Goal: Task Accomplishment & Management: Manage account settings

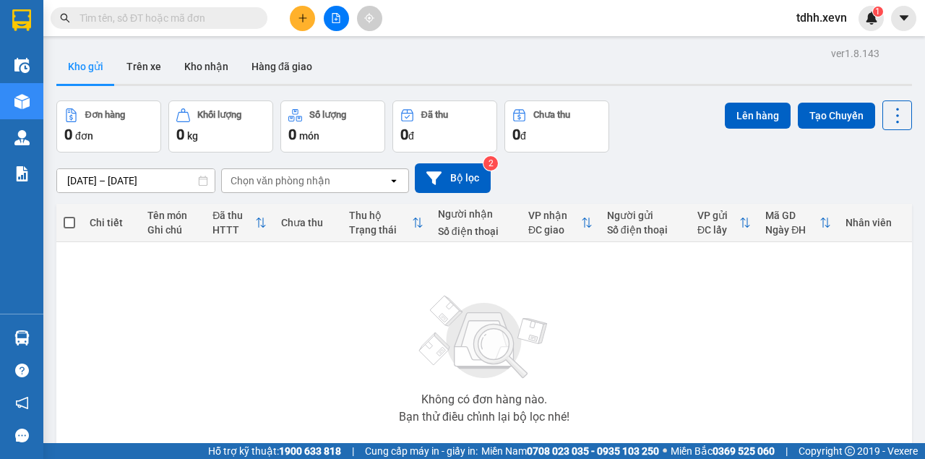
click at [143, 13] on input "text" at bounding box center [164, 18] width 171 height 16
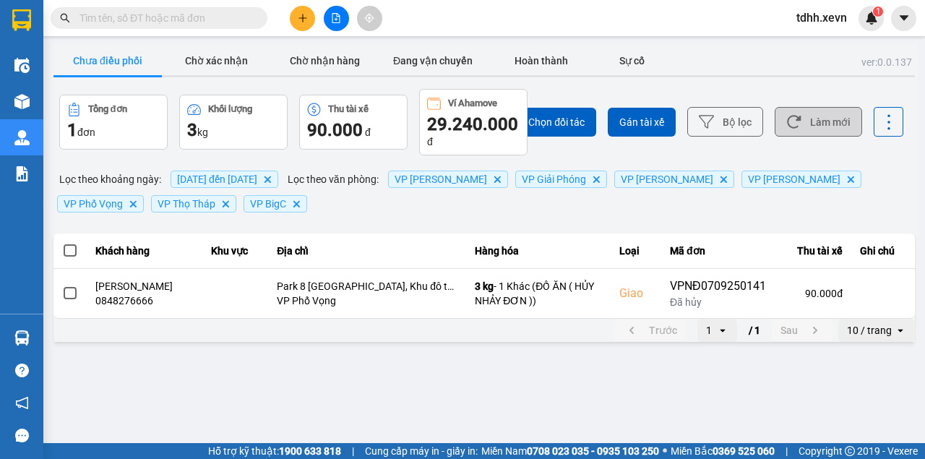
click at [811, 121] on button "Làm mới" at bounding box center [818, 122] width 87 height 30
click at [257, 184] on span "03/09/2025 đến 10/09/2025" at bounding box center [217, 179] width 80 height 12
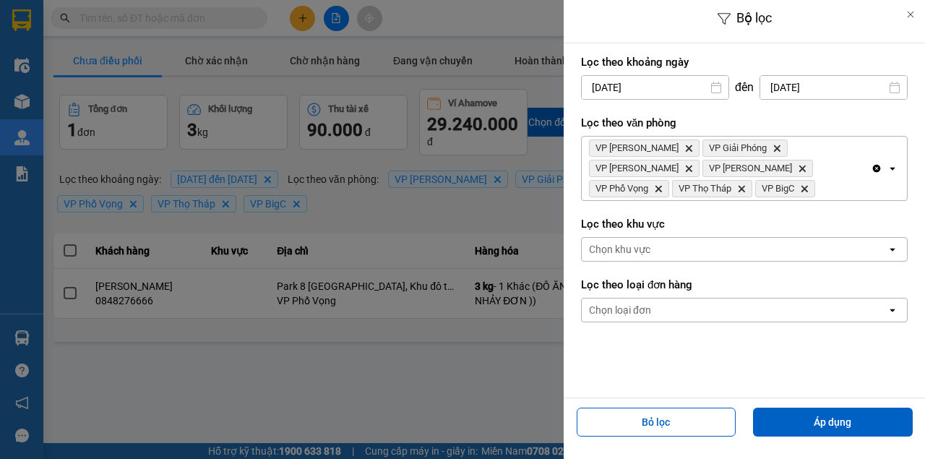
click at [641, 90] on input "03/09/2025" at bounding box center [655, 87] width 147 height 23
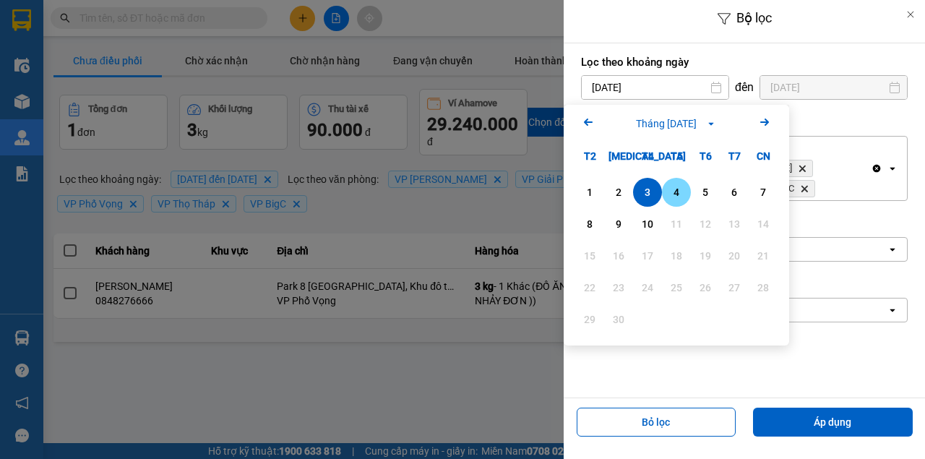
click at [676, 191] on div "4" at bounding box center [676, 192] width 20 height 17
type input "04/09/2025"
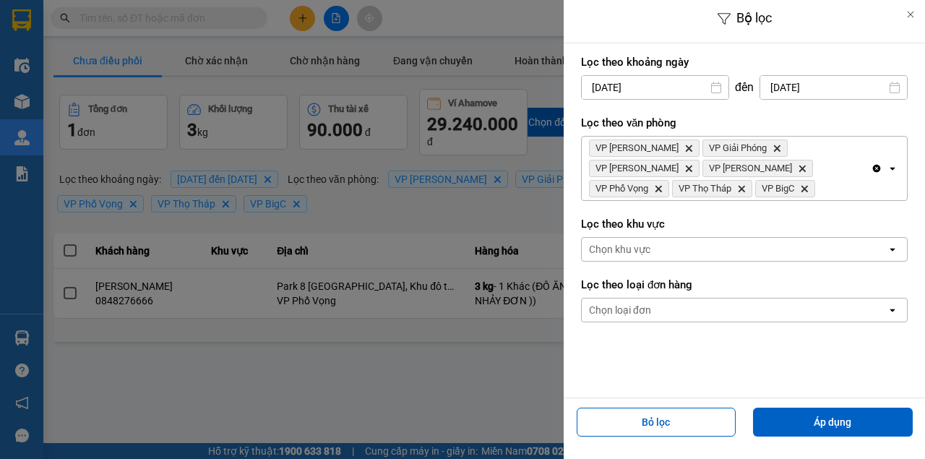
click at [791, 90] on input "10/09/2025" at bounding box center [833, 87] width 147 height 23
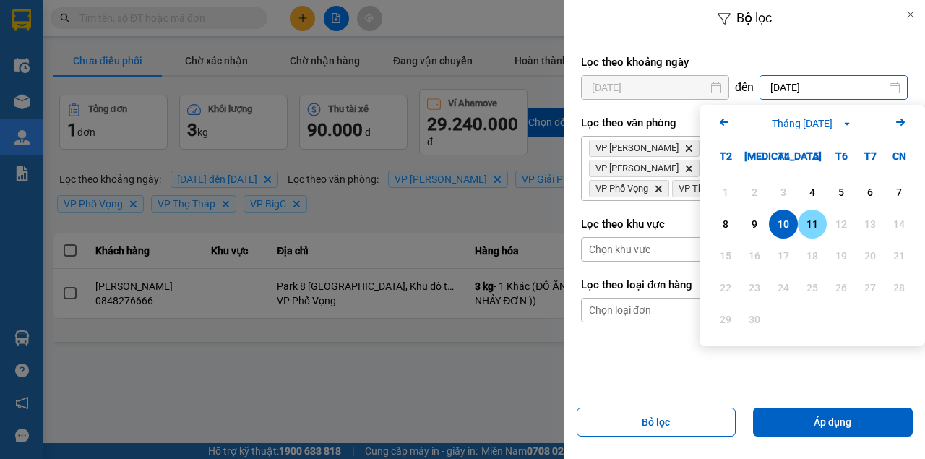
click at [809, 218] on div "11" at bounding box center [812, 223] width 20 height 17
type input "11/09/2025"
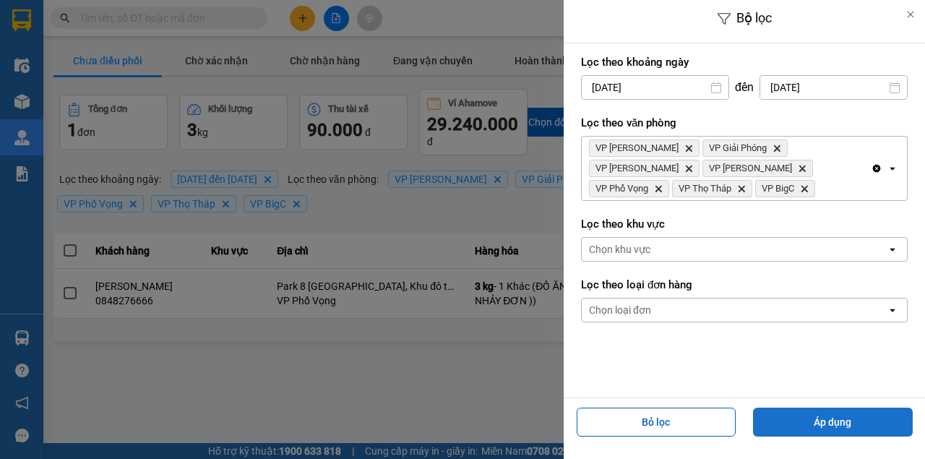
click at [804, 417] on button "Áp dụng" at bounding box center [833, 422] width 160 height 29
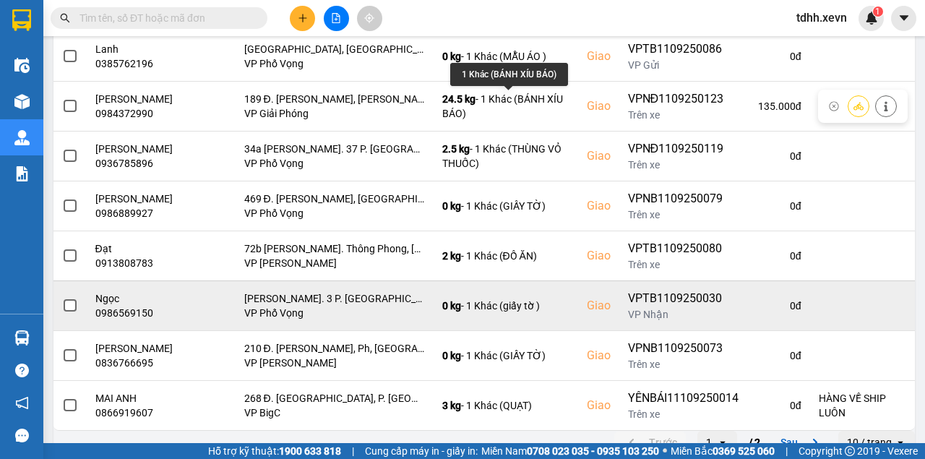
scroll to position [366, 0]
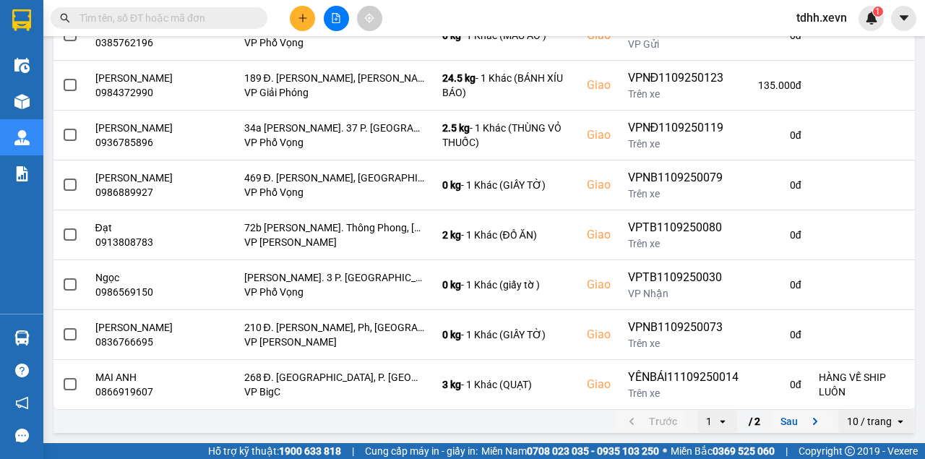
click at [796, 421] on button "Sau" at bounding box center [802, 421] width 61 height 22
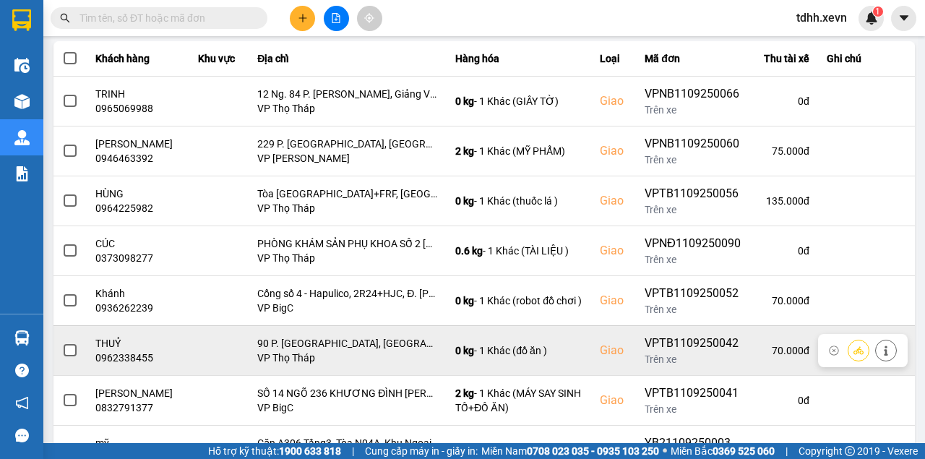
scroll to position [305, 0]
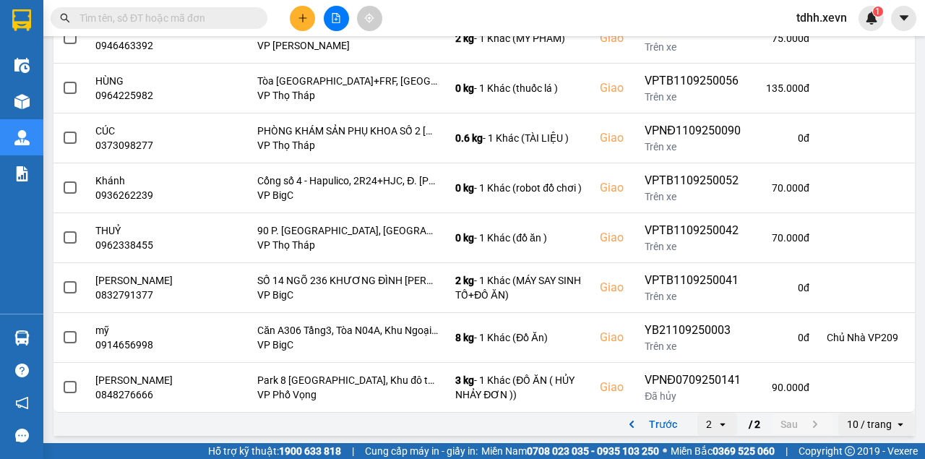
click at [133, 14] on input "text" at bounding box center [164, 18] width 171 height 16
paste input "0968936159"
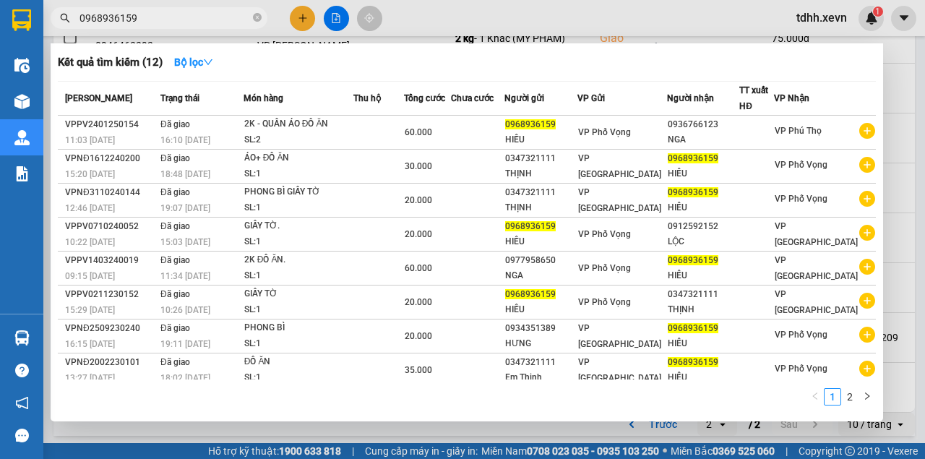
click at [241, 22] on input "0968936159" at bounding box center [164, 18] width 171 height 16
drag, startPoint x: 241, startPoint y: 22, endPoint x: 250, endPoint y: 18, distance: 9.4
click at [241, 22] on input "0968936159" at bounding box center [164, 18] width 171 height 16
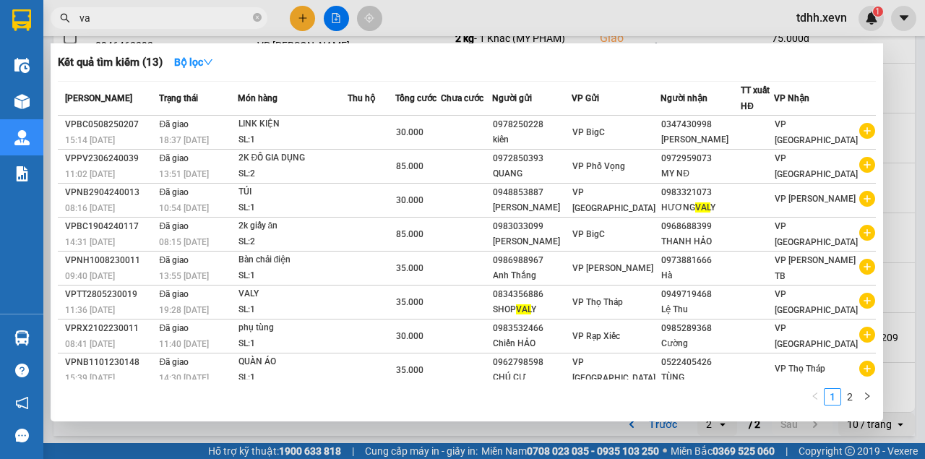
type input "v"
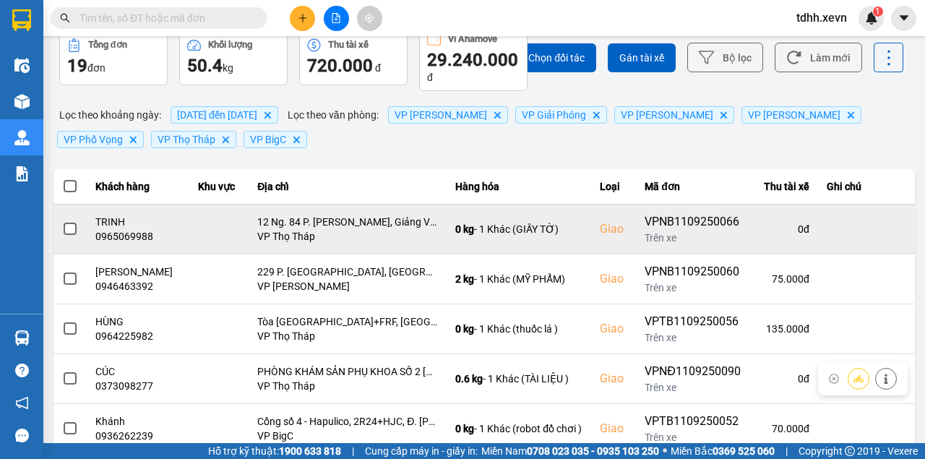
scroll to position [0, 0]
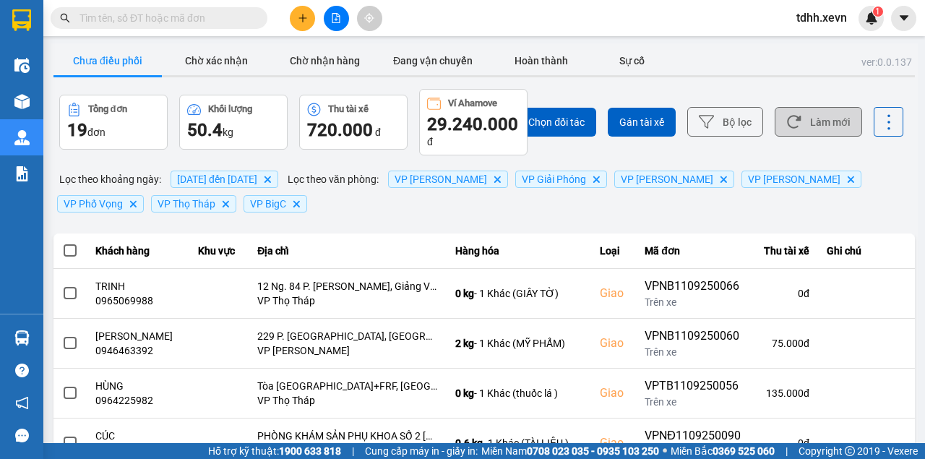
click at [844, 132] on button "Làm mới" at bounding box center [818, 122] width 87 height 30
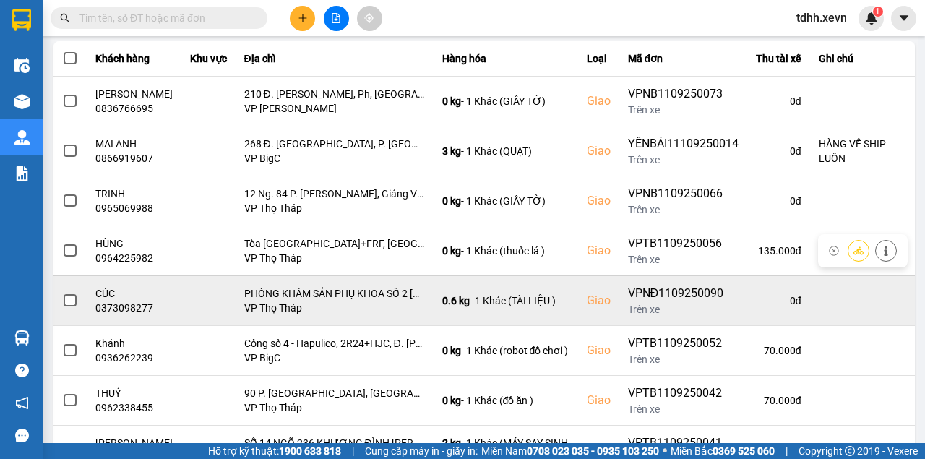
scroll to position [366, 0]
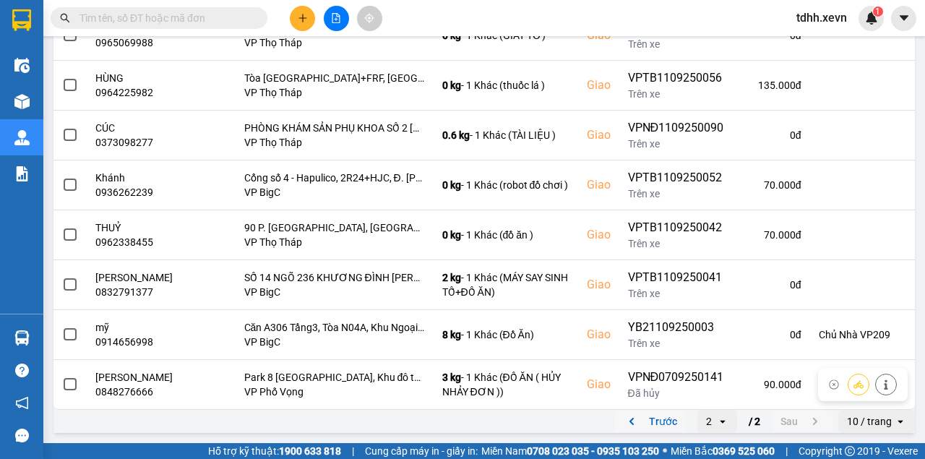
click at [675, 416] on button "Trước" at bounding box center [650, 421] width 72 height 22
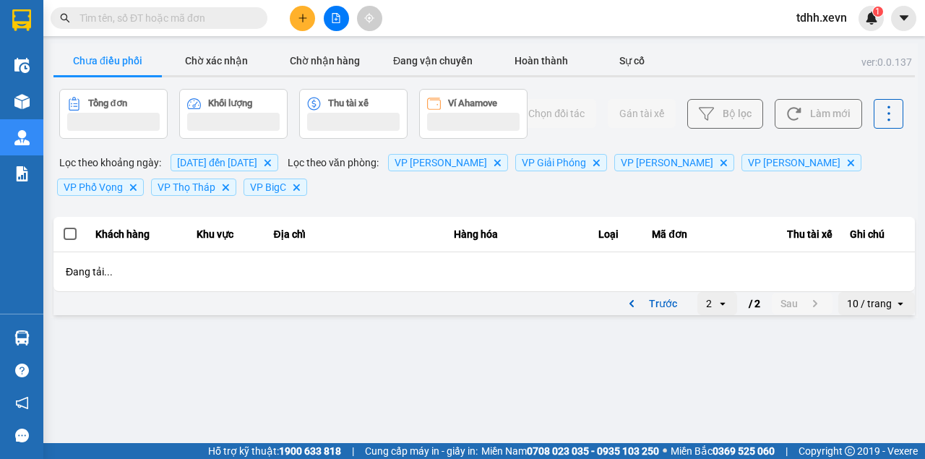
scroll to position [0, 0]
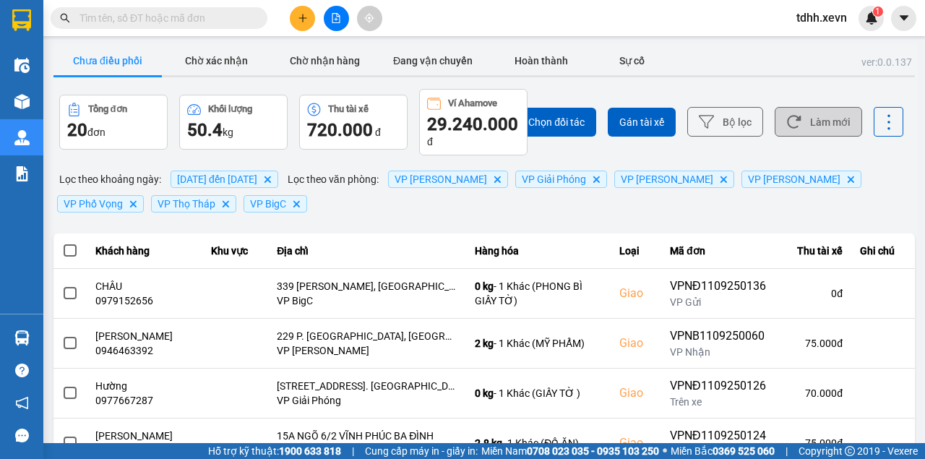
click at [822, 122] on button "Làm mới" at bounding box center [818, 122] width 87 height 30
click at [795, 132] on button "Làm mới" at bounding box center [818, 122] width 87 height 30
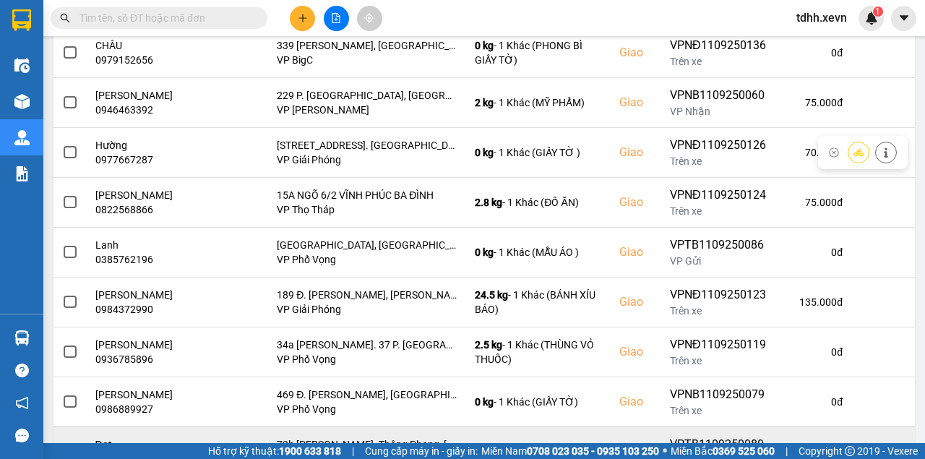
scroll to position [355, 0]
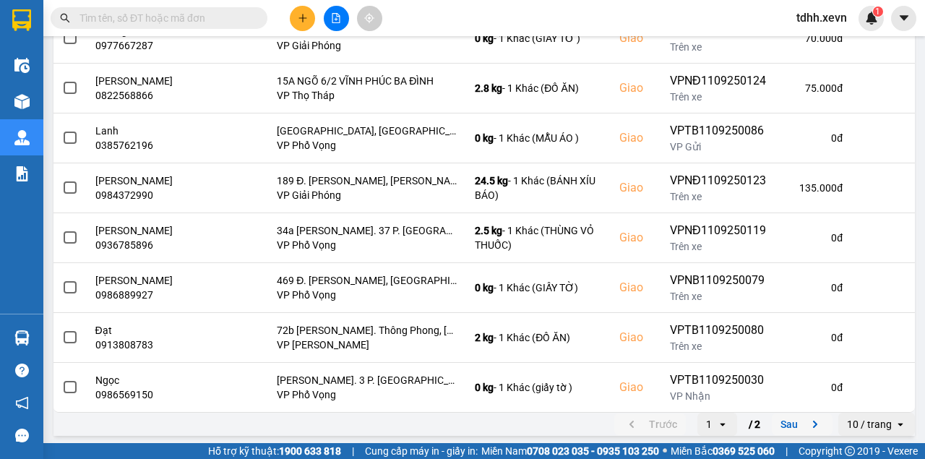
click at [786, 421] on button "Sau" at bounding box center [802, 424] width 61 height 22
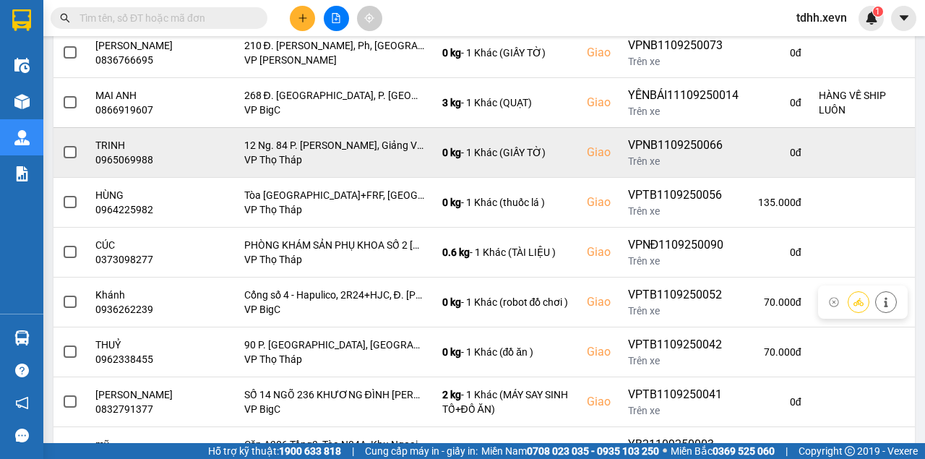
scroll to position [366, 0]
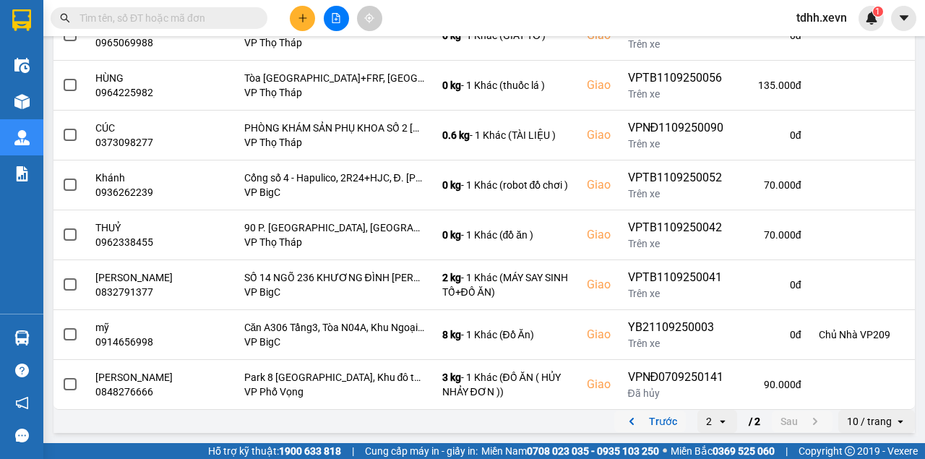
click at [662, 421] on button "Trước" at bounding box center [650, 421] width 72 height 22
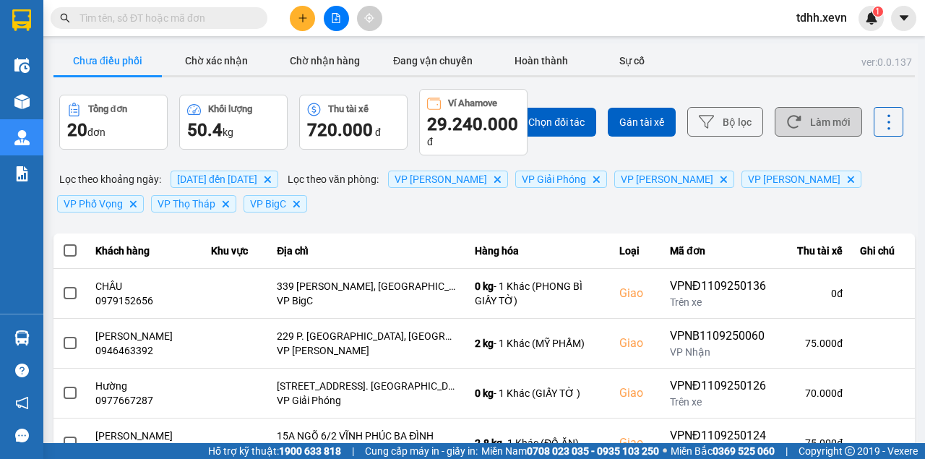
click at [828, 124] on button "Làm mới" at bounding box center [818, 122] width 87 height 30
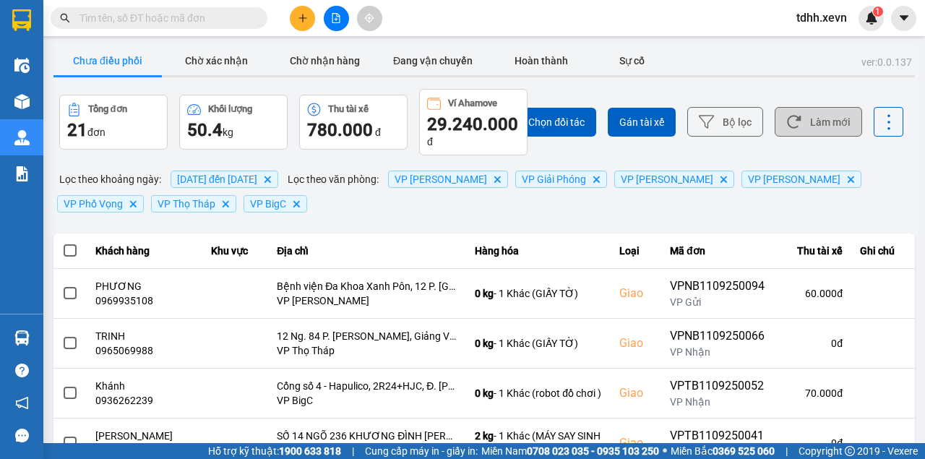
click at [800, 120] on button "Làm mới" at bounding box center [818, 122] width 87 height 30
click at [194, 13] on input "text" at bounding box center [164, 18] width 171 height 16
paste input "0836789996"
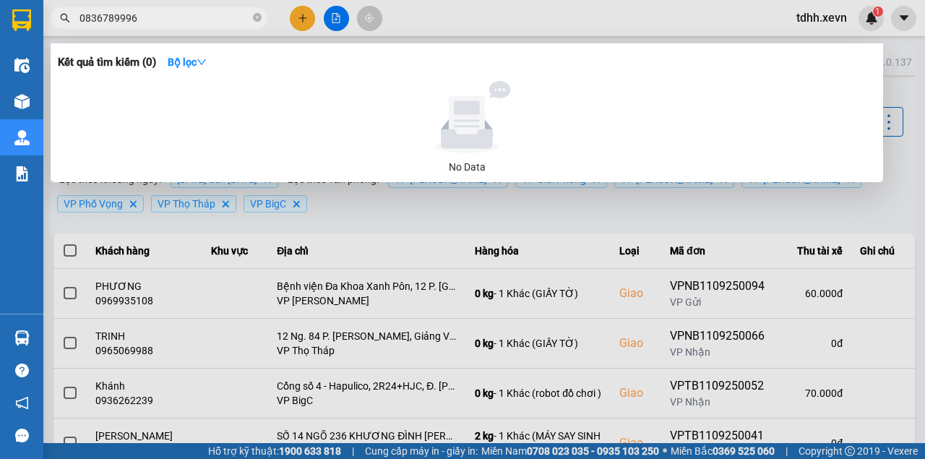
click at [619, 29] on div at bounding box center [462, 229] width 925 height 459
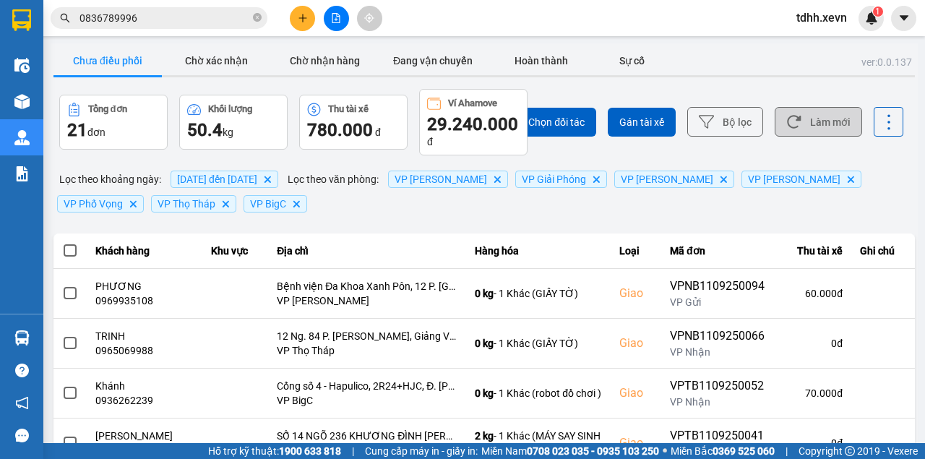
click at [811, 120] on button "Làm mới" at bounding box center [818, 122] width 87 height 30
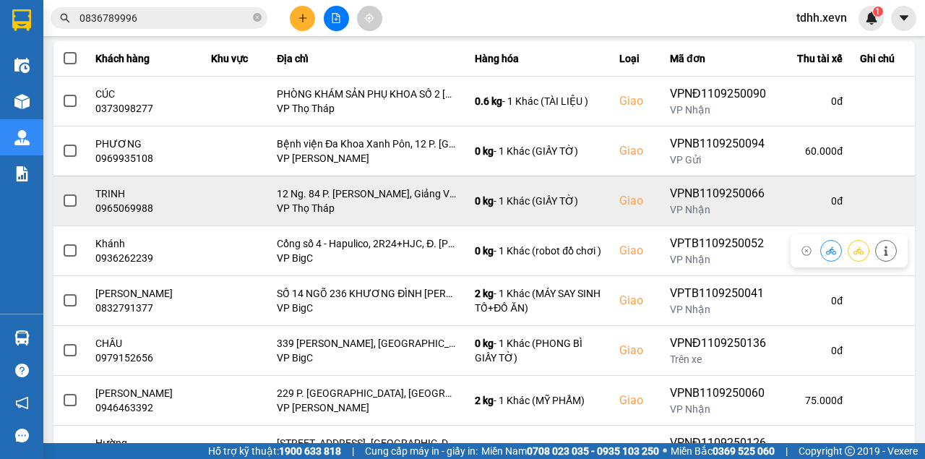
scroll to position [241, 0]
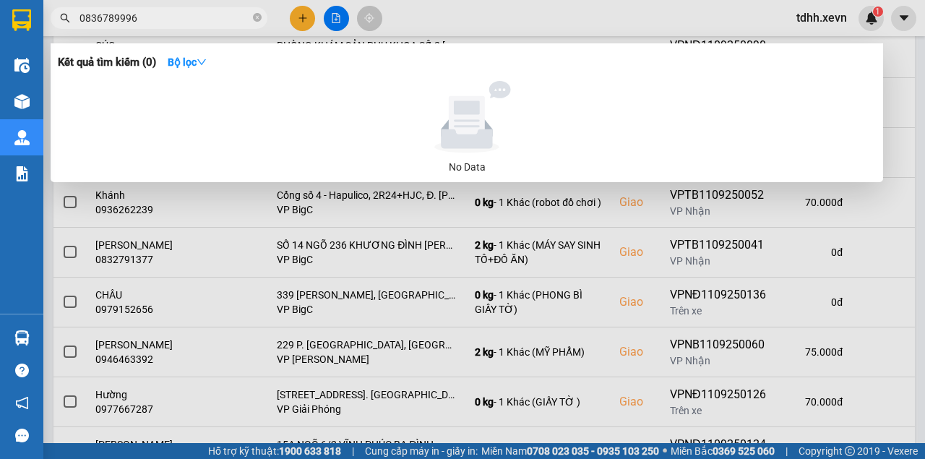
click at [175, 12] on input "0836789996" at bounding box center [164, 18] width 171 height 16
paste input "76488888"
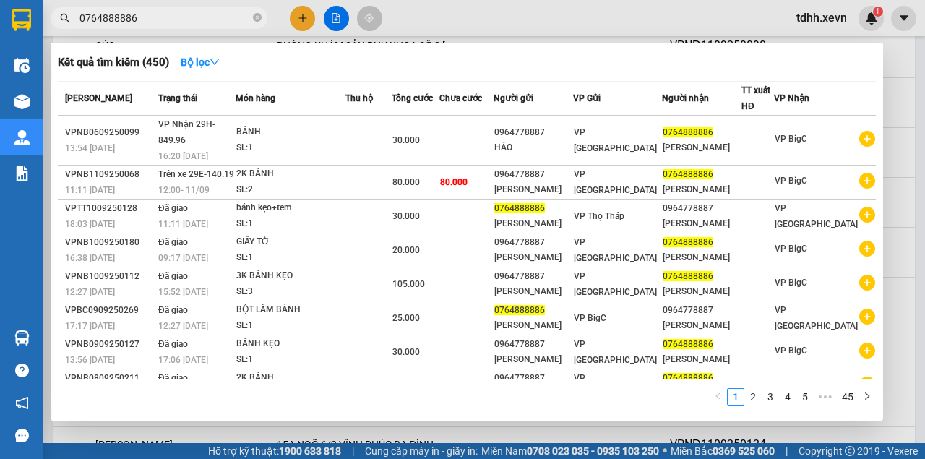
click at [189, 22] on input "0764888886" at bounding box center [164, 18] width 171 height 16
paste input "916109555"
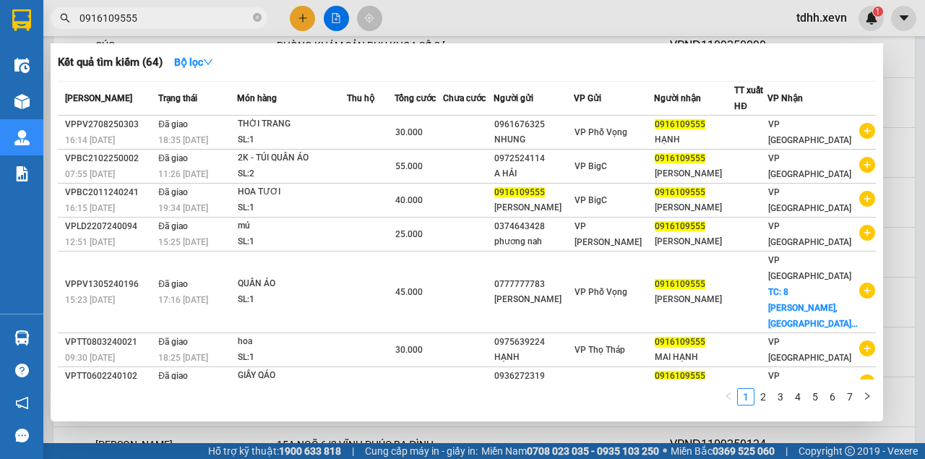
click at [554, 25] on div at bounding box center [462, 229] width 925 height 459
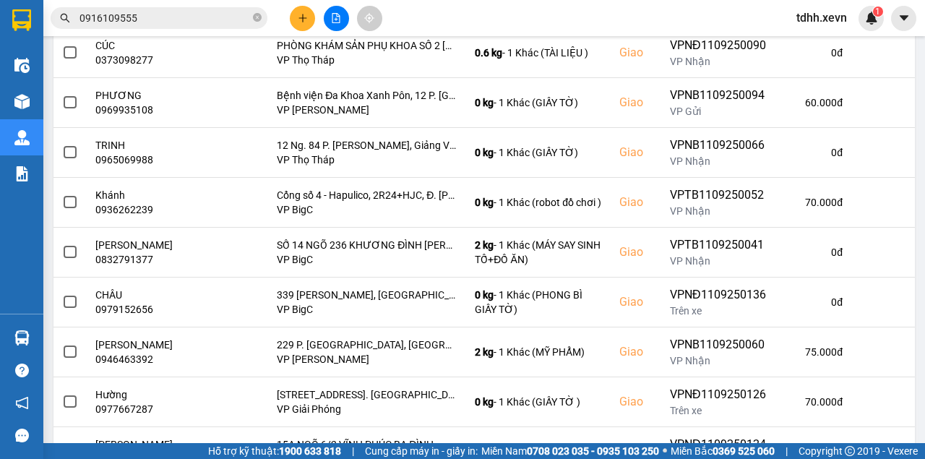
scroll to position [0, 0]
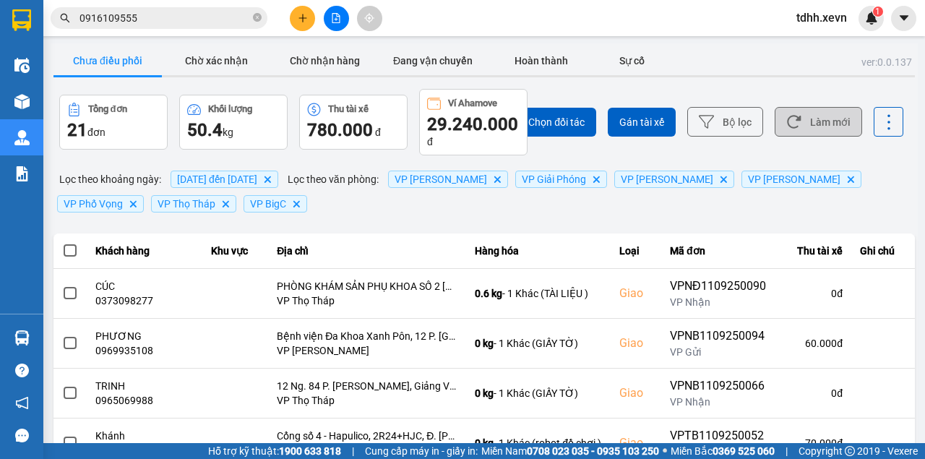
click at [836, 129] on button "Làm mới" at bounding box center [818, 122] width 87 height 30
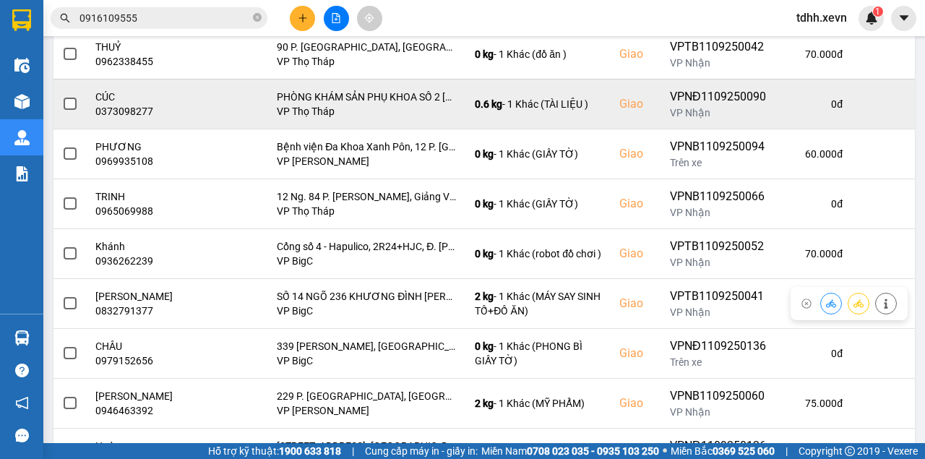
scroll to position [355, 0]
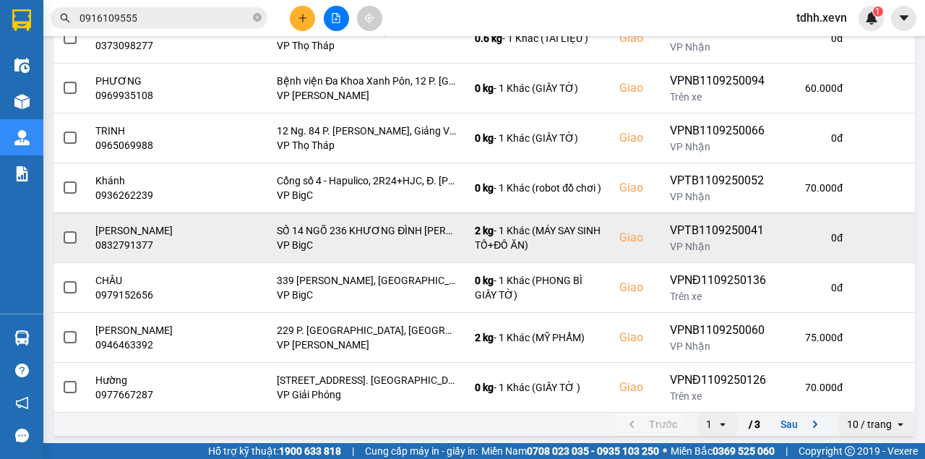
click at [145, 241] on div "0832791377" at bounding box center [144, 245] width 98 height 14
copy div "0832791377"
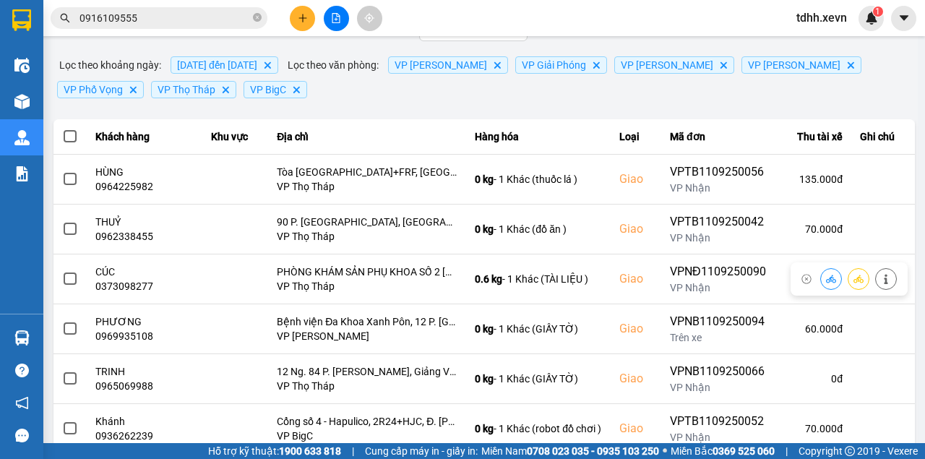
scroll to position [0, 0]
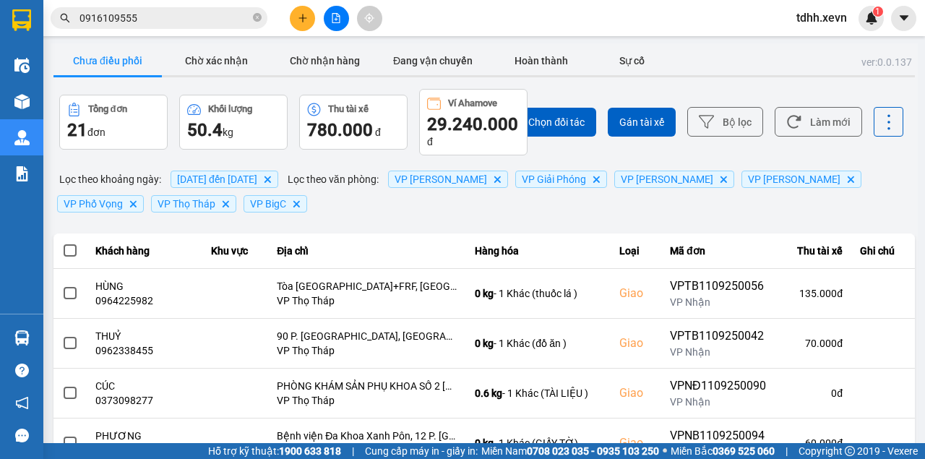
click at [159, 20] on input "0916109555" at bounding box center [164, 18] width 171 height 16
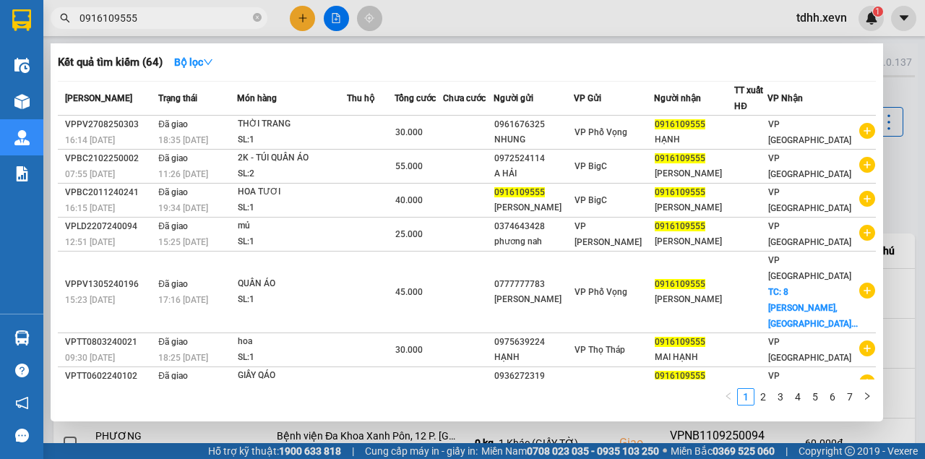
click at [159, 20] on input "0916109555" at bounding box center [164, 18] width 171 height 16
paste input "86145782"
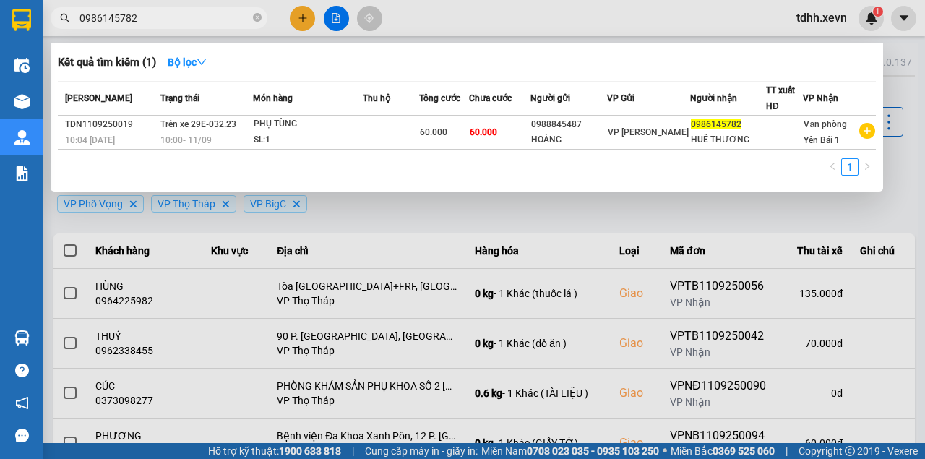
click at [694, 231] on div at bounding box center [462, 229] width 925 height 459
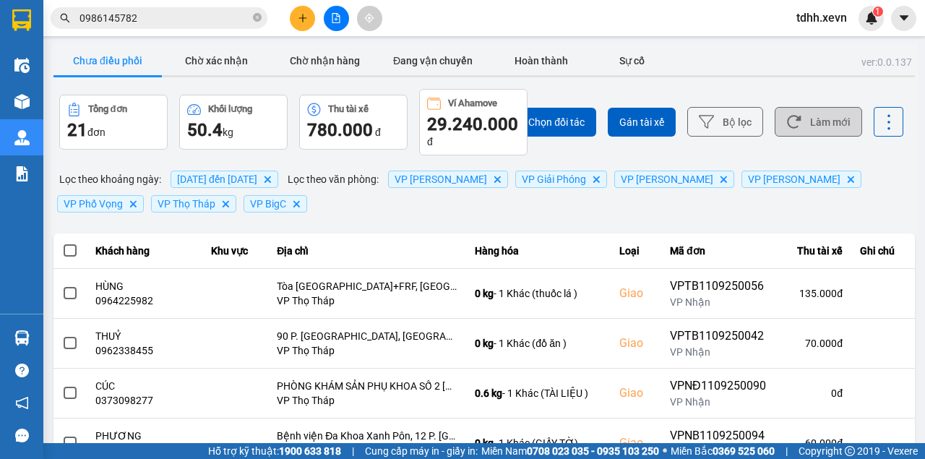
click at [810, 124] on button "Làm mới" at bounding box center [818, 122] width 87 height 30
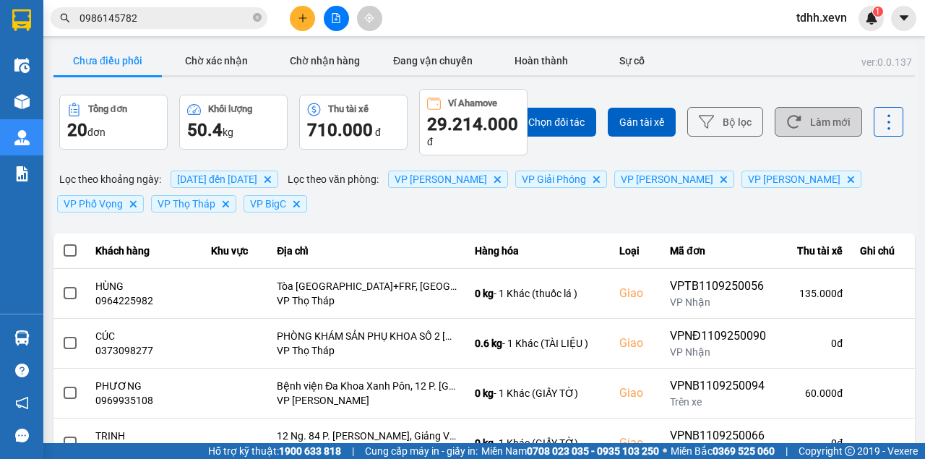
click at [805, 123] on button "Làm mới" at bounding box center [818, 122] width 87 height 30
click at [825, 123] on button "Làm mới" at bounding box center [818, 122] width 87 height 30
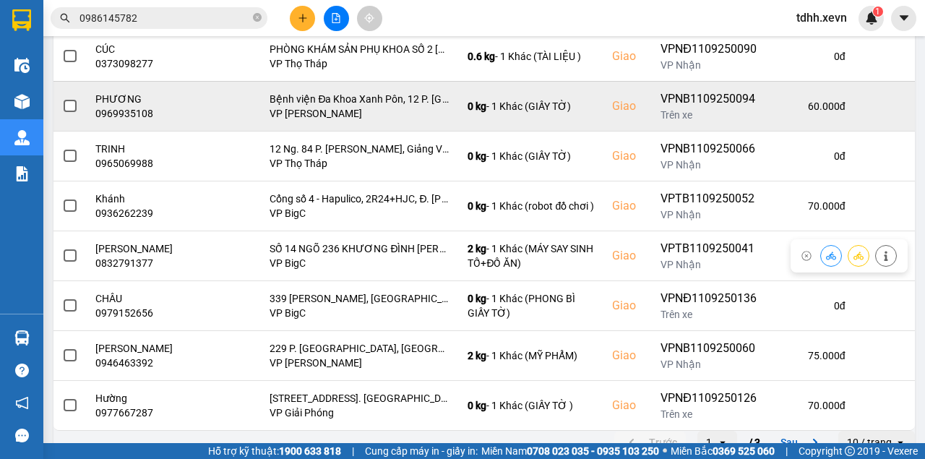
scroll to position [355, 0]
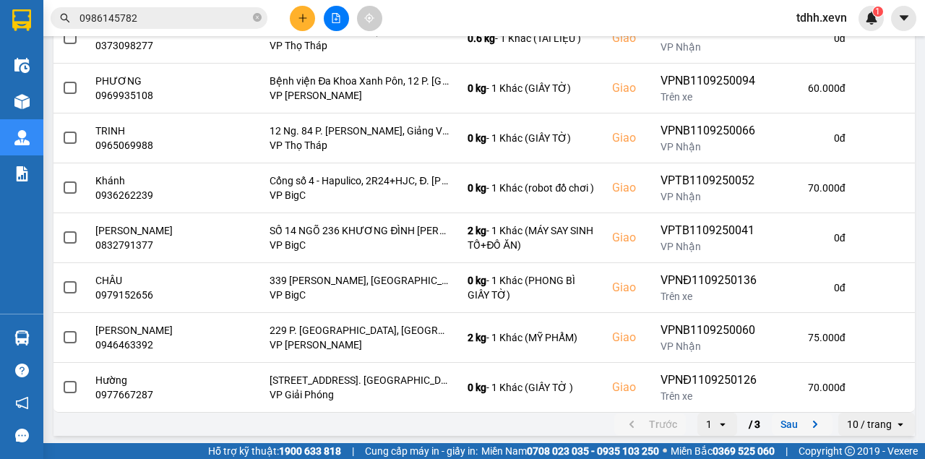
click at [792, 421] on button "Sau" at bounding box center [802, 424] width 61 height 22
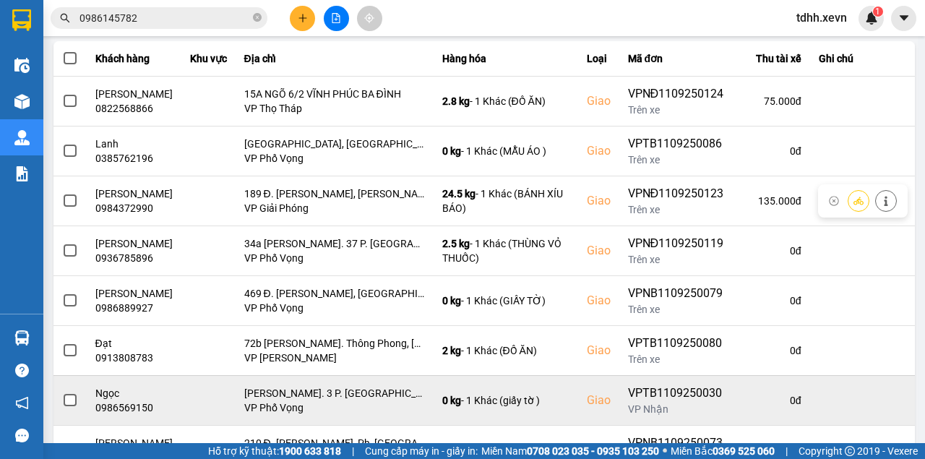
scroll to position [366, 0]
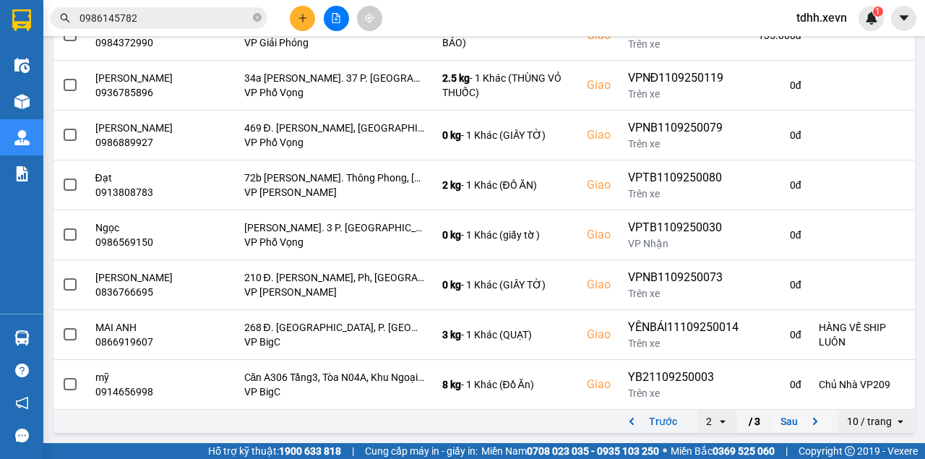
click at [783, 421] on button "Sau" at bounding box center [802, 421] width 61 height 22
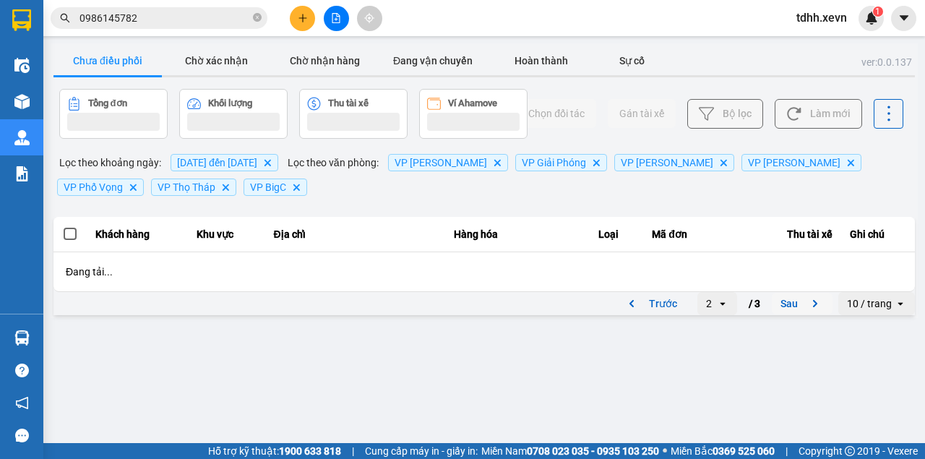
scroll to position [0, 0]
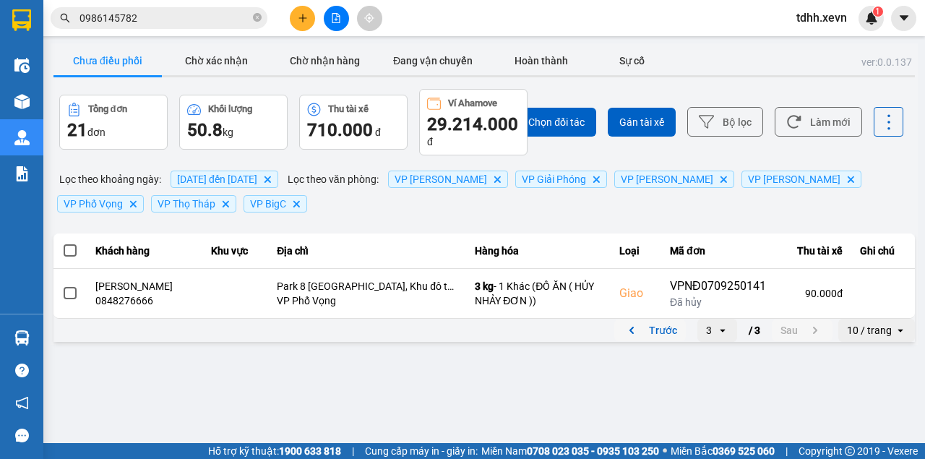
click at [668, 340] on button "Trước" at bounding box center [650, 330] width 72 height 22
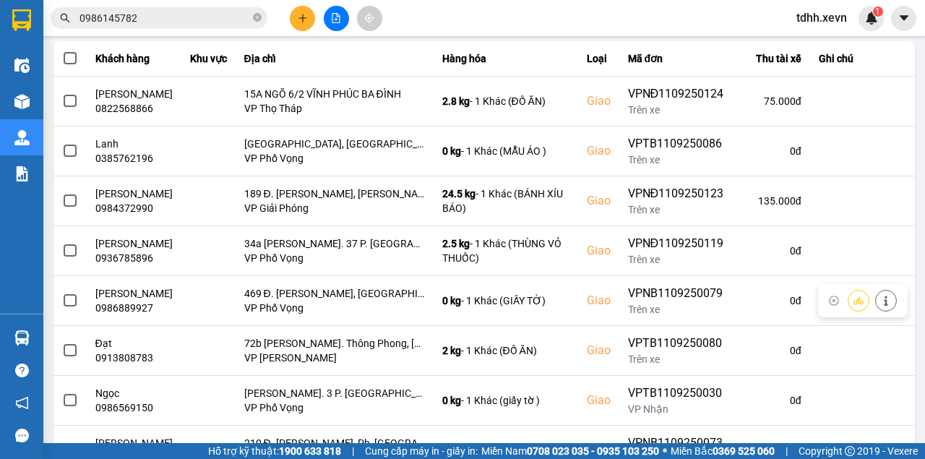
scroll to position [366, 0]
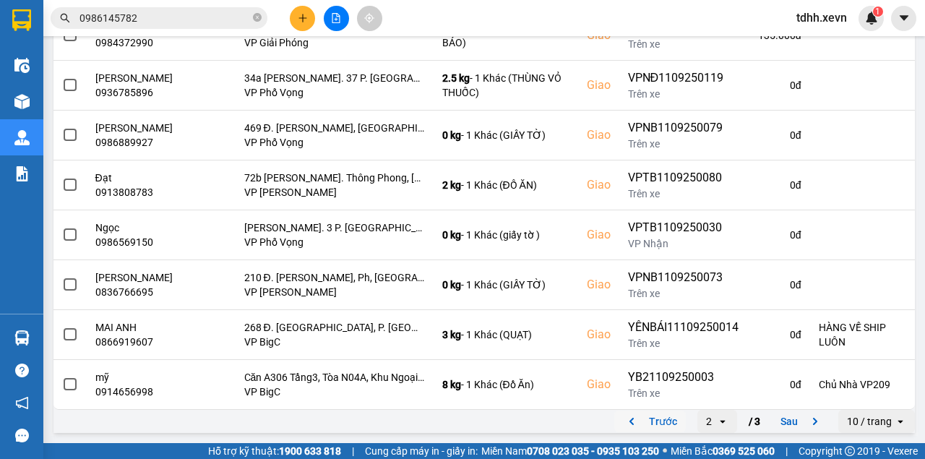
click at [660, 427] on button "Trước" at bounding box center [650, 421] width 72 height 22
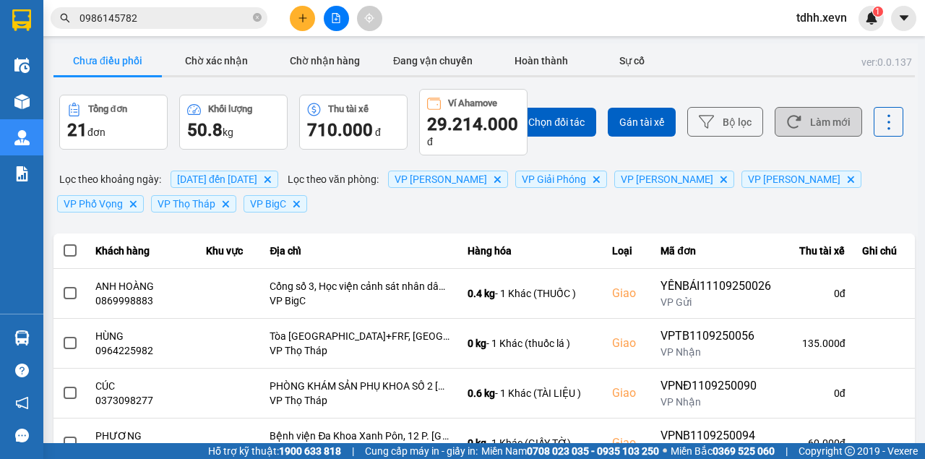
click at [811, 116] on button "Làm mới" at bounding box center [818, 122] width 87 height 30
click at [812, 116] on button "Làm mới" at bounding box center [818, 122] width 87 height 30
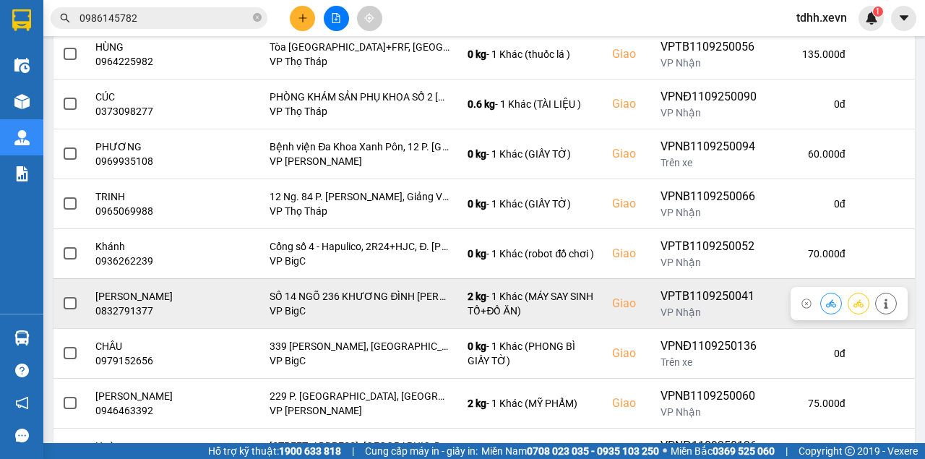
scroll to position [355, 0]
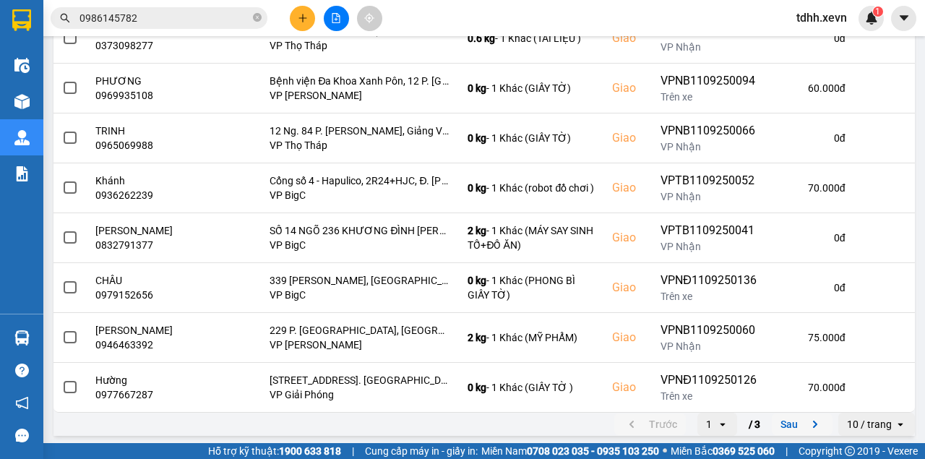
click at [782, 421] on button "Sau" at bounding box center [802, 424] width 61 height 22
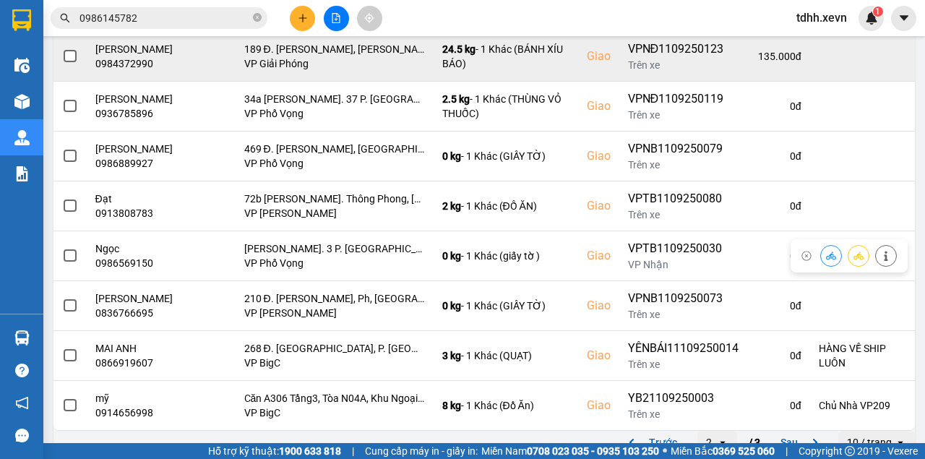
scroll to position [366, 0]
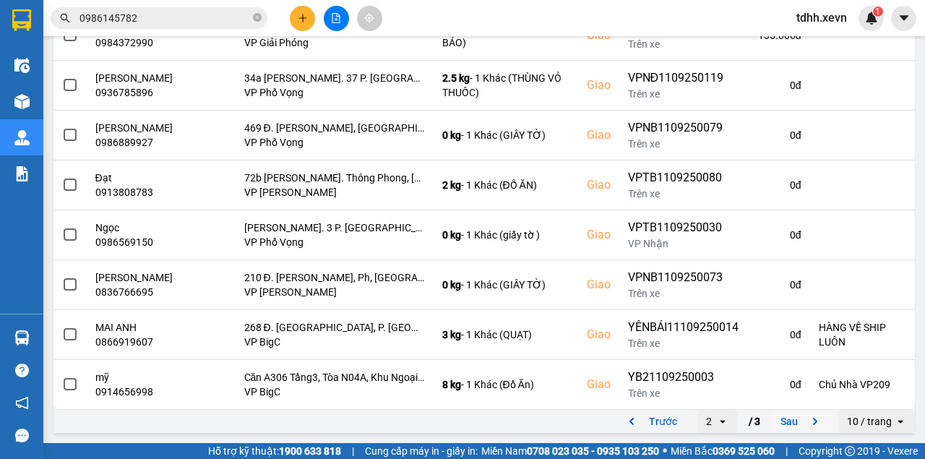
click at [786, 418] on button "Sau" at bounding box center [802, 421] width 61 height 22
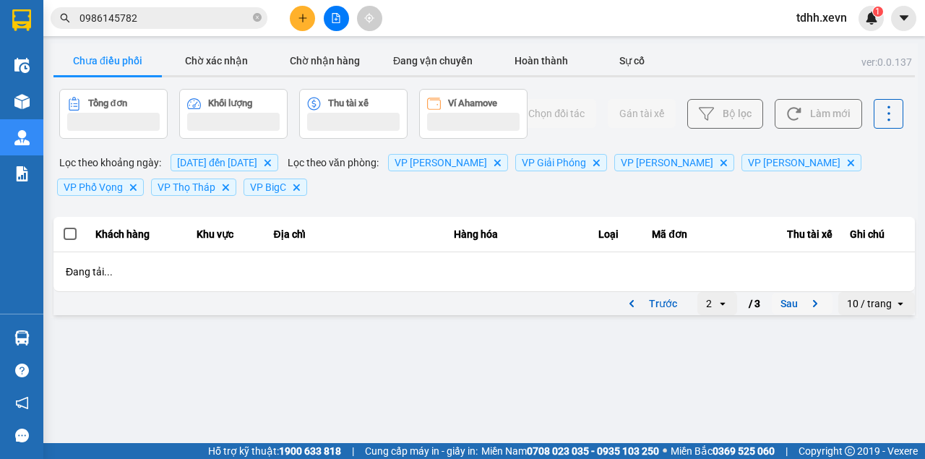
scroll to position [0, 0]
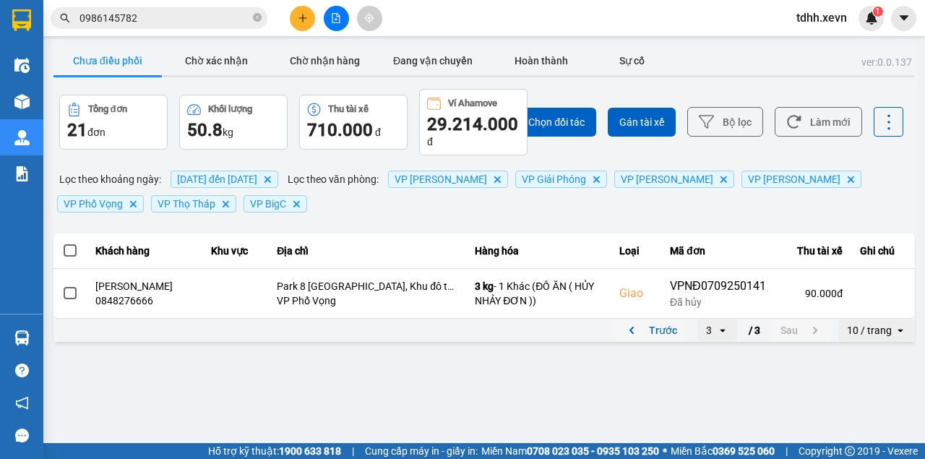
click at [651, 325] on button "Trước" at bounding box center [650, 330] width 72 height 22
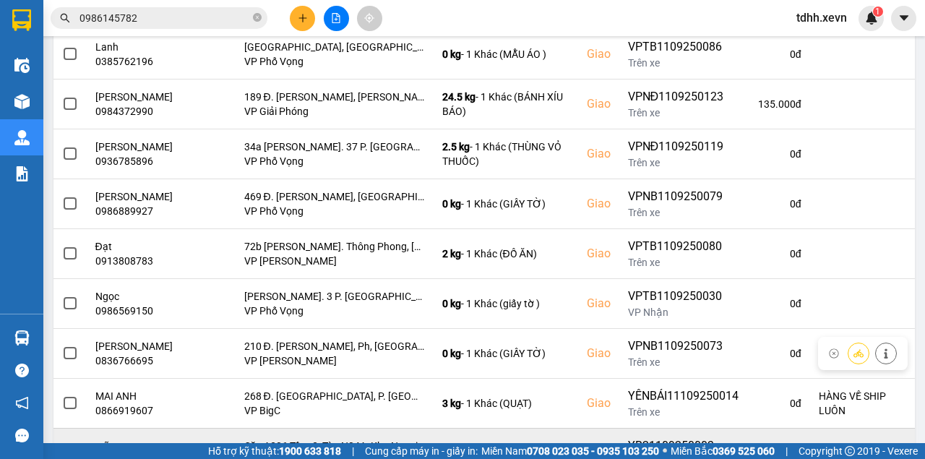
scroll to position [366, 0]
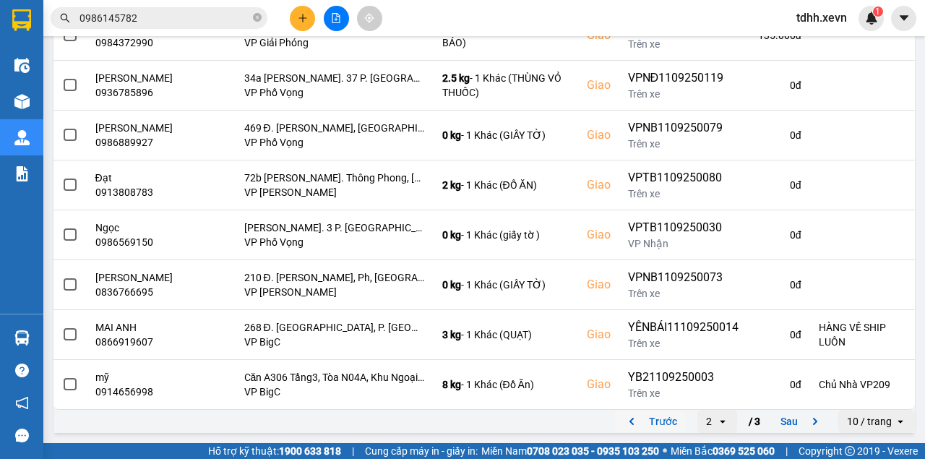
click at [653, 416] on button "Trước" at bounding box center [650, 421] width 72 height 22
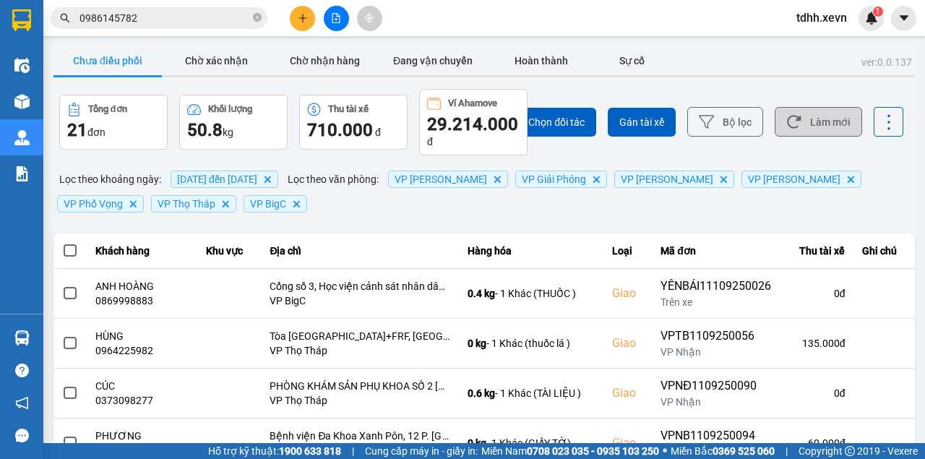
click at [808, 116] on button "Làm mới" at bounding box center [818, 122] width 87 height 30
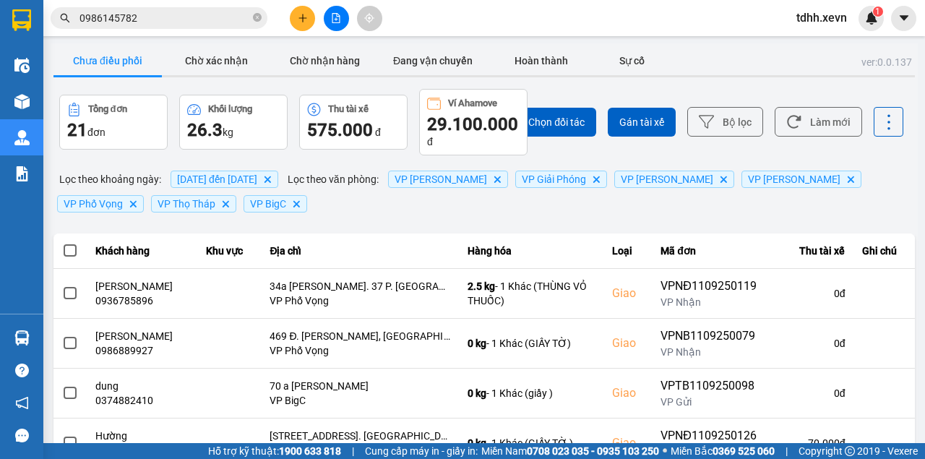
click at [350, 218] on div "ver: 0.0.137 Chưa điều phối Chờ xác nhận Chờ nhận hàng Đang vận chuyển Hoàn thà…" at bounding box center [484, 418] width 867 height 750
click at [791, 116] on icon at bounding box center [793, 121] width 15 height 15
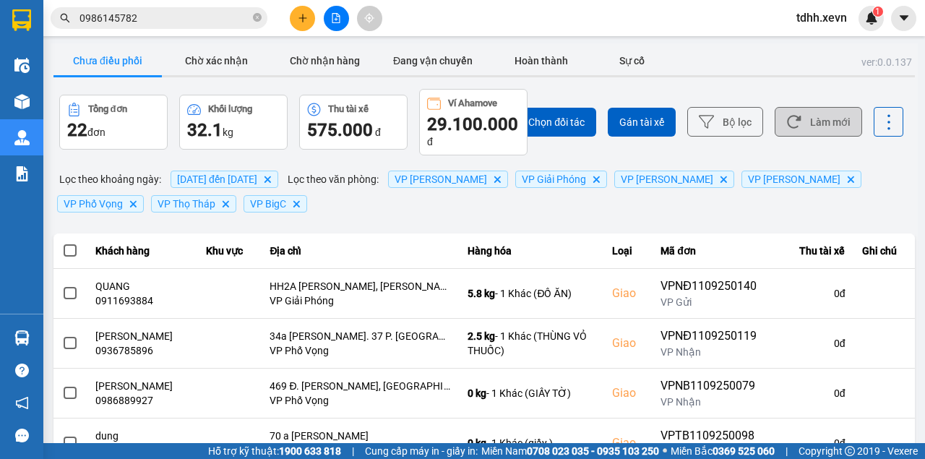
click at [791, 120] on icon at bounding box center [794, 122] width 14 height 13
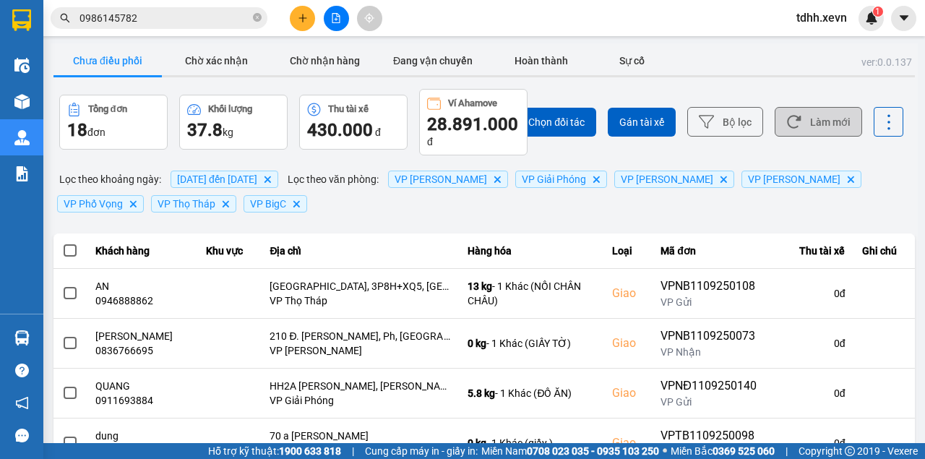
click at [786, 125] on icon at bounding box center [793, 121] width 15 height 15
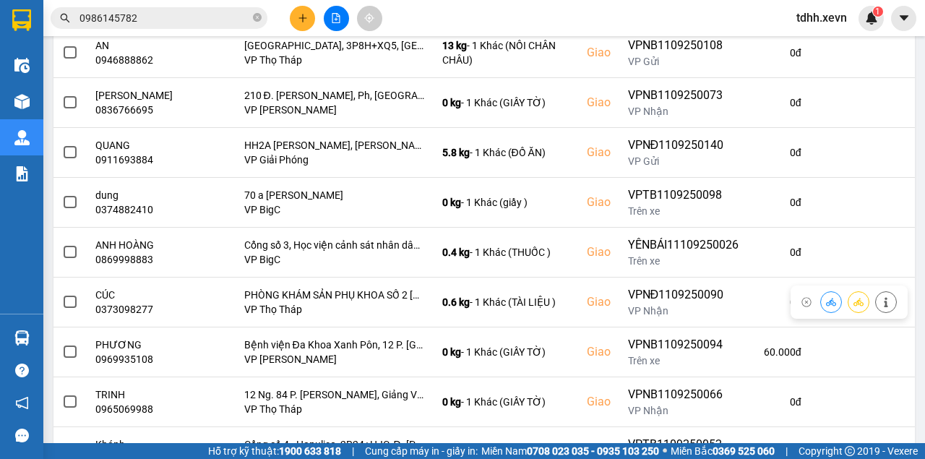
scroll to position [366, 0]
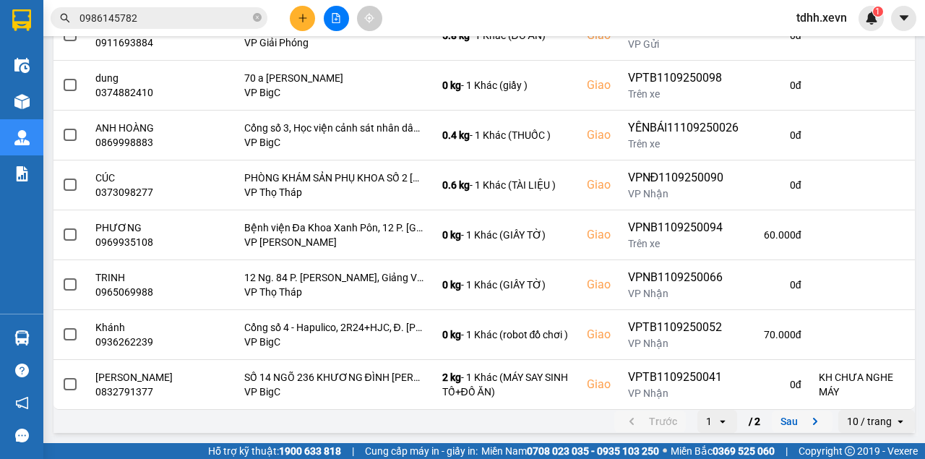
click at [788, 426] on button "Sau" at bounding box center [802, 421] width 61 height 22
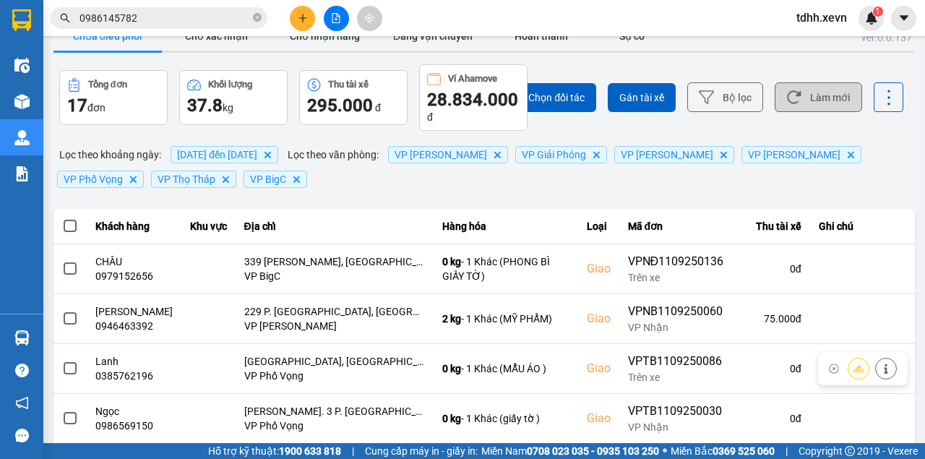
scroll to position [0, 0]
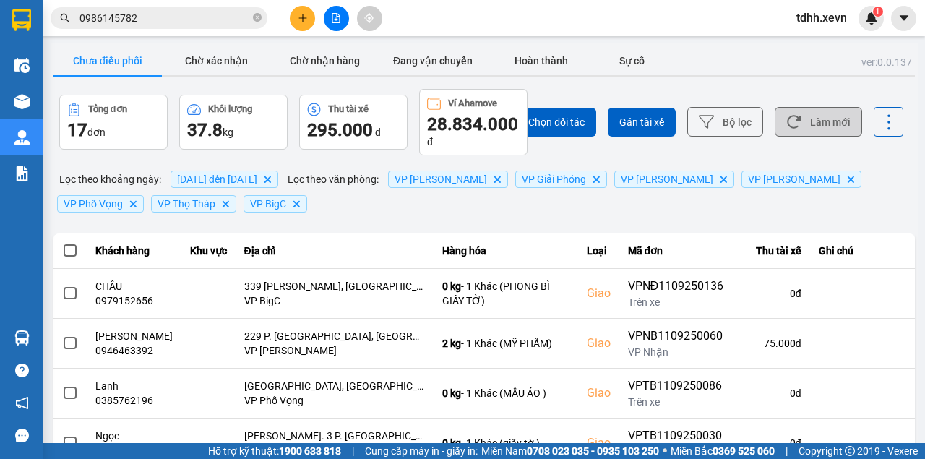
click at [798, 121] on button "Làm mới" at bounding box center [818, 122] width 87 height 30
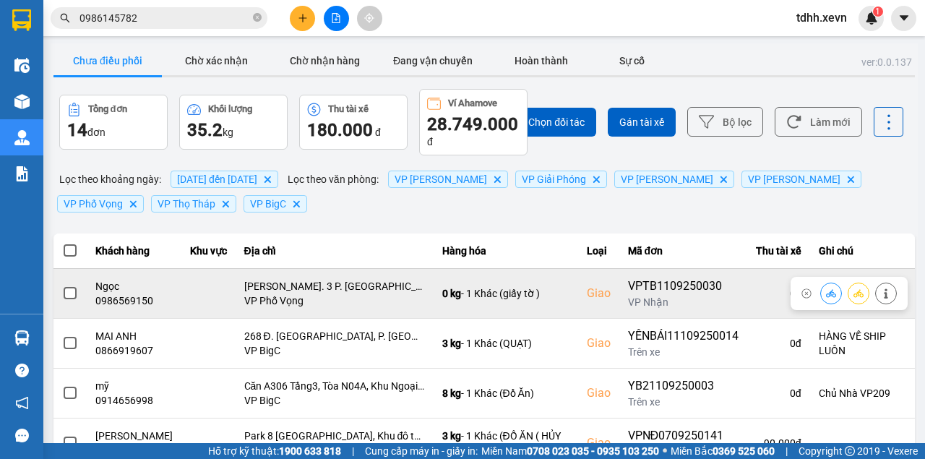
scroll to position [69, 0]
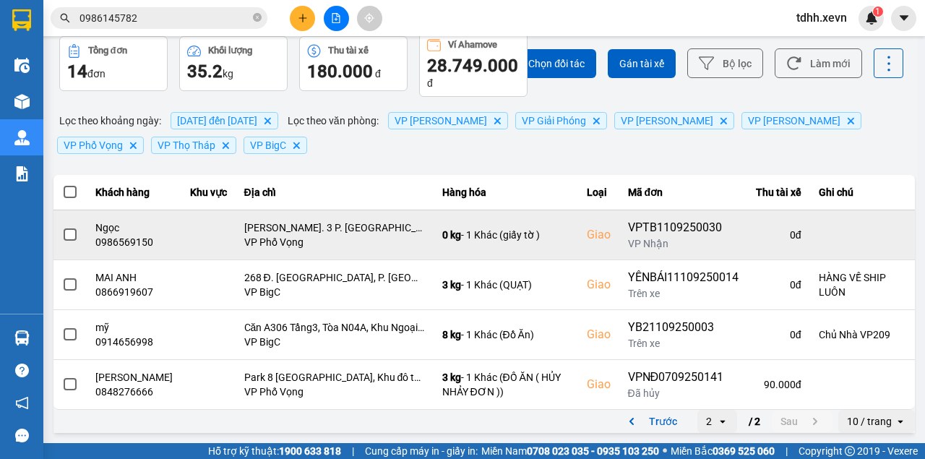
click at [120, 235] on div "0986569150" at bounding box center [133, 242] width 77 height 14
copy div "0986569150"
click at [828, 231] on button at bounding box center [831, 234] width 20 height 25
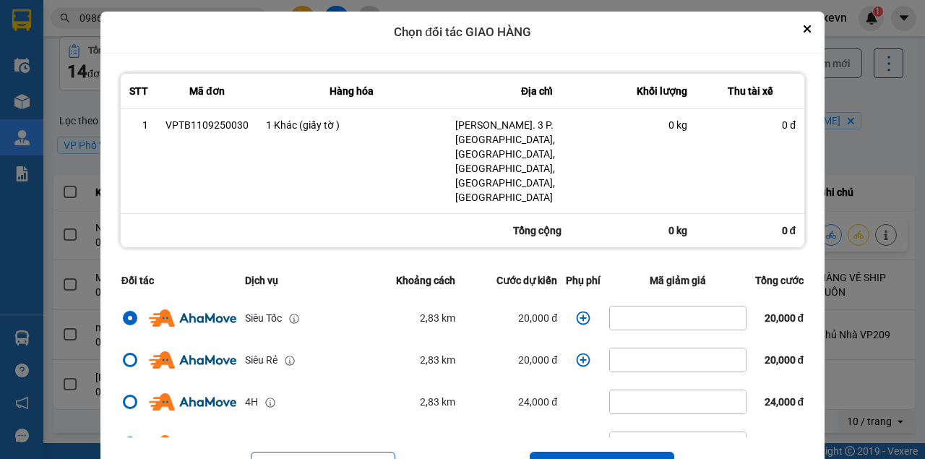
click at [577, 311] on icon "dialog" at bounding box center [583, 318] width 14 height 14
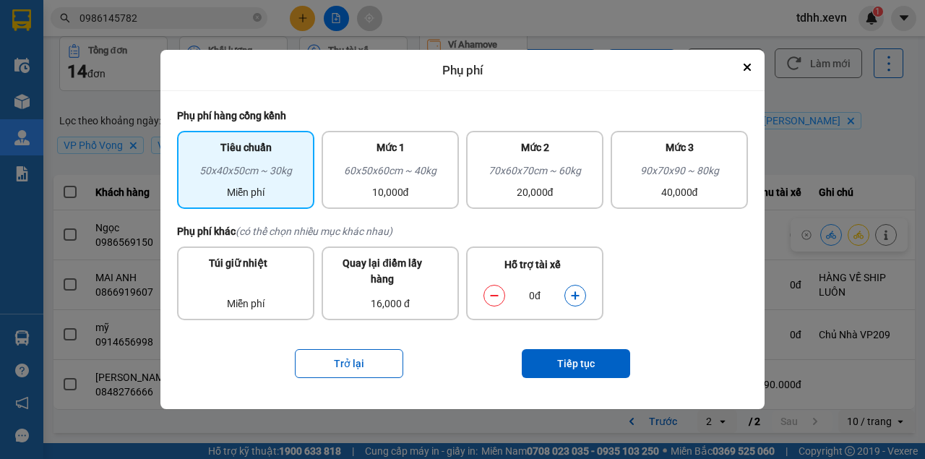
click at [574, 289] on button "dialog" at bounding box center [575, 295] width 20 height 25
click at [571, 358] on button "Tiếp tục" at bounding box center [576, 363] width 108 height 29
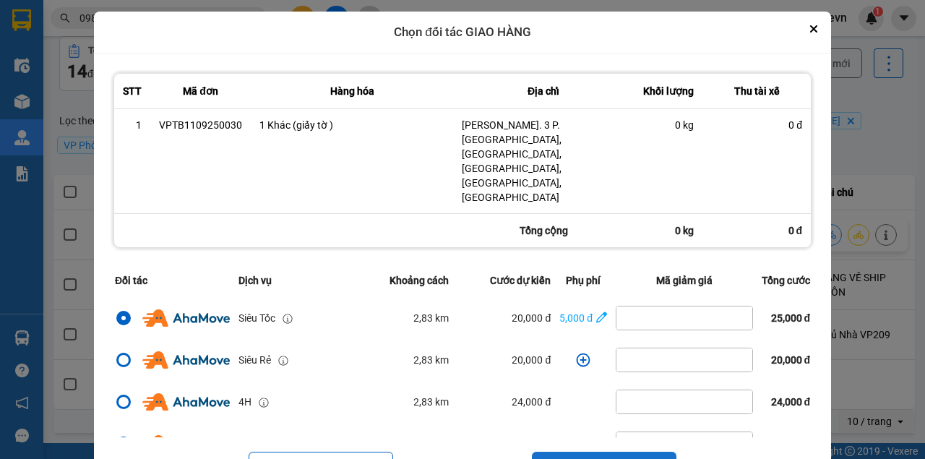
click at [612, 452] on button "Tiếp tục" at bounding box center [604, 466] width 145 height 29
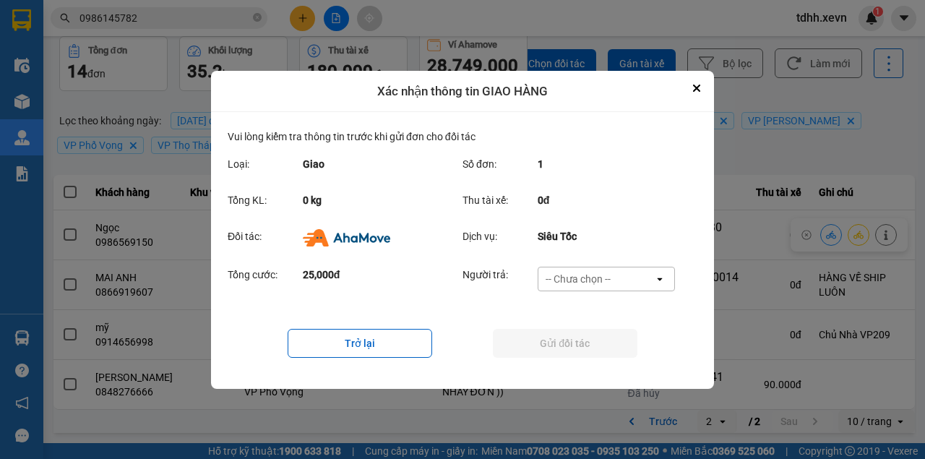
click at [594, 281] on div "-- Chưa chọn --" at bounding box center [578, 279] width 65 height 14
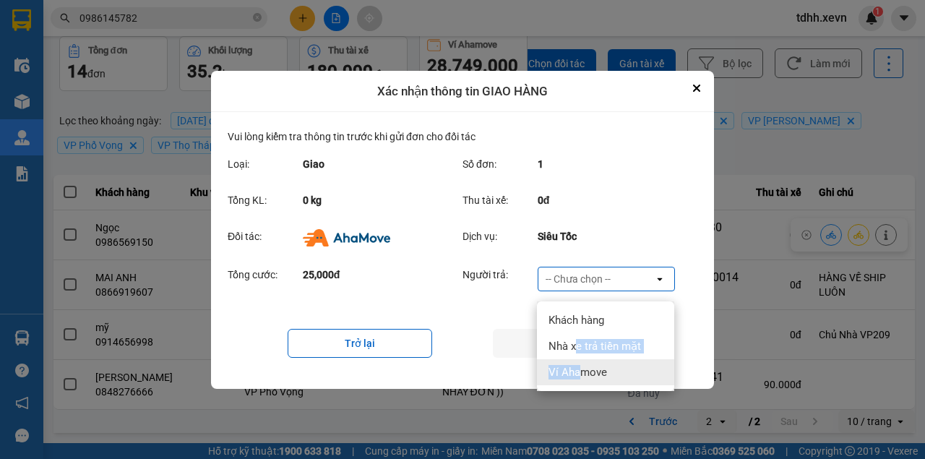
drag, startPoint x: 577, startPoint y: 348, endPoint x: 580, endPoint y: 358, distance: 11.4
click at [580, 358] on ul "Khách hàng Nhà xe trả tiền mặt Ví Ahamove" at bounding box center [605, 346] width 137 height 90
click at [580, 365] on span "Ví Ahamove" at bounding box center [578, 372] width 59 height 14
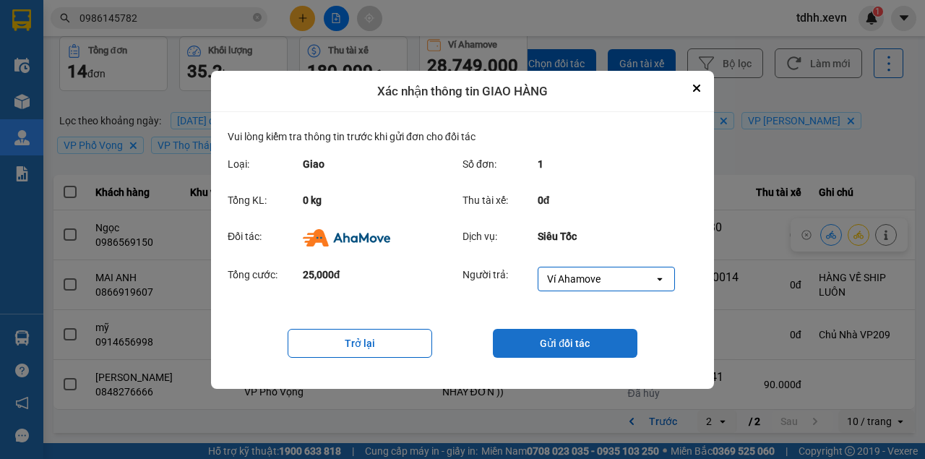
click at [580, 349] on button "Gửi đối tác" at bounding box center [565, 343] width 145 height 29
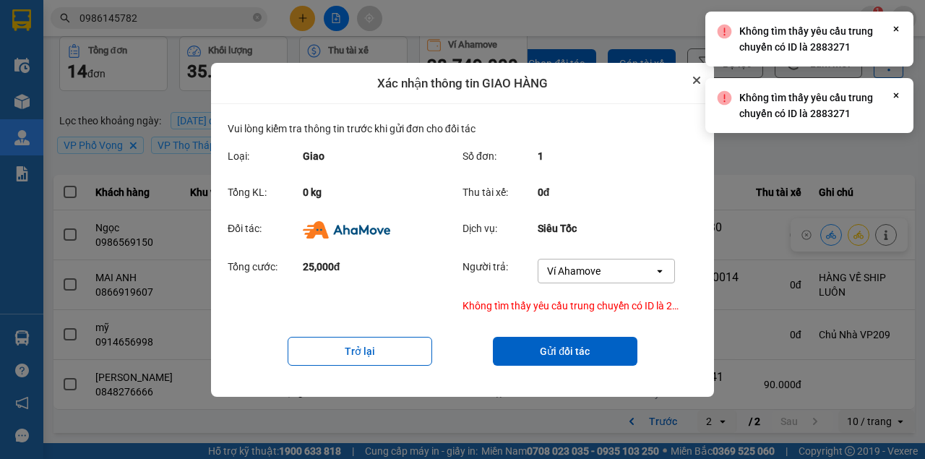
click at [694, 77] on icon "Close" at bounding box center [696, 80] width 7 height 7
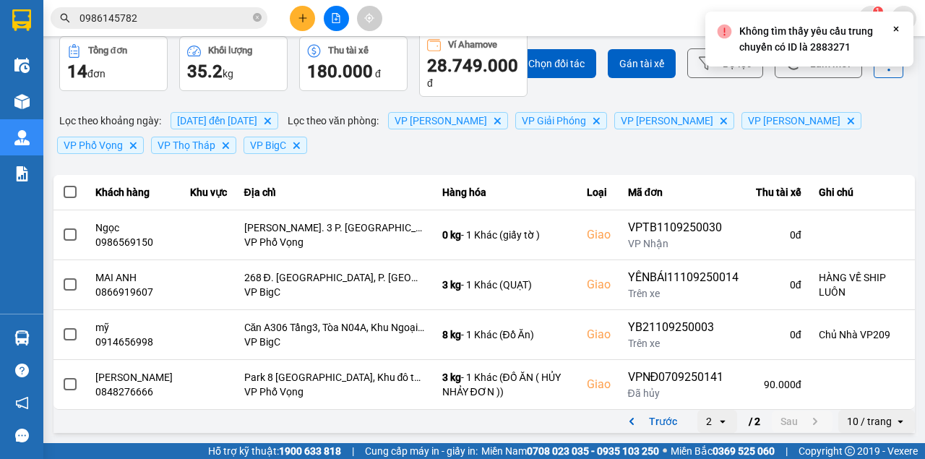
click at [893, 29] on icon "Close" at bounding box center [896, 29] width 12 height 12
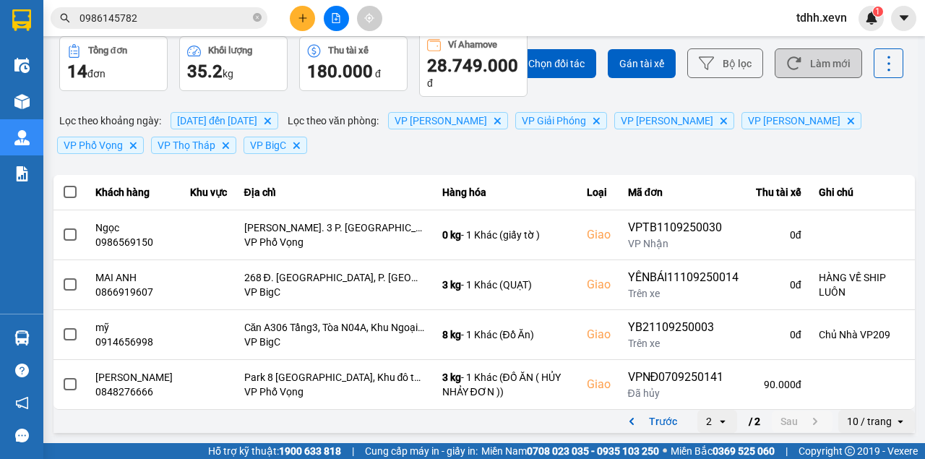
click at [804, 55] on button "Làm mới" at bounding box center [818, 63] width 87 height 30
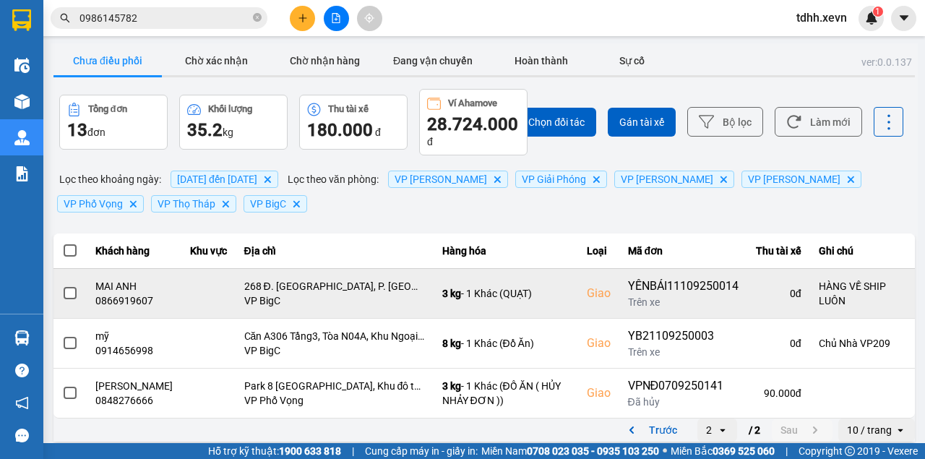
scroll to position [19, 0]
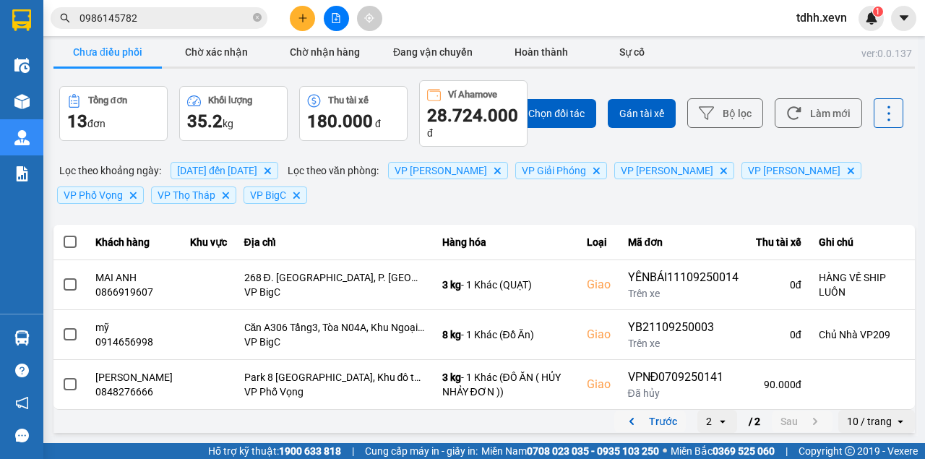
click at [655, 419] on button "Trước" at bounding box center [650, 421] width 72 height 22
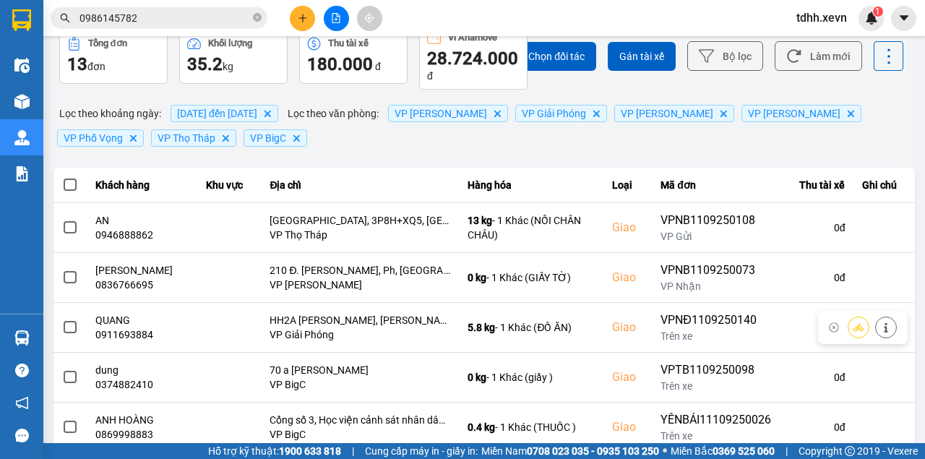
scroll to position [0, 0]
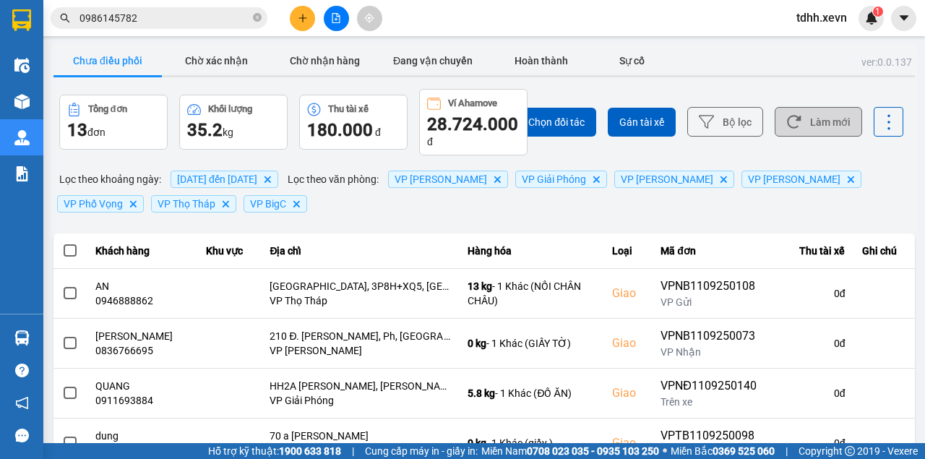
click at [818, 126] on button "Làm mới" at bounding box center [818, 122] width 87 height 30
click at [778, 129] on button "Làm mới" at bounding box center [818, 122] width 87 height 30
drag, startPoint x: 823, startPoint y: 129, endPoint x: 743, endPoint y: 31, distance: 126.3
click at [822, 127] on button "Làm mới" at bounding box center [818, 122] width 87 height 30
click at [801, 124] on button "Làm mới" at bounding box center [818, 122] width 87 height 30
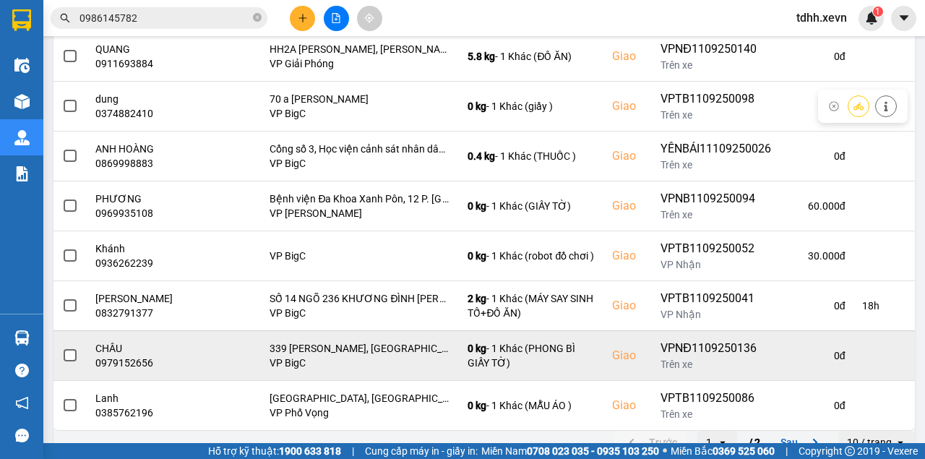
scroll to position [355, 0]
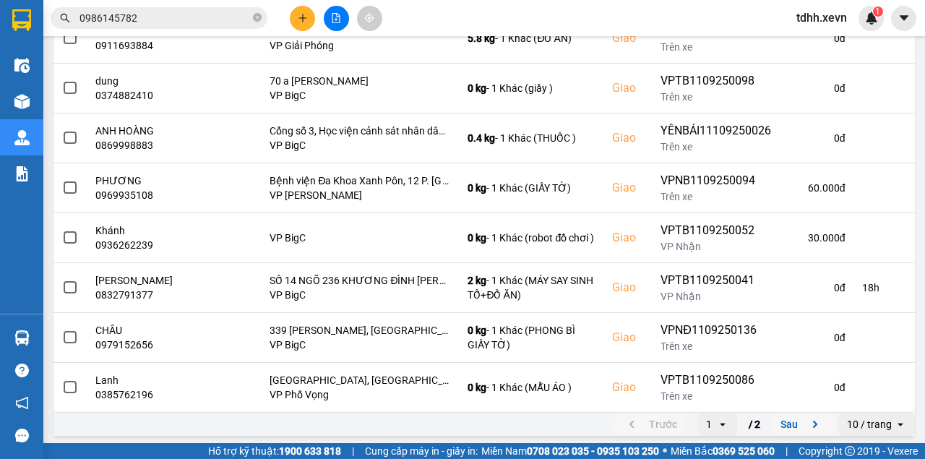
click at [794, 424] on button "Sau" at bounding box center [802, 424] width 61 height 22
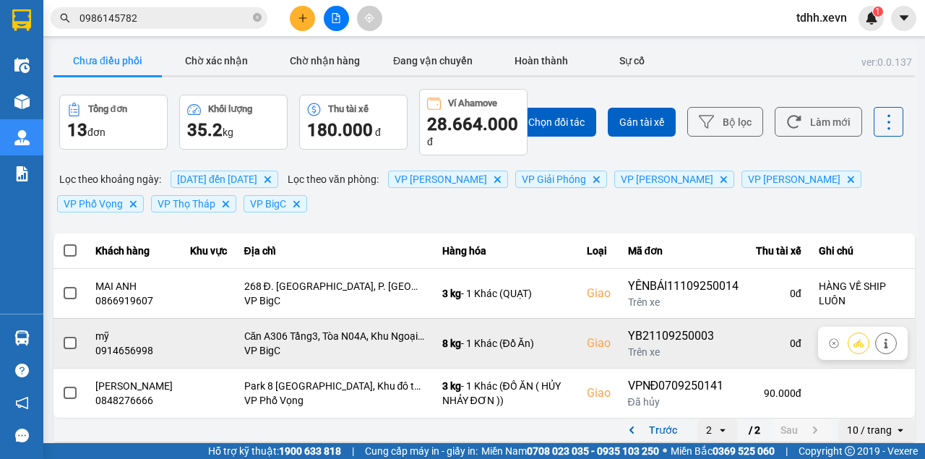
scroll to position [19, 0]
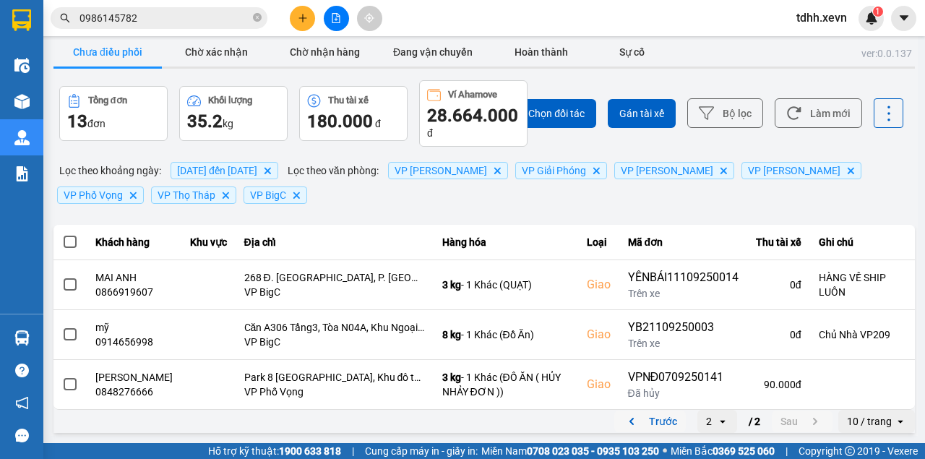
click at [658, 418] on button "Trước" at bounding box center [650, 421] width 72 height 22
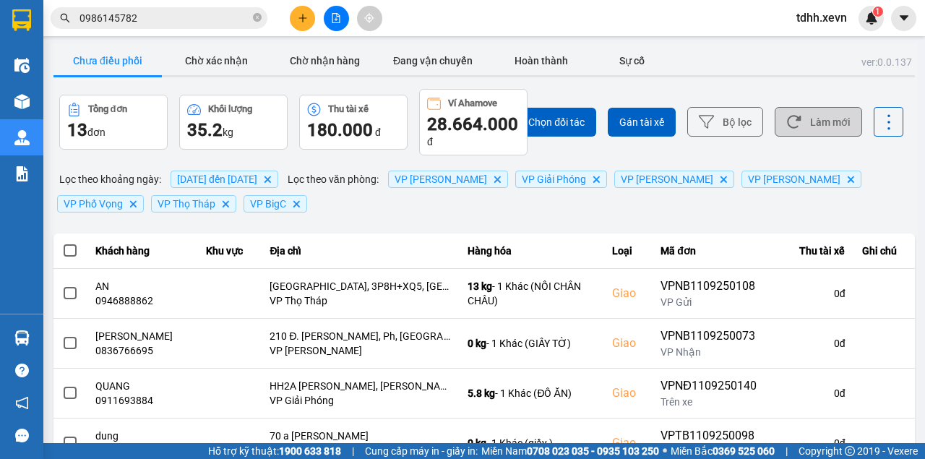
click at [801, 110] on button "Làm mới" at bounding box center [818, 122] width 87 height 30
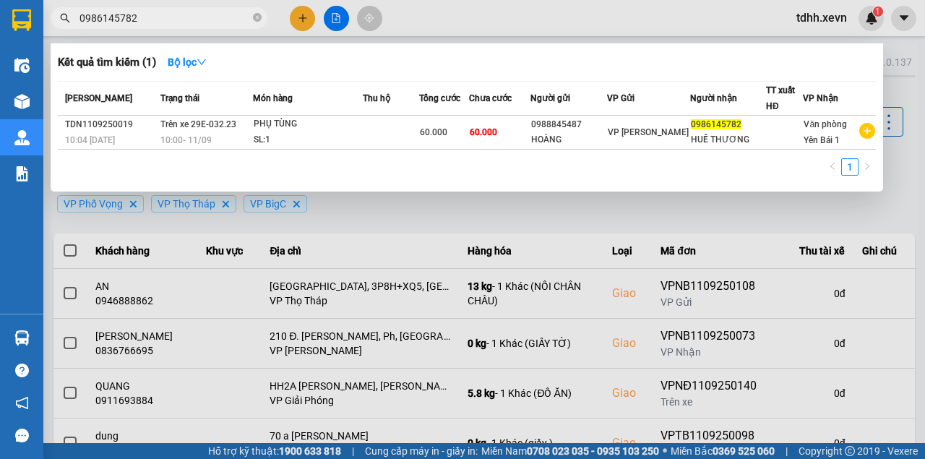
click at [159, 18] on input "0986145782" at bounding box center [164, 18] width 171 height 16
click at [620, 17] on div at bounding box center [462, 229] width 925 height 459
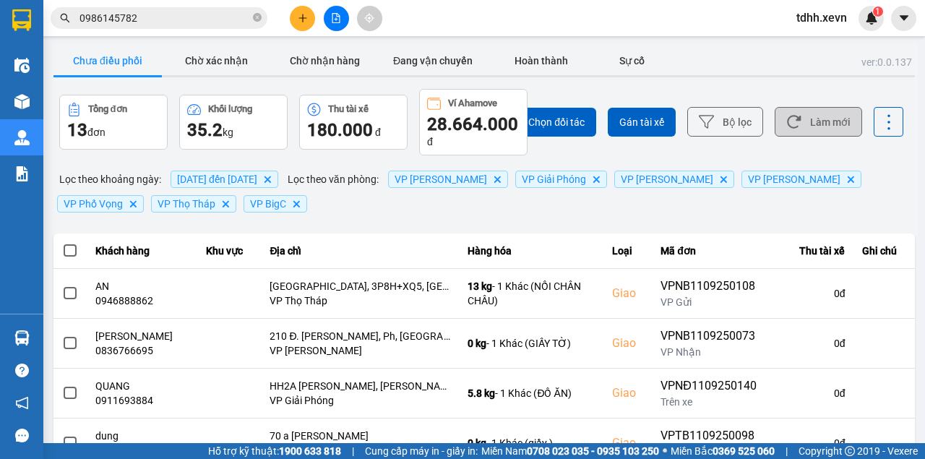
click at [827, 119] on button "Làm mới" at bounding box center [818, 122] width 87 height 30
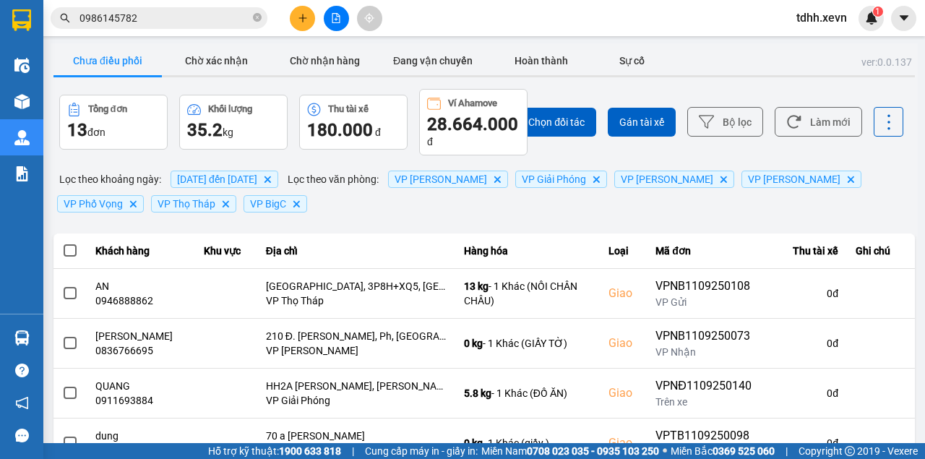
click at [554, 241] on th "Hàng hóa" at bounding box center [527, 250] width 145 height 35
click at [830, 119] on button "Làm mới" at bounding box center [818, 122] width 87 height 30
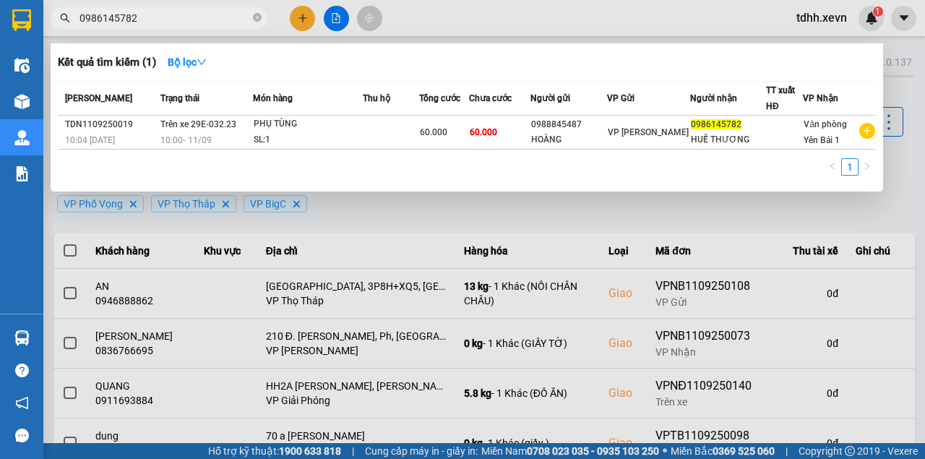
click at [136, 19] on input "0986145782" at bounding box center [164, 18] width 171 height 16
paste input "36254333"
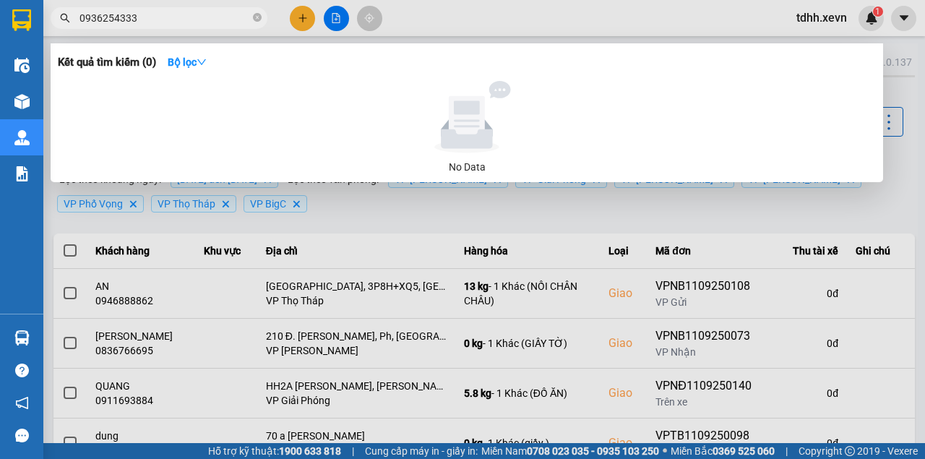
click at [145, 18] on input "0936254333" at bounding box center [164, 18] width 171 height 16
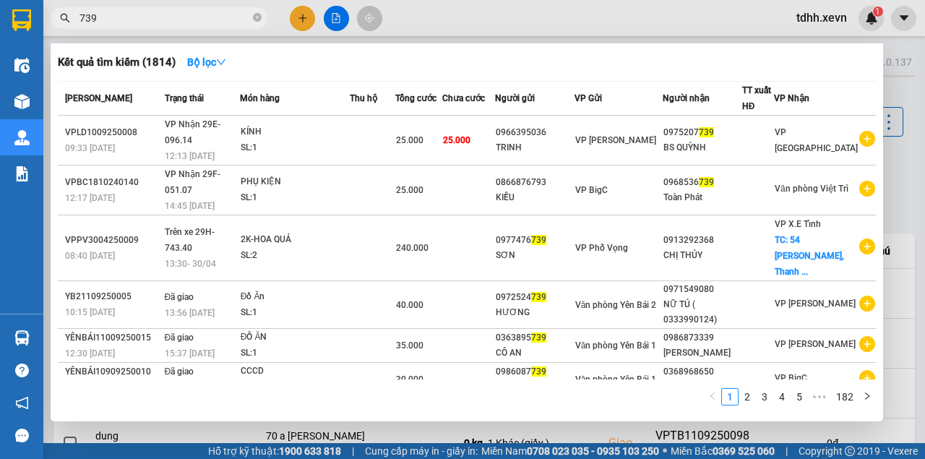
type input "739"
click at [731, 30] on div at bounding box center [462, 229] width 925 height 459
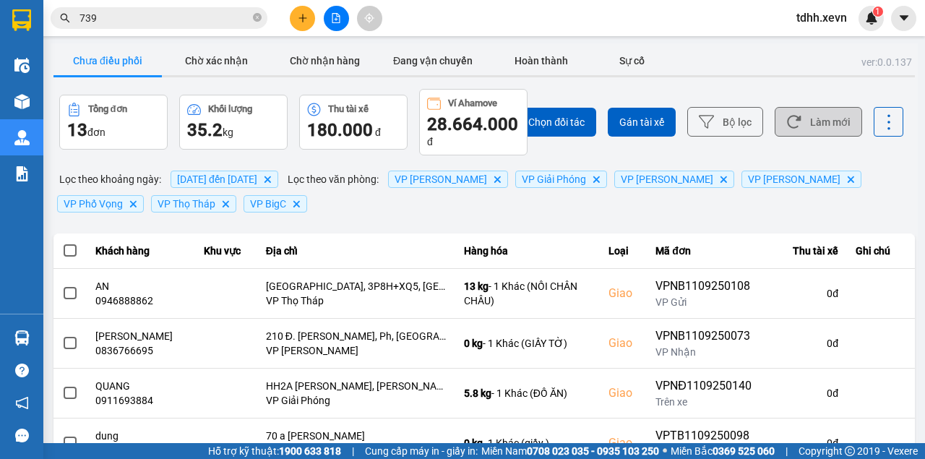
click at [801, 130] on button "Làm mới" at bounding box center [818, 122] width 87 height 30
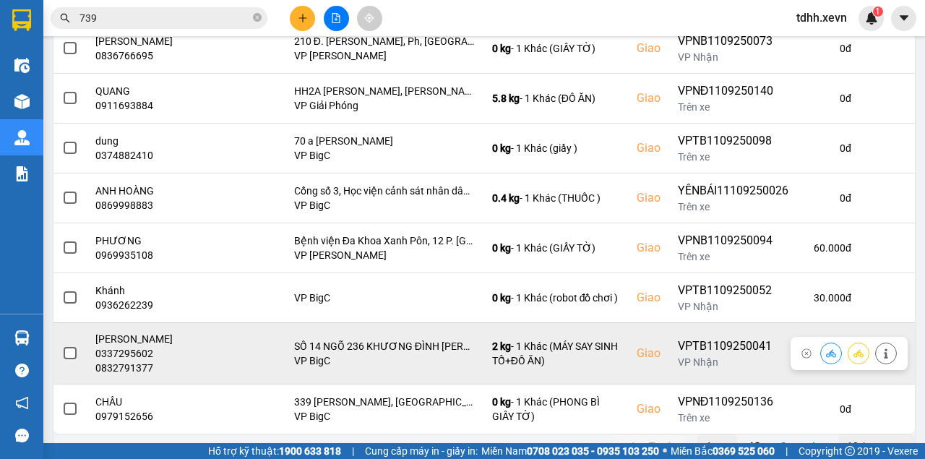
scroll to position [407, 0]
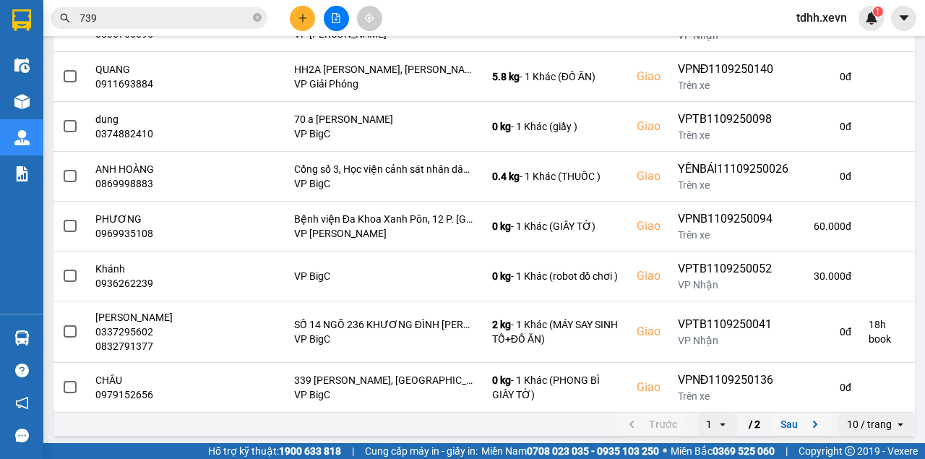
click at [780, 421] on button "Sau" at bounding box center [802, 424] width 61 height 22
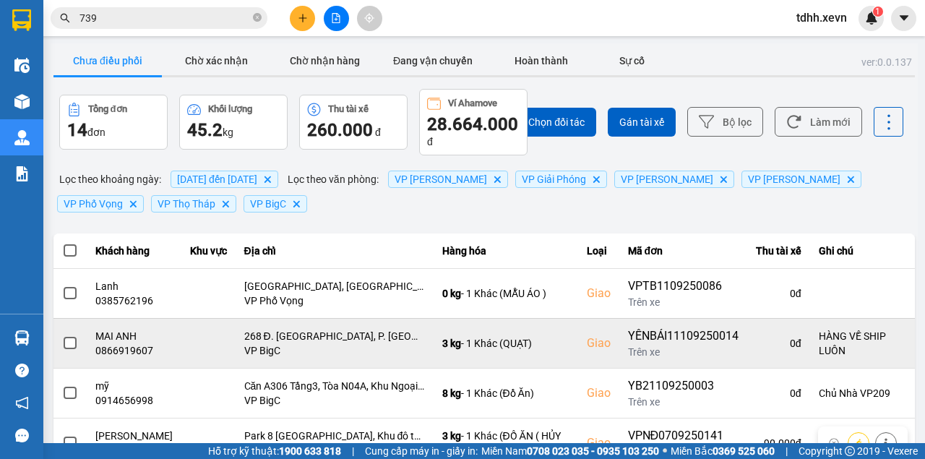
scroll to position [69, 0]
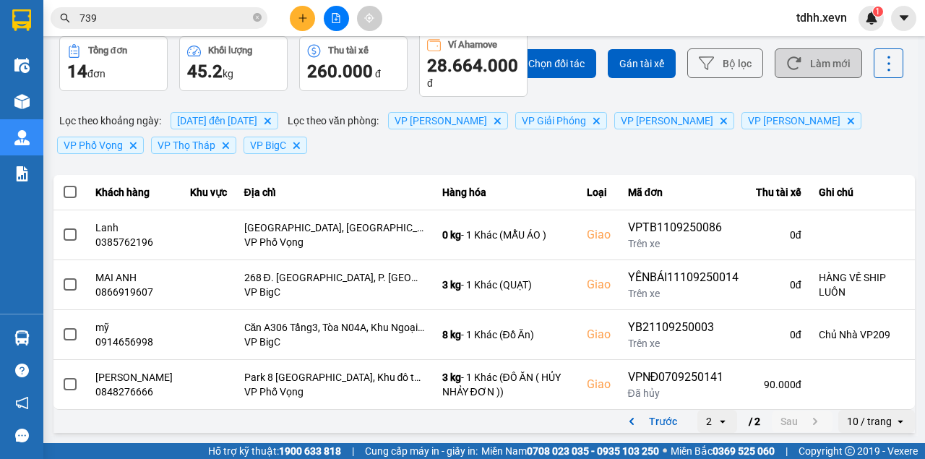
click at [807, 59] on button "Làm mới" at bounding box center [818, 63] width 87 height 30
click at [807, 20] on div "Chưa điều phối Chờ xác nhận Chờ nhận hàng Đang vận chuyển Hoàn thành Sự cố" at bounding box center [483, 4] width 861 height 33
click at [653, 422] on button "Trước" at bounding box center [650, 421] width 72 height 22
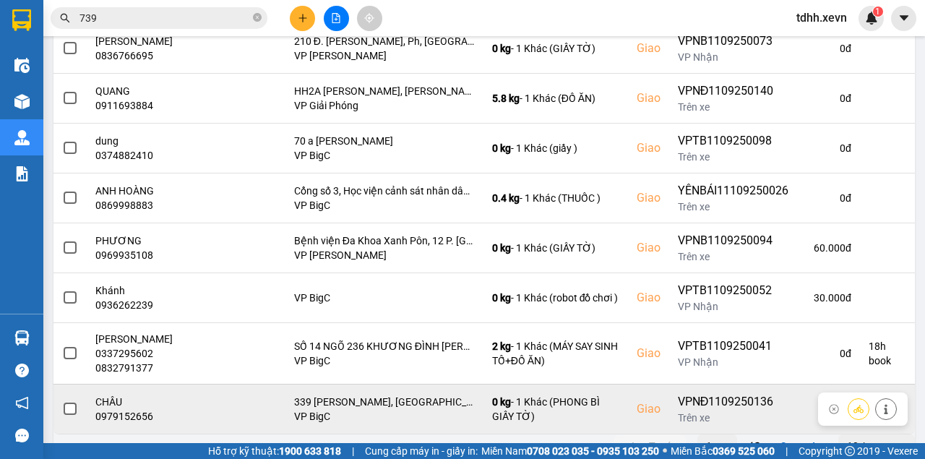
scroll to position [407, 0]
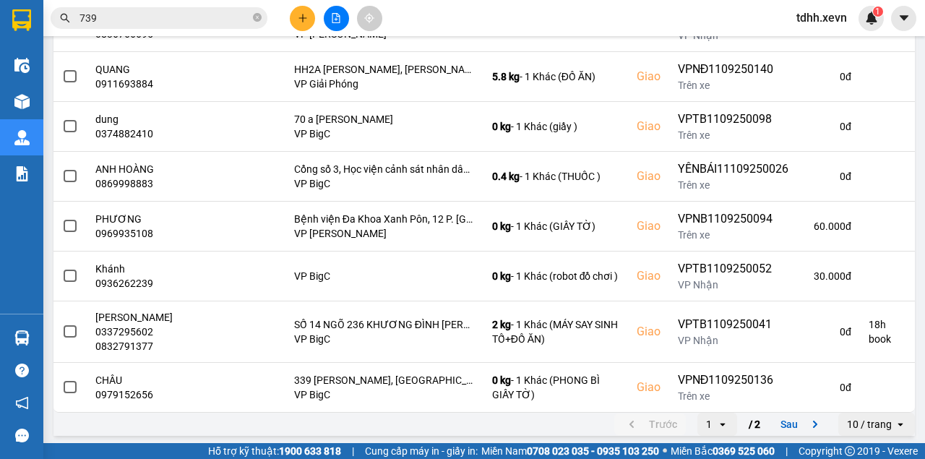
click at [464, 22] on div "Kết quả tìm kiếm ( 1814 ) Bộ lọc Mã ĐH Trạng thái Món hàng Thu hộ Tổng cước Chư…" at bounding box center [462, 18] width 925 height 36
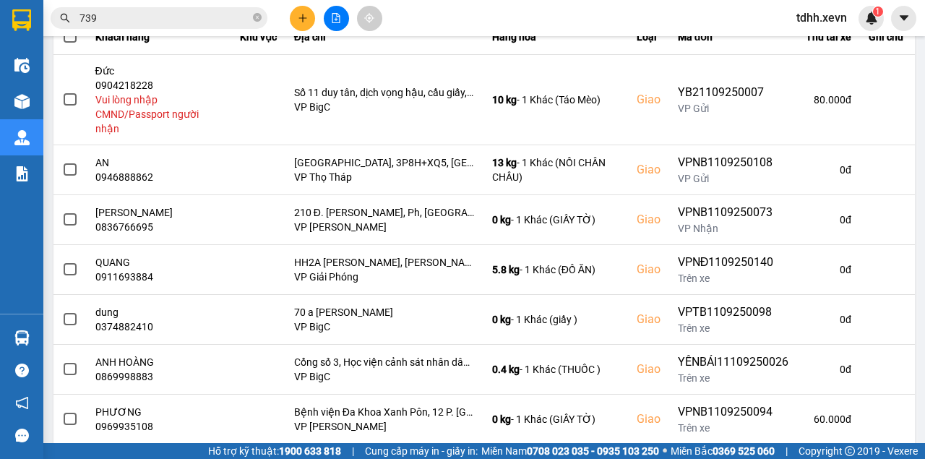
scroll to position [0, 0]
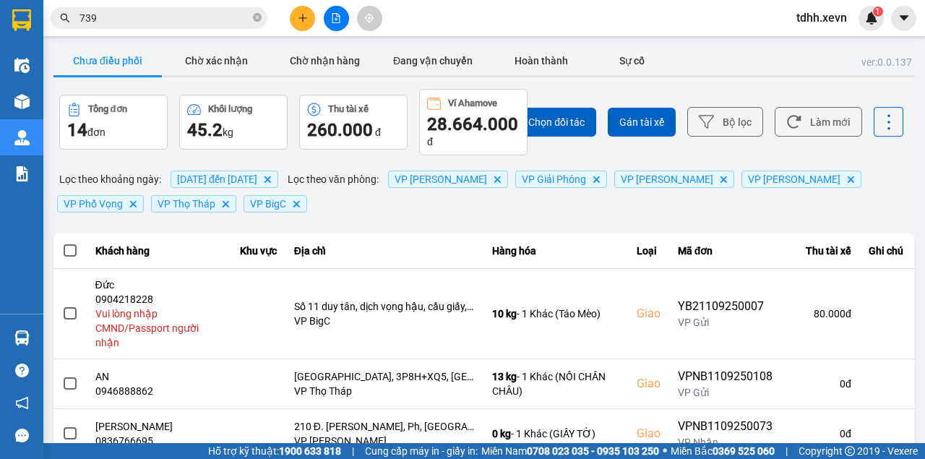
drag, startPoint x: 821, startPoint y: 124, endPoint x: 801, endPoint y: 137, distance: 23.5
click at [822, 126] on button "Làm mới" at bounding box center [818, 122] width 87 height 30
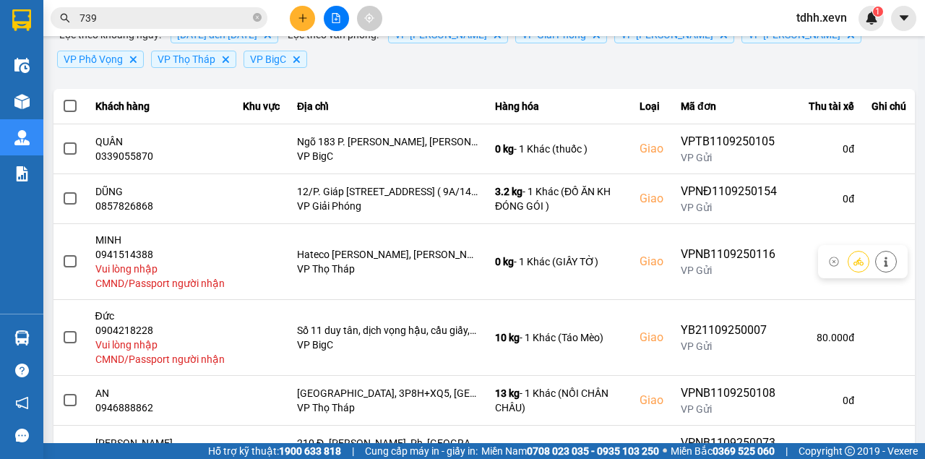
scroll to position [192, 0]
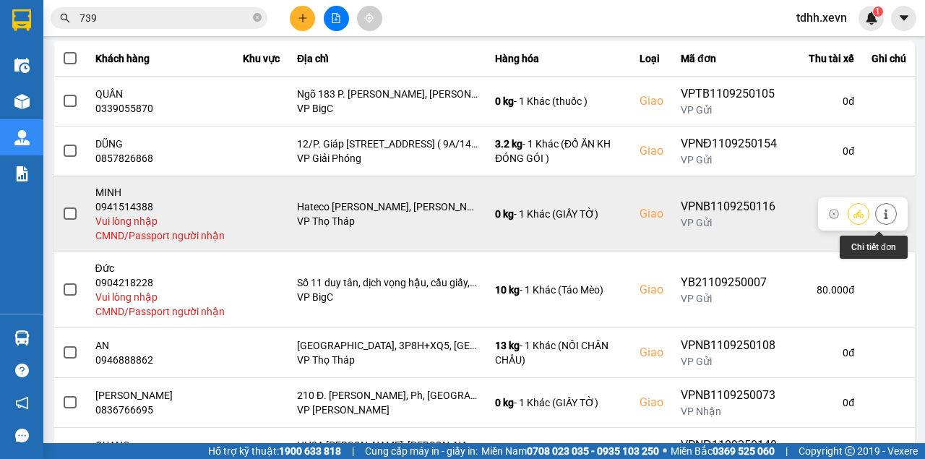
click at [881, 217] on icon at bounding box center [886, 214] width 10 height 10
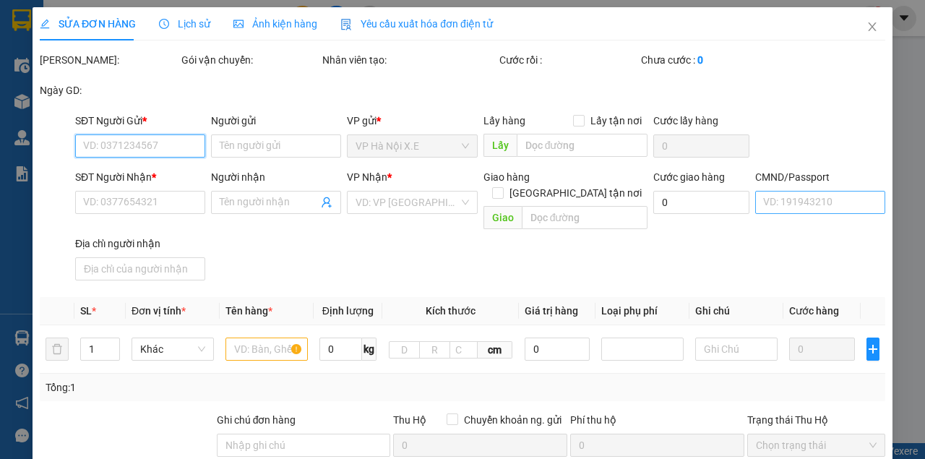
type input "0916539539"
type input "PHẠM VĂN KHUÊ"
type input "0941514388"
type input "MINH"
checkbox input "true"
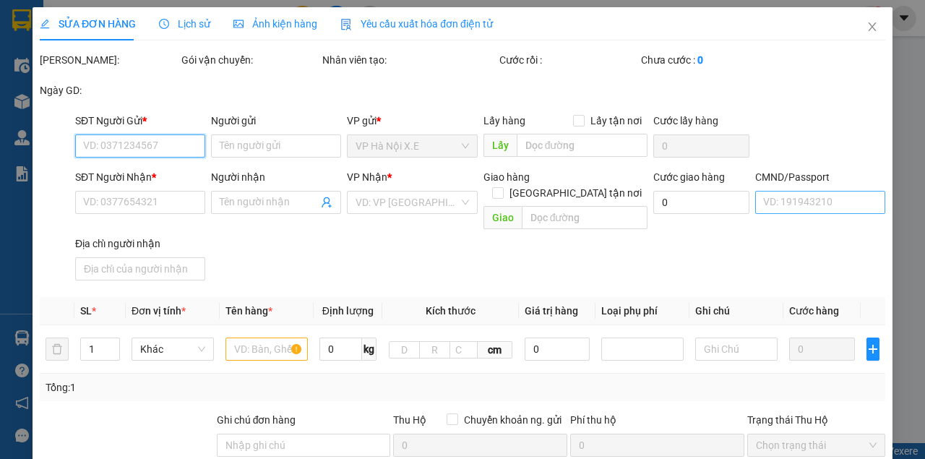
type input "Hateco Apollo Xuân Phương, Đ. Xuân Phương, Xuân Phương, Nam Từ Liêm, Hà Nội, Vi…"
type input "1"
type input "100.000"
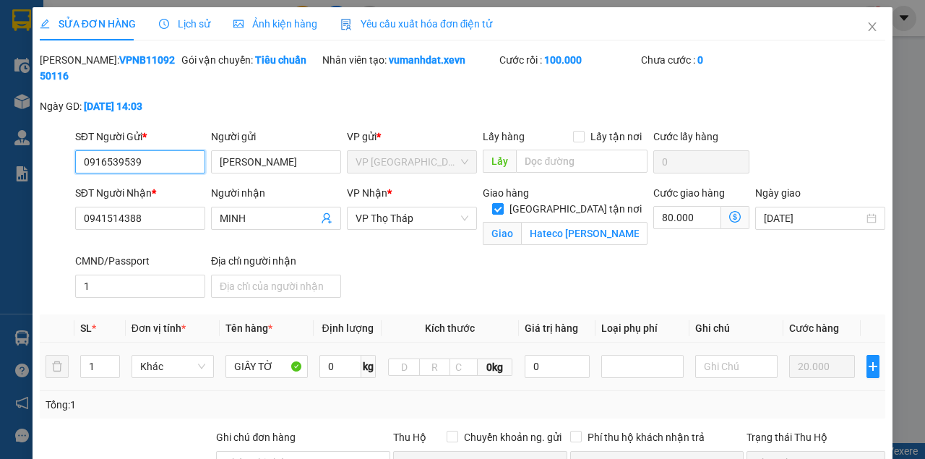
scroll to position [262, 0]
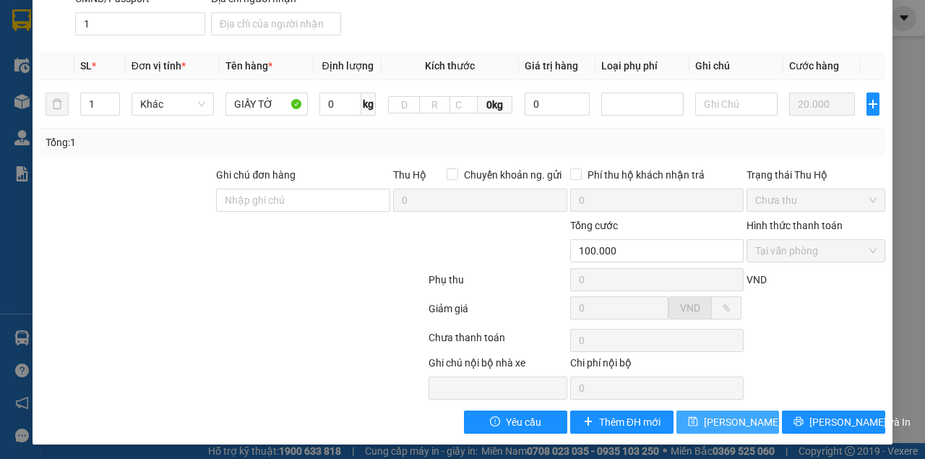
click at [711, 415] on span "[PERSON_NAME] thay đổi" at bounding box center [762, 422] width 116 height 16
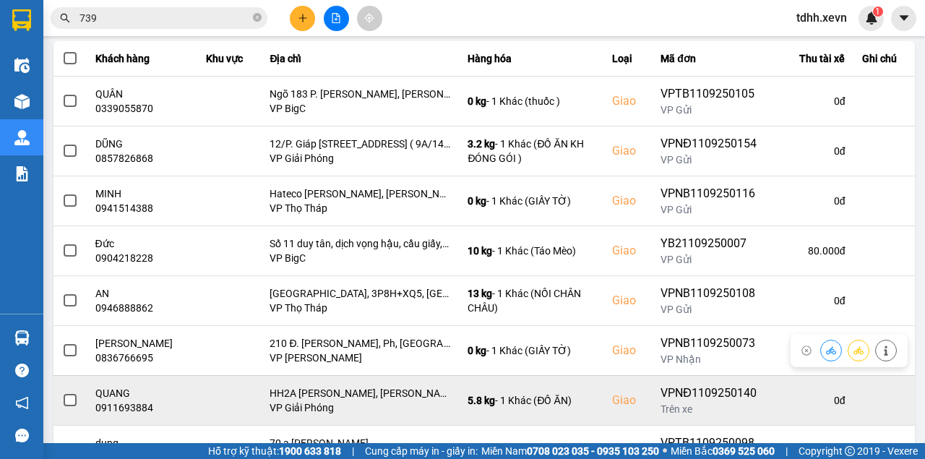
scroll to position [355, 0]
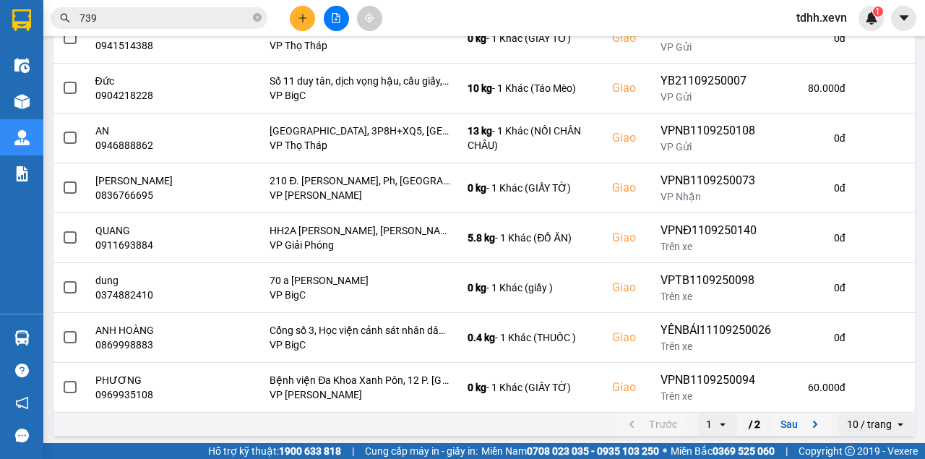
click at [795, 419] on button "Sau" at bounding box center [802, 424] width 61 height 22
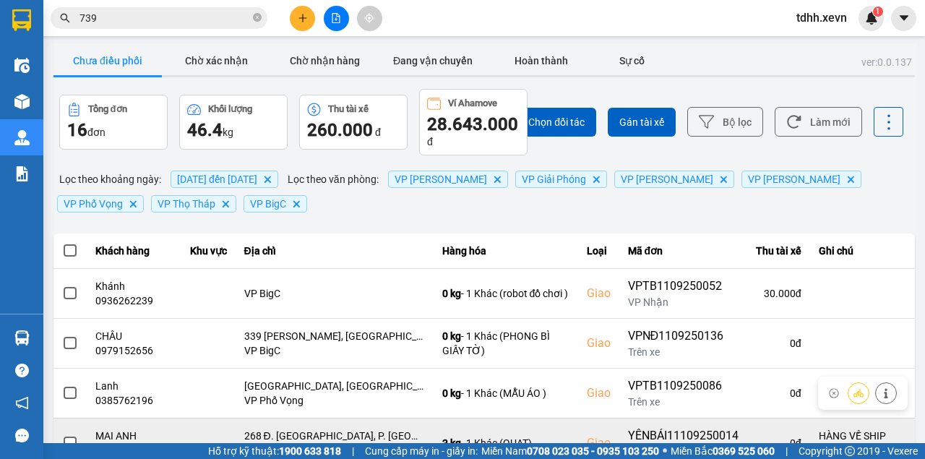
scroll to position [168, 0]
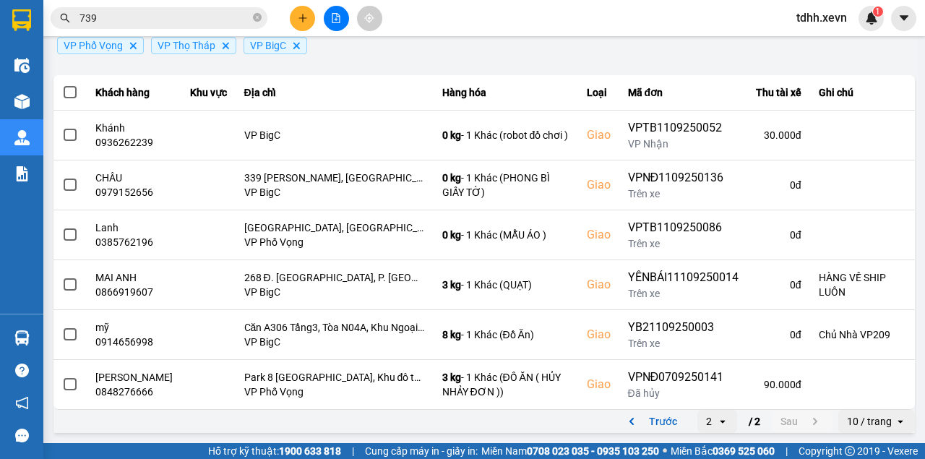
drag, startPoint x: 652, startPoint y: 420, endPoint x: 642, endPoint y: 423, distance: 10.5
click at [646, 421] on button "Trước" at bounding box center [650, 421] width 72 height 22
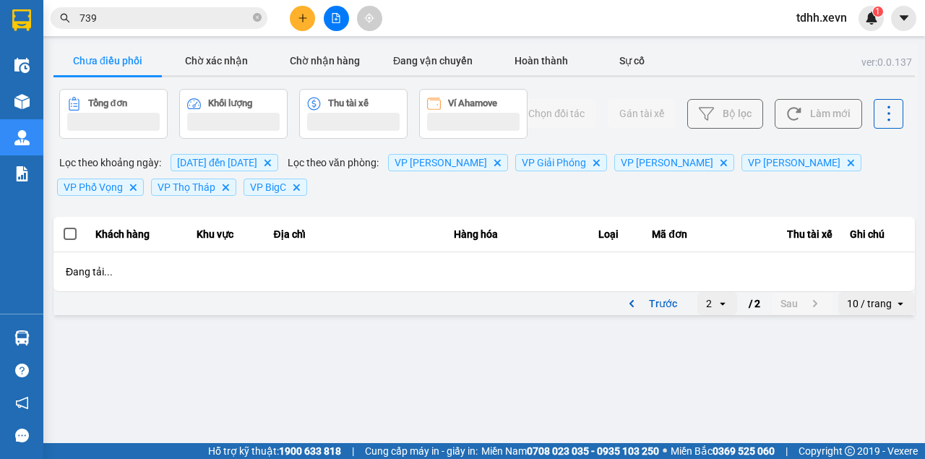
scroll to position [0, 0]
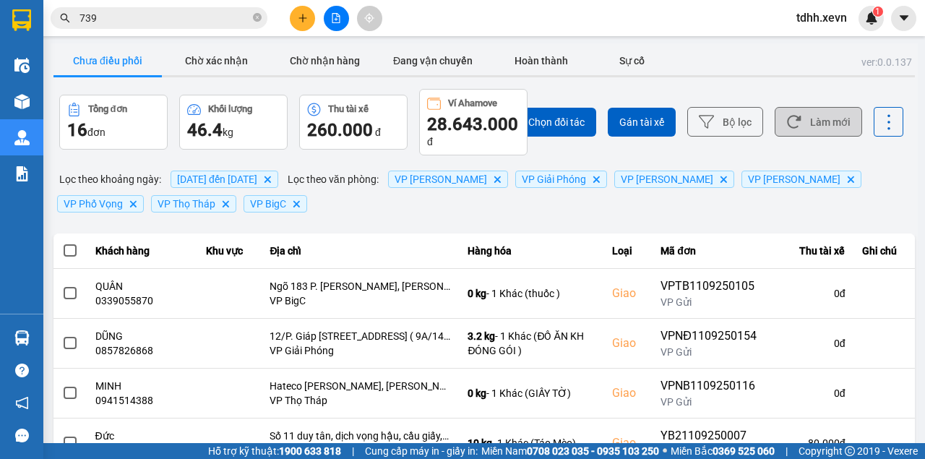
click at [817, 109] on button "Làm mới" at bounding box center [818, 122] width 87 height 30
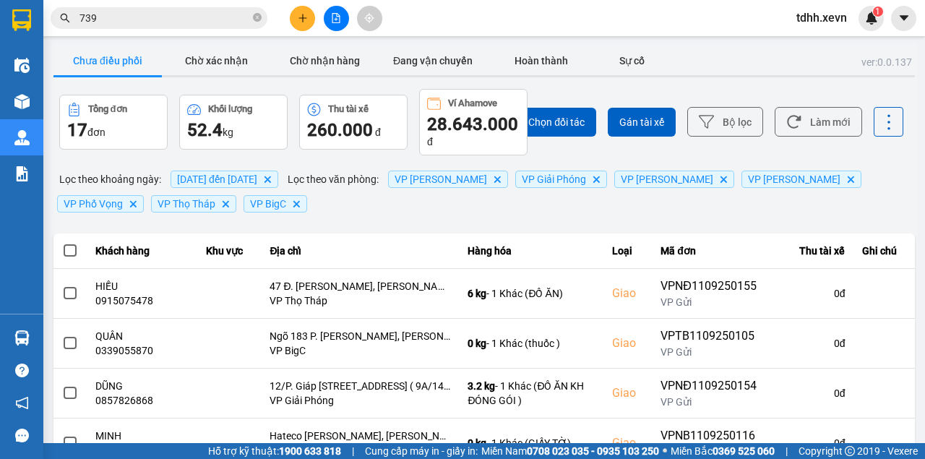
click at [123, 17] on input "739" at bounding box center [164, 18] width 171 height 16
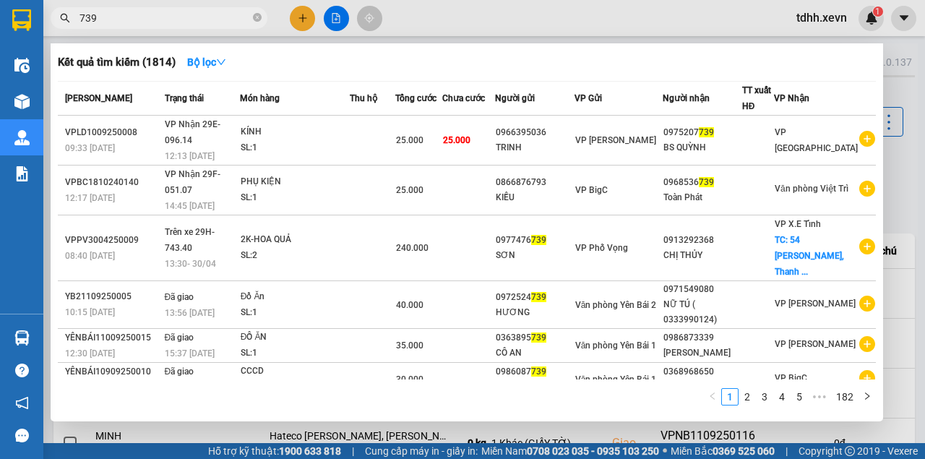
paste input "0978632777"
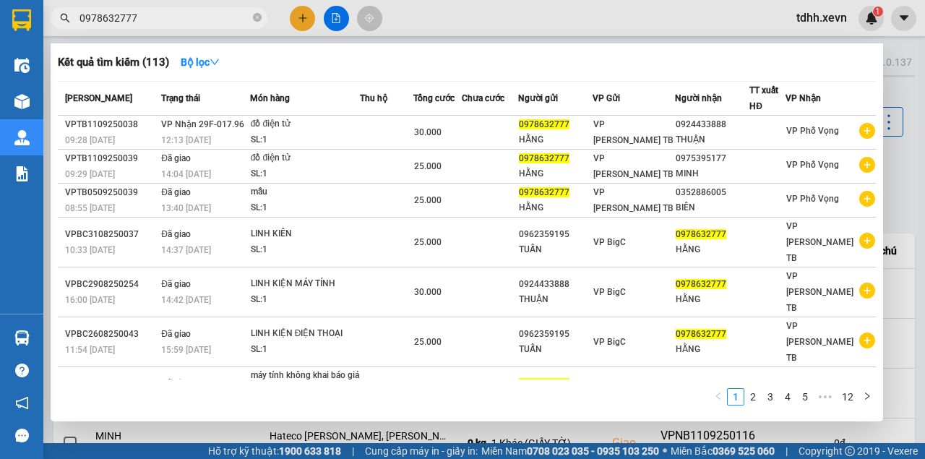
click at [123, 17] on input "0978632777" at bounding box center [164, 18] width 171 height 16
type input "0978632777"
click at [551, 17] on div at bounding box center [462, 229] width 925 height 459
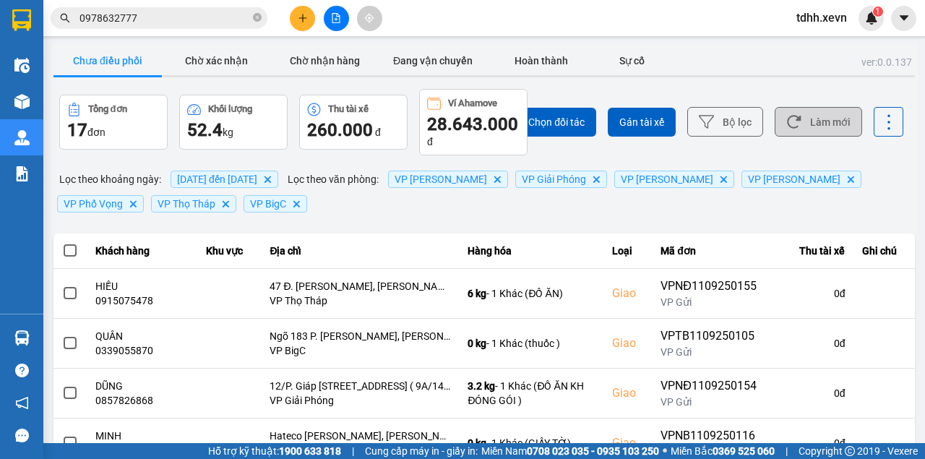
click at [813, 132] on button "Làm mới" at bounding box center [818, 122] width 87 height 30
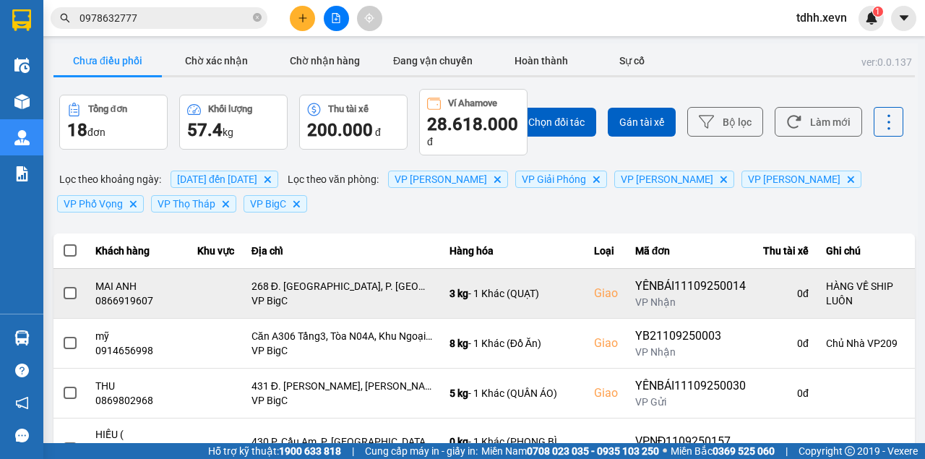
click at [120, 304] on div "0866919607" at bounding box center [137, 300] width 85 height 14
copy div "0866919607"
click at [884, 294] on icon at bounding box center [886, 293] width 4 height 10
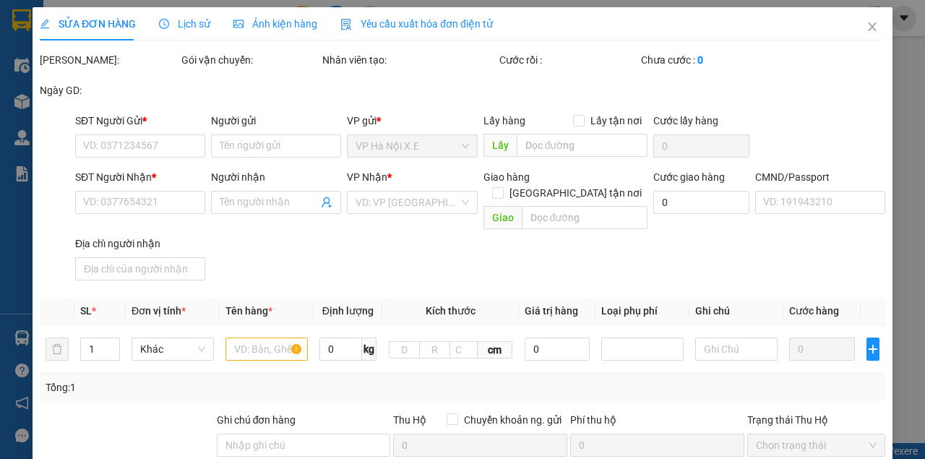
type input "0983568532"
type input "ANH HÙNG"
type input "0866919607"
type input "MAI ANH"
checkbox input "true"
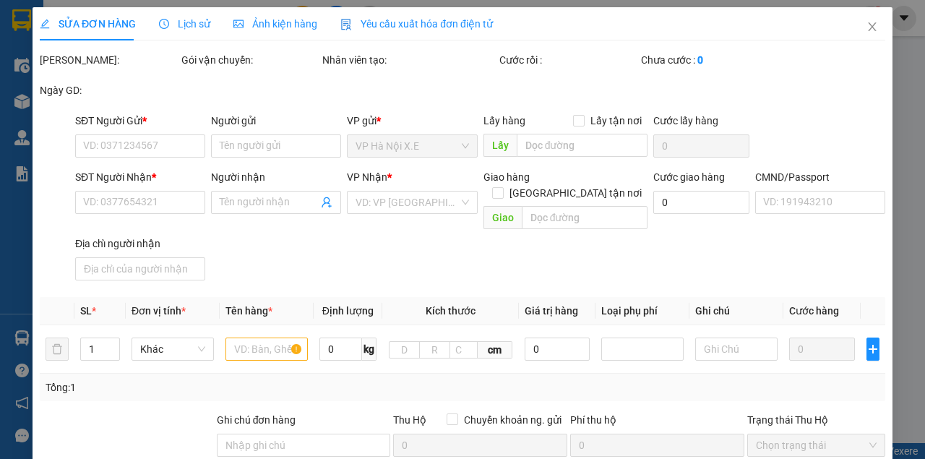
type input "268 Đ. Thanh Bình, P. Mộ Lao, Hà Đông, Hà Nội, Vietnam"
type input "1"
type input "HÀNG VỀ SHIP LUÔN"
type input "95.000"
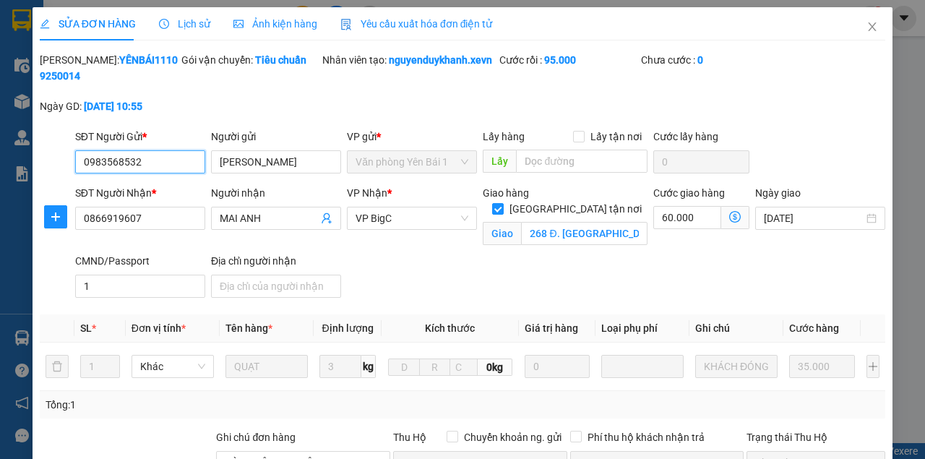
scroll to position [145, 0]
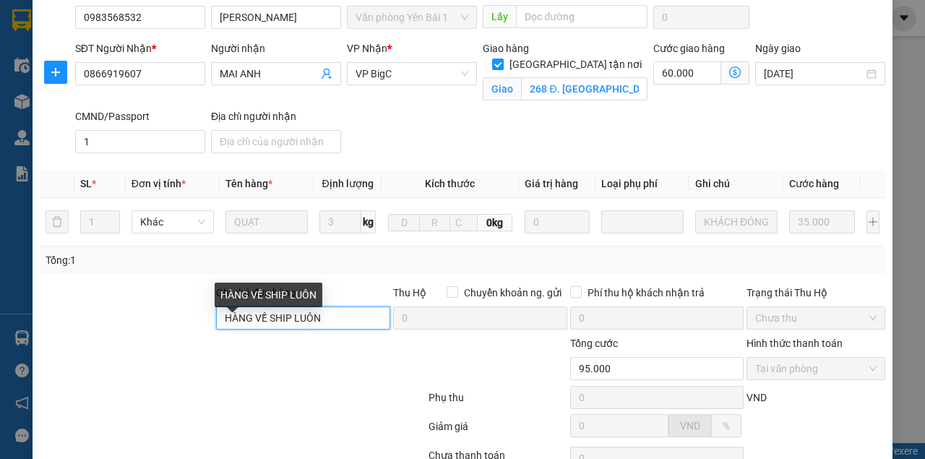
drag, startPoint x: 348, startPoint y: 335, endPoint x: 142, endPoint y: 357, distance: 207.8
click at [142, 357] on form "Ghi chú đơn hàng HÀNG VỀ SHIP LUÔN Thu Hộ Chuyển khoản ng. gửi 0 Phí thu hộ khá…" at bounding box center [463, 364] width 846 height 159
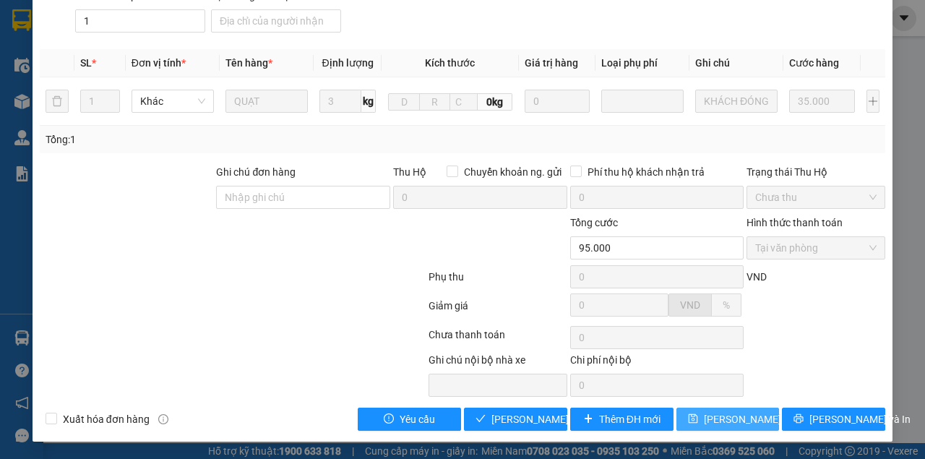
click at [745, 409] on button "[PERSON_NAME] thay đổi" at bounding box center [727, 419] width 103 height 23
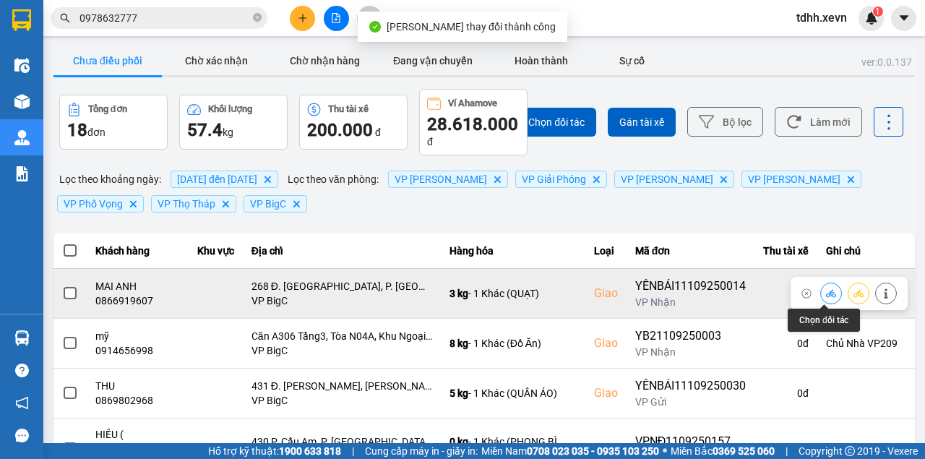
click at [821, 293] on button at bounding box center [831, 292] width 20 height 25
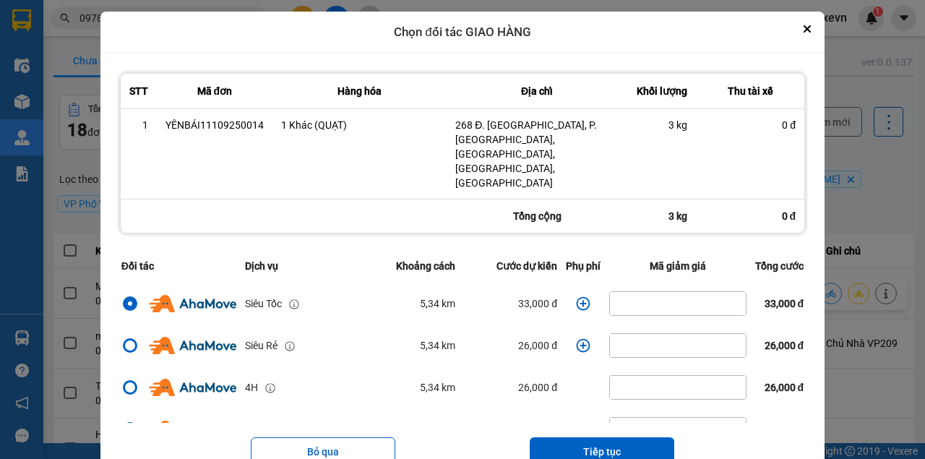
click at [576, 296] on icon "dialog" at bounding box center [583, 303] width 14 height 14
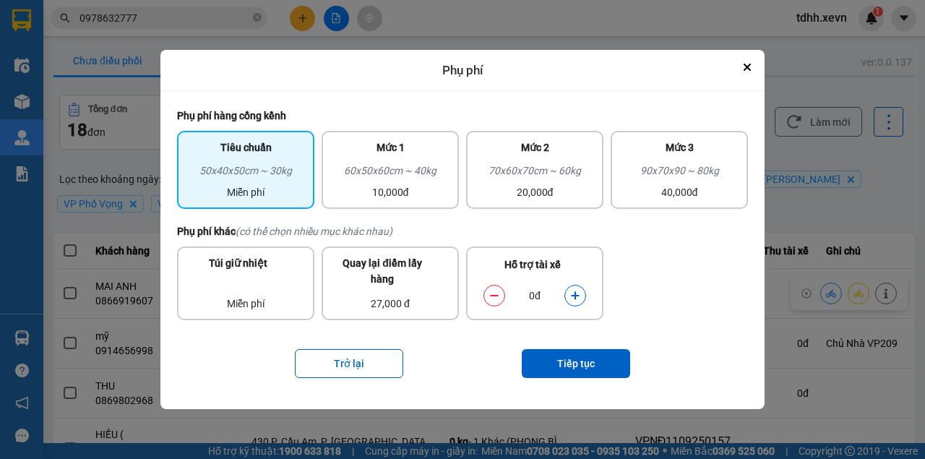
click at [575, 298] on icon "dialog" at bounding box center [575, 296] width 8 height 8
click at [575, 366] on button "Tiếp tục" at bounding box center [576, 363] width 108 height 29
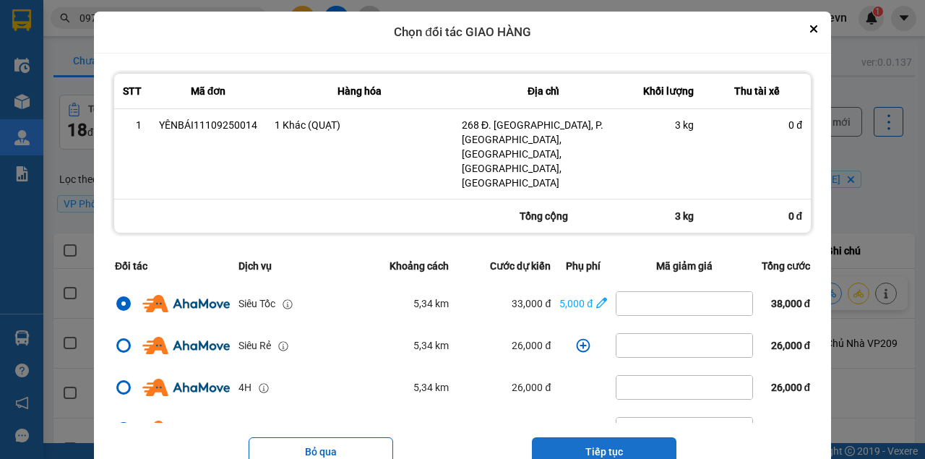
click at [605, 437] on button "Tiếp tục" at bounding box center [604, 451] width 145 height 29
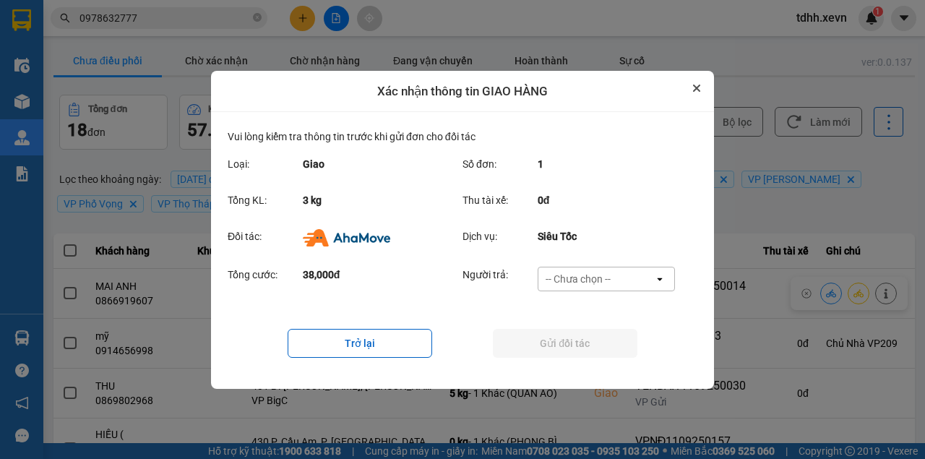
click at [698, 88] on icon "Close" at bounding box center [696, 88] width 7 height 7
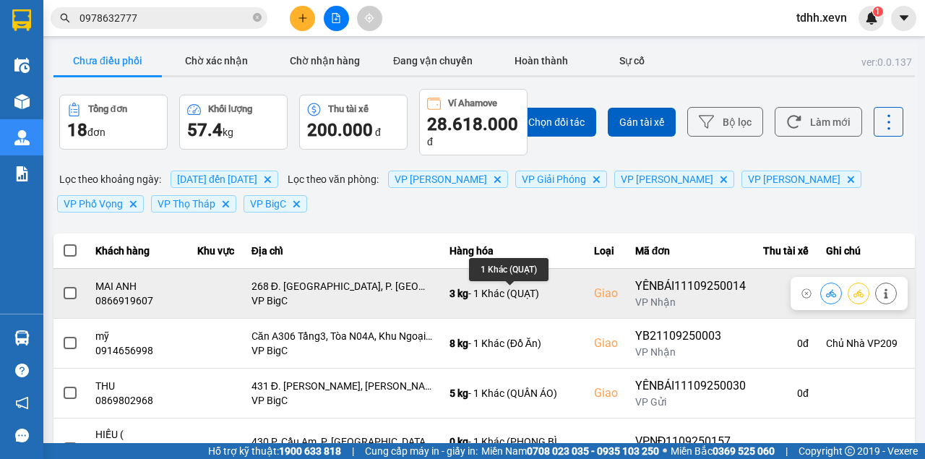
scroll to position [48, 0]
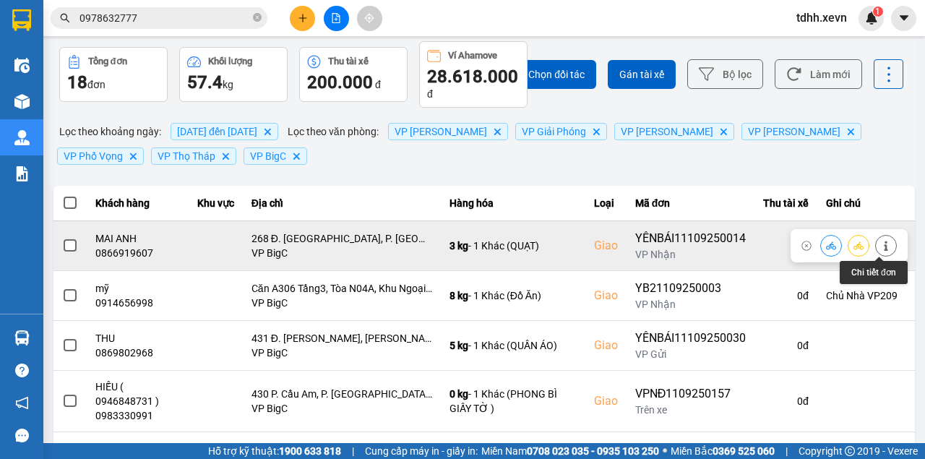
click at [881, 244] on icon at bounding box center [886, 246] width 10 height 10
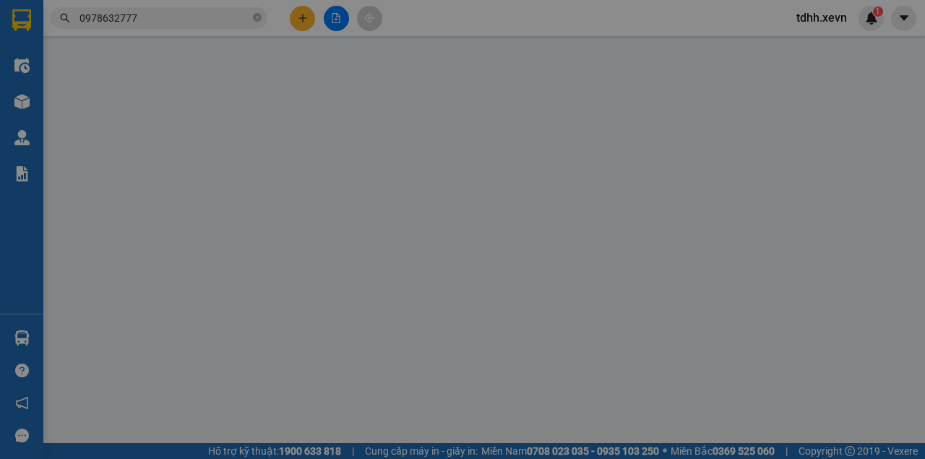
type input "0983568532"
type input "ANH HÙNG"
type input "0866919607"
type input "MAI ANH"
checkbox input "true"
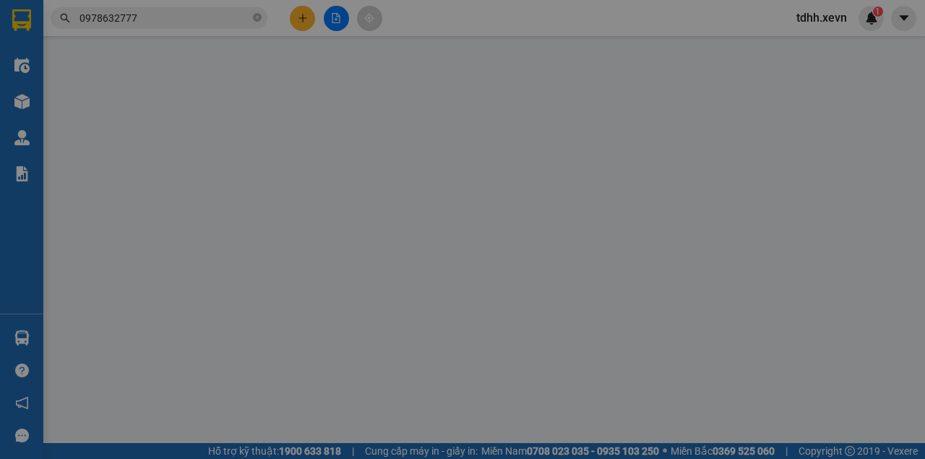
type input "268 Đ. Thanh Bình, P. Mộ Lao, Hà Đông, Hà Nội, Vietnam"
type input "1"
type input "95.000"
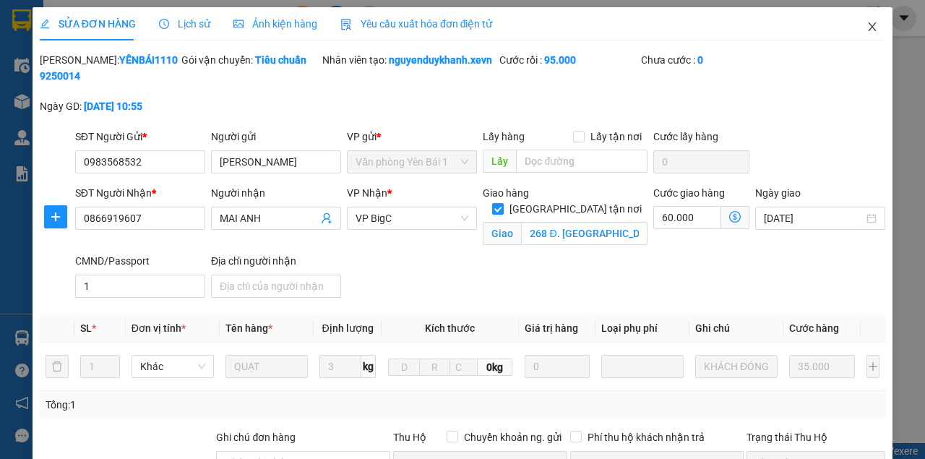
click at [869, 25] on icon "close" at bounding box center [873, 26] width 8 height 9
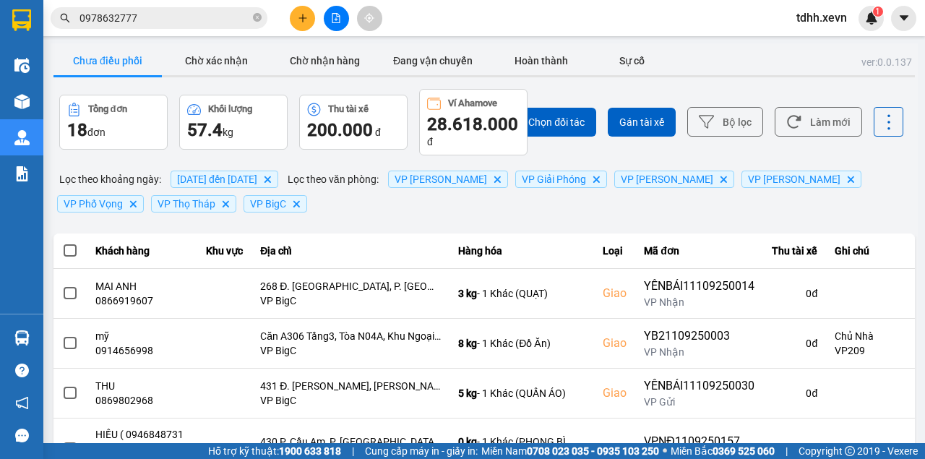
scroll to position [48, 0]
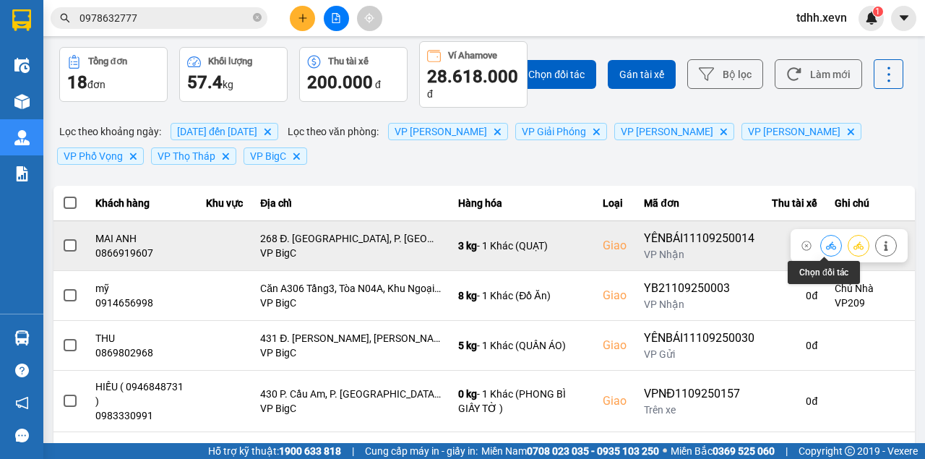
click at [826, 246] on icon at bounding box center [831, 245] width 10 height 8
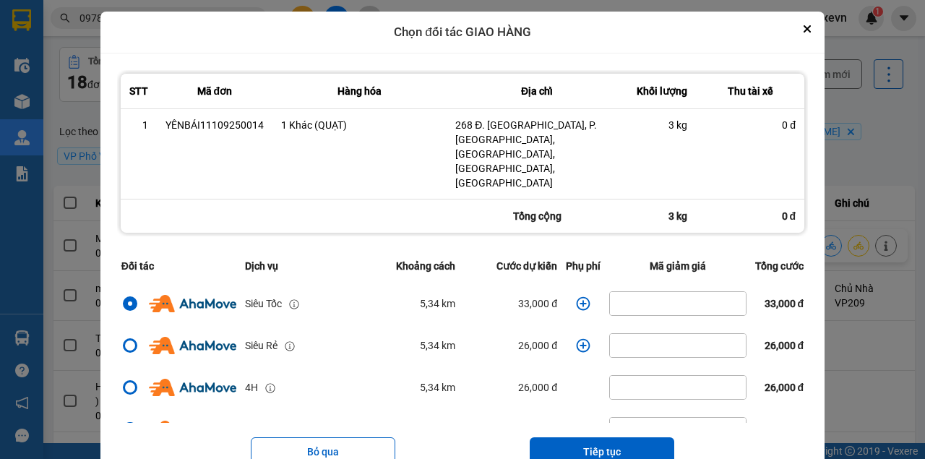
click at [577, 296] on icon "dialog" at bounding box center [584, 303] width 14 height 14
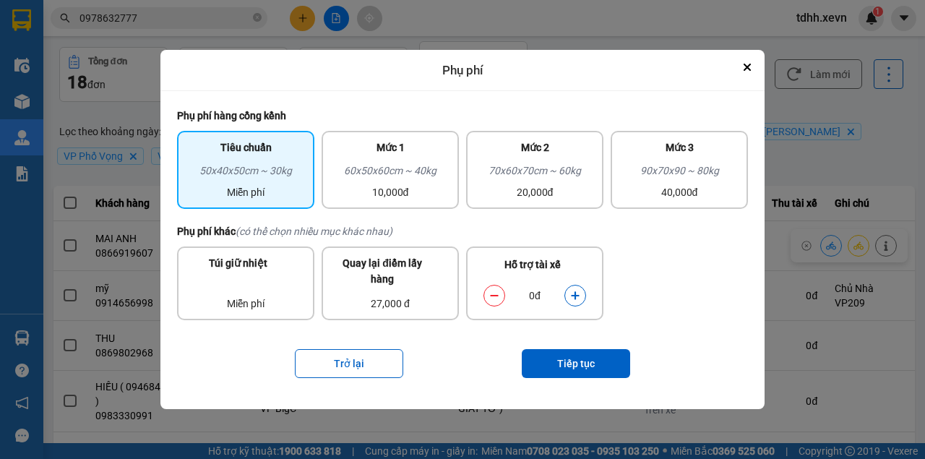
click at [572, 296] on icon "dialog" at bounding box center [575, 296] width 8 height 8
click at [566, 367] on button "Tiếp tục" at bounding box center [576, 363] width 108 height 29
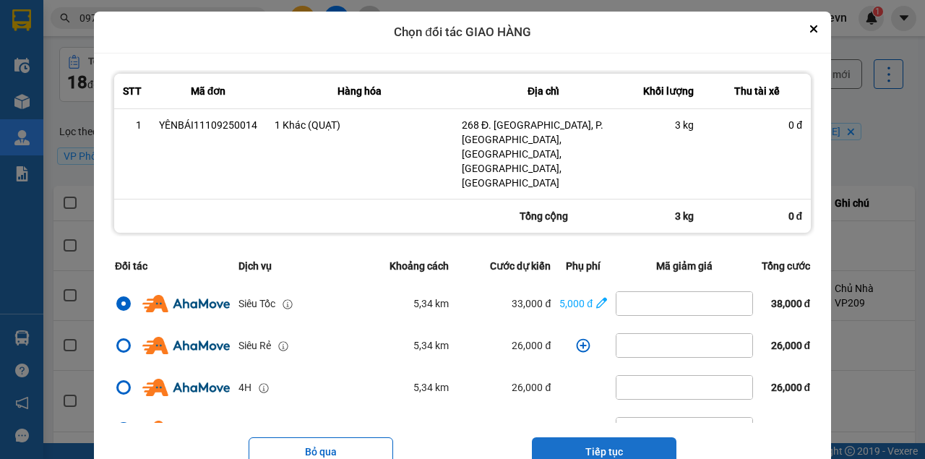
click at [591, 437] on button "Tiếp tục" at bounding box center [604, 451] width 145 height 29
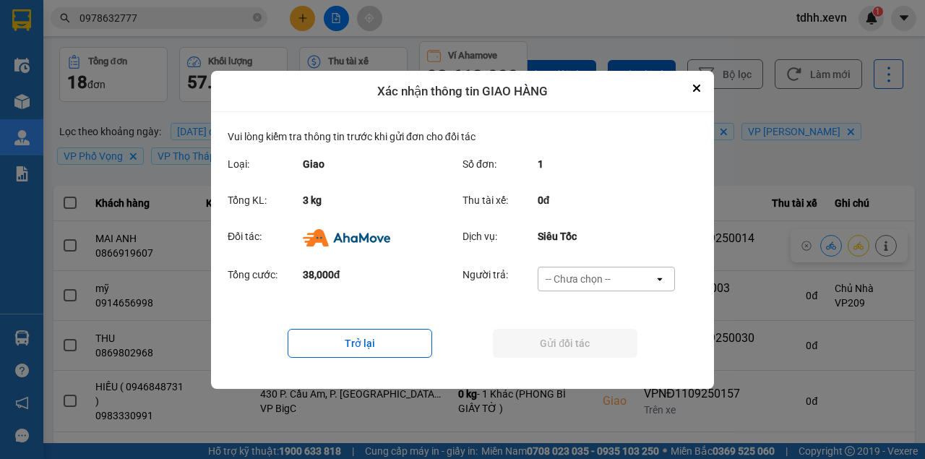
click at [605, 285] on div "-- Chưa chọn --" at bounding box center [578, 279] width 65 height 14
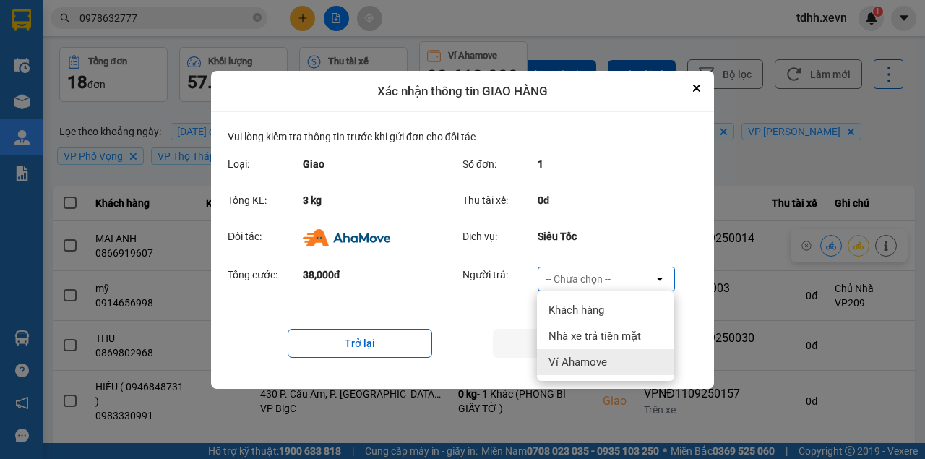
click at [593, 365] on span "Ví Ahamove" at bounding box center [578, 362] width 59 height 14
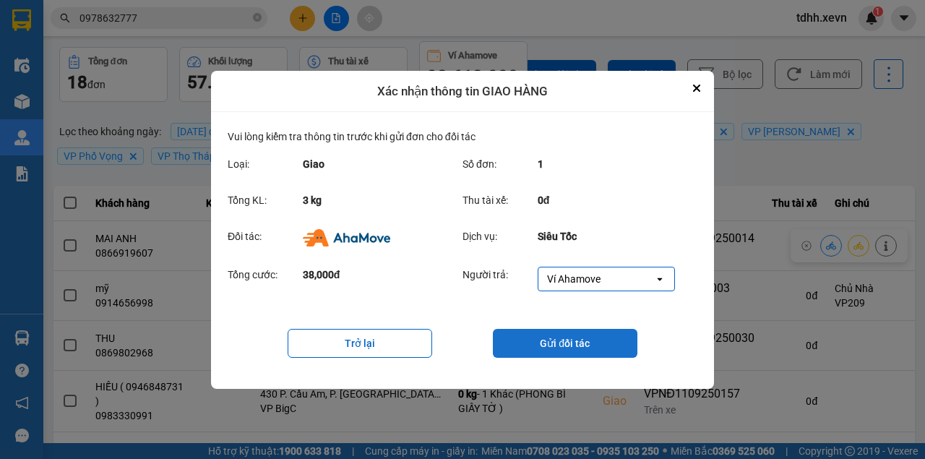
click at [597, 352] on button "Gửi đối tác" at bounding box center [565, 343] width 145 height 29
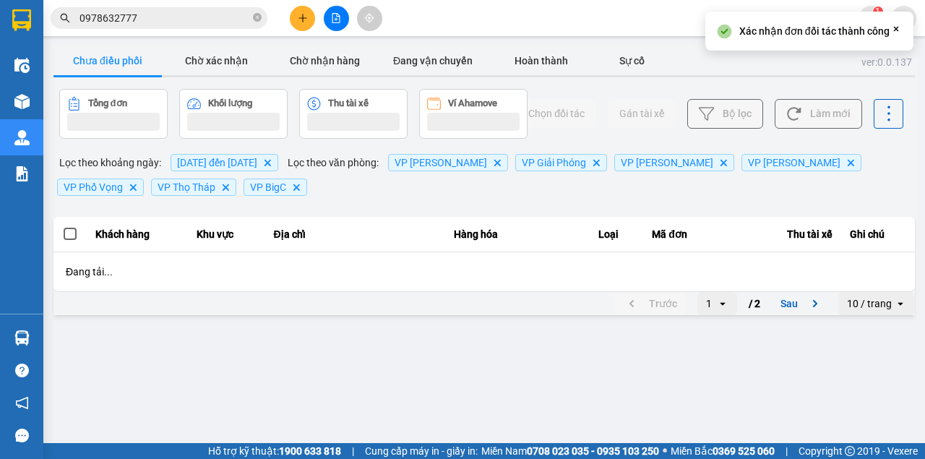
scroll to position [0, 0]
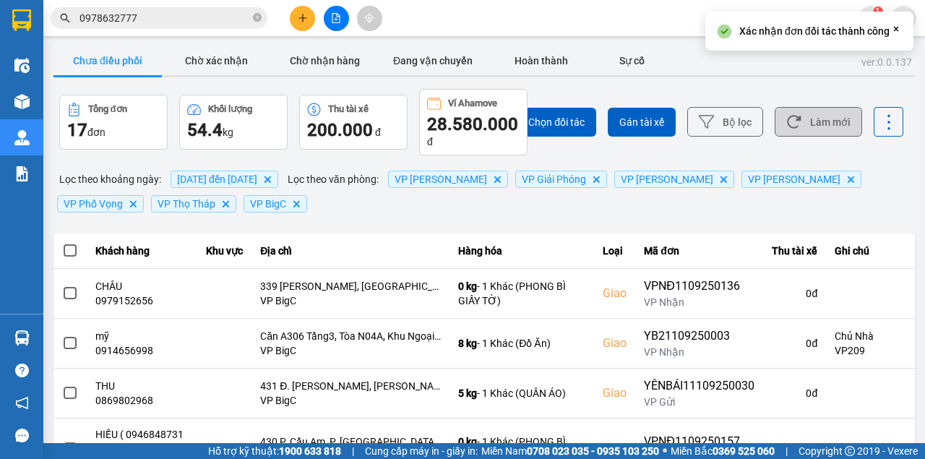
click at [801, 124] on button "Làm mới" at bounding box center [818, 122] width 87 height 30
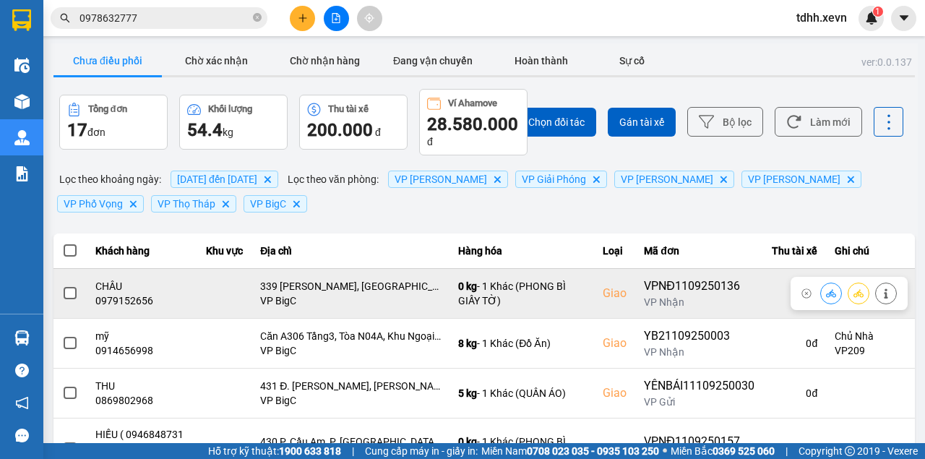
click at [145, 301] on div "0979152656" at bounding box center [142, 300] width 94 height 14
copy div "0979152656"
click at [825, 285] on button at bounding box center [831, 292] width 20 height 25
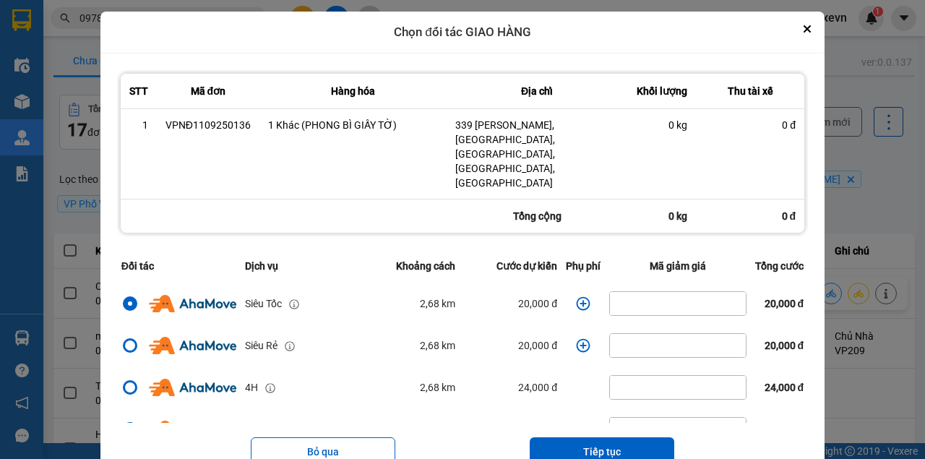
click at [577, 296] on icon "dialog" at bounding box center [583, 303] width 14 height 14
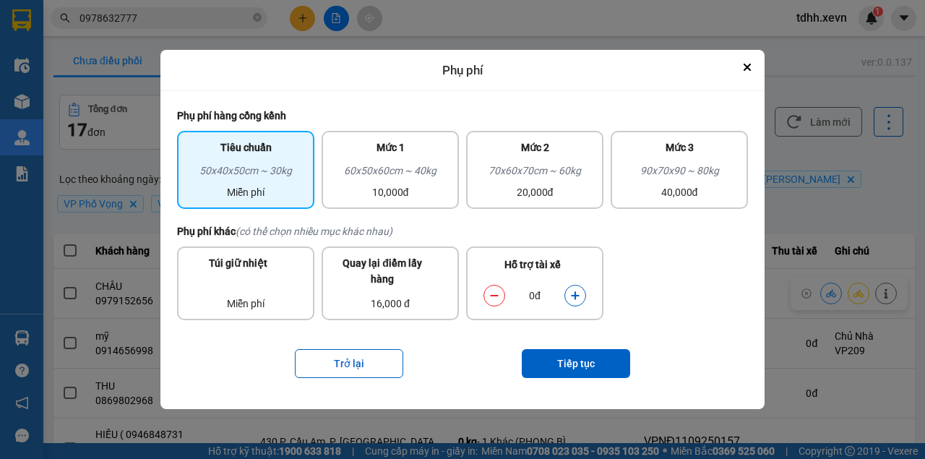
click at [578, 291] on button "dialog" at bounding box center [575, 295] width 20 height 25
click at [577, 356] on button "Tiếp tục" at bounding box center [576, 363] width 108 height 29
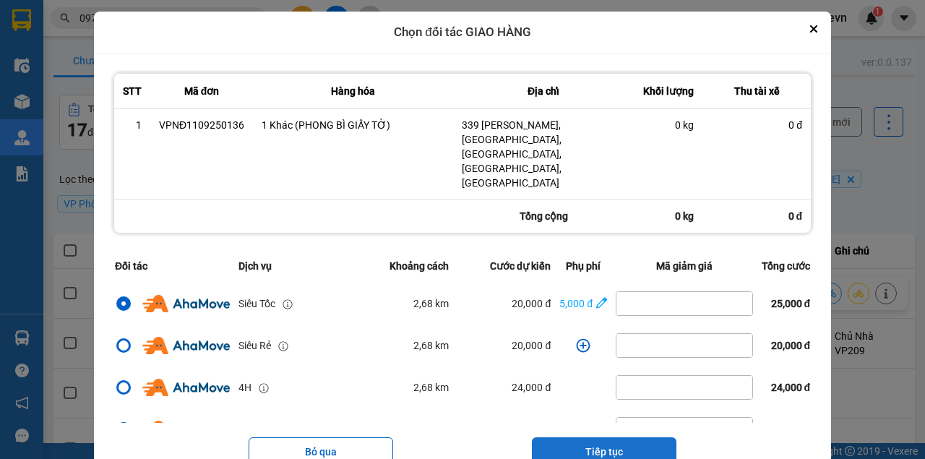
click at [576, 437] on button "Tiếp tục" at bounding box center [604, 451] width 145 height 29
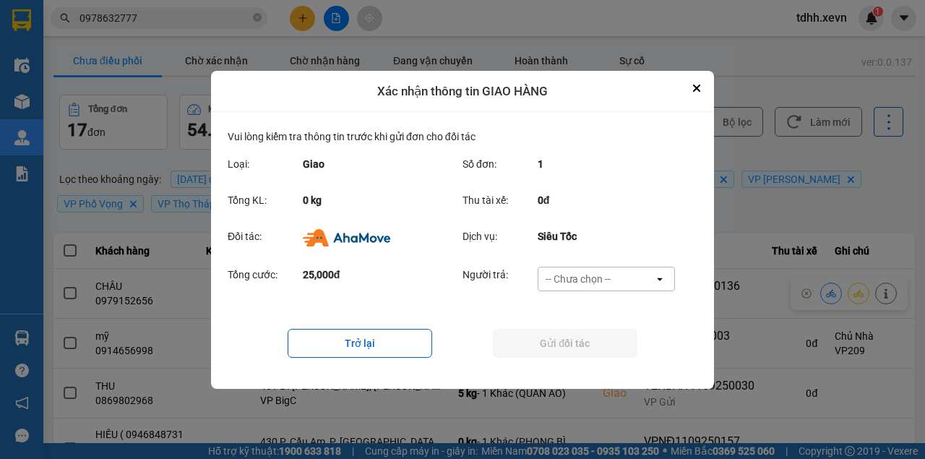
click at [566, 267] on div "-- Chưa chọn --" at bounding box center [596, 278] width 116 height 23
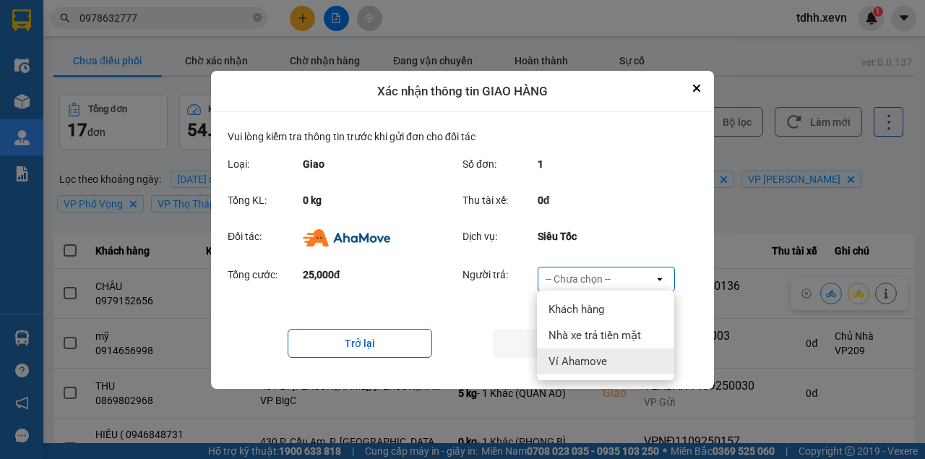
click at [580, 363] on span "Ví Ahamove" at bounding box center [578, 361] width 59 height 14
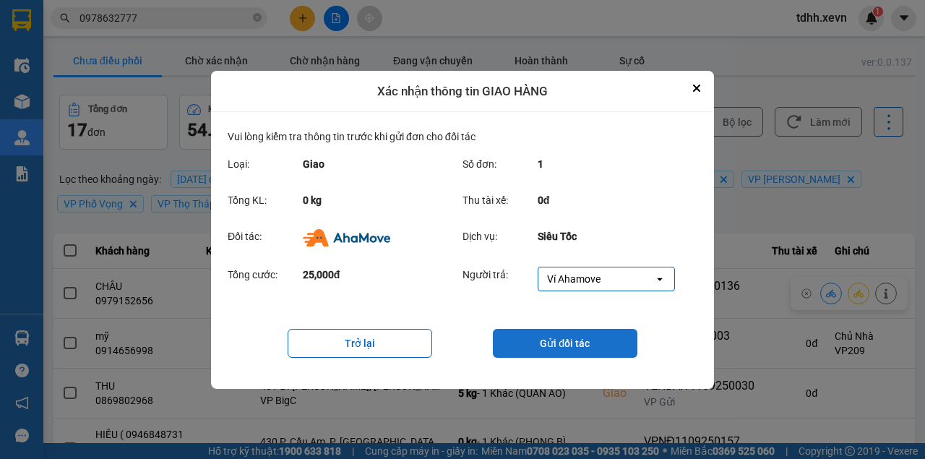
click at [582, 355] on button "Gửi đối tác" at bounding box center [565, 343] width 145 height 29
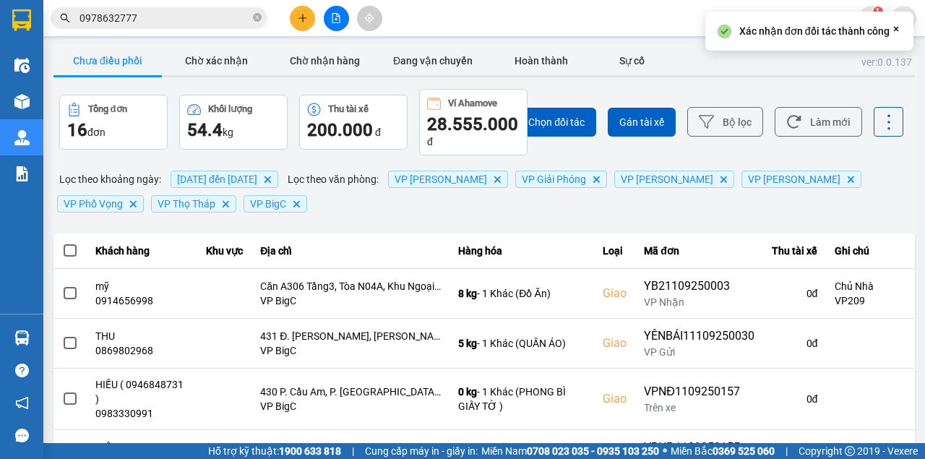
click at [809, 132] on button "Làm mới" at bounding box center [818, 122] width 87 height 30
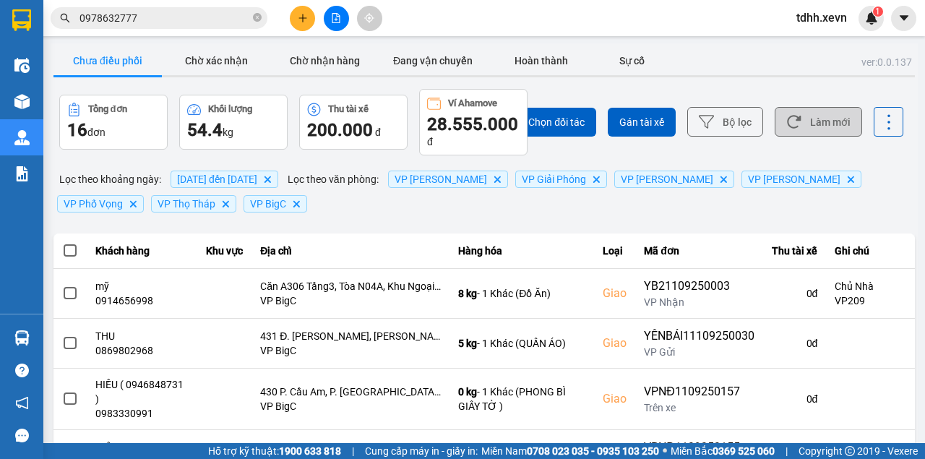
click at [818, 117] on button "Làm mới" at bounding box center [818, 122] width 87 height 30
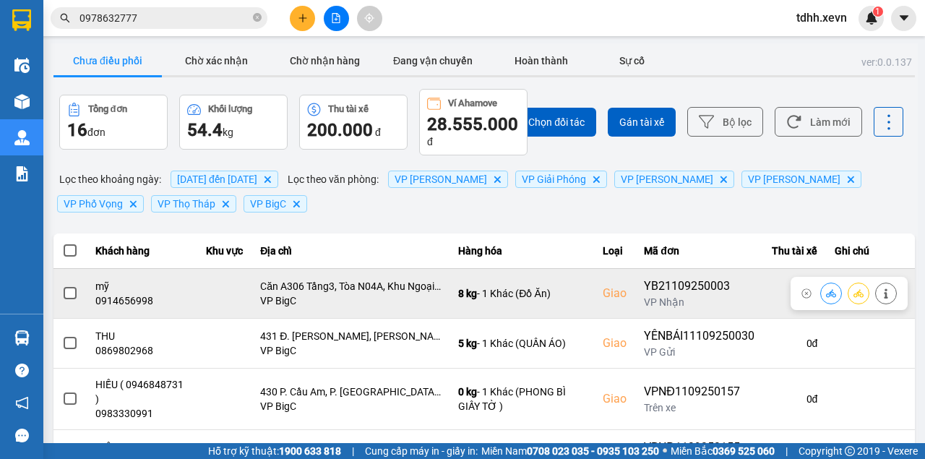
click at [124, 298] on div "0914656998" at bounding box center [142, 300] width 94 height 14
click at [121, 293] on div "0914656998" at bounding box center [142, 300] width 94 height 14
click at [120, 301] on div "0914656998" at bounding box center [142, 300] width 94 height 14
click at [121, 301] on div "0914656998" at bounding box center [142, 300] width 94 height 14
copy div "0914656998"
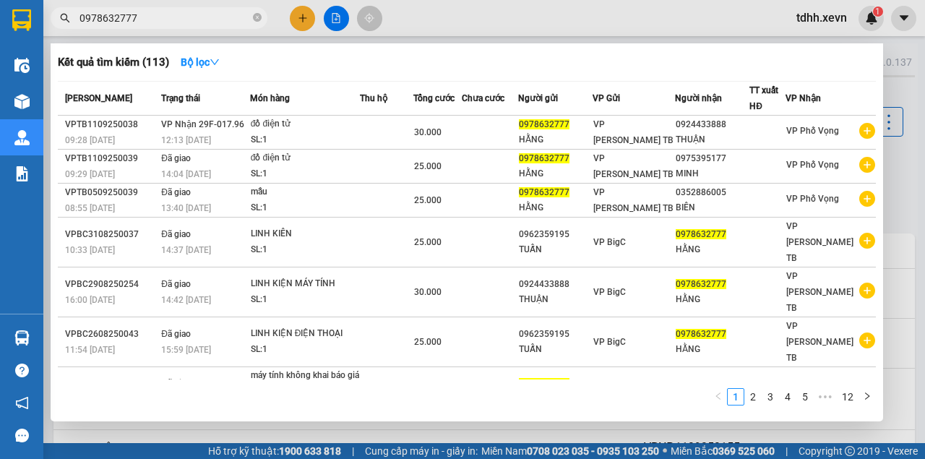
click at [123, 19] on input "0978632777" at bounding box center [164, 18] width 171 height 16
paste input "68919636"
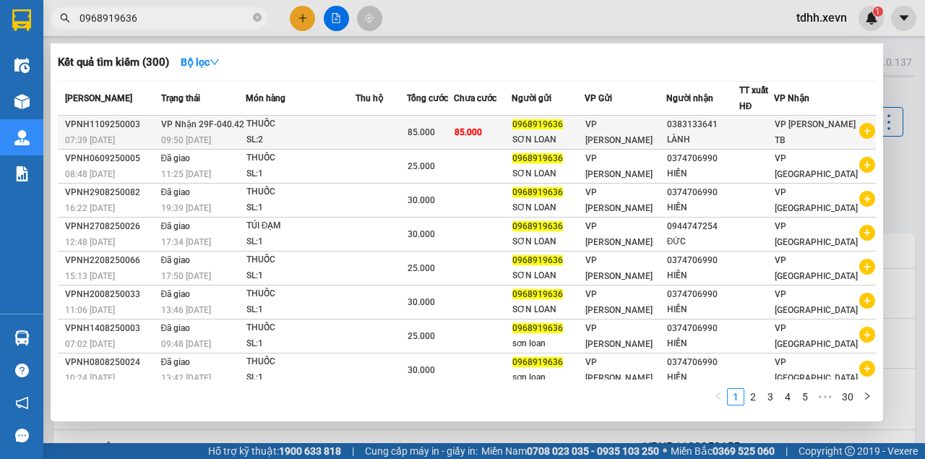
type input "0968919636"
click at [345, 138] on div "SL: 2" at bounding box center [300, 140] width 108 height 16
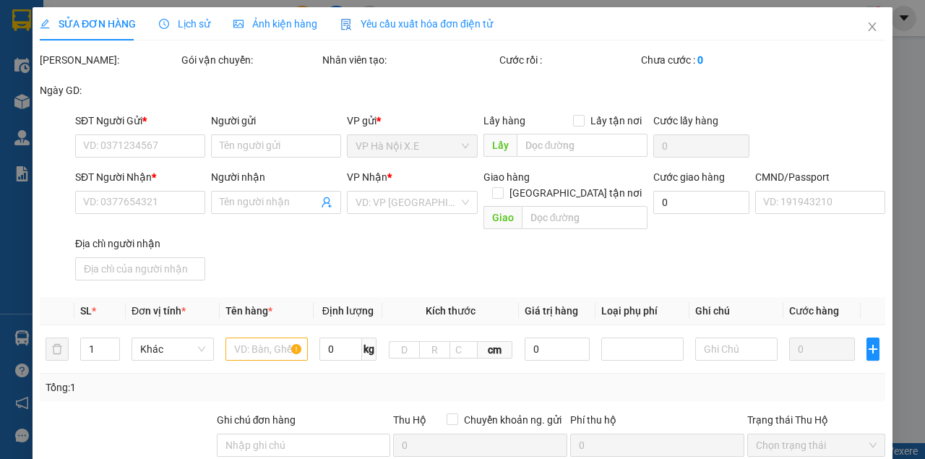
type input "0968919636"
type input "SƠN LOAN"
type input "0383133641"
type input "LÀNH"
type input "036089025187 NGÔ VĂN HIẾN 197 ĐƯỜNG BÁI"
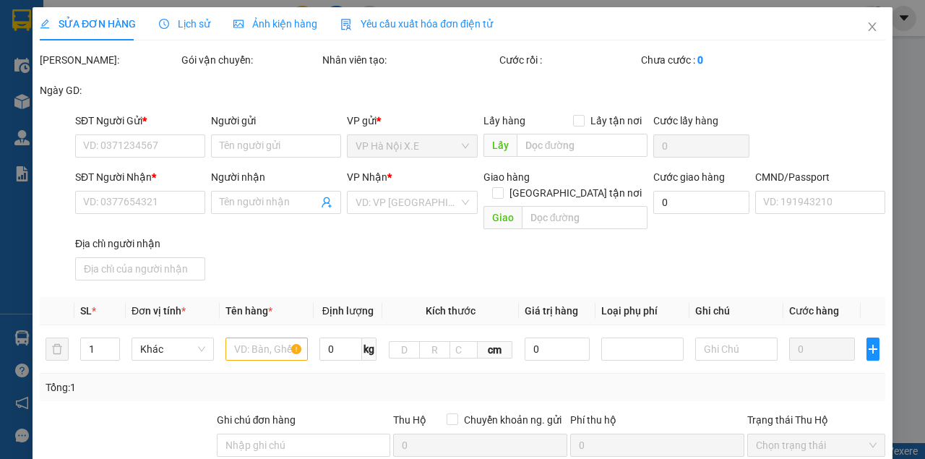
type input "85.000"
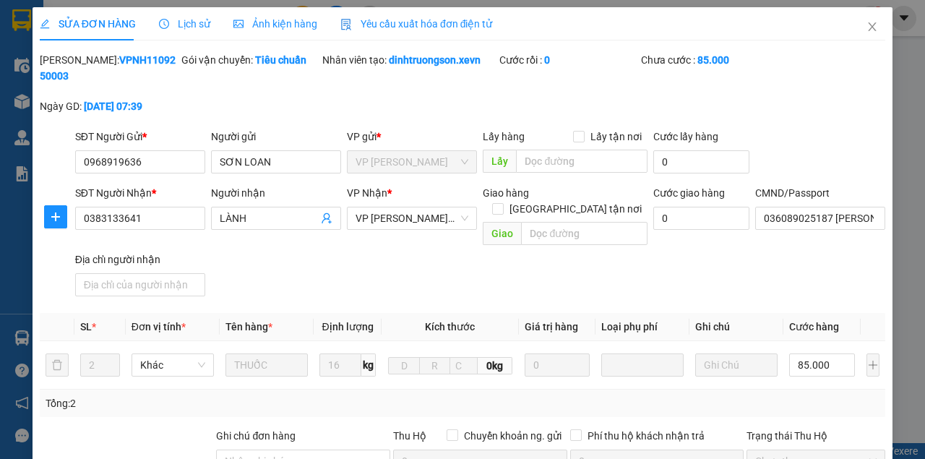
click at [185, 26] on span "Lịch sử" at bounding box center [184, 24] width 51 height 12
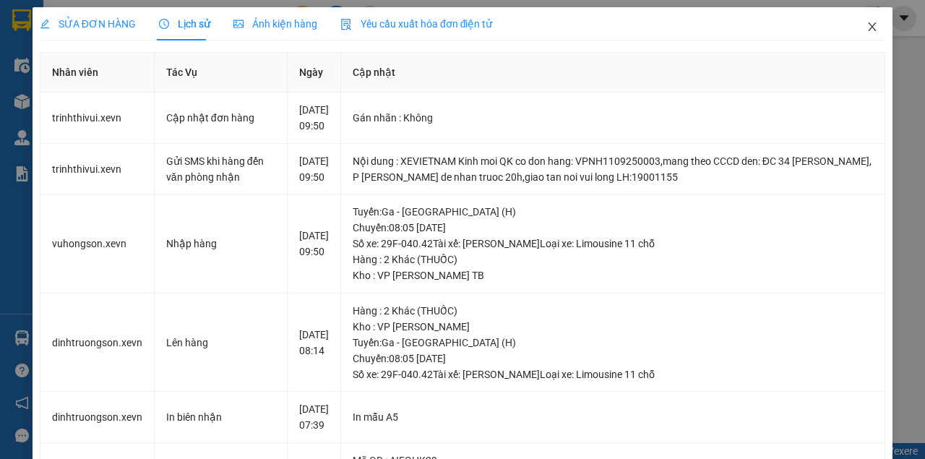
click at [872, 21] on span "Close" at bounding box center [872, 27] width 40 height 40
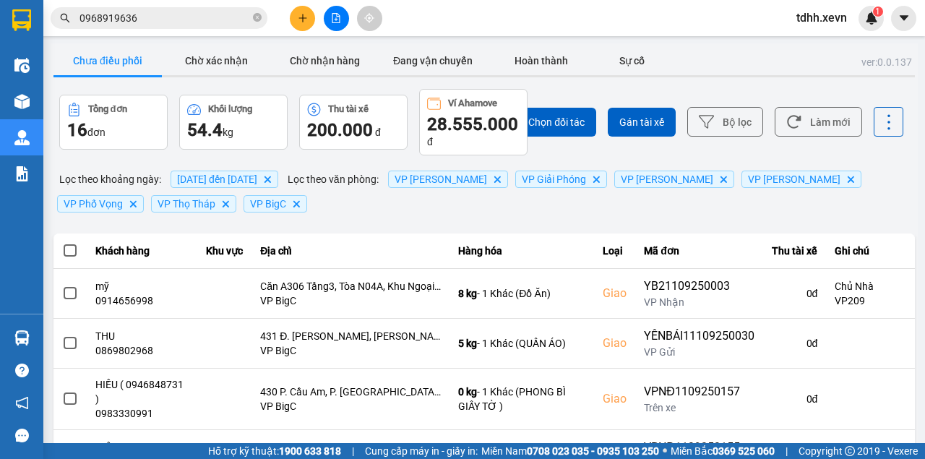
click at [129, 9] on span "0968919636" at bounding box center [159, 18] width 217 height 22
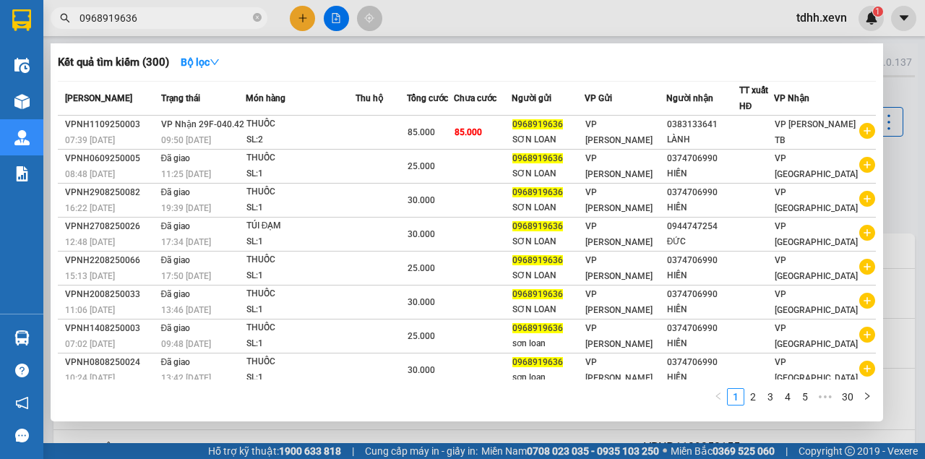
click at [132, 13] on input "0968919636" at bounding box center [164, 18] width 171 height 16
click at [603, 27] on div at bounding box center [462, 229] width 925 height 459
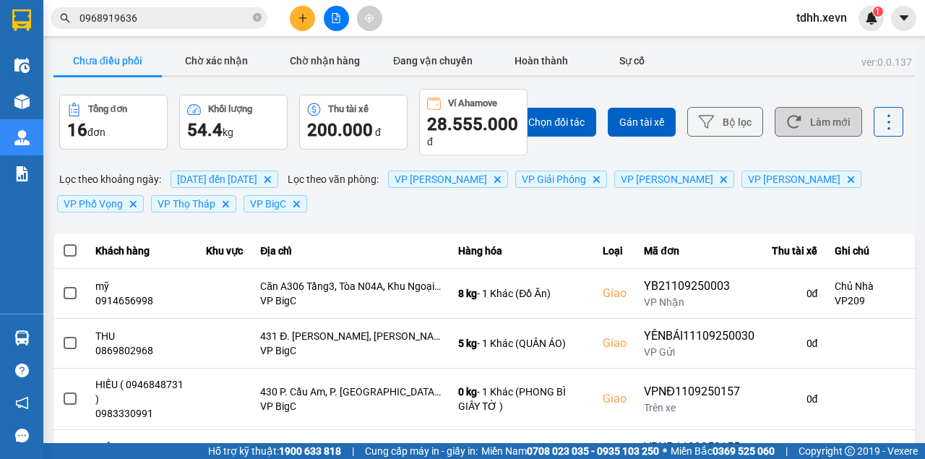
click at [810, 119] on button "Làm mới" at bounding box center [818, 122] width 87 height 30
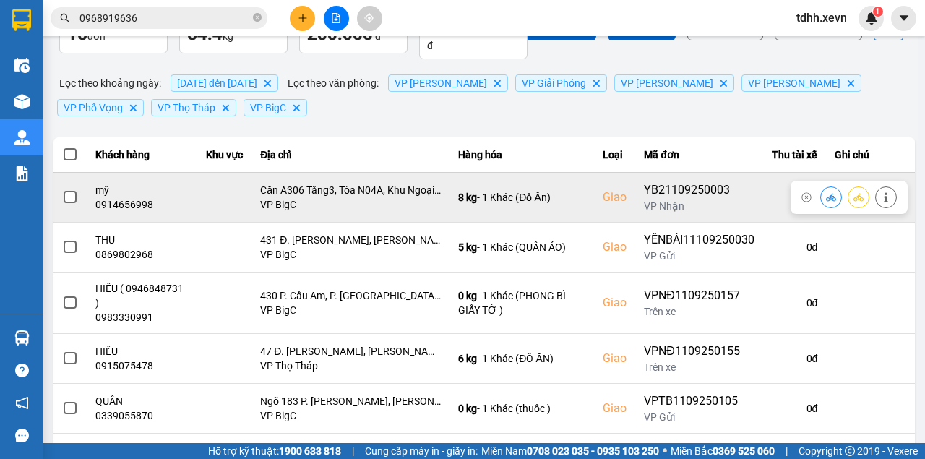
click at [136, 206] on div "0914656998" at bounding box center [142, 204] width 94 height 14
copy div "0914656998"
click at [826, 200] on icon at bounding box center [831, 197] width 10 height 10
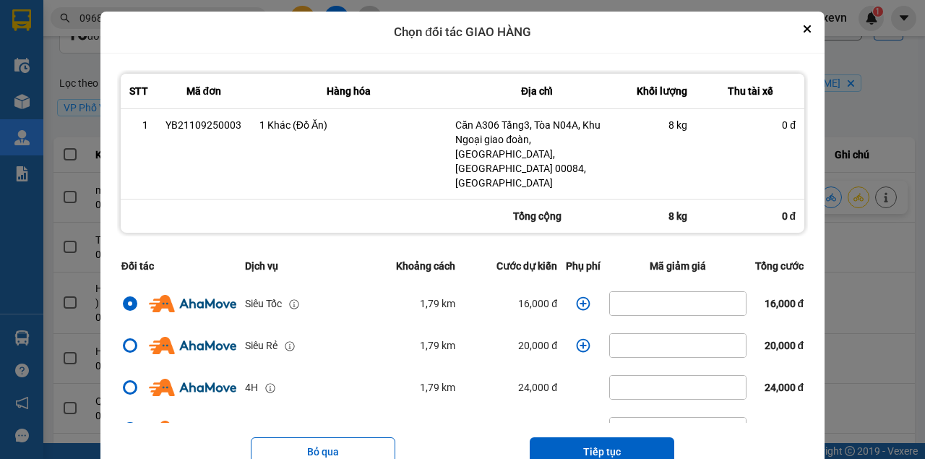
click at [577, 296] on icon "dialog" at bounding box center [584, 303] width 14 height 14
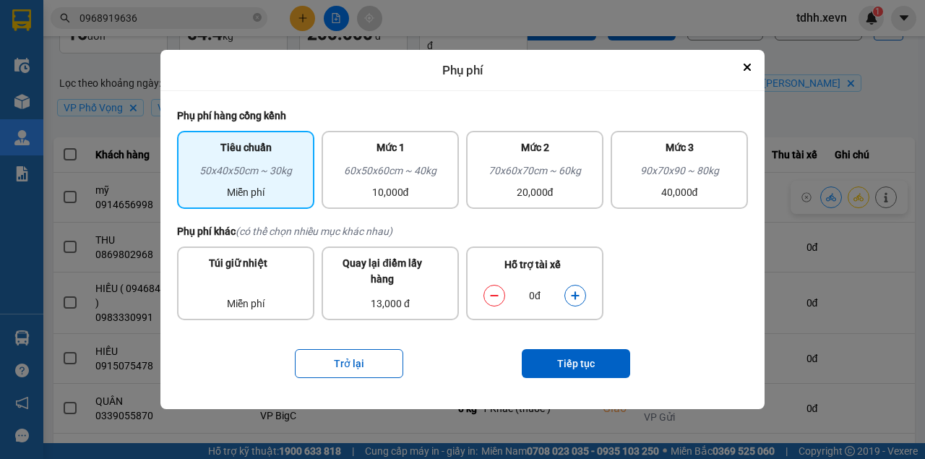
click at [577, 306] on button "dialog" at bounding box center [575, 295] width 20 height 25
click at [588, 361] on button "Tiếp tục" at bounding box center [576, 363] width 108 height 29
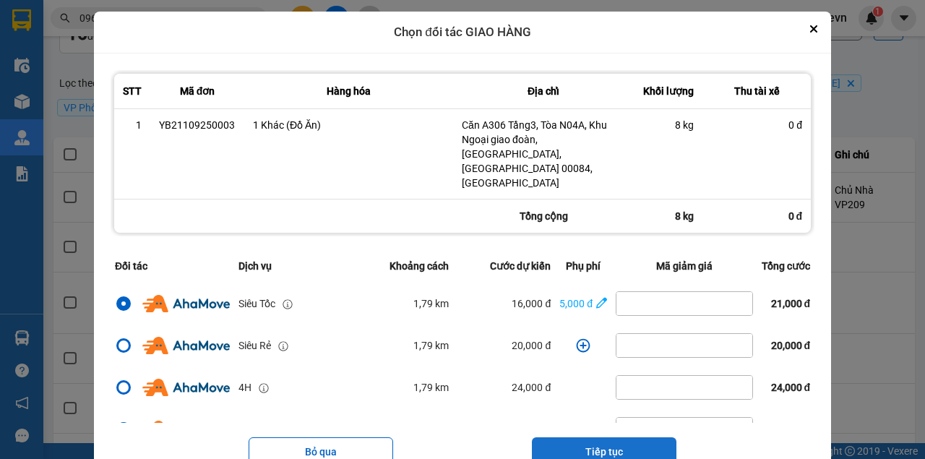
click at [603, 437] on button "Tiếp tục" at bounding box center [604, 451] width 145 height 29
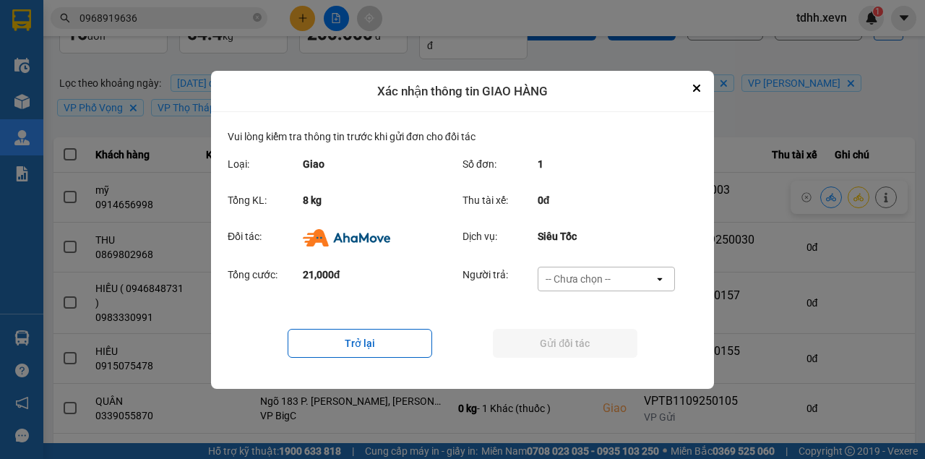
click at [593, 270] on div "-- Chưa chọn --" at bounding box center [596, 278] width 116 height 23
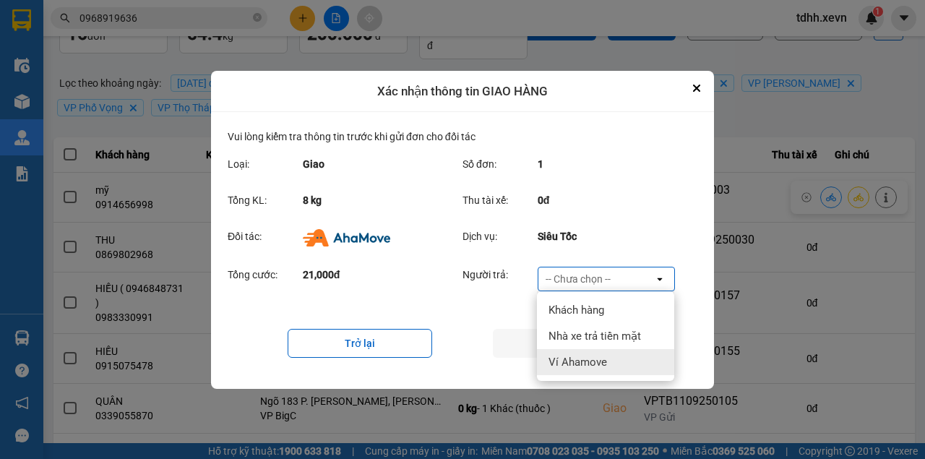
click at [599, 358] on span "Ví Ahamove" at bounding box center [578, 362] width 59 height 14
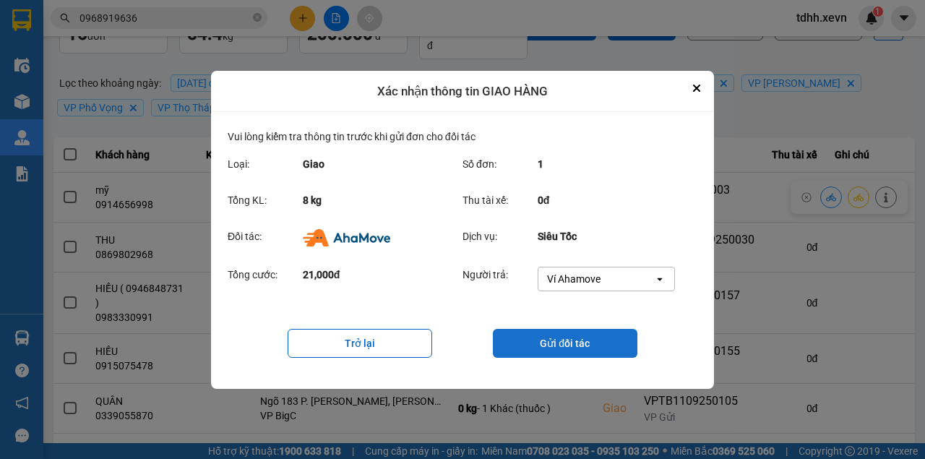
click at [603, 348] on button "Gửi đối tác" at bounding box center [565, 343] width 145 height 29
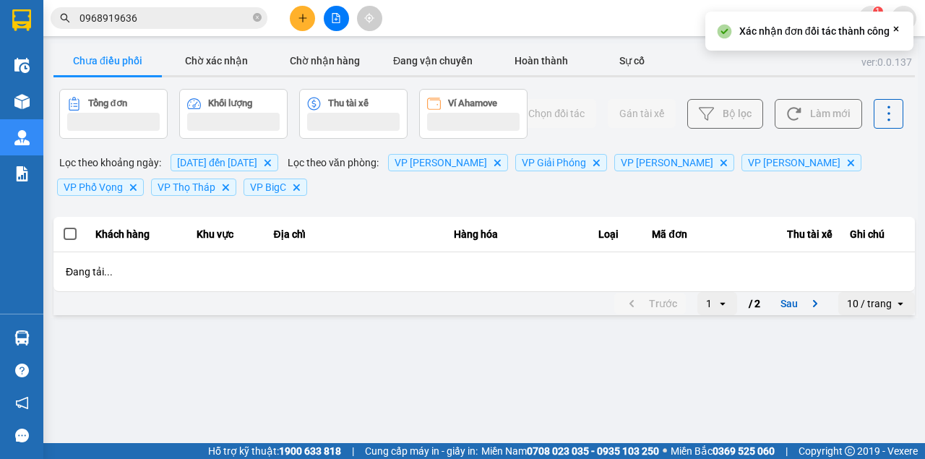
scroll to position [0, 0]
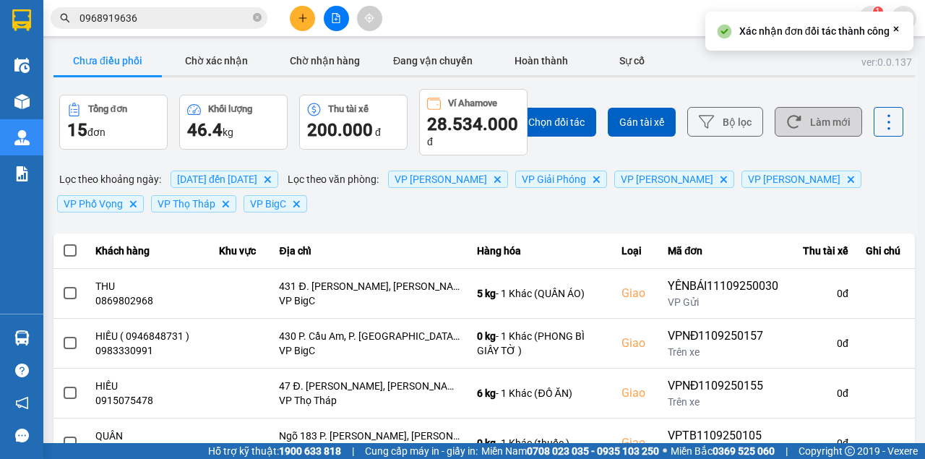
click at [785, 113] on button "Làm mới" at bounding box center [818, 122] width 87 height 30
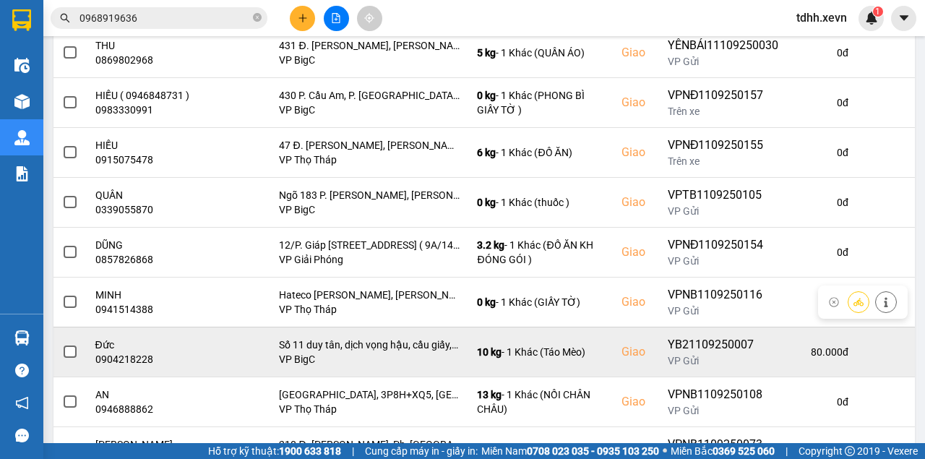
scroll to position [355, 0]
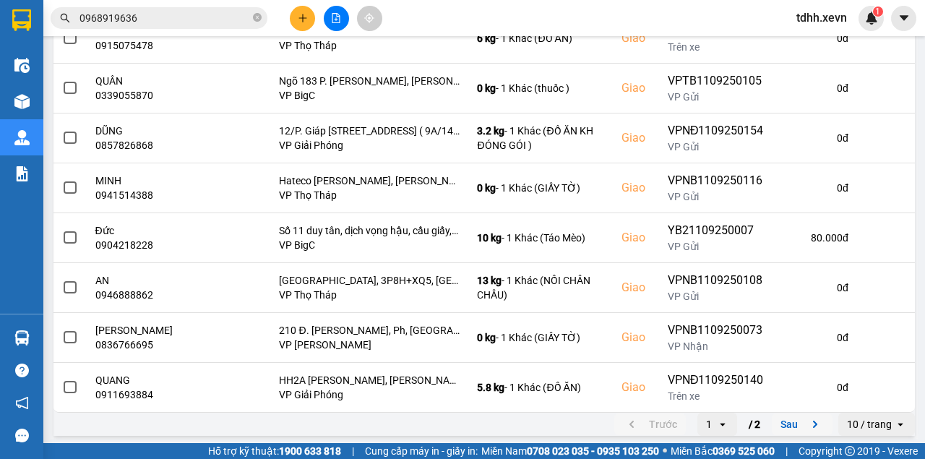
click at [785, 429] on button "Sau" at bounding box center [802, 424] width 61 height 22
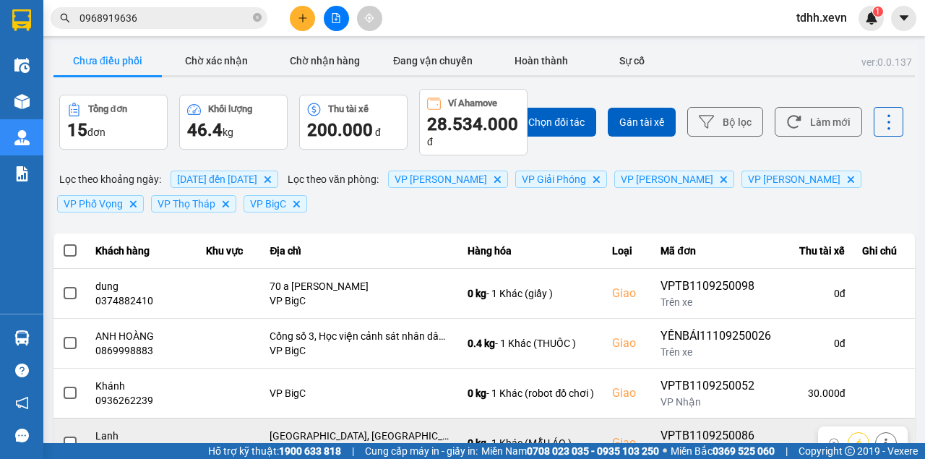
scroll to position [107, 0]
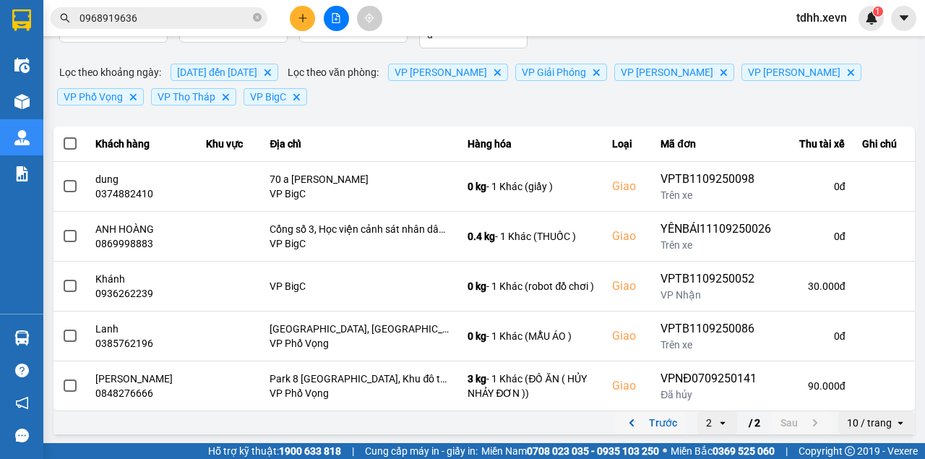
click at [650, 429] on button "Trước" at bounding box center [650, 423] width 72 height 22
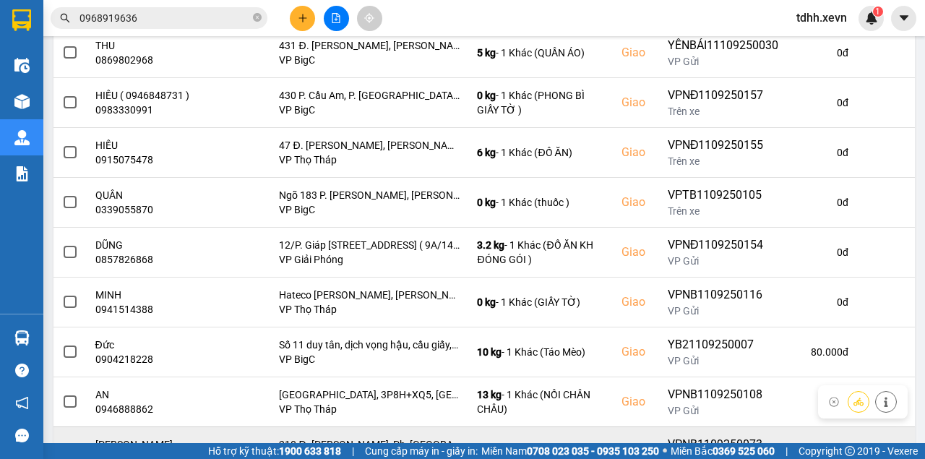
scroll to position [355, 0]
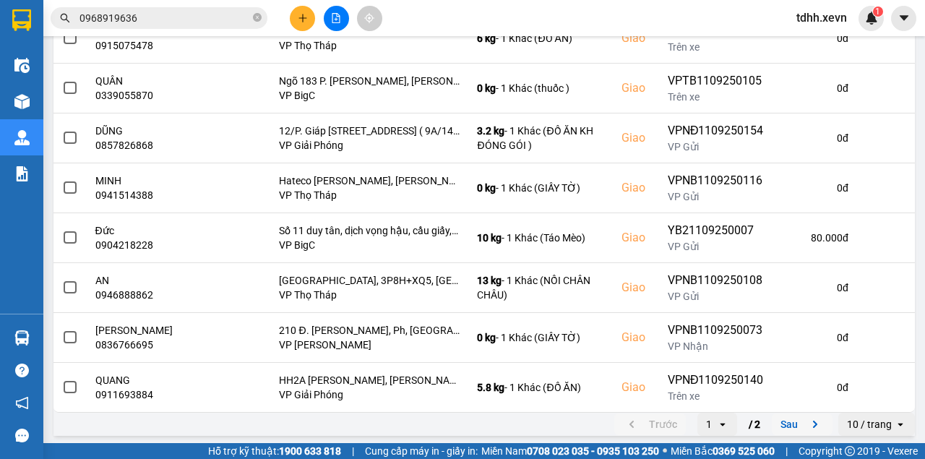
click at [772, 423] on button "Sau" at bounding box center [802, 424] width 61 height 22
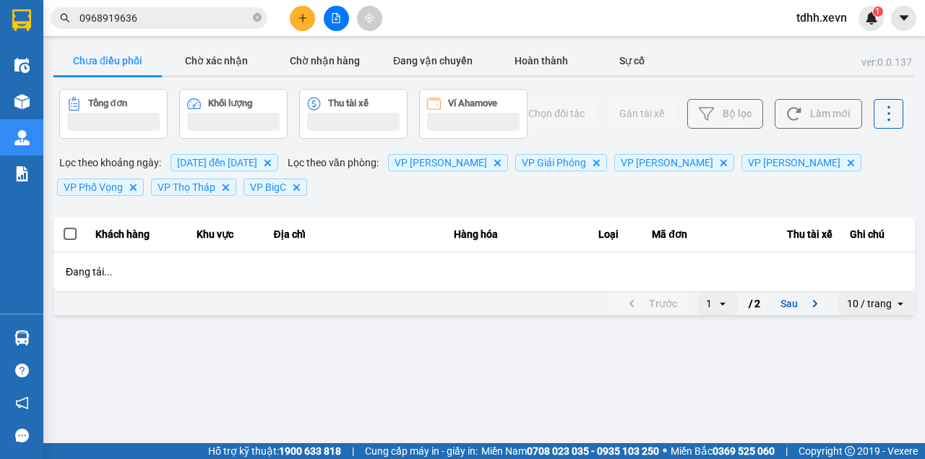
scroll to position [0, 0]
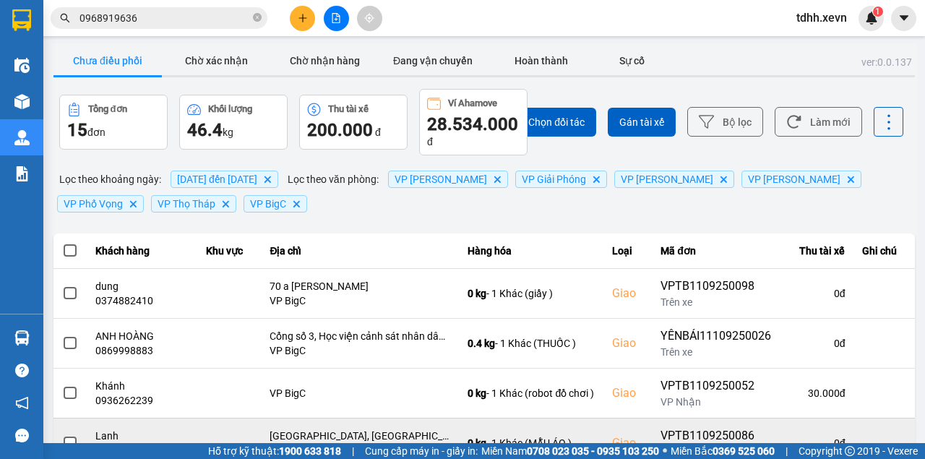
click at [773, 422] on td "VPTB1109250086 Trên xe" at bounding box center [716, 443] width 128 height 50
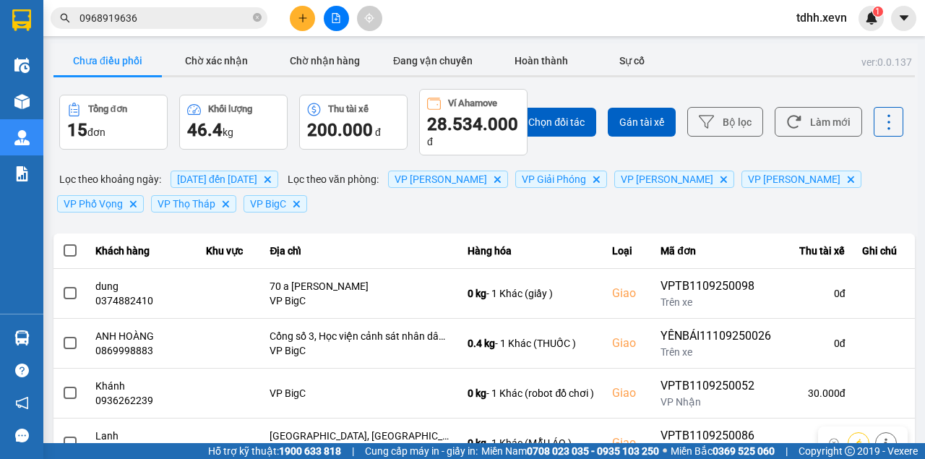
scroll to position [107, 0]
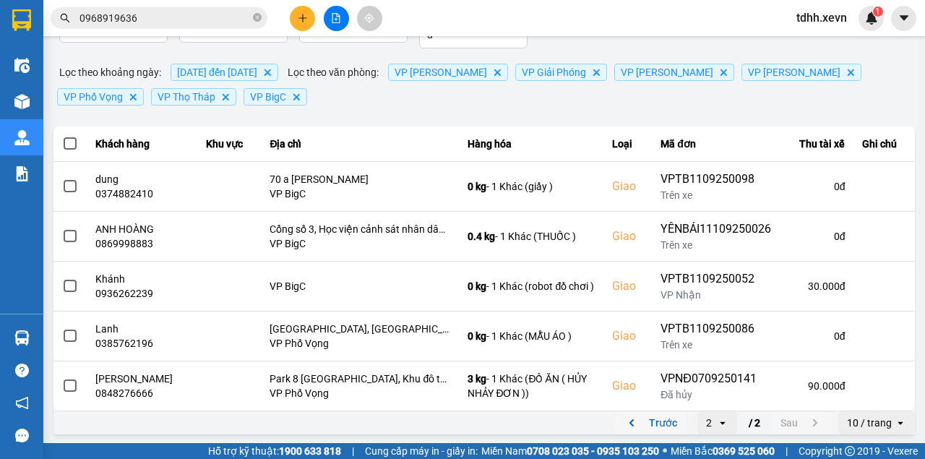
click at [659, 422] on button "Trước" at bounding box center [650, 423] width 72 height 22
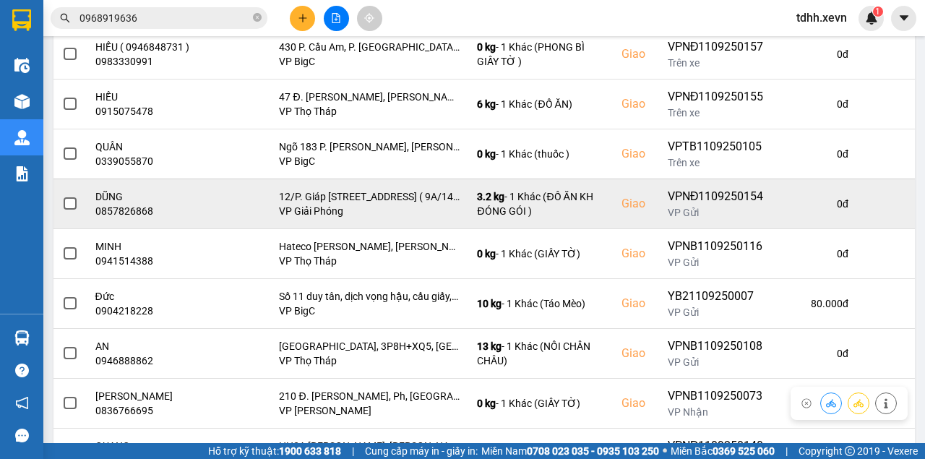
scroll to position [0, 0]
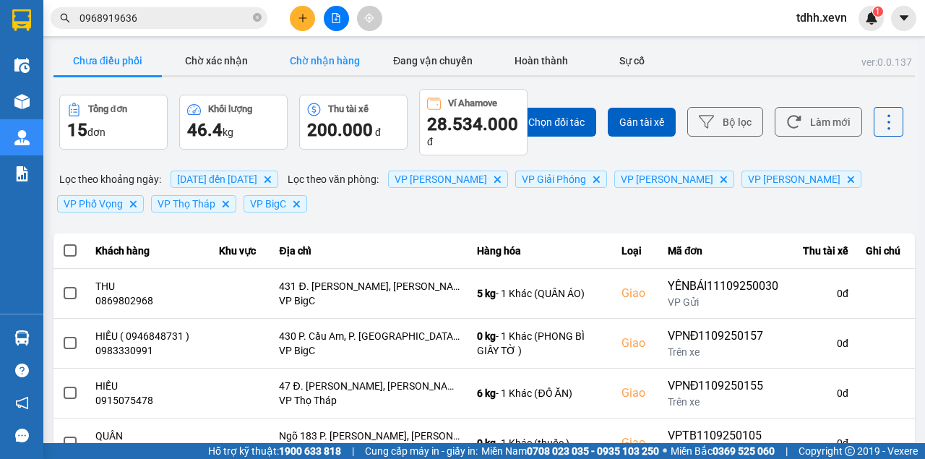
click at [245, 52] on button "Chờ xác nhận" at bounding box center [216, 60] width 108 height 29
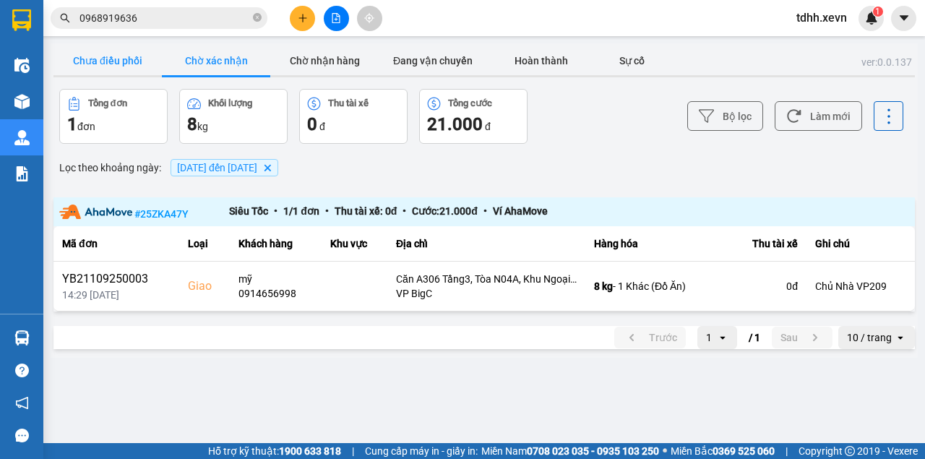
click at [137, 60] on button "Chưa điều phối" at bounding box center [107, 60] width 108 height 29
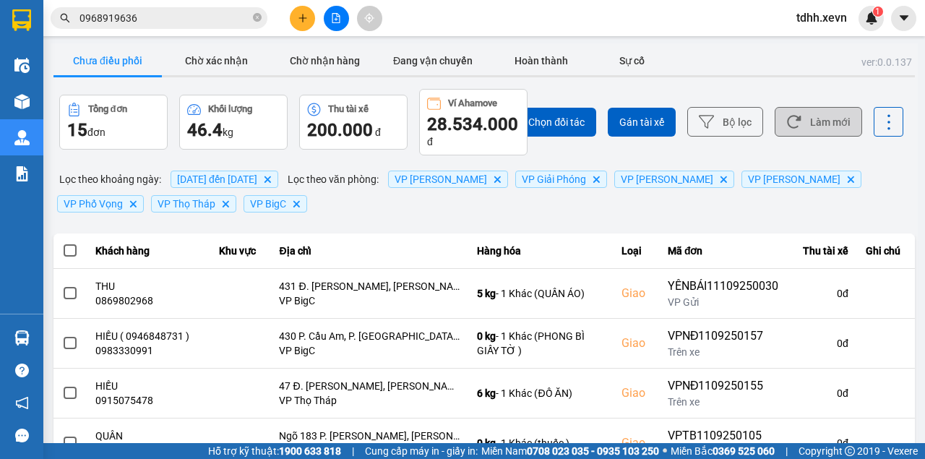
click at [836, 121] on button "Làm mới" at bounding box center [818, 122] width 87 height 30
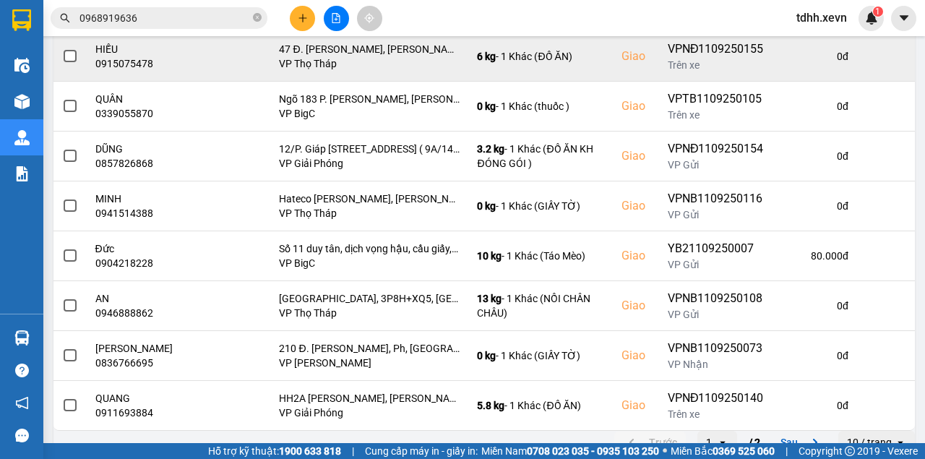
scroll to position [355, 0]
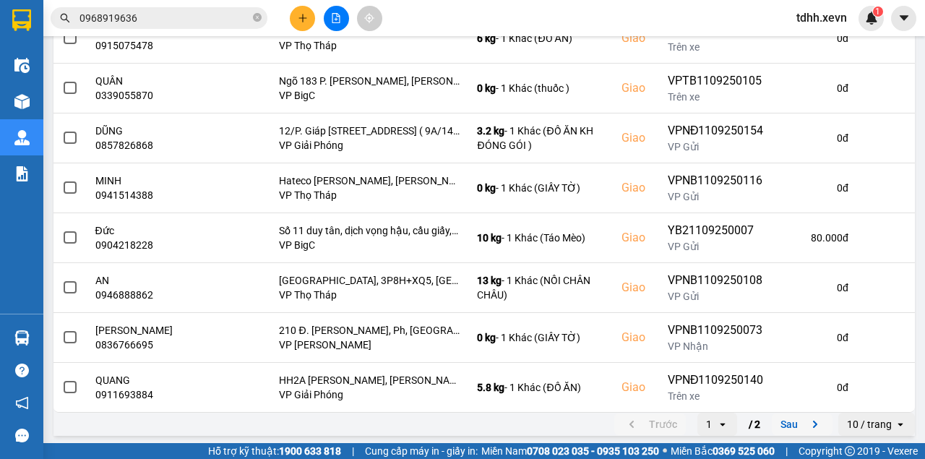
click at [788, 424] on button "Sau" at bounding box center [802, 424] width 61 height 22
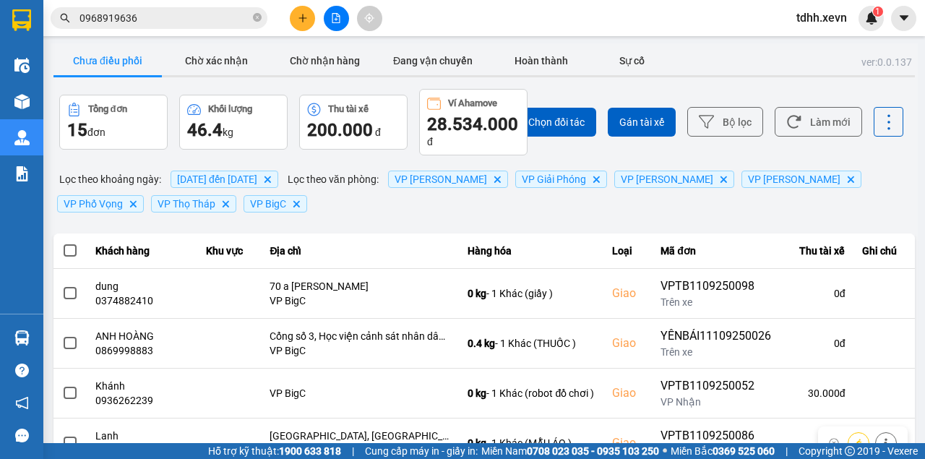
scroll to position [107, 0]
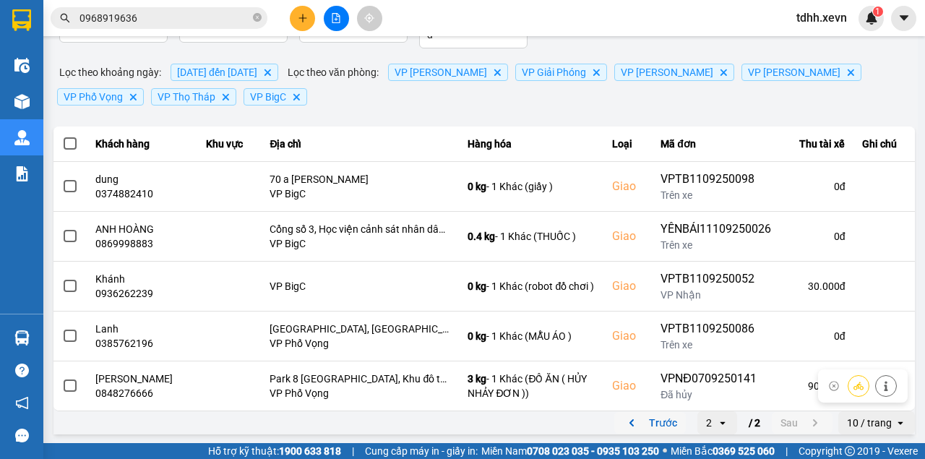
click at [656, 421] on button "Trước" at bounding box center [650, 423] width 72 height 22
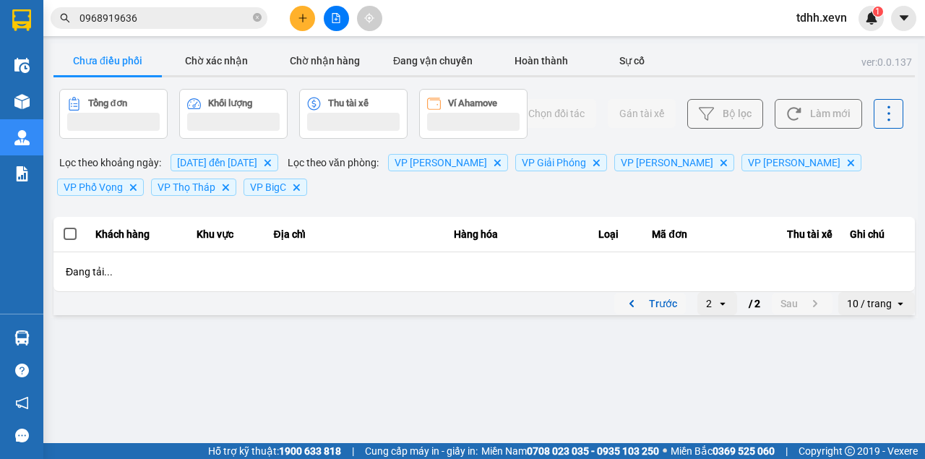
scroll to position [0, 0]
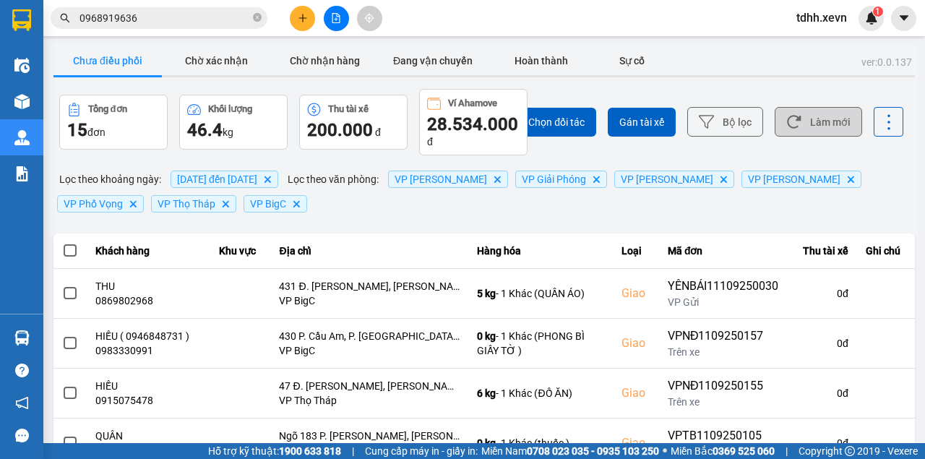
drag, startPoint x: 808, startPoint y: 114, endPoint x: 813, endPoint y: 126, distance: 12.6
click at [809, 117] on button "Làm mới" at bounding box center [818, 122] width 87 height 30
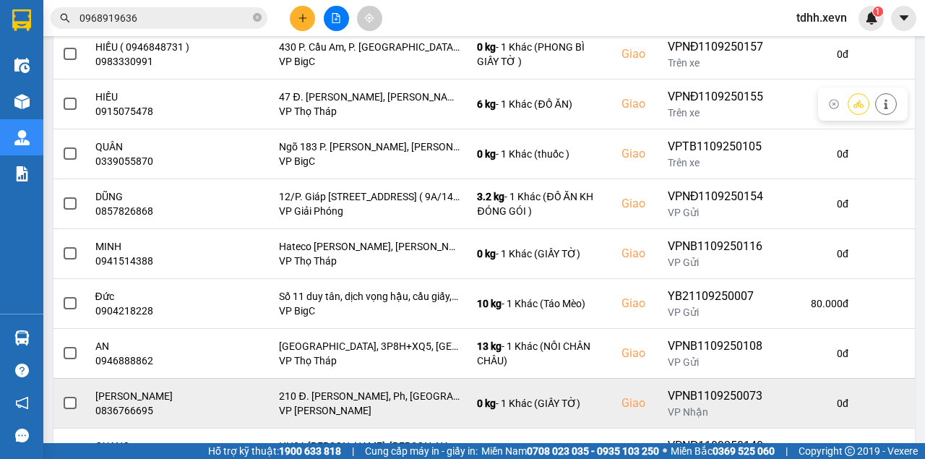
scroll to position [355, 0]
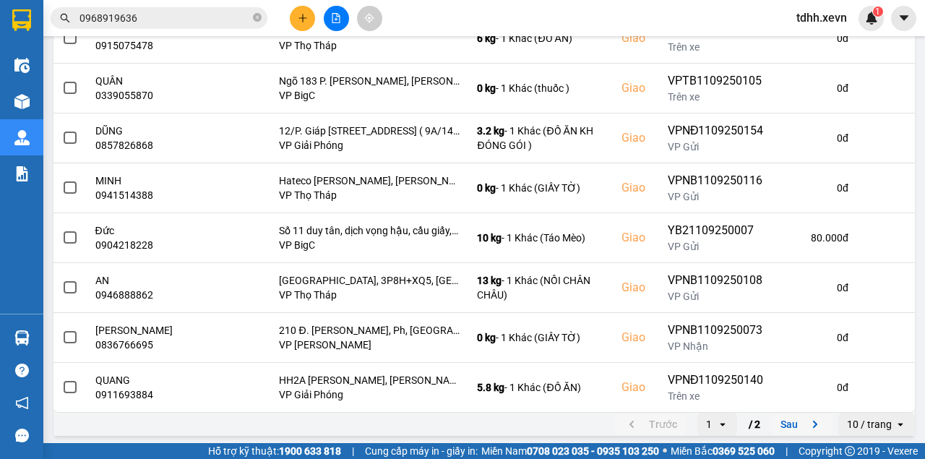
click at [794, 418] on button "Sau" at bounding box center [802, 424] width 61 height 22
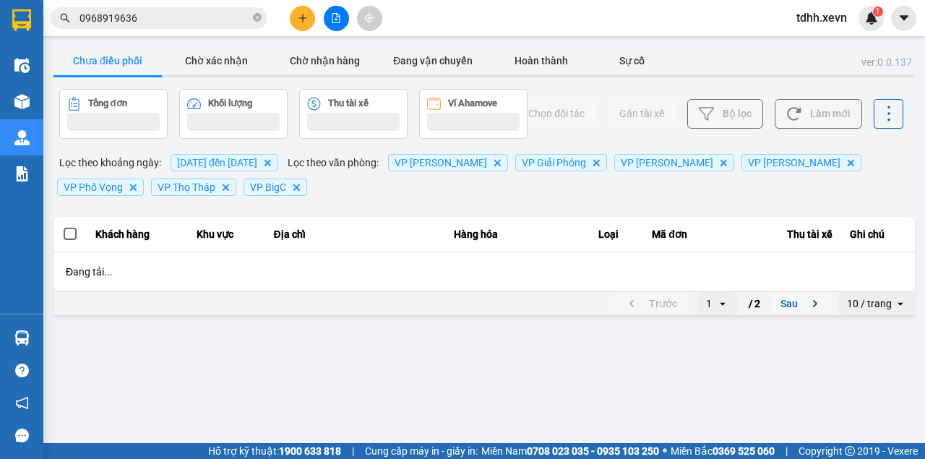
scroll to position [0, 0]
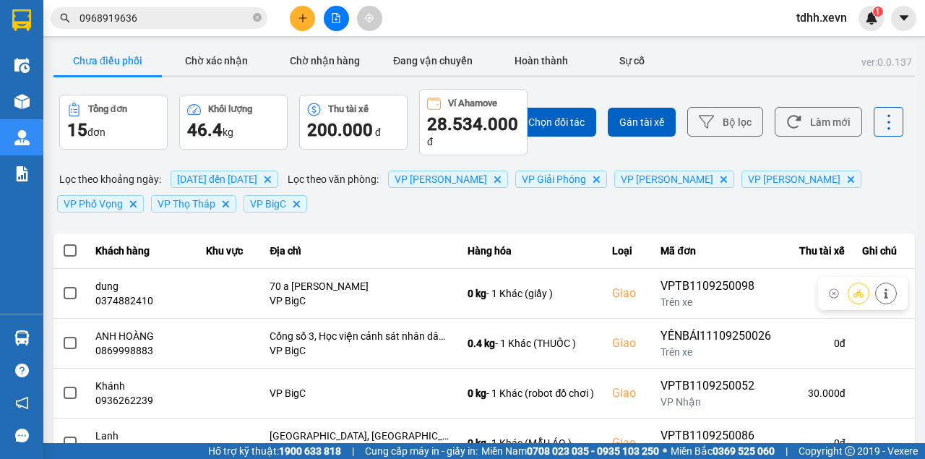
drag, startPoint x: 640, startPoint y: 313, endPoint x: 382, endPoint y: 198, distance: 282.4
click at [371, 215] on div "Lọc theo khoảng ngày : 04/09/2025 đến 11/09/2025 Delete Lọc theo văn phòng : VP…" at bounding box center [483, 191] width 861 height 49
click at [820, 121] on button "Làm mới" at bounding box center [818, 122] width 87 height 30
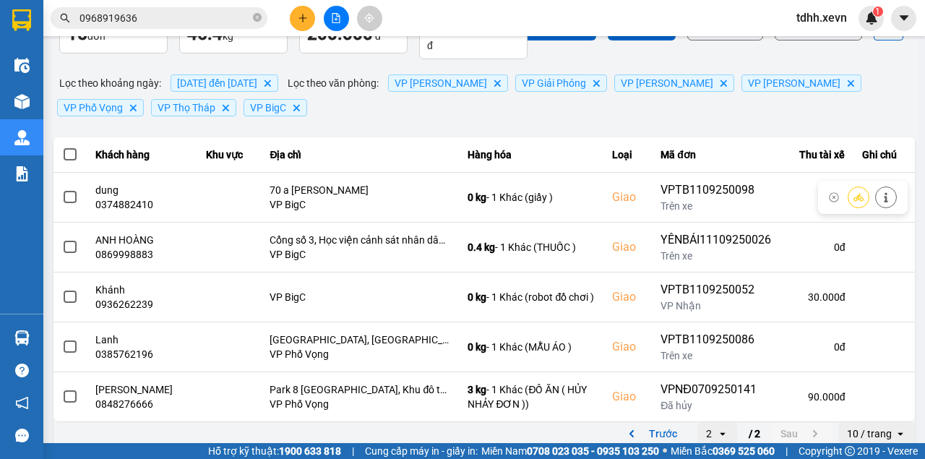
scroll to position [107, 0]
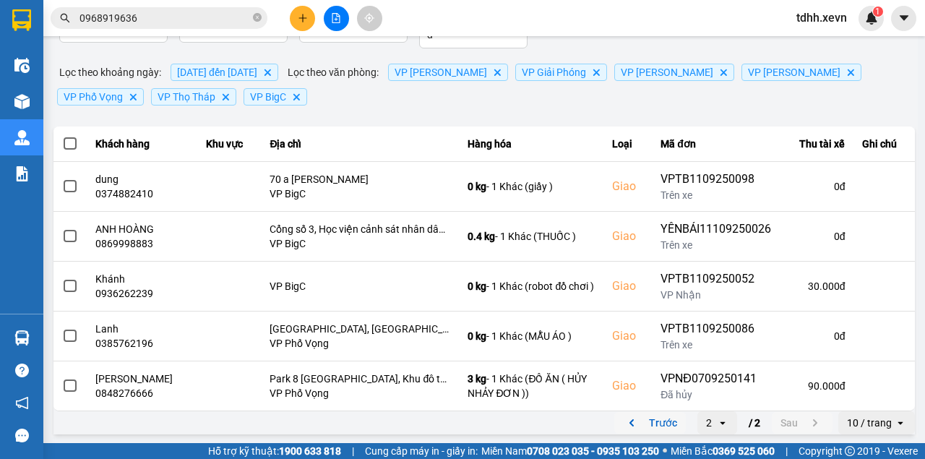
click at [656, 415] on button "Trước" at bounding box center [650, 423] width 72 height 22
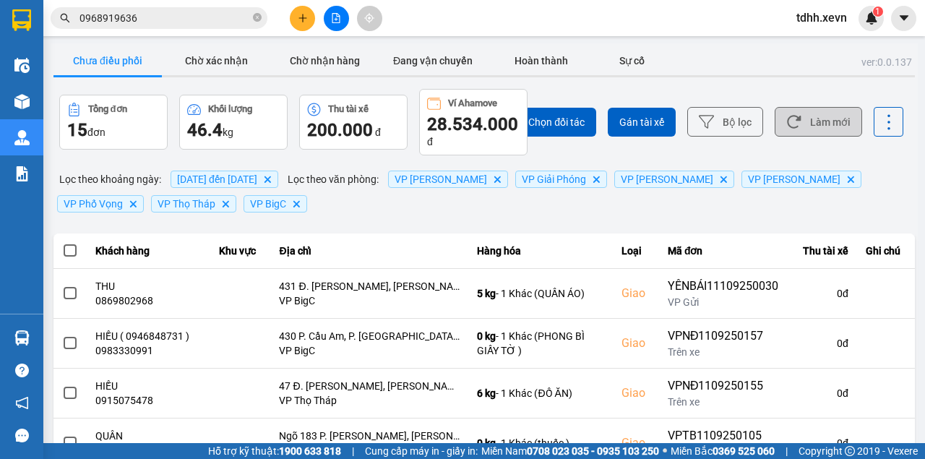
click at [814, 108] on button "Làm mới" at bounding box center [818, 122] width 87 height 30
click at [837, 126] on button "Làm mới" at bounding box center [818, 122] width 87 height 30
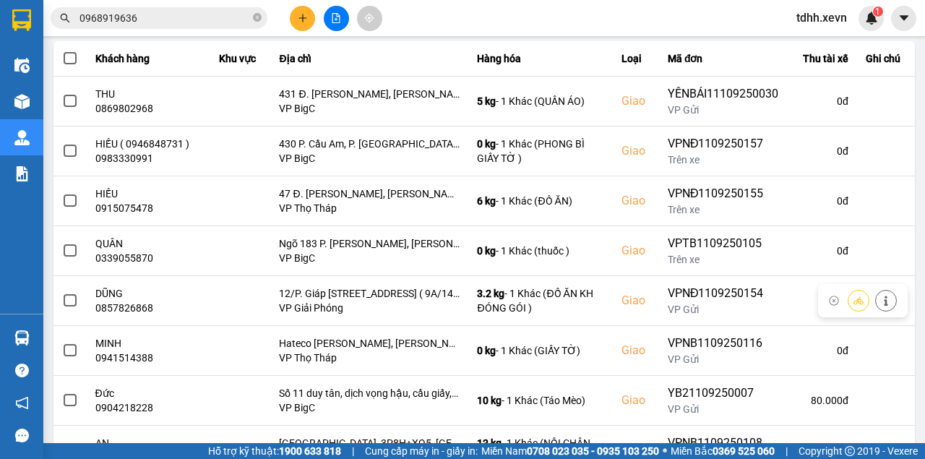
scroll to position [355, 0]
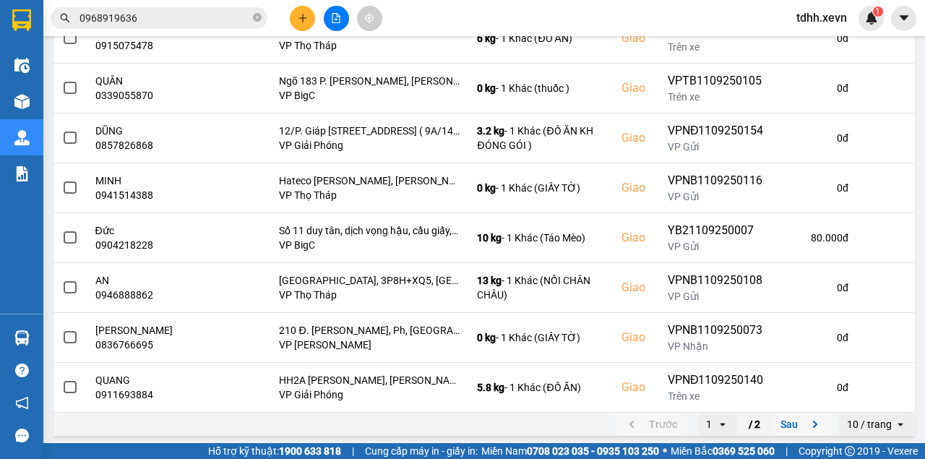
drag, startPoint x: 789, startPoint y: 418, endPoint x: 776, endPoint y: 418, distance: 13.0
click at [788, 418] on button "Sau" at bounding box center [802, 424] width 61 height 22
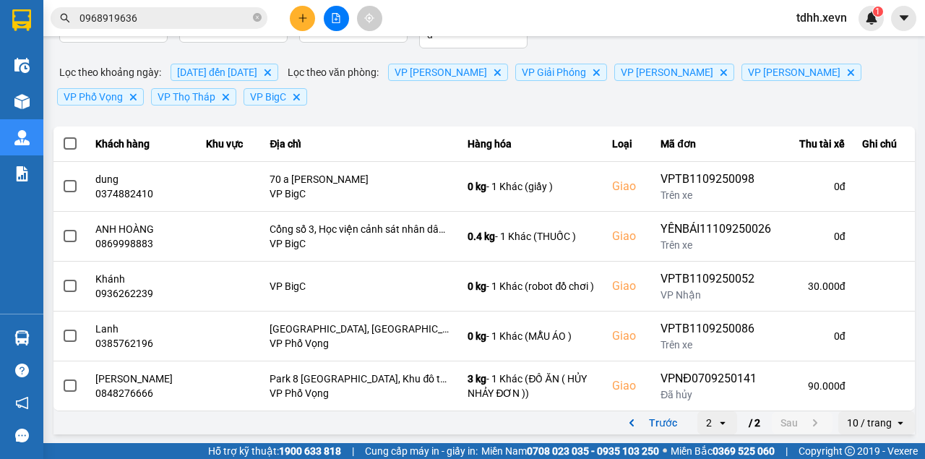
scroll to position [0, 0]
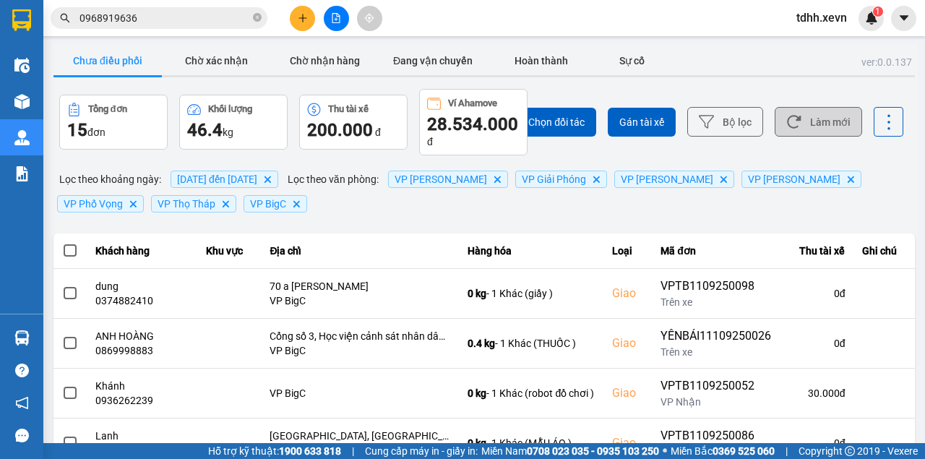
click at [786, 117] on icon at bounding box center [793, 121] width 15 height 15
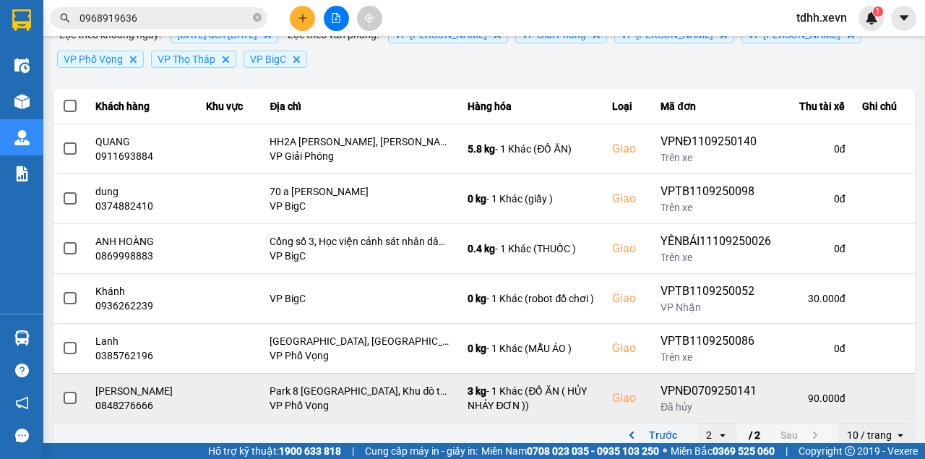
scroll to position [156, 0]
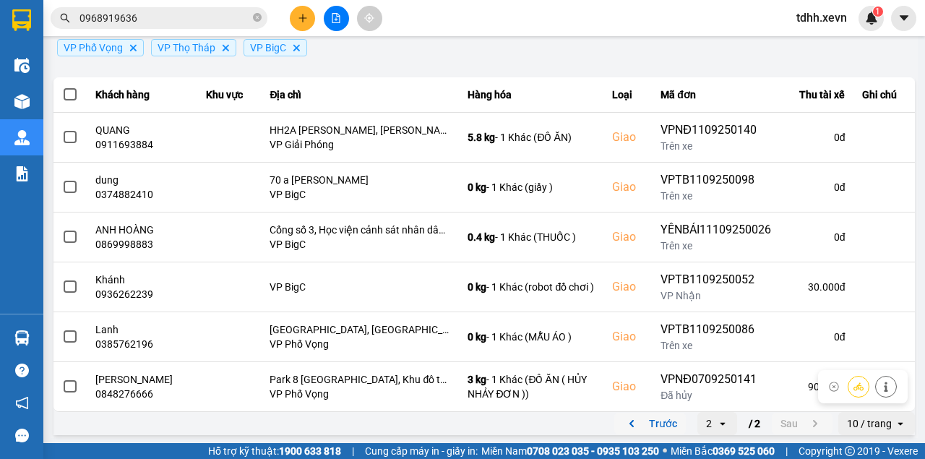
click at [659, 413] on button "Trước" at bounding box center [650, 424] width 72 height 22
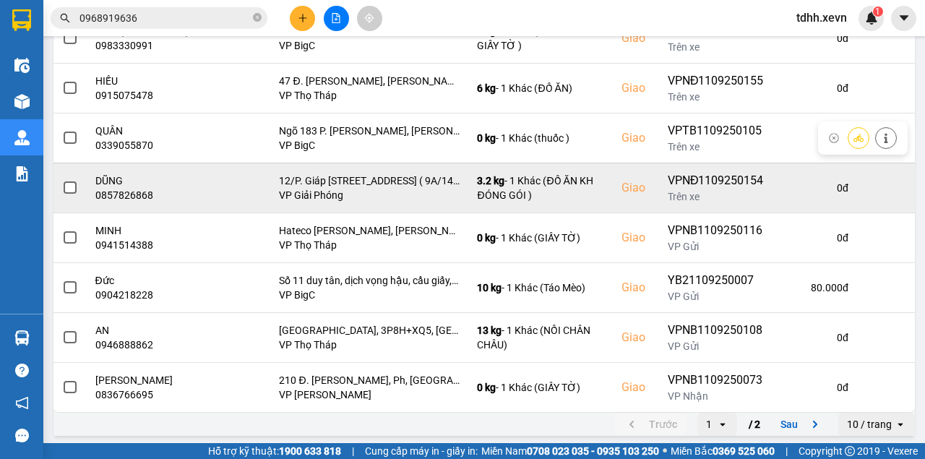
scroll to position [210, 0]
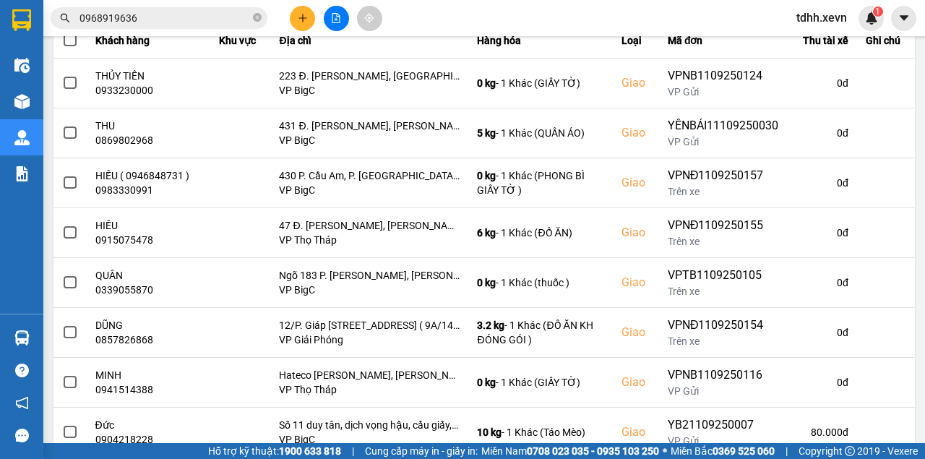
click at [173, 20] on input "0968919636" at bounding box center [164, 18] width 171 height 16
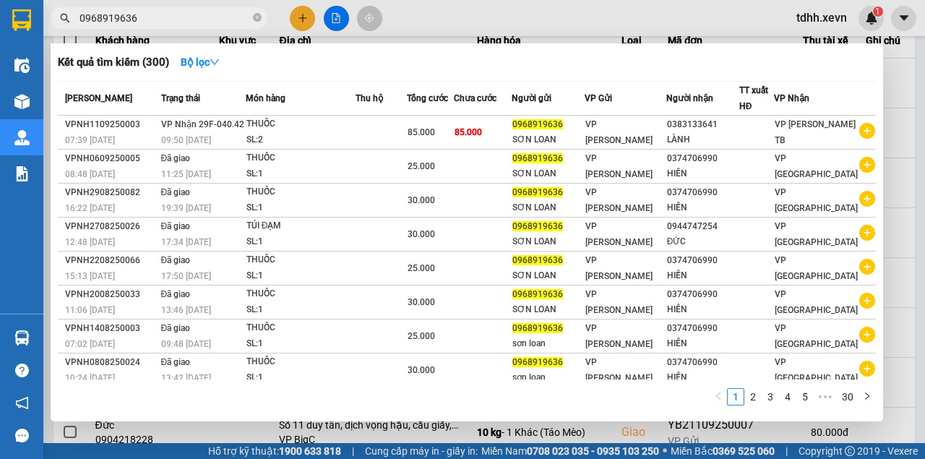
click at [173, 20] on input "0968919636" at bounding box center [164, 18] width 171 height 16
paste input "79466761"
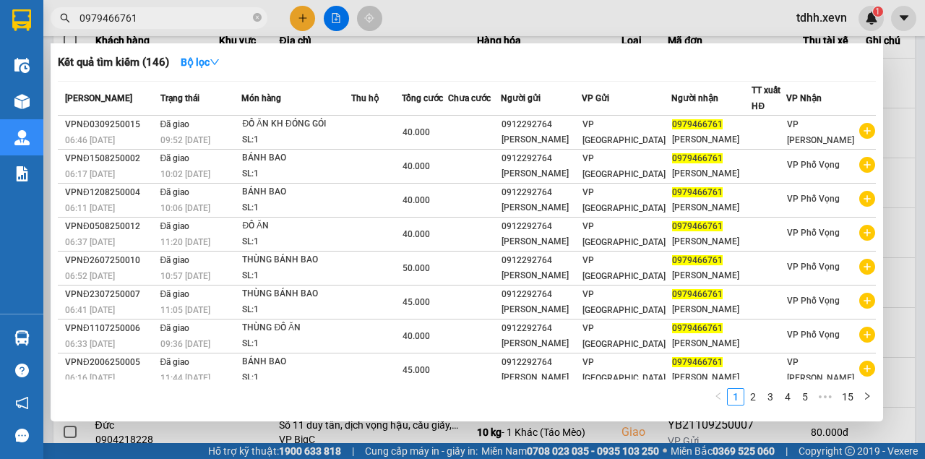
click at [501, 17] on div at bounding box center [462, 229] width 925 height 459
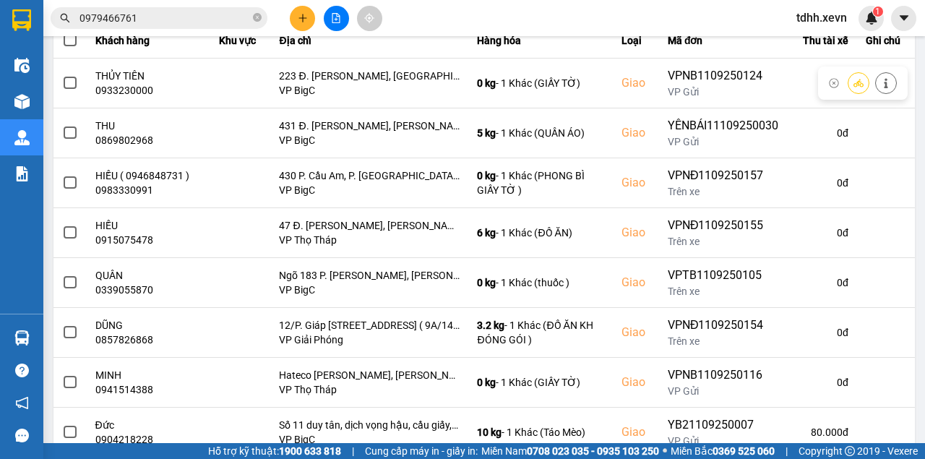
scroll to position [0, 0]
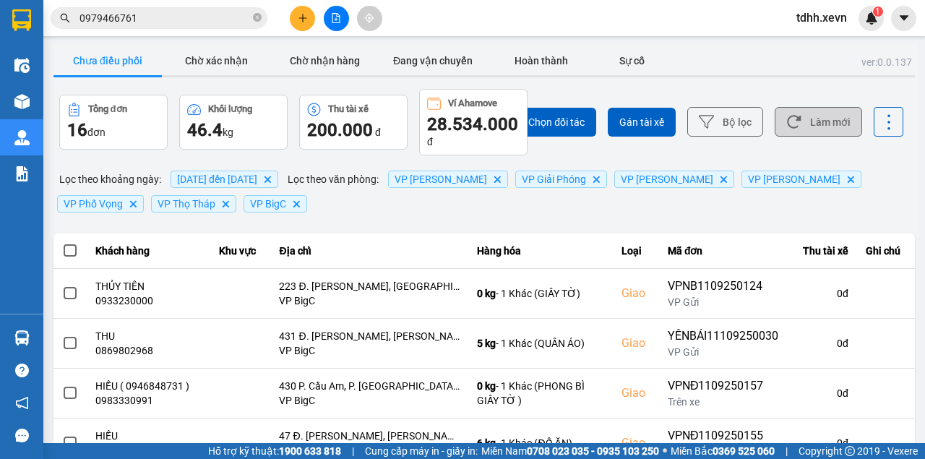
click at [812, 121] on button "Làm mới" at bounding box center [818, 122] width 87 height 30
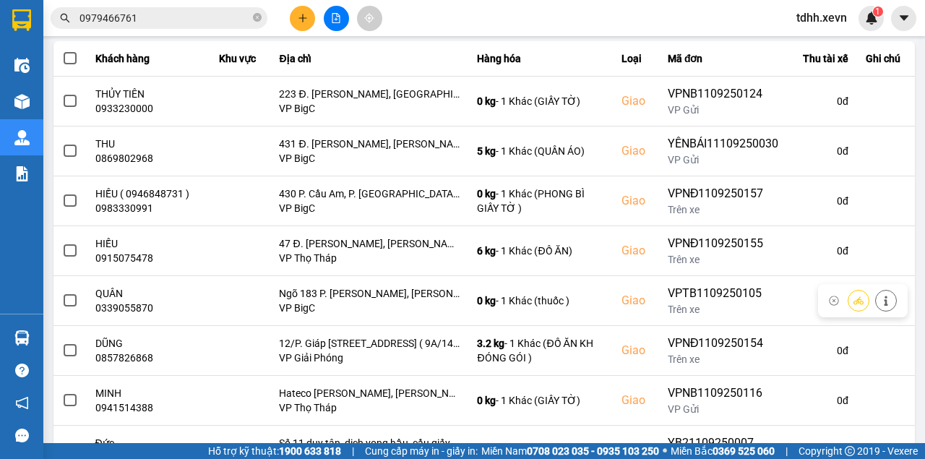
scroll to position [355, 0]
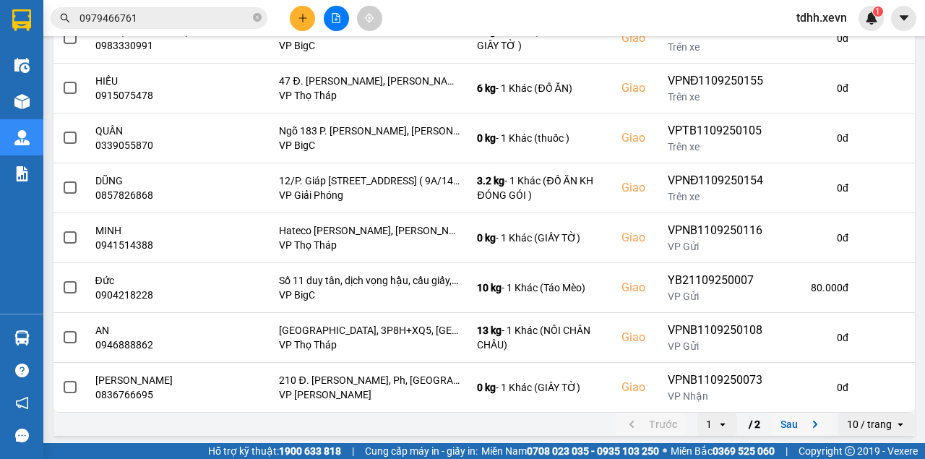
click at [783, 425] on button "Sau" at bounding box center [802, 424] width 61 height 22
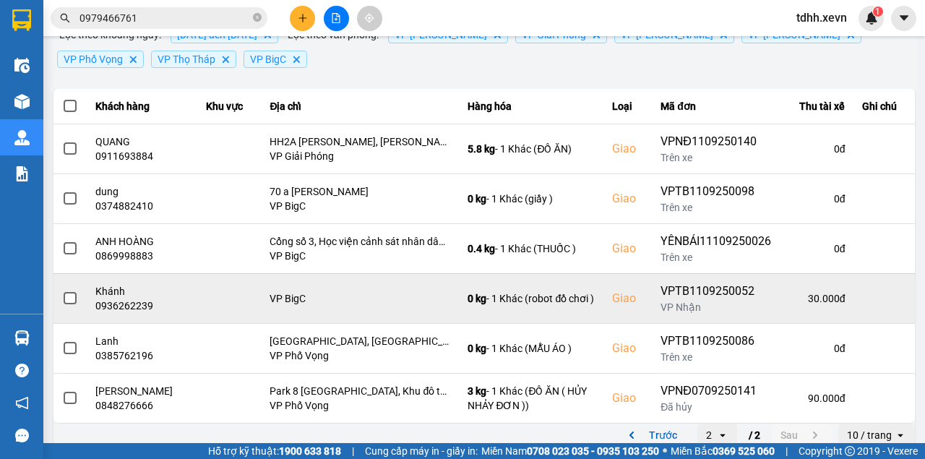
scroll to position [156, 0]
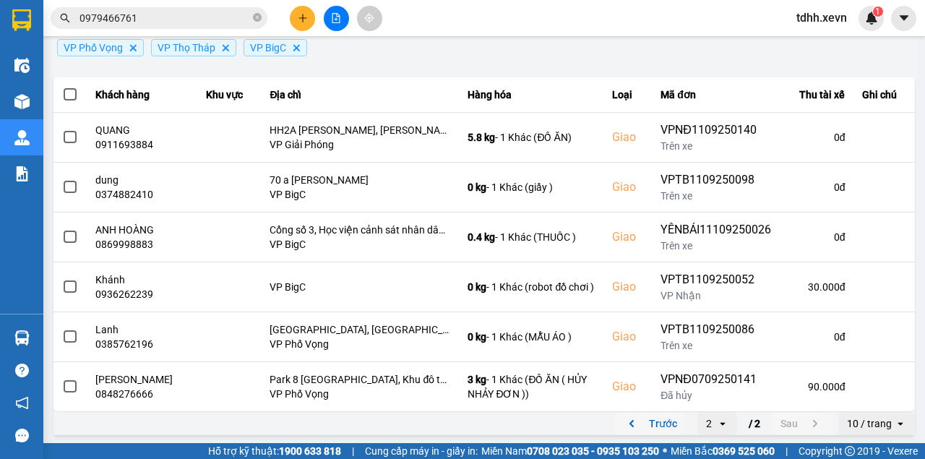
click at [655, 425] on button "Trước" at bounding box center [650, 424] width 72 height 22
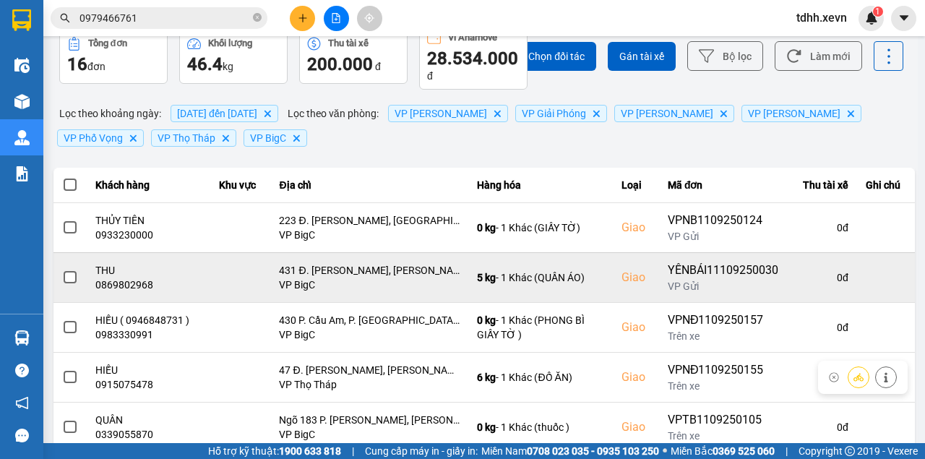
scroll to position [0, 0]
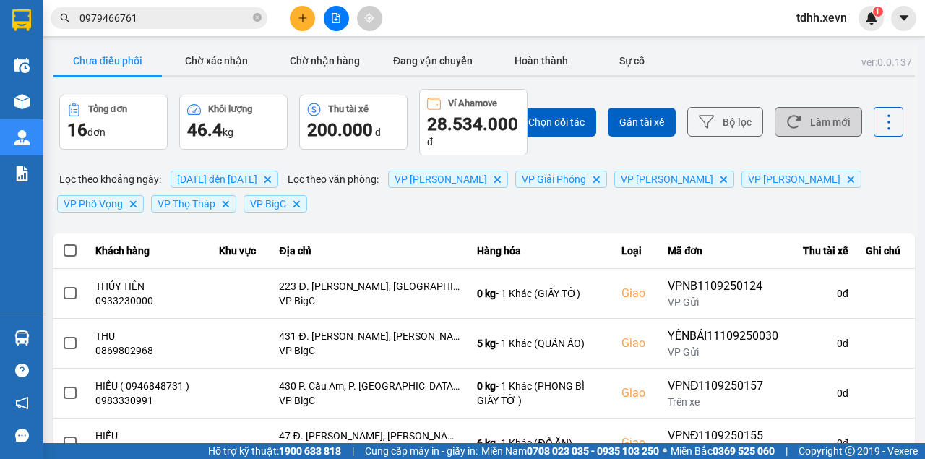
drag, startPoint x: 804, startPoint y: 108, endPoint x: 795, endPoint y: 130, distance: 24.0
click at [801, 112] on button "Làm mới" at bounding box center [818, 122] width 87 height 30
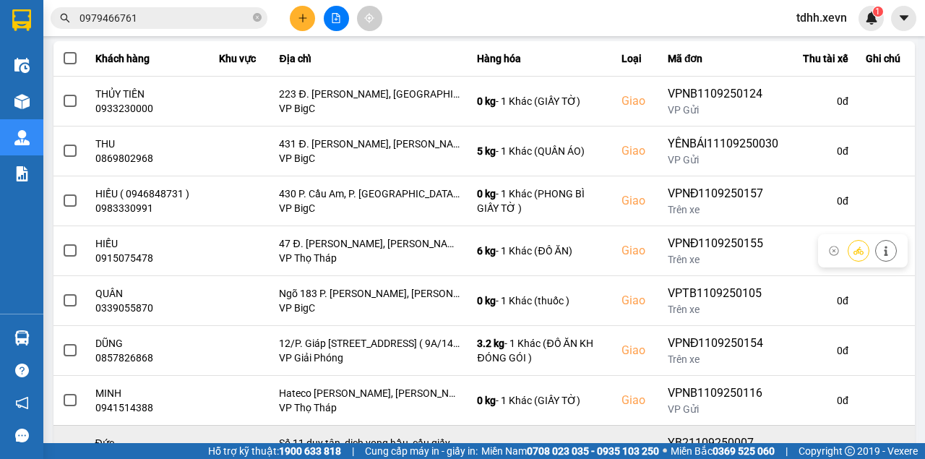
scroll to position [355, 0]
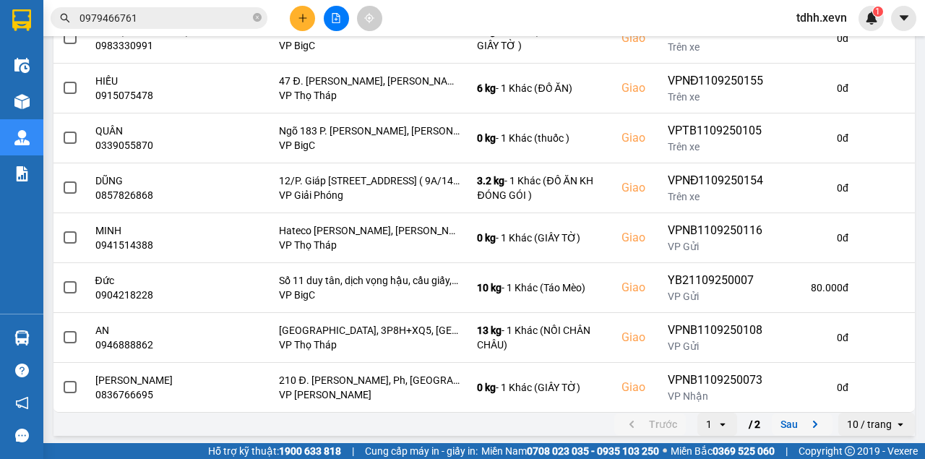
click at [788, 416] on button "Sau" at bounding box center [802, 424] width 61 height 22
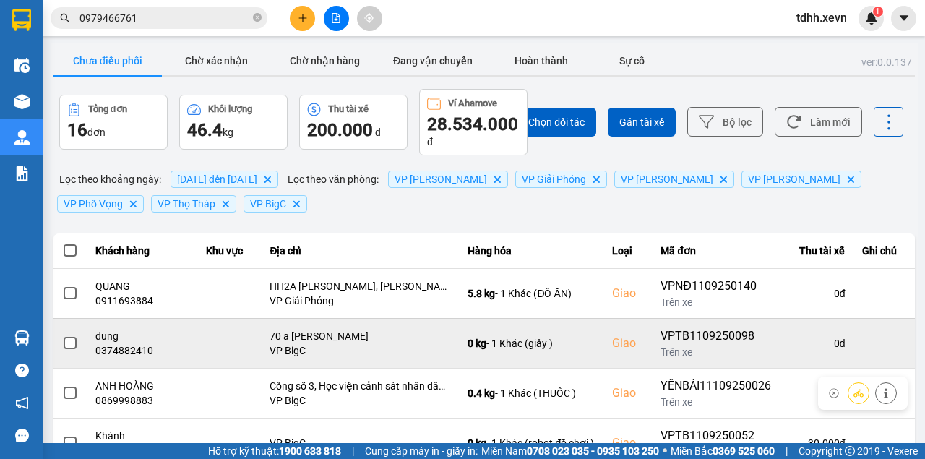
scroll to position [156, 0]
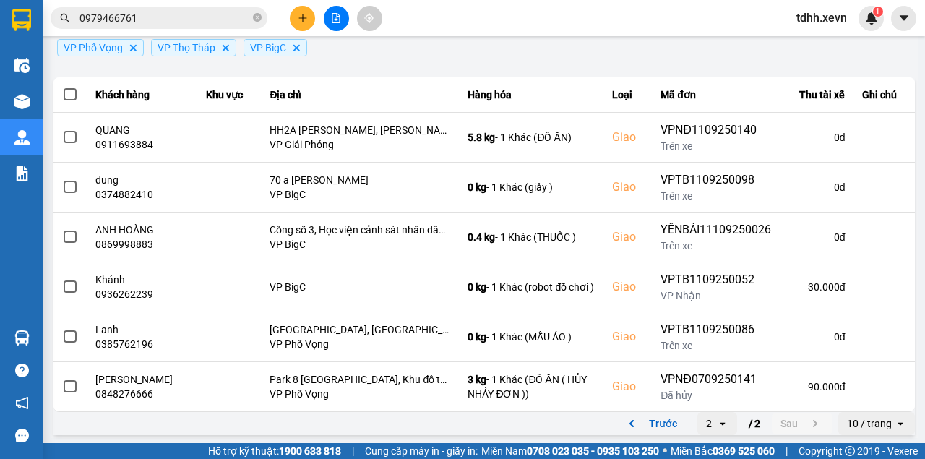
click at [652, 418] on button "Trước" at bounding box center [650, 424] width 72 height 22
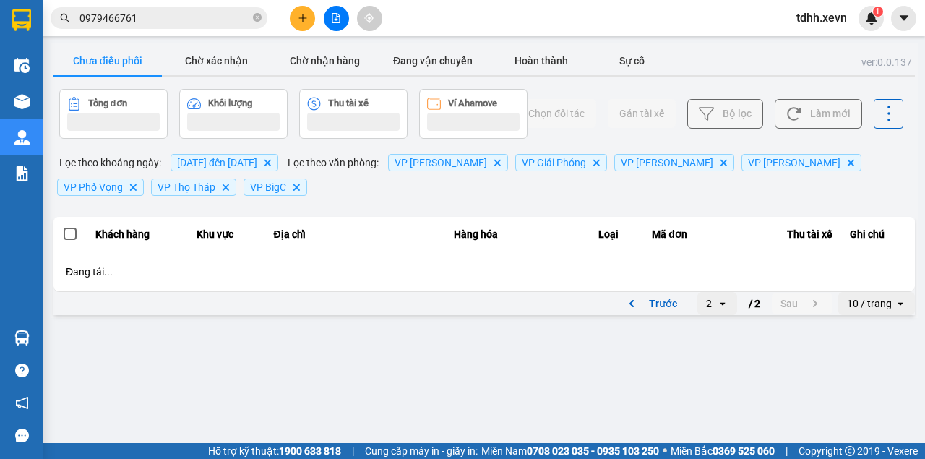
scroll to position [0, 0]
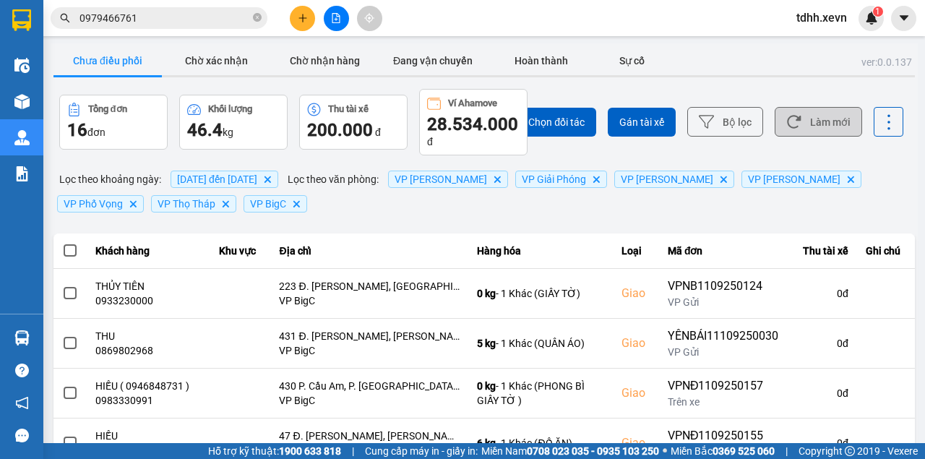
click at [838, 124] on button "Làm mới" at bounding box center [818, 122] width 87 height 30
click at [823, 116] on button "Làm mới" at bounding box center [818, 122] width 87 height 30
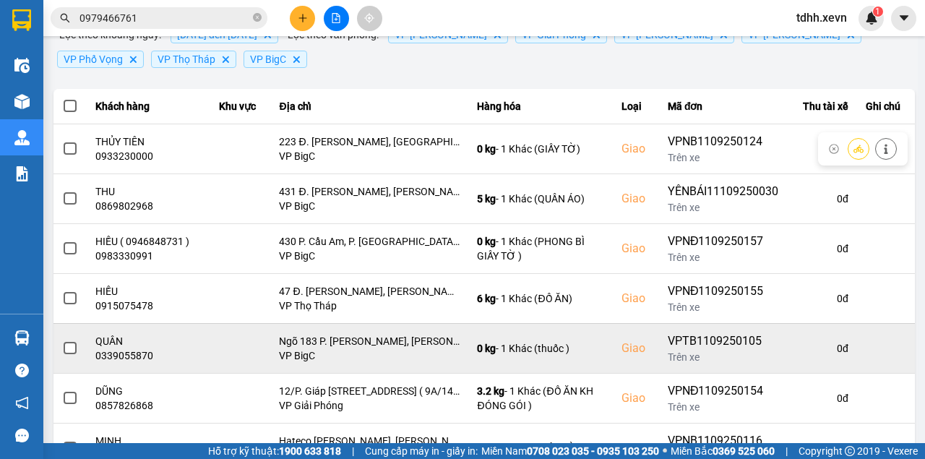
scroll to position [192, 0]
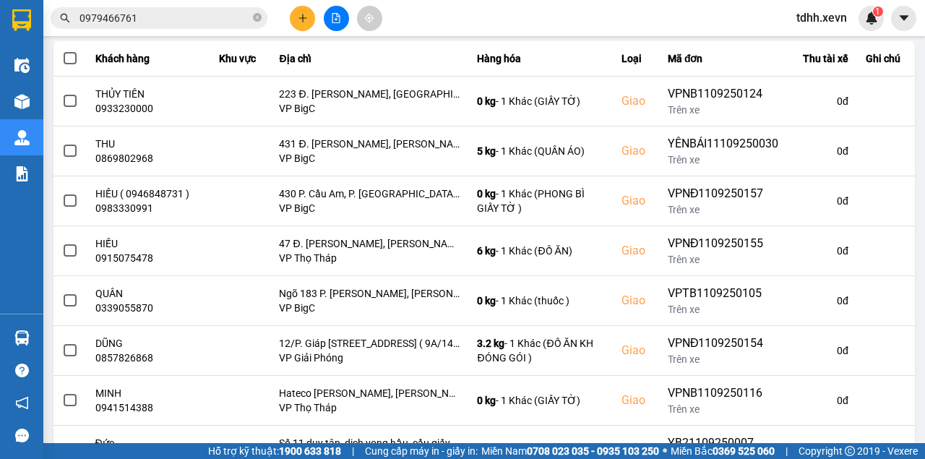
click at [160, 20] on input "0979466761" at bounding box center [164, 18] width 171 height 16
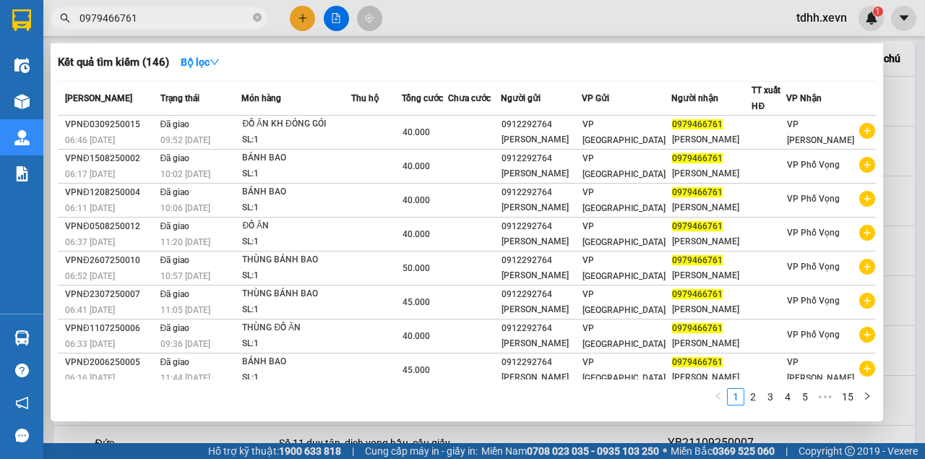
click at [160, 20] on input "0979466761" at bounding box center [164, 18] width 171 height 16
paste input "865812278"
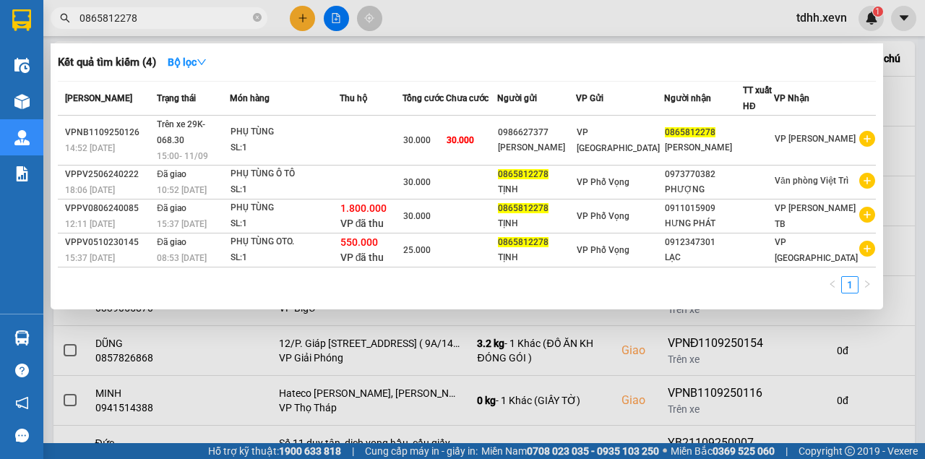
click at [126, 20] on input "0865812278" at bounding box center [164, 18] width 171 height 16
paste input "912823182"
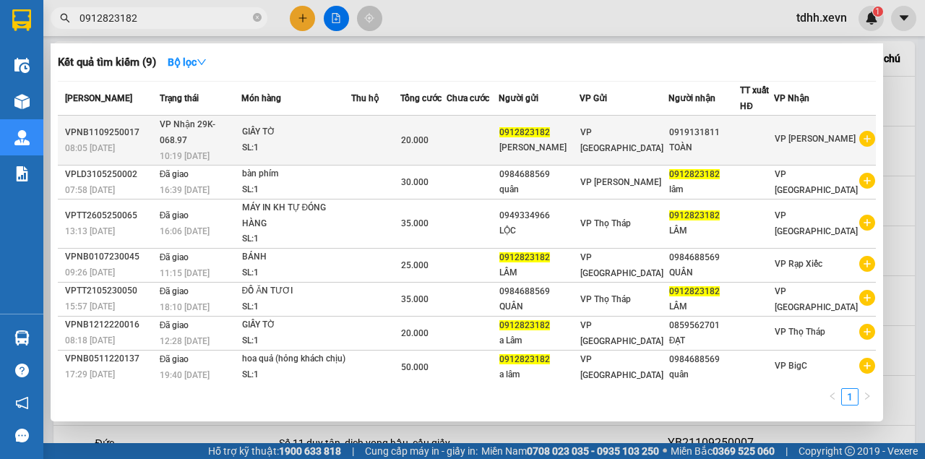
type input "0912823182"
click at [346, 140] on div "SL: 1" at bounding box center [296, 148] width 108 height 16
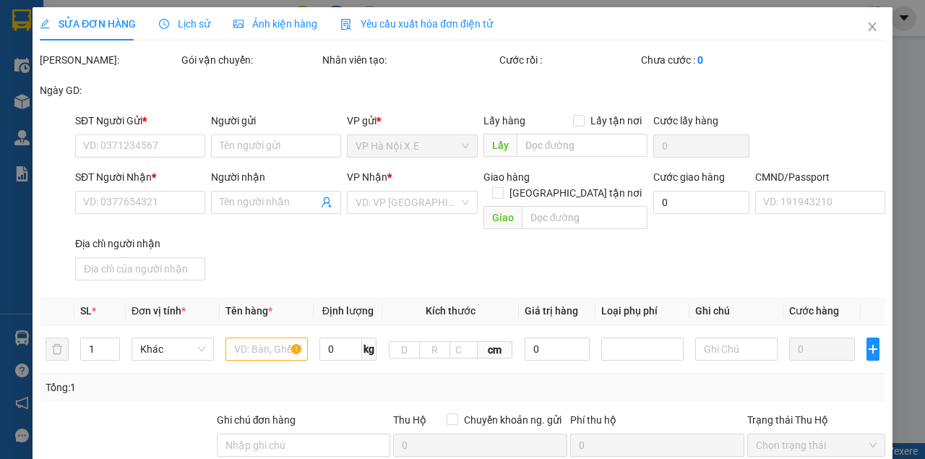
type input "0912823182"
type input "TRẦN NGỌC LÂM"
type input "0919131811"
type input "TOÀN"
type input "033068002177"
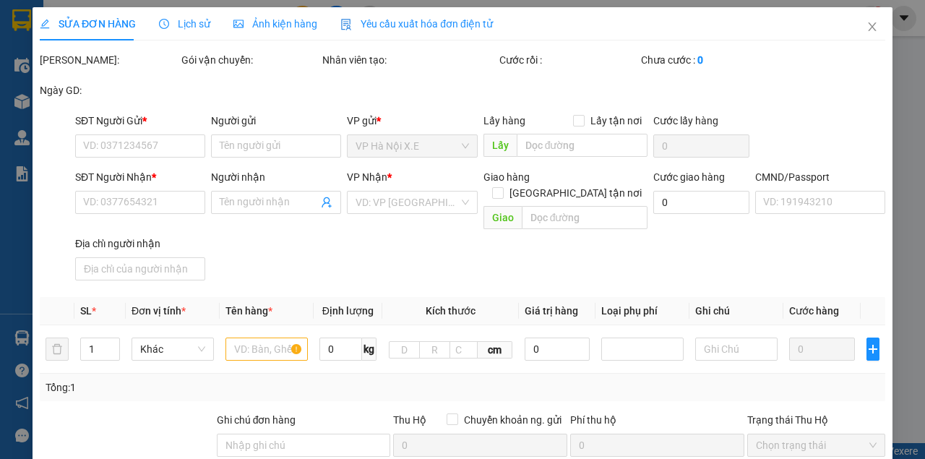
type input "20.000"
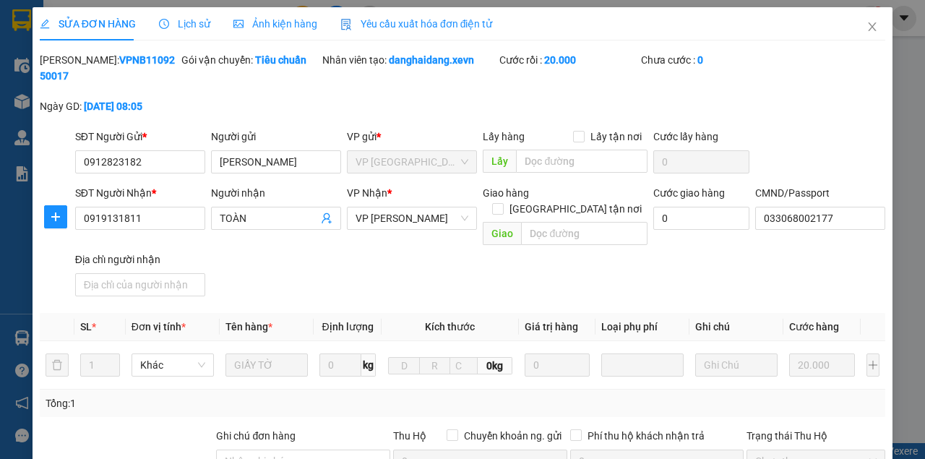
click at [184, 22] on span "Lịch sử" at bounding box center [184, 24] width 51 height 12
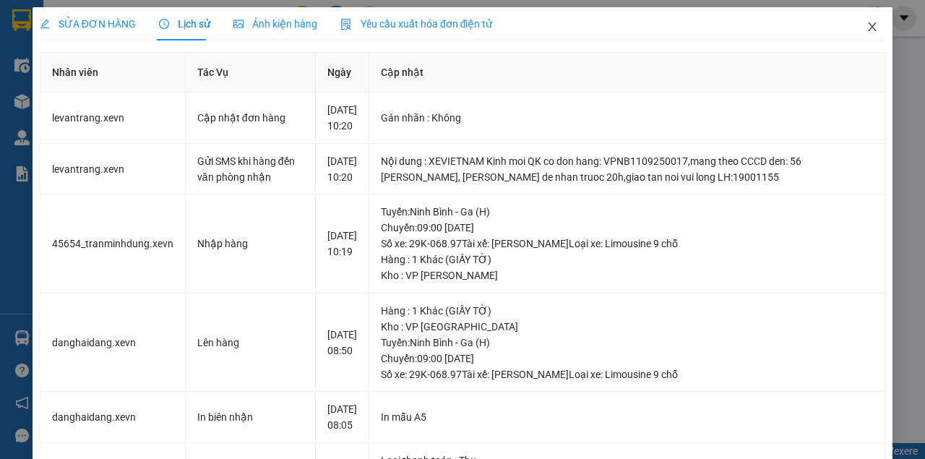
click at [877, 30] on span "Close" at bounding box center [872, 27] width 40 height 40
click at [877, 30] on div "tdhh.xevn 1" at bounding box center [834, 18] width 99 height 25
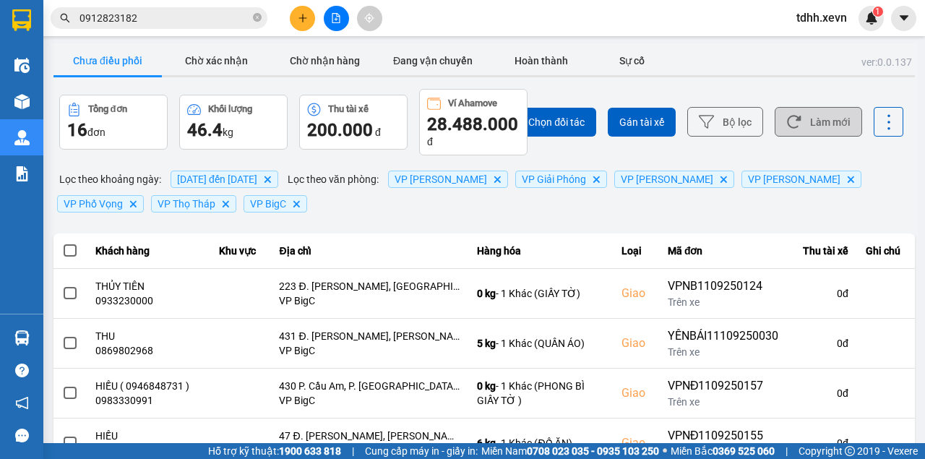
click at [791, 122] on icon at bounding box center [793, 121] width 15 height 15
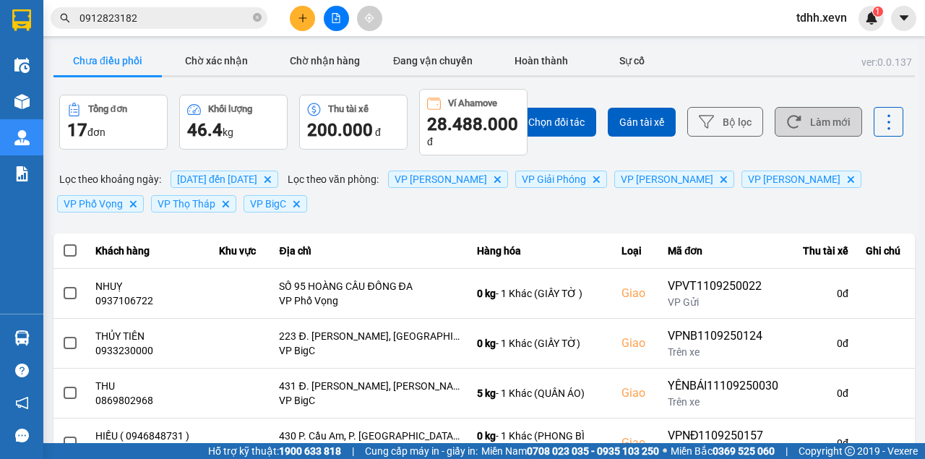
click at [792, 114] on icon at bounding box center [793, 121] width 15 height 15
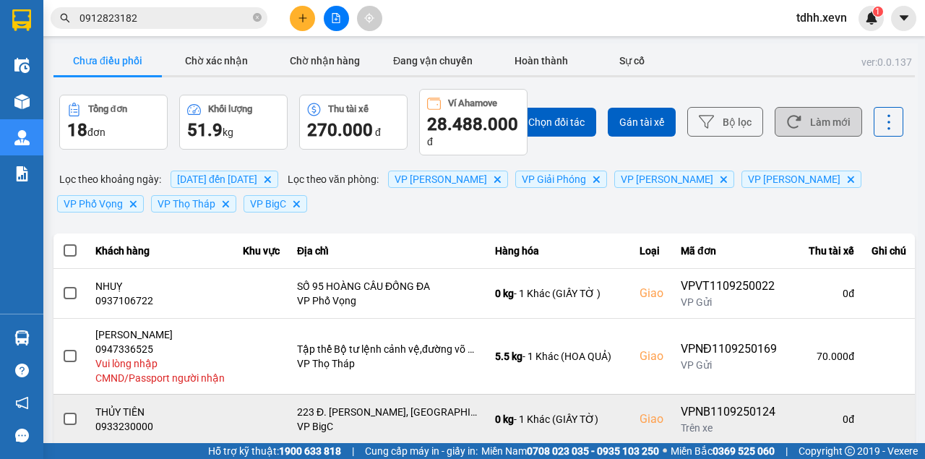
scroll to position [241, 0]
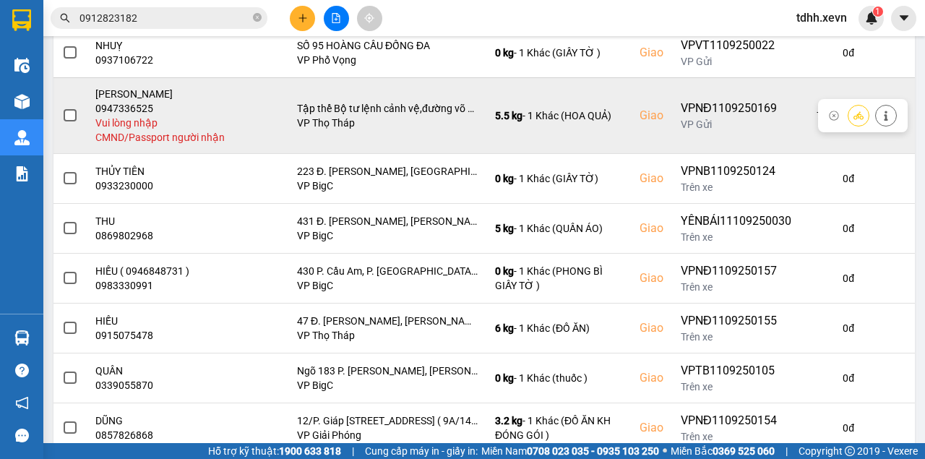
click at [881, 119] on icon at bounding box center [886, 116] width 10 height 10
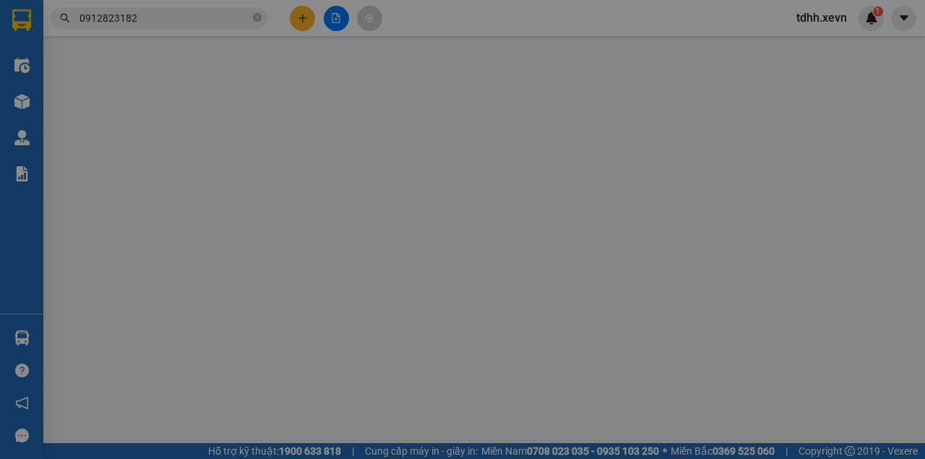
type input "0913299925"
type input "NGUYỄN THỊ THUỲ"
type input "0947336525"
type input "NGUYỄN KIM DUNG"
checkbox input "true"
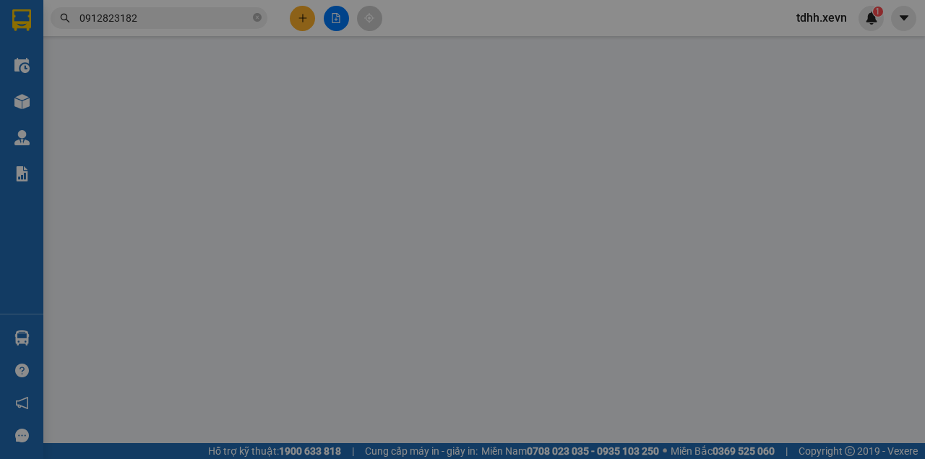
type input "Tập thể Bộ tư lệnh cảnh vệ,đường võ chí công"
type input "100.000"
type input "30.000"
type input "70.000"
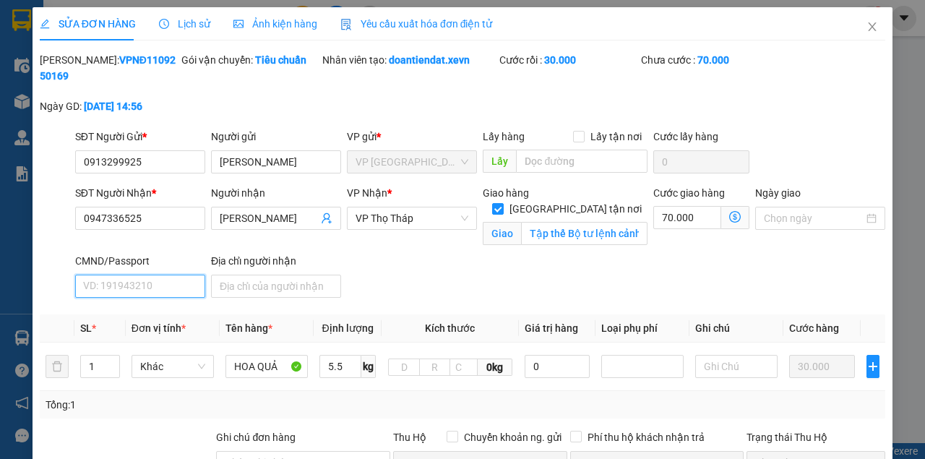
click at [148, 287] on input "CMND/Passport" at bounding box center [140, 286] width 130 height 23
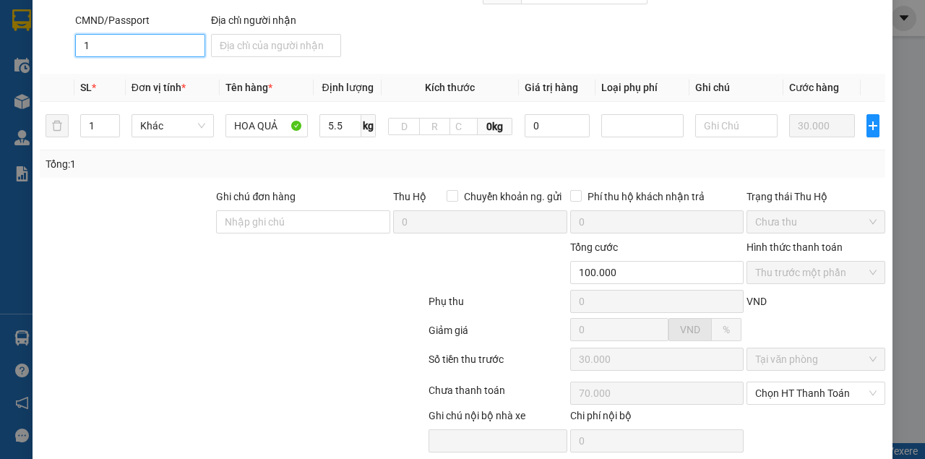
scroll to position [293, 0]
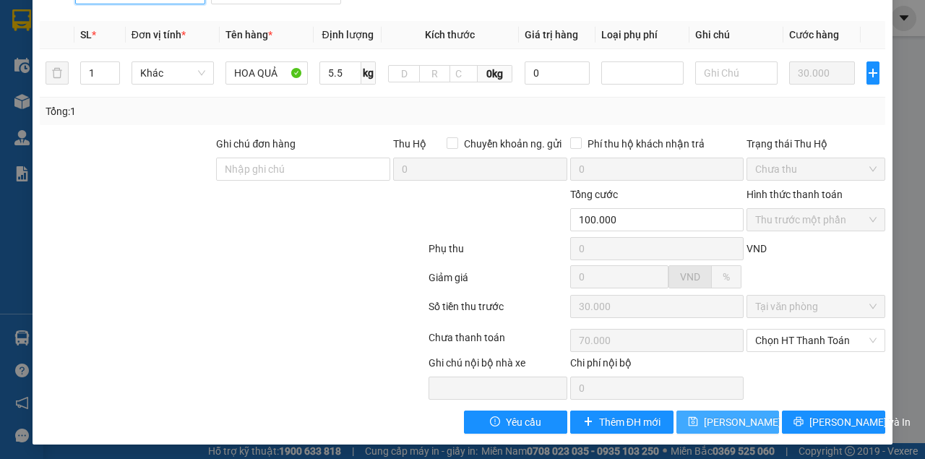
type input "1"
click at [728, 424] on span "[PERSON_NAME] thay đổi" at bounding box center [762, 422] width 116 height 16
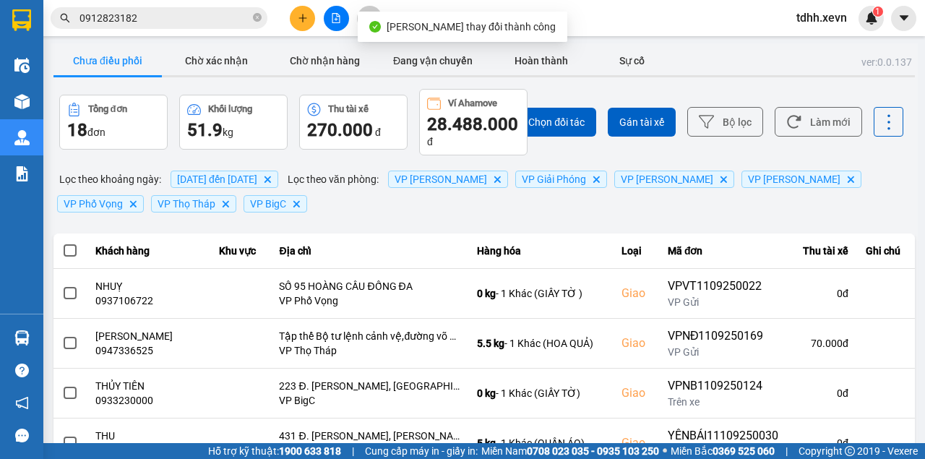
drag, startPoint x: 809, startPoint y: 130, endPoint x: 776, endPoint y: 166, distance: 49.1
click at [809, 129] on button "Làm mới" at bounding box center [818, 122] width 87 height 30
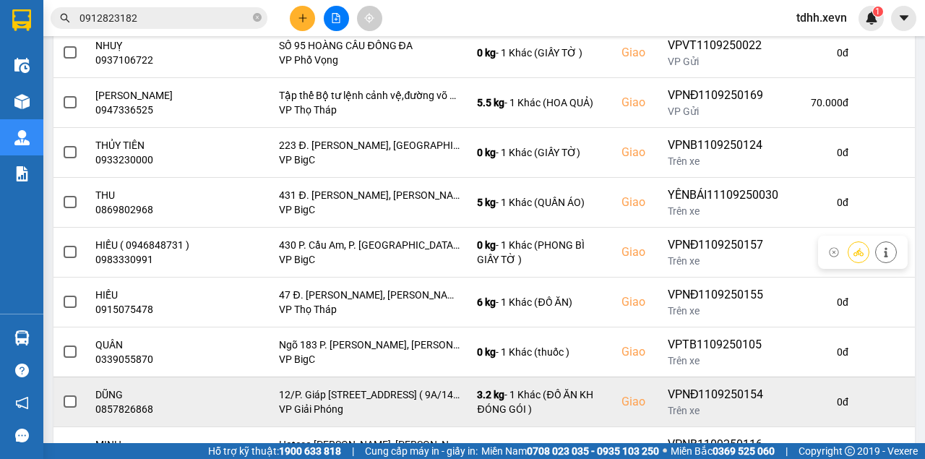
scroll to position [355, 0]
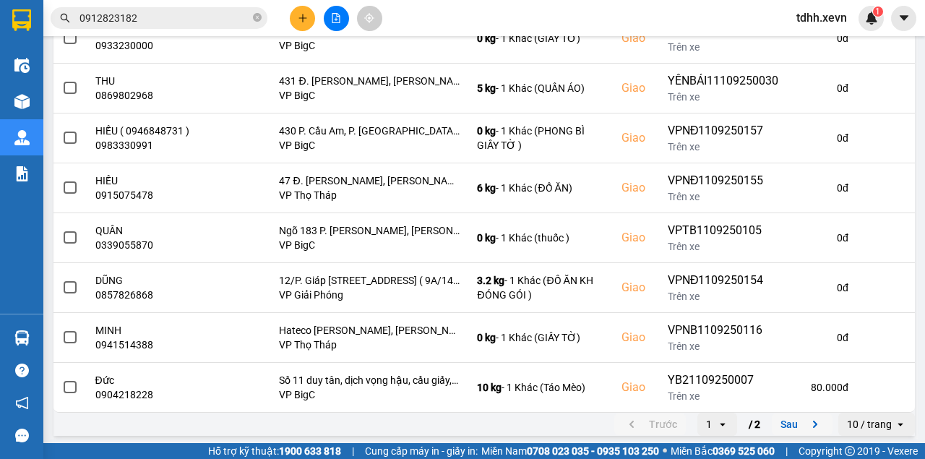
click at [794, 418] on button "Sau" at bounding box center [802, 424] width 61 height 22
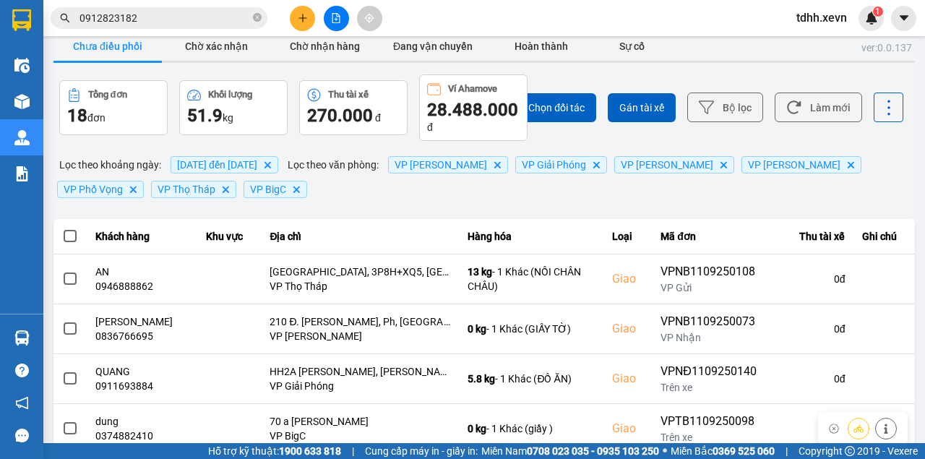
scroll to position [0, 0]
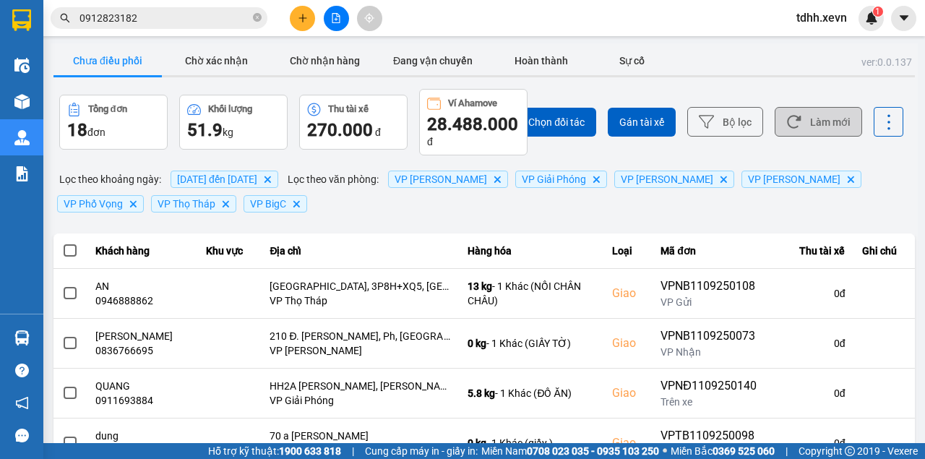
click at [821, 114] on button "Làm mới" at bounding box center [818, 122] width 87 height 30
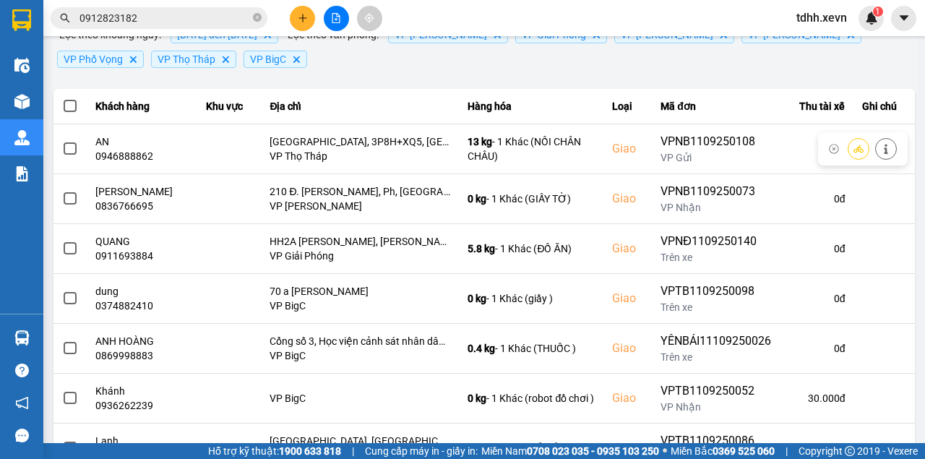
scroll to position [256, 0]
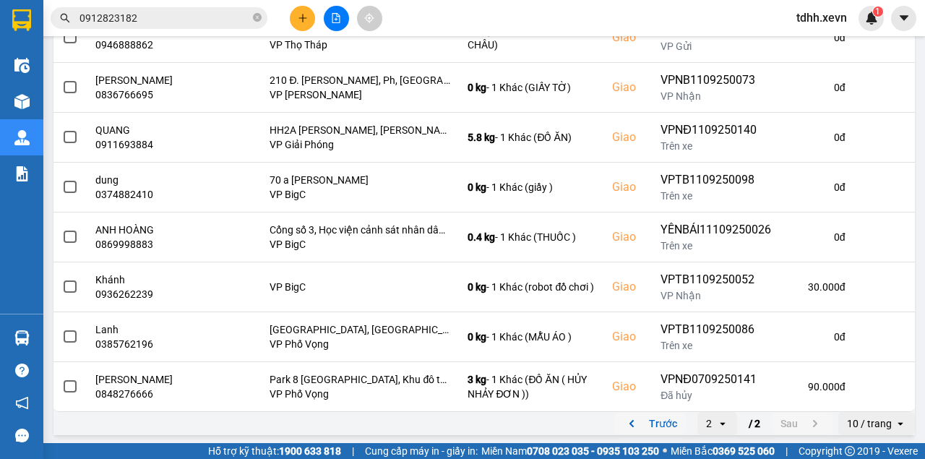
drag, startPoint x: 661, startPoint y: 417, endPoint x: 663, endPoint y: 410, distance: 7.5
click at [661, 416] on button "Trước" at bounding box center [650, 424] width 72 height 22
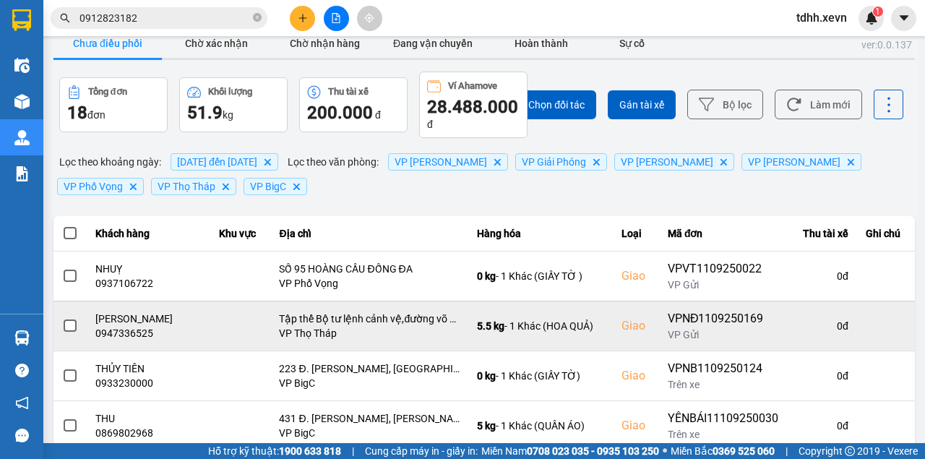
scroll to position [0, 0]
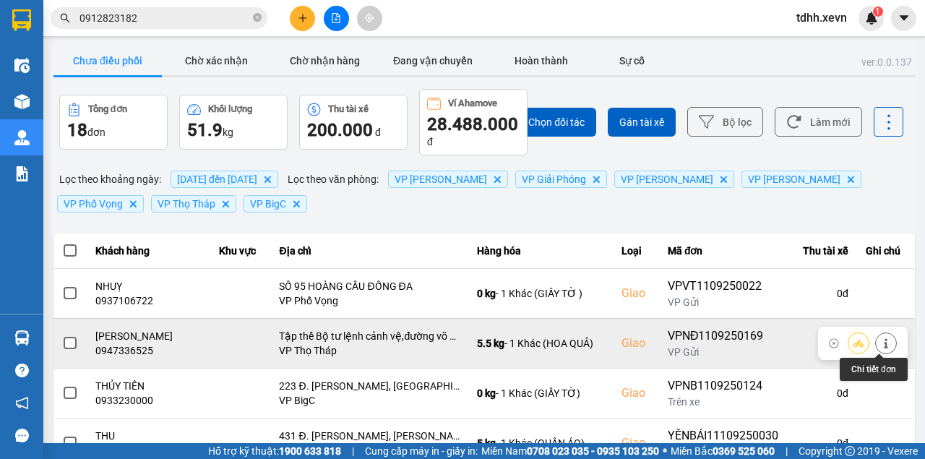
click at [882, 339] on icon at bounding box center [886, 343] width 10 height 10
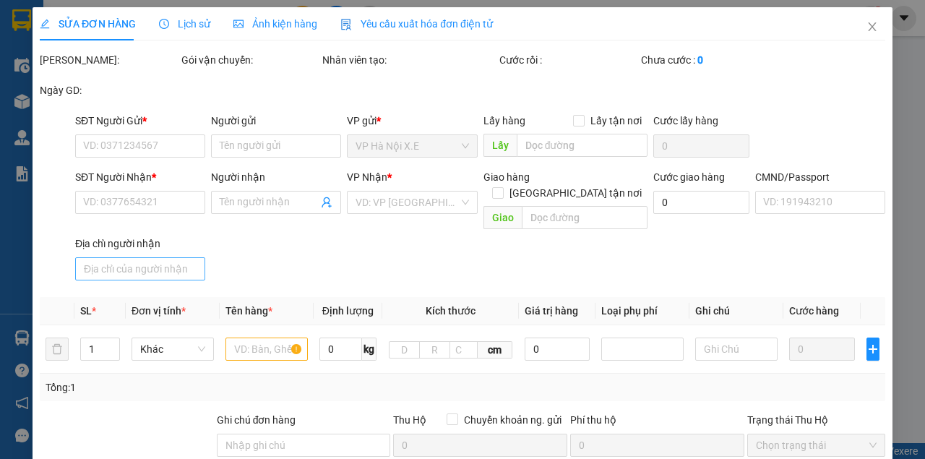
type input "0913299925"
type input "NGUYỄN THỊ THUỲ"
type input "0947336525"
type input "NGUYỄN KIM DUNG"
checkbox input "true"
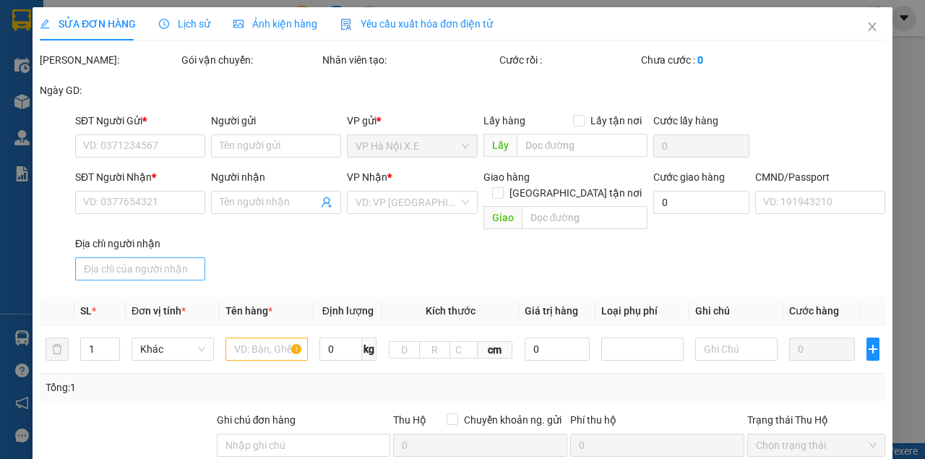
type input "Tập thể Bộ tư lệnh cảnh vệ,đường võ chí công"
type input "1"
type input "100.000"
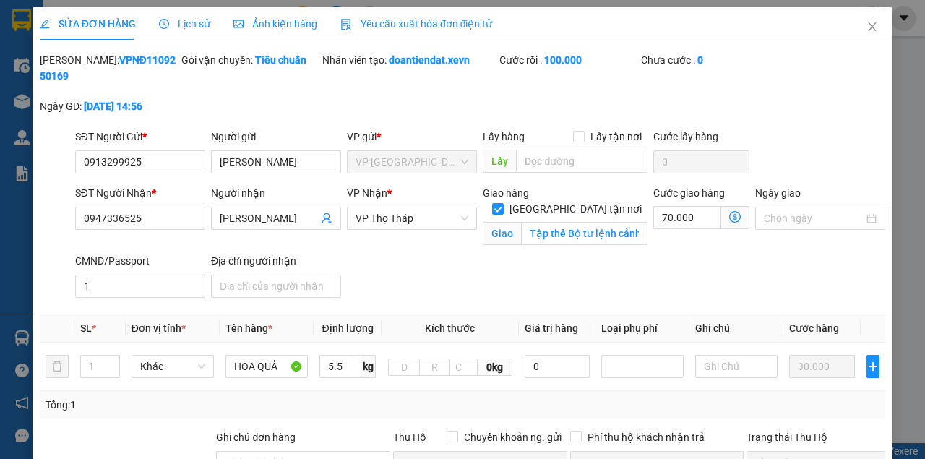
click at [198, 27] on span "Lịch sử" at bounding box center [184, 24] width 51 height 12
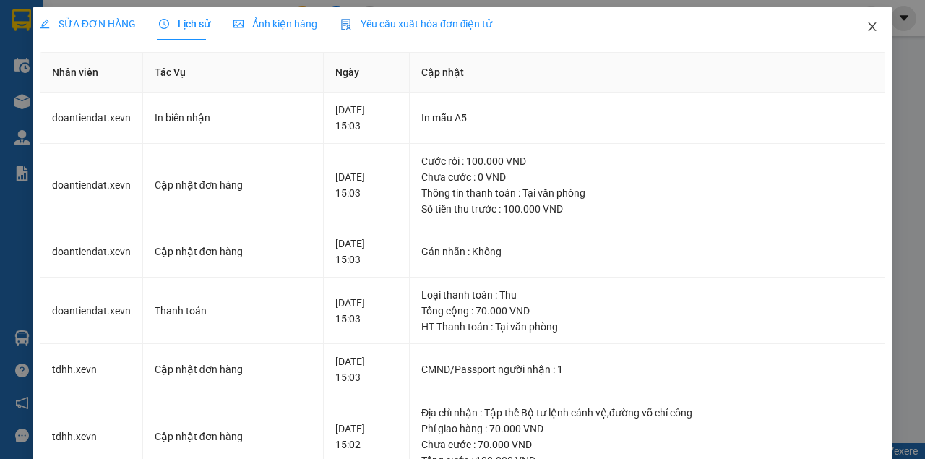
click at [869, 25] on icon "close" at bounding box center [873, 26] width 8 height 9
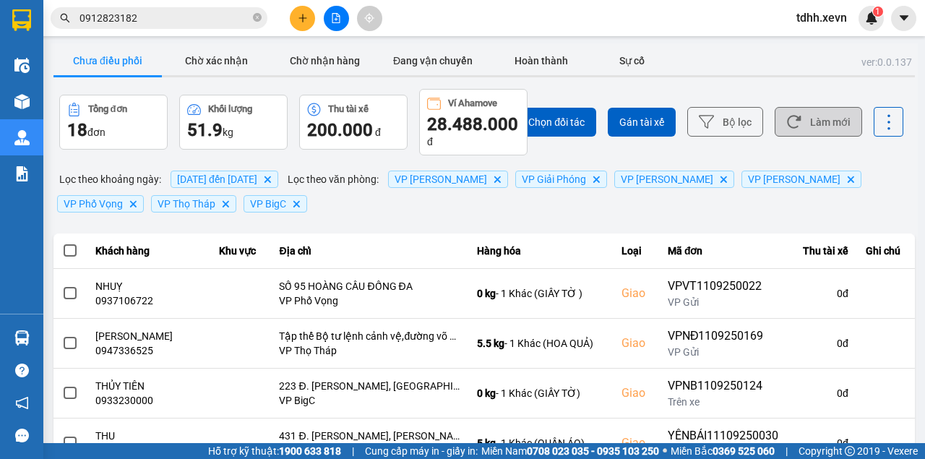
click at [822, 113] on button "Làm mới" at bounding box center [818, 122] width 87 height 30
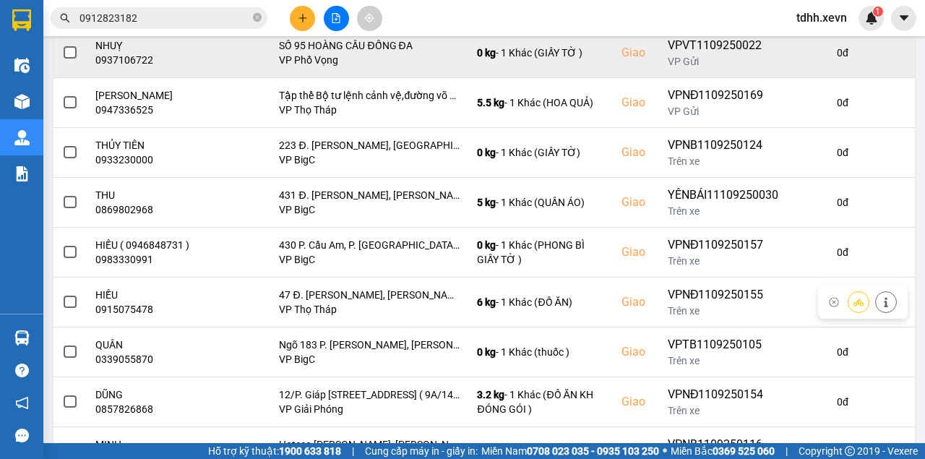
scroll to position [355, 0]
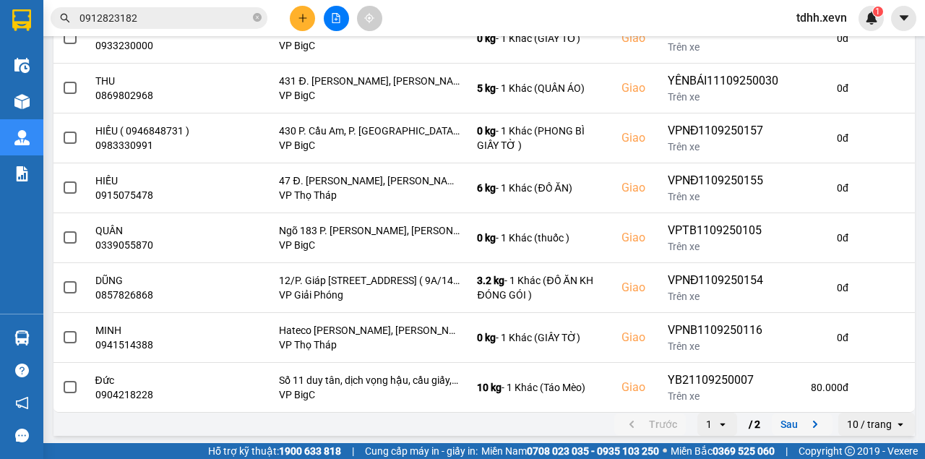
click at [783, 419] on button "Sau" at bounding box center [802, 424] width 61 height 22
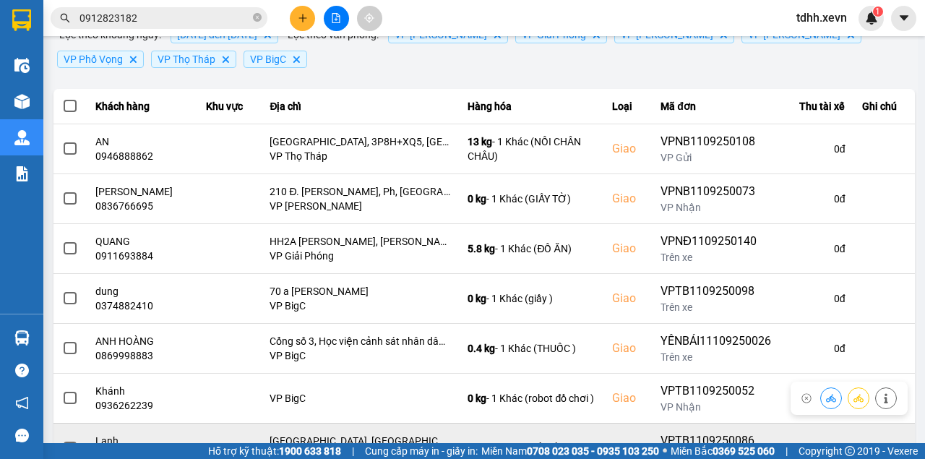
scroll to position [256, 0]
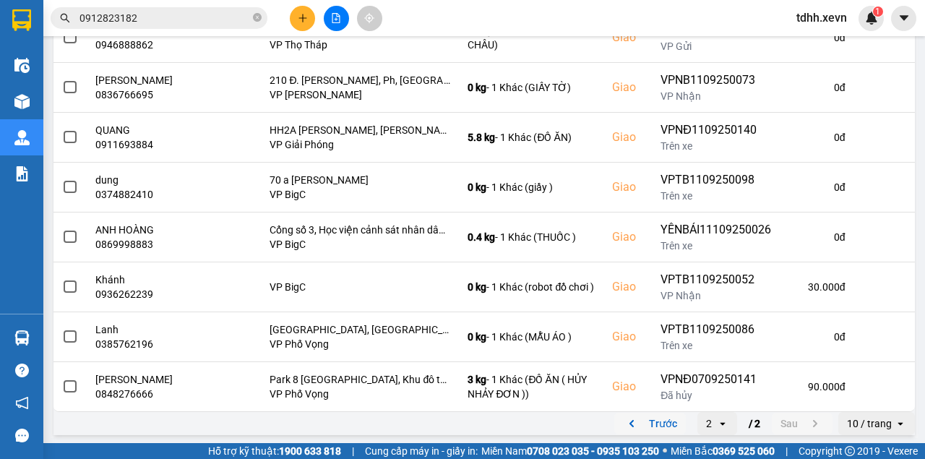
click at [644, 413] on button "Trước" at bounding box center [650, 424] width 72 height 22
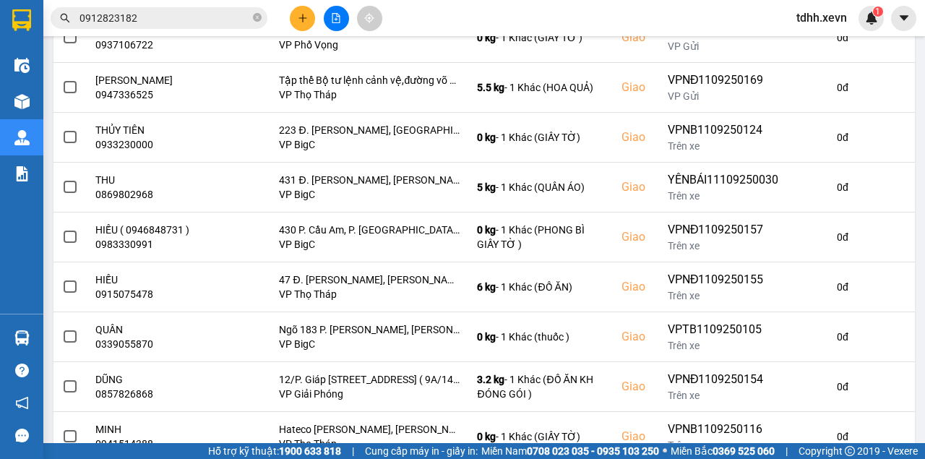
scroll to position [0, 0]
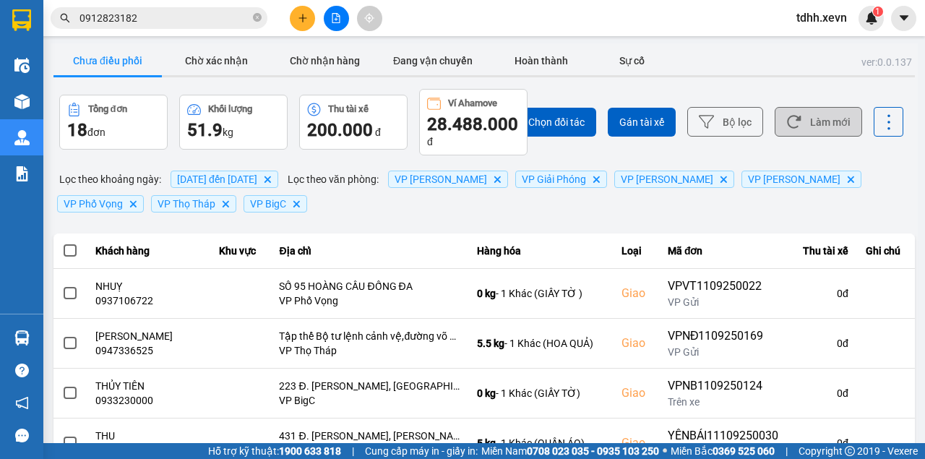
click at [788, 113] on button "Làm mới" at bounding box center [818, 122] width 87 height 30
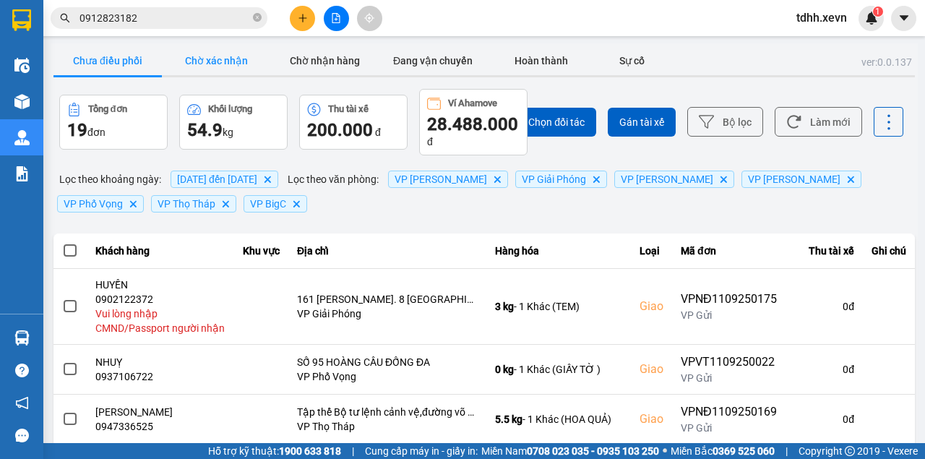
click at [230, 65] on button "Chờ xác nhận" at bounding box center [216, 60] width 108 height 29
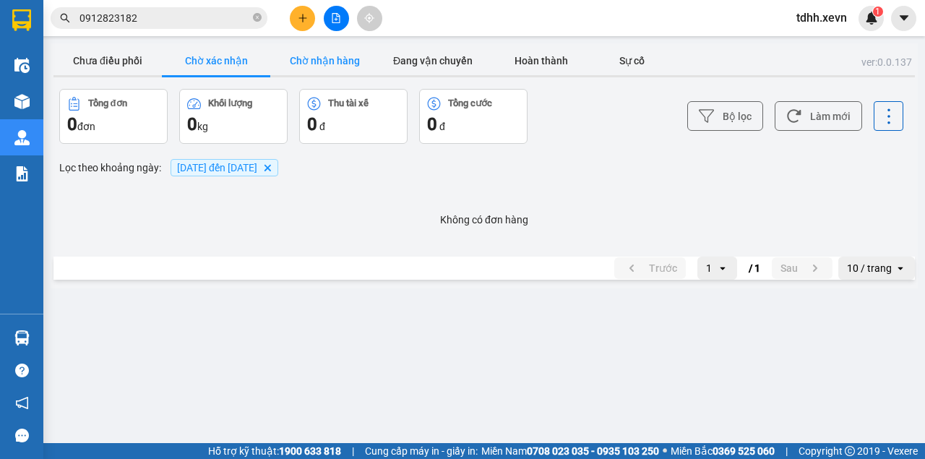
click at [322, 64] on button "Chờ nhận hàng" at bounding box center [324, 60] width 108 height 29
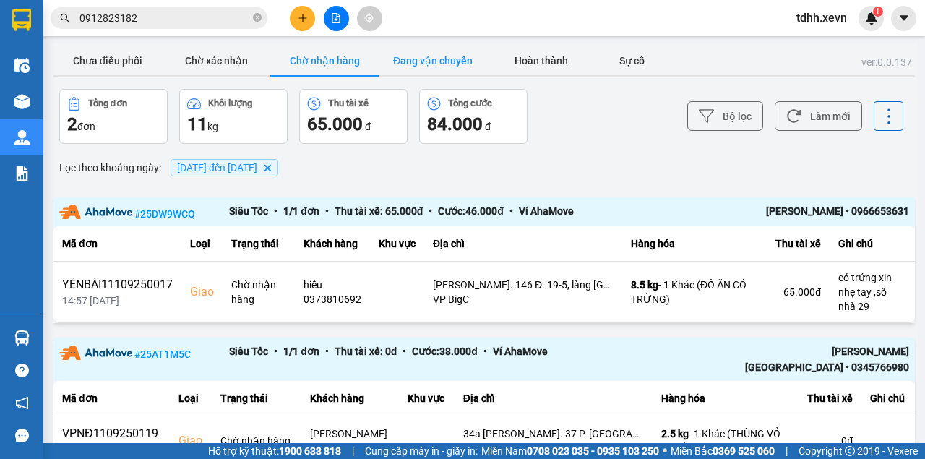
click at [431, 57] on button "Đang vận chuyển" at bounding box center [433, 60] width 108 height 29
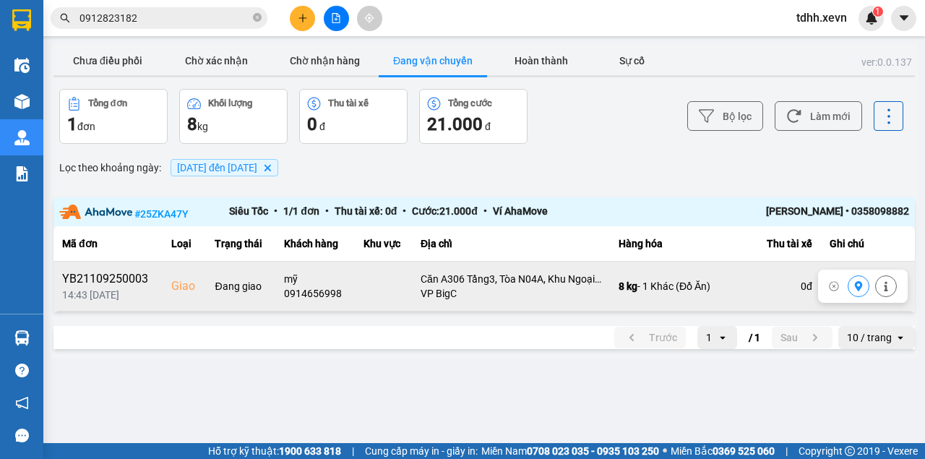
click at [885, 281] on icon at bounding box center [886, 286] width 10 height 10
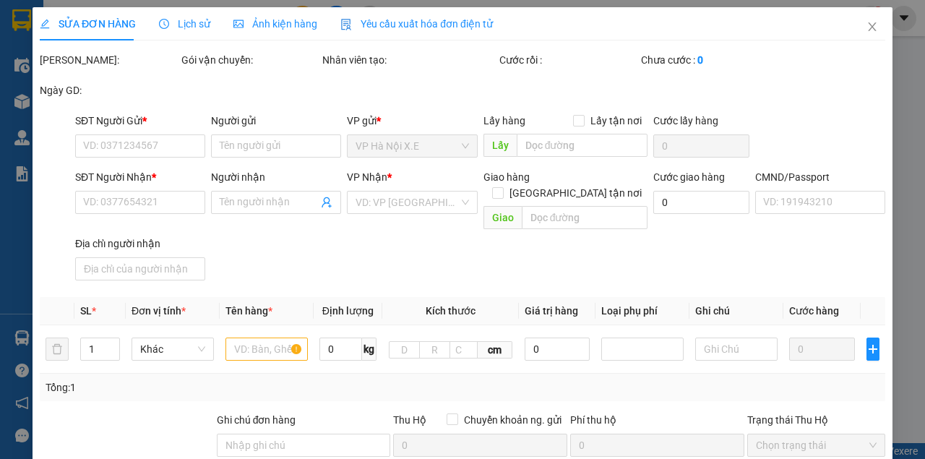
type input "0986211919"
type input "CÔ VÂN YB"
type input "0914656998"
type input "mỹ"
checkbox input "true"
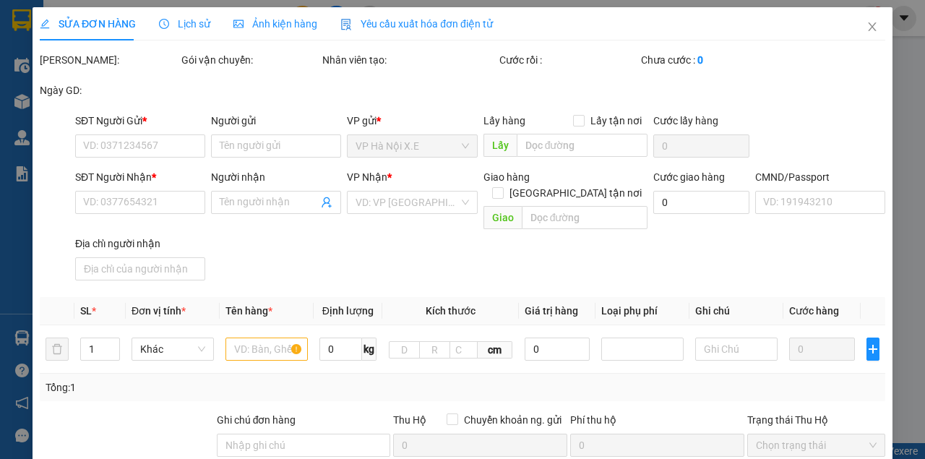
type input "Căn A306 Tầng3, Tòa N04A, Khu Ngoại giao đoàn, Bắc Từ Liêm, Hà Nội 00084, Viêt …"
type input "123"
type input "Chủ Nhà VP209"
type input "130.000"
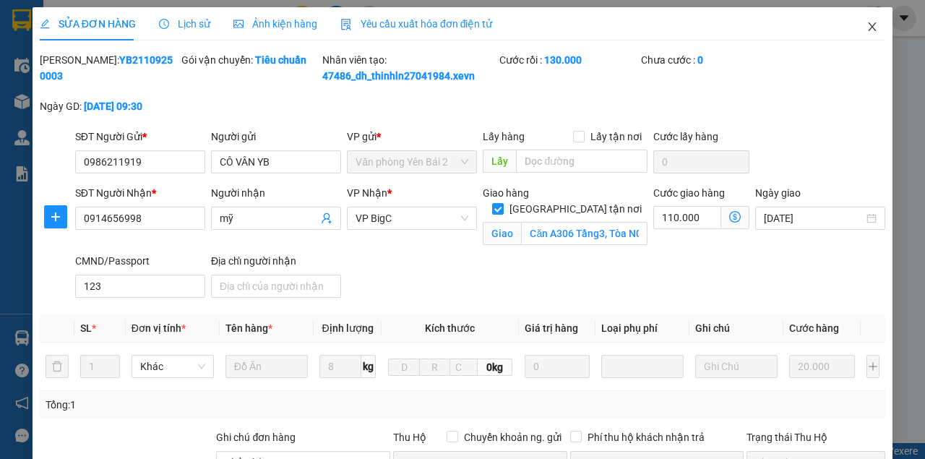
click at [867, 26] on icon "close" at bounding box center [873, 27] width 12 height 12
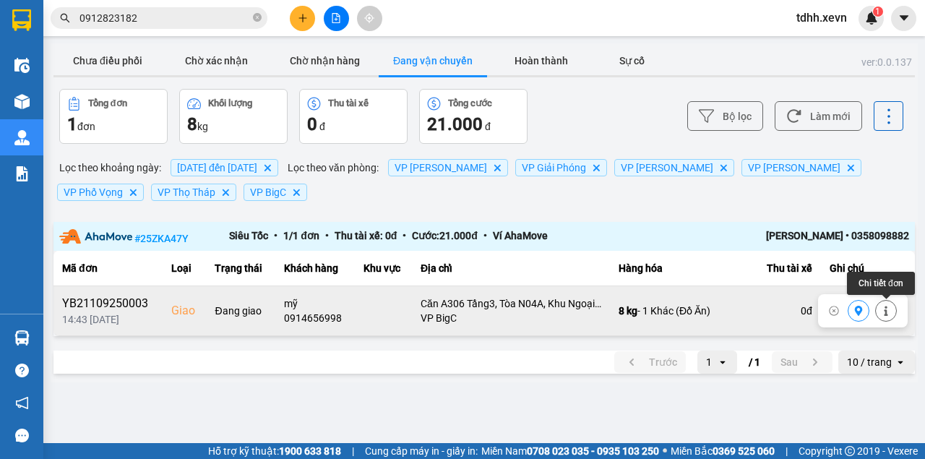
click at [886, 306] on icon at bounding box center [886, 311] width 10 height 10
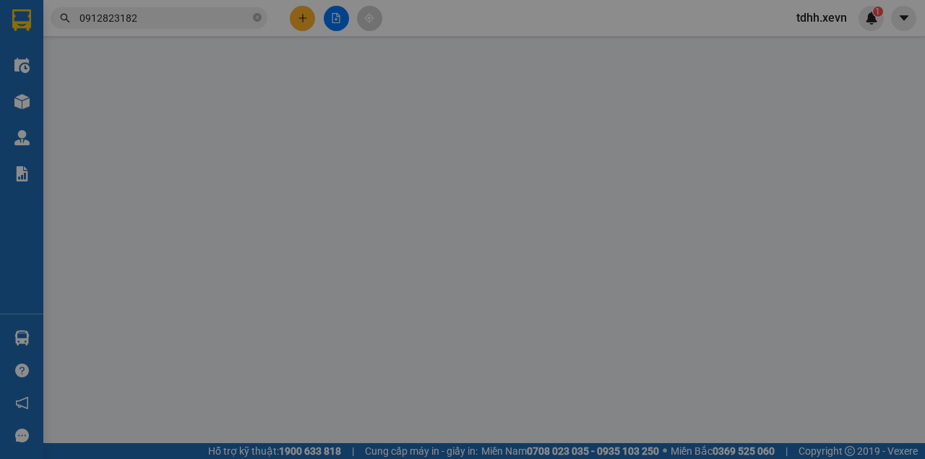
type input "0986211919"
type input "CÔ VÂN YB"
type input "0914656998"
type input "mỹ"
checkbox input "true"
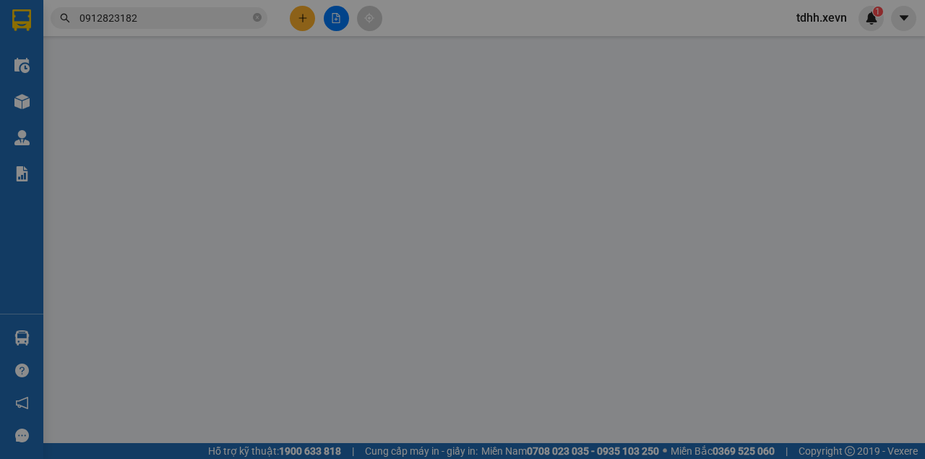
type input "Căn A306 Tầng3, Tòa N04A, Khu Ngoại giao đoàn, Bắc Từ Liêm, Hà Nội 00084, Viêt …"
type input "123"
type input "Chủ Nhà VP209"
type input "130.000"
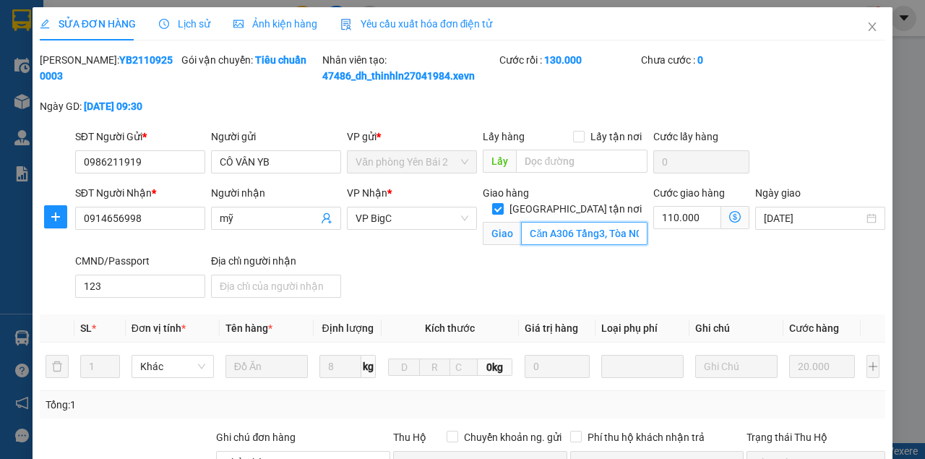
click at [601, 233] on input "Căn A306 Tầng3, Tòa N04A, Khu Ngoại giao đoàn, Bắc Từ Liêm, Hà Nội 00084, Viêt …" at bounding box center [584, 233] width 126 height 23
drag, startPoint x: 601, startPoint y: 233, endPoint x: 631, endPoint y: 236, distance: 30.6
click at [631, 236] on input "Căn A306 Tầng3, Tòa N04A, Khu Ngoại giao đoàn, Bắc Từ Liêm, Hà Nội 00084, Viêt …" at bounding box center [584, 233] width 126 height 23
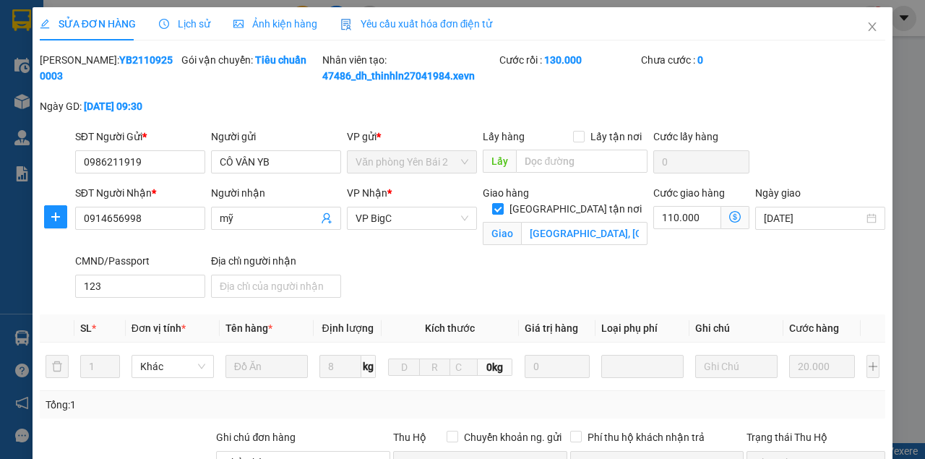
scroll to position [0, 0]
click at [867, 23] on icon "close" at bounding box center [873, 27] width 12 height 12
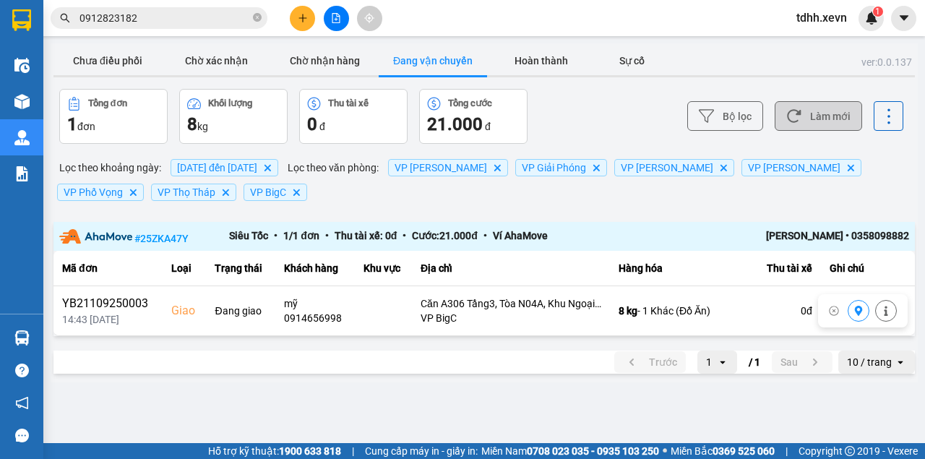
click at [856, 113] on button "Làm mới" at bounding box center [818, 116] width 87 height 30
click at [530, 65] on button "Hoàn thành" at bounding box center [541, 60] width 108 height 29
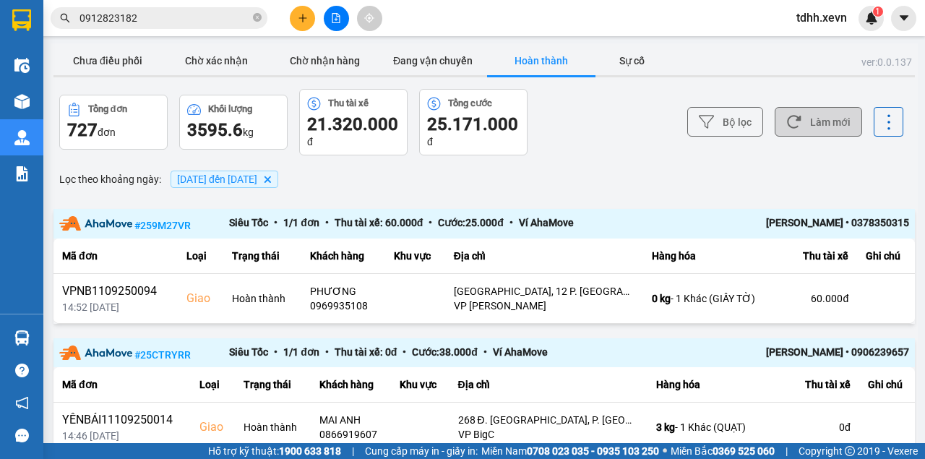
click at [833, 127] on button "Làm mới" at bounding box center [818, 122] width 87 height 30
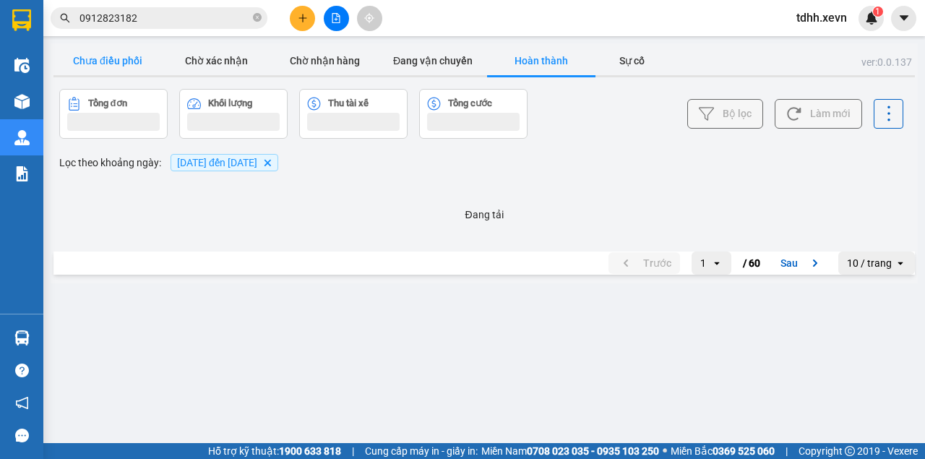
click at [113, 63] on button "Chưa điều phối" at bounding box center [107, 60] width 108 height 29
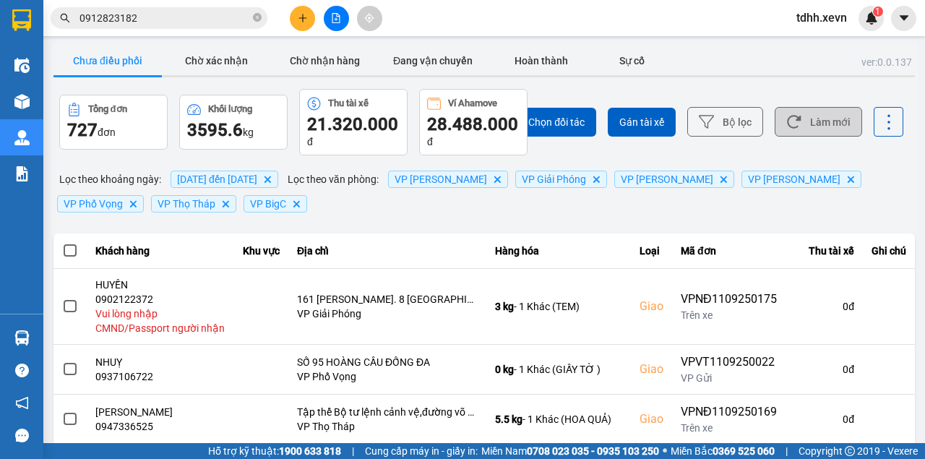
click at [809, 108] on button "Làm mới" at bounding box center [818, 122] width 87 height 30
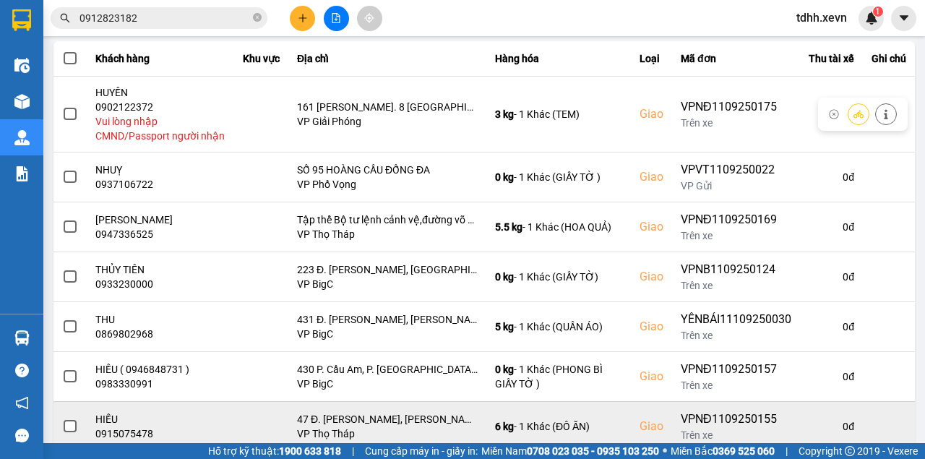
scroll to position [395, 0]
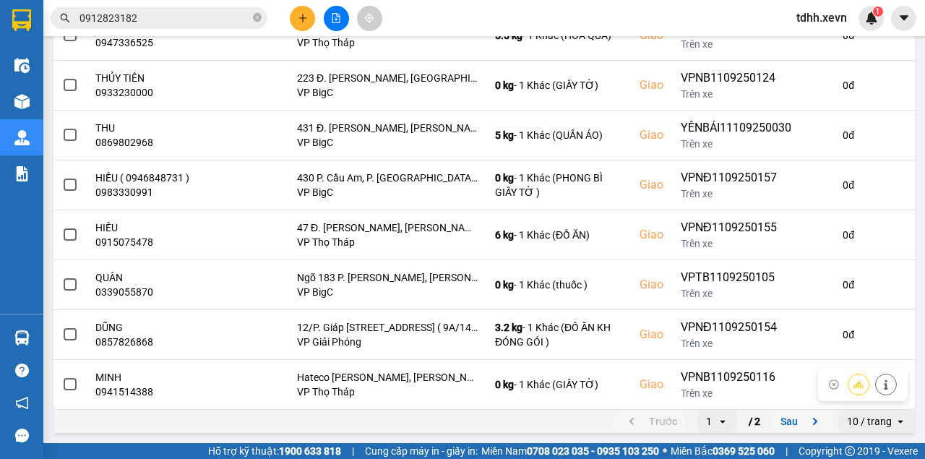
click at [808, 416] on icon "next page. current page 1 / 2" at bounding box center [815, 421] width 17 height 17
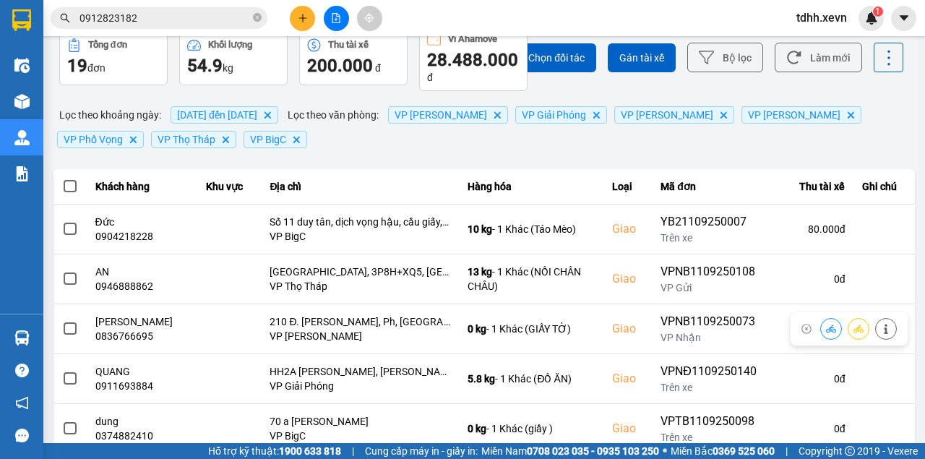
scroll to position [0, 0]
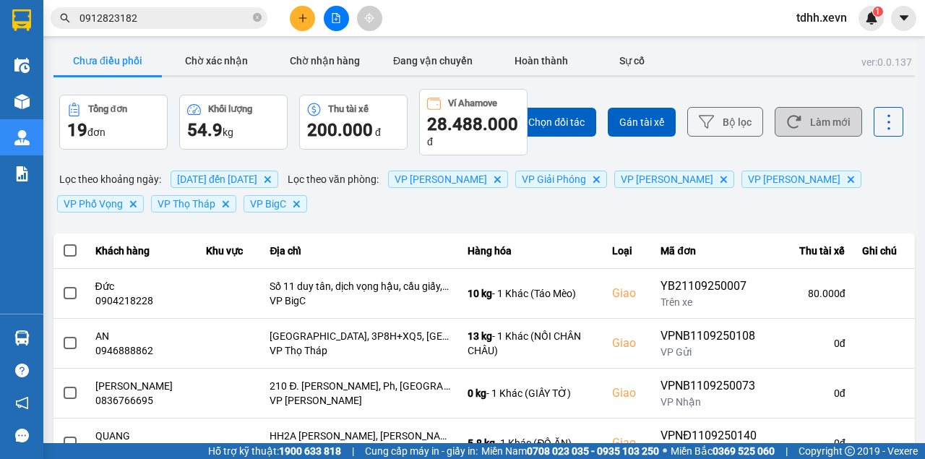
click at [844, 119] on button "Làm mới" at bounding box center [818, 122] width 87 height 30
click at [121, 6] on div "Kết quả tìm kiếm ( 9 ) Bộ lọc Mã ĐH Trạng thái Món hàng Thu hộ Tổng cước Chưa c…" at bounding box center [141, 18] width 282 height 25
click at [124, 18] on input "0912823182" at bounding box center [164, 18] width 171 height 16
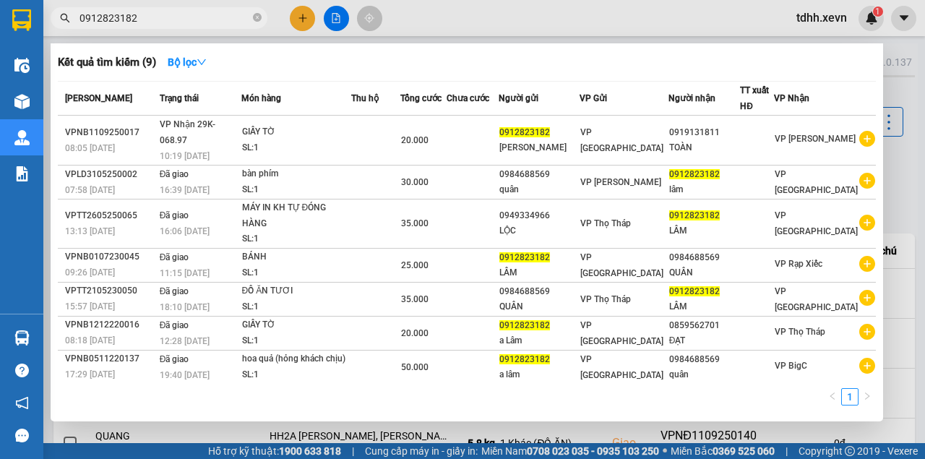
click at [124, 18] on input "0912823182" at bounding box center [164, 18] width 171 height 16
paste input "817866779"
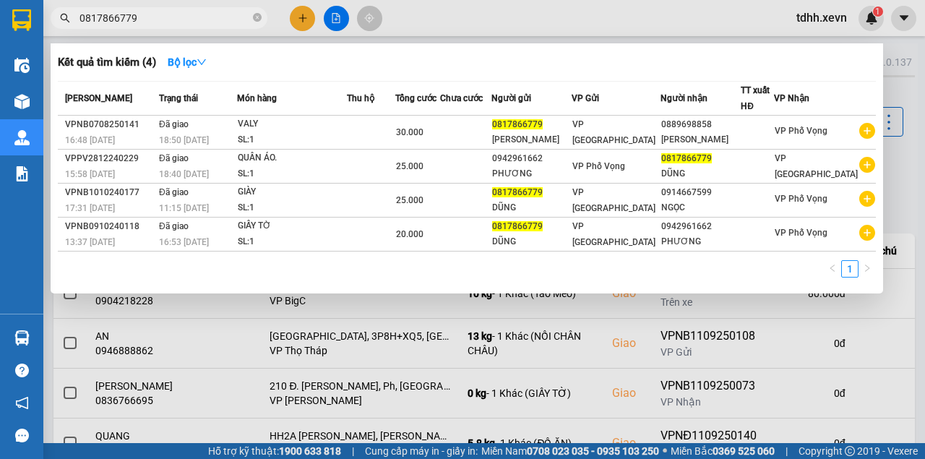
type input "0817866779"
click at [485, 22] on div at bounding box center [462, 229] width 925 height 459
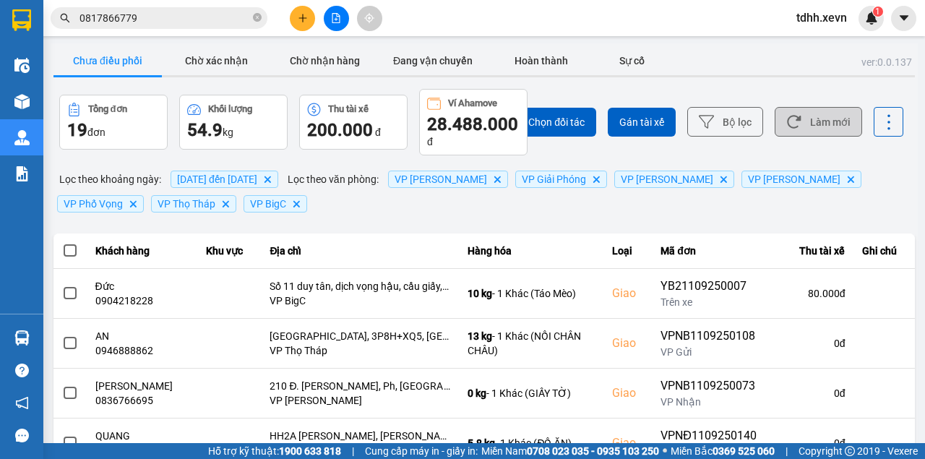
click at [794, 126] on icon at bounding box center [793, 121] width 15 height 15
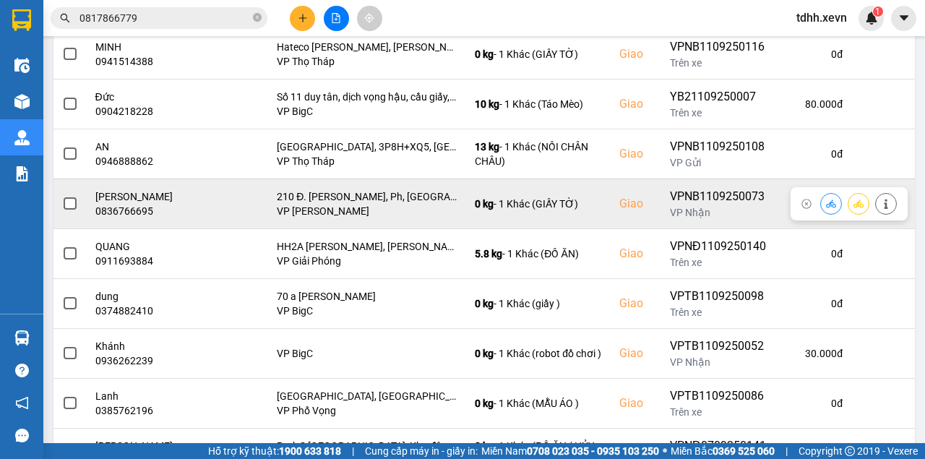
scroll to position [355, 0]
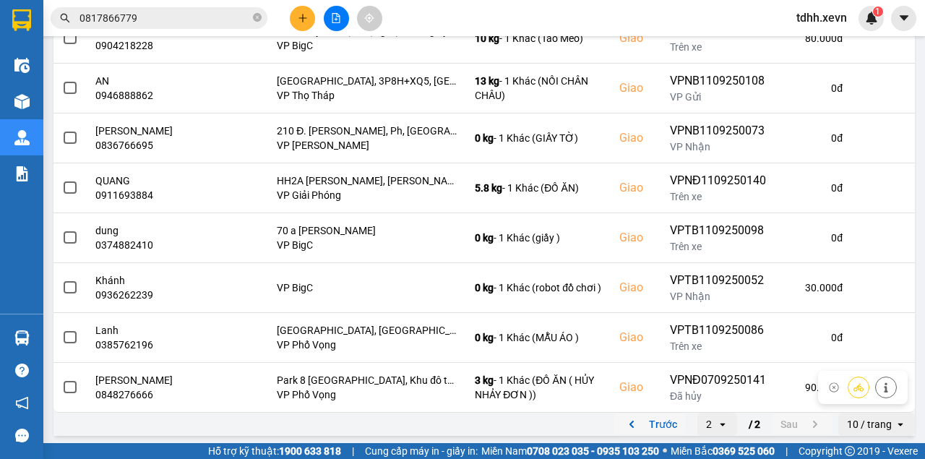
click at [635, 416] on button "Trước" at bounding box center [650, 424] width 72 height 22
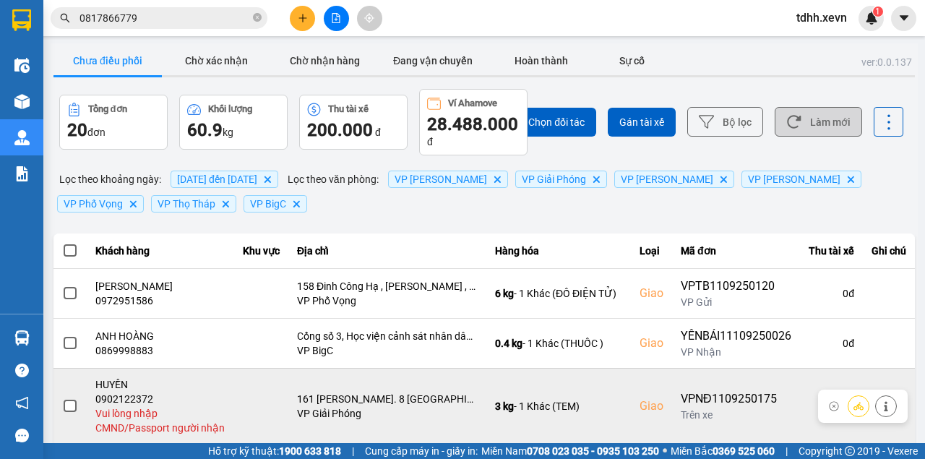
scroll to position [48, 0]
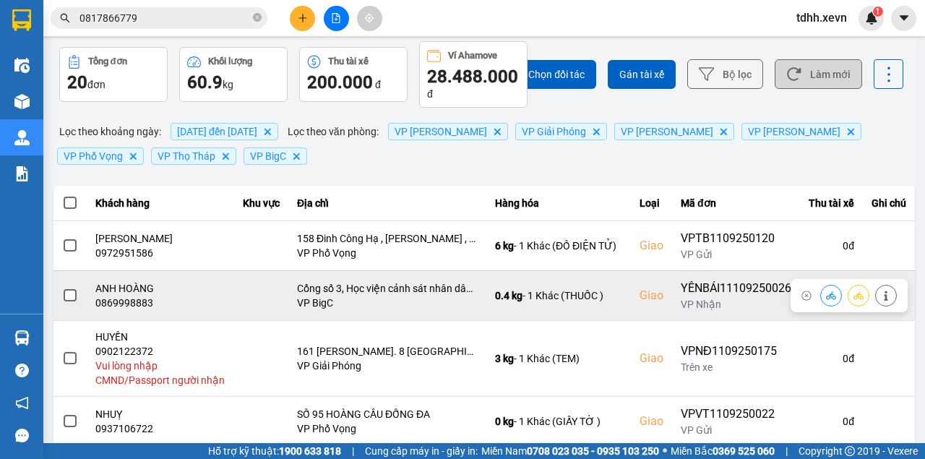
click at [125, 300] on div "0869998883" at bounding box center [160, 303] width 131 height 14
copy div "0869998883"
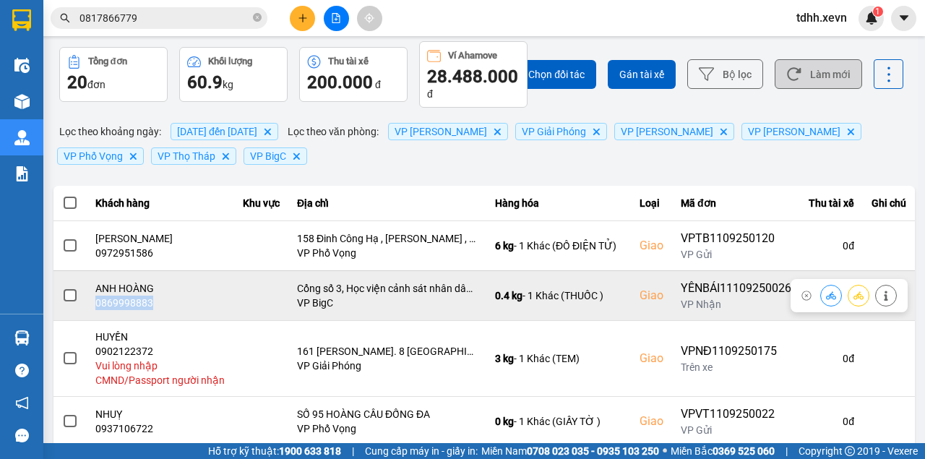
click at [826, 291] on icon at bounding box center [831, 296] width 10 height 10
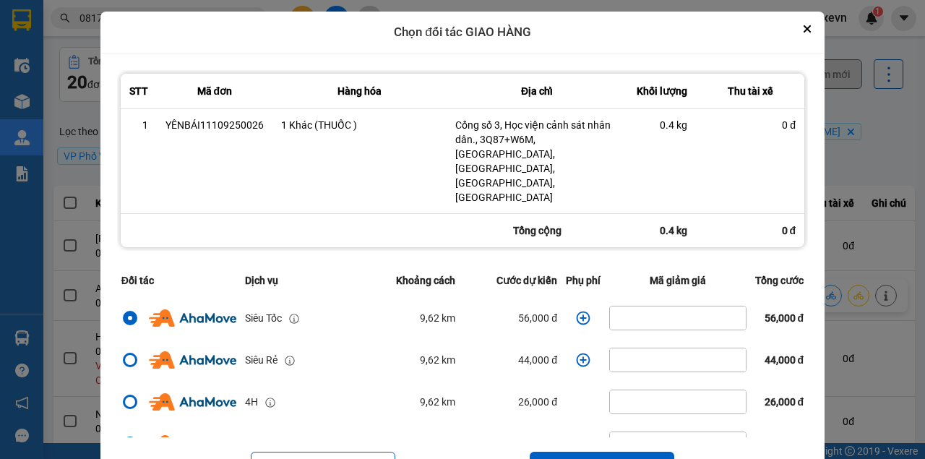
click at [578, 311] on icon "dialog" at bounding box center [583, 318] width 14 height 14
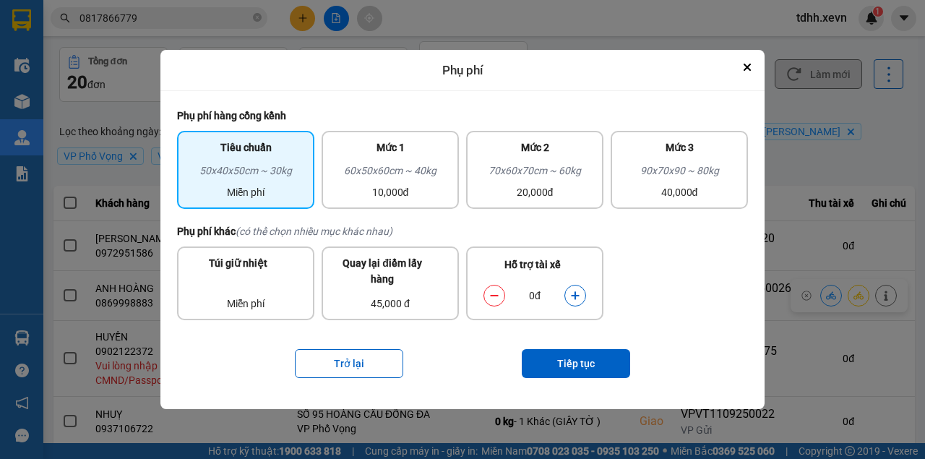
drag, startPoint x: 571, startPoint y: 295, endPoint x: 575, endPoint y: 338, distance: 43.6
click at [572, 296] on icon "dialog" at bounding box center [575, 296] width 10 height 10
drag, startPoint x: 575, startPoint y: 354, endPoint x: 581, endPoint y: 364, distance: 11.7
click at [581, 364] on button "Tiếp tục" at bounding box center [576, 363] width 108 height 29
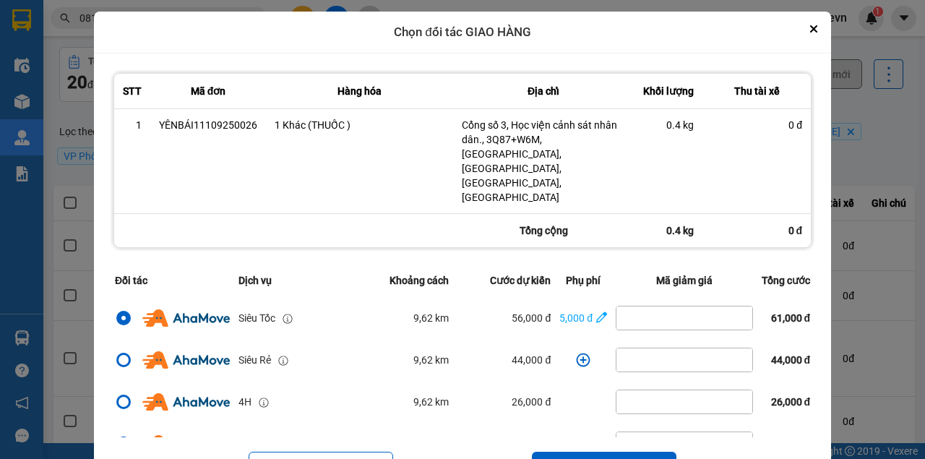
click at [812, 26] on icon "Close" at bounding box center [813, 28] width 7 height 7
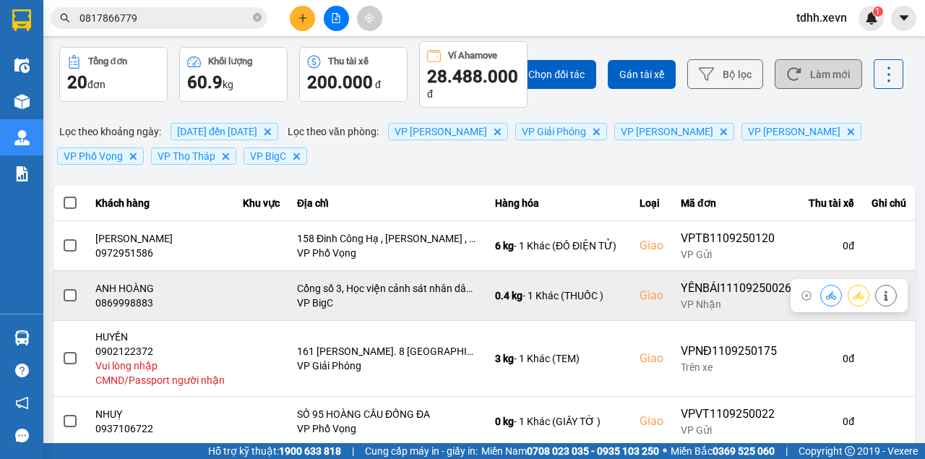
click at [884, 294] on icon at bounding box center [886, 296] width 4 height 10
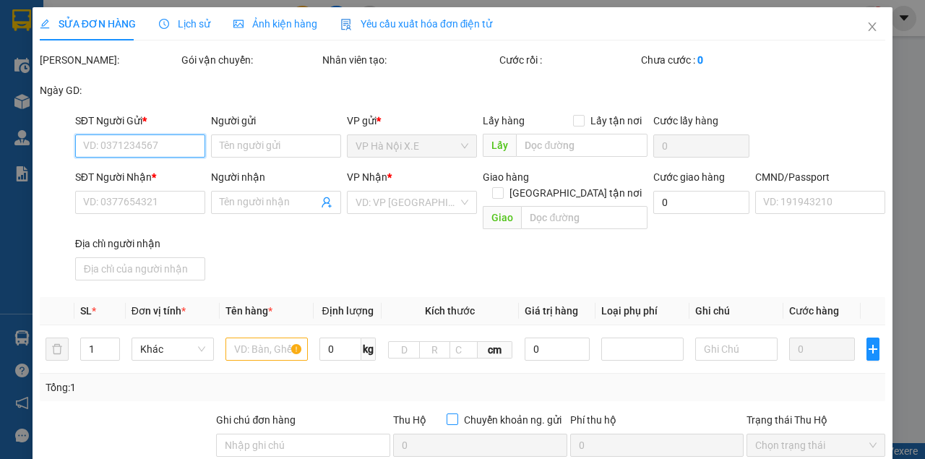
type input "0965187555"
type input "TRANG"
type input "0869998883"
type input "ANH HOÀNG"
checkbox input "true"
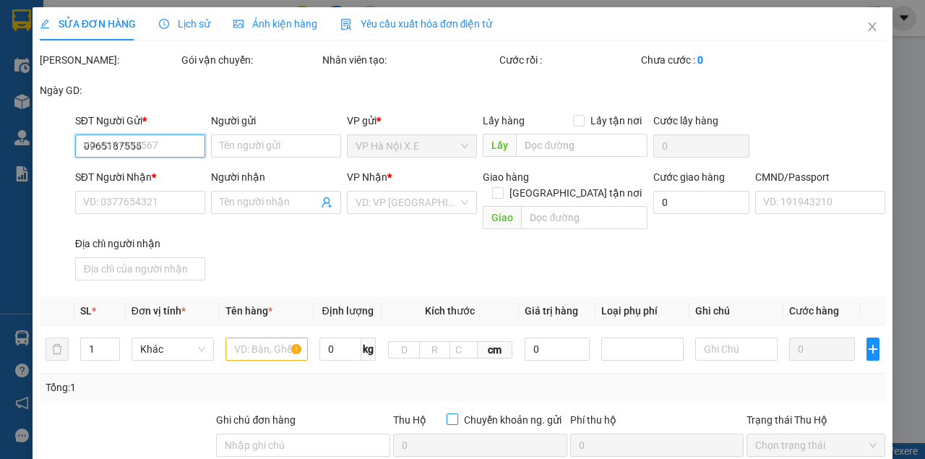
type input "Cổng số 3, Học viện cảnh sát nhân dân., 3Q87+W6M, Cổ Nhuế, Bắc Từ Liêm, Hà Nội,…"
type input "1"
type input "130.000"
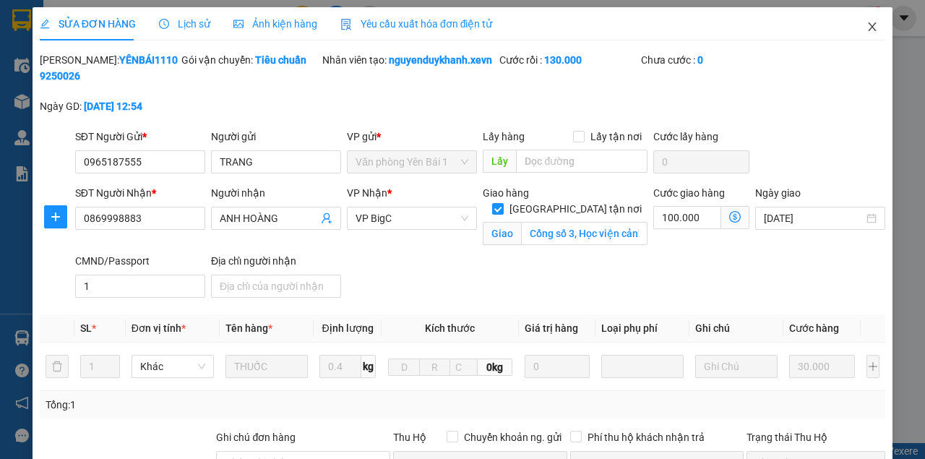
click at [859, 24] on span "Close" at bounding box center [872, 27] width 40 height 40
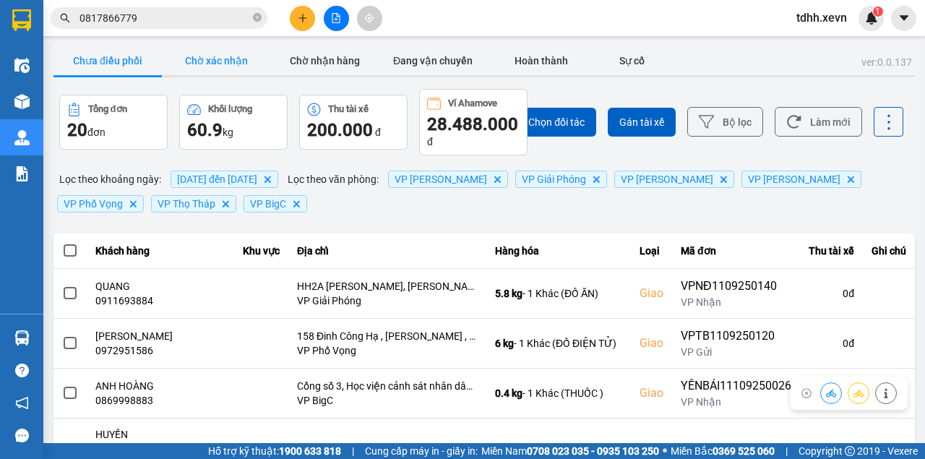
click at [224, 58] on button "Chờ xác nhận" at bounding box center [216, 60] width 108 height 29
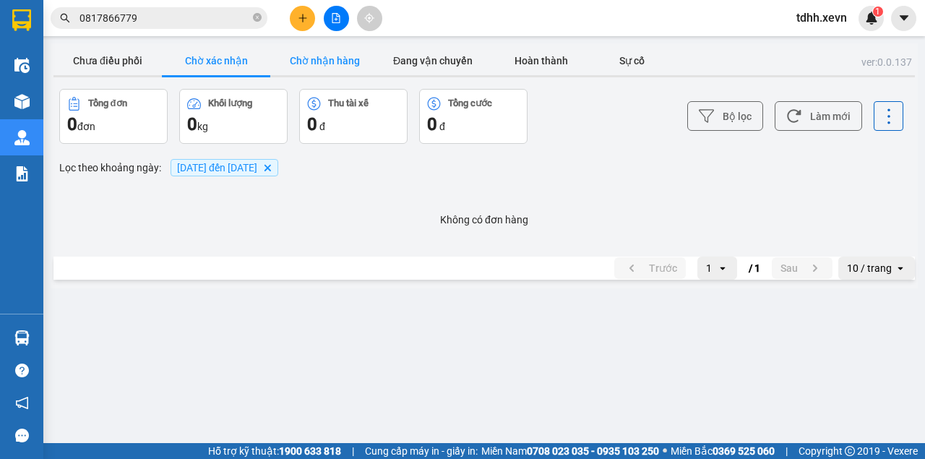
click at [338, 64] on button "Chờ nhận hàng" at bounding box center [324, 60] width 108 height 29
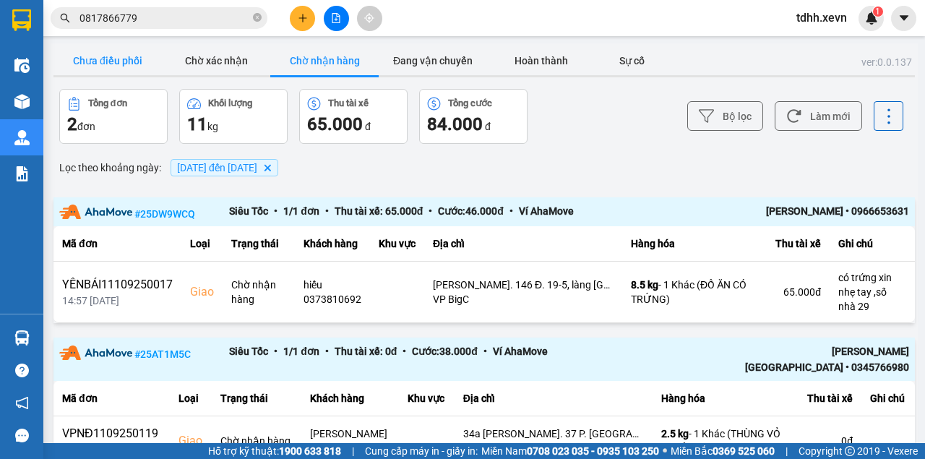
click at [91, 60] on button "Chưa điều phối" at bounding box center [107, 60] width 108 height 29
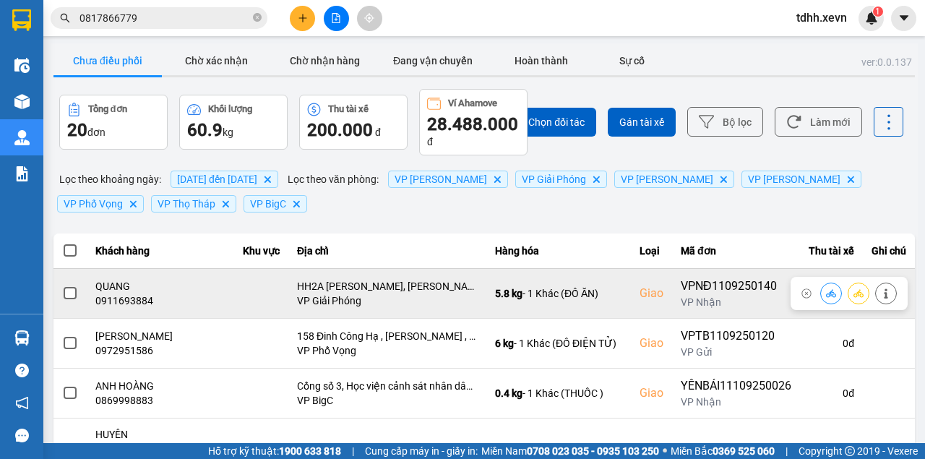
click at [124, 305] on div "0911693884" at bounding box center [160, 300] width 131 height 14
click at [127, 305] on div "0911693884" at bounding box center [160, 300] width 131 height 14
copy div "0911693884"
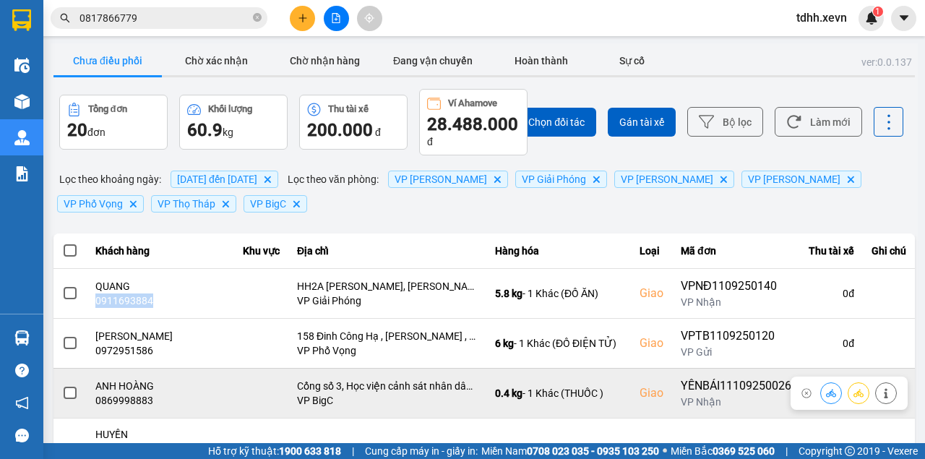
click at [821, 394] on button at bounding box center [831, 392] width 20 height 25
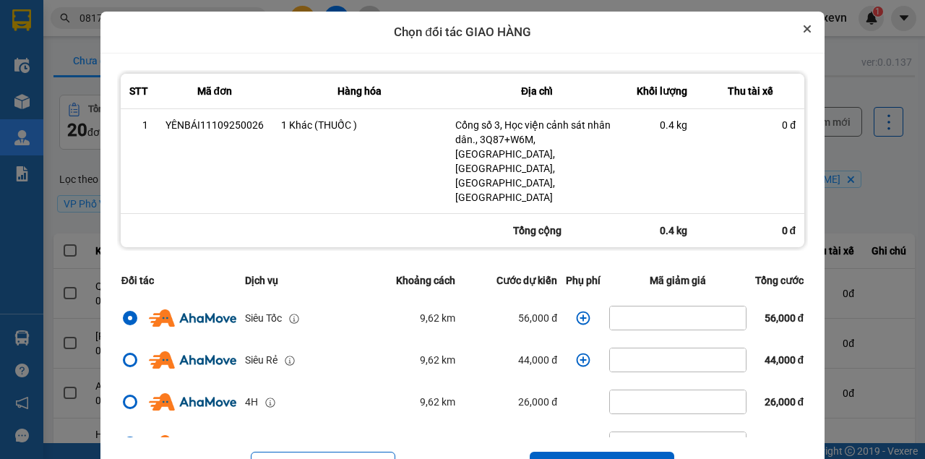
click at [806, 30] on icon "Close" at bounding box center [807, 28] width 7 height 7
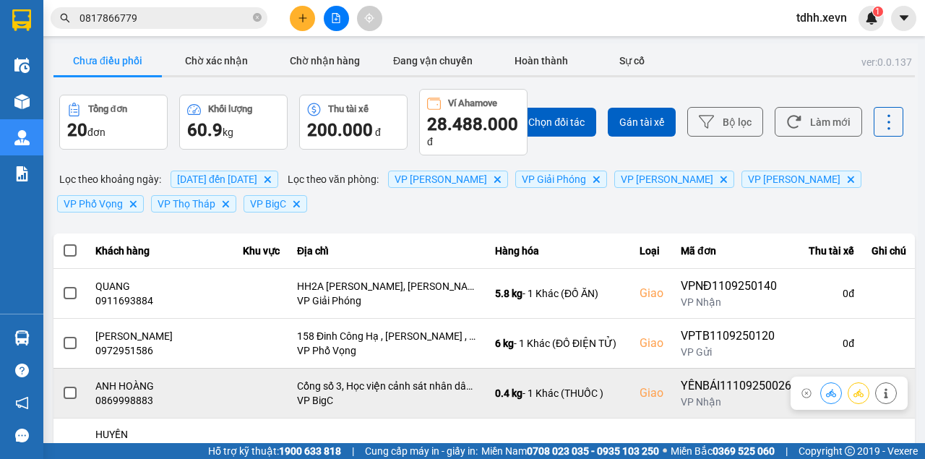
click at [826, 394] on icon at bounding box center [831, 393] width 10 height 10
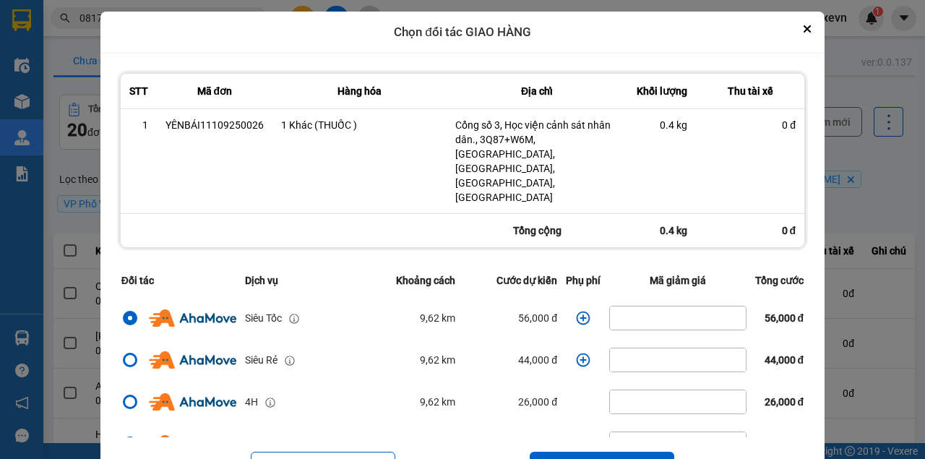
drag, startPoint x: 567, startPoint y: 267, endPoint x: 574, endPoint y: 276, distance: 11.3
click at [567, 297] on td "dialog" at bounding box center [583, 318] width 43 height 42
click at [576, 311] on icon "dialog" at bounding box center [583, 318] width 14 height 14
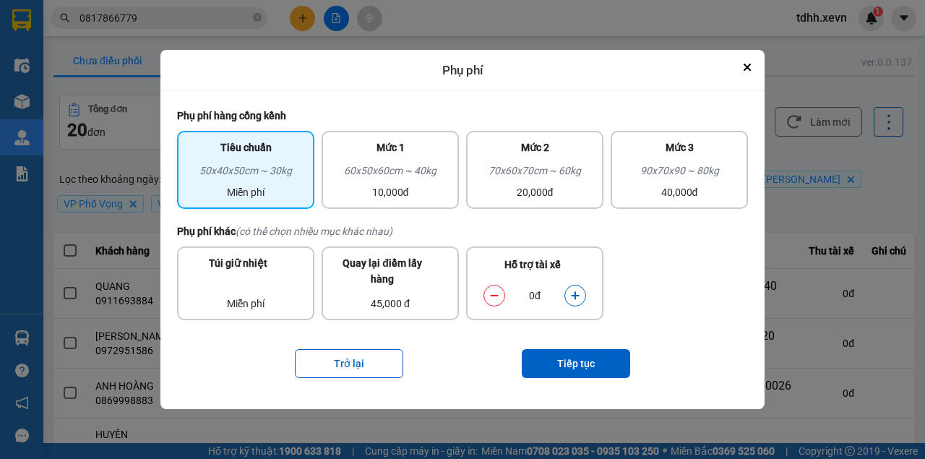
click at [577, 303] on button "dialog" at bounding box center [575, 295] width 20 height 25
click at [576, 357] on button "Tiếp tục" at bounding box center [576, 363] width 108 height 29
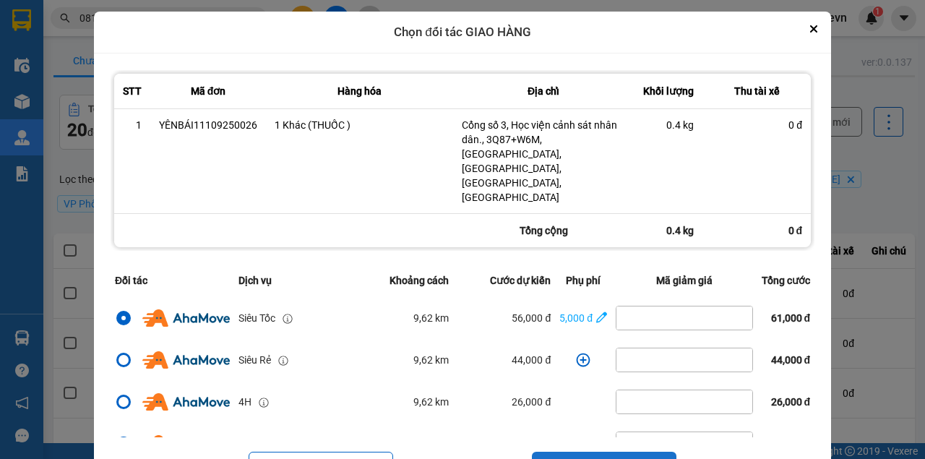
click at [613, 452] on button "Tiếp tục" at bounding box center [604, 466] width 145 height 29
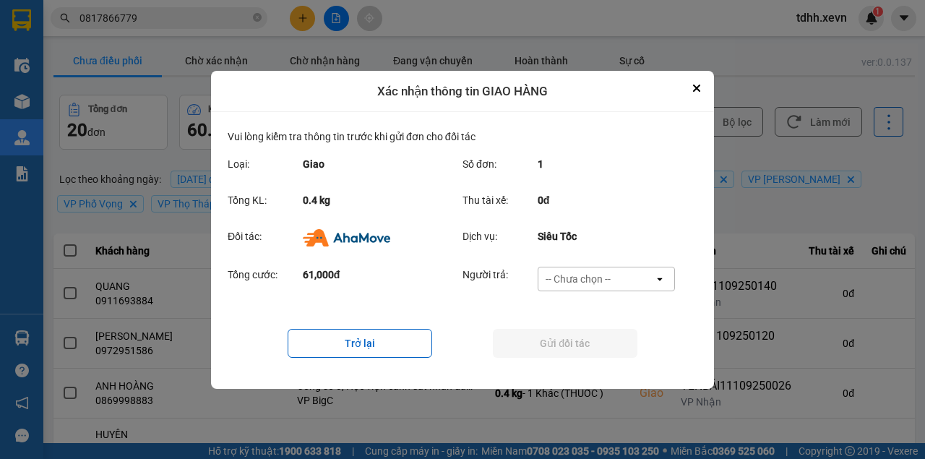
click at [609, 280] on div "-- Chưa chọn --" at bounding box center [578, 279] width 65 height 14
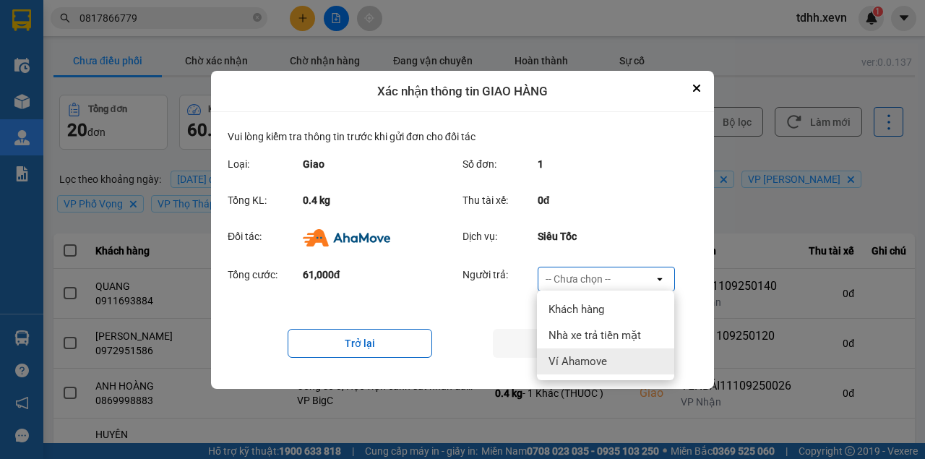
click at [594, 354] on span "Ví Ahamove" at bounding box center [578, 361] width 59 height 14
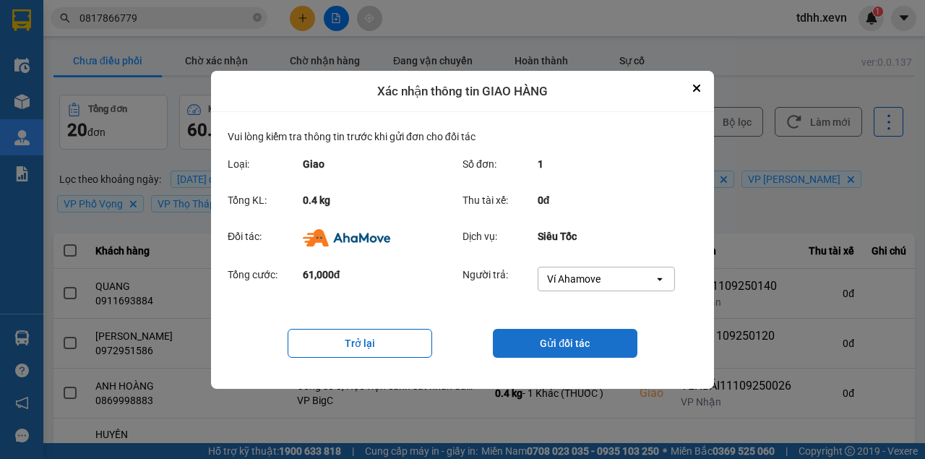
click at [600, 347] on button "Gửi đối tác" at bounding box center [565, 343] width 145 height 29
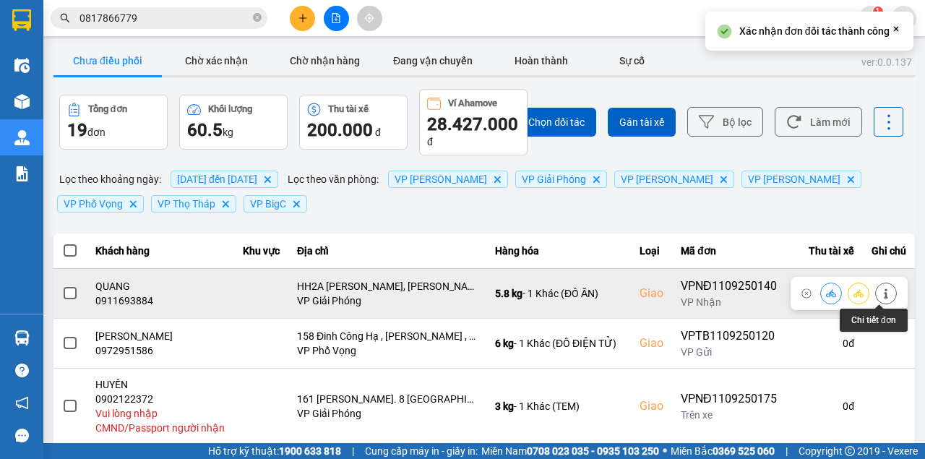
click at [881, 296] on icon at bounding box center [886, 293] width 10 height 10
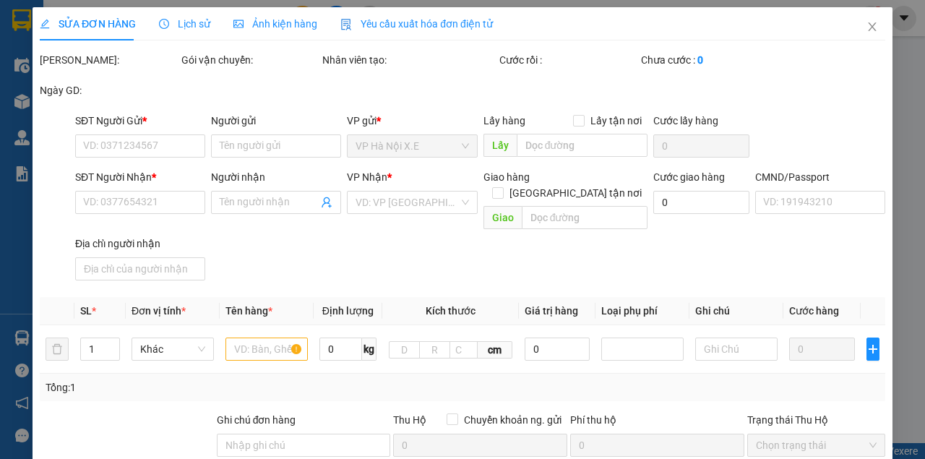
type input "0923504721"
type input "HUY"
type input "0911693884"
type input "QUANG"
checkbox input "true"
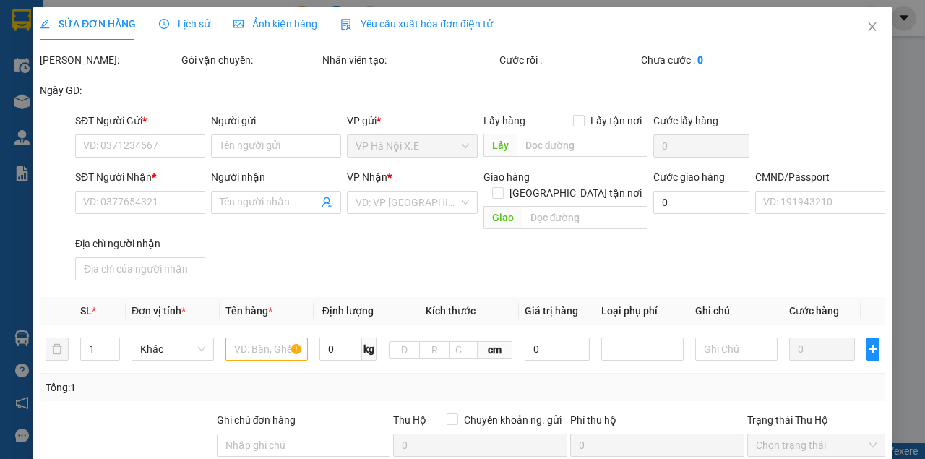
type input "HH2A Linh Đàm, Hoàng Liệt, Hoàng Mai, Hà Nội, Việt Nam"
type input "035173002483"
type input "80.000"
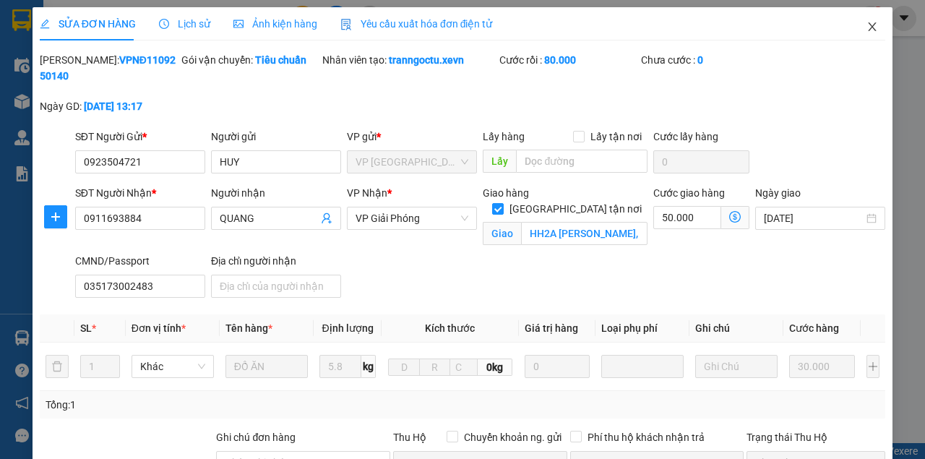
click at [868, 27] on icon "close" at bounding box center [873, 27] width 12 height 12
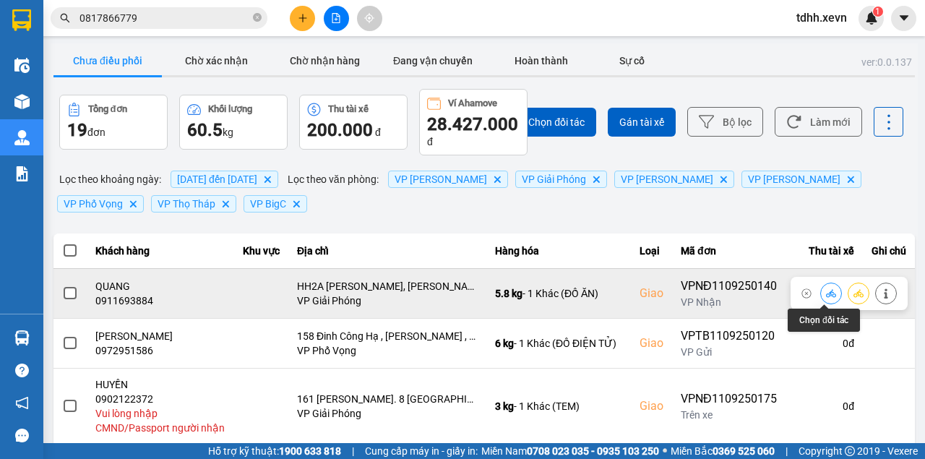
click at [829, 292] on button at bounding box center [831, 292] width 20 height 25
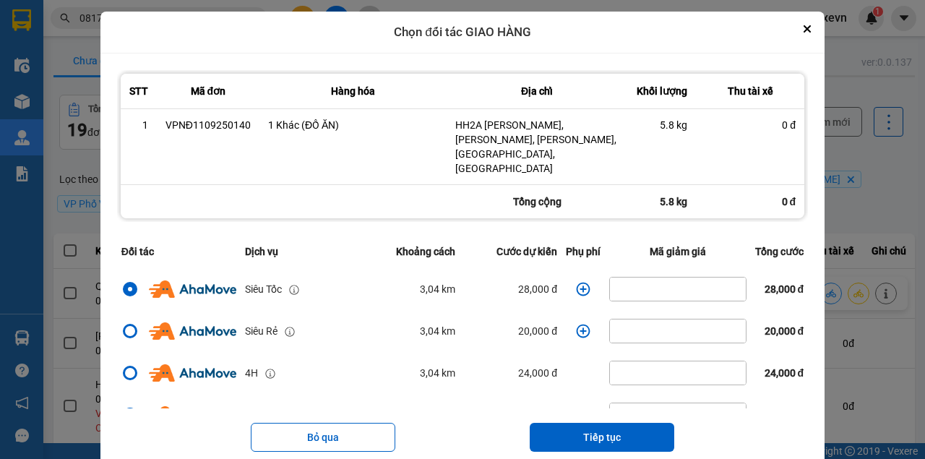
click at [578, 282] on icon "dialog" at bounding box center [583, 289] width 14 height 14
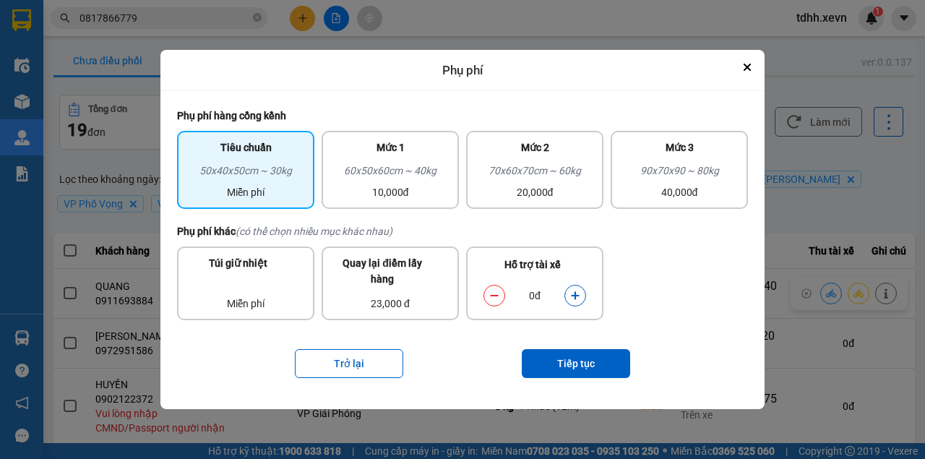
drag, startPoint x: 575, startPoint y: 288, endPoint x: 581, endPoint y: 298, distance: 11.7
click at [575, 289] on button "dialog" at bounding box center [575, 295] width 20 height 25
click at [584, 371] on button "Tiếp tục" at bounding box center [576, 363] width 108 height 29
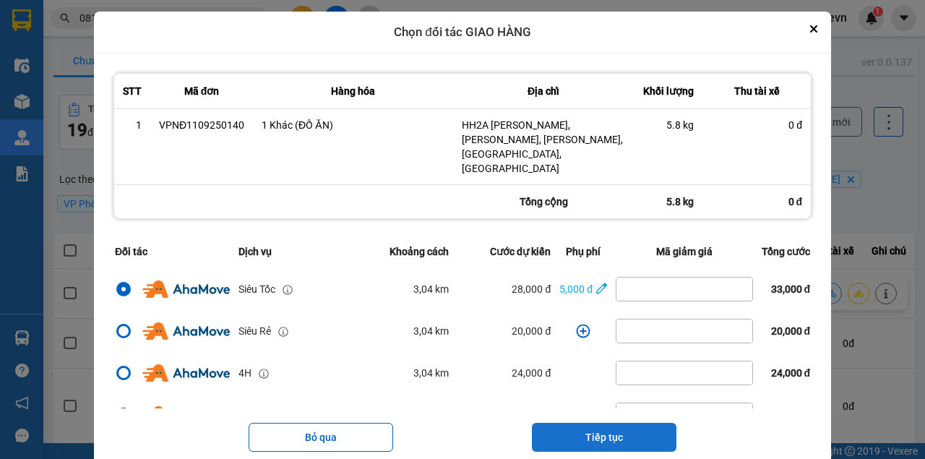
click at [627, 423] on button "Tiếp tục" at bounding box center [604, 437] width 145 height 29
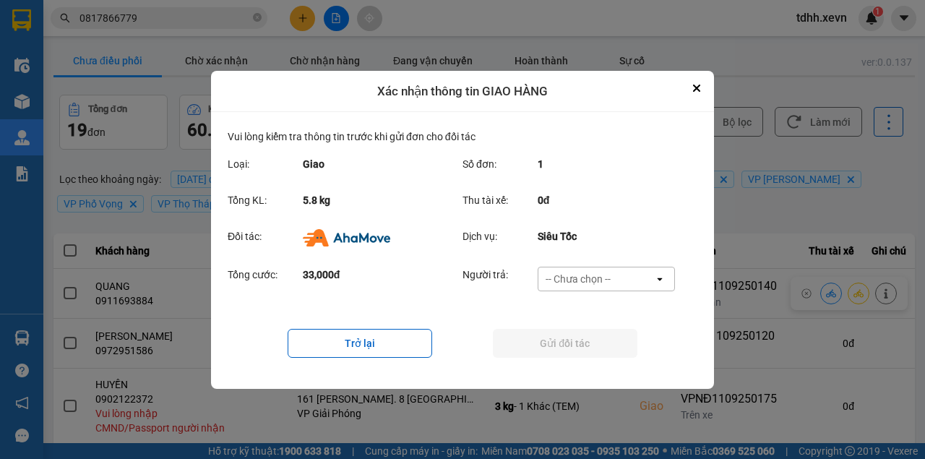
click at [650, 281] on div "-- Chưa chọn --" at bounding box center [596, 278] width 116 height 23
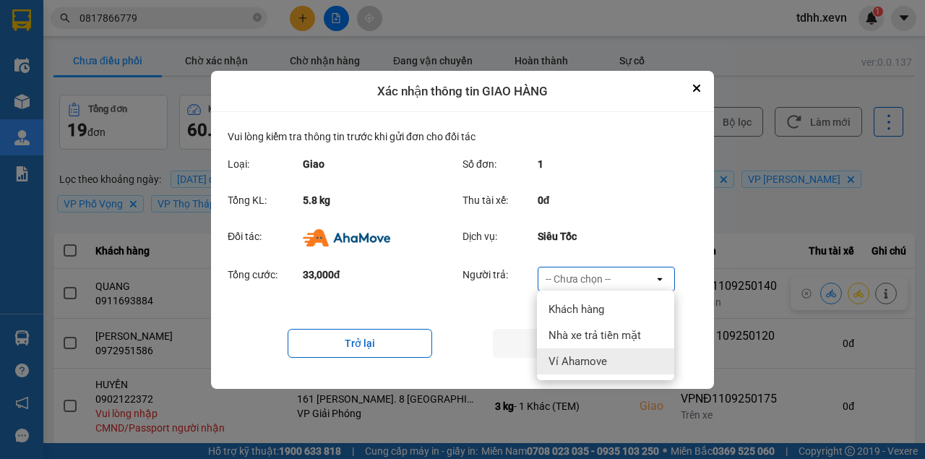
click at [624, 359] on div "Ví Ahamove" at bounding box center [605, 361] width 137 height 26
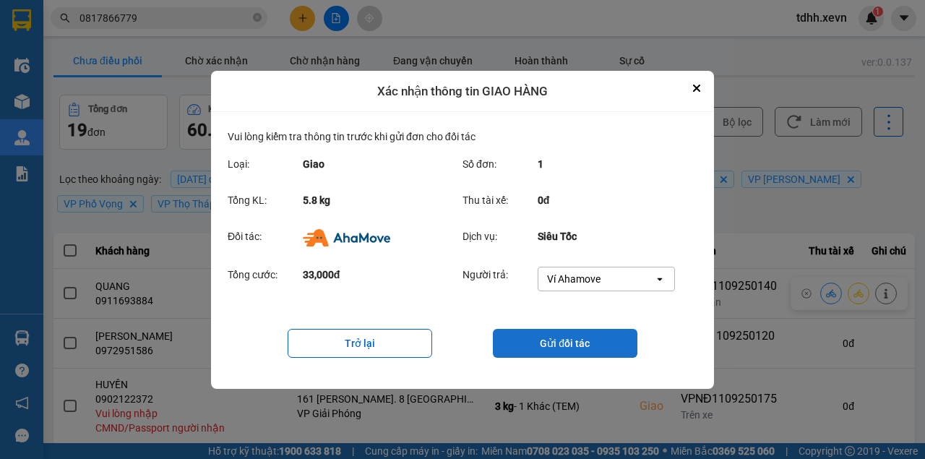
click at [630, 344] on button "Gửi đối tác" at bounding box center [565, 343] width 145 height 29
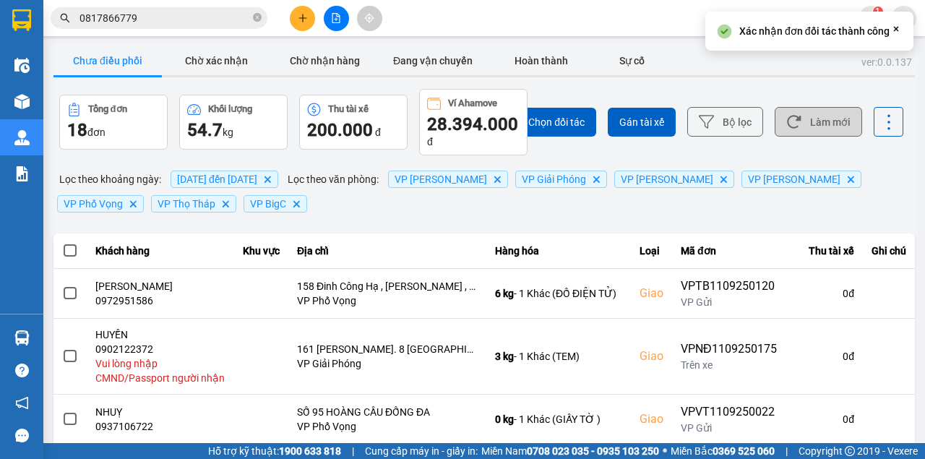
click at [828, 123] on button "Làm mới" at bounding box center [818, 122] width 87 height 30
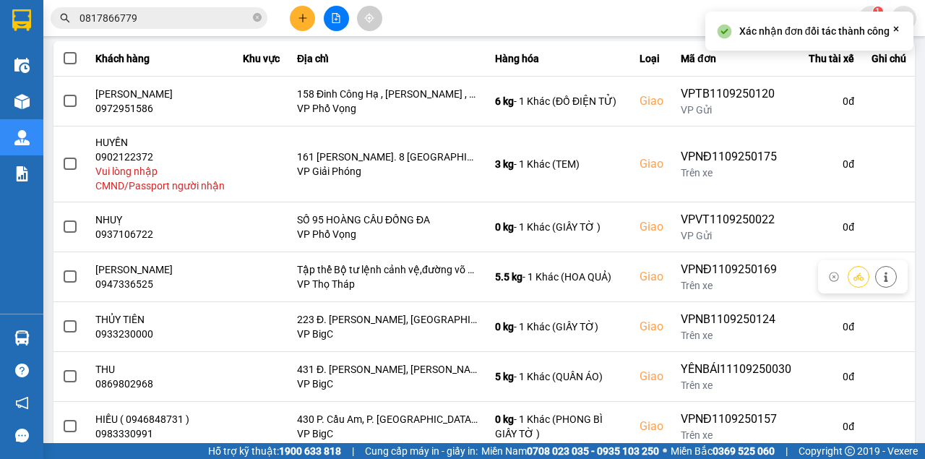
scroll to position [395, 0]
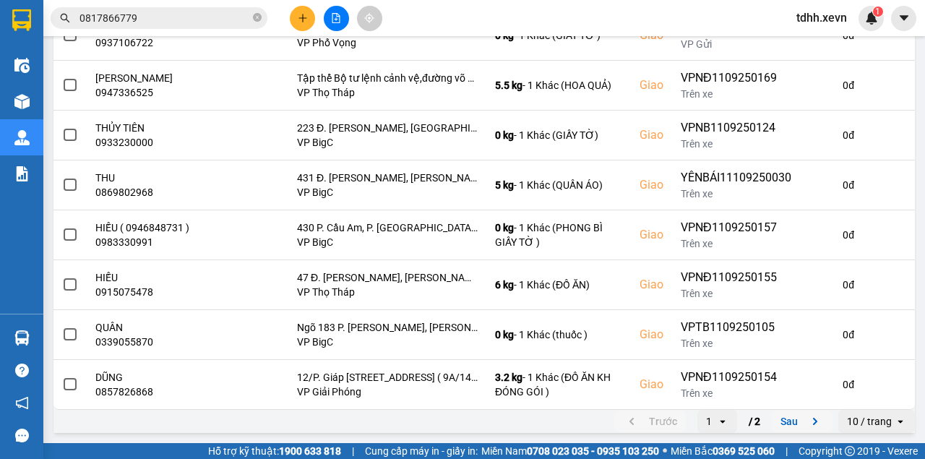
click at [814, 428] on icon "next page. current page 1 / 2" at bounding box center [815, 421] width 17 height 17
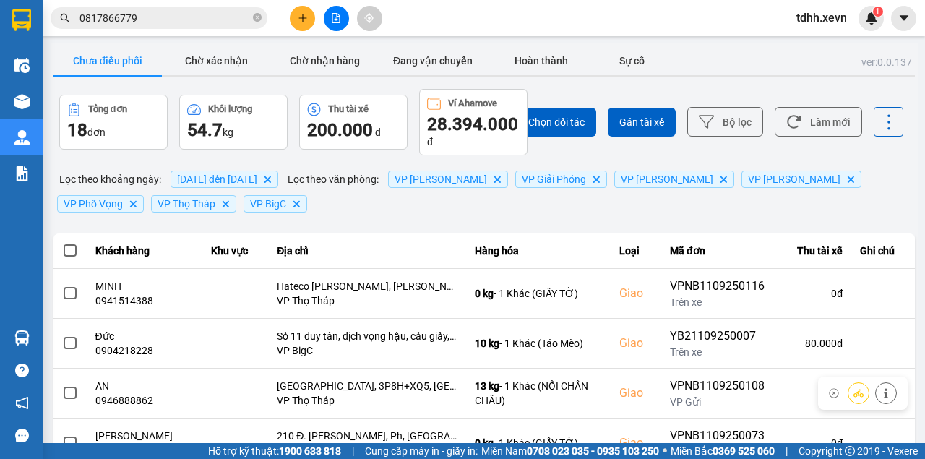
scroll to position [256, 0]
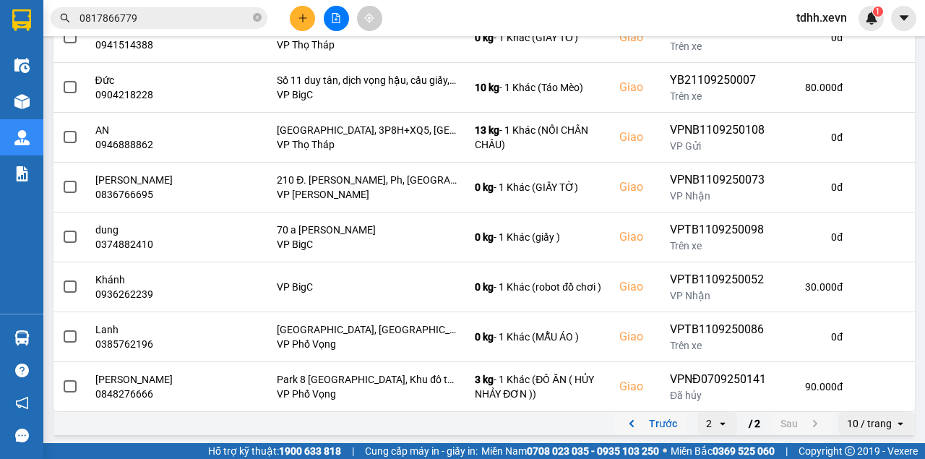
click at [656, 417] on button "Trước" at bounding box center [650, 424] width 72 height 22
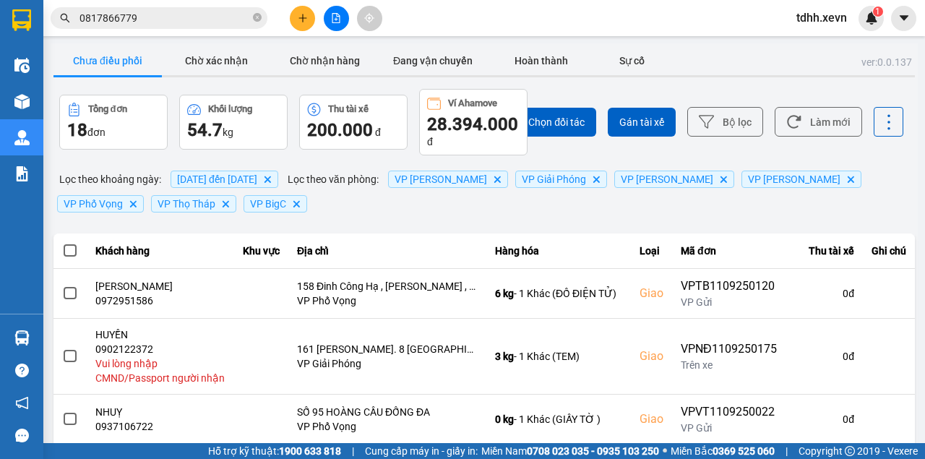
click at [408, 20] on div "Kết quả tìm kiếm ( 4 ) Bộ lọc Mã ĐH Trạng thái Món hàng Thu hộ Tổng cước Chưa c…" at bounding box center [462, 18] width 925 height 36
click at [799, 130] on button "Làm mới" at bounding box center [818, 122] width 87 height 30
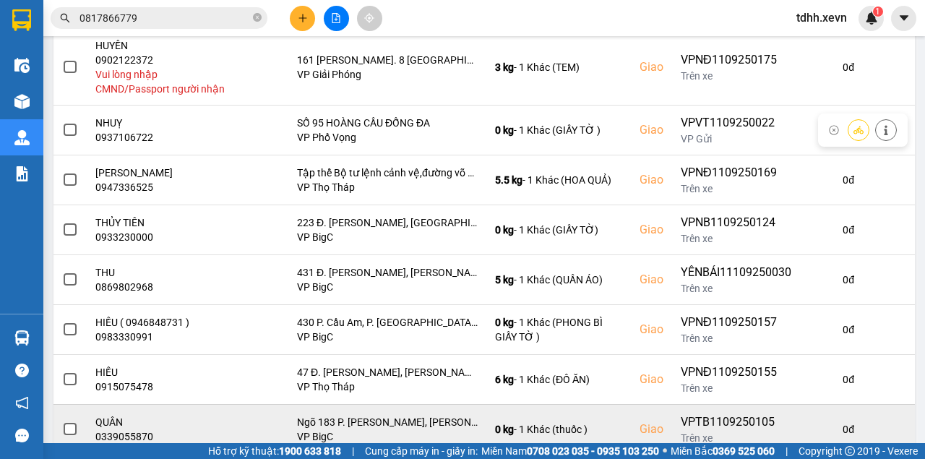
scroll to position [395, 0]
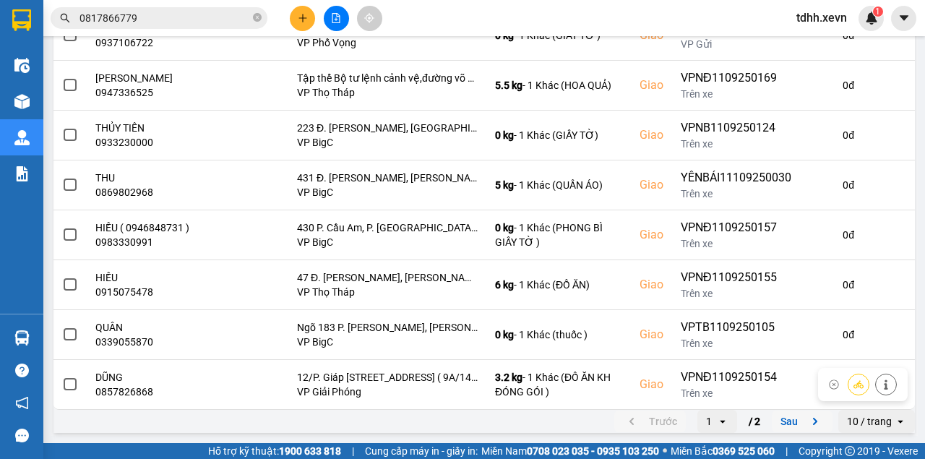
click at [798, 422] on button "Sau" at bounding box center [802, 421] width 61 height 22
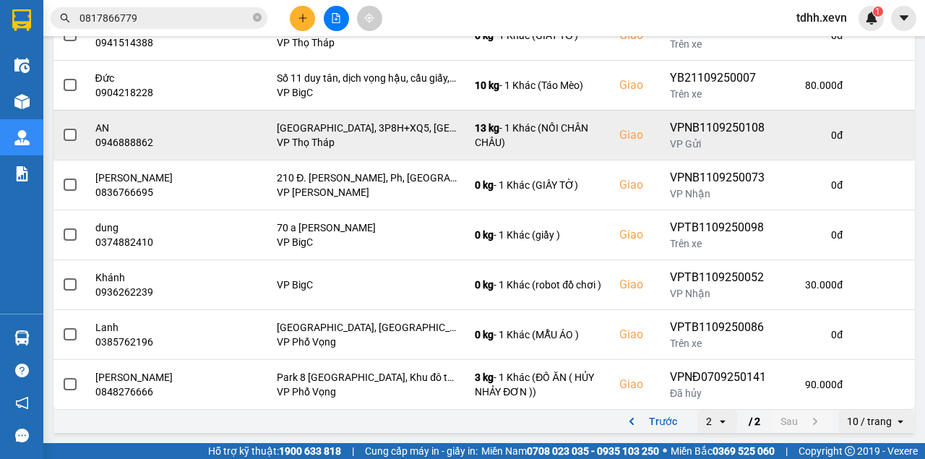
scroll to position [0, 0]
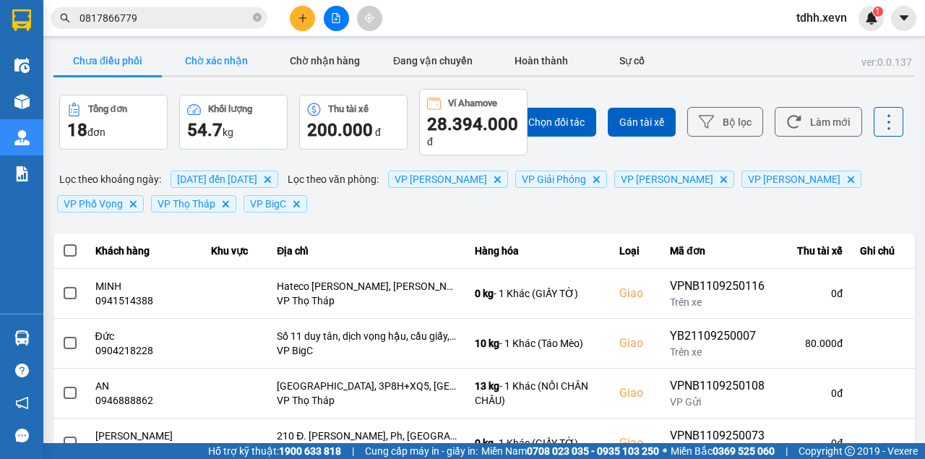
click at [232, 57] on button "Chờ xác nhận" at bounding box center [216, 60] width 108 height 29
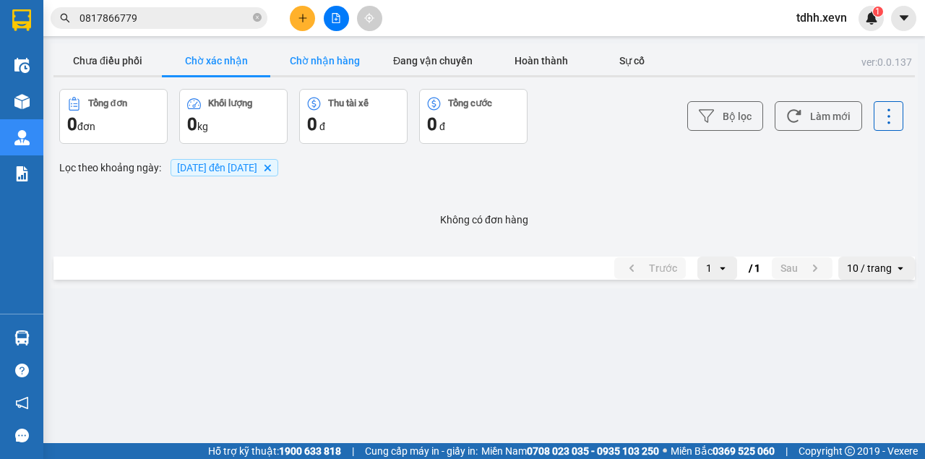
drag, startPoint x: 340, startPoint y: 63, endPoint x: 345, endPoint y: 71, distance: 9.4
click at [344, 70] on button "Chờ nhận hàng" at bounding box center [324, 60] width 108 height 29
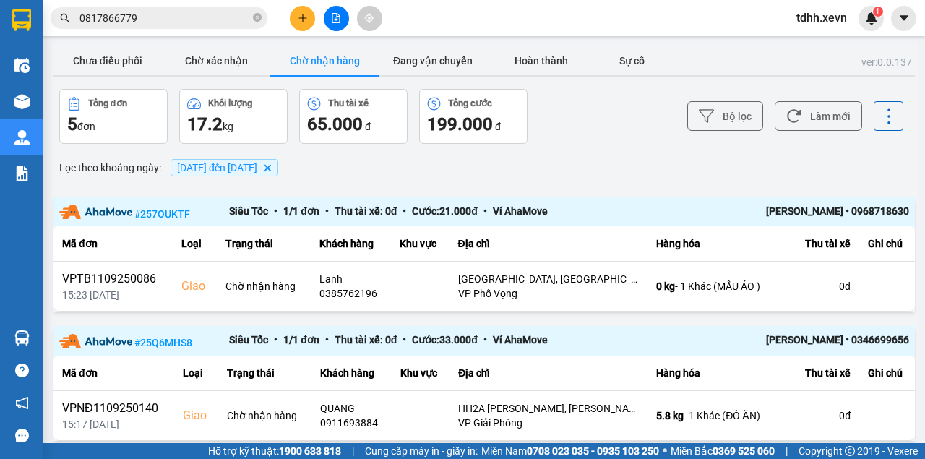
scroll to position [96, 0]
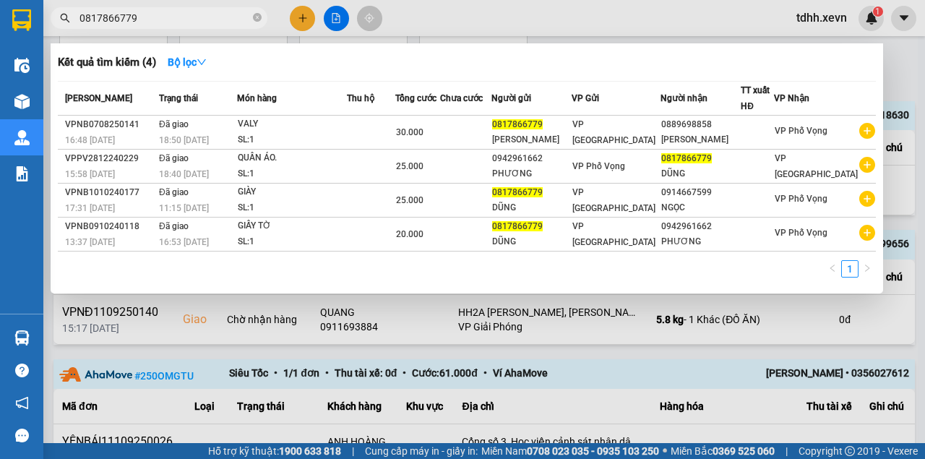
click at [130, 18] on input "0817866779" at bounding box center [164, 18] width 171 height 16
paste input "967750367"
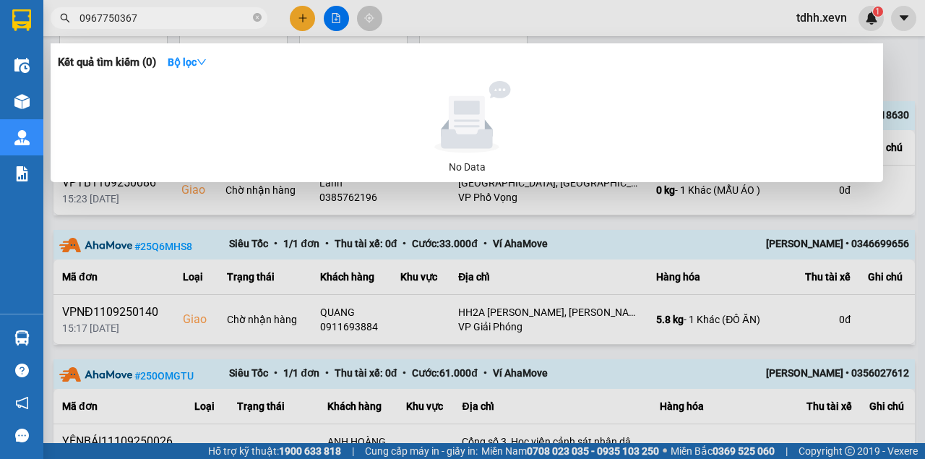
click at [194, 84] on div at bounding box center [467, 117] width 807 height 72
click at [436, 1] on div at bounding box center [462, 229] width 925 height 459
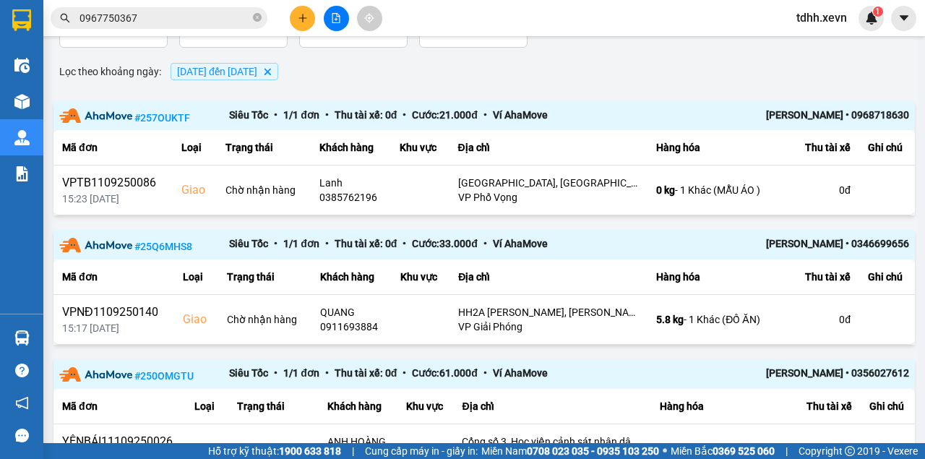
scroll to position [0, 0]
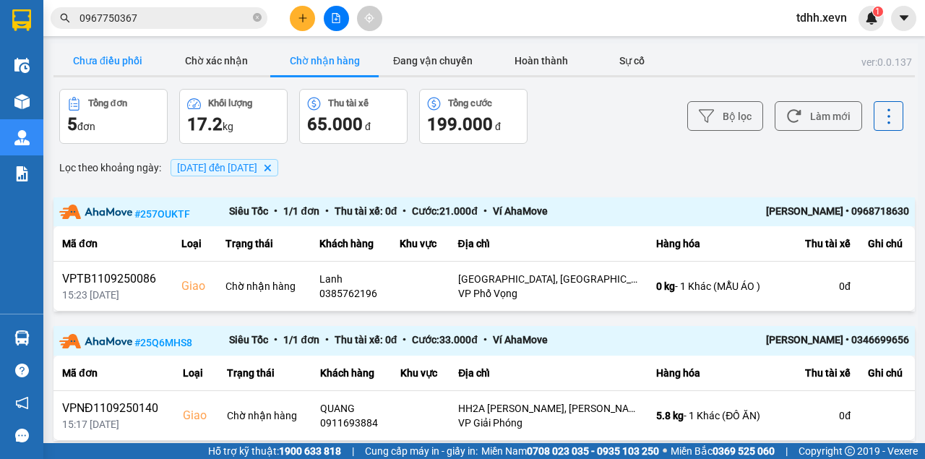
click at [123, 62] on button "Chưa điều phối" at bounding box center [107, 60] width 108 height 29
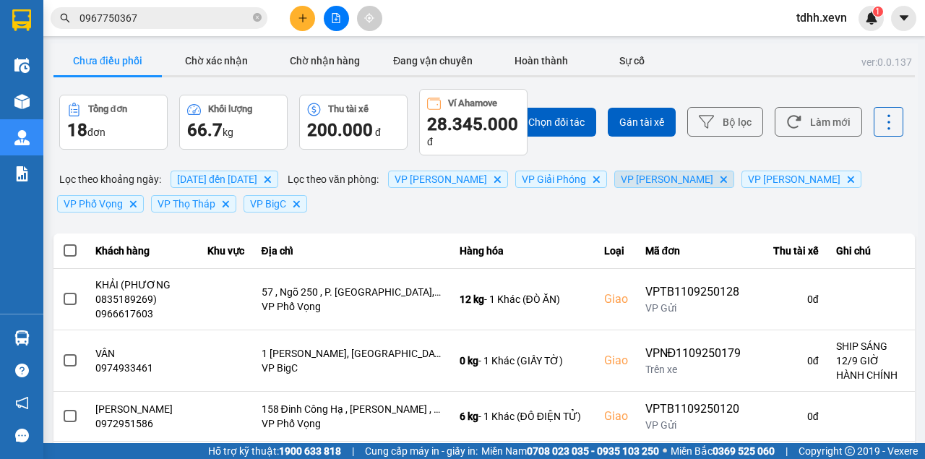
drag, startPoint x: 787, startPoint y: 121, endPoint x: 711, endPoint y: 180, distance: 95.8
click at [788, 121] on icon at bounding box center [793, 121] width 15 height 15
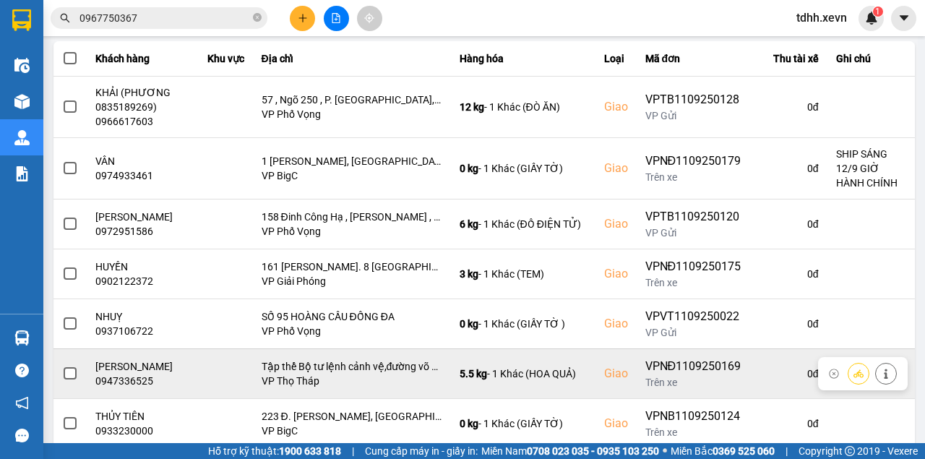
scroll to position [401, 0]
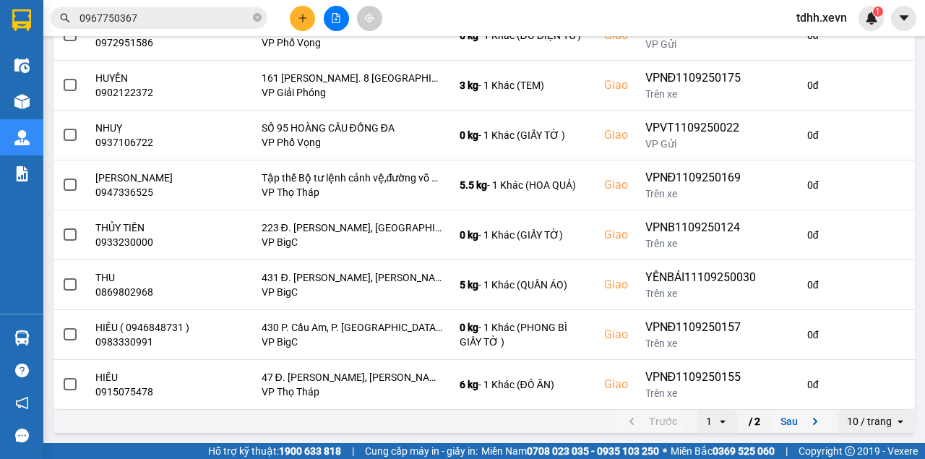
click at [787, 421] on button "Sau" at bounding box center [802, 421] width 61 height 22
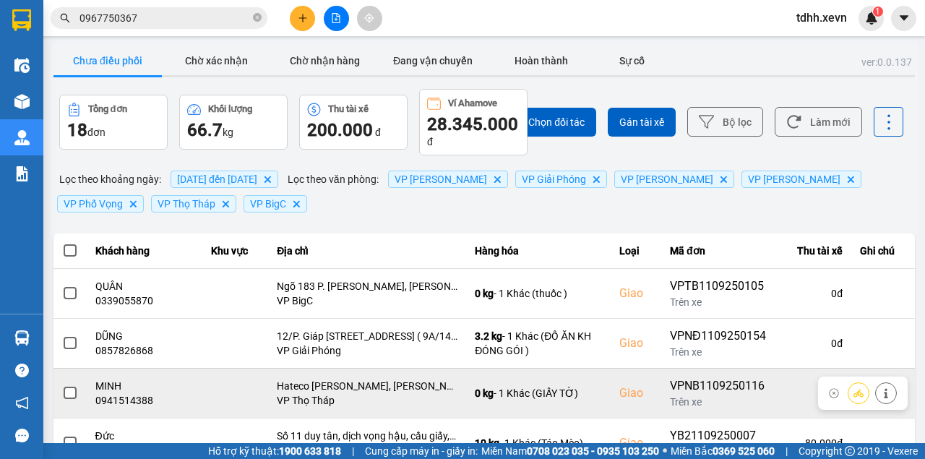
scroll to position [256, 0]
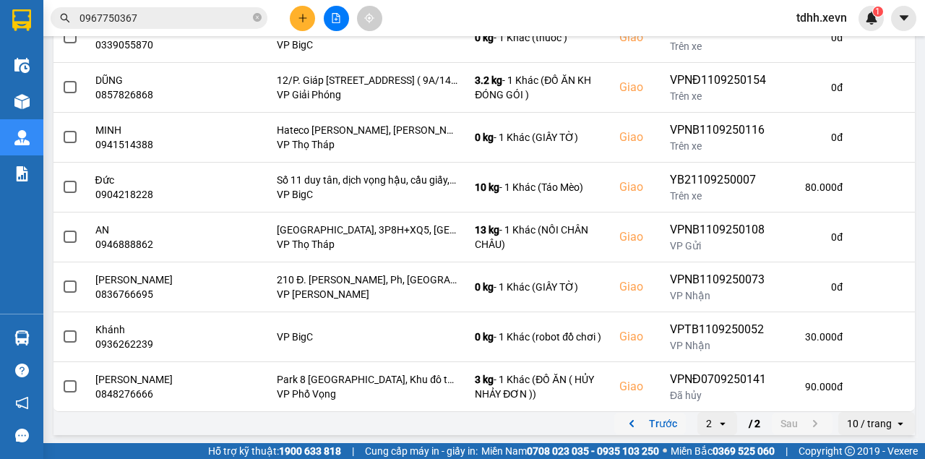
click at [665, 419] on button "Trước" at bounding box center [650, 424] width 72 height 22
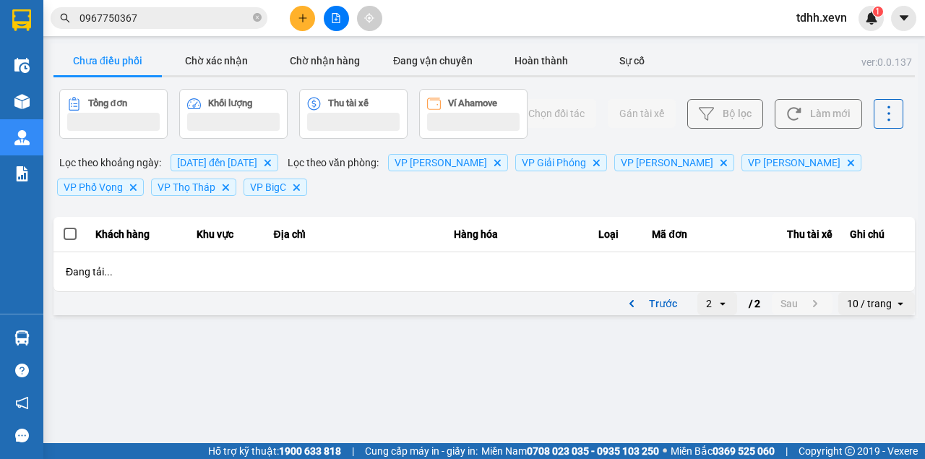
scroll to position [0, 0]
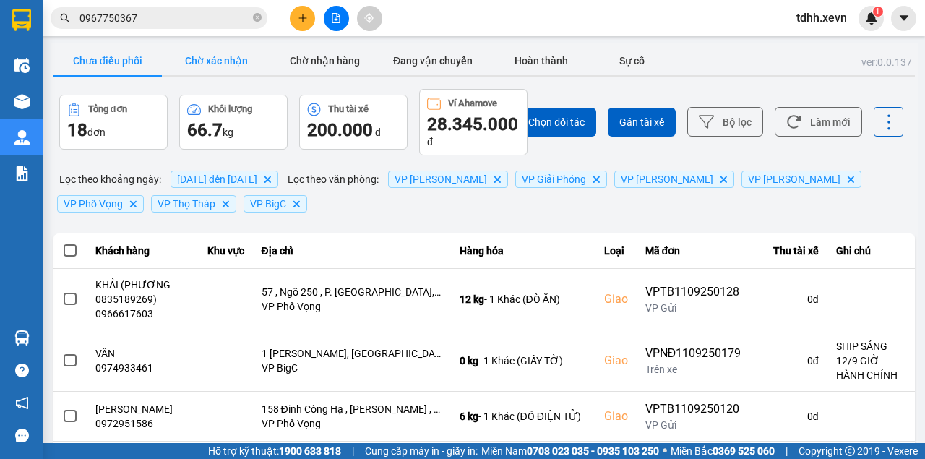
click at [234, 71] on button "Chờ xác nhận" at bounding box center [216, 60] width 108 height 29
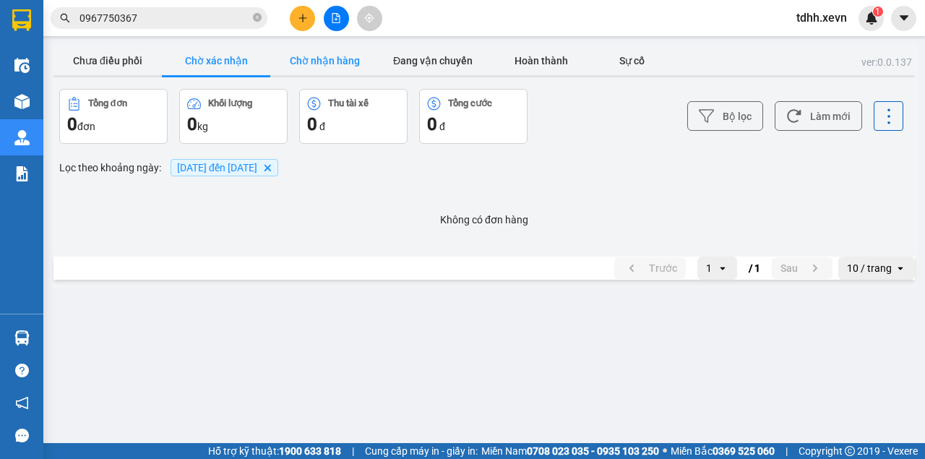
click at [360, 64] on button "Chờ nhận hàng" at bounding box center [324, 60] width 108 height 29
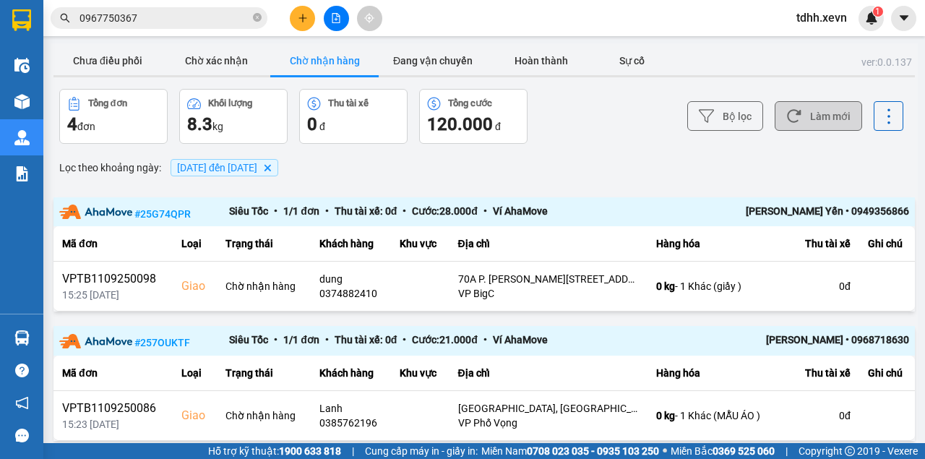
click at [796, 121] on button "Làm mới" at bounding box center [818, 116] width 87 height 30
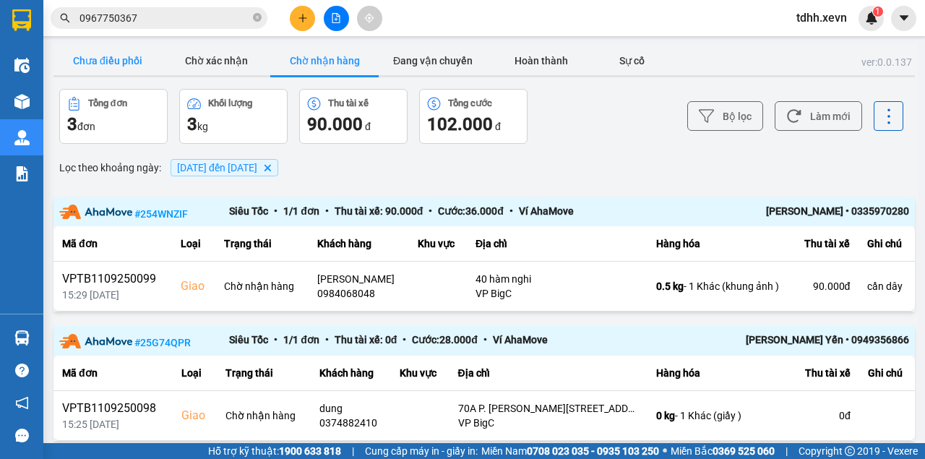
click at [108, 56] on button "Chưa điều phối" at bounding box center [107, 60] width 108 height 29
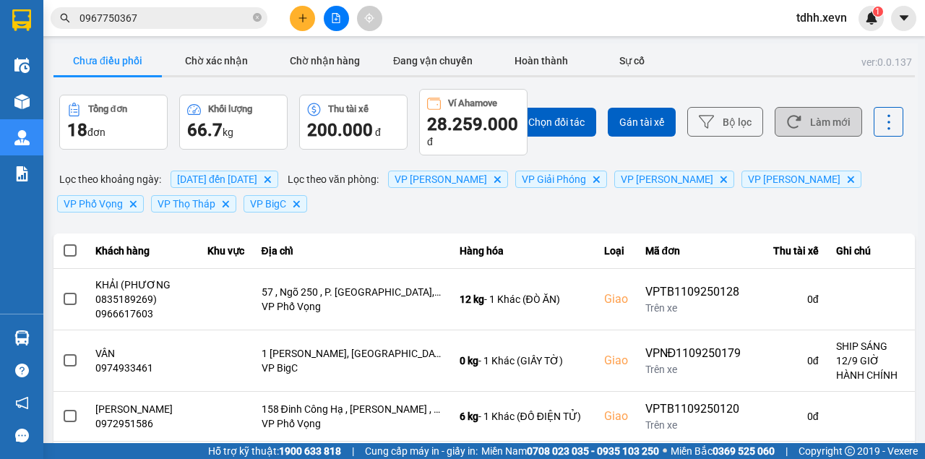
click at [817, 117] on button "Làm mới" at bounding box center [818, 122] width 87 height 30
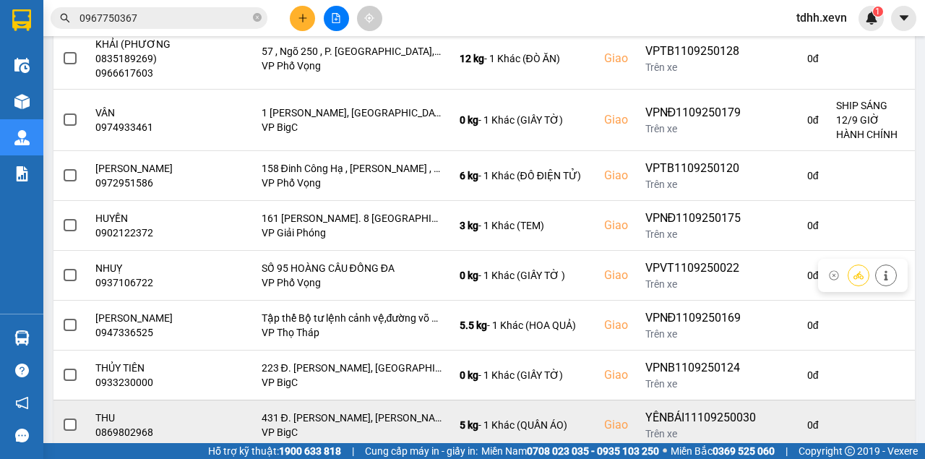
scroll to position [401, 0]
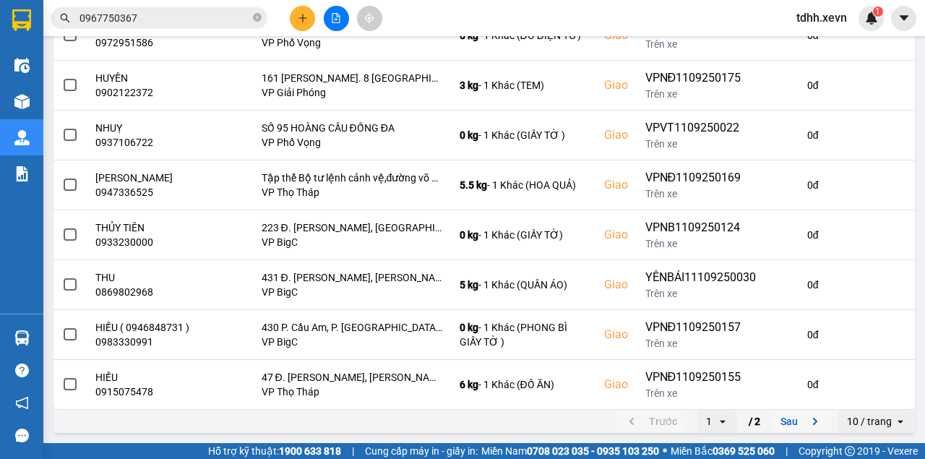
click at [792, 424] on button "Sau" at bounding box center [802, 421] width 61 height 22
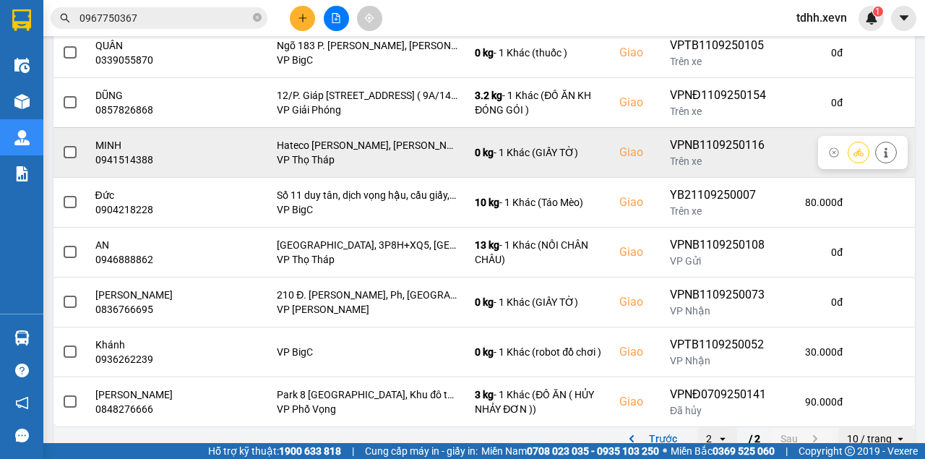
scroll to position [256, 0]
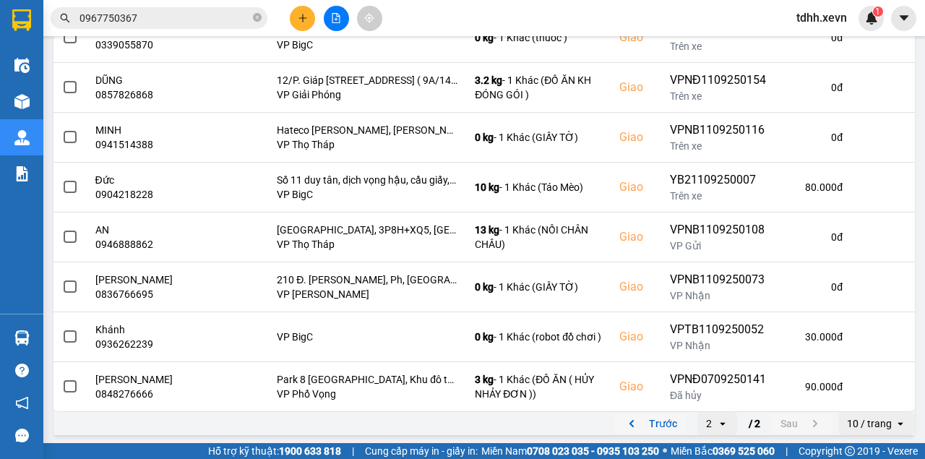
click at [661, 424] on button "Trước" at bounding box center [650, 424] width 72 height 22
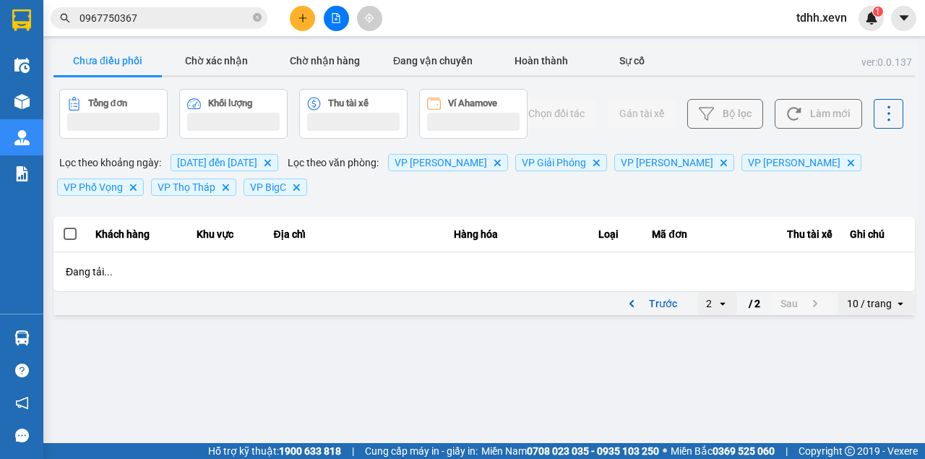
scroll to position [0, 0]
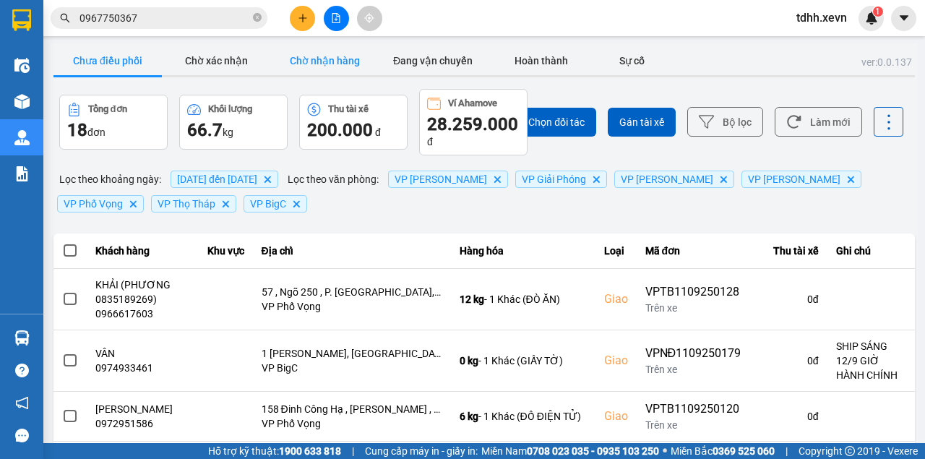
click at [335, 54] on button "Chờ nhận hàng" at bounding box center [324, 60] width 108 height 29
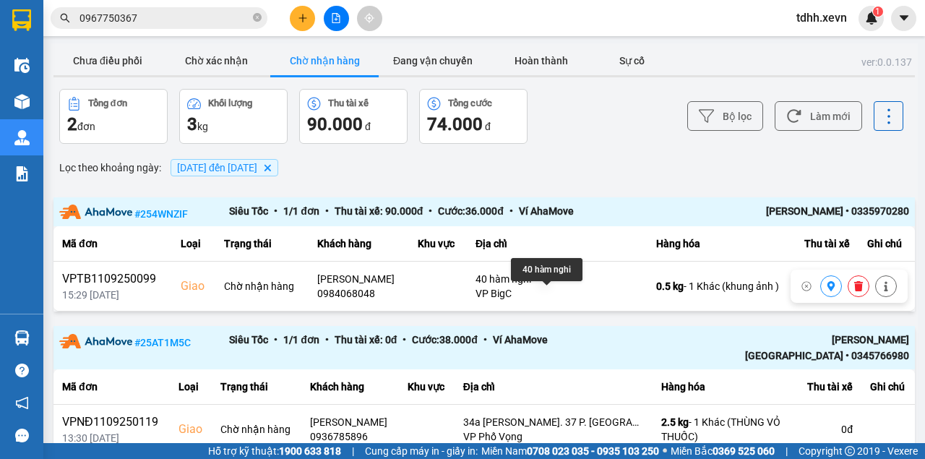
scroll to position [64, 0]
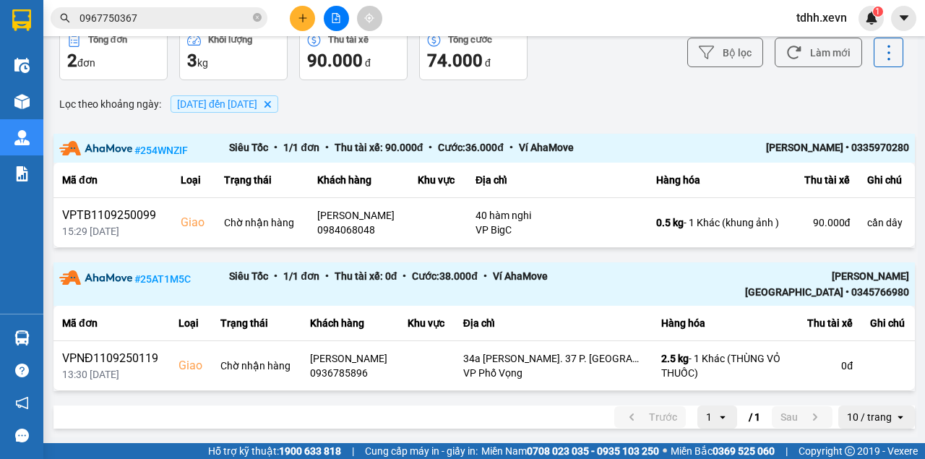
click at [147, 20] on input "0967750367" at bounding box center [164, 18] width 171 height 16
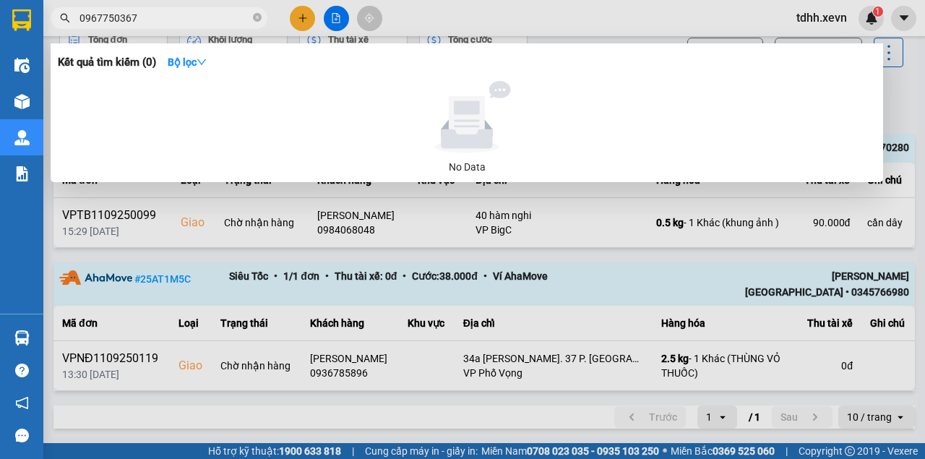
click at [147, 20] on input "0967750367" at bounding box center [164, 18] width 171 height 16
paste input "15052238"
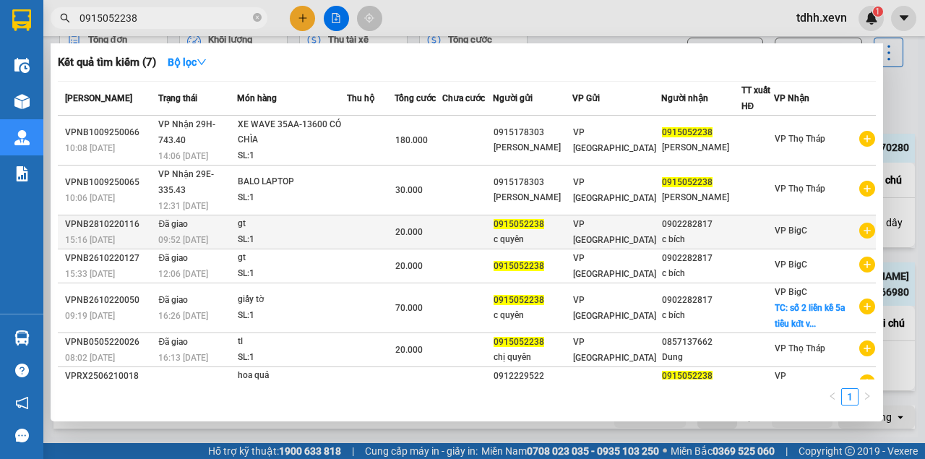
type input "0915052238"
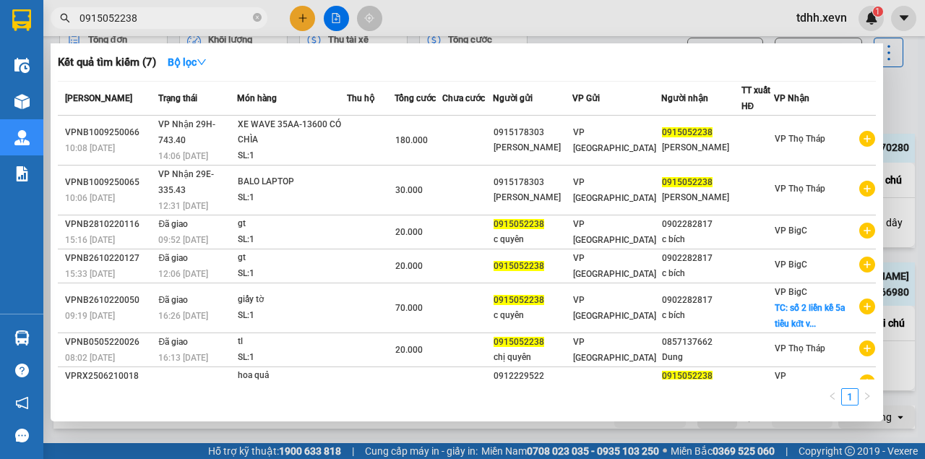
click at [563, 18] on div at bounding box center [462, 229] width 925 height 459
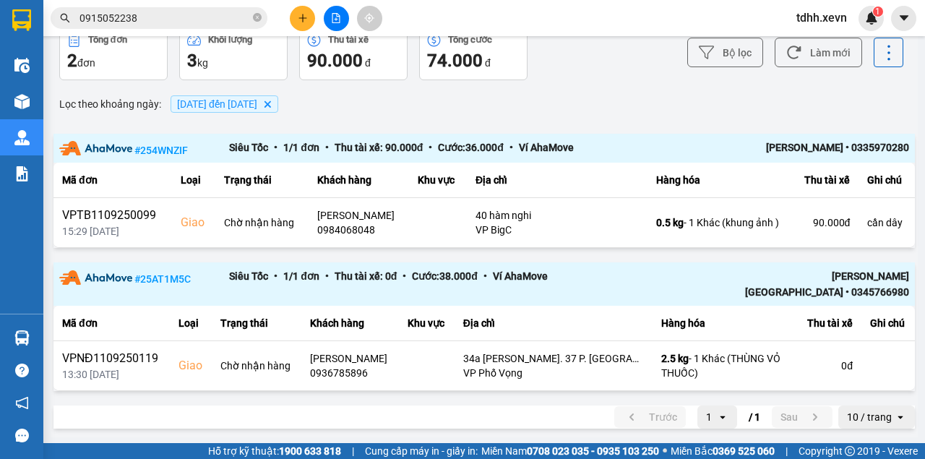
scroll to position [0, 0]
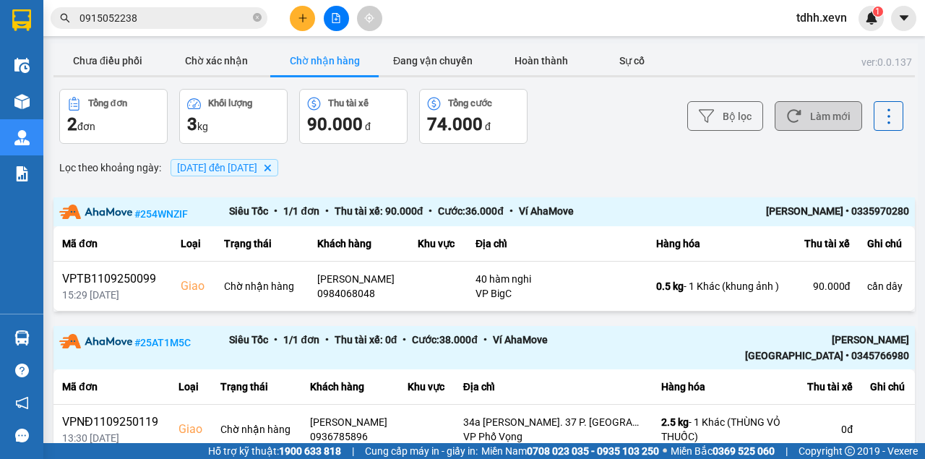
click at [813, 116] on button "Làm mới" at bounding box center [818, 116] width 87 height 30
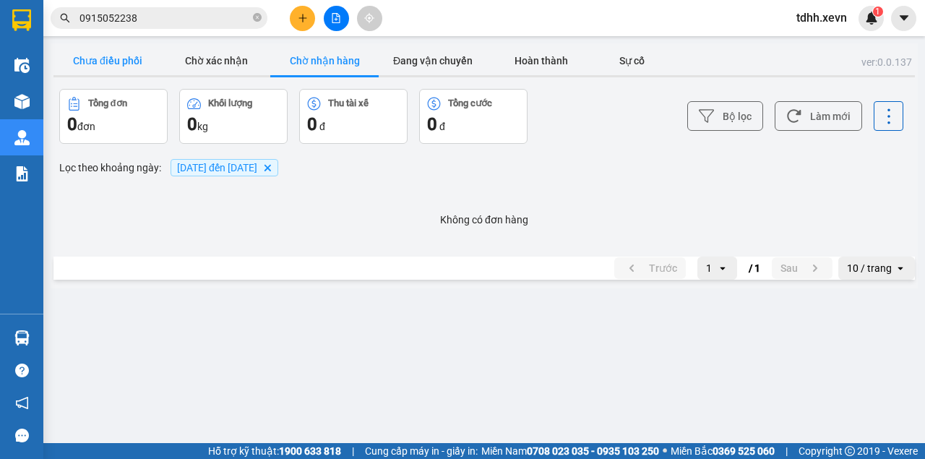
click at [88, 59] on button "Chưa điều phối" at bounding box center [107, 60] width 108 height 29
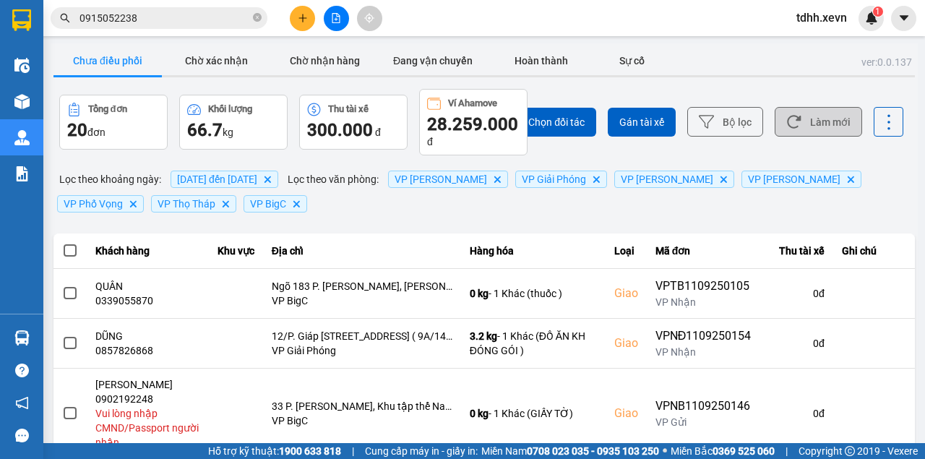
click at [838, 112] on button "Làm mới" at bounding box center [818, 122] width 87 height 30
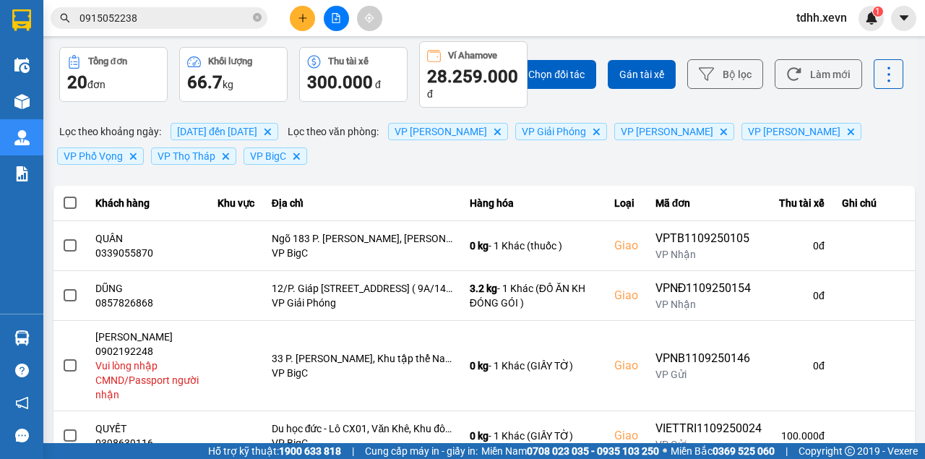
scroll to position [96, 0]
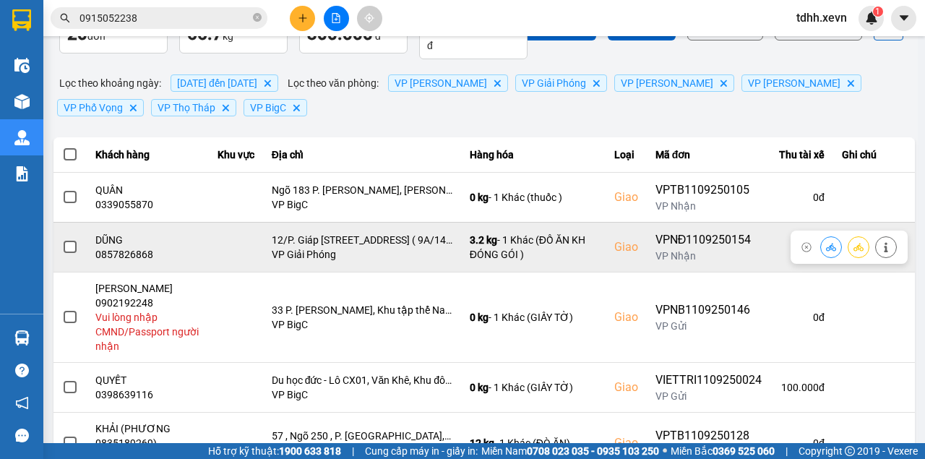
click at [100, 257] on div "0857826868" at bounding box center [147, 254] width 105 height 14
copy div "0857826868"
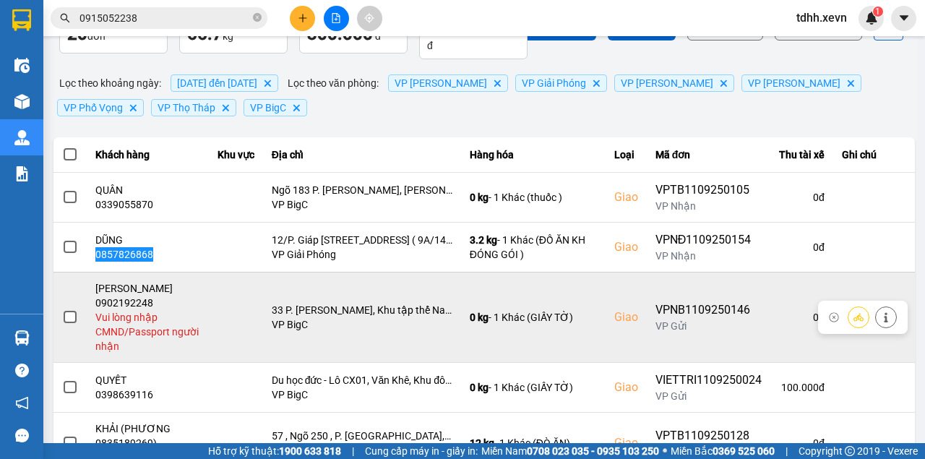
scroll to position [192, 0]
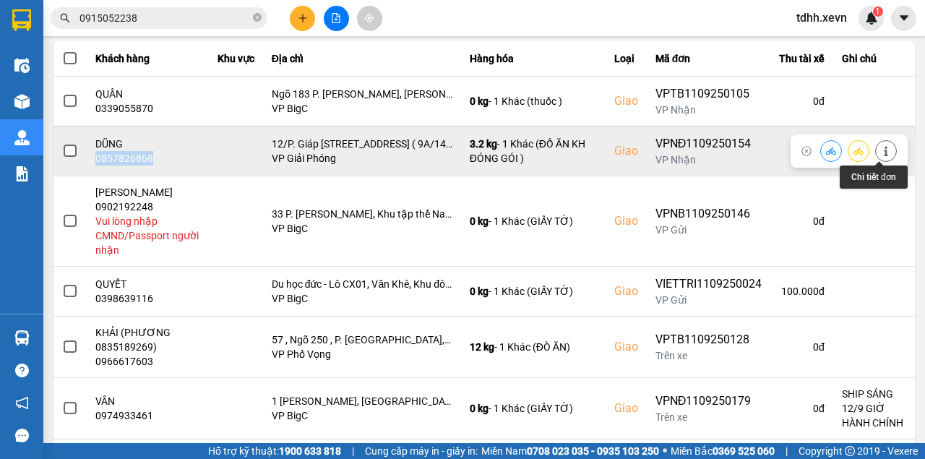
click at [881, 150] on icon at bounding box center [886, 151] width 10 height 10
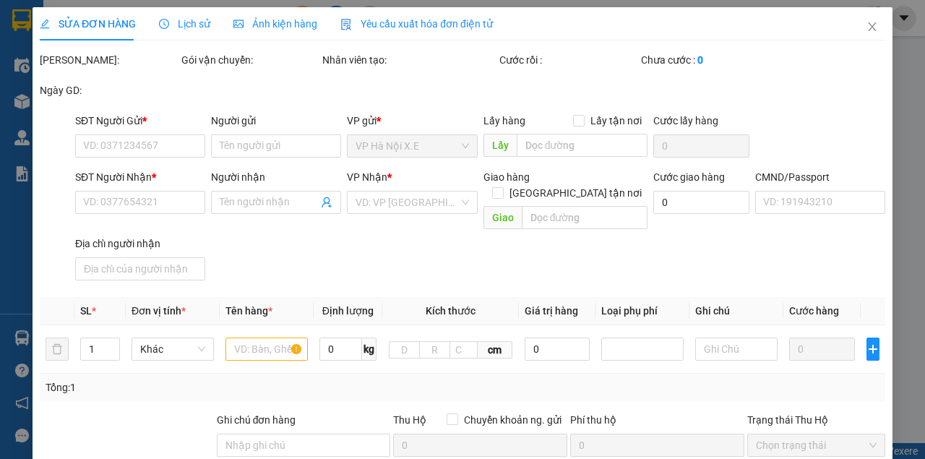
type input "0903022239"
type input "XUÂN"
type input "0857826868"
type input "DŨNG"
checkbox input "true"
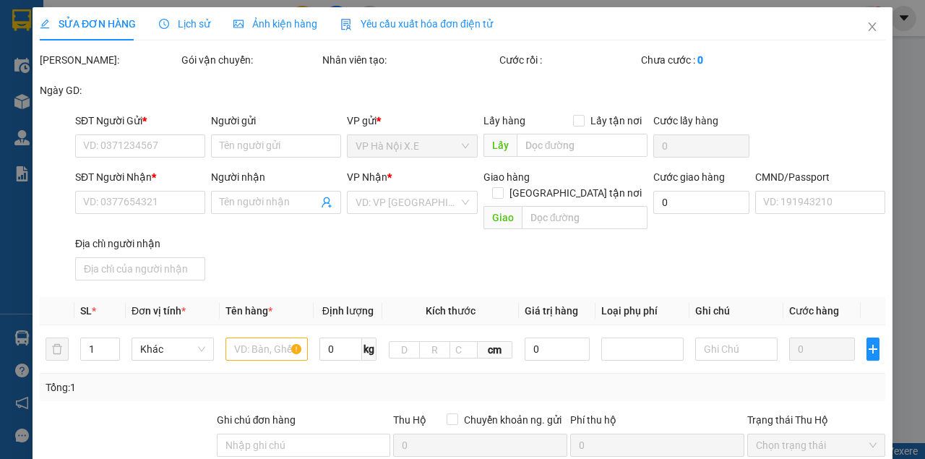
type input "12/P. Giáp Nhị/9A 93, Tổ 17, Hoàng Mai, Hà Nội ( 9A/141/152/5 GIÁP NHỊ )"
type input "1"
type input "80.000"
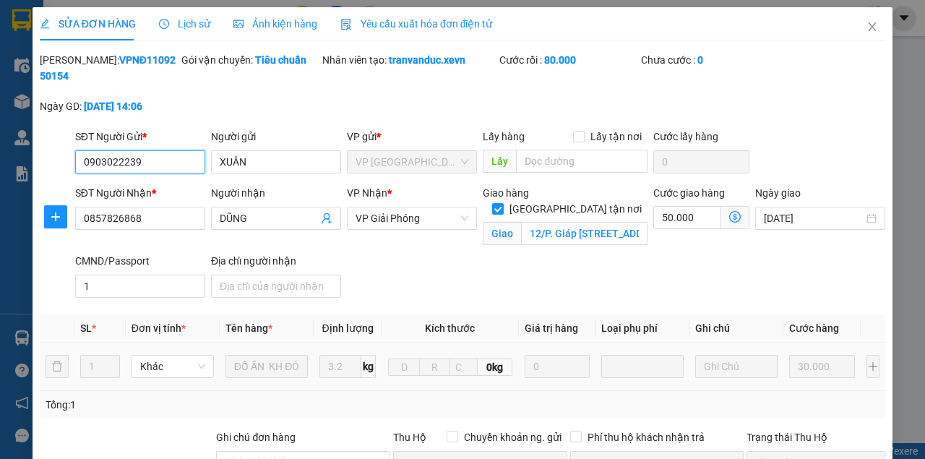
scroll to position [96, 0]
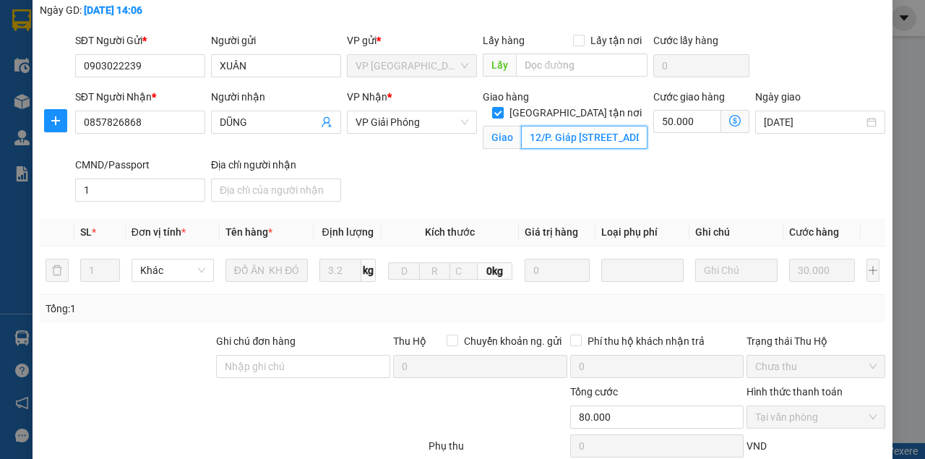
click at [568, 126] on input "12/P. Giáp Nhị/9A 93, Tổ 17, Hoàng Mai, Hà Nội ( 9A/141/152/5 GIÁP NHỊ )" at bounding box center [584, 137] width 126 height 23
paste input "Công Ty TNHH Xuất Nhập Khẩu Thương Mại Và Dịch Vụ Minh Anh, 9A, hẻm 5/Ng. 141 G…"
type input "Công Ty TNHH Xuất Nhập Khẩu Thương Mại Và Dịch Vụ Minh Anh, 9A, hẻm 5/Ng. 141 G…"
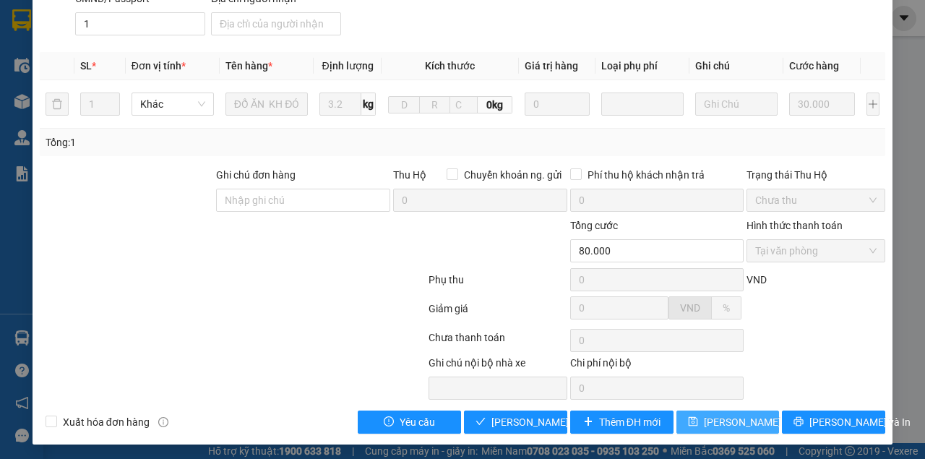
click at [739, 425] on span "[PERSON_NAME] thay đổi" at bounding box center [762, 422] width 116 height 16
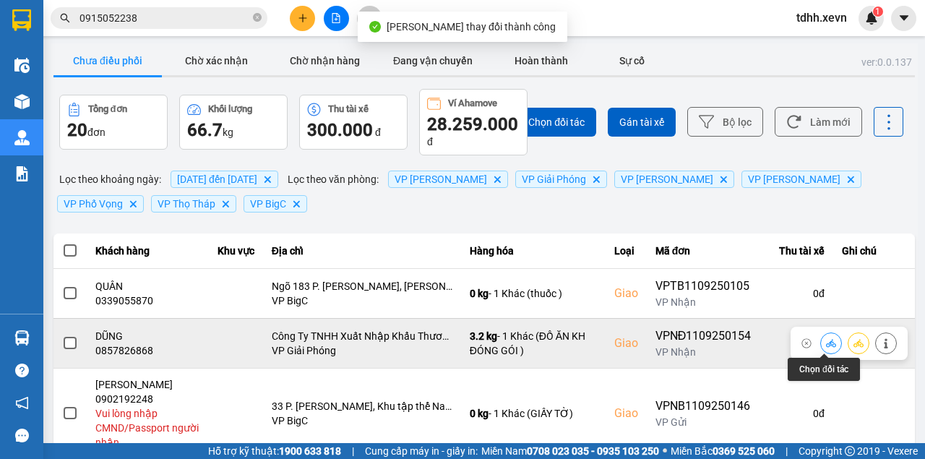
click at [826, 340] on icon at bounding box center [831, 343] width 10 height 10
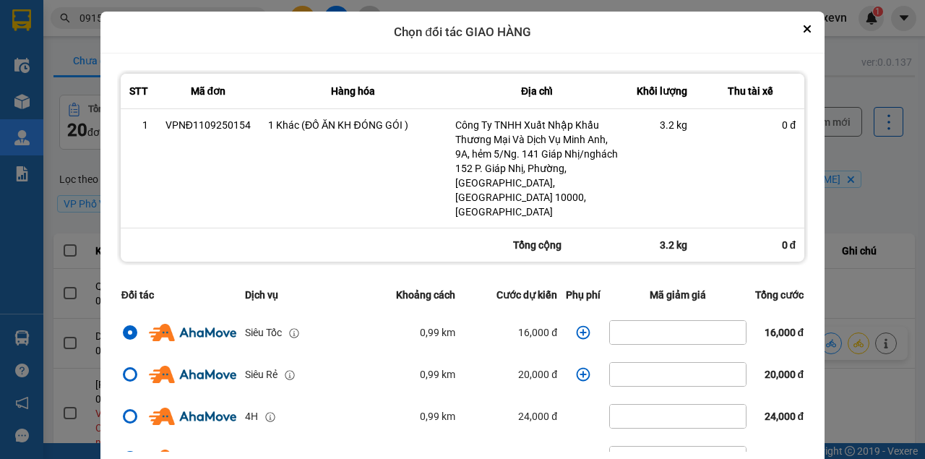
click at [578, 325] on icon "dialog" at bounding box center [583, 332] width 14 height 14
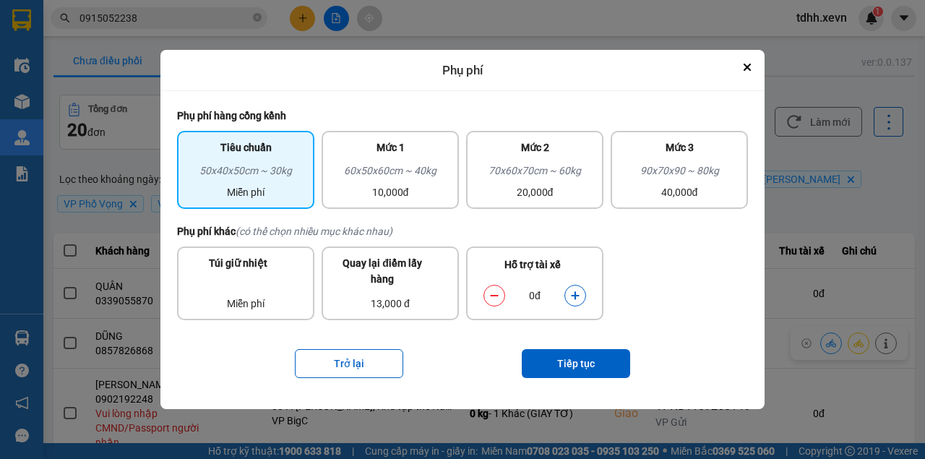
click at [568, 334] on div "Phụ phí khác (có thể chọn nhiều mục khác nhau) Túi giữ nhiệt Miễn phí Quay lại …" at bounding box center [462, 278] width 571 height 111
click at [577, 306] on div "dialog" at bounding box center [575, 296] width 22 height 22
click at [574, 297] on icon "dialog" at bounding box center [575, 296] width 10 height 10
click at [570, 366] on button "Tiếp tục" at bounding box center [576, 363] width 108 height 29
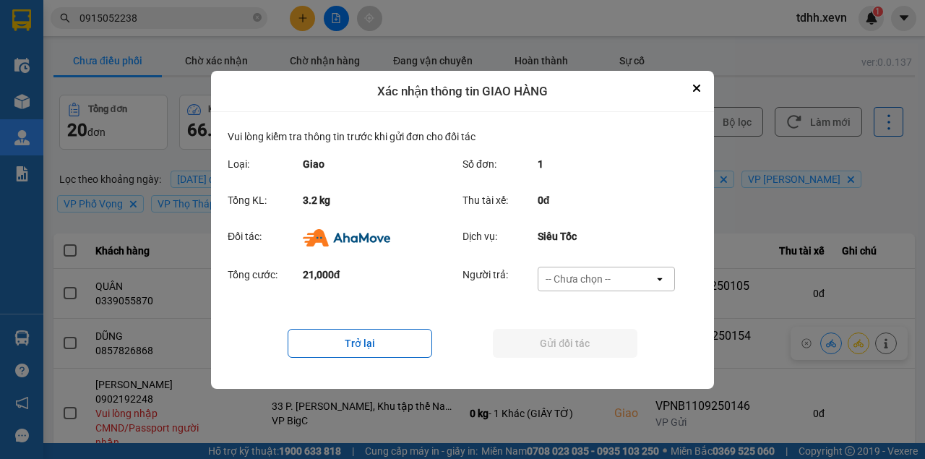
click at [588, 272] on div "-- Chưa chọn --" at bounding box center [578, 279] width 65 height 14
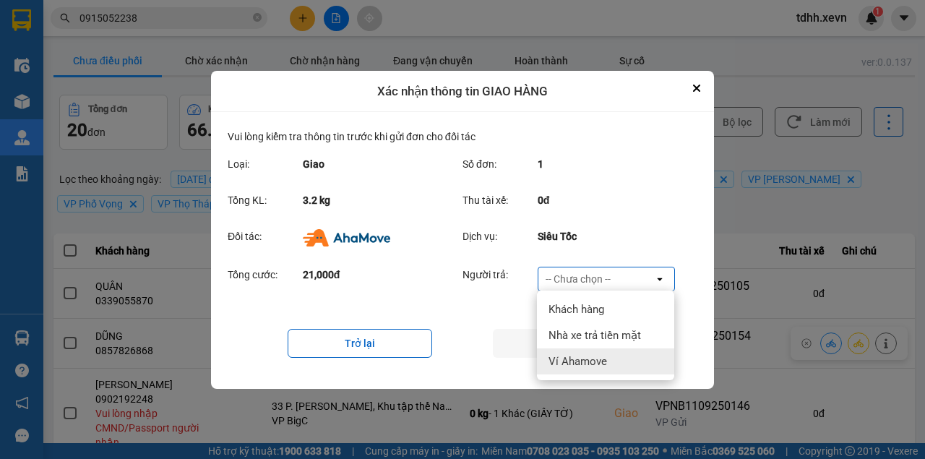
click at [577, 364] on span "Ví Ahamove" at bounding box center [578, 361] width 59 height 14
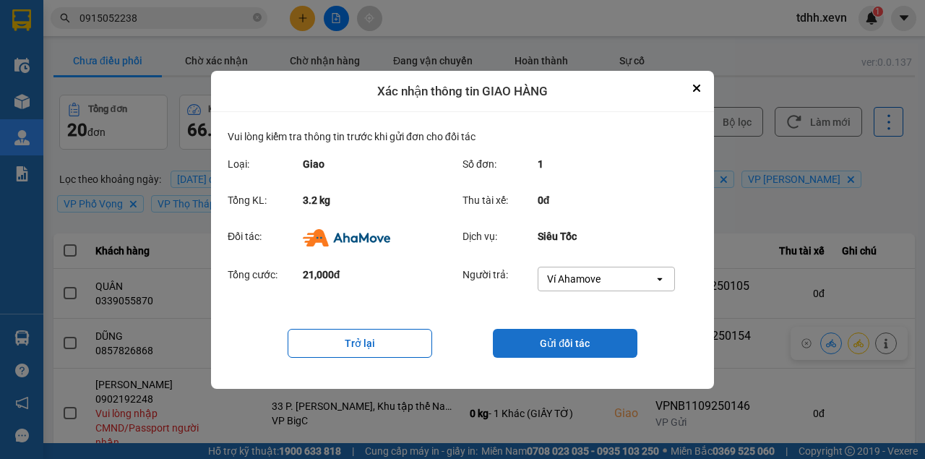
click at [587, 343] on button "Gửi đối tác" at bounding box center [565, 343] width 145 height 29
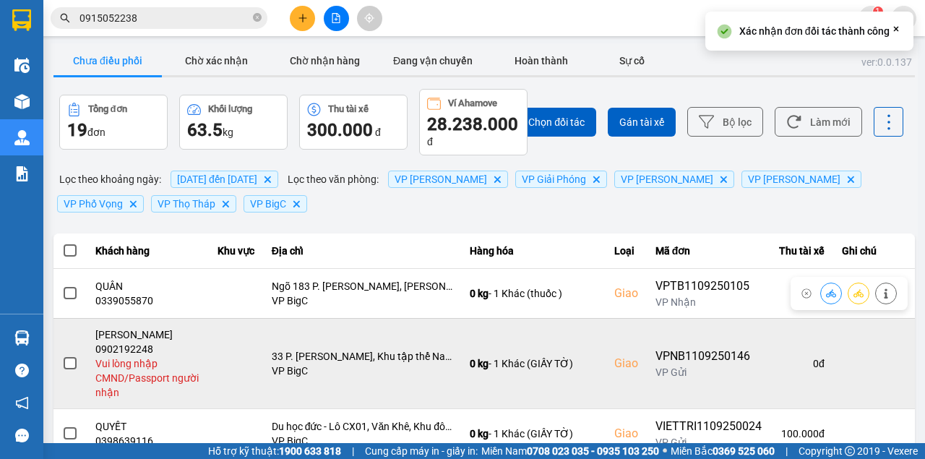
scroll to position [145, 0]
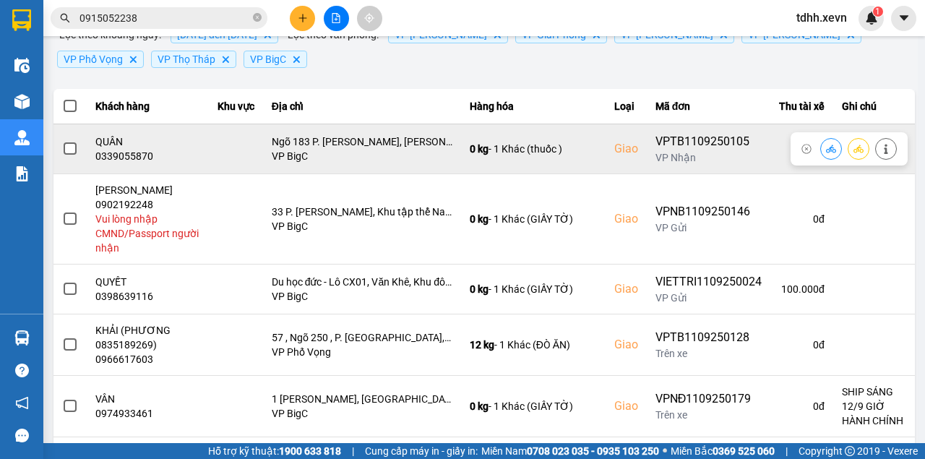
click at [140, 159] on div "0339055870" at bounding box center [147, 156] width 105 height 14
copy div "0339055870"
click at [827, 146] on icon at bounding box center [831, 149] width 10 height 10
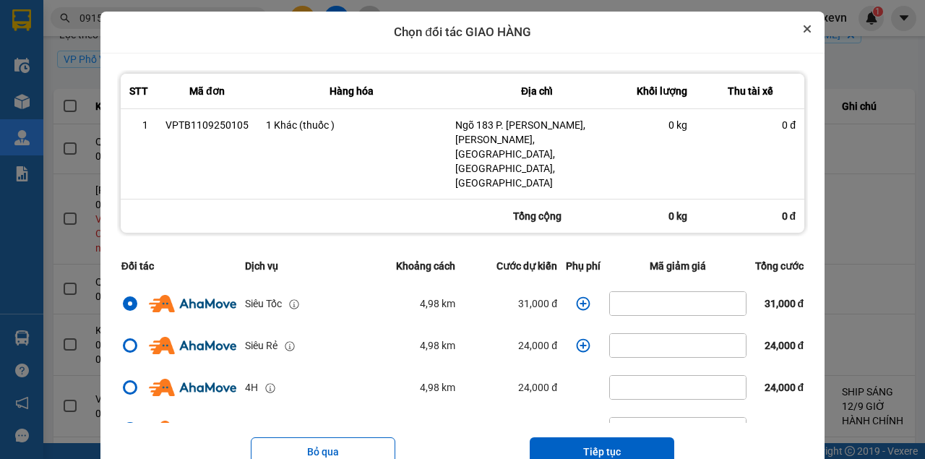
click at [814, 31] on button "Close" at bounding box center [807, 28] width 17 height 17
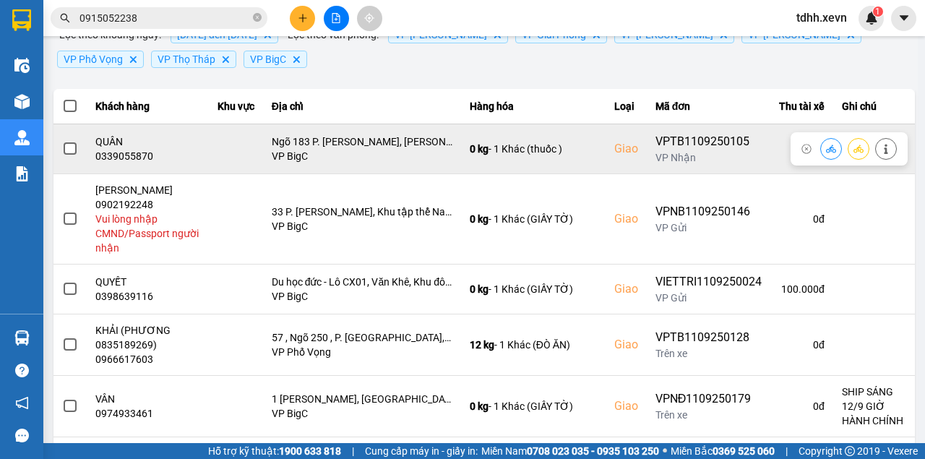
click at [881, 148] on icon at bounding box center [886, 149] width 10 height 10
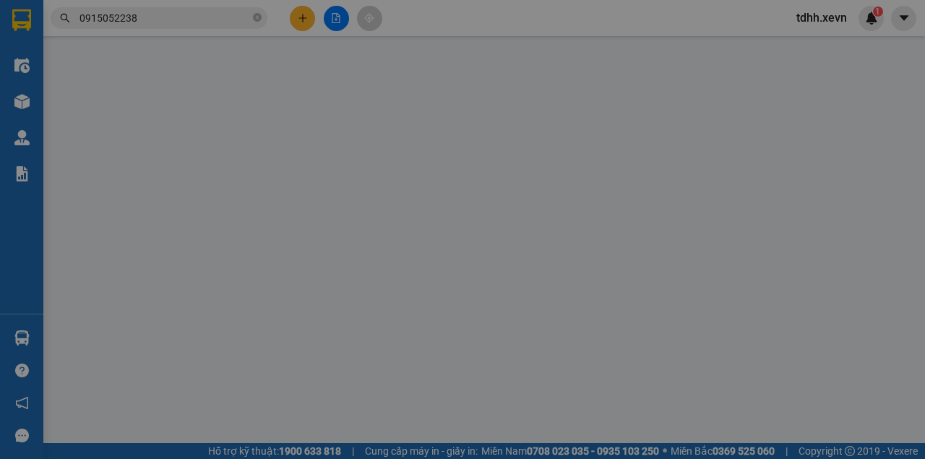
type input "0327743020"
type input "TRINH"
type input "0339055870"
type input "QUÂN"
checkbox input "true"
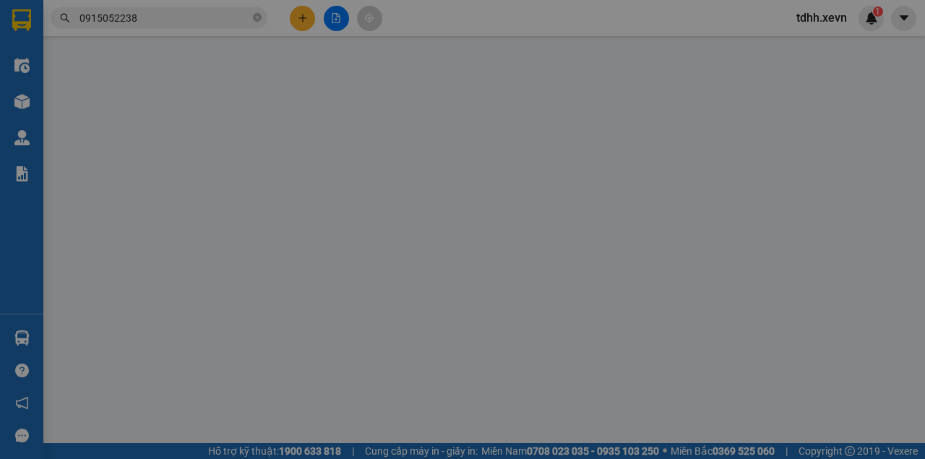
type input "Ngõ 183 P. Hoàng Văn Thái, Khương Trung, Thanh Xuân, Hà Nội, Việt Nam"
type input "034203001329 TRẦN MINH QUÂN"
type input "90.000"
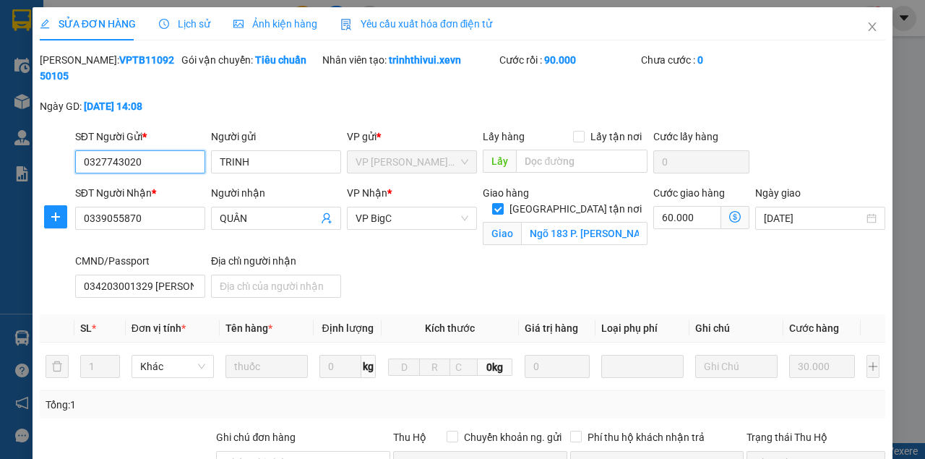
scroll to position [96, 0]
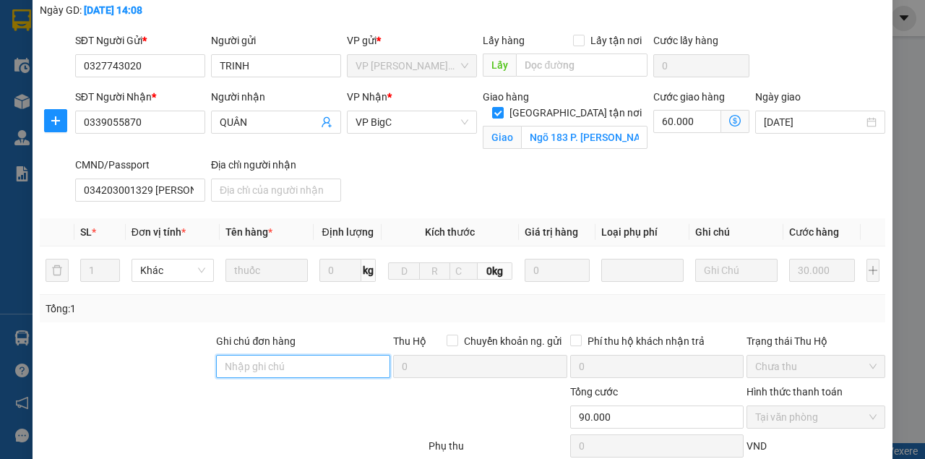
click at [330, 366] on input "Ghi chú đơn hàng" at bounding box center [303, 366] width 174 height 23
type input "a"
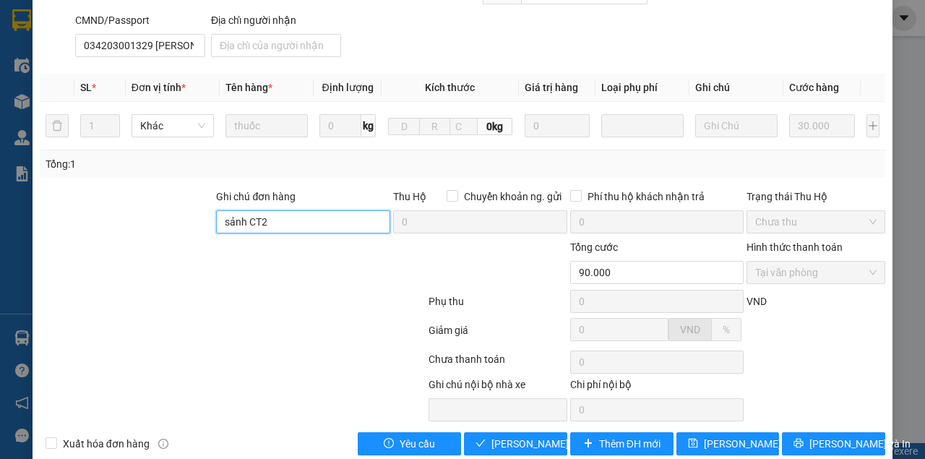
scroll to position [262, 0]
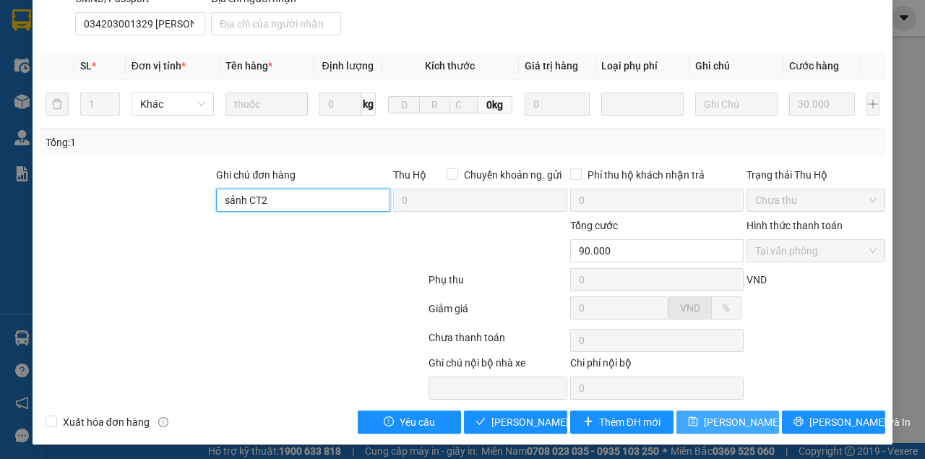
type input "sảnh CT2"
click at [725, 421] on span "[PERSON_NAME] thay đổi" at bounding box center [762, 422] width 116 height 16
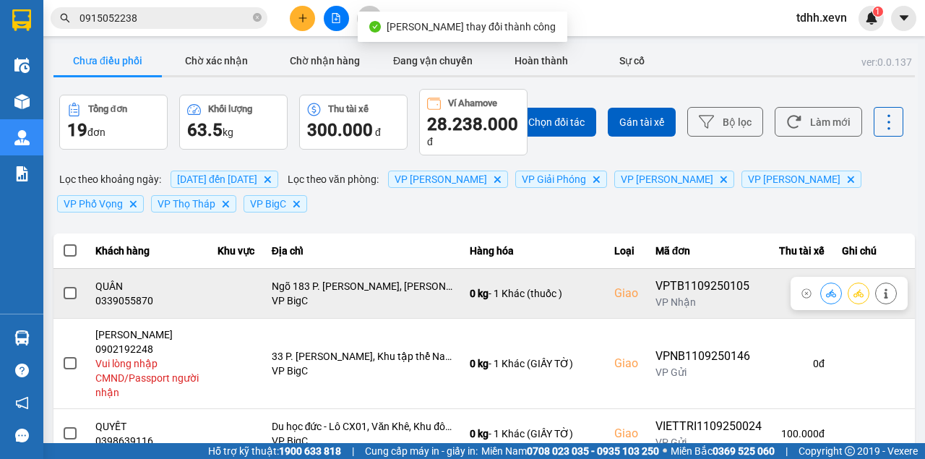
click at [826, 293] on icon at bounding box center [831, 293] width 10 height 8
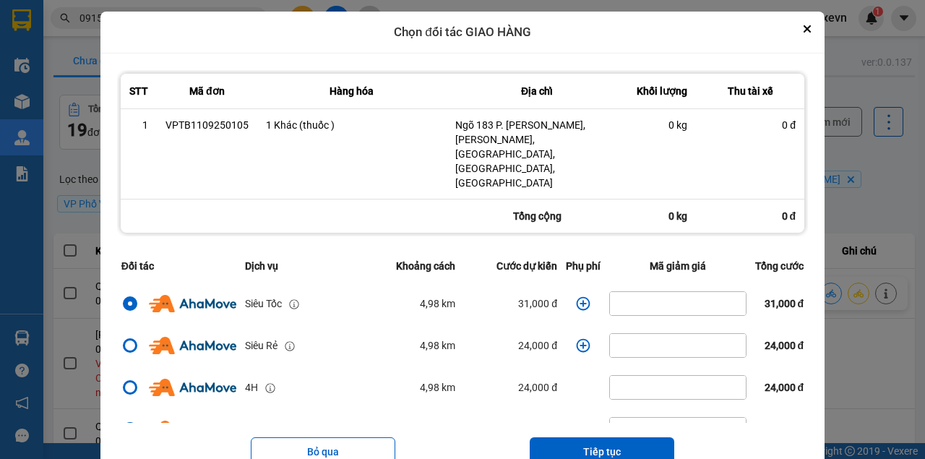
click at [577, 296] on icon "dialog" at bounding box center [584, 303] width 14 height 14
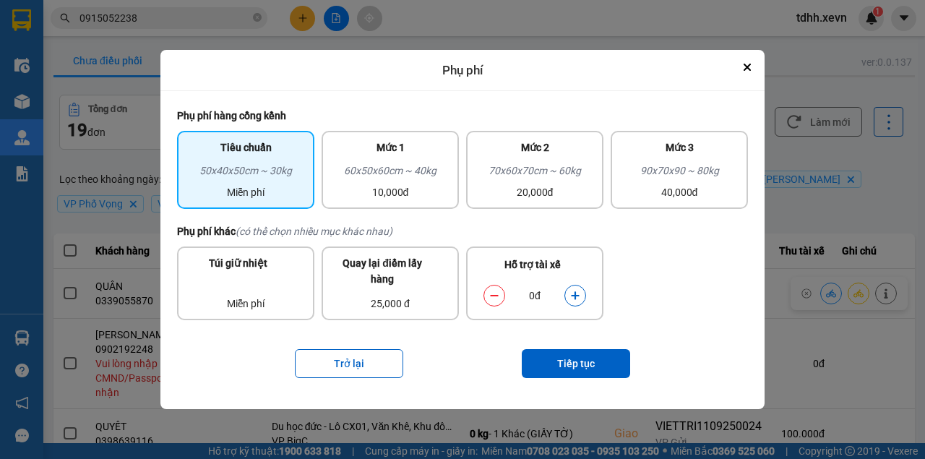
click at [575, 287] on button "dialog" at bounding box center [575, 295] width 20 height 25
click at [575, 361] on button "Tiếp tục" at bounding box center [576, 363] width 108 height 29
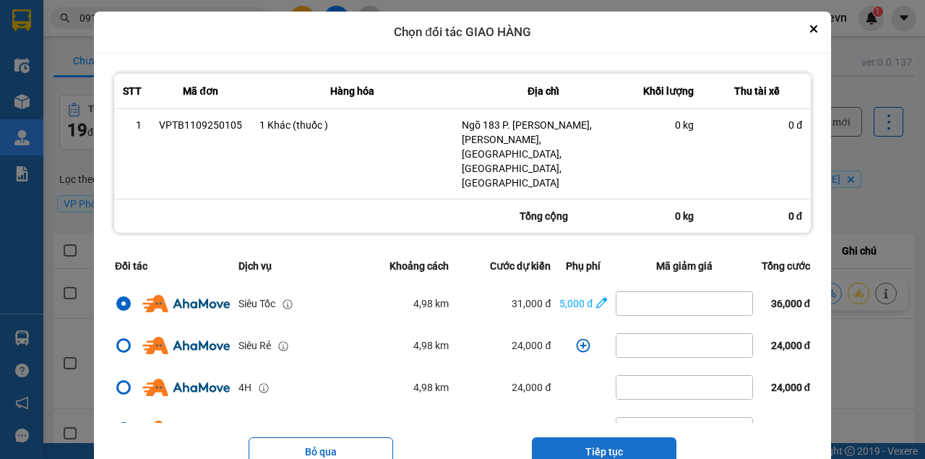
click at [601, 437] on button "Tiếp tục" at bounding box center [604, 451] width 145 height 29
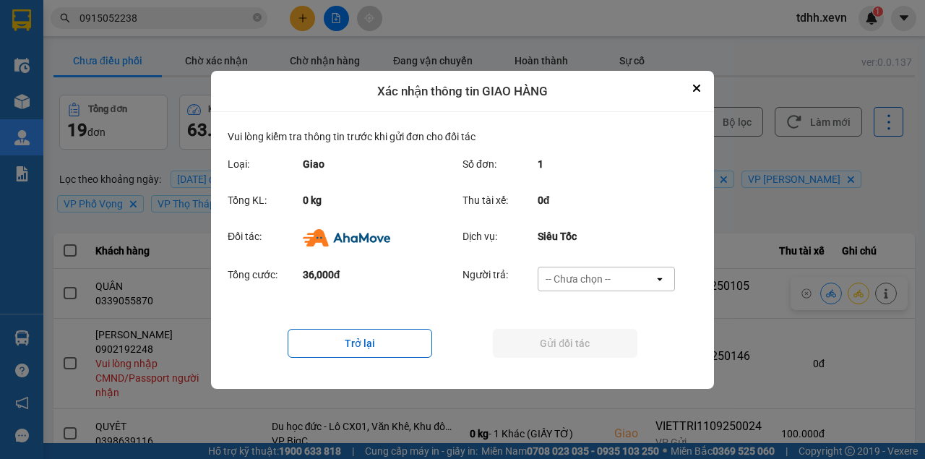
click at [571, 275] on div "-- Chưa chọn --" at bounding box center [578, 279] width 65 height 14
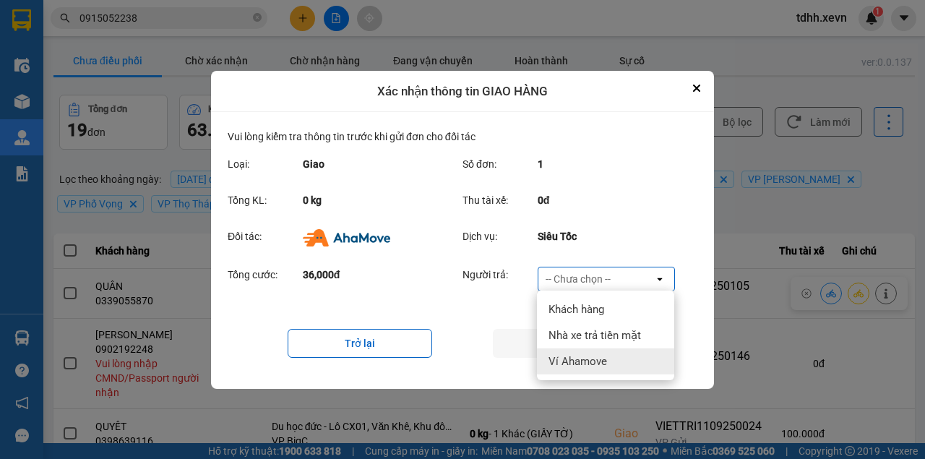
click at [576, 362] on span "Ví Ahamove" at bounding box center [578, 361] width 59 height 14
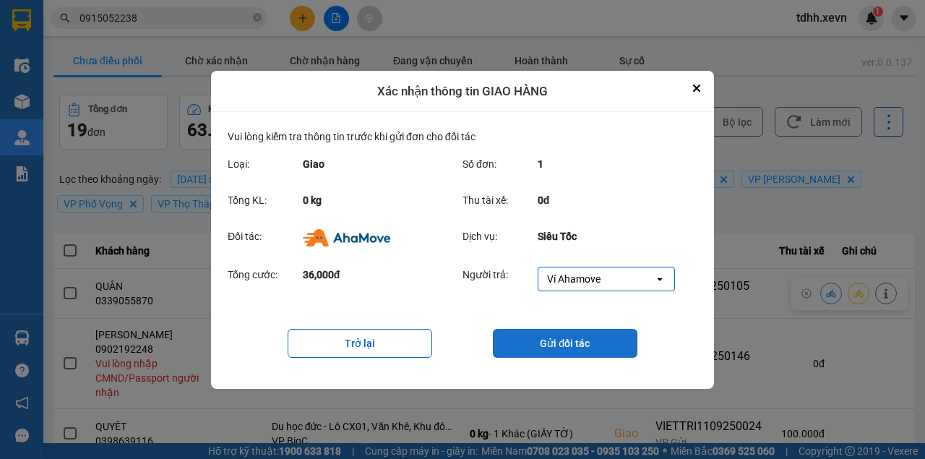
click at [588, 353] on button "Gửi đối tác" at bounding box center [565, 343] width 145 height 29
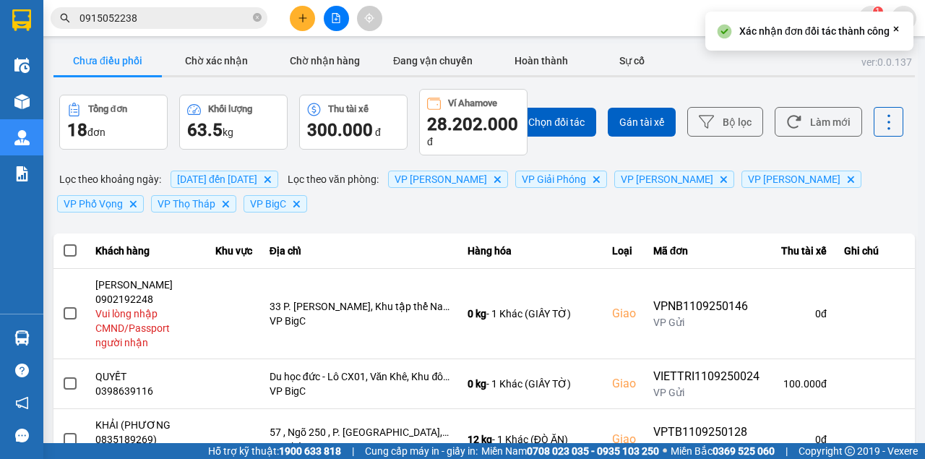
click at [210, 43] on div "ver: 0.0.137 Chưa điều phối Chờ xác nhận Chờ nhận hàng Đang vận chuyển Hoàn thà…" at bounding box center [484, 450] width 867 height 814
click at [205, 70] on button "Chờ xác nhận" at bounding box center [216, 60] width 108 height 29
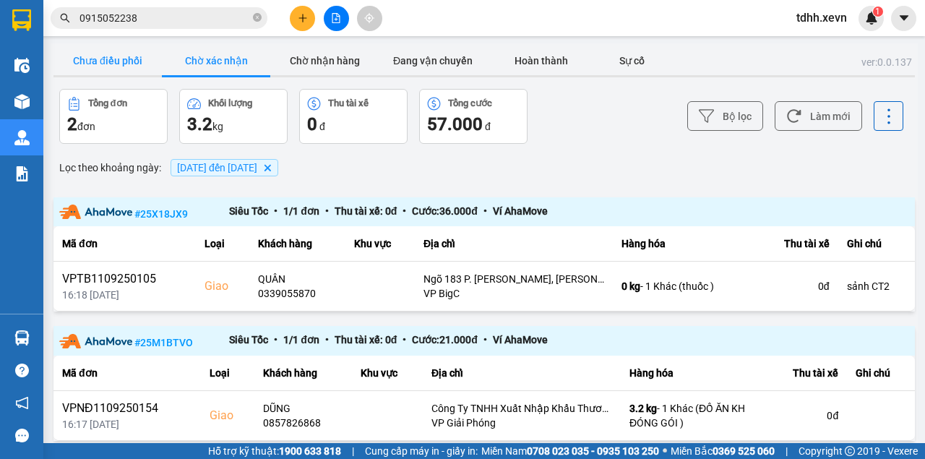
click at [103, 53] on button "Chưa điều phối" at bounding box center [107, 60] width 108 height 29
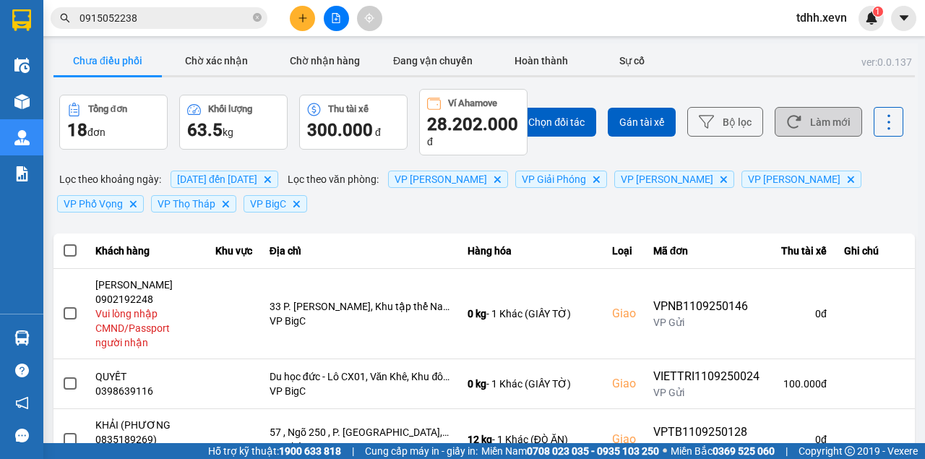
click at [802, 126] on button "Làm mới" at bounding box center [818, 122] width 87 height 30
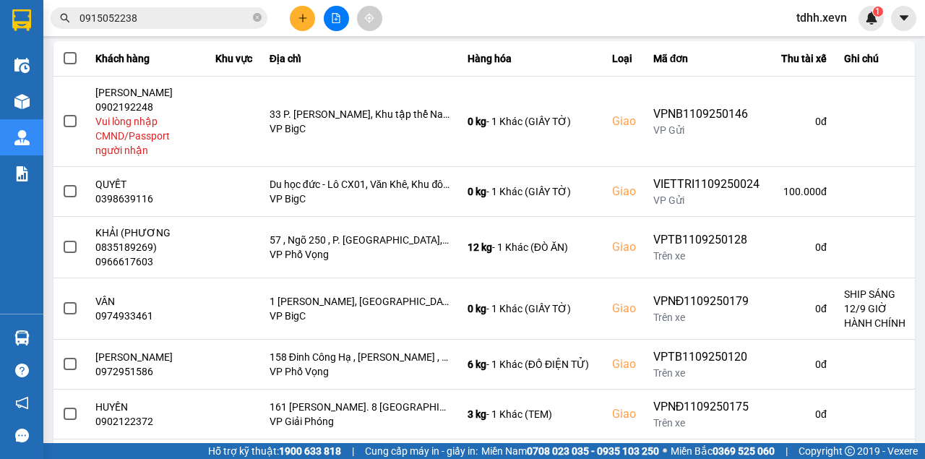
scroll to position [433, 0]
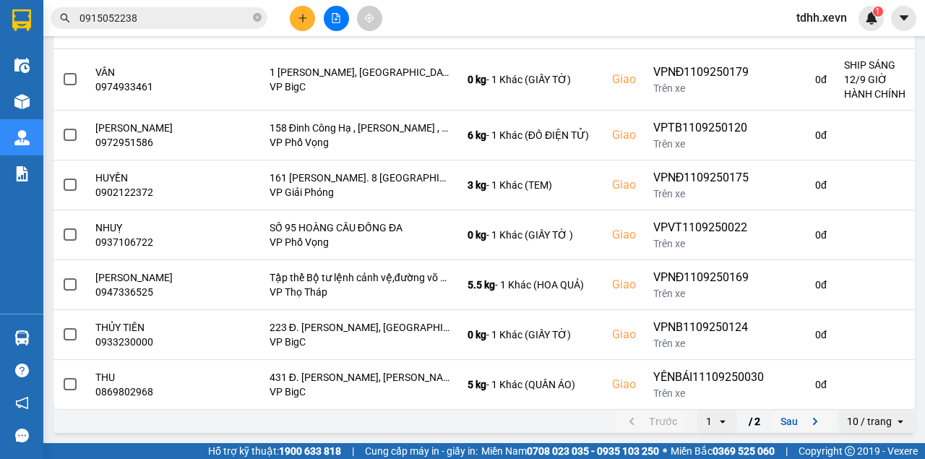
click at [791, 429] on button "Sau" at bounding box center [802, 421] width 61 height 22
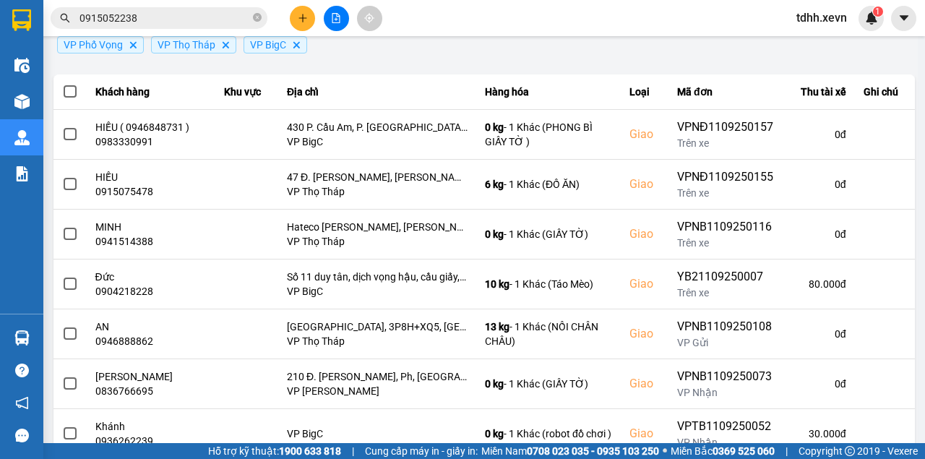
scroll to position [256, 0]
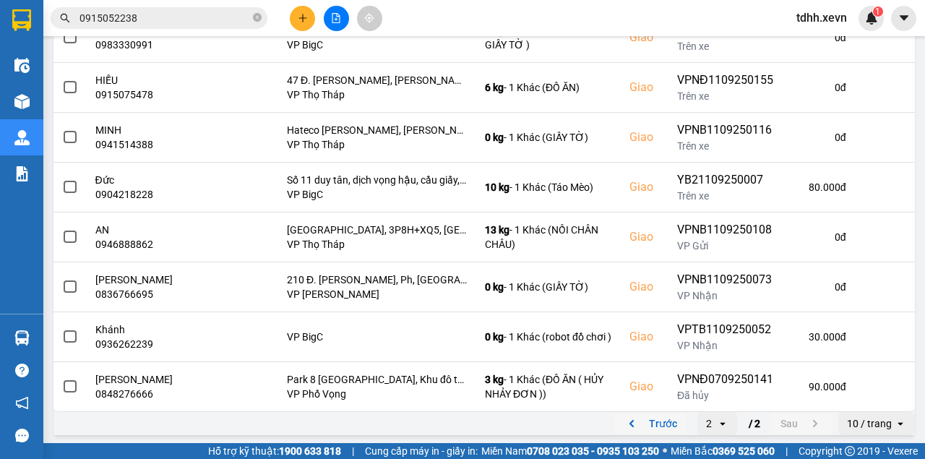
click at [658, 425] on button "Trước" at bounding box center [650, 424] width 72 height 22
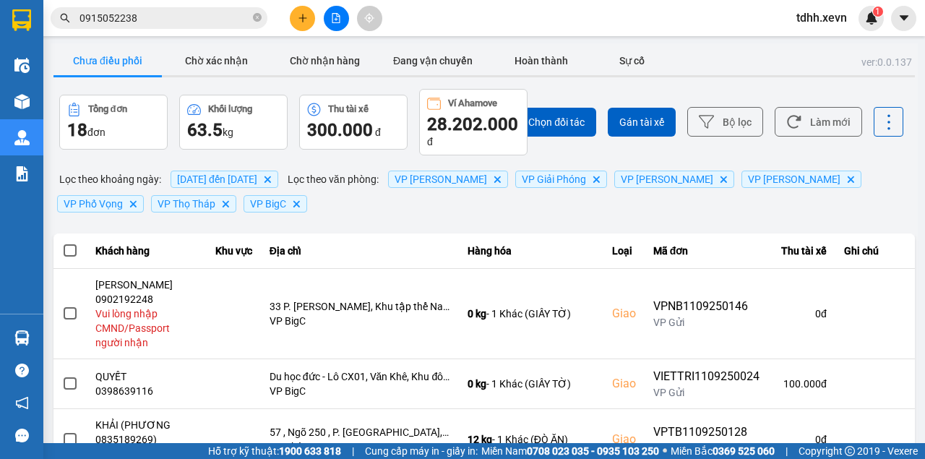
click at [117, 15] on input "0915052238" at bounding box center [164, 18] width 171 height 16
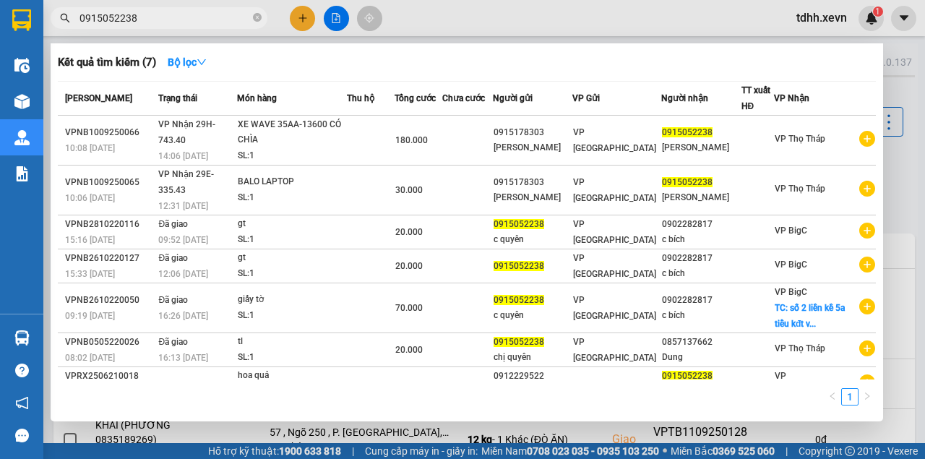
click at [117, 15] on input "0915052238" at bounding box center [164, 18] width 171 height 16
paste input "67520520"
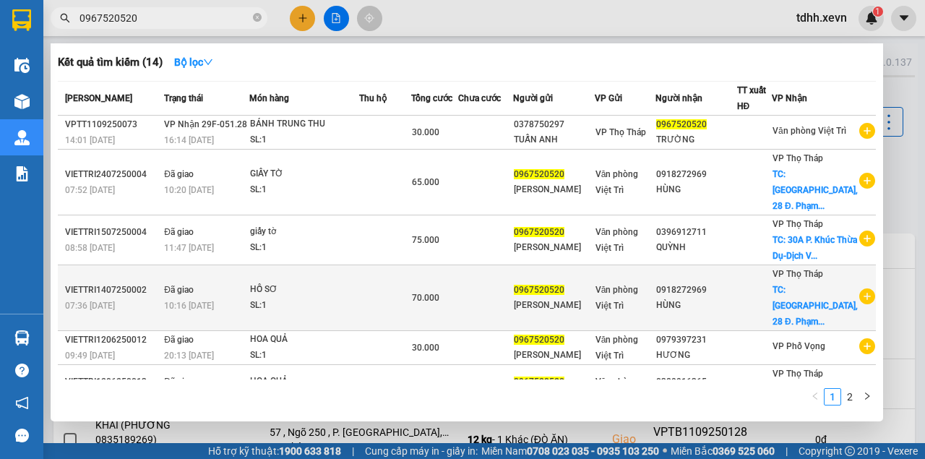
type input "0967520520"
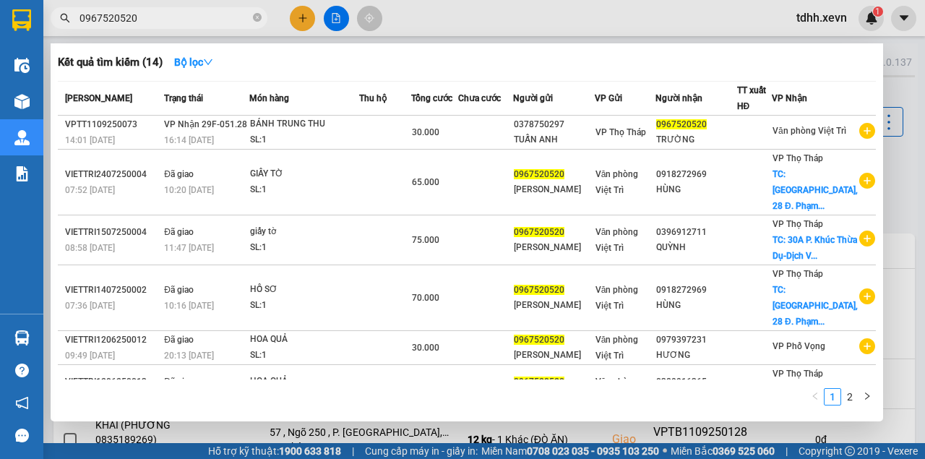
click at [438, 9] on div at bounding box center [462, 229] width 925 height 459
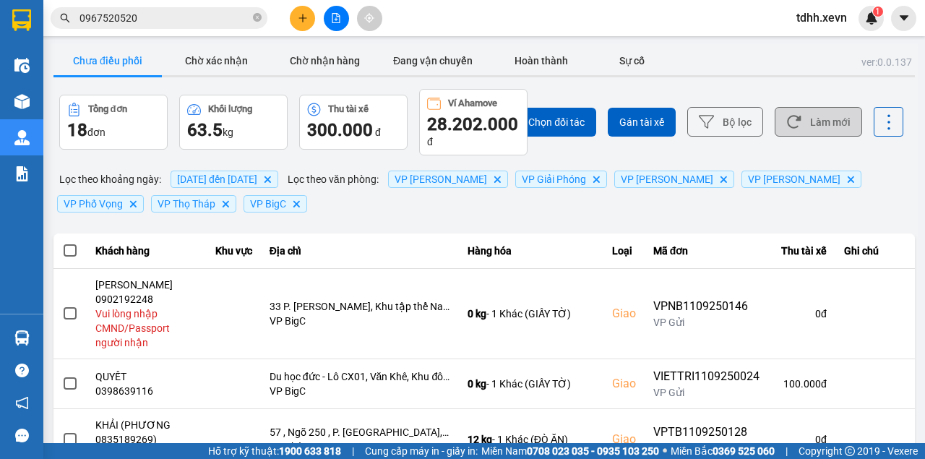
click at [818, 124] on button "Làm mới" at bounding box center [818, 122] width 87 height 30
click at [799, 124] on button "Làm mới" at bounding box center [818, 122] width 87 height 30
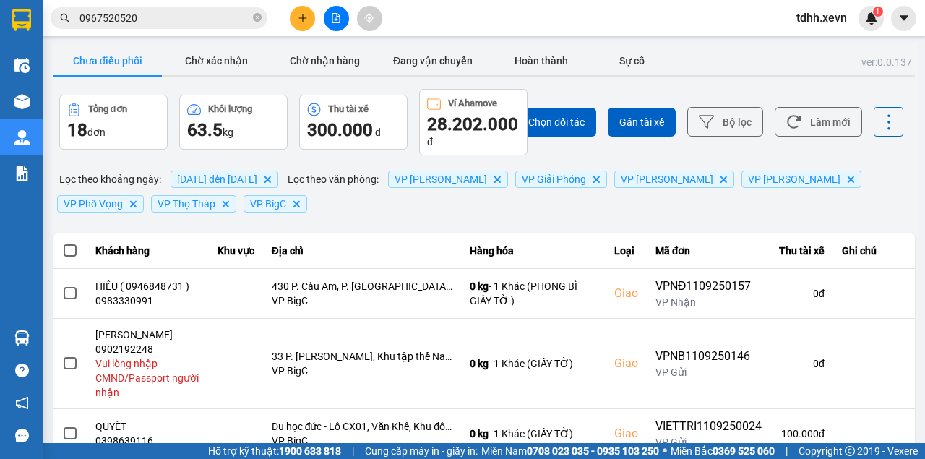
scroll to position [145, 0]
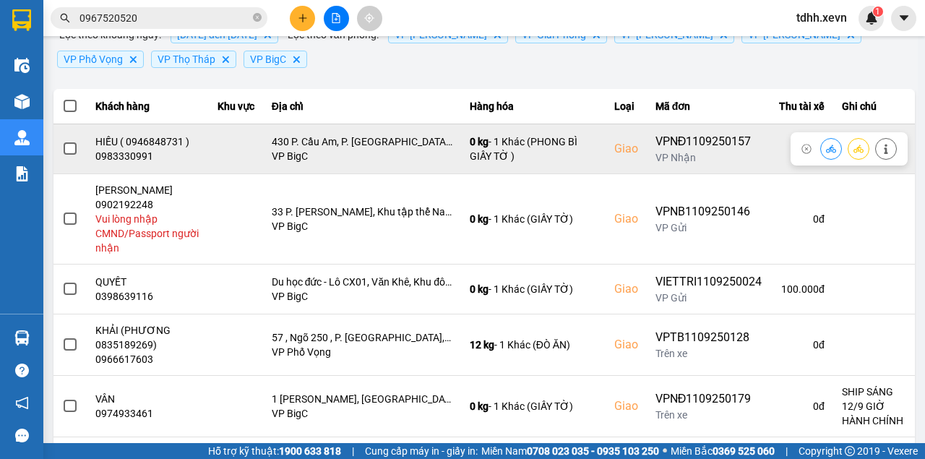
click at [137, 160] on div "0983330991" at bounding box center [147, 156] width 105 height 14
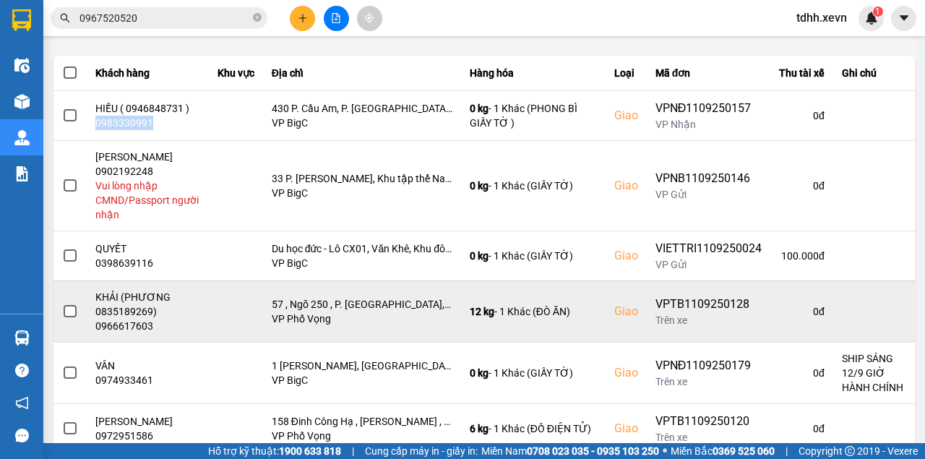
scroll to position [0, 0]
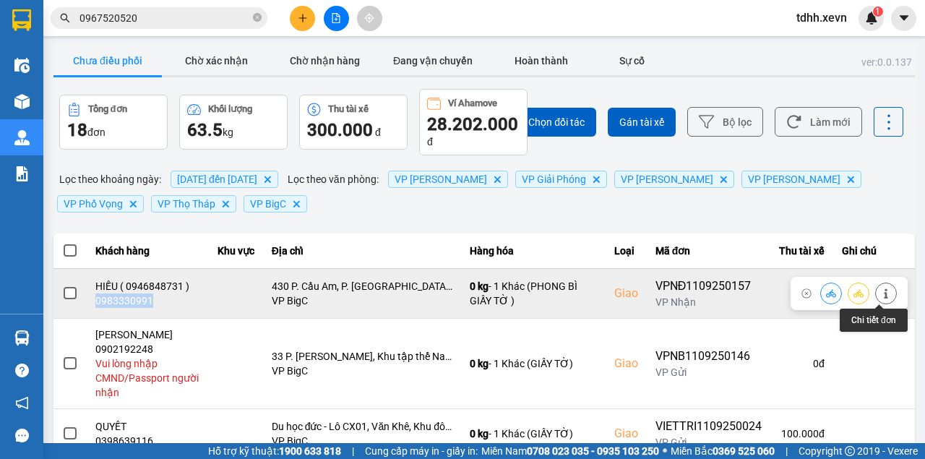
click at [882, 295] on icon at bounding box center [886, 293] width 10 height 10
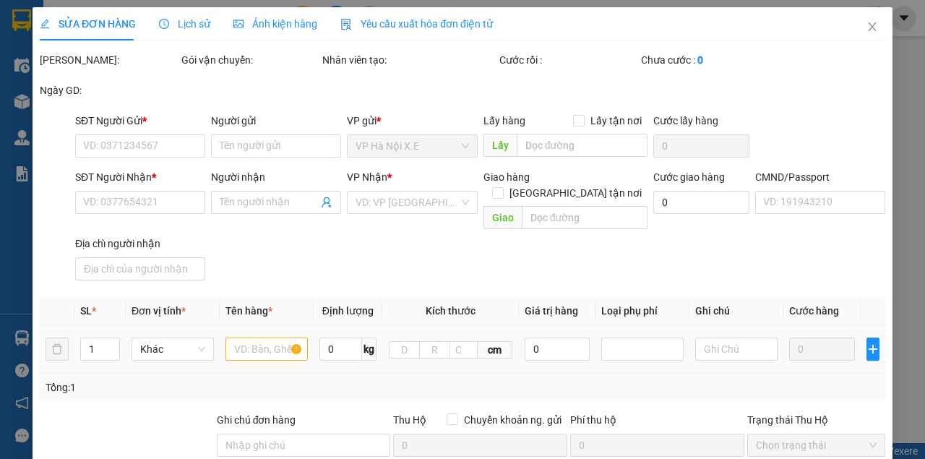
type input "0941801256"
type input "HUYỀN"
type input "0983330991"
type input "HIẾU ( 0946848731 )"
checkbox input "true"
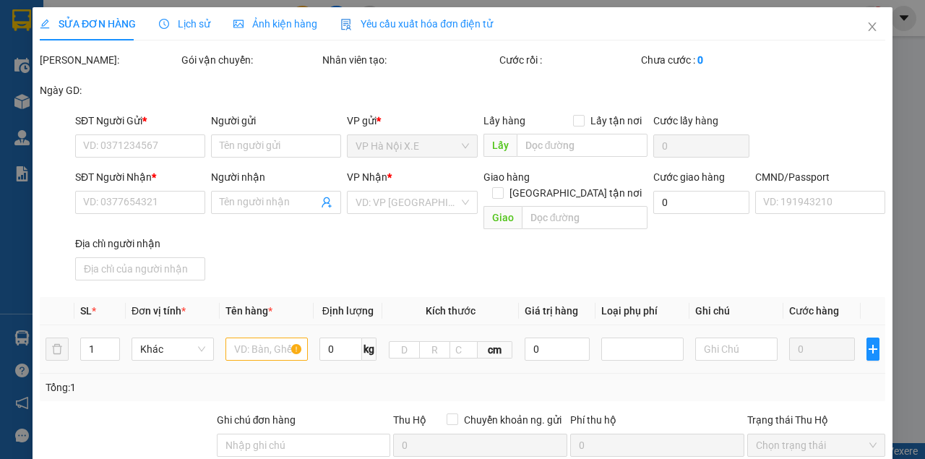
type input "430 P. Cầu Am, P. Quang Trung, Hà Đông, Hà Nội ( CHUNG CƯ GOLDSILK COMPLEX )"
type input "015070000129 VŨ TRỌNG HIẾU MỸ XÁ NĐ"
type input "95.000"
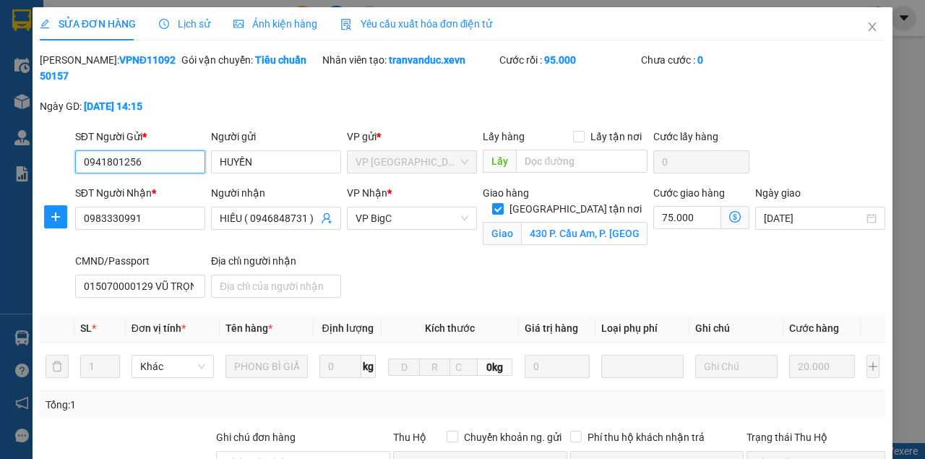
scroll to position [96, 0]
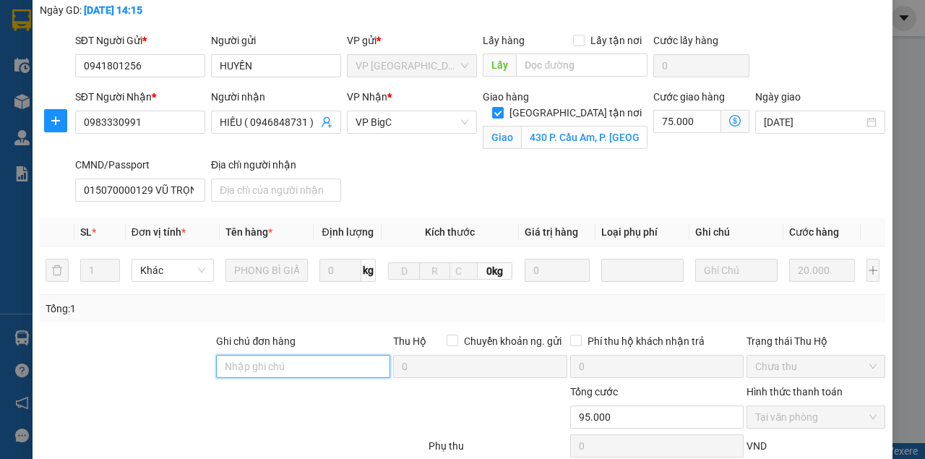
click at [280, 366] on input "Ghi chú đơn hàng" at bounding box center [303, 366] width 174 height 23
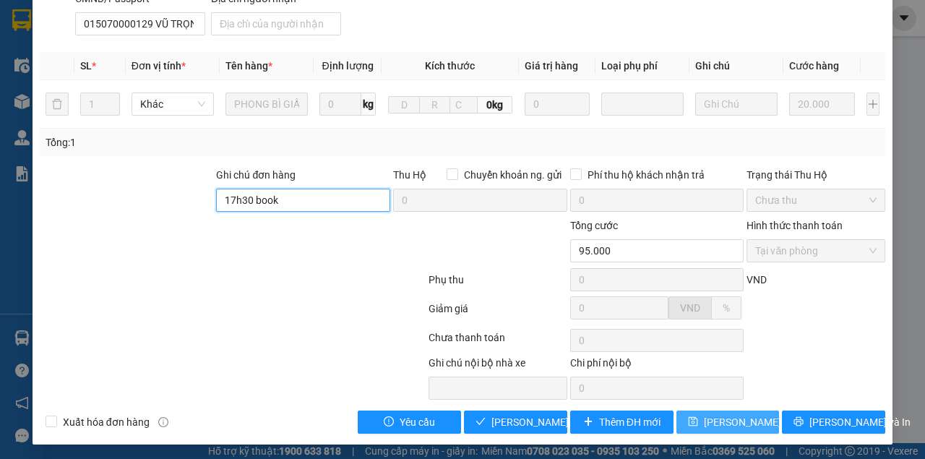
type input "17h30 book"
click at [741, 415] on span "[PERSON_NAME] thay đổi" at bounding box center [762, 422] width 116 height 16
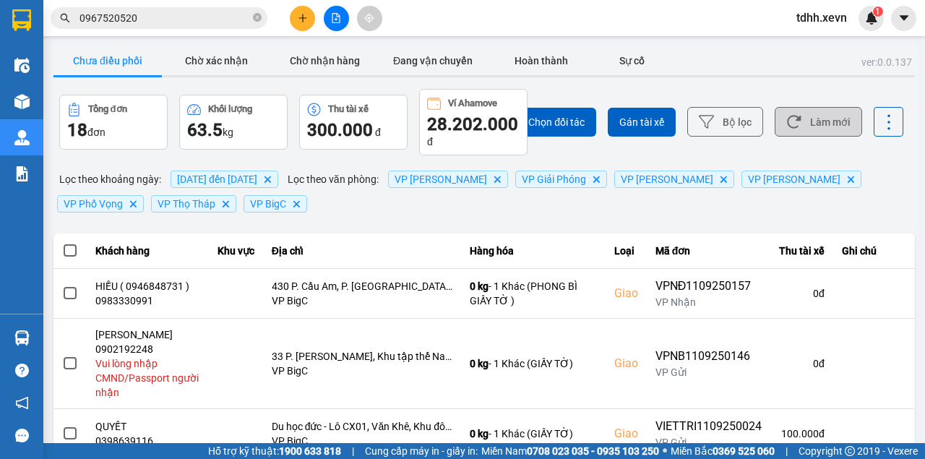
click at [801, 129] on button "Làm mới" at bounding box center [818, 122] width 87 height 30
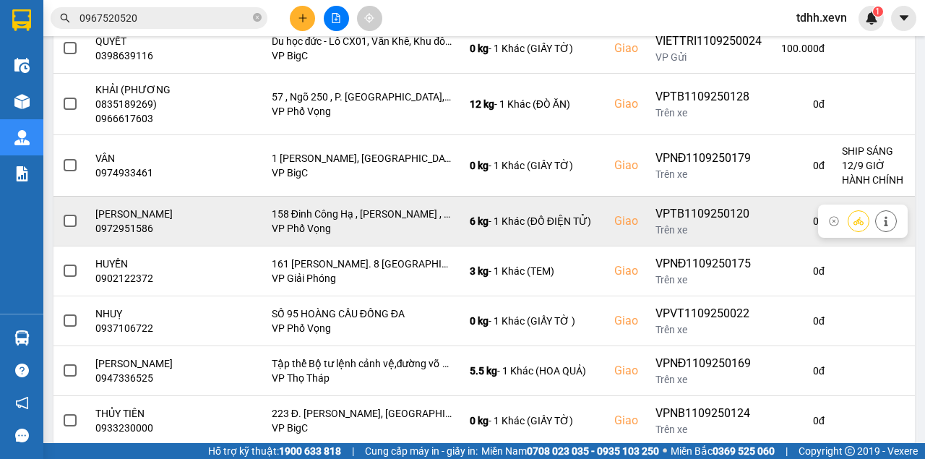
scroll to position [418, 0]
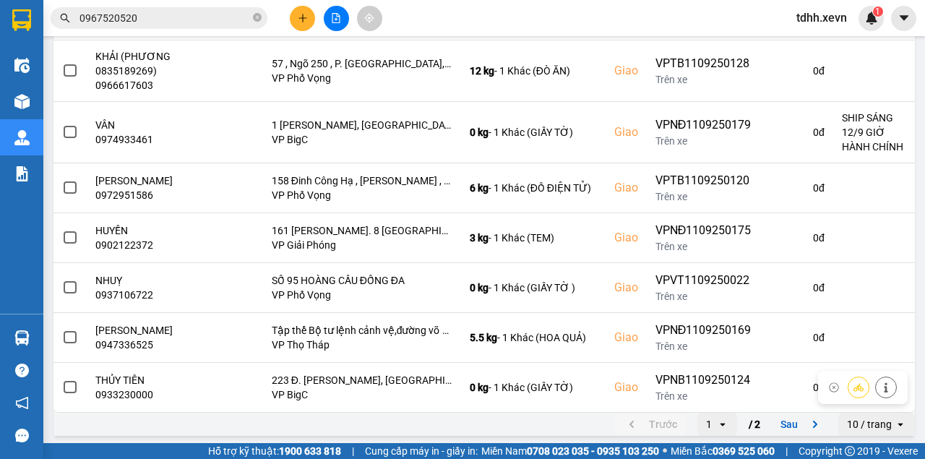
drag, startPoint x: 791, startPoint y: 420, endPoint x: 782, endPoint y: 403, distance: 19.4
click at [791, 421] on button "Sau" at bounding box center [802, 424] width 61 height 22
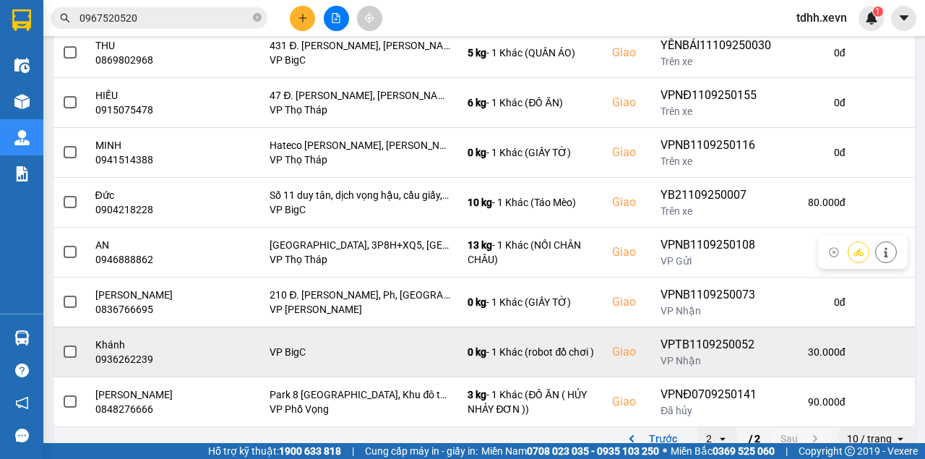
scroll to position [256, 0]
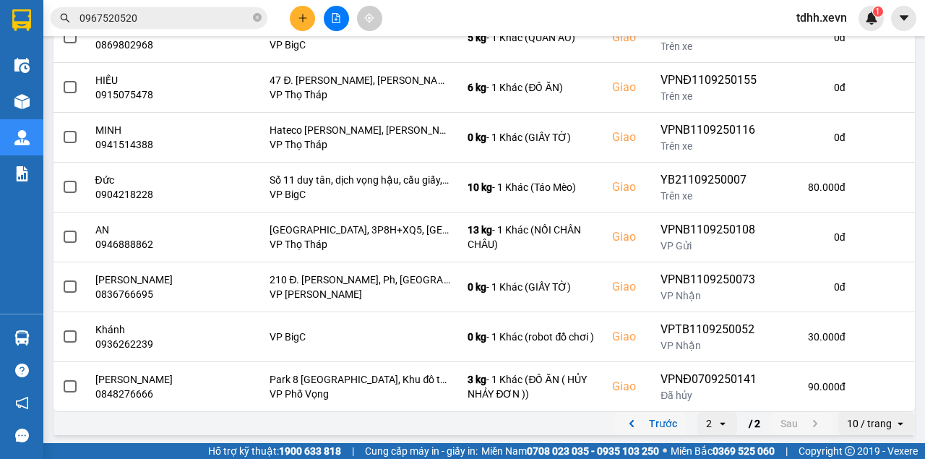
click at [653, 419] on button "Trước" at bounding box center [650, 424] width 72 height 22
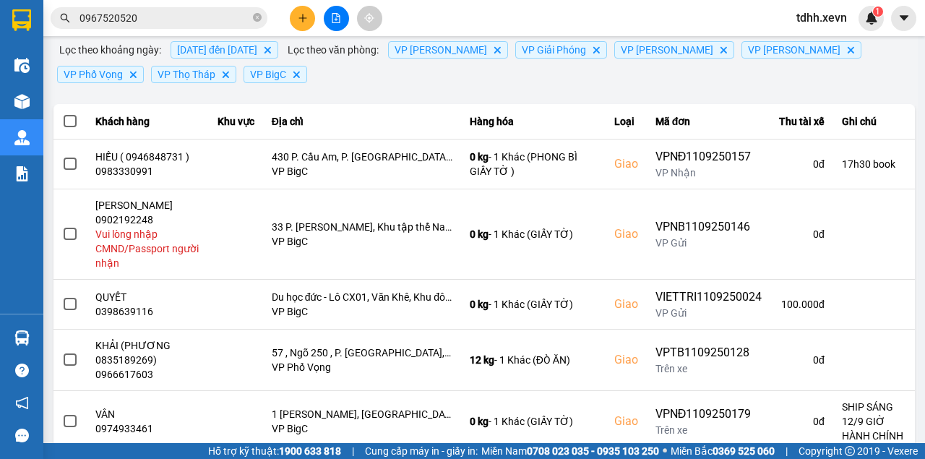
scroll to position [0, 0]
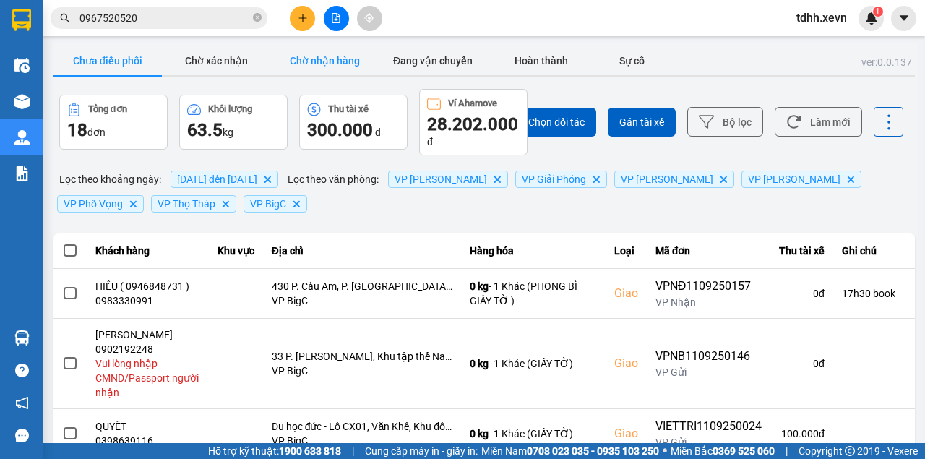
click at [332, 72] on button "Chờ nhận hàng" at bounding box center [324, 60] width 108 height 29
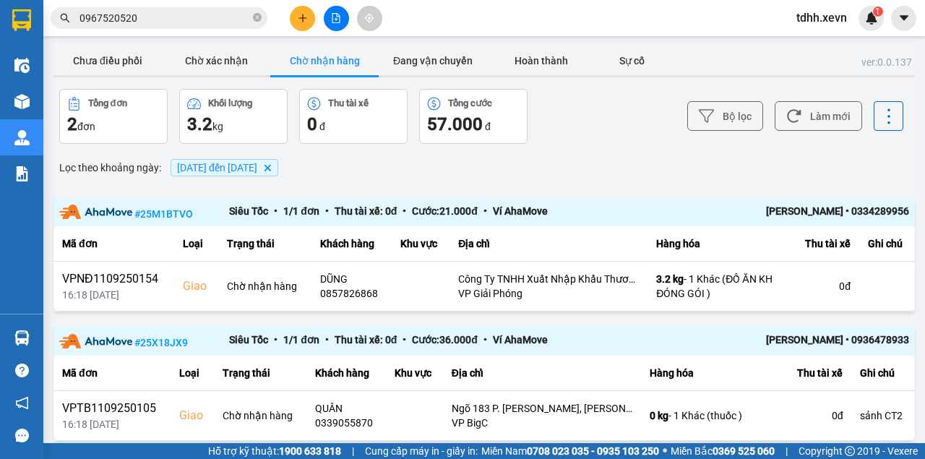
click at [121, 17] on input "0967520520" at bounding box center [164, 18] width 171 height 16
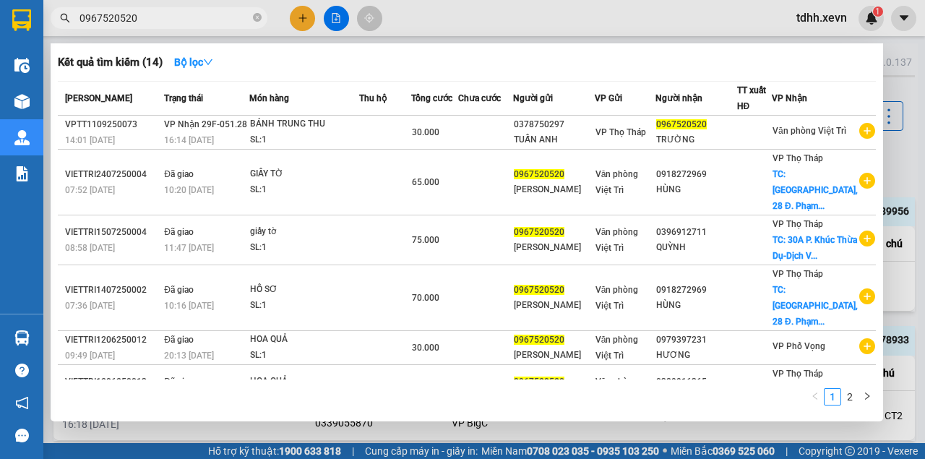
click at [121, 17] on input "0967520520" at bounding box center [164, 18] width 171 height 16
paste input "366142131"
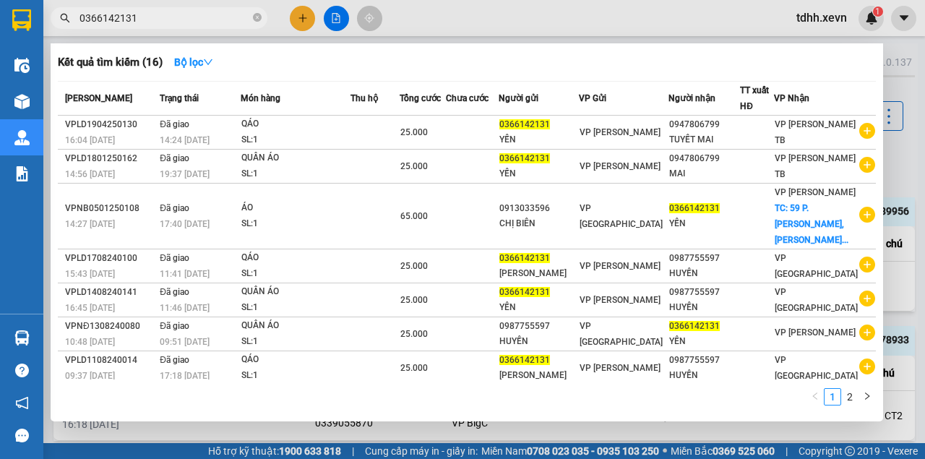
click at [496, 13] on div at bounding box center [462, 229] width 925 height 459
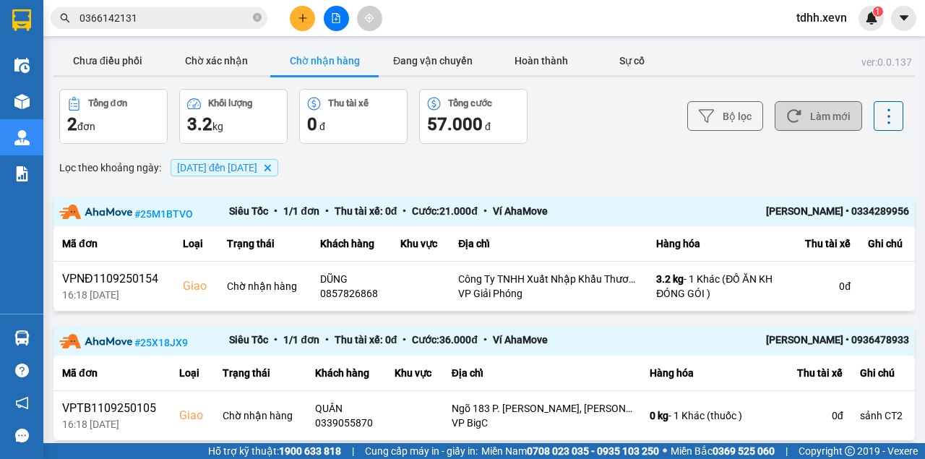
click at [843, 109] on button "Làm mới" at bounding box center [818, 116] width 87 height 30
click at [512, 53] on button "Hoàn thành" at bounding box center [541, 60] width 108 height 29
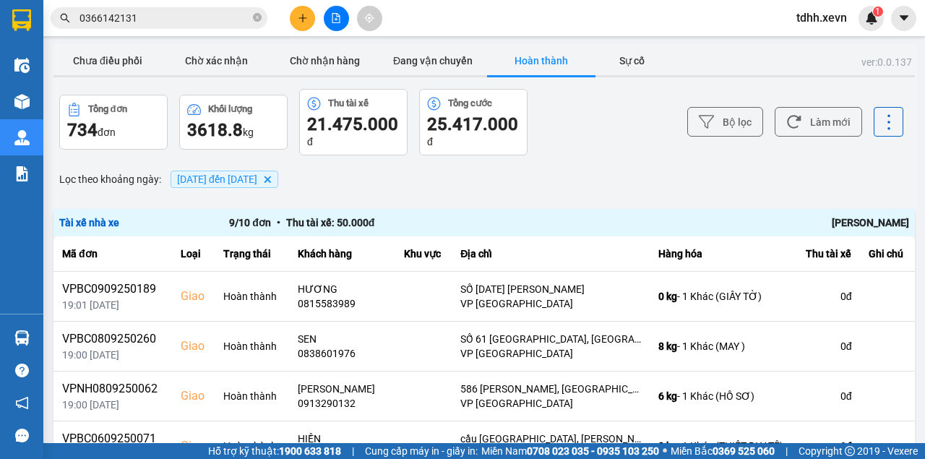
scroll to position [145, 0]
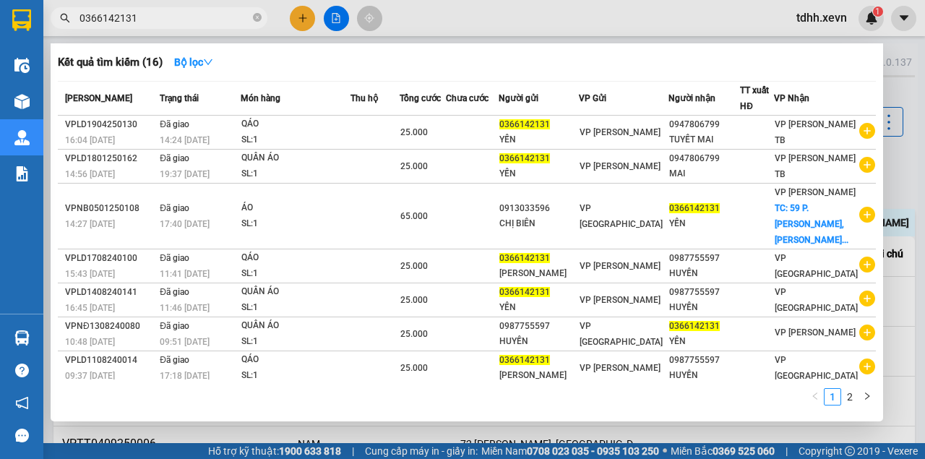
click at [170, 21] on input "0366142131" at bounding box center [164, 18] width 171 height 16
paste input "971751356"
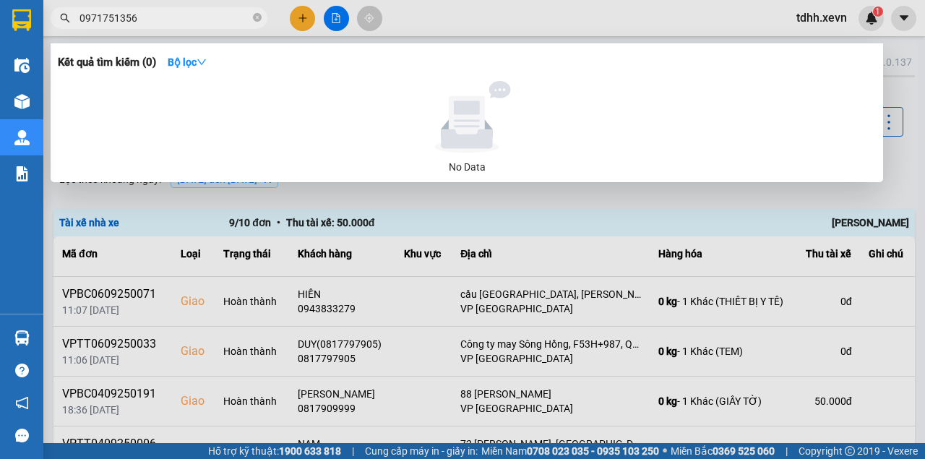
click at [504, 28] on div at bounding box center [462, 229] width 925 height 459
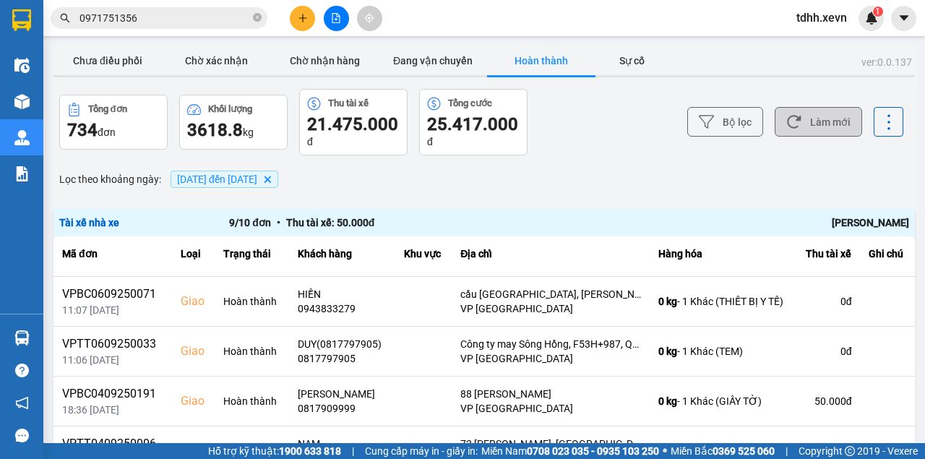
click at [809, 111] on button "Làm mới" at bounding box center [818, 122] width 87 height 30
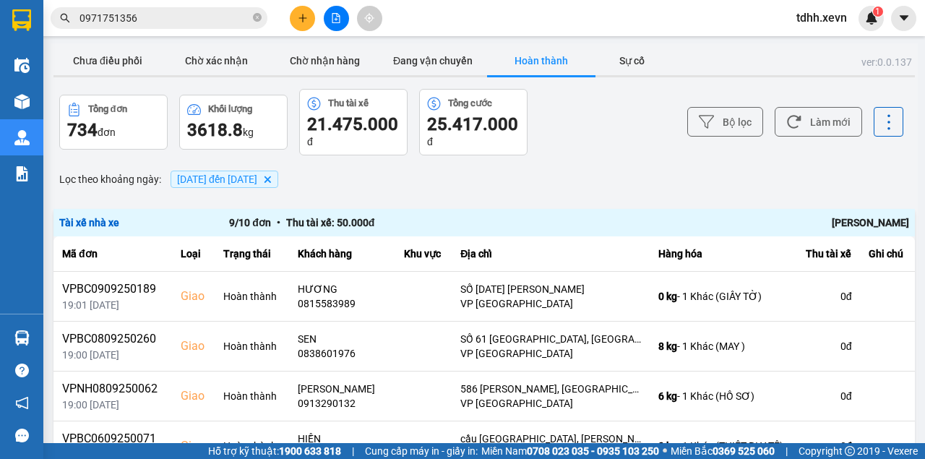
scroll to position [48, 0]
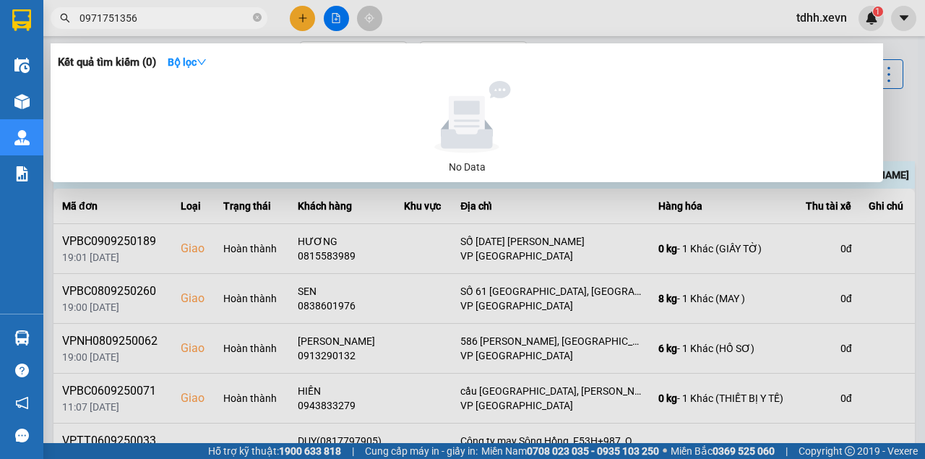
click at [181, 19] on input "0971751356" at bounding box center [164, 18] width 171 height 16
click at [564, 28] on div at bounding box center [462, 229] width 925 height 459
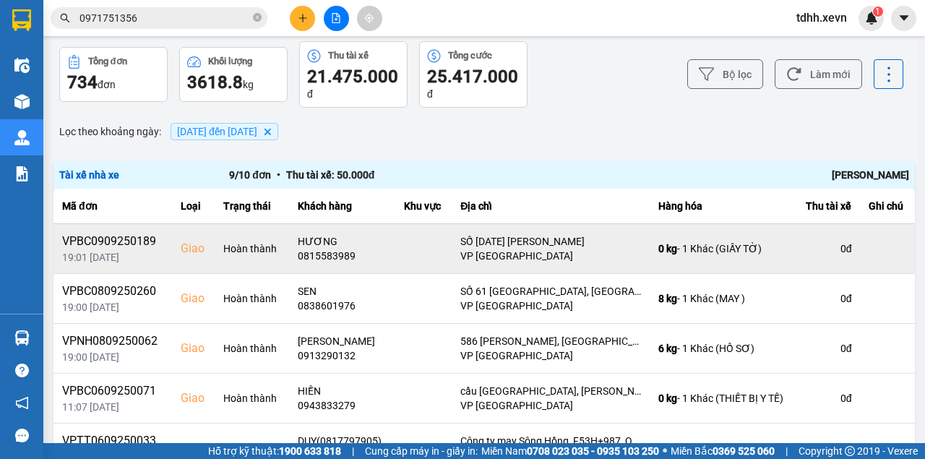
scroll to position [0, 0]
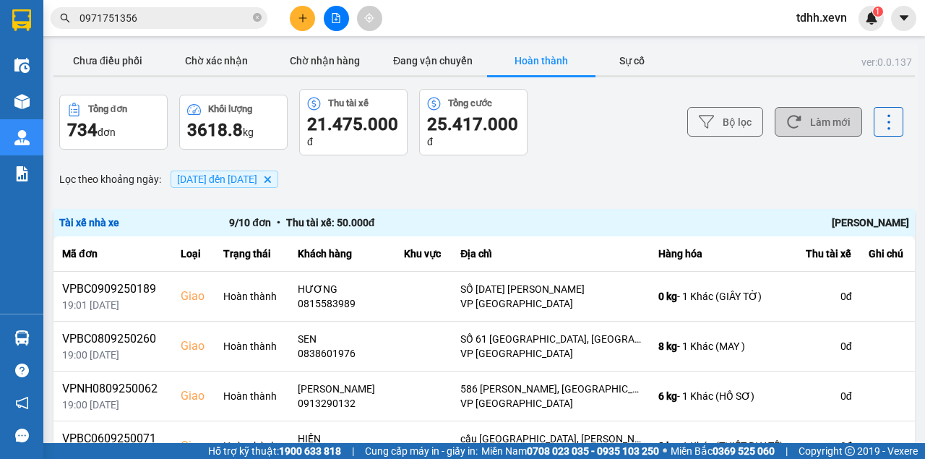
click at [822, 124] on button "Làm mới" at bounding box center [818, 122] width 87 height 30
click at [131, 42] on main "ver: 0.0.137 Chưa điều phối Chờ xác nhận Chờ nhận hàng Đang vận chuyển Hoàn thà…" at bounding box center [462, 221] width 925 height 443
click at [132, 56] on button "Chưa điều phối" at bounding box center [107, 60] width 108 height 29
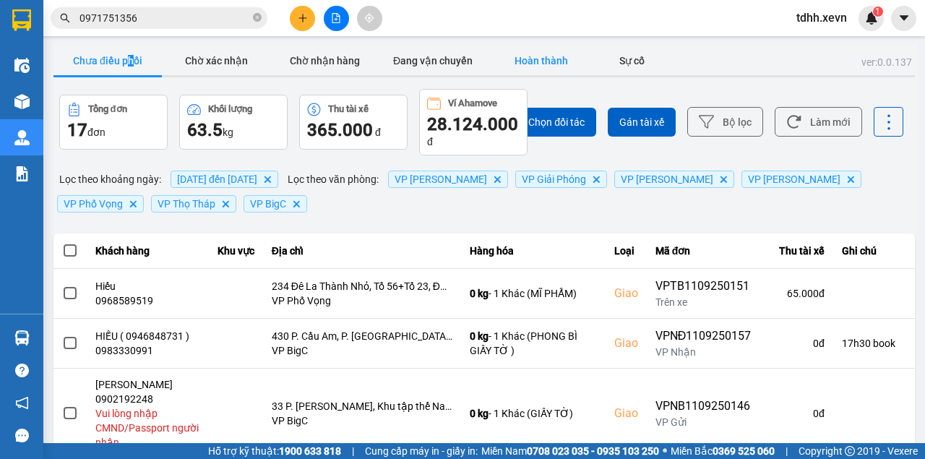
click at [554, 48] on button "Hoàn thành" at bounding box center [541, 60] width 108 height 29
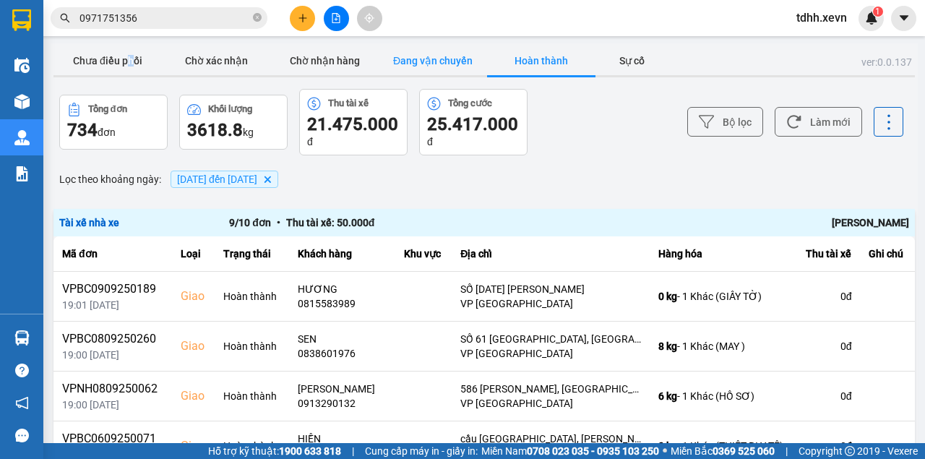
click at [416, 61] on button "Đang vận chuyển" at bounding box center [433, 60] width 108 height 29
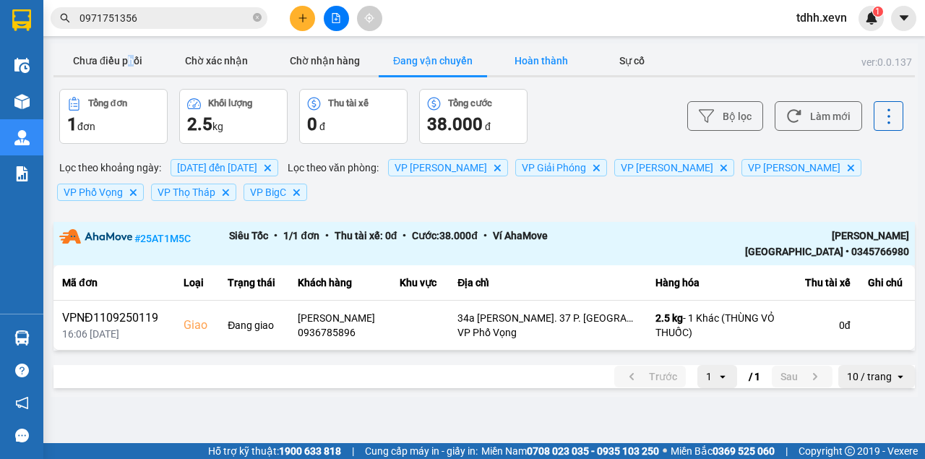
click at [522, 72] on button "Hoàn thành" at bounding box center [541, 60] width 108 height 29
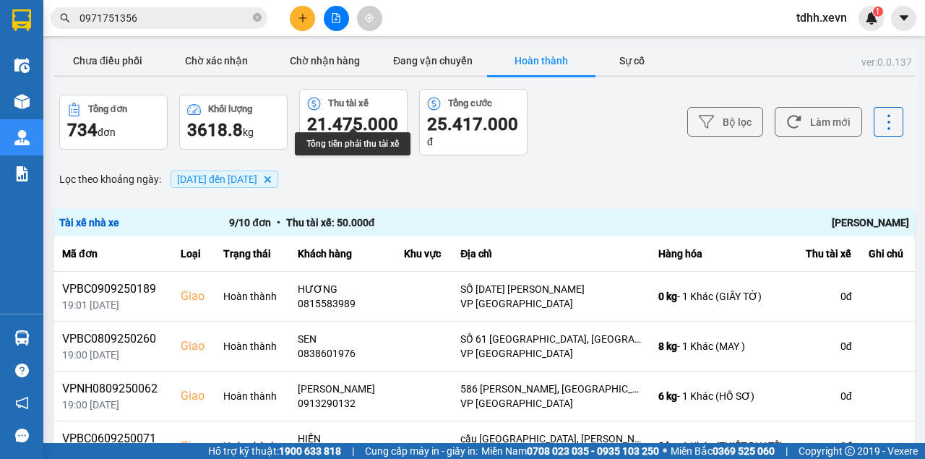
click at [249, 181] on span "04/09/2025 đến 11/09/2025" at bounding box center [217, 179] width 80 height 12
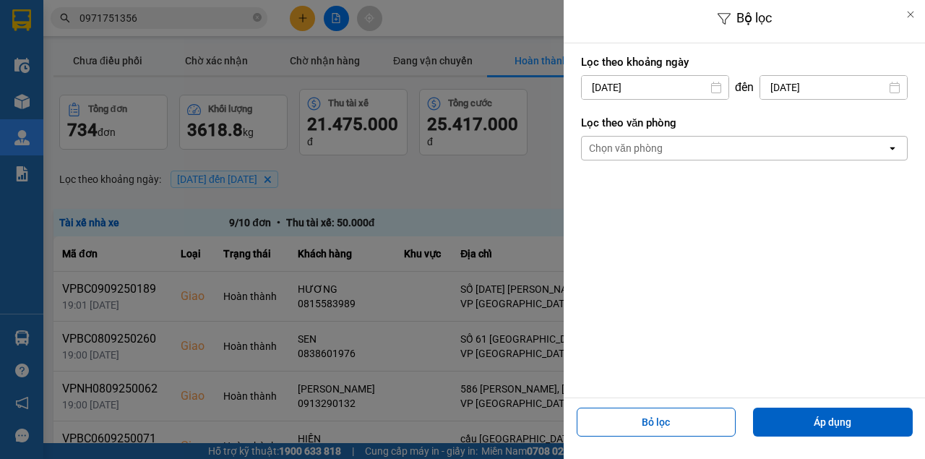
click at [704, 158] on div "Chọn văn phòng" at bounding box center [734, 148] width 305 height 23
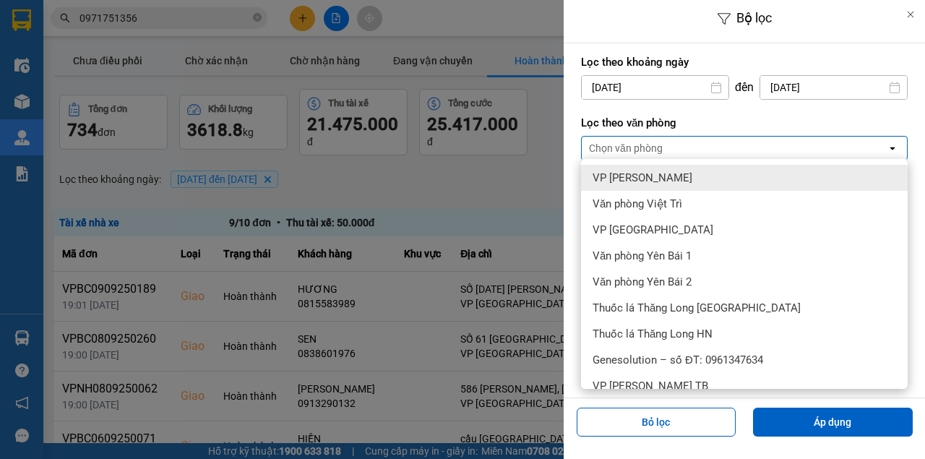
click at [669, 173] on div "VP Lê Duẩn" at bounding box center [744, 178] width 327 height 26
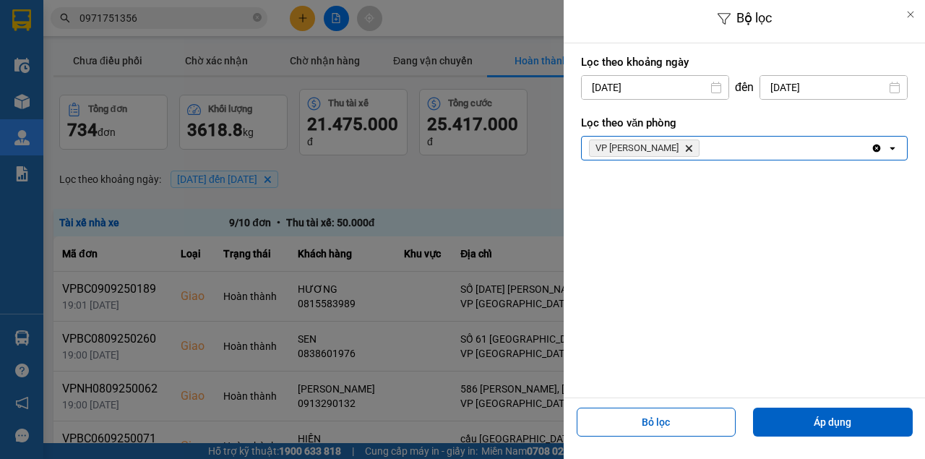
click at [715, 153] on div "VP Lê Duẩn Delete" at bounding box center [726, 148] width 289 height 23
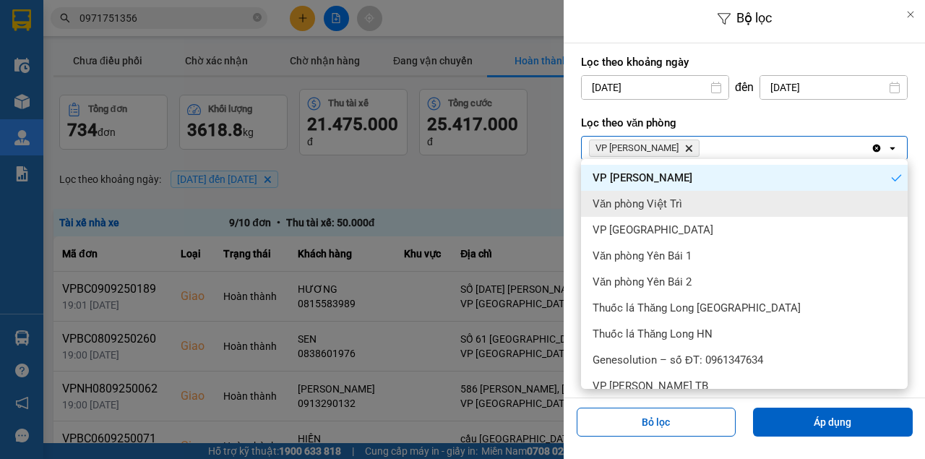
scroll to position [241, 0]
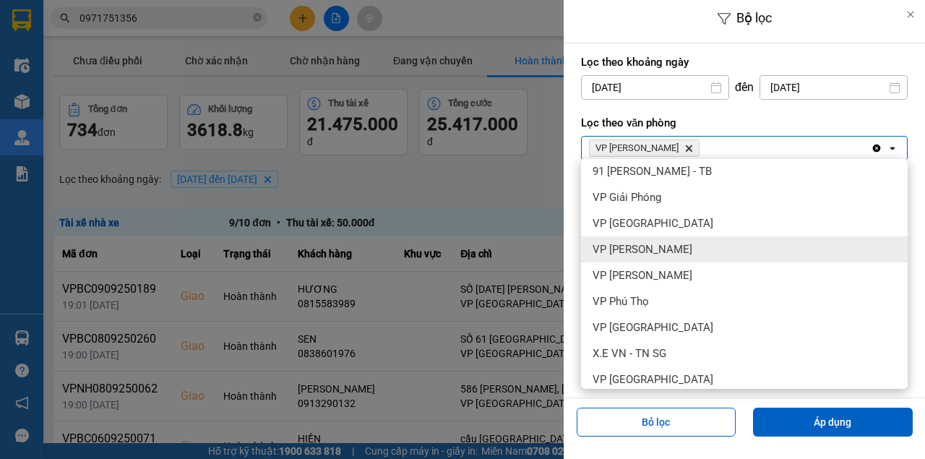
click at [675, 252] on span "VP [PERSON_NAME]" at bounding box center [643, 249] width 100 height 14
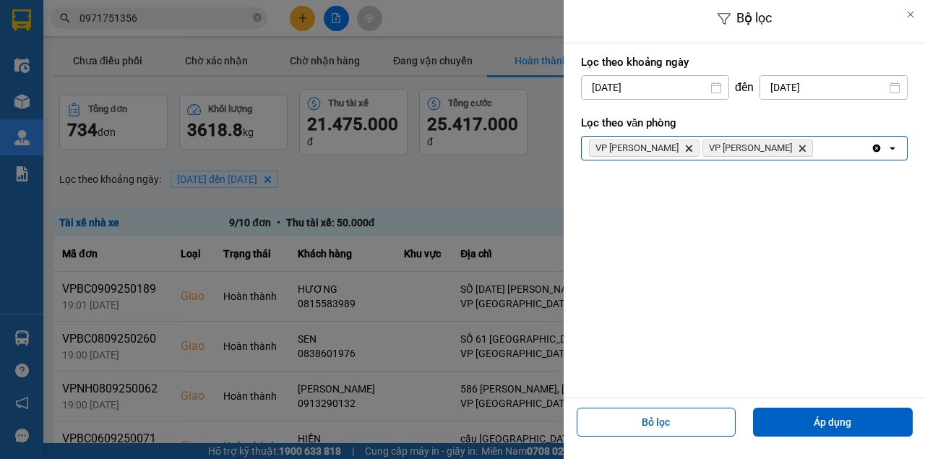
click at [786, 153] on div "VP Lê Duẩn Delete VP Trần Đại Nghĩa Delete" at bounding box center [726, 148] width 289 height 23
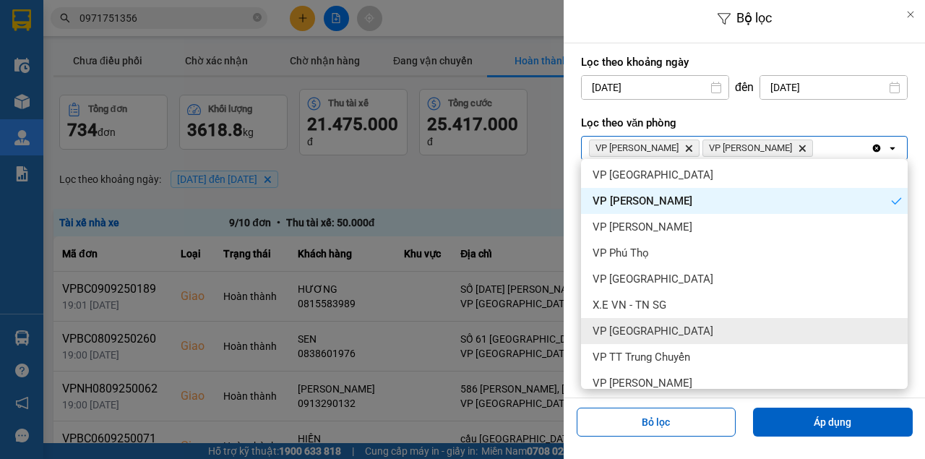
scroll to position [434, 0]
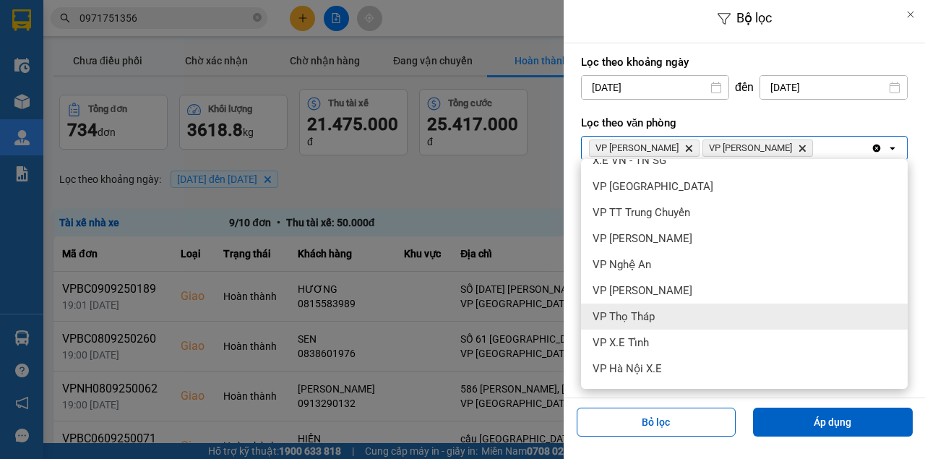
click at [655, 319] on div "VP Thọ Tháp" at bounding box center [744, 317] width 327 height 26
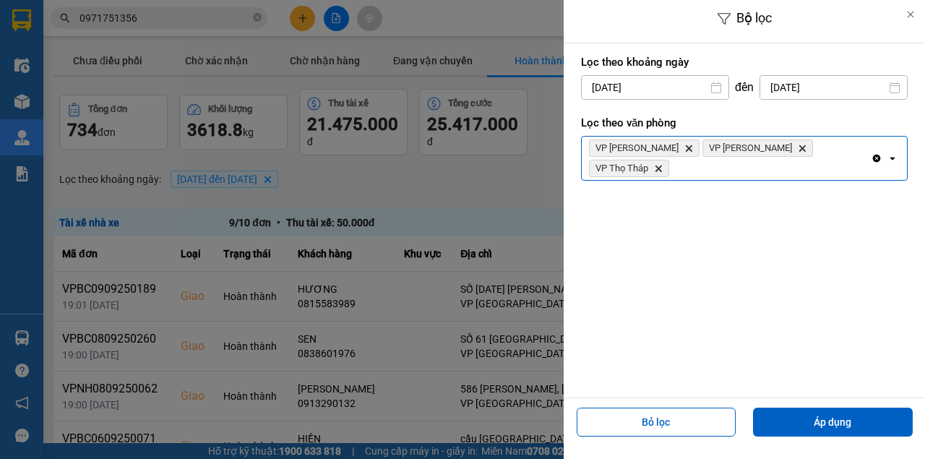
click at [856, 150] on div "VP Lê Duẩn Delete VP Trần Đại Nghĩa Delete VP Thọ Tháp Delete" at bounding box center [726, 158] width 289 height 43
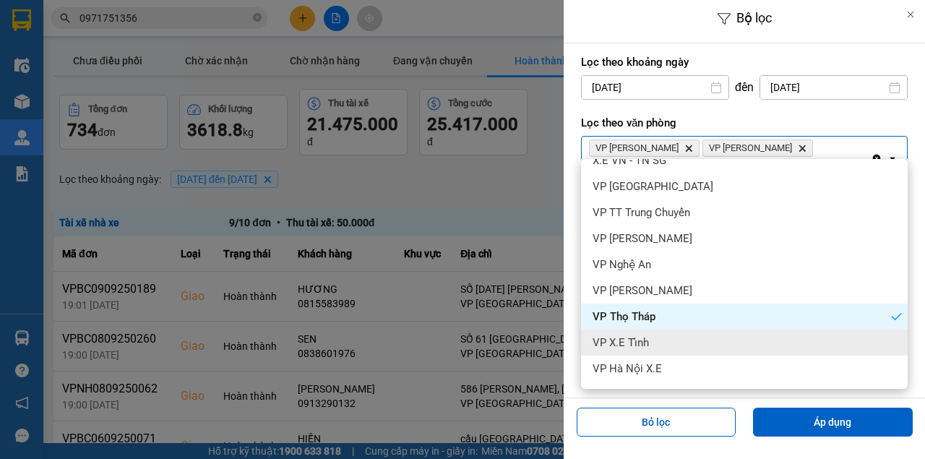
scroll to position [536, 0]
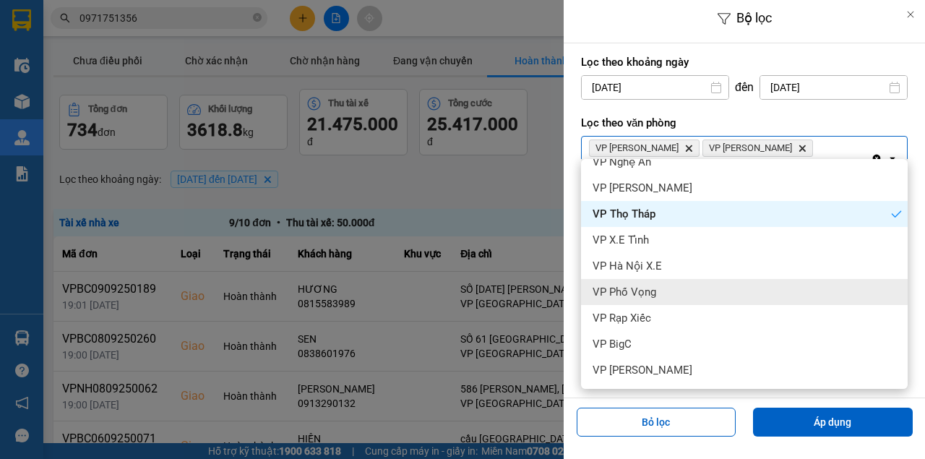
click at [671, 290] on div "VP Phố Vọng" at bounding box center [744, 292] width 327 height 26
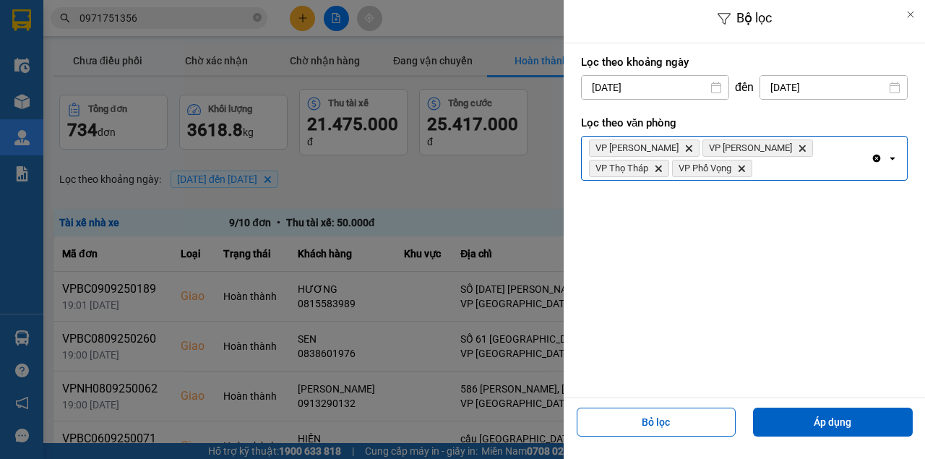
click at [748, 179] on div "Lọc theo văn phòng VP Lê Duẩn Delete VP Trần Đại Nghĩa Delete VP Thọ Tháp Delet…" at bounding box center [744, 148] width 327 height 74
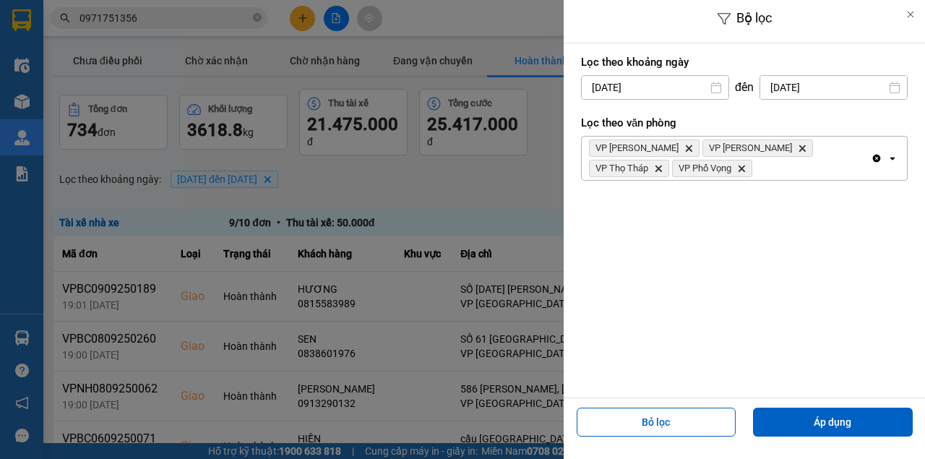
click at [748, 173] on div "VP Lê Duẩn Delete VP Trần Đại Nghĩa Delete VP Thọ Tháp Delete VP Phố Vọng Delete" at bounding box center [726, 158] width 289 height 43
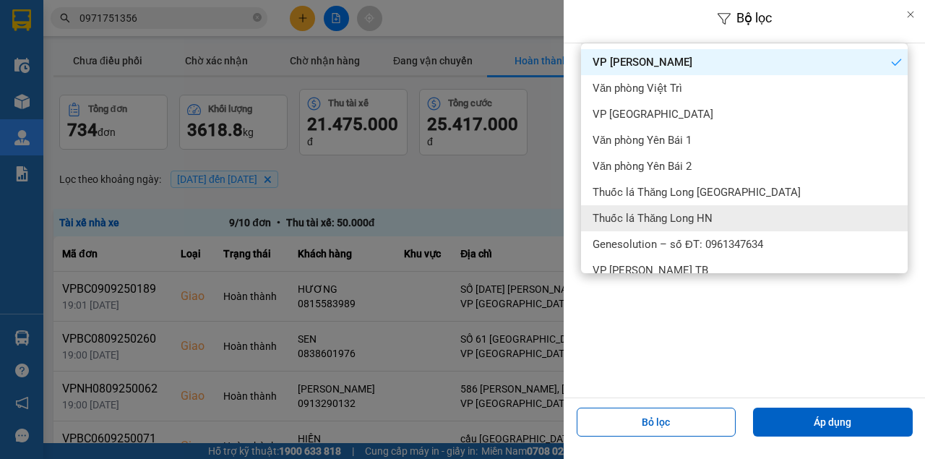
scroll to position [192, 0]
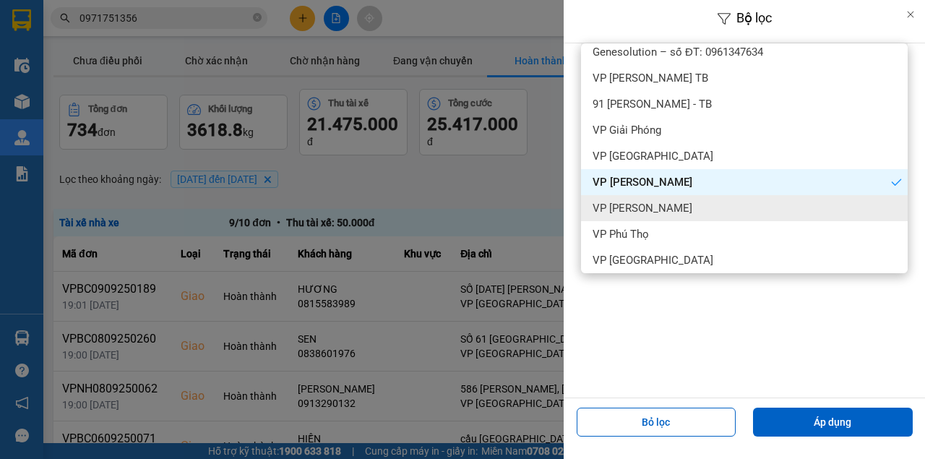
click at [640, 210] on span "VP [PERSON_NAME]" at bounding box center [643, 208] width 100 height 14
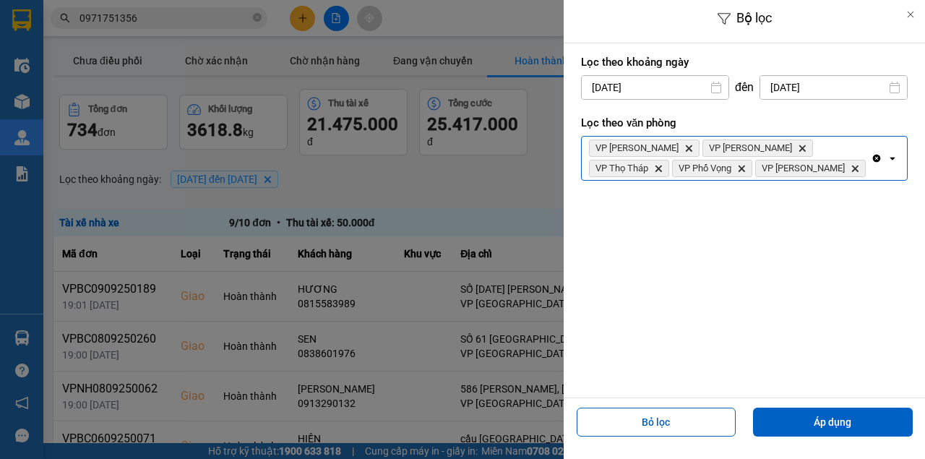
click at [796, 168] on div "VP Lê Duẩn Delete VP Trần Đại Nghĩa Delete VP Thọ Tháp Delete VP Phố Vọng Delet…" at bounding box center [726, 158] width 289 height 43
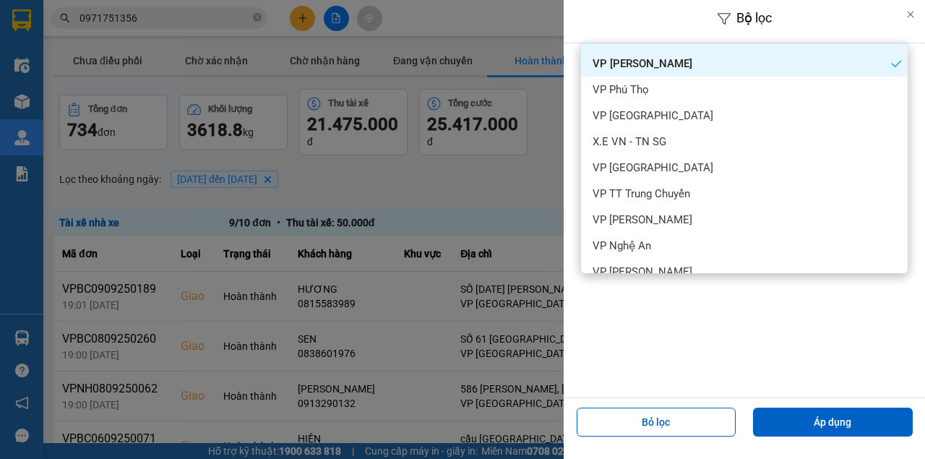
scroll to position [536, 0]
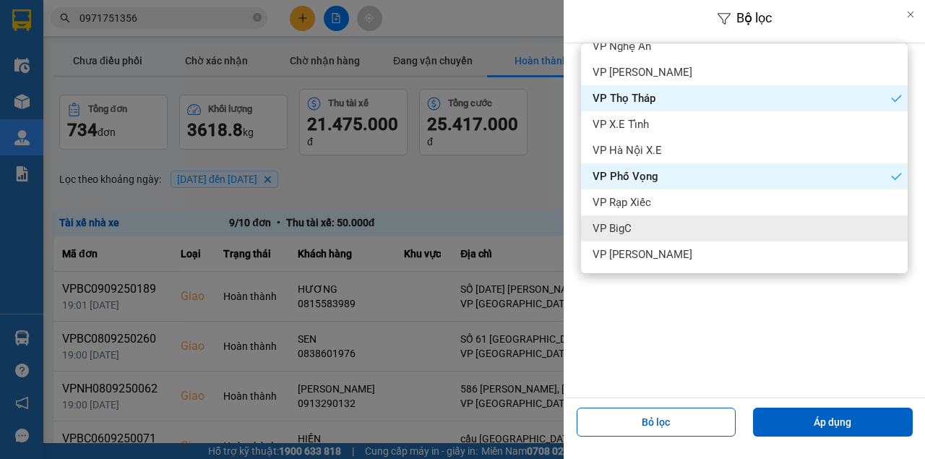
click at [694, 225] on div "VP BigC" at bounding box center [744, 228] width 327 height 26
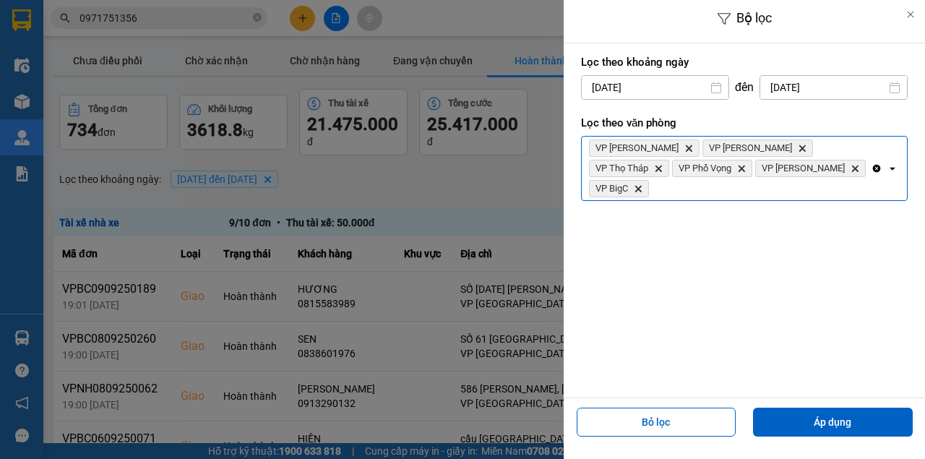
click at [834, 168] on div "VP Lê Duẩn Delete VP Trần Đại Nghĩa Delete VP Thọ Tháp Delete VP Phố Vọng Delet…" at bounding box center [726, 169] width 289 height 64
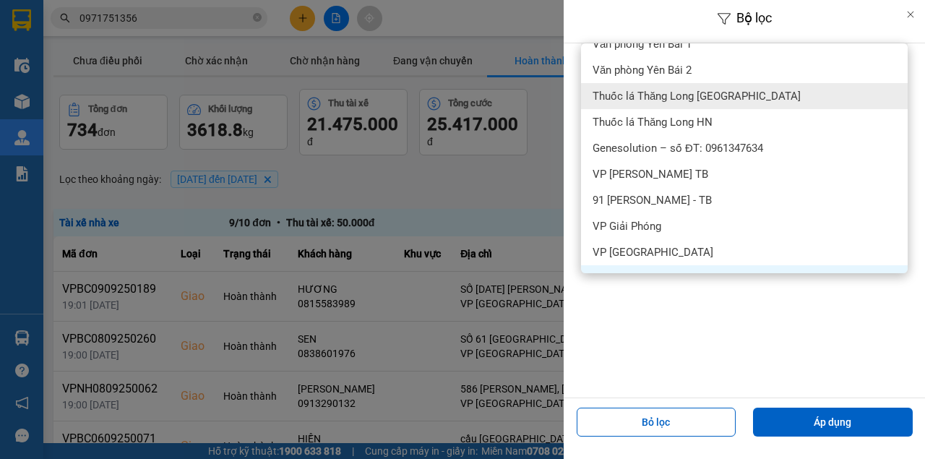
scroll to position [192, 0]
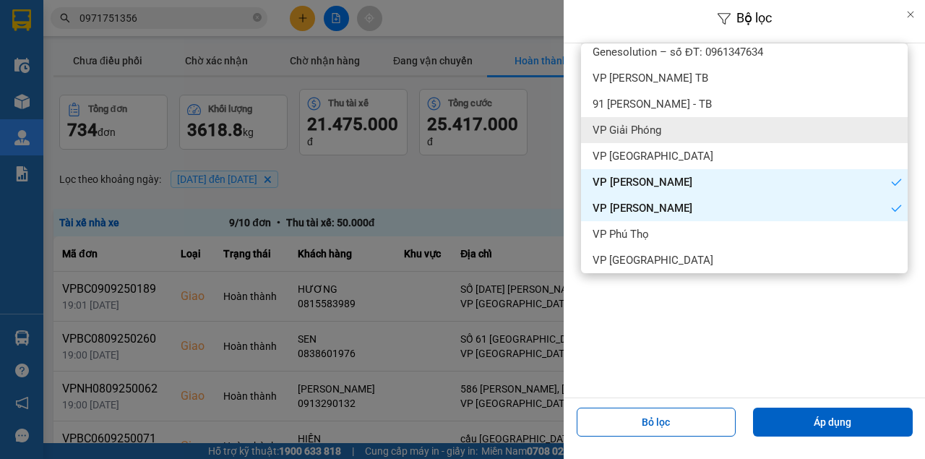
click at [692, 135] on div "VP Giải Phóng" at bounding box center [744, 130] width 327 height 26
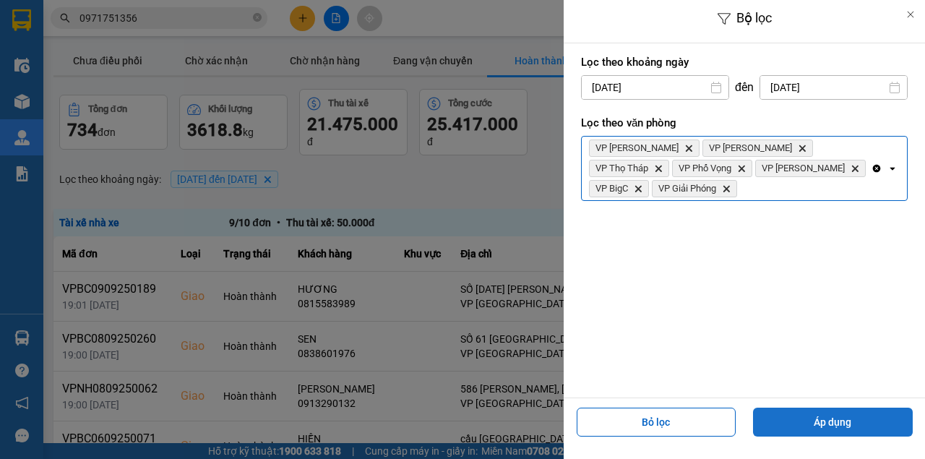
click at [834, 416] on button "Áp dụng" at bounding box center [833, 422] width 160 height 29
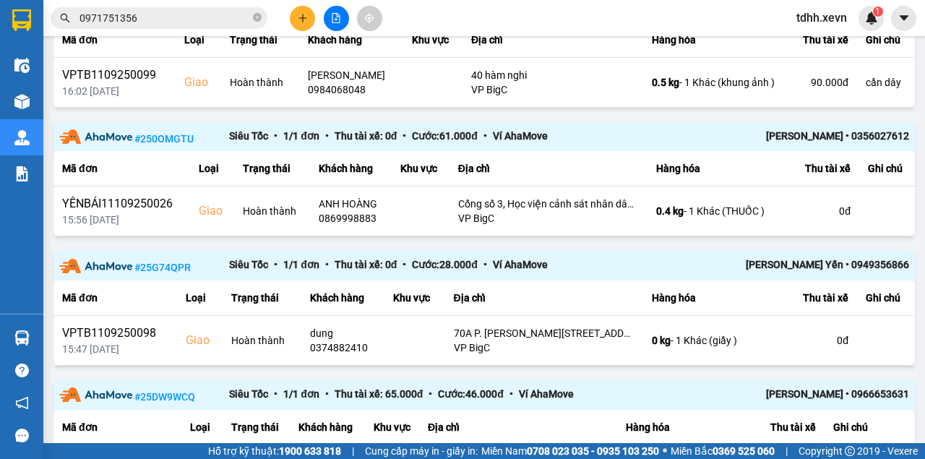
scroll to position [289, 0]
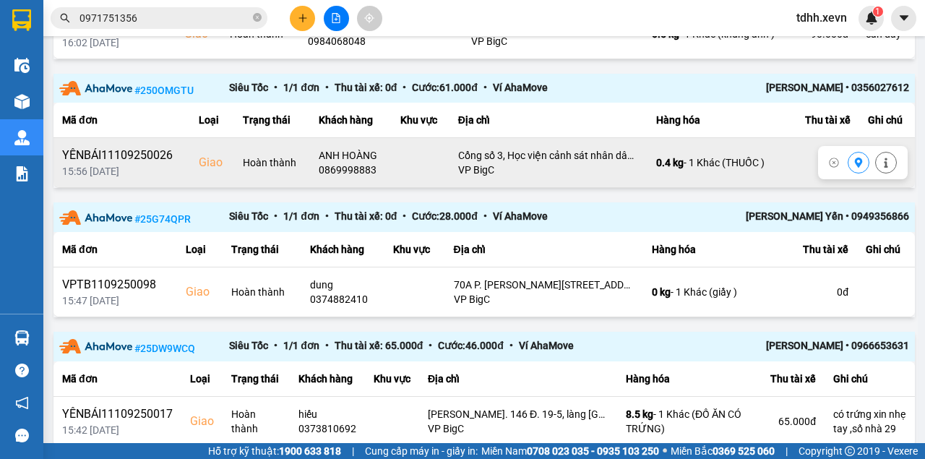
click at [854, 168] on icon at bounding box center [859, 163] width 10 height 10
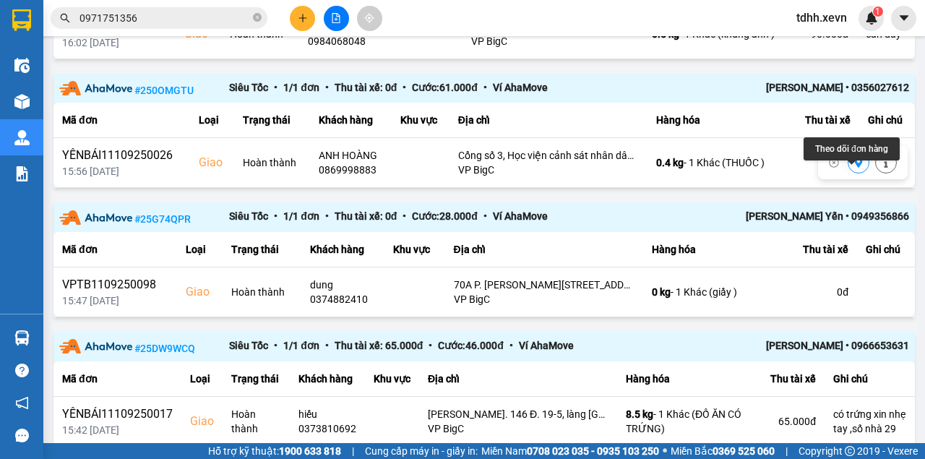
click at [855, 168] on icon at bounding box center [859, 163] width 8 height 10
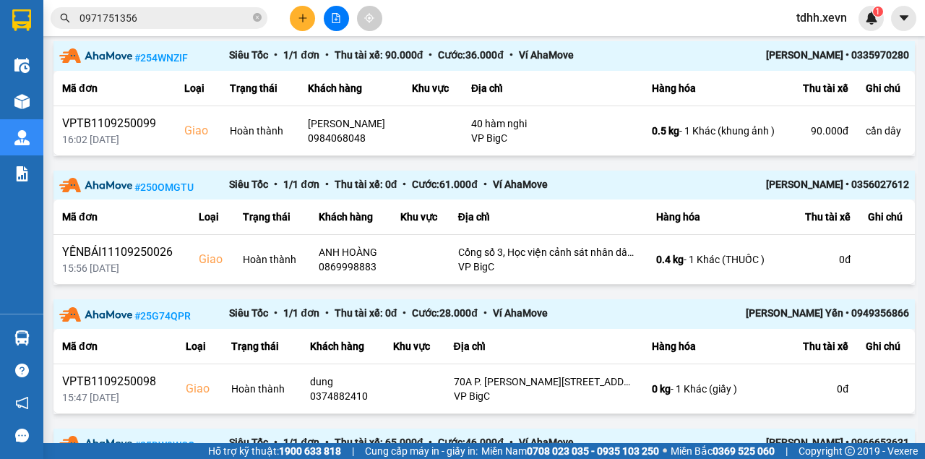
click at [184, 7] on span "0971751356" at bounding box center [159, 18] width 217 height 22
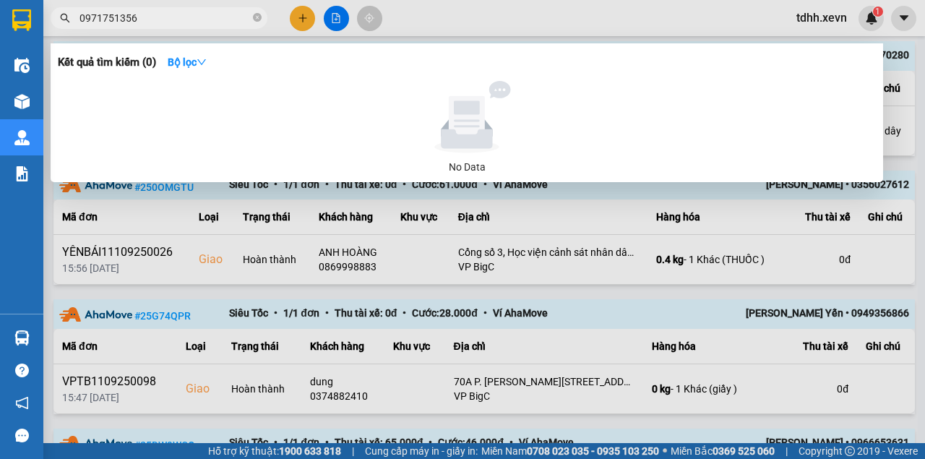
click at [184, 7] on span "0971751356" at bounding box center [159, 18] width 217 height 22
click at [186, 12] on input "0971751356" at bounding box center [164, 18] width 171 height 16
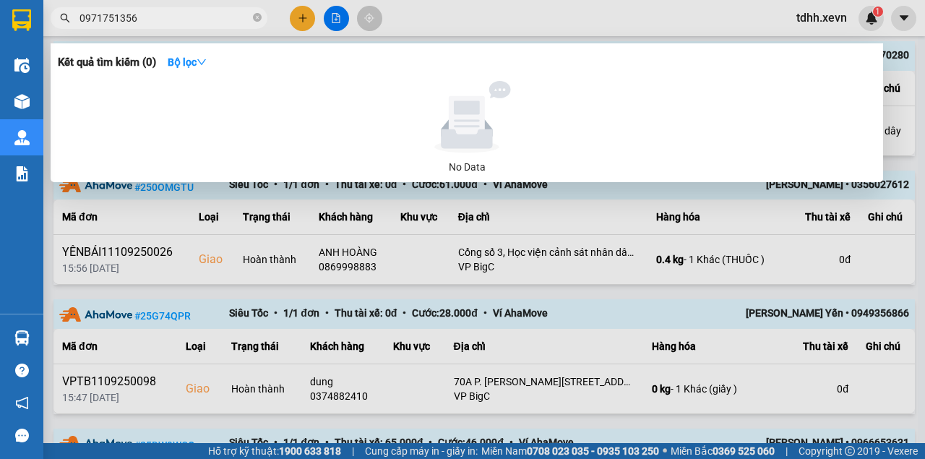
paste input "366442489"
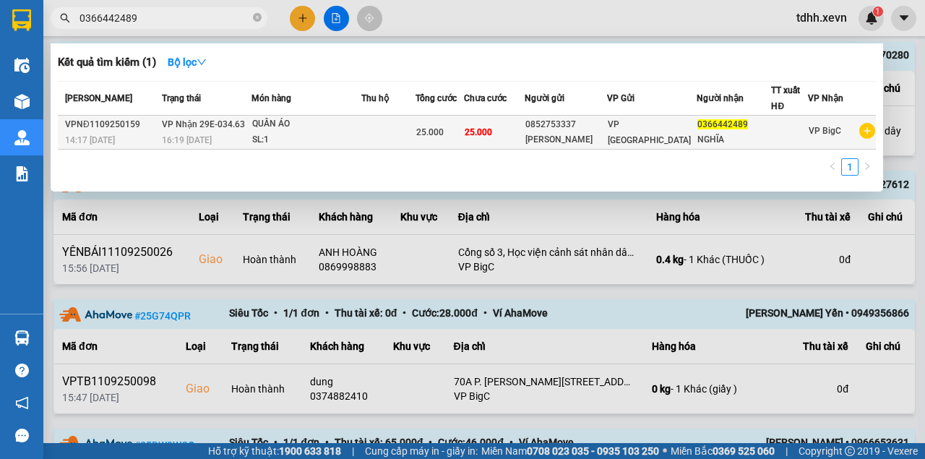
type input "0366442489"
click at [336, 129] on div "QUẦN ÁO" at bounding box center [306, 124] width 108 height 16
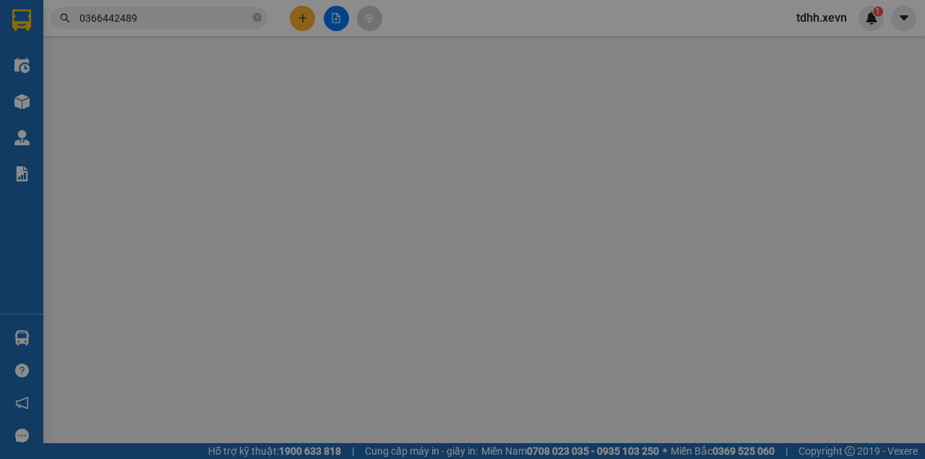
type input "0852753337"
type input "HOÀNG VĂN NAM"
type input "0366442489"
type input "NGHĨA"
type input "25.000"
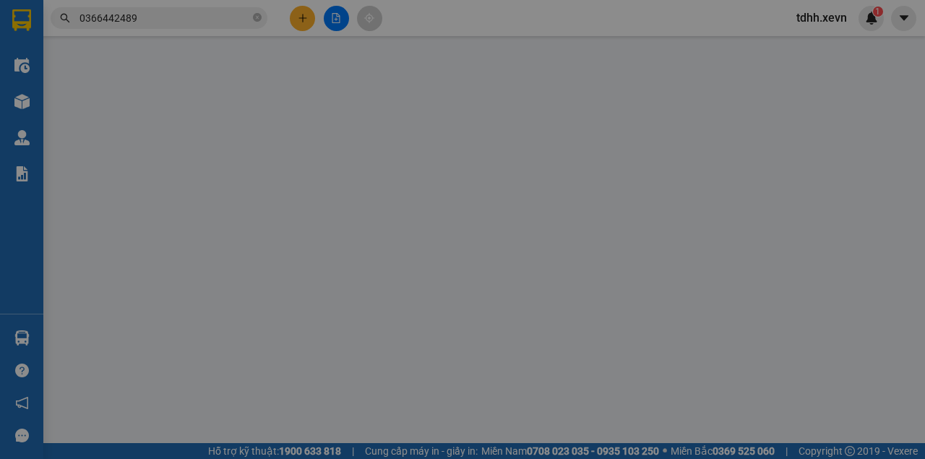
type input "25.000"
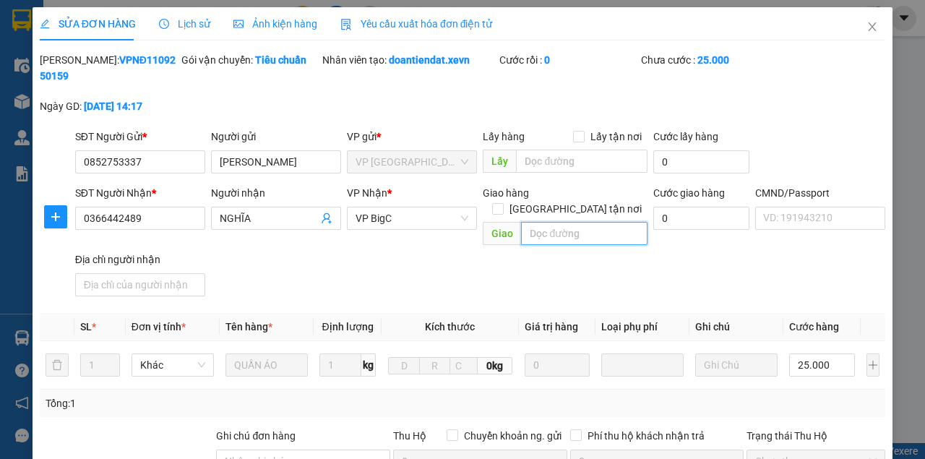
click at [561, 222] on input "text" at bounding box center [584, 233] width 126 height 23
paste input "44 P. Nhân Hòa, Nhân Chính, Thanh Xuân, Hà Nội, Việt Nam"
type input "số nhà 28 44 P. Nhân Hòa, Nhân Chính, Thanh Xuân, Hà Nội, Việt Nam"
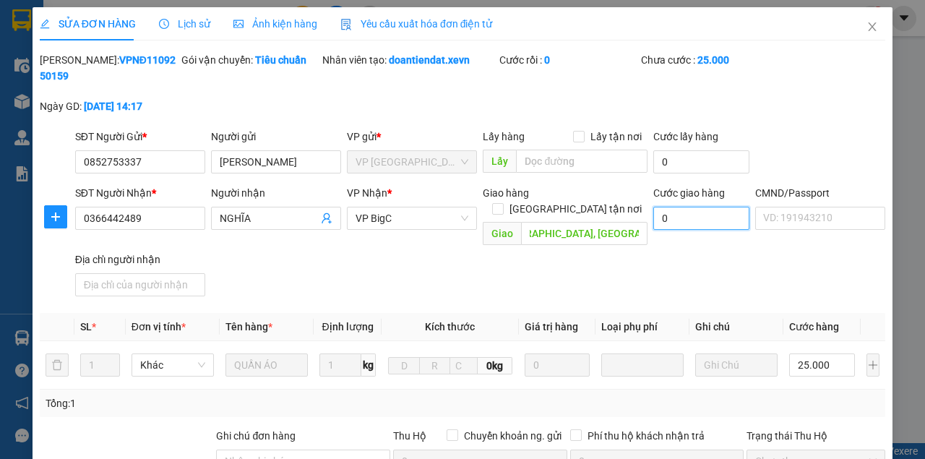
click at [723, 215] on input "0" at bounding box center [701, 218] width 96 height 23
type input "4"
type input "25.004"
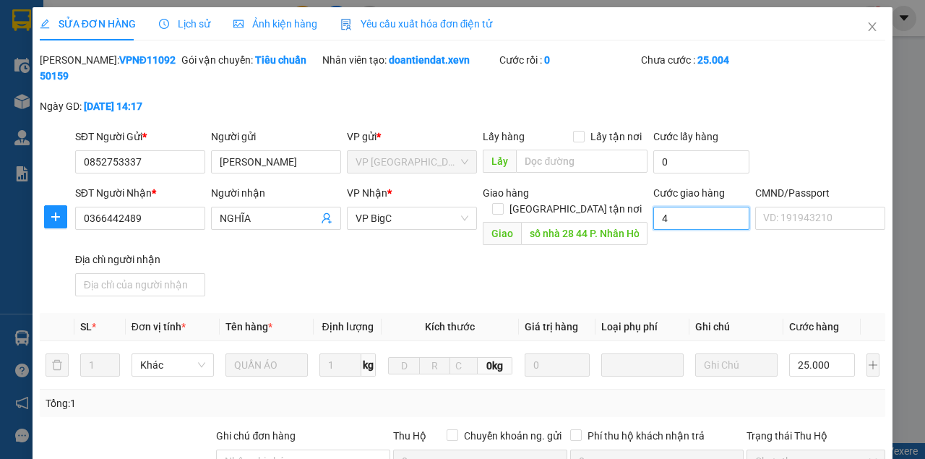
type input "40"
type input "25.040"
type input "400"
type input "25.400"
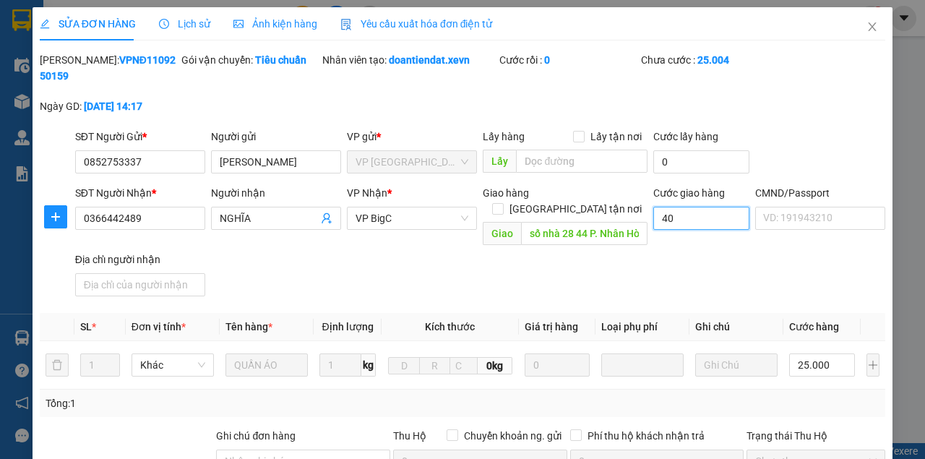
type input "25.400"
type input "4.000"
type input "29.000"
type input "40.000"
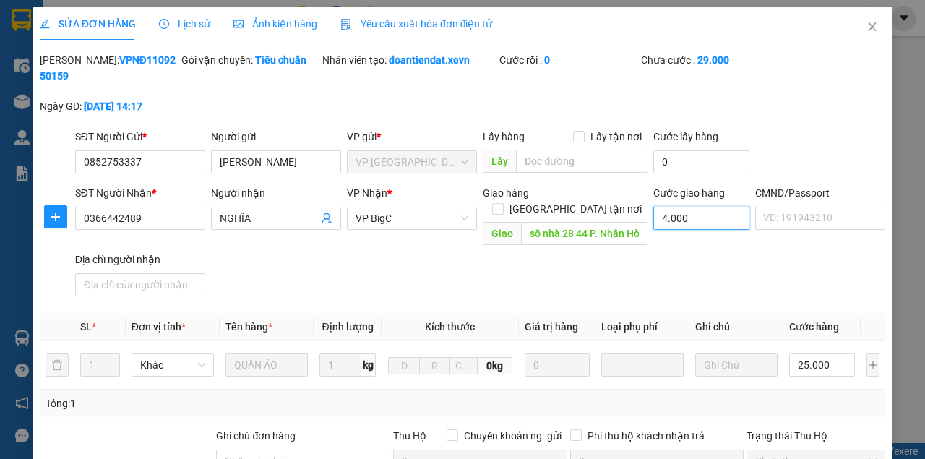
type input "65.000"
type input "40.000"
click at [502, 203] on input "[GEOGRAPHIC_DATA] tận nơi" at bounding box center [497, 208] width 10 height 10
checkbox input "true"
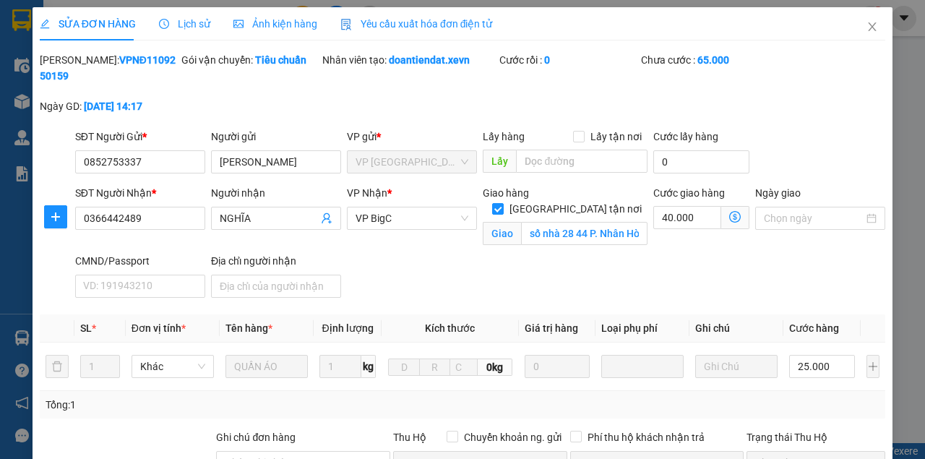
scroll to position [262, 0]
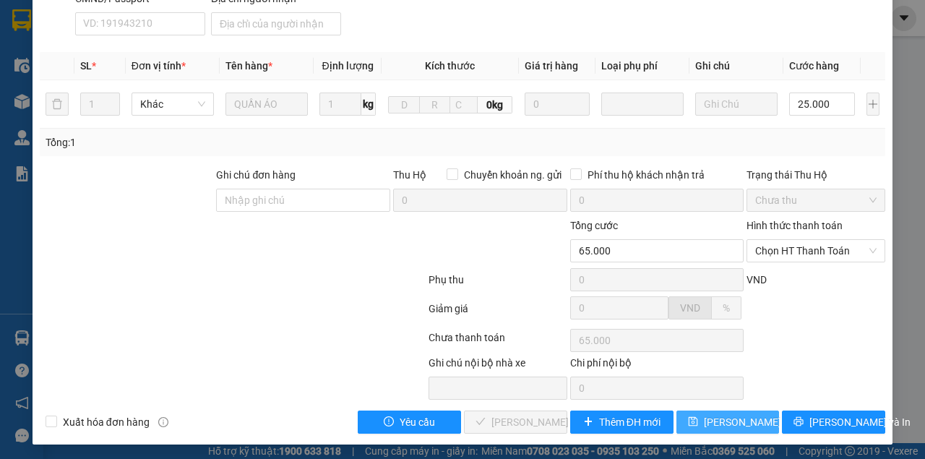
click at [739, 421] on span "[PERSON_NAME] thay đổi" at bounding box center [762, 422] width 116 height 16
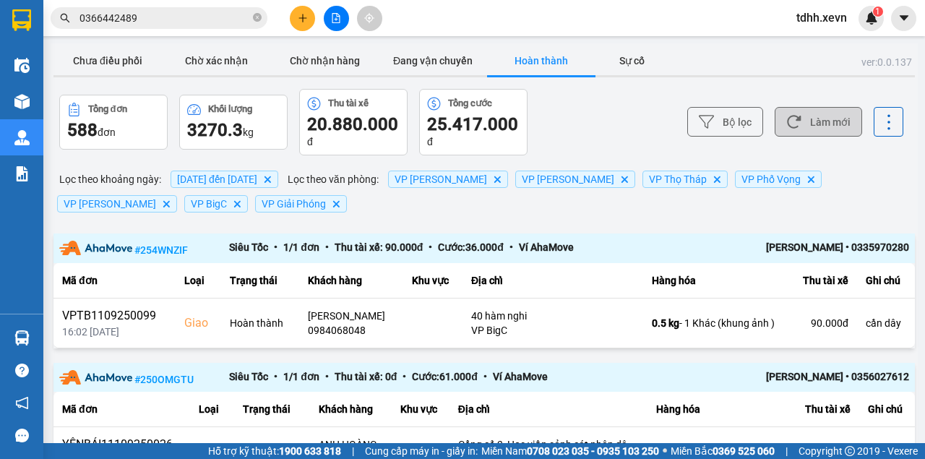
click at [822, 126] on button "Làm mới" at bounding box center [818, 122] width 87 height 30
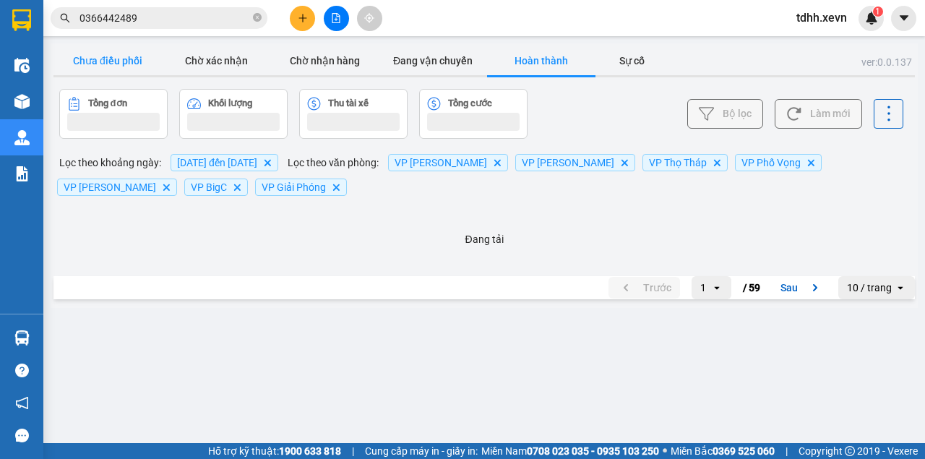
click at [128, 65] on button "Chưa điều phối" at bounding box center [107, 60] width 108 height 29
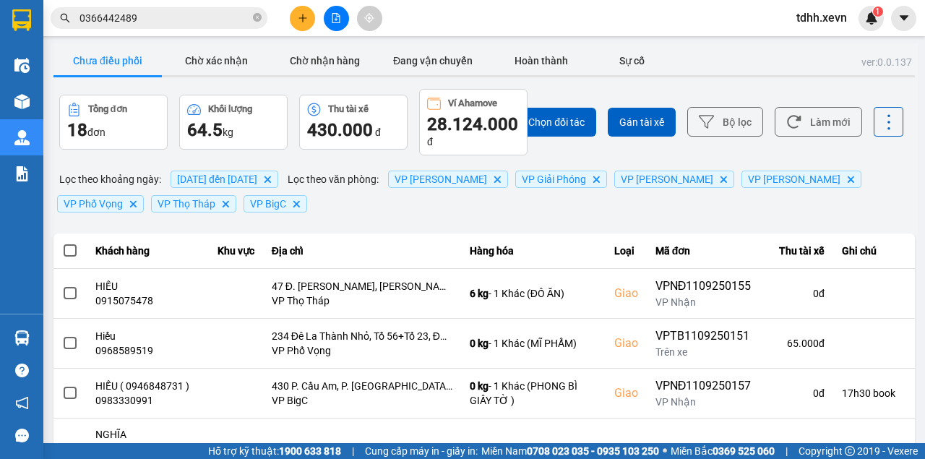
scroll to position [145, 0]
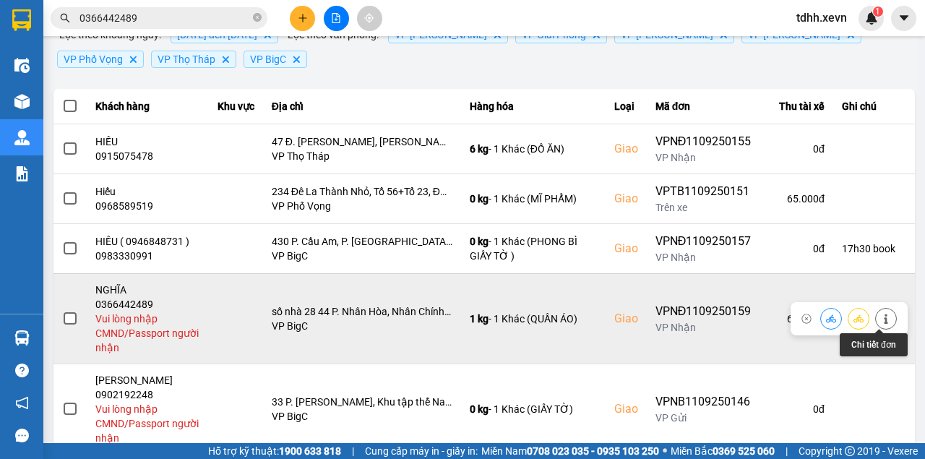
click at [883, 314] on icon at bounding box center [886, 319] width 10 height 10
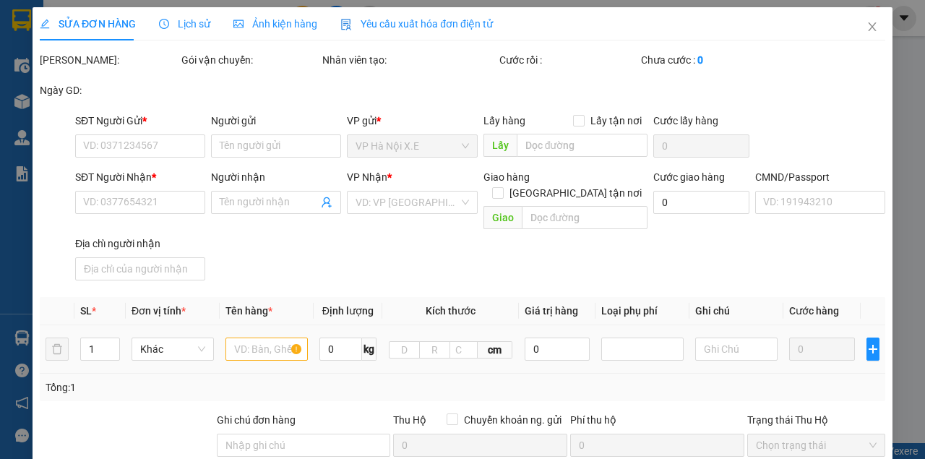
type input "0852753337"
type input "HOÀNG VĂN NAM"
type input "0366442489"
type input "NGHĨA"
checkbox input "true"
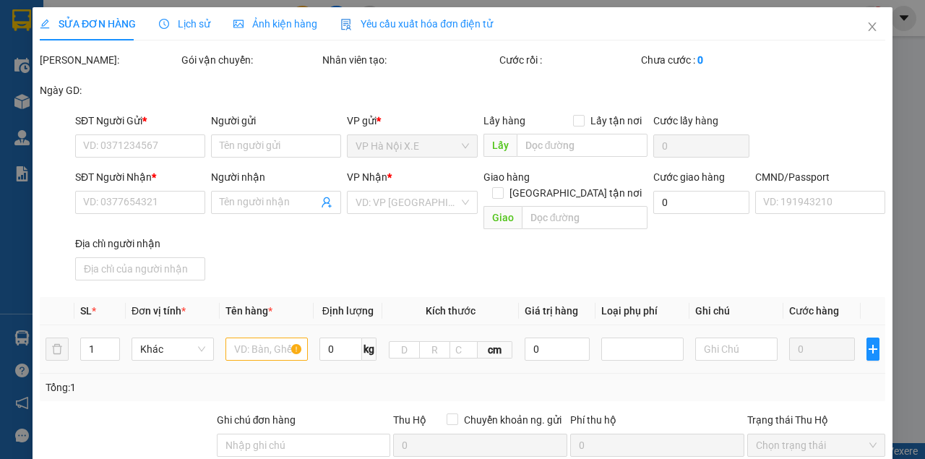
type input "số nhà 28 44 P. Nhân Hòa, Nhân Chính, Thanh Xuân, Hà Nội, Việt Nam"
type input "65.000"
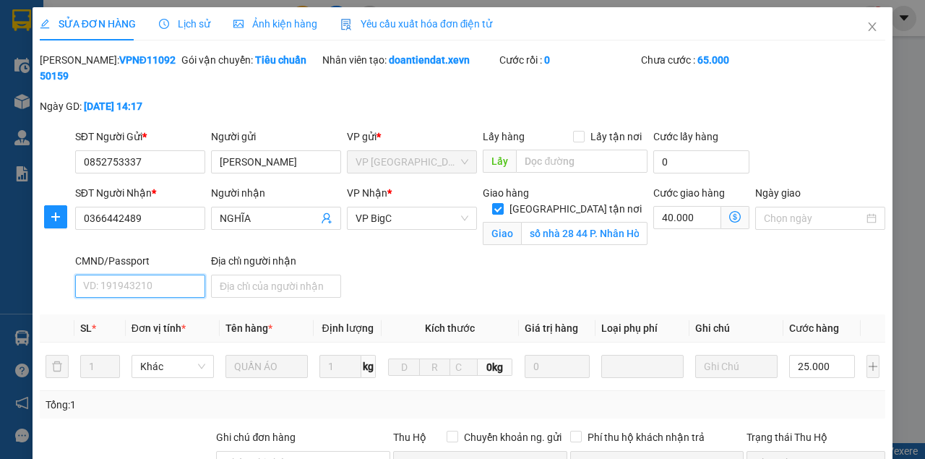
click at [125, 285] on input "CMND/Passport" at bounding box center [140, 286] width 130 height 23
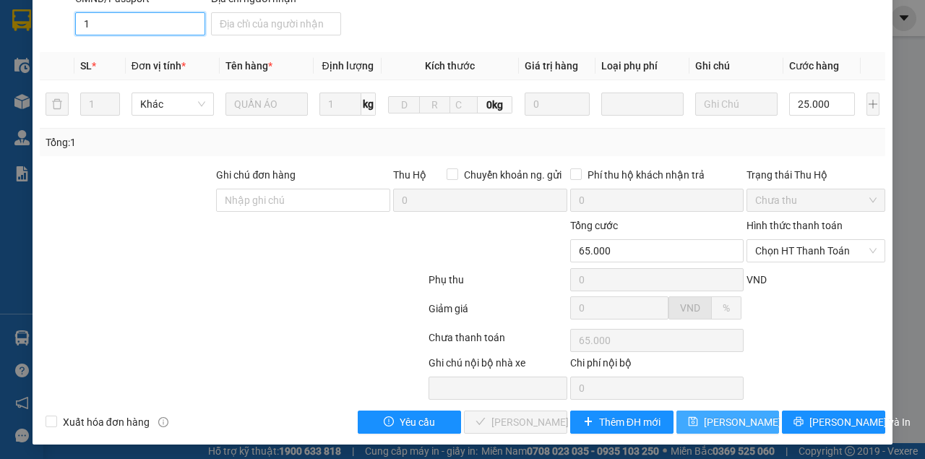
type input "1"
drag, startPoint x: 703, startPoint y: 429, endPoint x: 650, endPoint y: 357, distance: 89.5
click at [704, 429] on button "[PERSON_NAME] thay đổi" at bounding box center [727, 421] width 103 height 23
click at [704, 428] on button "[PERSON_NAME] thay đổi" at bounding box center [727, 421] width 103 height 23
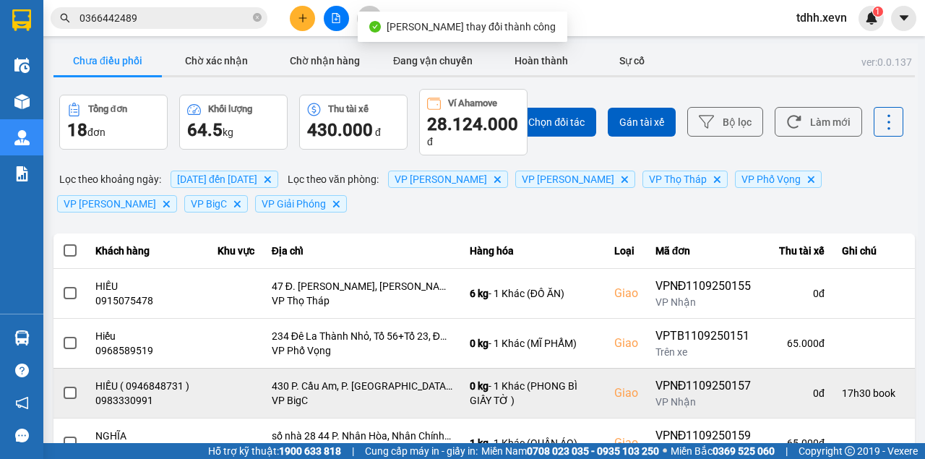
scroll to position [145, 0]
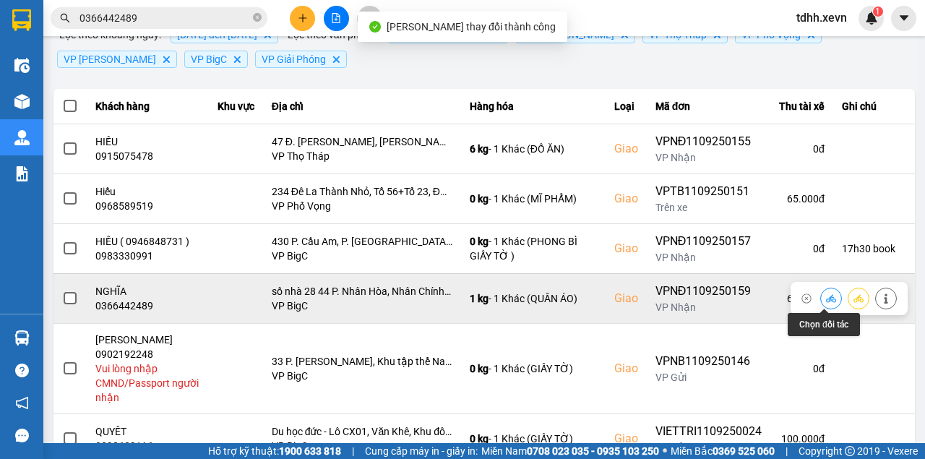
click at [827, 299] on icon at bounding box center [831, 298] width 10 height 10
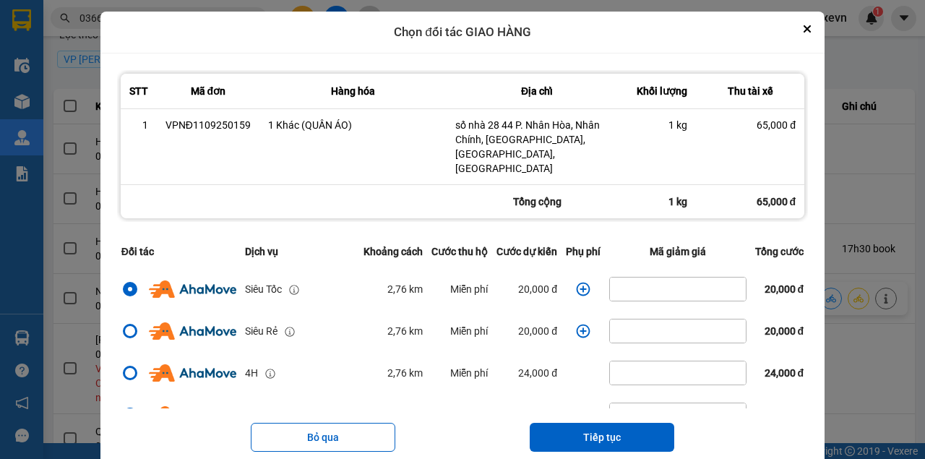
click at [577, 282] on icon "dialog" at bounding box center [583, 289] width 14 height 14
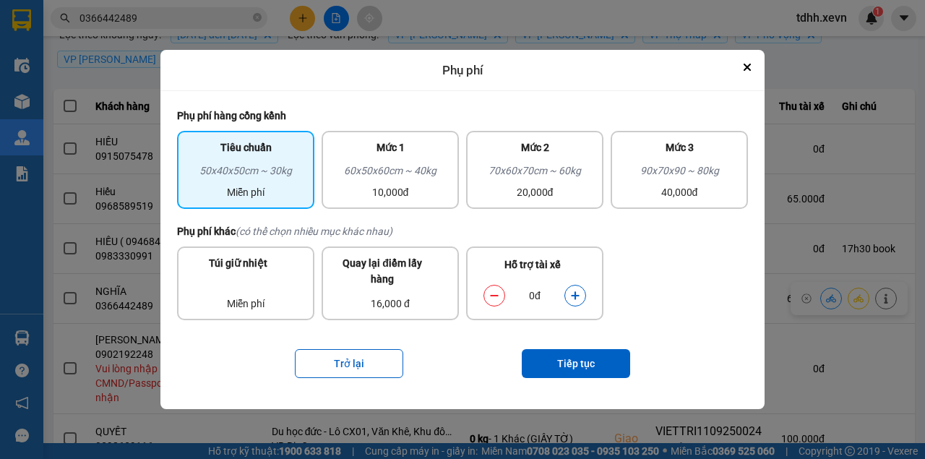
click at [577, 289] on button "dialog" at bounding box center [575, 295] width 20 height 25
click at [572, 352] on button "Tiếp tục" at bounding box center [576, 363] width 108 height 29
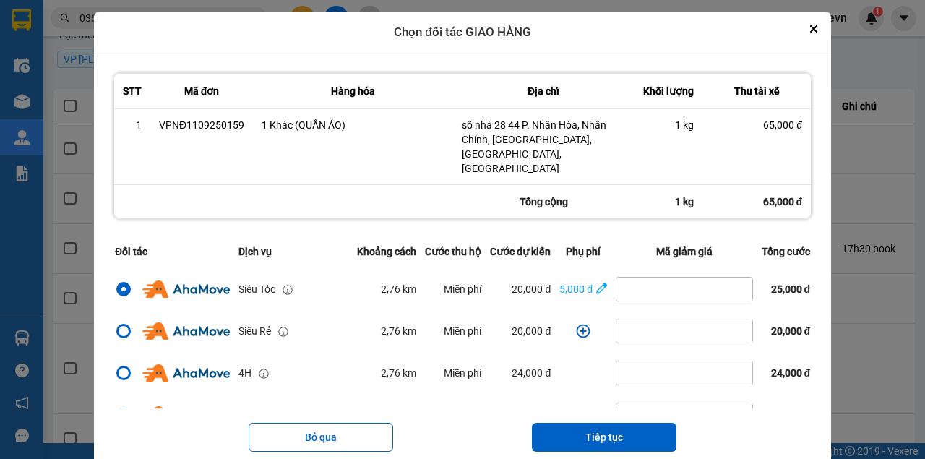
click at [590, 423] on button "Tiếp tục" at bounding box center [604, 437] width 145 height 29
click at [591, 417] on div "ver: 0.0.137 Chưa điều phối Chờ xác nhận Chờ nhận hàng Đang vận chuyển Hoàn thà…" at bounding box center [484, 306] width 867 height 814
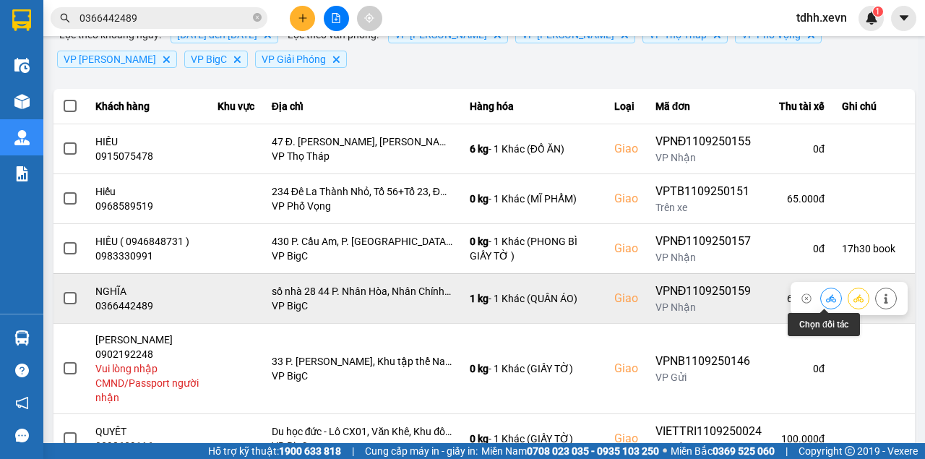
click at [826, 299] on icon at bounding box center [831, 298] width 10 height 8
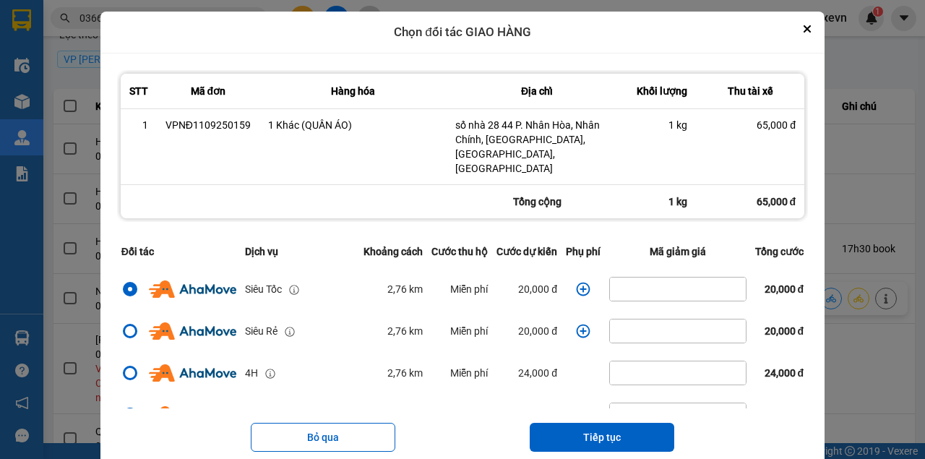
click at [577, 282] on icon "dialog" at bounding box center [584, 289] width 14 height 14
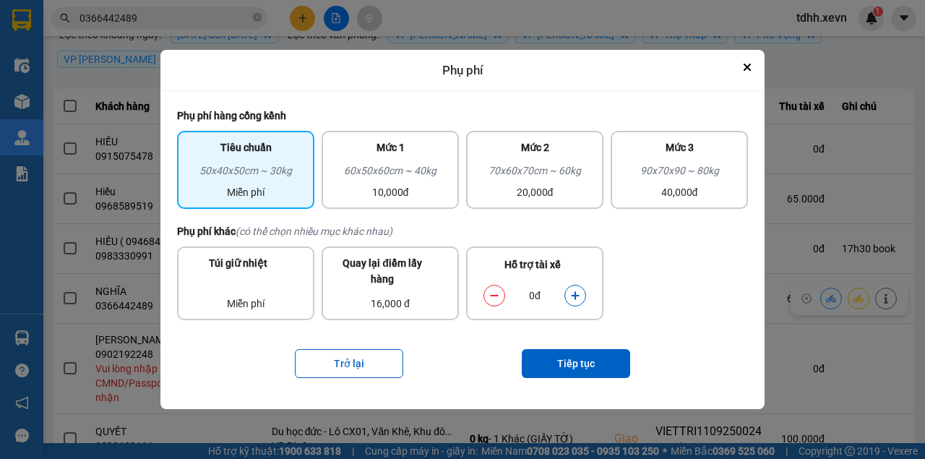
drag, startPoint x: 575, startPoint y: 298, endPoint x: 578, endPoint y: 319, distance: 21.2
click at [576, 298] on icon "dialog" at bounding box center [575, 296] width 10 height 10
click at [562, 353] on button "Tiếp tục" at bounding box center [576, 363] width 108 height 29
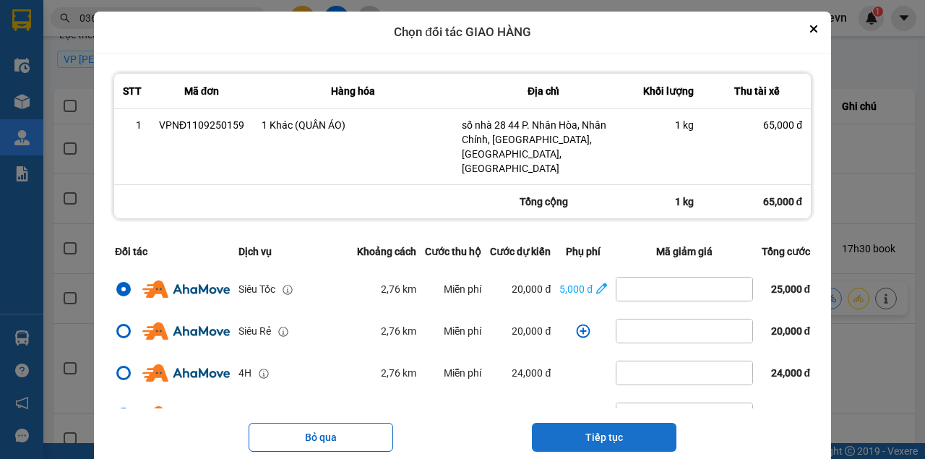
click at [596, 423] on button "Tiếp tục" at bounding box center [604, 437] width 145 height 29
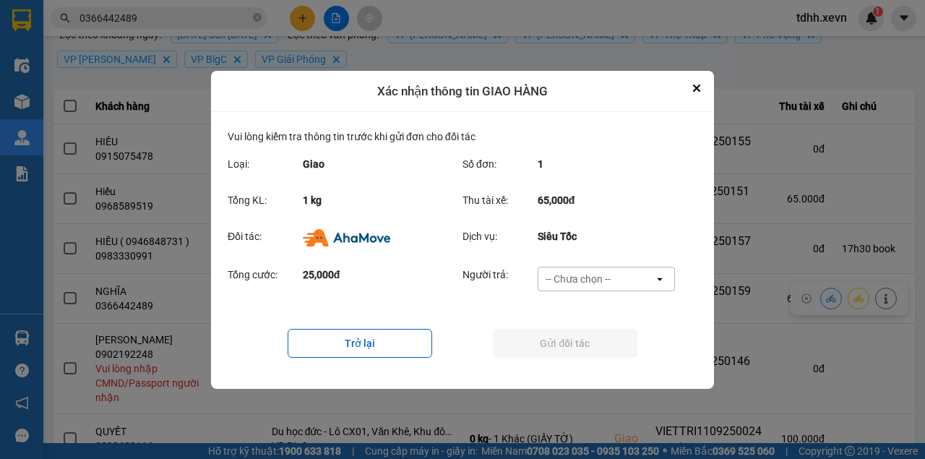
click at [577, 285] on div "-- Chưa chọn --" at bounding box center [578, 279] width 65 height 14
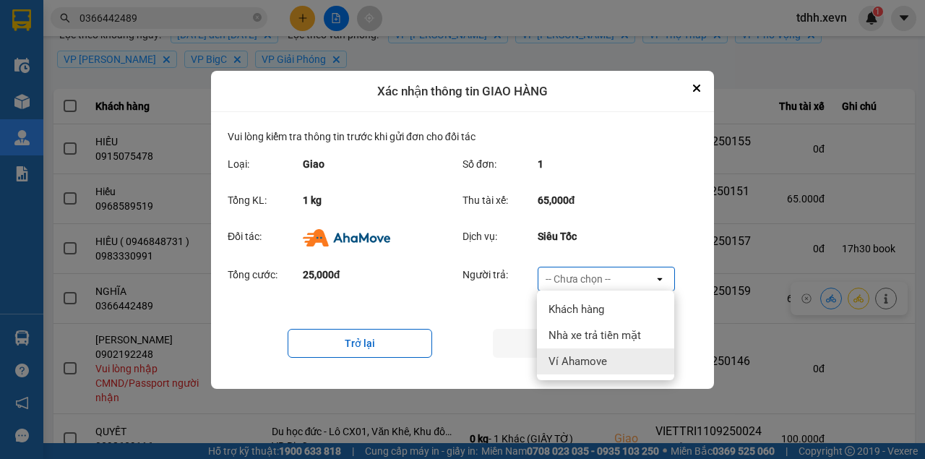
click at [577, 360] on span "Ví Ahamove" at bounding box center [578, 361] width 59 height 14
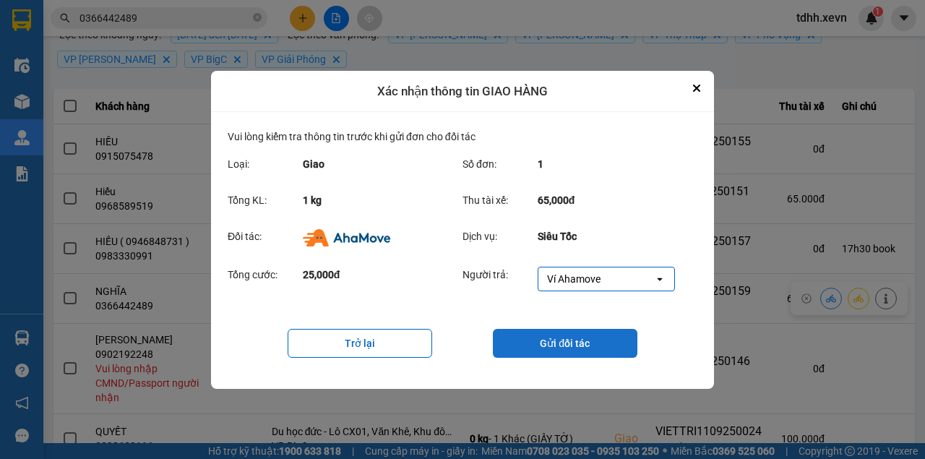
click at [585, 344] on button "Gửi đối tác" at bounding box center [565, 343] width 145 height 29
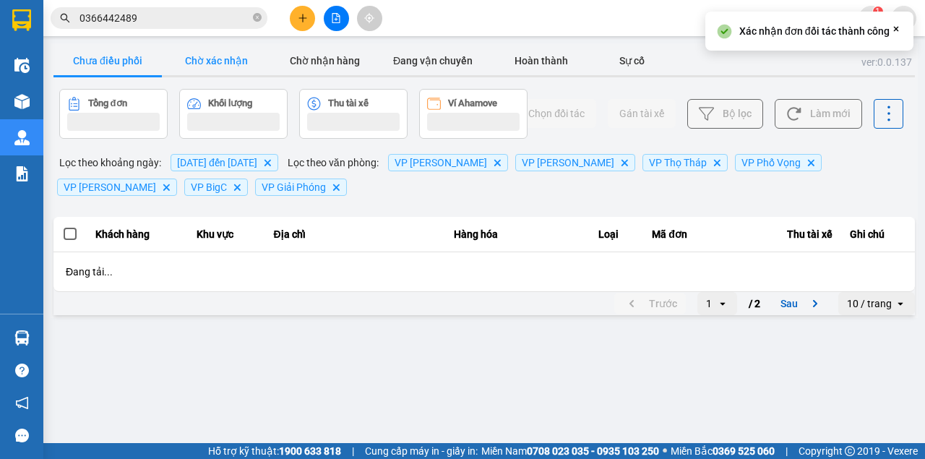
scroll to position [0, 0]
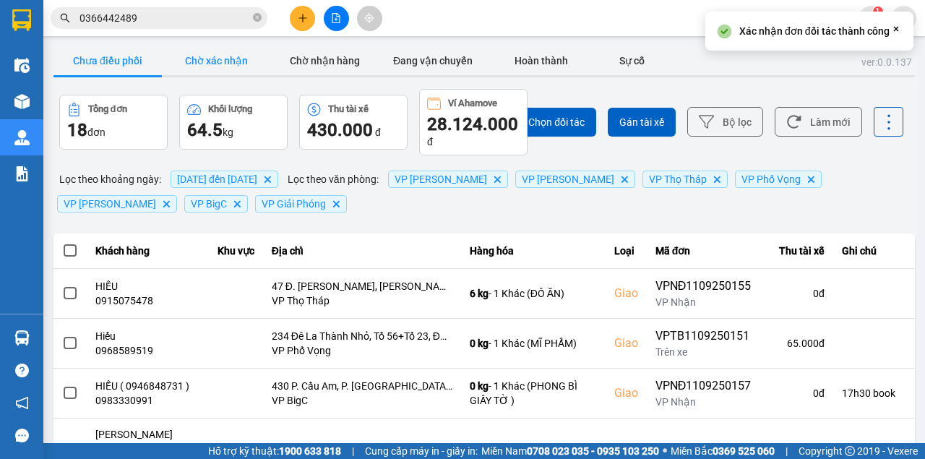
click at [205, 48] on button "Chờ xác nhận" at bounding box center [216, 60] width 108 height 29
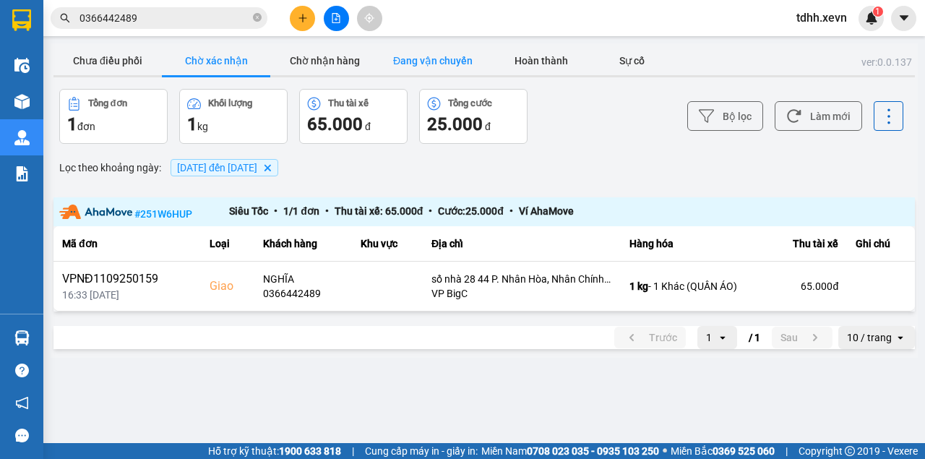
drag, startPoint x: 453, startPoint y: 61, endPoint x: 488, endPoint y: 53, distance: 35.4
click at [454, 61] on button "Đang vận chuyển" at bounding box center [433, 60] width 108 height 29
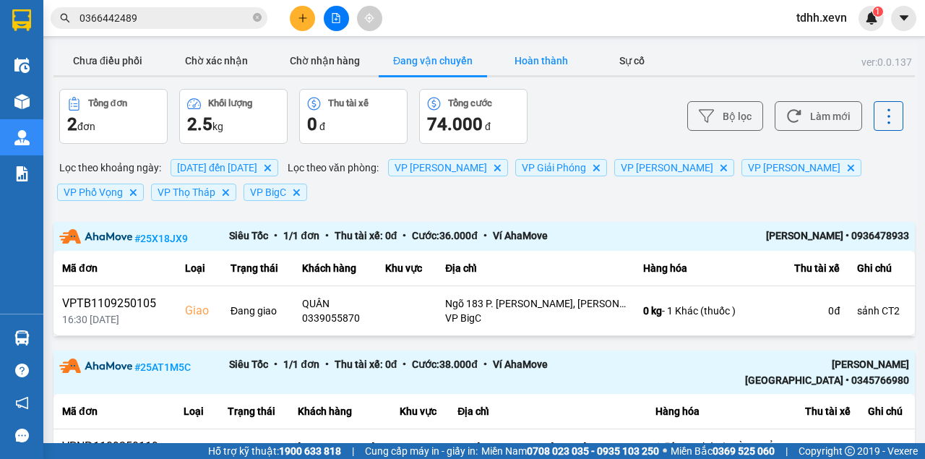
click at [533, 57] on button "Hoàn thành" at bounding box center [541, 60] width 108 height 29
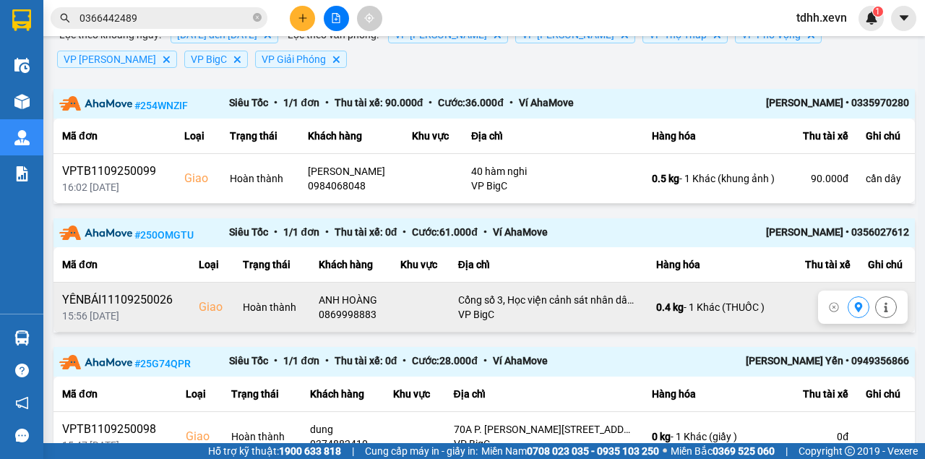
scroll to position [241, 0]
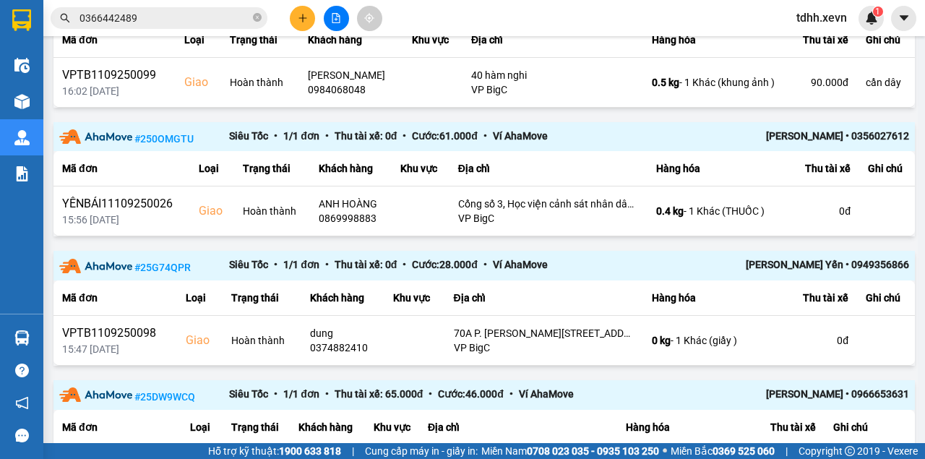
click at [863, 146] on div "BÙI VĂN DŨNG • 0356027612" at bounding box center [824, 137] width 170 height 18
click at [869, 146] on div "BÙI VĂN DŨNG • 0356027612" at bounding box center [824, 137] width 170 height 18
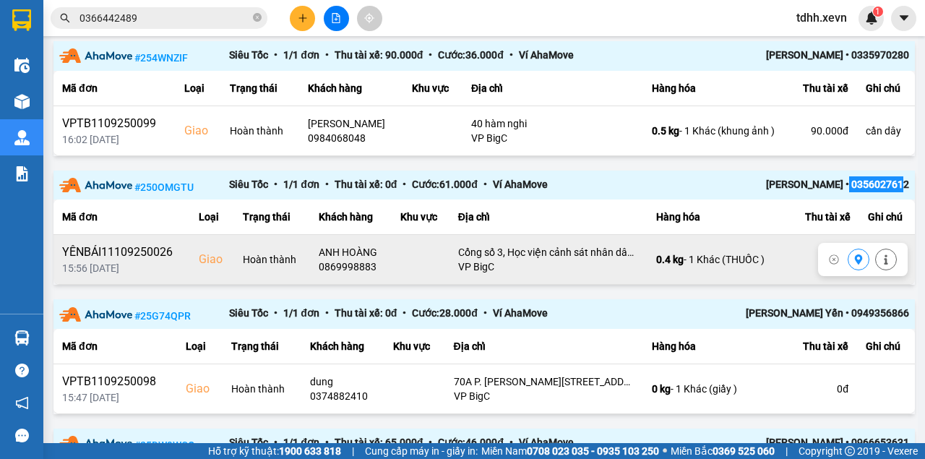
scroll to position [385, 0]
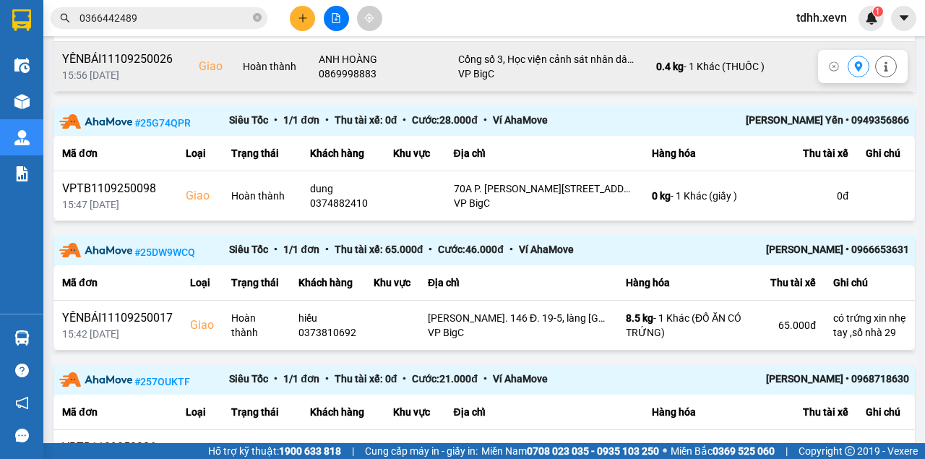
click at [334, 81] on div "0869998883" at bounding box center [351, 73] width 64 height 14
click at [335, 81] on div "0869998883" at bounding box center [351, 73] width 64 height 14
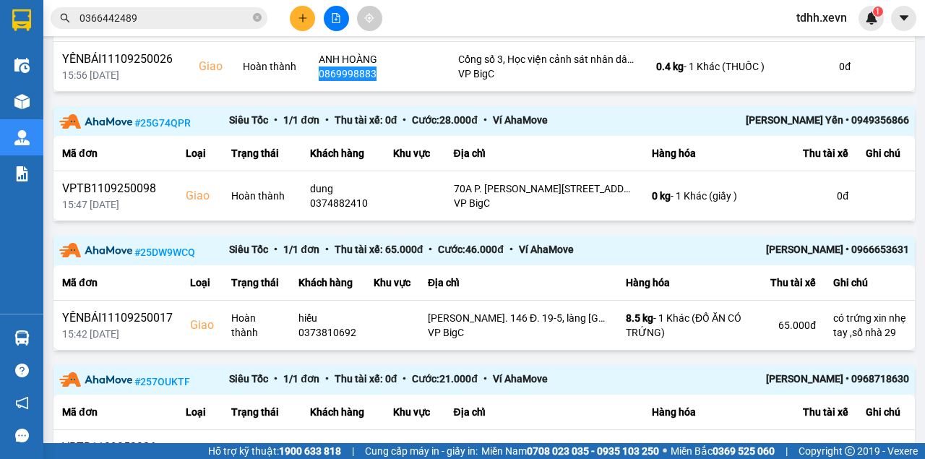
scroll to position [337, 0]
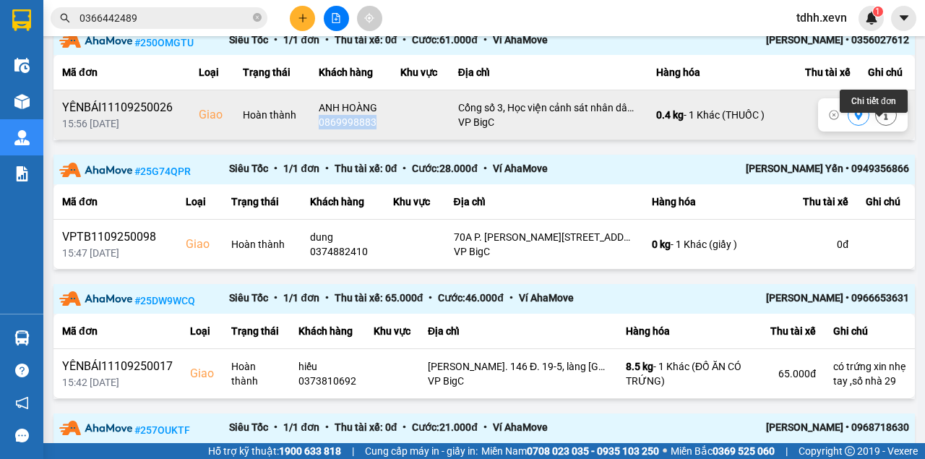
click at [881, 120] on icon at bounding box center [886, 115] width 10 height 10
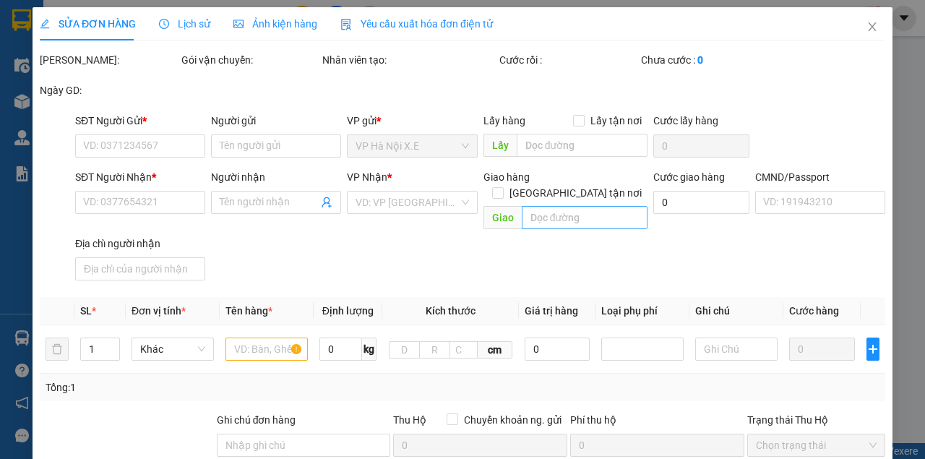
type input "0965187555"
type input "TRANG"
type input "0869998883"
type input "ANH HOÀNG"
checkbox input "true"
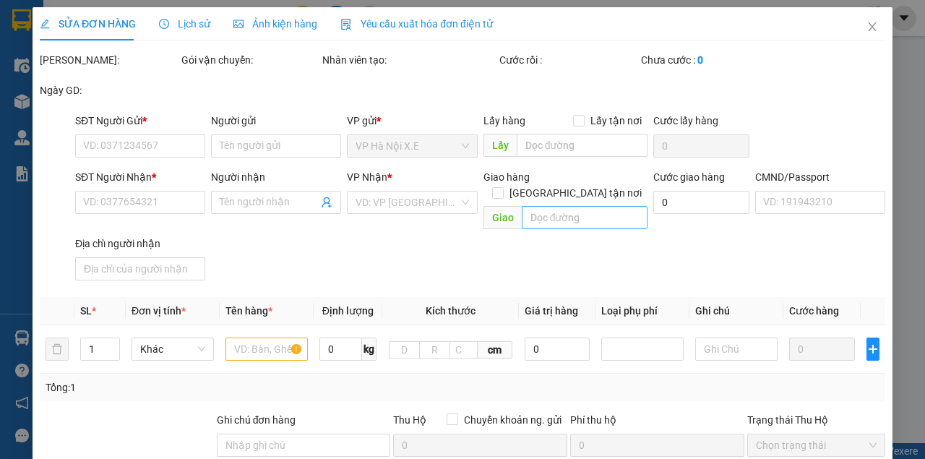
type input "Cổng số 3, Học viện cảnh sát nhân dân., 3Q87+W6M, Cổ Nhuế, Bắc Từ Liêm, Hà Nội,…"
type input "100.000"
type input "1"
type input "130.000"
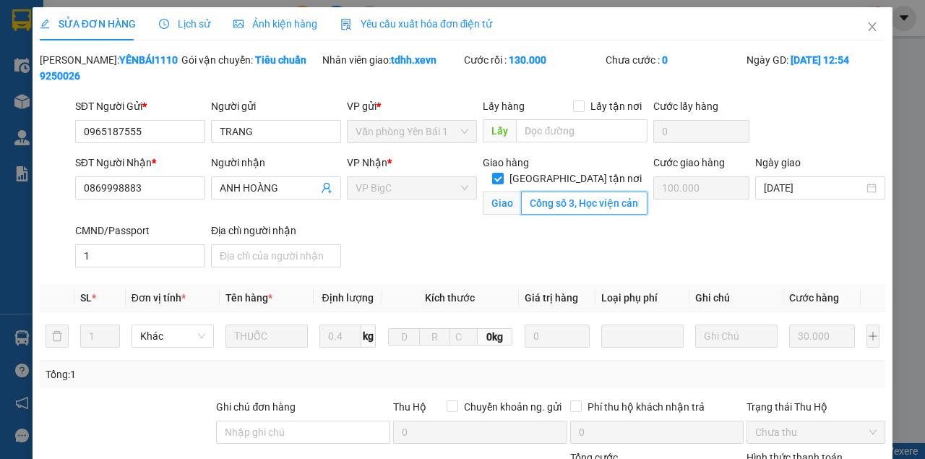
click at [596, 192] on input "Cổng số 3, Học viện cảnh sát nhân dân., 3Q87+W6M, Cổ Nhuế, Bắc Từ Liêm, Hà Nội,…" at bounding box center [584, 203] width 126 height 23
click at [867, 27] on icon "close" at bounding box center [873, 27] width 12 height 12
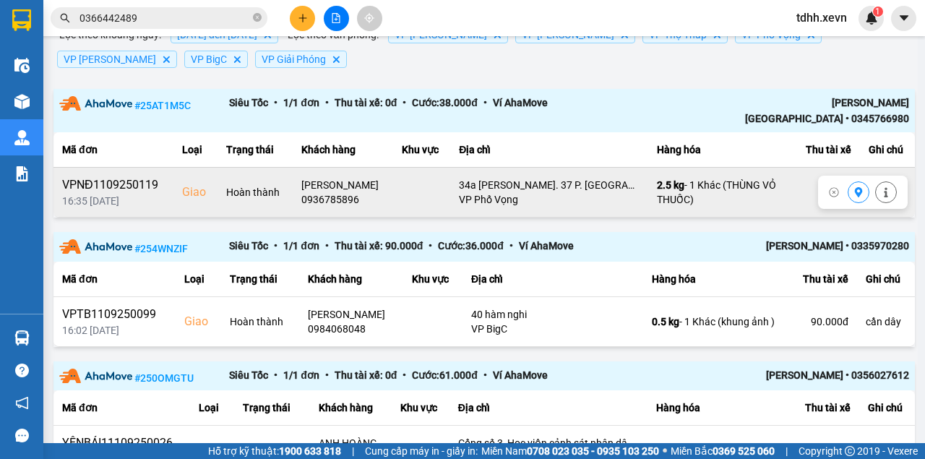
scroll to position [289, 0]
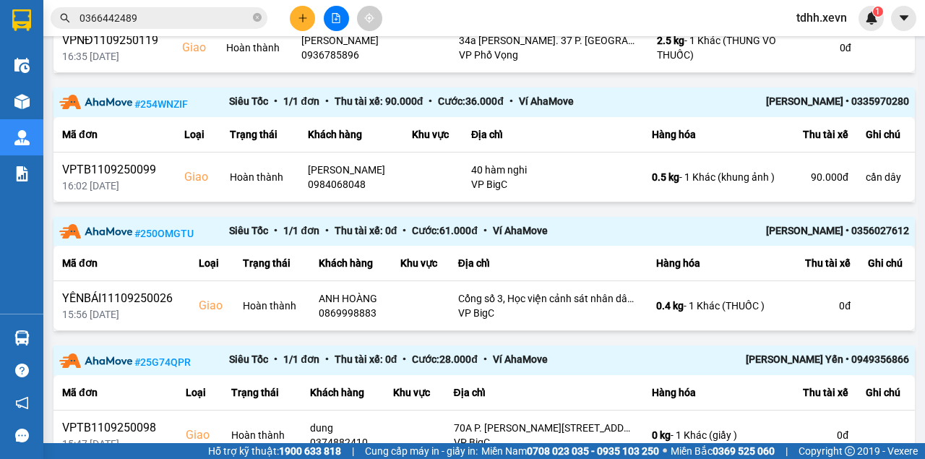
click at [160, 14] on input "0366442489" at bounding box center [164, 18] width 171 height 16
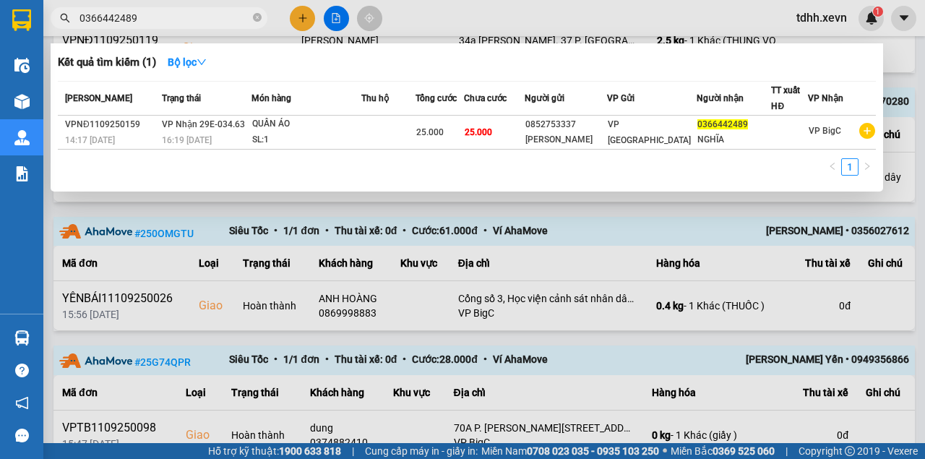
click at [160, 14] on input "0366442489" at bounding box center [164, 18] width 171 height 16
paste input "965907946"
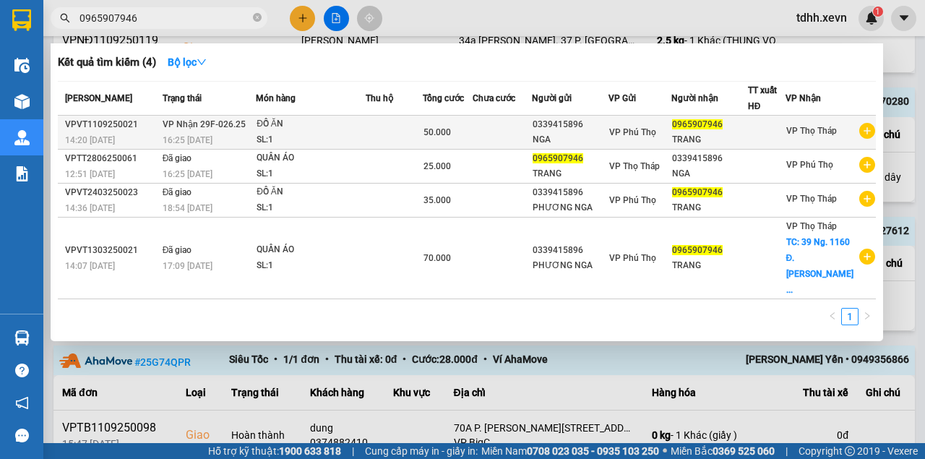
type input "0965907946"
click at [267, 127] on div "ĐỒ ĂN" at bounding box center [311, 124] width 108 height 16
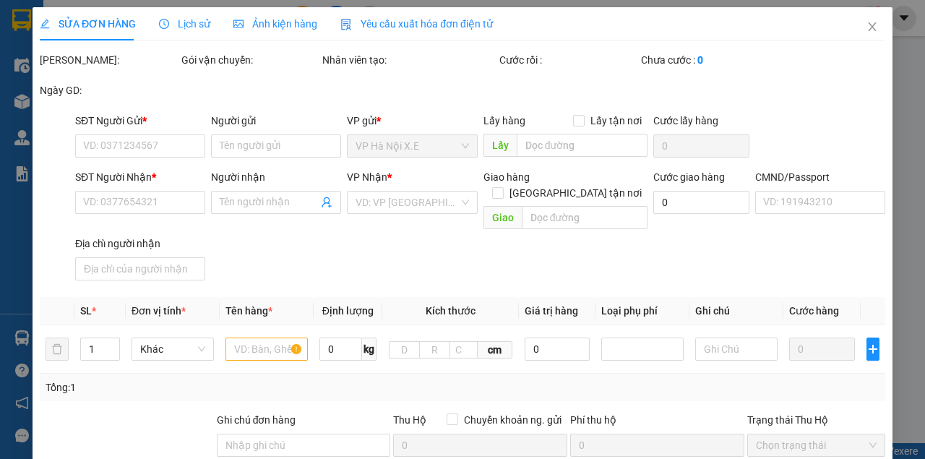
type input "0339415896"
type input "NGA"
type input "0965907946"
type input "TRANG"
type input "025306000226"
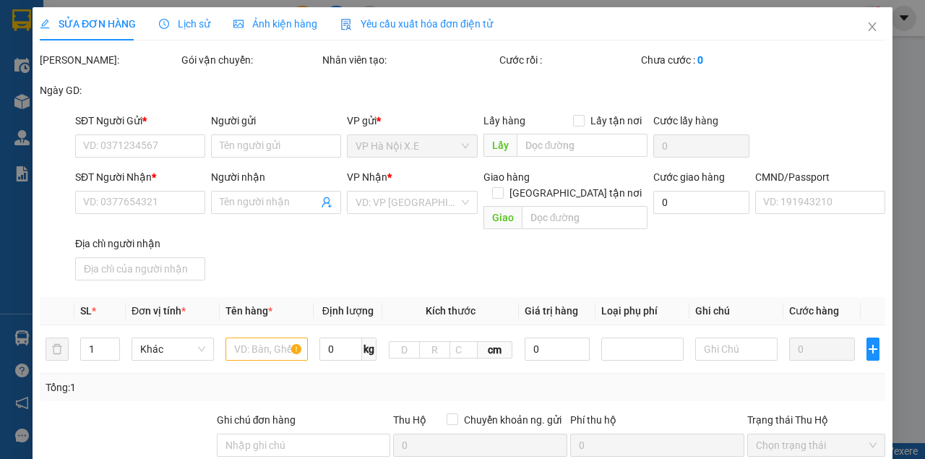
type input "50.000"
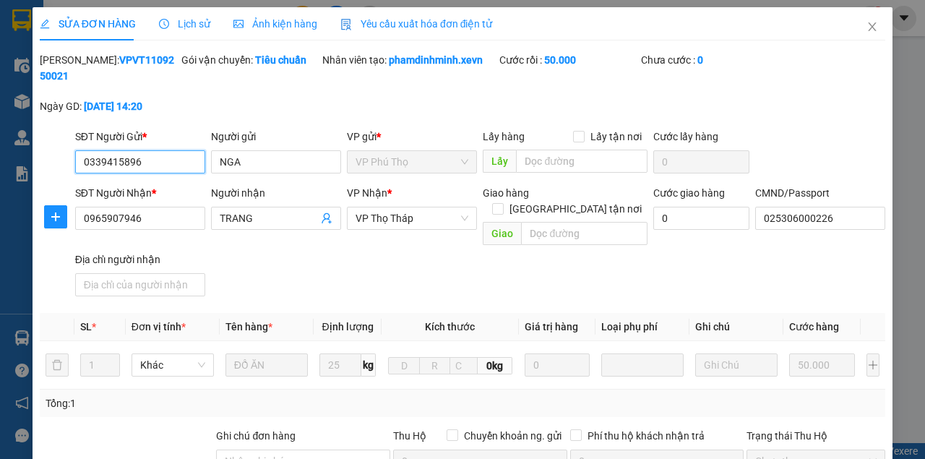
scroll to position [48, 0]
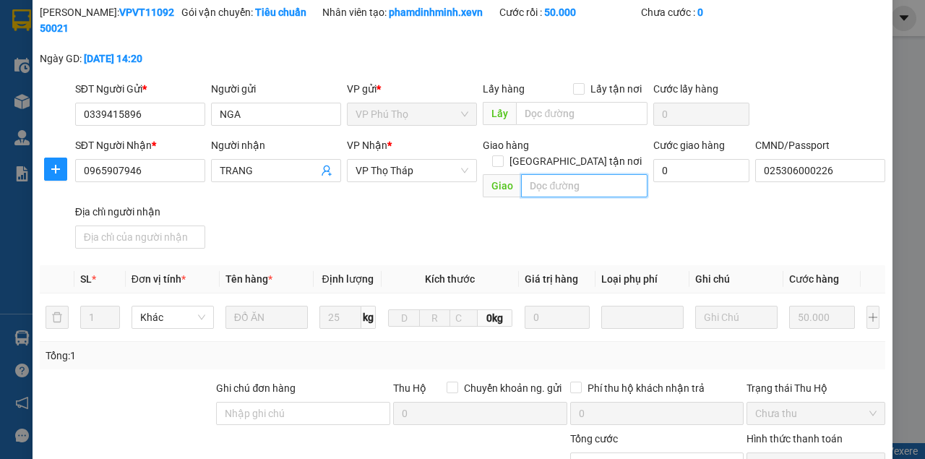
click at [604, 179] on input "text" at bounding box center [584, 185] width 126 height 23
click at [502, 155] on input "[GEOGRAPHIC_DATA] tận nơi" at bounding box center [497, 160] width 10 height 10
checkbox input "true"
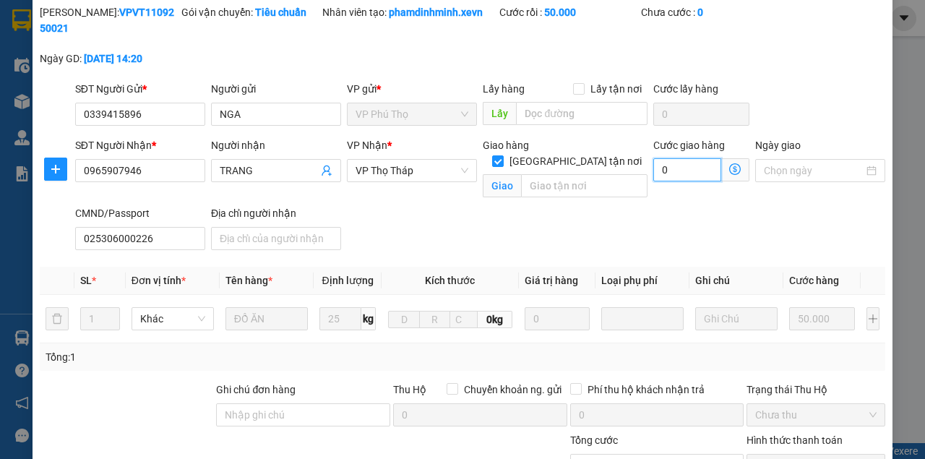
click at [675, 173] on input "0" at bounding box center [687, 169] width 68 height 23
type input "6"
type input "50.065"
type input "65"
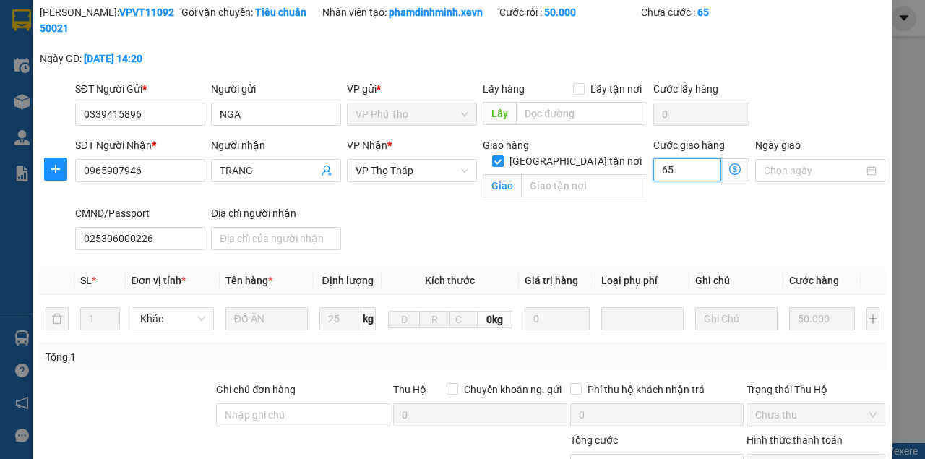
type input "50.650"
type input "650"
type input "56.500"
type input "6.500"
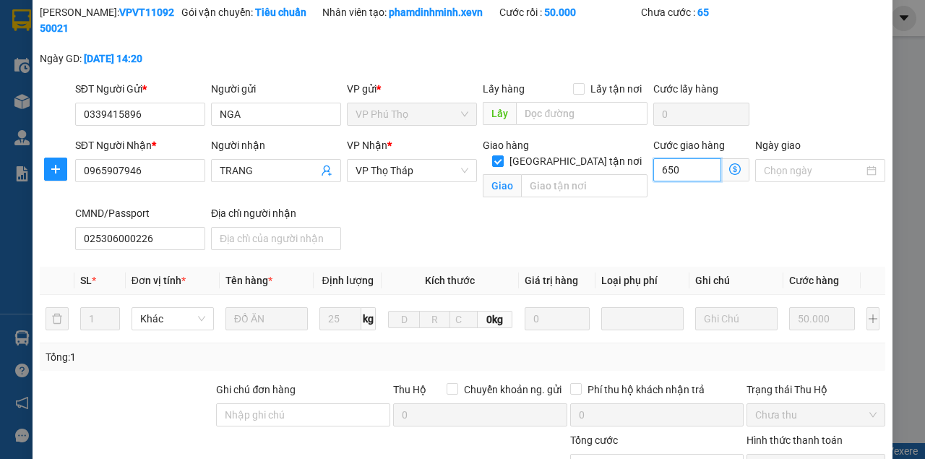
type input "6.500"
type input "115.000"
type input "65.000"
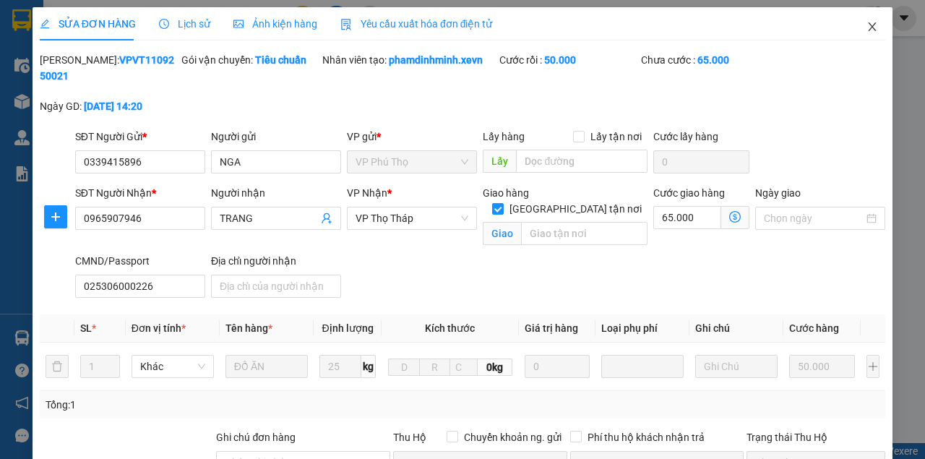
click at [870, 30] on icon "close" at bounding box center [873, 27] width 12 height 12
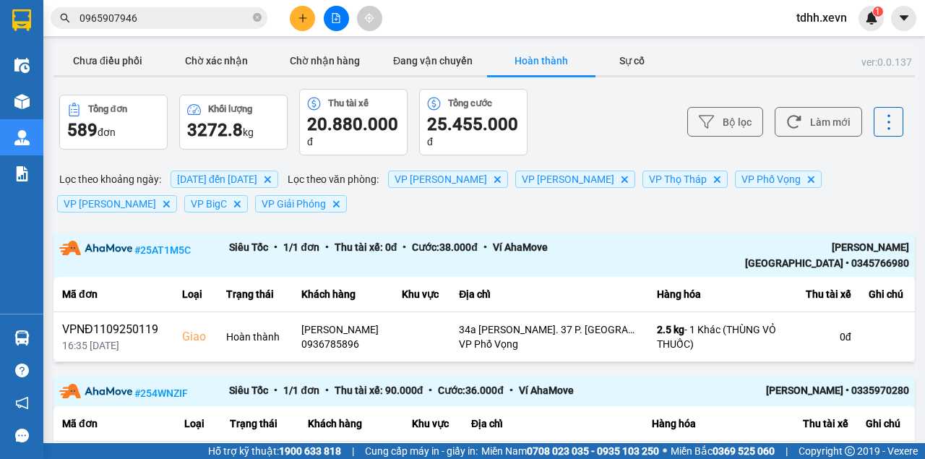
click at [150, 20] on input "0965907946" at bounding box center [164, 18] width 171 height 16
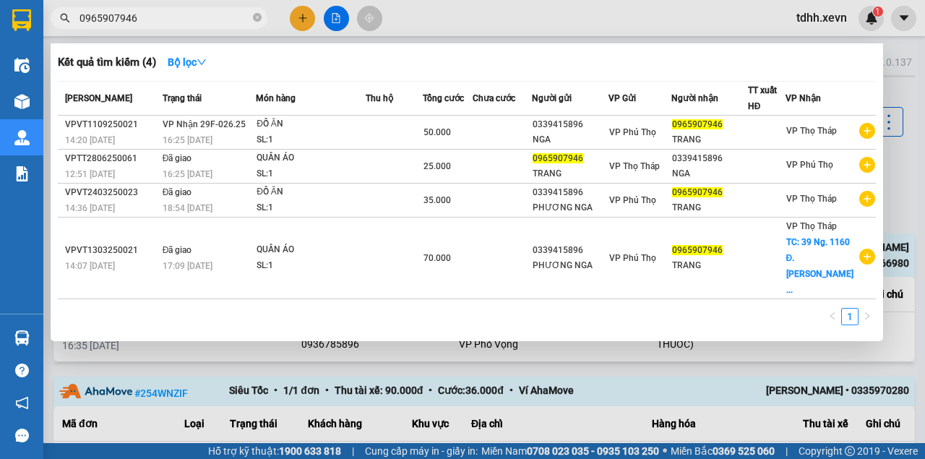
click at [150, 20] on input "0965907946" at bounding box center [164, 18] width 171 height 16
paste input "887004291"
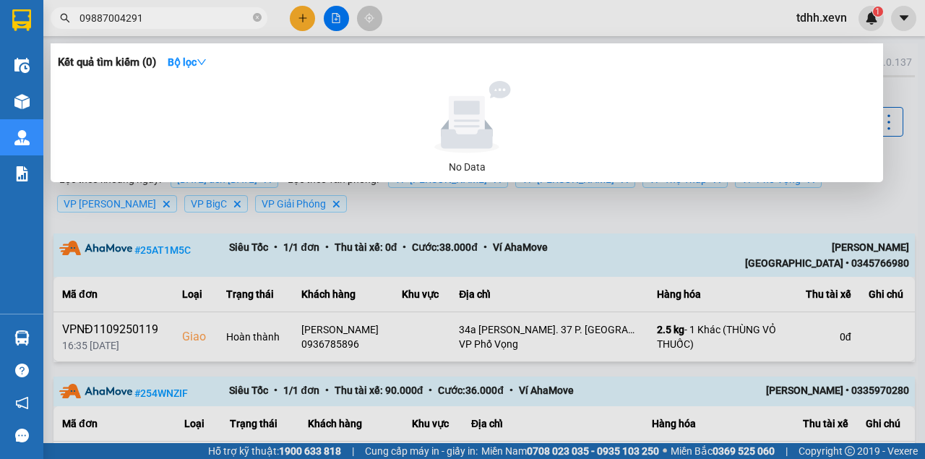
type input "0988700429"
click at [255, 19] on icon "close-circle" at bounding box center [257, 17] width 9 height 9
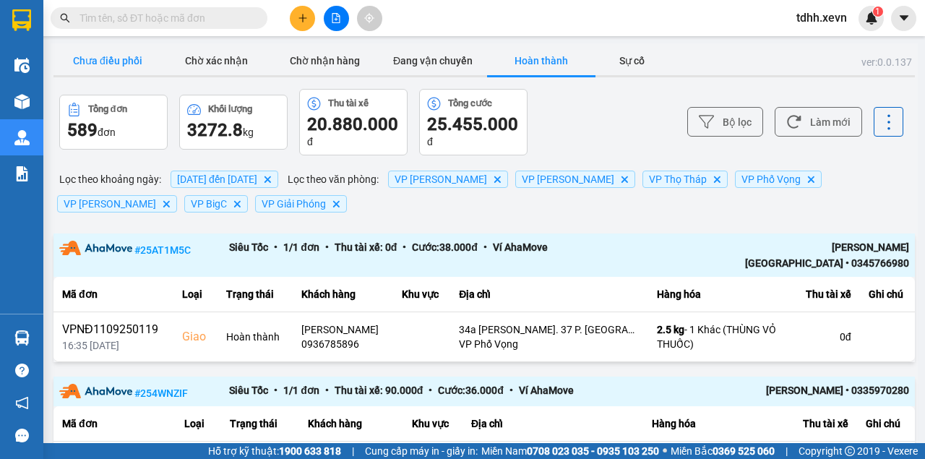
click at [93, 66] on button "Chưa điều phối" at bounding box center [107, 60] width 108 height 29
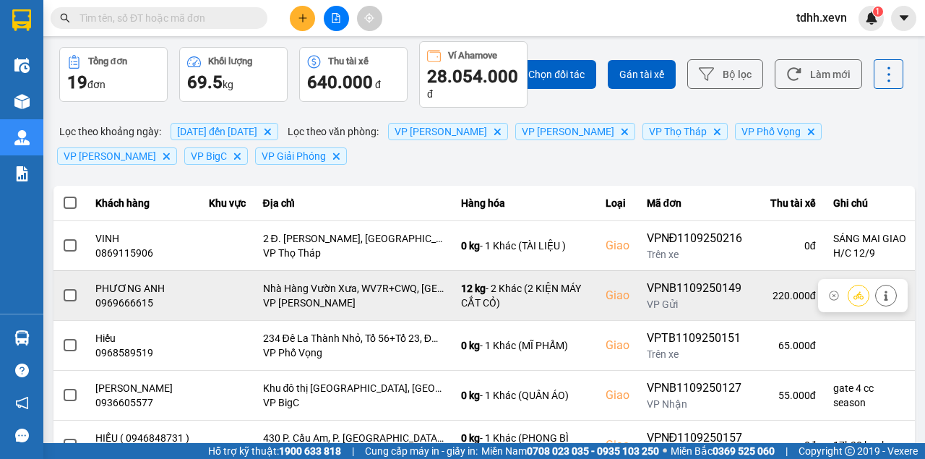
scroll to position [145, 0]
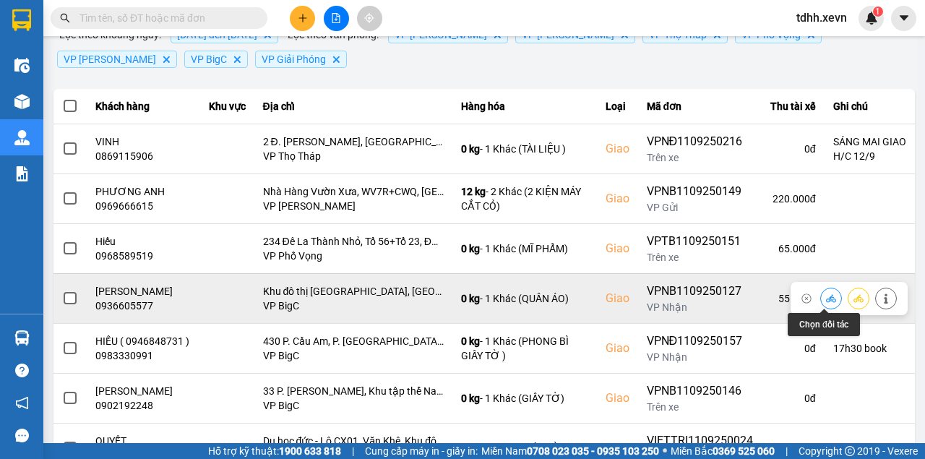
click at [826, 293] on icon at bounding box center [831, 298] width 10 height 10
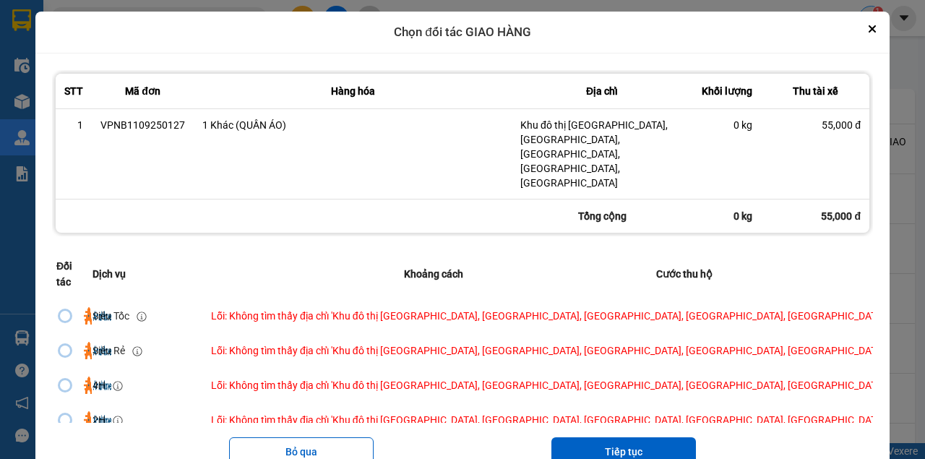
click at [867, 22] on button "Close" at bounding box center [872, 28] width 17 height 17
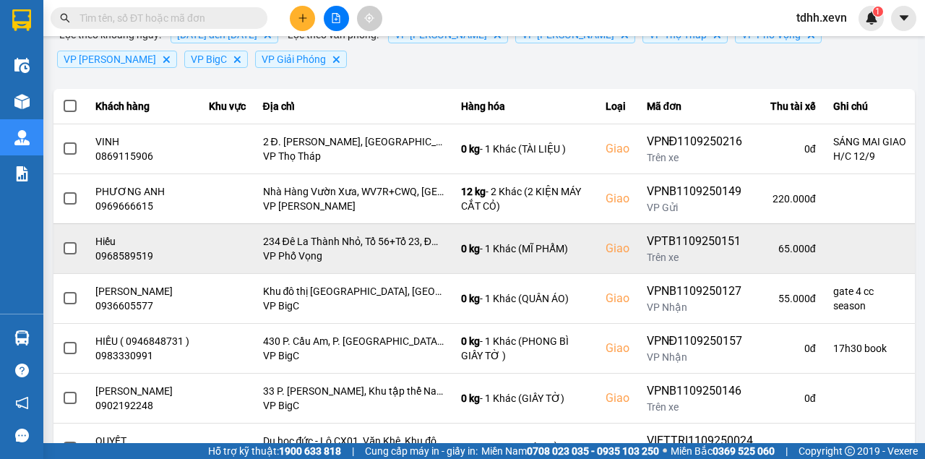
scroll to position [0, 0]
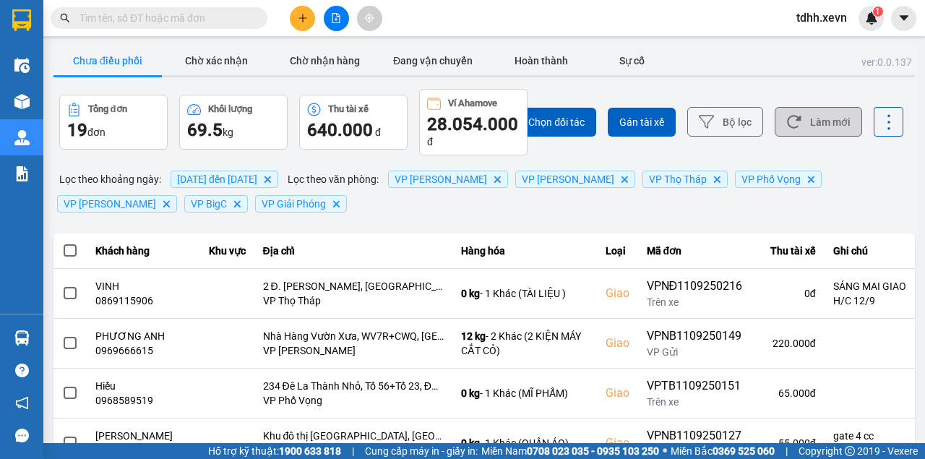
click at [831, 121] on button "Làm mới" at bounding box center [818, 122] width 87 height 30
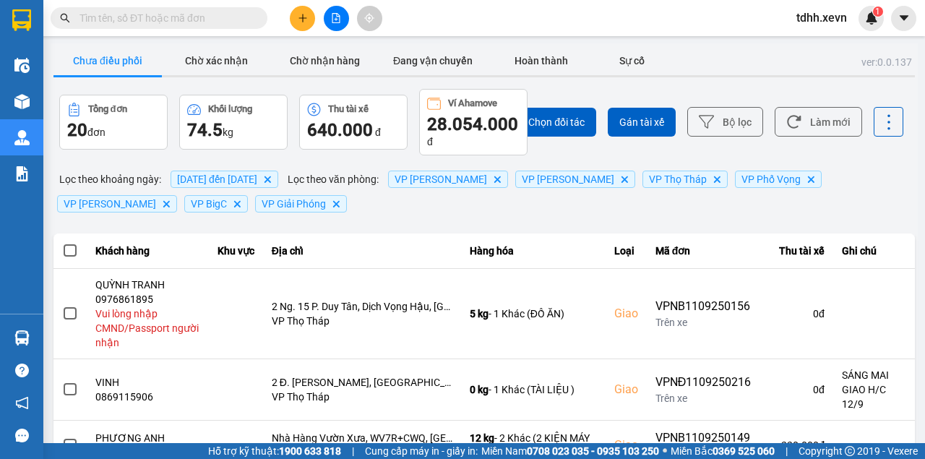
drag, startPoint x: 541, startPoint y: 60, endPoint x: 637, endPoint y: 145, distance: 128.6
click at [541, 60] on button "Hoàn thành" at bounding box center [541, 60] width 108 height 29
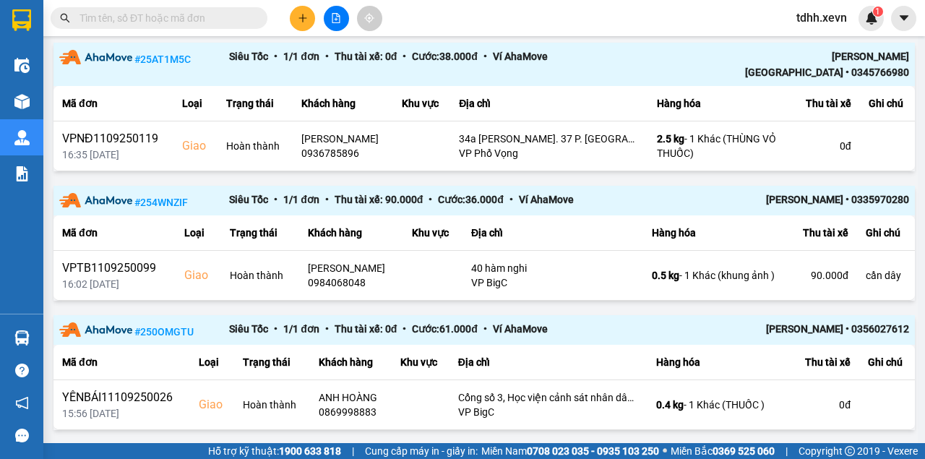
scroll to position [626, 0]
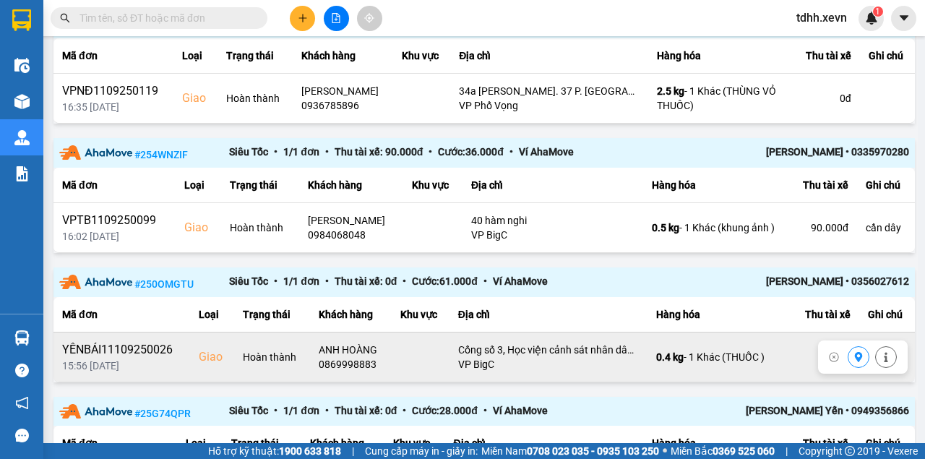
click at [353, 360] on div "0869998883" at bounding box center [351, 364] width 64 height 14
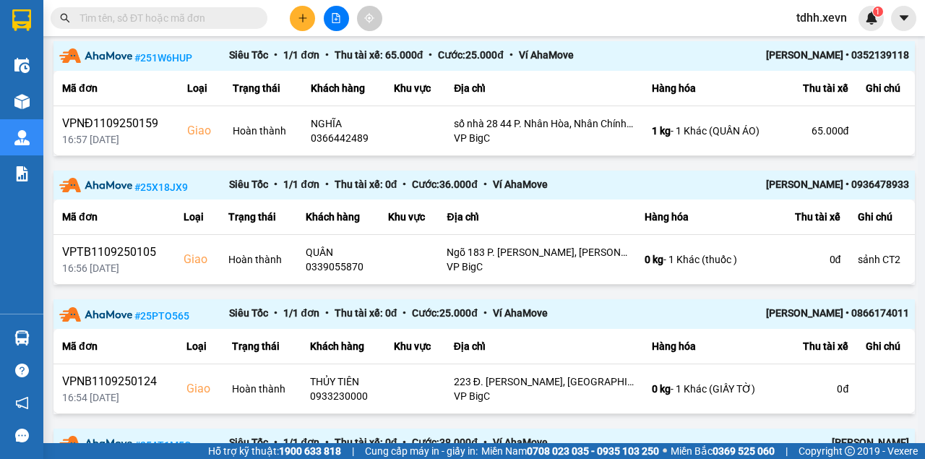
scroll to position [0, 0]
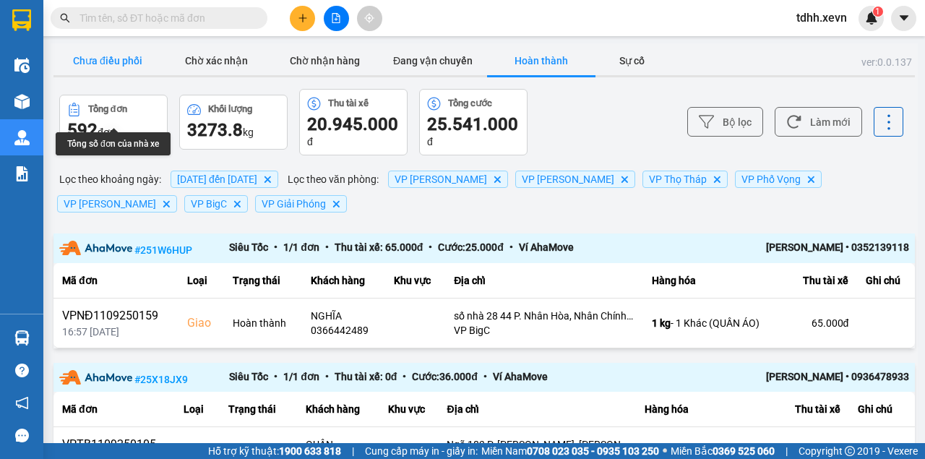
click at [106, 71] on button "Chưa điều phối" at bounding box center [107, 60] width 108 height 29
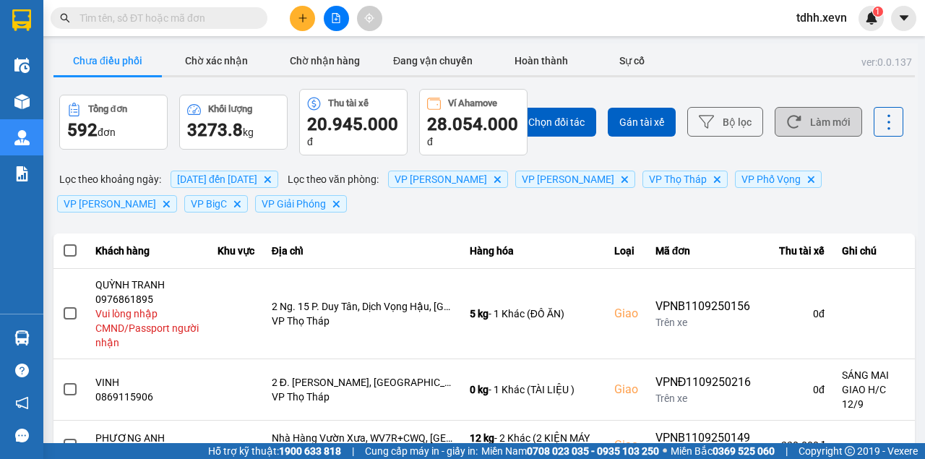
click at [824, 122] on button "Làm mới" at bounding box center [818, 122] width 87 height 30
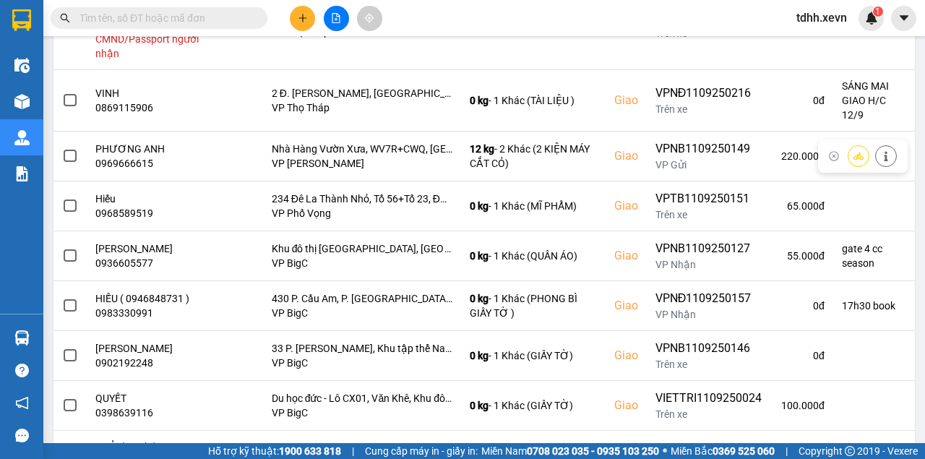
scroll to position [337, 0]
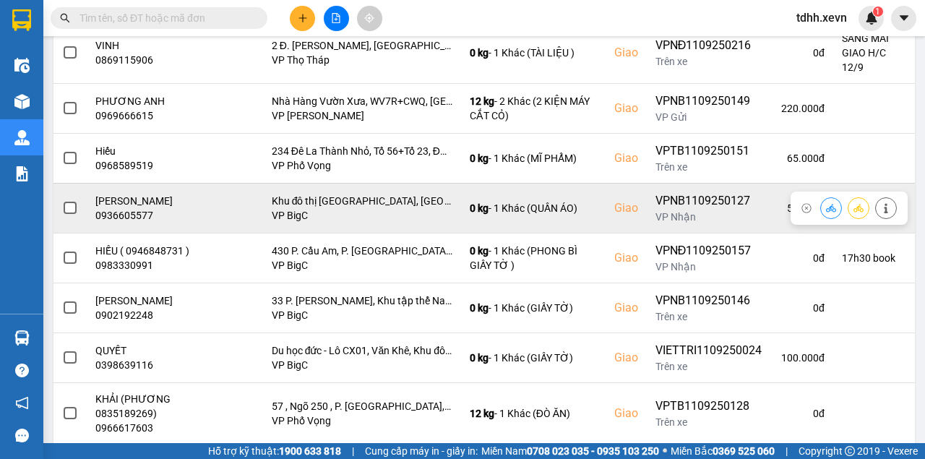
click at [118, 216] on div "0936605577" at bounding box center [147, 215] width 105 height 14
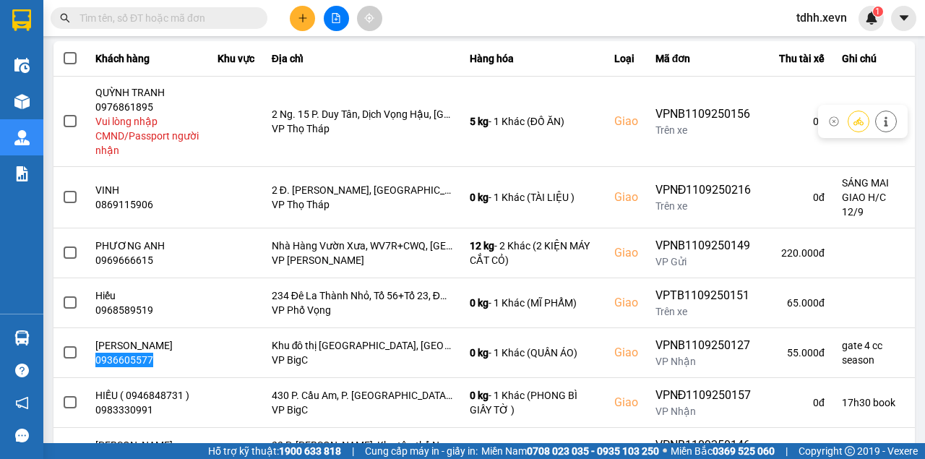
scroll to position [0, 0]
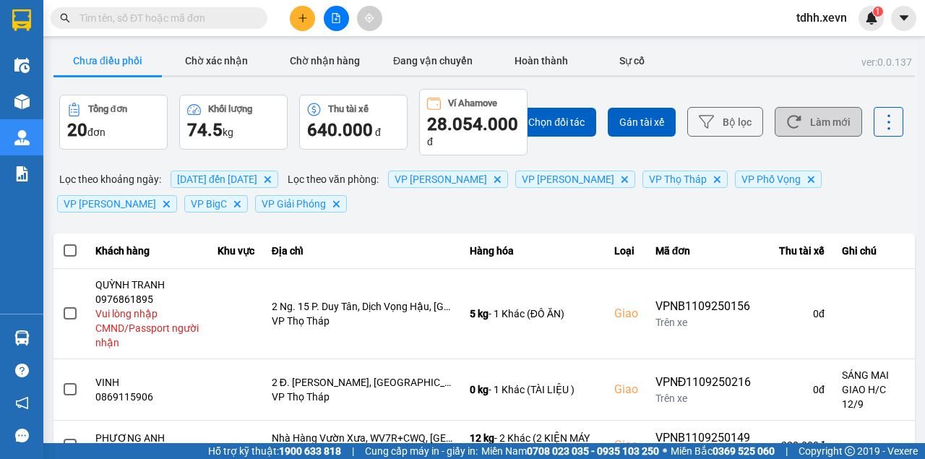
click at [795, 123] on icon at bounding box center [793, 121] width 15 height 15
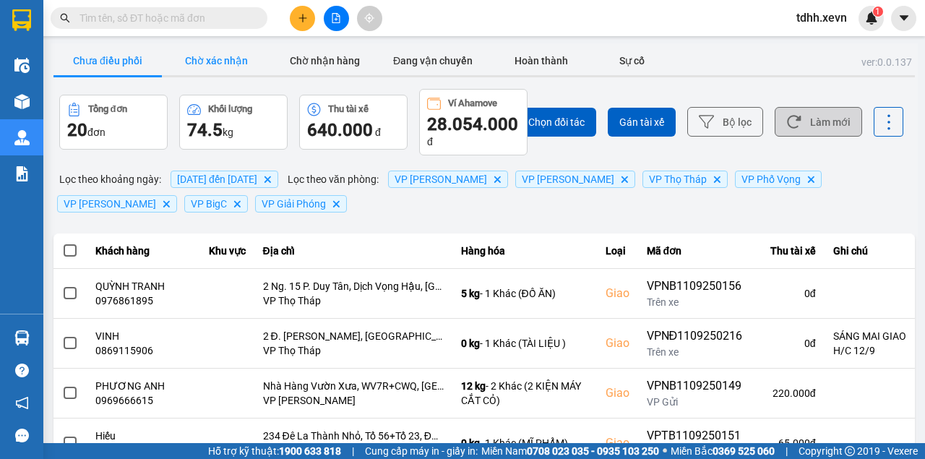
drag, startPoint x: 205, startPoint y: 59, endPoint x: 305, endPoint y: 69, distance: 100.2
click at [207, 59] on button "Chờ xác nhận" at bounding box center [216, 60] width 108 height 29
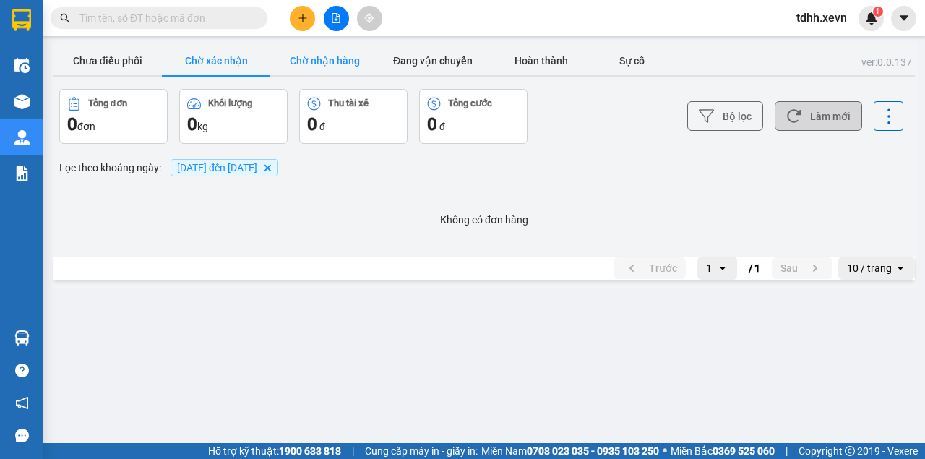
click at [313, 66] on button "Chờ nhận hàng" at bounding box center [324, 60] width 108 height 29
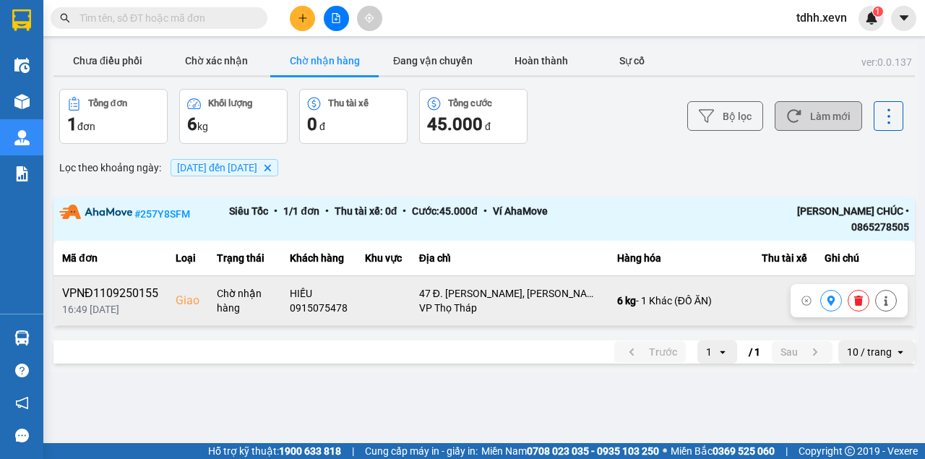
click at [311, 301] on div "0915075478" at bounding box center [319, 308] width 58 height 14
click at [327, 301] on div "0915075478" at bounding box center [319, 308] width 58 height 14
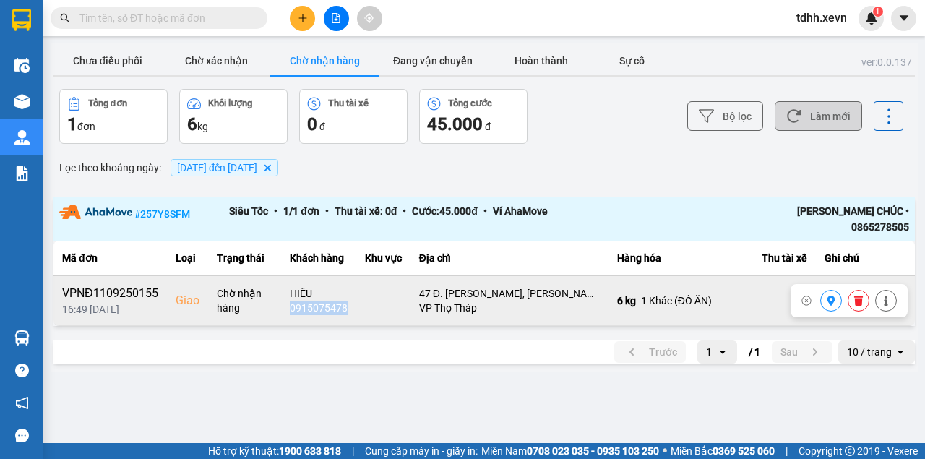
click at [327, 301] on div "0915075478" at bounding box center [319, 308] width 58 height 14
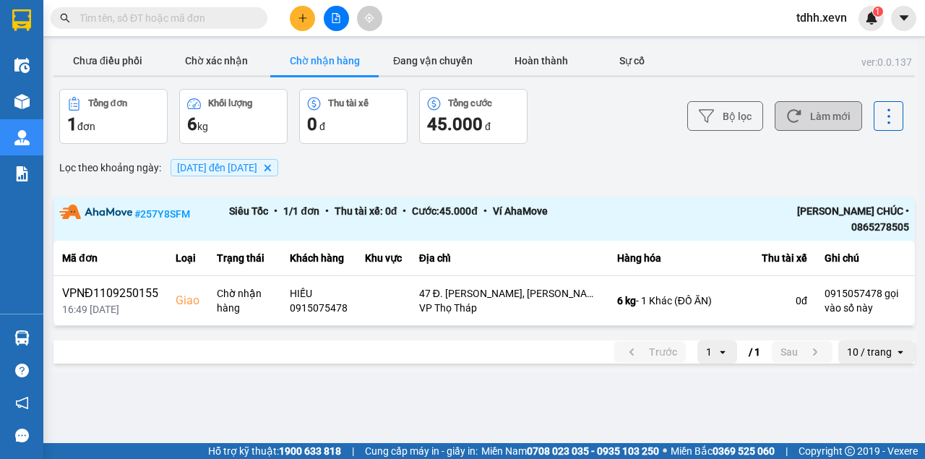
click at [820, 100] on div "Bộ lọc Làm mới" at bounding box center [692, 116] width 422 height 55
click at [817, 107] on button "Làm mới" at bounding box center [818, 116] width 87 height 30
click at [112, 58] on button "Chưa điều phối" at bounding box center [107, 60] width 108 height 29
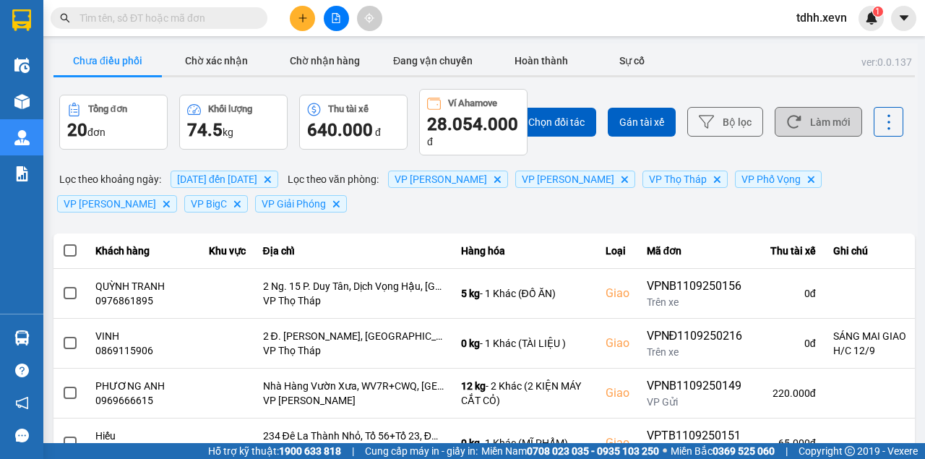
click at [831, 114] on button "Làm mới" at bounding box center [818, 122] width 87 height 30
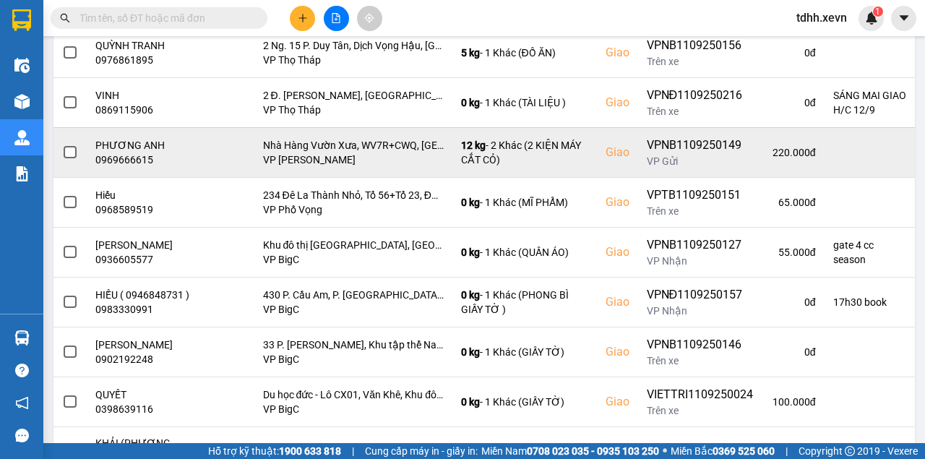
scroll to position [390, 0]
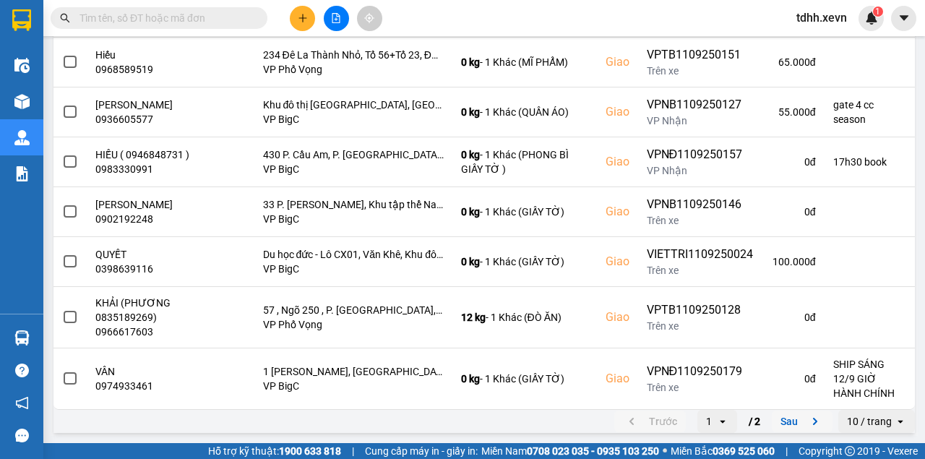
click at [788, 419] on button "Sau" at bounding box center [802, 421] width 61 height 22
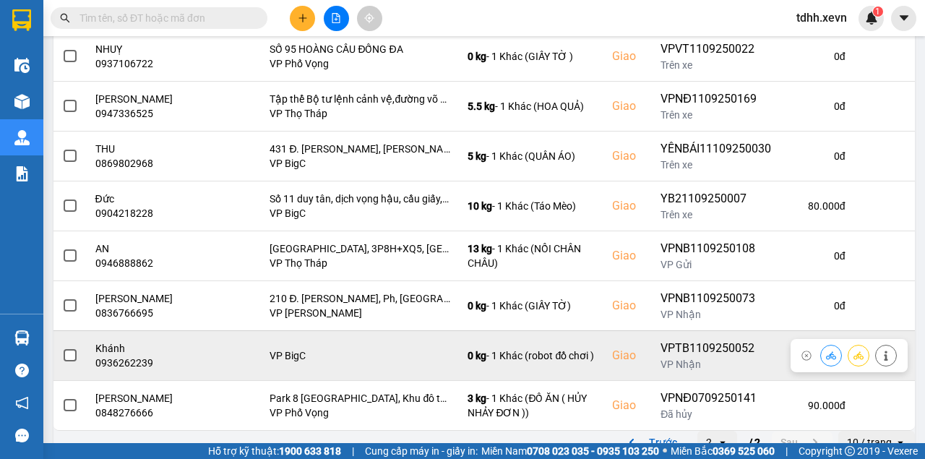
scroll to position [355, 0]
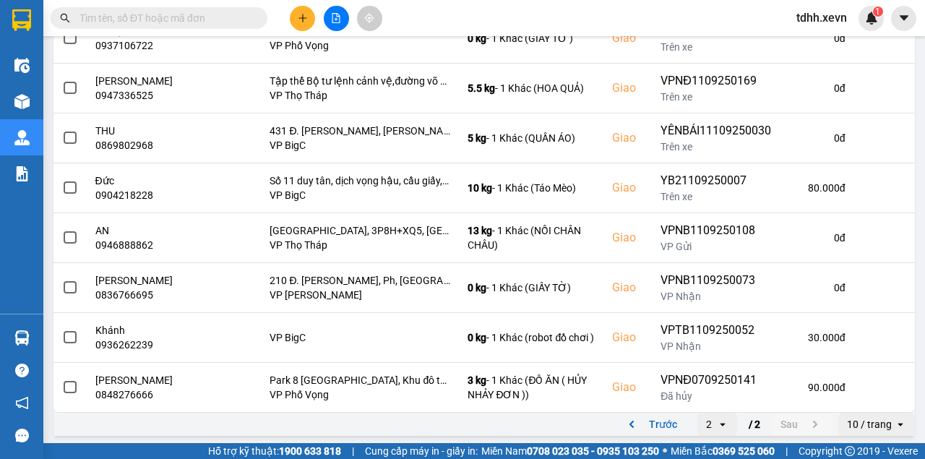
click at [658, 421] on button "Trước" at bounding box center [650, 424] width 72 height 22
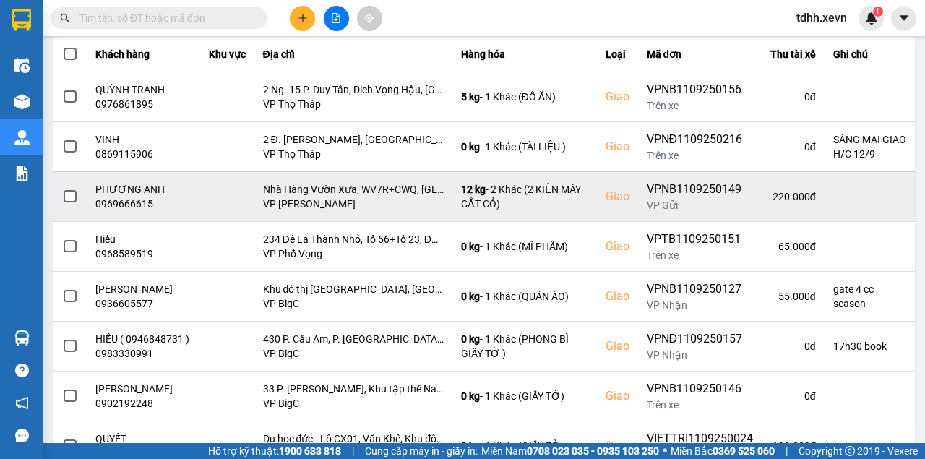
scroll to position [0, 0]
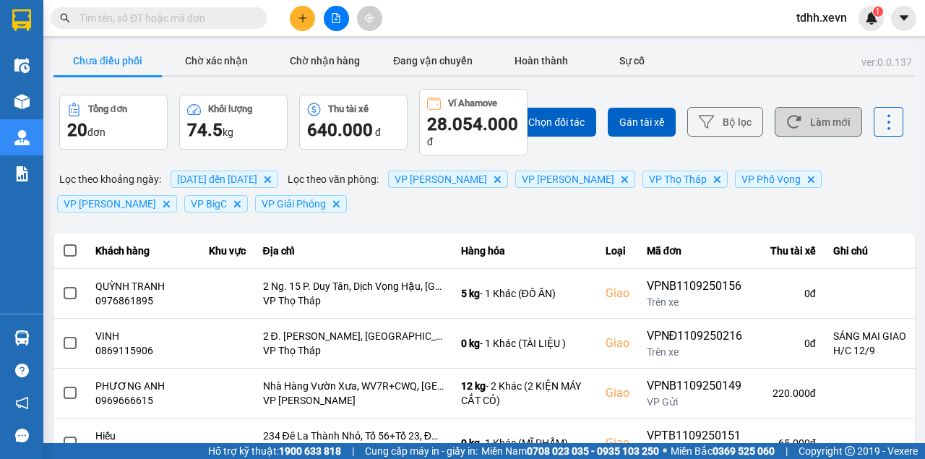
click at [850, 115] on button "Làm mới" at bounding box center [818, 122] width 87 height 30
click at [139, 19] on input "text" at bounding box center [164, 18] width 171 height 16
paste input "0973946681"
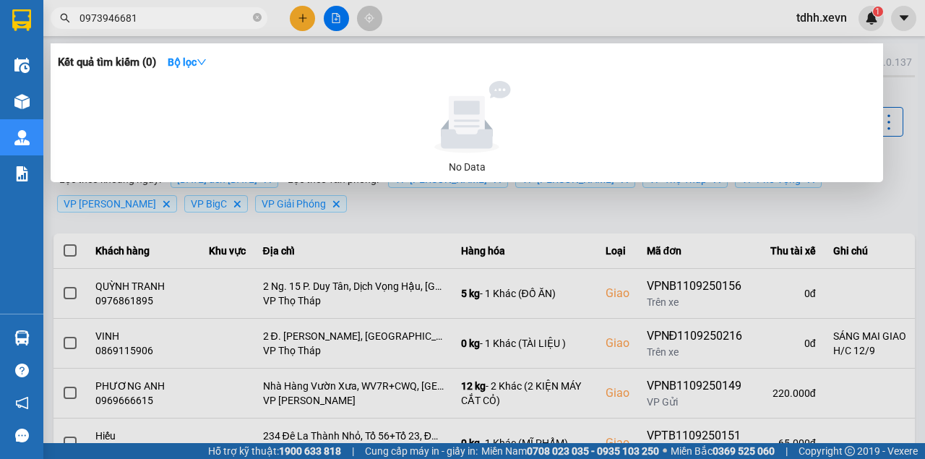
type input "0973946681"
click at [556, 237] on div at bounding box center [462, 229] width 925 height 459
click at [137, 16] on input "0973946681" at bounding box center [164, 18] width 171 height 16
paste input "text"
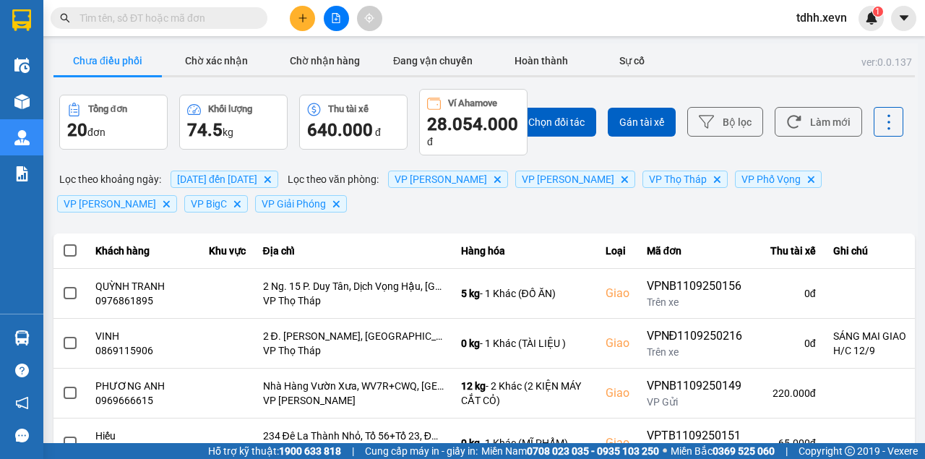
click at [145, 22] on input "text" at bounding box center [164, 18] width 171 height 16
paste input "text"
click at [133, 20] on input "text" at bounding box center [164, 18] width 171 height 16
paste input "0373112168"
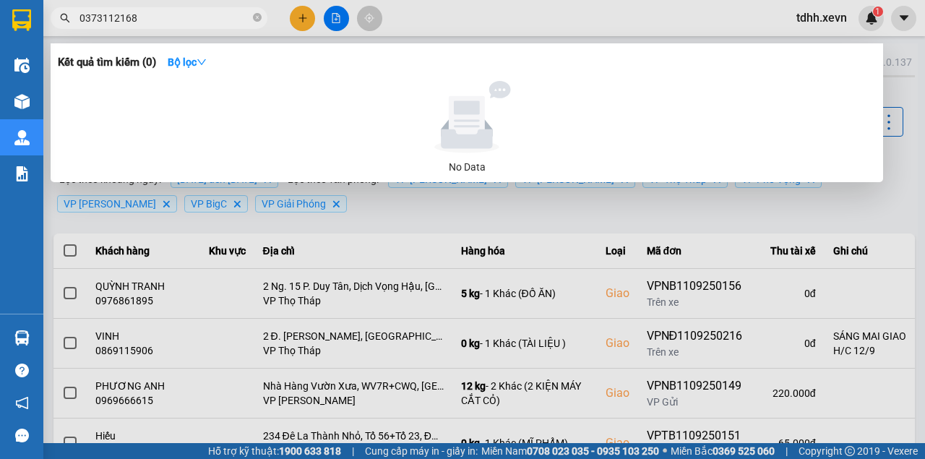
type input "0373112168"
drag, startPoint x: 337, startPoint y: 268, endPoint x: 317, endPoint y: 150, distance: 119.5
click at [337, 267] on div at bounding box center [462, 229] width 925 height 459
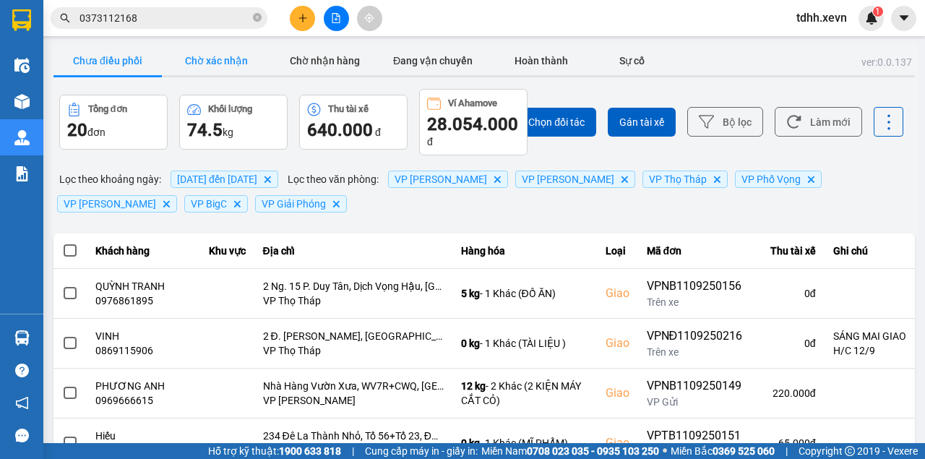
click at [223, 65] on button "Chờ xác nhận" at bounding box center [216, 60] width 108 height 29
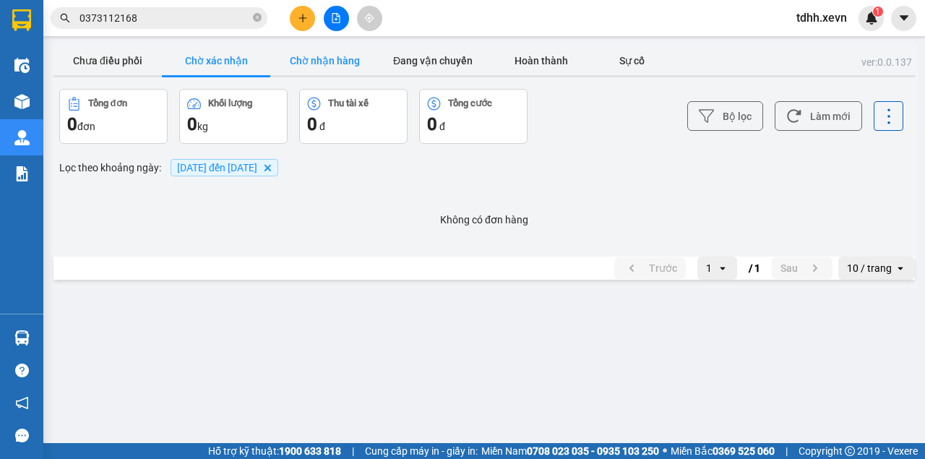
click at [330, 67] on button "Chờ nhận hàng" at bounding box center [324, 60] width 108 height 29
click at [447, 59] on button "Đang vận chuyển" at bounding box center [433, 60] width 108 height 29
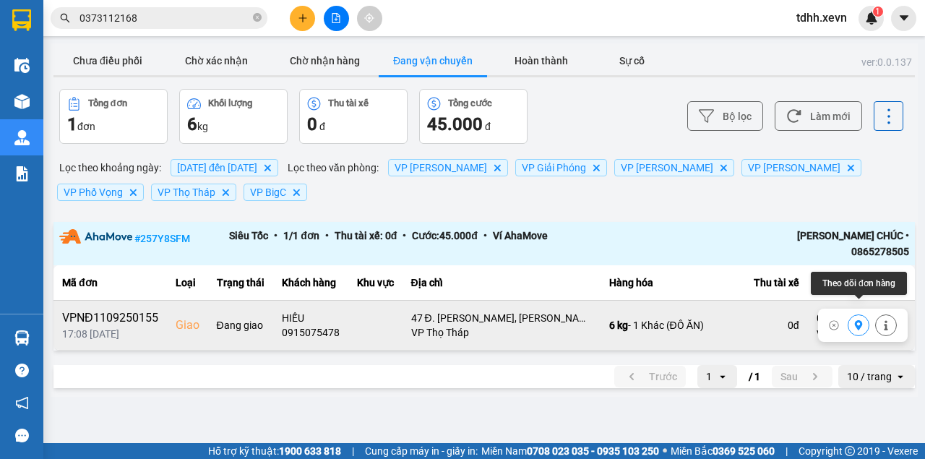
click at [860, 320] on icon at bounding box center [859, 325] width 10 height 10
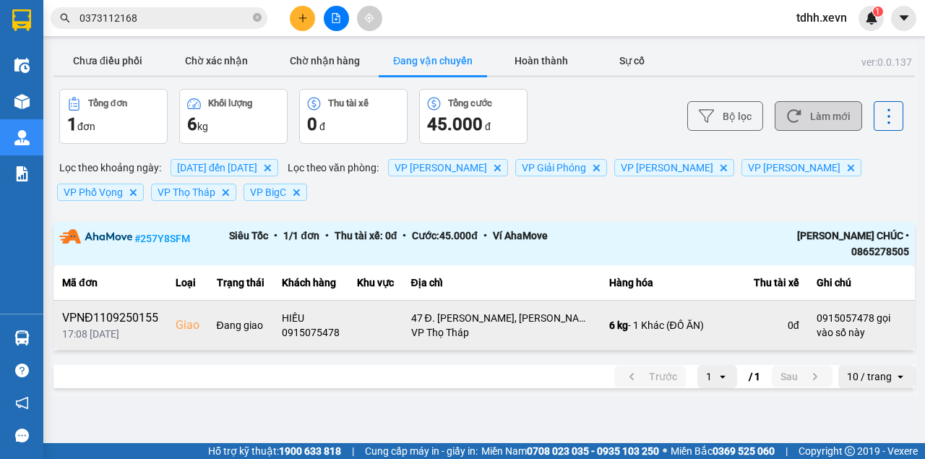
click at [811, 110] on button "Làm mới" at bounding box center [818, 116] width 87 height 30
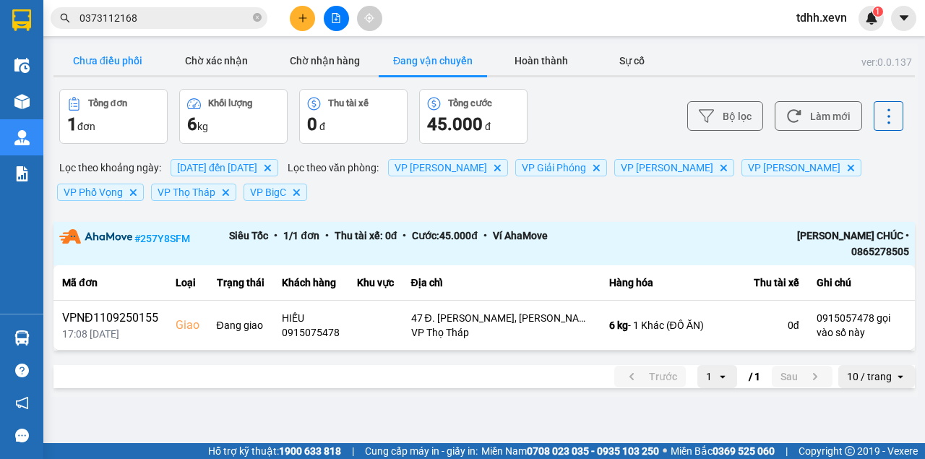
click at [113, 66] on button "Chưa điều phối" at bounding box center [107, 60] width 108 height 29
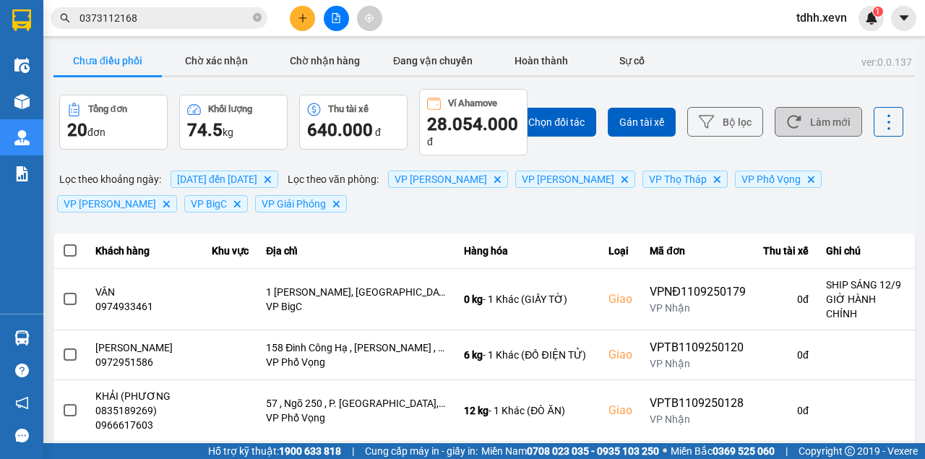
click at [851, 129] on button "Làm mới" at bounding box center [818, 122] width 87 height 30
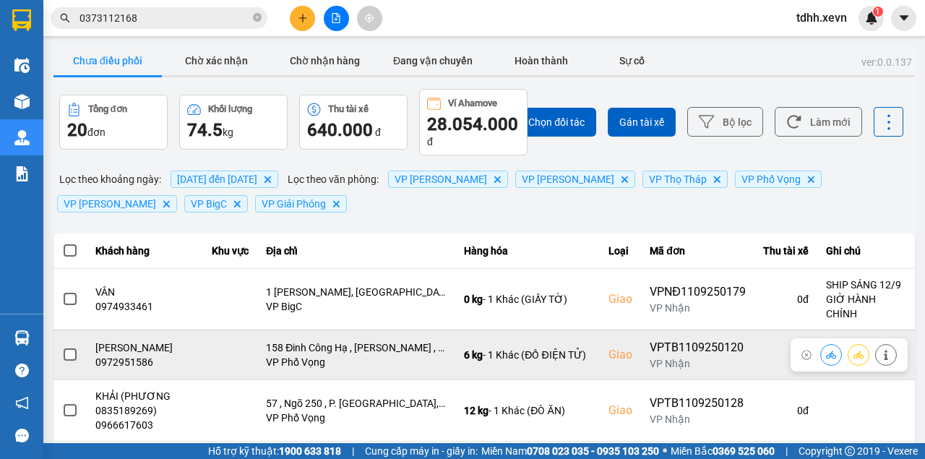
scroll to position [48, 0]
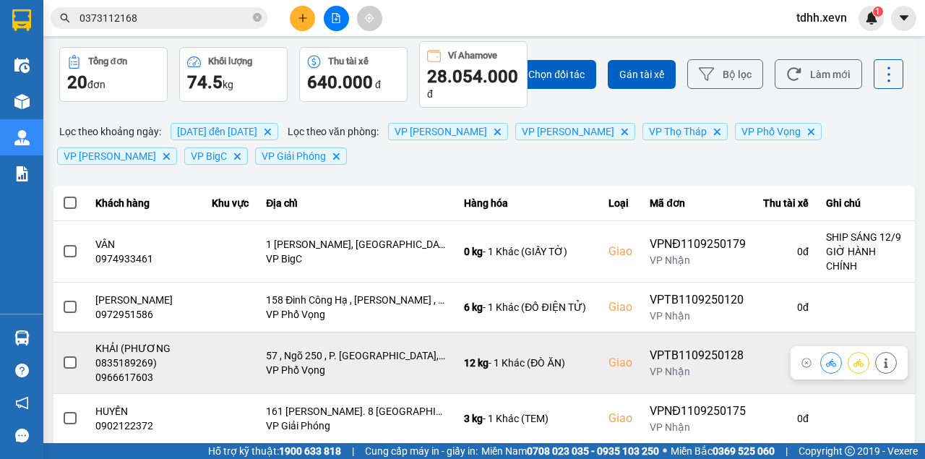
click at [132, 370] on div "0966617603" at bounding box center [145, 377] width 100 height 14
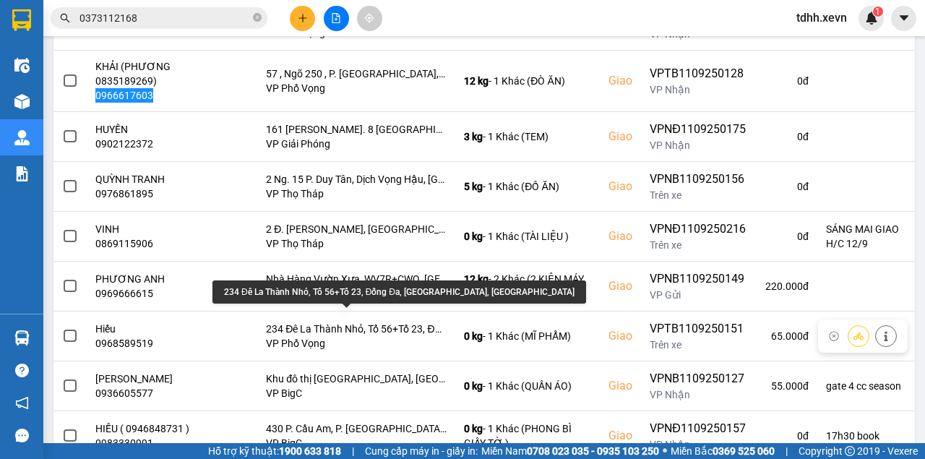
scroll to position [282, 0]
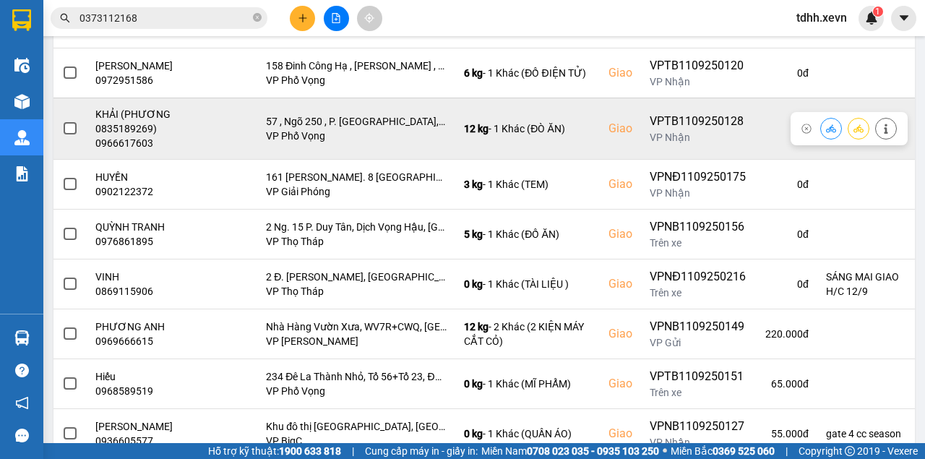
click at [137, 118] on div "KHẢI (PHƯƠNG 0835189269)" at bounding box center [145, 121] width 100 height 29
click at [881, 124] on icon at bounding box center [886, 129] width 10 height 10
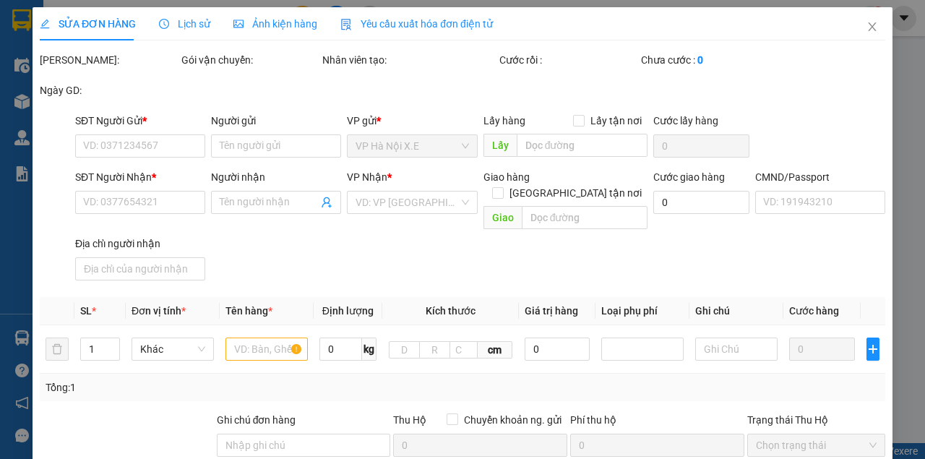
type input "0979215816"
type input "THUẬN"
type input "0966617603"
type input "KHẢI (PHƯƠNG 0835189269)"
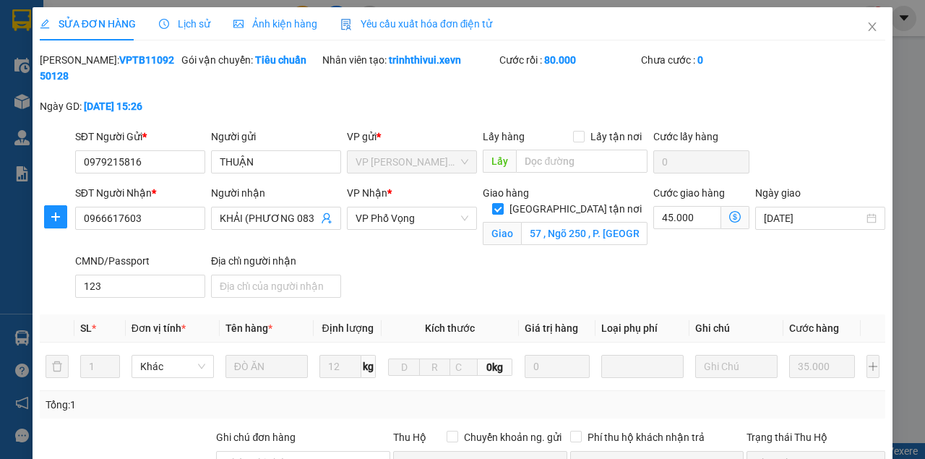
scroll to position [145, 0]
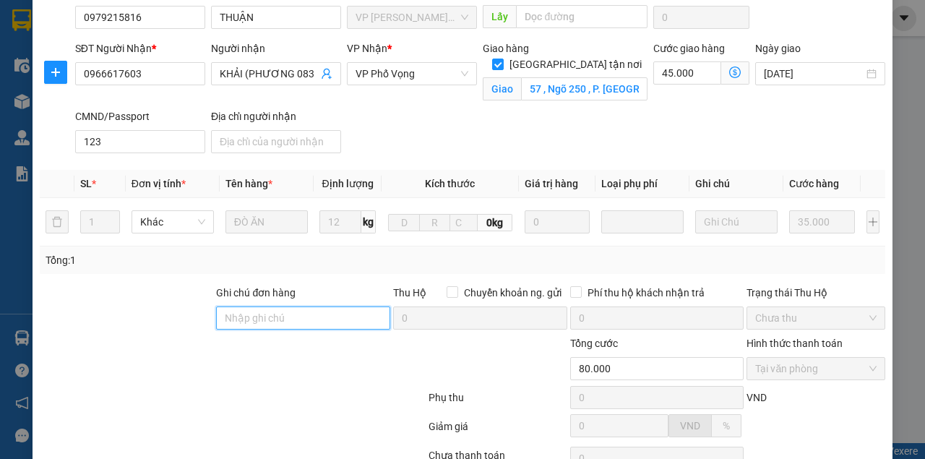
click at [304, 319] on input "Ghi chú đơn hàng" at bounding box center [303, 317] width 174 height 23
paste input "0835189269"
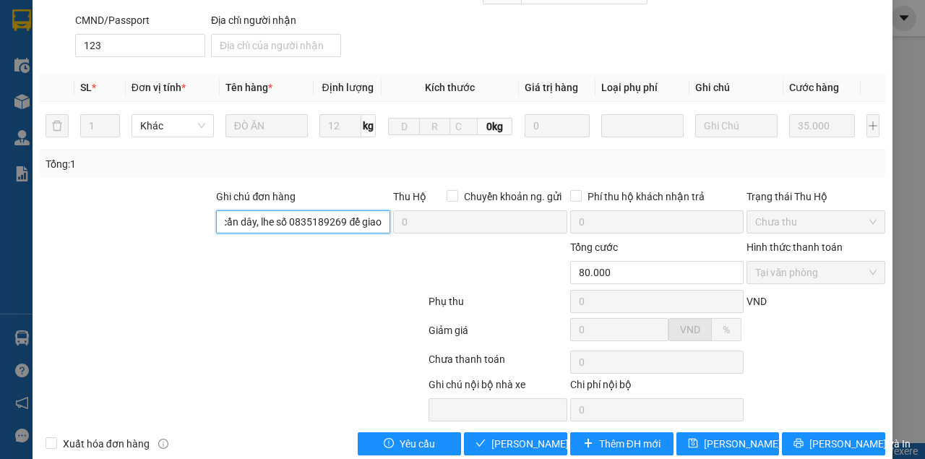
scroll to position [262, 0]
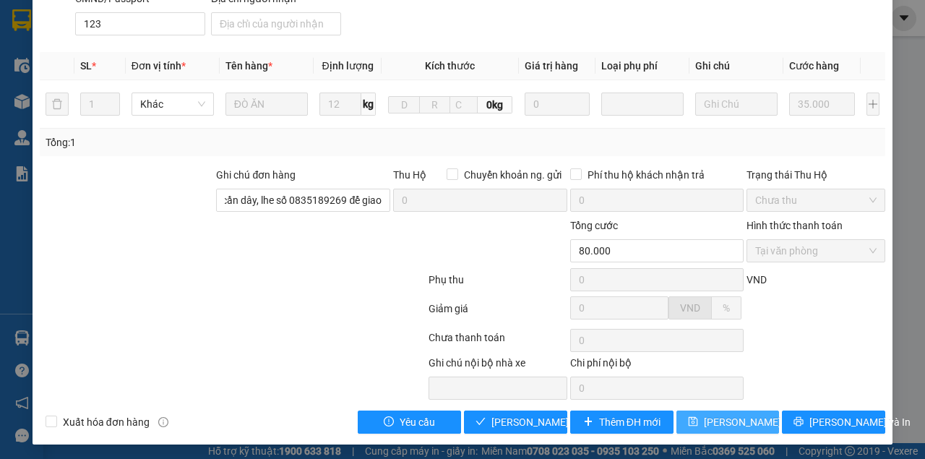
click at [731, 424] on span "[PERSON_NAME] thay đổi" at bounding box center [762, 422] width 116 height 16
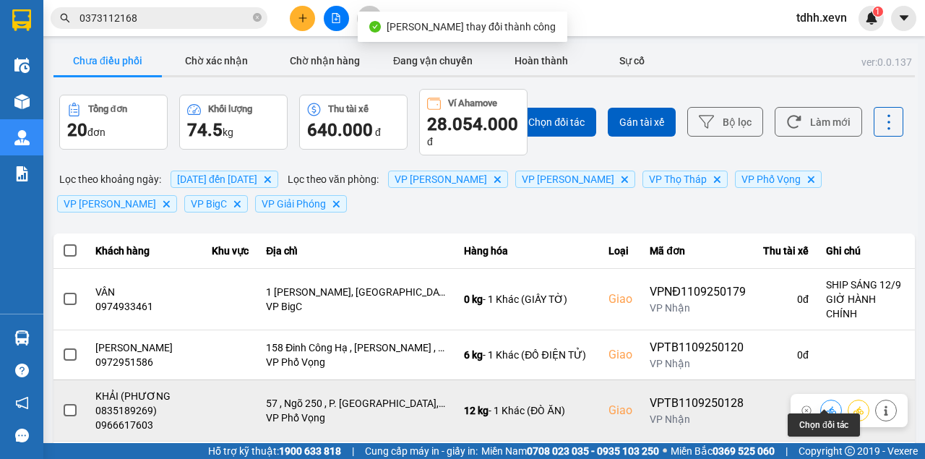
click at [826, 405] on icon at bounding box center [831, 410] width 10 height 10
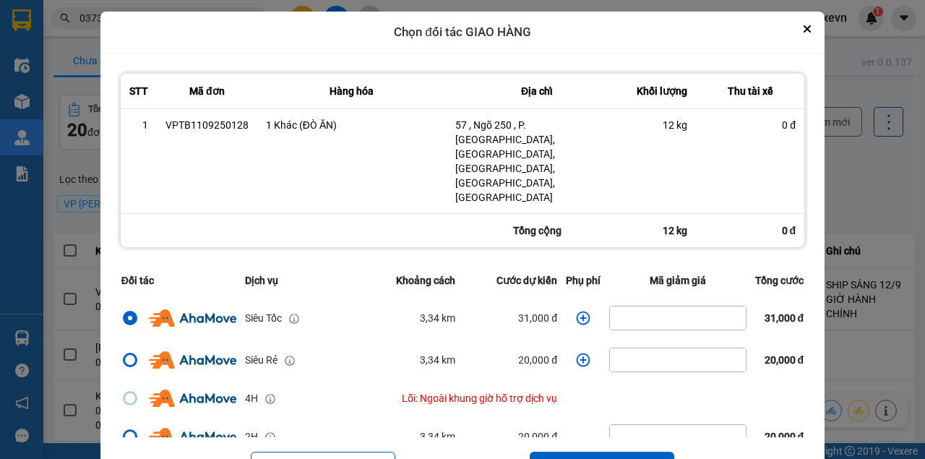
click at [577, 311] on icon "dialog" at bounding box center [583, 318] width 14 height 14
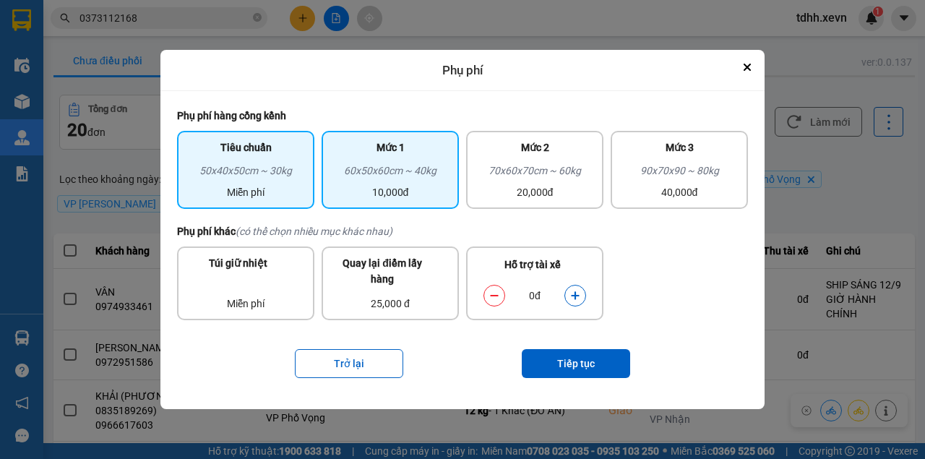
click at [359, 171] on div "60x50x60cm ~ 40kg" at bounding box center [390, 174] width 120 height 22
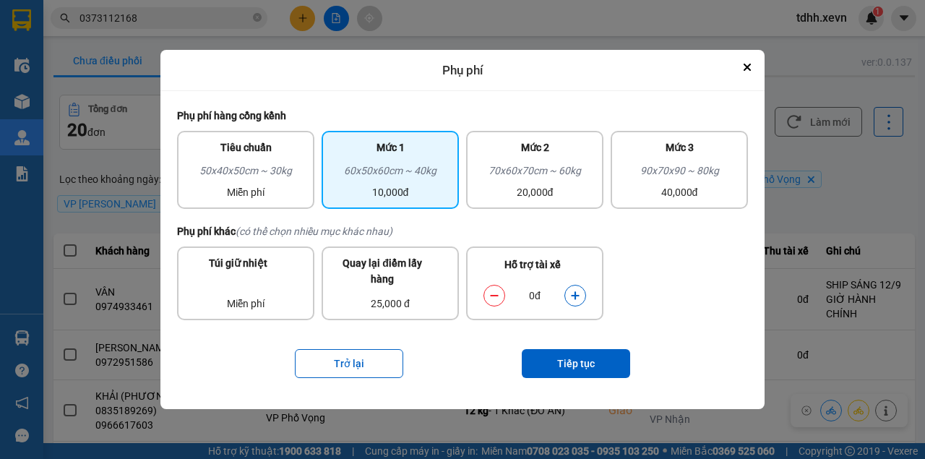
click at [577, 294] on icon "dialog" at bounding box center [575, 296] width 10 height 10
drag, startPoint x: 580, startPoint y: 341, endPoint x: 582, endPoint y: 350, distance: 9.1
click at [580, 343] on div "Trở lại Tiếp tục" at bounding box center [462, 364] width 571 height 58
click at [586, 362] on button "Tiếp tục" at bounding box center [576, 363] width 108 height 29
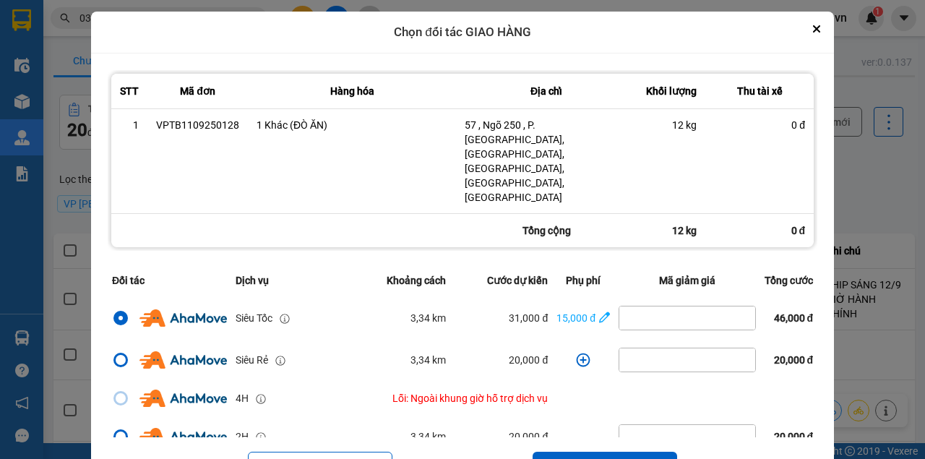
drag, startPoint x: 603, startPoint y: 409, endPoint x: 597, endPoint y: 384, distance: 25.9
click at [603, 452] on button "Tiếp tục" at bounding box center [605, 466] width 145 height 29
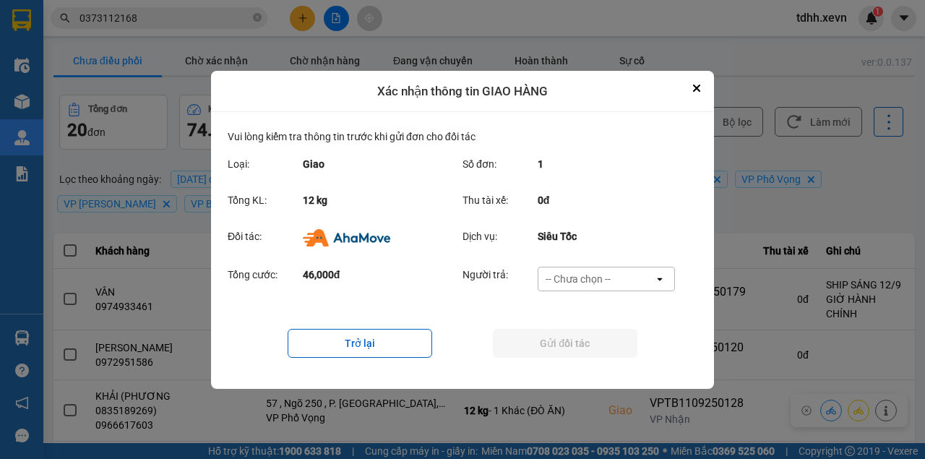
click at [572, 263] on div "Tổng cước: 46,000đ Người trả: -- Chưa chọn -- open" at bounding box center [463, 283] width 470 height 45
click at [403, 345] on button "Trở lại" at bounding box center [360, 343] width 145 height 29
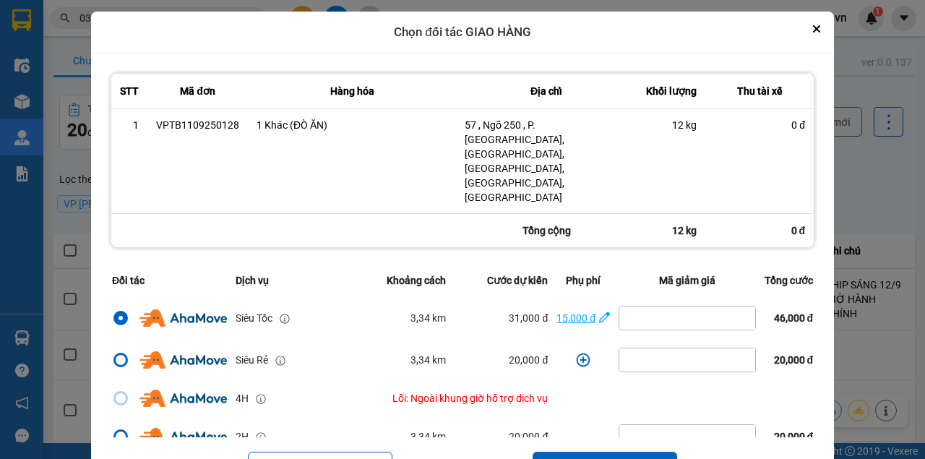
click at [599, 310] on icon "dialog" at bounding box center [604, 317] width 11 height 14
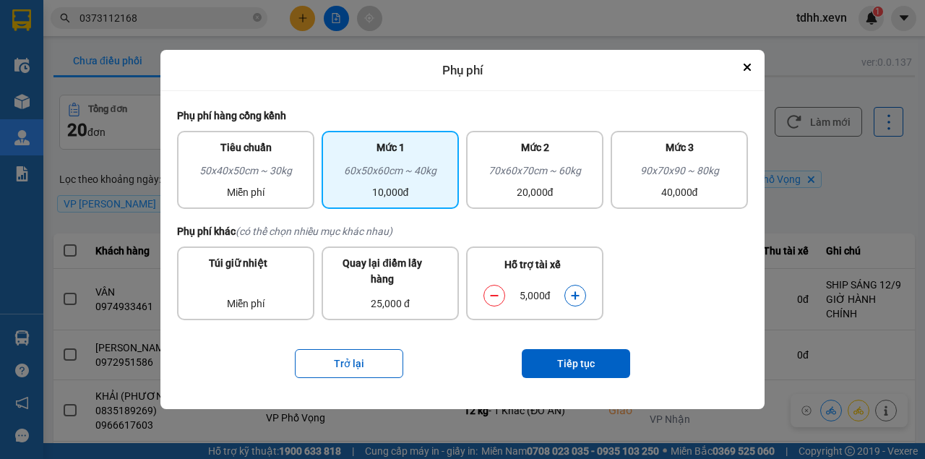
click at [489, 296] on icon "dialog" at bounding box center [494, 296] width 10 height 10
click at [569, 361] on button "Tiếp tục" at bounding box center [576, 363] width 108 height 29
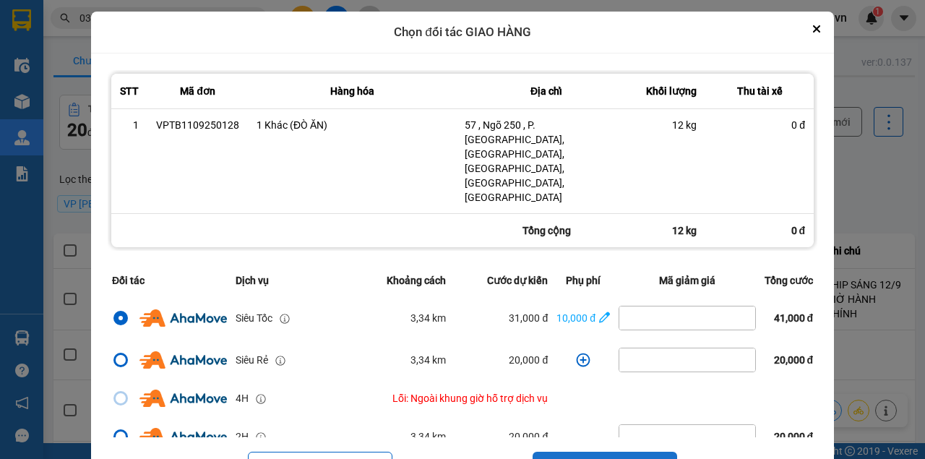
click at [609, 452] on button "Tiếp tục" at bounding box center [605, 466] width 145 height 29
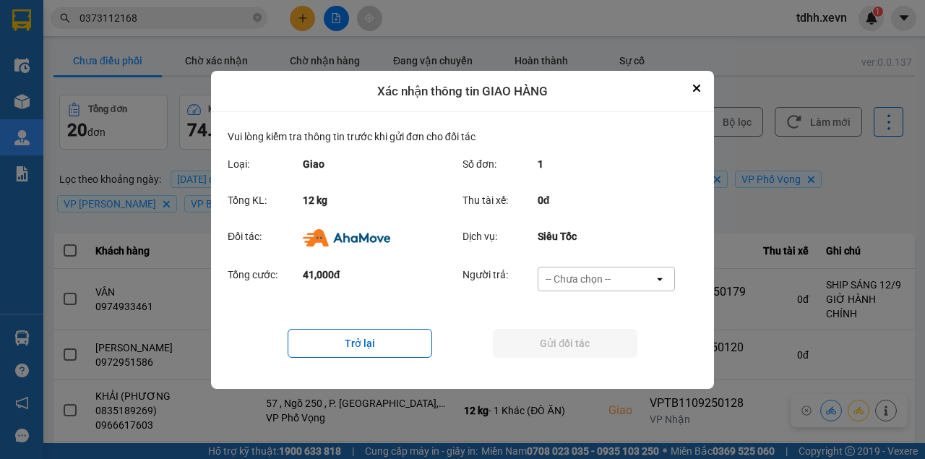
click at [599, 277] on div "-- Chưa chọn --" at bounding box center [578, 279] width 65 height 14
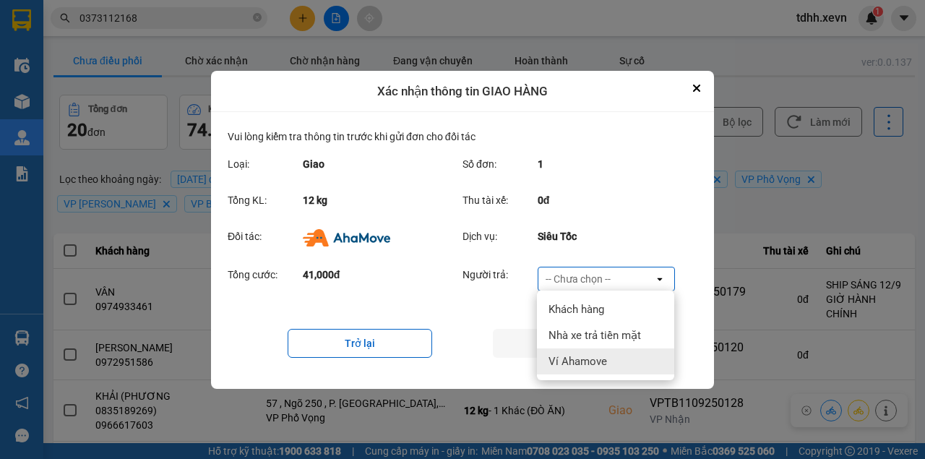
click at [575, 358] on span "Ví Ahamove" at bounding box center [578, 361] width 59 height 14
click at [575, 358] on div "Trở lại Gửi đối tác" at bounding box center [463, 343] width 470 height 58
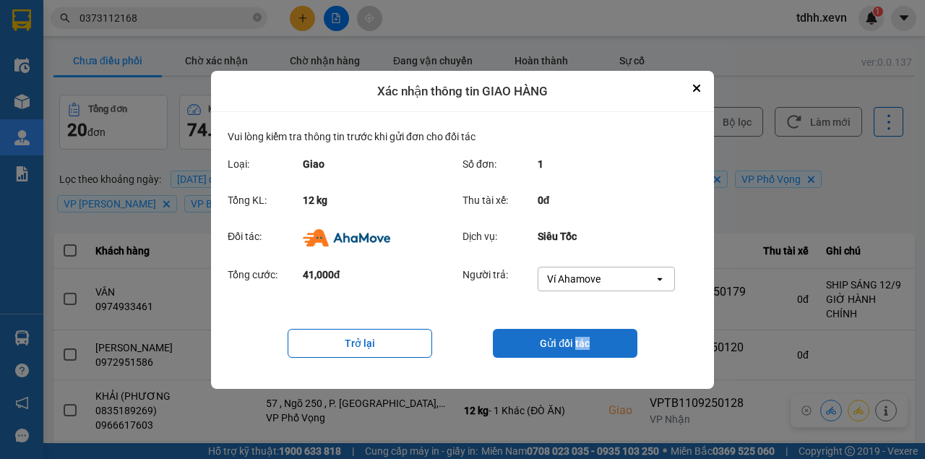
click at [578, 340] on button "Gửi đối tác" at bounding box center [565, 343] width 145 height 29
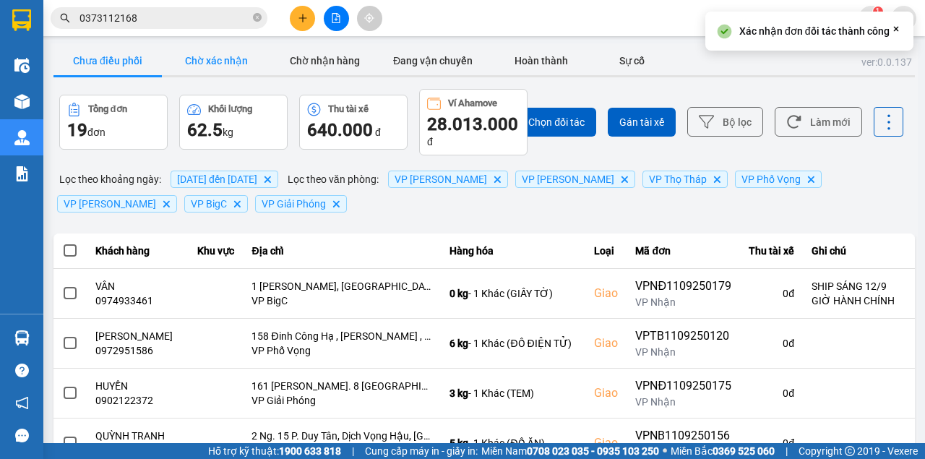
click at [191, 62] on button "Chờ xác nhận" at bounding box center [216, 60] width 108 height 29
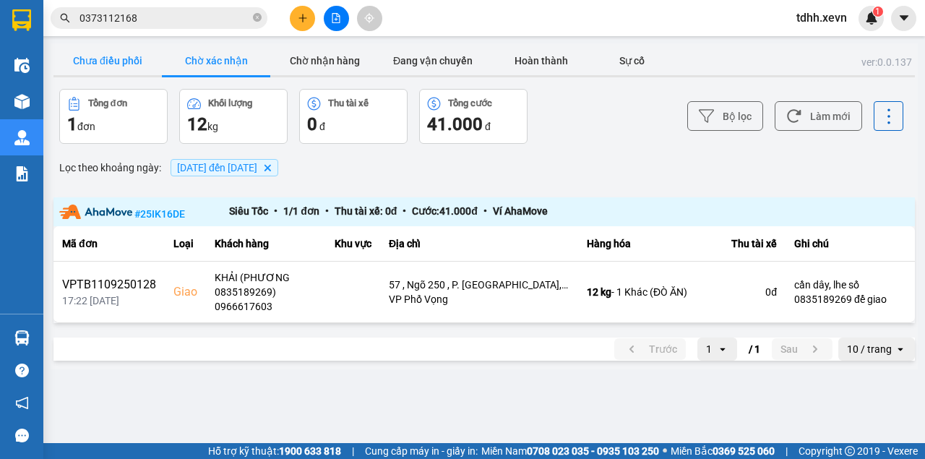
click at [130, 64] on button "Chưa điều phối" at bounding box center [107, 60] width 108 height 29
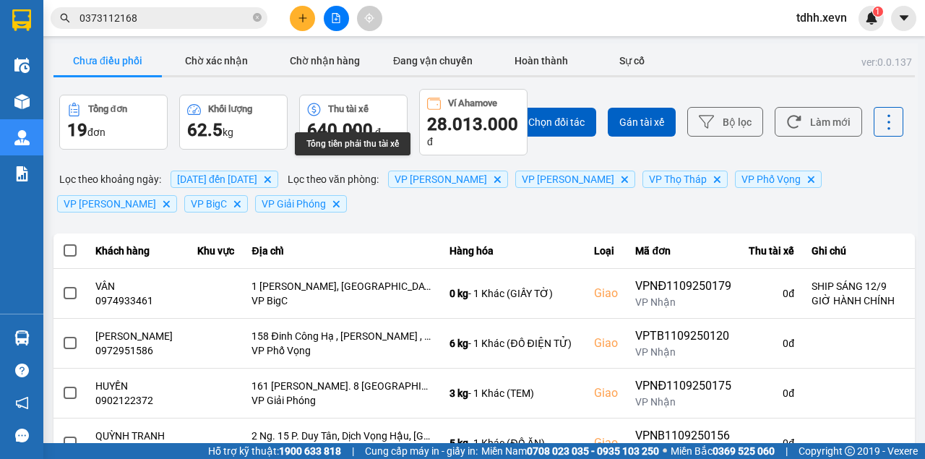
drag, startPoint x: 814, startPoint y: 127, endPoint x: 801, endPoint y: 152, distance: 27.8
click at [814, 126] on button "Làm mới" at bounding box center [818, 122] width 87 height 30
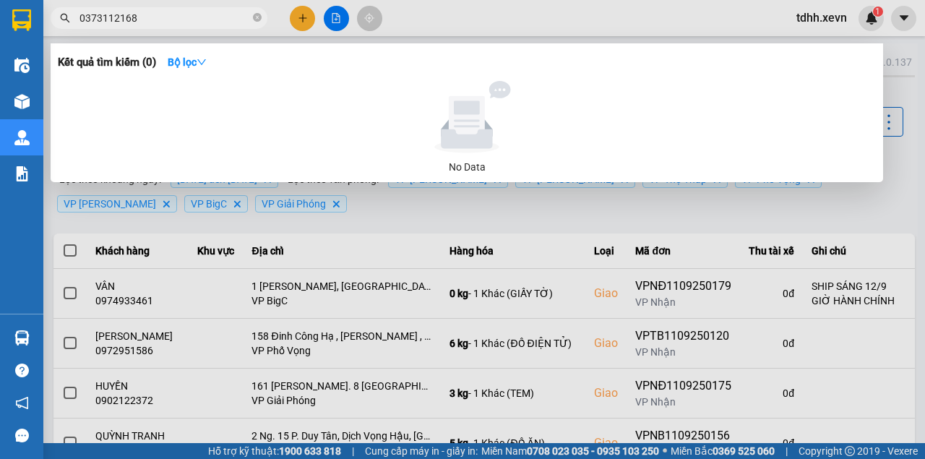
click at [204, 17] on input "0373112168" at bounding box center [164, 18] width 171 height 16
click at [203, 16] on input "0373112168" at bounding box center [164, 18] width 171 height 16
paste input "975584871"
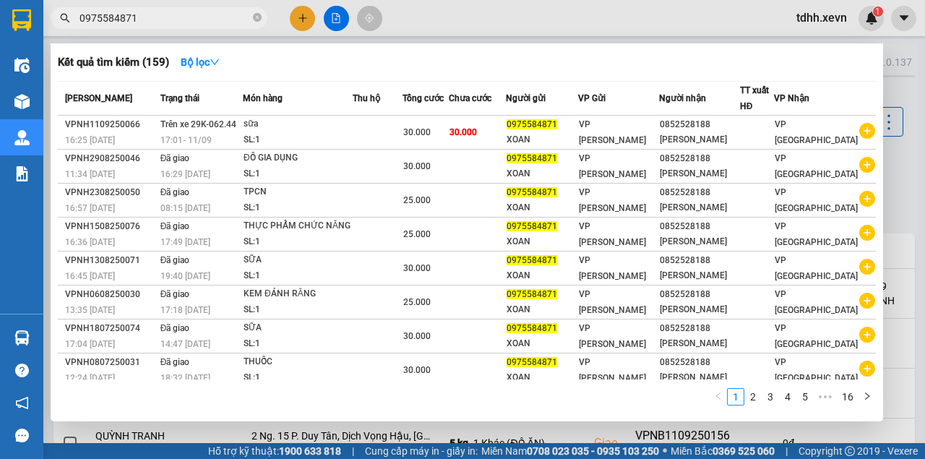
click at [623, 30] on div at bounding box center [462, 229] width 925 height 459
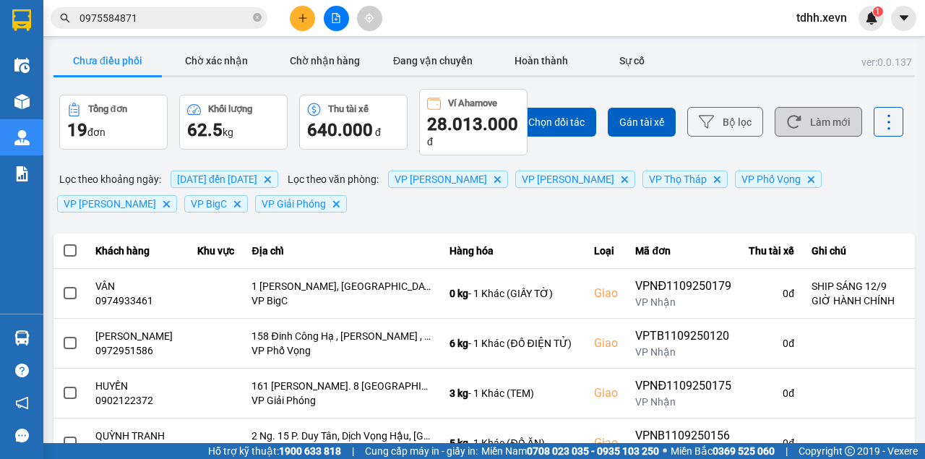
click at [818, 124] on button "Làm mới" at bounding box center [818, 122] width 87 height 30
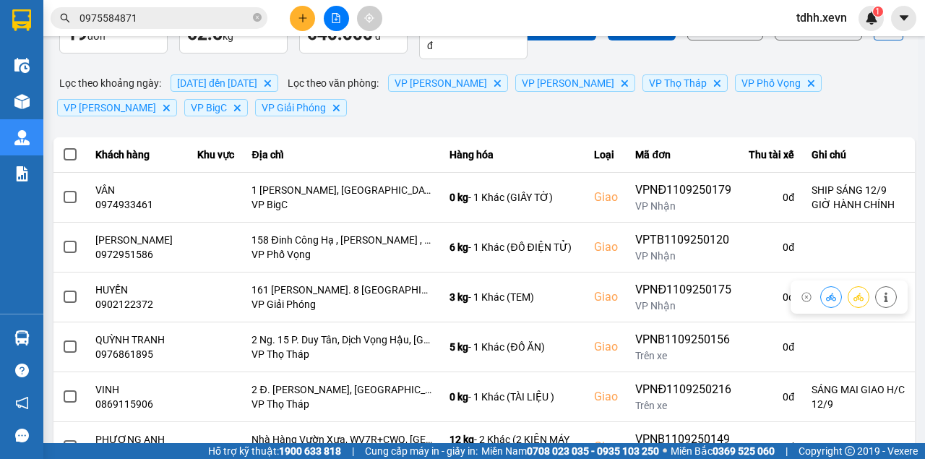
scroll to position [192, 0]
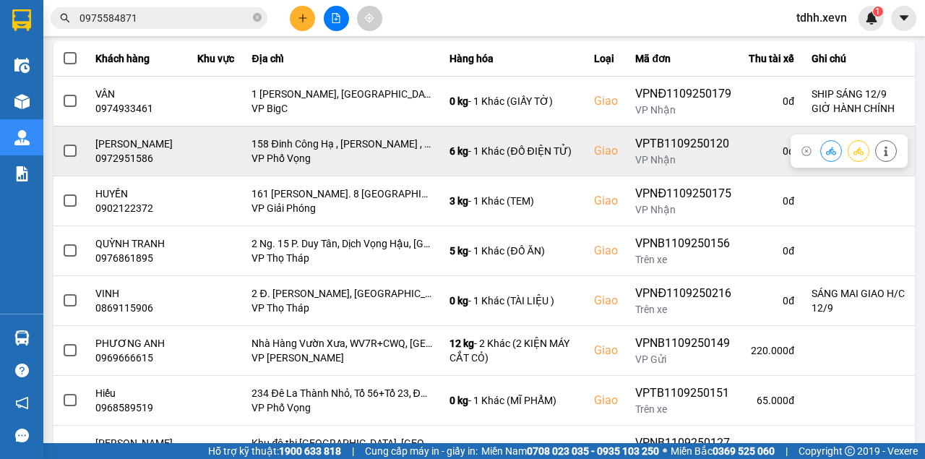
click at [110, 151] on div "0972951586" at bounding box center [137, 158] width 85 height 14
click at [881, 146] on icon at bounding box center [886, 151] width 10 height 10
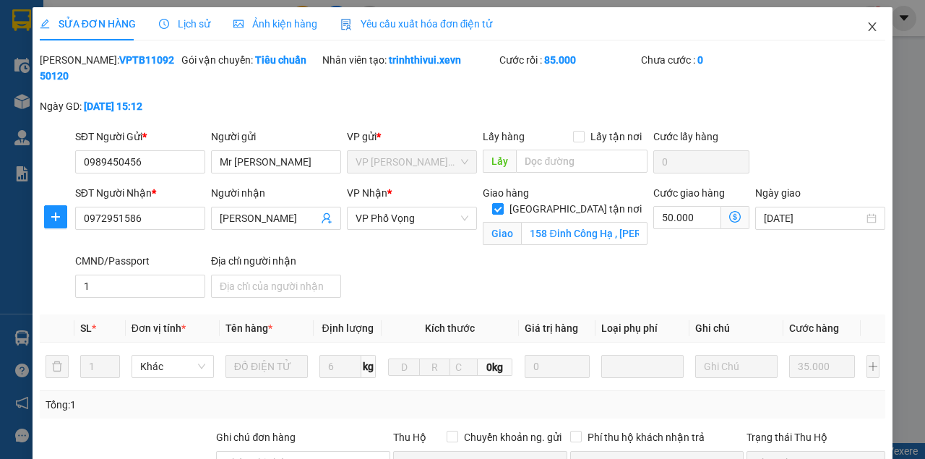
click at [867, 26] on icon "close" at bounding box center [873, 27] width 12 height 12
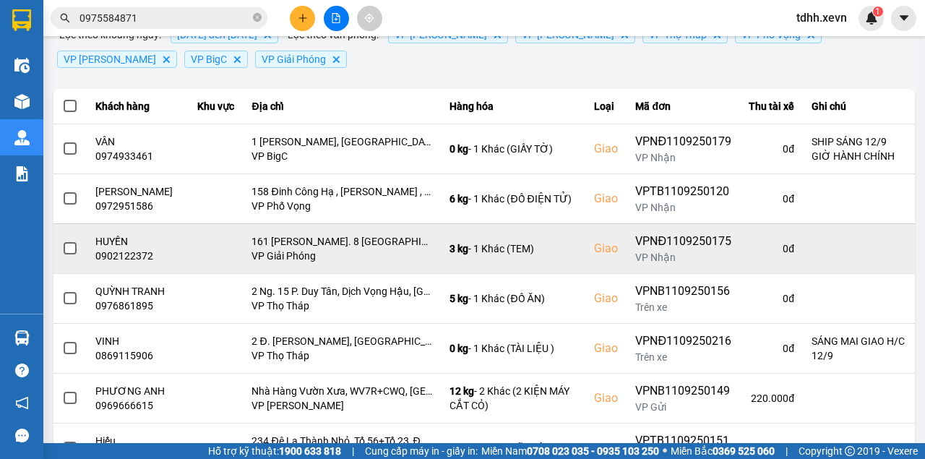
scroll to position [192, 0]
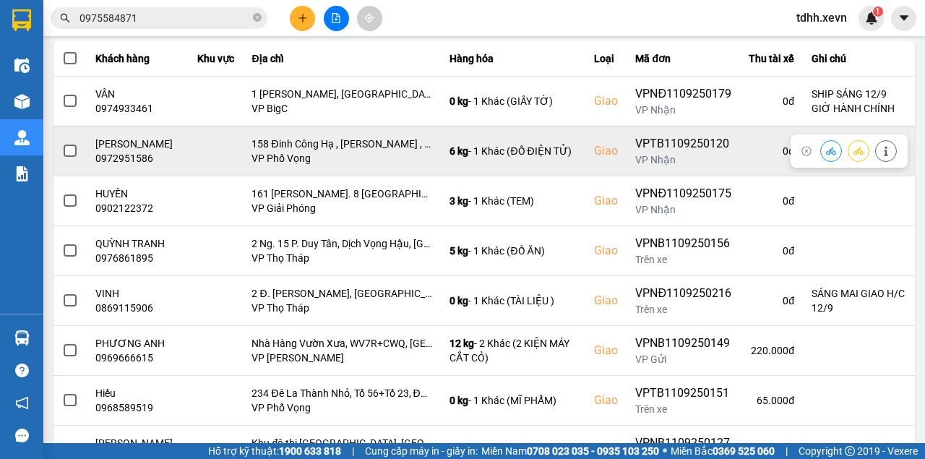
click at [826, 152] on icon at bounding box center [831, 151] width 10 height 8
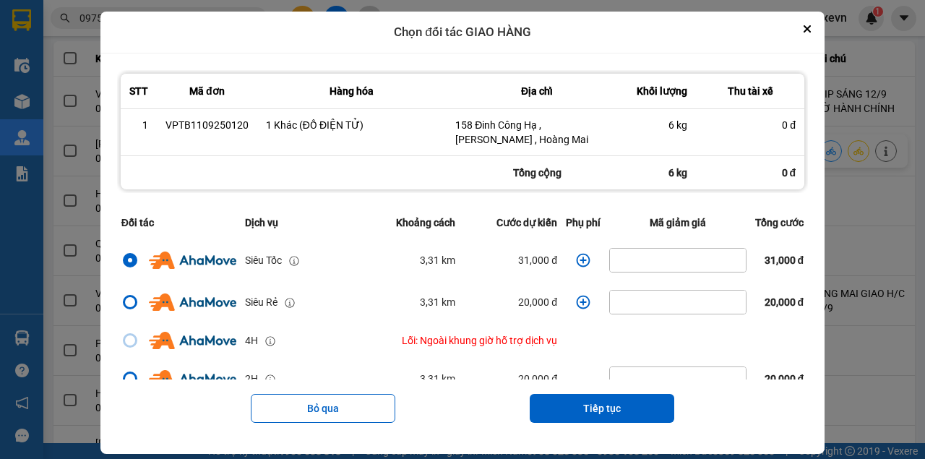
click at [577, 264] on icon "dialog" at bounding box center [583, 260] width 14 height 14
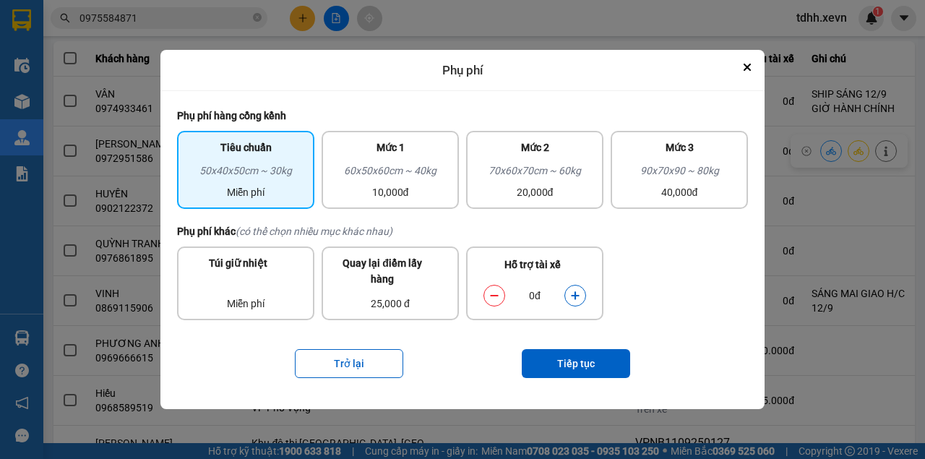
click at [574, 292] on icon "dialog" at bounding box center [575, 296] width 10 height 10
click at [561, 355] on button "Tiếp tục" at bounding box center [576, 363] width 108 height 29
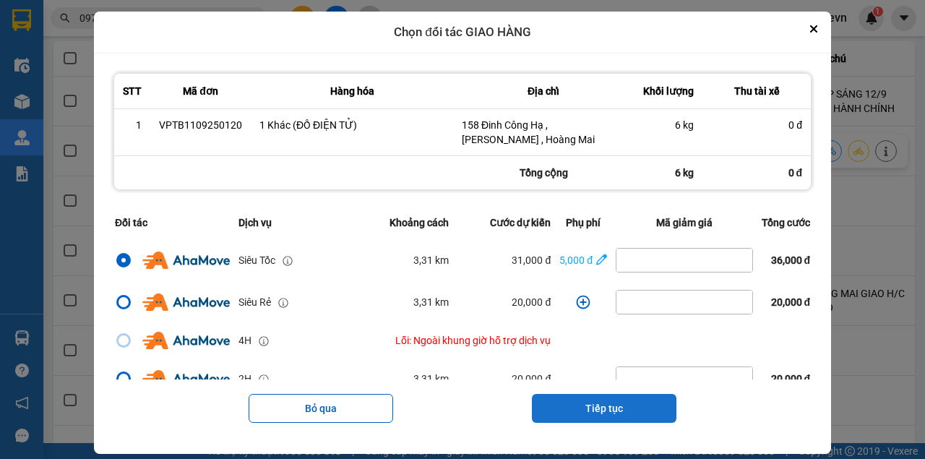
click at [606, 403] on button "Tiếp tục" at bounding box center [604, 408] width 145 height 29
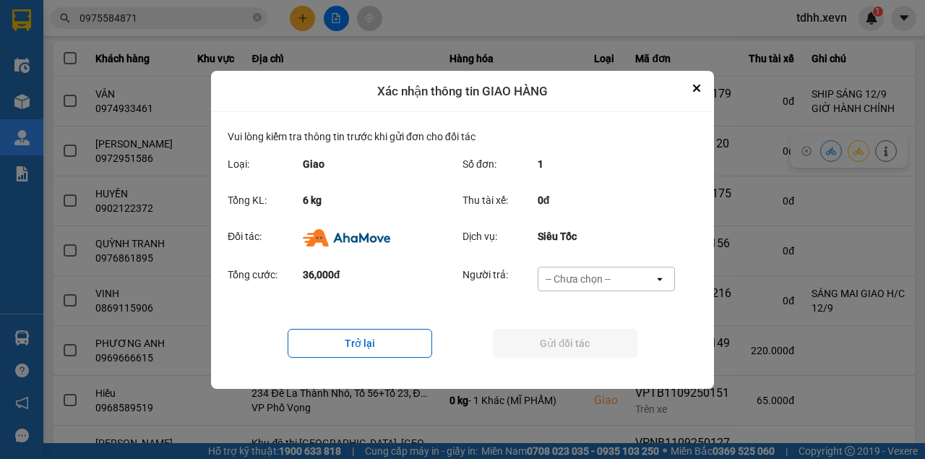
click at [595, 265] on div "Tổng cước: 36,000đ Người trả: -- Chưa chọn -- open" at bounding box center [463, 283] width 470 height 45
click at [597, 278] on div "-- Chưa chọn --" at bounding box center [578, 279] width 65 height 14
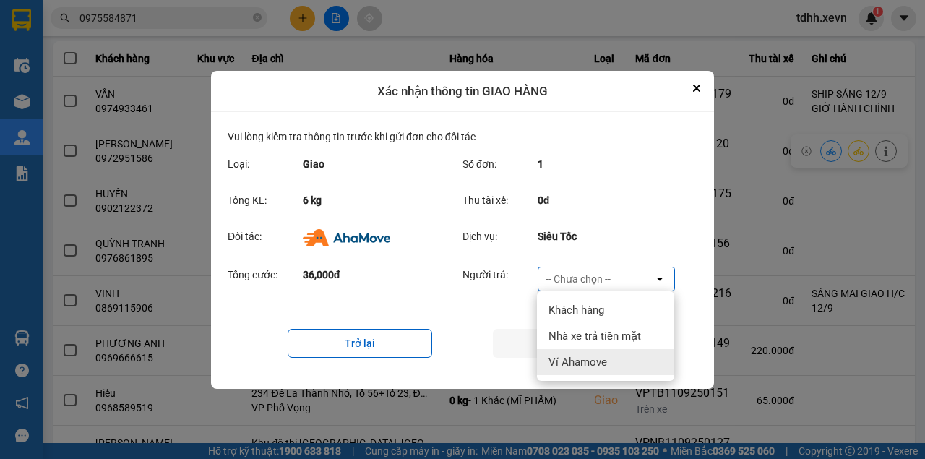
click at [581, 366] on span "Ví Ahamove" at bounding box center [578, 362] width 59 height 14
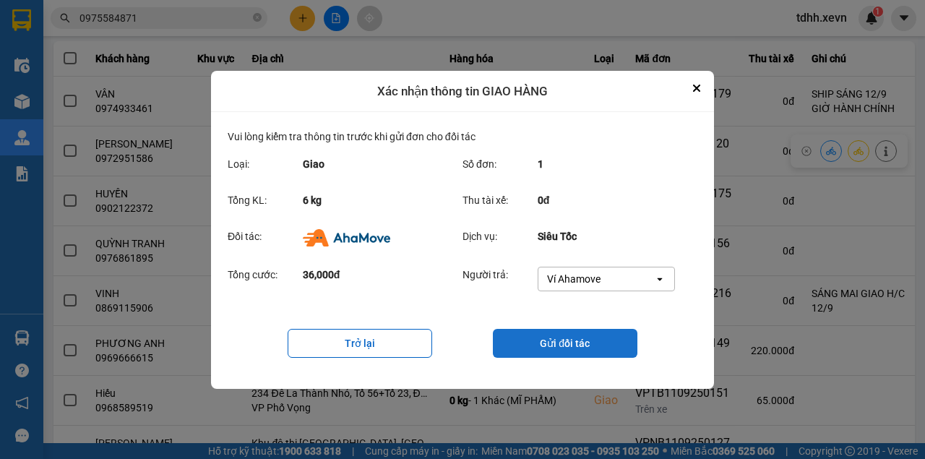
click at [584, 343] on button "Gửi đối tác" at bounding box center [565, 343] width 145 height 29
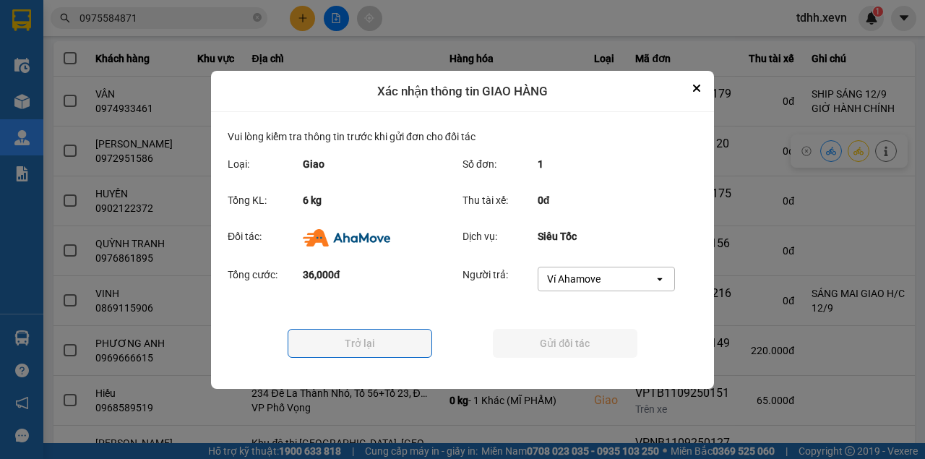
scroll to position [0, 0]
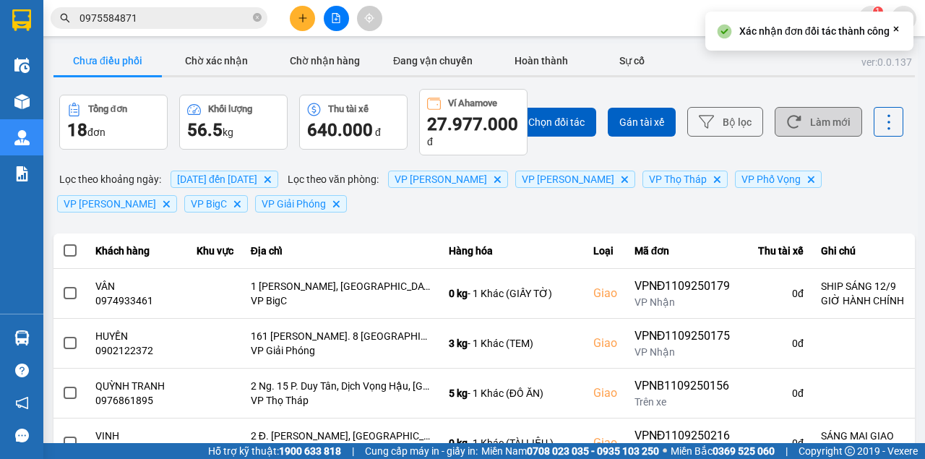
click at [778, 127] on button "Làm mới" at bounding box center [818, 122] width 87 height 30
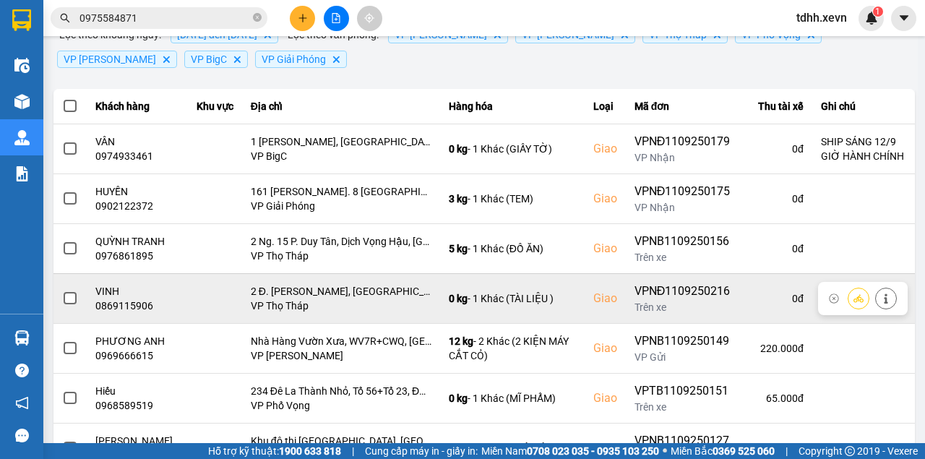
scroll to position [241, 0]
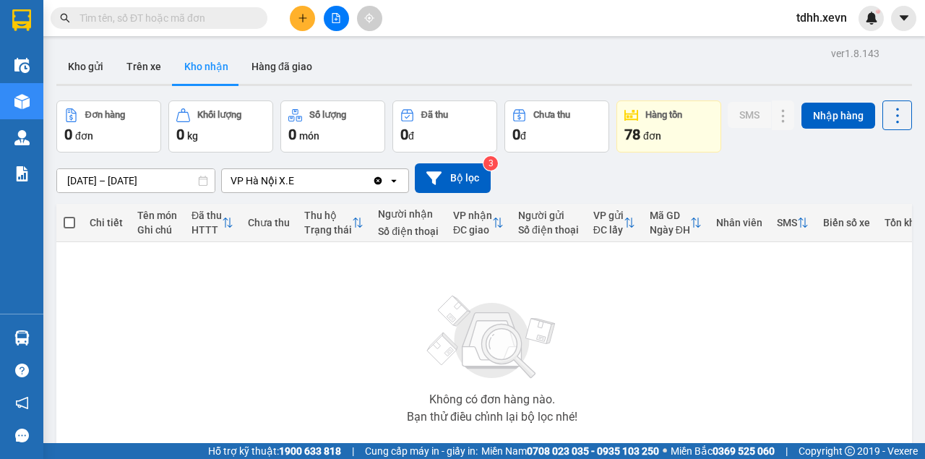
click at [116, 20] on input "text" at bounding box center [164, 18] width 171 height 16
paste input "0927069965"
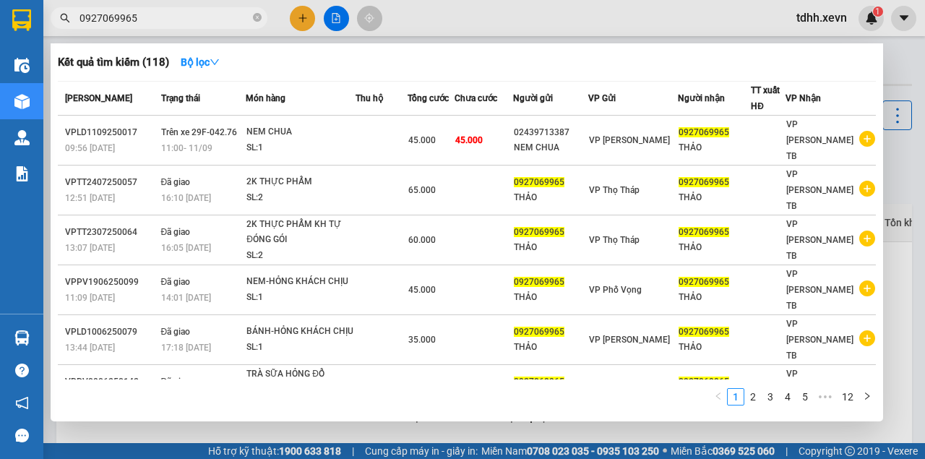
click at [466, 25] on div at bounding box center [462, 229] width 925 height 459
click at [129, 19] on input "0927069965" at bounding box center [164, 18] width 171 height 16
paste input "73499869"
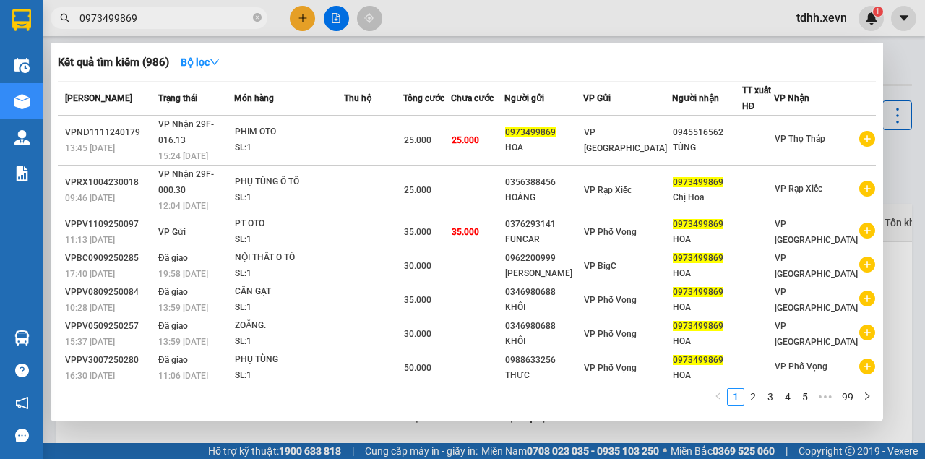
click at [127, 19] on input "0973499869" at bounding box center [164, 18] width 171 height 16
paste input "372230135"
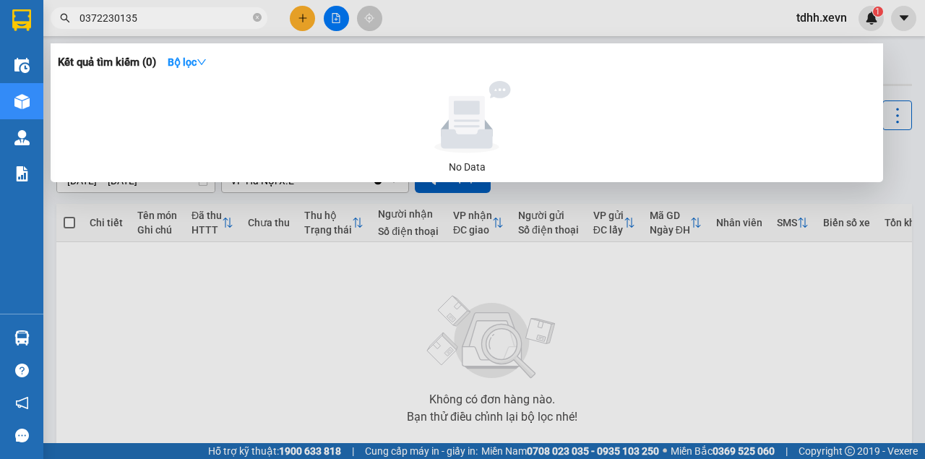
click at [275, 361] on div at bounding box center [462, 229] width 925 height 459
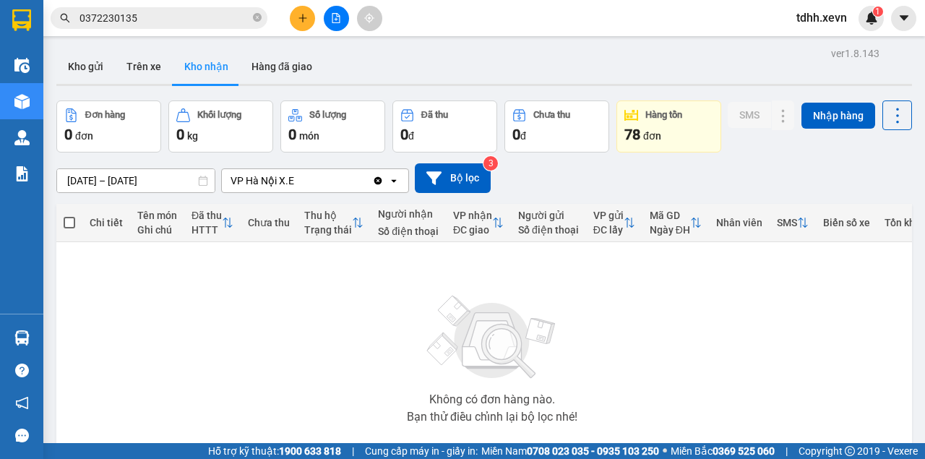
click at [121, 17] on input "0372230135" at bounding box center [164, 18] width 171 height 16
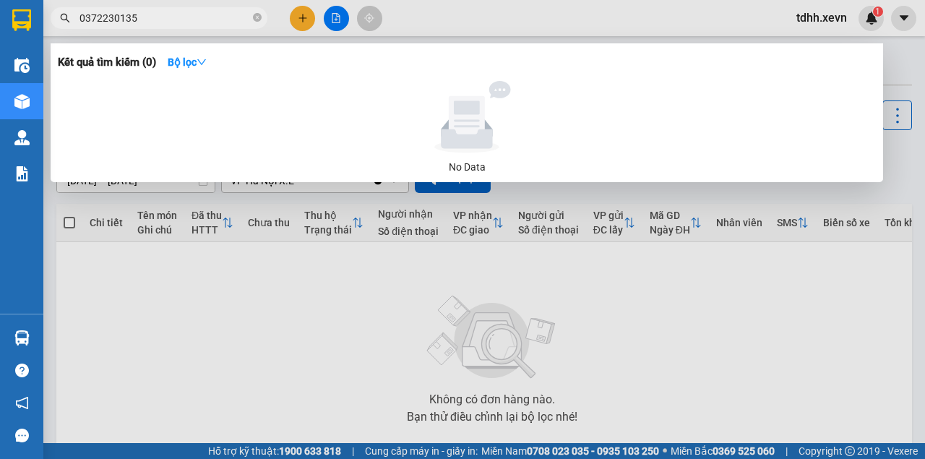
click at [121, 17] on input "0372230135" at bounding box center [164, 18] width 171 height 16
paste input "9731892761"
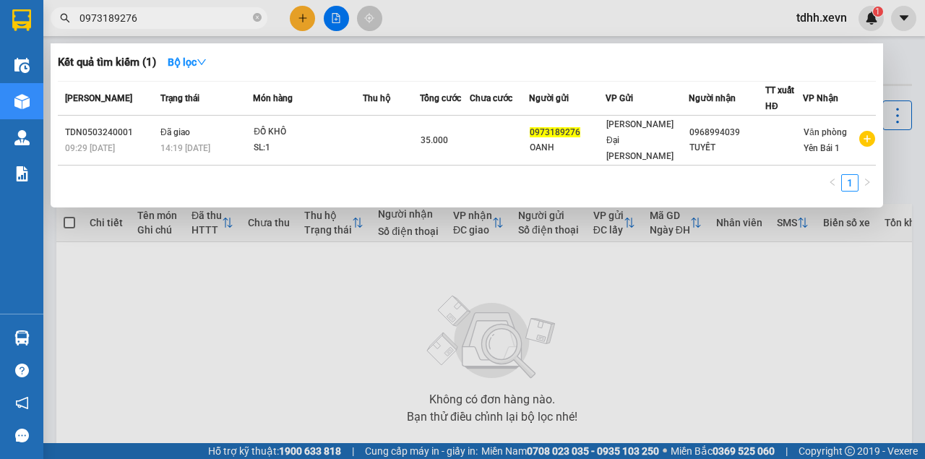
click at [187, 16] on input "0973189276" at bounding box center [164, 18] width 171 height 16
paste input "342229383"
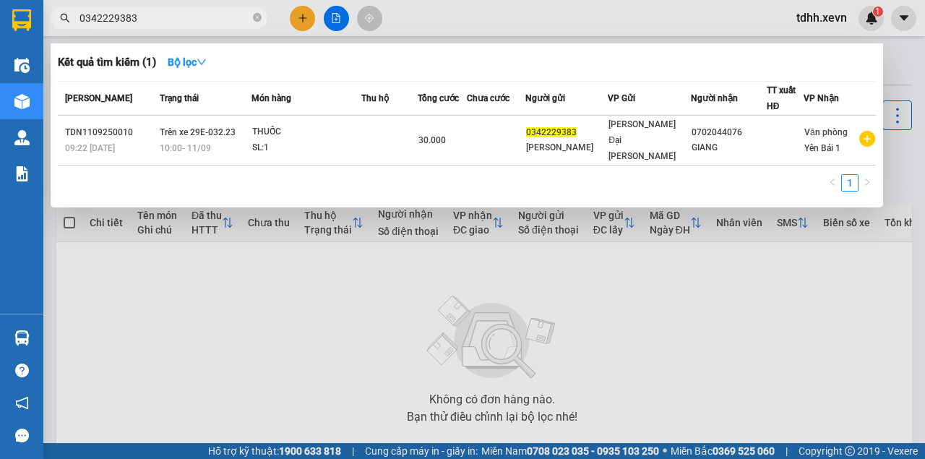
click at [747, 243] on div at bounding box center [462, 229] width 925 height 459
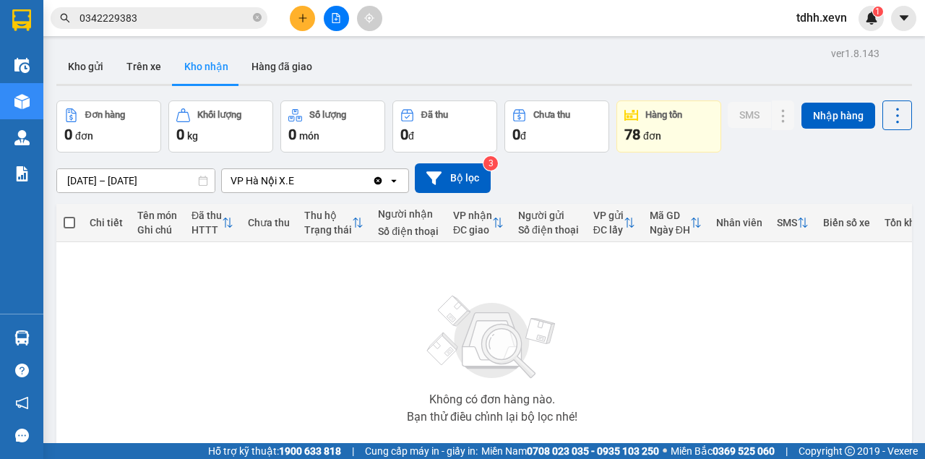
click at [147, 9] on span "0342229383" at bounding box center [159, 18] width 217 height 22
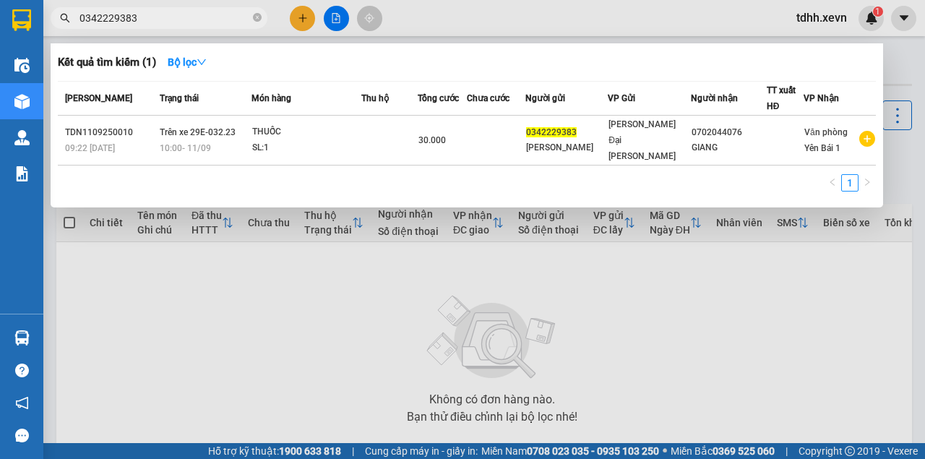
click at [147, 9] on span "0342229383" at bounding box center [159, 18] width 217 height 22
click at [147, 17] on input "0342229383" at bounding box center [164, 18] width 171 height 16
paste input "98863803"
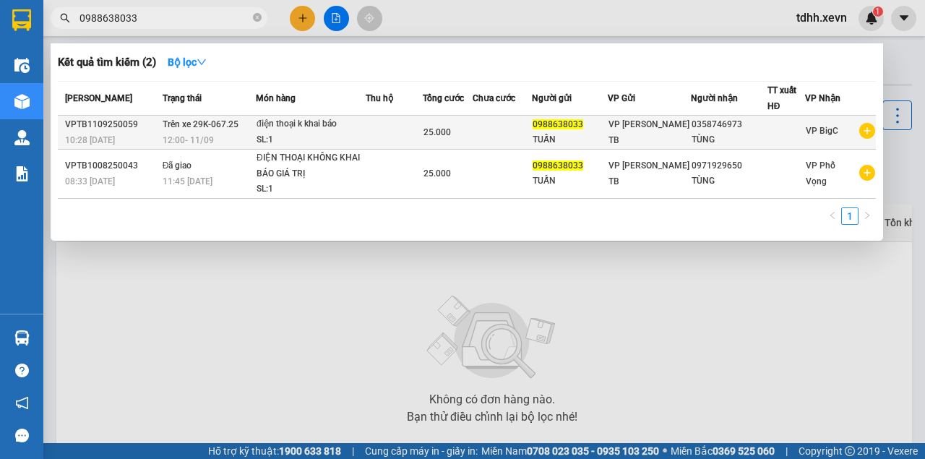
type input "0988638033"
click at [299, 124] on div "điện thoại k khai báo" at bounding box center [311, 124] width 108 height 16
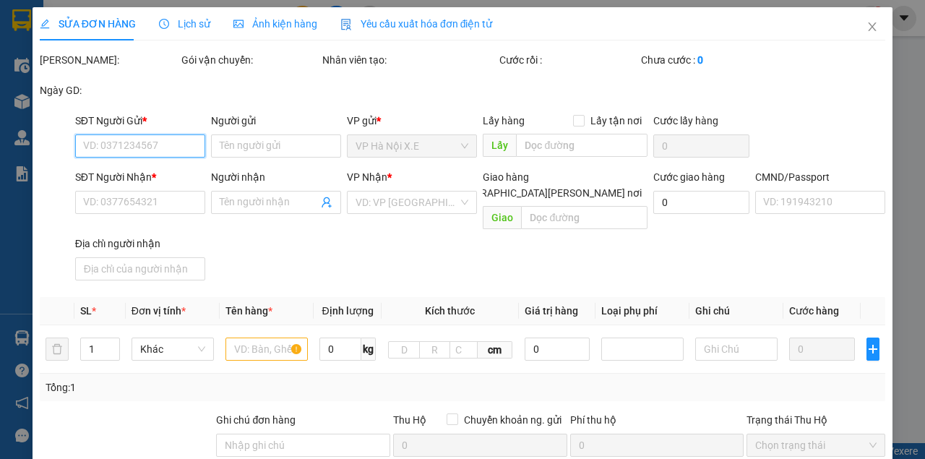
type input "0988638033"
type input "TUẤN"
type input "0358746973"
type input "TÙNG"
type input "034202005941 TRẦN THANH TÙNG"
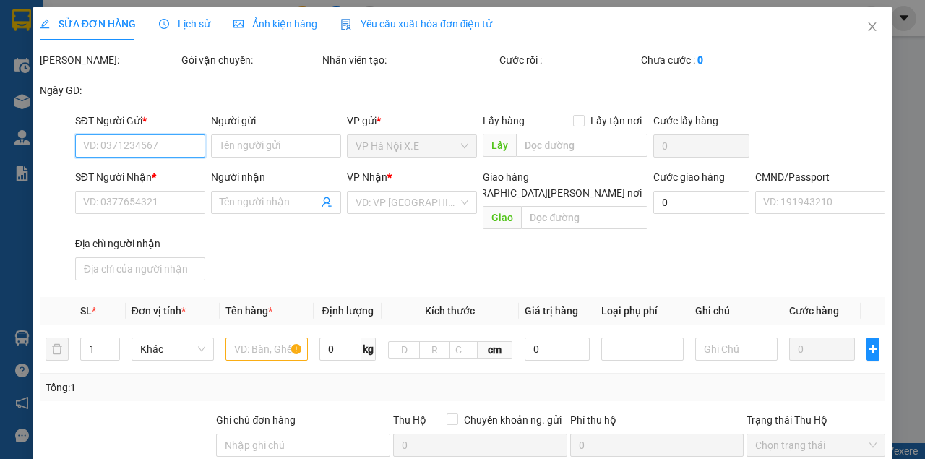
type input "25.000"
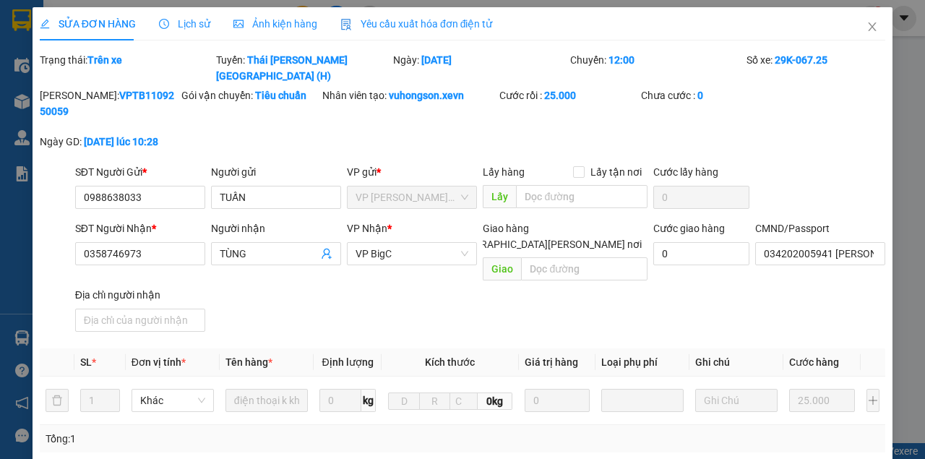
click at [199, 27] on span "Lịch sử" at bounding box center [184, 24] width 51 height 12
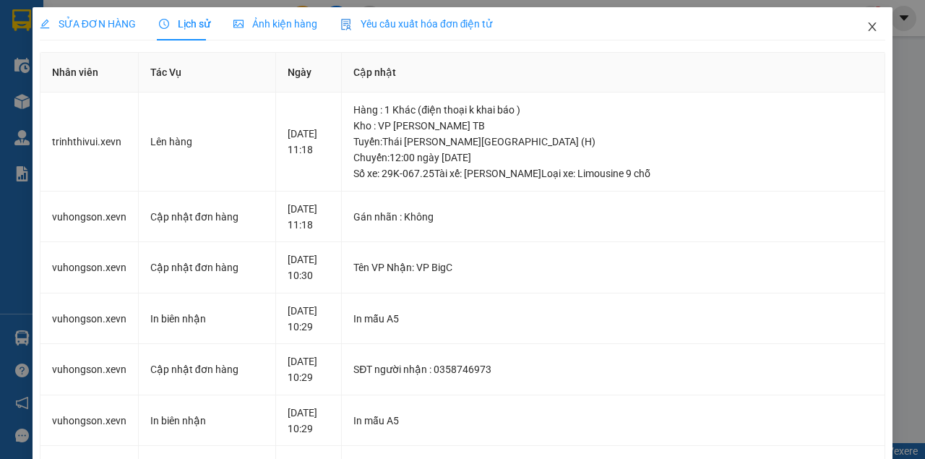
click at [864, 17] on span "Close" at bounding box center [872, 27] width 40 height 40
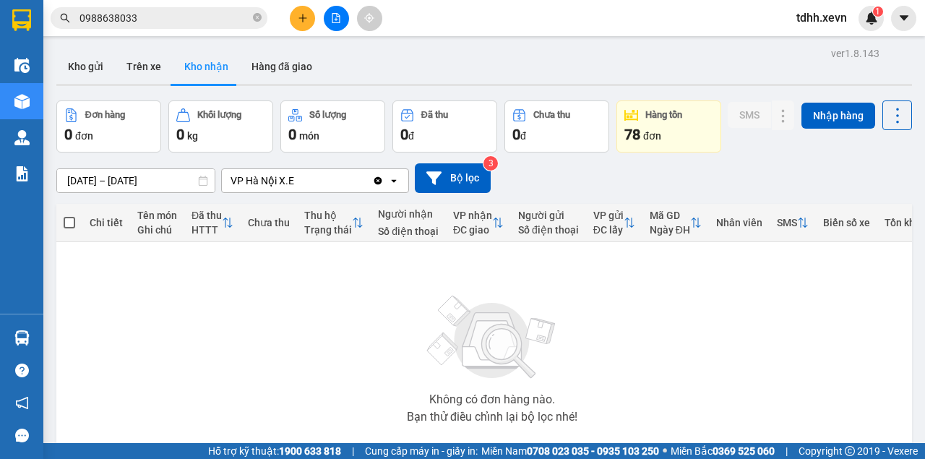
click at [218, 19] on input "0988638033" at bounding box center [164, 18] width 171 height 16
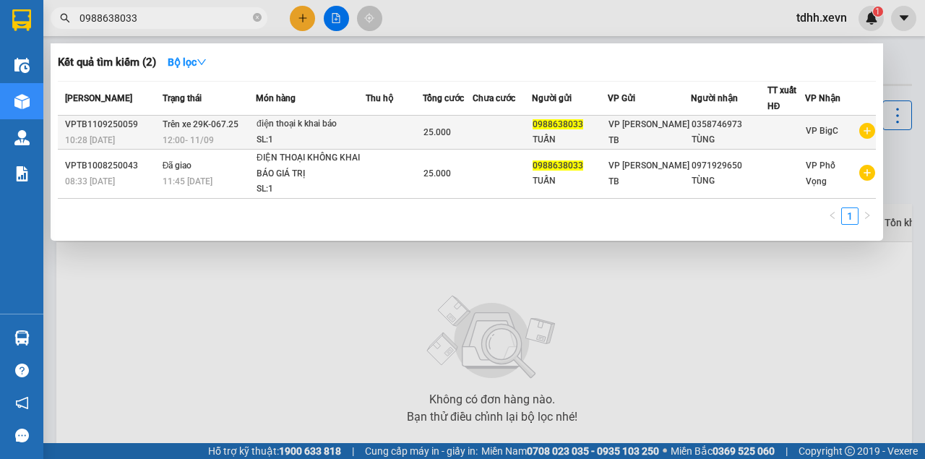
click at [372, 129] on td at bounding box center [394, 133] width 57 height 34
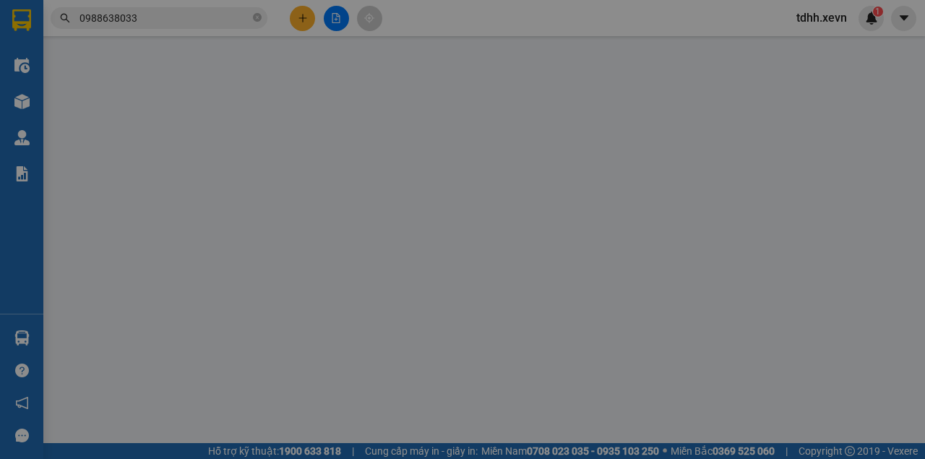
type input "0988638033"
type input "TUẤN"
type input "0358746973"
type input "TÙNG"
type input "034202005941 TRẦN THANH TÙNG"
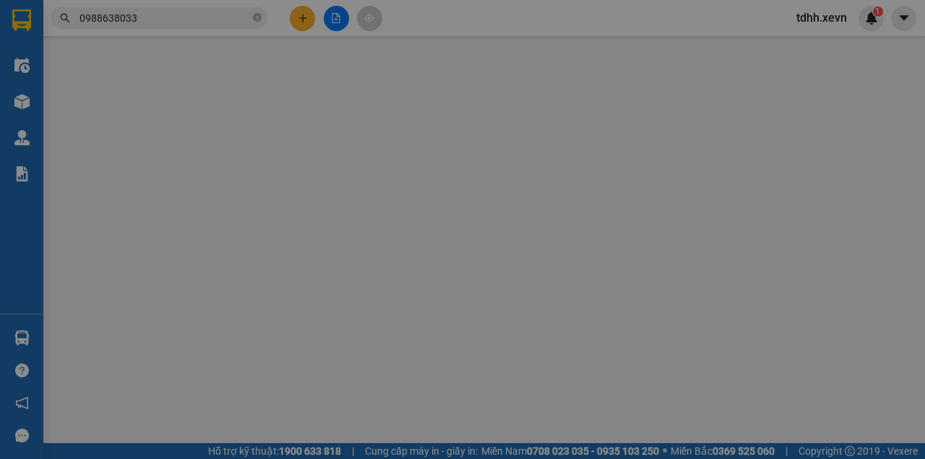
type input "25.000"
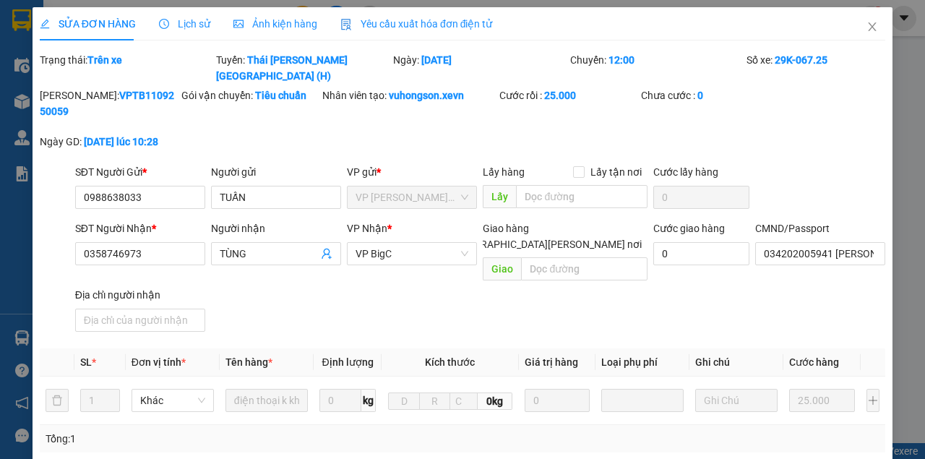
click at [203, 27] on span "Lịch sử" at bounding box center [184, 24] width 51 height 12
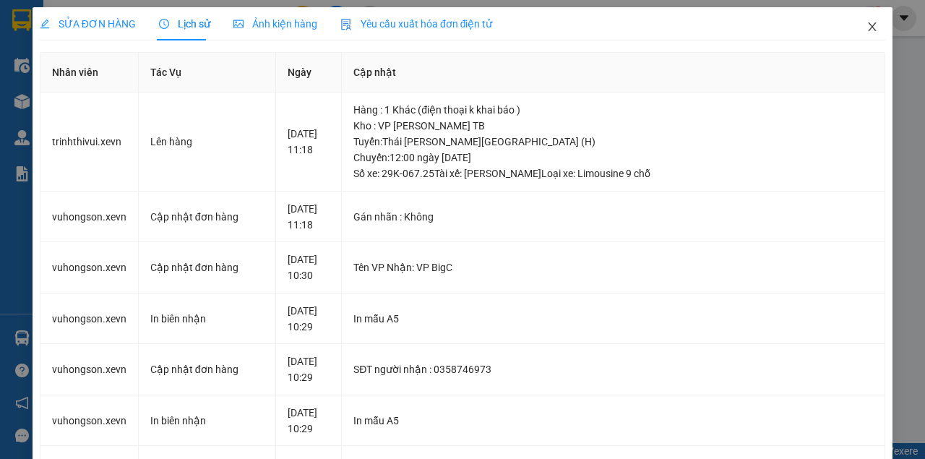
click at [867, 25] on icon "close" at bounding box center [873, 27] width 12 height 12
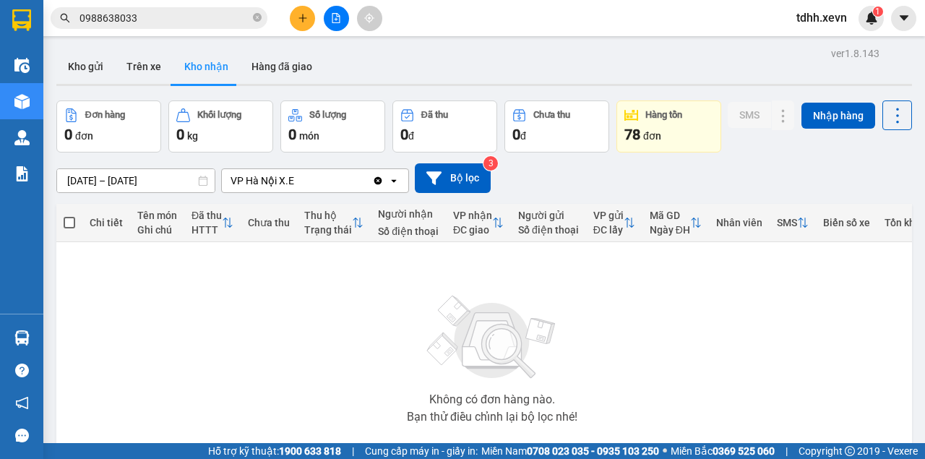
click at [682, 193] on div "09/09/2025 – 11/09/2025 Press the down arrow key to interact with the calendar …" at bounding box center [484, 178] width 856 height 30
click at [121, 17] on input "0988638033" at bounding box center [164, 18] width 171 height 16
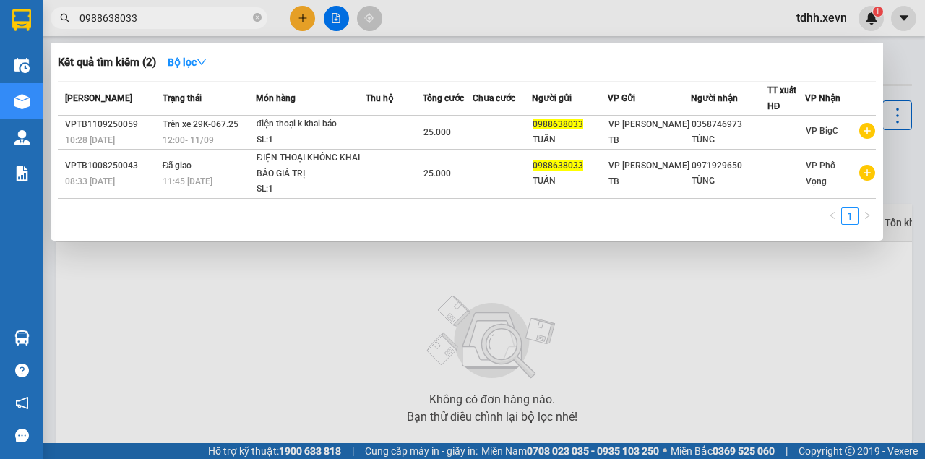
click at [121, 17] on input "0988638033" at bounding box center [164, 18] width 171 height 16
paste input "03284560"
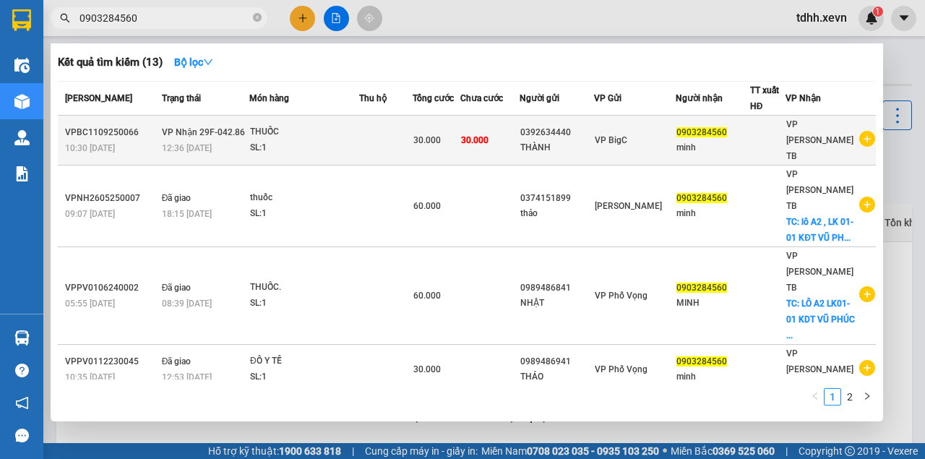
type input "0903284560"
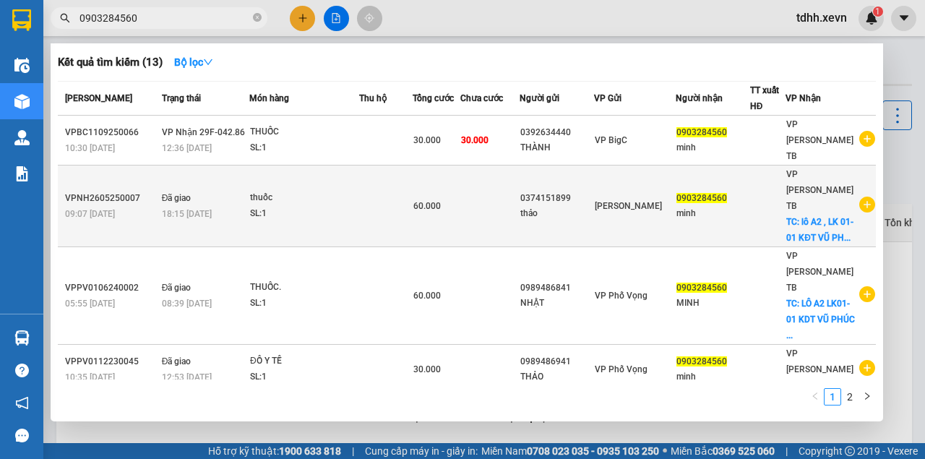
click at [267, 207] on td "thuốc SL: 1" at bounding box center [304, 206] width 110 height 82
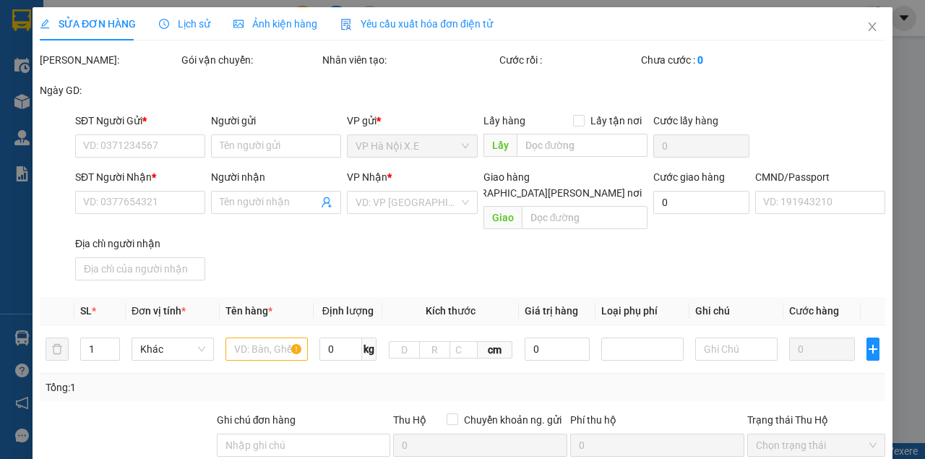
type input "0374151899"
type input "thảo"
type input "0903284560"
type input "minh"
checkbox input "true"
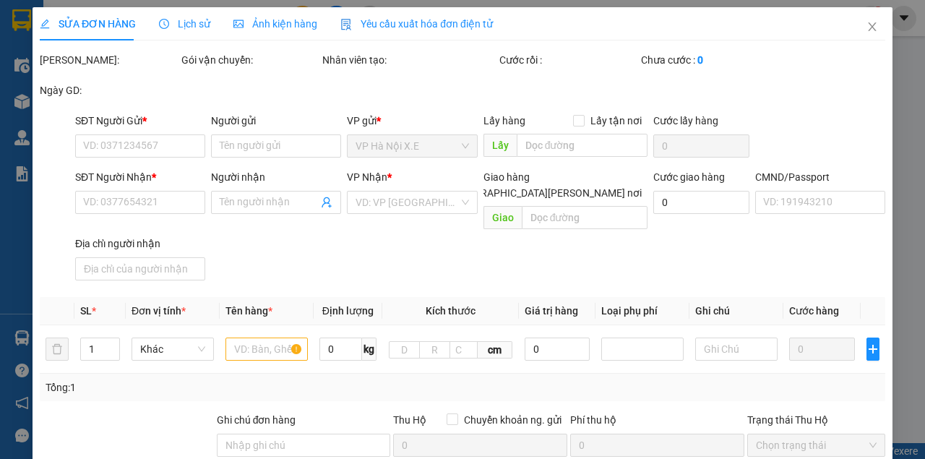
type input "lô A2 , LK 01-01 KĐT VŨ PHÚC , DOÃN KHUÊ"
type input "30.000"
type input "88"
type input "60.000"
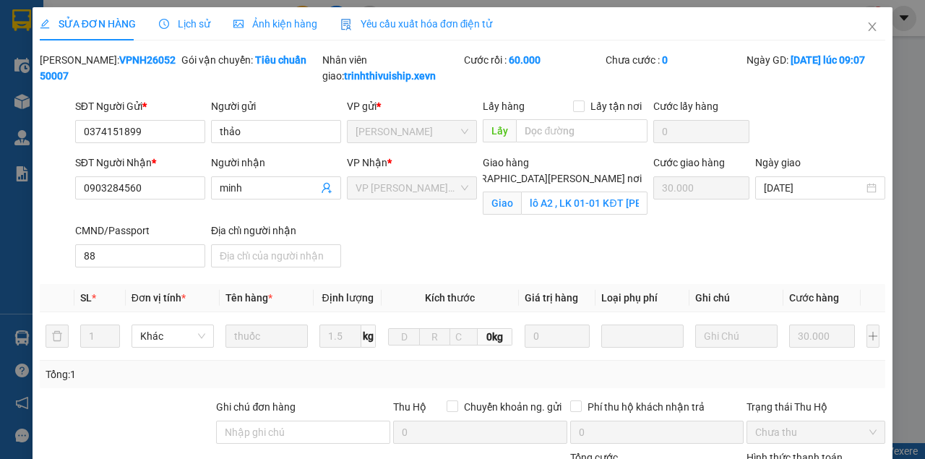
click at [170, 27] on span "Lịch sử" at bounding box center [184, 24] width 51 height 12
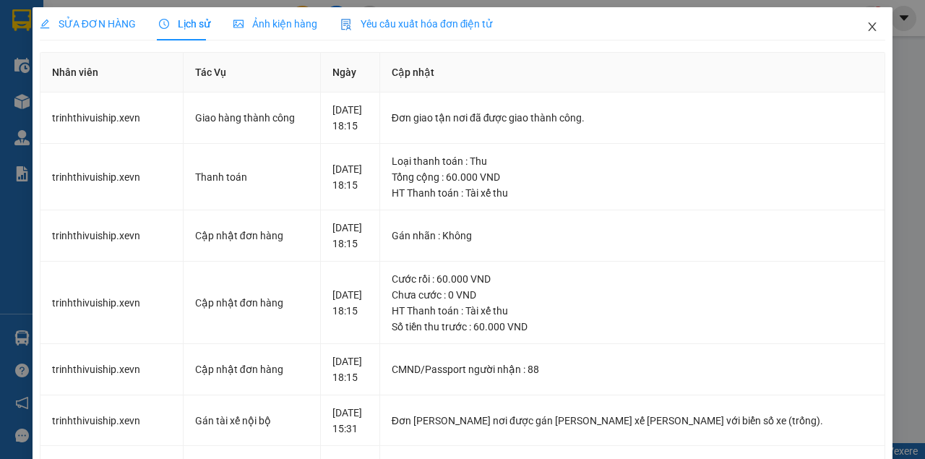
click at [858, 26] on span "Close" at bounding box center [872, 27] width 40 height 40
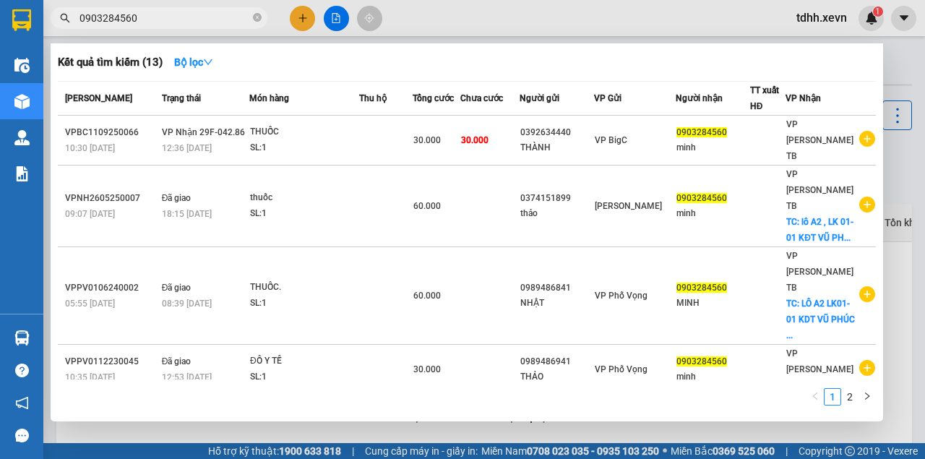
click at [164, 17] on input "0903284560" at bounding box center [164, 18] width 171 height 16
drag, startPoint x: 176, startPoint y: 19, endPoint x: 85, endPoint y: 19, distance: 91.8
click at [85, 19] on input "0903284560" at bounding box center [164, 18] width 171 height 16
paste input "829468313"
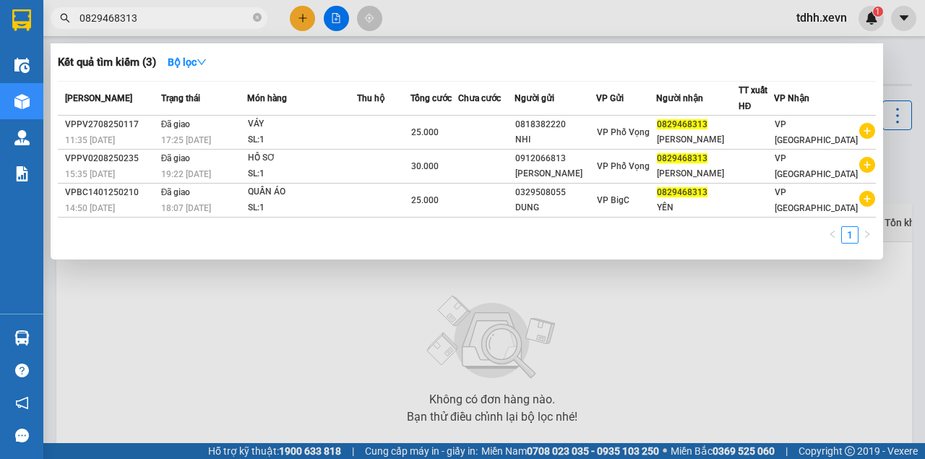
click at [307, 322] on div at bounding box center [462, 229] width 925 height 459
click at [143, 20] on input "0829468313" at bounding box center [164, 18] width 171 height 16
paste input "327773199"
type input "0327773199"
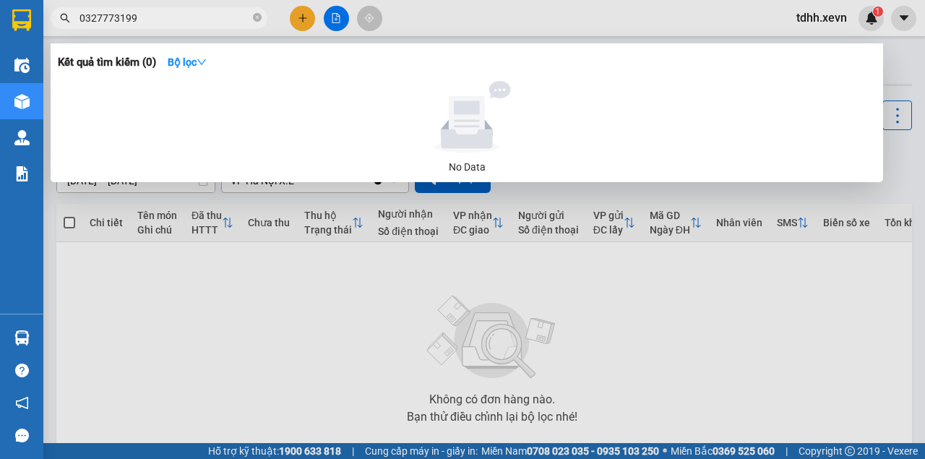
click at [148, 17] on input "0327773199" at bounding box center [164, 18] width 171 height 16
drag, startPoint x: 148, startPoint y: 17, endPoint x: 187, endPoint y: 64, distance: 60.5
click at [149, 17] on input "0327773199" at bounding box center [164, 18] width 171 height 16
type input "0327773199"
click at [147, 20] on input "0327773199" at bounding box center [164, 18] width 171 height 16
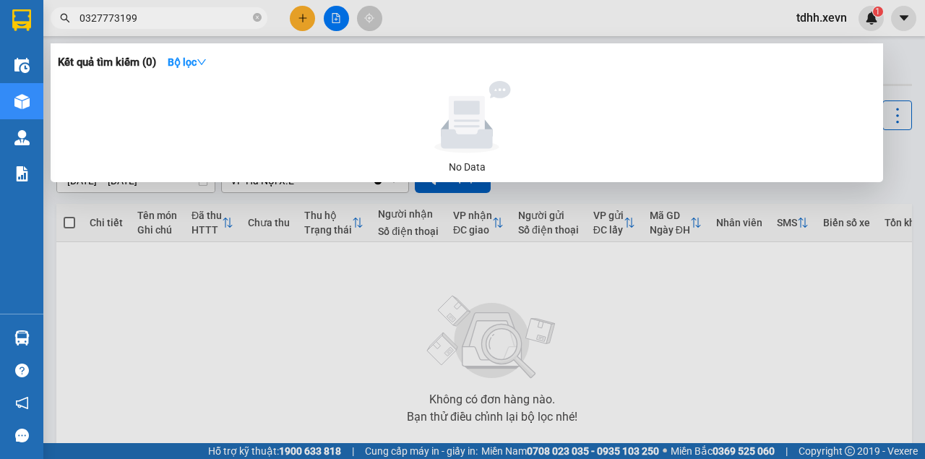
click at [147, 21] on input "0327773199" at bounding box center [164, 18] width 171 height 16
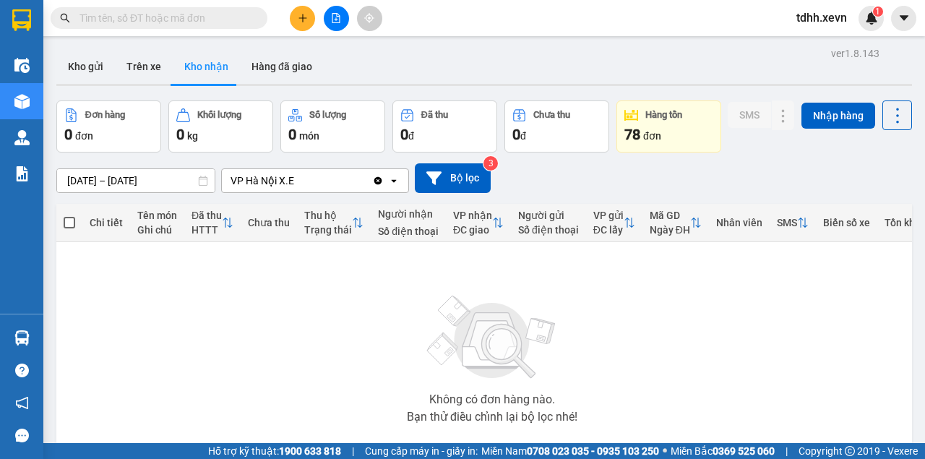
click at [141, 22] on input "text" at bounding box center [164, 18] width 171 height 16
paste input "0866955838"
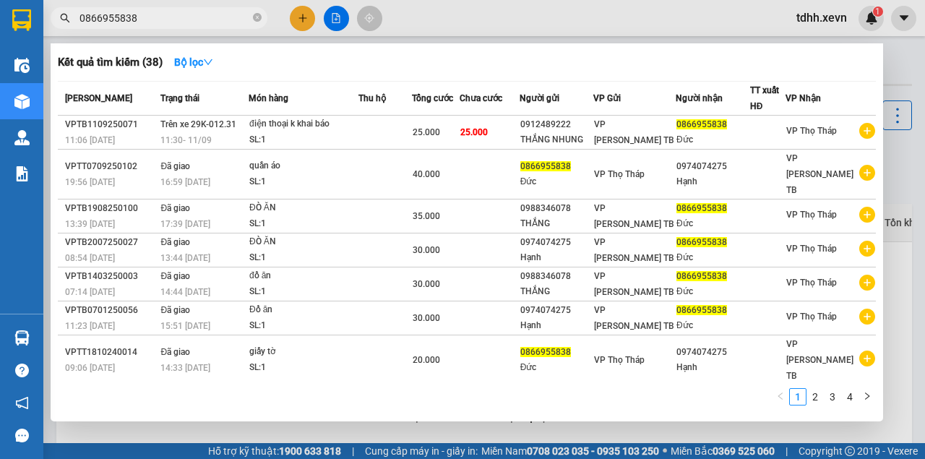
click at [507, 7] on div at bounding box center [462, 229] width 925 height 459
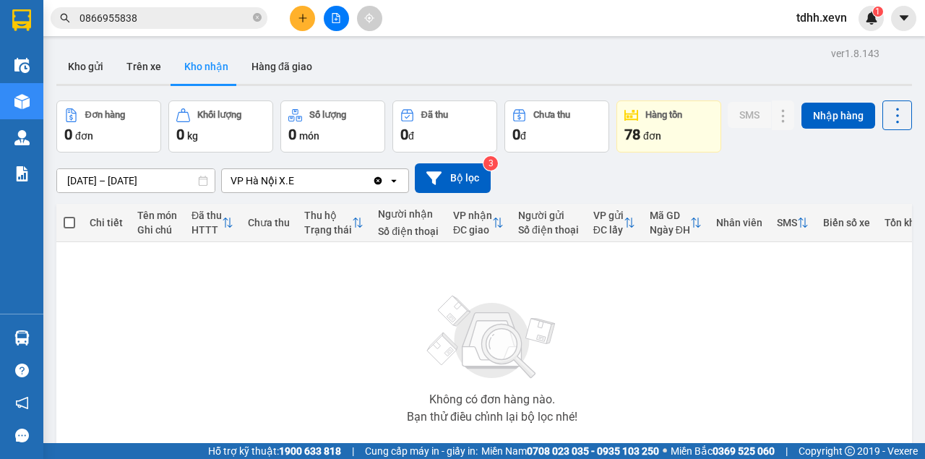
click at [160, 20] on input "0866955838" at bounding box center [164, 18] width 171 height 16
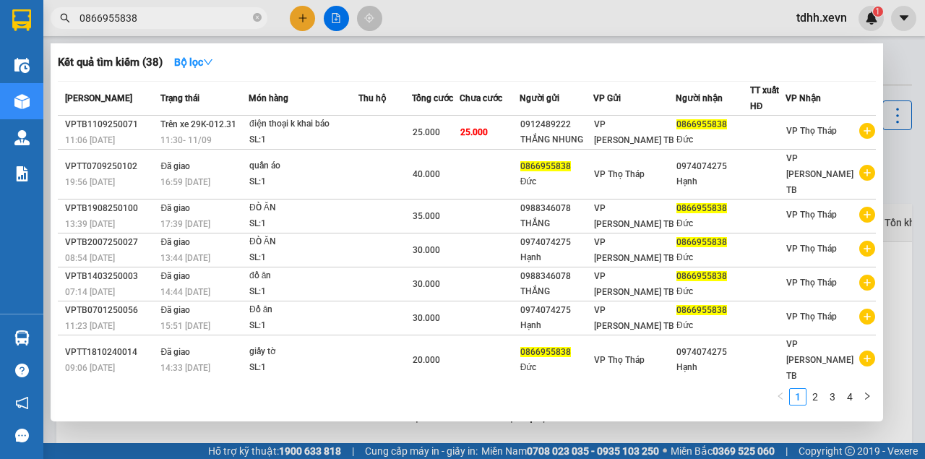
click at [160, 20] on input "0866955838" at bounding box center [164, 18] width 171 height 16
paste input "972880999"
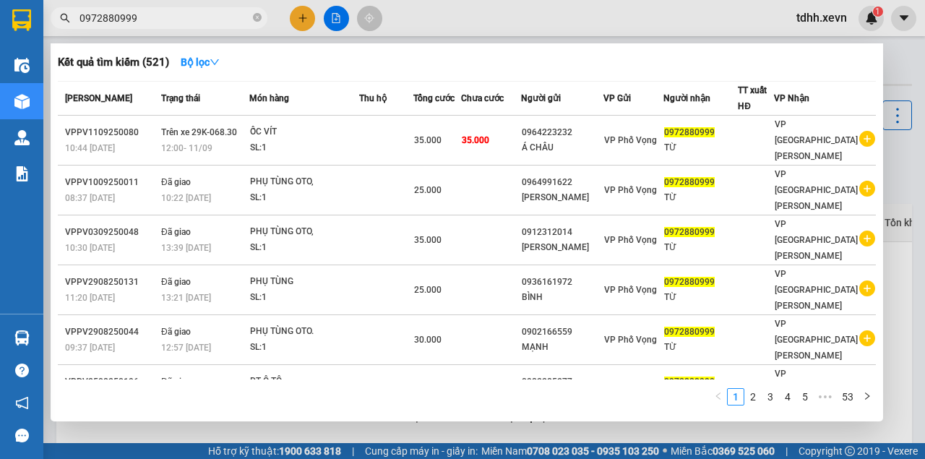
click at [530, 26] on div at bounding box center [462, 229] width 925 height 459
click at [111, 19] on input "0972880999" at bounding box center [164, 18] width 171 height 16
click at [110, 19] on input "0972880999" at bounding box center [164, 18] width 171 height 16
paste input "49619"
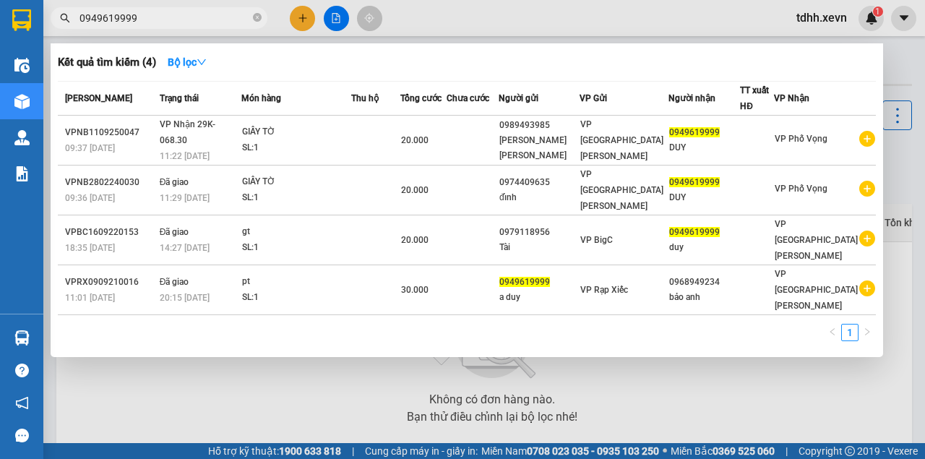
click at [288, 324] on div at bounding box center [462, 229] width 925 height 459
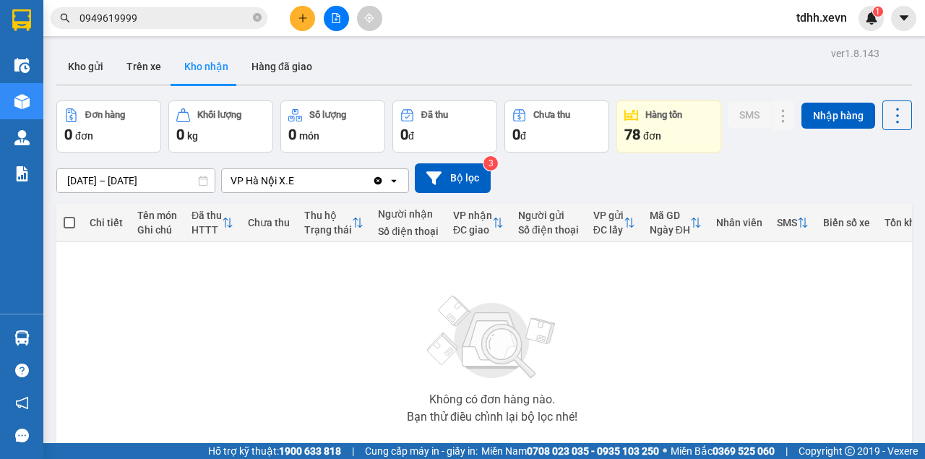
click at [168, 27] on span "0949619999" at bounding box center [159, 18] width 217 height 22
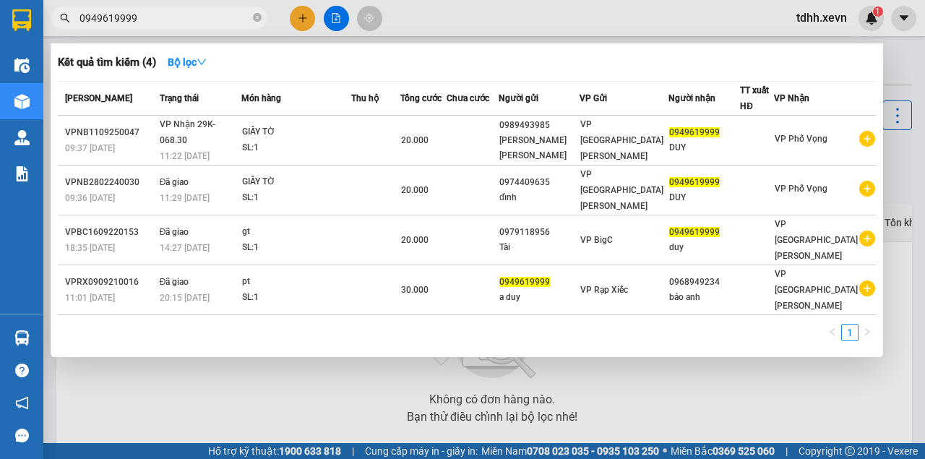
click at [169, 24] on input "0949619999" at bounding box center [164, 18] width 171 height 16
click at [169, 23] on input "0949619999" at bounding box center [164, 18] width 171 height 16
paste input "69463805"
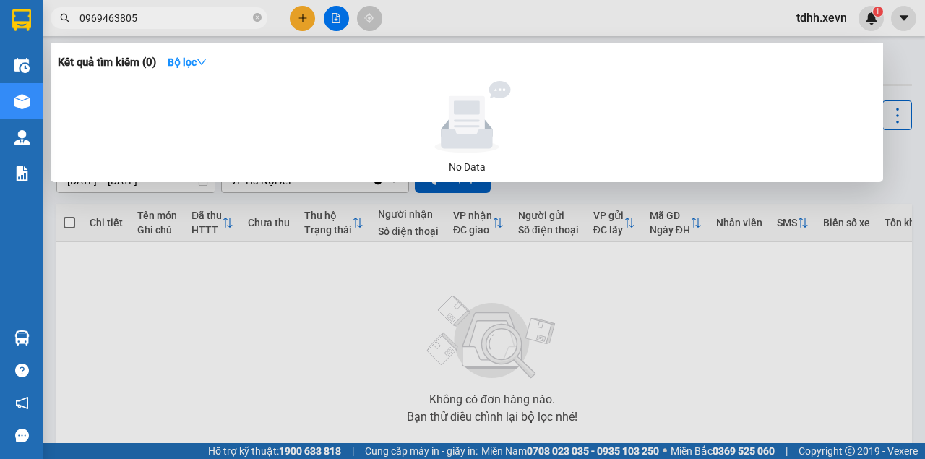
click at [104, 15] on input "0969463805" at bounding box center [164, 18] width 171 height 16
paste input "8563596"
click at [133, 20] on input "0968563596" at bounding box center [164, 18] width 171 height 16
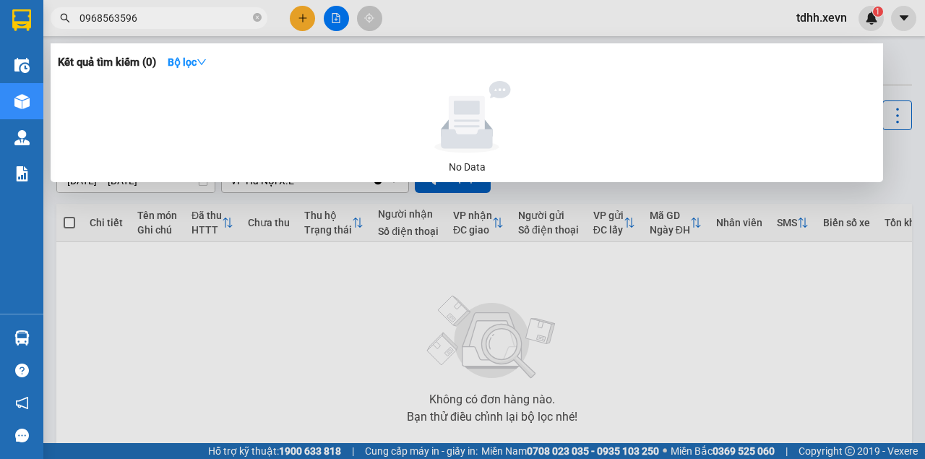
paste input "16420768"
click at [453, 21] on div at bounding box center [462, 229] width 925 height 459
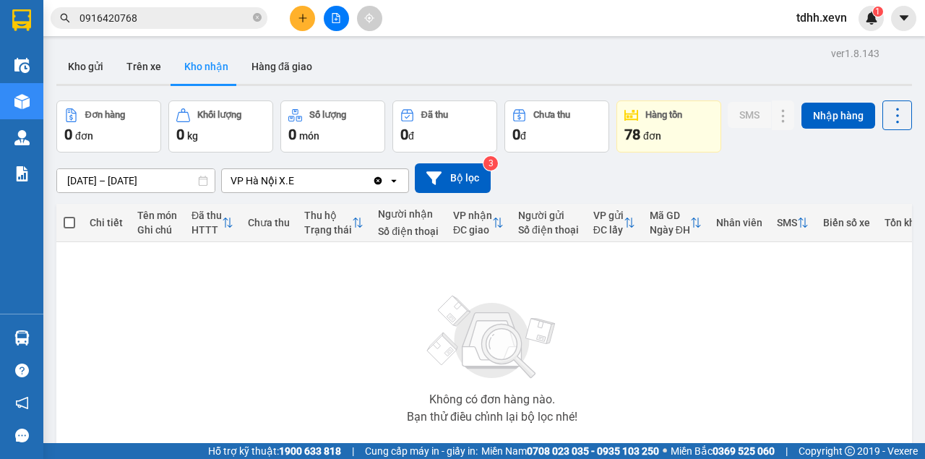
click at [147, 24] on input "0916420768" at bounding box center [164, 18] width 171 height 16
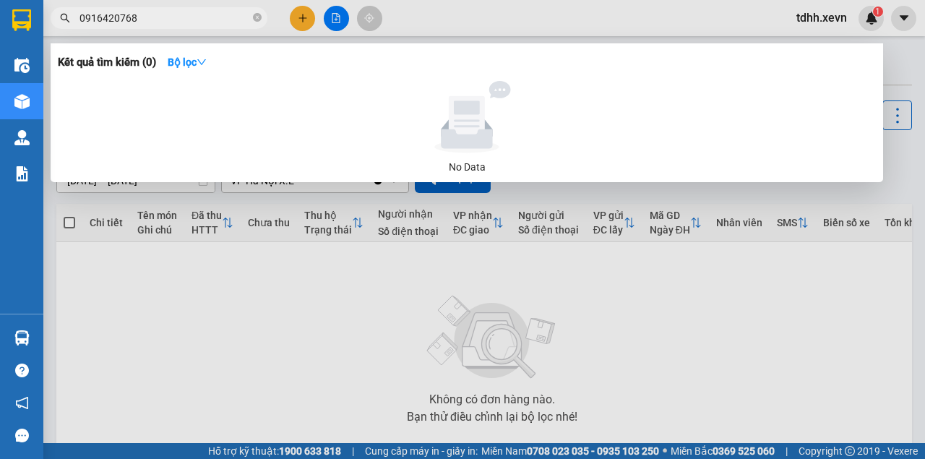
click at [147, 23] on input "0916420768" at bounding box center [164, 18] width 171 height 16
paste input "328497945"
type input "0328497945"
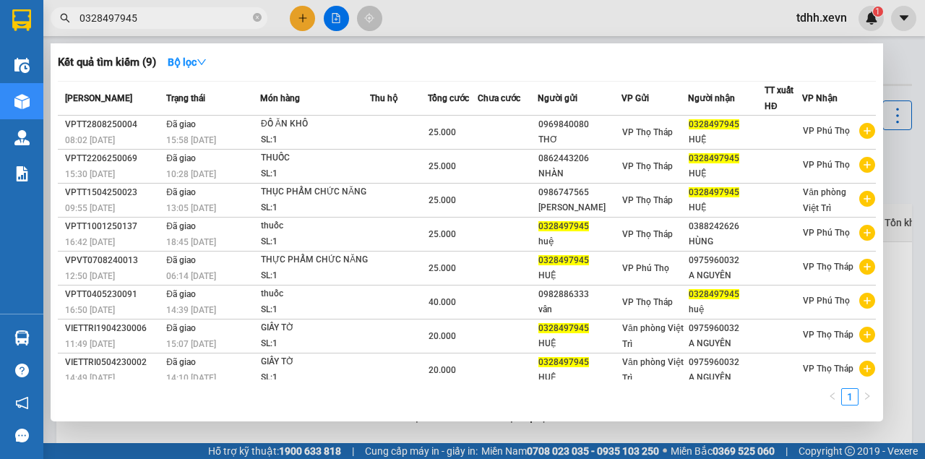
click at [145, 17] on input "0328497945" at bounding box center [164, 18] width 171 height 16
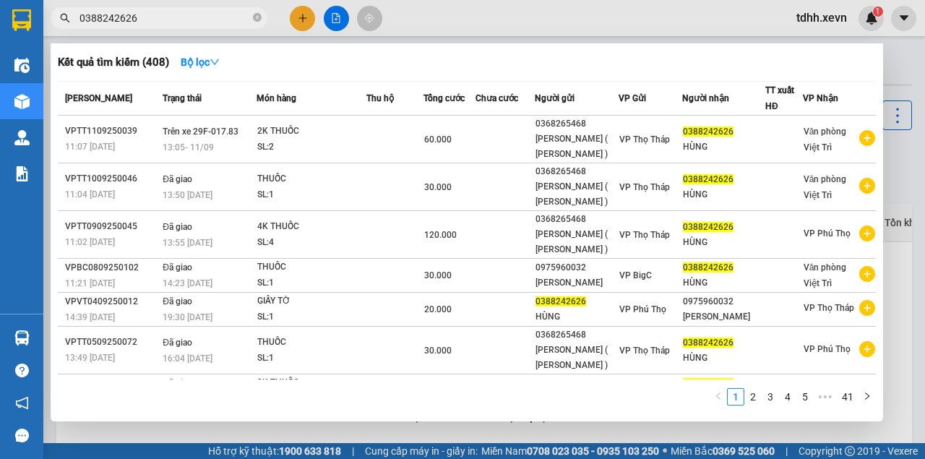
click at [434, 24] on div at bounding box center [462, 229] width 925 height 459
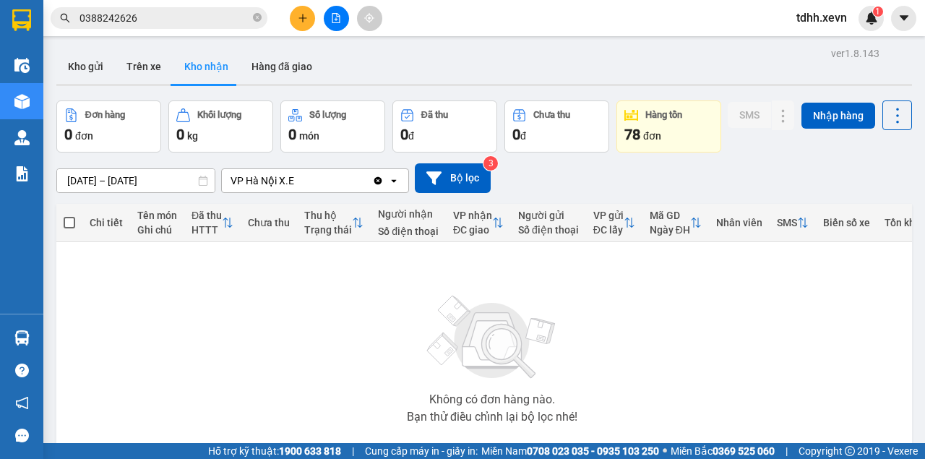
click at [128, 16] on input "0388242626" at bounding box center [164, 18] width 171 height 16
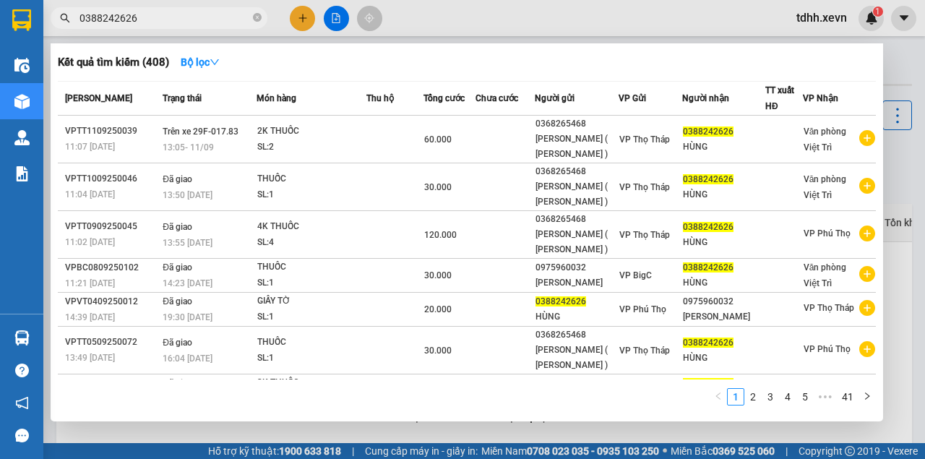
click at [128, 16] on input "0388242626" at bounding box center [164, 18] width 171 height 16
paste input "916420768"
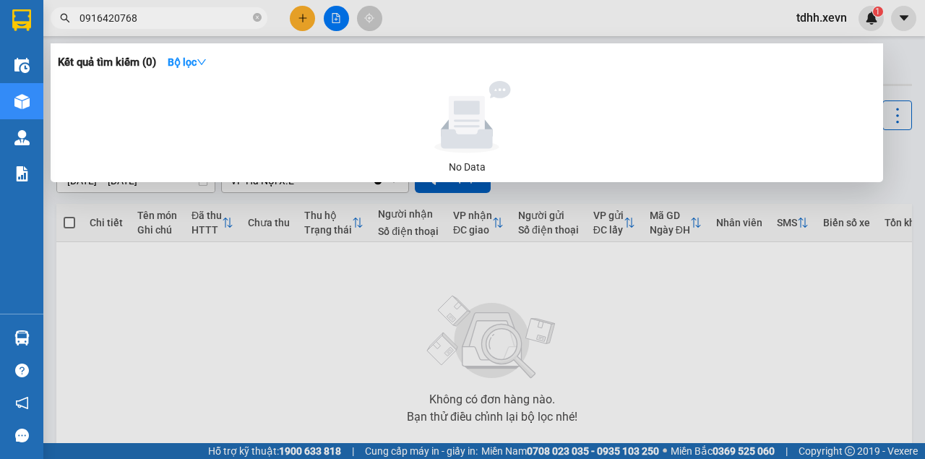
click at [111, 15] on input "0916420768" at bounding box center [164, 18] width 171 height 16
paste input "565105163"
click at [491, 23] on div at bounding box center [462, 229] width 925 height 459
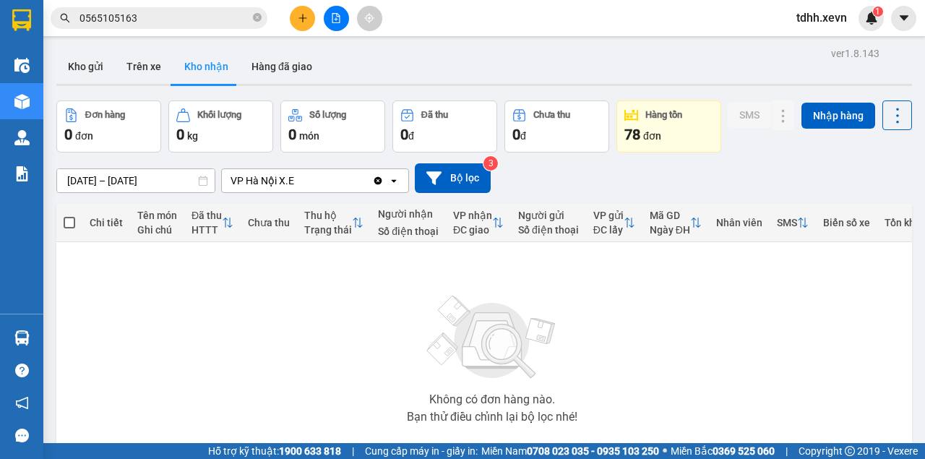
click at [143, 20] on input "0565105163" at bounding box center [164, 18] width 171 height 16
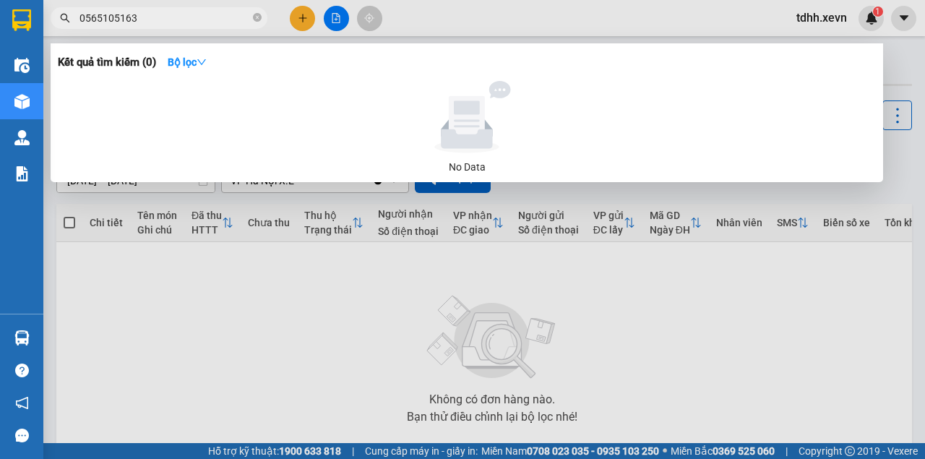
click at [143, 20] on input "0565105163" at bounding box center [164, 18] width 171 height 16
paste input "378743806"
type input "0378743806"
click at [467, 25] on div at bounding box center [462, 229] width 925 height 459
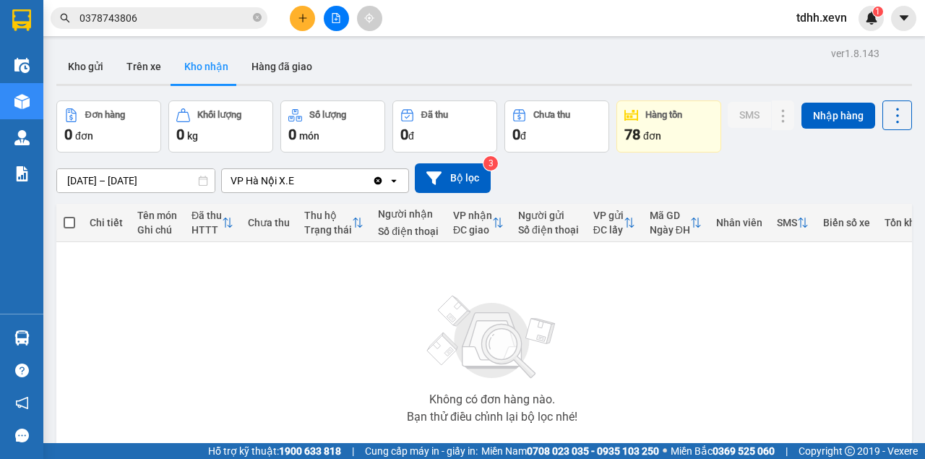
click at [174, 25] on input "0378743806" at bounding box center [164, 18] width 171 height 16
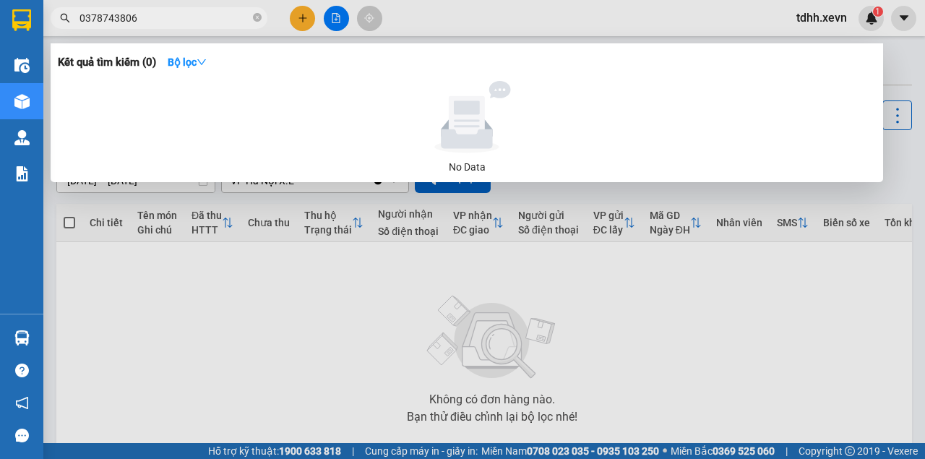
click at [173, 25] on input "0378743806" at bounding box center [164, 18] width 171 height 16
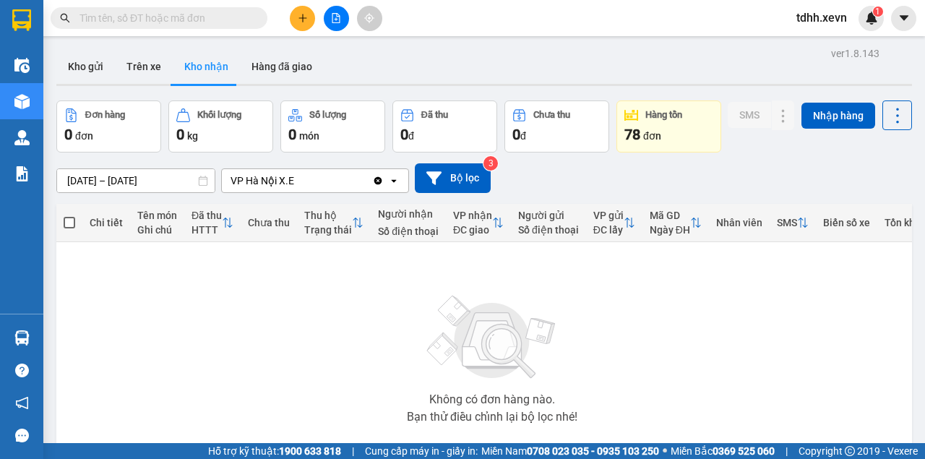
click at [165, 14] on input "text" at bounding box center [164, 18] width 171 height 16
click at [134, 16] on input "text" at bounding box center [164, 18] width 171 height 16
paste input "0904368875"
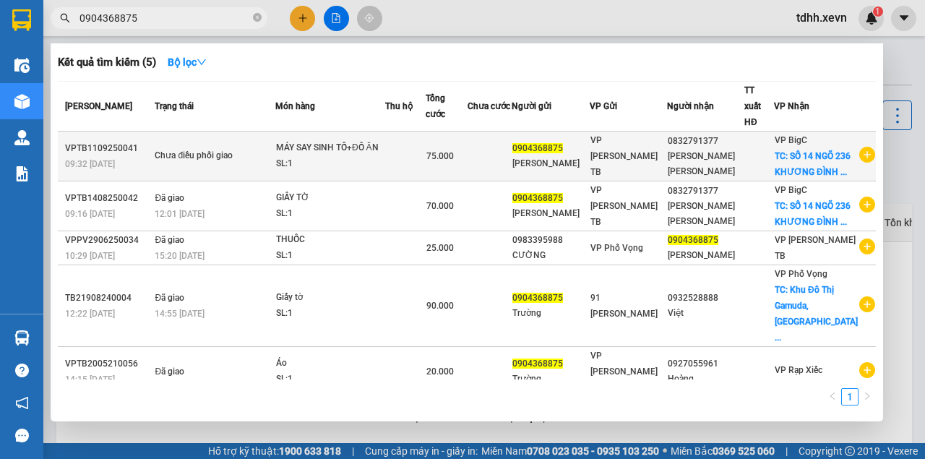
type input "0904368875"
click at [627, 149] on div "VP Trần Phú TB" at bounding box center [628, 156] width 76 height 48
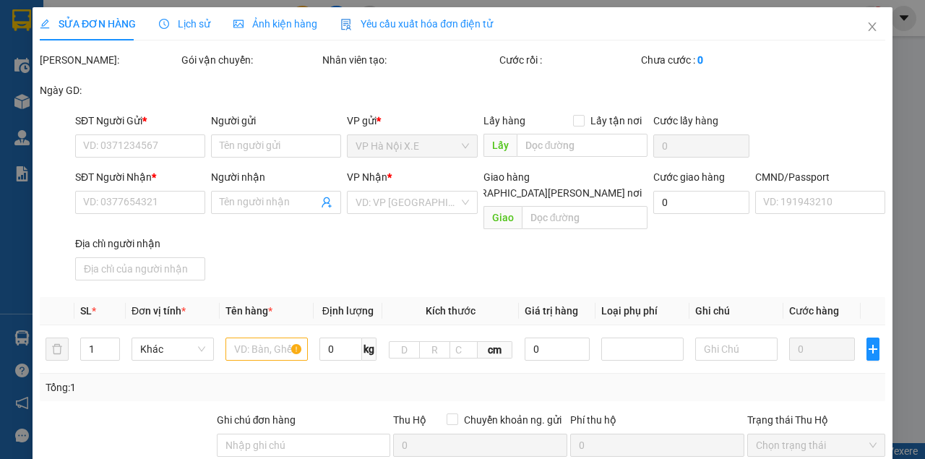
type input "0904368875"
type input "PHẠM VĂN TRƯỜNG"
type input "0832791377"
type input "VŨ HỒNG HẠNH"
checkbox input "true"
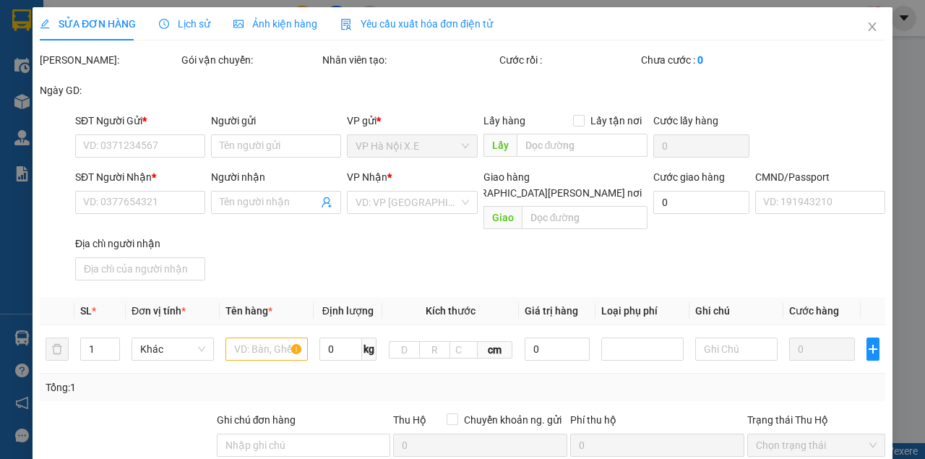
type input "SỐ 14 NGÕ 236 KHƯƠNG ĐÌNH THANH XUÂN"
type input "1"
type input "18h"
type input "75.000"
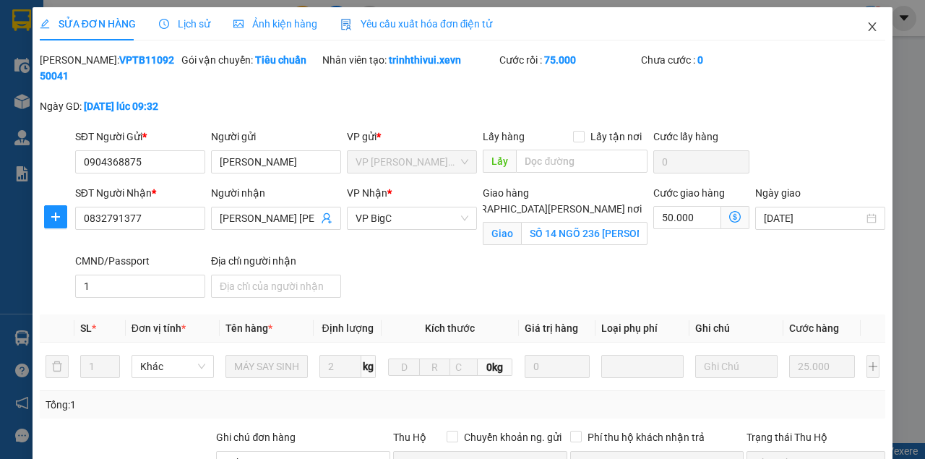
click at [867, 22] on icon "close" at bounding box center [873, 27] width 12 height 12
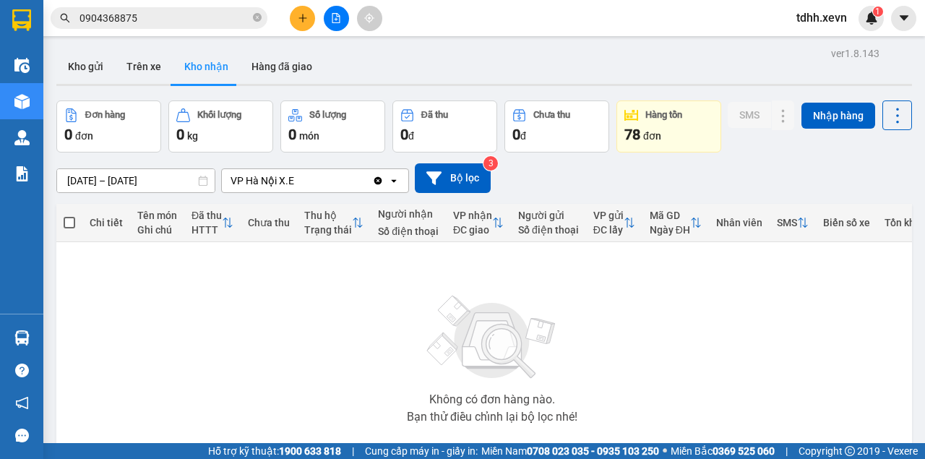
click at [160, 20] on input "0904368875" at bounding box center [164, 18] width 171 height 16
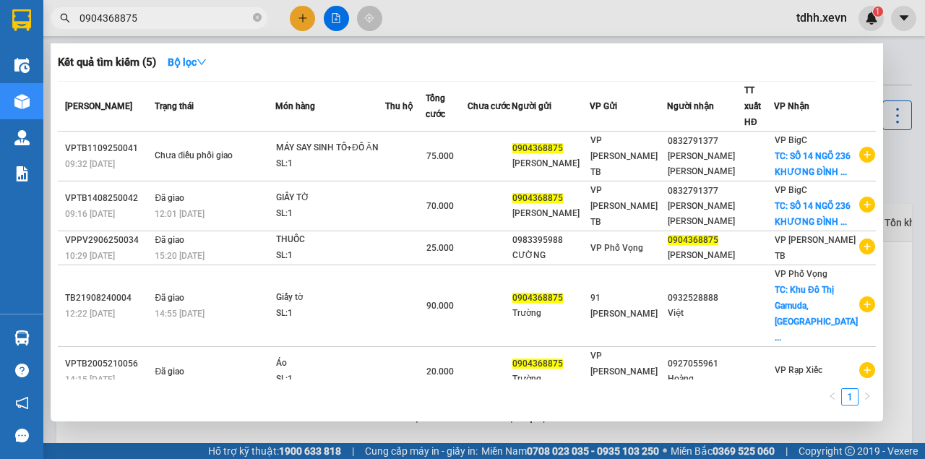
click at [160, 20] on input "0904368875" at bounding box center [164, 18] width 171 height 16
paste input "886802288"
type input "0886802288"
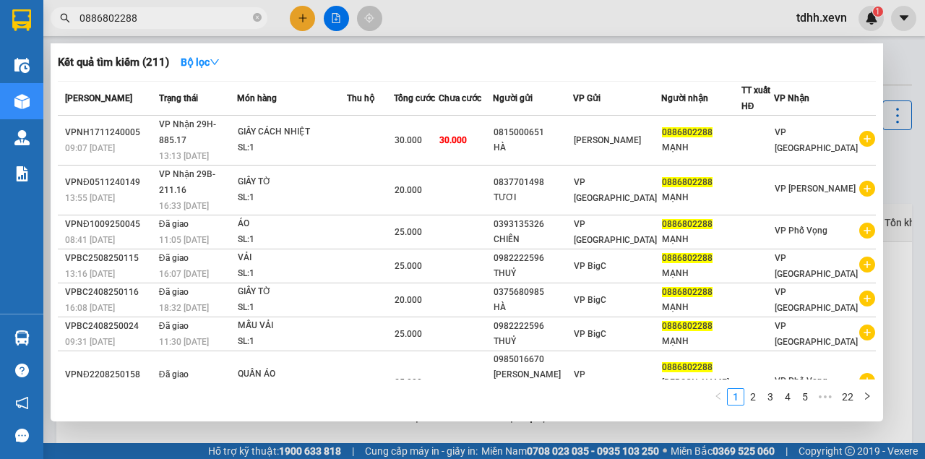
click at [119, 18] on input "0886802288" at bounding box center [164, 18] width 171 height 16
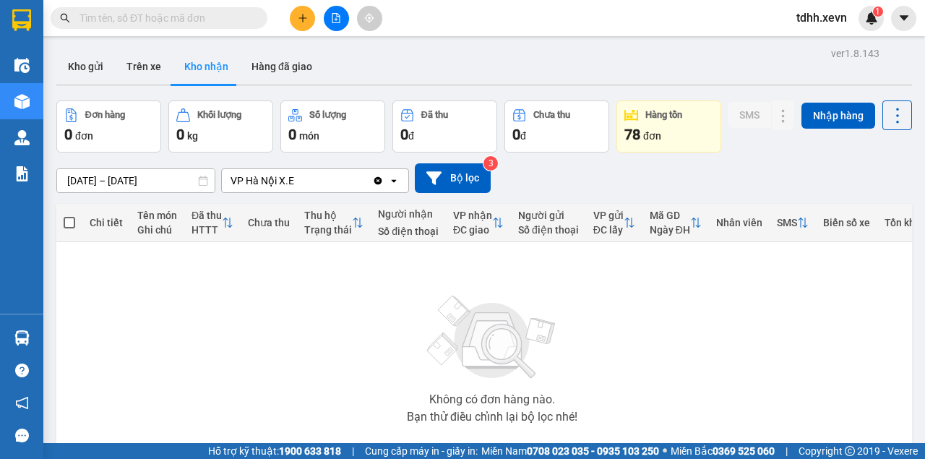
click at [150, 14] on input "text" at bounding box center [164, 18] width 171 height 16
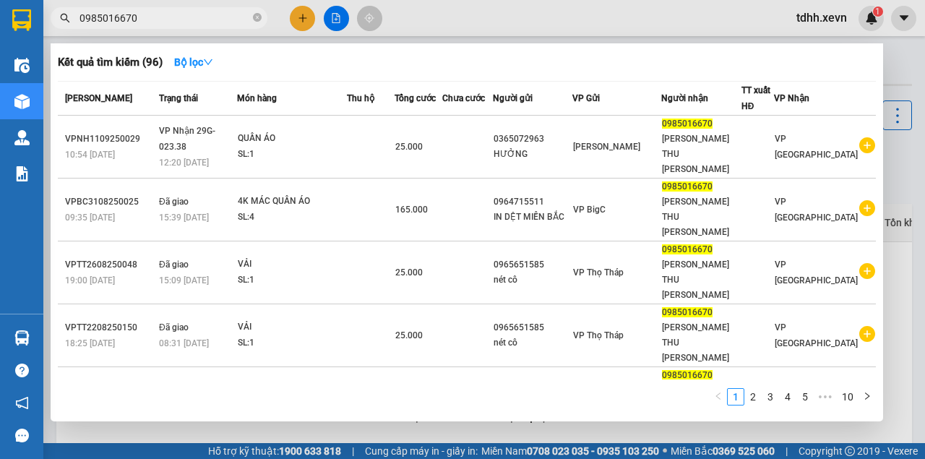
click at [176, 22] on input "0985016670" at bounding box center [164, 18] width 171 height 16
paste input "6145782"
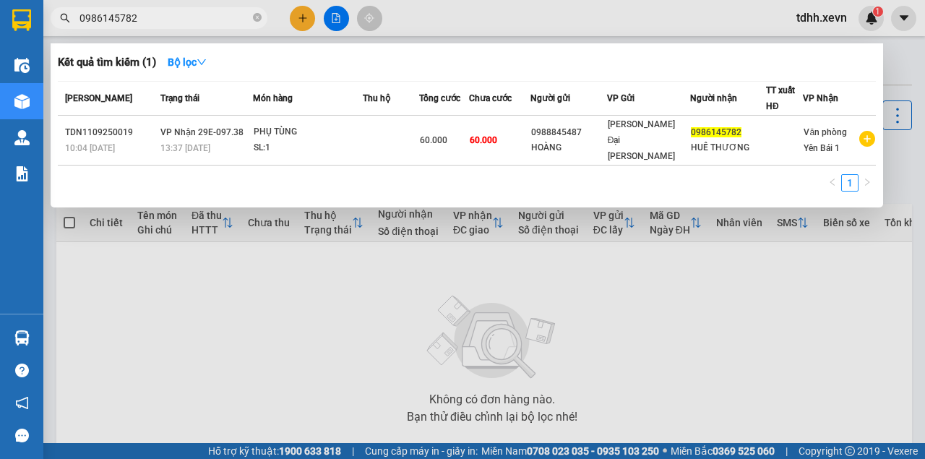
click at [155, 21] on input "0986145782" at bounding box center [164, 18] width 171 height 16
click at [155, 20] on input "0986145782" at bounding box center [164, 18] width 171 height 16
drag, startPoint x: 155, startPoint y: 20, endPoint x: 103, endPoint y: 17, distance: 52.1
click at [103, 17] on input "0986145782" at bounding box center [164, 18] width 171 height 16
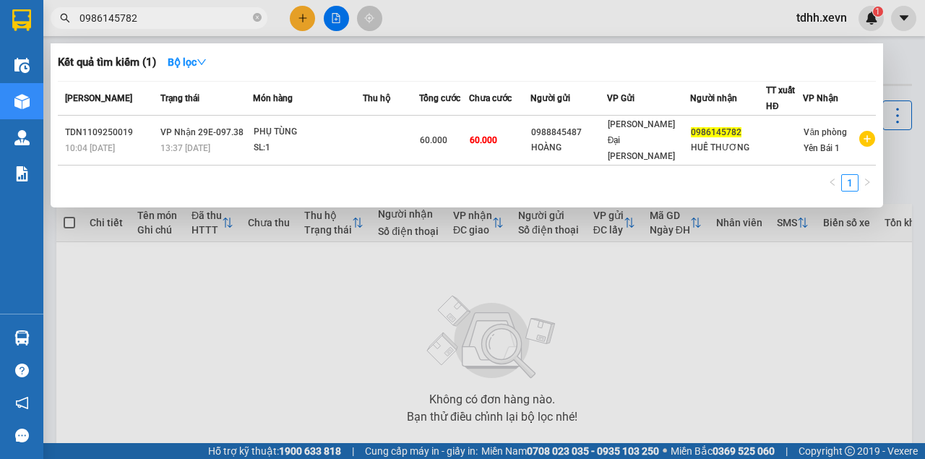
paste input "47663496"
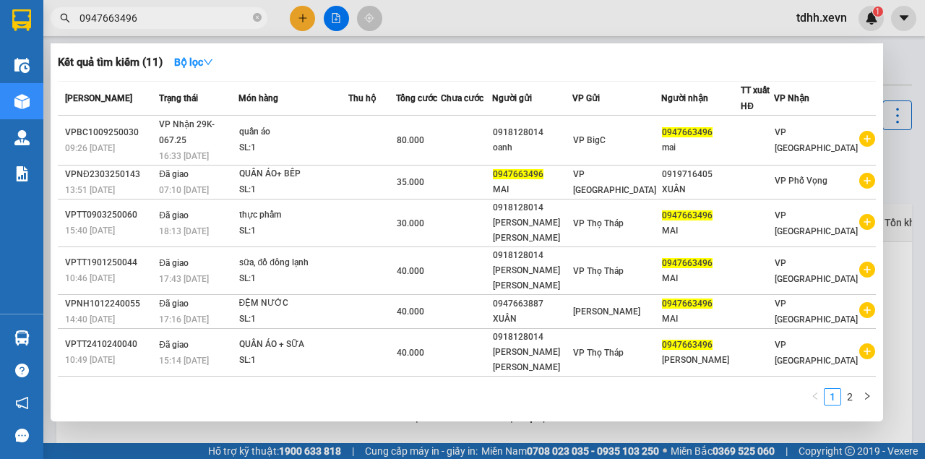
click at [124, 21] on input "0947663496" at bounding box center [164, 18] width 171 height 16
paste input "67123937"
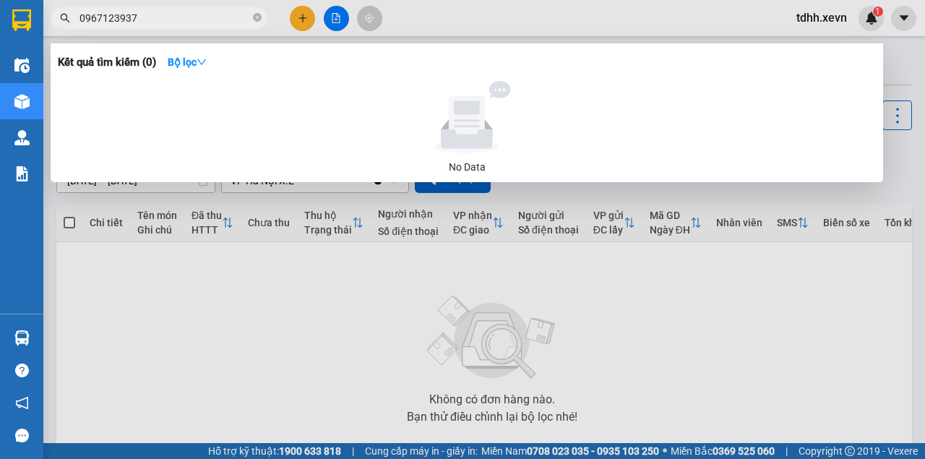
type input "0967123937"
click at [111, 23] on input "0967123937" at bounding box center [164, 18] width 171 height 16
click at [113, 23] on input "0967123937" at bounding box center [164, 18] width 171 height 16
click at [114, 19] on input "0967123937" at bounding box center [164, 18] width 171 height 16
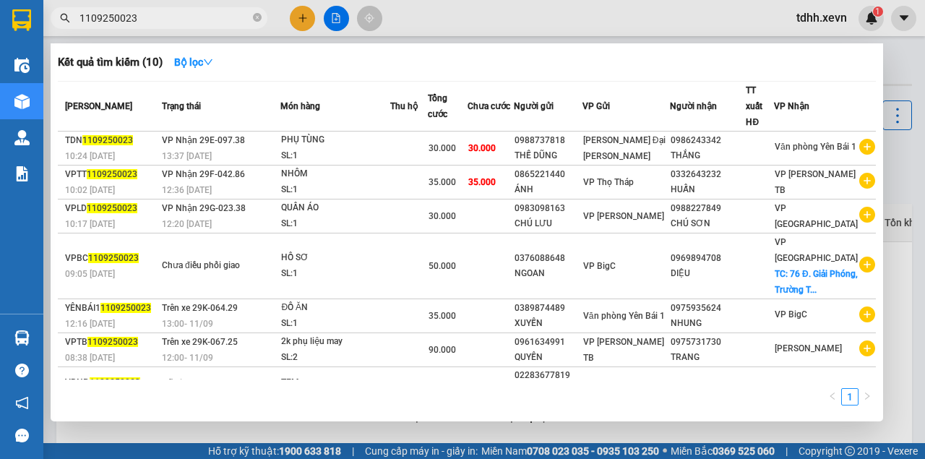
click at [79, 18] on input "1109250023" at bounding box center [164, 18] width 171 height 16
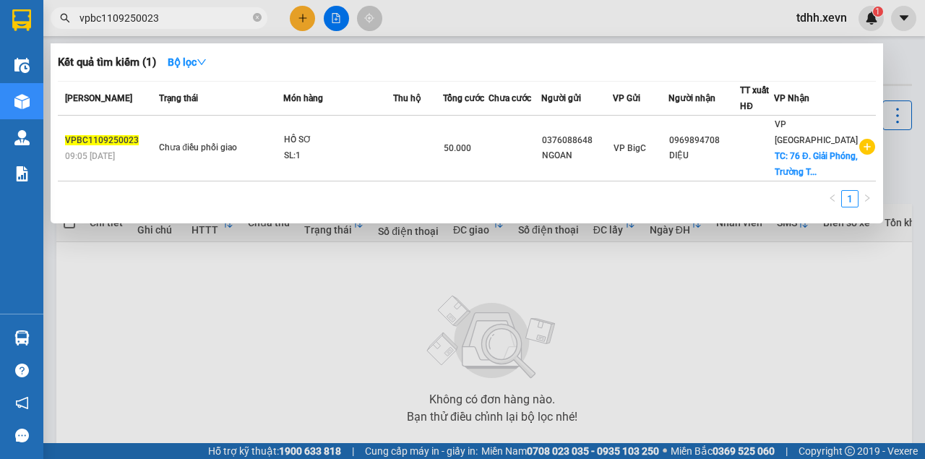
click at [126, 23] on input "vpbc1109250023" at bounding box center [164, 18] width 171 height 16
paste input "0989026460"
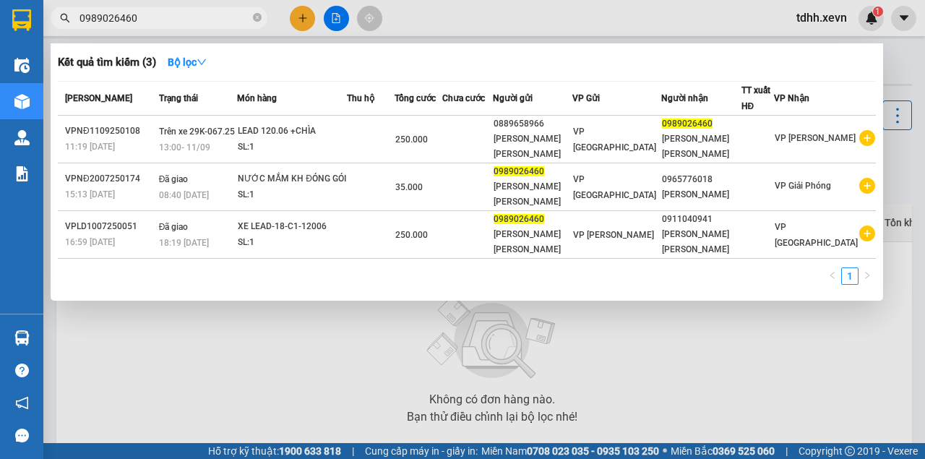
click at [132, 17] on input "0989026460" at bounding box center [164, 18] width 171 height 16
paste input "855345333"
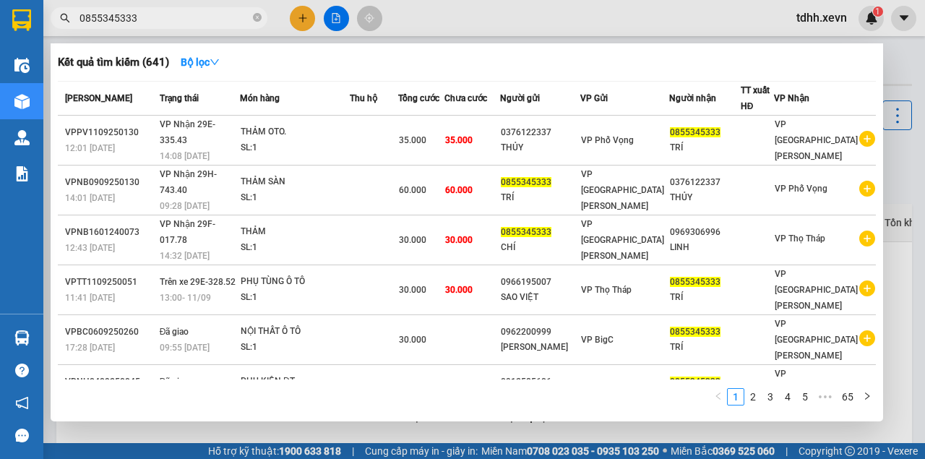
click at [150, 20] on input "0855345333" at bounding box center [164, 18] width 171 height 16
paste input "383223990"
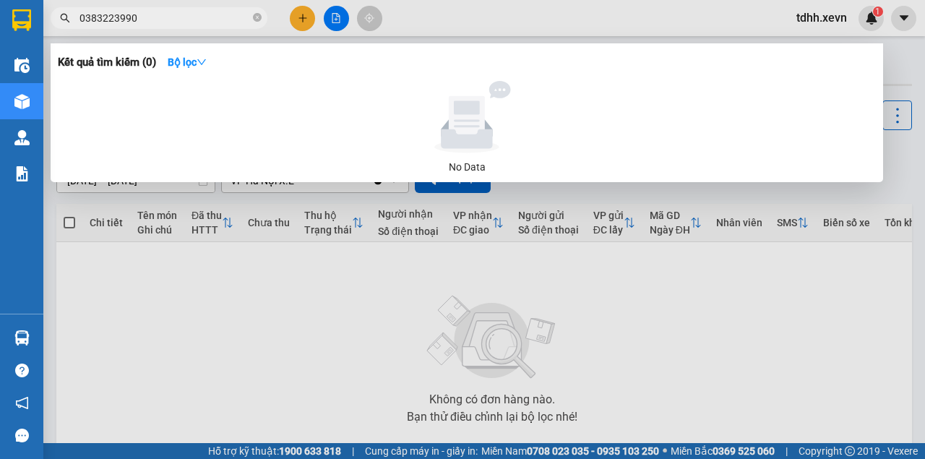
click at [160, 20] on input "0383223990" at bounding box center [164, 18] width 171 height 16
drag, startPoint x: 161, startPoint y: 22, endPoint x: 165, endPoint y: 33, distance: 11.4
drag, startPoint x: 165, startPoint y: 33, endPoint x: 134, endPoint y: 16, distance: 35.0
paste input "978632777"
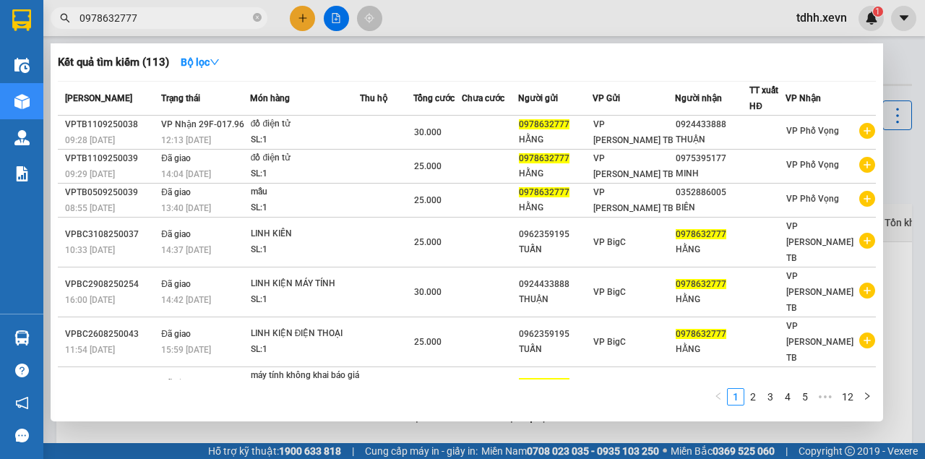
click at [124, 18] on input "0978632777" at bounding box center [164, 18] width 171 height 16
paste input "21887979"
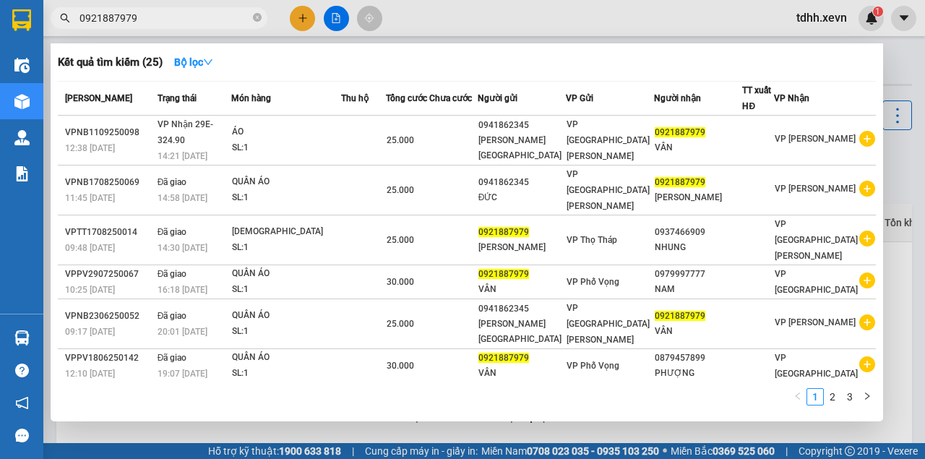
click at [586, 30] on div at bounding box center [462, 229] width 925 height 459
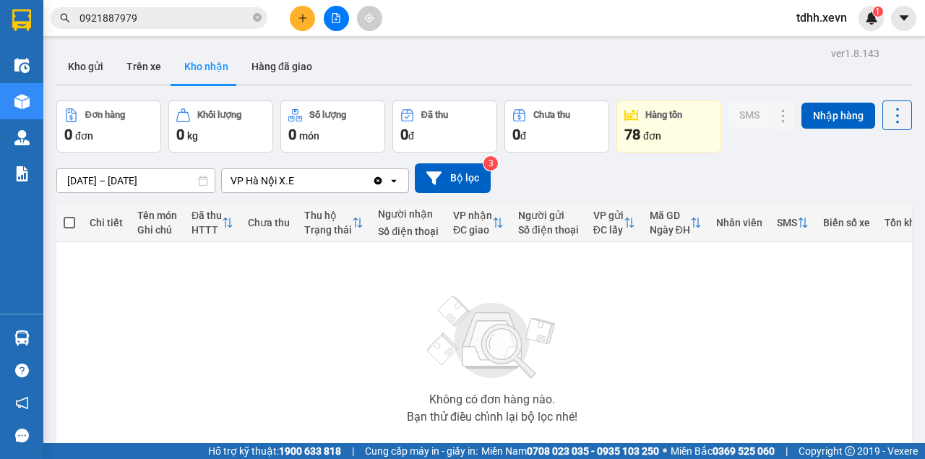
click at [146, 18] on input "0921887979" at bounding box center [164, 18] width 171 height 16
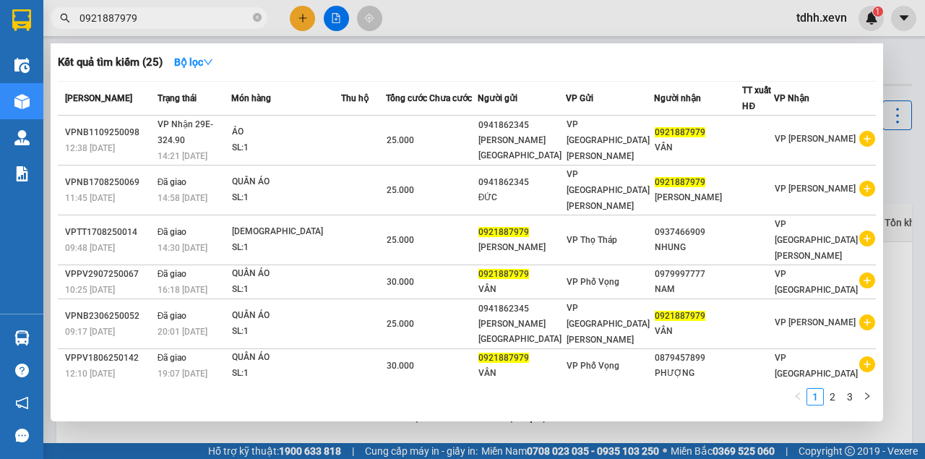
click at [146, 18] on input "0921887979" at bounding box center [164, 18] width 171 height 16
paste input "865028988"
type input "0865028988"
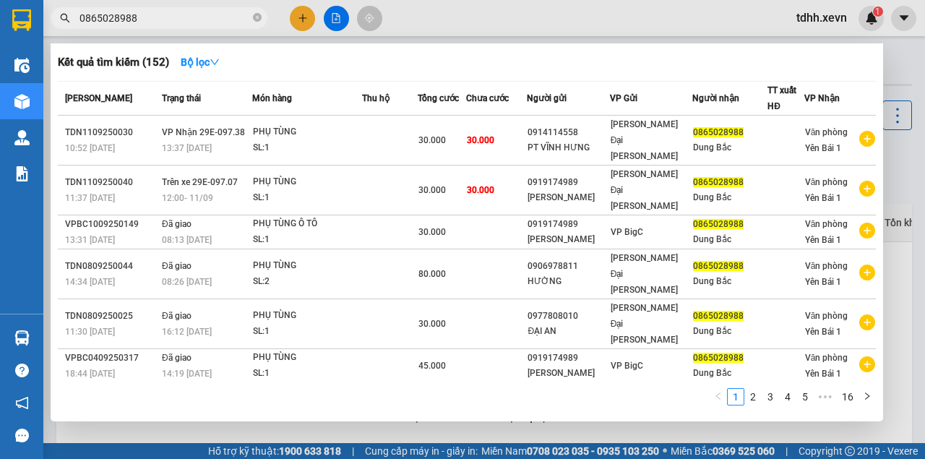
click at [102, 23] on input "0865028988" at bounding box center [164, 18] width 171 height 16
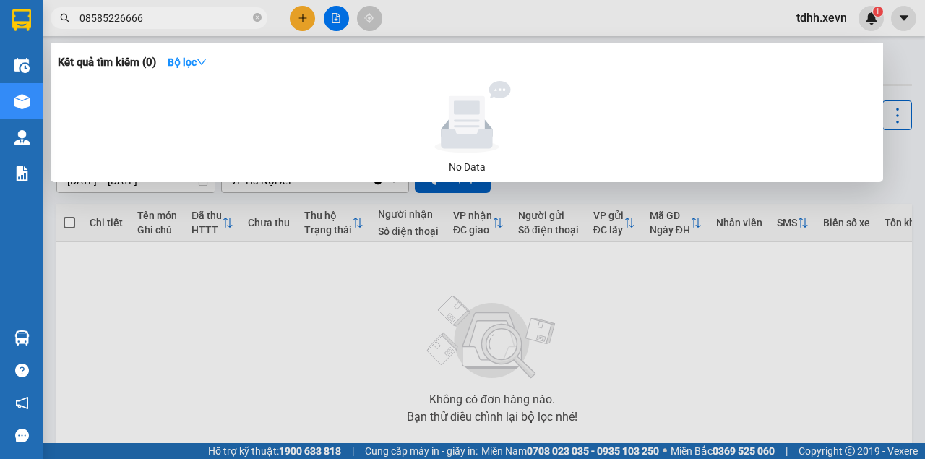
click at [126, 19] on input "08585226666" at bounding box center [164, 18] width 171 height 16
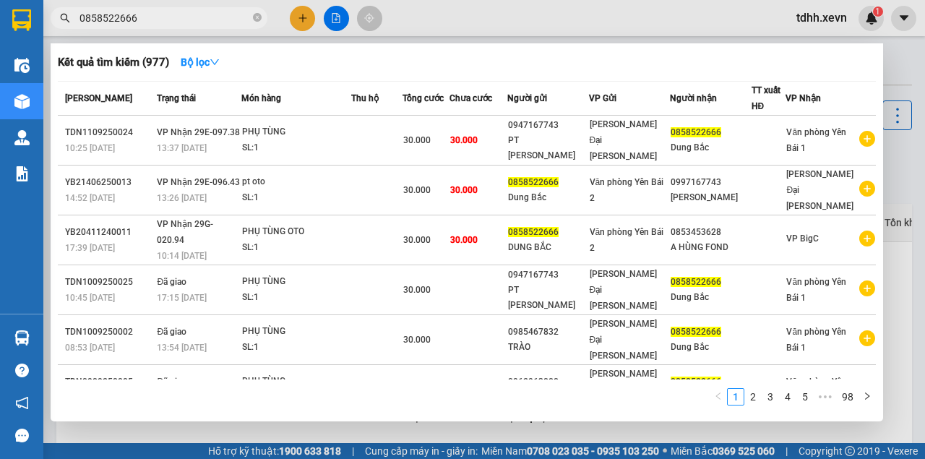
click at [162, 18] on input "0858522666" at bounding box center [164, 18] width 171 height 16
paste input "65028988"
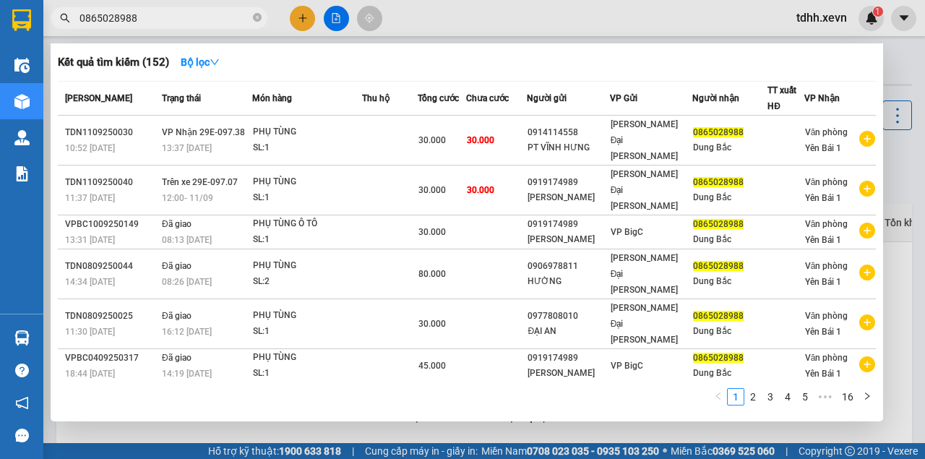
type input "0865028988"
click at [444, 20] on div at bounding box center [462, 229] width 925 height 459
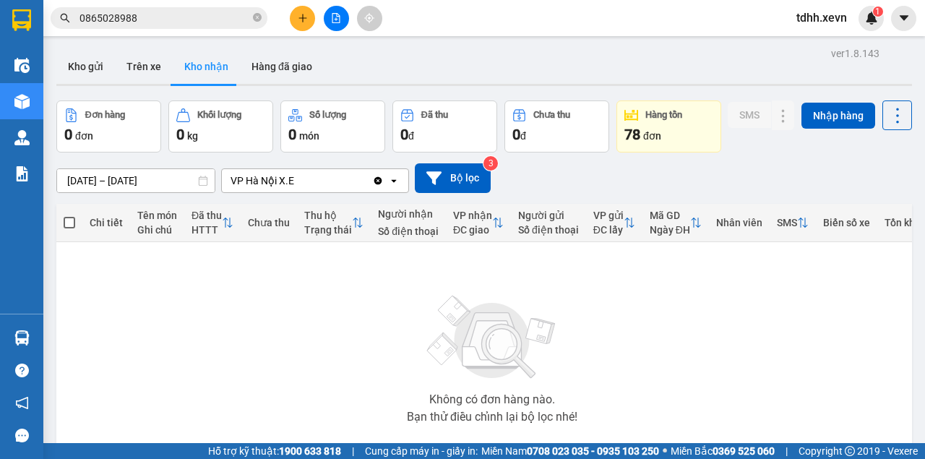
click at [289, 188] on div "VP Hà Nội X.E" at bounding box center [263, 180] width 64 height 14
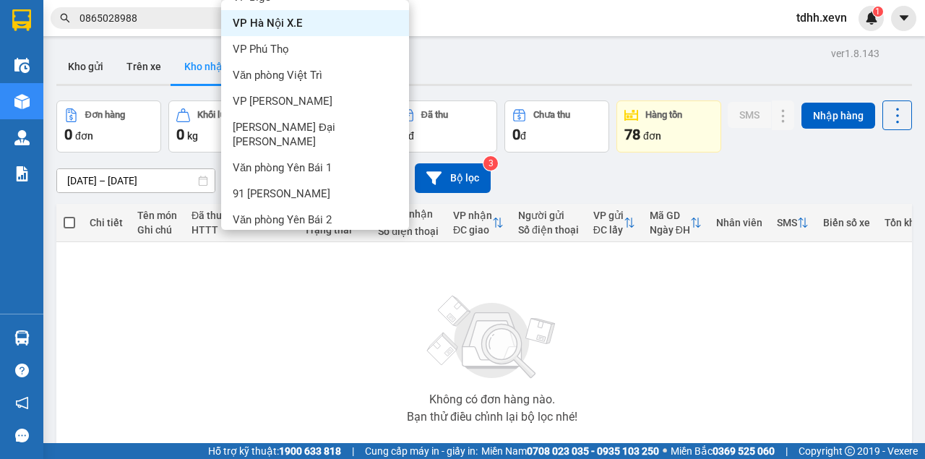
scroll to position [198, 0]
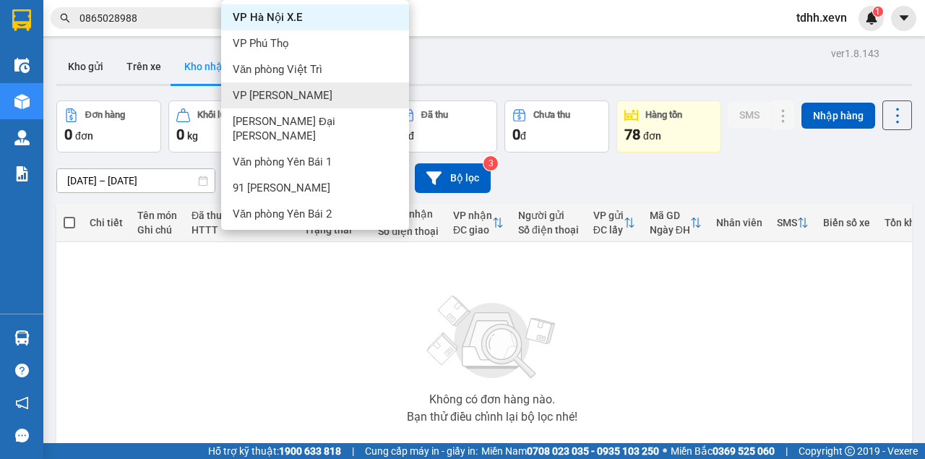
click at [276, 88] on div "VP Lê Duẩn" at bounding box center [315, 95] width 188 height 26
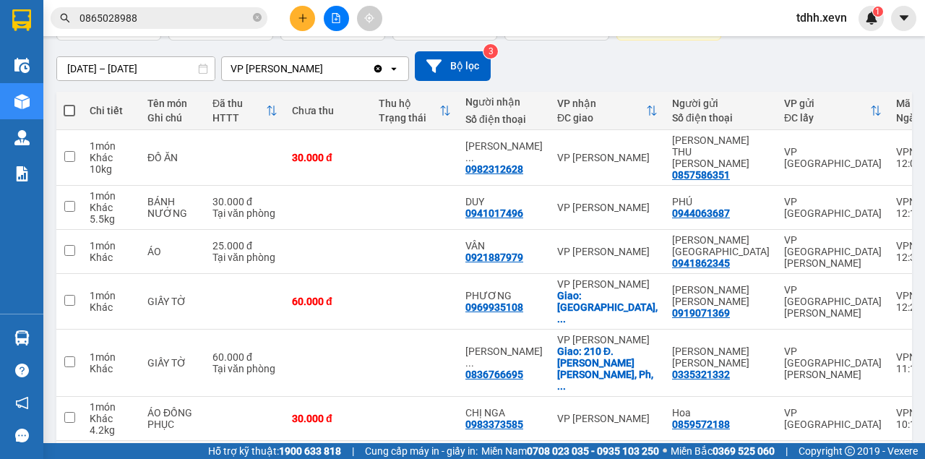
scroll to position [0, 0]
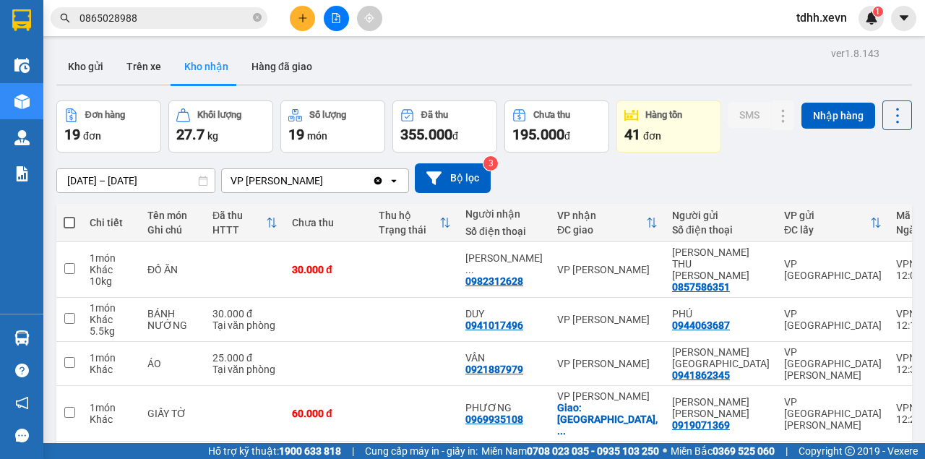
click at [285, 192] on div "VP Lê Duẩn" at bounding box center [297, 180] width 150 height 23
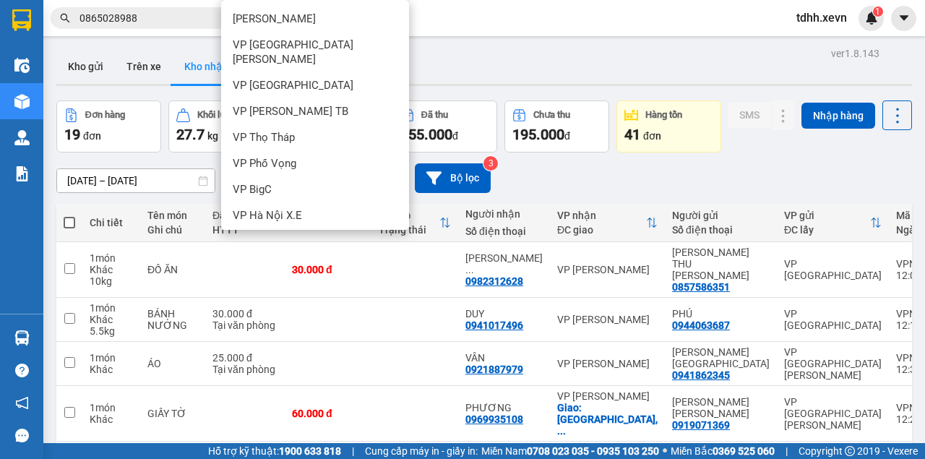
scroll to position [164, 0]
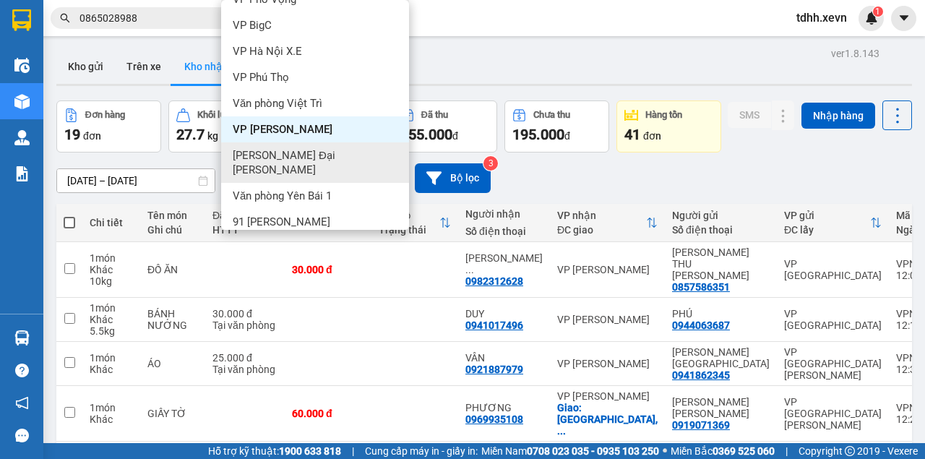
click at [272, 148] on span "VP [PERSON_NAME]" at bounding box center [318, 162] width 171 height 29
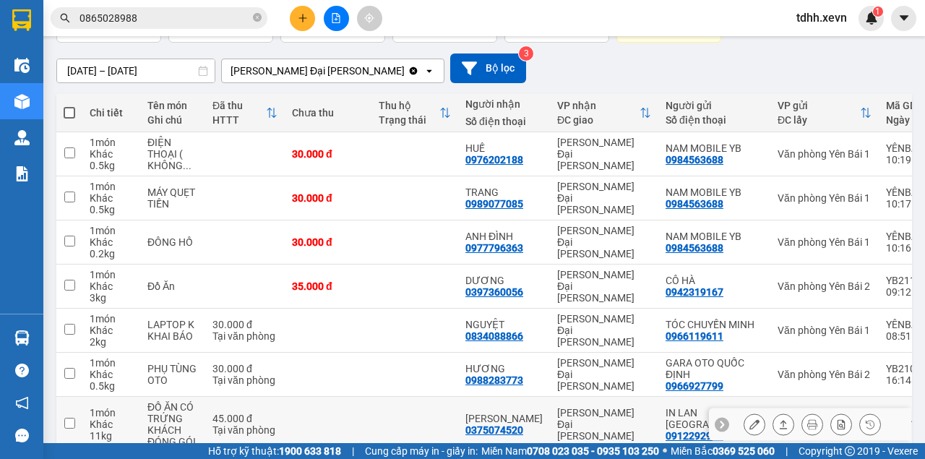
scroll to position [62, 0]
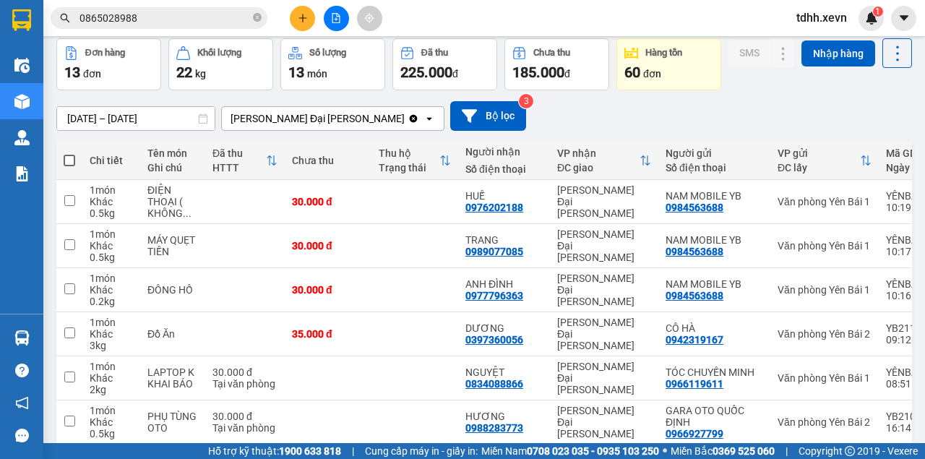
drag, startPoint x: 111, startPoint y: 155, endPoint x: 132, endPoint y: 157, distance: 21.0
click at [112, 130] on input "09/09/2025 – 11/09/2025" at bounding box center [136, 118] width 158 height 23
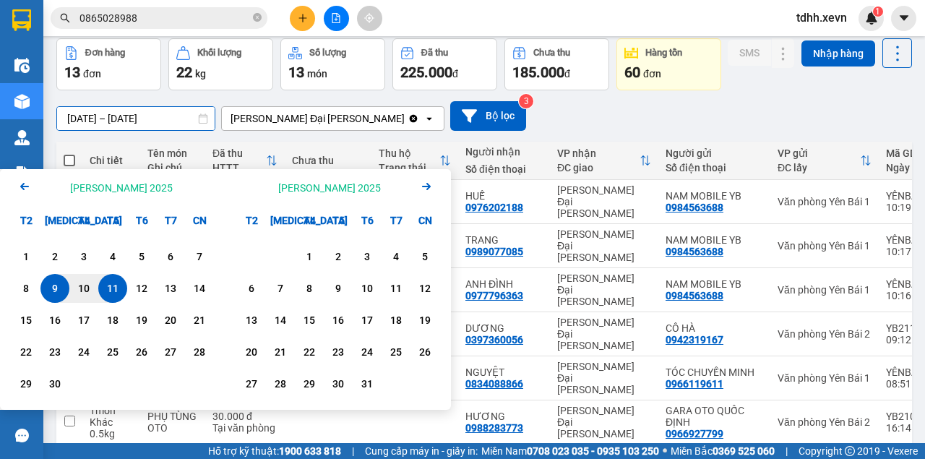
click at [118, 293] on div "11" at bounding box center [113, 288] width 20 height 17
type input "11/09/2025 – 11/09/2025"
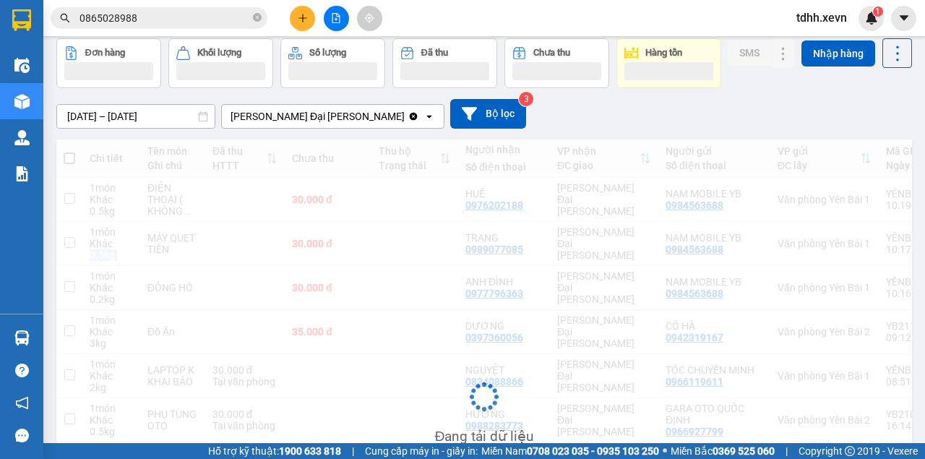
click at [118, 293] on div "Chi tiết Tên món Ghi chú Đã thu HTTT Chưa thu Thu hộ Trạng thái Người nhận Số đ…" at bounding box center [484, 407] width 856 height 537
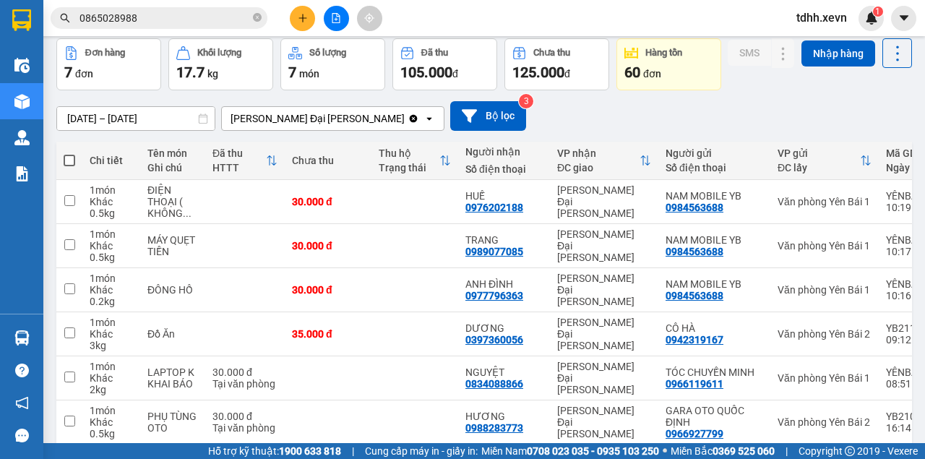
click at [604, 134] on div "11/09/2025 – 11/09/2025 Press the down arrow key to interact with the calendar …" at bounding box center [484, 115] width 856 height 51
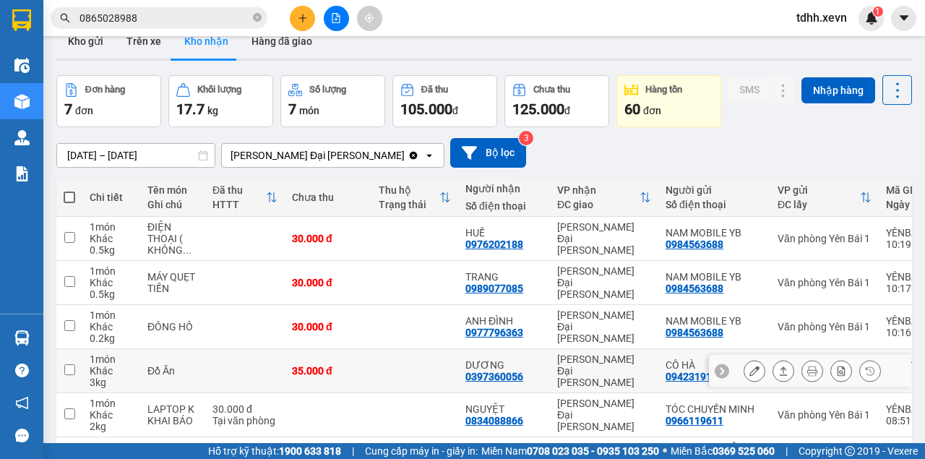
scroll to position [0, 0]
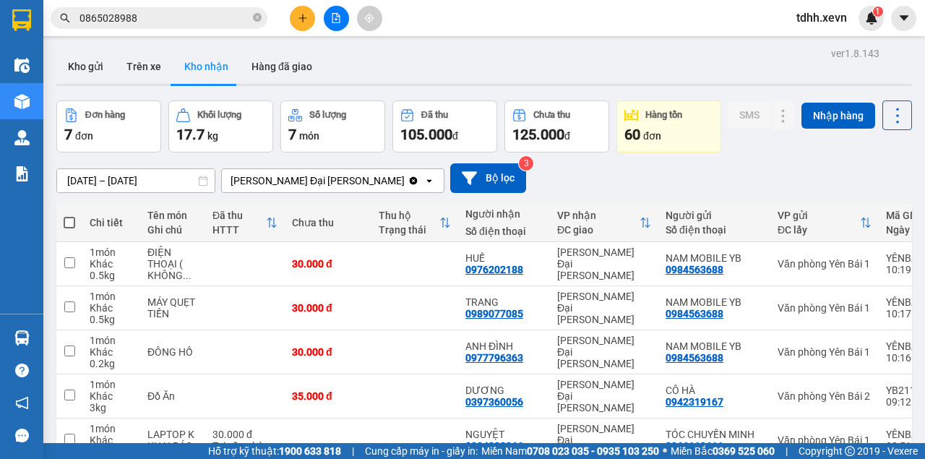
click at [111, 15] on input "0865028988" at bounding box center [164, 18] width 171 height 16
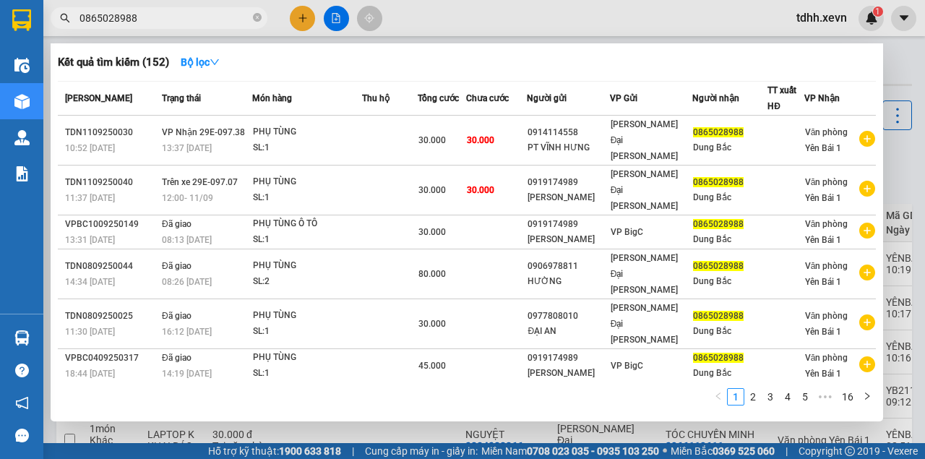
click at [111, 15] on input "0865028988" at bounding box center [164, 18] width 171 height 16
paste input "986445662"
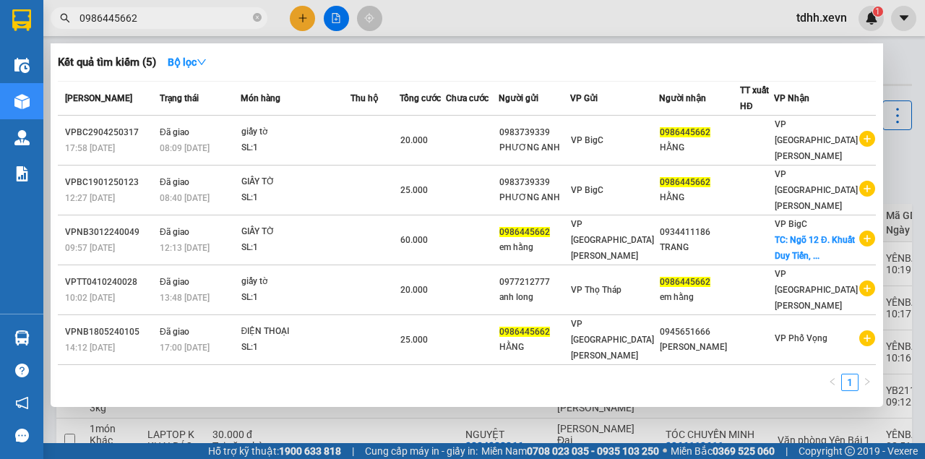
click at [118, 16] on input "0986445662" at bounding box center [164, 18] width 171 height 16
paste input "77532289"
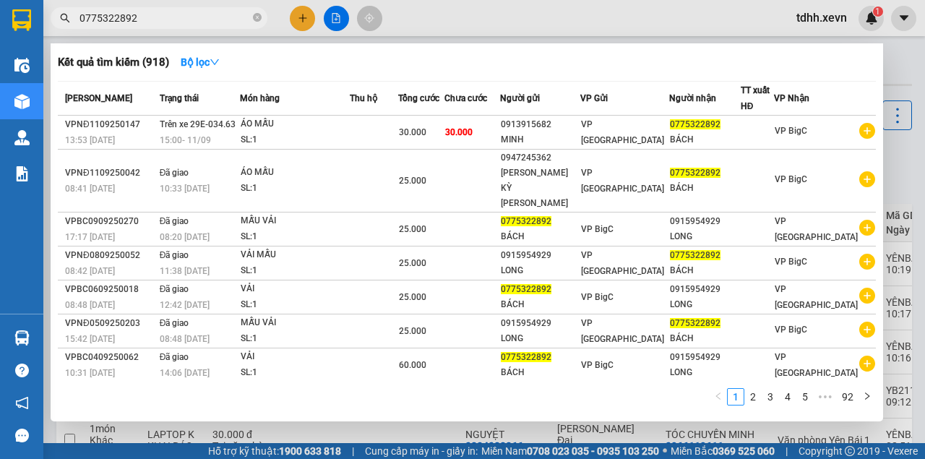
click at [555, 16] on div at bounding box center [462, 229] width 925 height 459
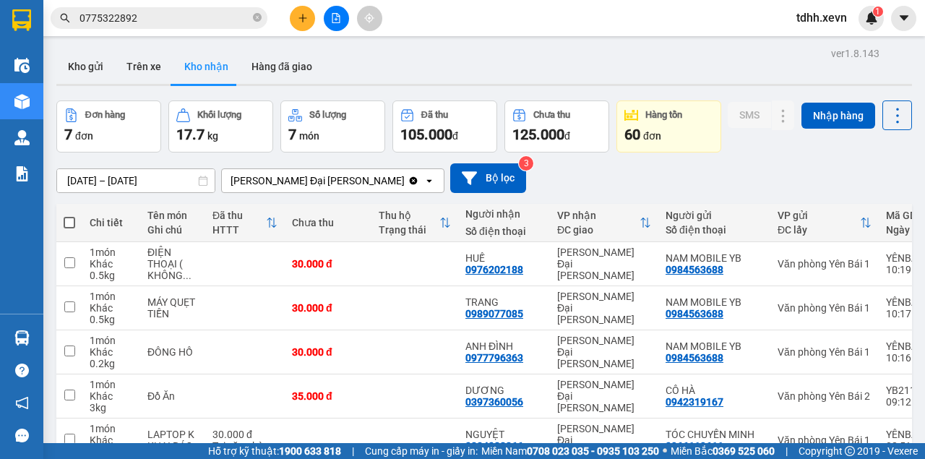
click at [134, 18] on input "0775322892" at bounding box center [164, 18] width 171 height 16
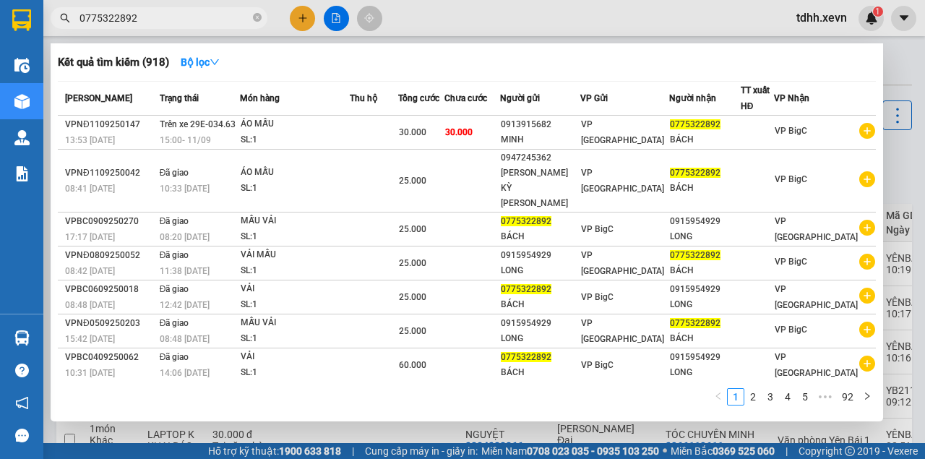
click at [134, 18] on input "0775322892" at bounding box center [164, 18] width 171 height 16
paste input "338183883"
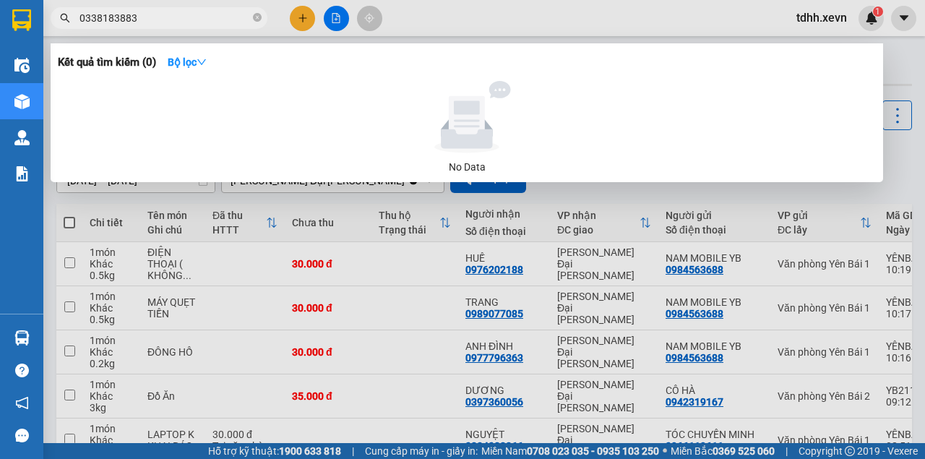
click at [185, 18] on input "0338183883" at bounding box center [164, 18] width 171 height 16
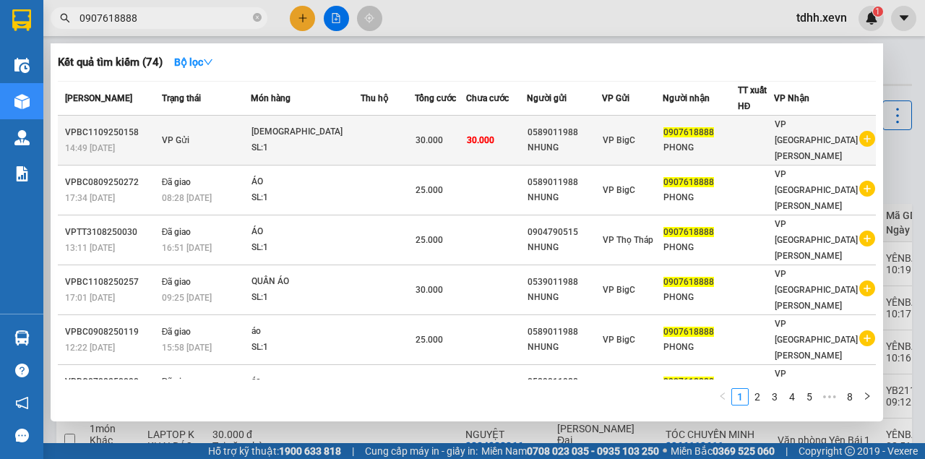
type input "0907618888"
click at [331, 140] on div "SL: 1" at bounding box center [305, 148] width 108 height 16
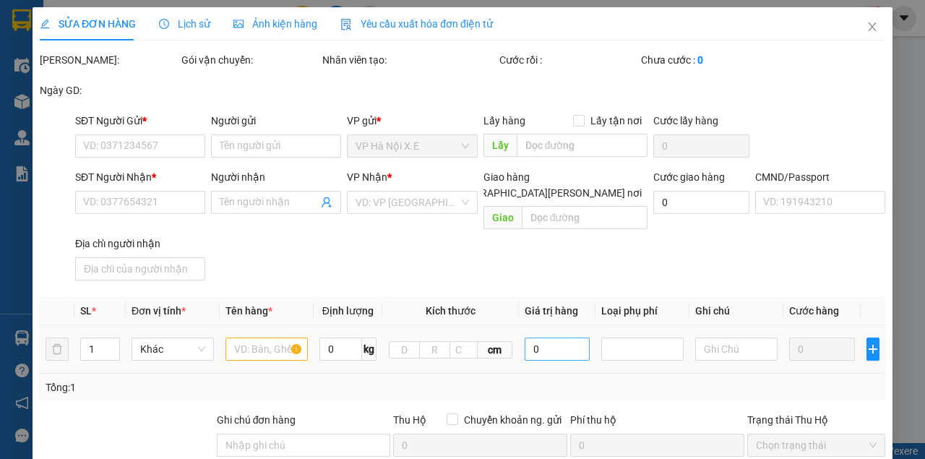
type input "0589011988"
type input "NHUNG"
type input "0907618888"
type input "PHONG"
type input "037194003026 NGUYỄN NGỌC CHINH"
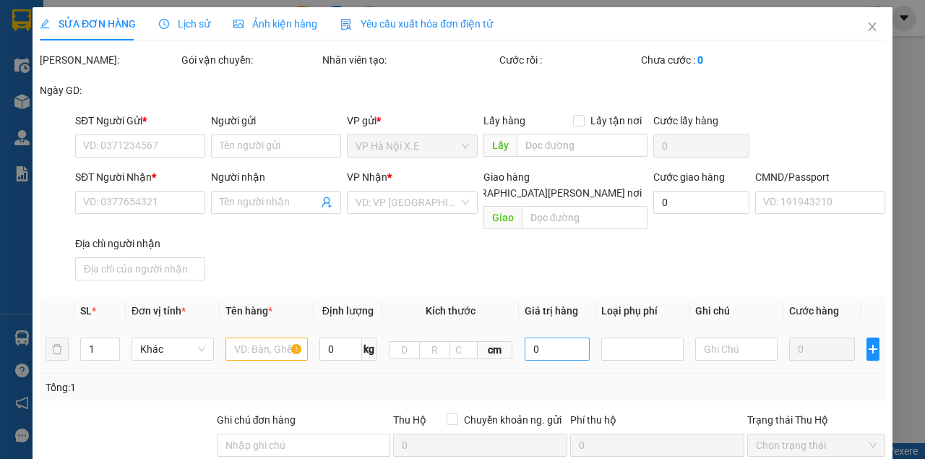
type input "123"
type input "30.000"
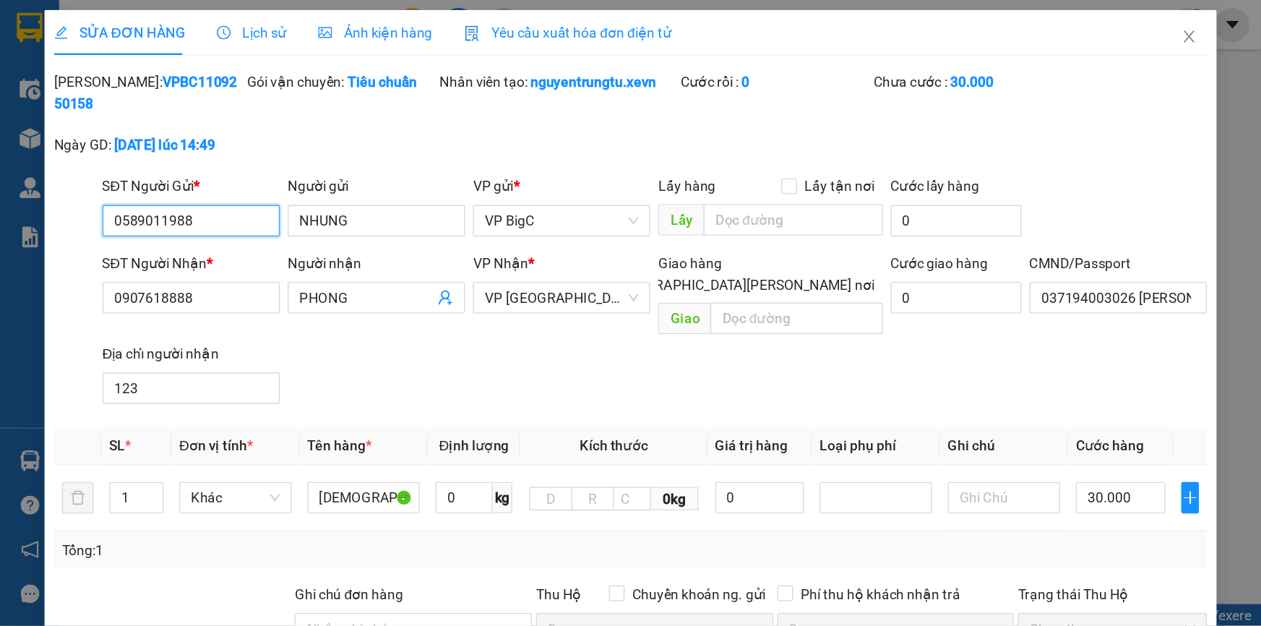
scroll to position [246, 0]
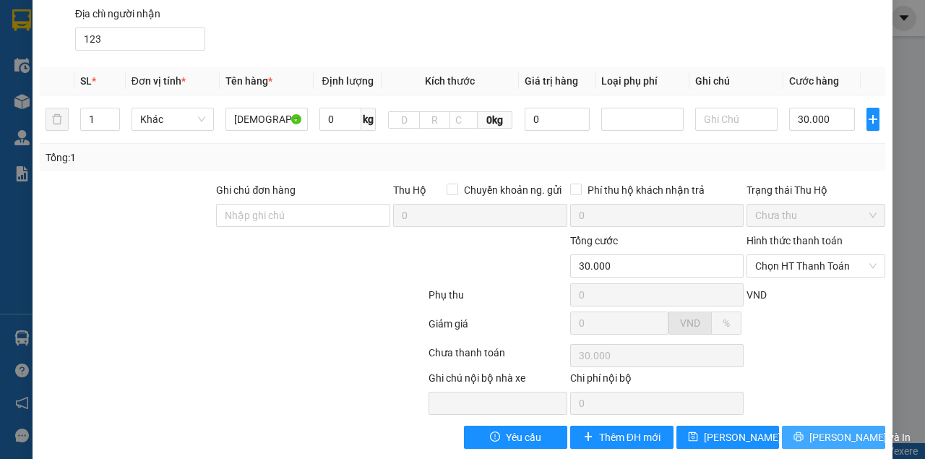
click at [831, 429] on span "[PERSON_NAME] và In" at bounding box center [859, 437] width 101 height 16
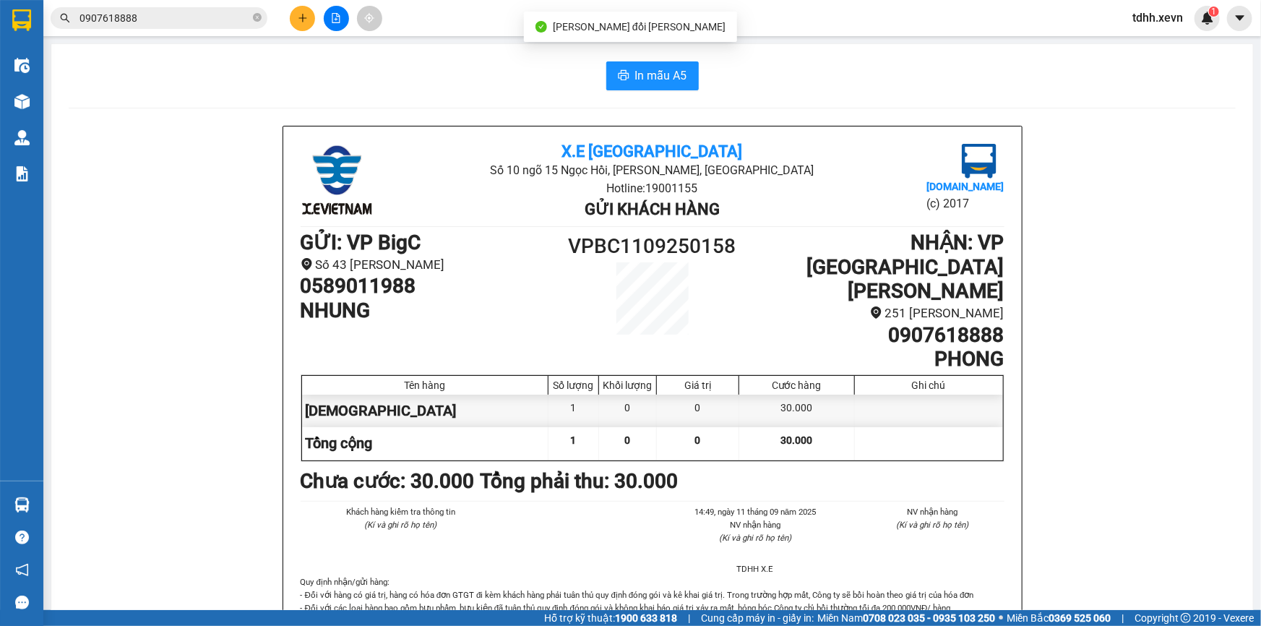
scroll to position [65, 0]
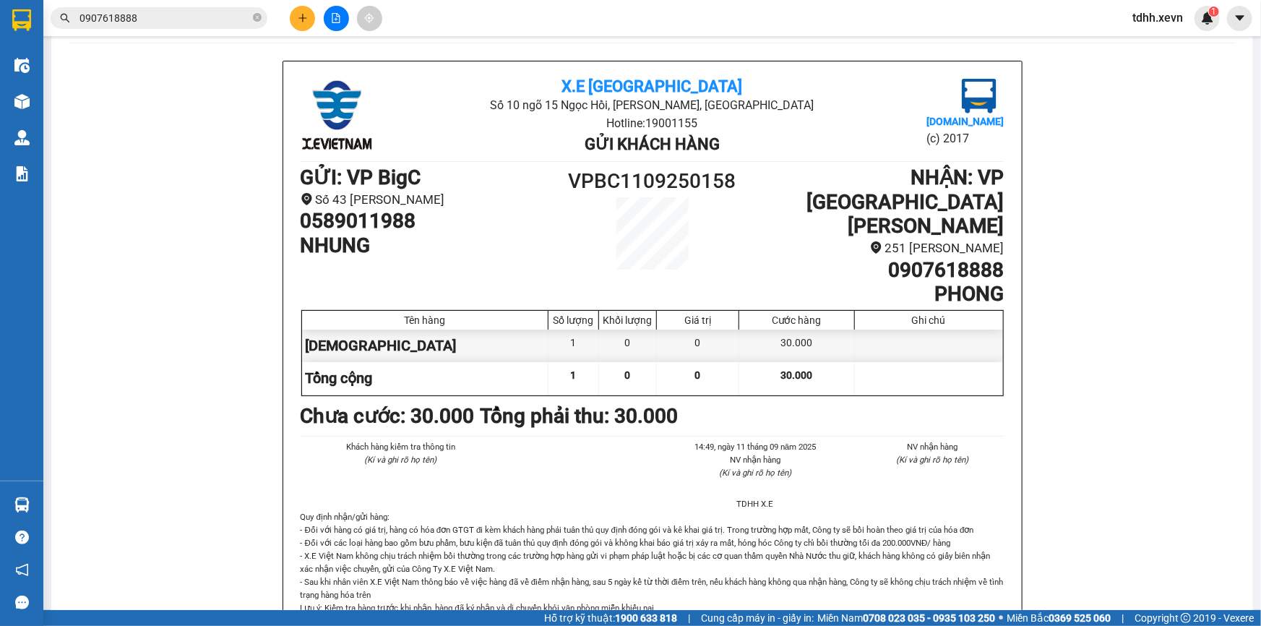
click at [189, 17] on input "0907618888" at bounding box center [164, 18] width 171 height 16
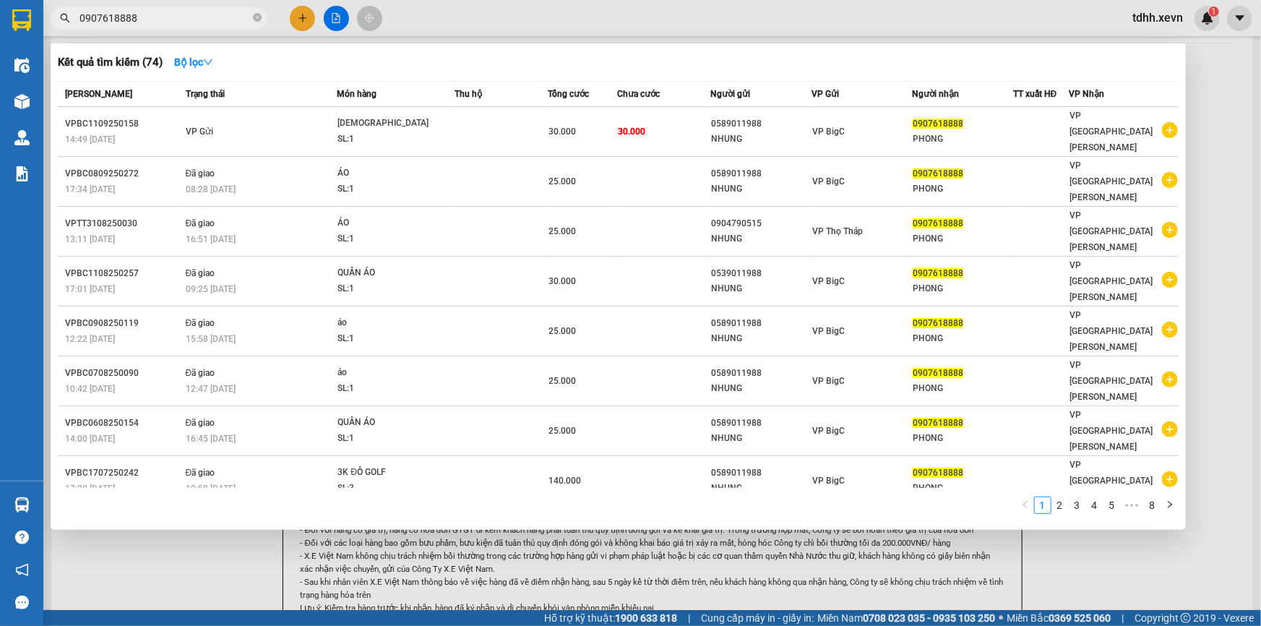
click at [189, 17] on input "0907618888" at bounding box center [164, 18] width 171 height 16
paste input "64765555"
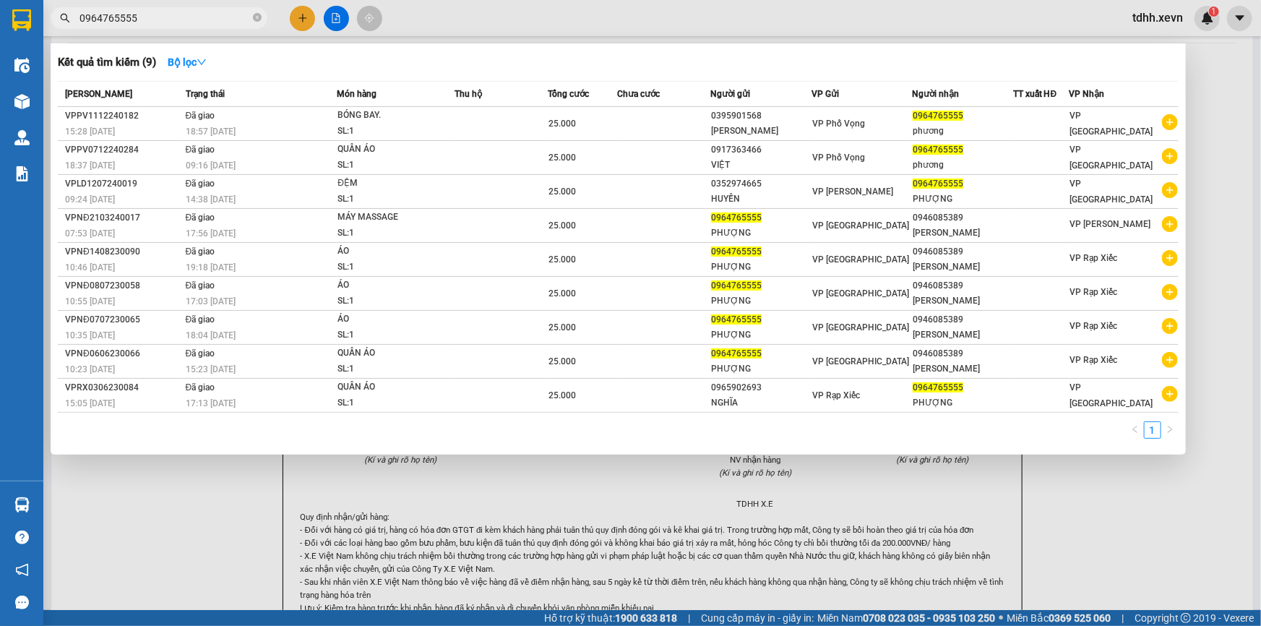
type input "0964765555"
drag, startPoint x: 441, startPoint y: 23, endPoint x: 263, endPoint y: 44, distance: 179.0
click at [441, 23] on div at bounding box center [630, 313] width 1261 height 626
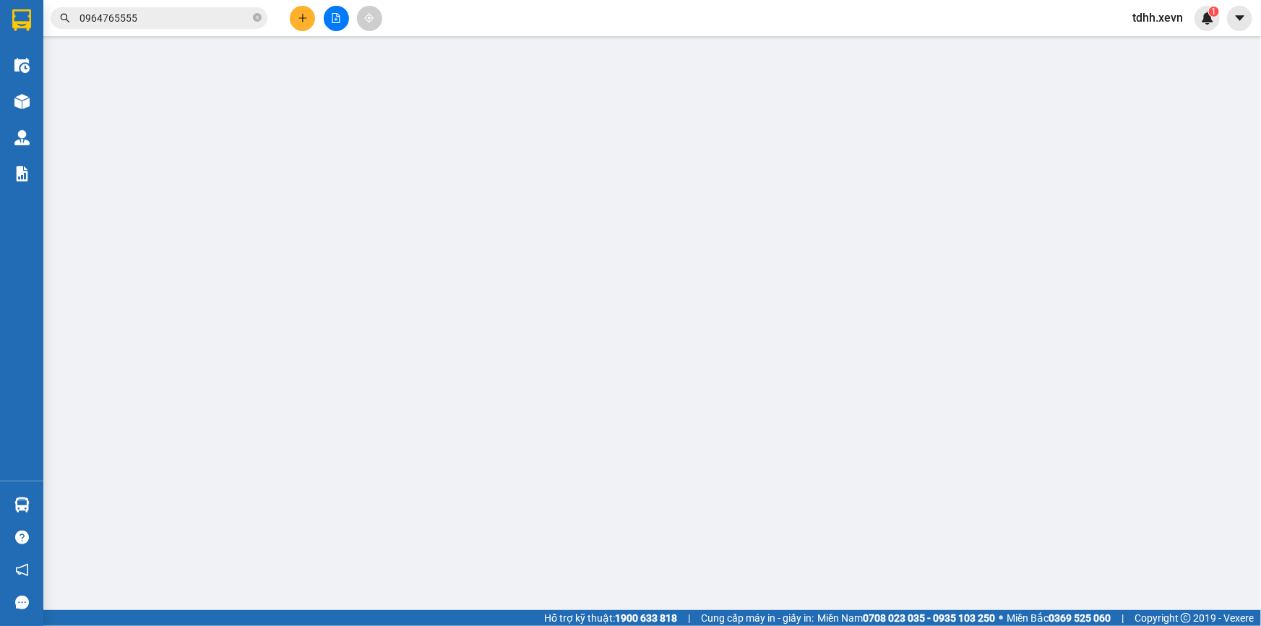
type input "0589011988"
type input "NHUNG"
type input "0907618888"
type input "PHONG"
type input "037194003026 NGUYỄN NGỌC CHINH"
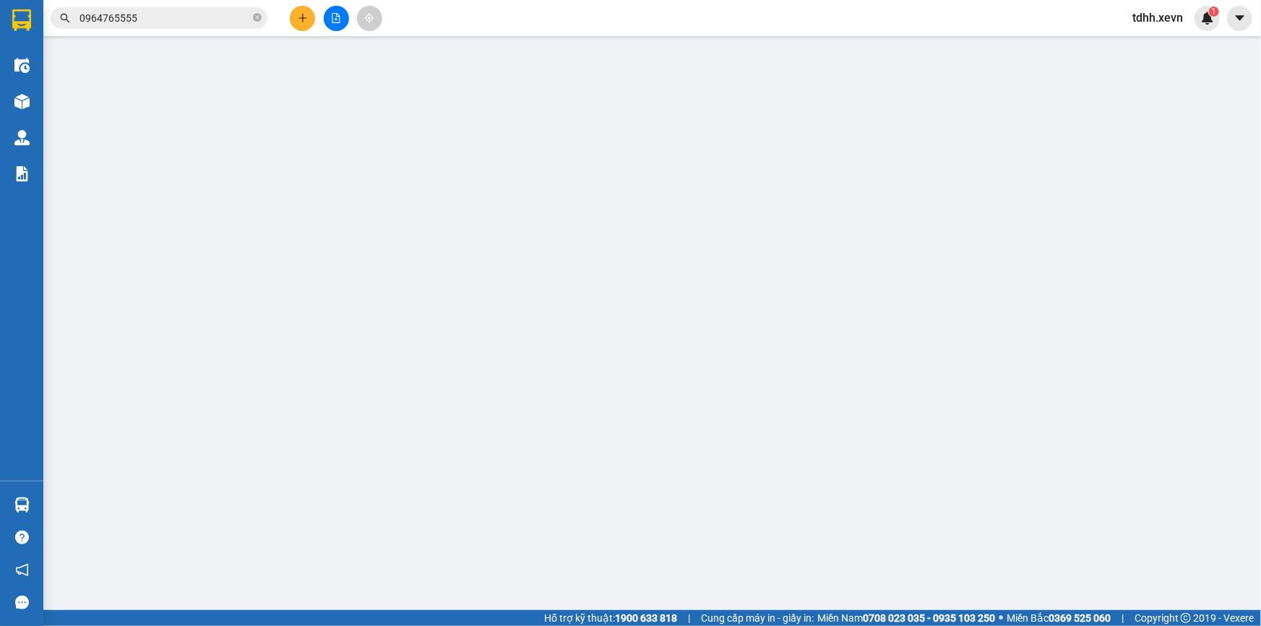
type input "123"
type input "30.000"
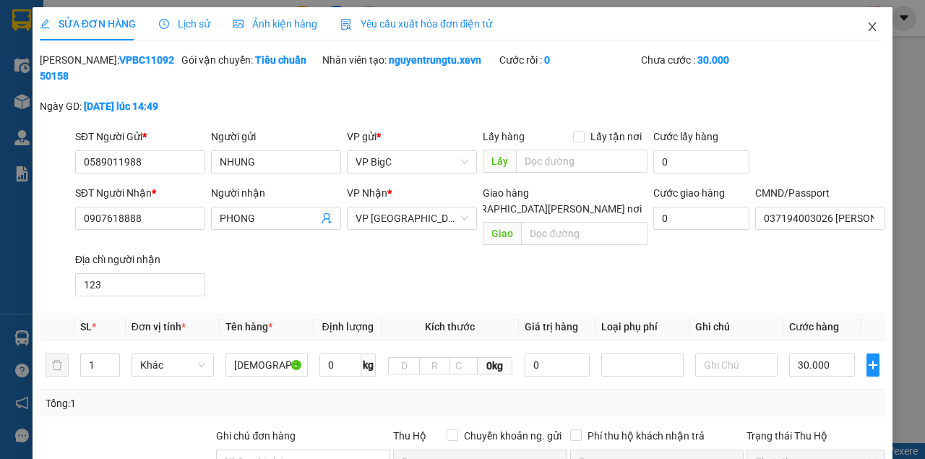
drag, startPoint x: 860, startPoint y: 27, endPoint x: 159, endPoint y: 41, distance: 701.2
click at [867, 27] on icon "close" at bounding box center [873, 27] width 12 height 12
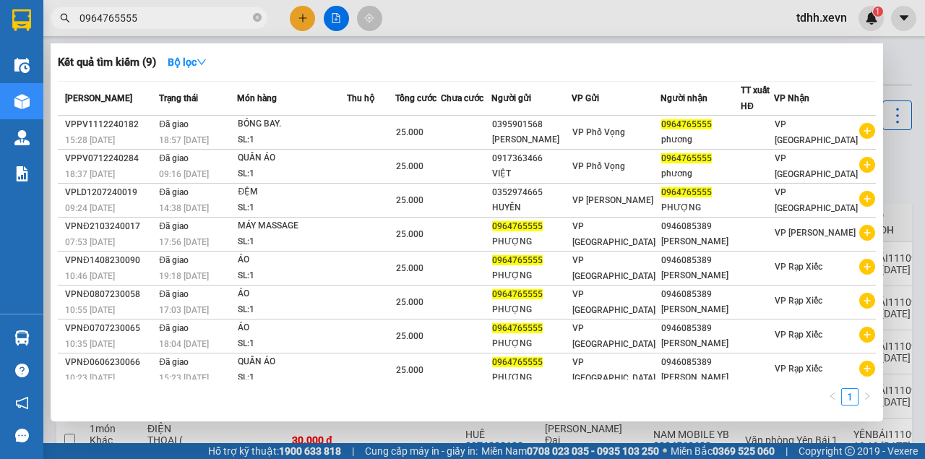
click at [146, 19] on input "0964765555" at bounding box center [164, 18] width 171 height 16
click at [146, 18] on input "0964765555" at bounding box center [164, 18] width 171 height 16
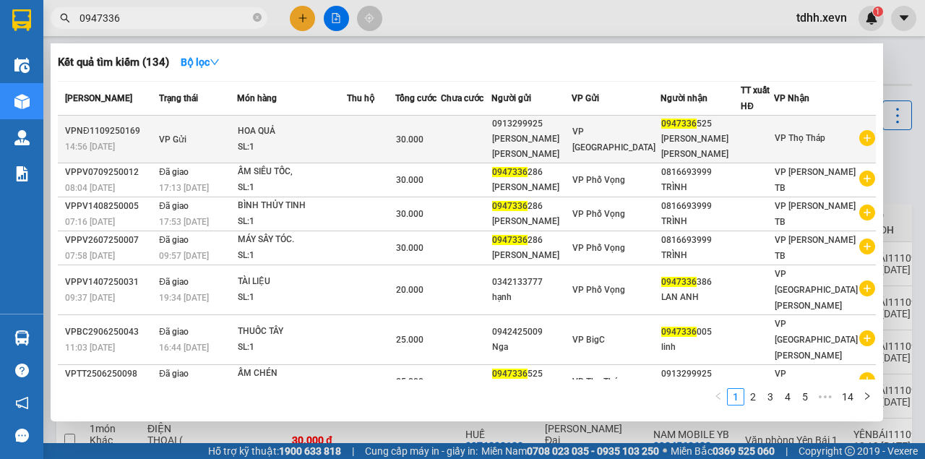
type input "0947336"
click at [395, 132] on td at bounding box center [371, 140] width 48 height 48
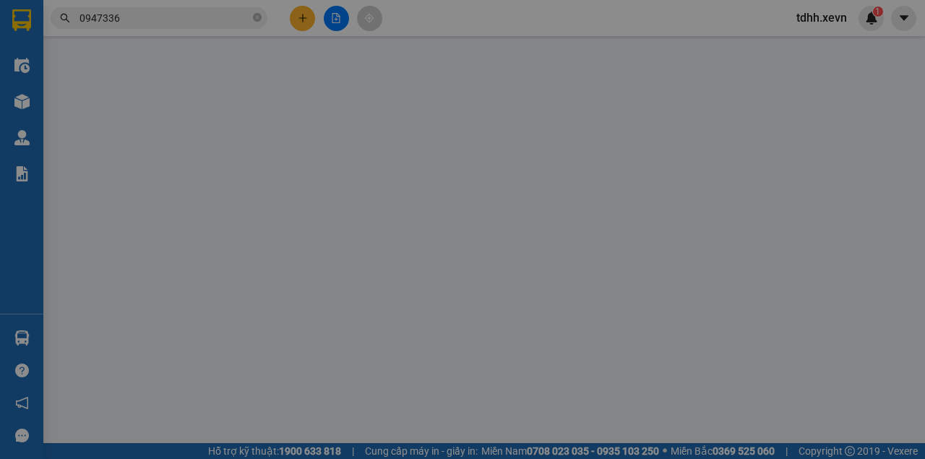
type input "0913299925"
type input "NGUYỄN THỊ THUỲ"
type input "0947336525"
type input "NGUYỄN KIM DUNG"
type input "30.000"
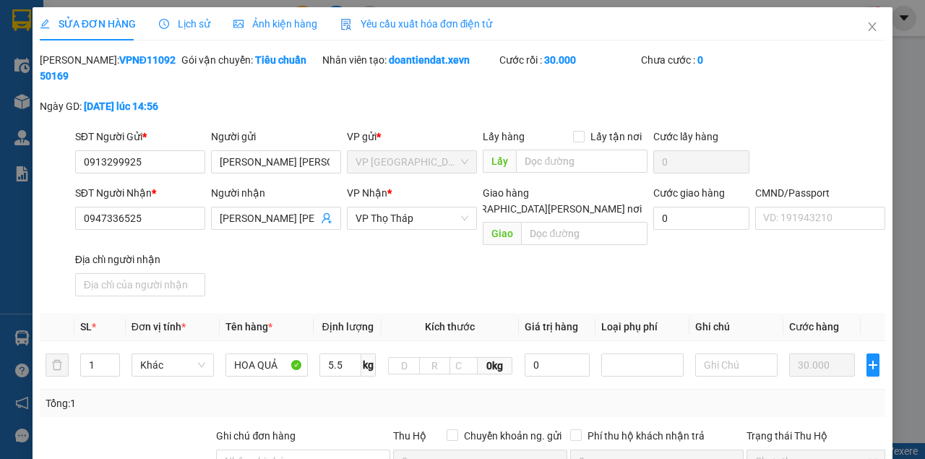
click at [564, 185] on div "Giao hàng Giao tận nơi" at bounding box center [565, 193] width 164 height 16
click at [443, 203] on input "[GEOGRAPHIC_DATA] tận nơi" at bounding box center [438, 208] width 10 height 10
checkbox input "true"
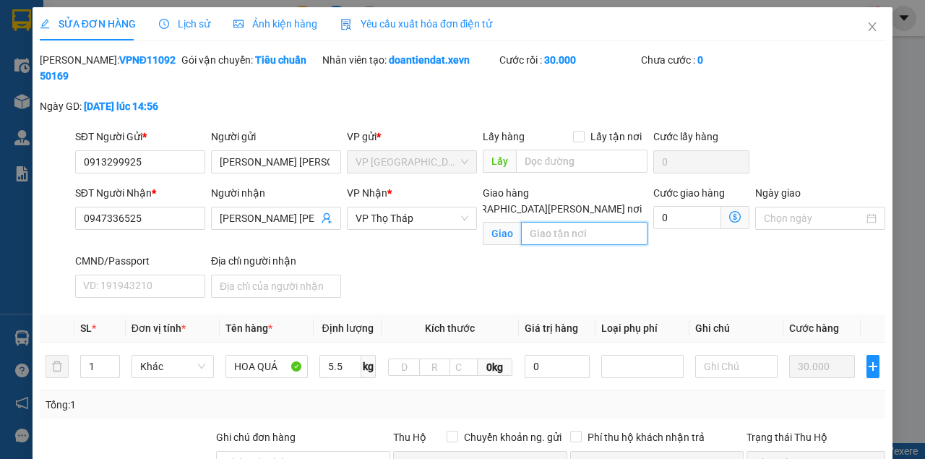
click at [587, 222] on input "text" at bounding box center [584, 233] width 126 height 23
paste input "Tập thể Bộ tư lệnh cảnh vệ,đường võ chí công"
type input "Tập thể Bộ tư lệnh cảnh vệ,đường võ chí công"
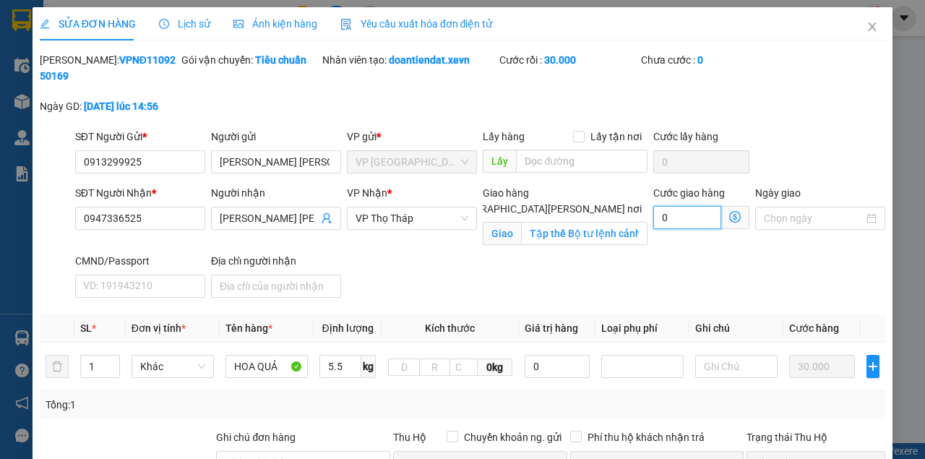
click at [697, 218] on input "0" at bounding box center [687, 217] width 68 height 23
type input "30.007"
type input "7"
type input "30.070"
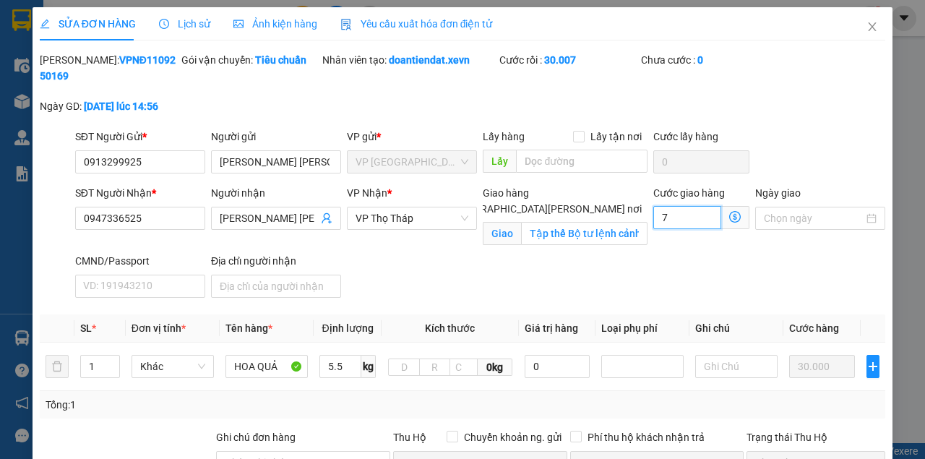
type input "70"
type input "30.700"
type input "700"
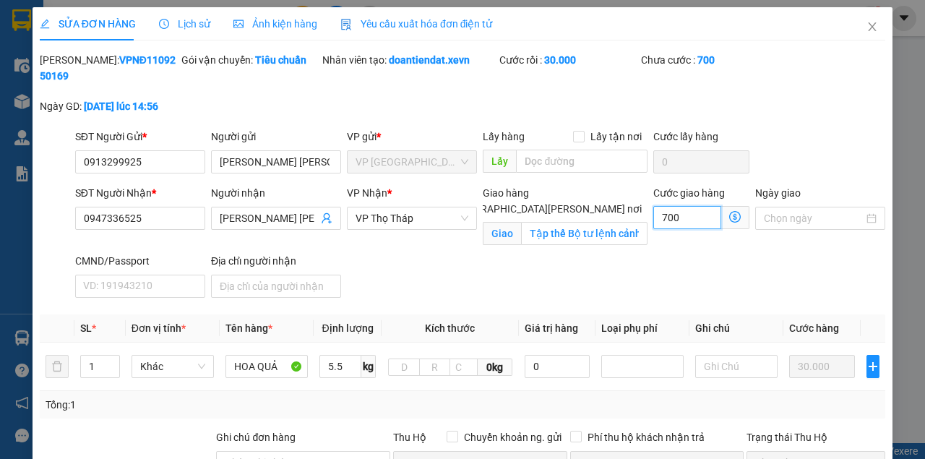
type input "37.000"
type input "7.000"
type input "100.000"
type input "70.000"
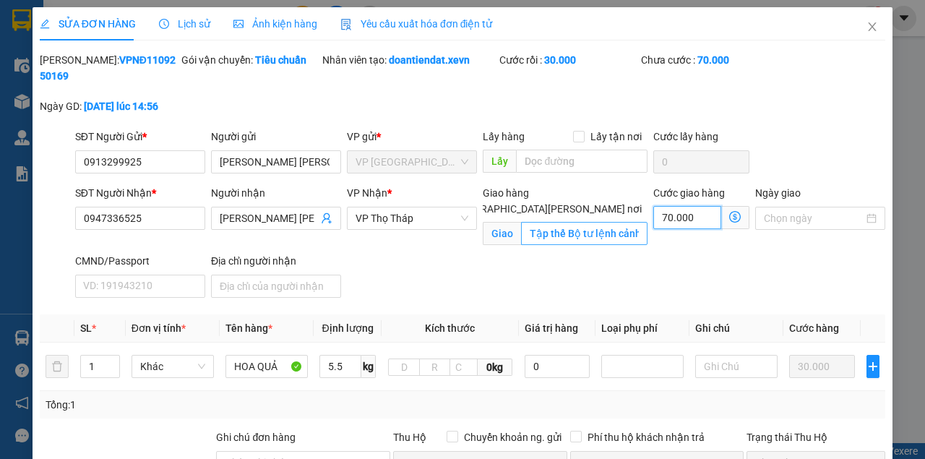
type input "70.000"
click at [596, 222] on input "Tập thể Bộ tư lệnh cảnh vệ,đường võ chí công" at bounding box center [584, 233] width 126 height 23
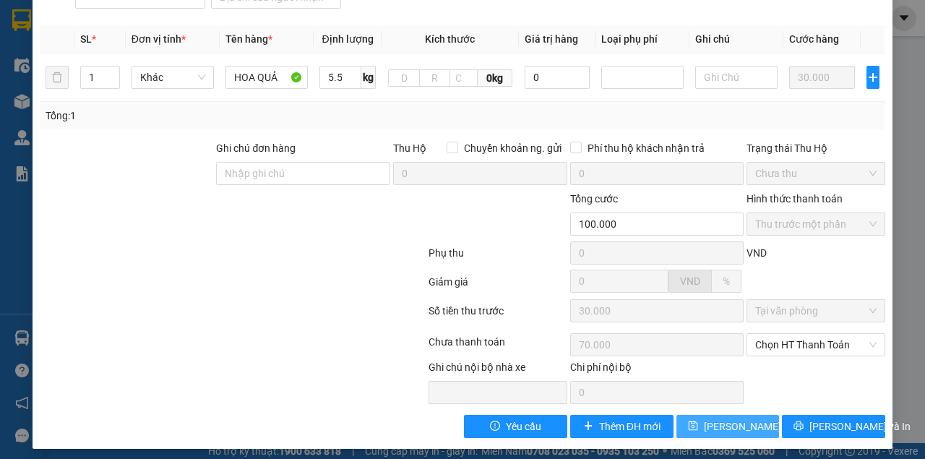
click at [744, 424] on span "[PERSON_NAME] thay đổi" at bounding box center [750, 426] width 93 height 16
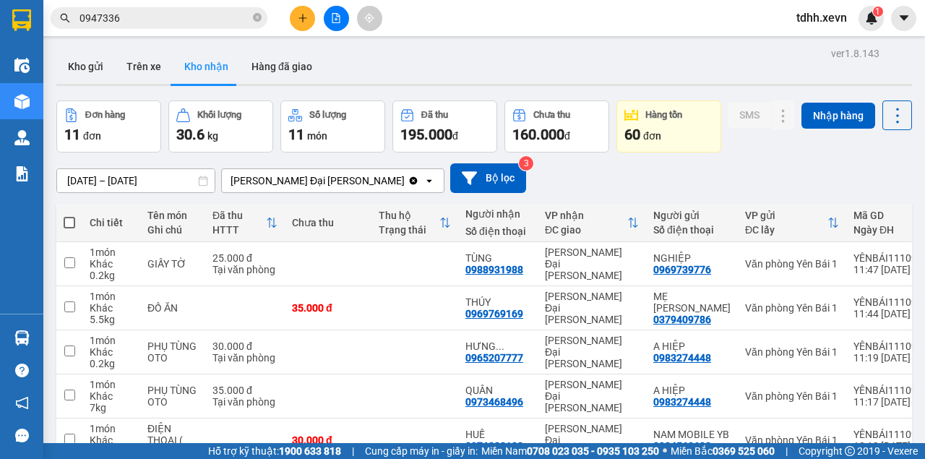
click at [160, 23] on input "0947336" at bounding box center [164, 18] width 171 height 16
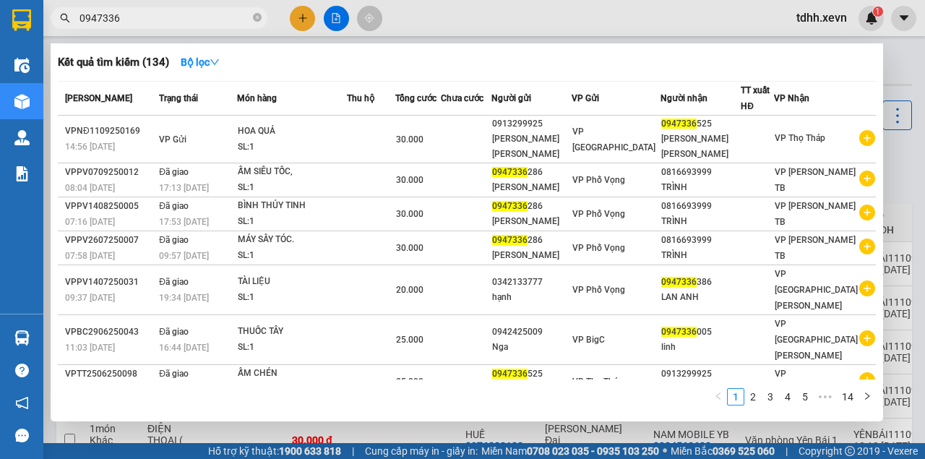
click at [160, 22] on input "0947336" at bounding box center [164, 18] width 171 height 16
paste input "16510033"
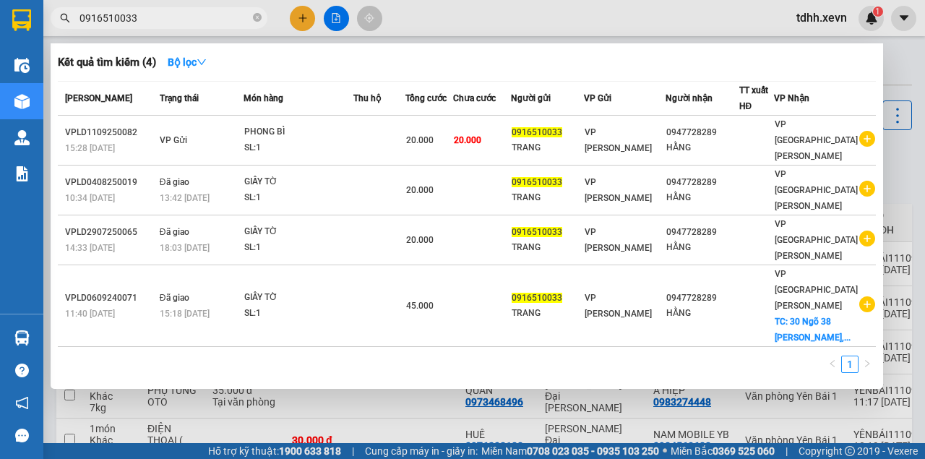
click at [214, 20] on input "0916510033" at bounding box center [164, 18] width 171 height 16
paste input "36736334"
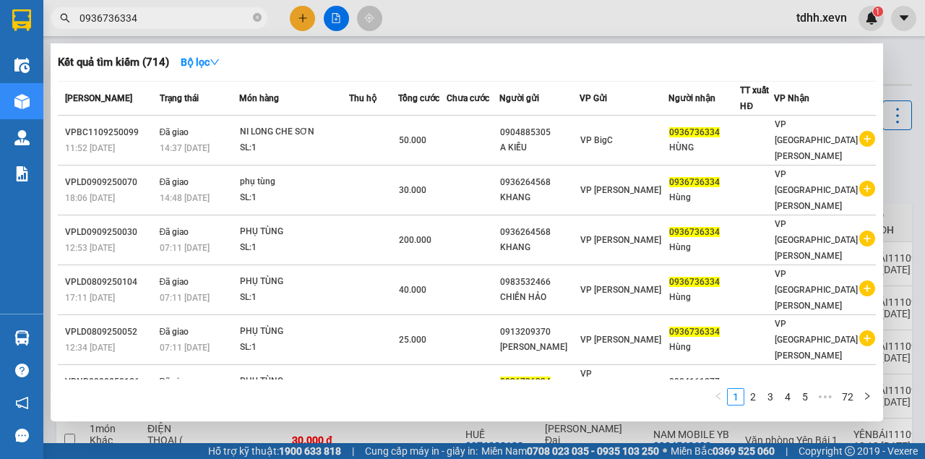
click at [114, 14] on input "0936736334" at bounding box center [164, 18] width 171 height 16
paste input "61600520"
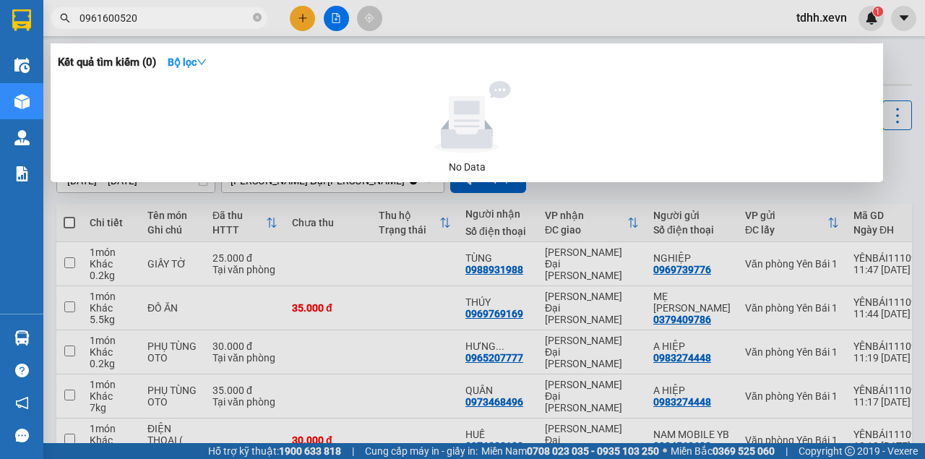
type input "0961600520"
click at [156, 18] on input "0961600520" at bounding box center [164, 18] width 171 height 16
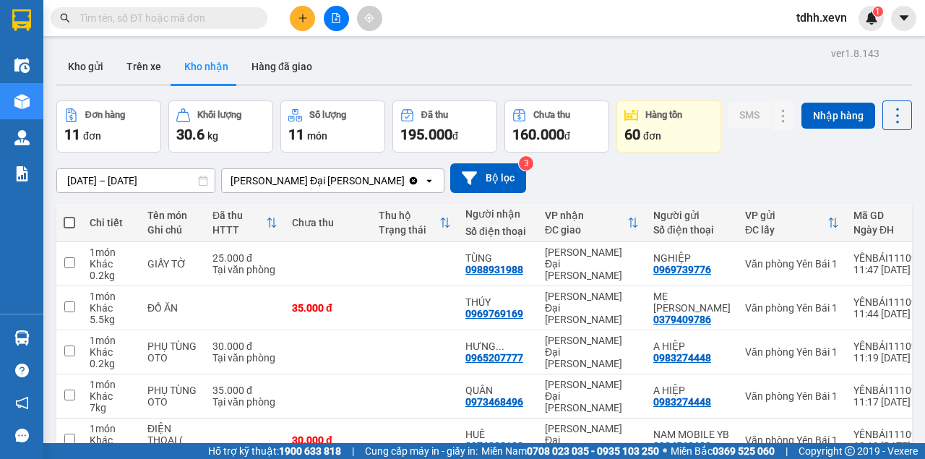
click at [480, 35] on div "Kết quả tìm kiếm ( 0 ) Bộ lọc No Data tdhh.xevn 1" at bounding box center [462, 18] width 925 height 36
click at [123, 22] on input "text" at bounding box center [164, 18] width 171 height 16
click at [582, 195] on div "11/09/2025 – 11/09/2025 Press the down arrow key to interact with the calendar …" at bounding box center [484, 177] width 856 height 51
click at [145, 16] on input "text" at bounding box center [164, 18] width 171 height 16
click at [163, 20] on input "text" at bounding box center [164, 18] width 171 height 16
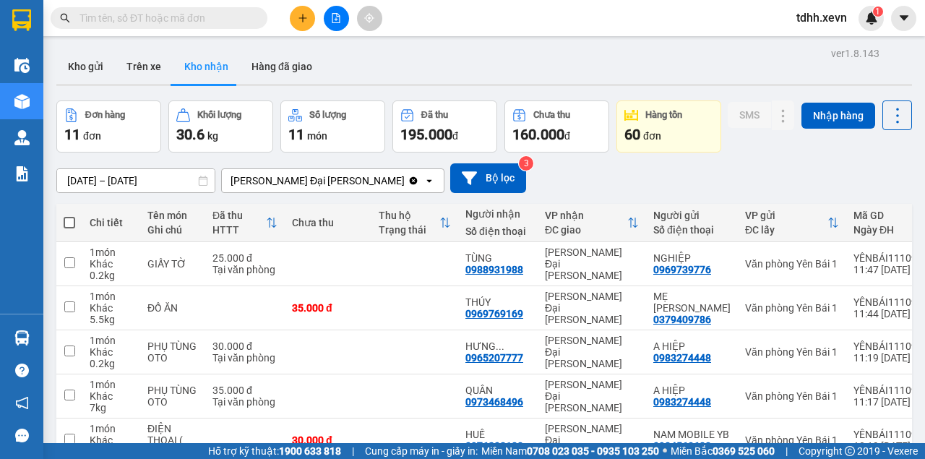
click at [559, 32] on div "Kết quả tìm kiếm ( 0 ) Bộ lọc No Data tdhh.xevn 1" at bounding box center [462, 18] width 925 height 36
click at [182, 16] on input "text" at bounding box center [164, 18] width 171 height 16
paste input "0947625425"
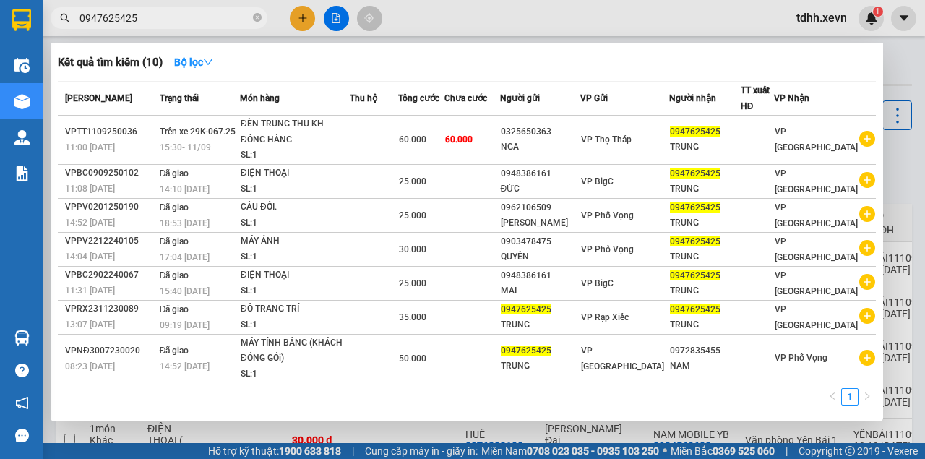
click at [412, 20] on div at bounding box center [462, 229] width 925 height 459
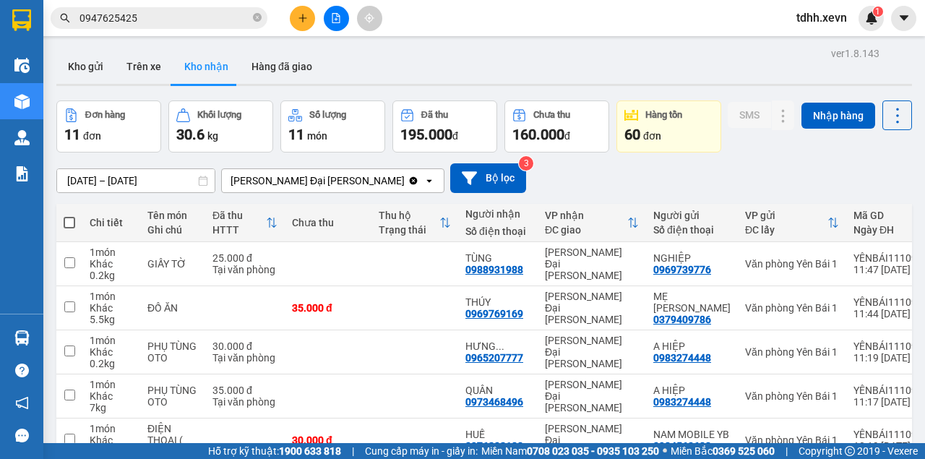
click at [93, 14] on input "0947625425" at bounding box center [164, 18] width 171 height 16
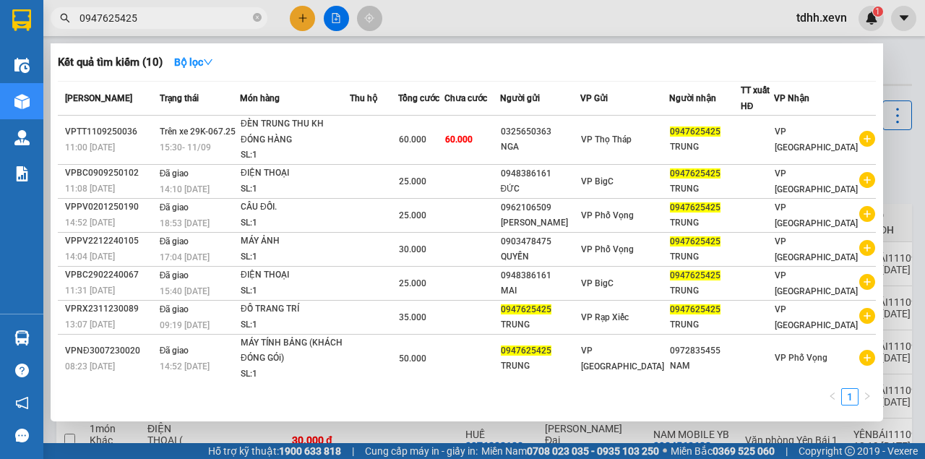
click at [93, 14] on input "0947625425" at bounding box center [164, 18] width 171 height 16
paste input "354978888"
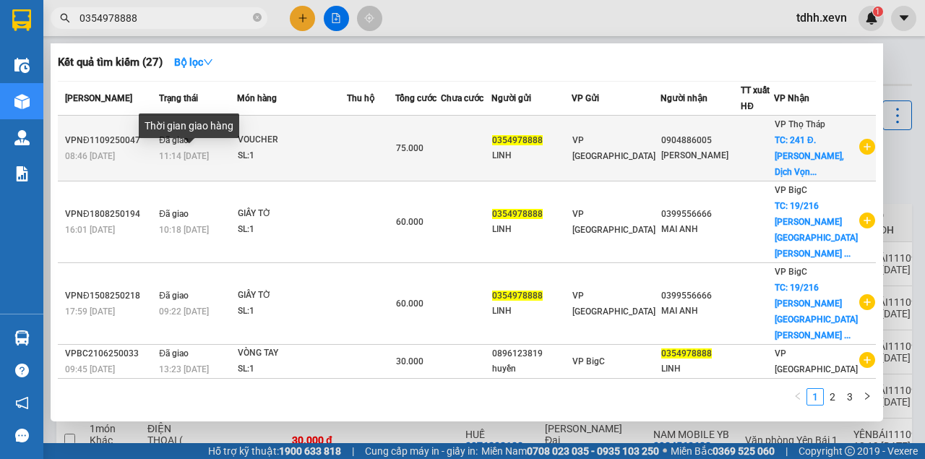
type input "0354978888"
click at [194, 158] on span "11:14 - 11/09" at bounding box center [184, 156] width 50 height 10
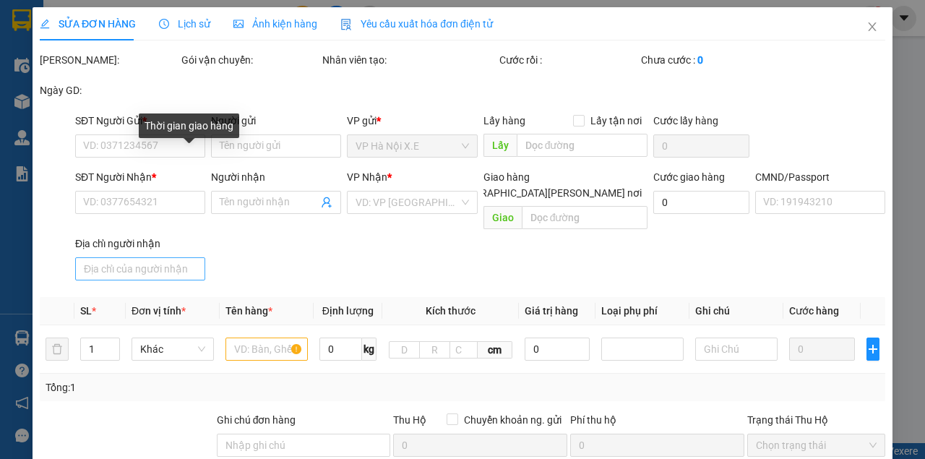
type input "0354978888"
type input "LINH"
type input "0904886005"
type input "GIANG ĐỖ"
checkbox input "true"
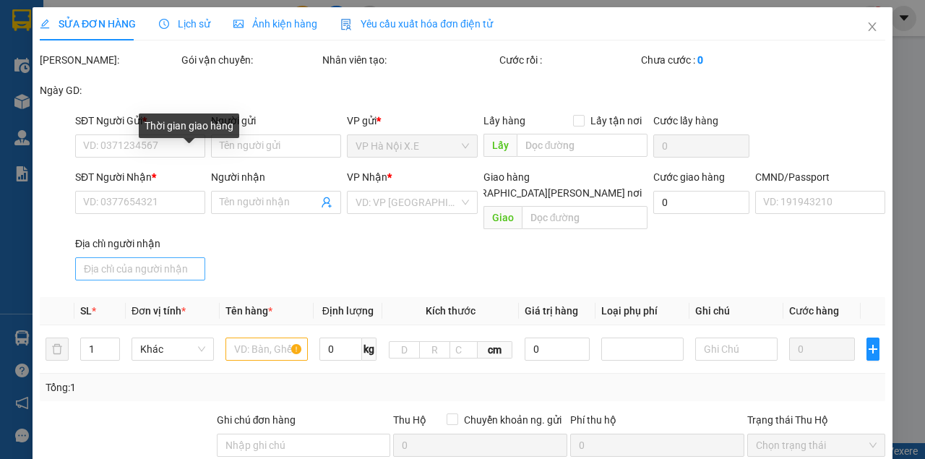
type input "241 Đ. Xuân Thủy, Dịch Vọng Hậu, Cầu Giấy, Hà Nội, Vietnam"
type input "50.000"
type input "019187008086"
type input "Toà Tây Chung cư IpH"
type input "75.000"
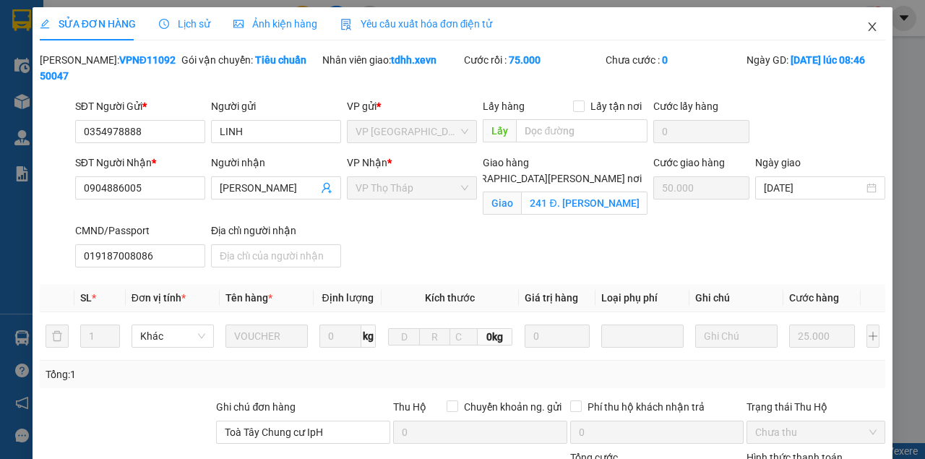
click at [867, 26] on icon "close" at bounding box center [873, 27] width 12 height 12
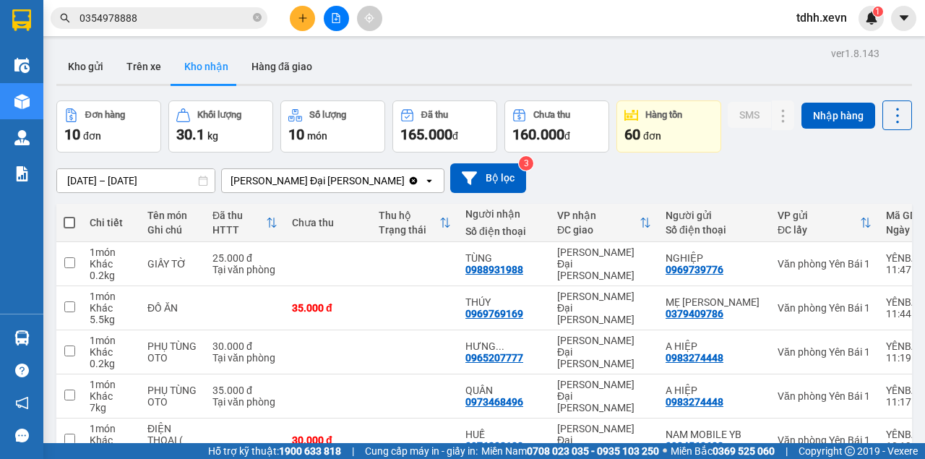
click at [139, 22] on input "0354978888" at bounding box center [164, 18] width 171 height 16
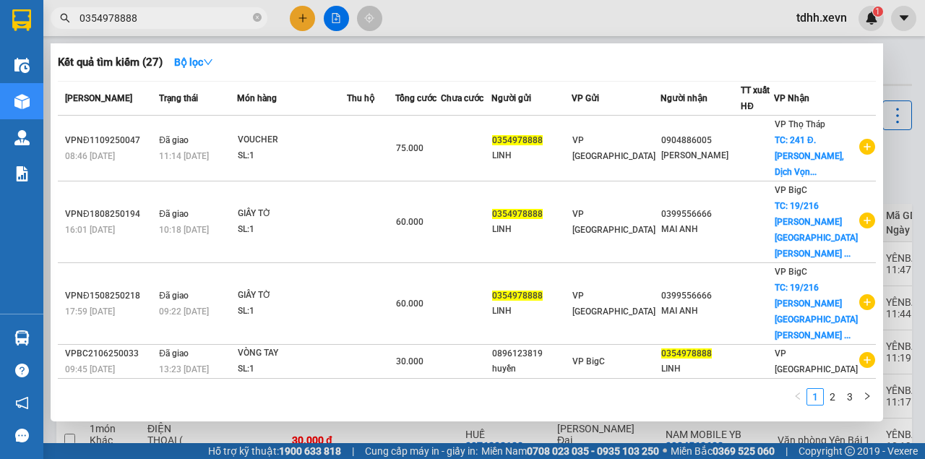
click at [139, 22] on input "0354978888" at bounding box center [164, 18] width 171 height 16
paste input "866995234"
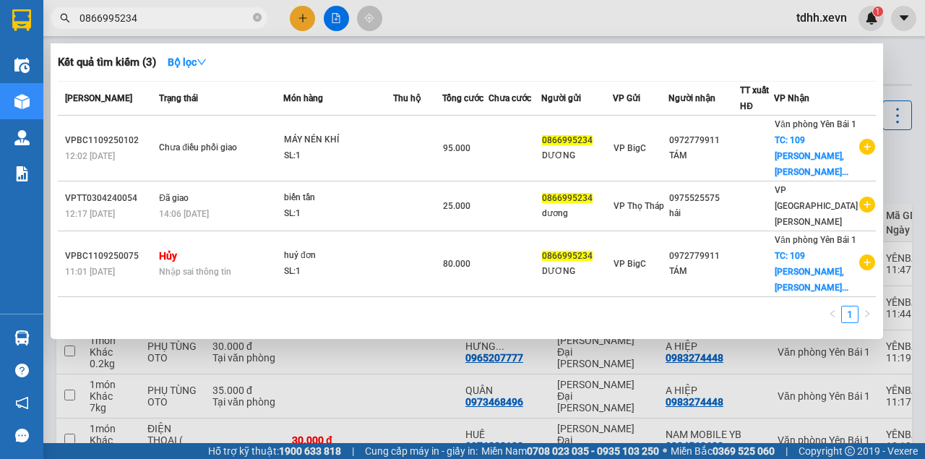
click at [127, 20] on input "0866995234" at bounding box center [164, 18] width 171 height 16
paste input "911123133"
type input "0911123133"
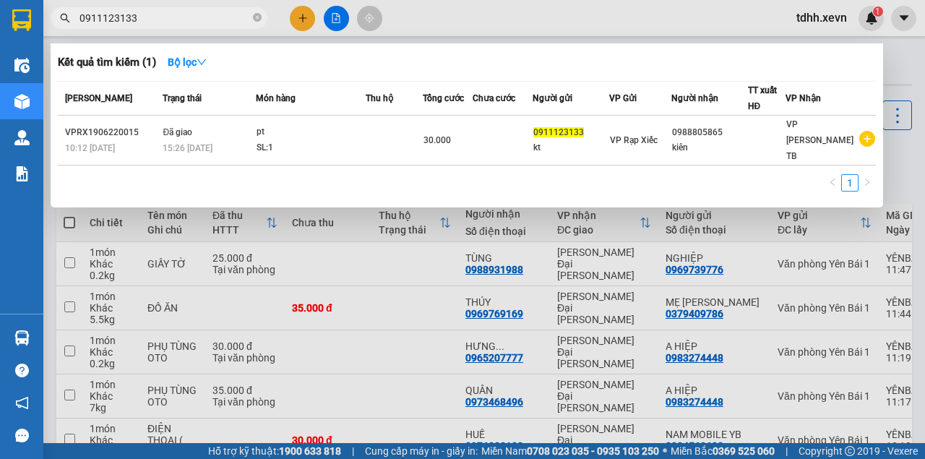
click at [139, 14] on input "0911123133" at bounding box center [164, 18] width 171 height 16
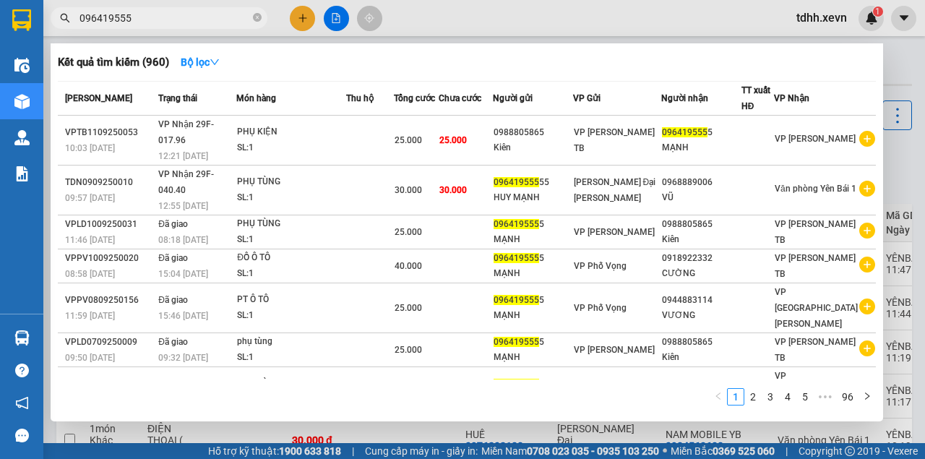
click at [477, 29] on div at bounding box center [462, 229] width 925 height 459
click at [116, 18] on input "096419555" at bounding box center [164, 18] width 171 height 16
paste input "355966563"
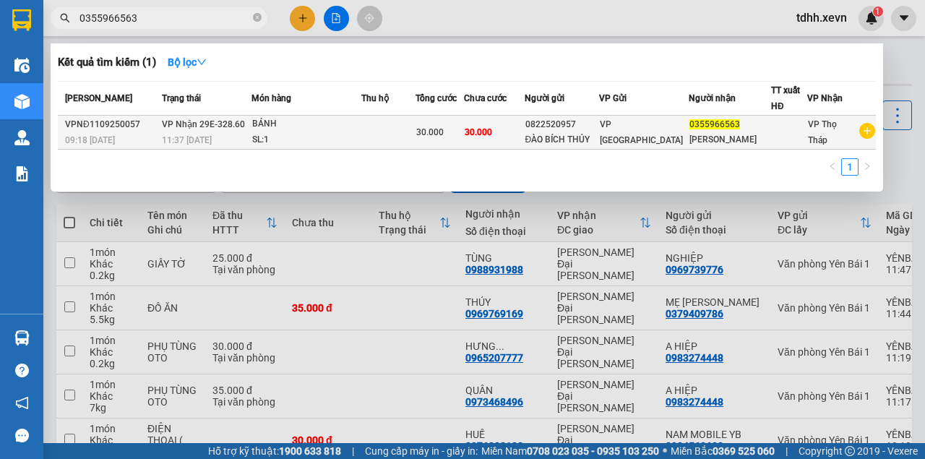
type input "0355966563"
click at [356, 117] on div "BÁNH" at bounding box center [306, 124] width 108 height 16
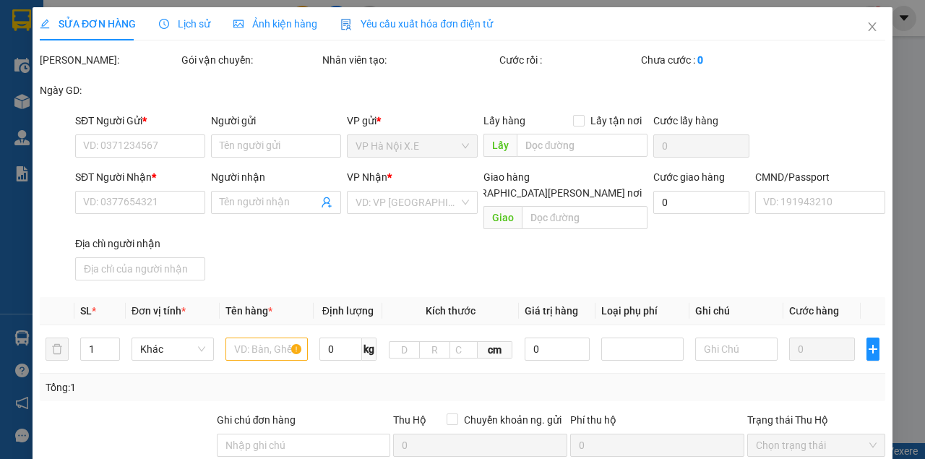
type input "0822520957"
type input "ĐÀO BÍCH THỦY"
type input "0355966563"
type input "MAI VĂN BA"
type input "Cne"
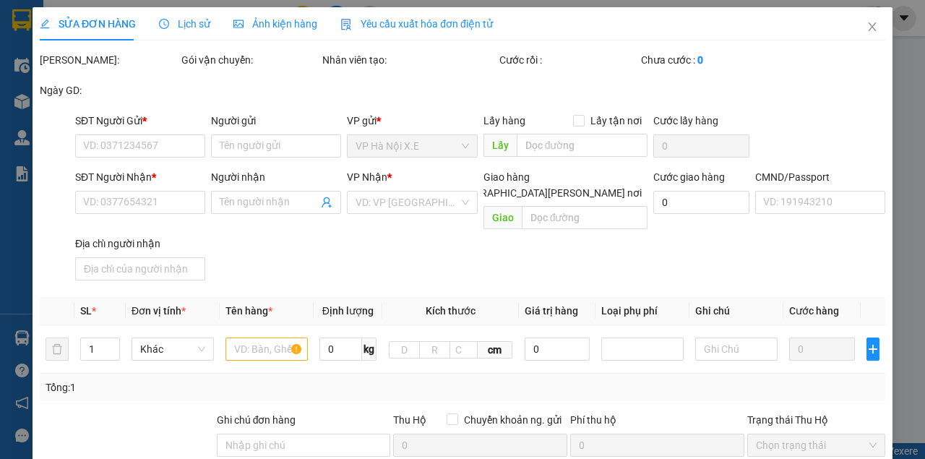
type input "30.000"
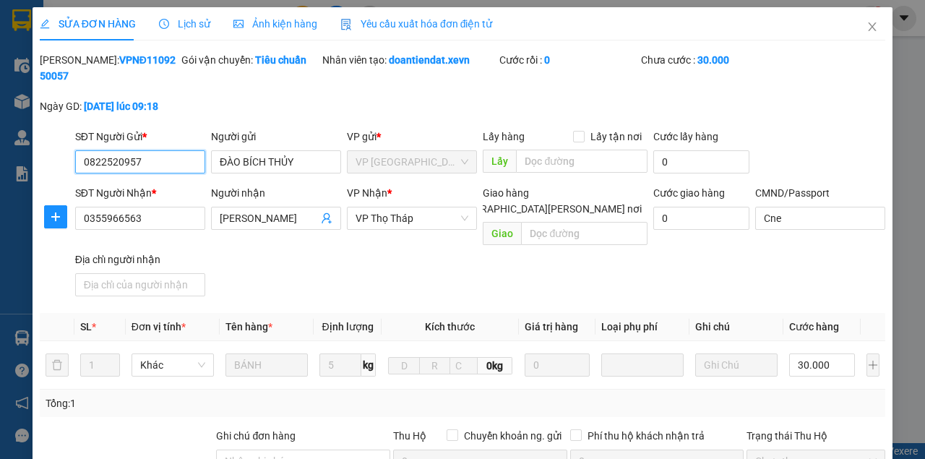
click at [191, 28] on span "Lịch sử" at bounding box center [184, 24] width 51 height 12
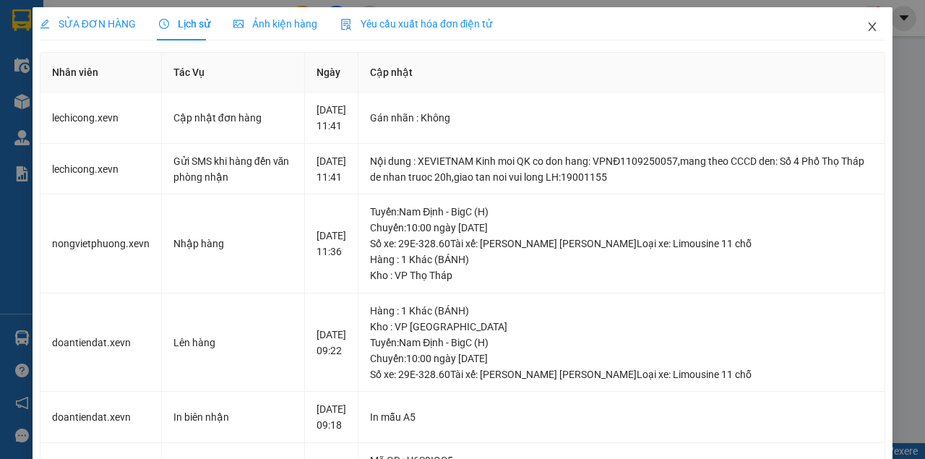
click at [867, 25] on icon "close" at bounding box center [873, 27] width 12 height 12
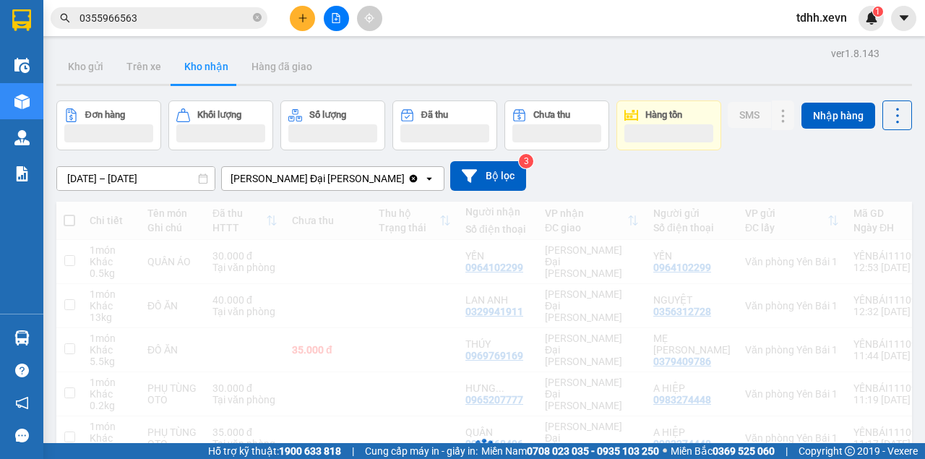
click at [137, 22] on input "0355966563" at bounding box center [164, 18] width 171 height 16
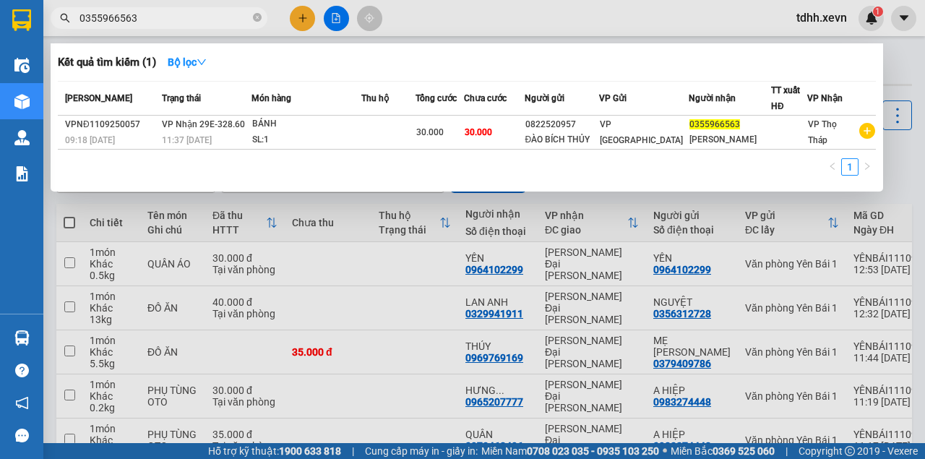
click at [137, 22] on input "0355966563" at bounding box center [164, 18] width 171 height 16
paste input "299629"
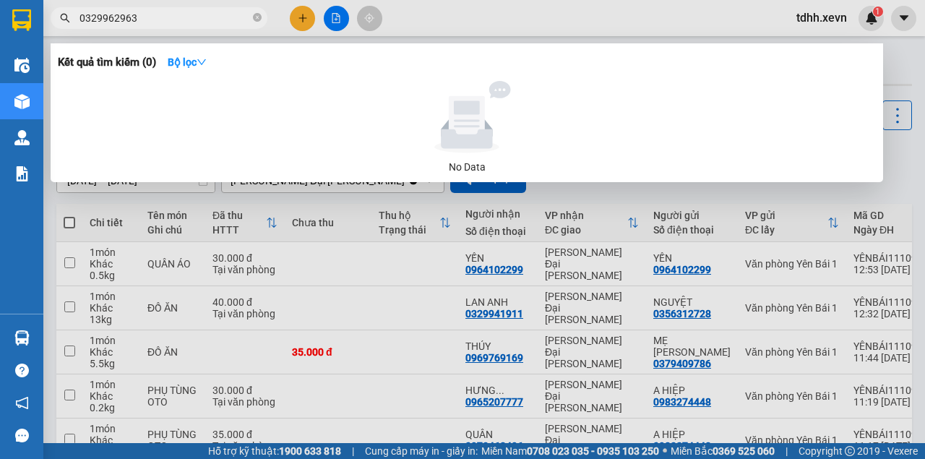
click at [130, 17] on input "0329962963" at bounding box center [164, 18] width 171 height 16
paste input "87676154"
click at [116, 19] on input "0387676154" at bounding box center [164, 18] width 171 height 16
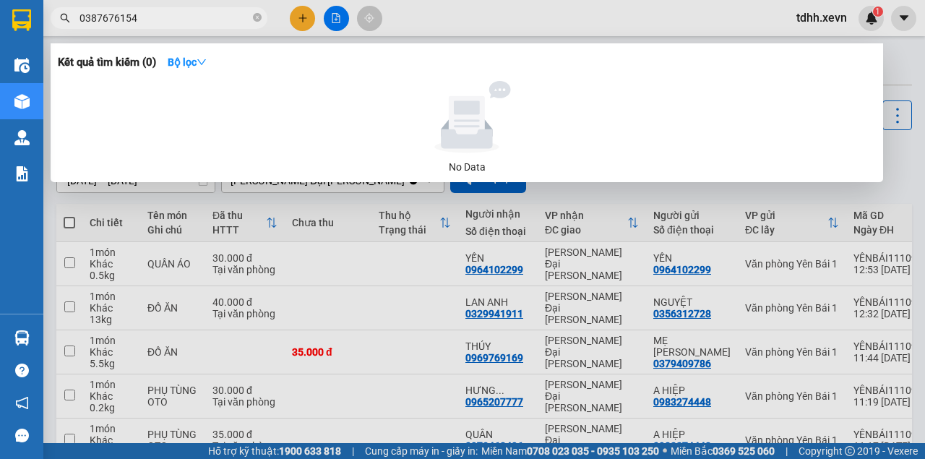
paste input "46804555"
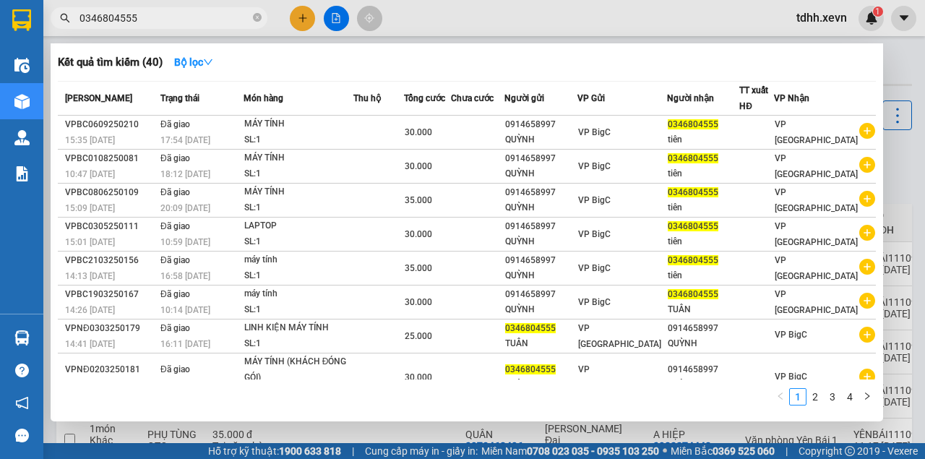
click at [197, 19] on input "0346804555" at bounding box center [164, 18] width 171 height 16
paste input "862228858"
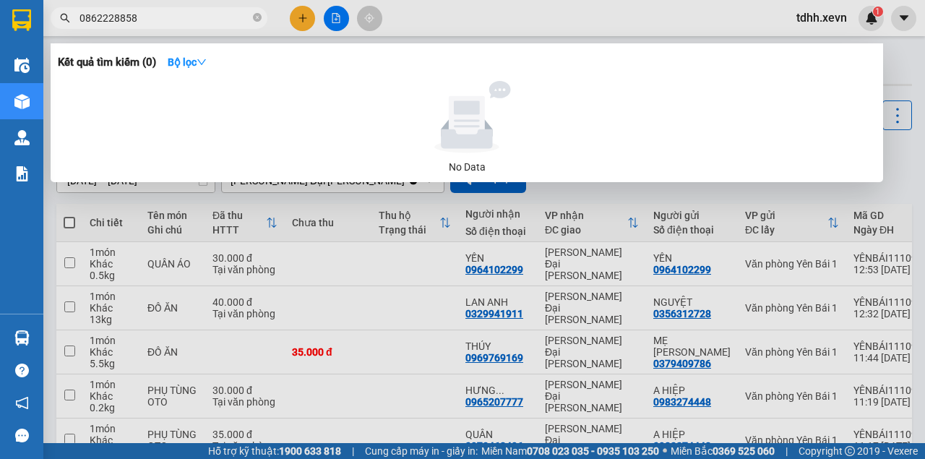
click at [157, 17] on input "0862228858" at bounding box center [164, 18] width 171 height 16
type input "0862228858"
click at [132, 12] on input "0862228858" at bounding box center [164, 18] width 171 height 16
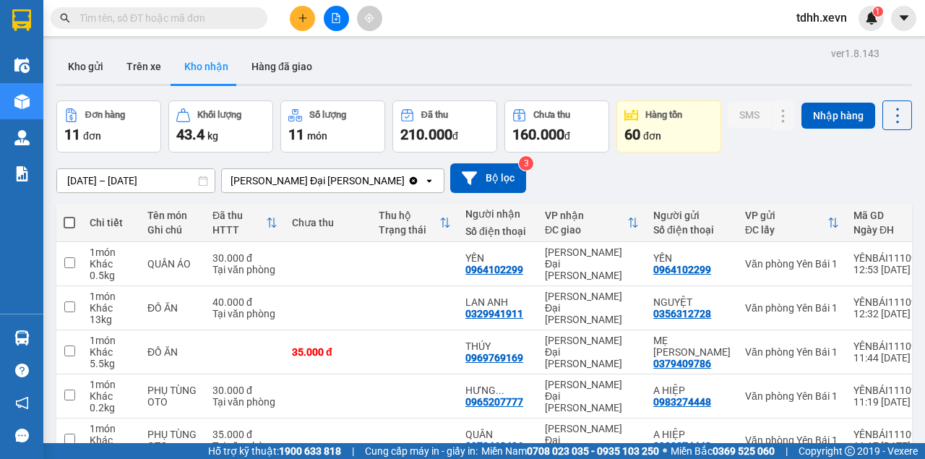
click at [179, 12] on input "text" at bounding box center [164, 18] width 171 height 16
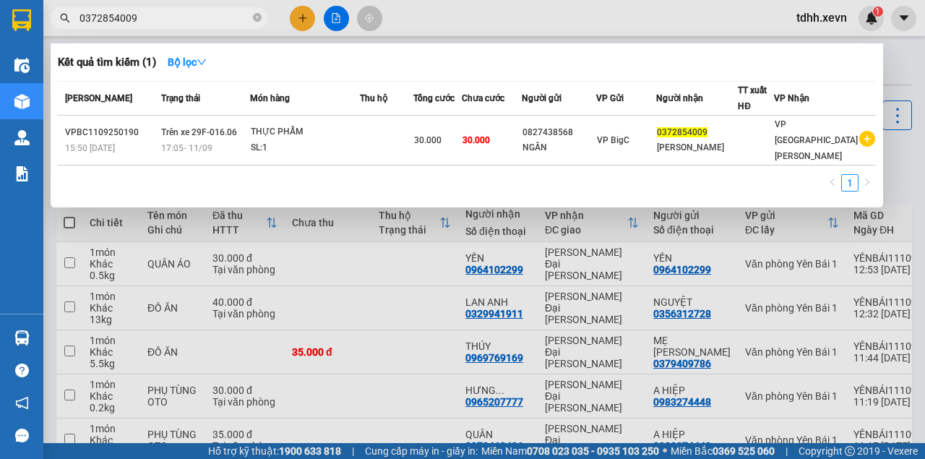
click at [116, 12] on input "0372854009" at bounding box center [164, 18] width 171 height 16
paste input "83223990"
type input "0383223990"
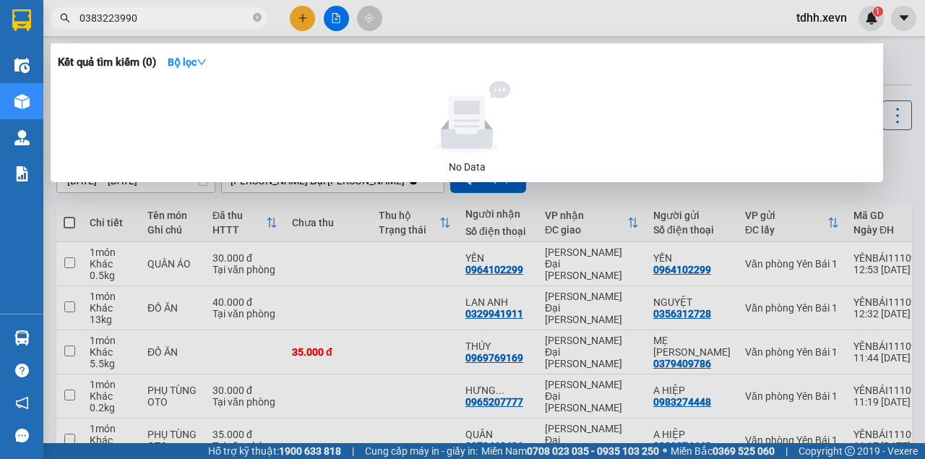
click at [139, 24] on input "0383223990" at bounding box center [164, 18] width 171 height 16
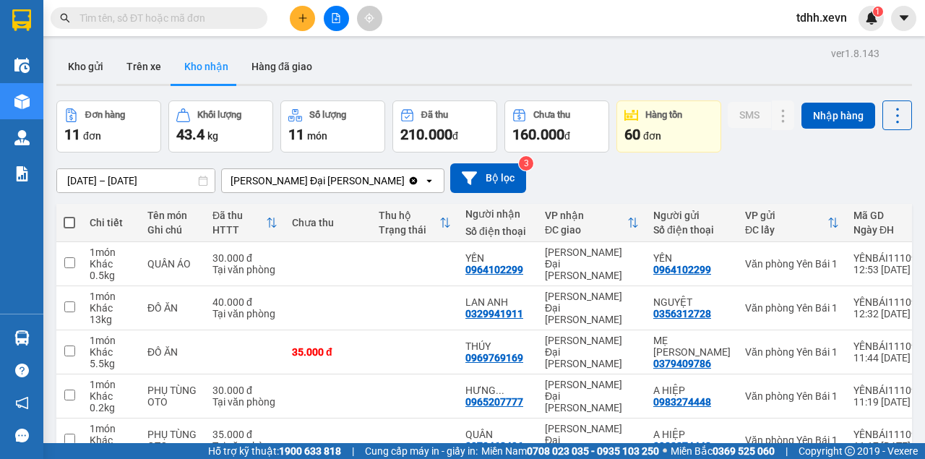
click at [119, 22] on input "text" at bounding box center [164, 18] width 171 height 16
paste input "0912783199"
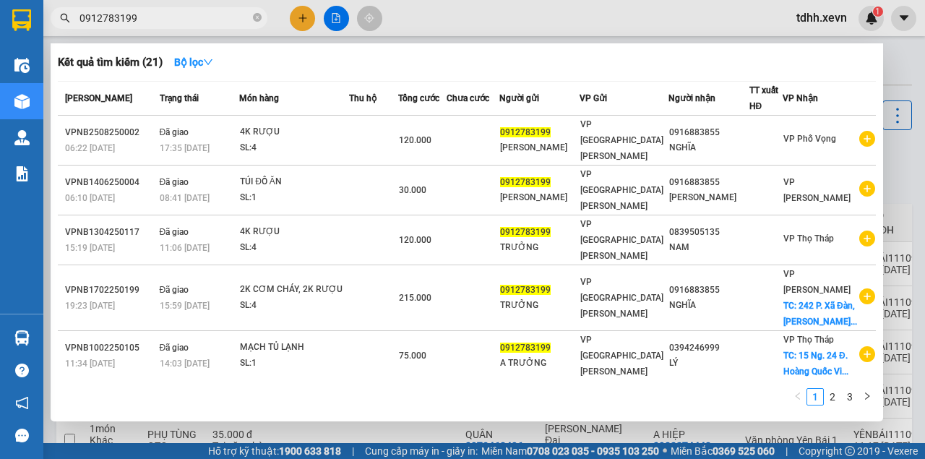
click at [127, 12] on input "0912783199" at bounding box center [164, 18] width 171 height 16
click at [176, 11] on input "0912783199" at bounding box center [164, 18] width 171 height 16
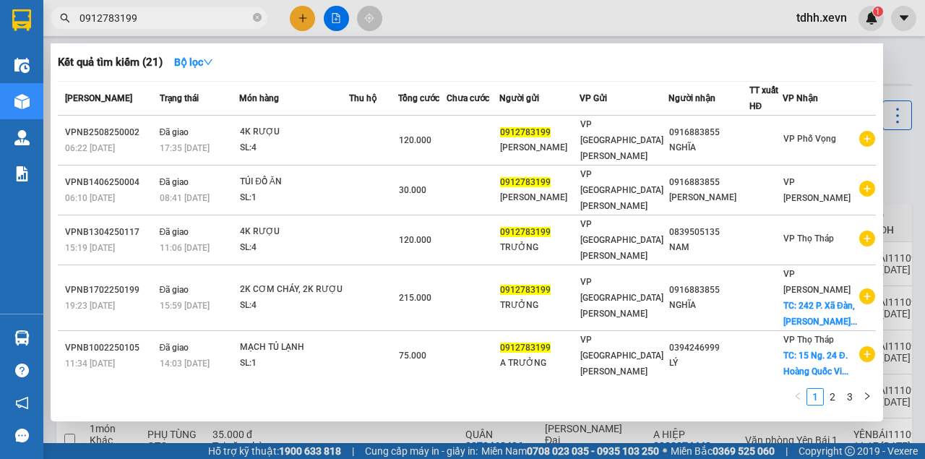
click at [176, 11] on input "0912783199" at bounding box center [164, 18] width 171 height 16
paste input "61600520"
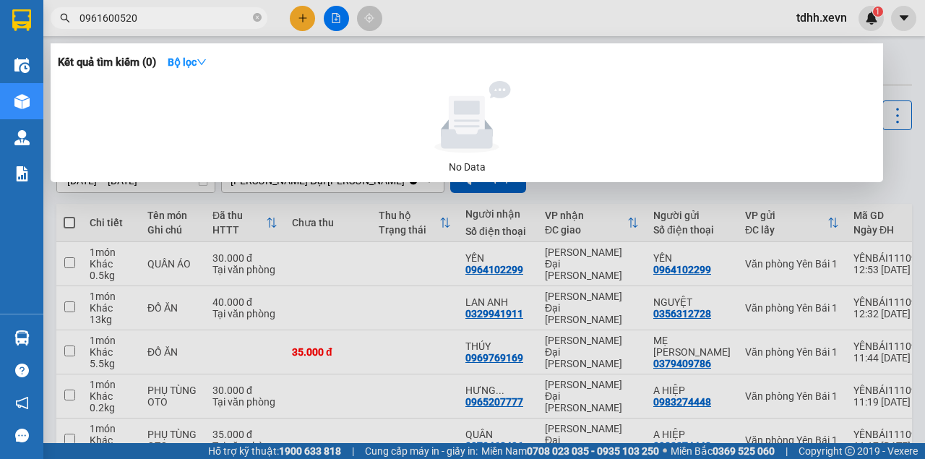
click at [184, 20] on input "0961600520" at bounding box center [164, 18] width 171 height 16
paste input "365017412"
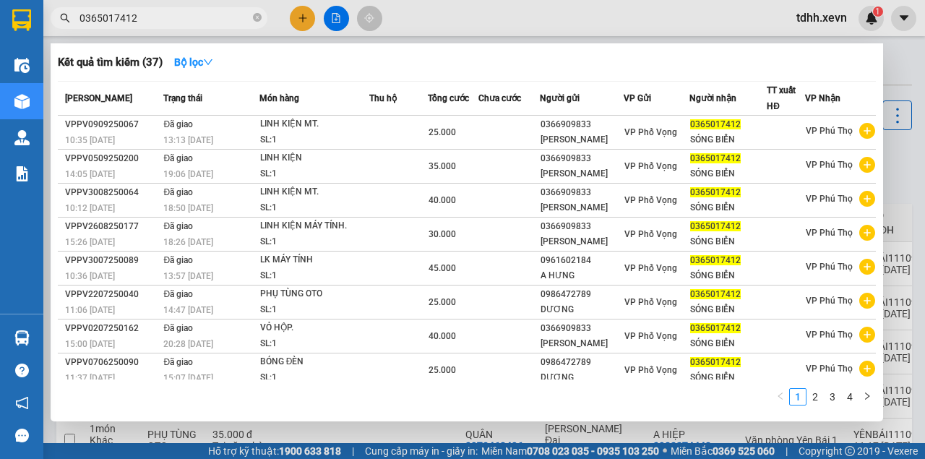
click at [490, 25] on div at bounding box center [462, 229] width 925 height 459
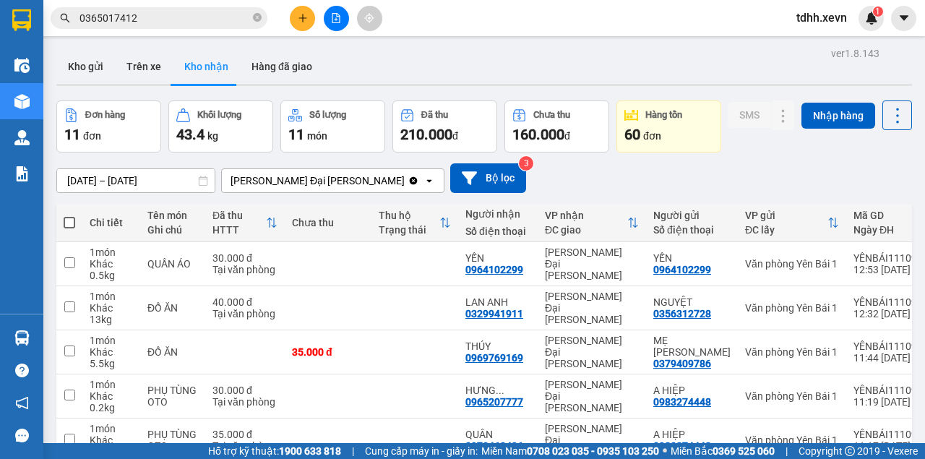
click at [136, 17] on input "0365017412" at bounding box center [164, 18] width 171 height 16
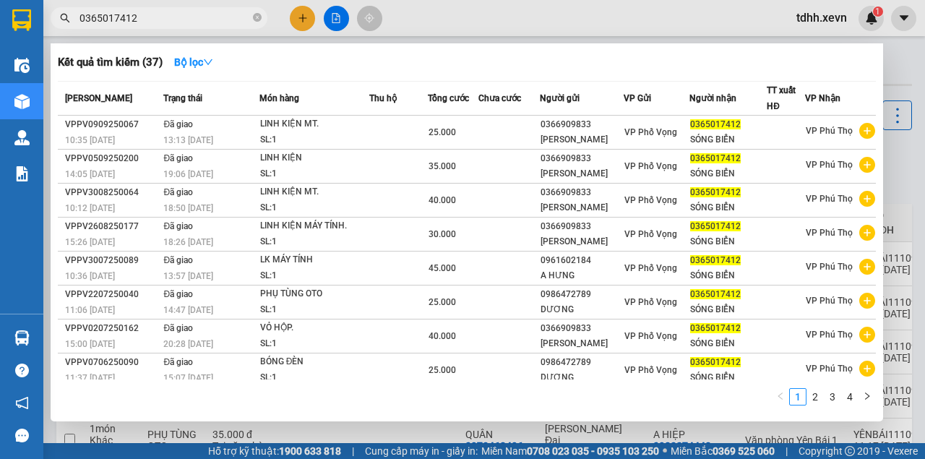
click at [136, 17] on input "0365017412" at bounding box center [164, 18] width 171 height 16
paste input "987068955"
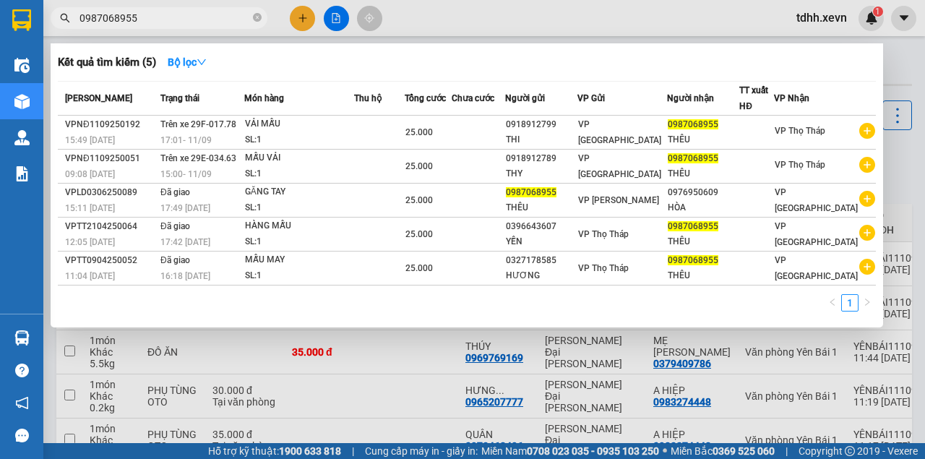
click at [134, 17] on input "0987068955" at bounding box center [164, 18] width 171 height 16
paste input "47471168"
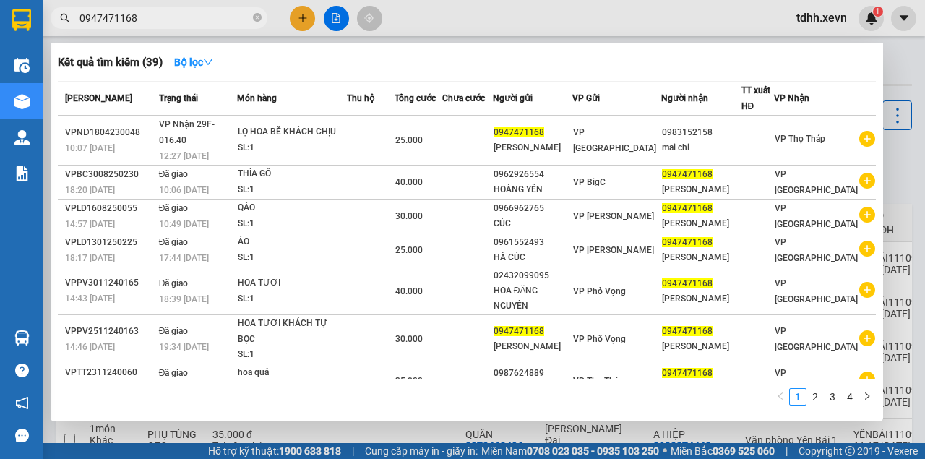
click at [468, 9] on div at bounding box center [462, 229] width 925 height 459
click at [132, 15] on input "0947471168" at bounding box center [164, 18] width 171 height 16
click at [132, 16] on input "0947471168" at bounding box center [164, 18] width 171 height 16
paste input "62100706"
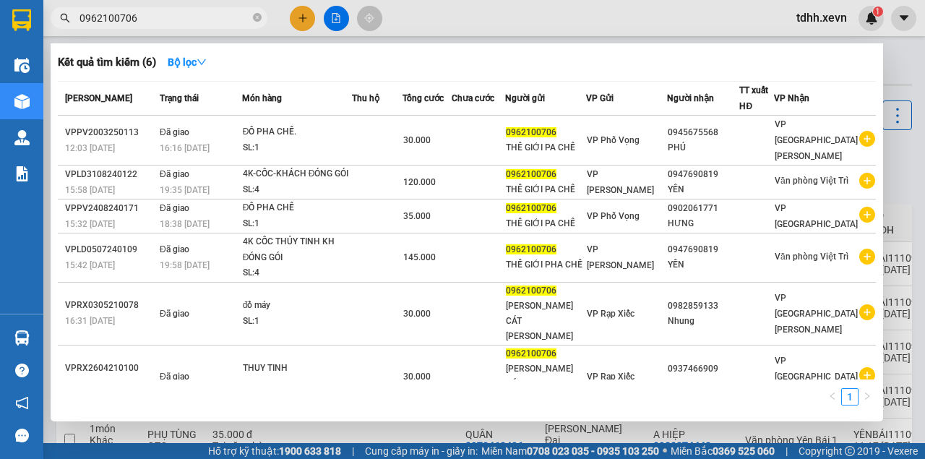
click at [121, 20] on input "0962100706" at bounding box center [164, 18] width 171 height 16
paste input "822054192"
type input "0822054192"
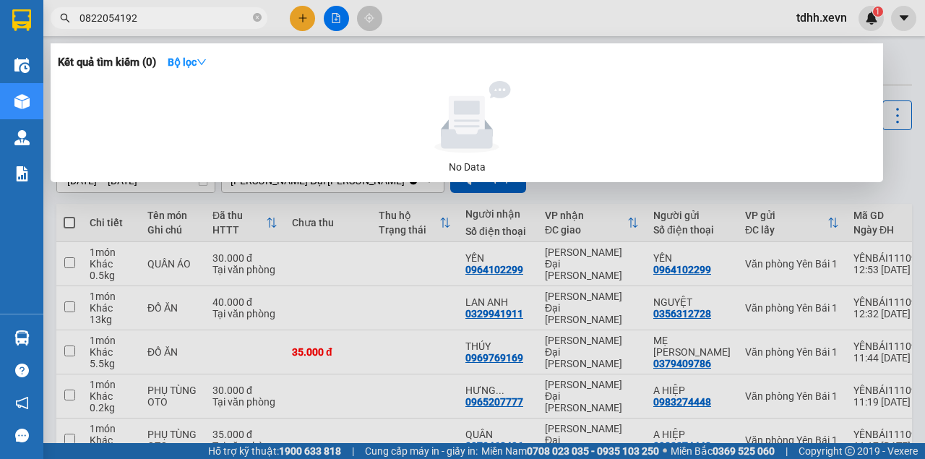
click at [182, 16] on input "0822054192" at bounding box center [164, 18] width 171 height 16
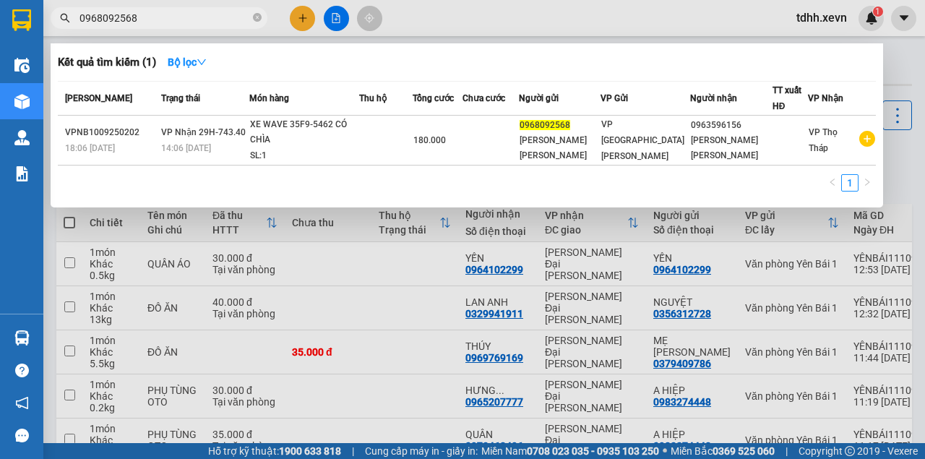
click at [177, 14] on input "0968092568" at bounding box center [164, 18] width 171 height 16
paste input "886266303"
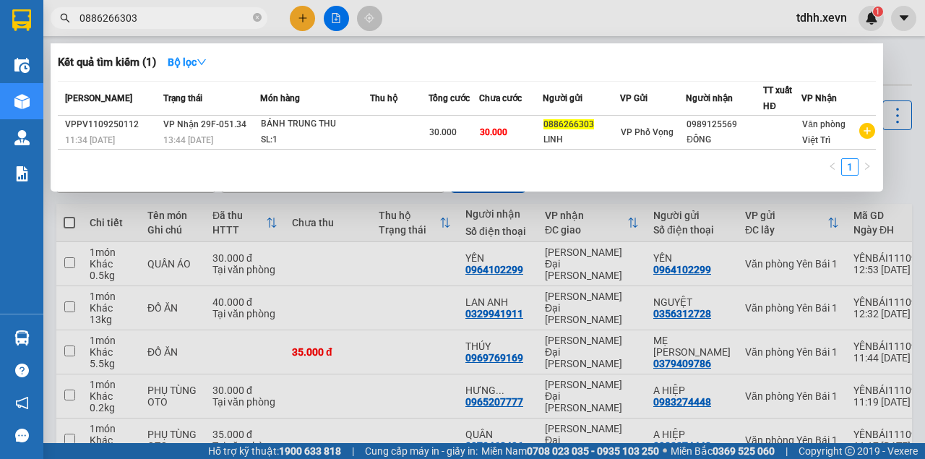
click at [228, 19] on input "0886266303" at bounding box center [164, 18] width 171 height 16
paste input "336336236"
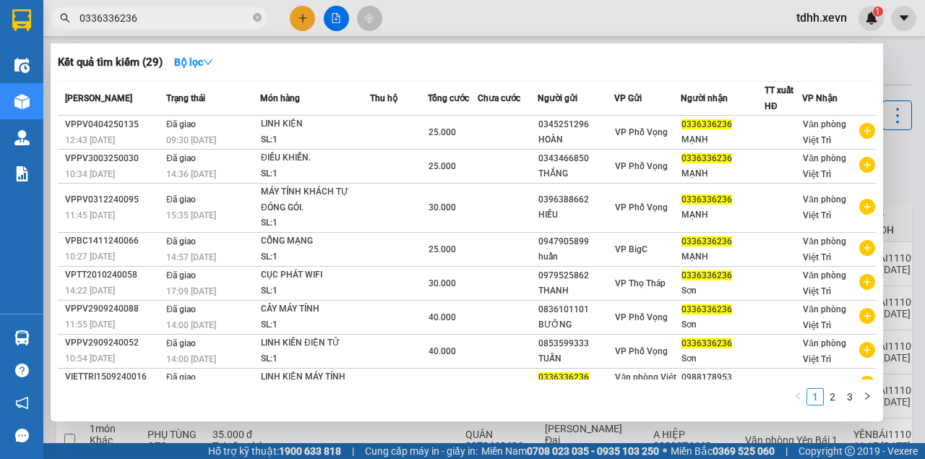
click at [176, 17] on input "0336336236" at bounding box center [164, 18] width 171 height 16
paste input "965367769"
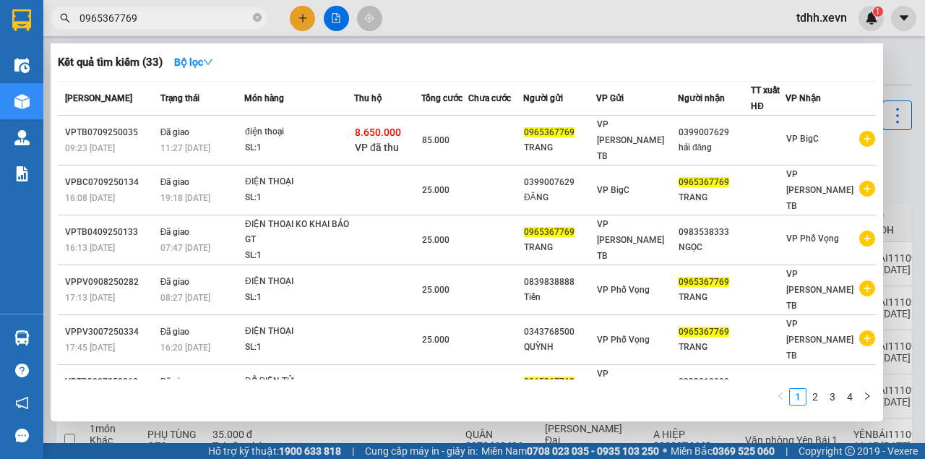
click at [147, 19] on input "0965367769" at bounding box center [164, 18] width 171 height 16
paste input "8698921691"
type input "08698921691"
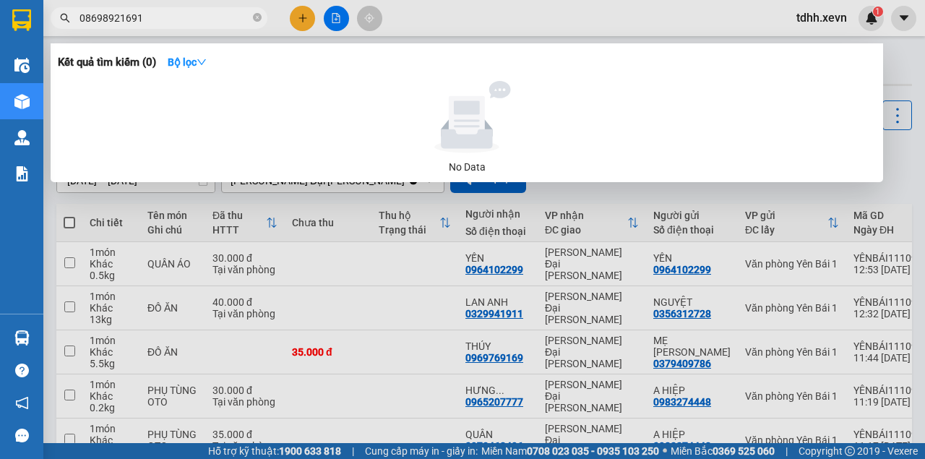
click at [156, 21] on input "08698921691" at bounding box center [164, 18] width 171 height 16
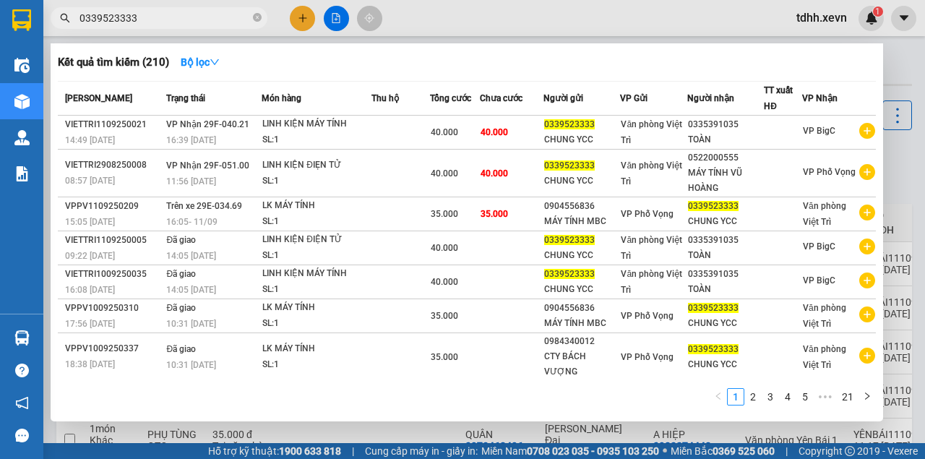
click at [481, 13] on div at bounding box center [462, 229] width 925 height 459
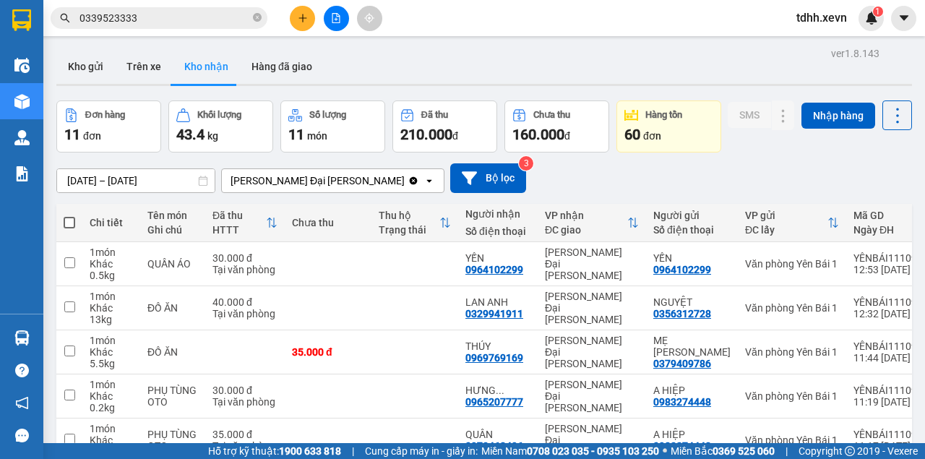
click at [215, 14] on input "0339523333" at bounding box center [164, 18] width 171 height 16
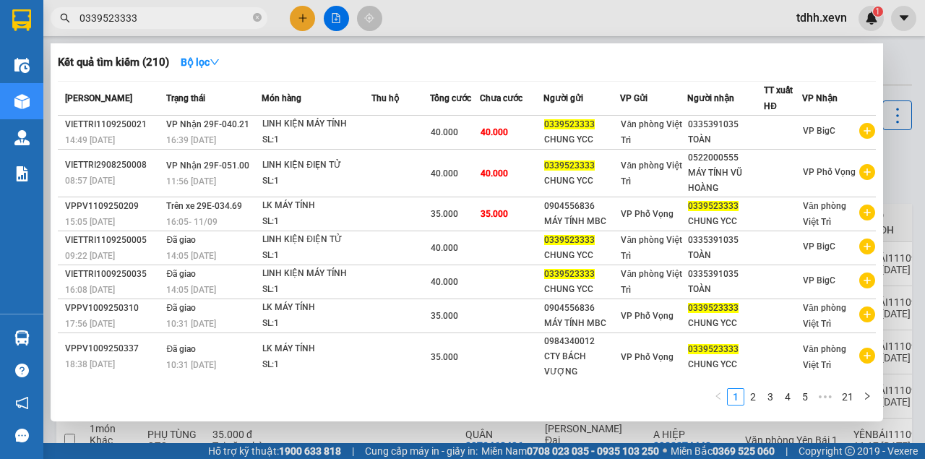
click at [215, 15] on input "0339523333" at bounding box center [164, 18] width 171 height 16
paste input "28115115"
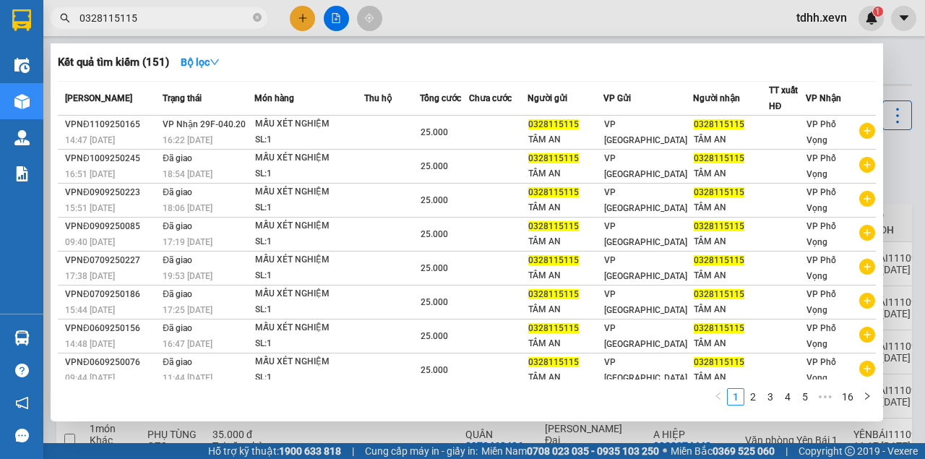
click at [170, 19] on input "0328115115" at bounding box center [164, 18] width 171 height 16
paste input "927835599"
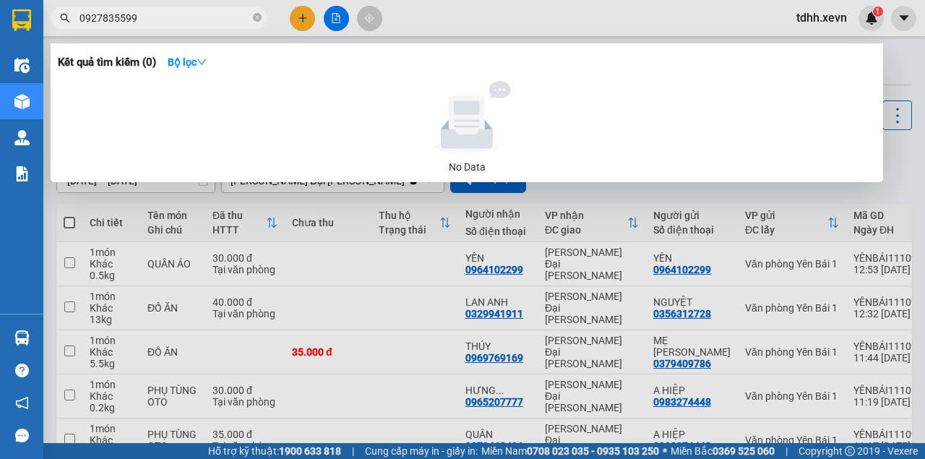
click at [163, 19] on input "0927835599" at bounding box center [164, 18] width 171 height 16
click at [185, 14] on input "0927835599" at bounding box center [164, 18] width 171 height 16
paste input "84199863"
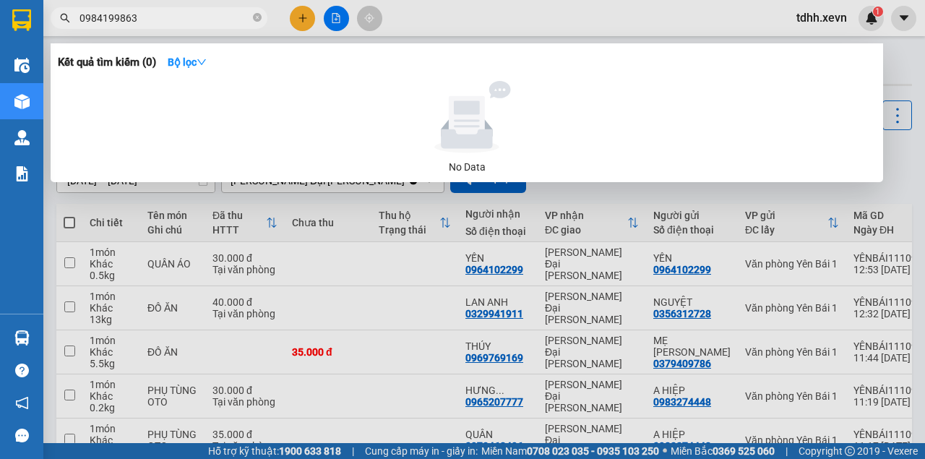
click at [183, 25] on input "0984199863" at bounding box center [164, 18] width 171 height 16
paste input "6511067"
click at [571, 192] on div at bounding box center [462, 229] width 925 height 459
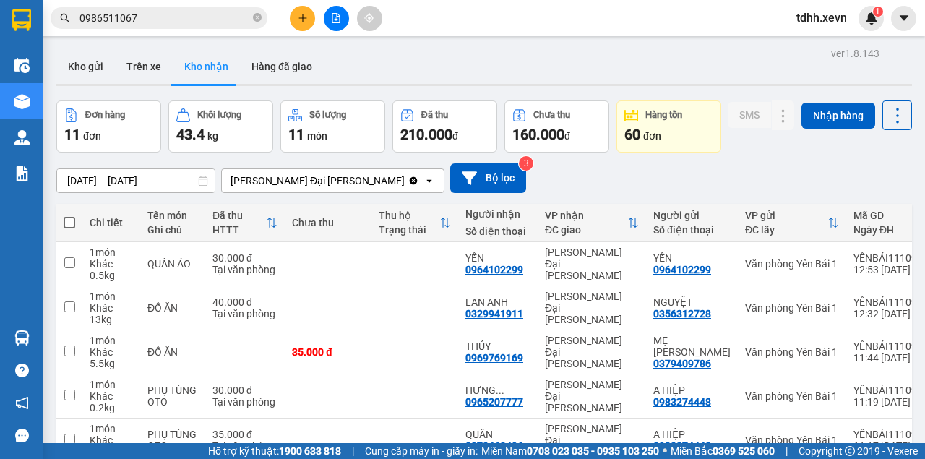
click at [143, 19] on input "0986511067" at bounding box center [164, 18] width 171 height 16
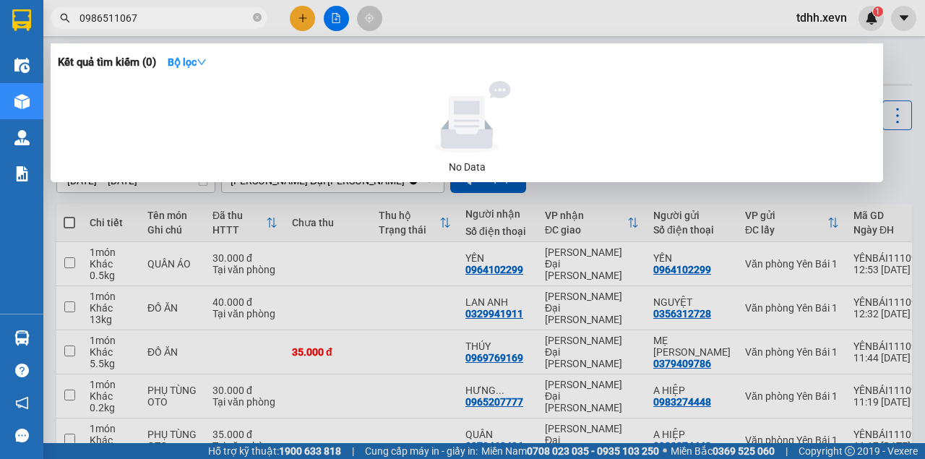
click at [143, 19] on input "0986511067" at bounding box center [164, 18] width 171 height 16
paste input "65535999"
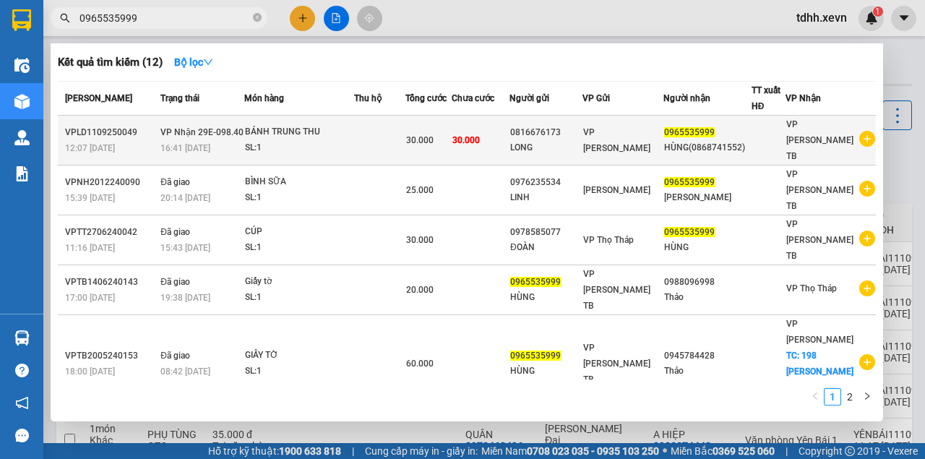
click at [314, 140] on div "SL: 1" at bounding box center [299, 148] width 108 height 16
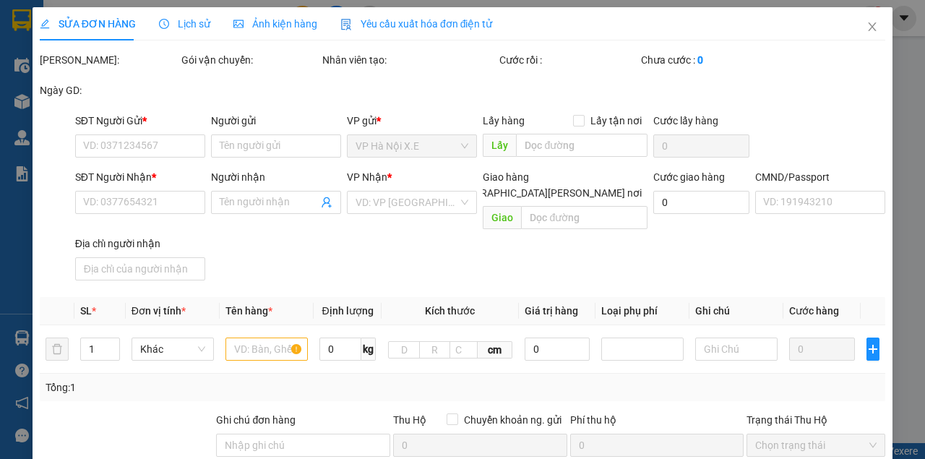
click at [178, 27] on span "Lịch sử" at bounding box center [184, 24] width 51 height 12
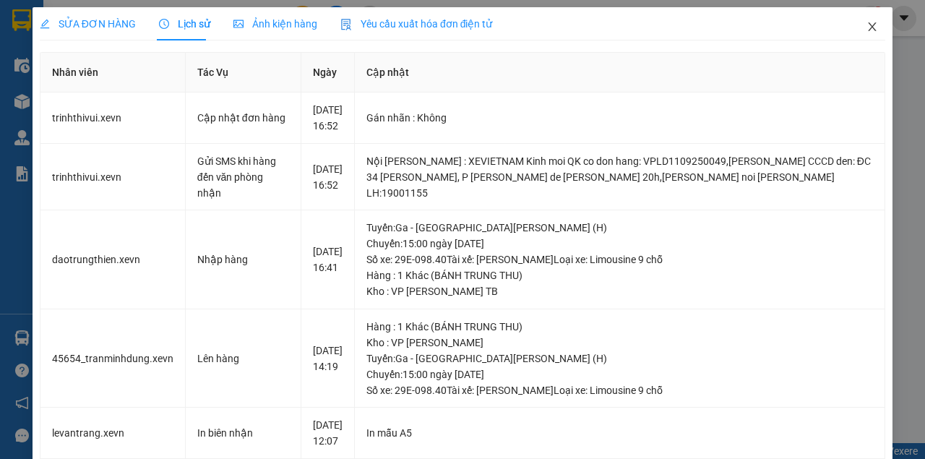
click at [877, 20] on span "Close" at bounding box center [872, 27] width 40 height 40
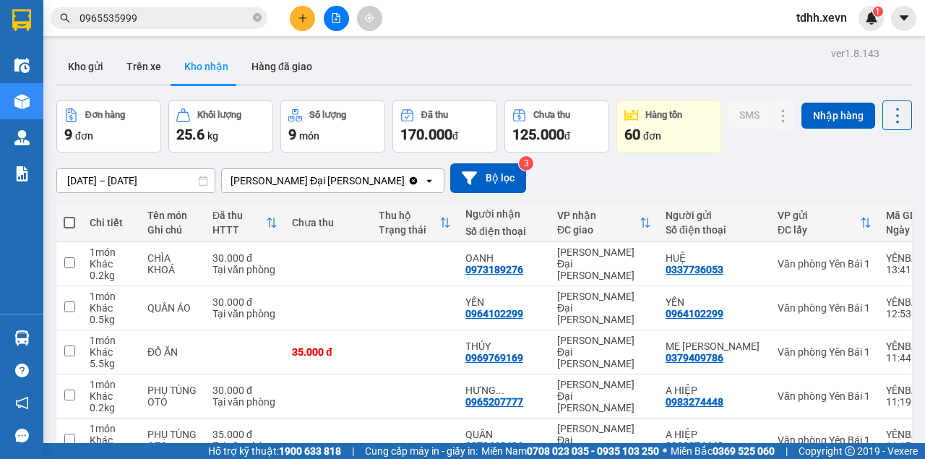
click at [142, 15] on input "0965535999" at bounding box center [164, 18] width 171 height 16
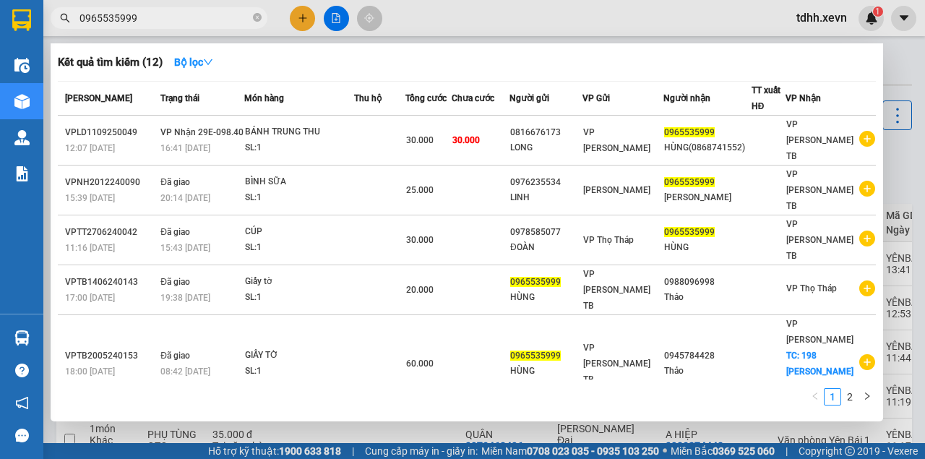
click at [142, 15] on input "0965535999" at bounding box center [164, 18] width 171 height 16
paste input "8668060"
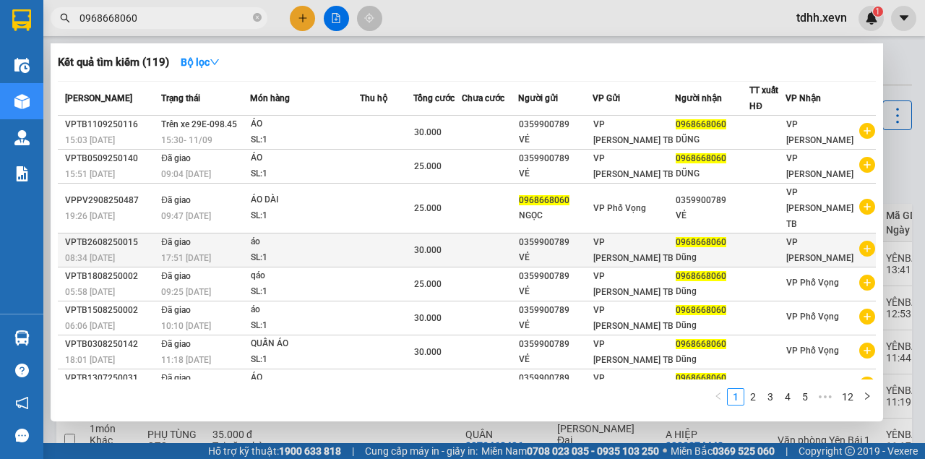
type input "0968668060"
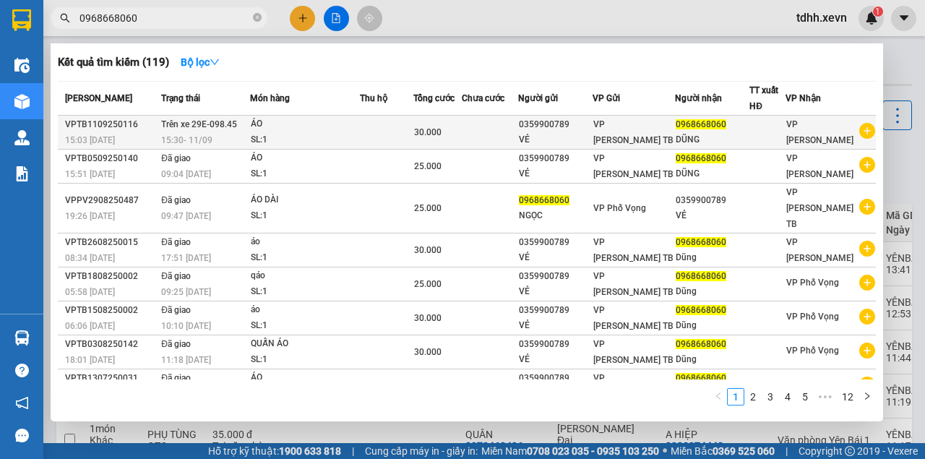
click at [222, 139] on div "15:30 - 11/09" at bounding box center [205, 140] width 88 height 16
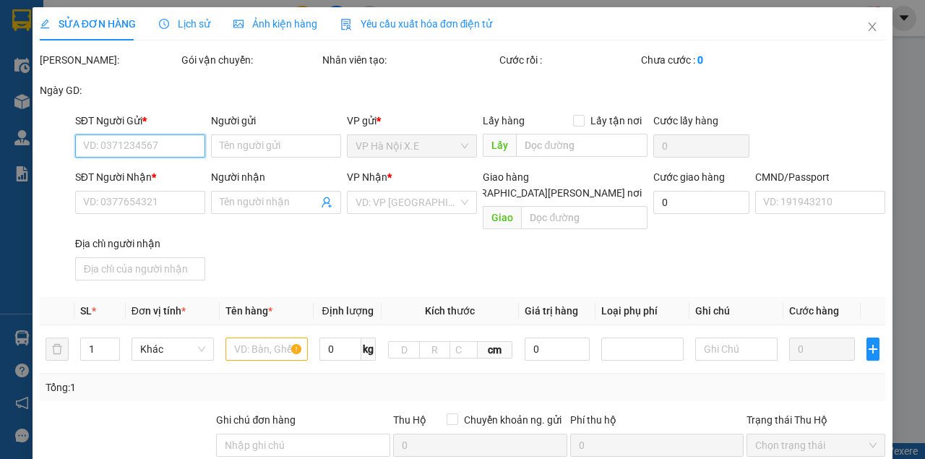
type input "0359900789"
type input "VẺ"
type input "0968668060"
type input "DŨNG"
type input "SHIP 0969627622 HÙNG"
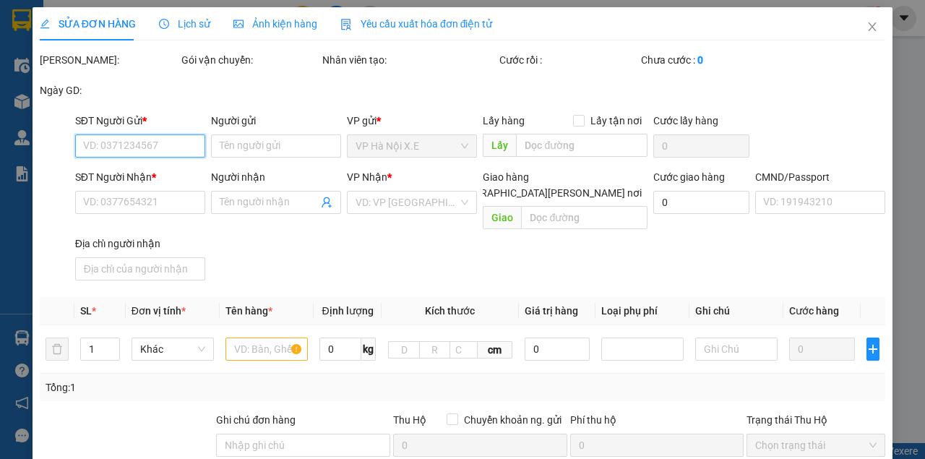
type input "30.000"
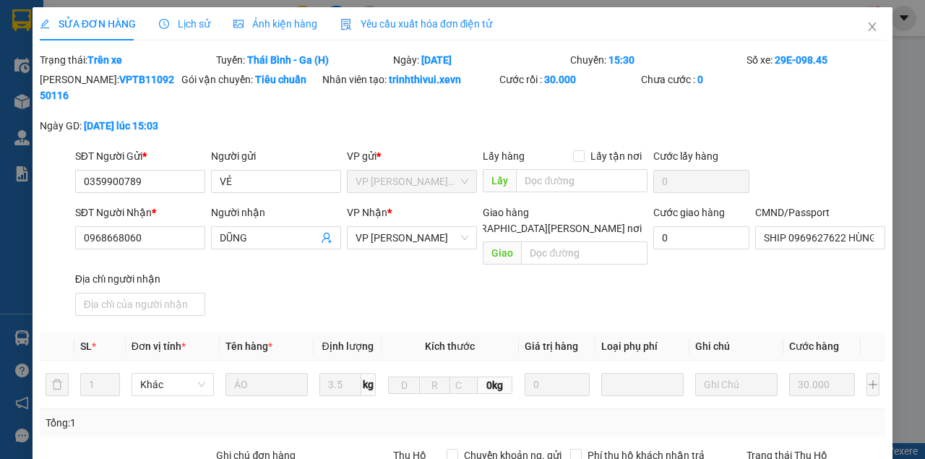
click at [179, 14] on div "Lịch sử" at bounding box center [184, 23] width 51 height 33
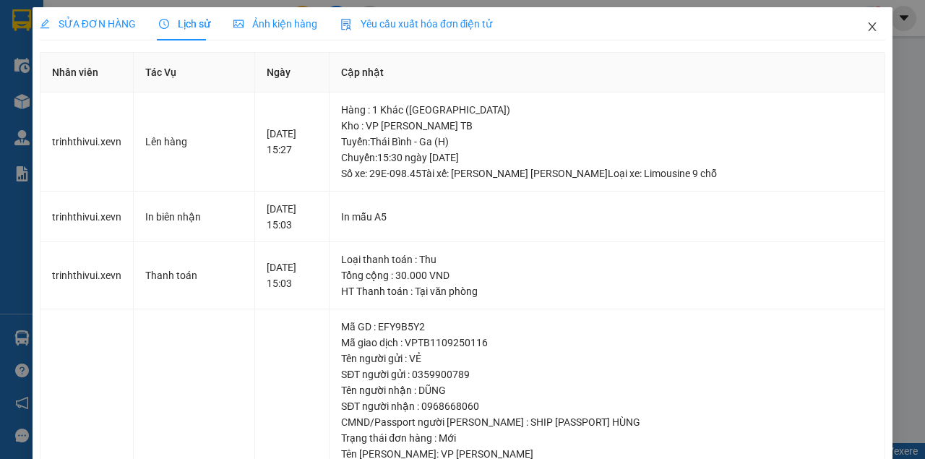
click at [859, 32] on span "Close" at bounding box center [872, 27] width 40 height 40
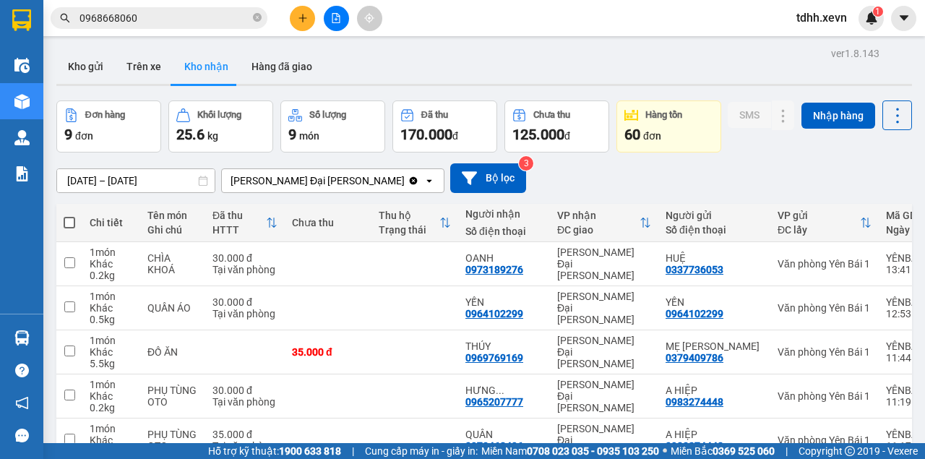
click at [127, 19] on input "0968668060" at bounding box center [164, 18] width 171 height 16
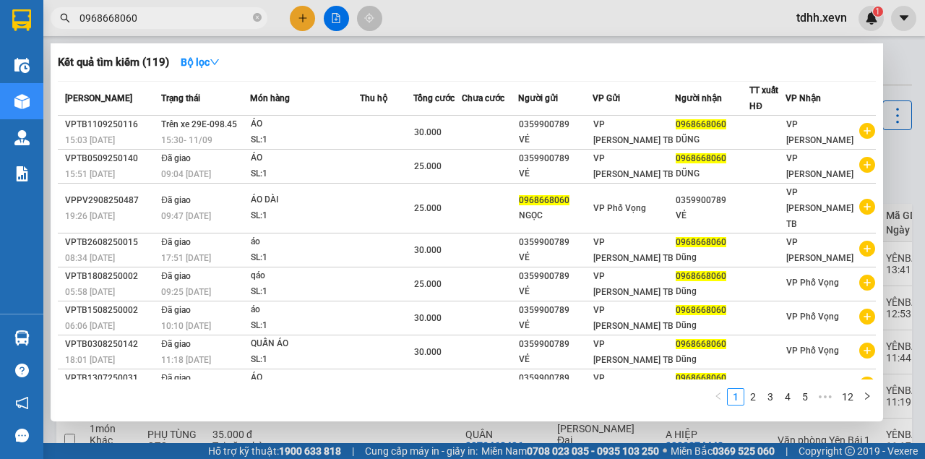
click at [127, 19] on input "0968668060" at bounding box center [164, 18] width 171 height 16
paste input "04280159"
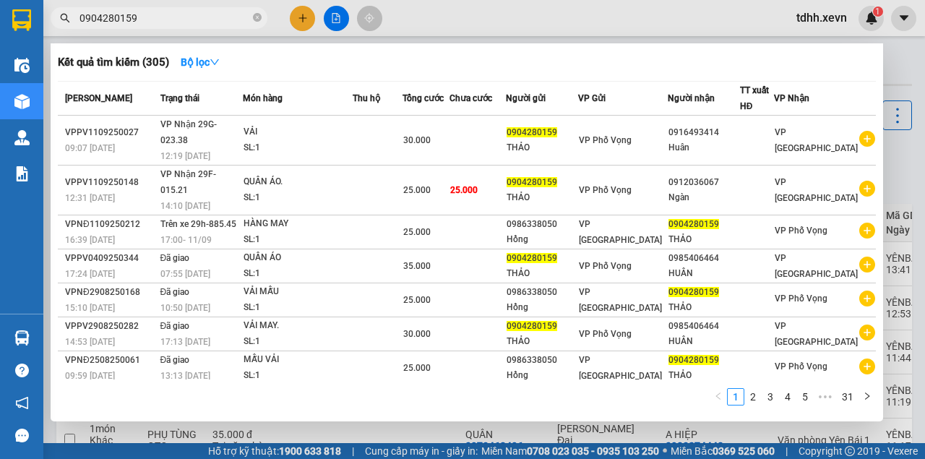
type input "0904280159"
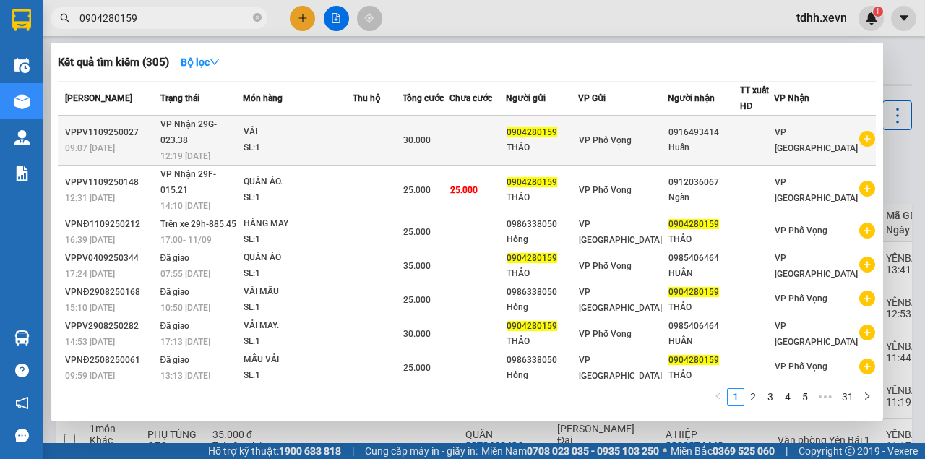
click at [395, 137] on td at bounding box center [378, 141] width 50 height 50
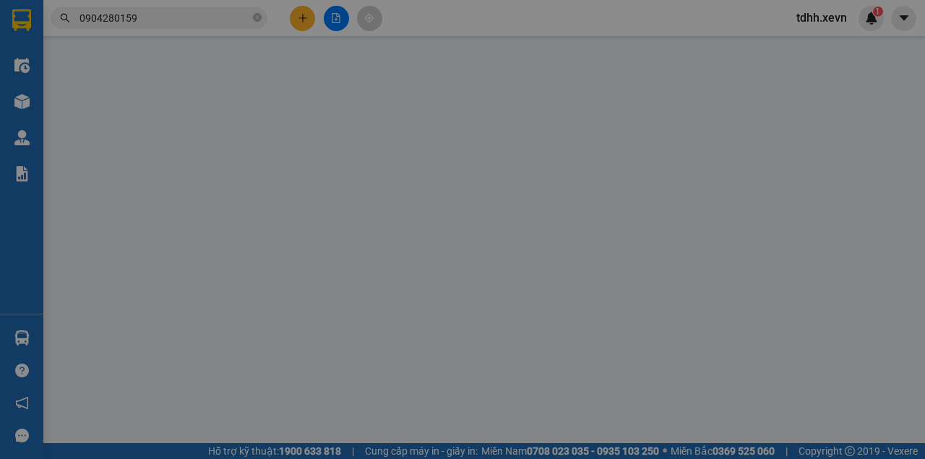
type input "0904280159"
type input "THẢO"
type input "0916493414"
type input "Huân"
type input "036062005298 NGUYỄN TIẾN ĐẠT"
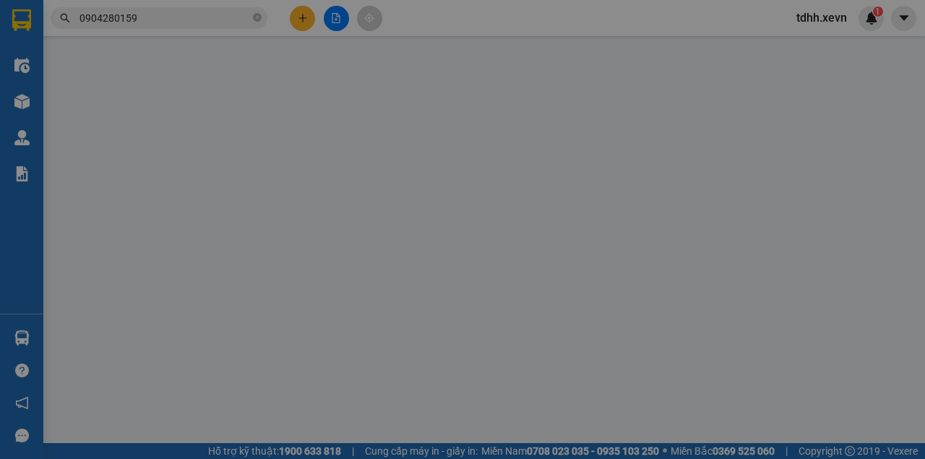
type input ",0912036067 số cũ"
type input "30.000"
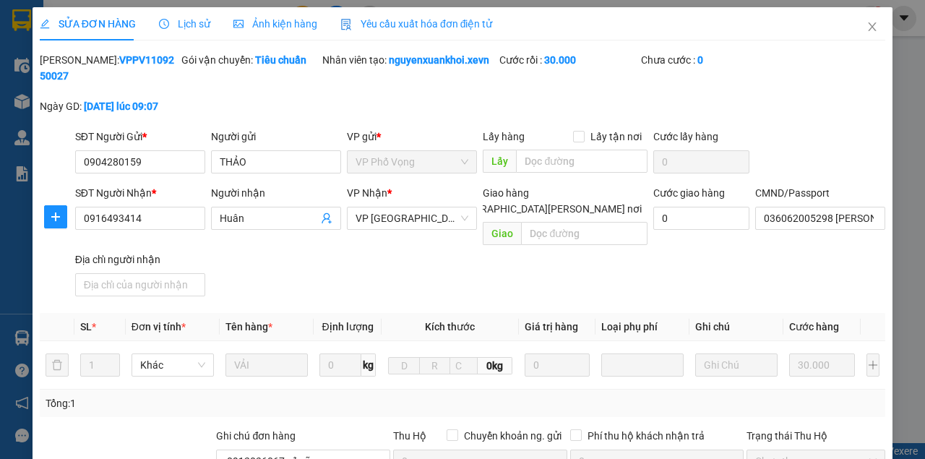
click at [182, 25] on span "Lịch sử" at bounding box center [184, 24] width 51 height 12
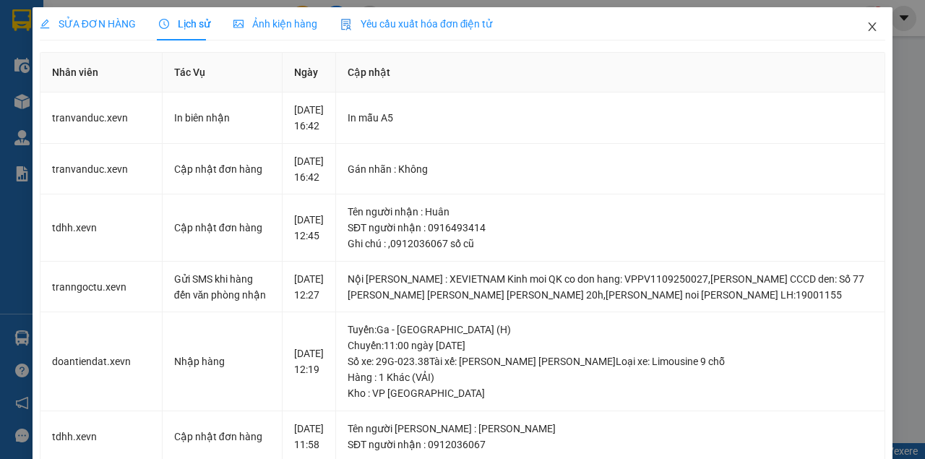
click at [867, 25] on icon "close" at bounding box center [873, 27] width 12 height 12
drag, startPoint x: 864, startPoint y: 25, endPoint x: 208, endPoint y: 74, distance: 658.0
click at [864, 26] on div "1" at bounding box center [871, 18] width 25 height 25
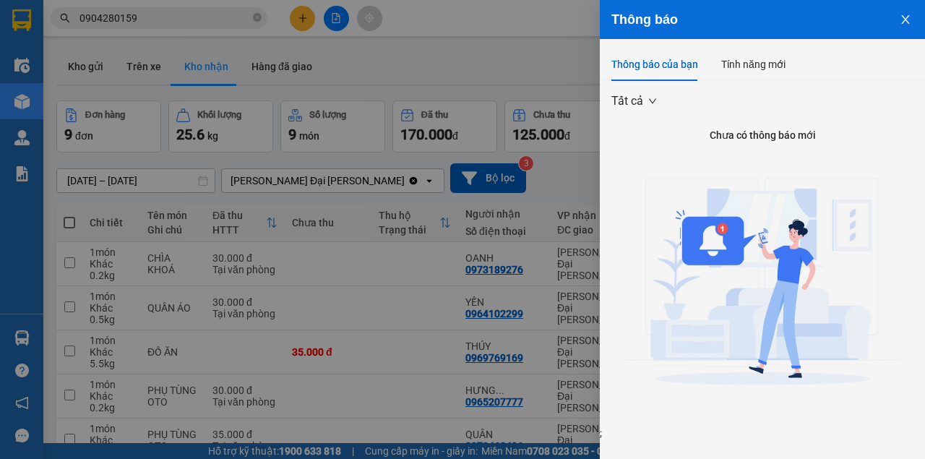
click at [173, 20] on div at bounding box center [462, 229] width 925 height 459
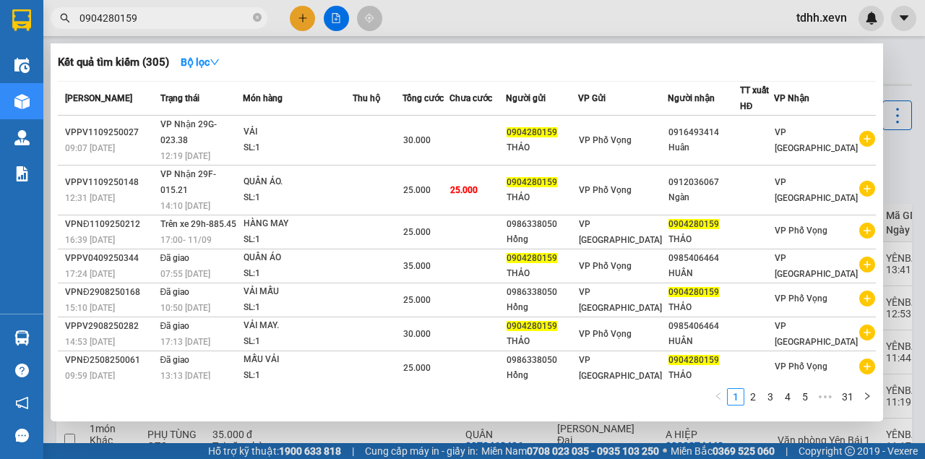
click at [172, 14] on input "0904280159" at bounding box center [164, 18] width 171 height 16
paste input "3843132071"
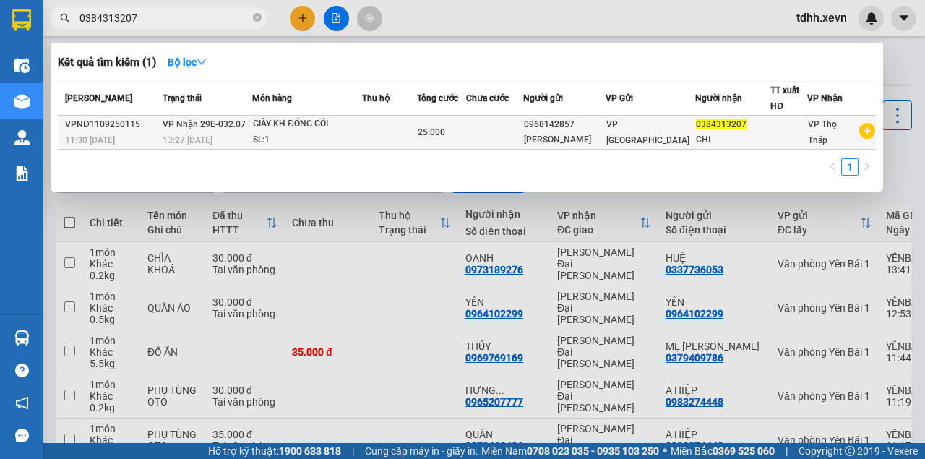
type input "0384313207"
click at [252, 126] on td "VP Nhận 29E-032.07 13:27 - 11/09" at bounding box center [206, 133] width 94 height 34
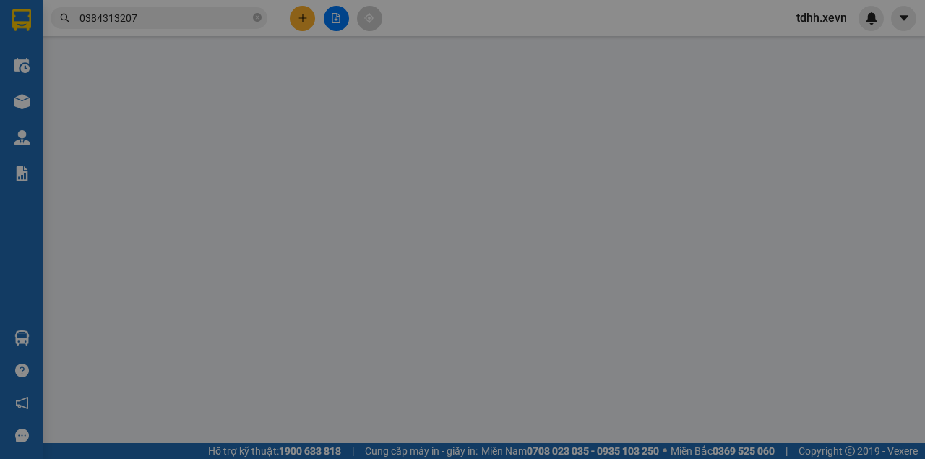
type input "0968142857"
type input "CHỊ PHƯƠNG"
type input "0384313207"
type input "CHI"
type input "SMS"
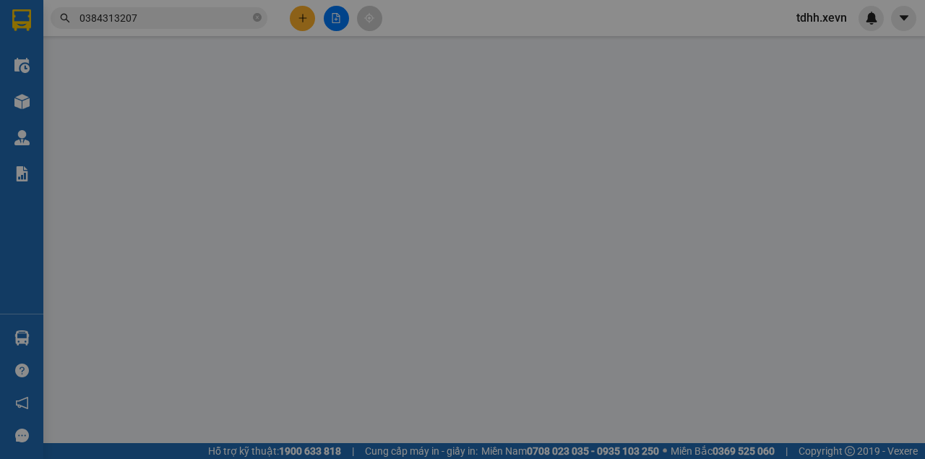
type input "25.000"
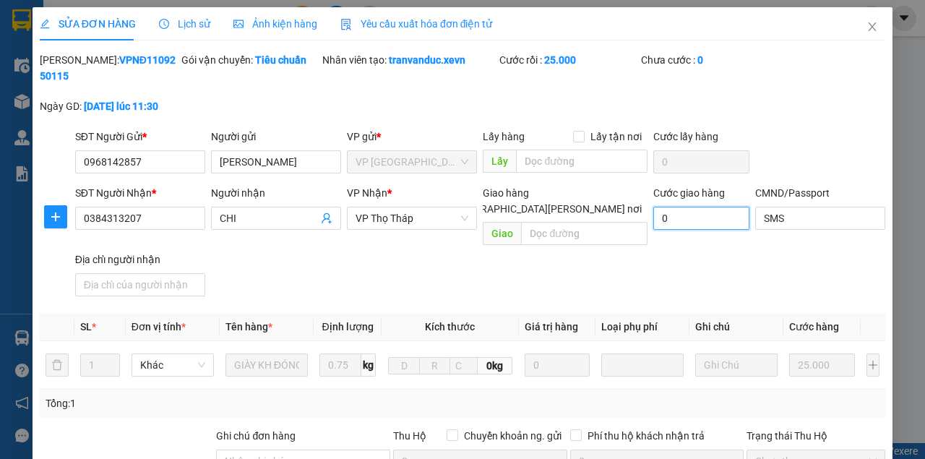
click at [681, 214] on input "0" at bounding box center [701, 218] width 96 height 23
type input "4"
type input "25.004"
type input "4"
type input "40"
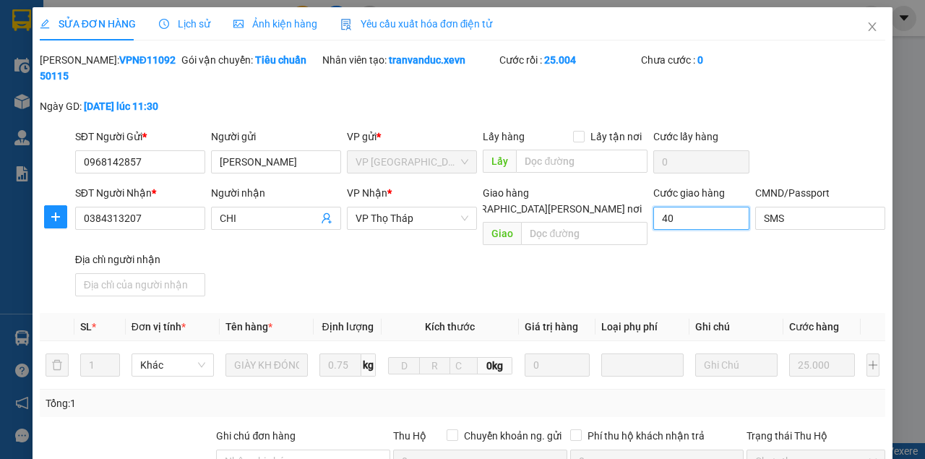
type input "25.040"
type input "40"
type input "400"
type input "25.400"
type input "400"
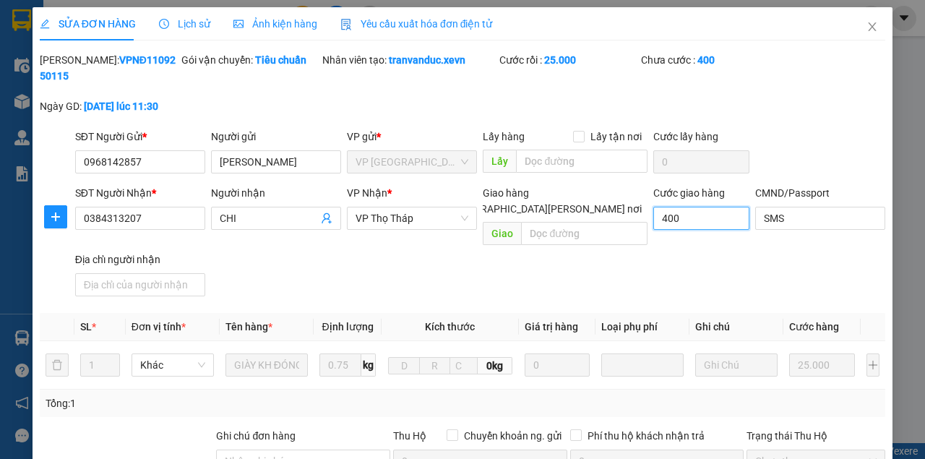
type input "4.000"
type input "29.000"
type input "4.000"
type input "40.000"
type input "65.000"
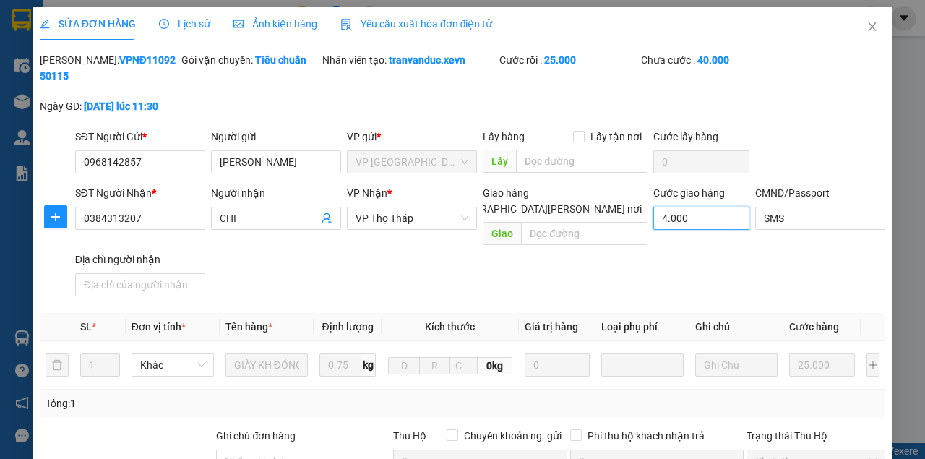
type input "40.000"
click at [443, 203] on input "[GEOGRAPHIC_DATA] tận nơi" at bounding box center [438, 208] width 10 height 10
checkbox input "true"
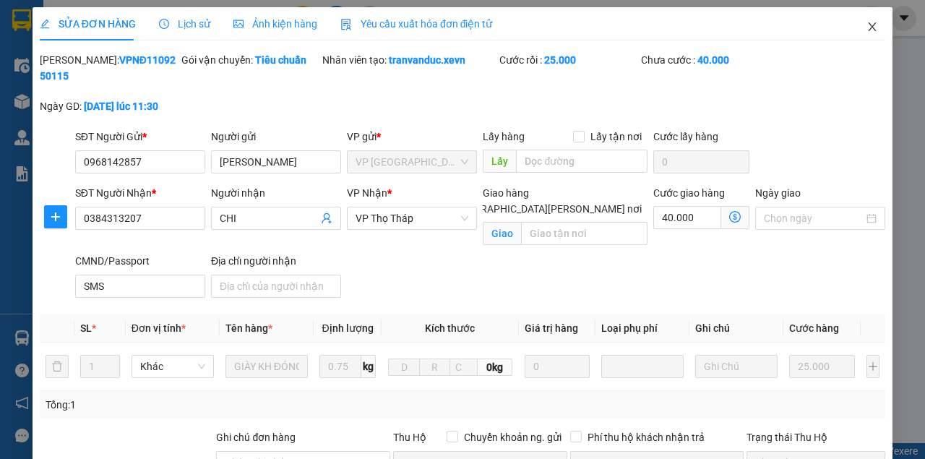
click at [867, 30] on icon "close" at bounding box center [873, 27] width 12 height 12
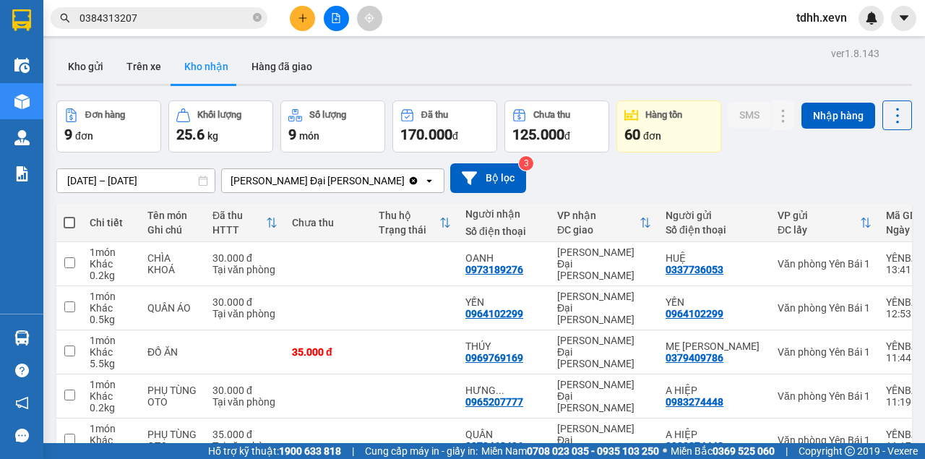
click at [191, 22] on input "0384313207" at bounding box center [164, 18] width 171 height 16
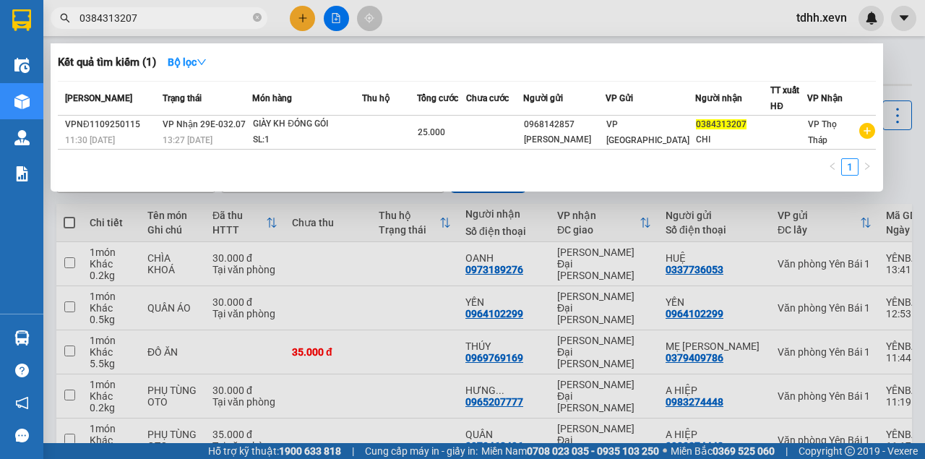
click at [192, 22] on input "0384313207" at bounding box center [164, 18] width 171 height 16
paste input "995999666"
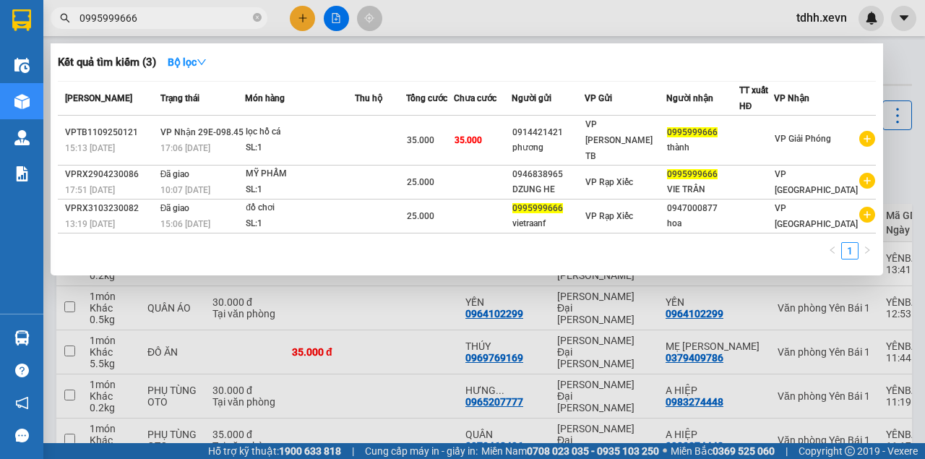
type input "0995999666"
click at [551, 26] on div at bounding box center [462, 229] width 925 height 459
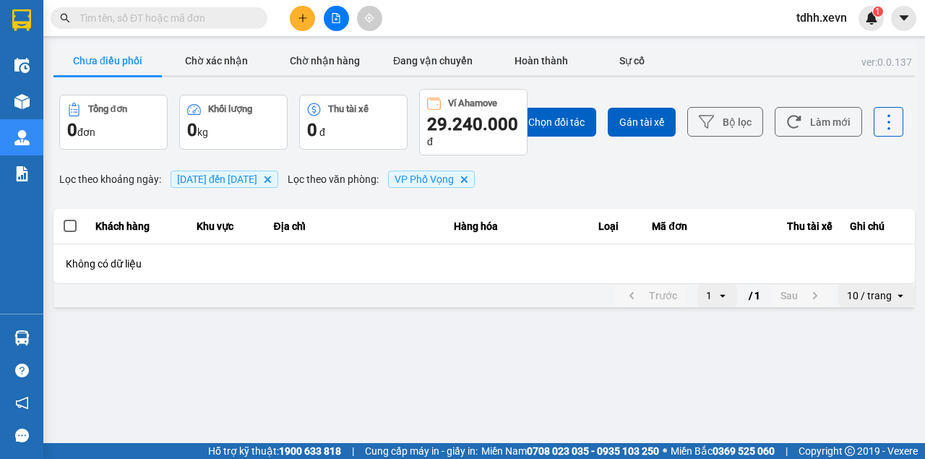
click at [216, 6] on div "Kết quả tìm kiếm ( 0 ) Bộ lọc No Data" at bounding box center [141, 18] width 282 height 25
click at [212, 15] on input "text" at bounding box center [164, 18] width 171 height 16
paste input "0969658585"
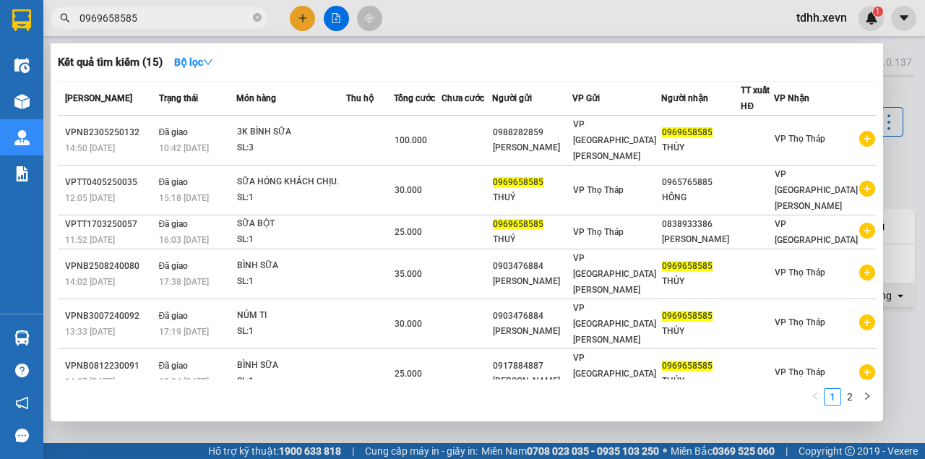
type input "0969658585"
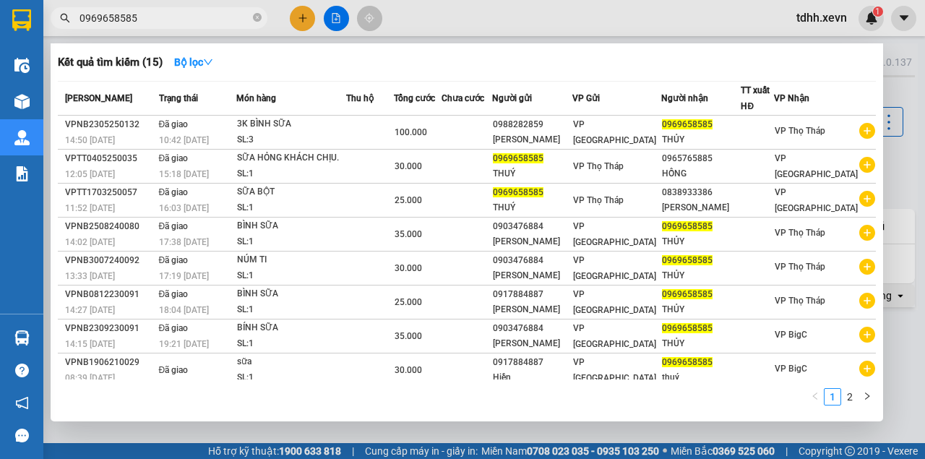
click at [147, 22] on input "0969658585" at bounding box center [164, 18] width 171 height 16
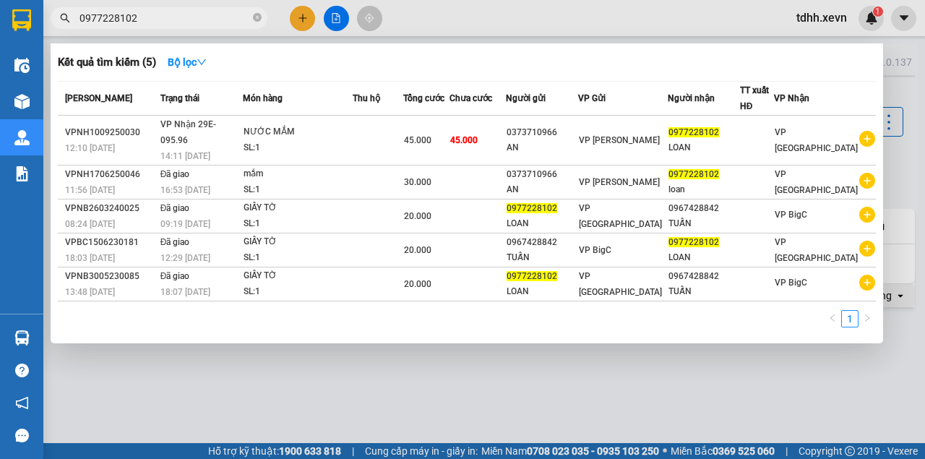
click at [165, 17] on input "0977228102" at bounding box center [164, 18] width 171 height 16
paste input "12366338"
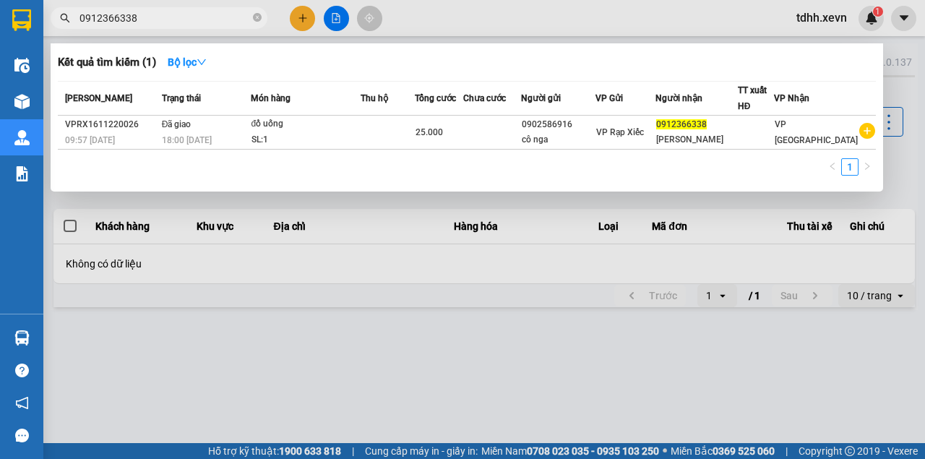
drag, startPoint x: 320, startPoint y: 379, endPoint x: 326, endPoint y: 356, distance: 23.8
click at [322, 376] on div at bounding box center [462, 229] width 925 height 459
click at [208, 20] on input "0912366338" at bounding box center [164, 18] width 171 height 16
drag, startPoint x: 208, startPoint y: 20, endPoint x: 389, endPoint y: 171, distance: 235.5
click at [282, 31] on div "Kết quả tìm kiếm ( 1 ) Bộ lọc Mã ĐH Trạng thái Món hàng Thu hộ Tổng cước Chưa c…" at bounding box center [141, 18] width 282 height 25
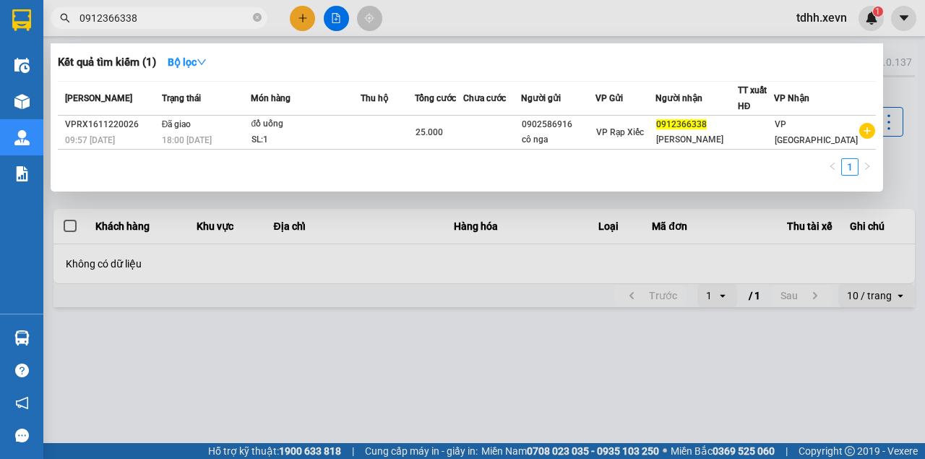
drag, startPoint x: 389, startPoint y: 171, endPoint x: 429, endPoint y: 199, distance: 48.9
click at [0, 18] on div "Kết quả tìm kiếm ( 1 ) Bộ lọc Mã ĐH Trạng thái Món hàng Thu hộ Tổng cước Chưa c…" at bounding box center [0, 18] width 0 height 0
click at [171, 9] on span "0912366338" at bounding box center [159, 18] width 217 height 22
click at [171, 18] on input "0912366338" at bounding box center [164, 18] width 171 height 16
click at [171, 19] on input "0912366338" at bounding box center [164, 18] width 171 height 16
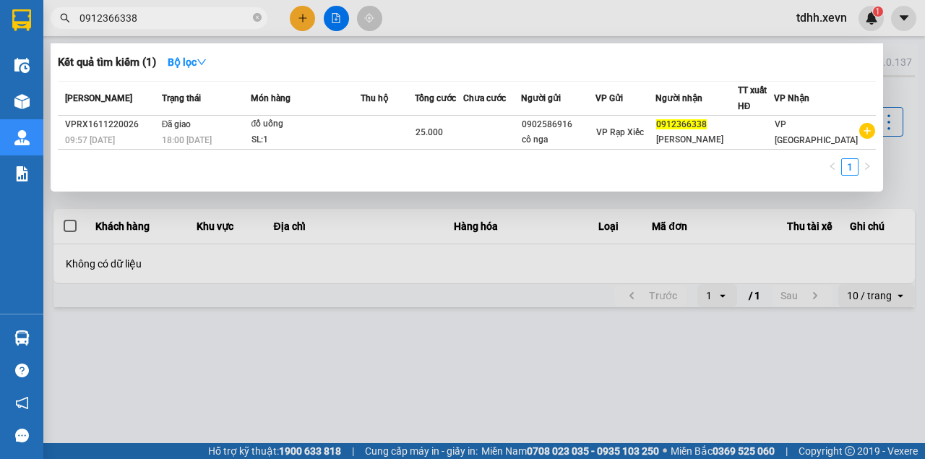
paste input "8650289881"
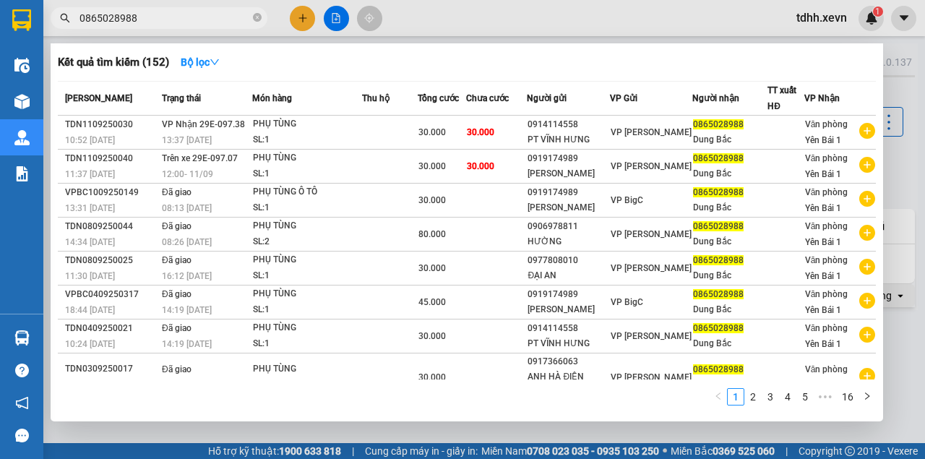
click at [145, 20] on input "0865028988" at bounding box center [164, 18] width 171 height 16
paste input "9188391"
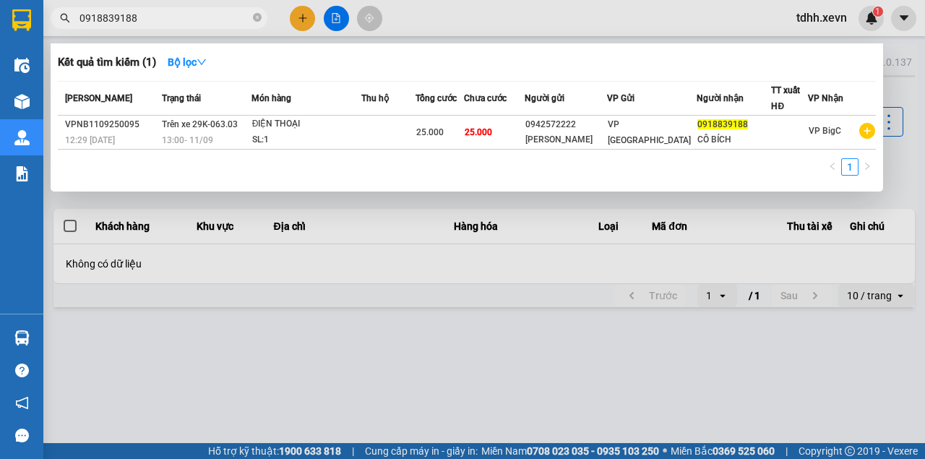
click at [163, 23] on input "0918839188" at bounding box center [164, 18] width 171 height 16
paste input "85387666"
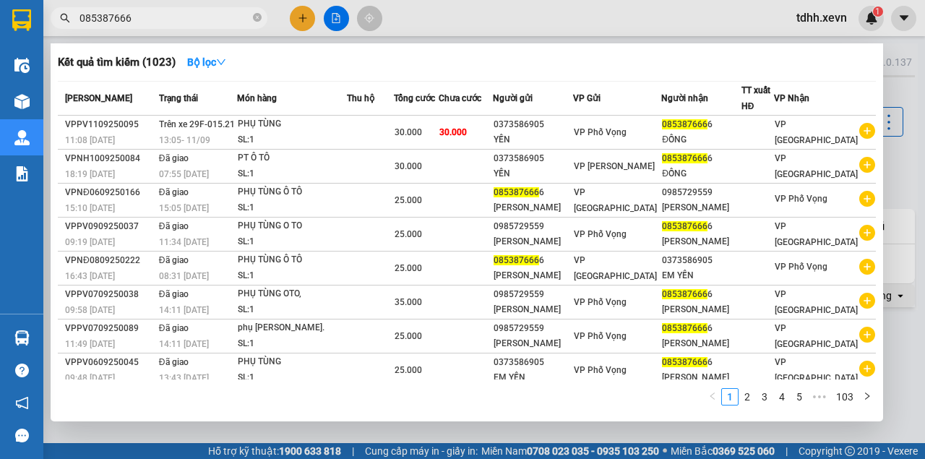
click at [199, 14] on input "085387666" at bounding box center [164, 18] width 171 height 16
paste input "904368875"
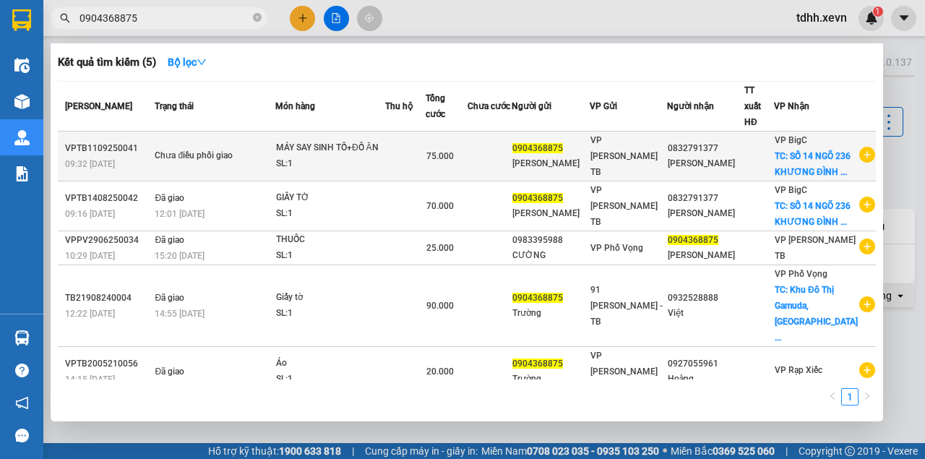
type input "0904368875"
click at [330, 165] on div "SL: 1" at bounding box center [330, 164] width 108 height 16
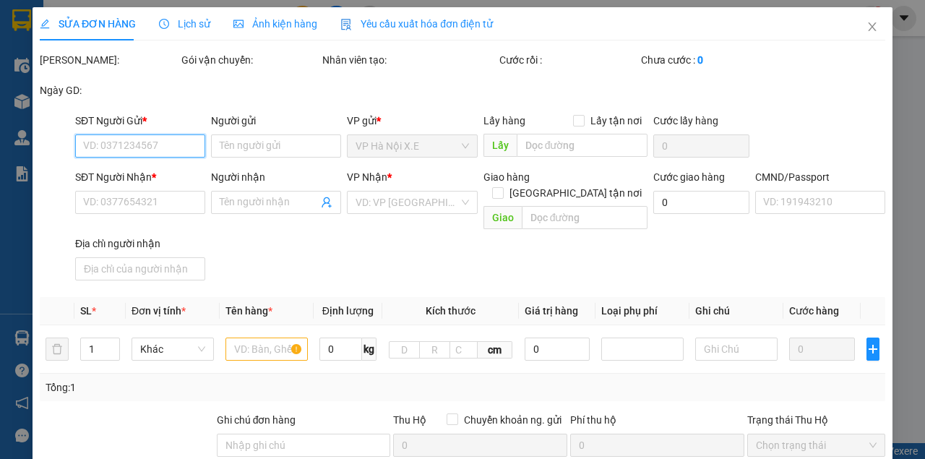
type input "0904368875"
type input "PHẠM VĂN TRƯỜNG"
type input "0832791377"
type input "VŨ HỒNG HẠNH"
checkbox input "true"
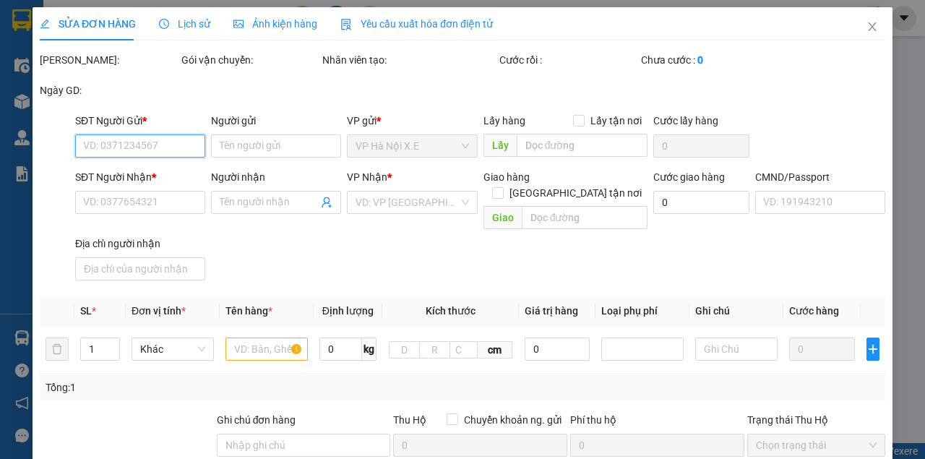
type input "SỐ 14 NGÕ 236 KHƯƠNG ĐÌNH THANH XUÂN"
type input "1"
type input "18h"
type input "75.000"
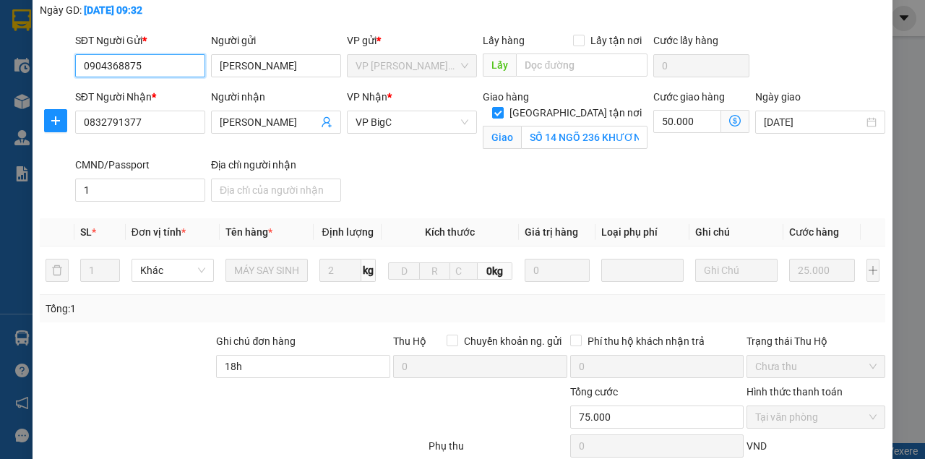
scroll to position [48, 0]
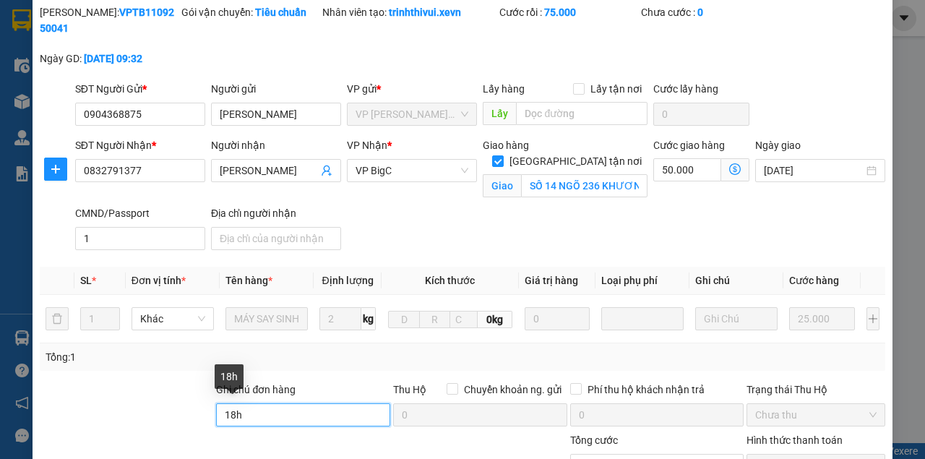
click at [233, 411] on input "18h" at bounding box center [303, 414] width 174 height 23
click at [327, 414] on input "17h" at bounding box center [303, 414] width 174 height 23
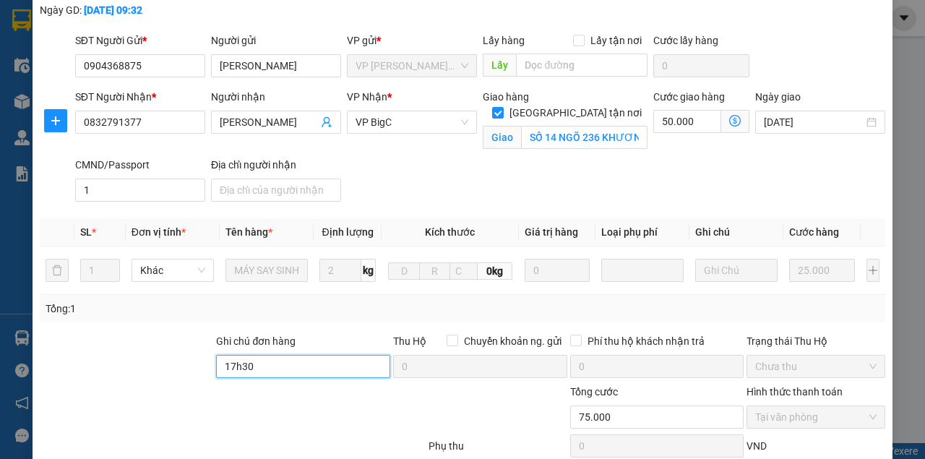
scroll to position [262, 0]
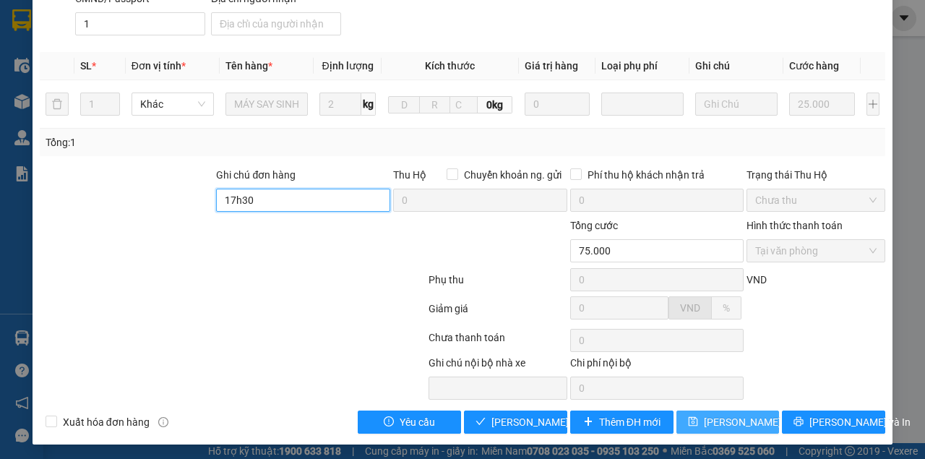
type input "17h30"
click at [704, 419] on span "Lưu thay đổi" at bounding box center [762, 422] width 116 height 16
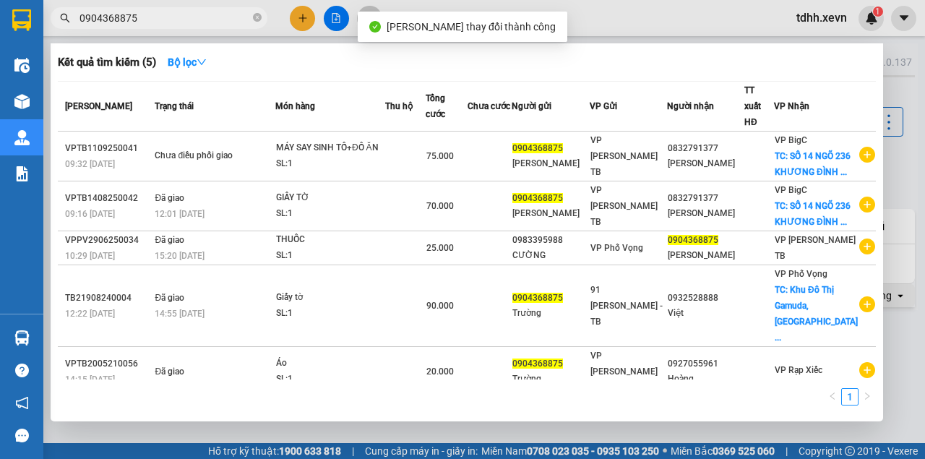
click at [165, 19] on input "0904368875" at bounding box center [164, 18] width 171 height 16
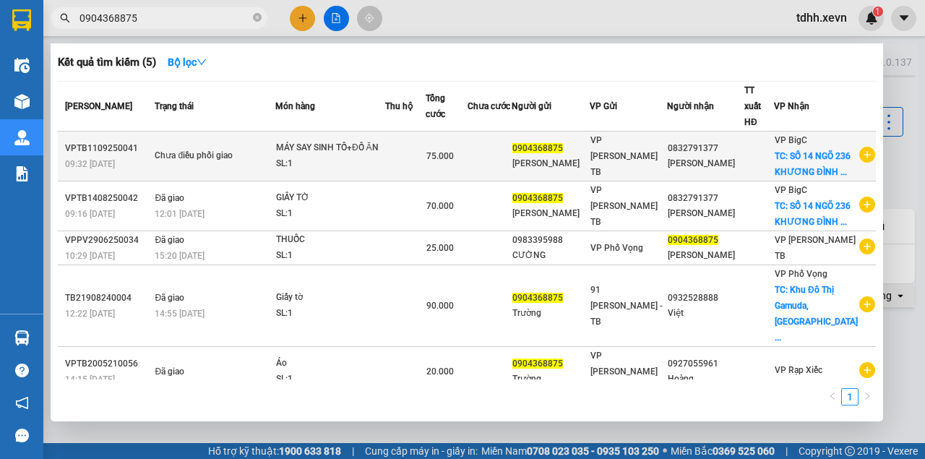
click at [561, 171] on div "PHẠM VĂN TRƯỜNG" at bounding box center [550, 163] width 76 height 15
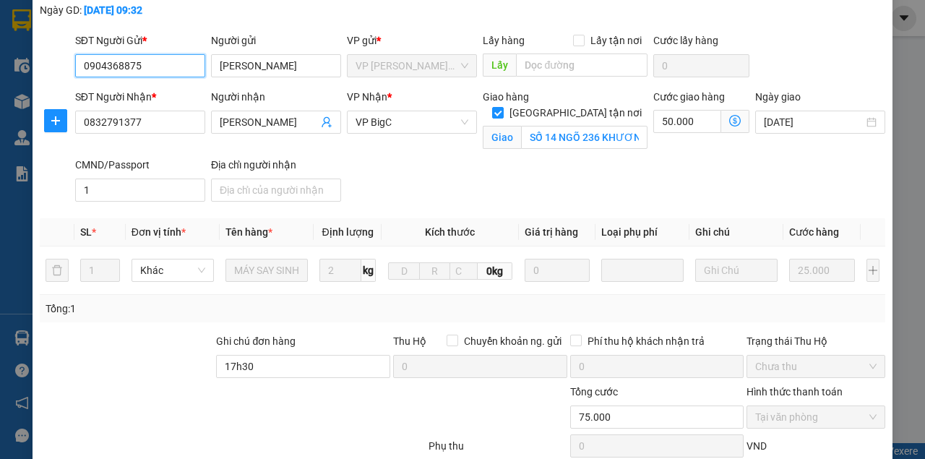
scroll to position [145, 0]
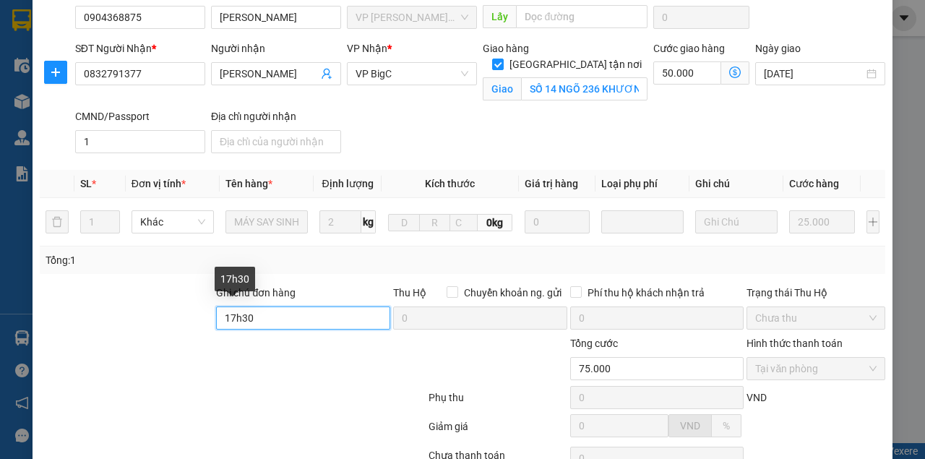
drag, startPoint x: 263, startPoint y: 319, endPoint x: 220, endPoint y: 316, distance: 43.5
click at [220, 316] on input "17h30" at bounding box center [303, 317] width 174 height 23
type input "18h book"
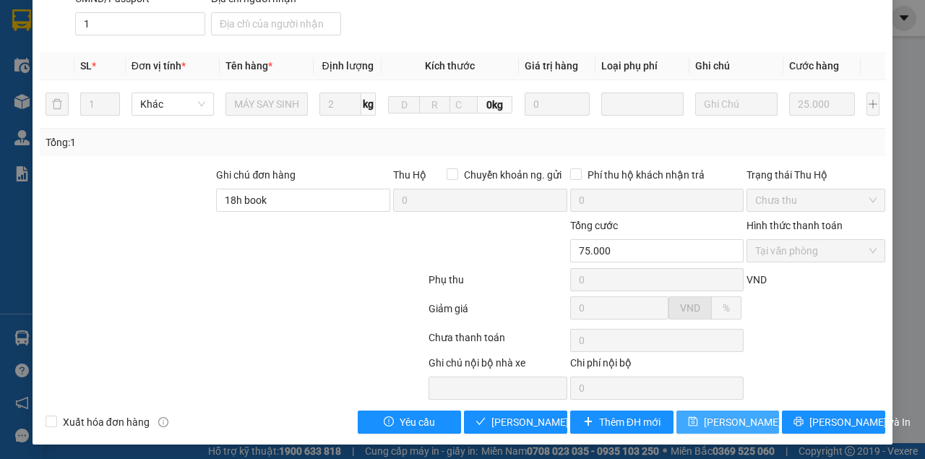
click at [740, 418] on span "Lưu thay đổi" at bounding box center [762, 422] width 116 height 16
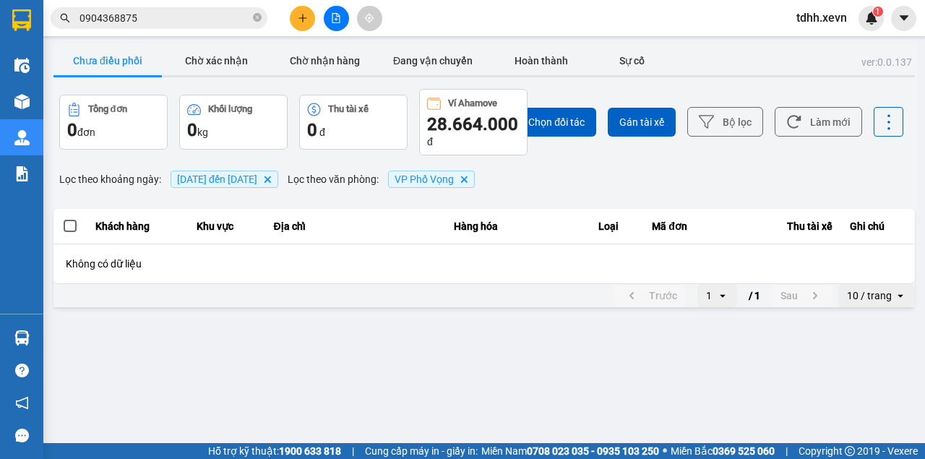
click at [178, 16] on input "0904368875" at bounding box center [164, 18] width 171 height 16
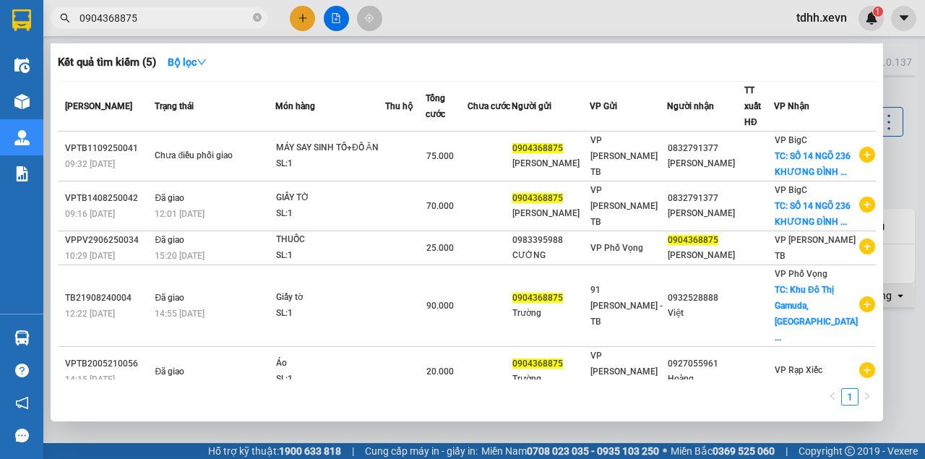
click at [210, 17] on input "0904368875" at bounding box center [164, 18] width 171 height 16
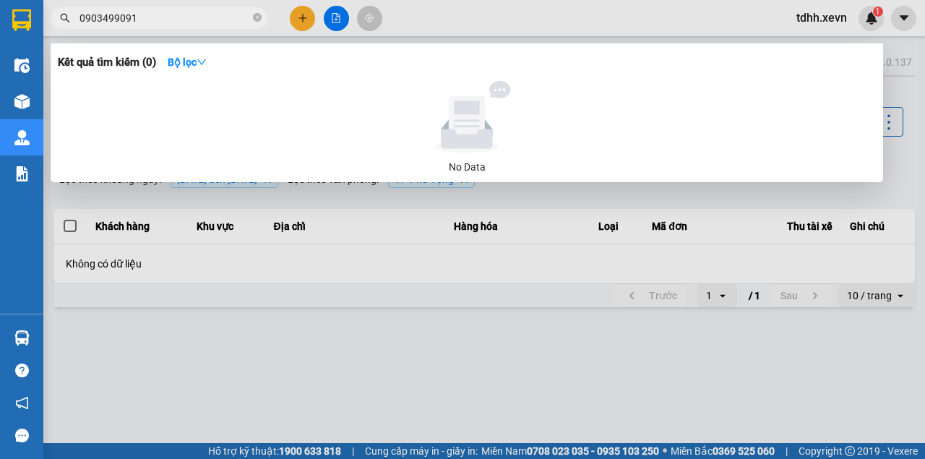
type input "0903499091"
drag, startPoint x: 596, startPoint y: 30, endPoint x: 607, endPoint y: 1, distance: 31.8
click at [596, 30] on div at bounding box center [462, 229] width 925 height 459
click at [166, 23] on input "0903499091" at bounding box center [164, 18] width 171 height 16
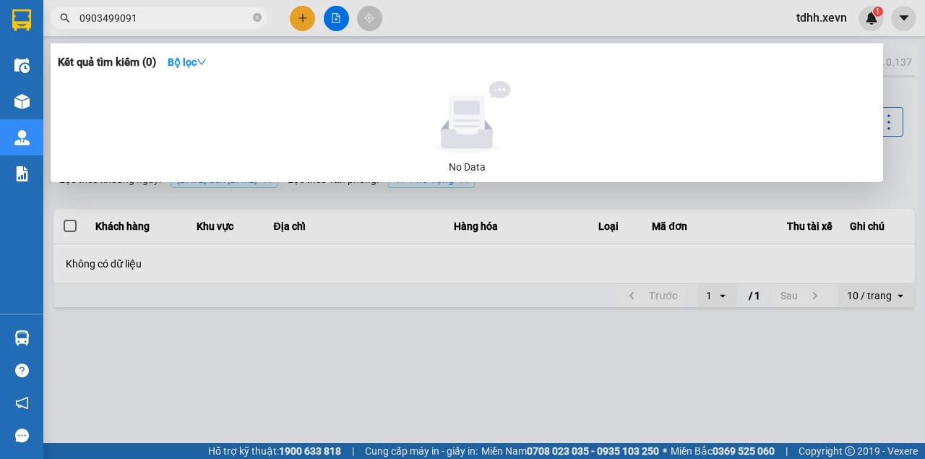
paste input "879566666"
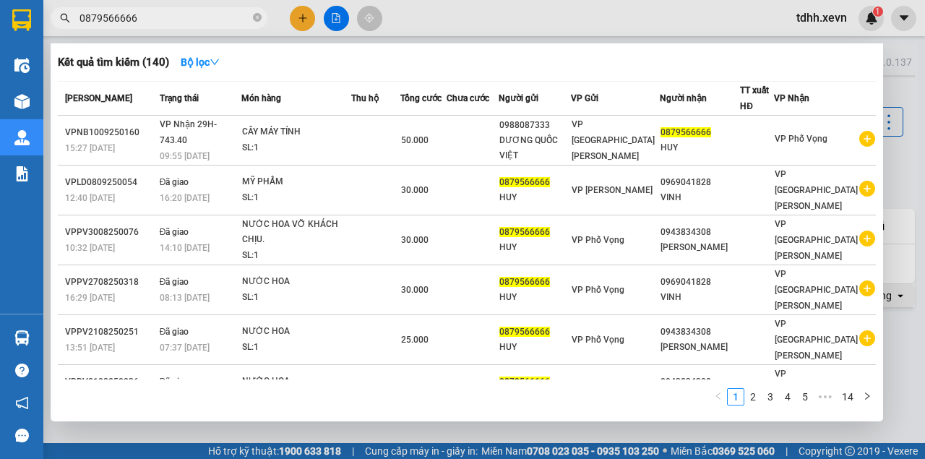
click at [166, 17] on input "0879566666" at bounding box center [164, 18] width 171 height 16
paste input "366086030"
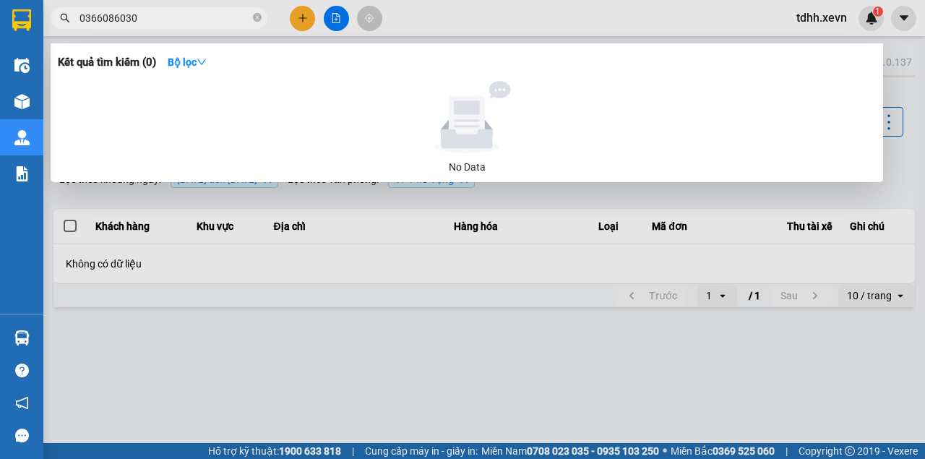
type input "0366086030"
click at [160, 22] on input "0366086030" at bounding box center [164, 18] width 171 height 16
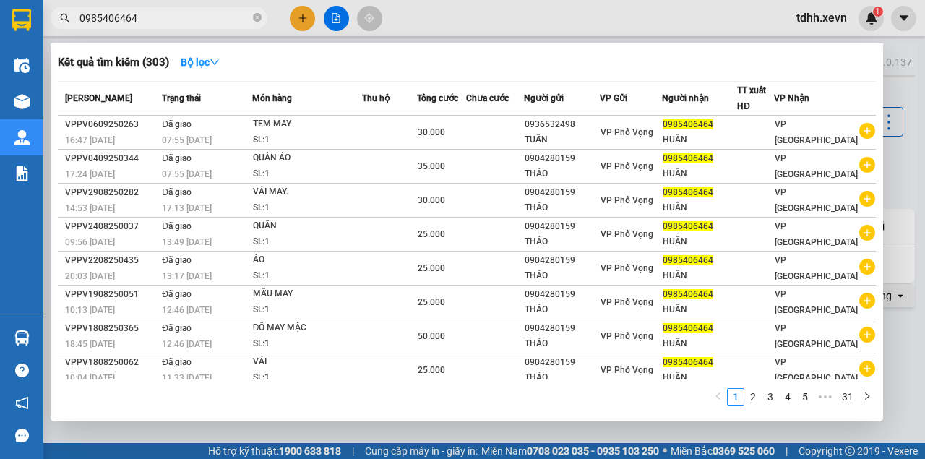
click at [177, 15] on input "0985406464" at bounding box center [164, 18] width 171 height 16
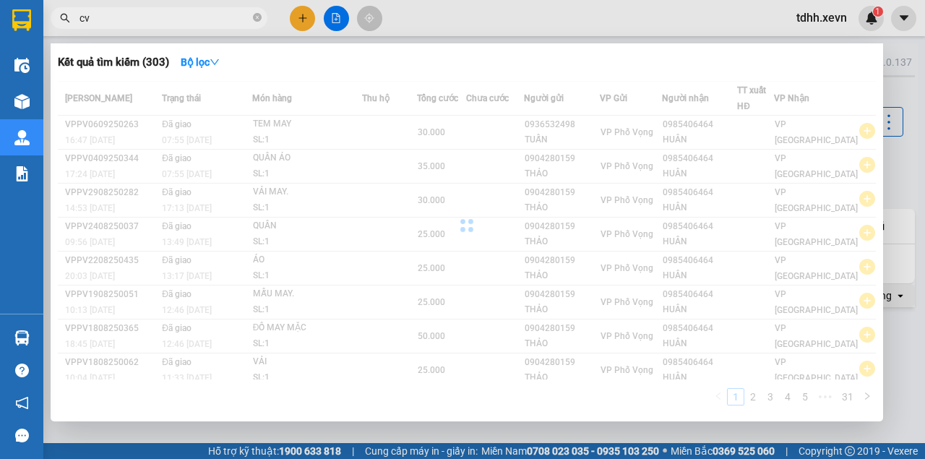
type input "c"
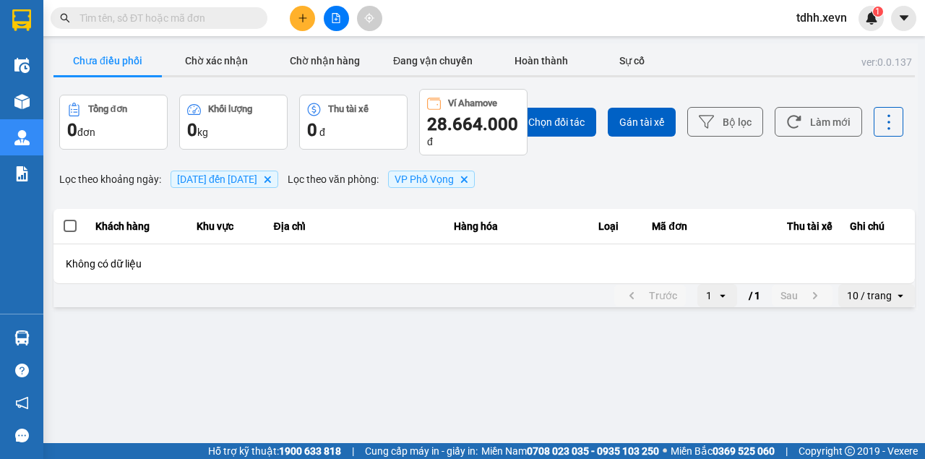
paste input "0913652955"
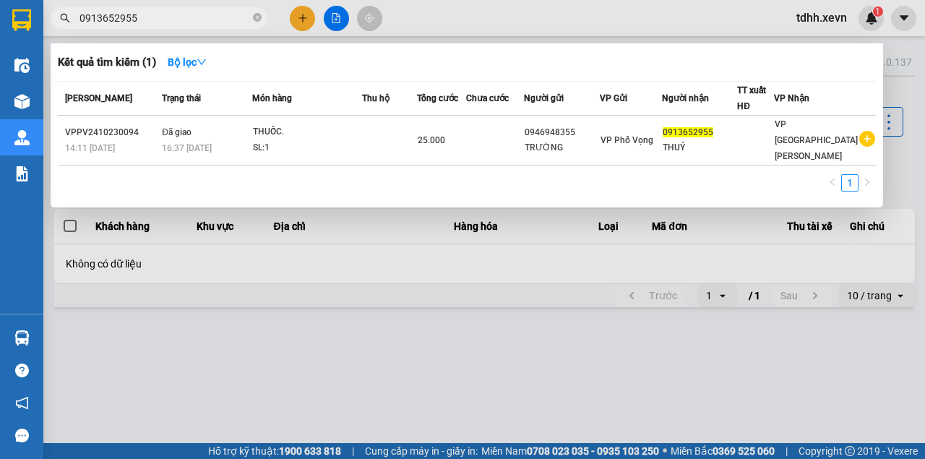
click at [172, 20] on input "0913652955" at bounding box center [164, 18] width 171 height 16
click at [199, 23] on input "0913652955" at bounding box center [164, 18] width 171 height 16
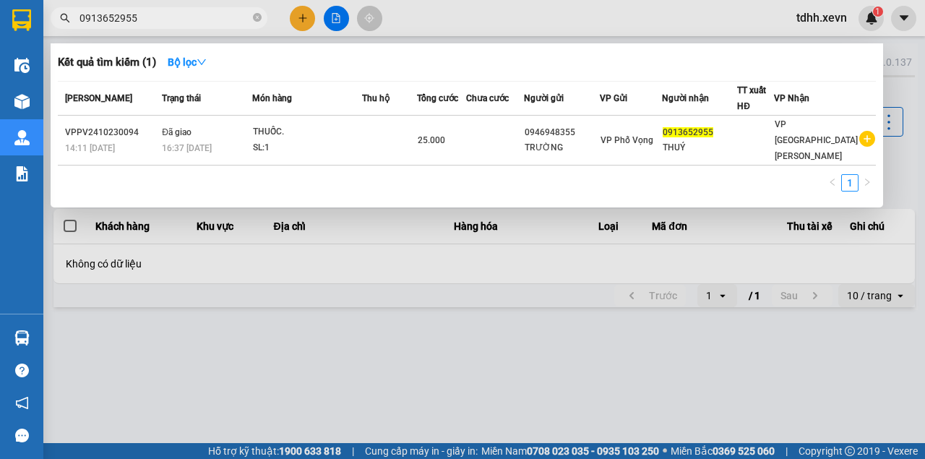
paste input "04280159"
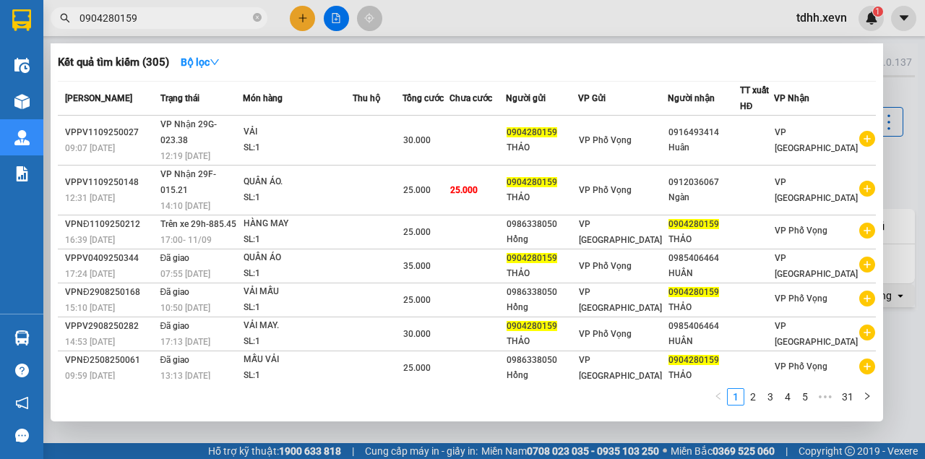
click at [165, 16] on input "0904280159" at bounding box center [164, 18] width 171 height 16
paste input "915057478"
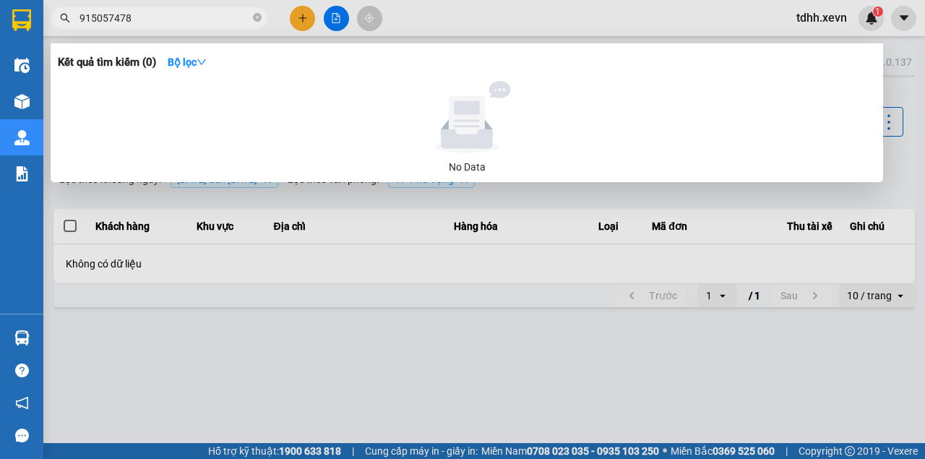
click at [79, 14] on input "915057478" at bounding box center [164, 18] width 171 height 16
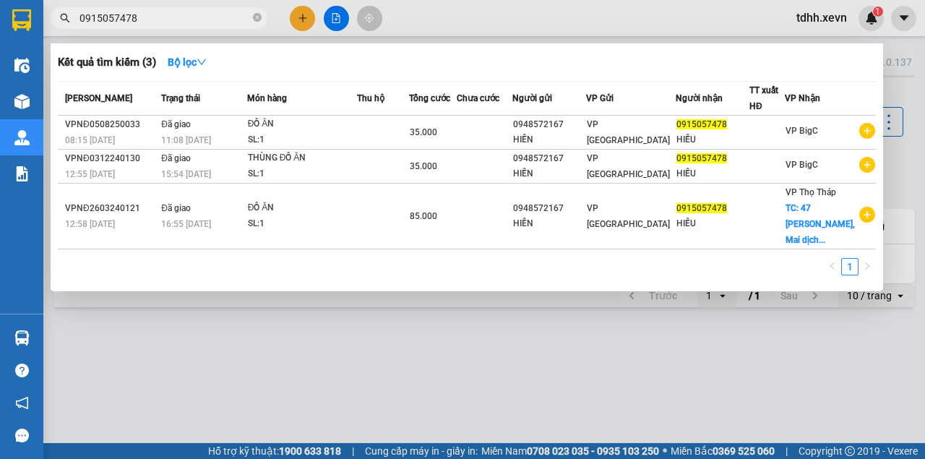
click at [140, 10] on input "0915057478" at bounding box center [164, 18] width 171 height 16
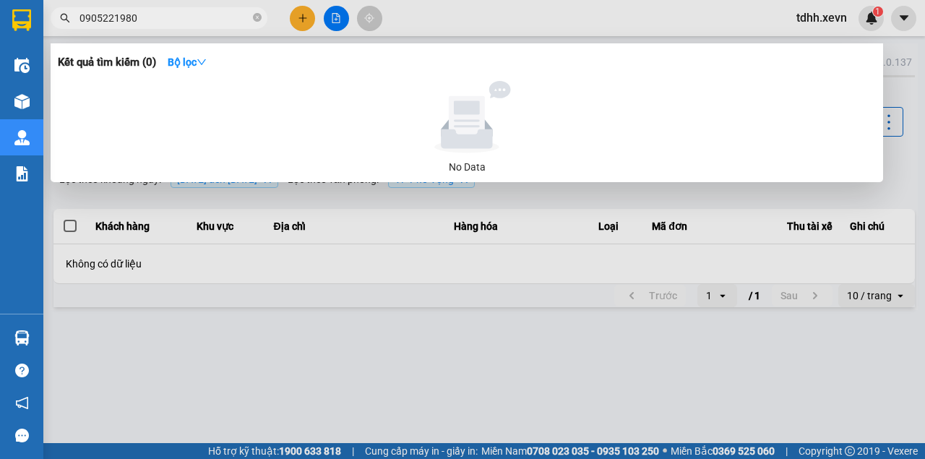
type input "0905221980"
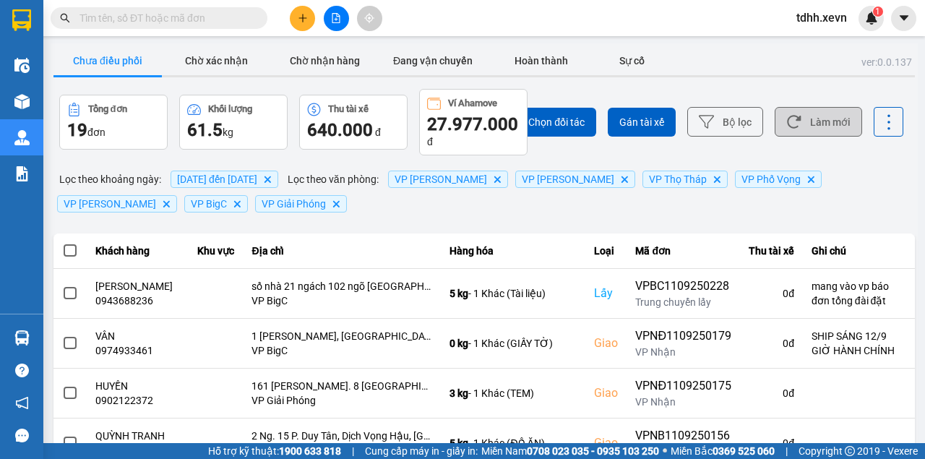
click at [821, 127] on button "Làm mới" at bounding box center [818, 122] width 87 height 30
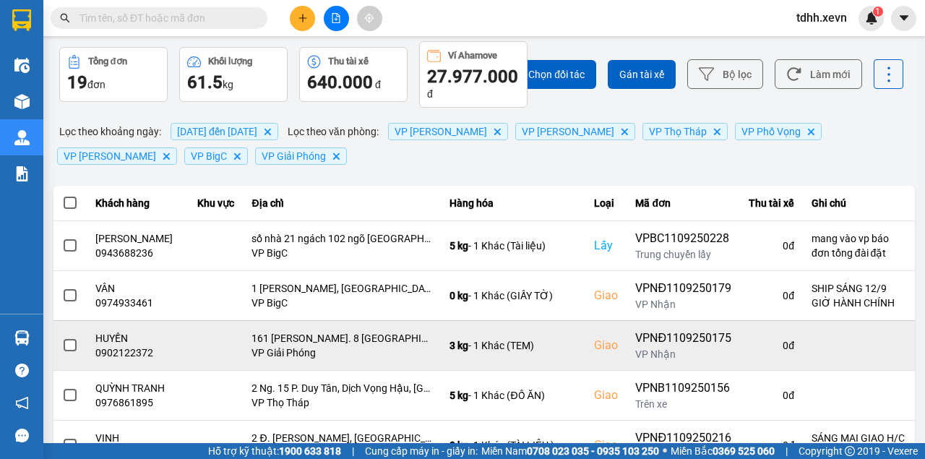
scroll to position [145, 0]
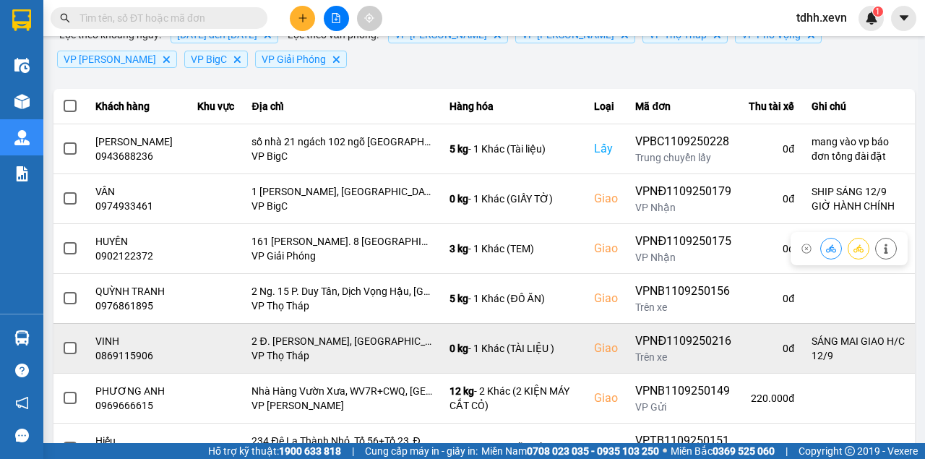
drag, startPoint x: 127, startPoint y: 256, endPoint x: 642, endPoint y: 350, distance: 523.8
click at [127, 256] on div "0902122372" at bounding box center [137, 256] width 85 height 14
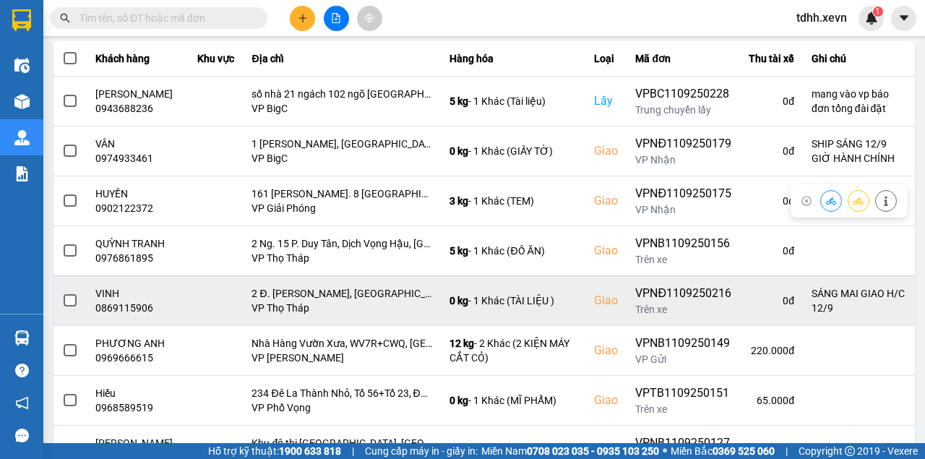
scroll to position [241, 0]
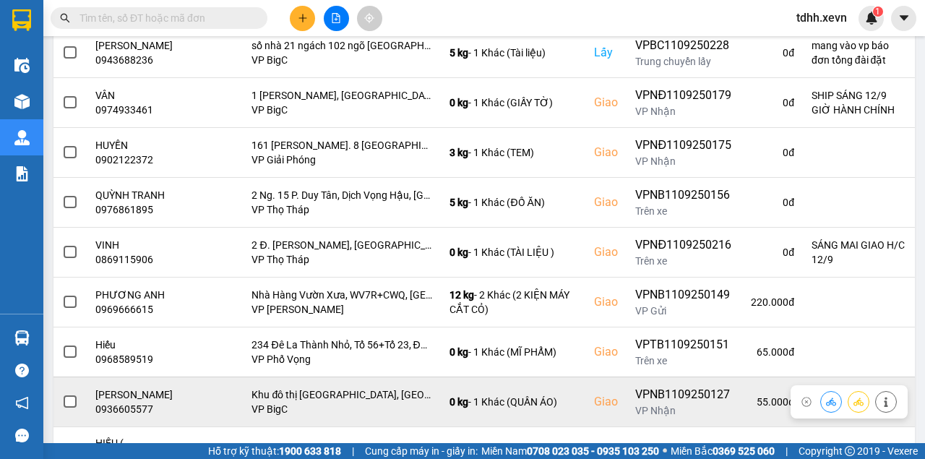
click at [142, 409] on div "0936605577" at bounding box center [137, 409] width 85 height 14
click at [145, 406] on div "0936605577" at bounding box center [137, 409] width 85 height 14
click at [136, 403] on div "0936605577" at bounding box center [137, 409] width 85 height 14
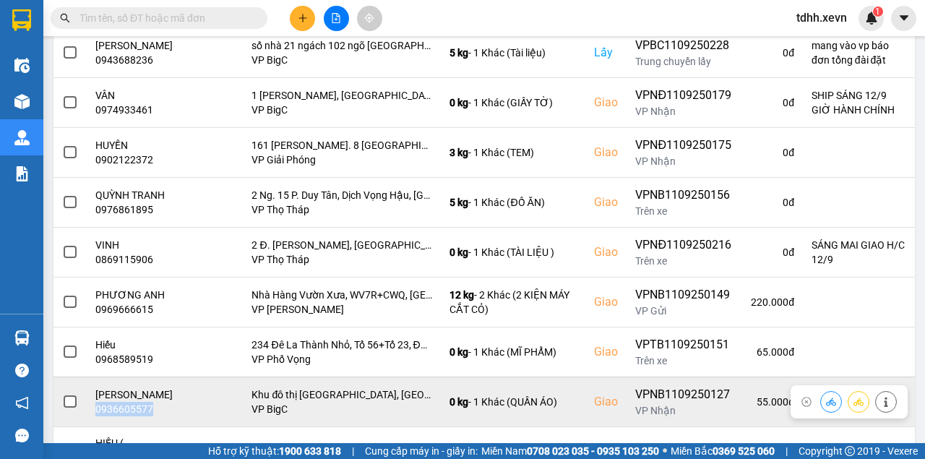
click at [136, 403] on div "0936605577" at bounding box center [137, 409] width 85 height 14
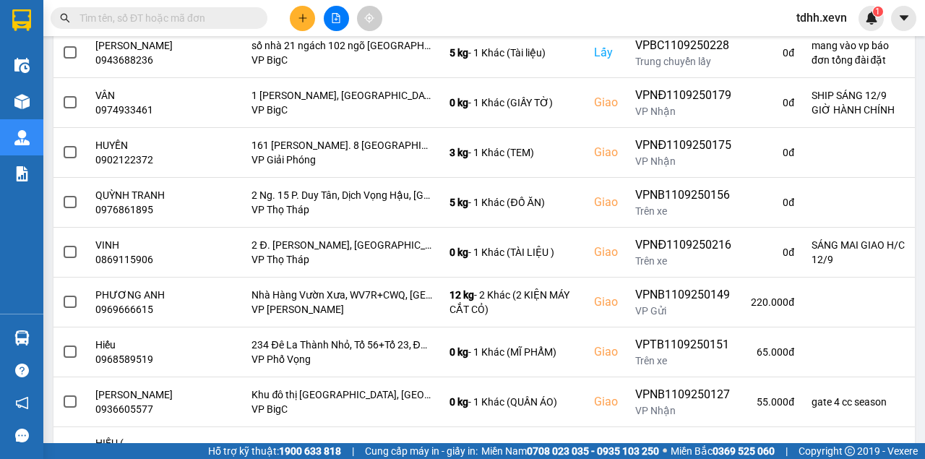
click at [184, 22] on input "text" at bounding box center [164, 18] width 171 height 16
paste input "0936605577"
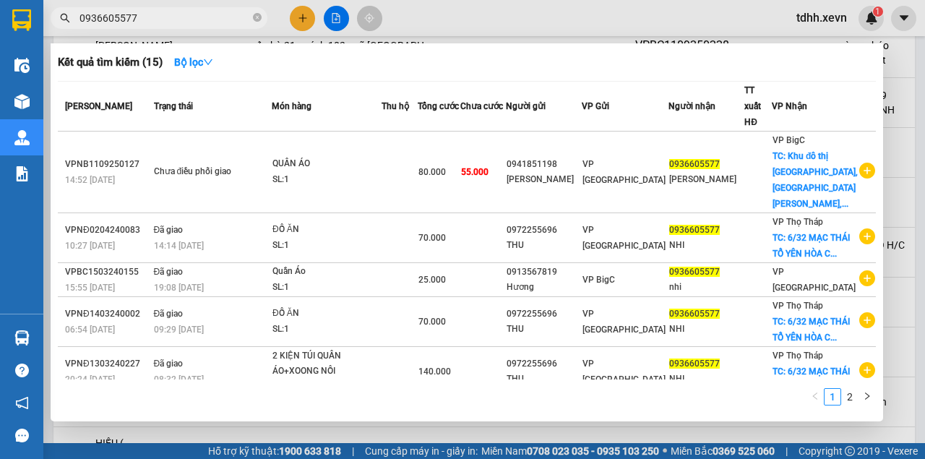
type input "0936605577"
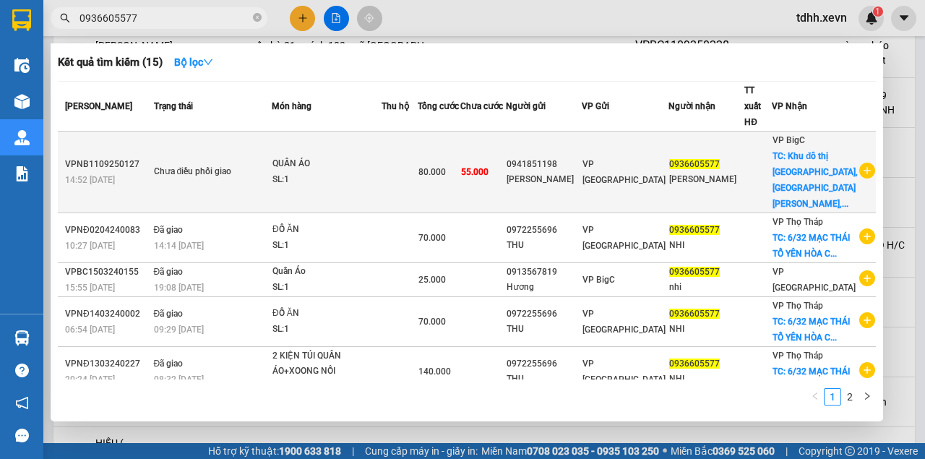
click at [460, 137] on td "80.000" at bounding box center [439, 173] width 43 height 82
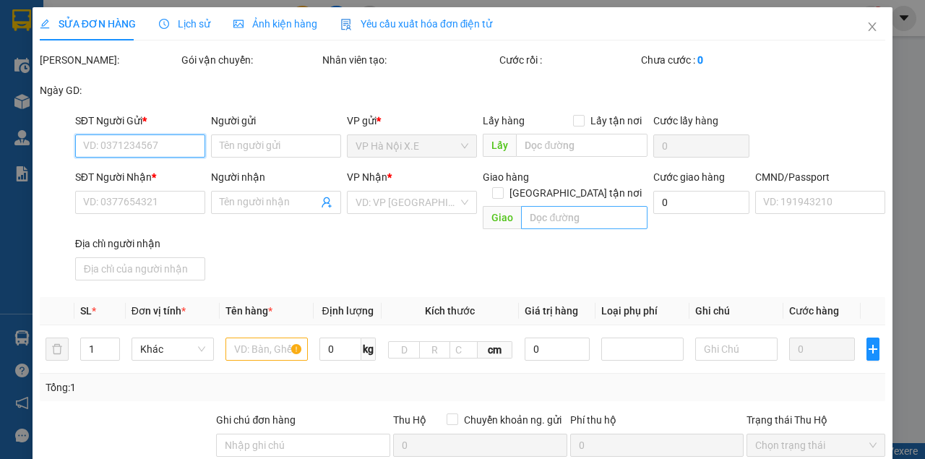
type input "0941851198"
type input "[PERSON_NAME]"
type input "0936605577"
type input "BÙI HẢI NHI"
checkbox input "true"
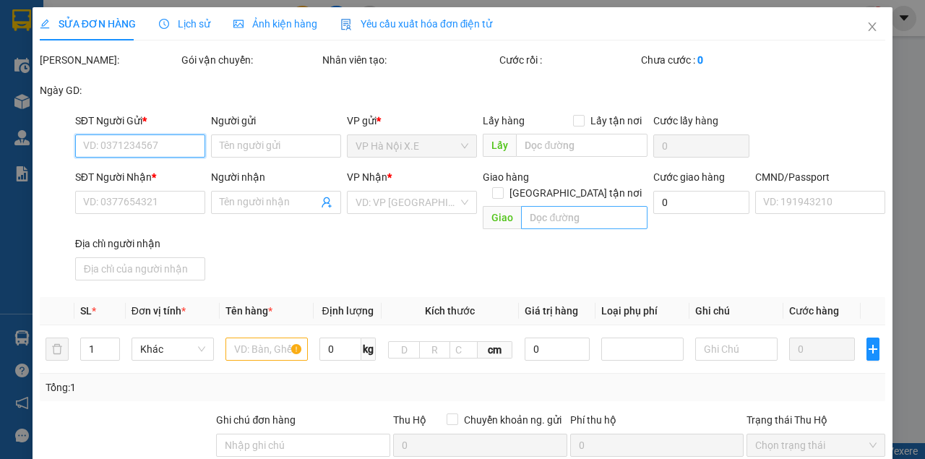
type input "Khu đô thị Mỗ Lao, Mộ Lao, Hà Đông, Hanoï"
type input "001184008511"
type input "gate 4 cc season"
type input "80.000"
type input "25.000"
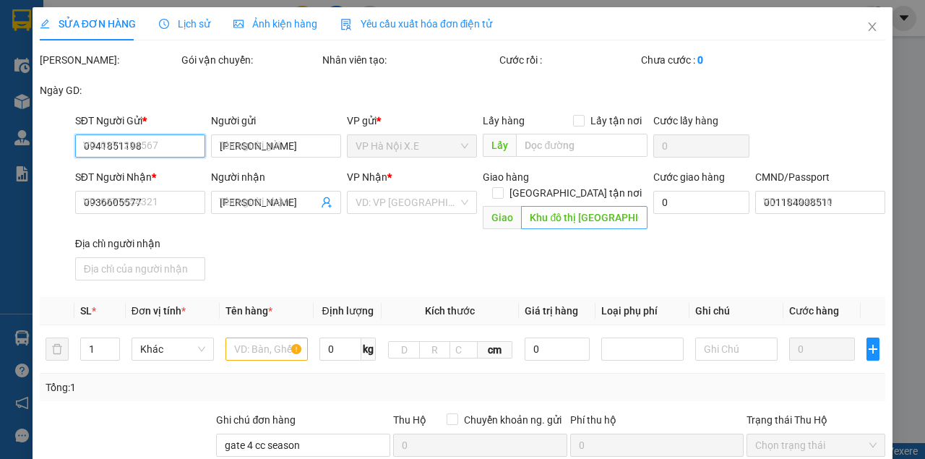
type input "55.000"
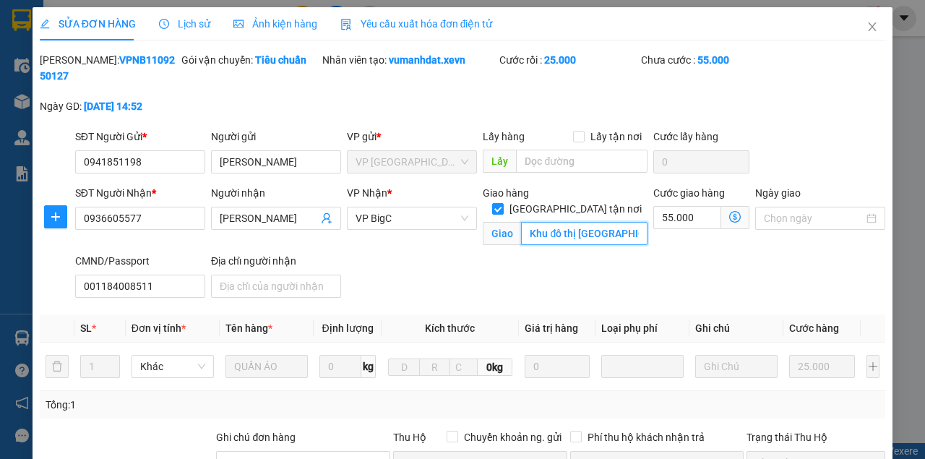
click at [589, 222] on input "Khu đô thị Mỗ Lao, Mộ Lao, Hà Đông, Hanoï" at bounding box center [584, 233] width 126 height 23
click at [588, 222] on input "Khu đô thị Mỗ Lao, Mộ Lao, Hà Đông, Hanoï" at bounding box center [584, 233] width 126 height 23
paste input "Seasons Avenue, P. Mộ Lao, Hà Đông, Hà Nội, Việt Nam"
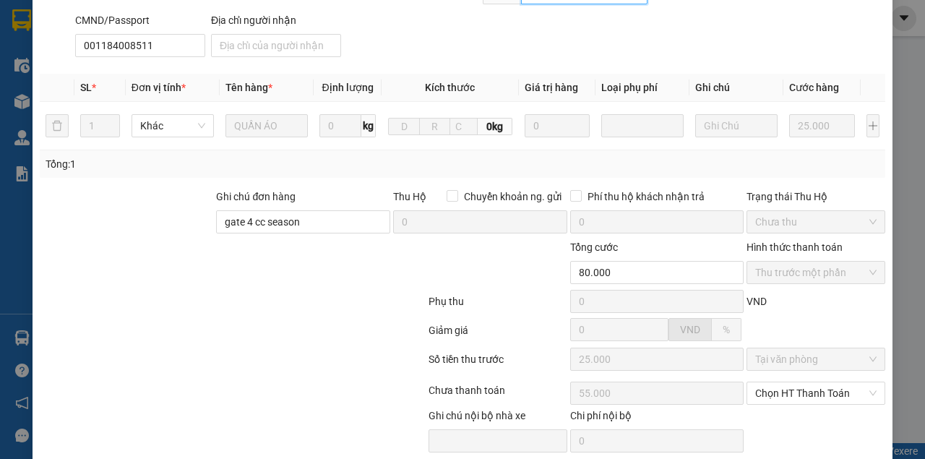
scroll to position [293, 0]
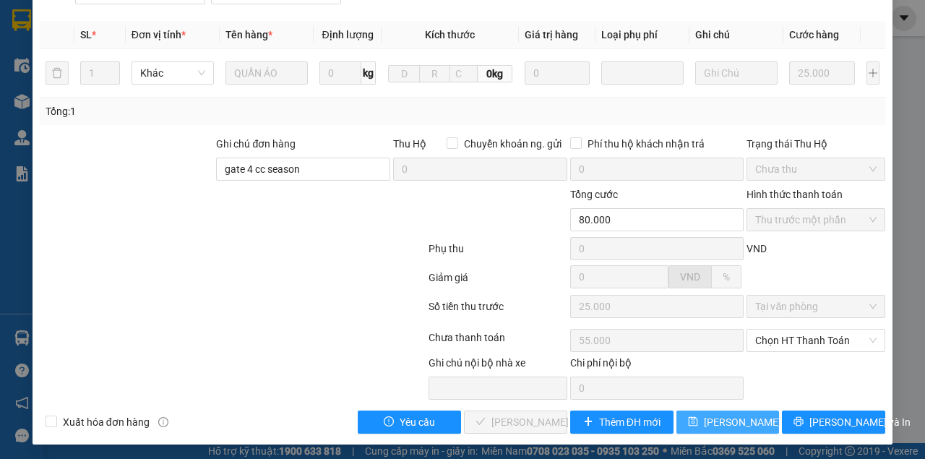
type input "Seasons Avenue, P. Mộ Lao, Hà Đông, Hà Nội, Việt Nam"
click at [731, 416] on span "[PERSON_NAME] thay đổi" at bounding box center [762, 422] width 116 height 16
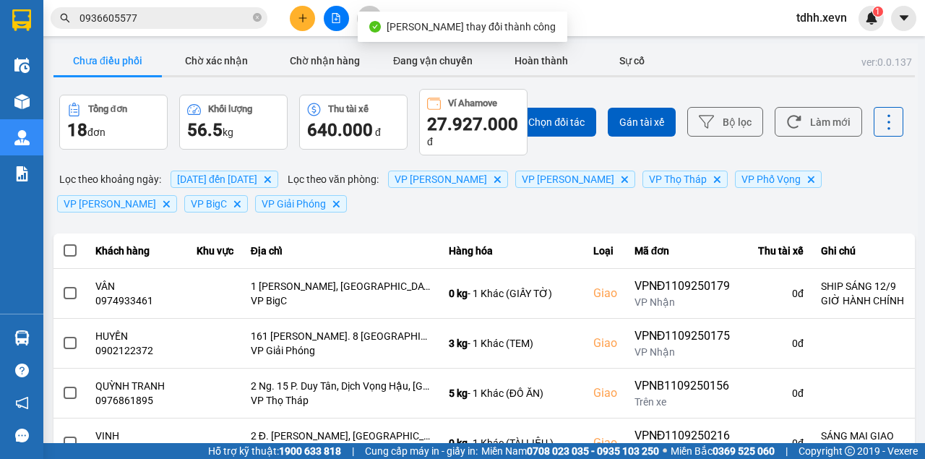
click at [175, 22] on input "0936605577" at bounding box center [164, 18] width 171 height 16
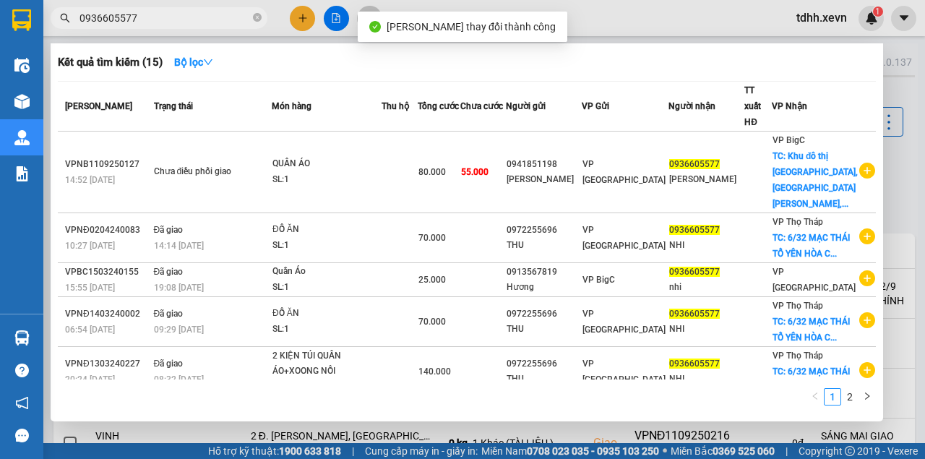
click at [175, 22] on input "0936605577" at bounding box center [164, 18] width 171 height 16
paste input "63596156"
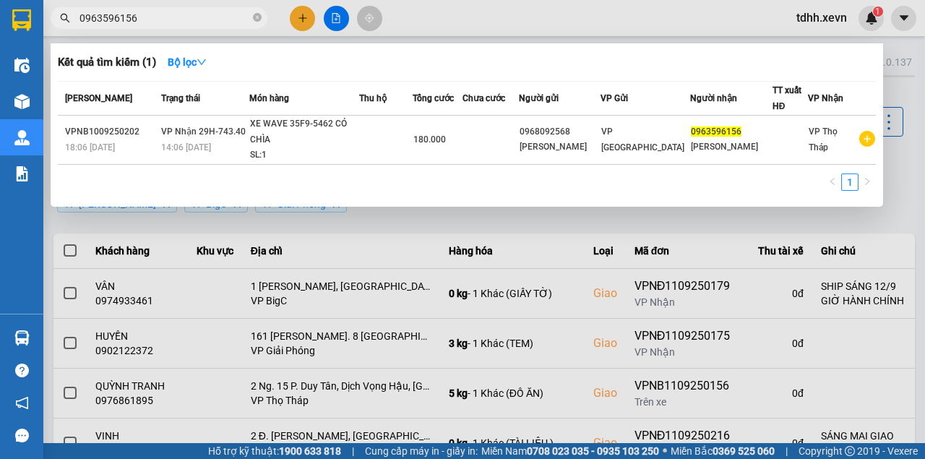
click at [515, 17] on div at bounding box center [462, 229] width 925 height 459
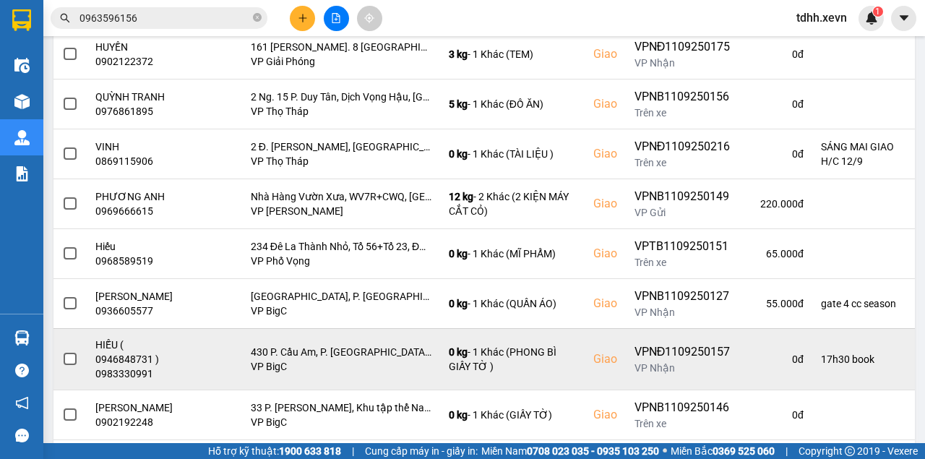
scroll to position [378, 0]
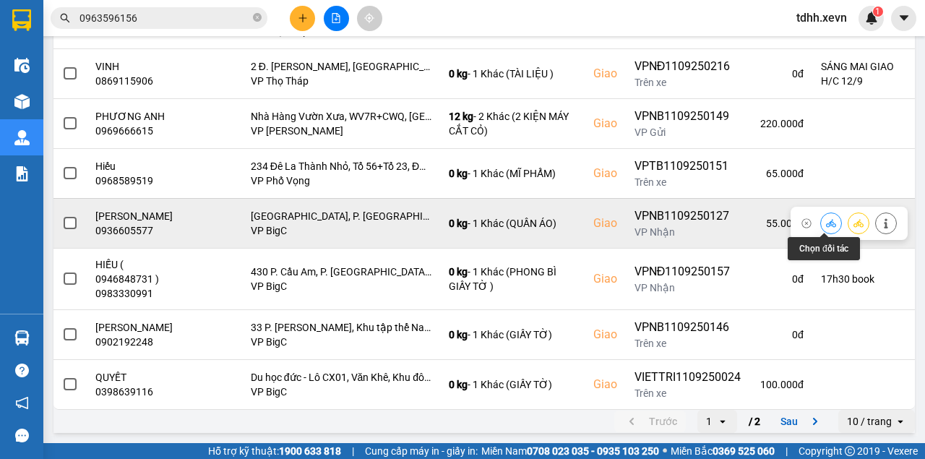
click at [821, 211] on button at bounding box center [831, 222] width 20 height 25
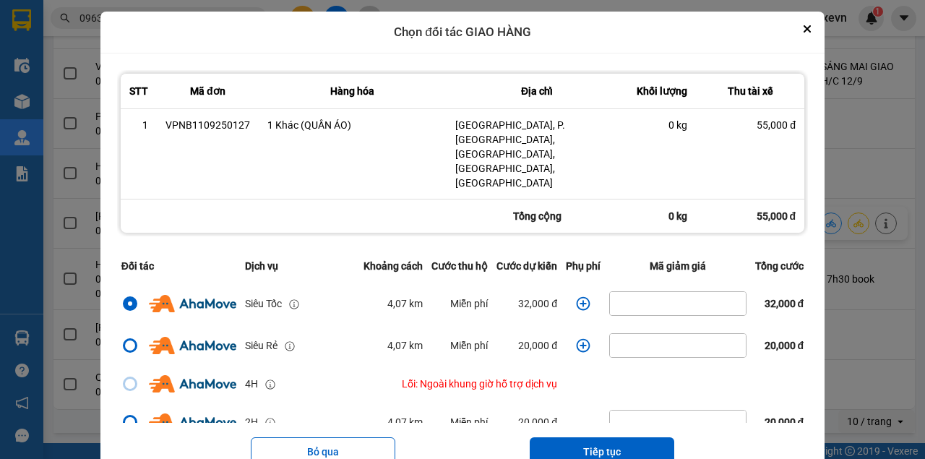
click at [580, 296] on icon "dialog" at bounding box center [583, 303] width 14 height 14
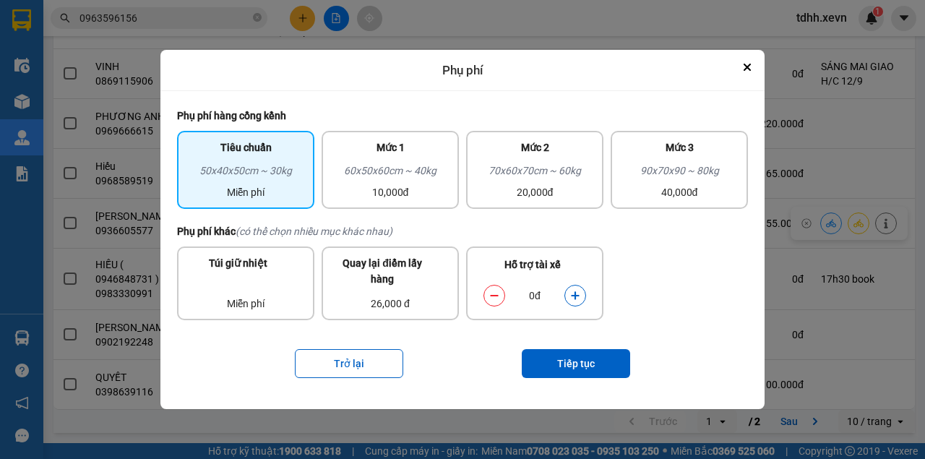
drag, startPoint x: 573, startPoint y: 287, endPoint x: 577, endPoint y: 336, distance: 49.3
click at [573, 288] on button "dialog" at bounding box center [575, 295] width 20 height 25
click at [576, 367] on button "Tiếp tục" at bounding box center [576, 363] width 108 height 29
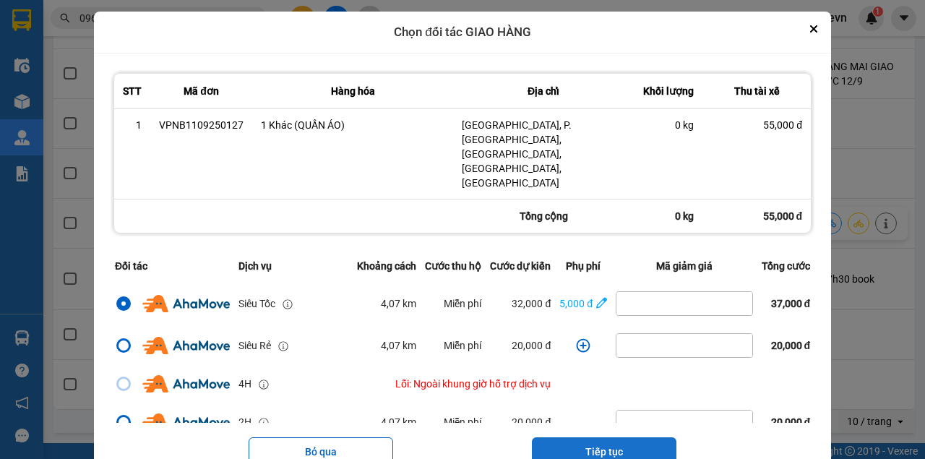
click at [598, 437] on button "Tiếp tục" at bounding box center [604, 451] width 145 height 29
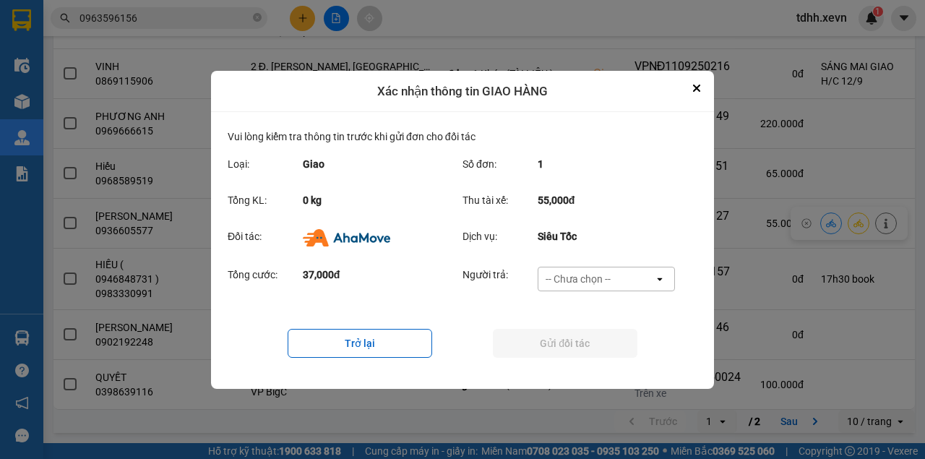
click at [621, 276] on div "-- Chưa chọn --" at bounding box center [596, 278] width 116 height 23
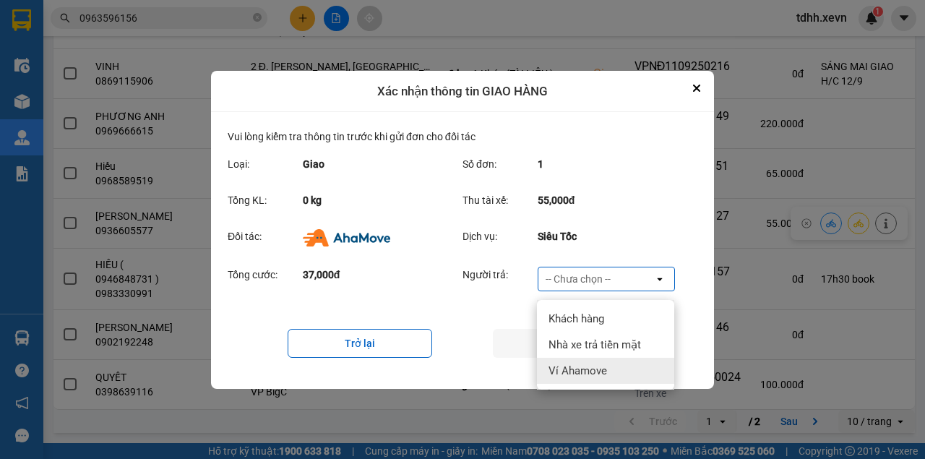
click at [580, 366] on span "Ví Ahamove" at bounding box center [578, 371] width 59 height 14
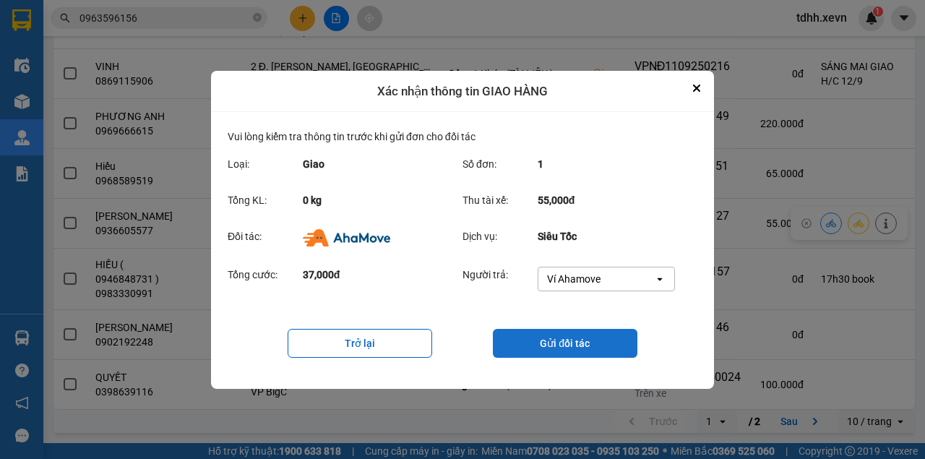
click at [588, 351] on button "Gửi đối tác" at bounding box center [565, 343] width 145 height 29
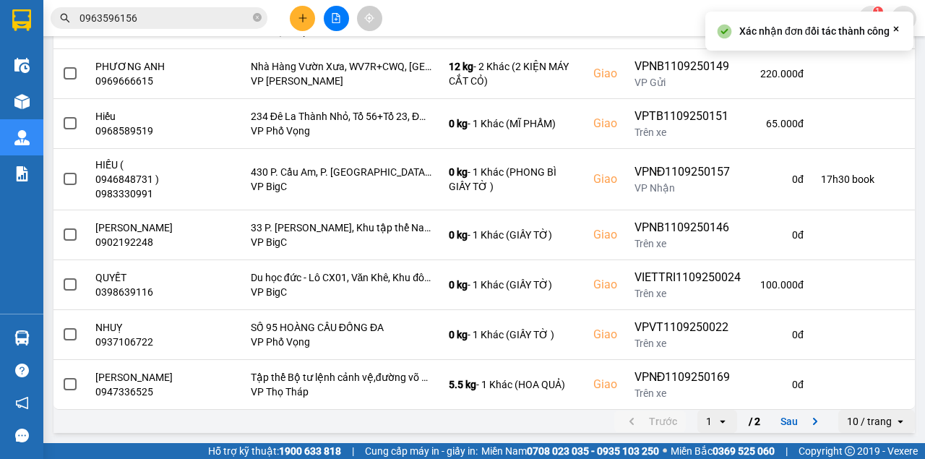
scroll to position [0, 0]
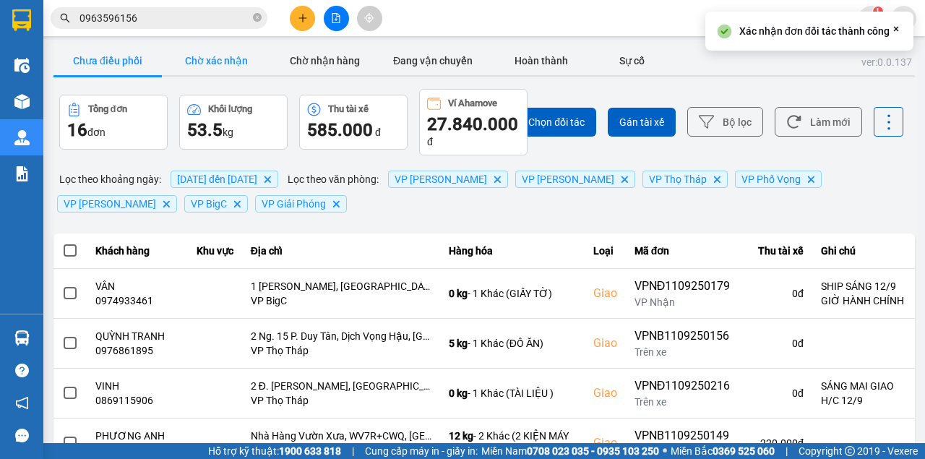
click at [226, 59] on button "Chờ xác nhận" at bounding box center [216, 60] width 108 height 29
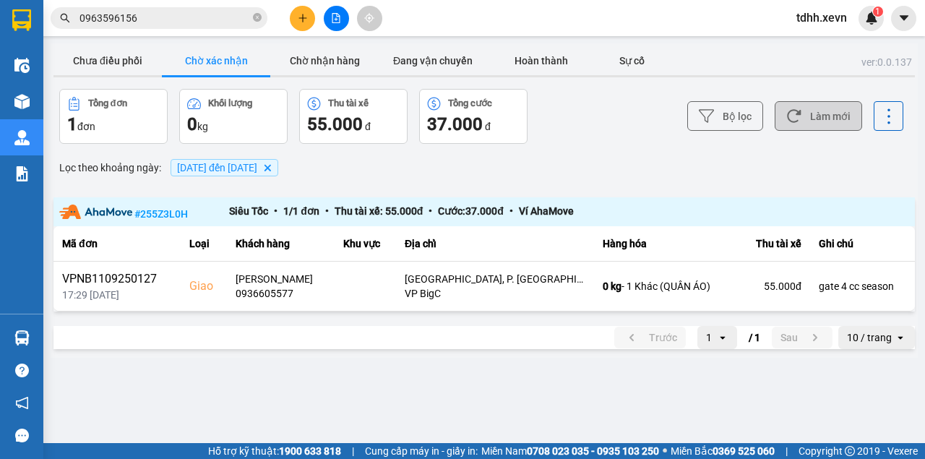
click at [823, 119] on button "Làm mới" at bounding box center [818, 116] width 87 height 30
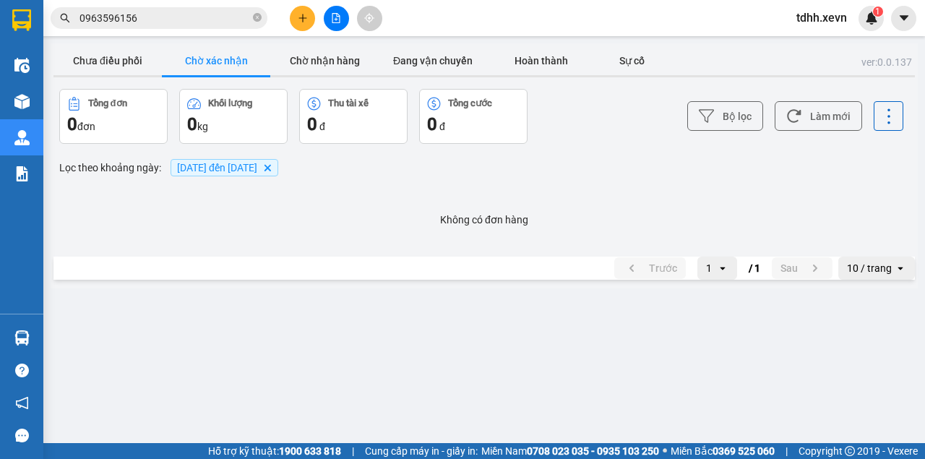
drag, startPoint x: 117, startPoint y: 64, endPoint x: 137, endPoint y: 90, distance: 33.0
click at [117, 64] on button "Chưa điều phối" at bounding box center [107, 60] width 108 height 29
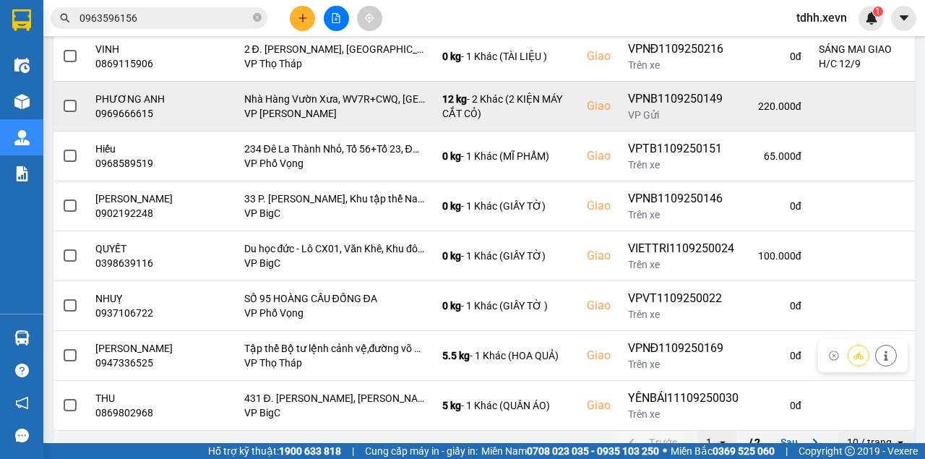
scroll to position [378, 0]
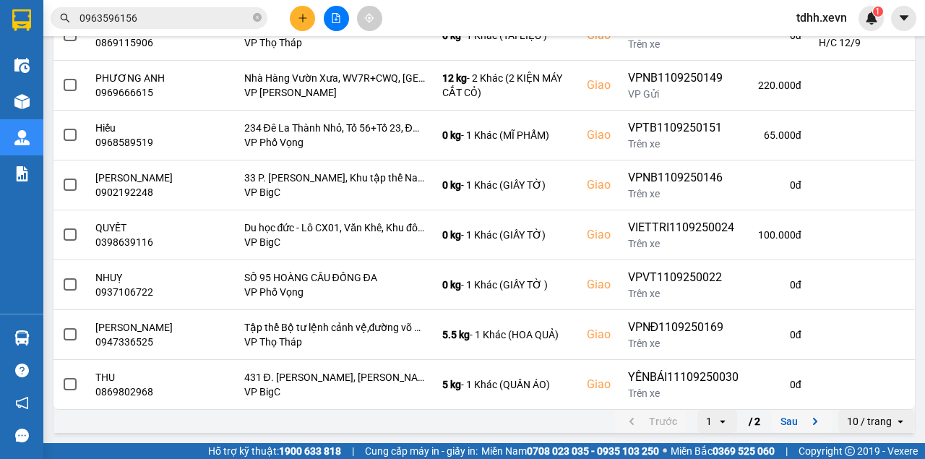
click at [789, 415] on button "Sau" at bounding box center [802, 421] width 61 height 22
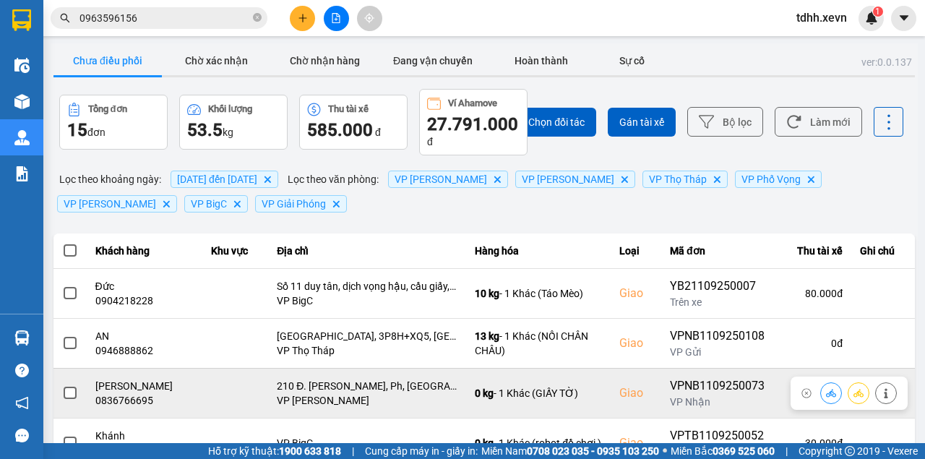
scroll to position [96, 0]
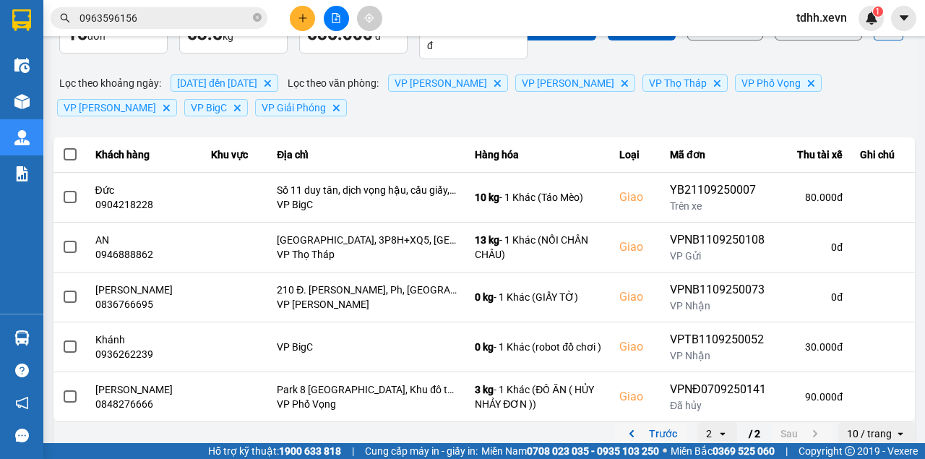
click at [650, 429] on button "Trước" at bounding box center [650, 434] width 72 height 22
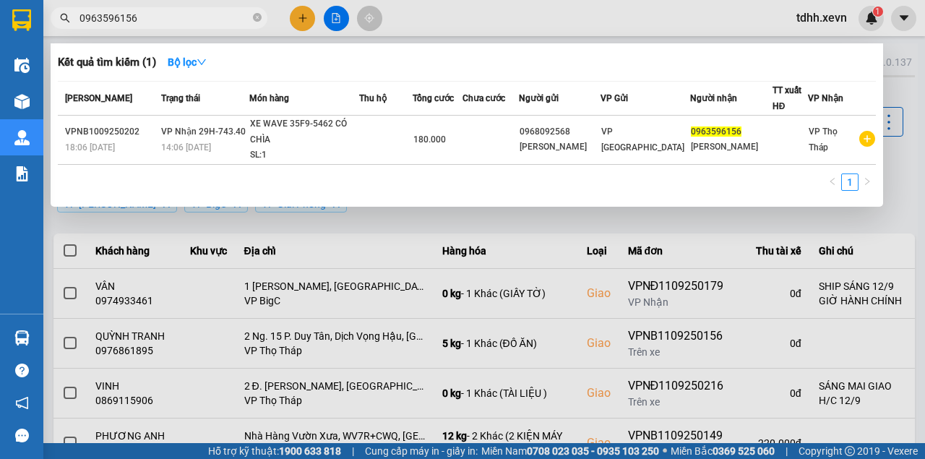
click at [150, 20] on input "0963596156" at bounding box center [164, 18] width 171 height 16
paste input "39670556"
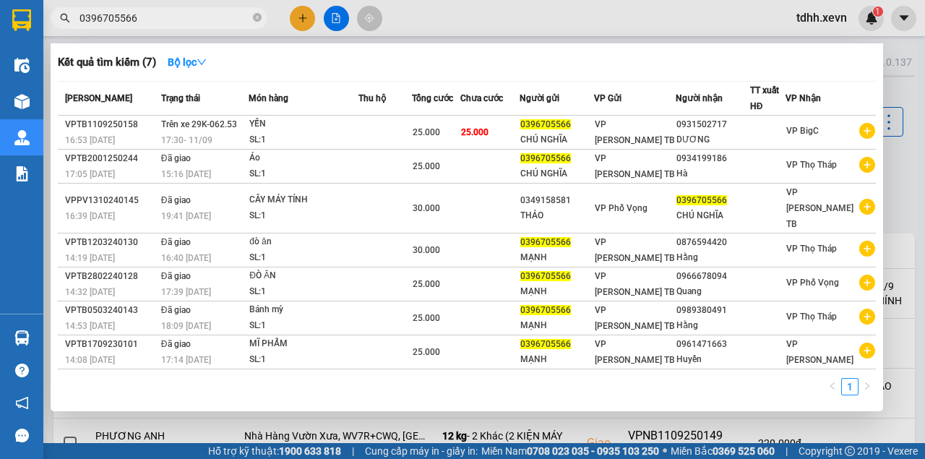
click at [140, 22] on input "0396705566" at bounding box center [164, 18] width 171 height 16
paste input "976386934"
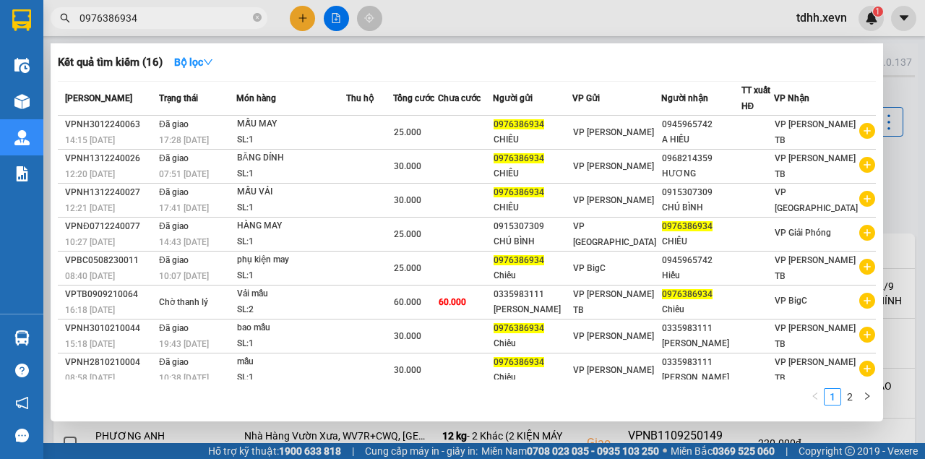
click at [674, 31] on div at bounding box center [462, 229] width 925 height 459
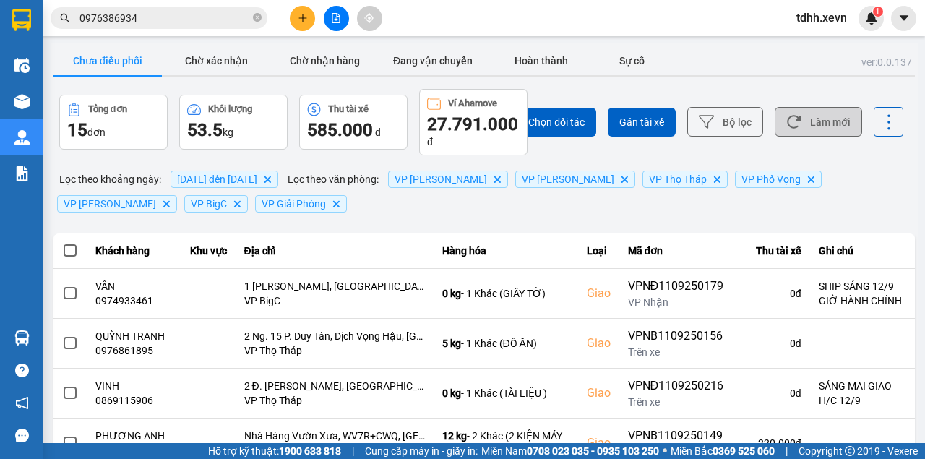
click at [791, 113] on button "Làm mới" at bounding box center [818, 122] width 87 height 30
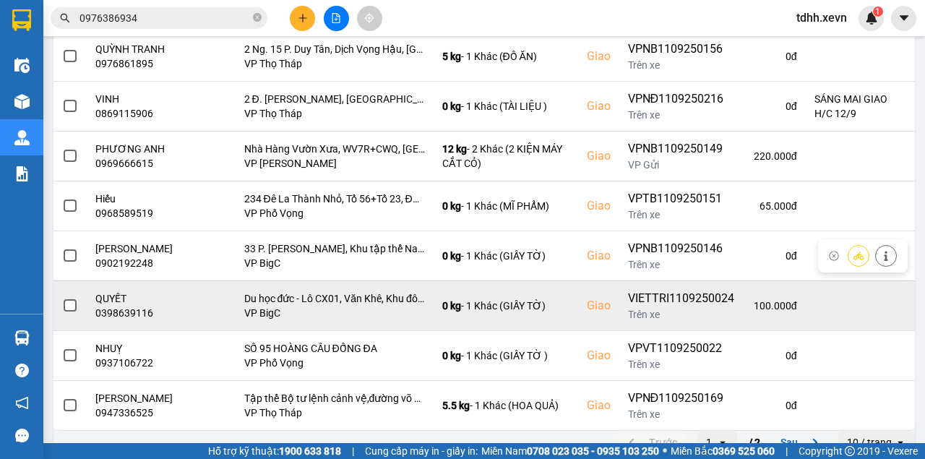
scroll to position [378, 0]
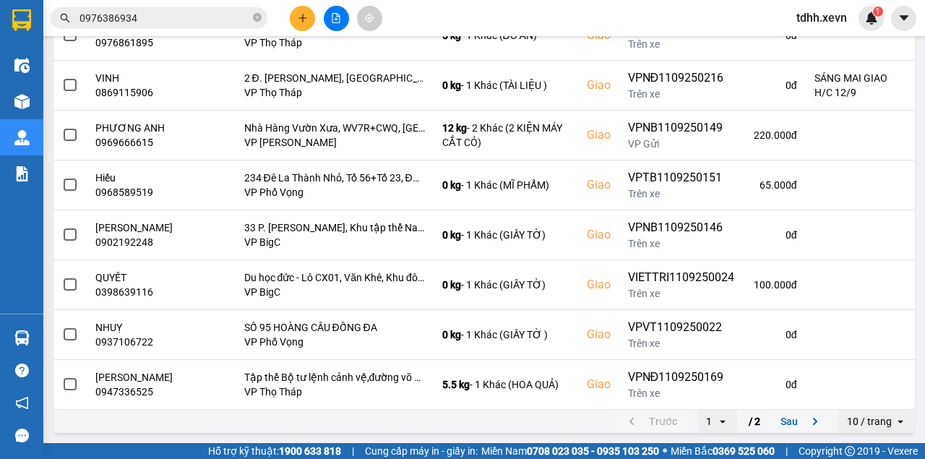
click at [785, 425] on button "Sau" at bounding box center [802, 421] width 61 height 22
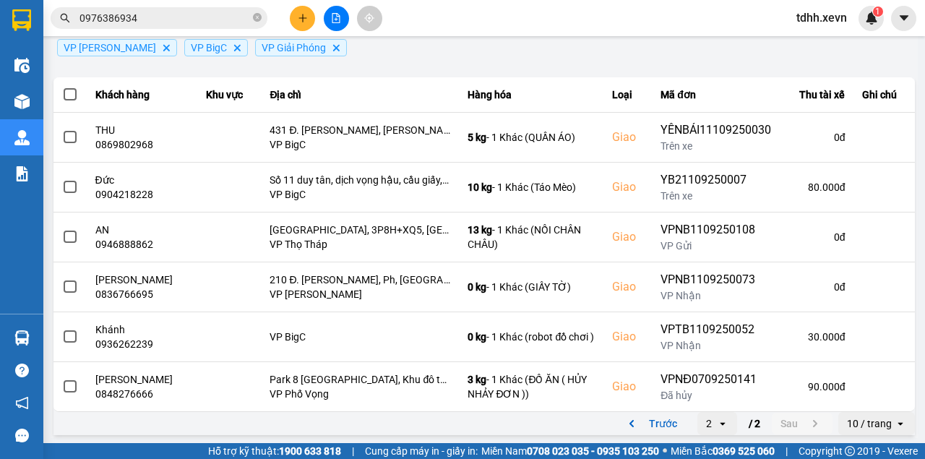
scroll to position [0, 0]
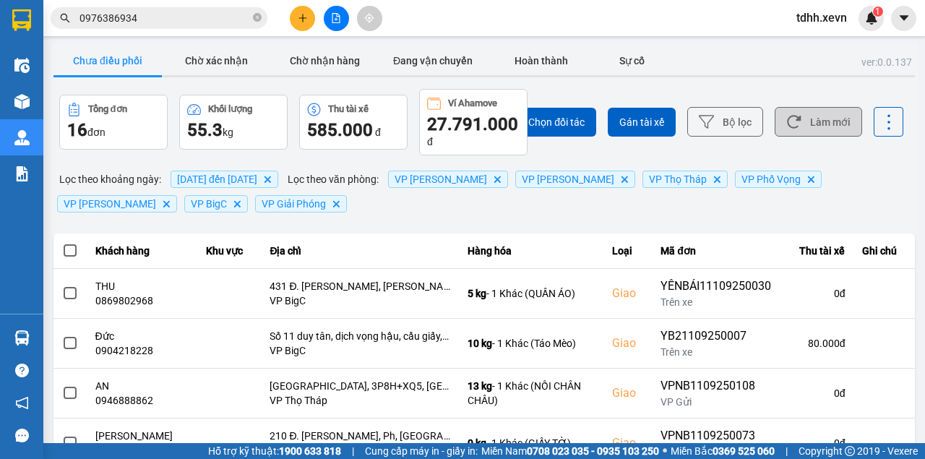
click at [801, 122] on button "Làm mới" at bounding box center [818, 122] width 87 height 30
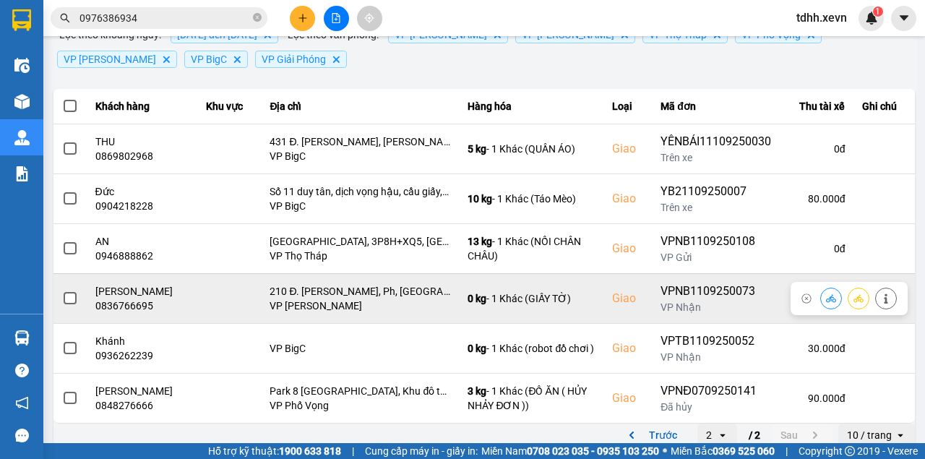
scroll to position [156, 0]
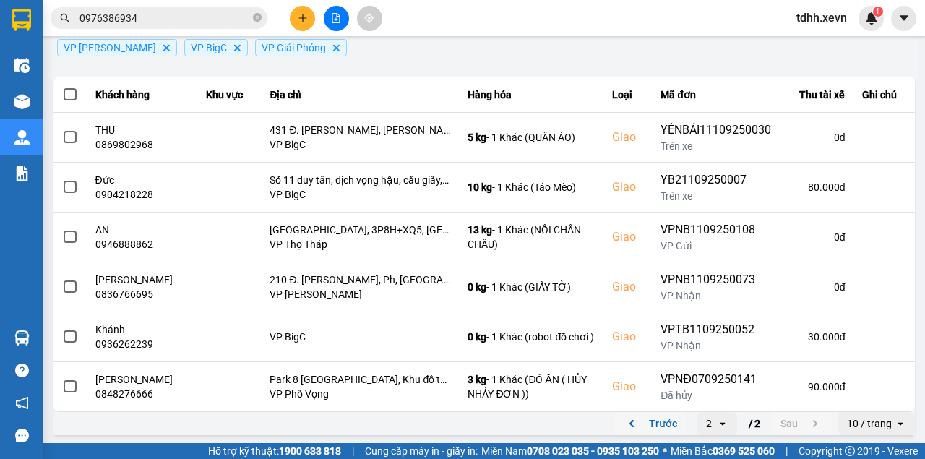
click at [643, 414] on button "Trước" at bounding box center [650, 424] width 72 height 22
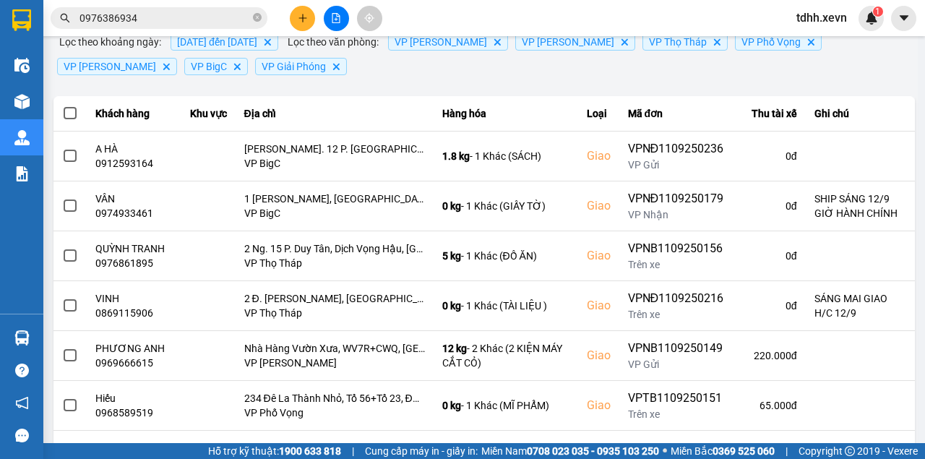
scroll to position [0, 0]
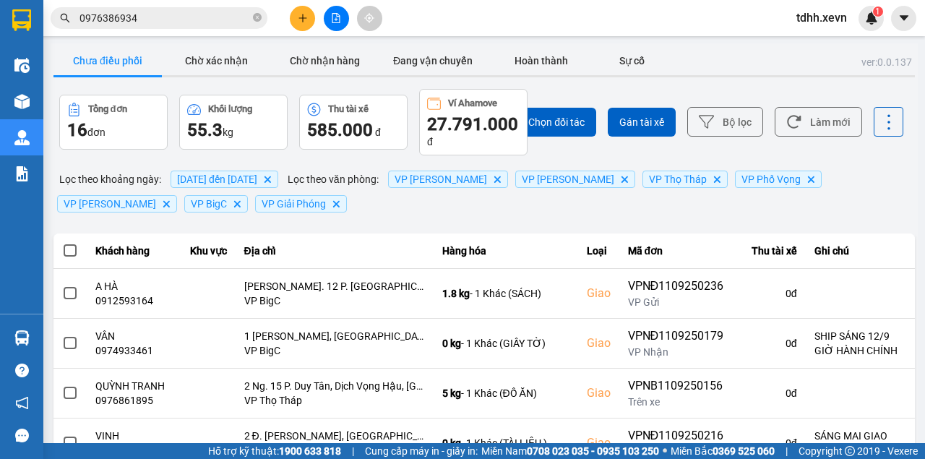
click at [799, 103] on div "Chọn đối tác Gán tài xế Bộ lọc Làm mới" at bounding box center [692, 122] width 422 height 66
click at [797, 116] on button "Làm mới" at bounding box center [818, 122] width 87 height 30
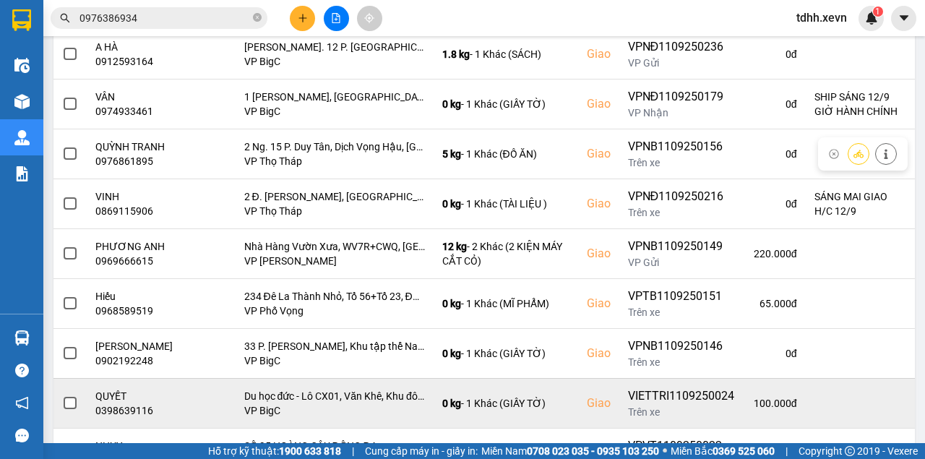
scroll to position [378, 0]
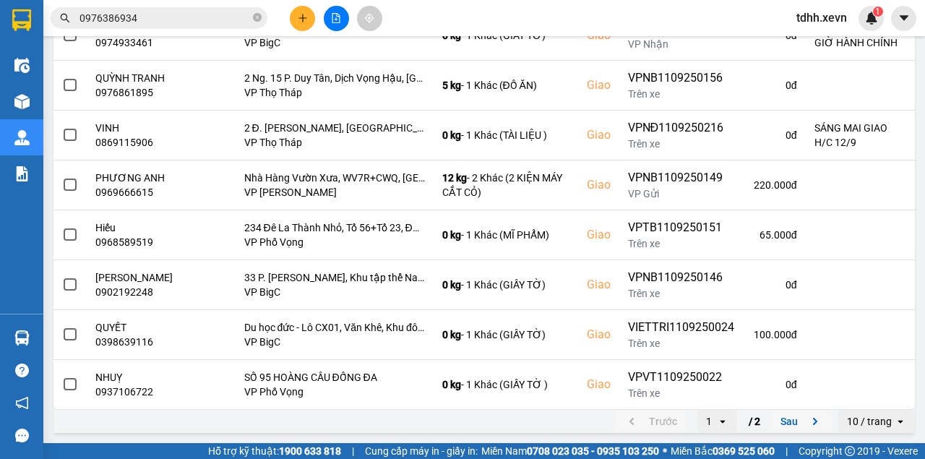
click at [779, 421] on button "Sau" at bounding box center [802, 421] width 61 height 22
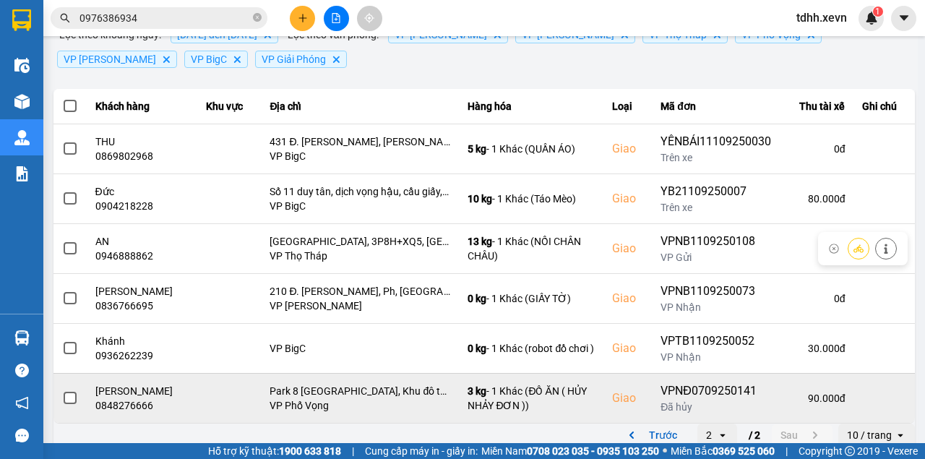
scroll to position [156, 0]
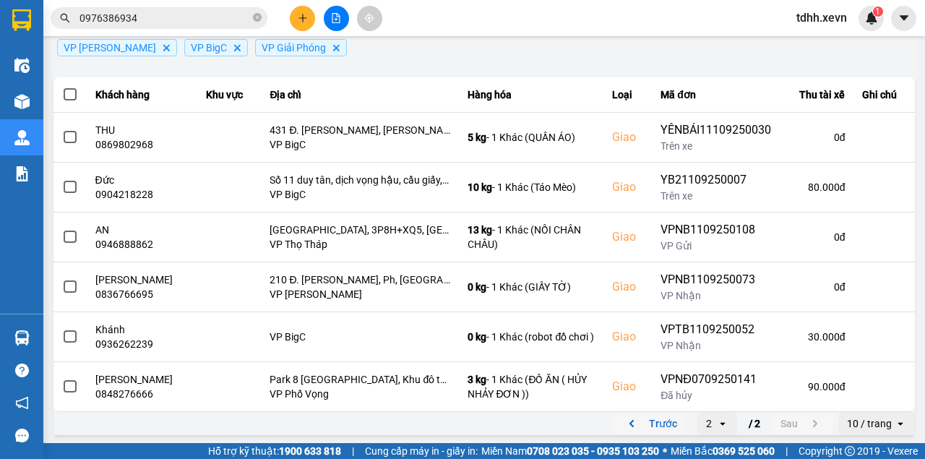
click at [656, 422] on button "Trước" at bounding box center [650, 424] width 72 height 22
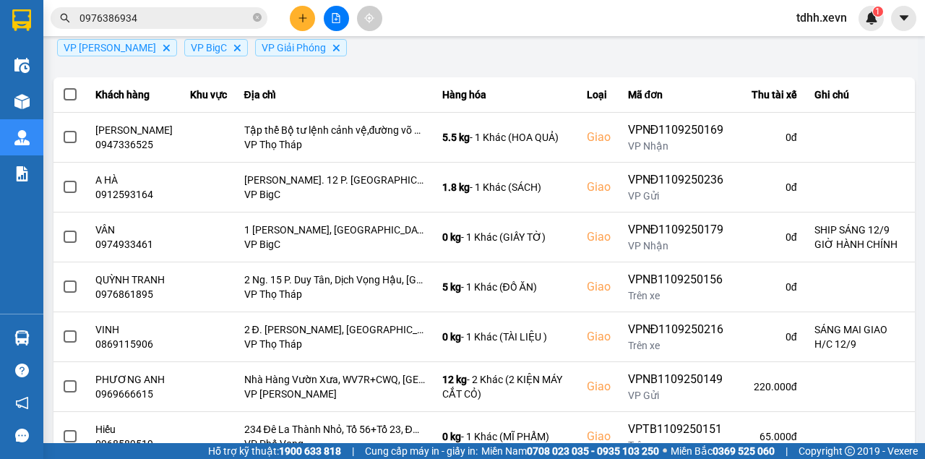
scroll to position [0, 0]
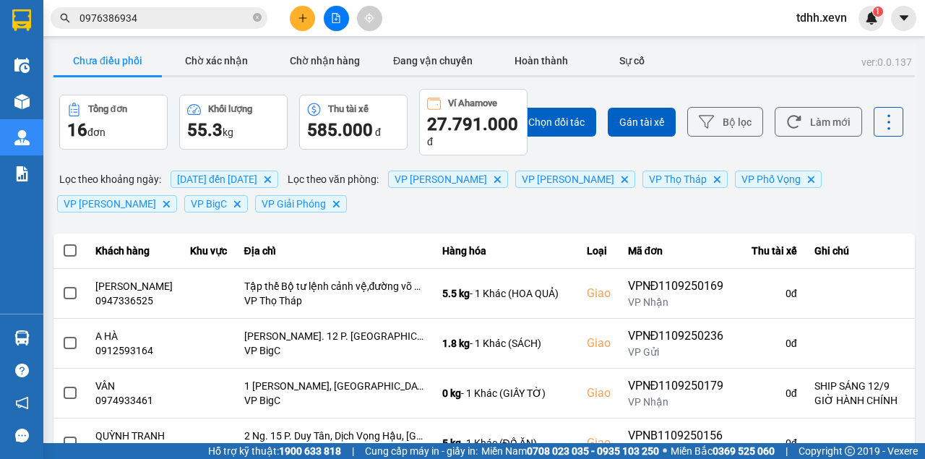
click at [134, 15] on input "0976386934" at bounding box center [164, 18] width 171 height 16
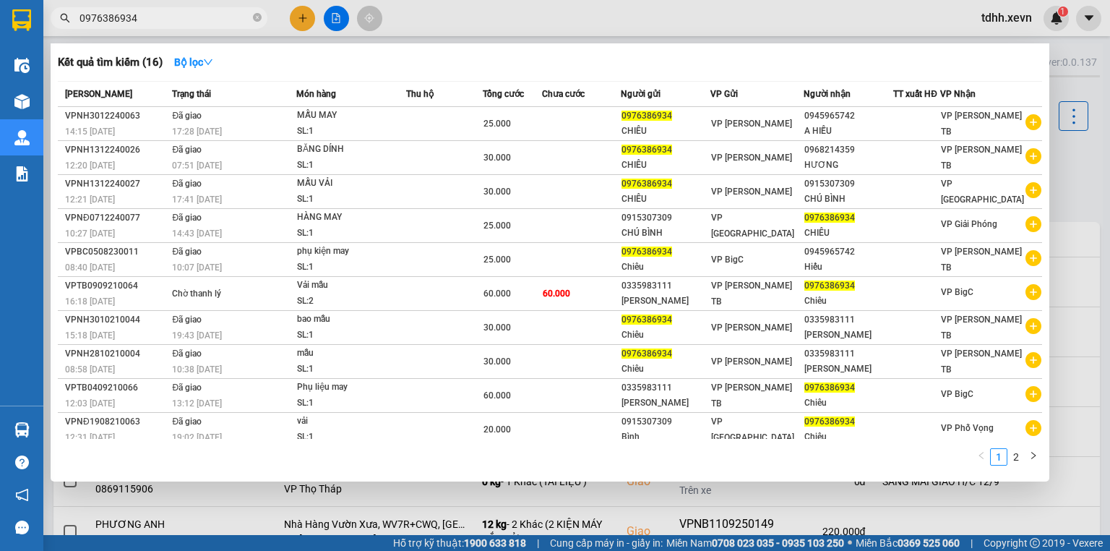
click at [820, 29] on div at bounding box center [555, 275] width 1110 height 551
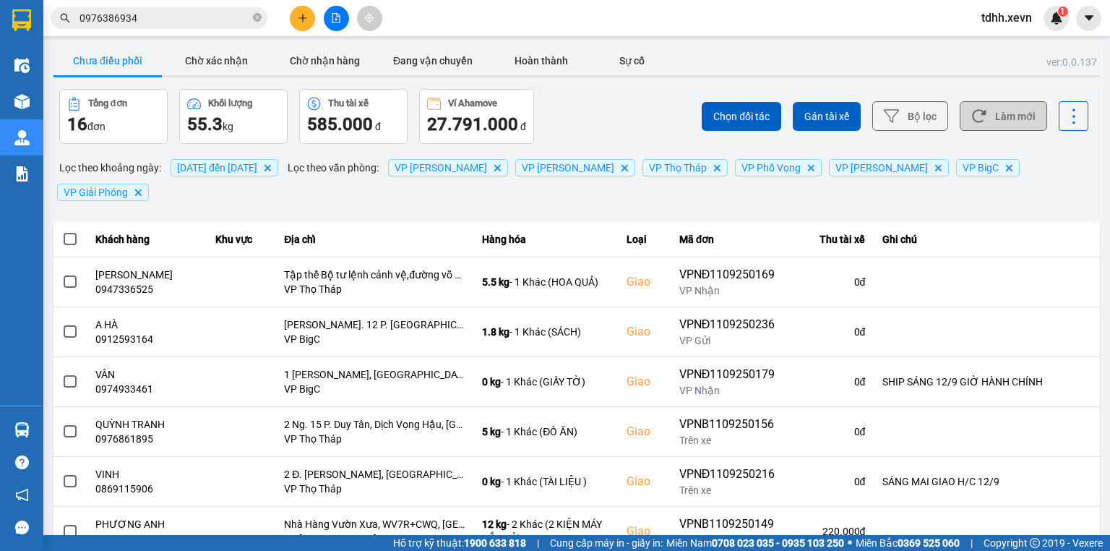
click at [924, 113] on button "Làm mới" at bounding box center [1003, 116] width 87 height 30
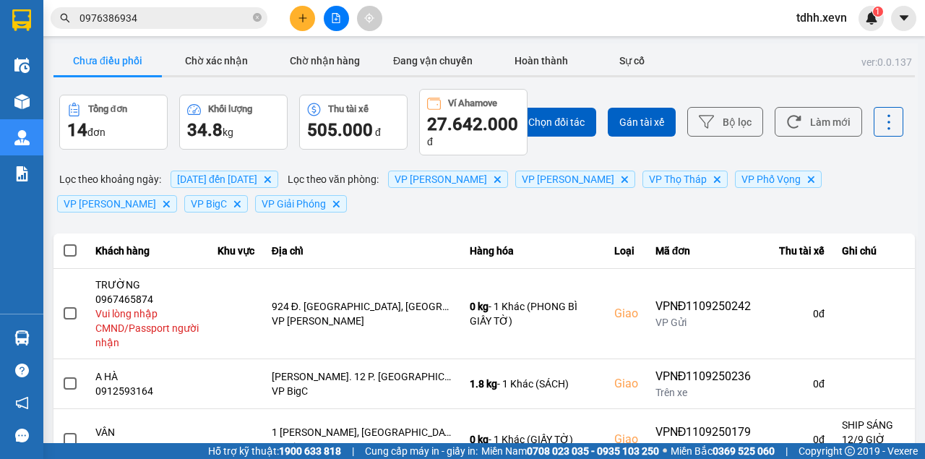
click at [138, 20] on input "0976386934" at bounding box center [164, 18] width 171 height 16
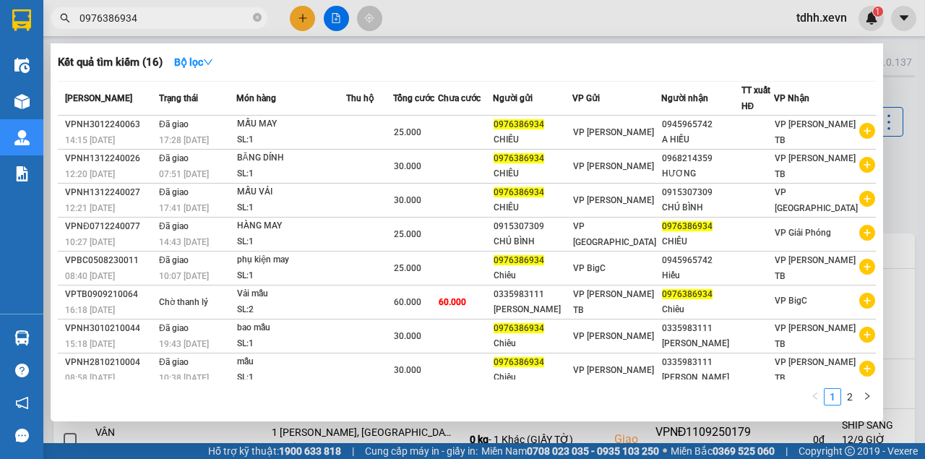
click at [138, 20] on input "0976386934" at bounding box center [164, 18] width 171 height 16
paste input "8616621"
type input "0978616621"
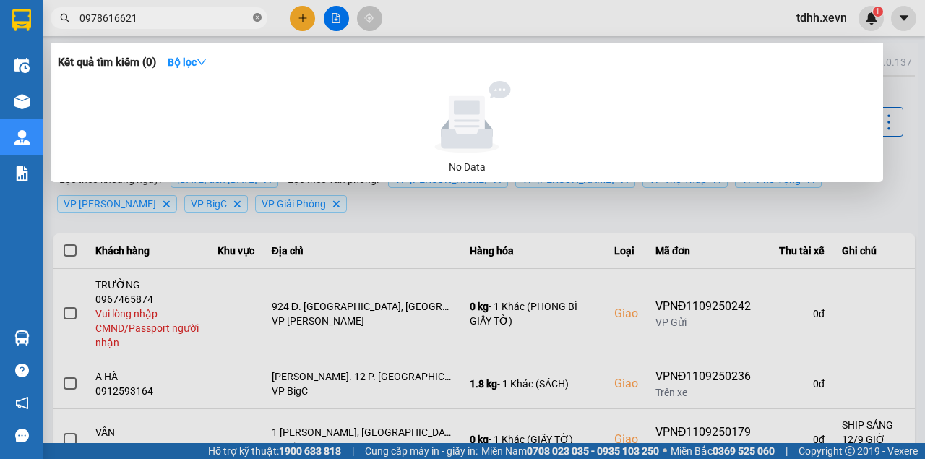
click at [257, 21] on icon "close-circle" at bounding box center [257, 17] width 9 height 9
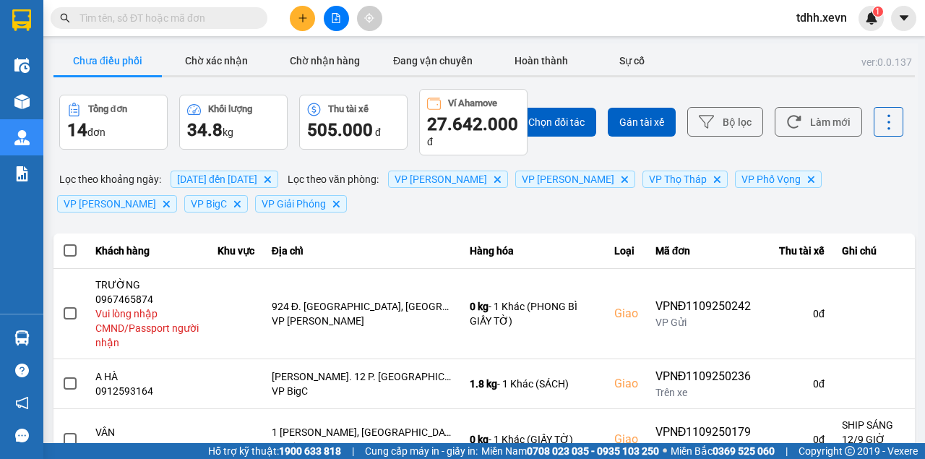
click at [194, 18] on input "text" at bounding box center [164, 18] width 171 height 16
click at [181, 14] on input "text" at bounding box center [164, 18] width 171 height 16
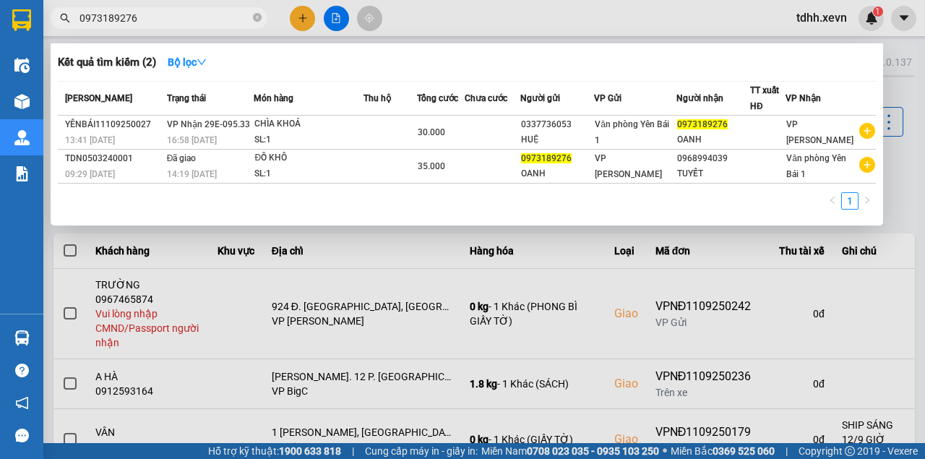
click at [201, 25] on input "0973189276" at bounding box center [164, 18] width 171 height 16
paste input "5705887"
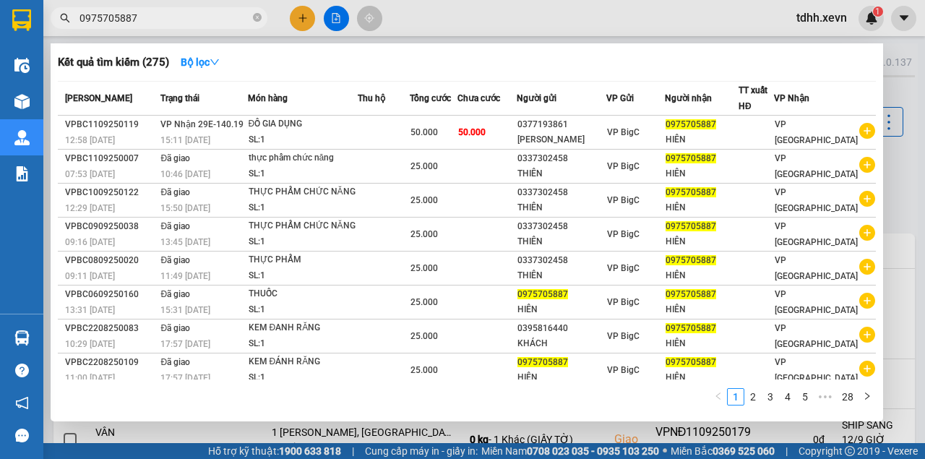
click at [604, 39] on div at bounding box center [462, 229] width 925 height 459
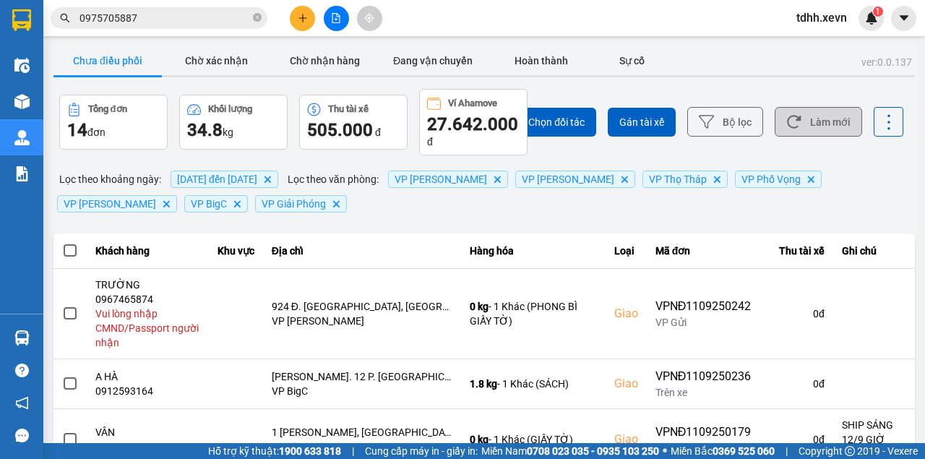
click at [820, 120] on button "Làm mới" at bounding box center [818, 122] width 87 height 30
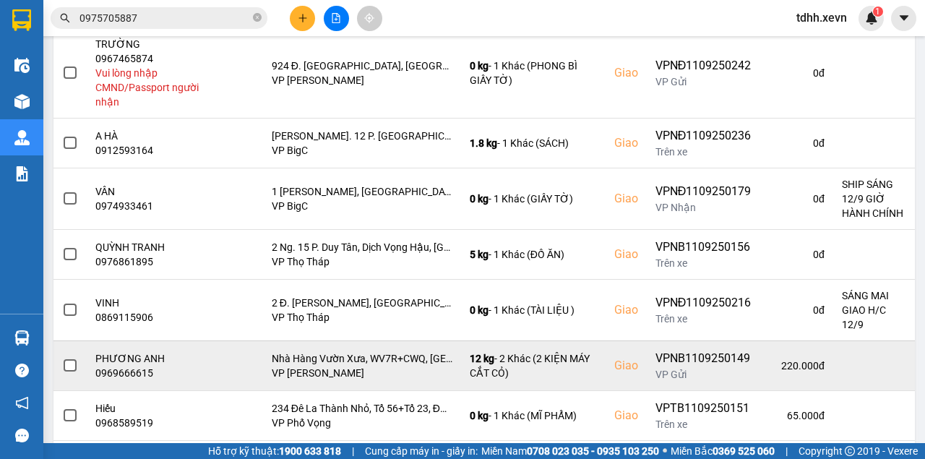
scroll to position [418, 0]
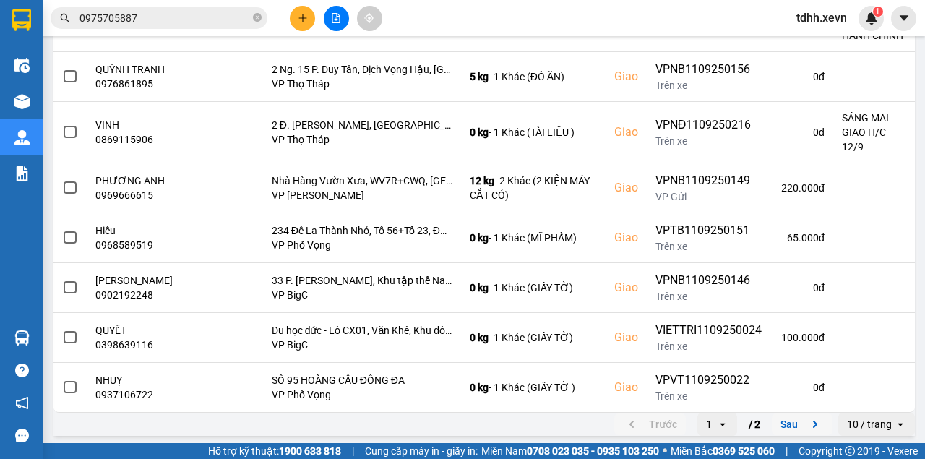
click at [791, 419] on button "Sau" at bounding box center [802, 424] width 61 height 22
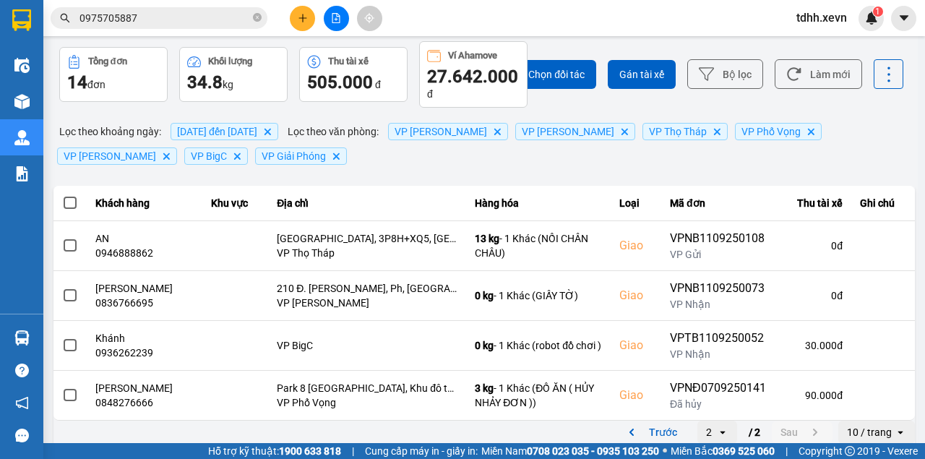
scroll to position [0, 0]
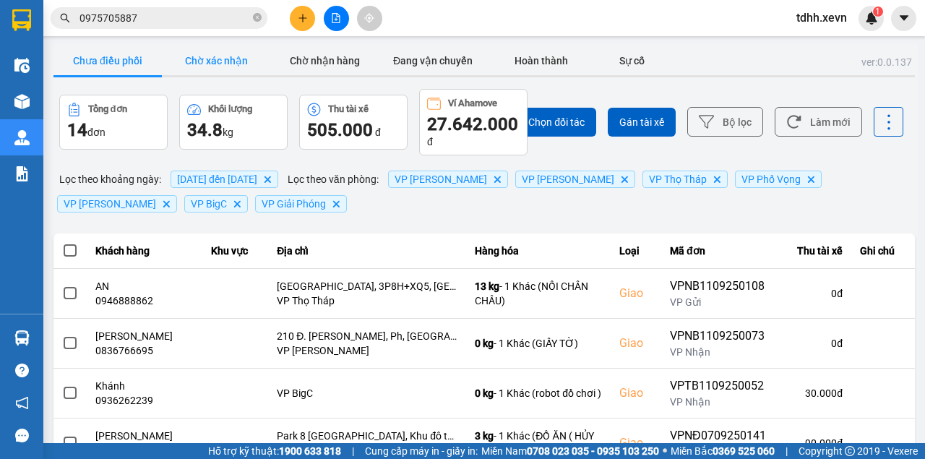
click at [237, 59] on button "Chờ xác nhận" at bounding box center [216, 60] width 108 height 29
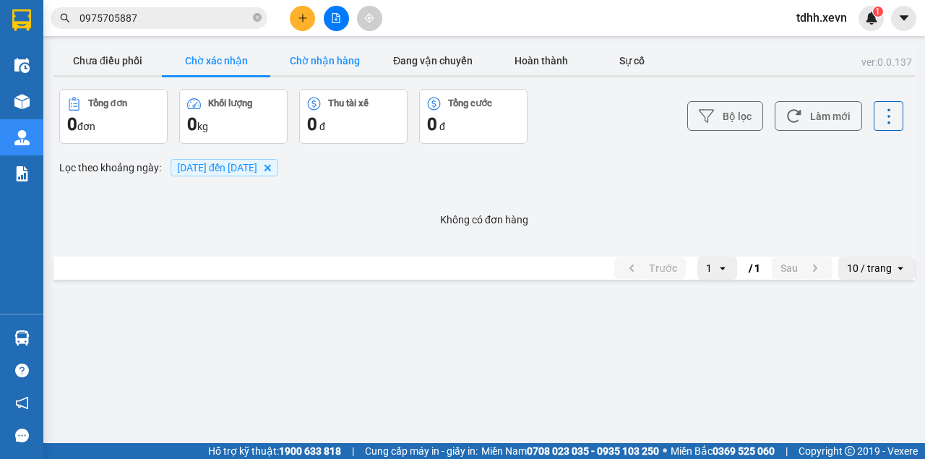
click at [309, 53] on button "Chờ nhận hàng" at bounding box center [324, 60] width 108 height 29
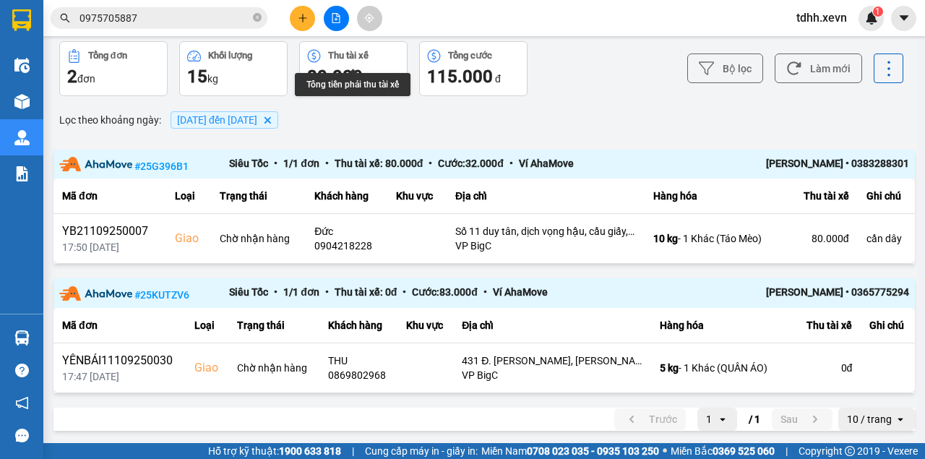
scroll to position [64, 0]
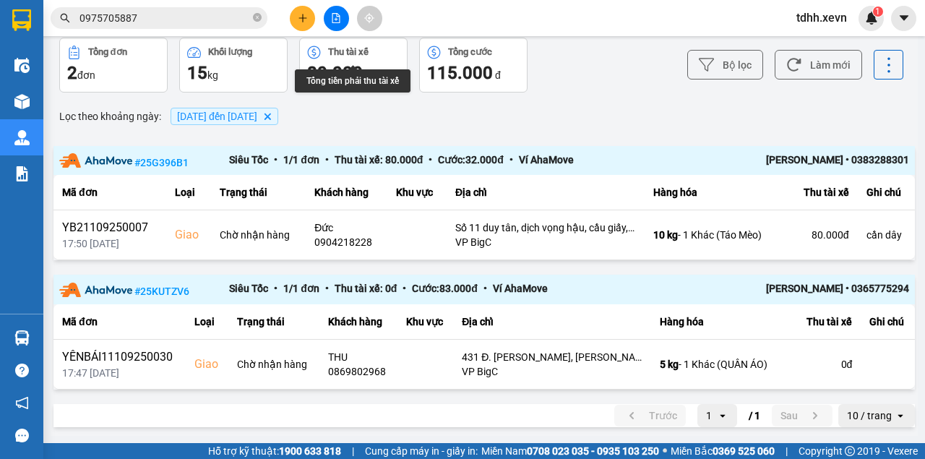
click at [150, 9] on span "0975705887" at bounding box center [159, 18] width 217 height 22
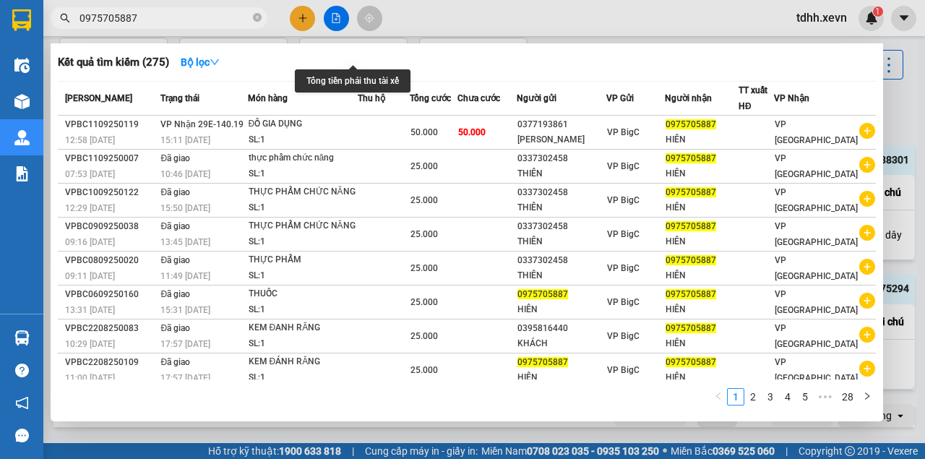
click at [147, 17] on input "0975705887" at bounding box center [164, 18] width 171 height 16
paste input "888866808"
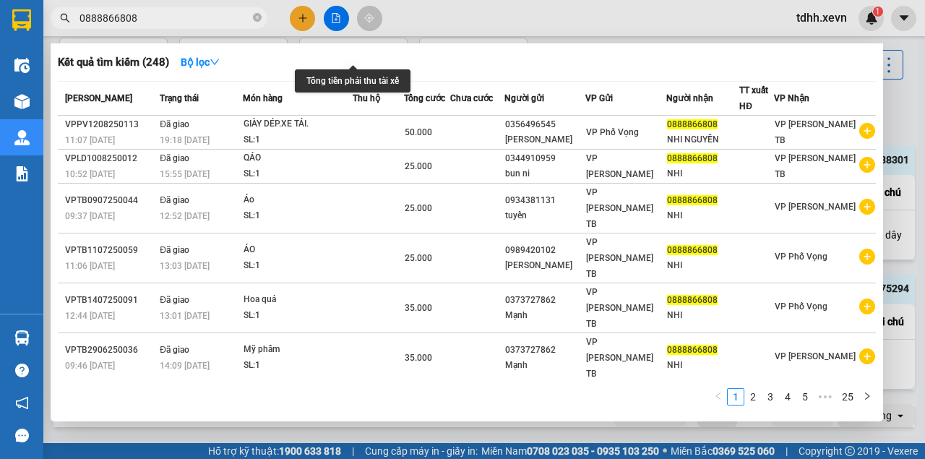
click at [555, 22] on div at bounding box center [462, 229] width 925 height 459
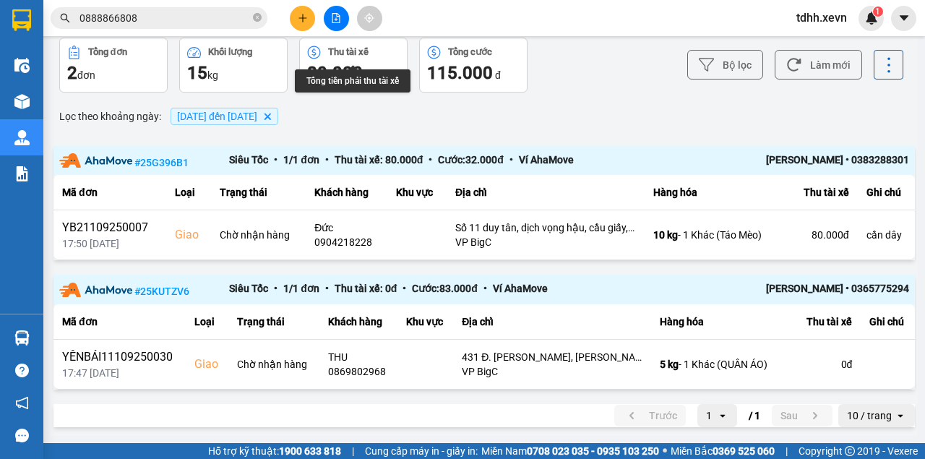
scroll to position [0, 0]
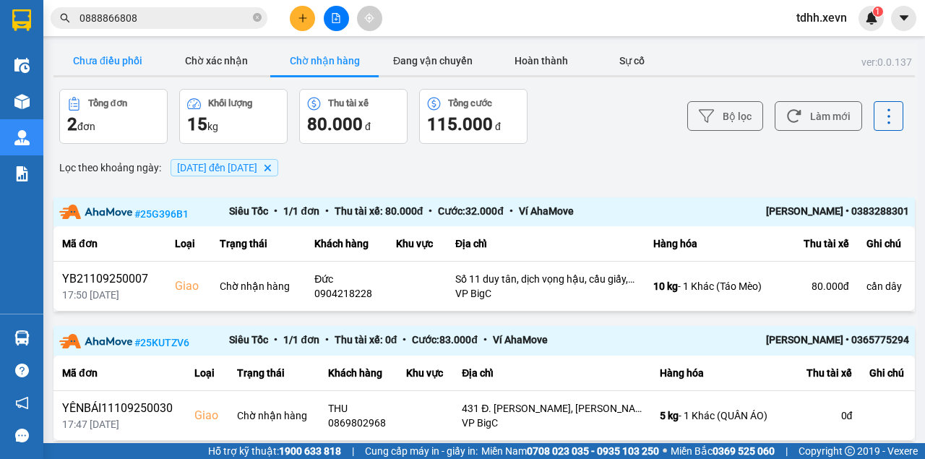
click at [128, 60] on button "Chưa điều phối" at bounding box center [107, 60] width 108 height 29
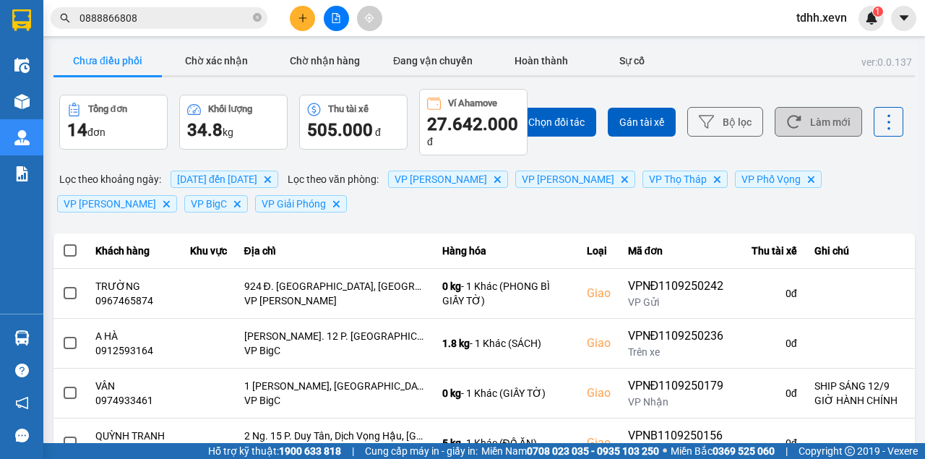
click at [816, 122] on button "Làm mới" at bounding box center [818, 122] width 87 height 30
click at [215, 62] on button "Chờ xác nhận" at bounding box center [216, 60] width 108 height 29
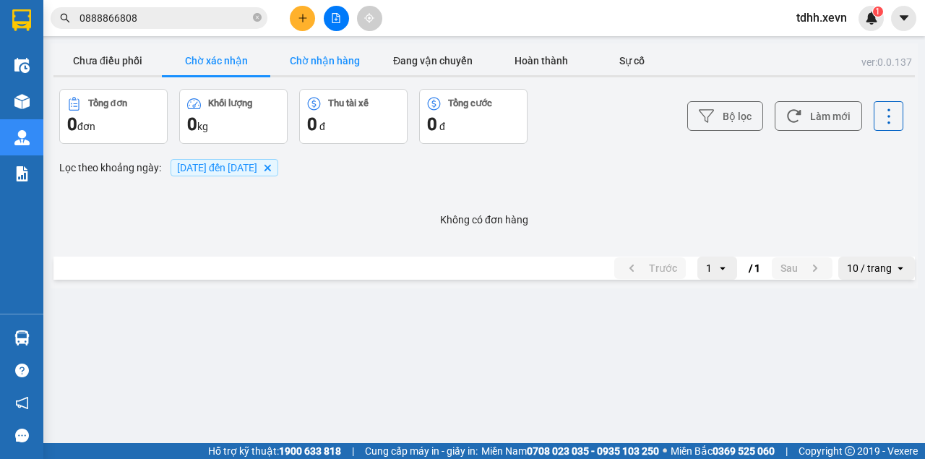
click at [337, 55] on button "Chờ nhận hàng" at bounding box center [324, 60] width 108 height 29
click at [402, 61] on button "Đang vận chuyển" at bounding box center [433, 60] width 108 height 29
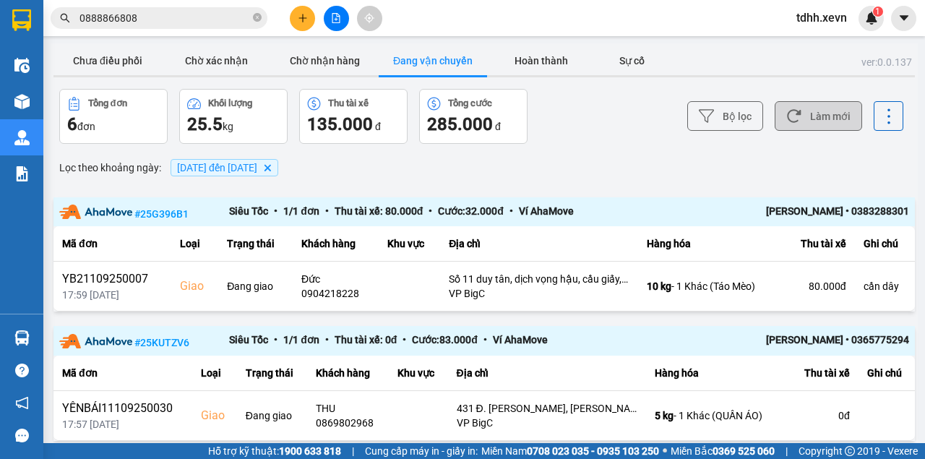
click at [834, 114] on button "Làm mới" at bounding box center [818, 116] width 87 height 30
click at [803, 116] on button "Làm mới" at bounding box center [818, 116] width 87 height 30
click at [108, 49] on button "Chưa điều phối" at bounding box center [107, 60] width 108 height 29
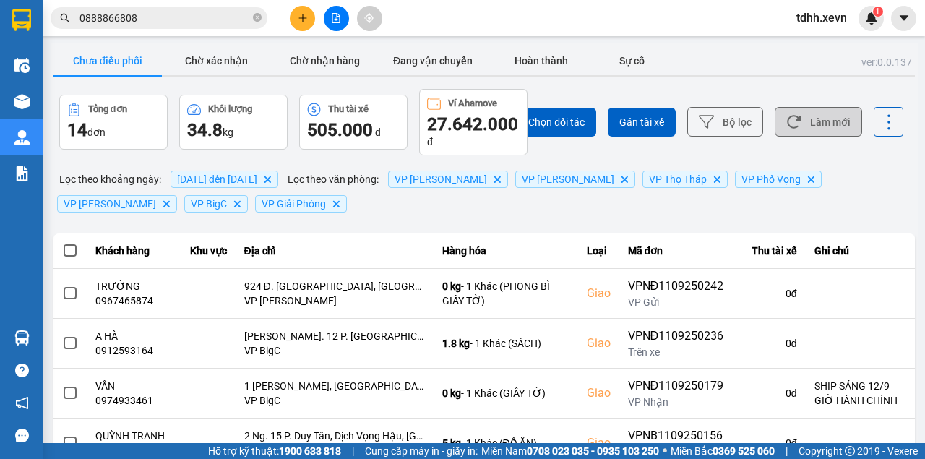
click at [812, 111] on button "Làm mới" at bounding box center [818, 122] width 87 height 30
click at [817, 117] on button "Làm mới" at bounding box center [818, 122] width 87 height 30
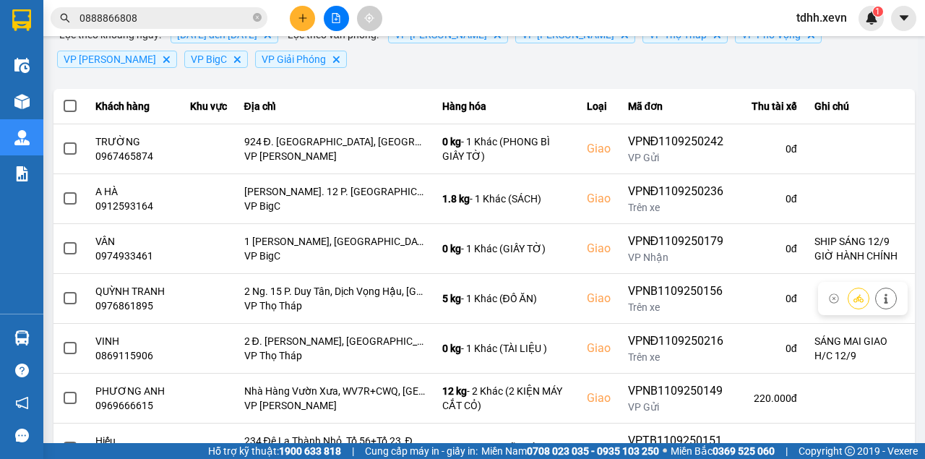
scroll to position [378, 0]
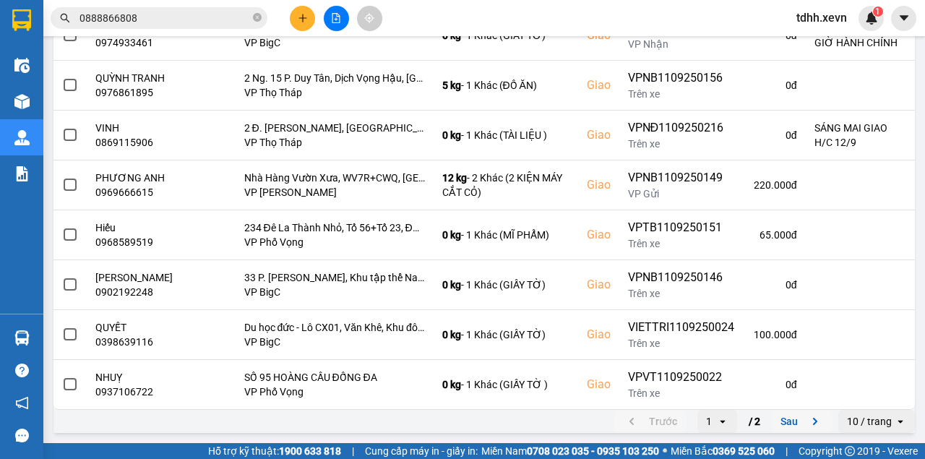
click at [781, 424] on button "Sau" at bounding box center [802, 421] width 61 height 22
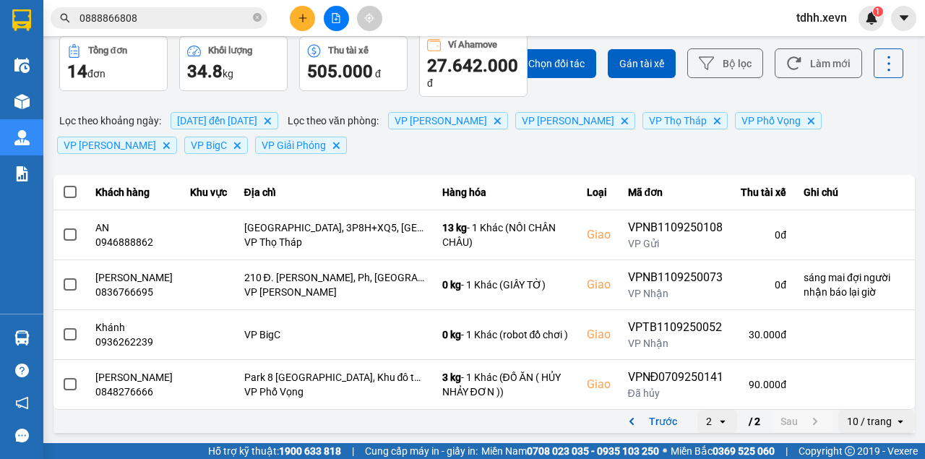
scroll to position [0, 0]
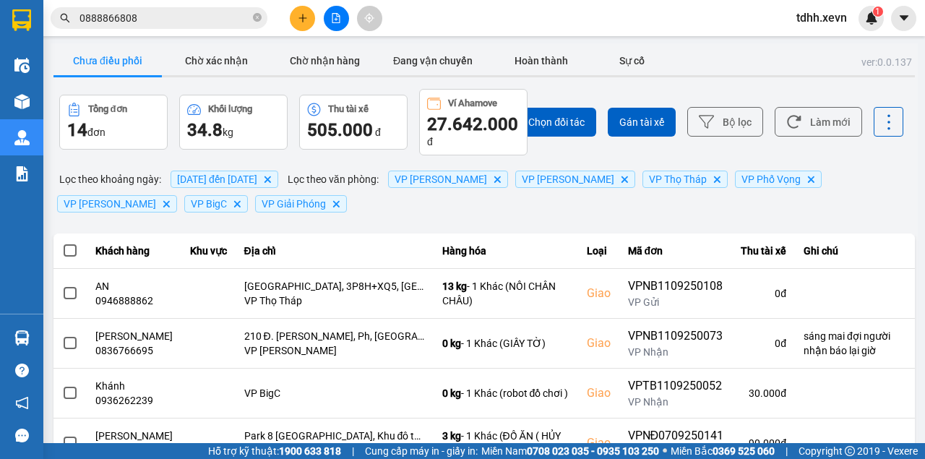
click at [170, 20] on input "0888866808" at bounding box center [164, 18] width 171 height 16
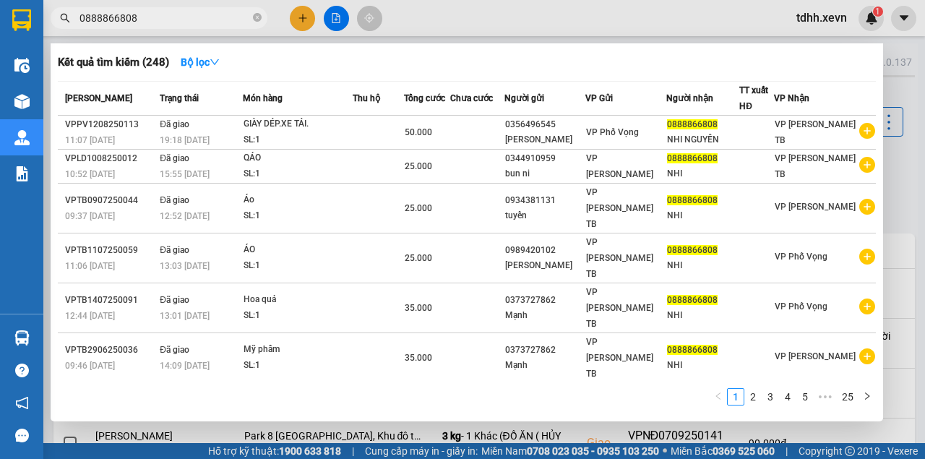
click at [170, 20] on input "0888866808" at bounding box center [164, 18] width 171 height 16
paste input "90421822"
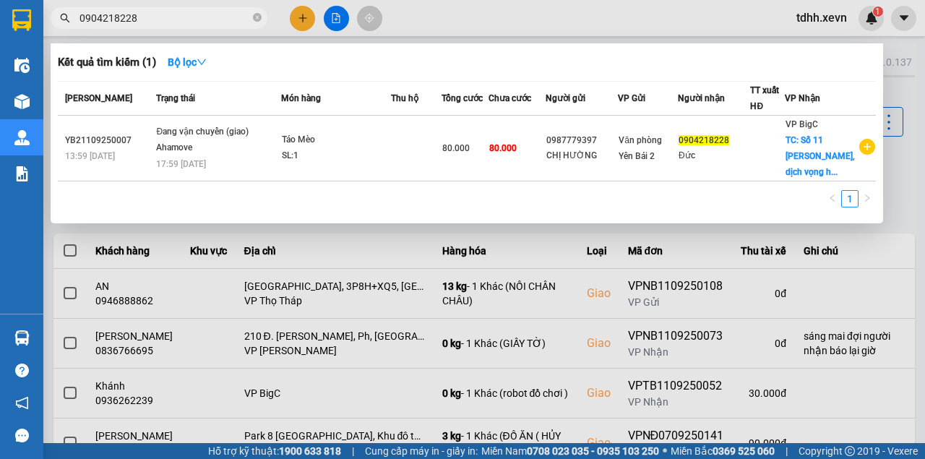
click at [461, 13] on div at bounding box center [462, 229] width 925 height 459
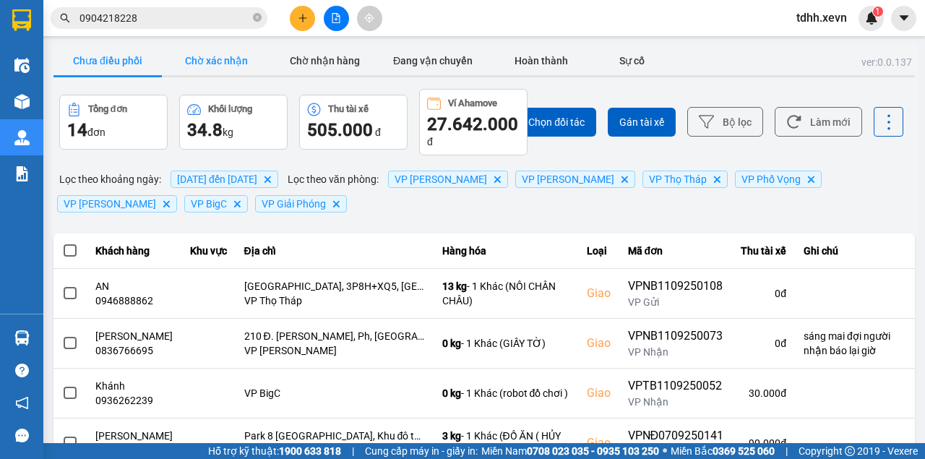
click at [231, 53] on button "Chờ xác nhận" at bounding box center [216, 60] width 108 height 29
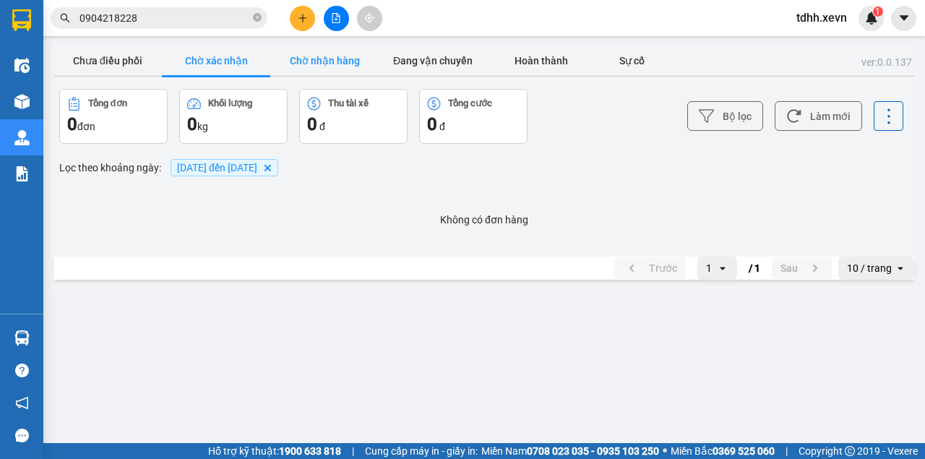
click at [322, 52] on button "Chờ nhận hàng" at bounding box center [324, 60] width 108 height 29
click at [415, 53] on button "Đang vận chuyển" at bounding box center [433, 60] width 108 height 29
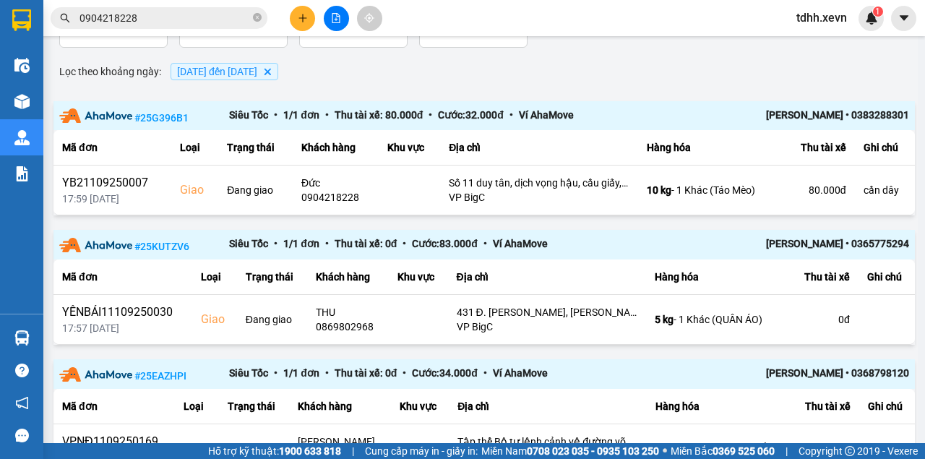
scroll to position [145, 0]
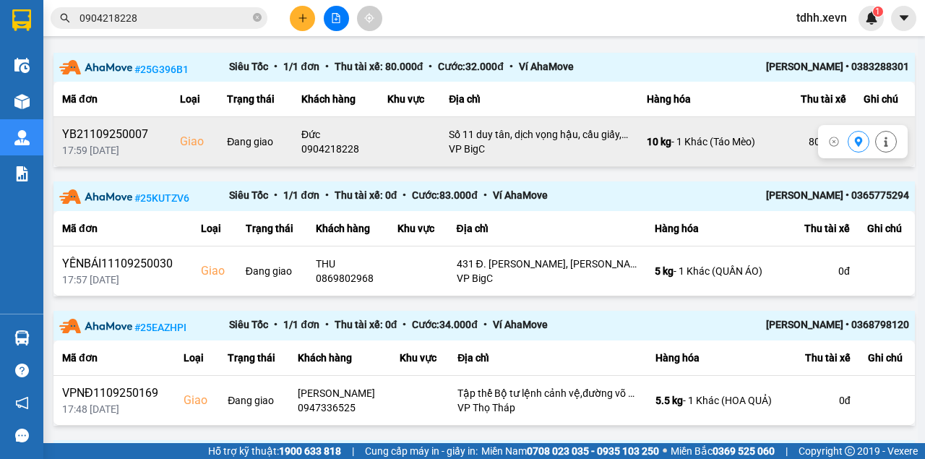
click at [848, 140] on button at bounding box center [858, 141] width 20 height 25
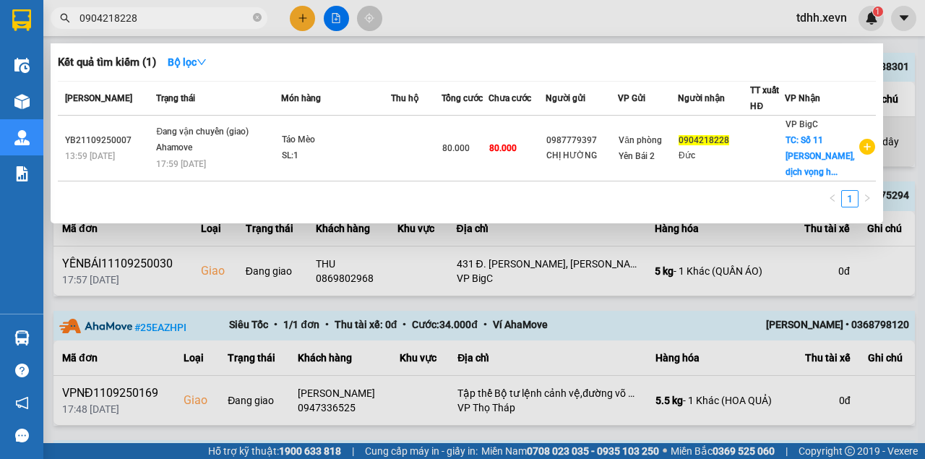
click at [177, 20] on input "0904218228" at bounding box center [164, 18] width 171 height 16
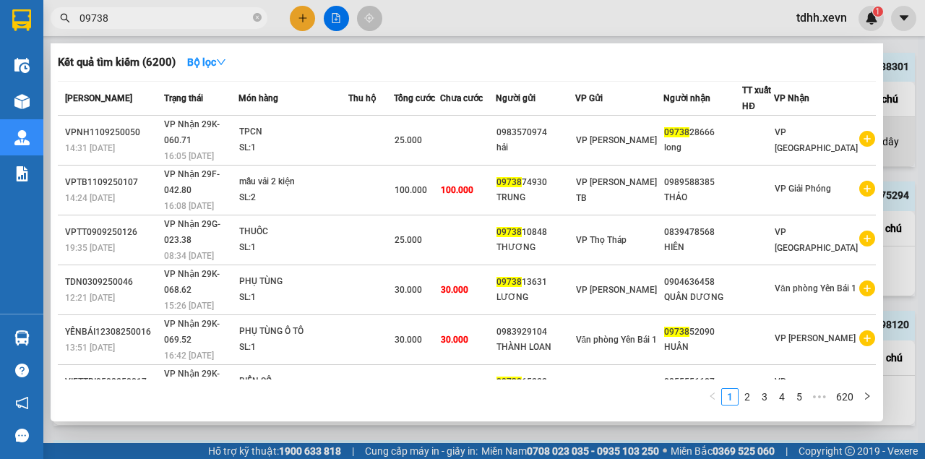
click at [632, 17] on div at bounding box center [462, 229] width 925 height 459
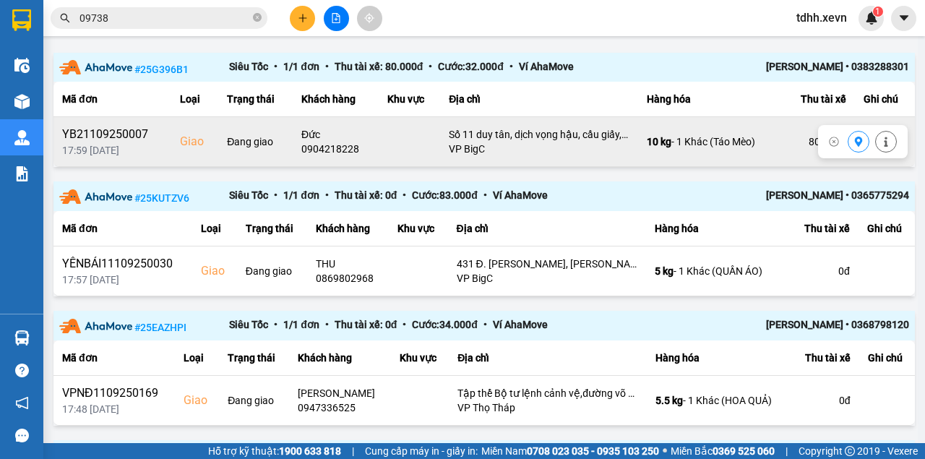
scroll to position [0, 0]
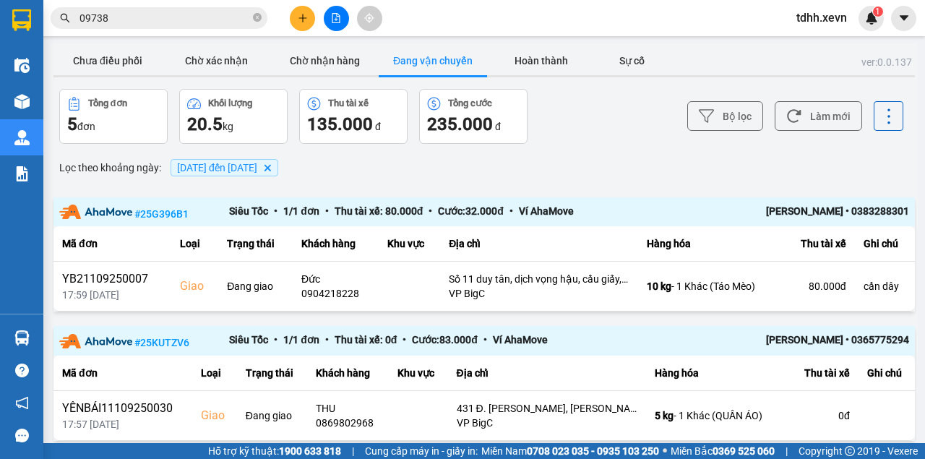
click at [106, 20] on input "09738" at bounding box center [164, 18] width 171 height 16
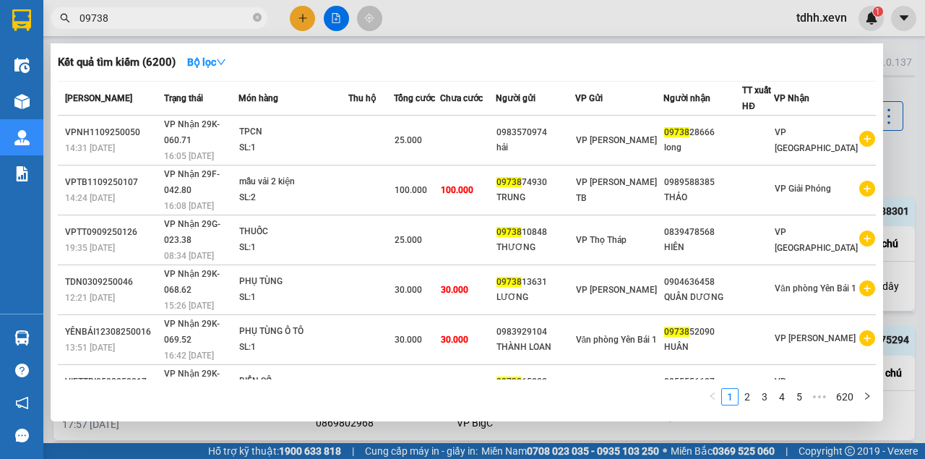
click at [106, 20] on input "09738" at bounding box center [164, 18] width 171 height 16
paste input "392242376"
type input "0392242376"
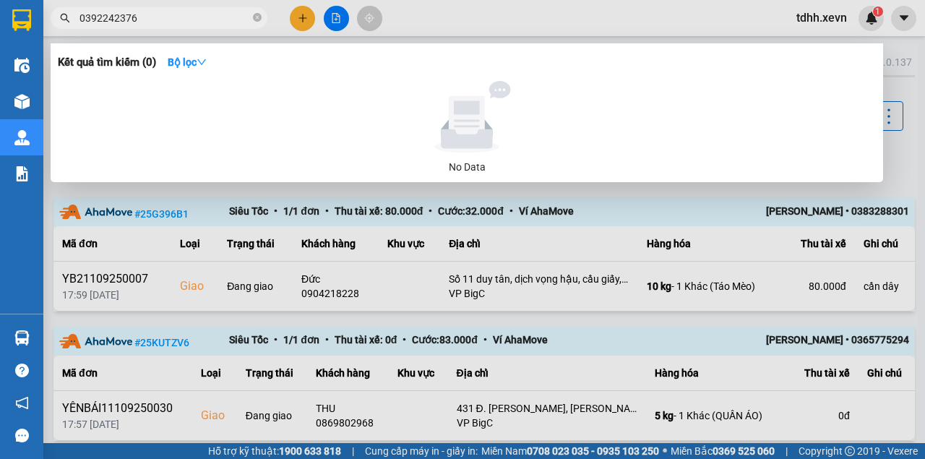
click at [140, 23] on input "0392242376" at bounding box center [164, 18] width 171 height 16
click at [684, 206] on div at bounding box center [462, 229] width 925 height 459
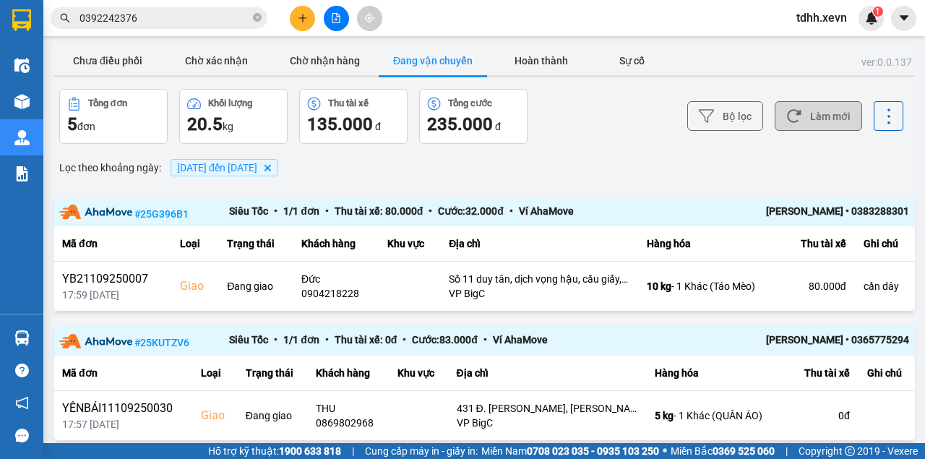
click at [808, 103] on button "Làm mới" at bounding box center [818, 116] width 87 height 30
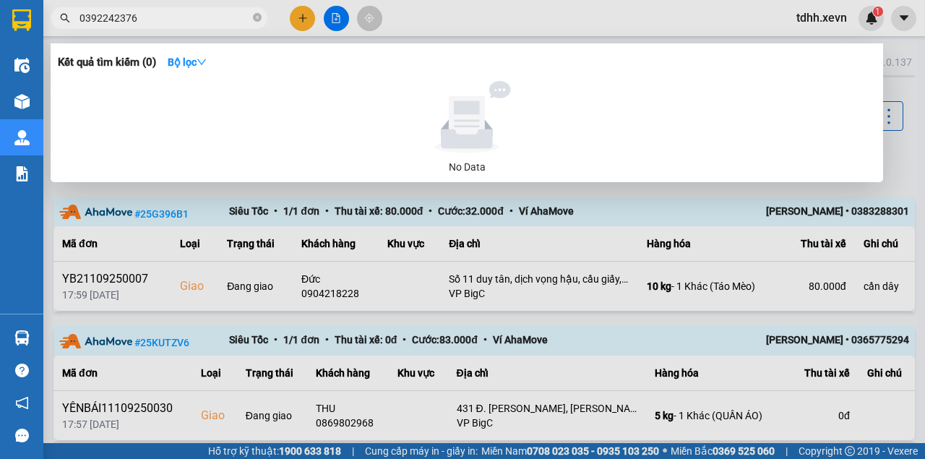
click at [155, 14] on input "0392242376" at bounding box center [164, 18] width 171 height 16
paste input "946848731"
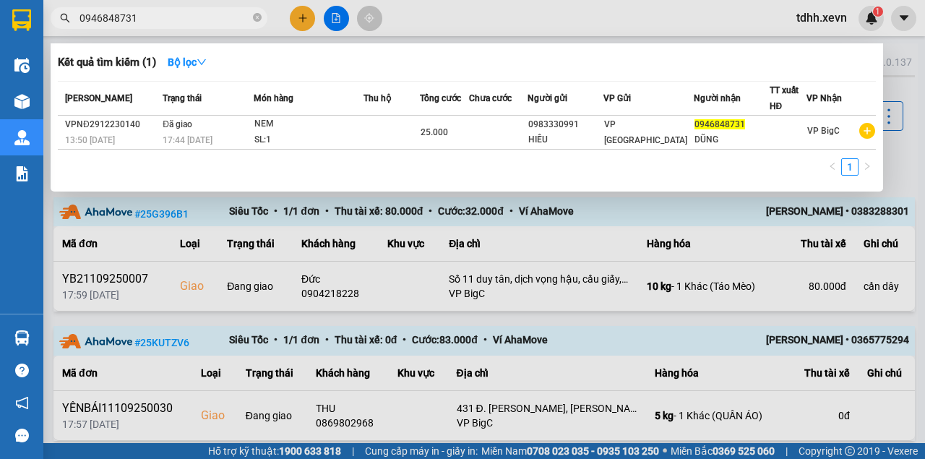
click at [188, 14] on input "0946848731" at bounding box center [164, 18] width 171 height 16
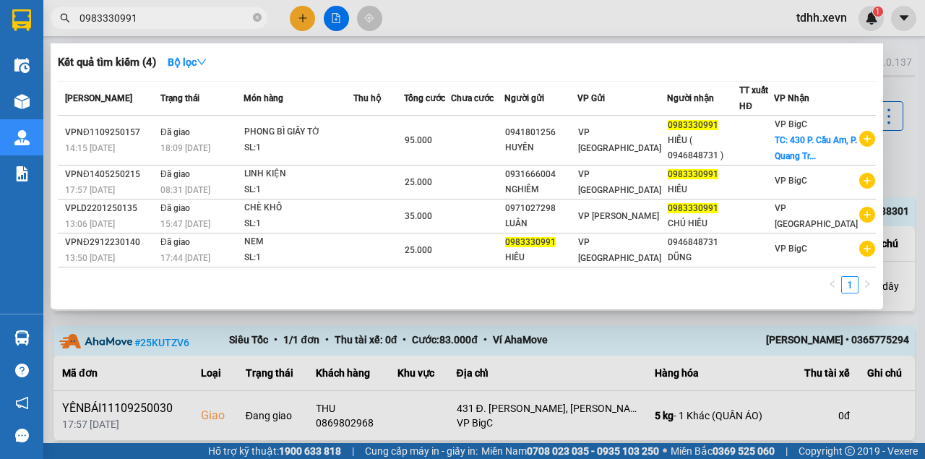
drag, startPoint x: 528, startPoint y: 12, endPoint x: 462, endPoint y: 151, distance: 154.5
click at [528, 12] on div at bounding box center [462, 229] width 925 height 459
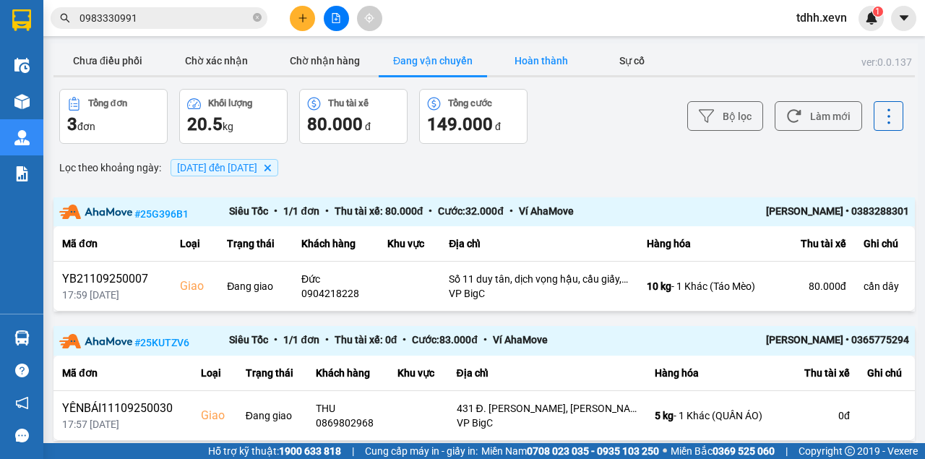
click at [542, 66] on button "Hoàn thành" at bounding box center [541, 60] width 108 height 29
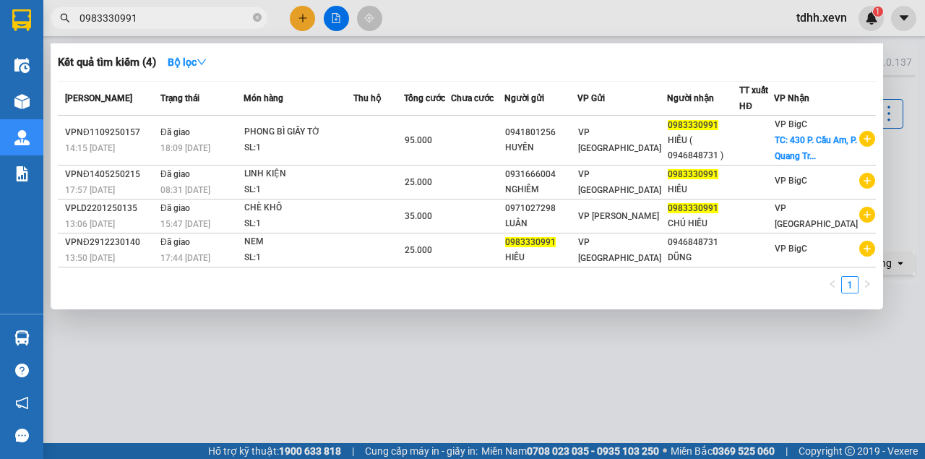
click at [90, 12] on input "0983330991" at bounding box center [164, 18] width 171 height 16
paste input "28991424"
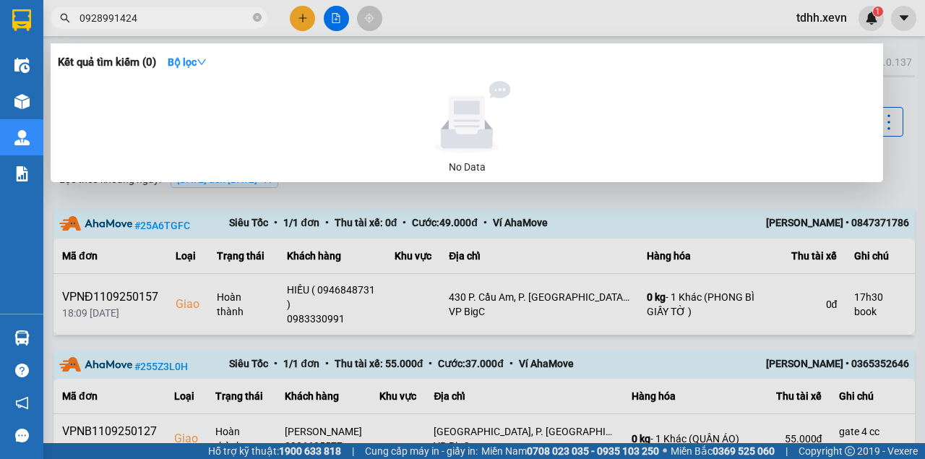
click at [126, 18] on input "0928991424" at bounding box center [164, 18] width 171 height 16
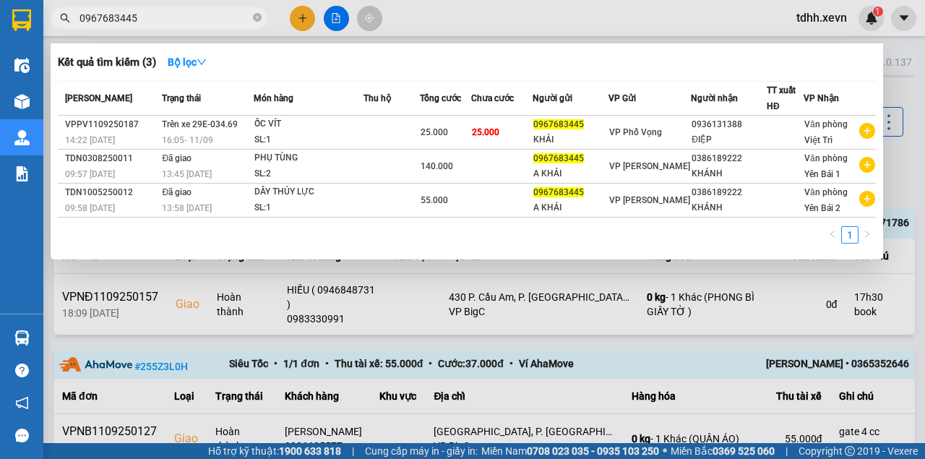
type input "0967683445"
click at [510, 26] on div at bounding box center [462, 229] width 925 height 459
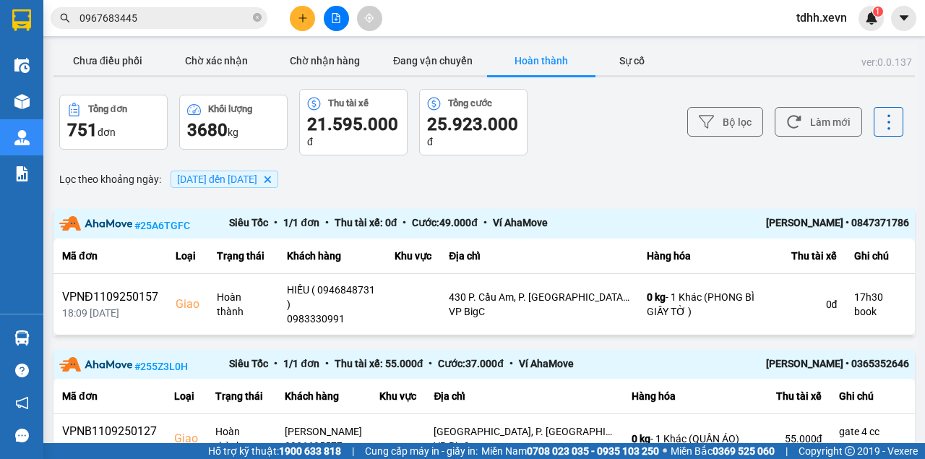
click at [873, 233] on div "NGUYỄN THÁI DƯƠNG • 0847371786" at bounding box center [824, 224] width 170 height 18
copy div "0847371786"
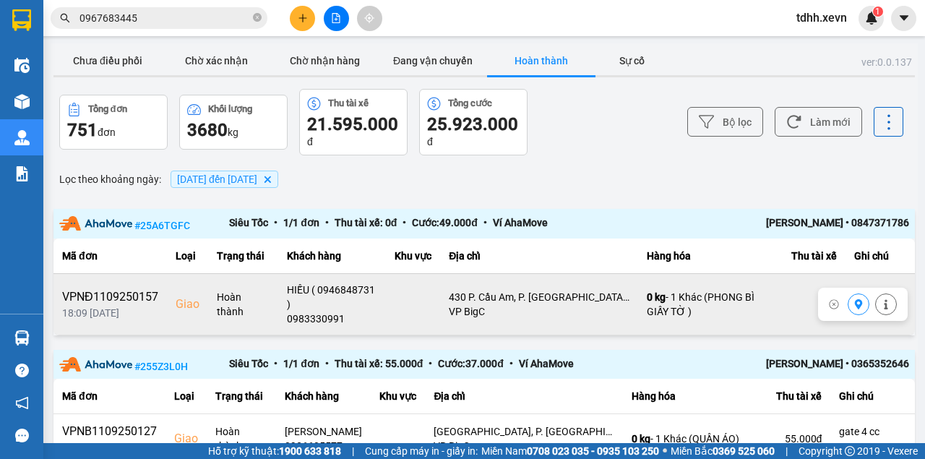
click at [329, 326] on div "0983330991" at bounding box center [332, 318] width 90 height 14
copy div "0983330991"
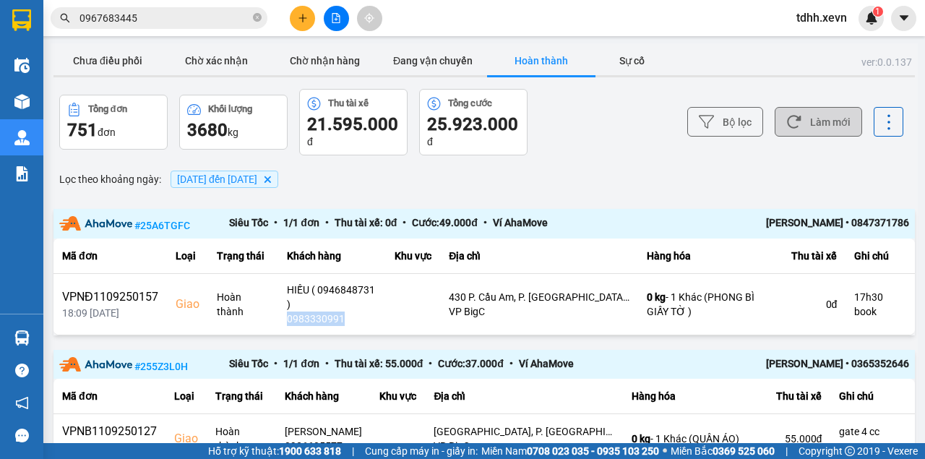
click at [801, 128] on button "Làm mới" at bounding box center [818, 122] width 87 height 30
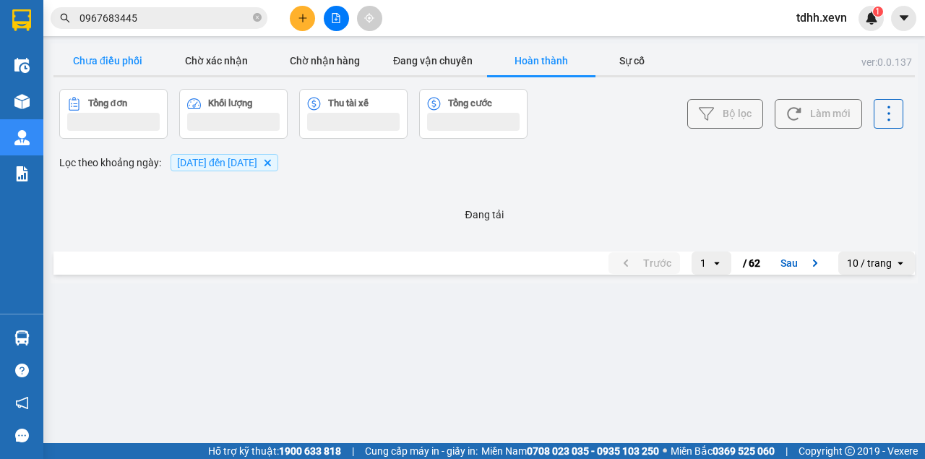
click at [139, 53] on button "Chưa điều phối" at bounding box center [107, 60] width 108 height 29
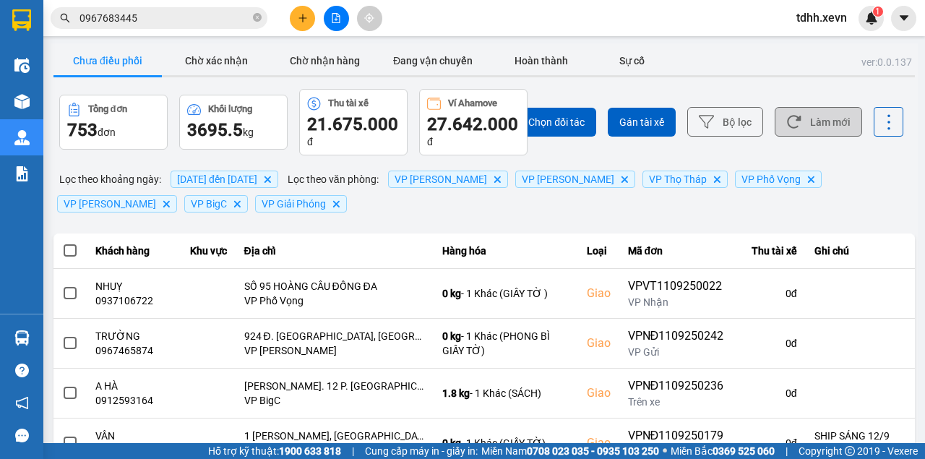
click at [820, 132] on button "Làm mới" at bounding box center [818, 122] width 87 height 30
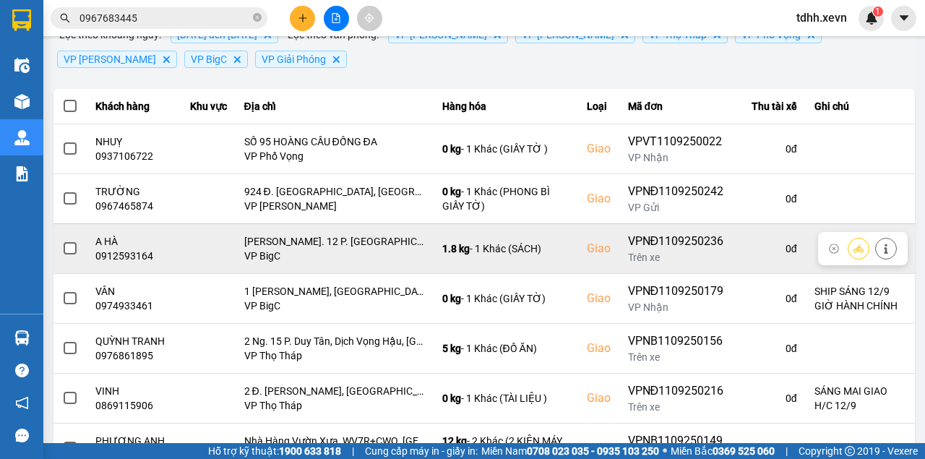
scroll to position [192, 0]
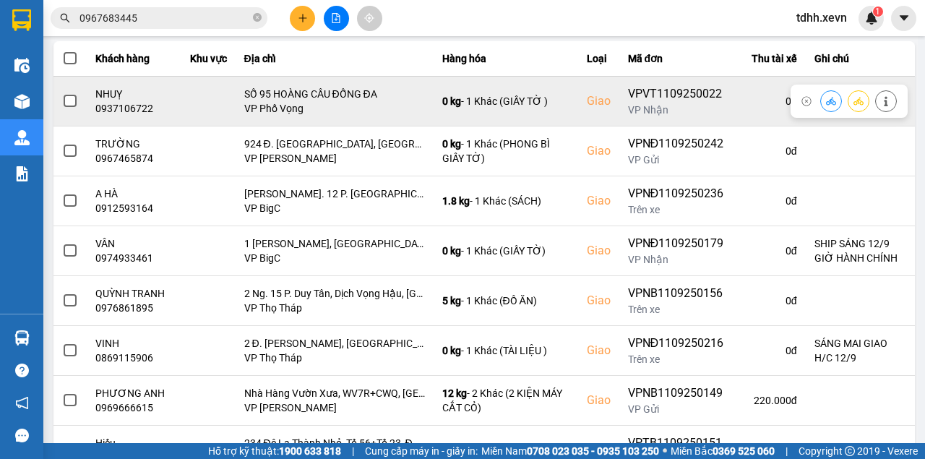
click at [124, 108] on div "0937106722" at bounding box center [133, 108] width 77 height 14
copy div "0937106722"
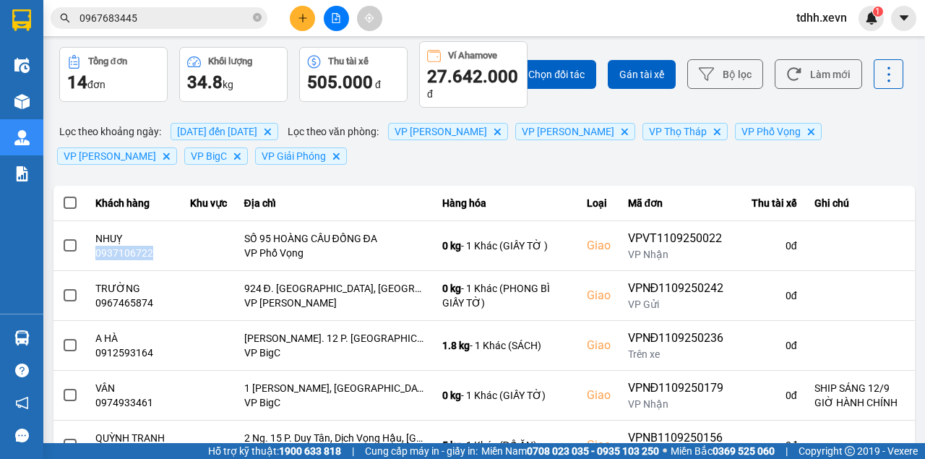
scroll to position [0, 0]
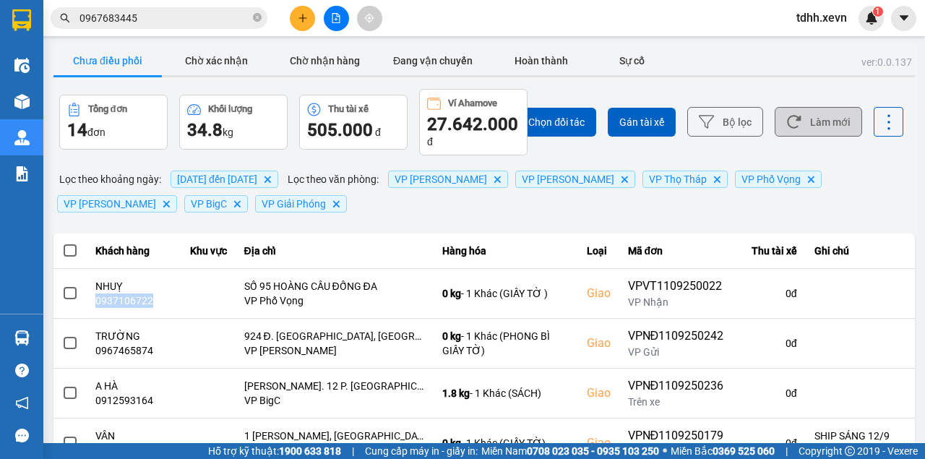
click at [801, 129] on button "Làm mới" at bounding box center [818, 122] width 87 height 30
click at [797, 132] on button "Làm mới" at bounding box center [818, 122] width 87 height 30
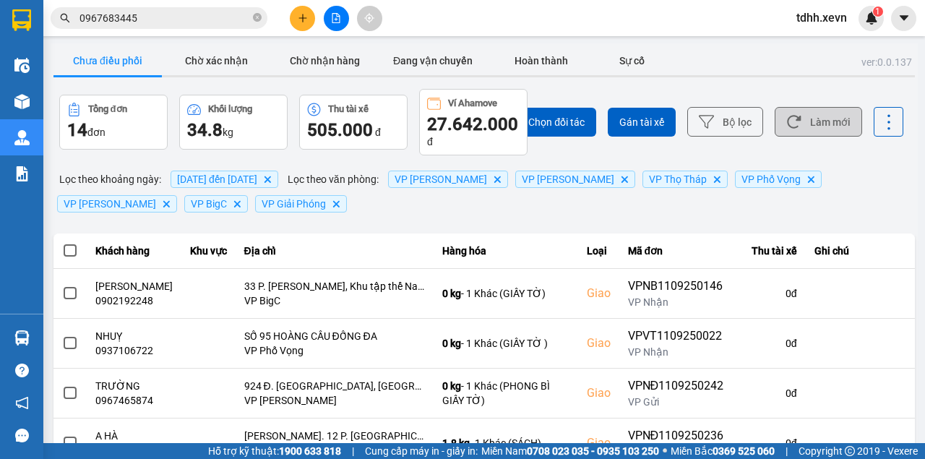
click at [794, 113] on button "Làm mới" at bounding box center [818, 122] width 87 height 30
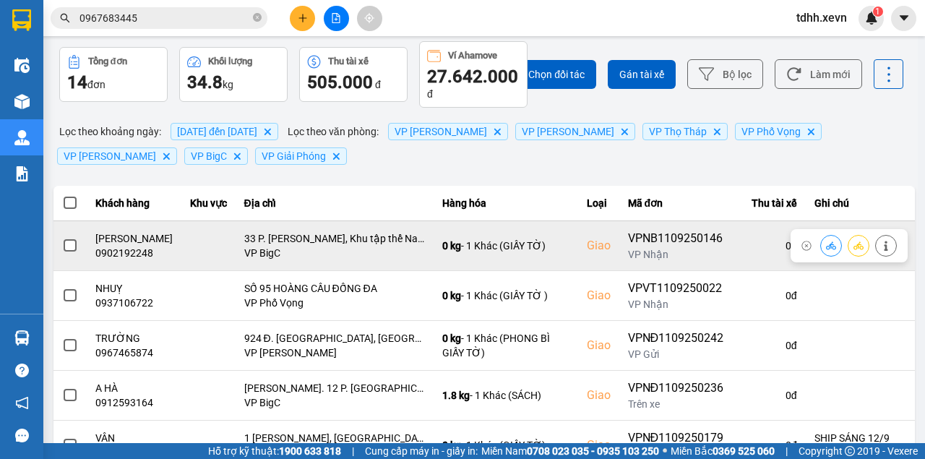
scroll to position [96, 0]
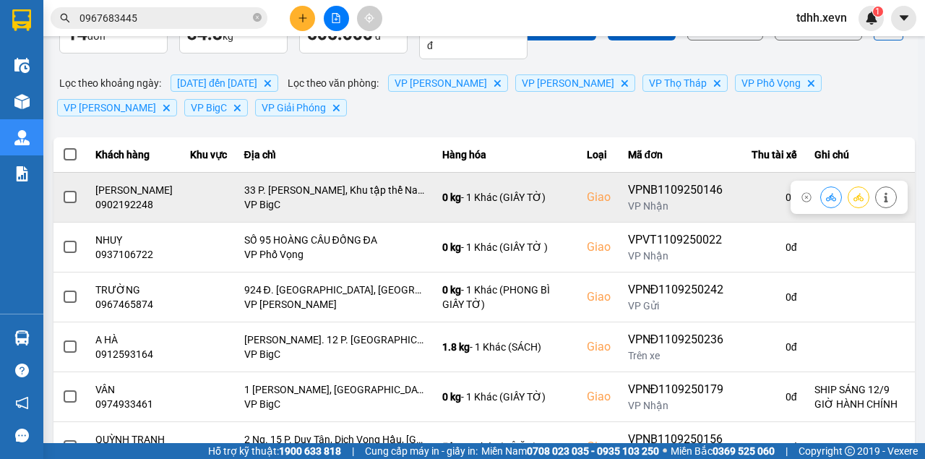
click at [104, 212] on div "0902192248" at bounding box center [133, 204] width 77 height 14
copy div "0902192248"
click at [881, 202] on icon at bounding box center [886, 197] width 10 height 10
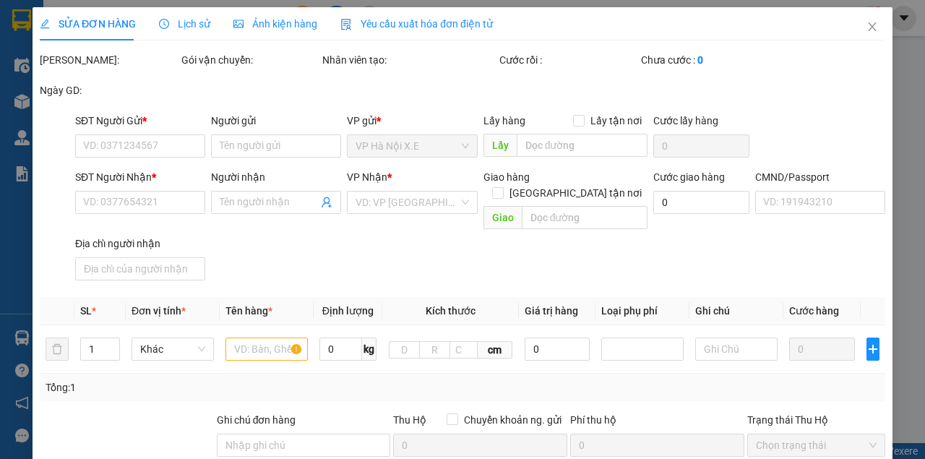
type input "0964599991"
type input "HOÀNG MINH TÙNG"
type input "0902192248"
type input "NG VĂN CƯỜNG"
checkbox input "true"
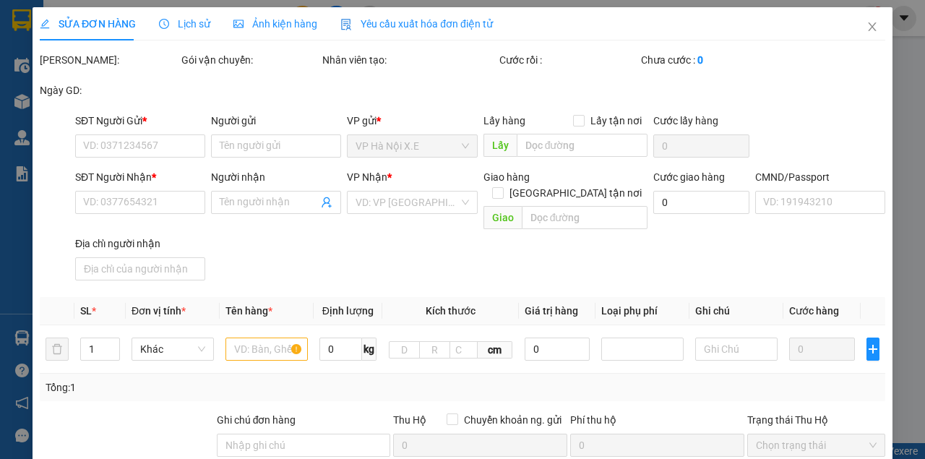
type input "33 P. Vũ Ngọc Phan, Khu tập thể Nam Thành Công, Đống Đa, Hà Nội, Việt Nam"
type input "123"
type input "65.000"
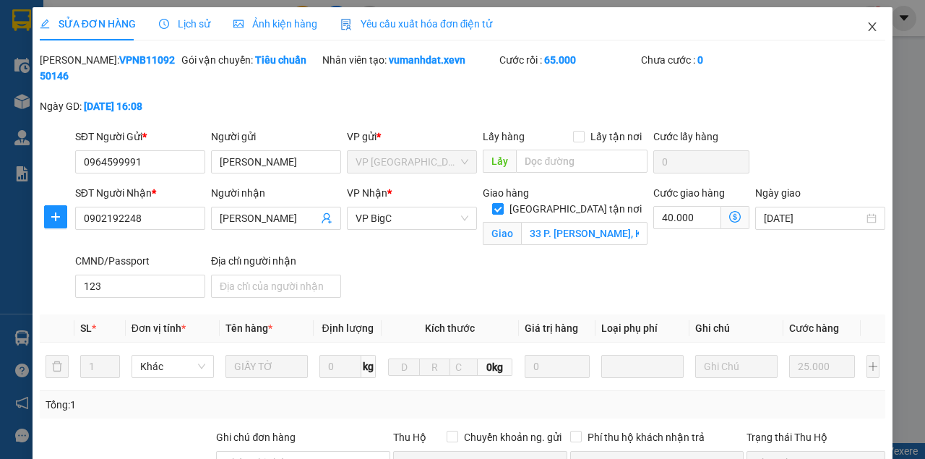
click at [867, 32] on icon "close" at bounding box center [873, 27] width 12 height 12
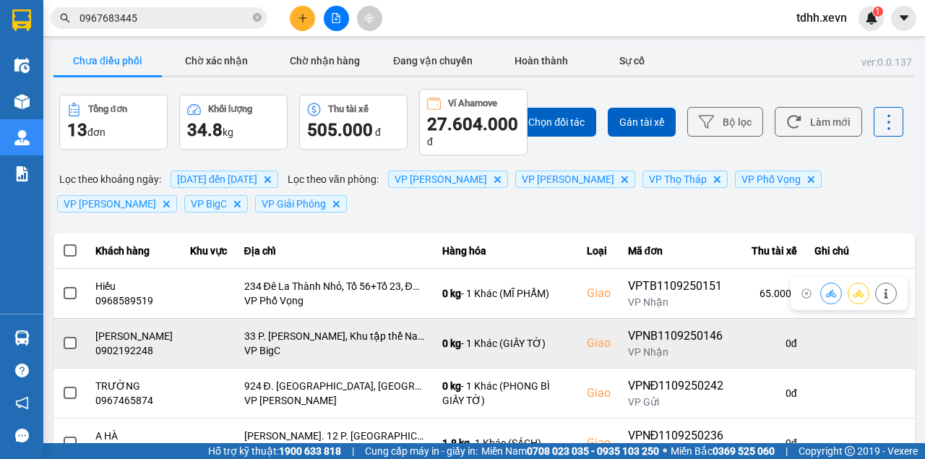
scroll to position [145, 0]
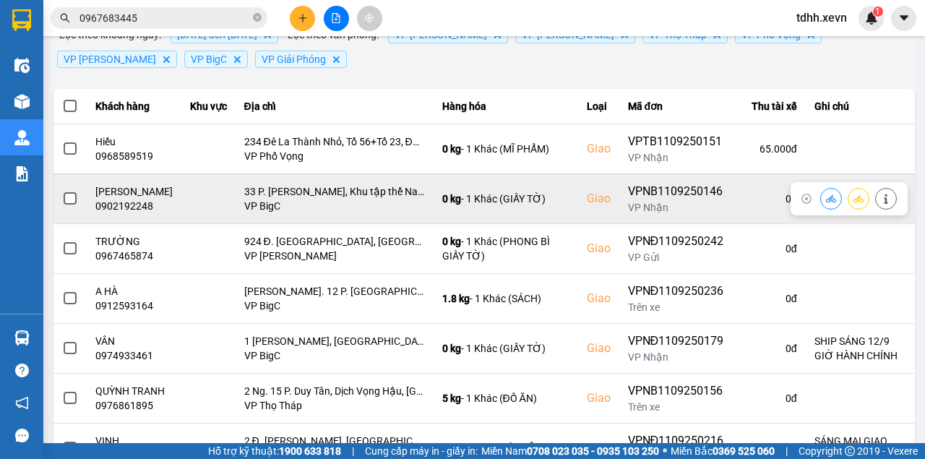
click at [821, 204] on button at bounding box center [831, 198] width 20 height 25
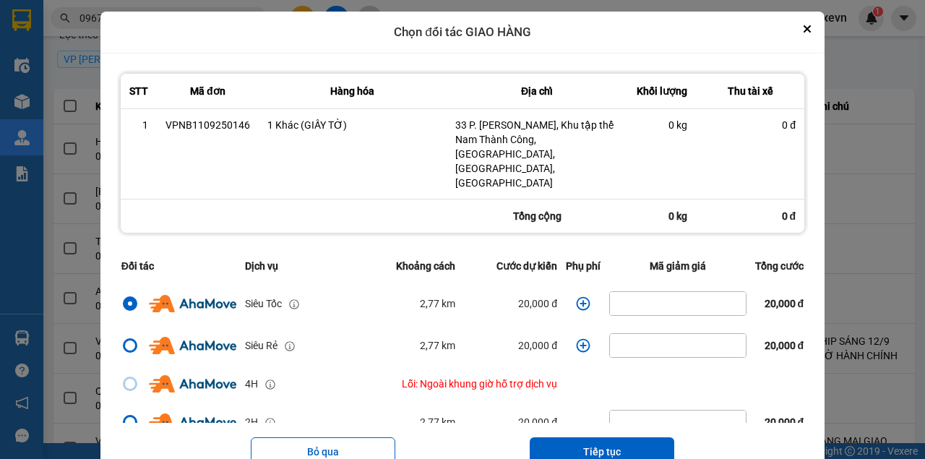
click at [576, 296] on icon "dialog" at bounding box center [583, 303] width 14 height 14
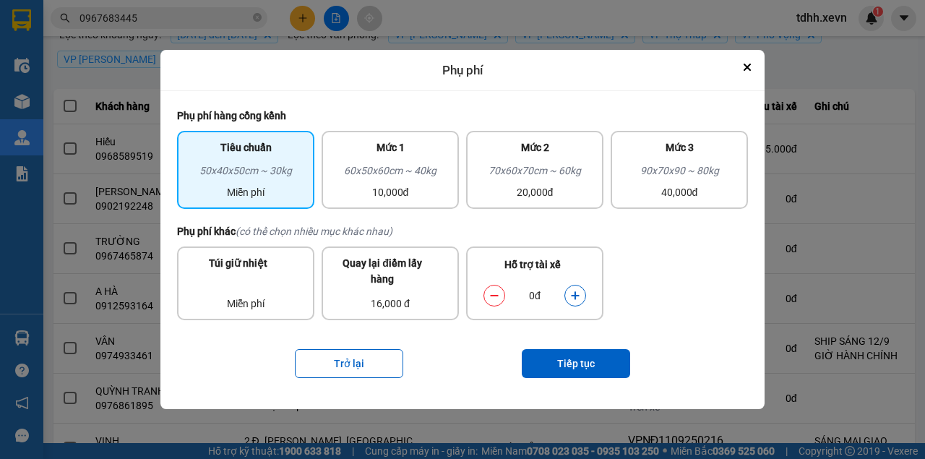
click at [572, 291] on button "dialog" at bounding box center [575, 295] width 20 height 25
click at [600, 367] on button "Tiếp tục" at bounding box center [576, 363] width 108 height 29
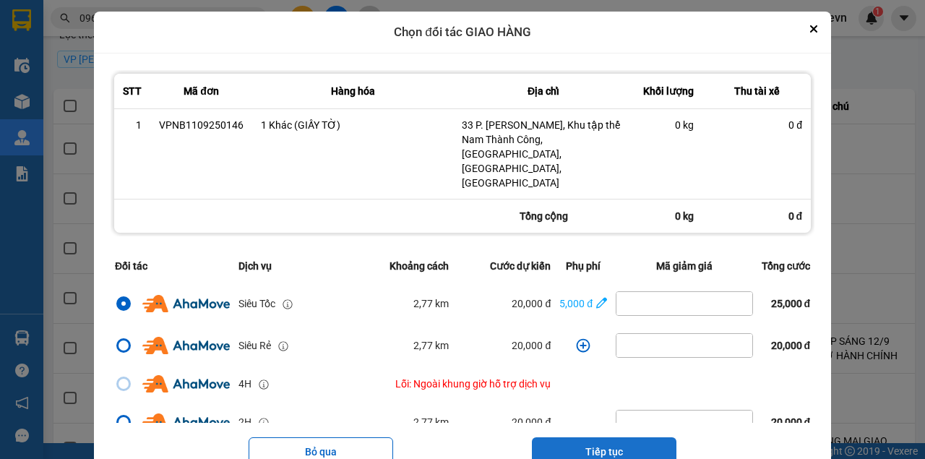
click at [592, 437] on button "Tiếp tục" at bounding box center [604, 451] width 145 height 29
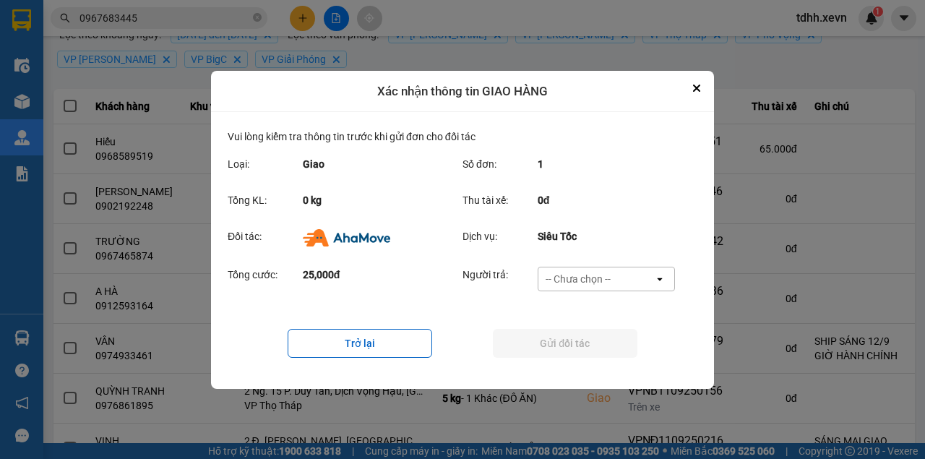
click at [579, 271] on div "-- Chưa chọn --" at bounding box center [596, 278] width 116 height 23
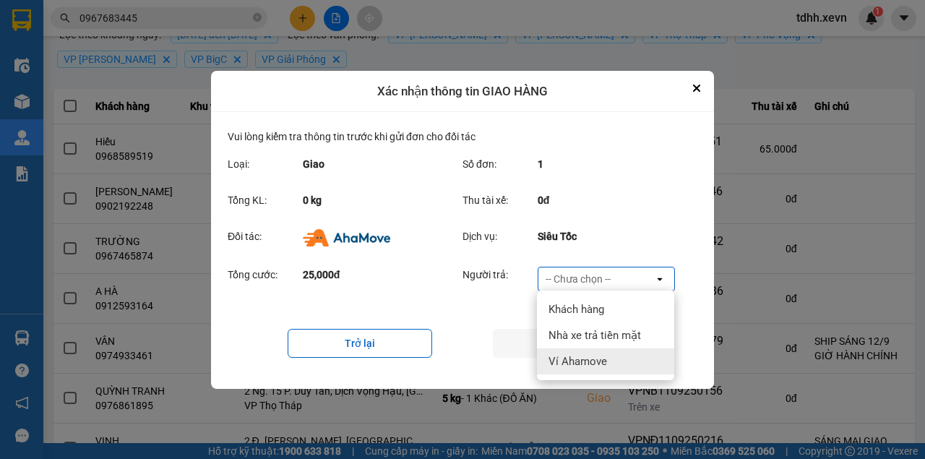
drag, startPoint x: 584, startPoint y: 367, endPoint x: 586, endPoint y: 358, distance: 8.9
click at [584, 367] on span "Ví Ahamove" at bounding box center [578, 361] width 59 height 14
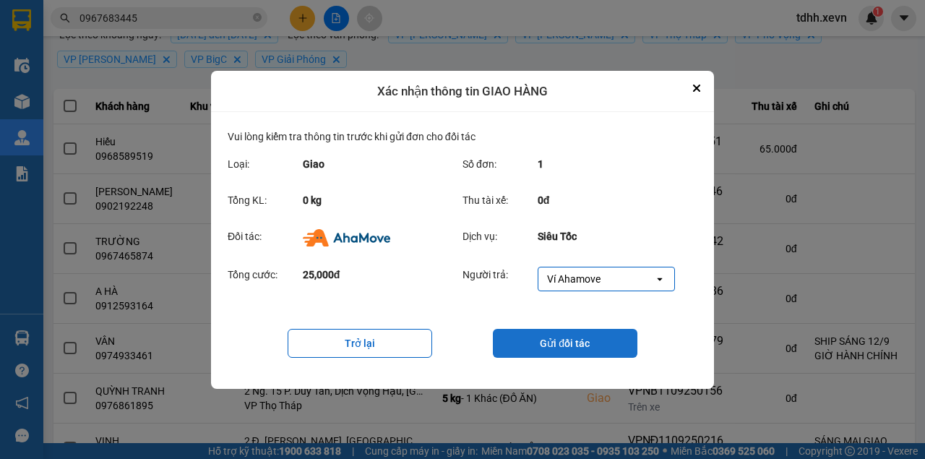
click at [589, 353] on button "Gửi đối tác" at bounding box center [565, 343] width 145 height 29
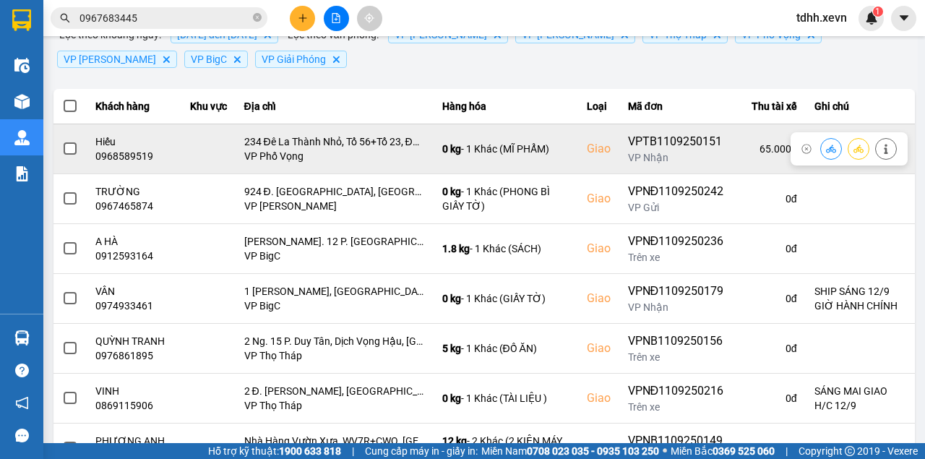
click at [119, 155] on div "0968589519" at bounding box center [133, 156] width 77 height 14
copy div "0968589519"
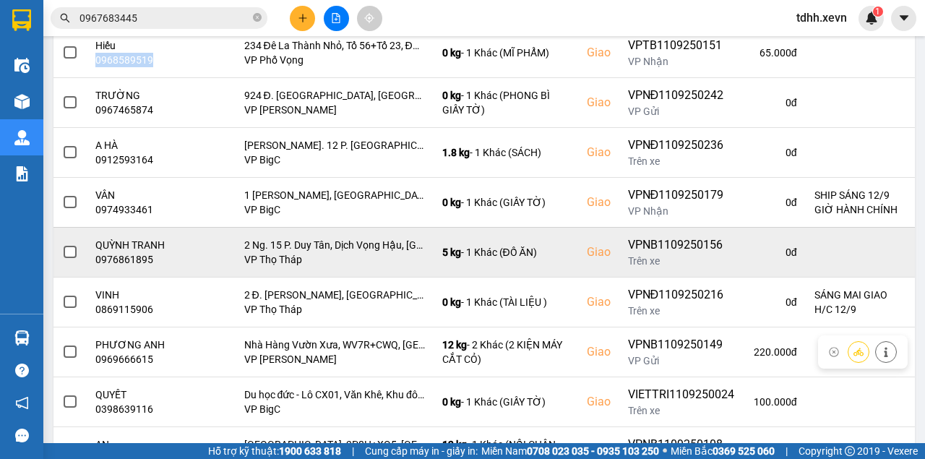
scroll to position [366, 0]
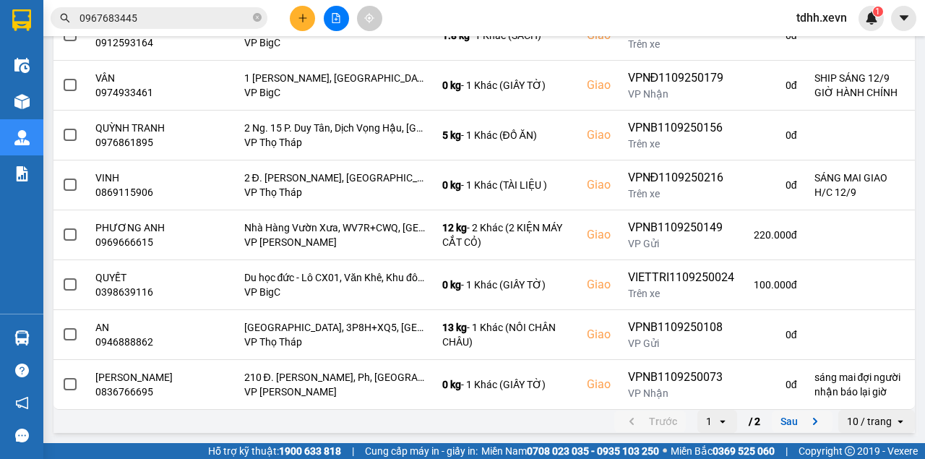
click at [808, 426] on icon "next page. current page 1 / 2" at bounding box center [815, 421] width 17 height 17
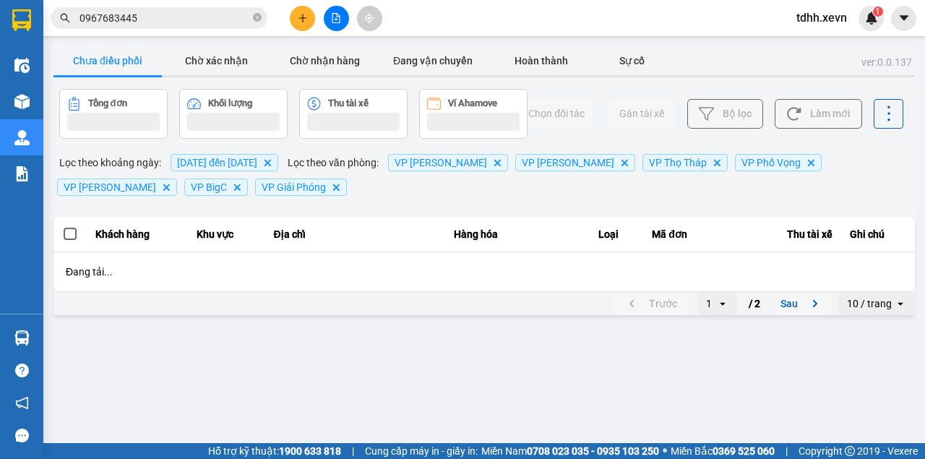
scroll to position [0, 0]
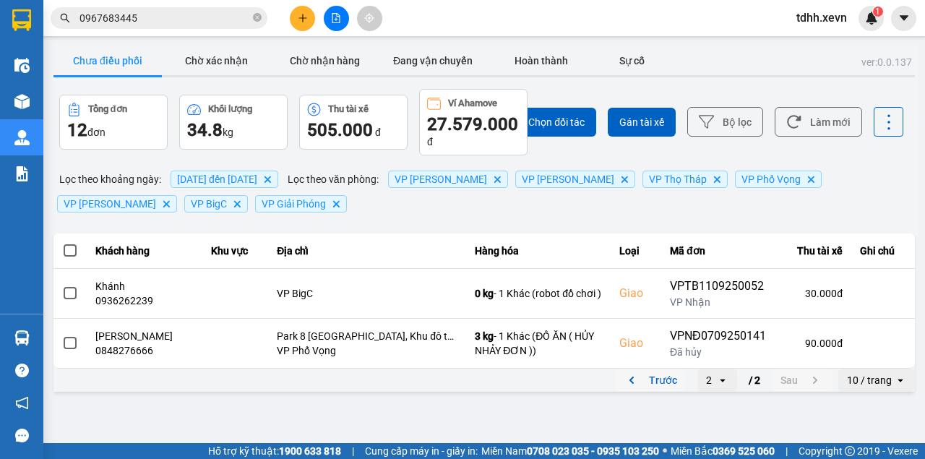
click at [676, 379] on button "Trước" at bounding box center [650, 380] width 72 height 22
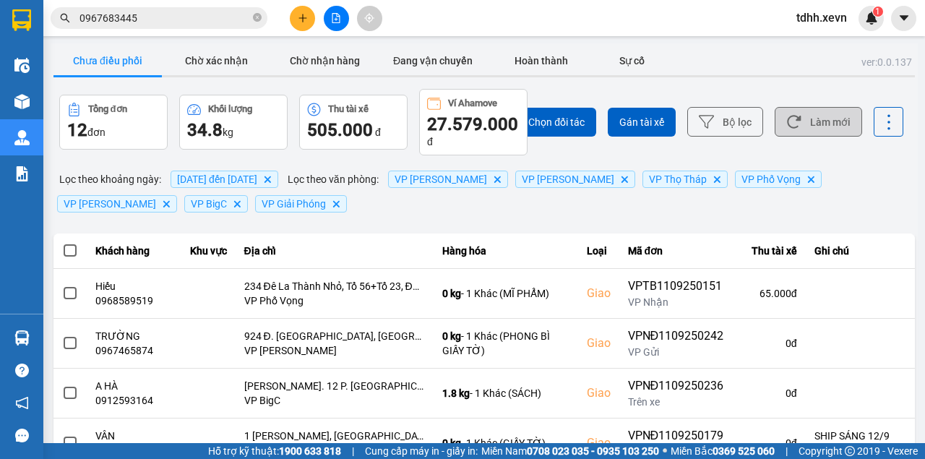
click at [851, 110] on button "Làm mới" at bounding box center [818, 122] width 87 height 30
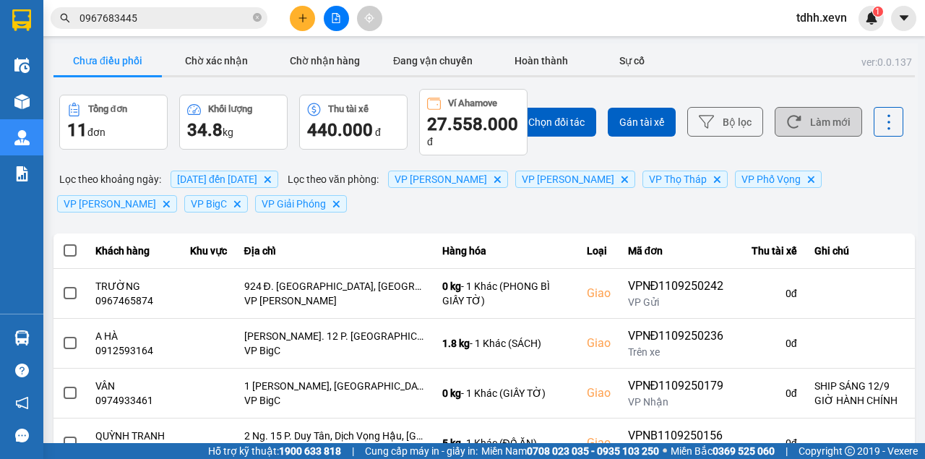
click at [817, 121] on button "Làm mới" at bounding box center [818, 122] width 87 height 30
drag, startPoint x: 779, startPoint y: 111, endPoint x: 778, endPoint y: 120, distance: 9.4
click at [779, 114] on button "Làm mới" at bounding box center [818, 122] width 87 height 30
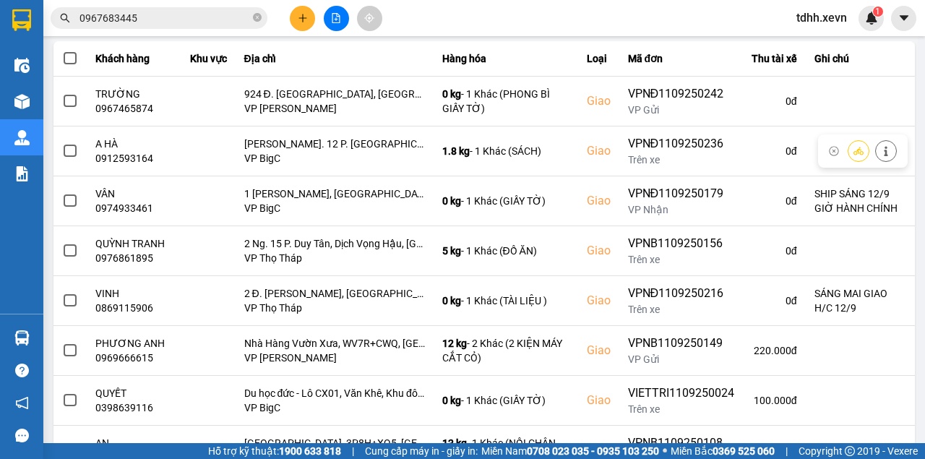
scroll to position [366, 0]
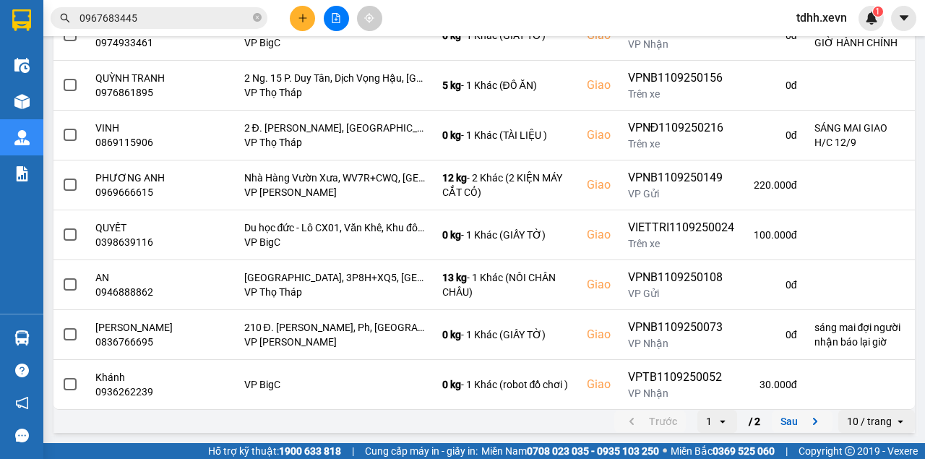
click at [783, 418] on button "Sau" at bounding box center [802, 421] width 61 height 22
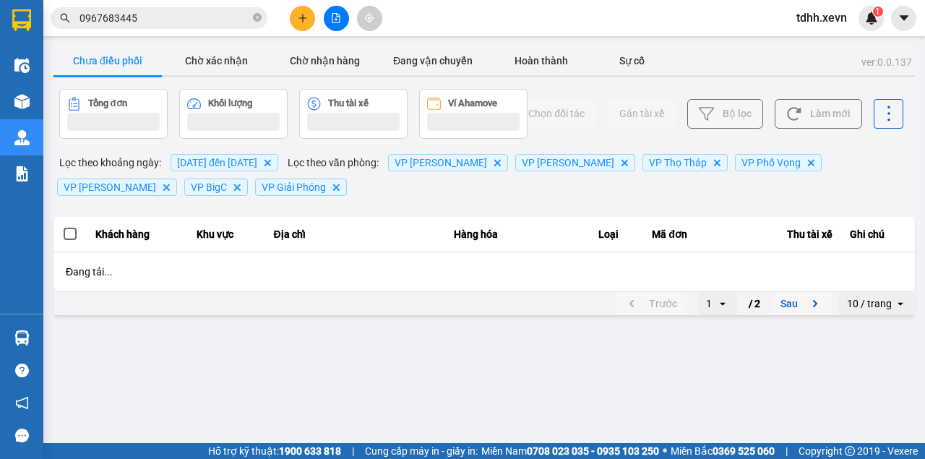
scroll to position [0, 0]
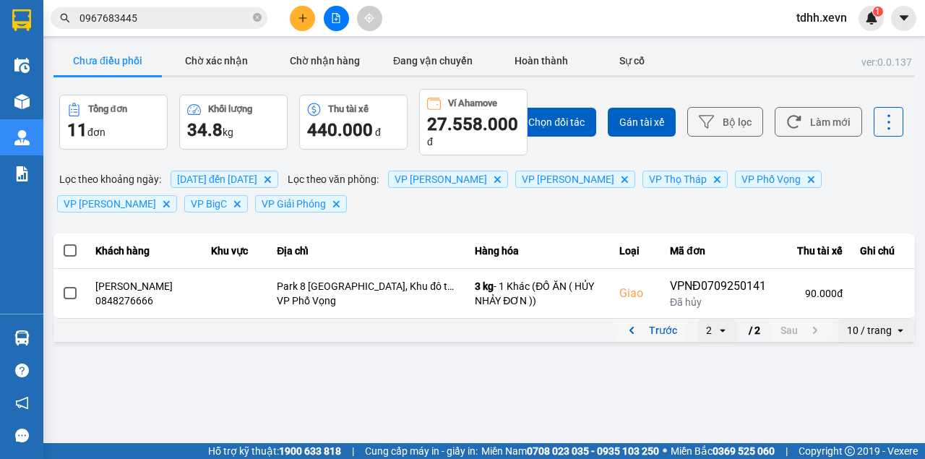
click at [661, 329] on button "Trước" at bounding box center [650, 330] width 72 height 22
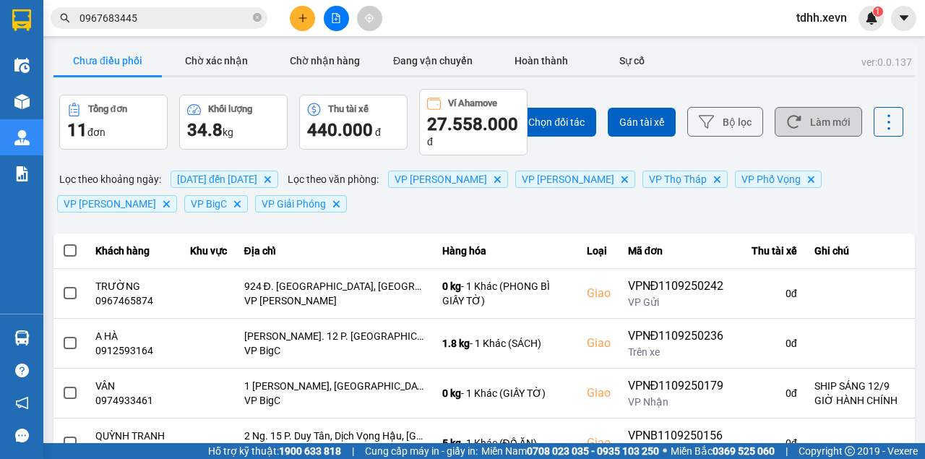
click at [838, 119] on button "Làm mới" at bounding box center [818, 122] width 87 height 30
click at [804, 128] on button "Làm mới" at bounding box center [818, 122] width 87 height 30
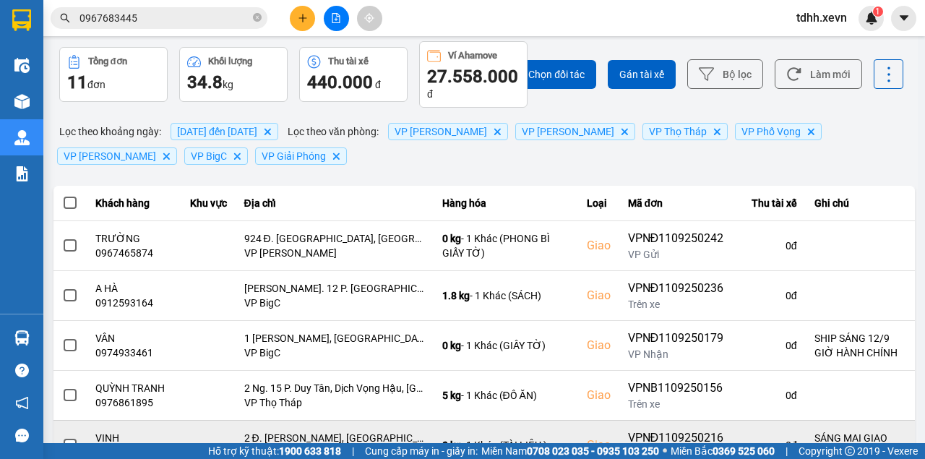
scroll to position [145, 0]
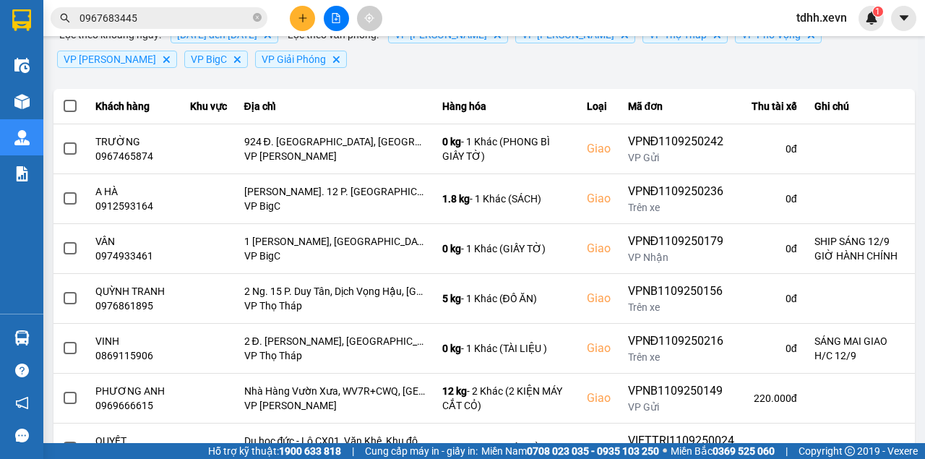
click at [231, 17] on input "0967683445" at bounding box center [164, 18] width 171 height 16
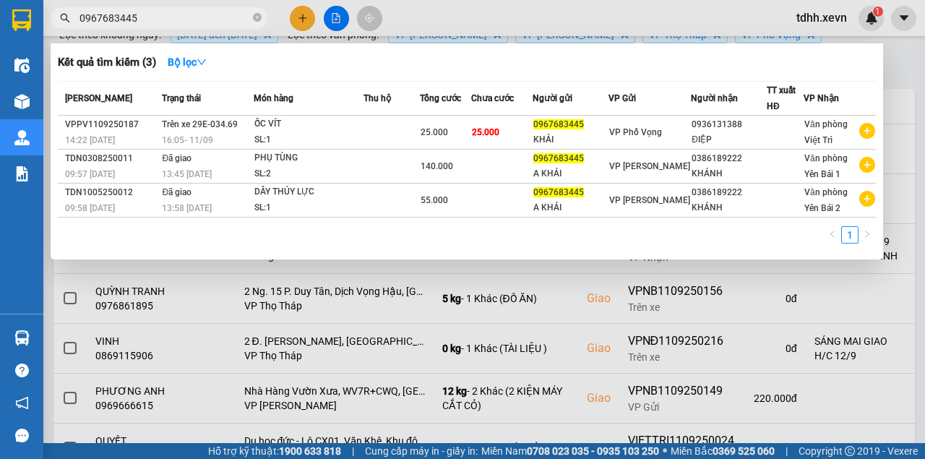
click at [231, 17] on input "0967683445" at bounding box center [164, 18] width 171 height 16
paste input "86818648"
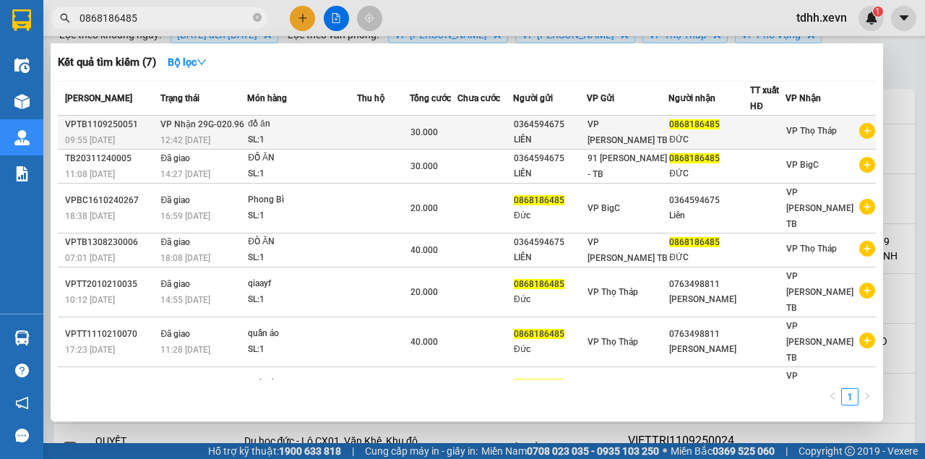
type input "0868186485"
click at [259, 132] on div "đồ ăn" at bounding box center [302, 124] width 108 height 16
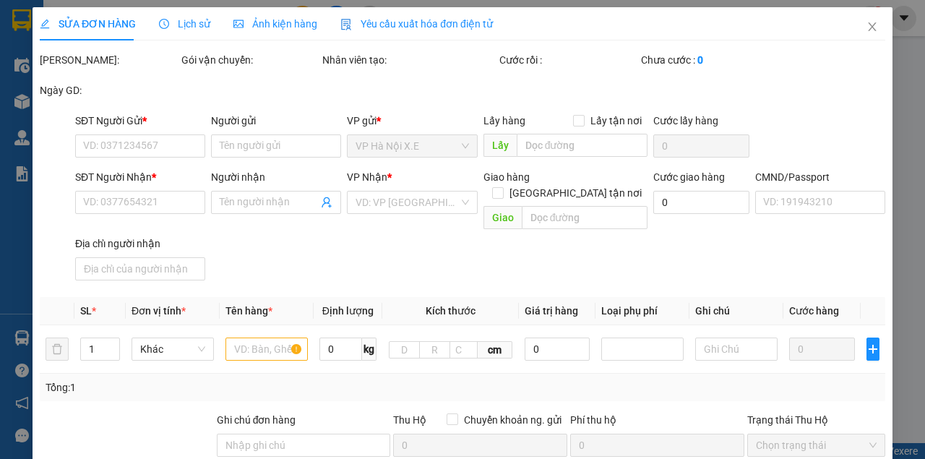
type input "0364594675"
type input "LIÊN"
type input "0868186485"
type input "ĐỨC"
type input "123"
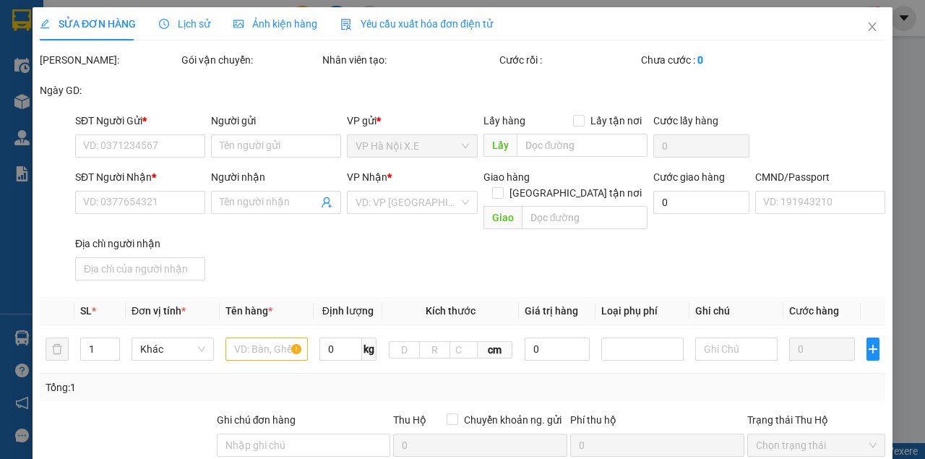
type input "30.000"
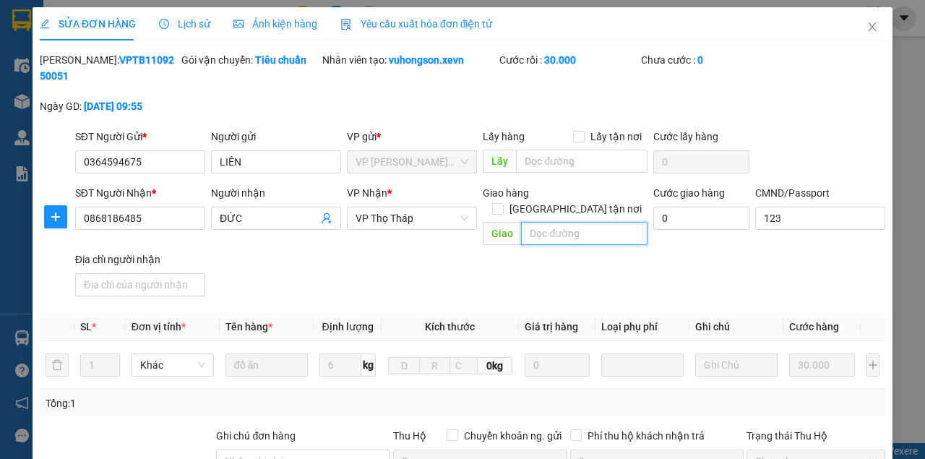
click at [626, 222] on input "text" at bounding box center [584, 233] width 126 height 23
paste input "Ngh. 58/23 Trần Bình, Mai Dịch, Cầu Giấy, Hà Nội, Việt Nam"
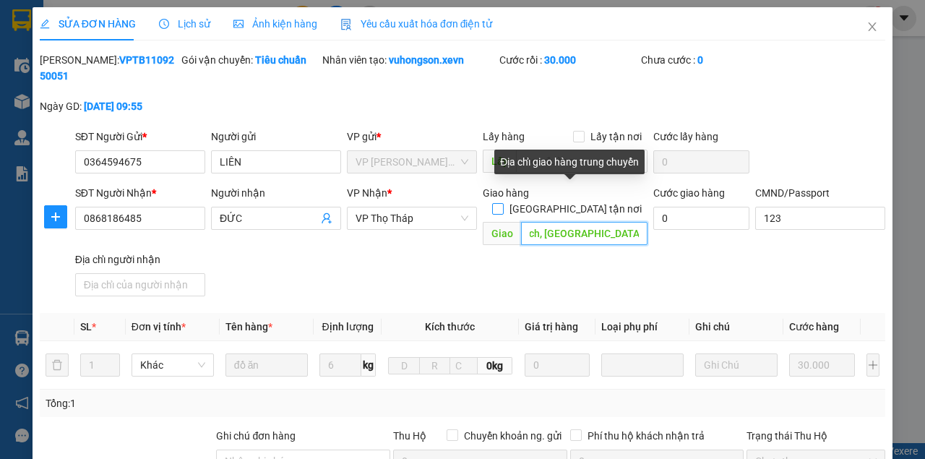
type input "Ngh. 58/23 Trần Bình, Mai Dịch, Cầu Giấy, Hà Nội, Việt Nam"
click at [504, 203] on span at bounding box center [498, 209] width 12 height 12
click at [502, 203] on input "Giao tận nơi" at bounding box center [497, 208] width 10 height 10
checkbox input "true"
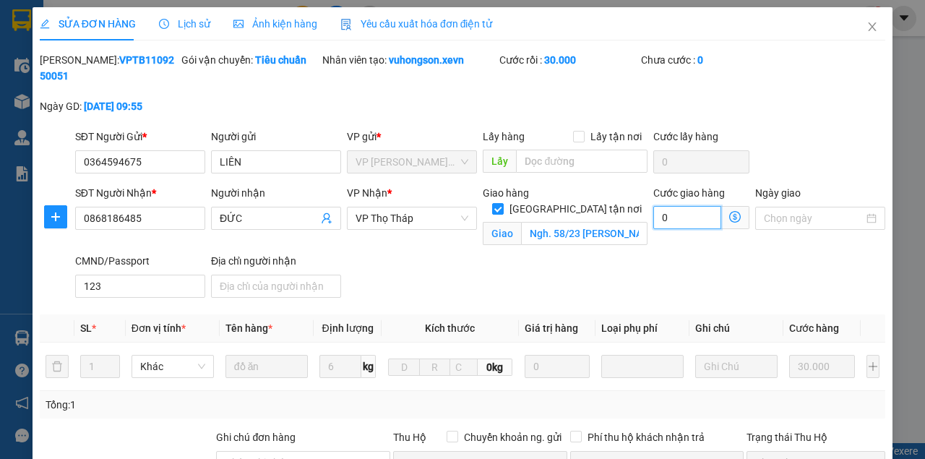
click at [680, 218] on input "0" at bounding box center [687, 217] width 68 height 23
click at [530, 222] on input "Ngh. 58/23 Trần Bình, Mai Dịch, Cầu Giấy, Hà Nội, Việt Nam" at bounding box center [584, 233] width 126 height 23
click at [524, 222] on input "Ngh. 58/23 Trần Bình, Mai Dịch, Cầu Giấy, Hà Nội, Việt Nam" at bounding box center [584, 233] width 126 height 23
click at [541, 222] on input "số nhà 17 Ngh. 58/23 Trần Bình, Mai Dịch, Cầu Giấy, Hà Nội, Việt Nam" at bounding box center [584, 233] width 126 height 23
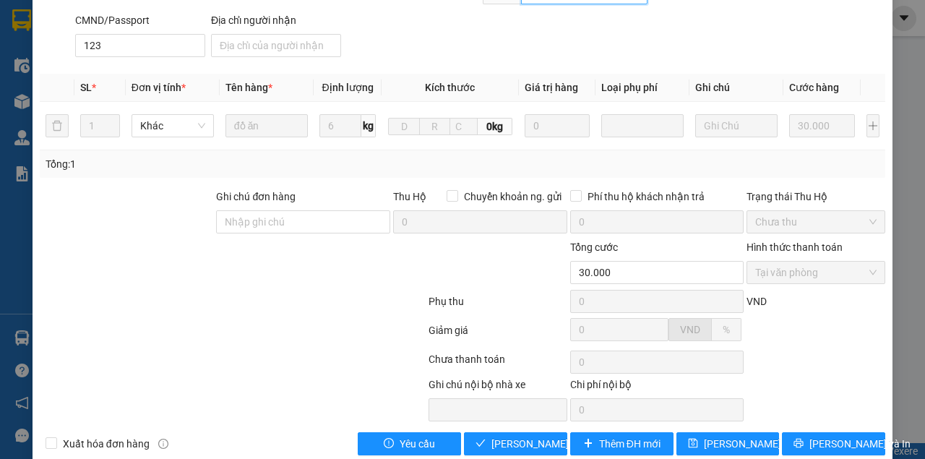
scroll to position [48, 0]
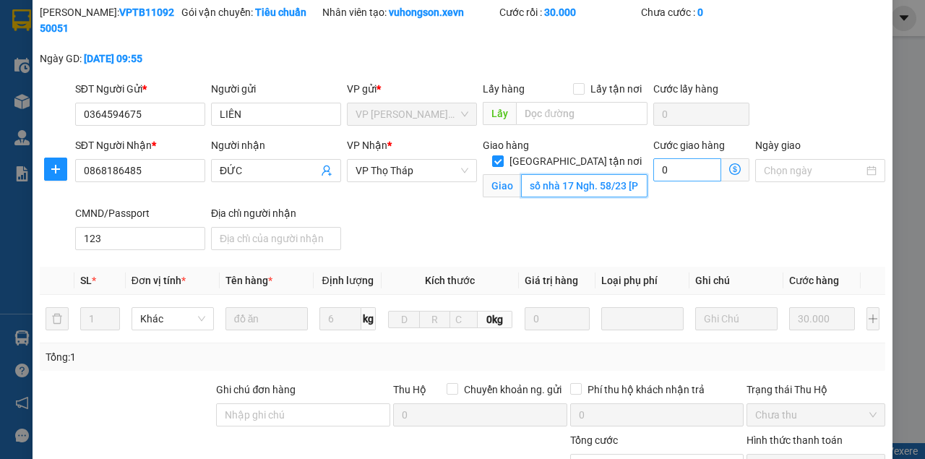
type input "số nhà 17 Ngh. 58/23 Trần Bình, Mai Dịch, Cầu Giấy, Hà Nội, Việt Nam"
click at [671, 168] on input "0" at bounding box center [687, 169] width 68 height 23
click at [679, 173] on input "0" at bounding box center [687, 169] width 68 height 23
type input "30.004"
type input "4"
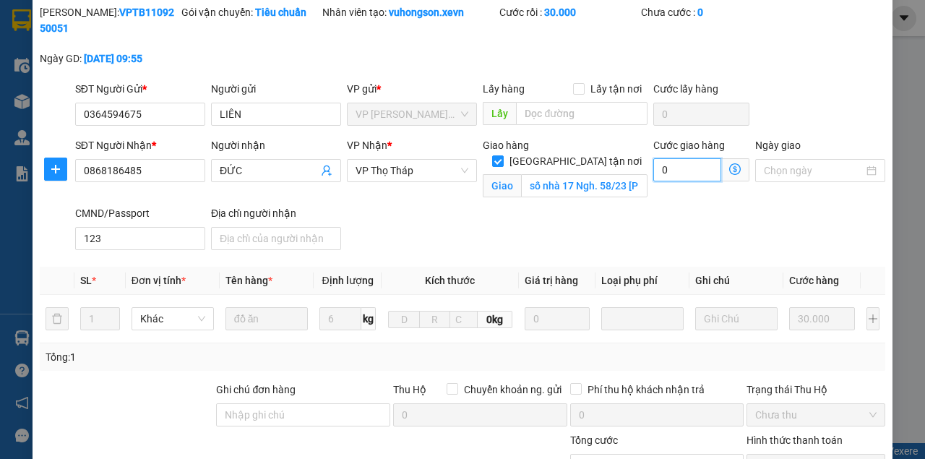
type input "4"
type input "30.040"
type input "40"
type input "30.400"
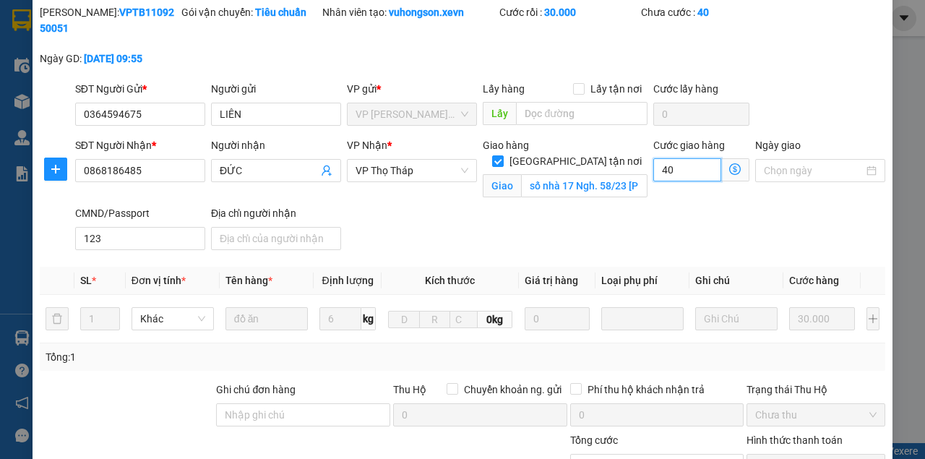
type input "400"
type input "34.000"
type input "4.000"
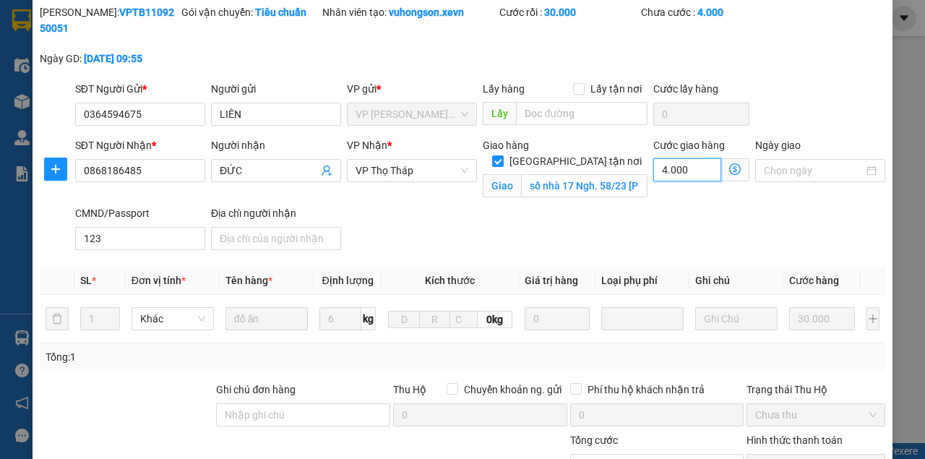
type input "70.000"
type input "40.000"
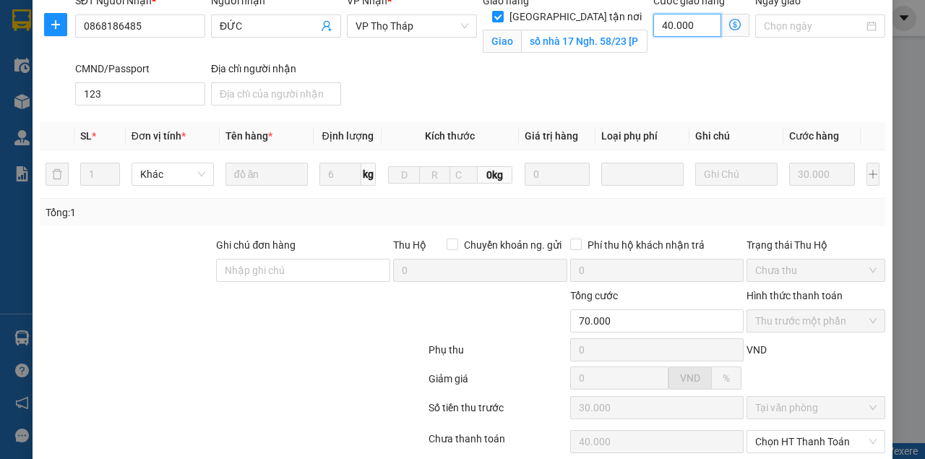
scroll to position [293, 0]
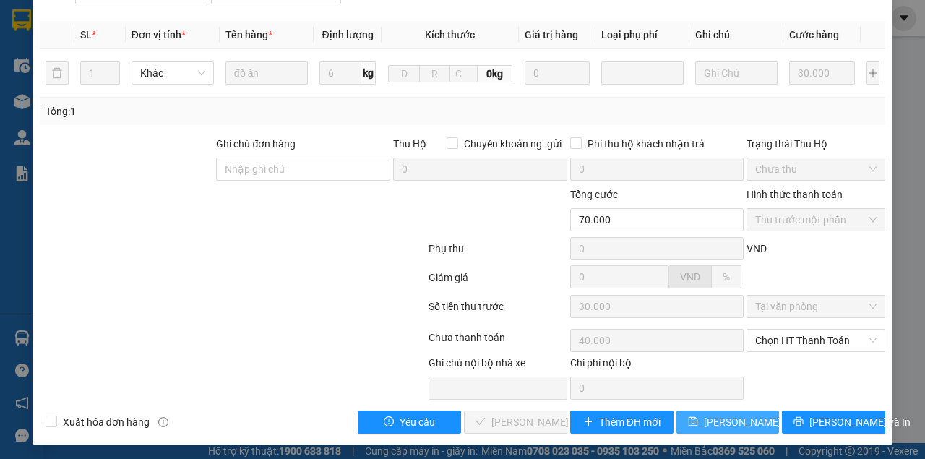
type input "40.000"
click at [718, 410] on button "Lưu thay đổi" at bounding box center [727, 421] width 103 height 23
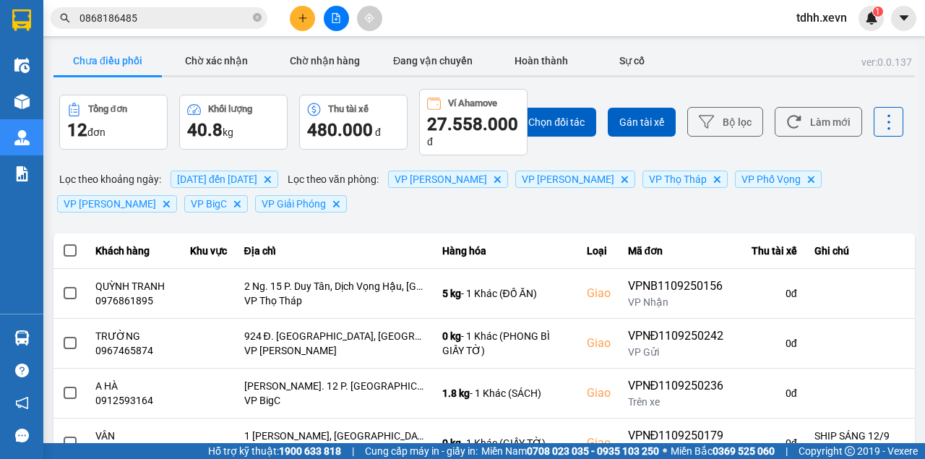
click at [147, 20] on input "0868186485" at bounding box center [164, 18] width 171 height 16
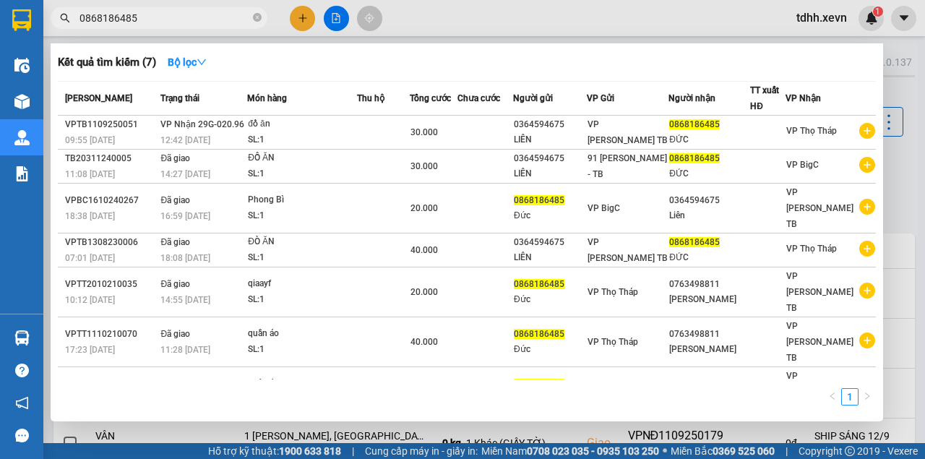
click at [456, 22] on div at bounding box center [462, 229] width 925 height 459
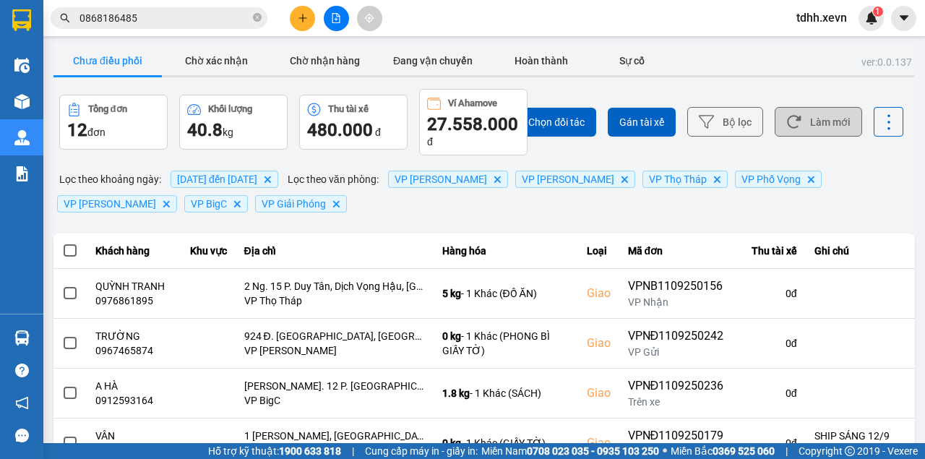
click at [786, 124] on icon at bounding box center [793, 121] width 15 height 15
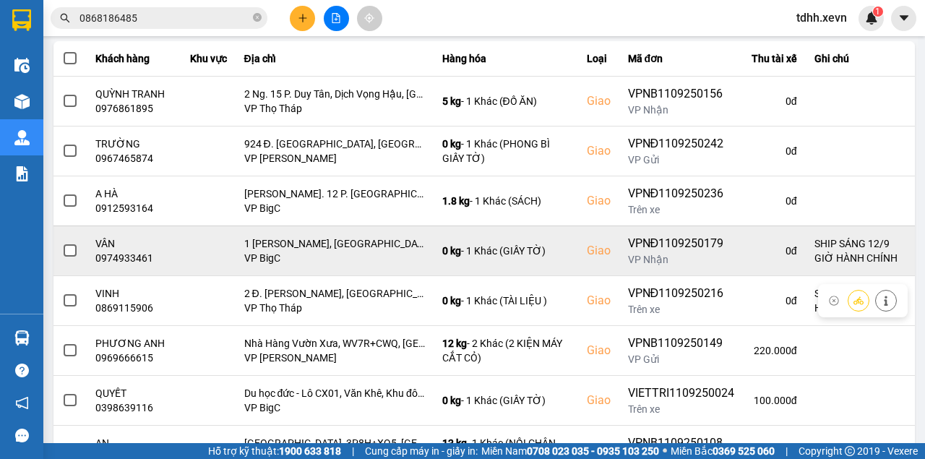
scroll to position [241, 0]
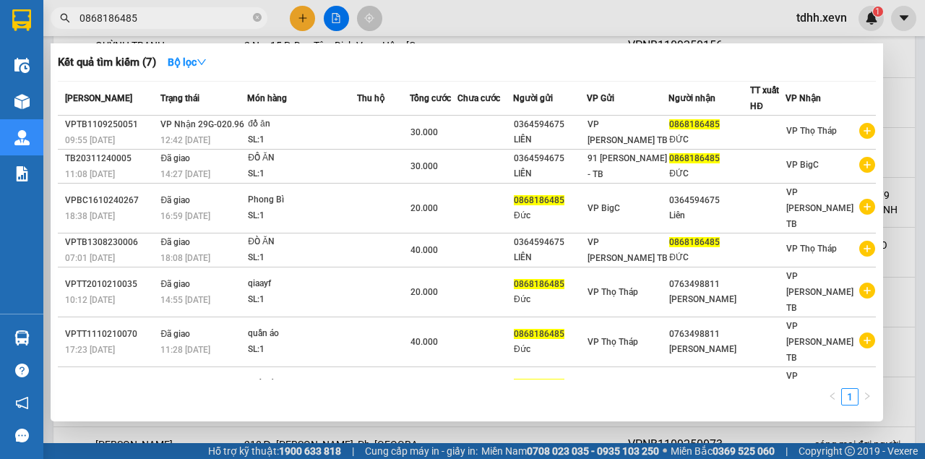
click at [124, 17] on input "0868186485" at bounding box center [164, 18] width 171 height 16
paste input "Ngh. 58/23 Trần Bình, Mai Dịch, Cầu Giấy, Hà Nội, Việt Nam"
type input "Ngh. 58/23 Trần Bình, Mai Dịch, Cầu Giấy, Hà Nội, Việt Nam"
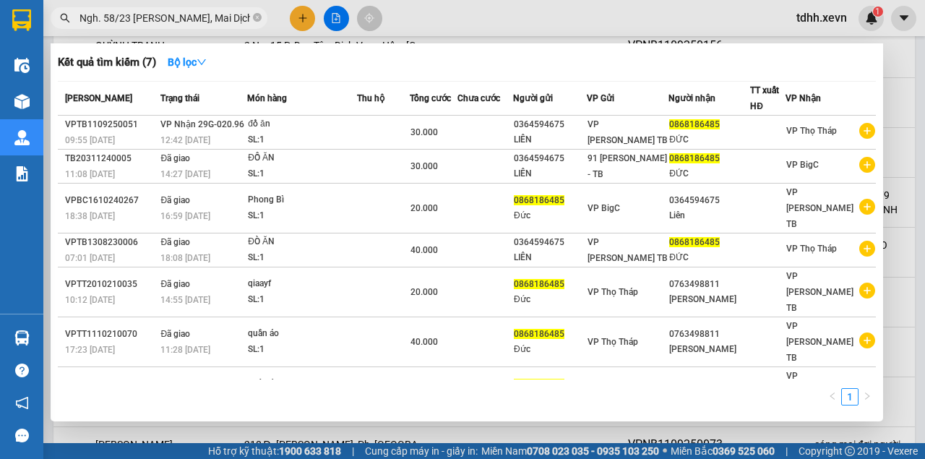
scroll to position [0, 94]
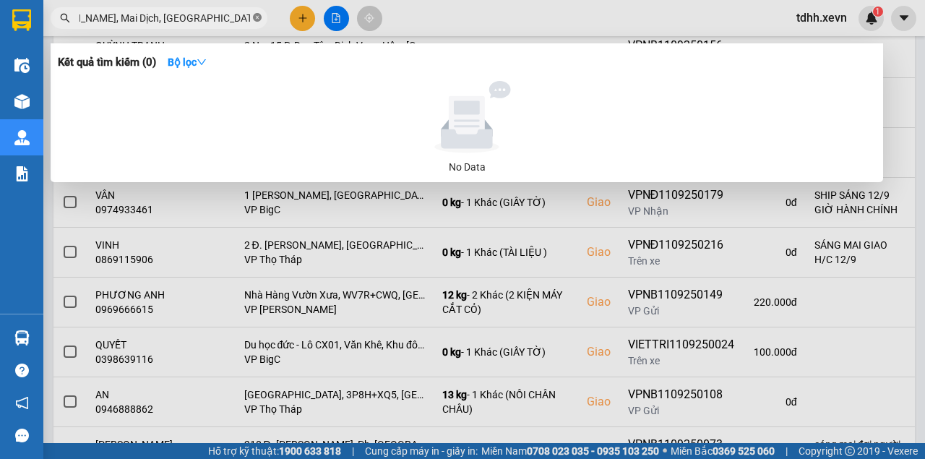
click at [259, 21] on icon "close-circle" at bounding box center [257, 17] width 9 height 9
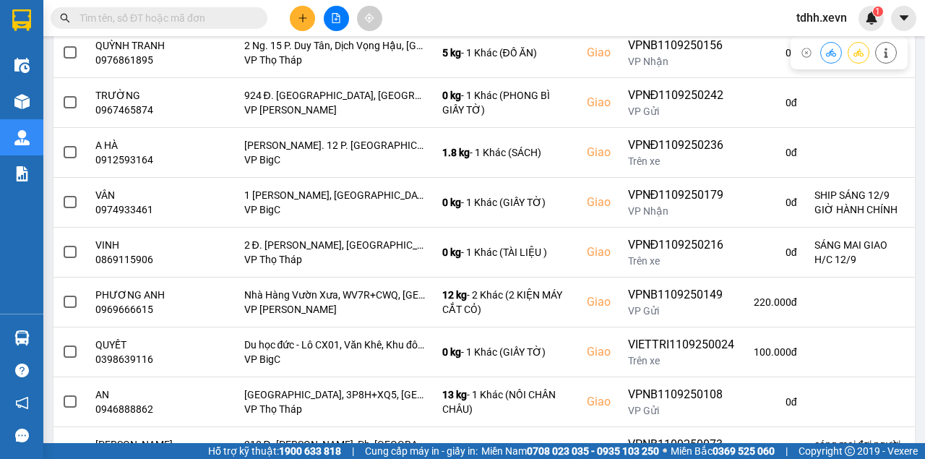
click at [156, 22] on input "text" at bounding box center [164, 18] width 171 height 16
paste input "0973189276"
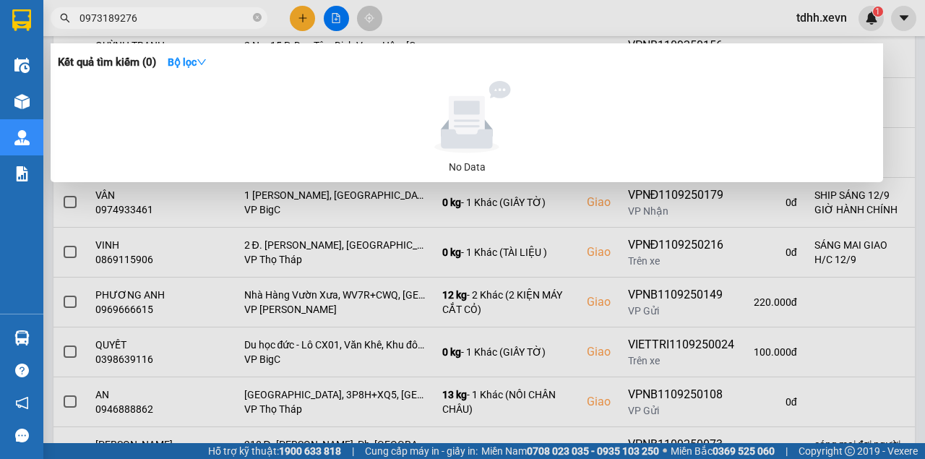
type input "0973189276"
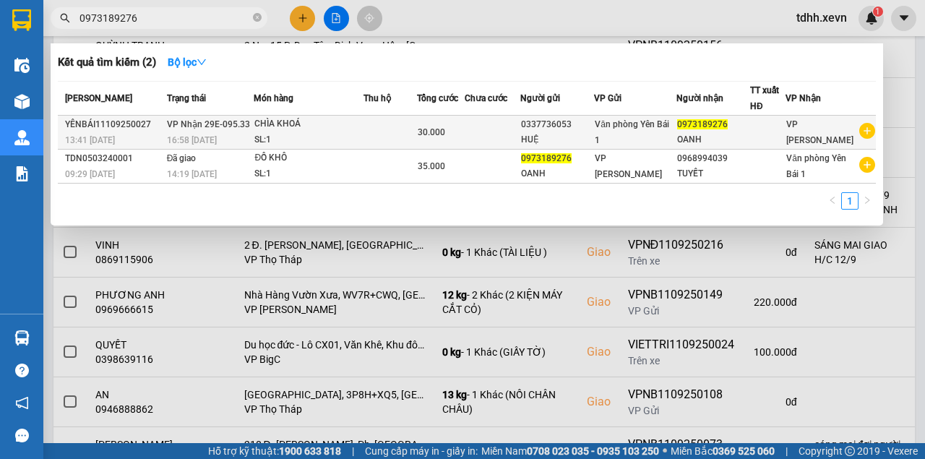
click at [464, 137] on div "30.000" at bounding box center [441, 132] width 46 height 16
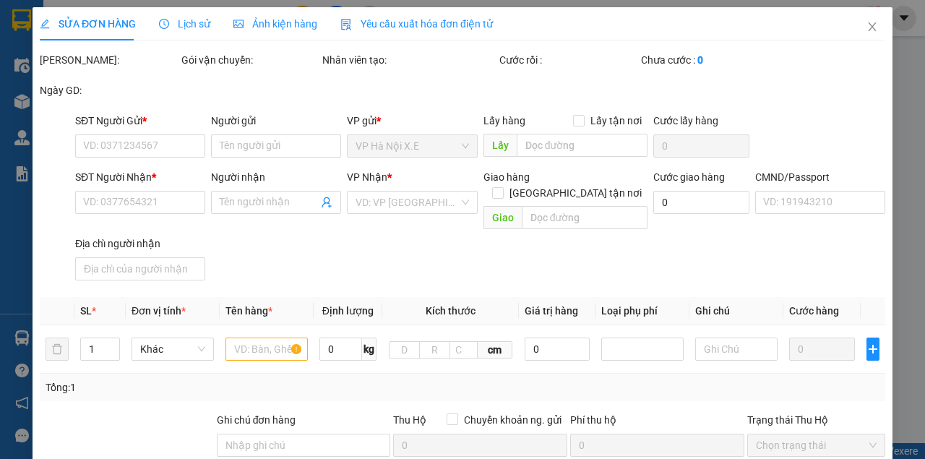
type input "0337736053"
type input "HUỆ"
type input "0973189276"
type input "OANH"
type input "30.000"
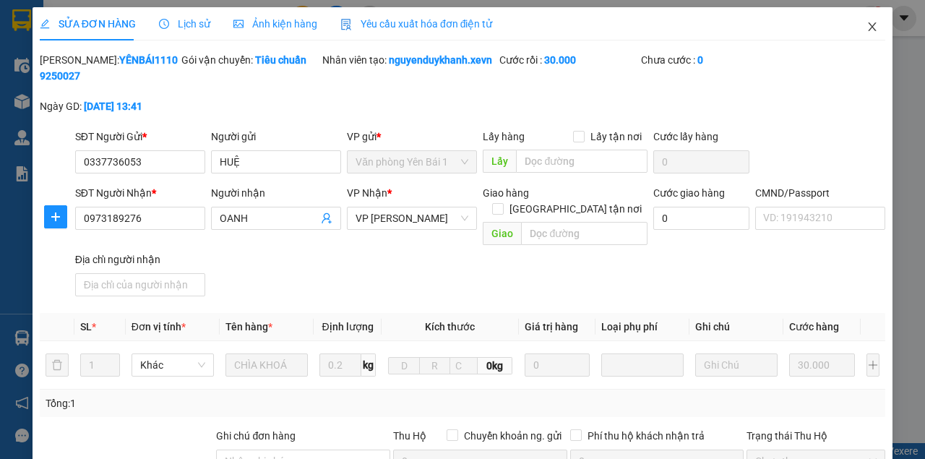
click at [869, 25] on icon "close" at bounding box center [873, 26] width 8 height 9
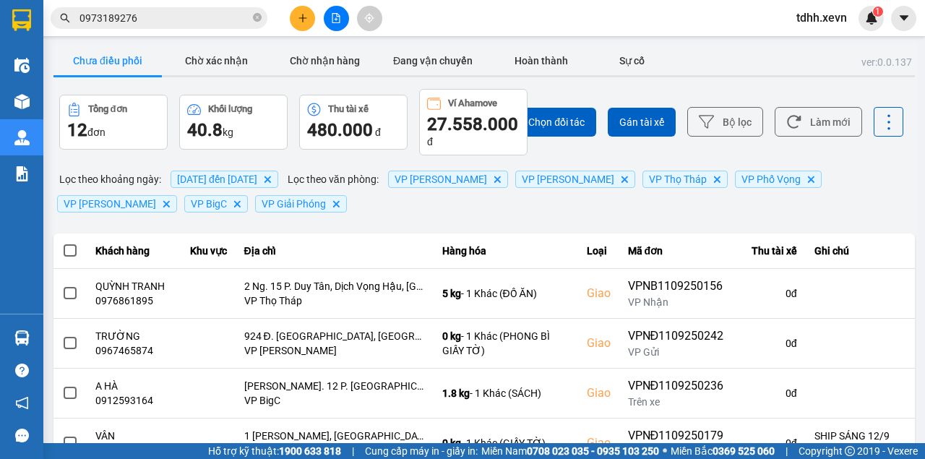
click at [203, 13] on input "0973189276" at bounding box center [164, 18] width 171 height 16
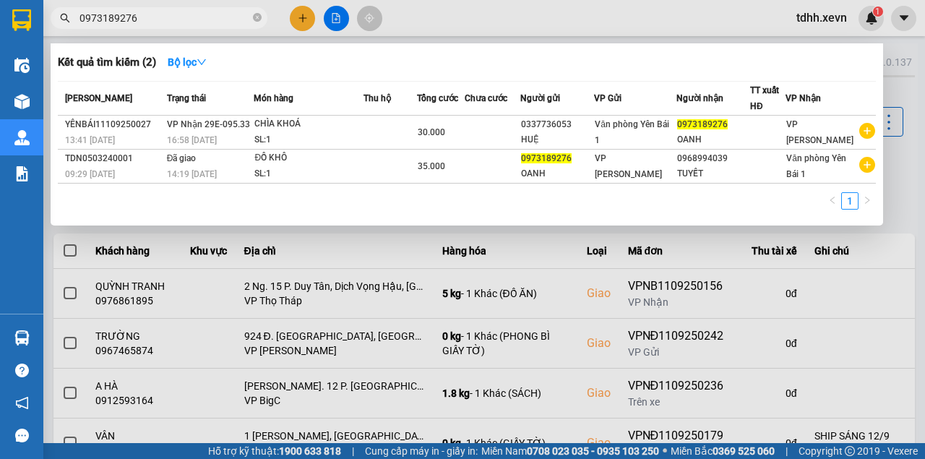
click at [203, 13] on input "0973189276" at bounding box center [164, 18] width 171 height 16
paste input "338828448"
click at [203, 13] on input "0338828448" at bounding box center [164, 18] width 171 height 16
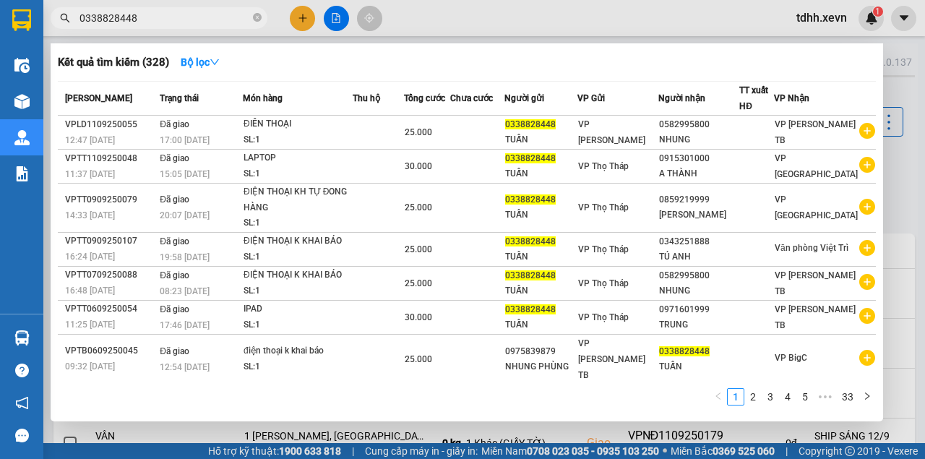
click at [529, 12] on div at bounding box center [462, 229] width 925 height 459
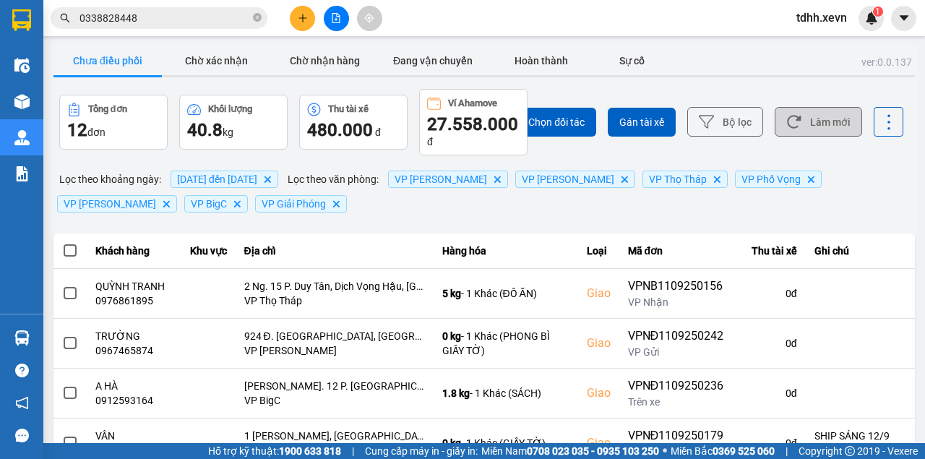
click at [799, 119] on button "Làm mới" at bounding box center [818, 122] width 87 height 30
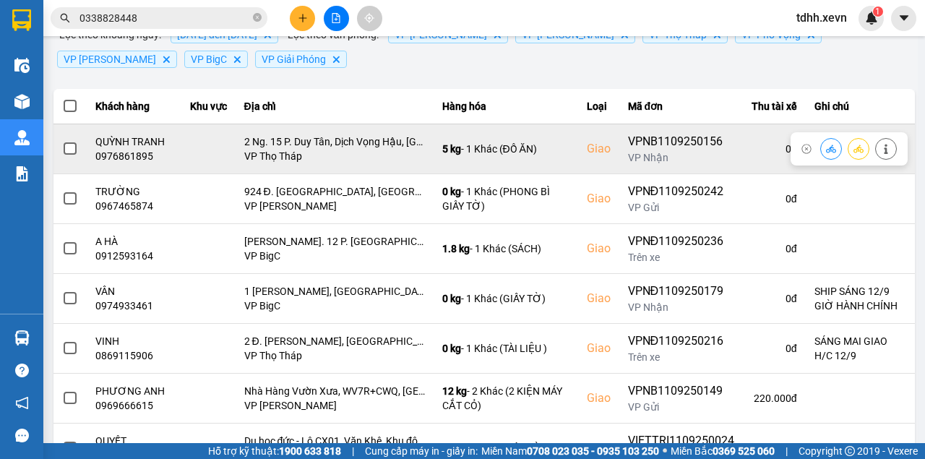
click at [137, 155] on div "0976861895" at bounding box center [133, 156] width 77 height 14
copy div "0976861895"
click at [826, 147] on icon at bounding box center [831, 149] width 10 height 10
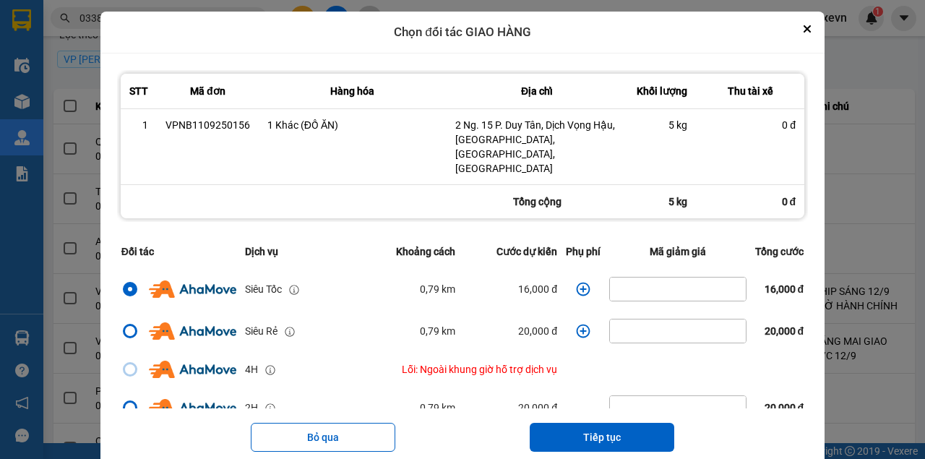
click at [576, 282] on icon "dialog" at bounding box center [583, 289] width 14 height 14
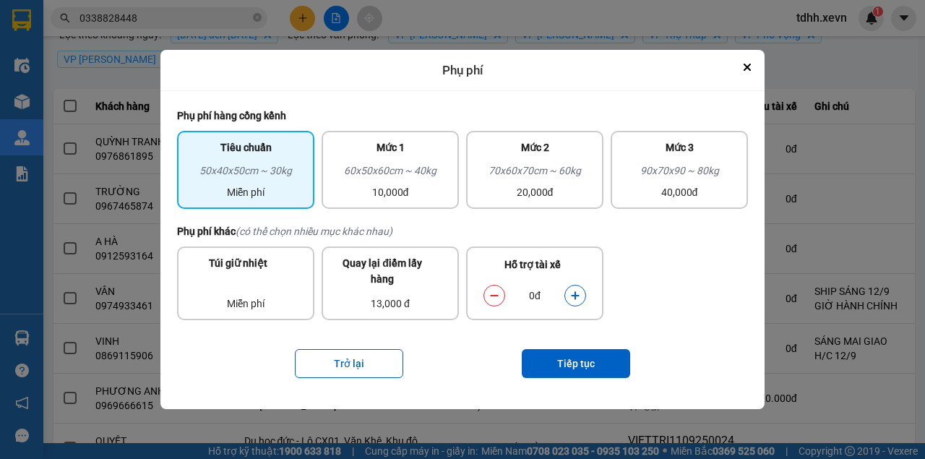
click at [571, 298] on icon "dialog" at bounding box center [575, 296] width 10 height 10
click at [582, 354] on button "Tiếp tục" at bounding box center [576, 363] width 108 height 29
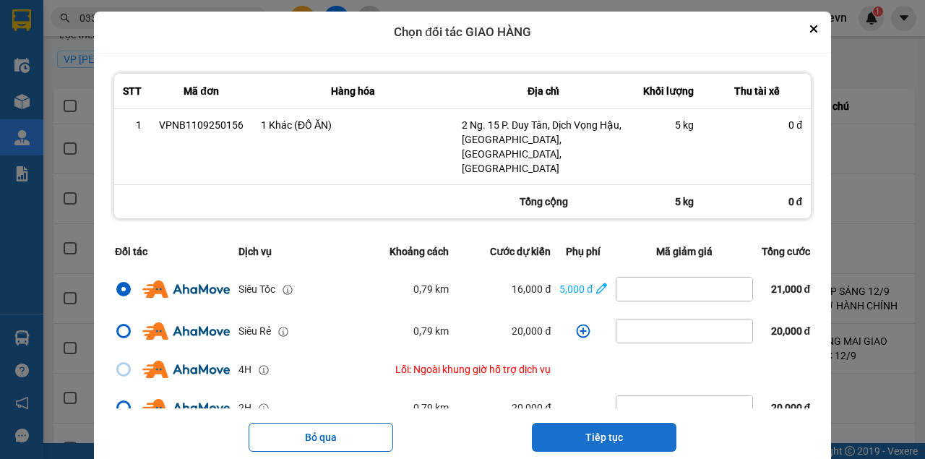
click at [611, 423] on button "Tiếp tục" at bounding box center [604, 437] width 145 height 29
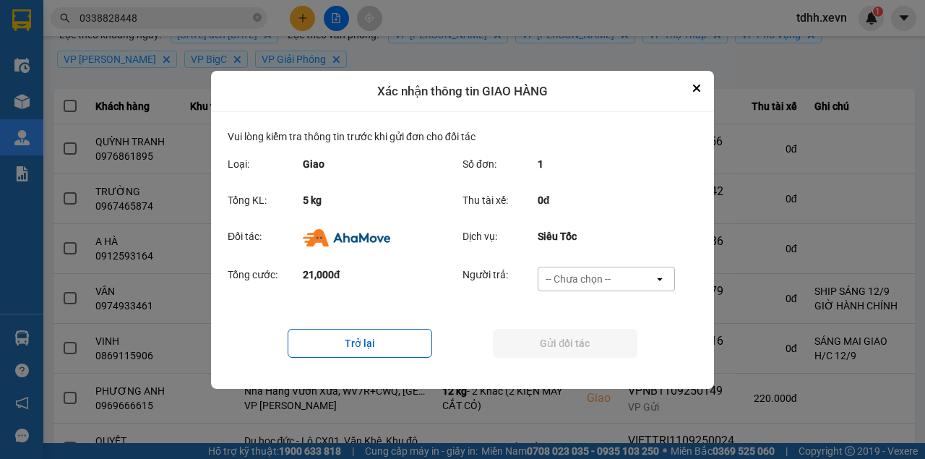
click at [614, 272] on div "-- Chưa chọn --" at bounding box center [596, 278] width 116 height 23
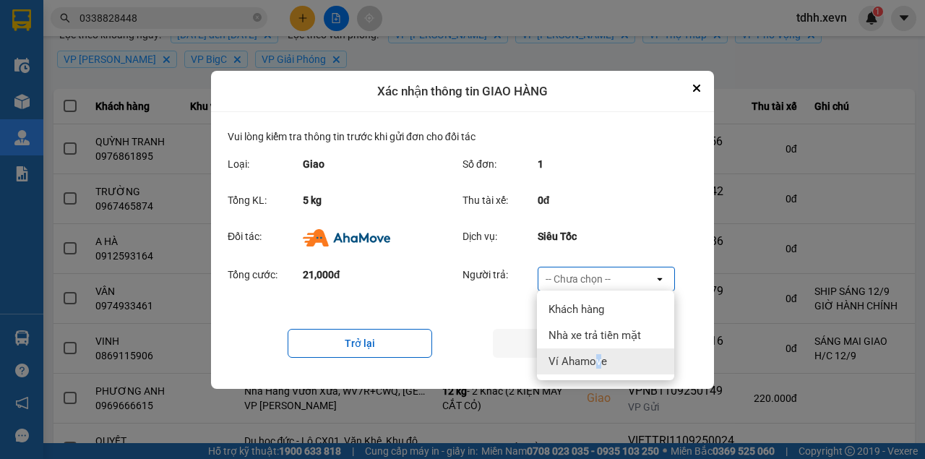
click at [599, 353] on div "Ví Ahamove" at bounding box center [605, 361] width 137 height 26
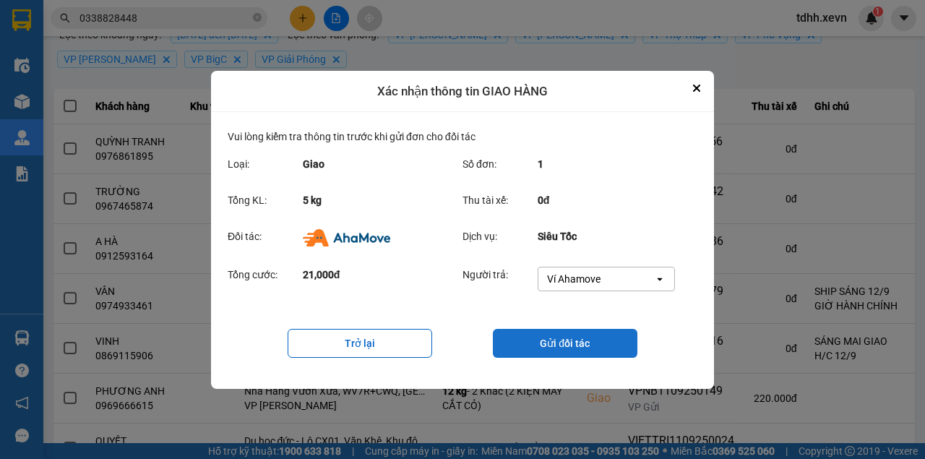
click at [599, 353] on button "Gửi đối tác" at bounding box center [565, 343] width 145 height 29
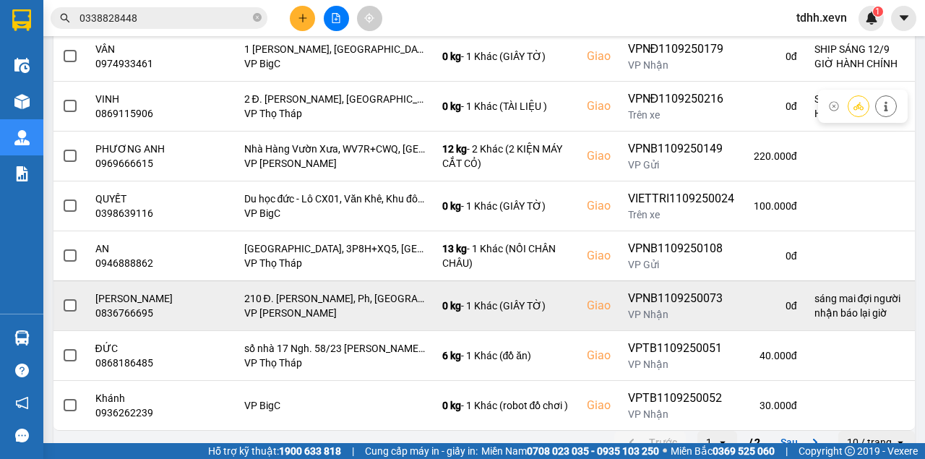
scroll to position [366, 0]
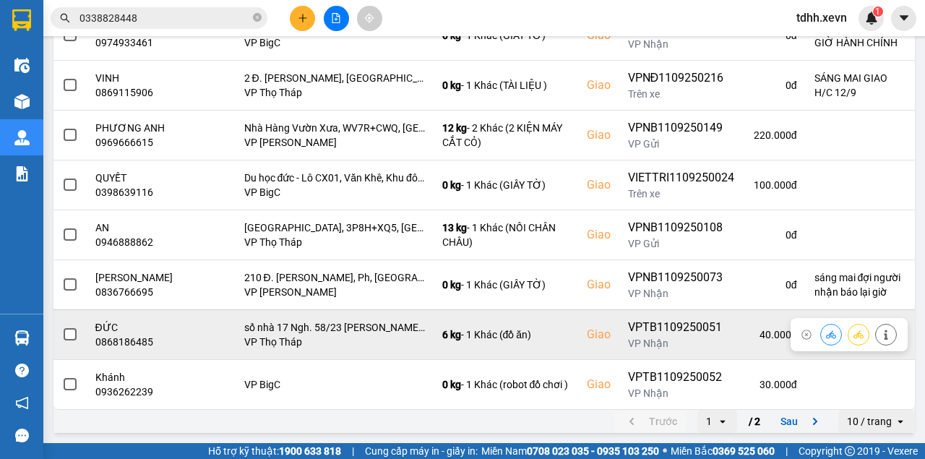
click at [826, 332] on icon at bounding box center [831, 335] width 10 height 10
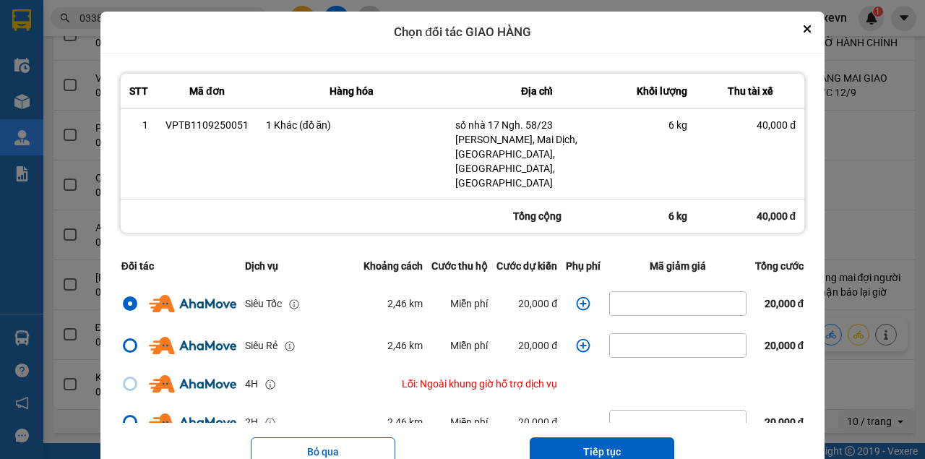
click at [576, 296] on icon "dialog" at bounding box center [583, 303] width 14 height 14
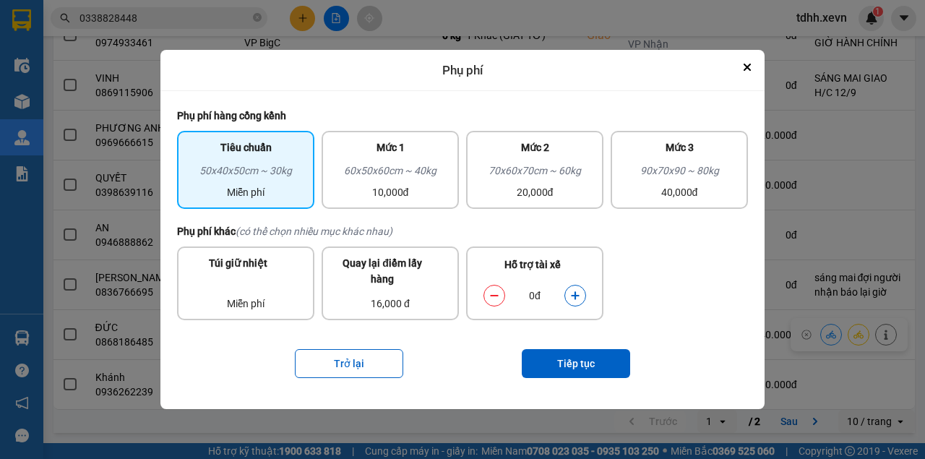
click at [581, 296] on button "dialog" at bounding box center [575, 295] width 20 height 25
click at [580, 363] on button "Tiếp tục" at bounding box center [576, 363] width 108 height 29
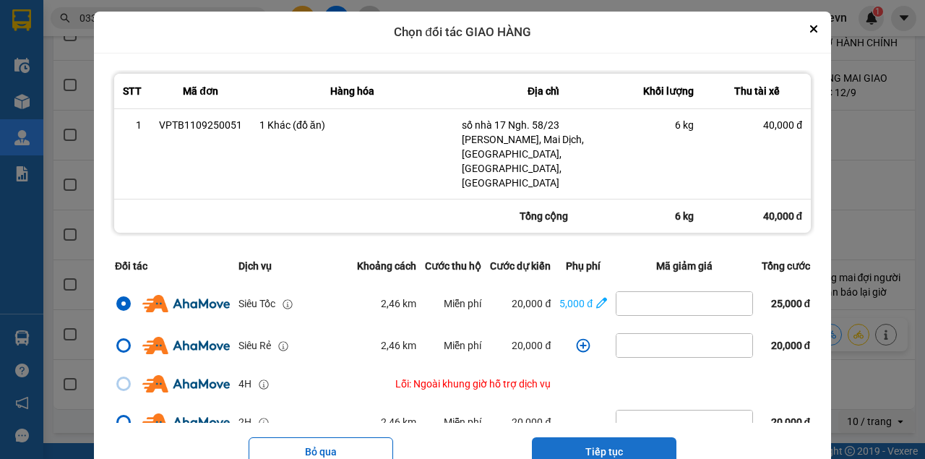
click at [596, 437] on button "Tiếp tục" at bounding box center [604, 451] width 145 height 29
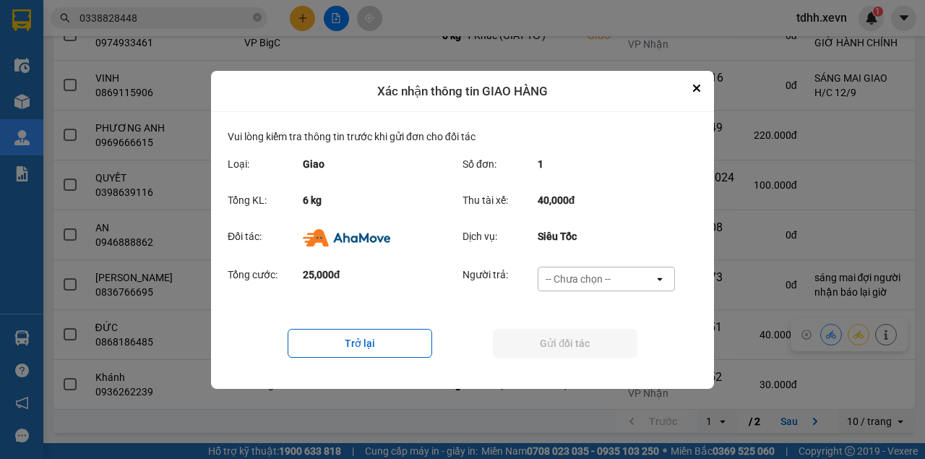
click at [590, 281] on div "-- Chưa chọn --" at bounding box center [578, 279] width 65 height 14
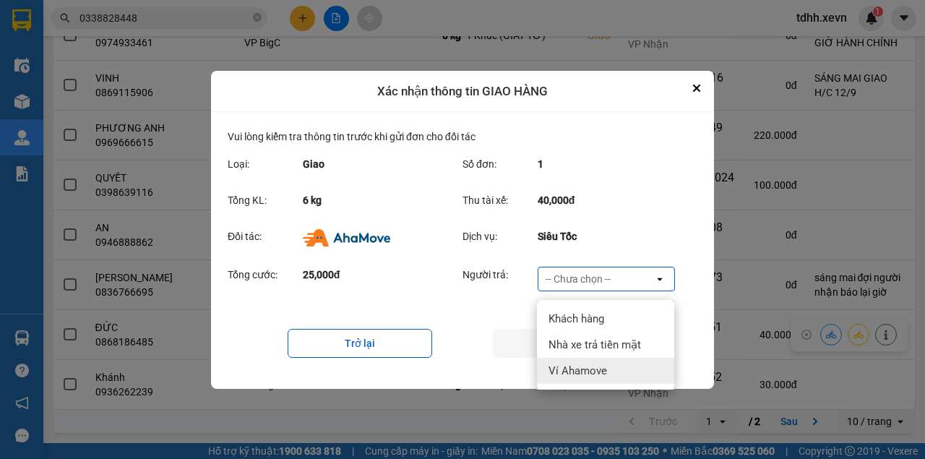
click at [573, 366] on span "Ví Ahamove" at bounding box center [578, 371] width 59 height 14
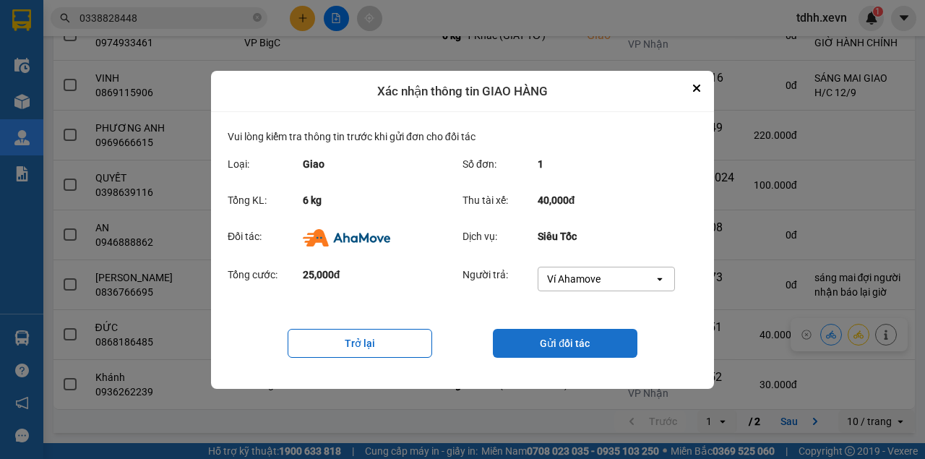
click at [574, 353] on button "Gửi đối tác" at bounding box center [565, 343] width 145 height 29
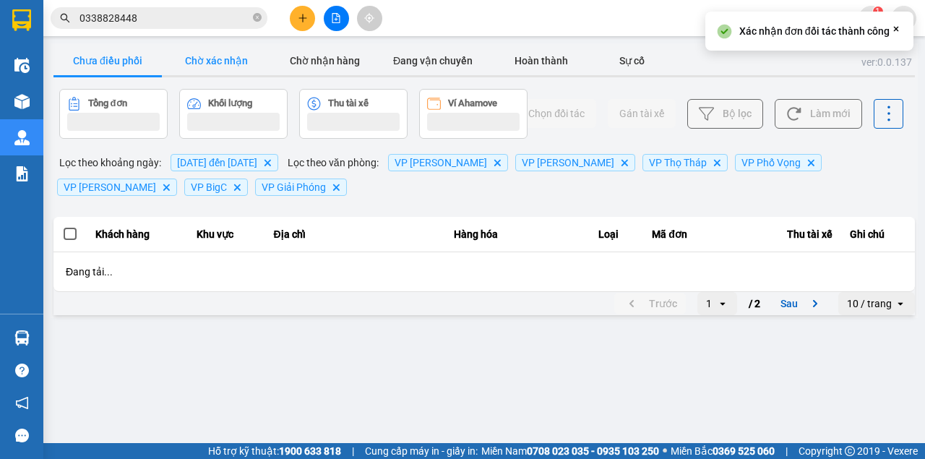
scroll to position [0, 0]
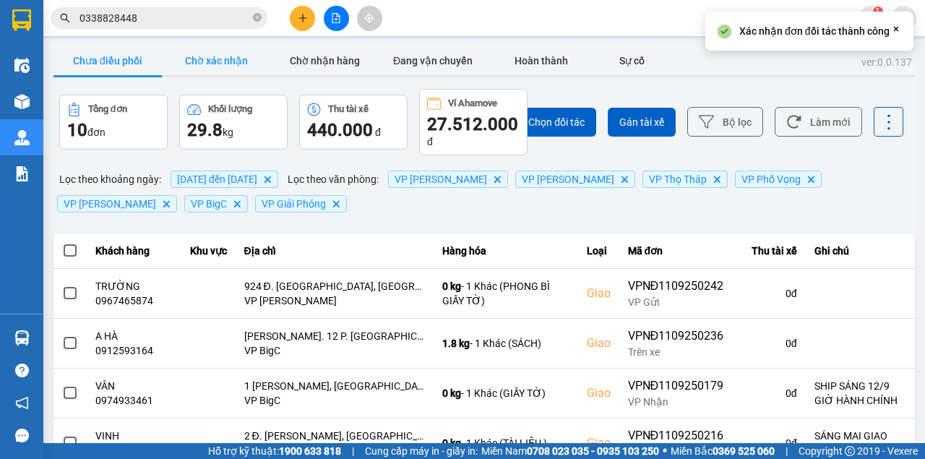
click at [227, 64] on button "Chờ xác nhận" at bounding box center [216, 60] width 108 height 29
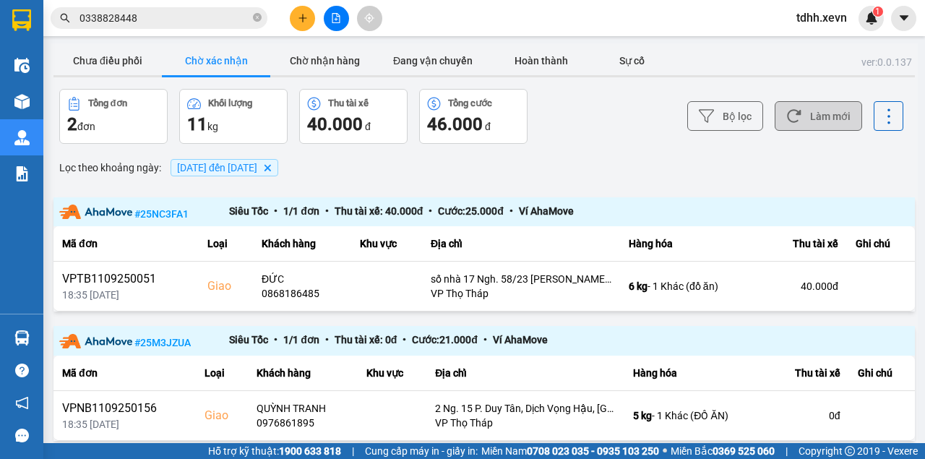
click at [799, 106] on button "Làm mới" at bounding box center [818, 116] width 87 height 30
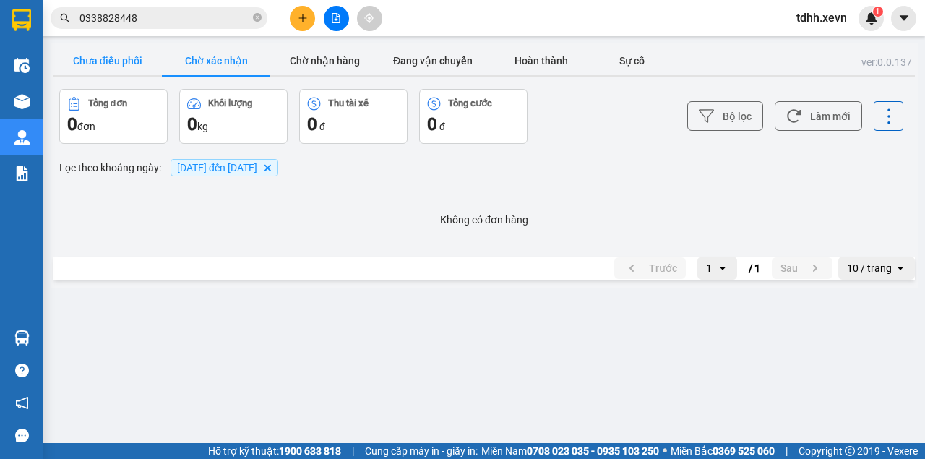
click at [123, 69] on button "Chưa điều phối" at bounding box center [107, 60] width 108 height 29
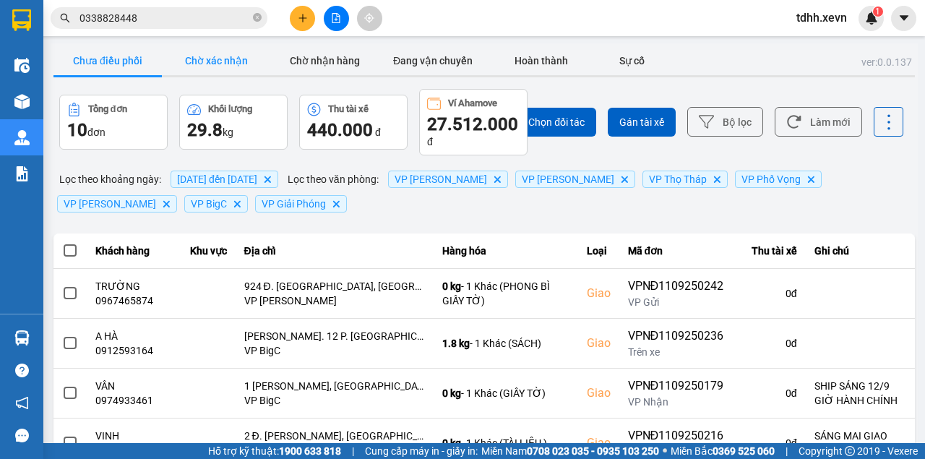
click at [214, 70] on button "Chờ xác nhận" at bounding box center [216, 60] width 108 height 29
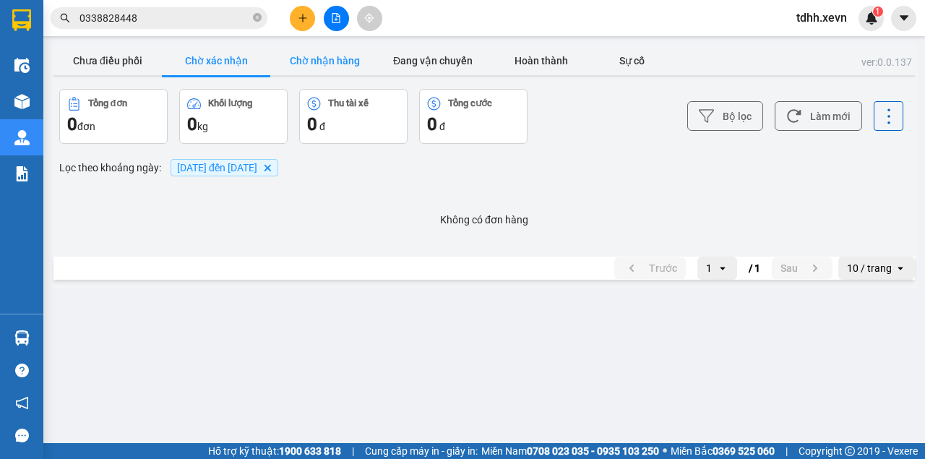
click at [329, 68] on button "Chờ nhận hàng" at bounding box center [324, 60] width 108 height 29
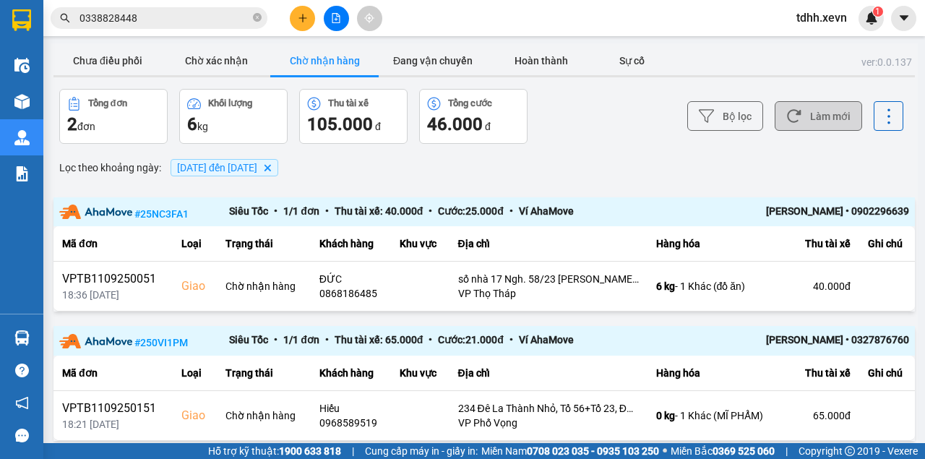
click at [819, 127] on button "Làm mới" at bounding box center [818, 116] width 87 height 30
click at [848, 113] on button "Làm mới" at bounding box center [818, 116] width 87 height 30
click at [110, 66] on button "Chưa điều phối" at bounding box center [107, 60] width 108 height 29
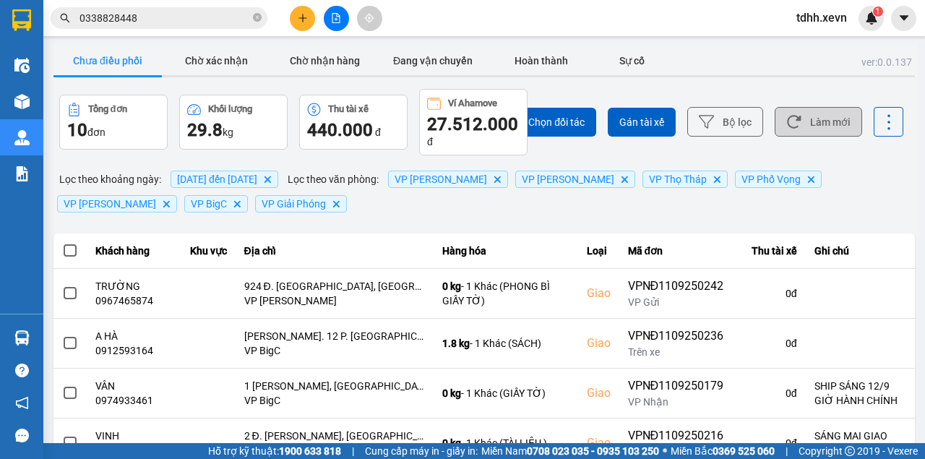
click at [815, 116] on button "Làm mới" at bounding box center [818, 122] width 87 height 30
click at [121, 14] on input "0338828448" at bounding box center [164, 18] width 171 height 16
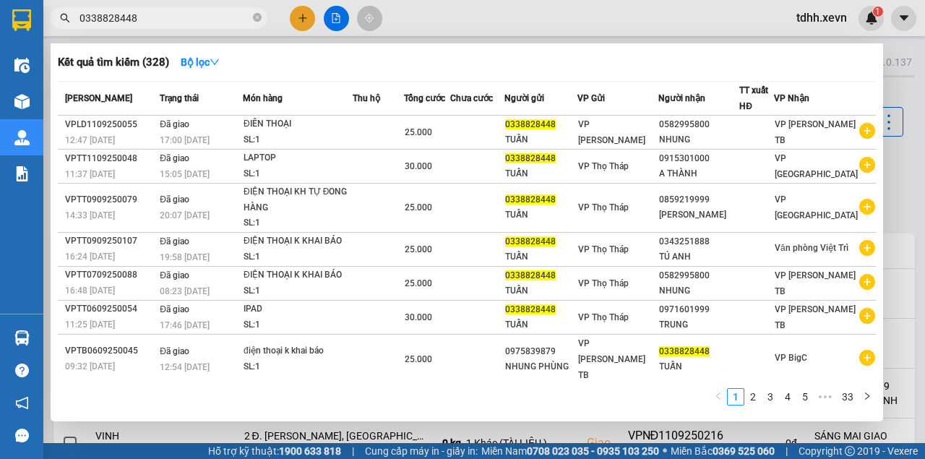
click at [121, 14] on input "0338828448" at bounding box center [164, 18] width 171 height 16
paste input "8898926"
type input "0388989268"
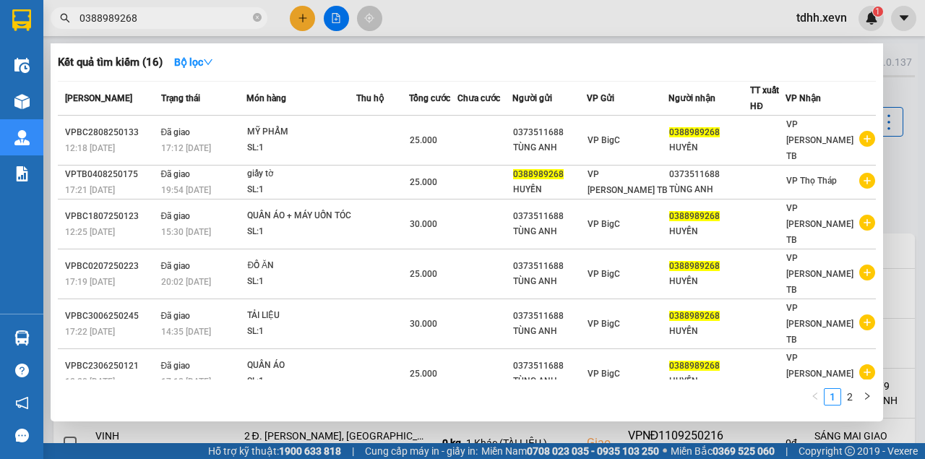
click at [175, 25] on input "0388989268" at bounding box center [164, 18] width 171 height 16
click at [115, 20] on input "0388989268" at bounding box center [164, 18] width 171 height 16
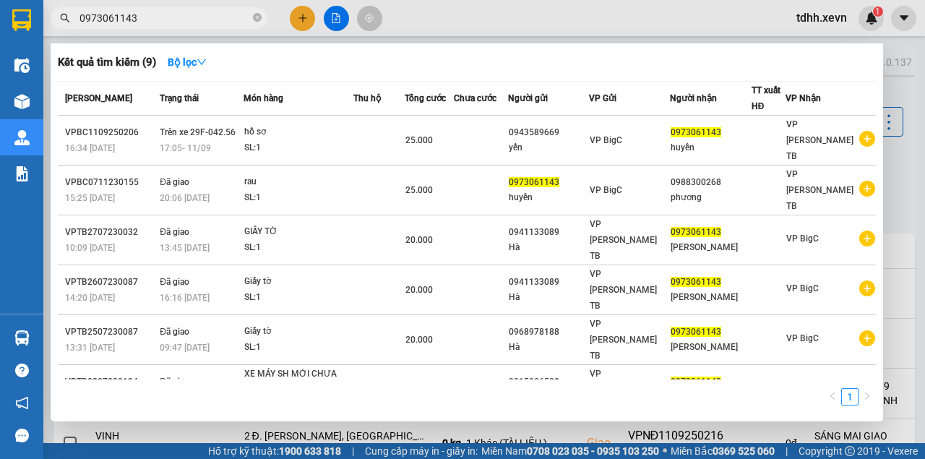
type input "0973061143"
click at [509, 30] on div at bounding box center [462, 229] width 925 height 459
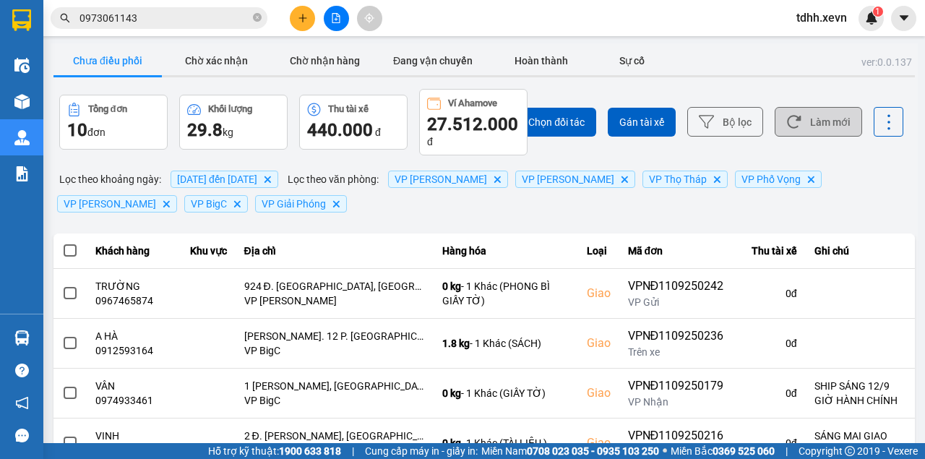
click at [801, 117] on button "Làm mới" at bounding box center [818, 122] width 87 height 30
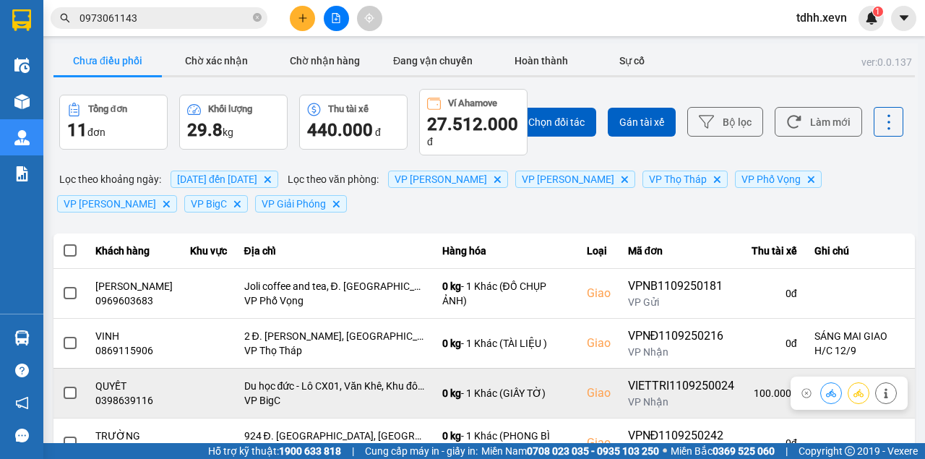
click at [126, 403] on div "0398639116" at bounding box center [133, 400] width 77 height 14
copy div "0398639116"
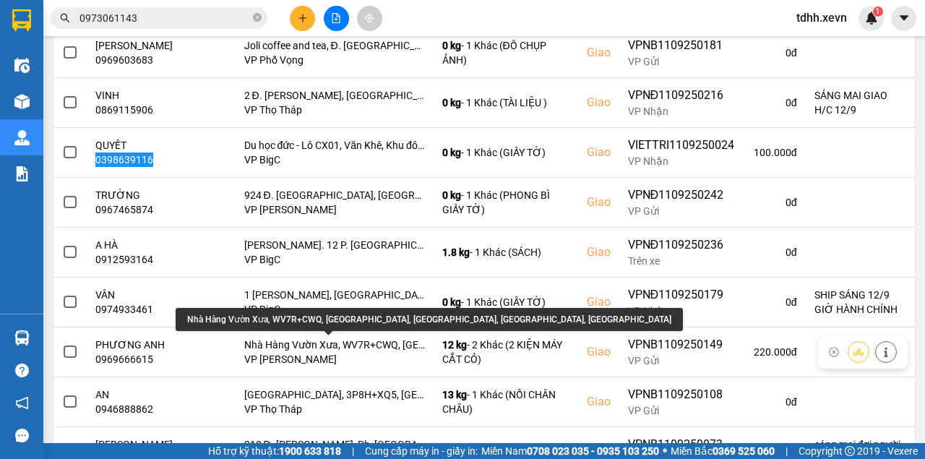
scroll to position [366, 0]
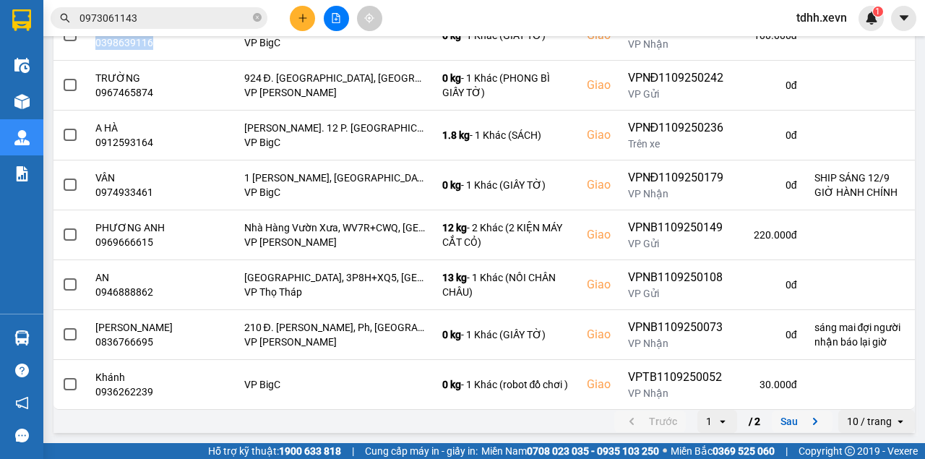
click at [795, 429] on button "Sau" at bounding box center [802, 421] width 61 height 22
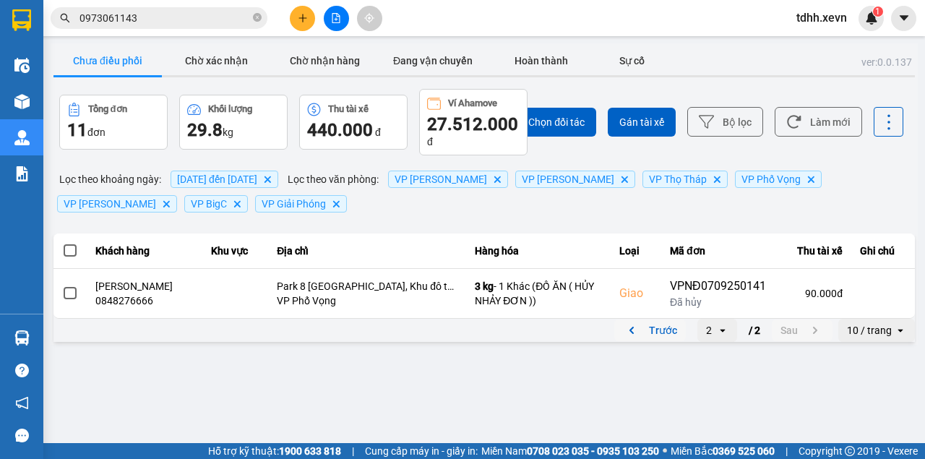
click at [668, 331] on button "Trước" at bounding box center [650, 330] width 72 height 22
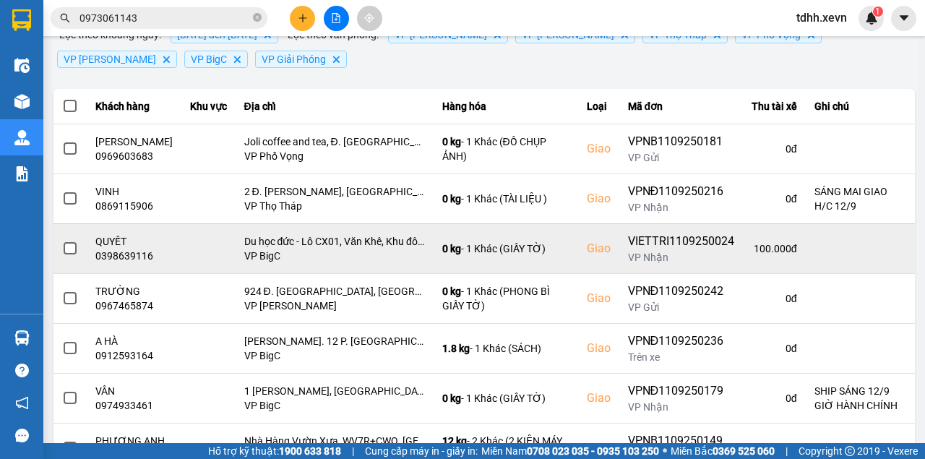
scroll to position [192, 0]
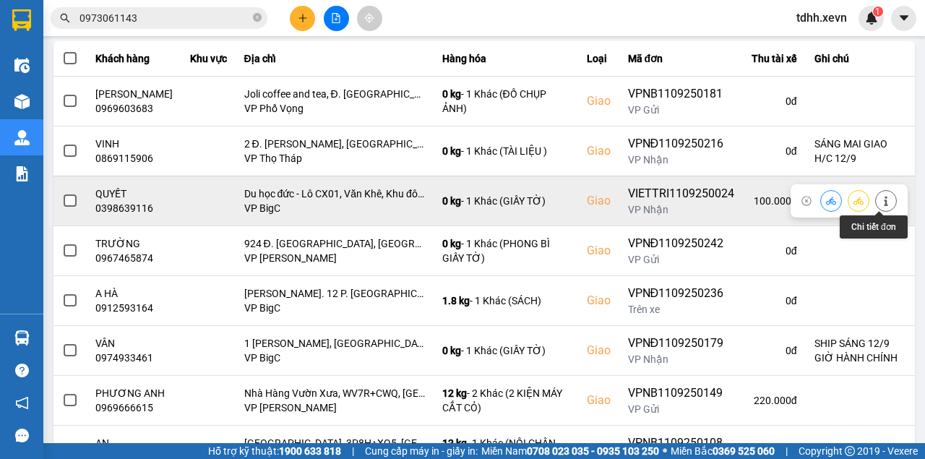
click at [881, 198] on icon at bounding box center [886, 201] width 10 height 10
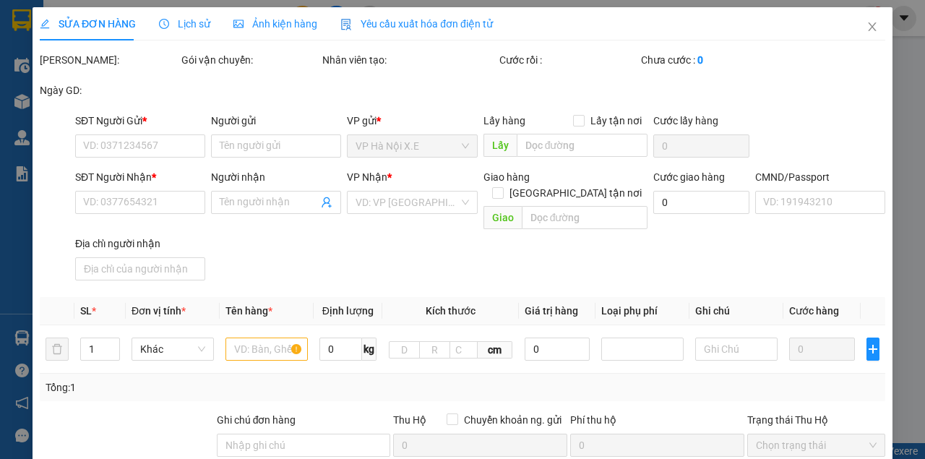
type input "0914318078"
type input "BIÊN"
type input "0398639116"
type input "QUYẾT"
checkbox input "true"
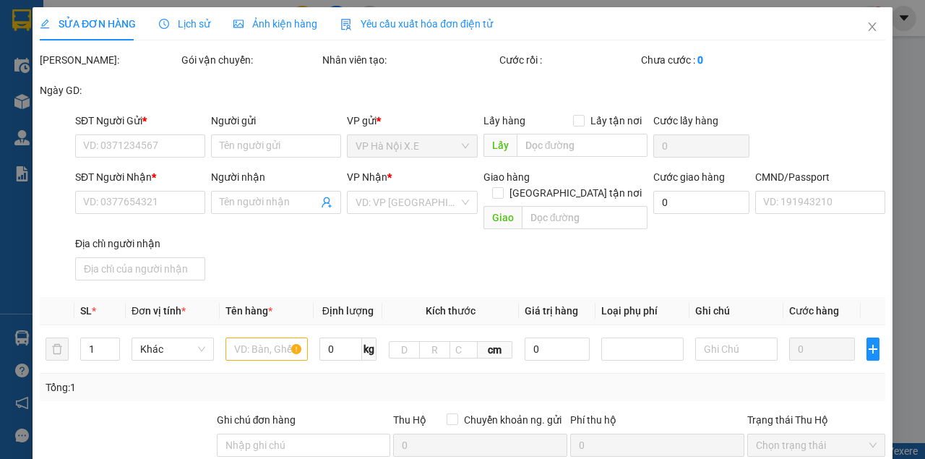
type input "Du học đức - Lô CX01, Văn Khê, Khu đô thị Văn Khê, Hà Đông, Hà Nội"
type input "1"
type input "100.000"
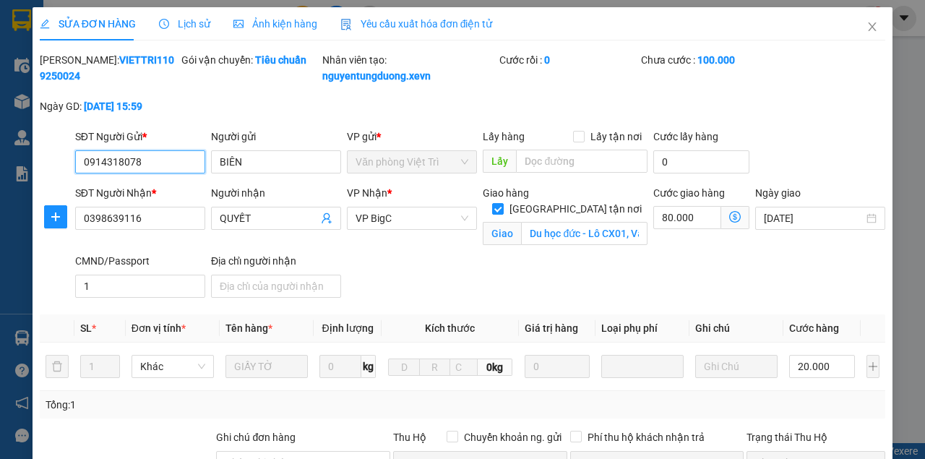
scroll to position [145, 0]
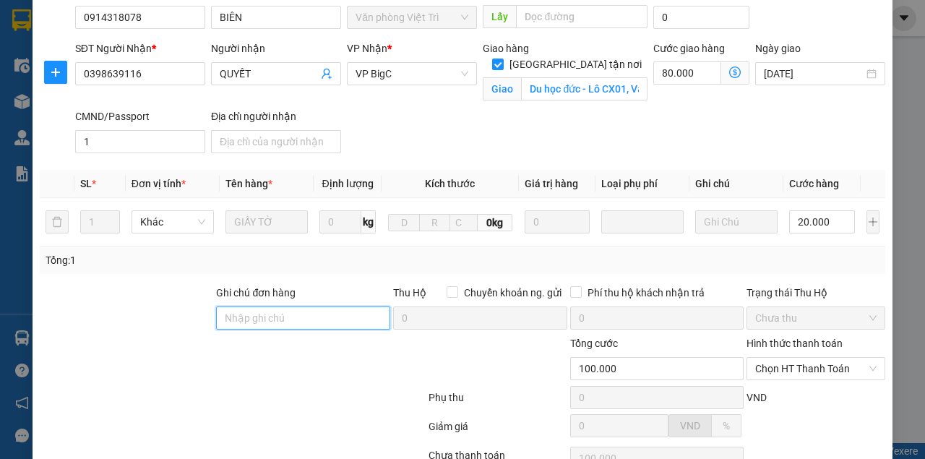
click at [269, 330] on input "Ghi chú đơn hàng" at bounding box center [303, 317] width 174 height 23
click at [294, 330] on input "Ghi chú đơn hàng" at bounding box center [303, 317] width 174 height 23
type input "mai 9h book"
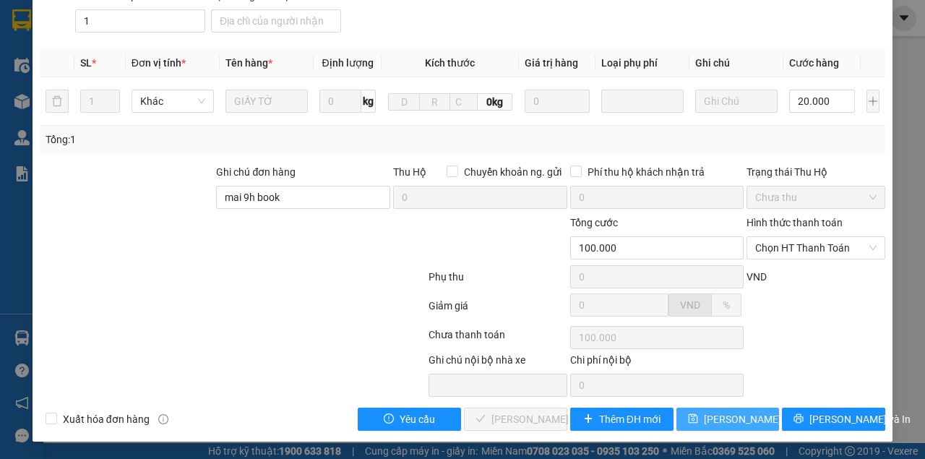
click at [741, 418] on span "[PERSON_NAME] thay đổi" at bounding box center [762, 419] width 116 height 16
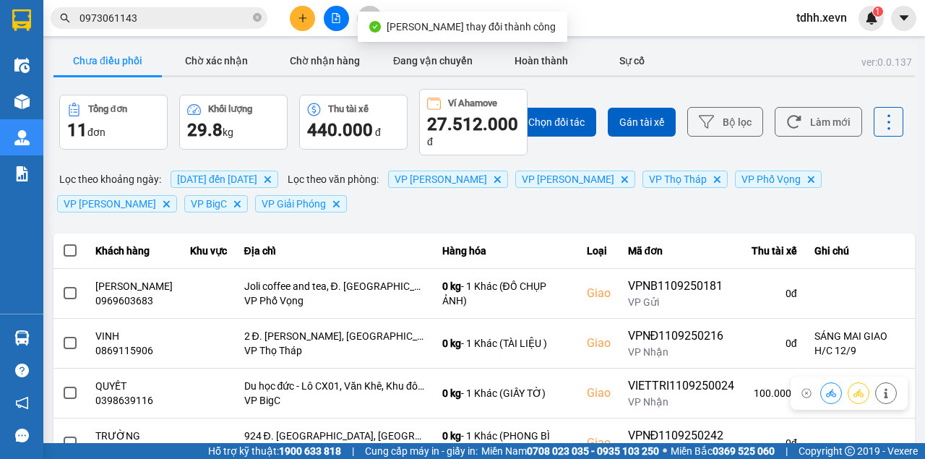
click at [198, 17] on input "0973061143" at bounding box center [164, 18] width 171 height 16
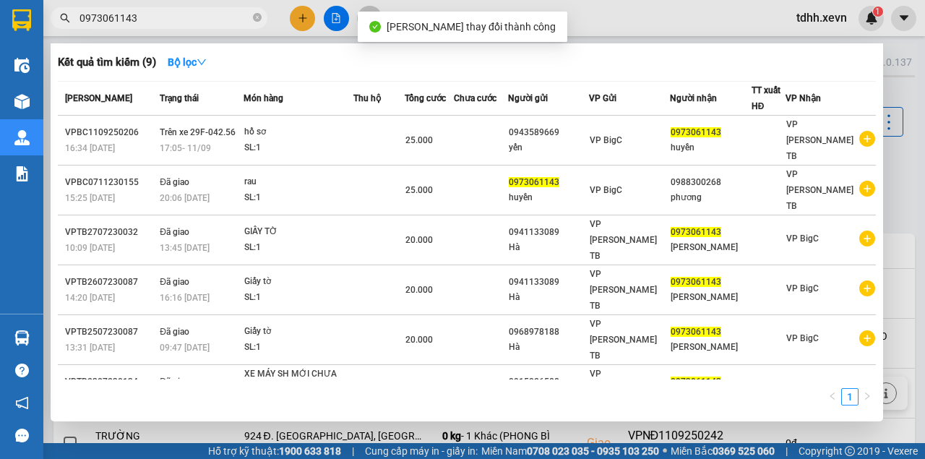
click at [199, 16] on input "0973061143" at bounding box center [164, 18] width 171 height 16
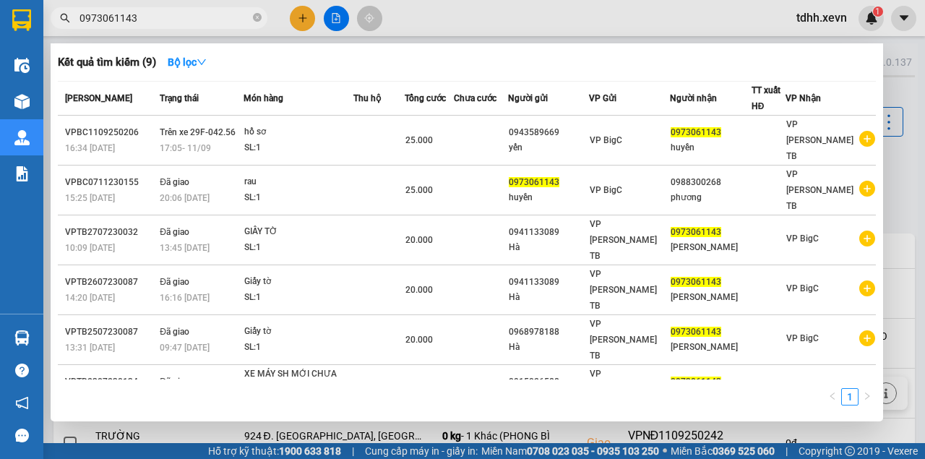
paste input "398639116"
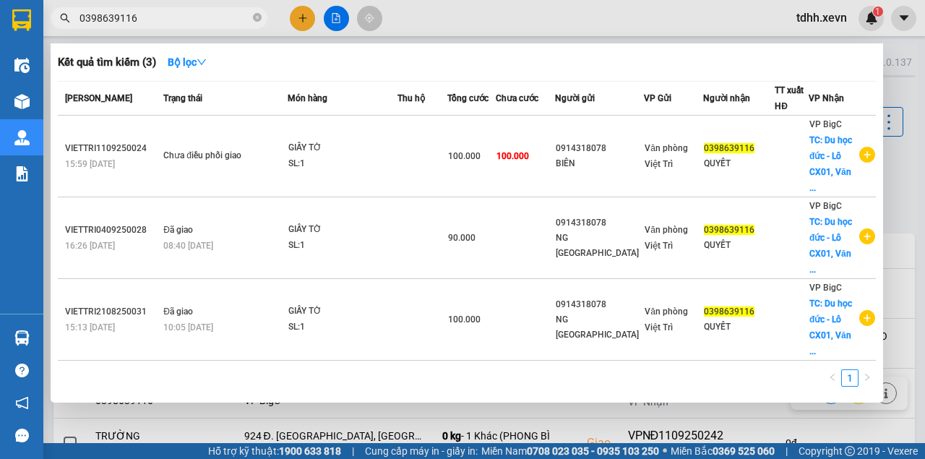
click at [455, 12] on div at bounding box center [462, 229] width 925 height 459
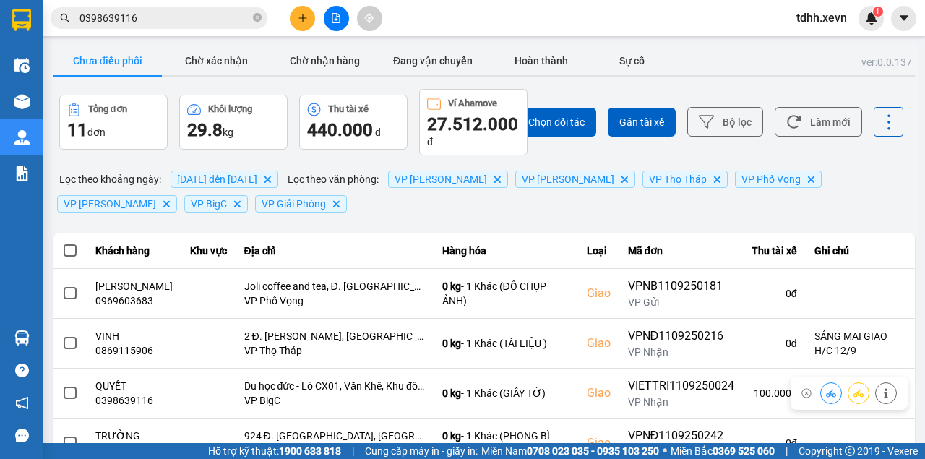
drag, startPoint x: 794, startPoint y: 113, endPoint x: 793, endPoint y: 147, distance: 34.7
click at [795, 113] on button "Làm mới" at bounding box center [818, 122] width 87 height 30
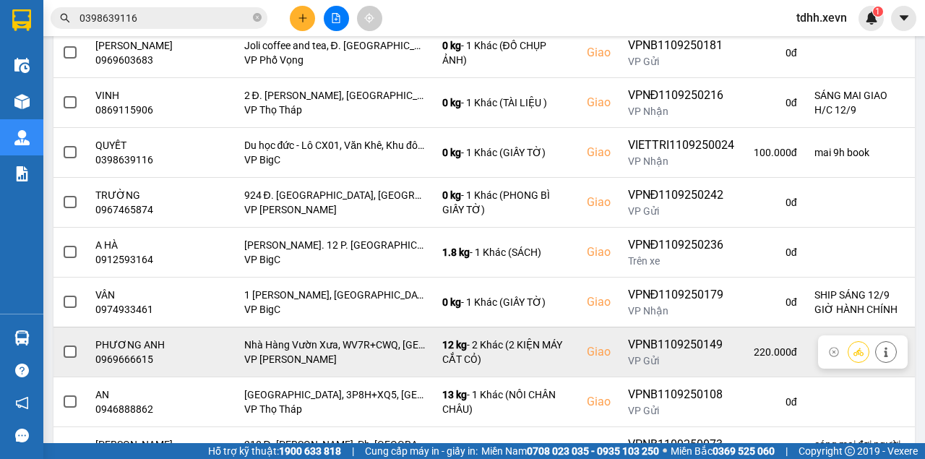
scroll to position [366, 0]
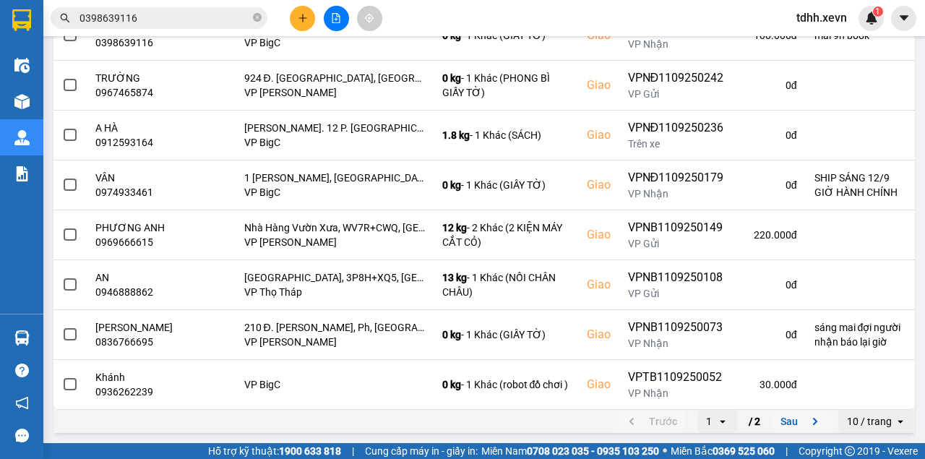
click at [813, 422] on icon "next page. current page 1 / 2" at bounding box center [815, 421] width 4 height 7
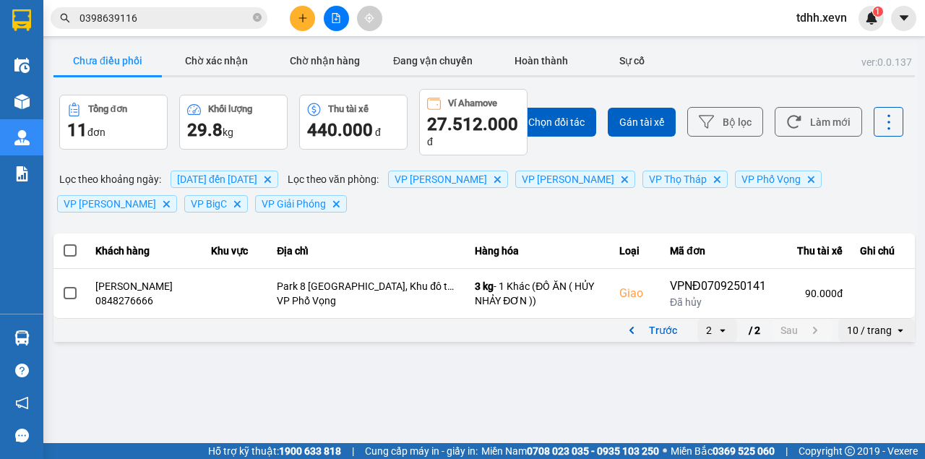
click at [653, 324] on button "Trước" at bounding box center [650, 330] width 72 height 22
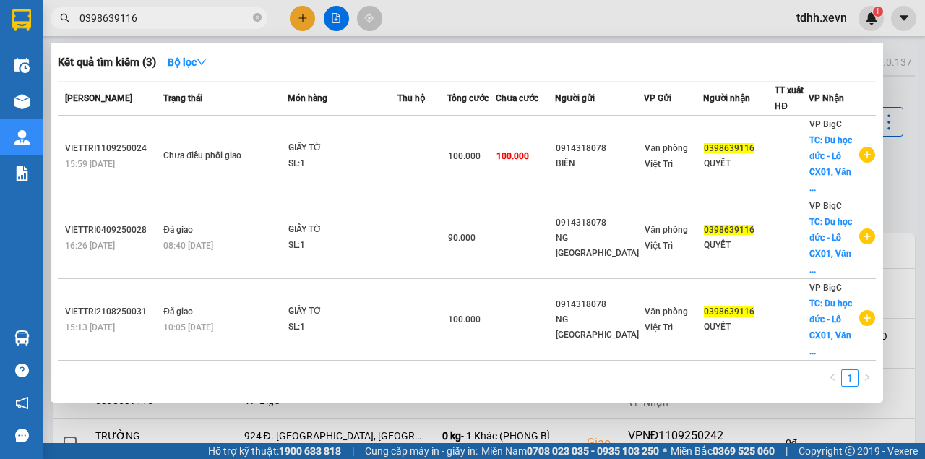
click at [195, 17] on input "0398639116" at bounding box center [164, 18] width 171 height 16
paste input "2473000121"
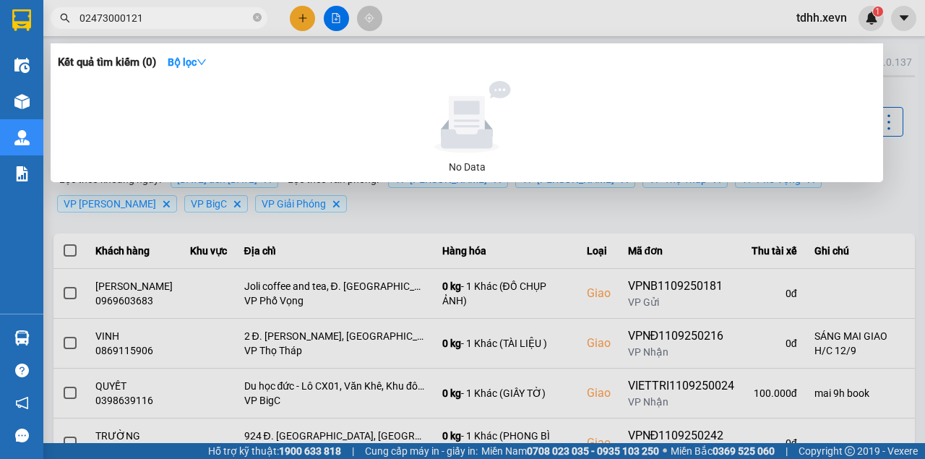
click at [163, 16] on input "02473000121" at bounding box center [164, 18] width 171 height 16
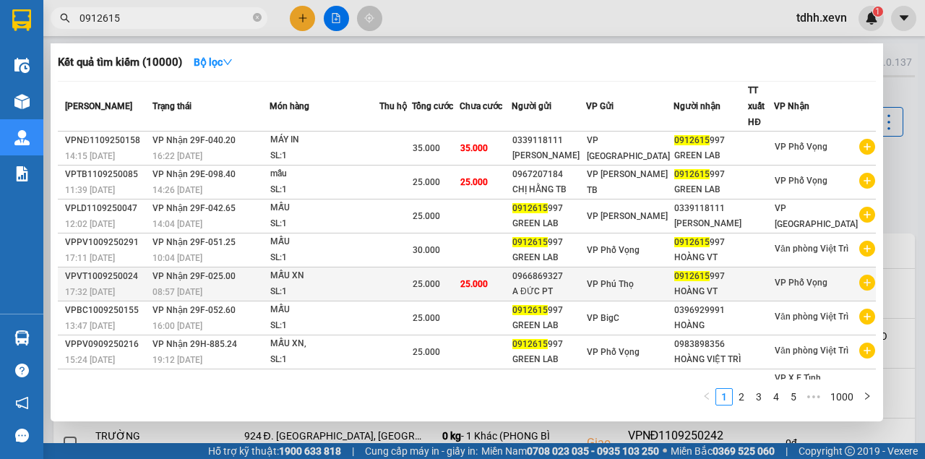
scroll to position [137, 0]
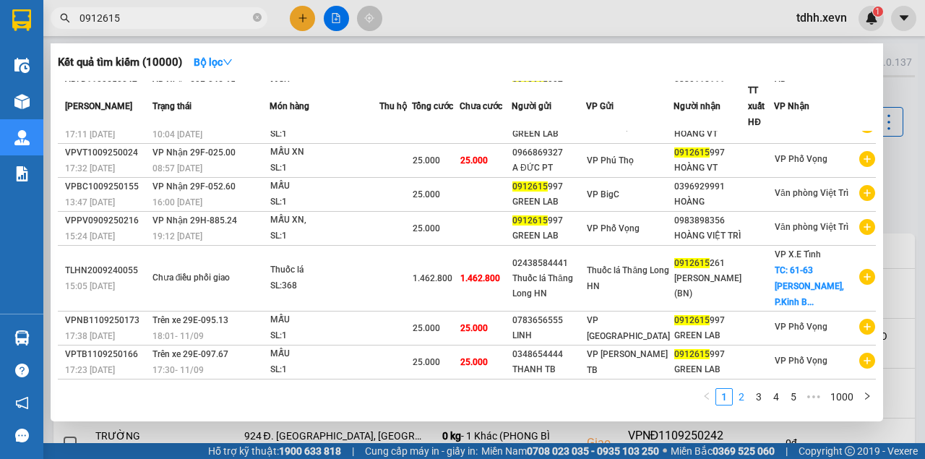
click at [745, 396] on link "2" at bounding box center [742, 397] width 16 height 16
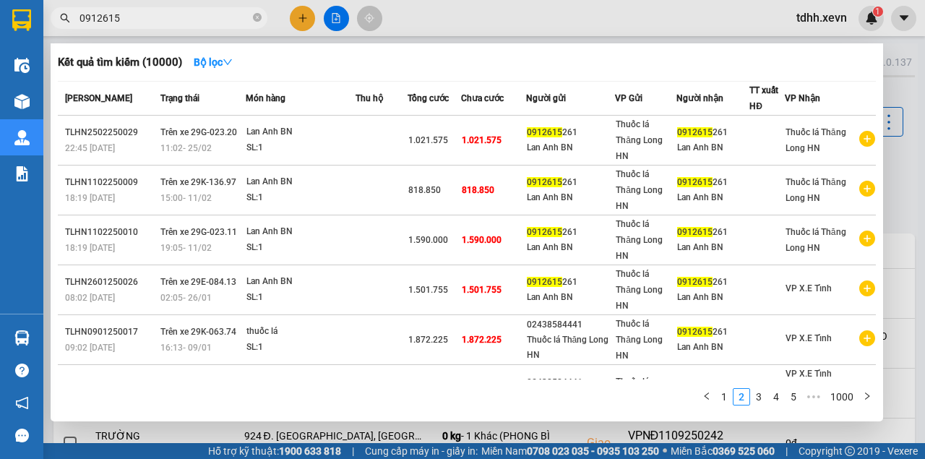
scroll to position [241, 0]
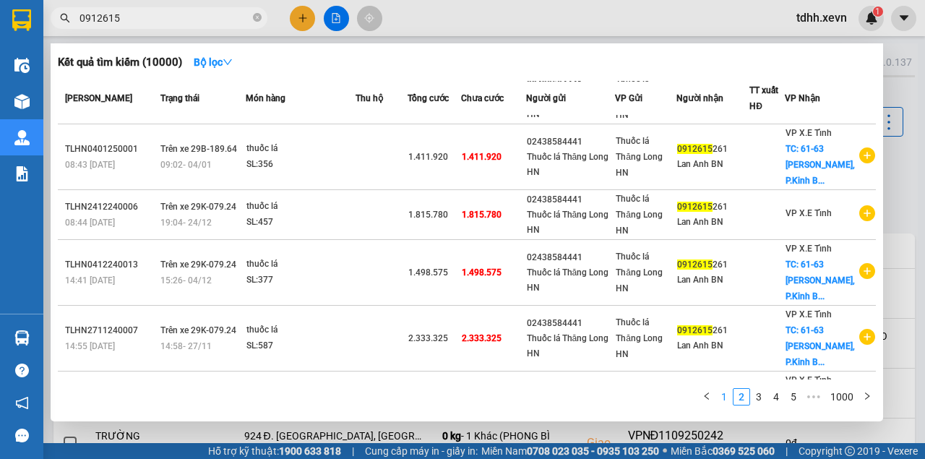
click at [728, 395] on link "1" at bounding box center [724, 397] width 16 height 16
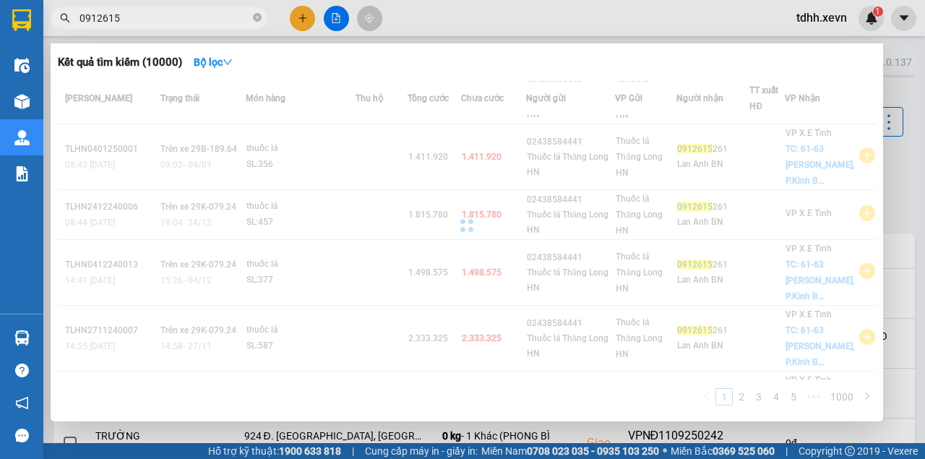
scroll to position [137, 0]
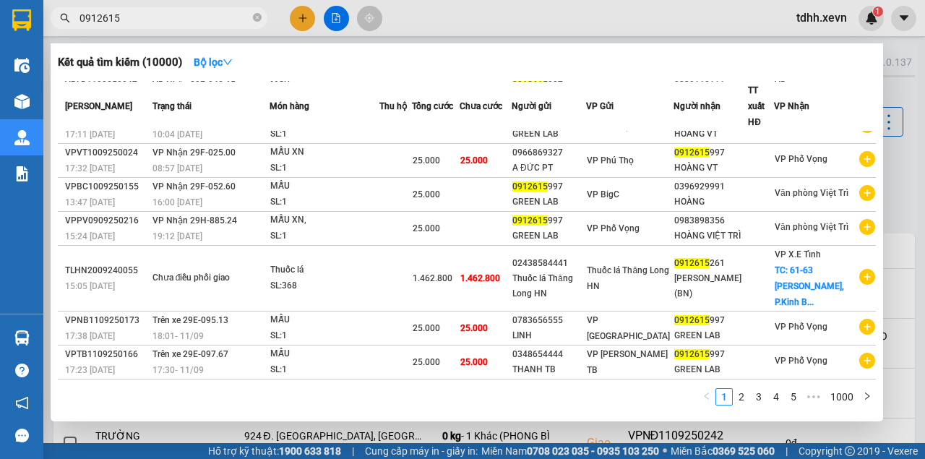
click at [171, 11] on input "0912615" at bounding box center [164, 18] width 171 height 16
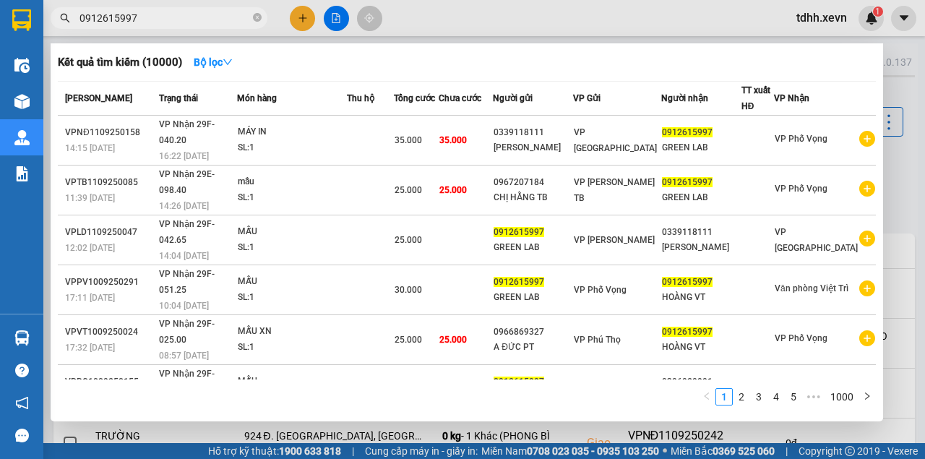
scroll to position [105, 0]
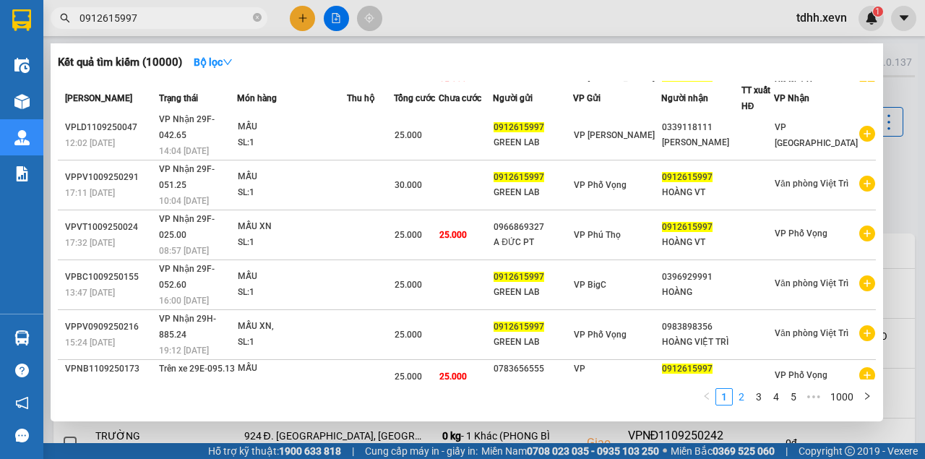
click at [744, 390] on link "2" at bounding box center [742, 397] width 16 height 16
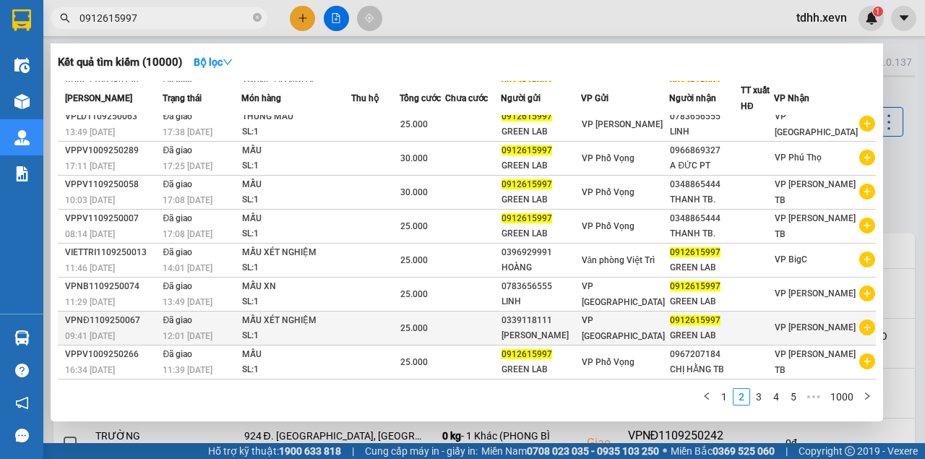
scroll to position [0, 0]
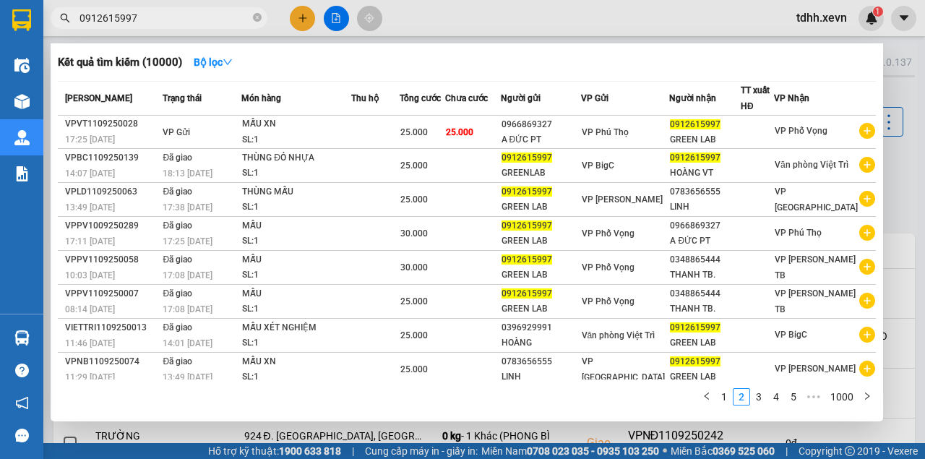
click at [593, 10] on div at bounding box center [462, 229] width 925 height 459
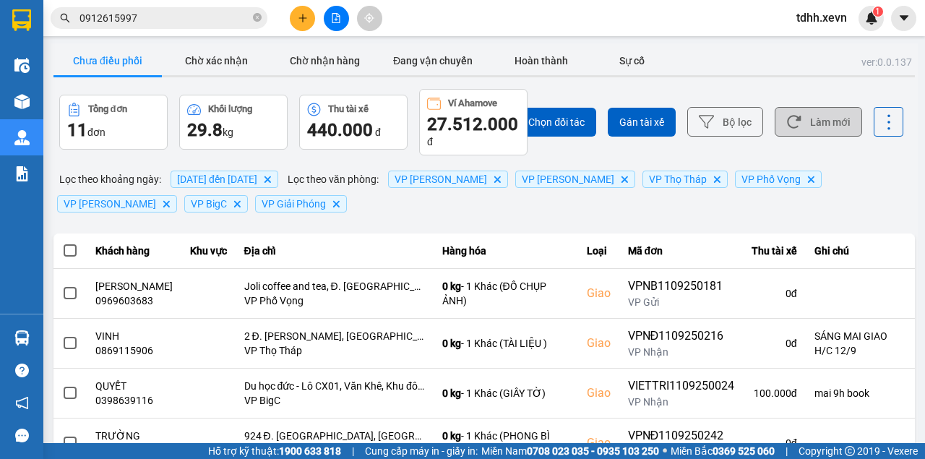
click at [809, 118] on button "Làm mới" at bounding box center [818, 122] width 87 height 30
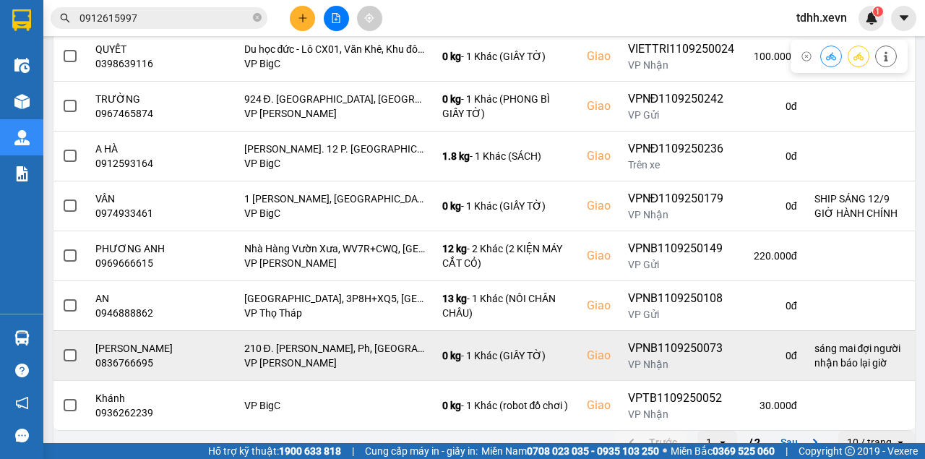
scroll to position [366, 0]
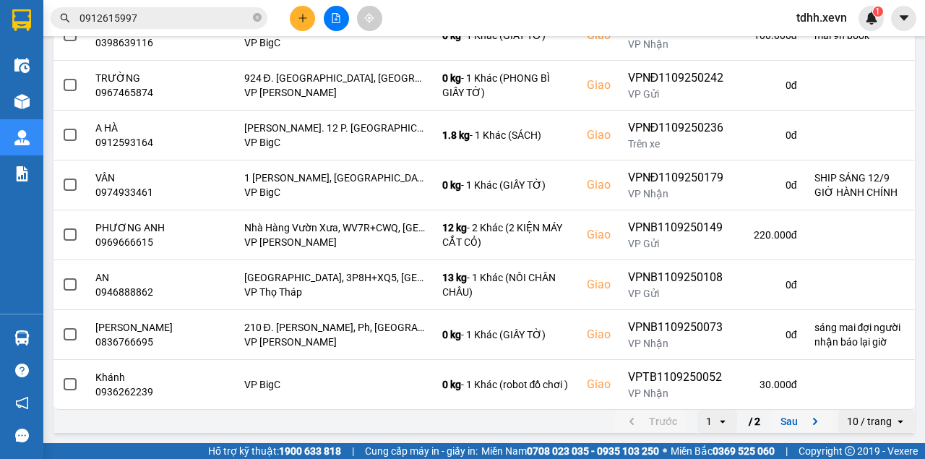
click at [785, 422] on button "Sau" at bounding box center [802, 421] width 61 height 22
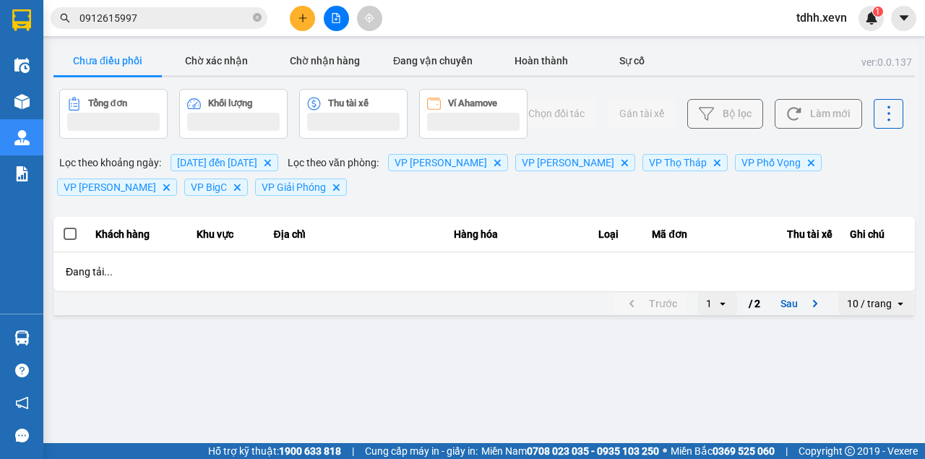
scroll to position [0, 0]
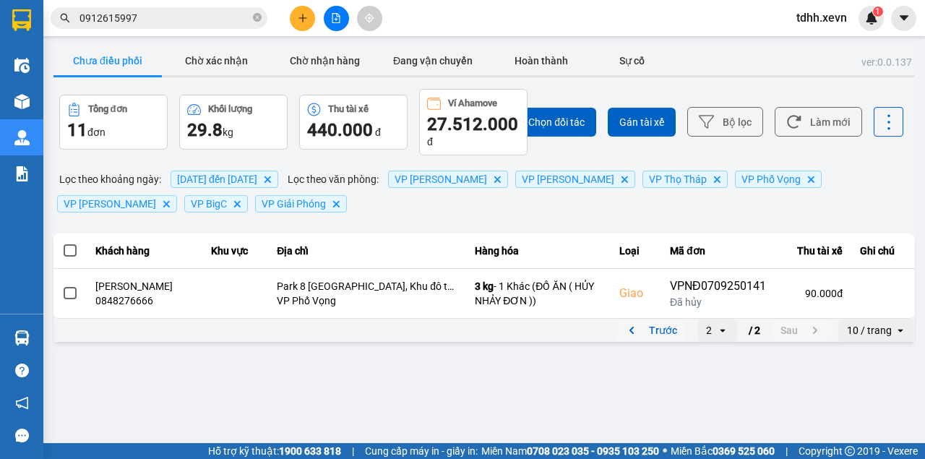
click at [664, 334] on button "Trước" at bounding box center [650, 330] width 72 height 22
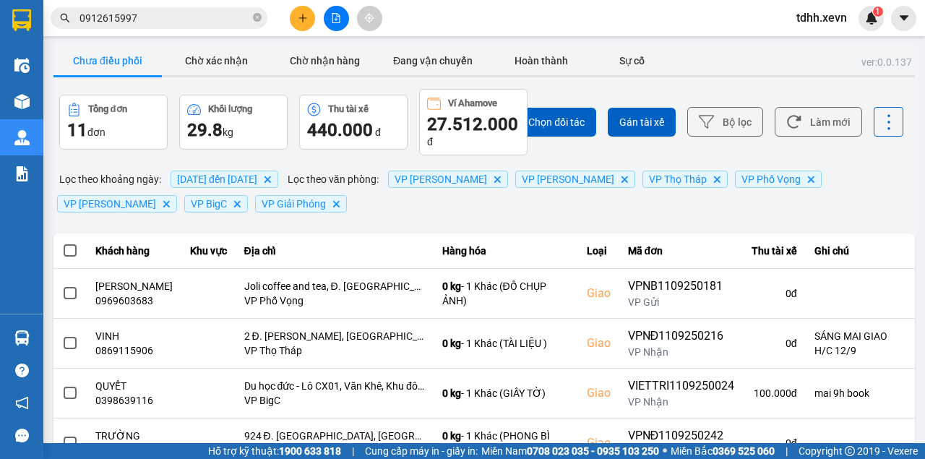
click at [175, 13] on input "0912615997" at bounding box center [164, 18] width 171 height 16
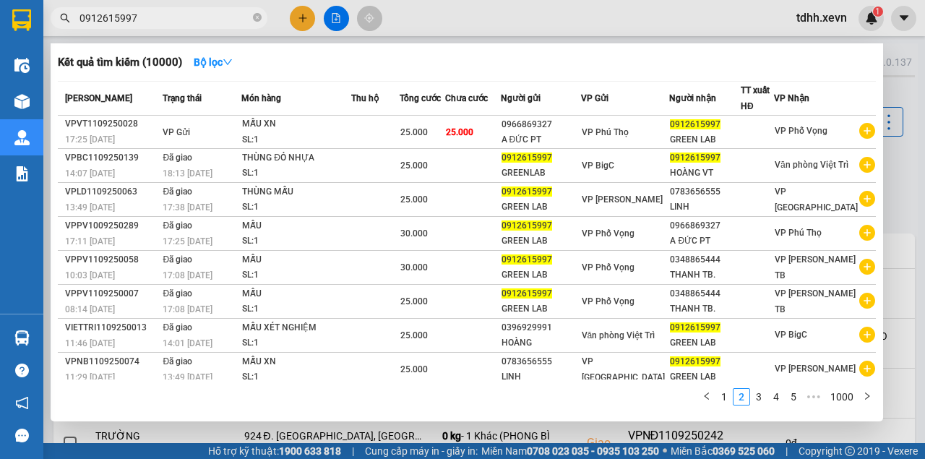
click at [175, 13] on input "0912615997" at bounding box center [164, 18] width 171 height 16
paste input "945706533"
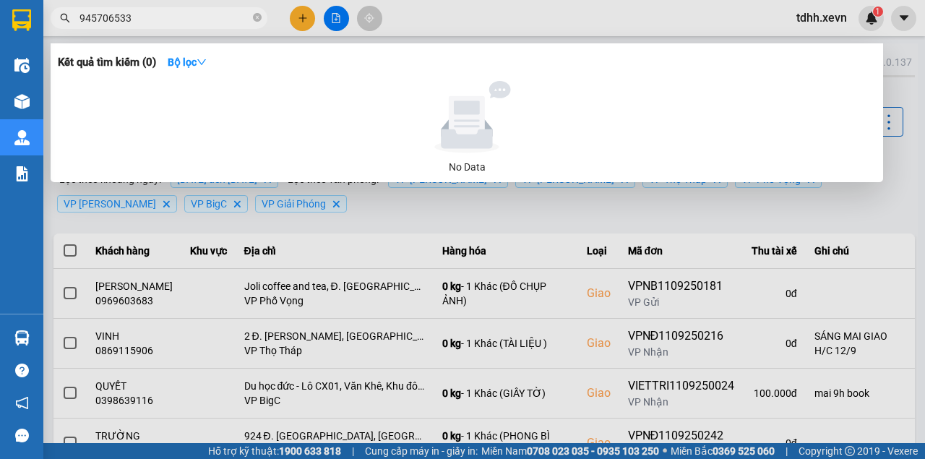
click at [82, 19] on input "945706533" at bounding box center [164, 18] width 171 height 16
type input "0945706533"
click at [137, 20] on input "0945706533" at bounding box center [164, 18] width 171 height 16
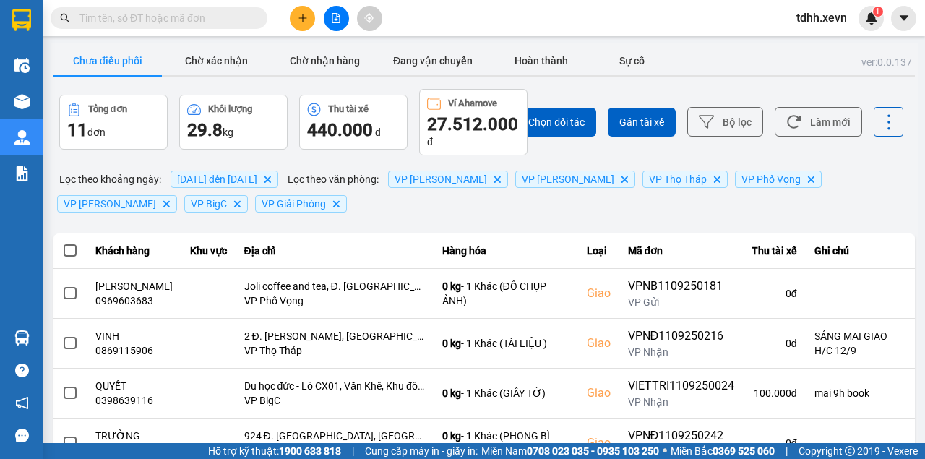
click at [111, 8] on span at bounding box center [159, 18] width 217 height 22
click at [110, 20] on input "text" at bounding box center [164, 18] width 171 height 16
paste input "0977807159"
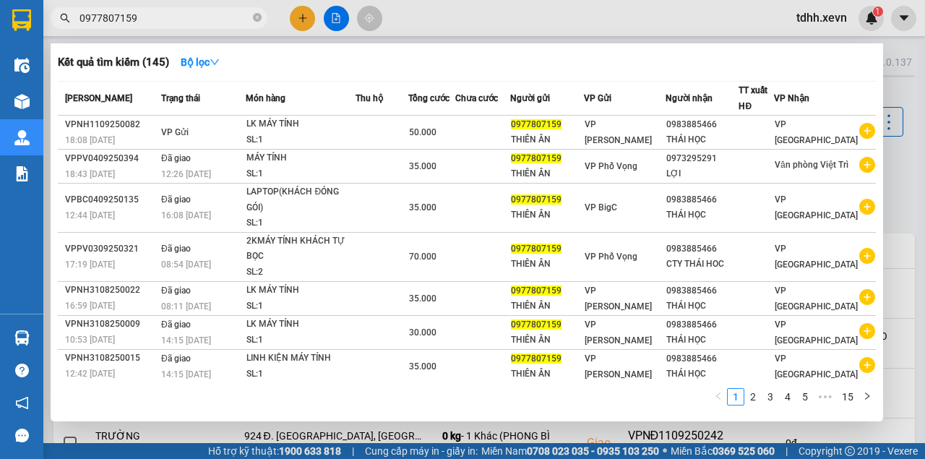
click at [504, 25] on div at bounding box center [462, 229] width 925 height 459
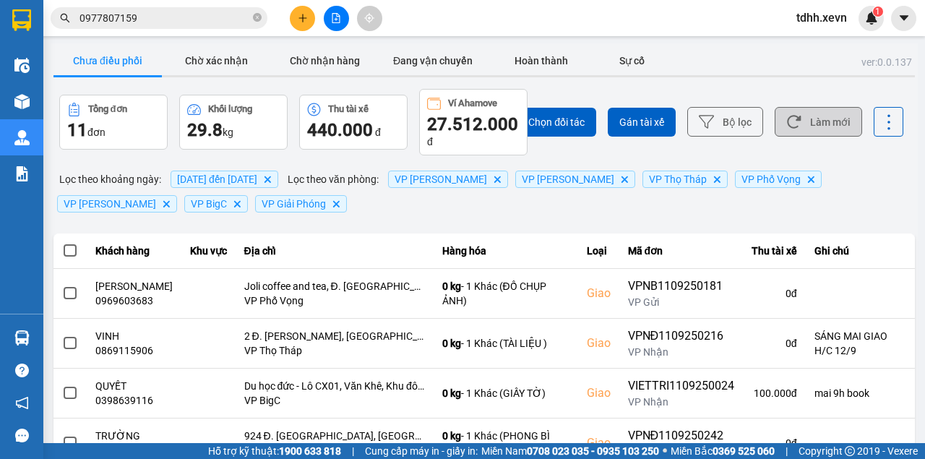
drag, startPoint x: 832, startPoint y: 137, endPoint x: 838, endPoint y: 126, distance: 12.6
click at [834, 135] on div "Chọn đối tác Gán tài xế Bộ lọc Làm mới" at bounding box center [692, 122] width 422 height 66
click at [835, 134] on button "Làm mới" at bounding box center [818, 122] width 87 height 30
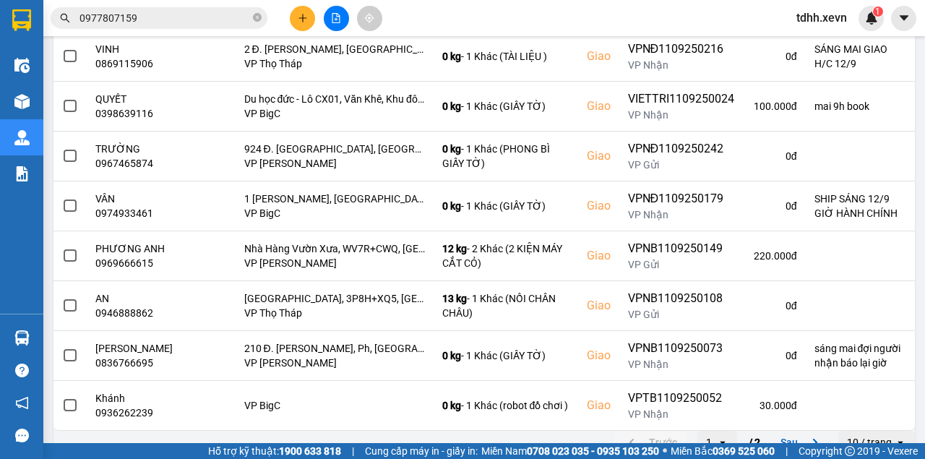
scroll to position [366, 0]
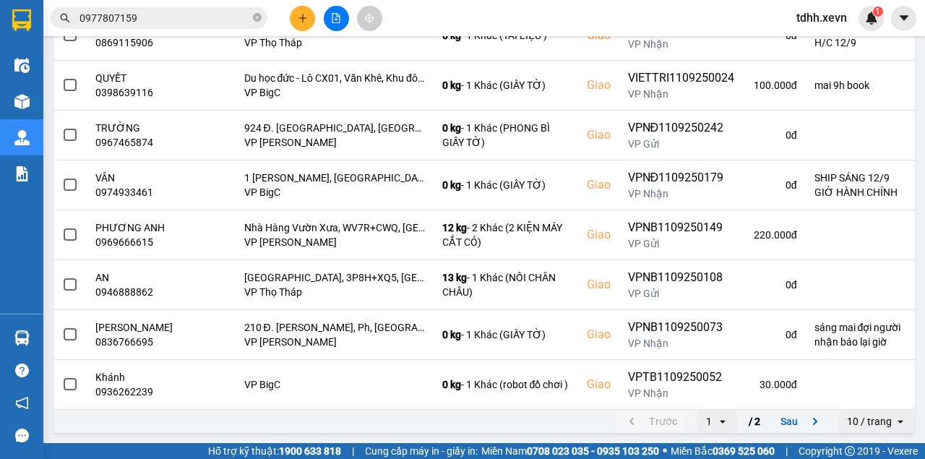
drag, startPoint x: 798, startPoint y: 419, endPoint x: 799, endPoint y: 396, distance: 23.2
click at [800, 416] on button "Sau" at bounding box center [802, 421] width 61 height 22
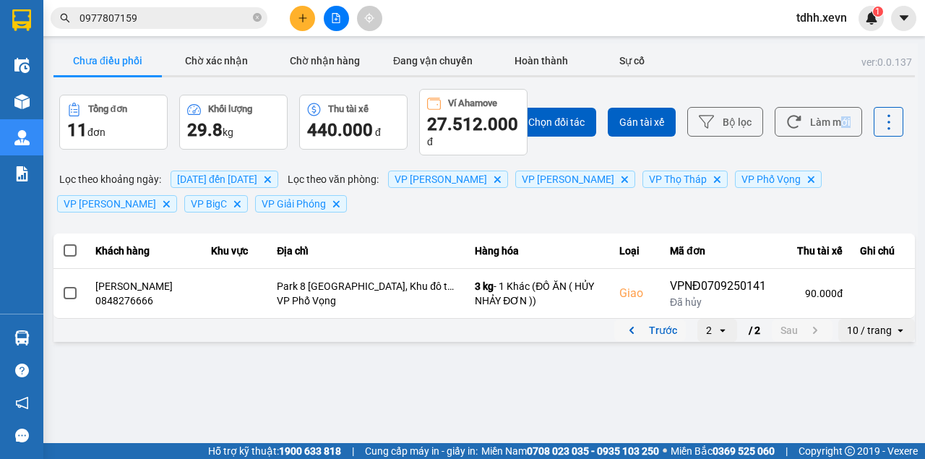
click at [671, 334] on button "Trước" at bounding box center [650, 330] width 72 height 22
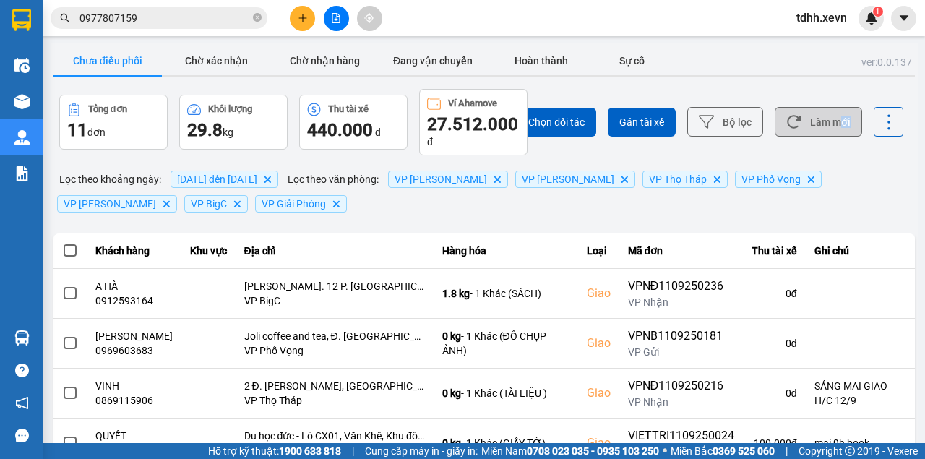
click at [814, 116] on button "Làm mới" at bounding box center [818, 122] width 87 height 30
drag, startPoint x: 840, startPoint y: 130, endPoint x: 655, endPoint y: 181, distance: 191.8
click at [839, 130] on button "Làm mới" at bounding box center [818, 122] width 87 height 30
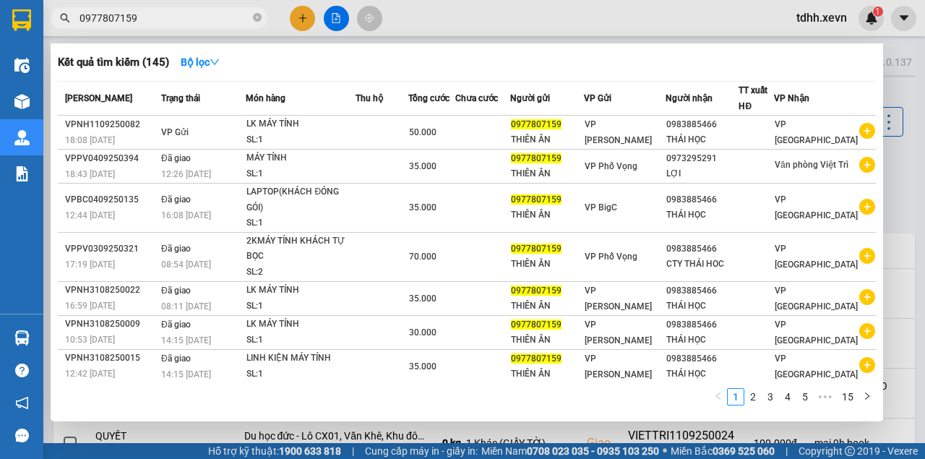
click at [146, 19] on input "0977807159" at bounding box center [164, 18] width 171 height 16
paste input "47208111"
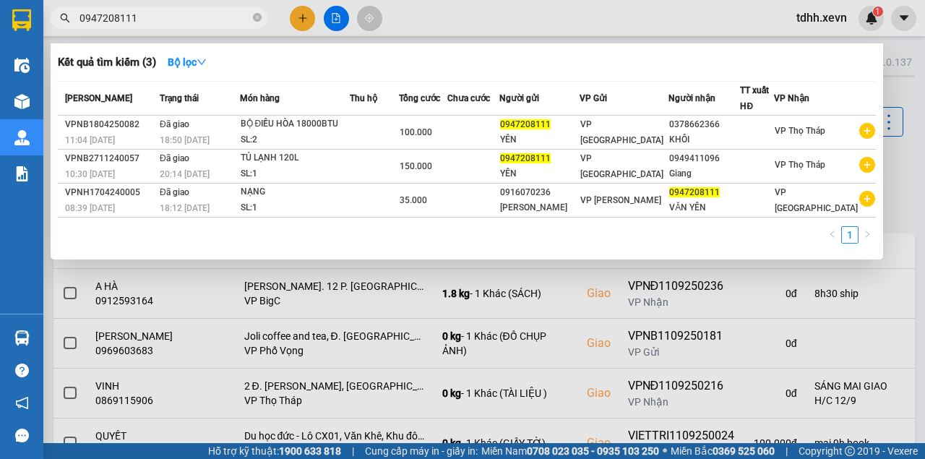
click at [695, 34] on div at bounding box center [462, 229] width 925 height 459
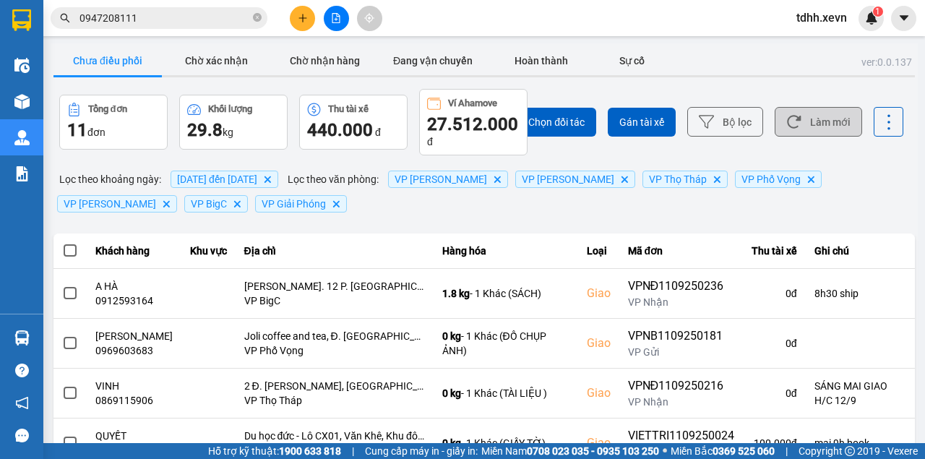
click at [835, 134] on button "Làm mới" at bounding box center [818, 122] width 87 height 30
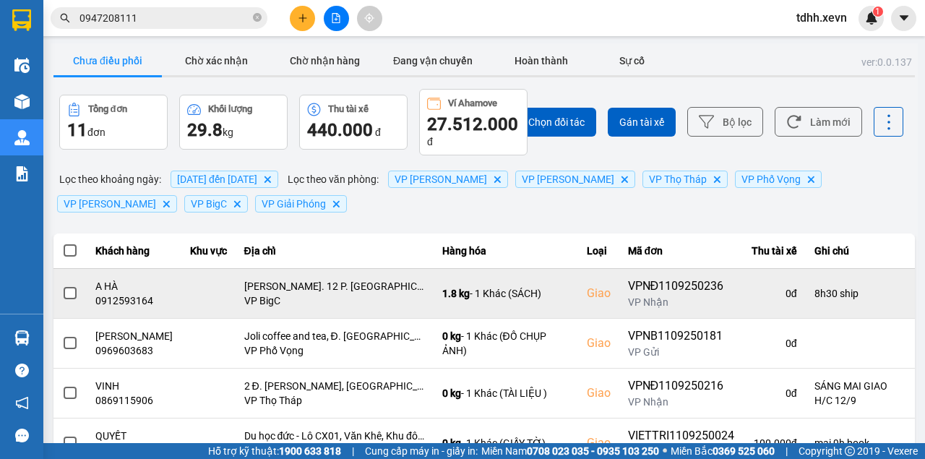
scroll to position [96, 0]
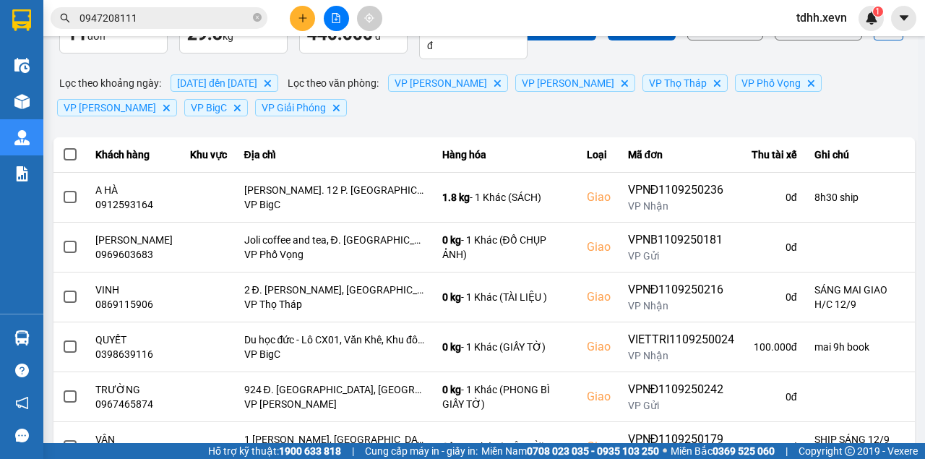
click at [169, 14] on input "0947208111" at bounding box center [164, 18] width 171 height 16
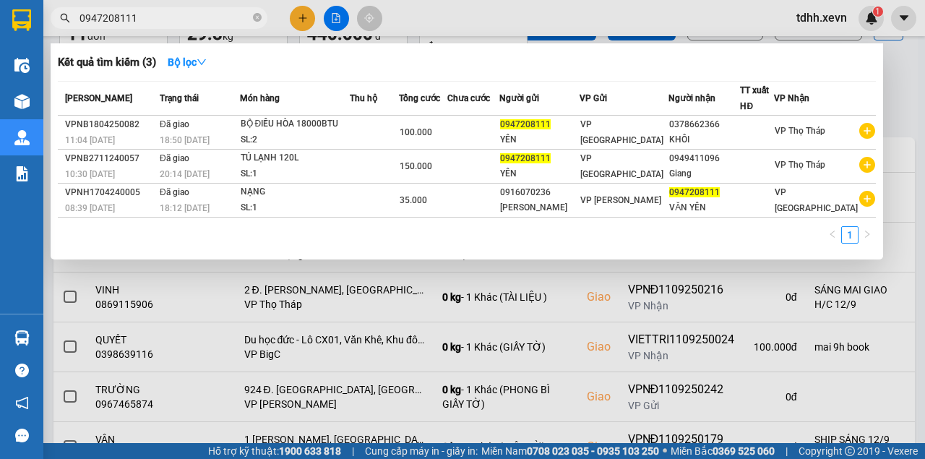
click at [169, 14] on input "0947208111" at bounding box center [164, 18] width 171 height 16
paste input "84196182"
type input "0984196182"
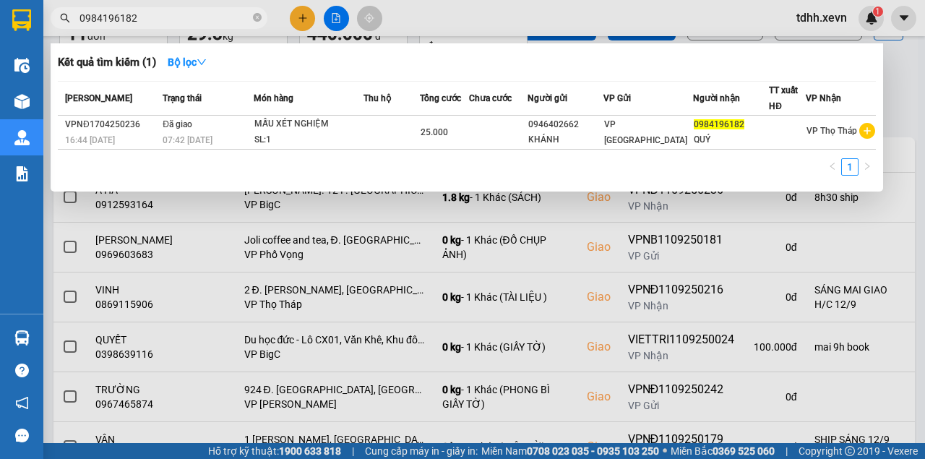
click at [181, 20] on input "0984196182" at bounding box center [164, 18] width 171 height 16
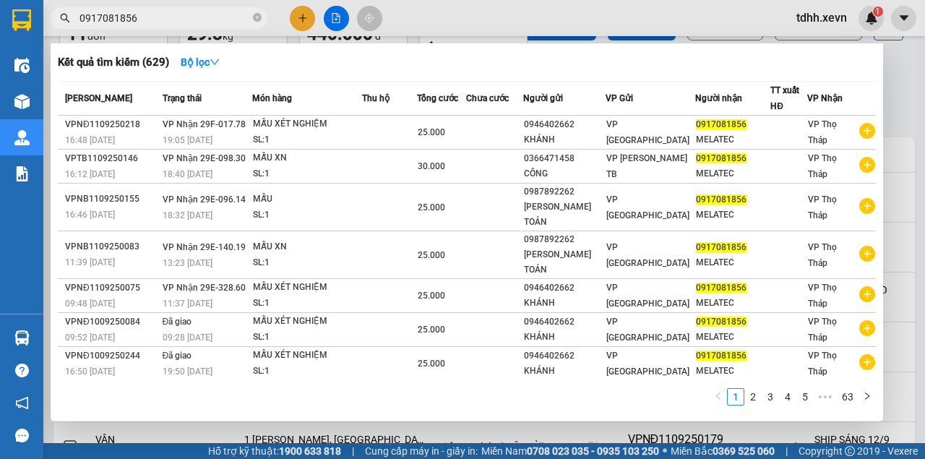
click at [528, 25] on div at bounding box center [462, 229] width 925 height 459
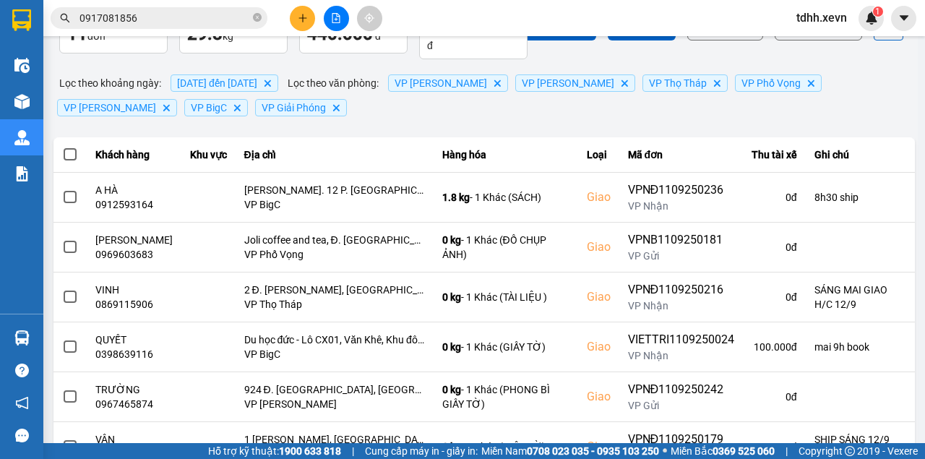
scroll to position [0, 0]
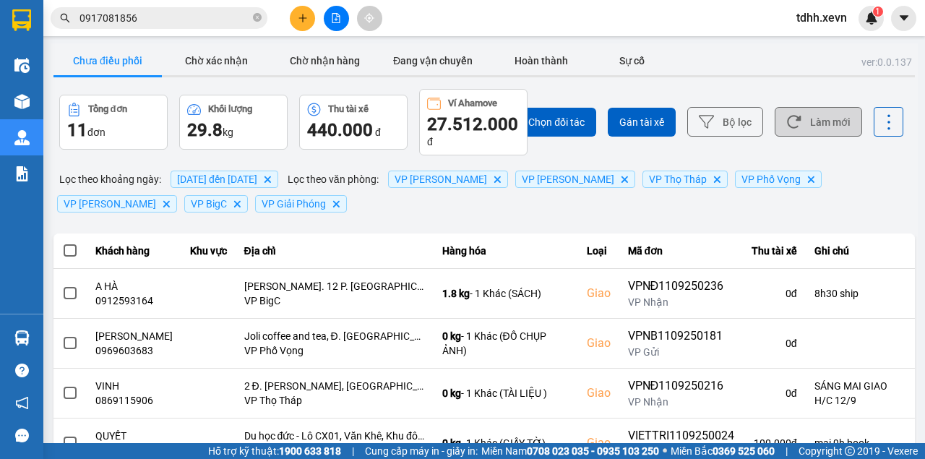
click at [827, 107] on div "Chọn đối tác Gán tài xế Bộ lọc Làm mới" at bounding box center [692, 122] width 422 height 66
click at [824, 119] on button "Làm mới" at bounding box center [818, 122] width 87 height 30
click at [813, 130] on button "Làm mới" at bounding box center [818, 122] width 87 height 30
click at [199, 61] on button "Chờ xác nhận" at bounding box center [216, 60] width 108 height 29
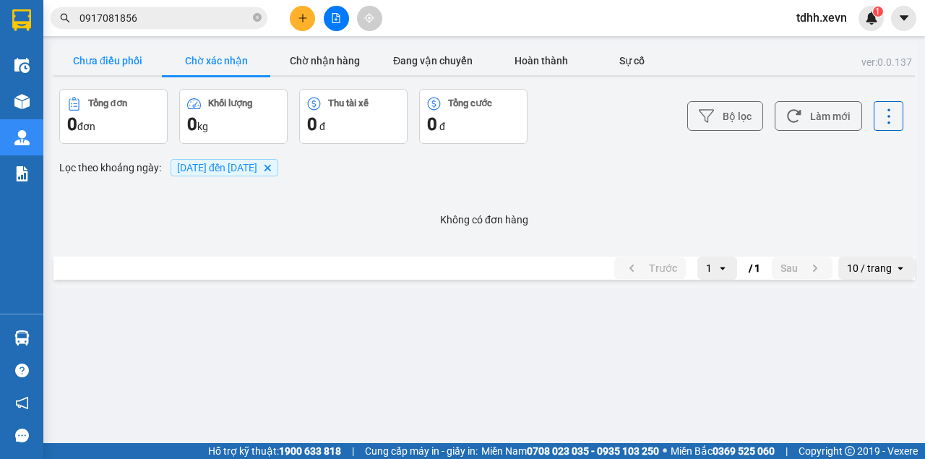
click at [103, 59] on button "Chưa điều phối" at bounding box center [107, 60] width 108 height 29
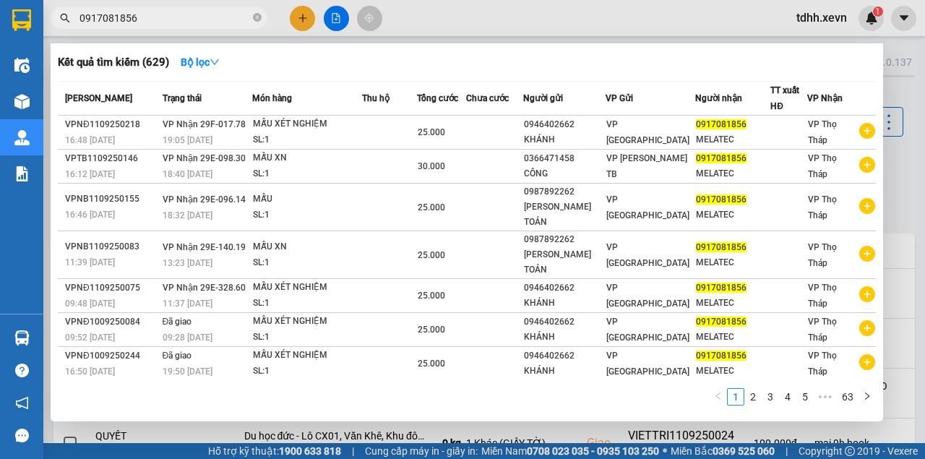
click at [231, 17] on input "0917081856" at bounding box center [164, 18] width 171 height 16
paste input "42789699"
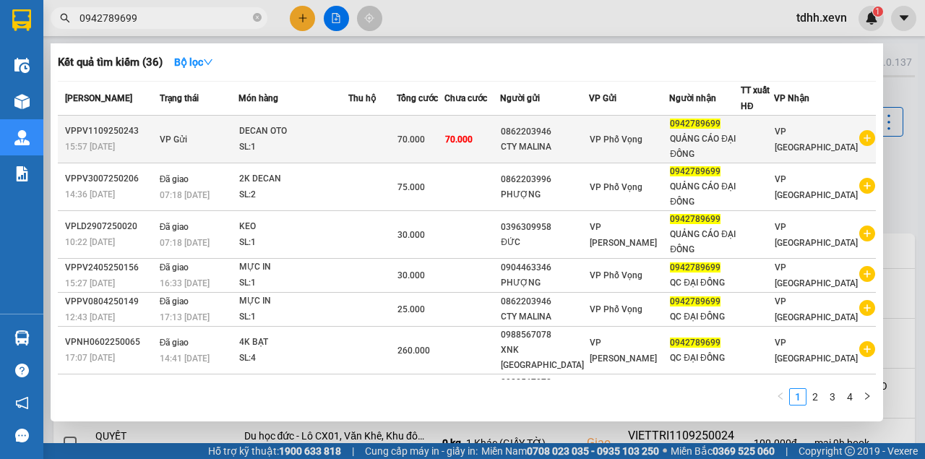
type input "0942789699"
click at [315, 132] on div "DECAN OTO" at bounding box center [293, 132] width 108 height 16
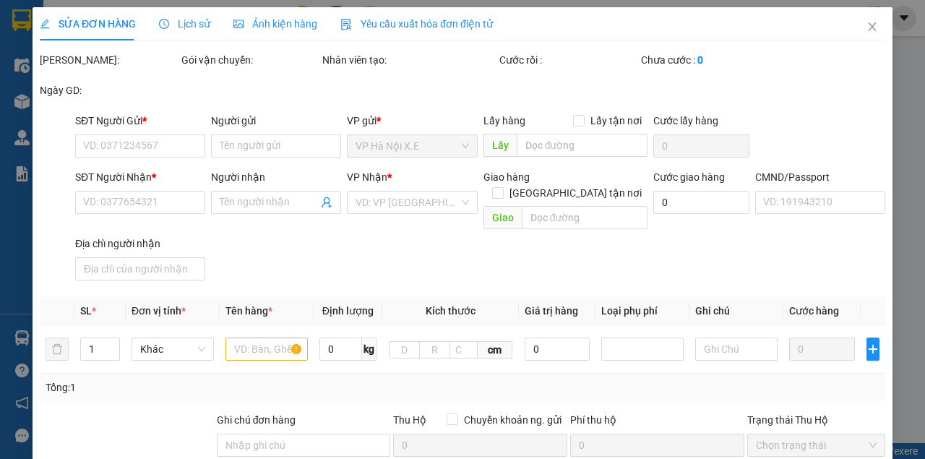
type input "0862203946"
type input "CTY MALINA"
type input "0942789699"
type input "QUẢNG CÁO ĐẠI ĐỒNG"
type input "037191005667 LÊ THỊ HÀ"
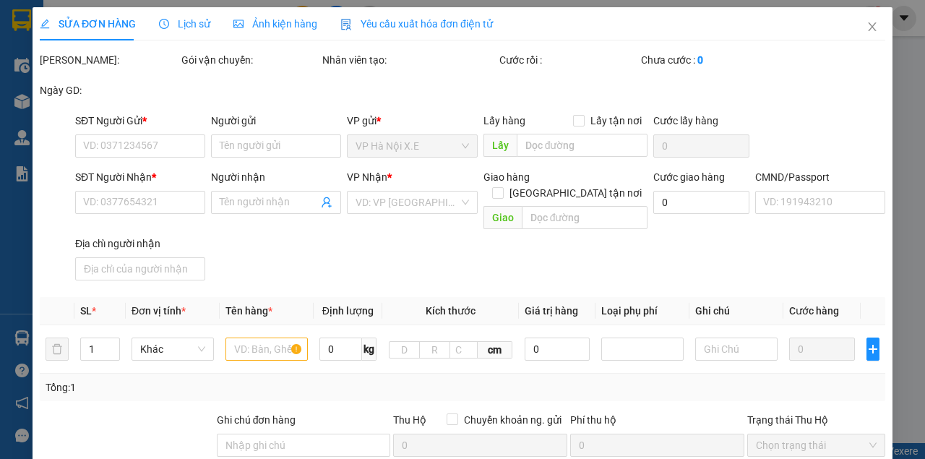
type input "70.000"
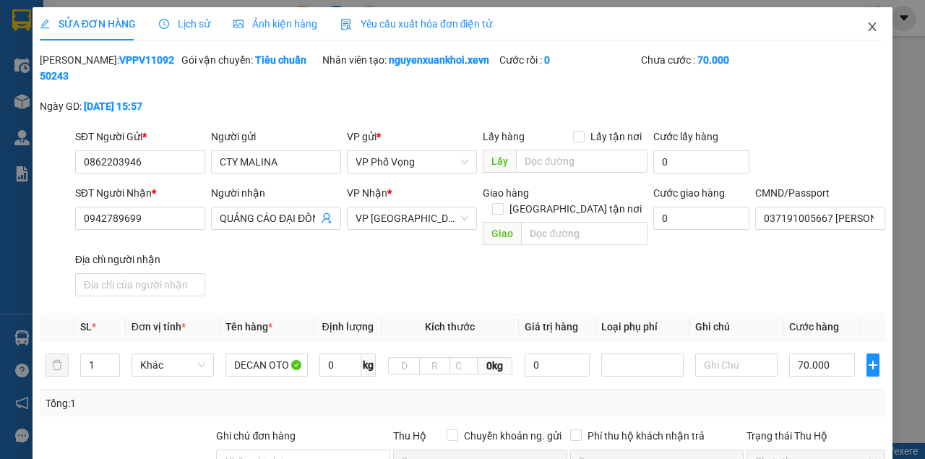
click at [863, 36] on span "Close" at bounding box center [872, 27] width 40 height 40
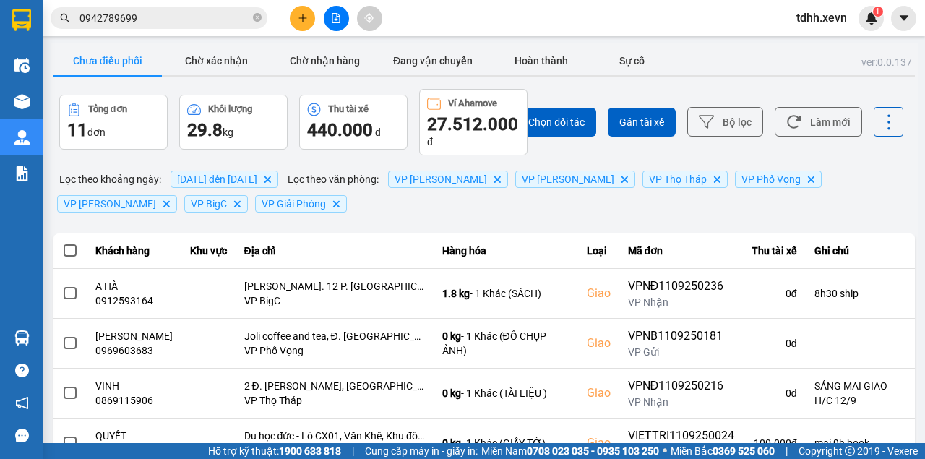
drag, startPoint x: 421, startPoint y: 261, endPoint x: 411, endPoint y: 210, distance: 52.3
click at [410, 213] on div "Lọc theo khoảng ngày : 04/09/2025 đến 11/09/2025 Delete Lọc theo văn phòng : VP…" at bounding box center [483, 191] width 861 height 49
click at [799, 119] on button "Làm mới" at bounding box center [818, 122] width 87 height 30
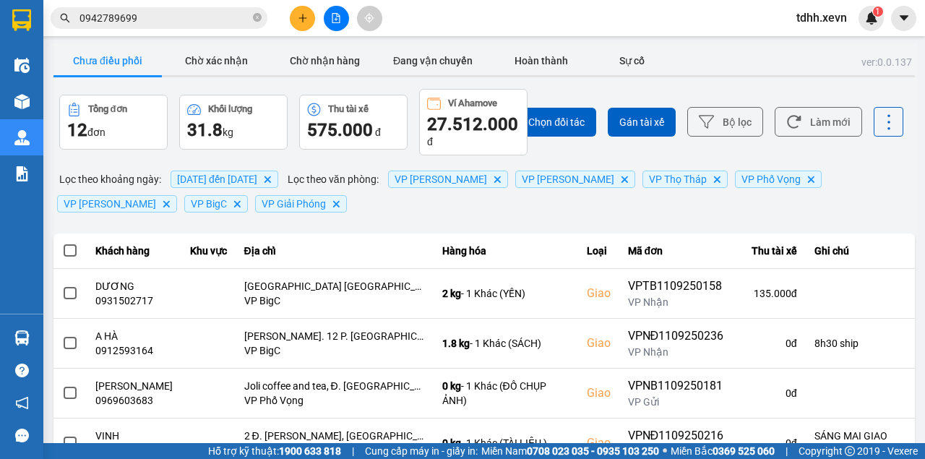
click at [173, 20] on input "0942789699" at bounding box center [164, 18] width 171 height 16
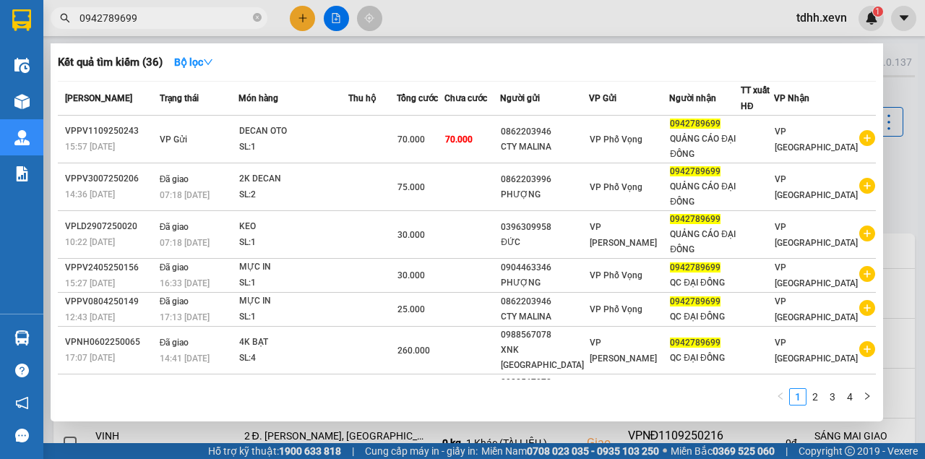
click at [173, 20] on input "0942789699" at bounding box center [164, 18] width 171 height 16
paste input "14331841"
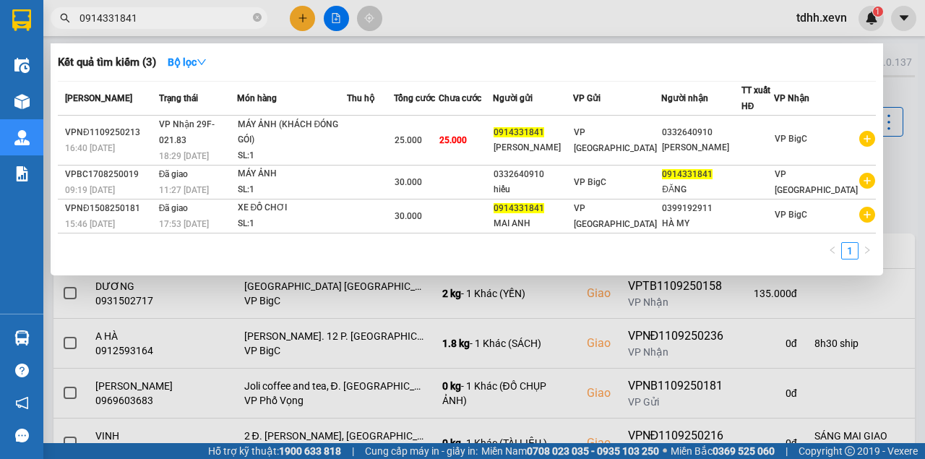
click at [192, 19] on input "0914331841" at bounding box center [164, 18] width 171 height 16
paste input "355921972"
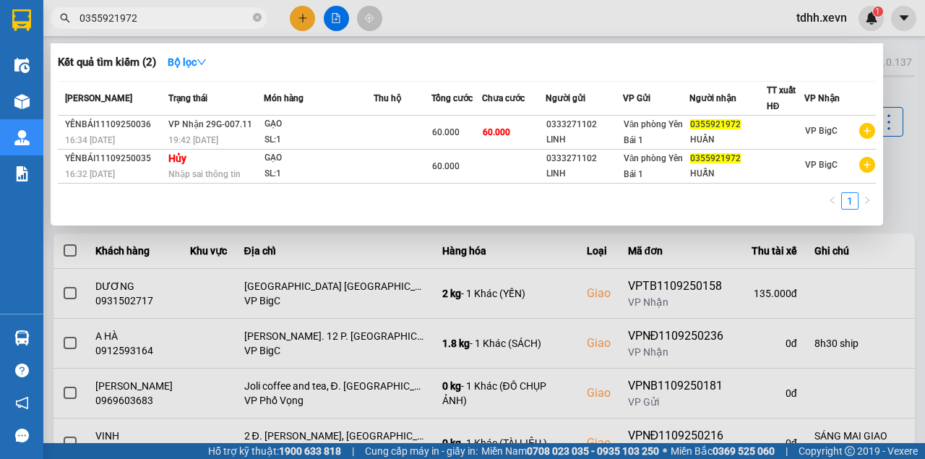
type input "0355921972"
click at [266, 275] on div at bounding box center [462, 229] width 925 height 459
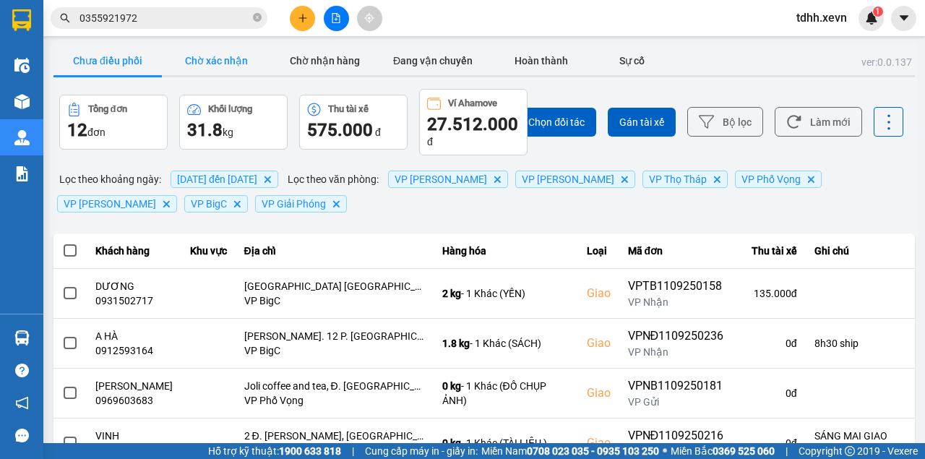
click at [243, 65] on button "Chờ xác nhận" at bounding box center [216, 60] width 108 height 29
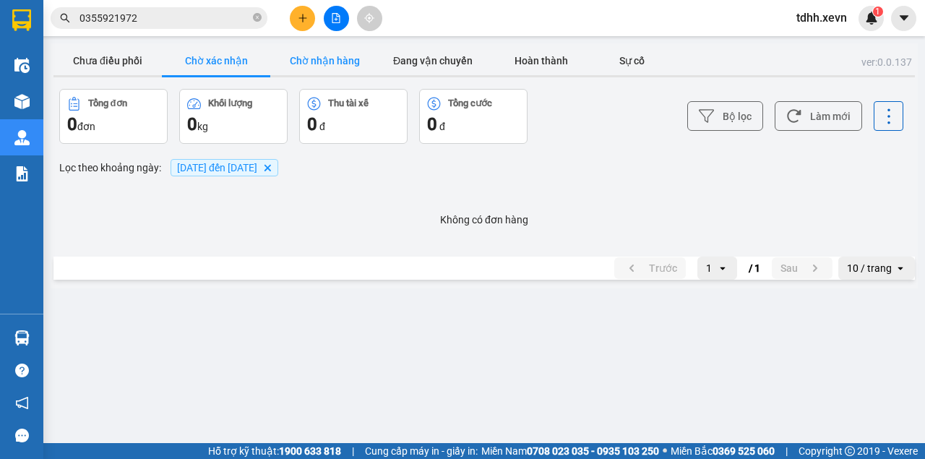
click at [313, 67] on button "Chờ nhận hàng" at bounding box center [324, 60] width 108 height 29
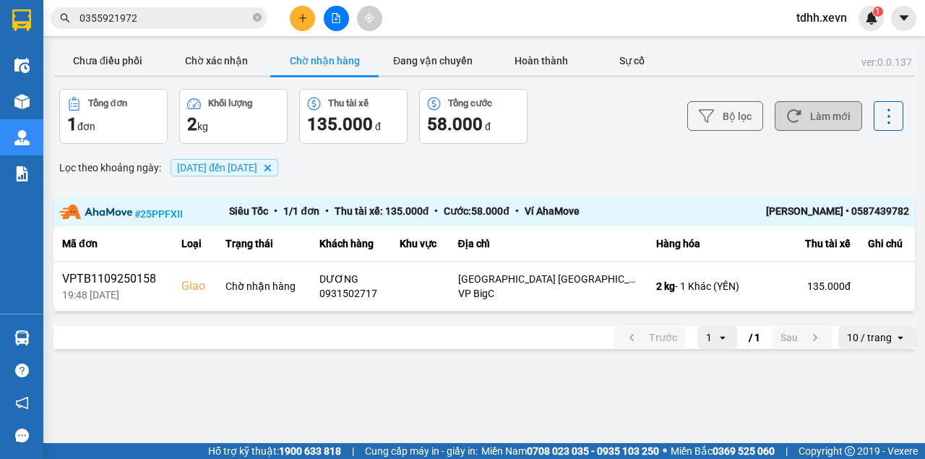
click at [809, 110] on button "Làm mới" at bounding box center [818, 116] width 87 height 30
drag, startPoint x: 85, startPoint y: 45, endPoint x: 90, endPoint y: 59, distance: 14.4
click at [85, 49] on div "ver: 0.0.137 Chưa điều phối Chờ xác nhận Chờ nhận hàng Đang vận chuyển Hoàn thà…" at bounding box center [484, 200] width 867 height 314
click at [91, 61] on button "Chưa điều phối" at bounding box center [107, 60] width 108 height 29
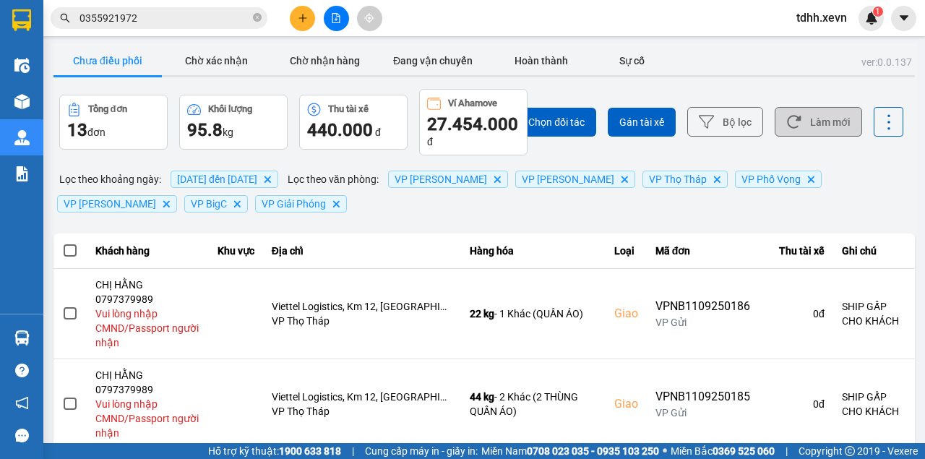
click at [843, 123] on button "Làm mới" at bounding box center [818, 122] width 87 height 30
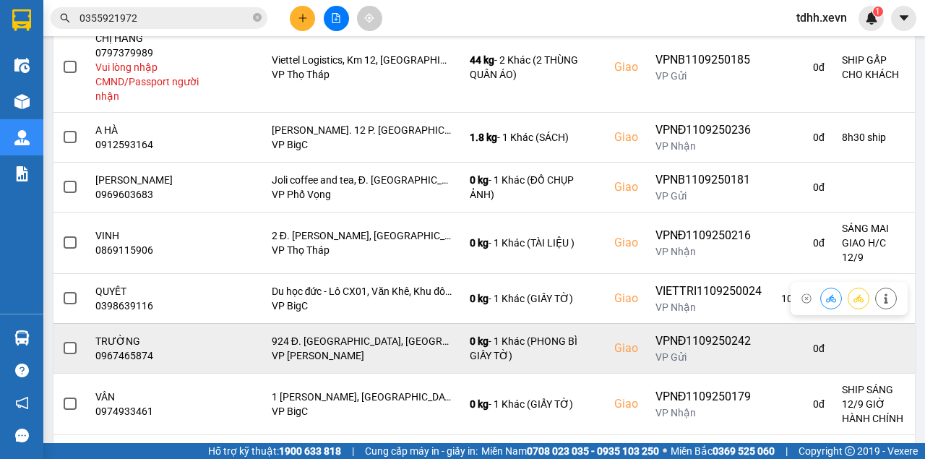
scroll to position [459, 0]
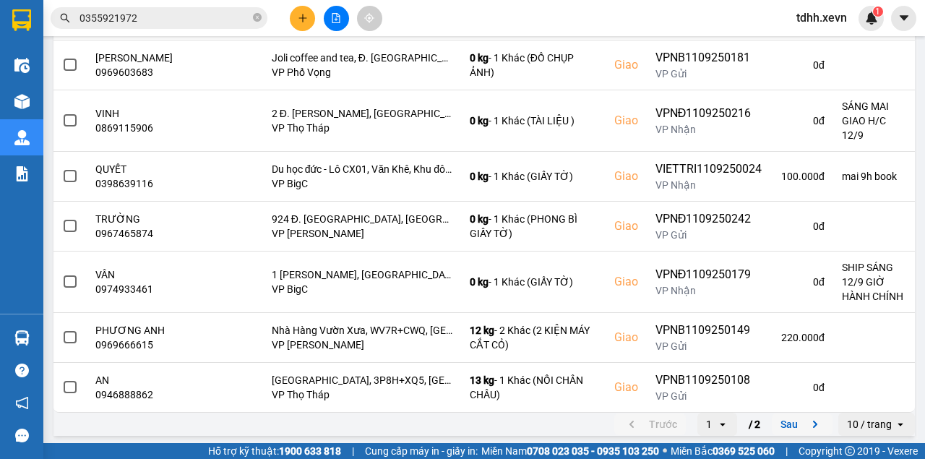
click at [807, 429] on icon "next page. current page 1 / 2" at bounding box center [815, 424] width 17 height 17
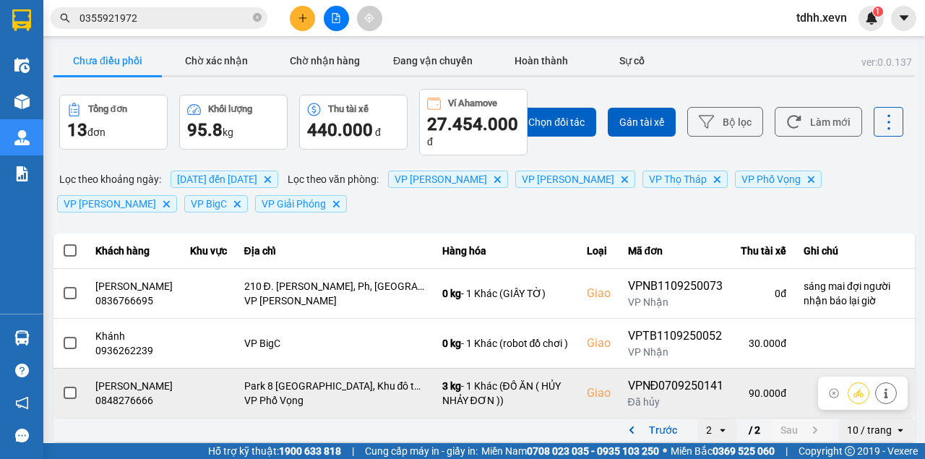
scroll to position [30, 0]
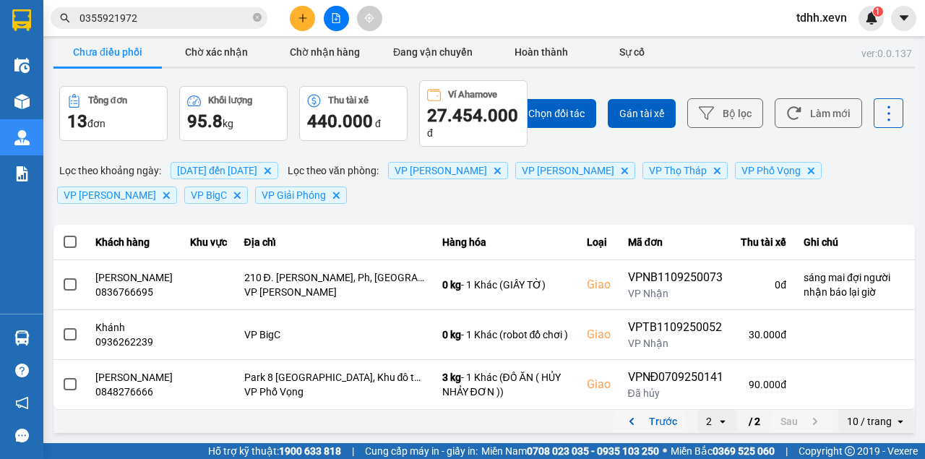
click at [649, 421] on button "Trước" at bounding box center [650, 421] width 72 height 22
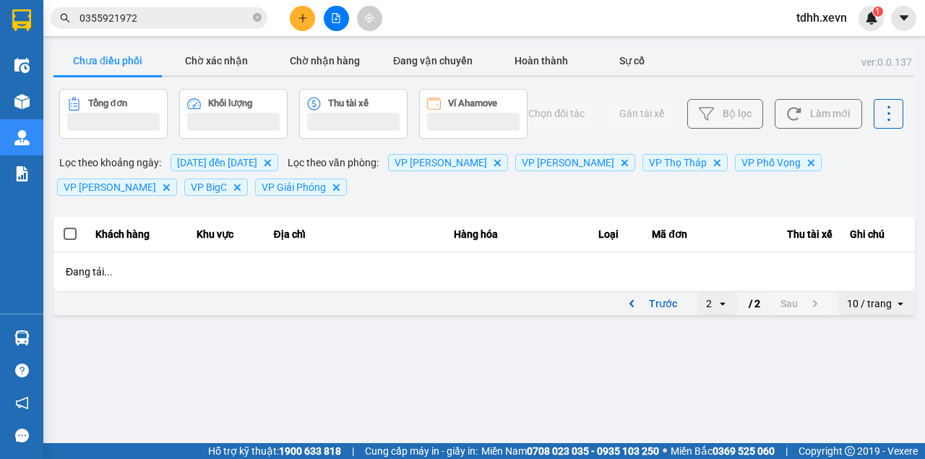
scroll to position [0, 0]
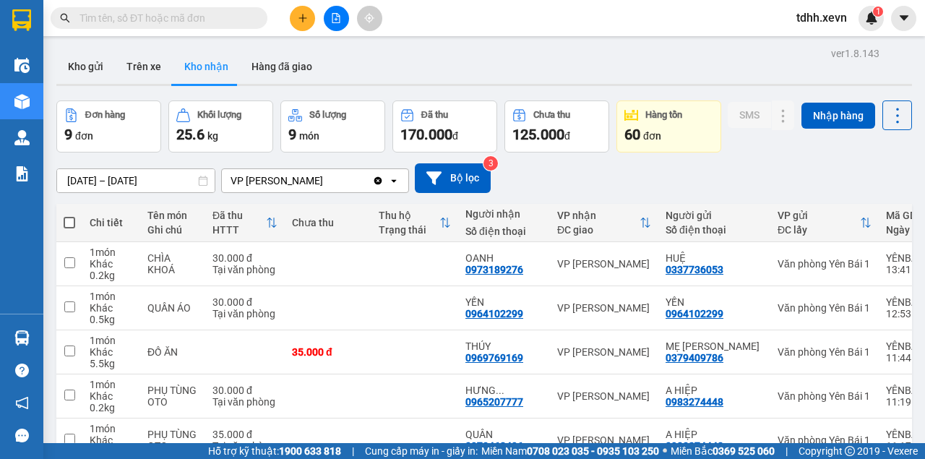
click at [137, 17] on input "text" at bounding box center [164, 18] width 171 height 16
paste input "0396705566"
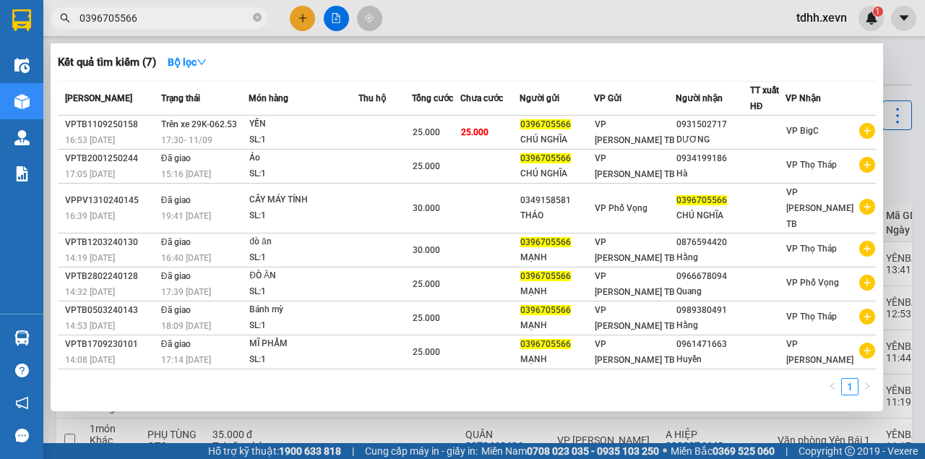
click at [179, 23] on input "0396705566" at bounding box center [164, 18] width 171 height 16
paste input "96359615"
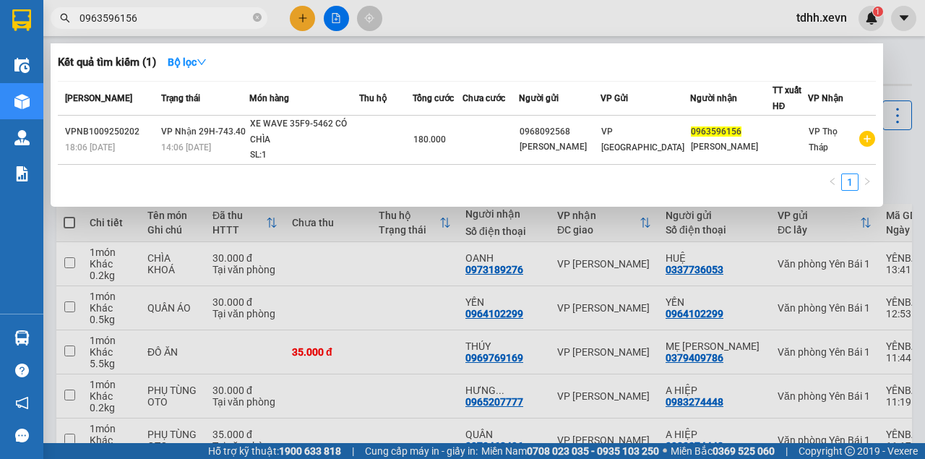
click at [147, 20] on input "0963596156" at bounding box center [164, 18] width 171 height 16
paste input "04280159"
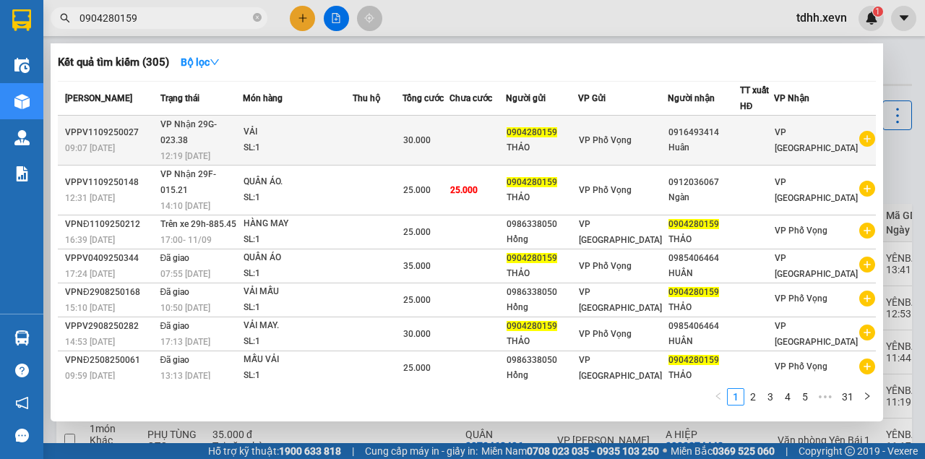
type input "0904280159"
click at [241, 148] on div "12:19 [DATE]" at bounding box center [201, 156] width 82 height 16
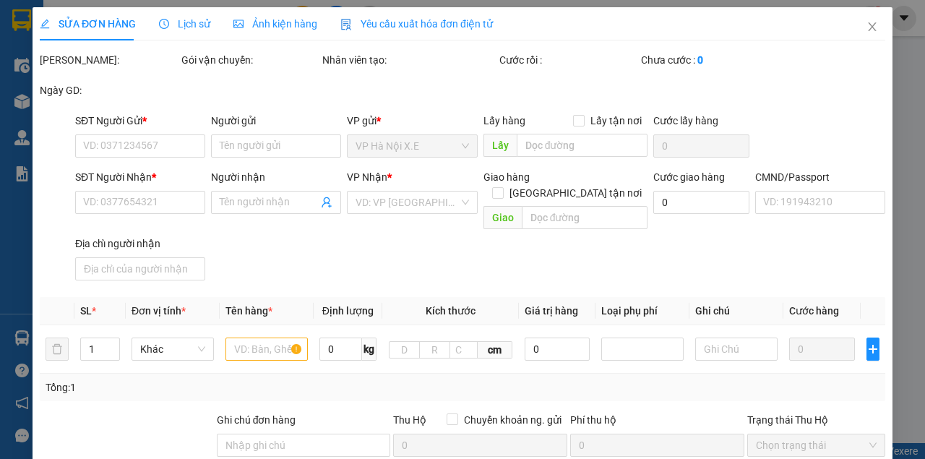
type input "0904280159"
type input "THẢO"
type input "0916493414"
type input "Huân"
type input "036062005298 [PERSON_NAME]"
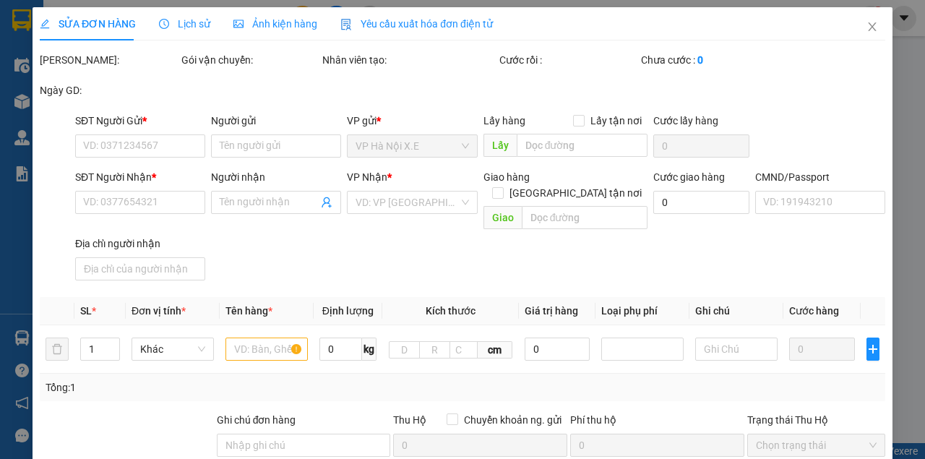
type input ",0912036067 số cũ"
type input "30.000"
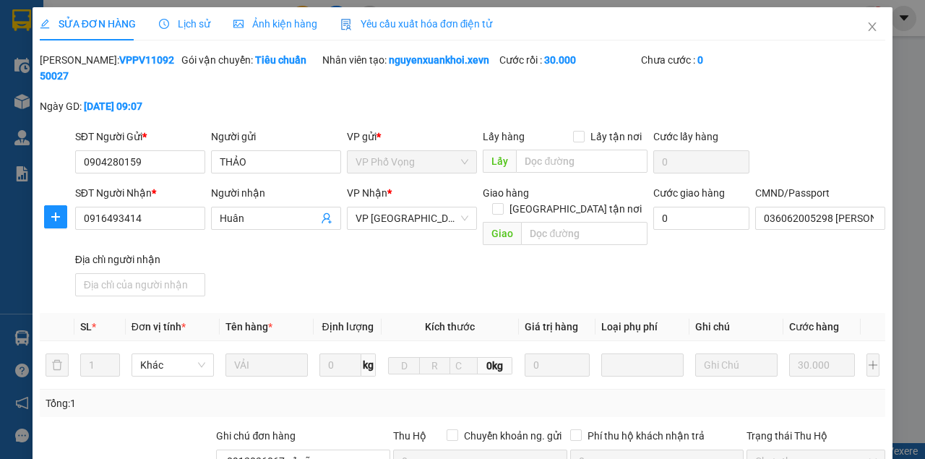
click at [187, 26] on span "Lịch sử" at bounding box center [184, 24] width 51 height 12
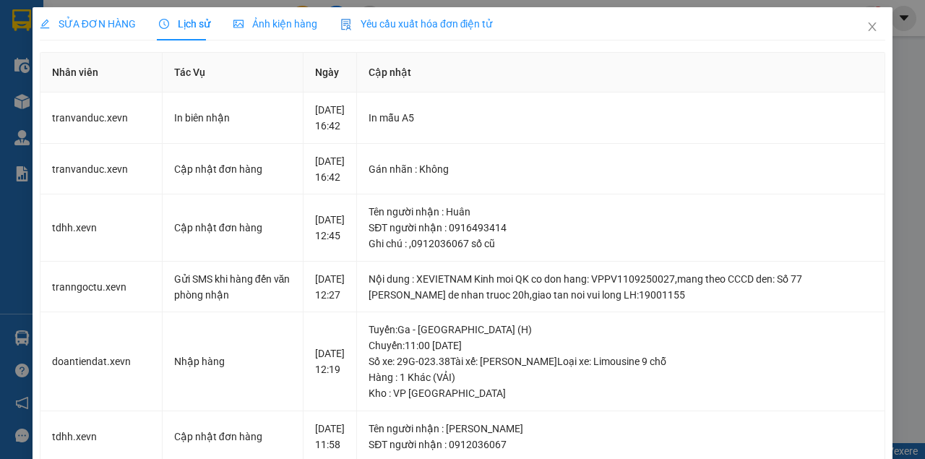
click at [117, 27] on span "SỬA ĐƠN HÀNG" at bounding box center [88, 24] width 96 height 12
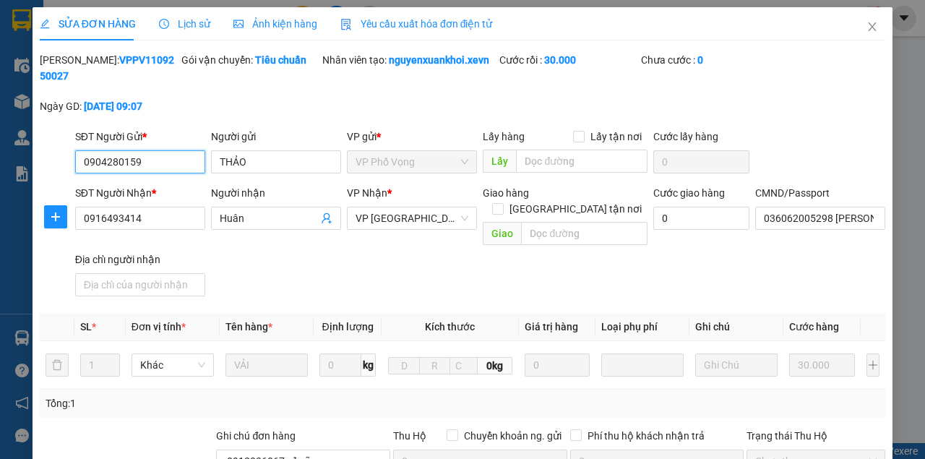
click at [155, 156] on input "0904280159" at bounding box center [140, 161] width 130 height 23
click at [176, 30] on div "Lịch sử" at bounding box center [184, 24] width 51 height 16
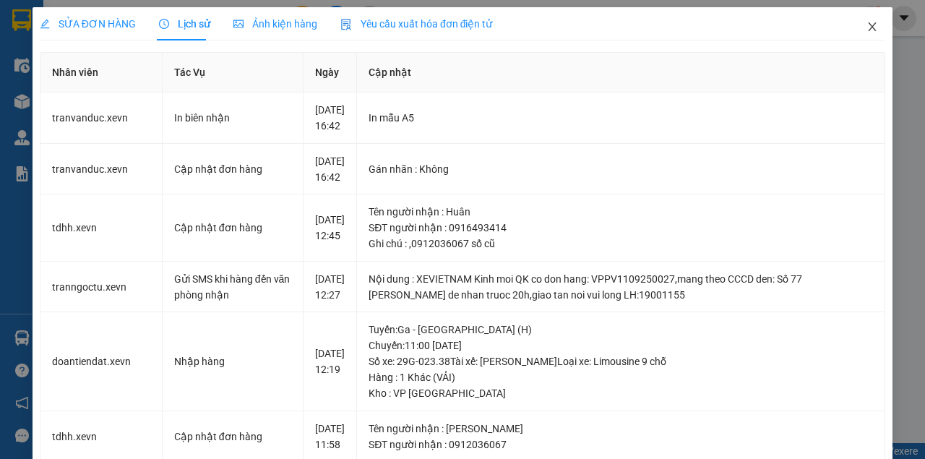
click at [867, 22] on icon "close" at bounding box center [873, 27] width 12 height 12
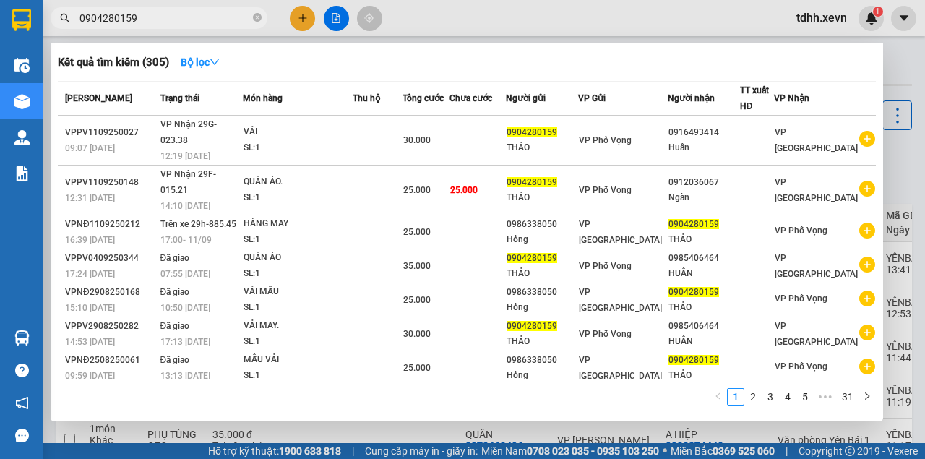
click at [159, 8] on span "0904280159" at bounding box center [159, 18] width 217 height 22
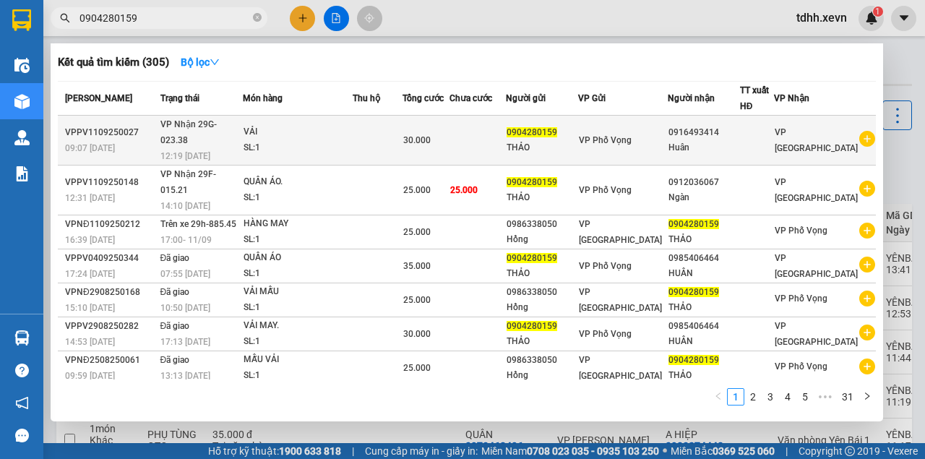
click at [334, 140] on div "SL: 1" at bounding box center [298, 148] width 108 height 16
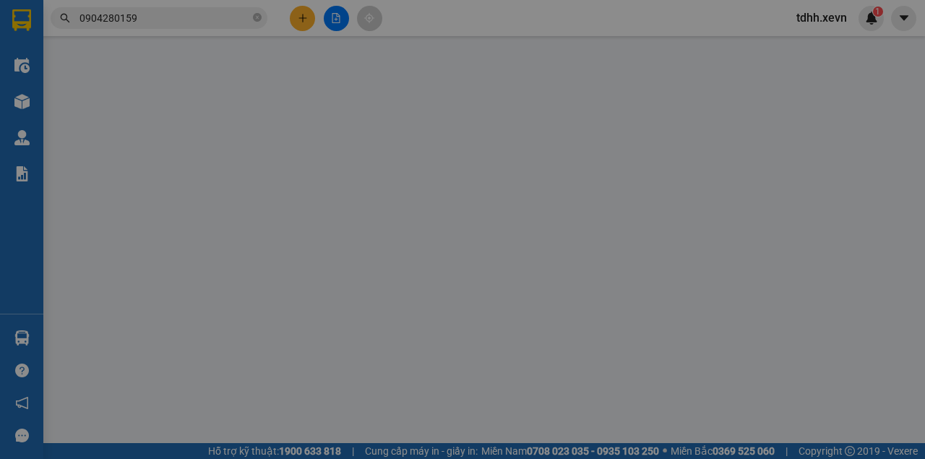
type input "0904280159"
type input "THẢO"
type input "0916493414"
type input "Huân"
type input "036062005298 [PERSON_NAME]"
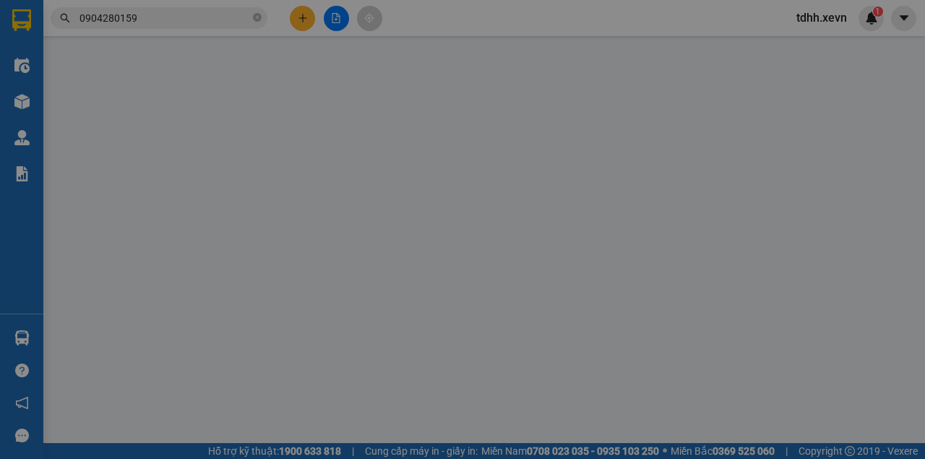
type input ",0912036067 số cũ"
type input "30.000"
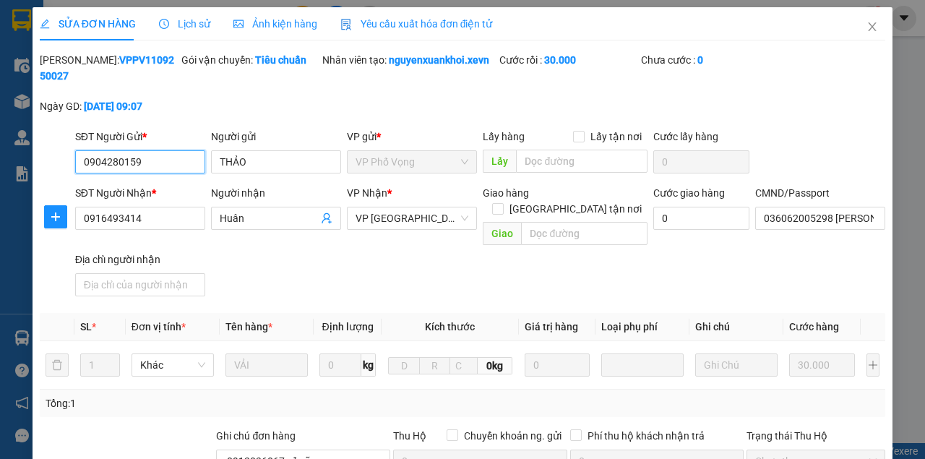
click at [134, 161] on input "0904280159" at bounding box center [140, 161] width 130 height 23
click at [134, 160] on input "0904280159" at bounding box center [140, 161] width 130 height 23
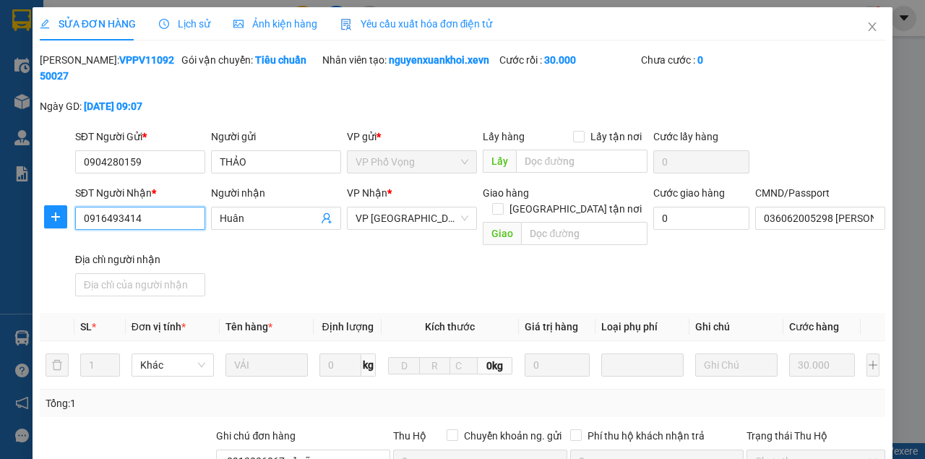
click at [160, 219] on input "0916493414" at bounding box center [140, 218] width 130 height 23
click at [867, 23] on icon "close" at bounding box center [873, 27] width 12 height 12
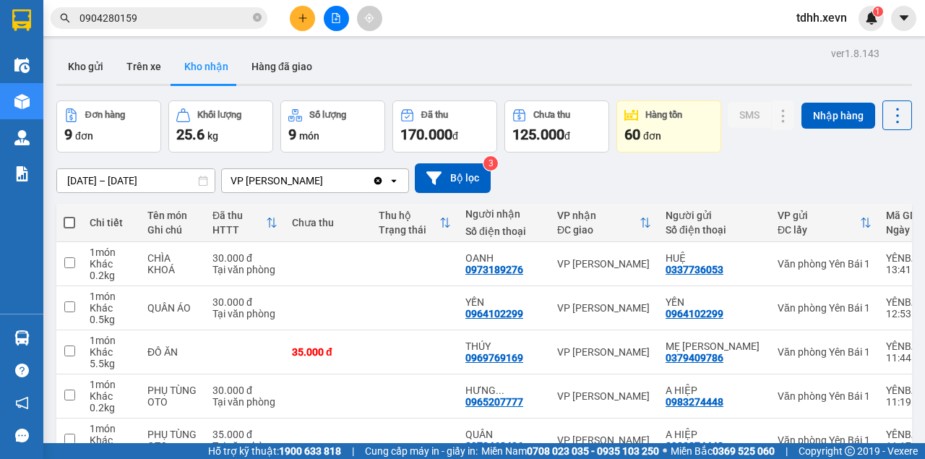
click at [139, 18] on input "0904280159" at bounding box center [164, 18] width 171 height 16
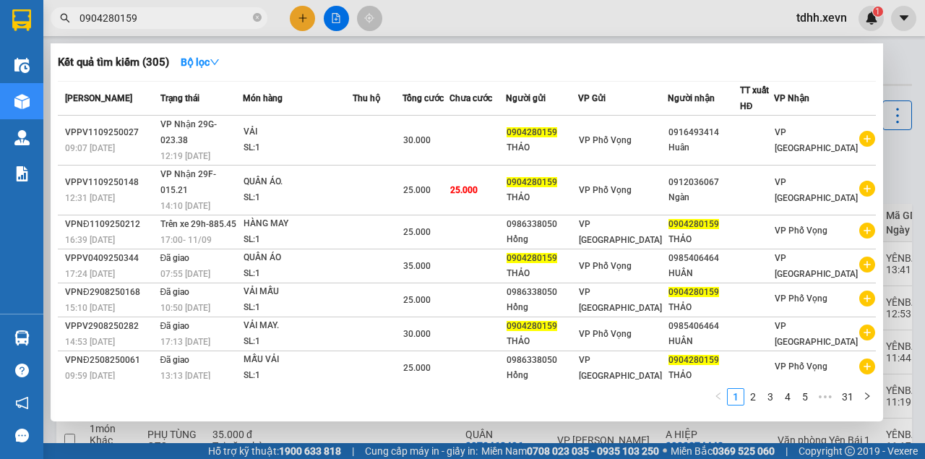
click at [162, 20] on input "0904280159" at bounding box center [164, 18] width 171 height 16
paste input "15733081"
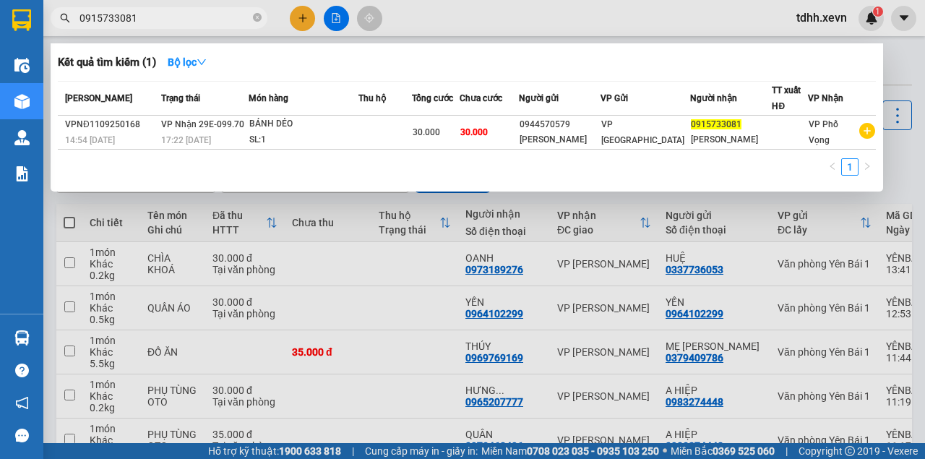
click at [155, 17] on input "0915733081" at bounding box center [164, 18] width 171 height 16
paste input "3438113"
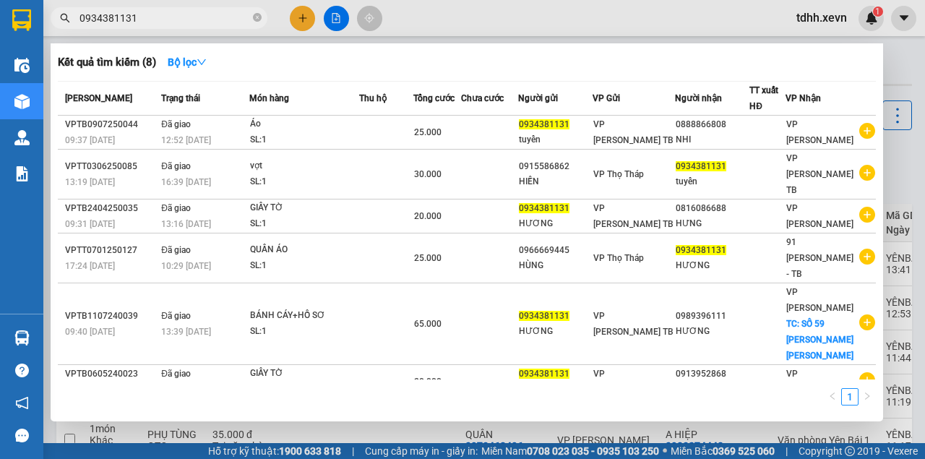
click at [150, 14] on input "0934381131" at bounding box center [164, 18] width 171 height 16
paste input "04280159"
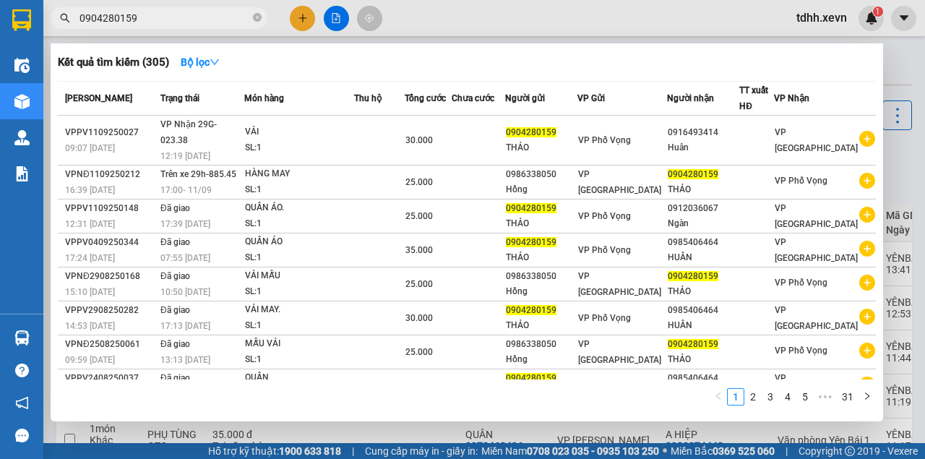
type input "0904280159"
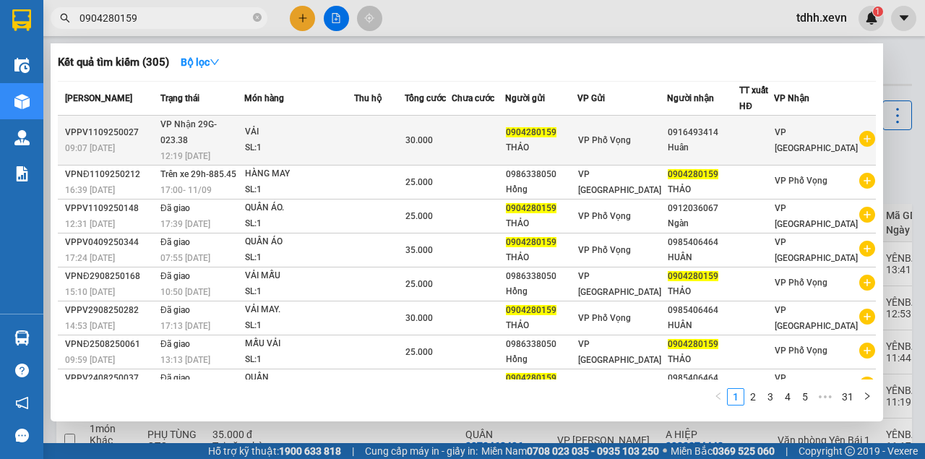
click at [666, 132] on div "VP Phố Vọng" at bounding box center [621, 140] width 87 height 16
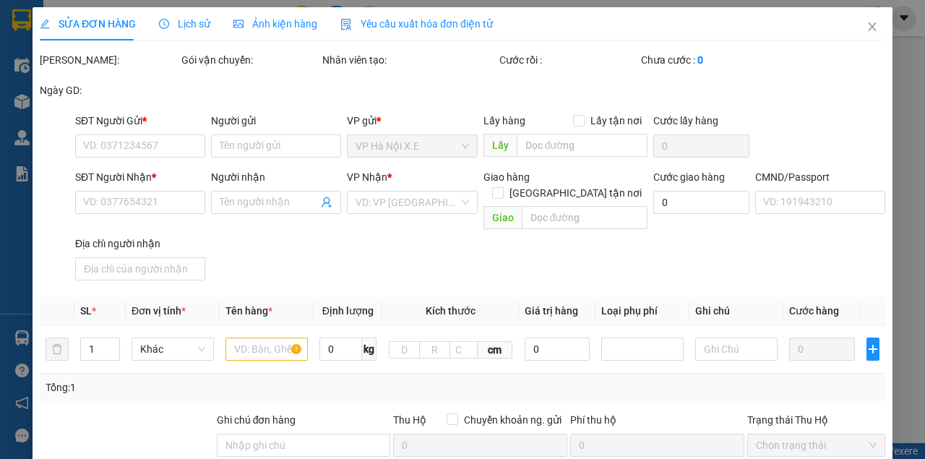
type input "0904280159"
type input "THẢO"
type input "0916493414"
type input "Huân"
type input "036062005298 [PERSON_NAME]"
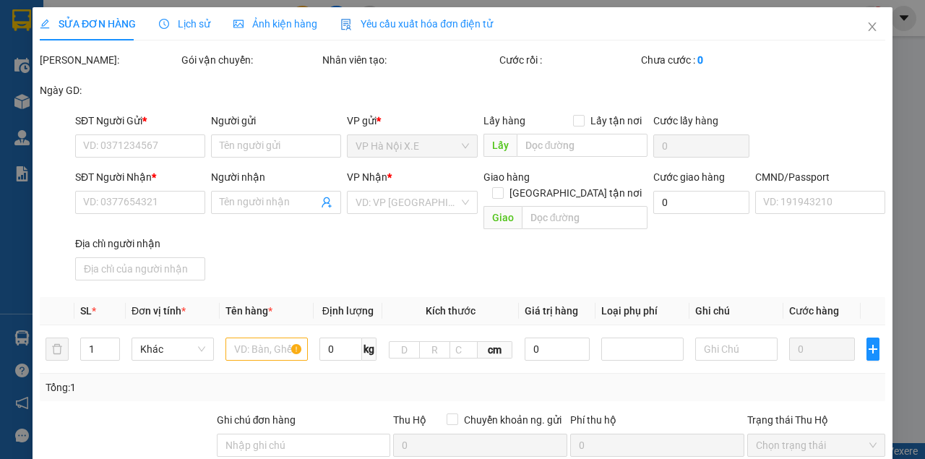
type input ",0912036067 số cũ"
type input "30.000"
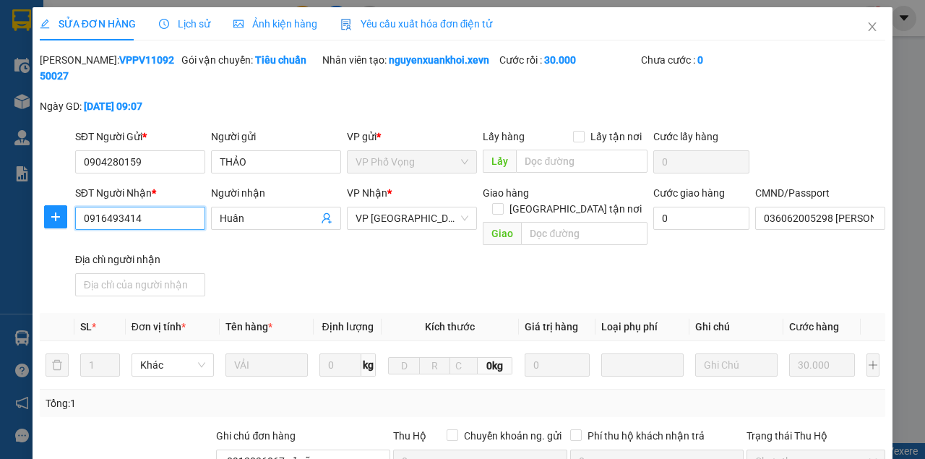
click at [172, 218] on input "0916493414" at bounding box center [140, 218] width 130 height 23
paste input "8540646"
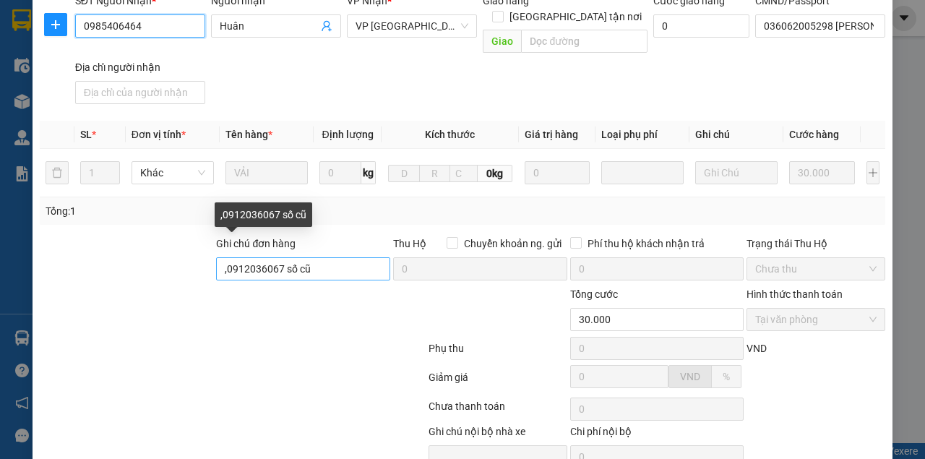
scroll to position [246, 0]
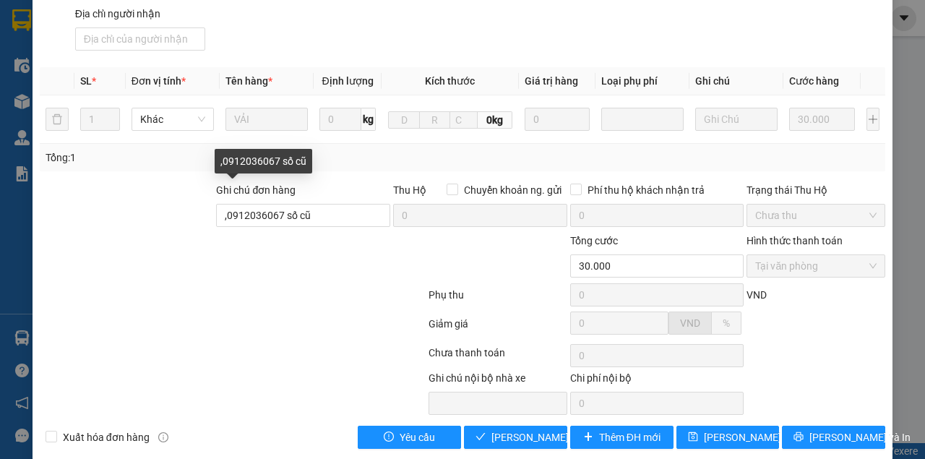
type input "0985406464"
drag, startPoint x: 186, startPoint y: 189, endPoint x: 152, endPoint y: 192, distance: 33.4
click at [152, 192] on div "Ghi chú đơn hàng ,0912036067 số cũ Thu Hộ Chuyển khoản ng. gửi 0 Phí thu hộ khá…" at bounding box center [462, 207] width 848 height 51
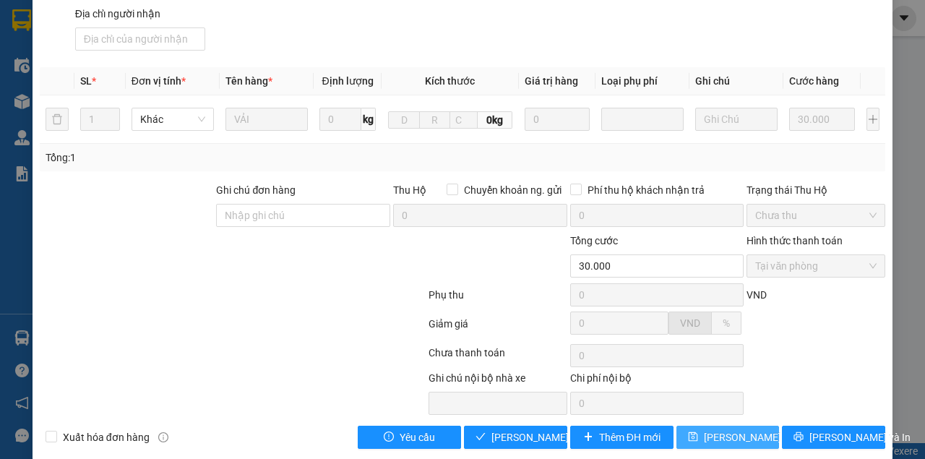
click at [720, 429] on span "[PERSON_NAME] thay đổi" at bounding box center [762, 437] width 116 height 16
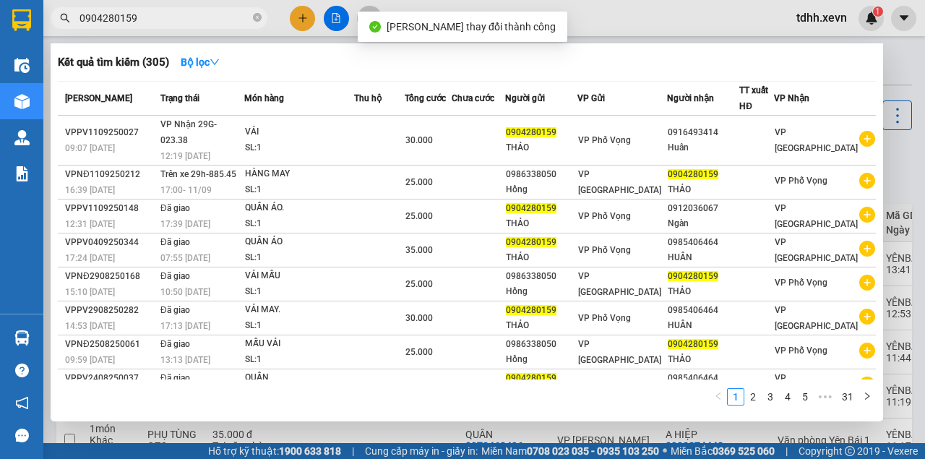
click at [146, 19] on input "0904280159" at bounding box center [164, 18] width 171 height 16
type input "0904280159"
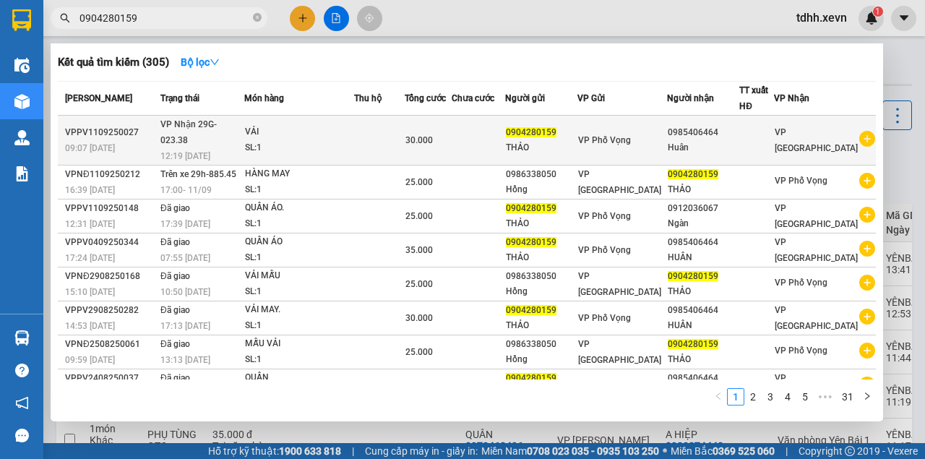
click at [349, 126] on div "VẢI" at bounding box center [299, 132] width 108 height 16
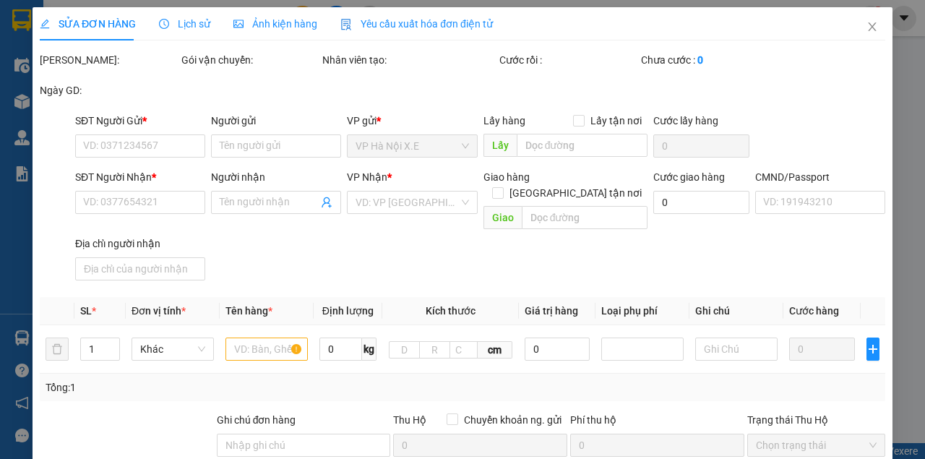
type input "0904280159"
type input "THẢO"
type input "0985406464"
type input "Huân"
type input "036062005298 [PERSON_NAME]"
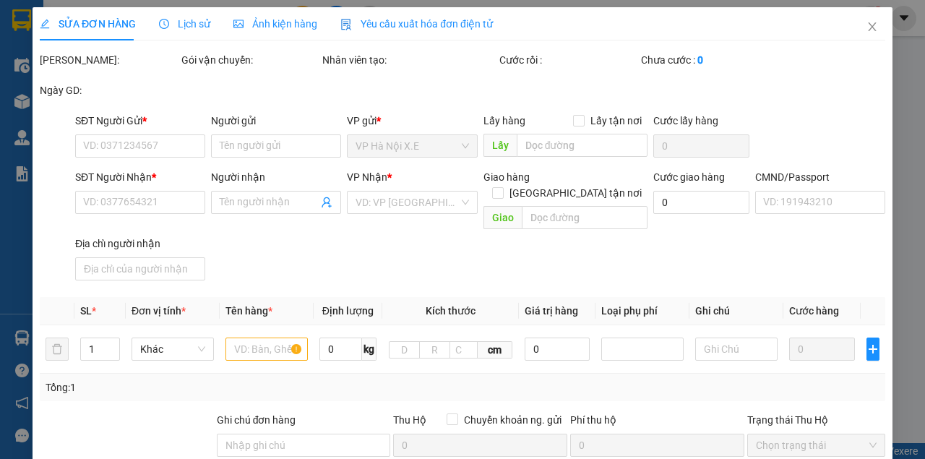
type input "30.000"
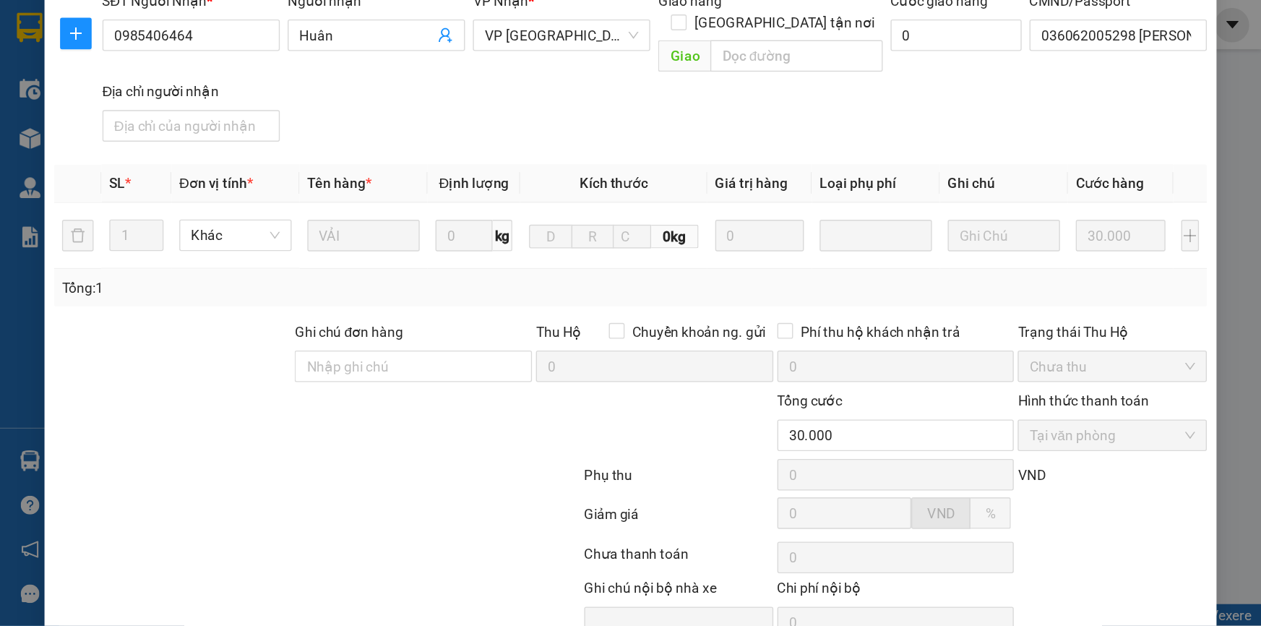
scroll to position [241, 0]
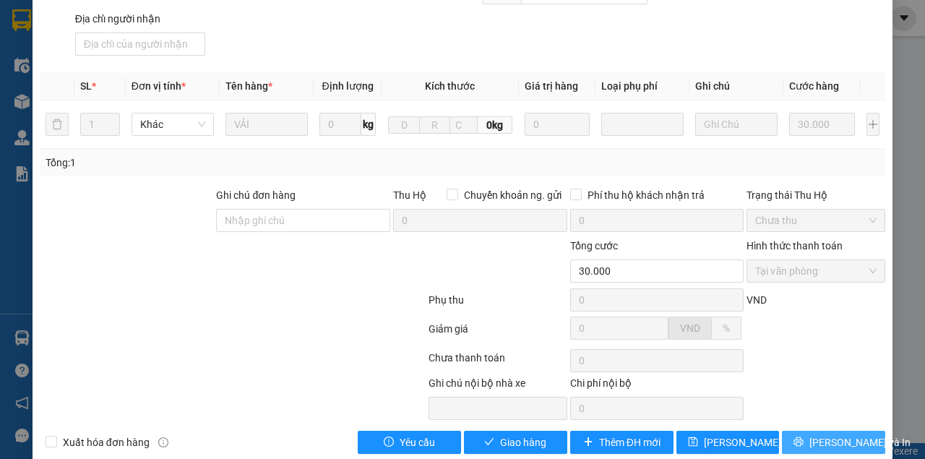
click at [835, 434] on span "[PERSON_NAME] và In" at bounding box center [859, 442] width 101 height 16
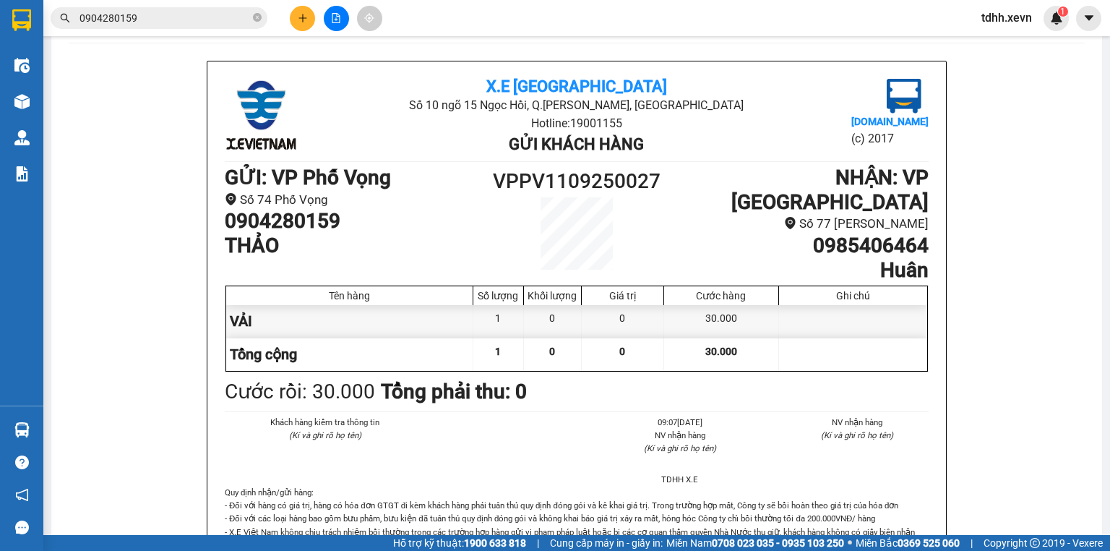
scroll to position [66, 0]
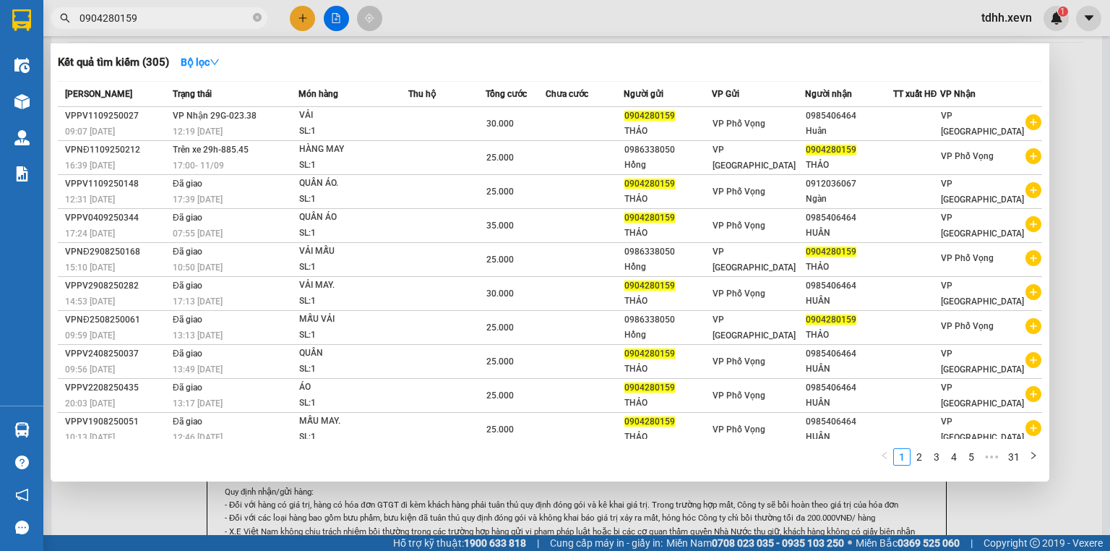
click at [172, 14] on input "0904280159" at bounding box center [164, 18] width 171 height 16
paste input "3449109"
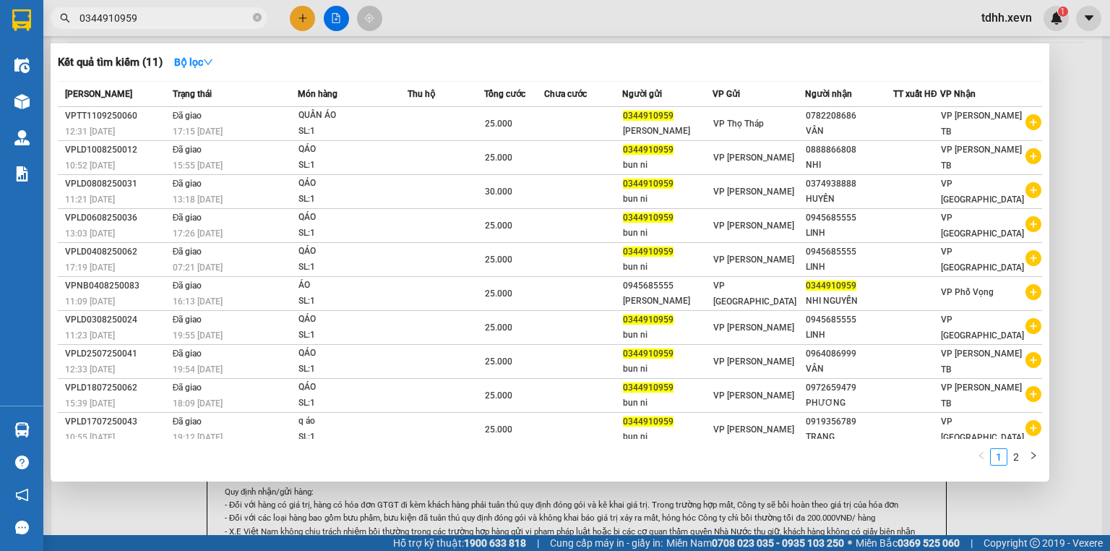
click at [173, 14] on input "0344910959" at bounding box center [164, 18] width 171 height 16
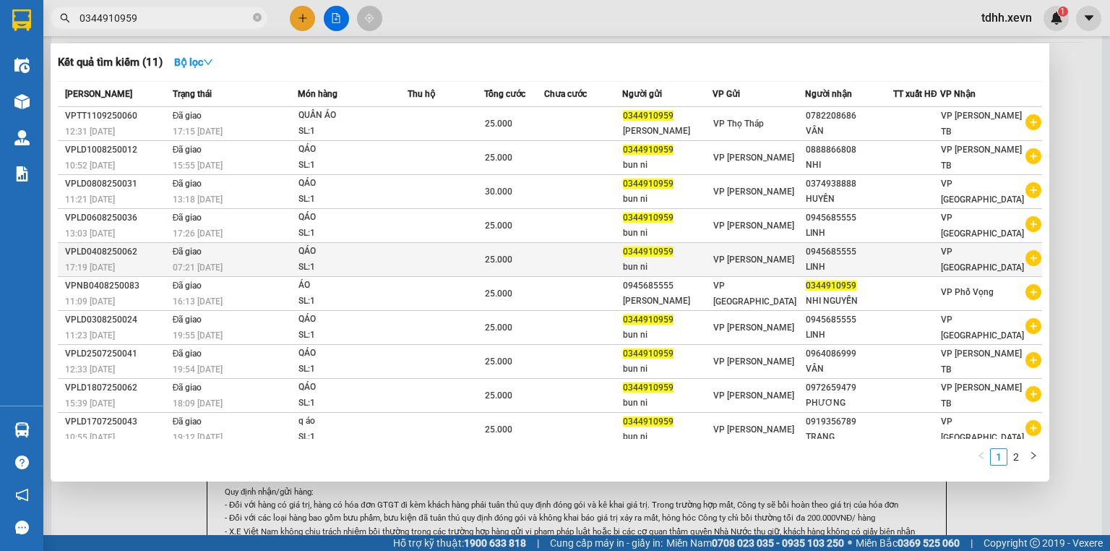
type input "0344910959"
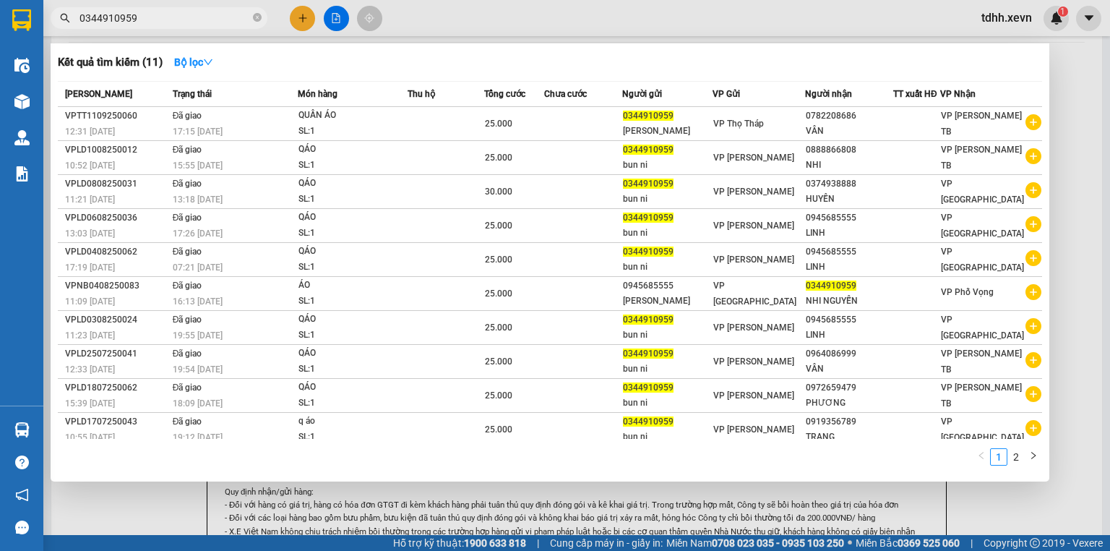
click at [541, 25] on div at bounding box center [555, 275] width 1110 height 551
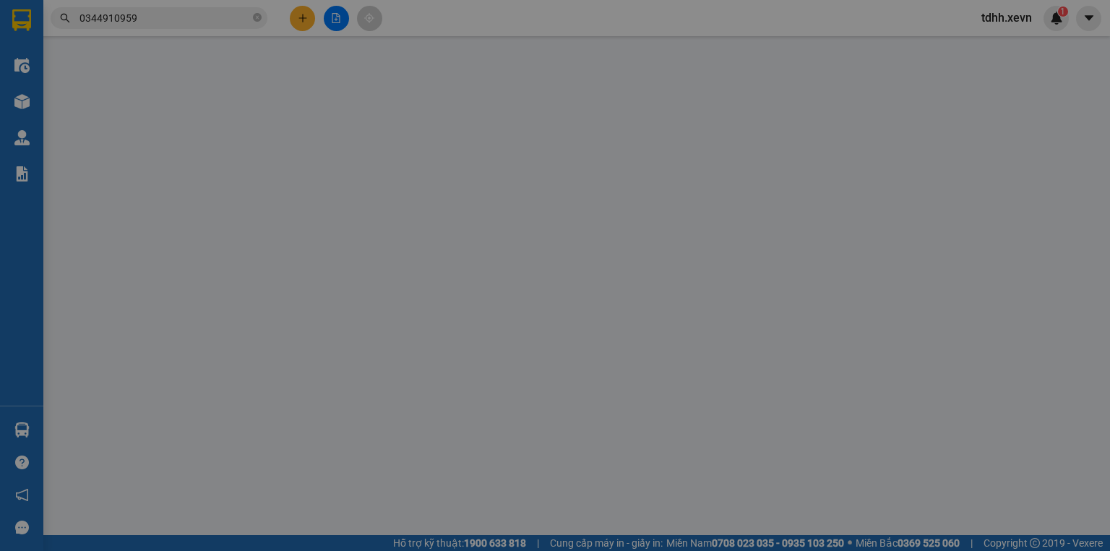
type input "0904280159"
type input "THẢO"
type input "0985406464"
type input "Huân"
type input "036062005298 [PERSON_NAME]"
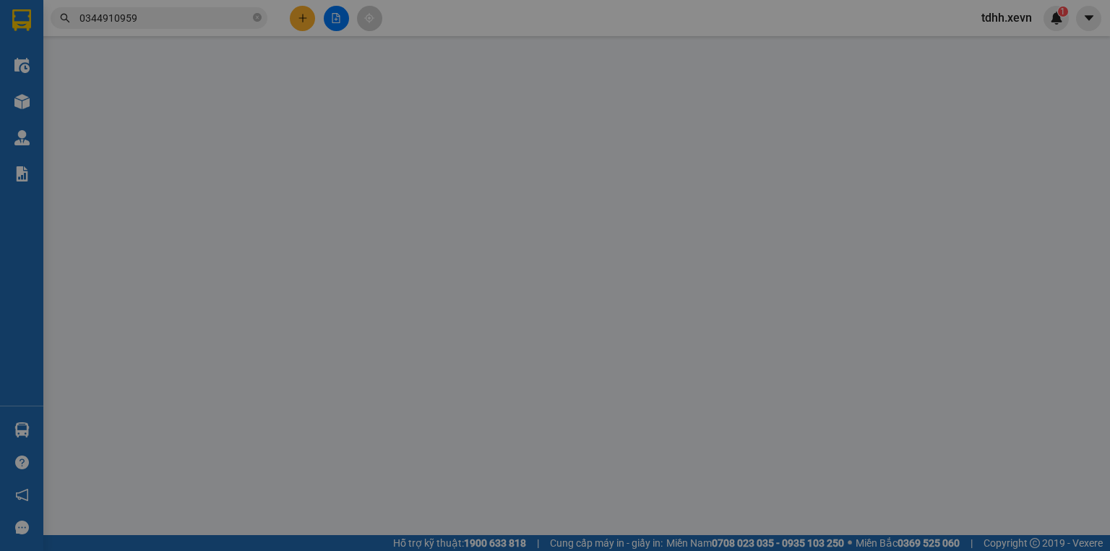
type input "30.000"
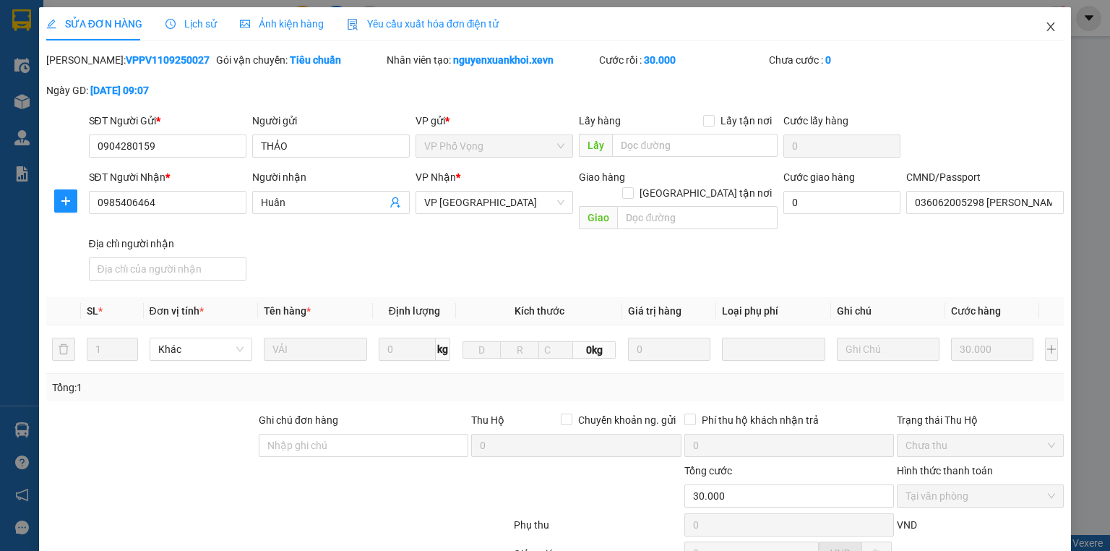
click at [924, 27] on icon "close" at bounding box center [1051, 27] width 12 height 12
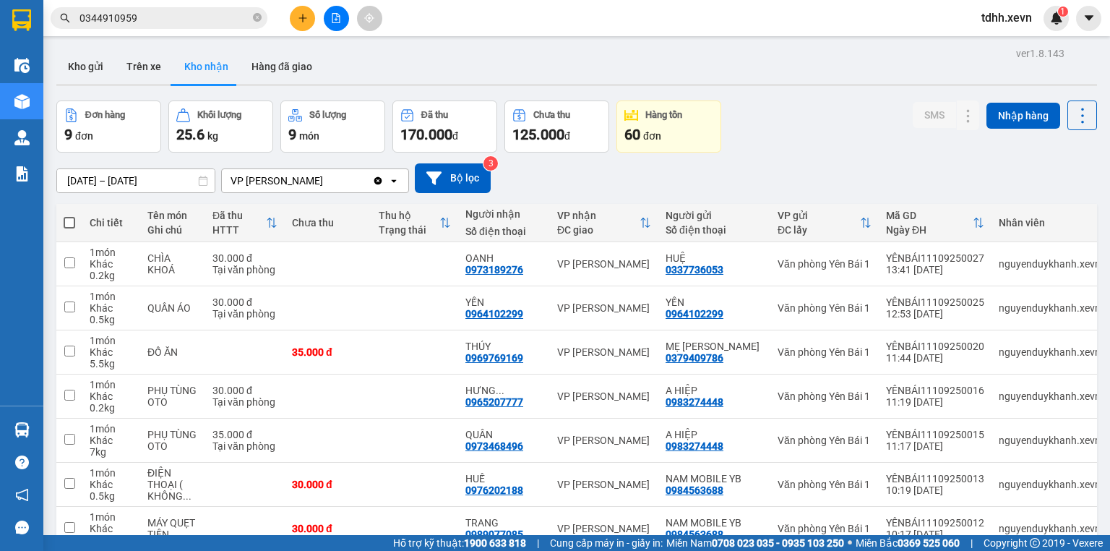
click at [173, 20] on input "0344910959" at bounding box center [164, 18] width 171 height 16
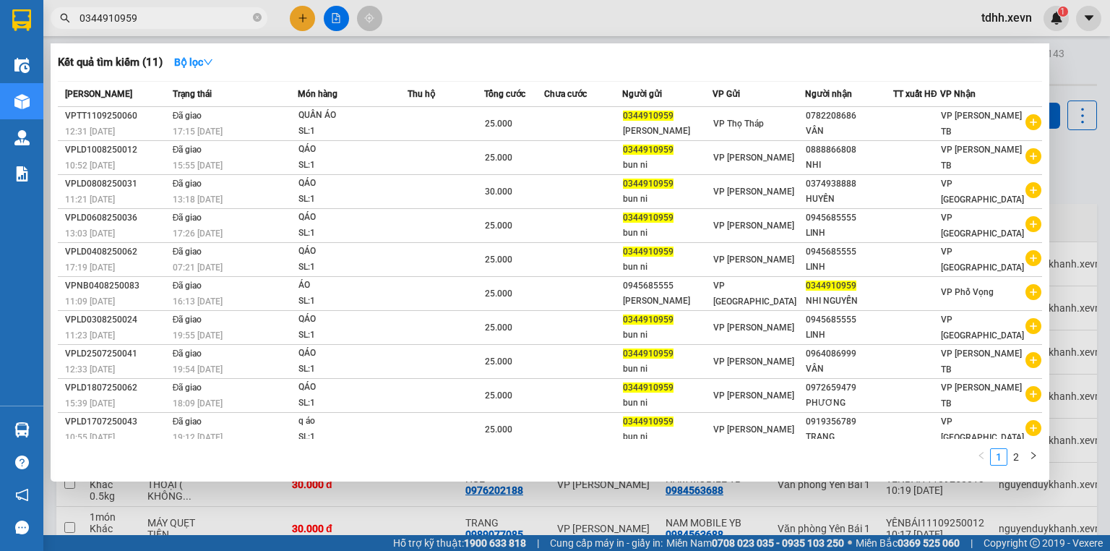
click at [773, 9] on div at bounding box center [555, 275] width 1110 height 551
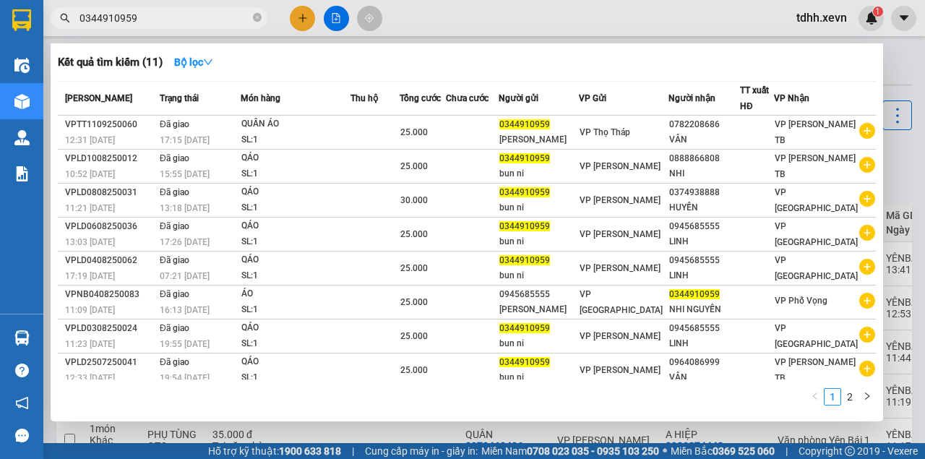
click at [160, 20] on input "0344910959" at bounding box center [164, 18] width 171 height 16
paste input "947647671"
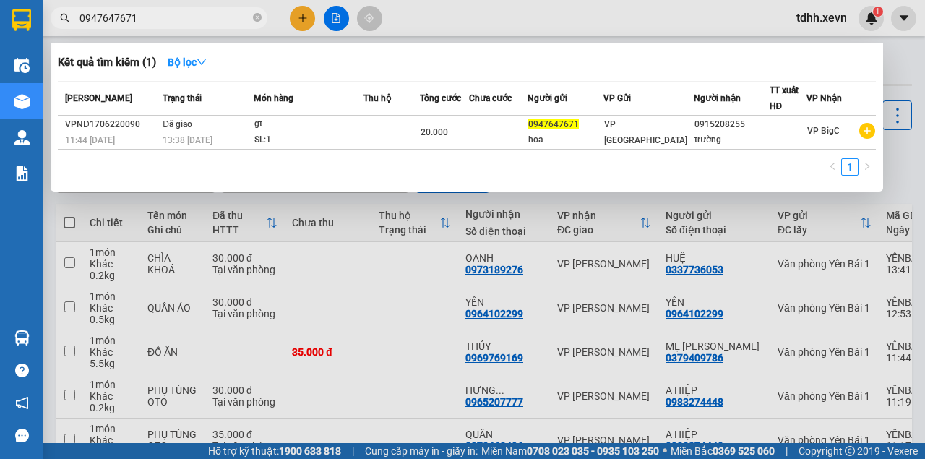
click at [150, 20] on input "0947647671" at bounding box center [164, 18] width 171 height 16
paste input "8379323"
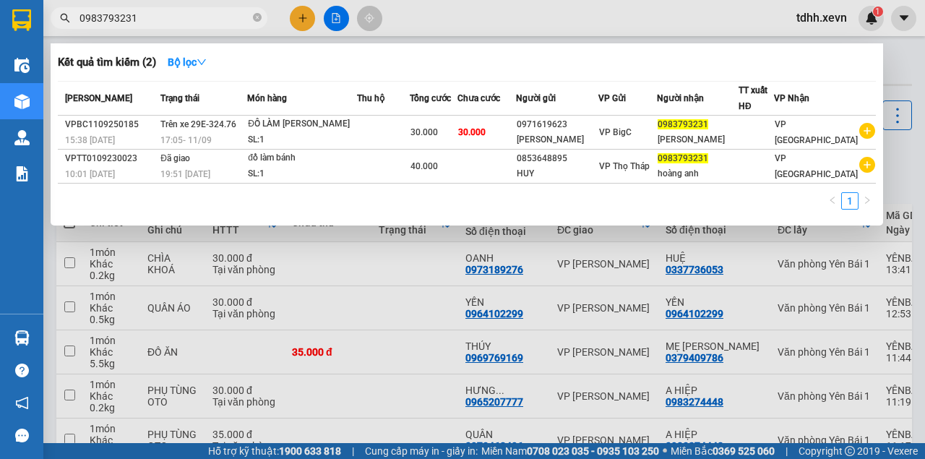
click at [178, 28] on span "0983793231" at bounding box center [159, 18] width 217 height 22
drag, startPoint x: 178, startPoint y: 28, endPoint x: 163, endPoint y: 17, distance: 19.1
click at [163, 17] on input "0983793231" at bounding box center [164, 18] width 171 height 16
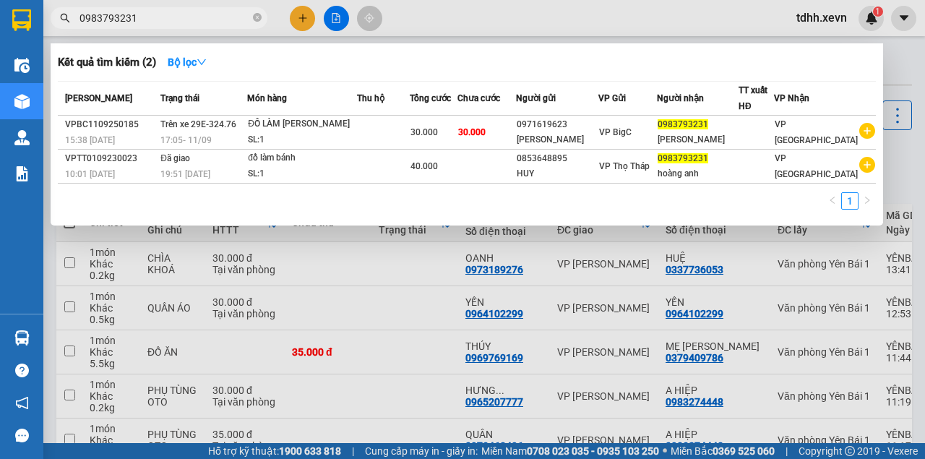
paste input "5094888"
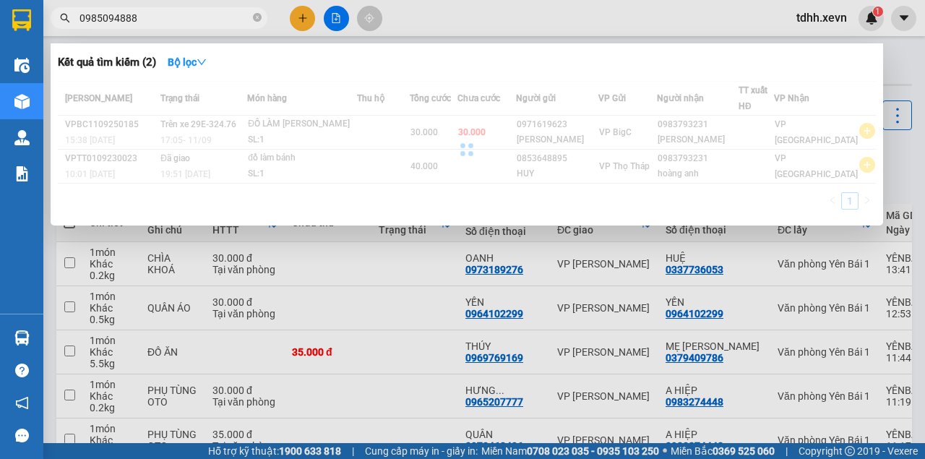
type input "0985094888"
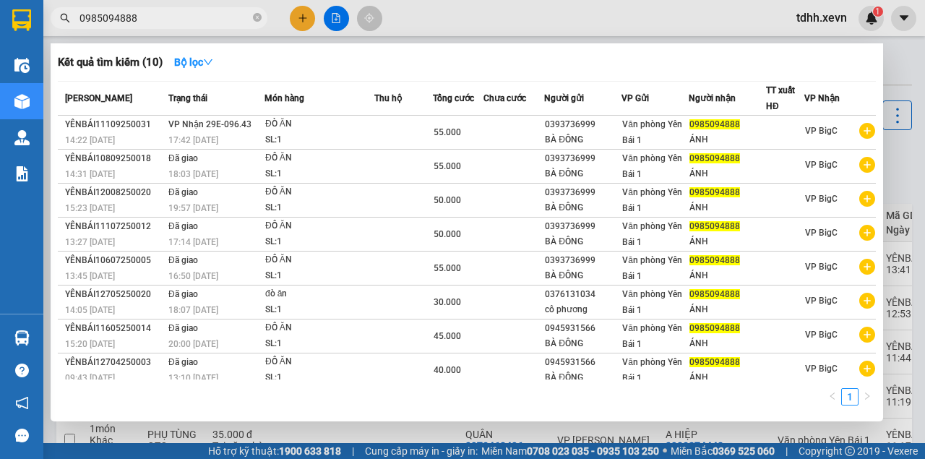
click at [461, 22] on div at bounding box center [462, 229] width 925 height 459
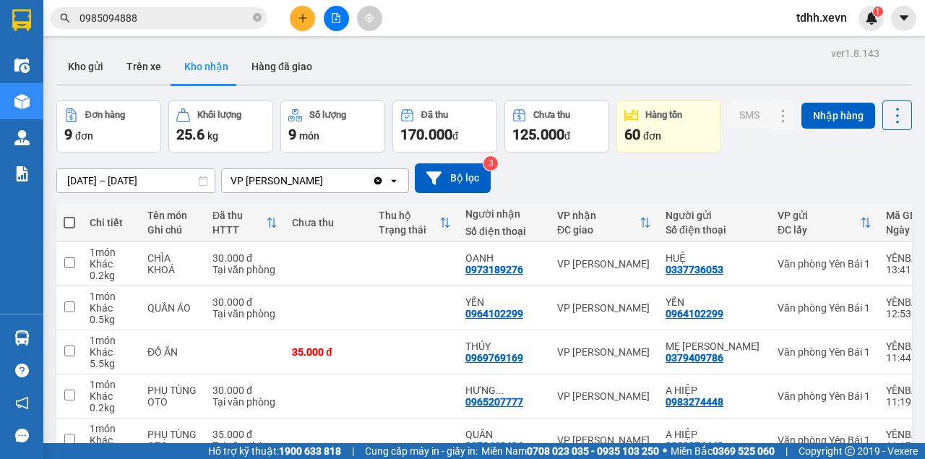
click at [317, 193] on div "VP [PERSON_NAME] Clear value open" at bounding box center [315, 180] width 188 height 25
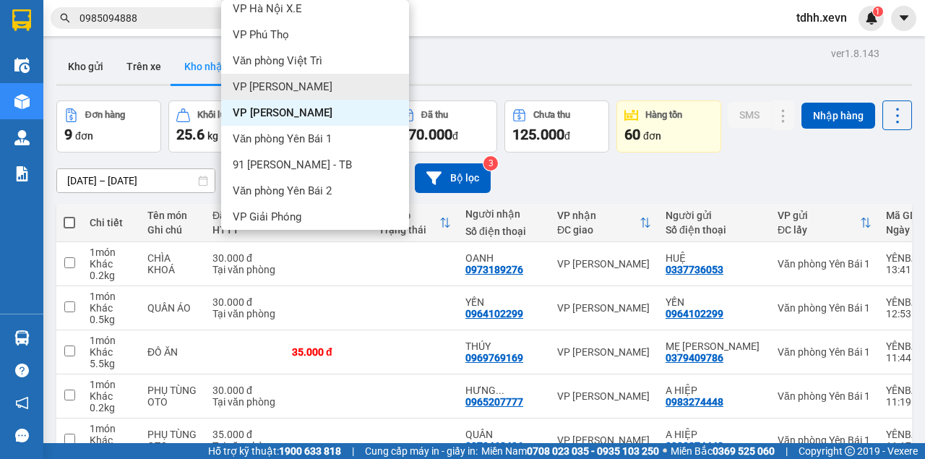
scroll to position [198, 0]
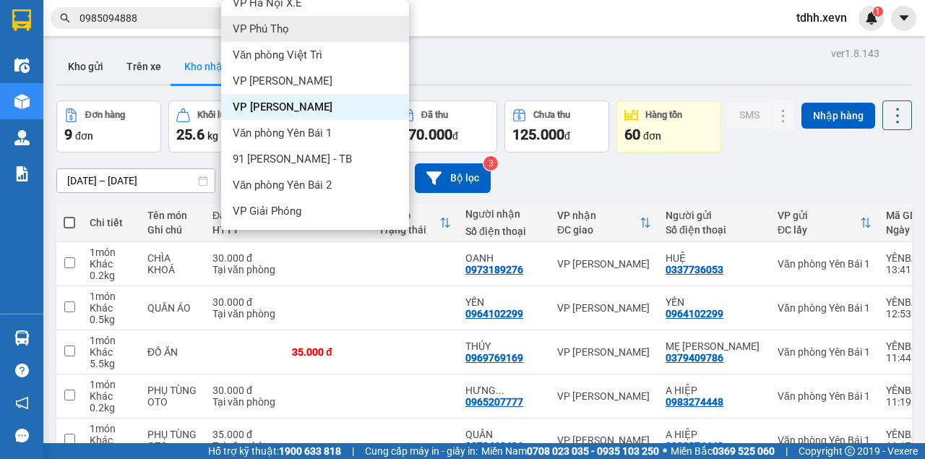
click at [189, 15] on input "0985094888" at bounding box center [164, 18] width 171 height 16
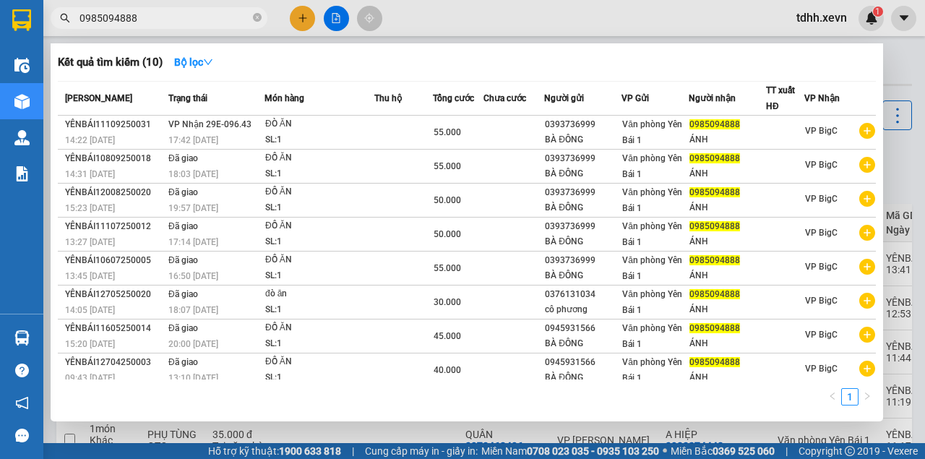
click at [189, 15] on input "0985094888" at bounding box center [164, 18] width 171 height 16
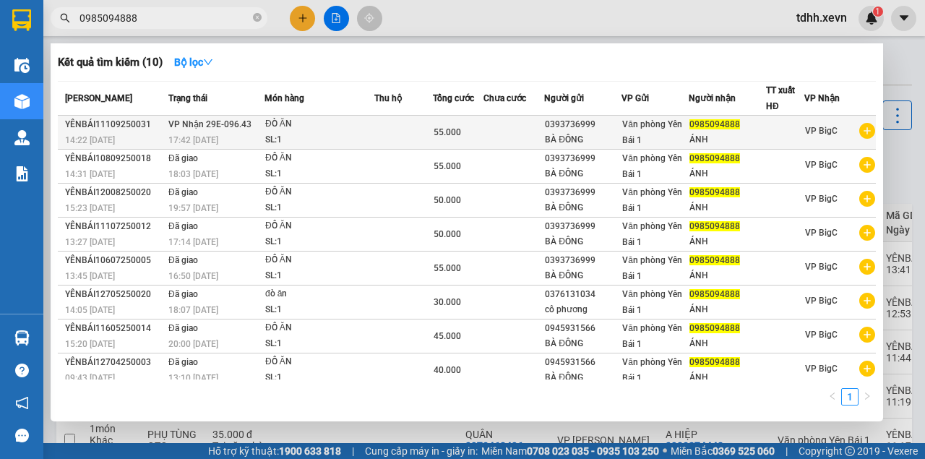
click at [361, 136] on div "SL: 1" at bounding box center [319, 140] width 108 height 16
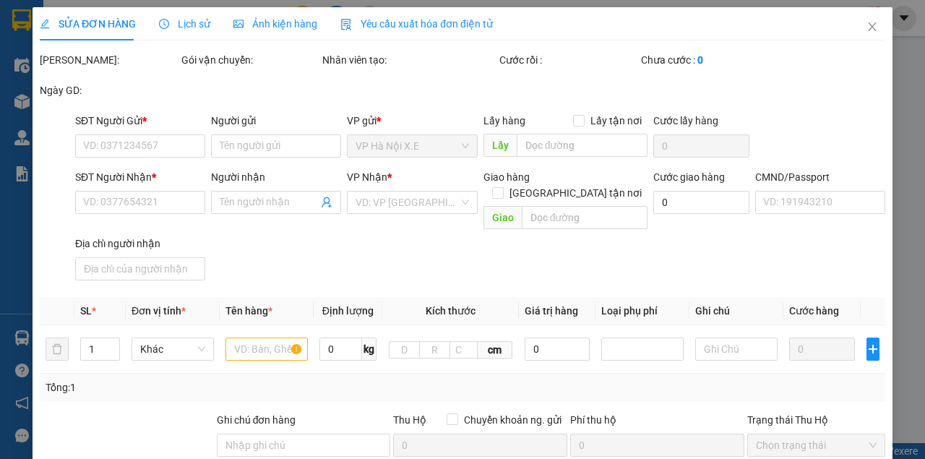
type input "0393736999"
type input "BÀ ĐÔNG"
type input "0985094888"
type input "ÁNH"
type input "1"
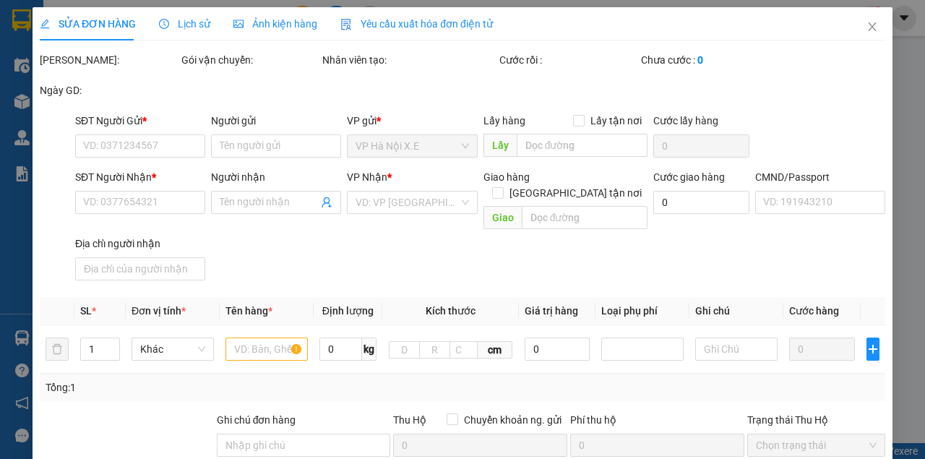
type input "55.000"
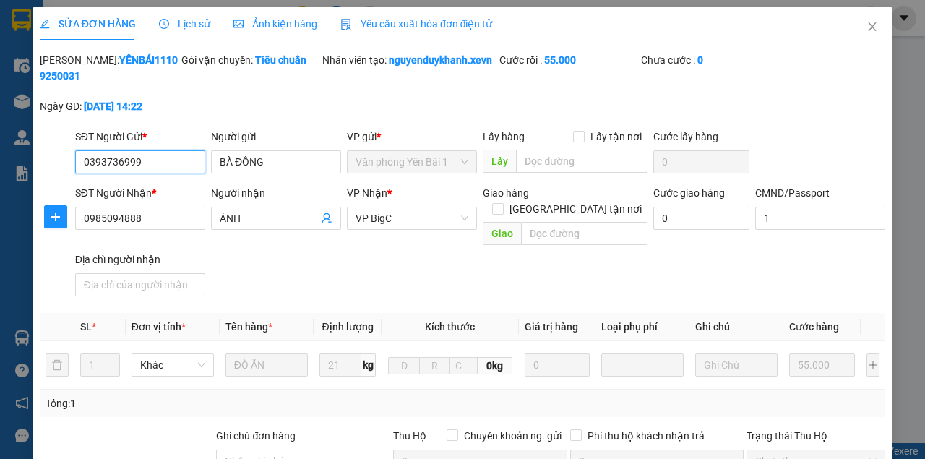
scroll to position [48, 0]
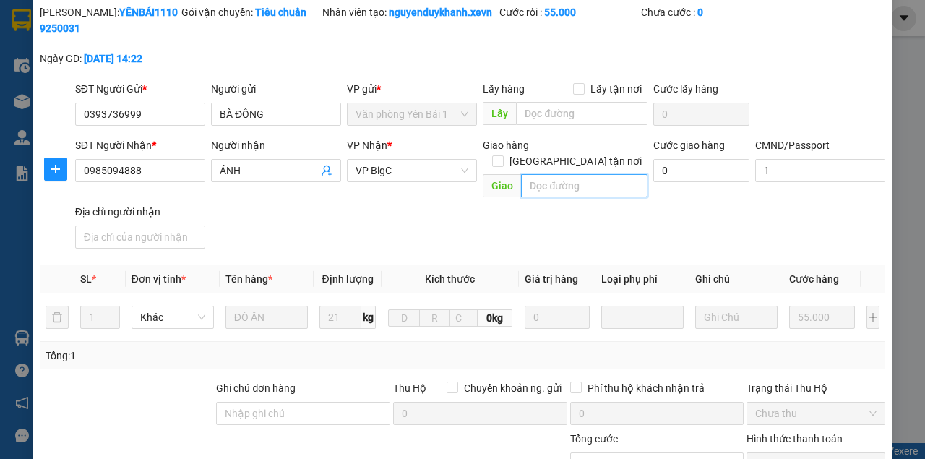
click at [585, 184] on input "text" at bounding box center [584, 185] width 126 height 23
paste input "29 P. [PERSON_NAME], Trung Hoà, [GEOGRAPHIC_DATA], [GEOGRAPHIC_DATA] 100000, [G…"
type input "29 P. [PERSON_NAME], Trung Hoà, [GEOGRAPHIC_DATA], [GEOGRAPHIC_DATA] 100000, [G…"
click at [502, 163] on input "[GEOGRAPHIC_DATA] tận nơi" at bounding box center [497, 160] width 10 height 10
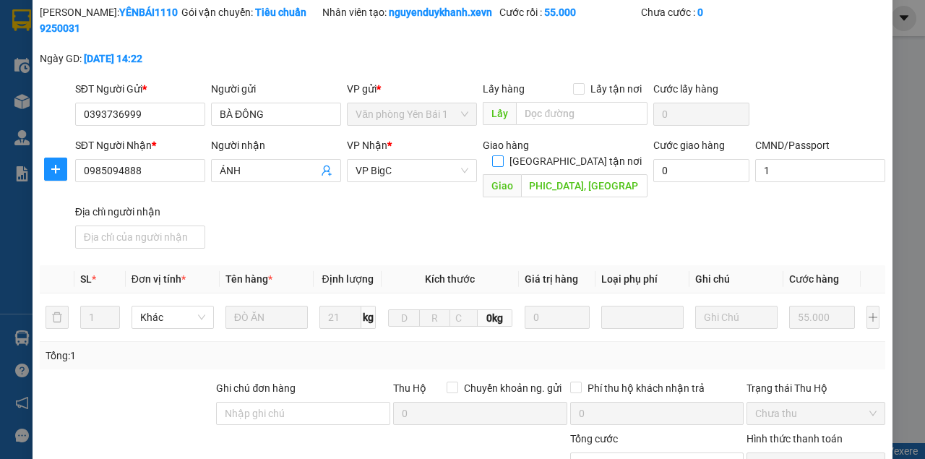
checkbox input "true"
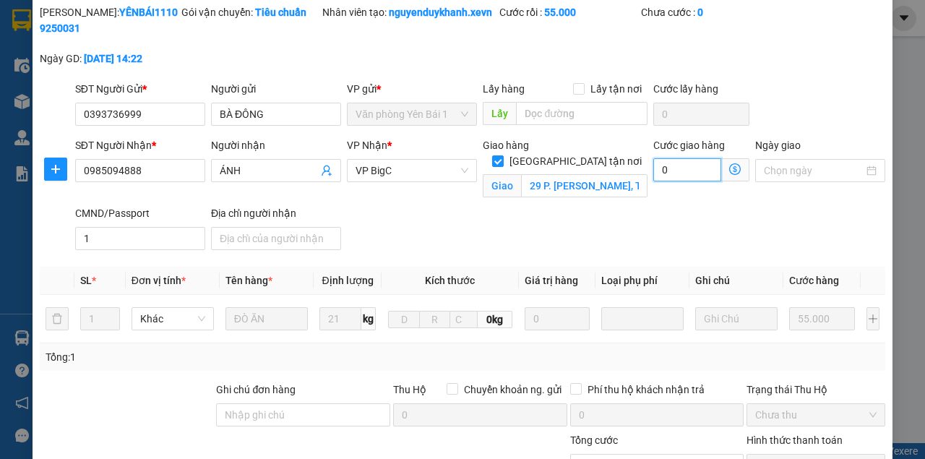
click at [666, 181] on input "0" at bounding box center [687, 169] width 68 height 23
type input "55.005"
type input "5"
type input "55.055"
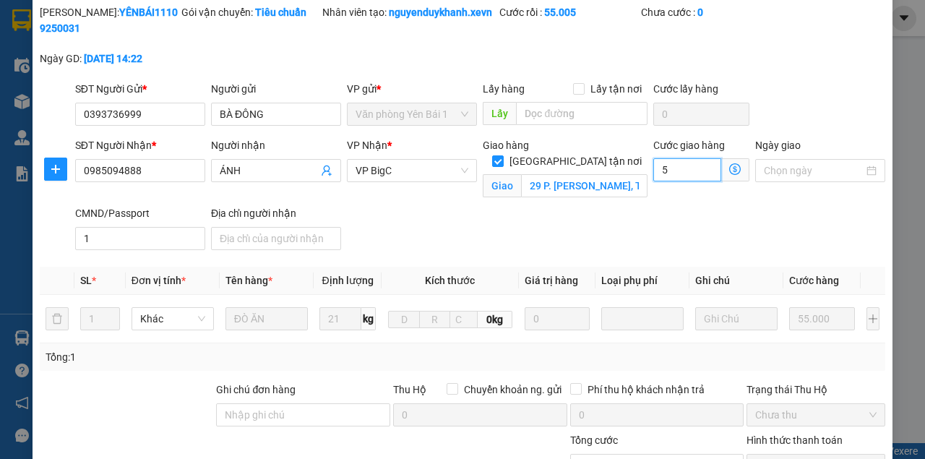
type input "55"
type input "55.550"
type input "550"
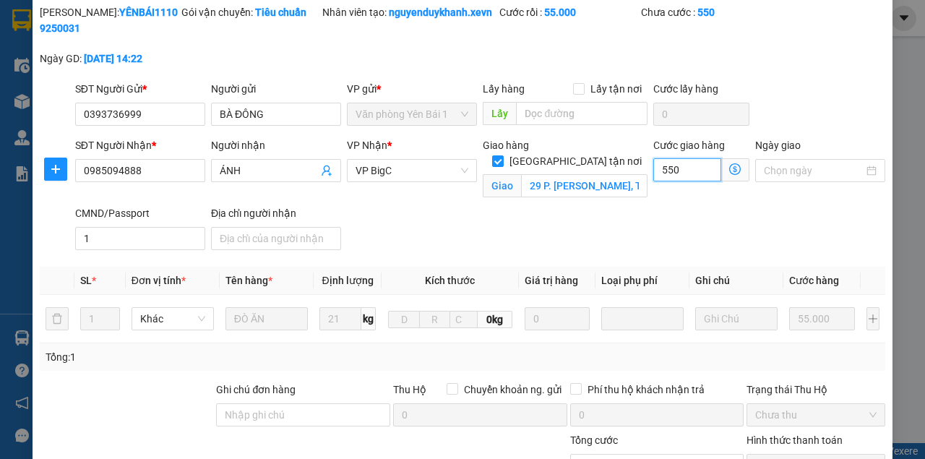
type input "60.500"
type input "5.500"
type input "110.000"
type input "55.000"
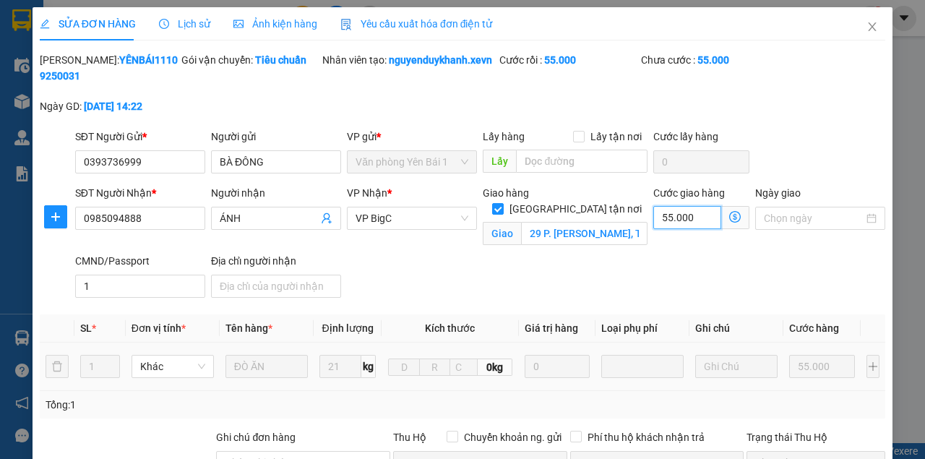
type input "55.000"
click at [867, 24] on icon "close" at bounding box center [873, 27] width 12 height 12
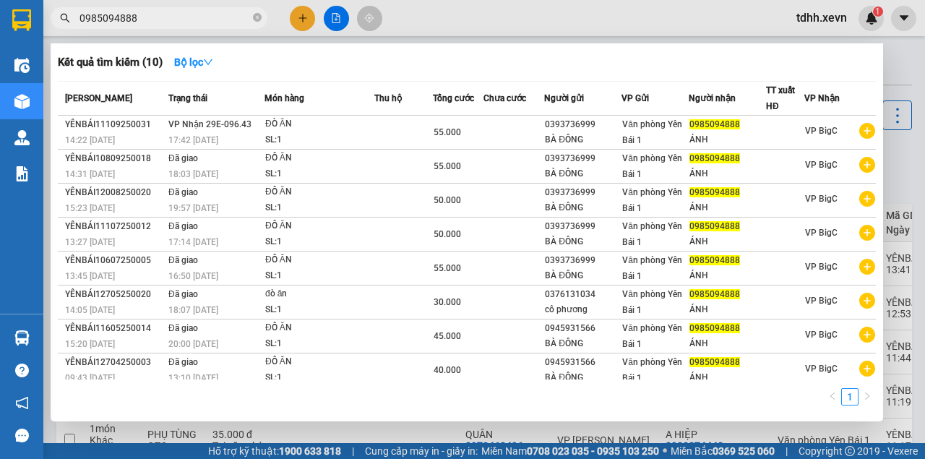
click at [189, 18] on input "0985094888" at bounding box center [164, 18] width 171 height 16
paste input "32325"
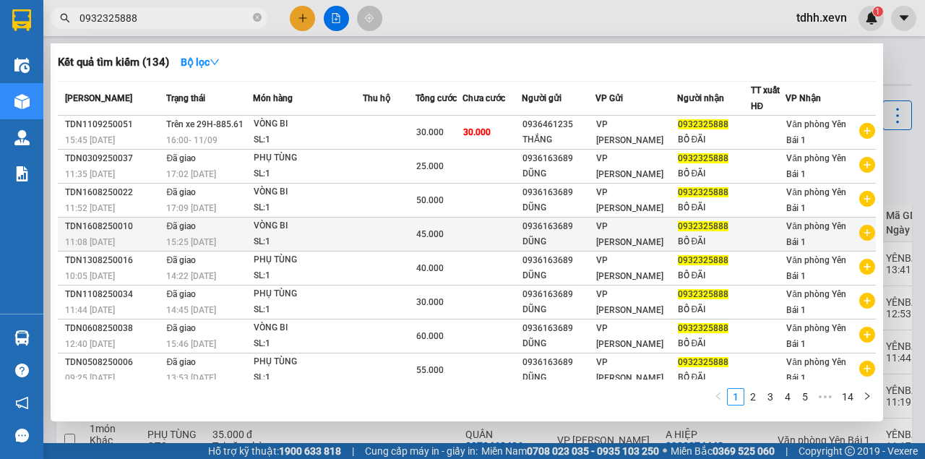
type input "0932325888"
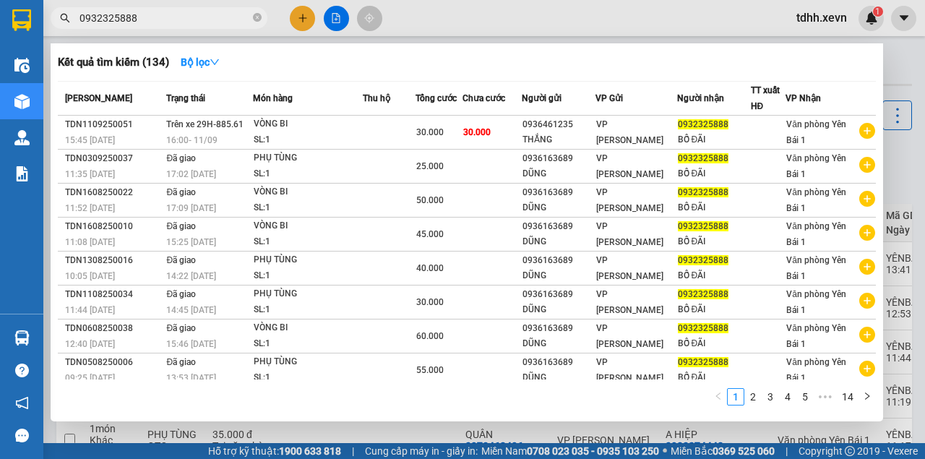
click at [520, 26] on div at bounding box center [462, 229] width 925 height 459
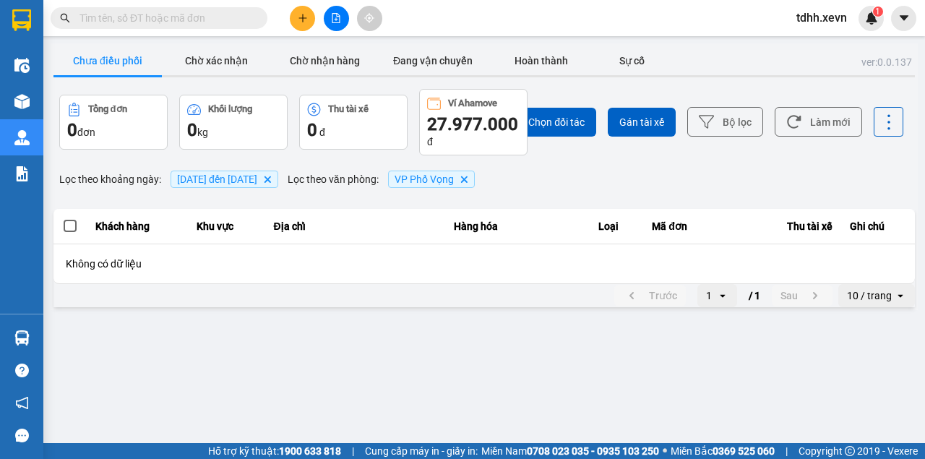
click at [199, 22] on input "text" at bounding box center [164, 18] width 171 height 16
click at [217, 15] on input "text" at bounding box center [164, 18] width 171 height 16
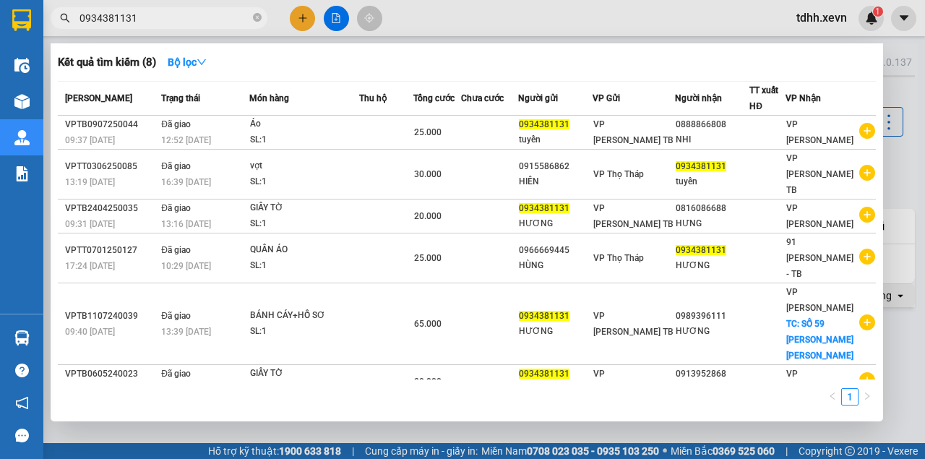
click at [192, 20] on input "0934381131" at bounding box center [164, 18] width 171 height 16
paste input "77501989"
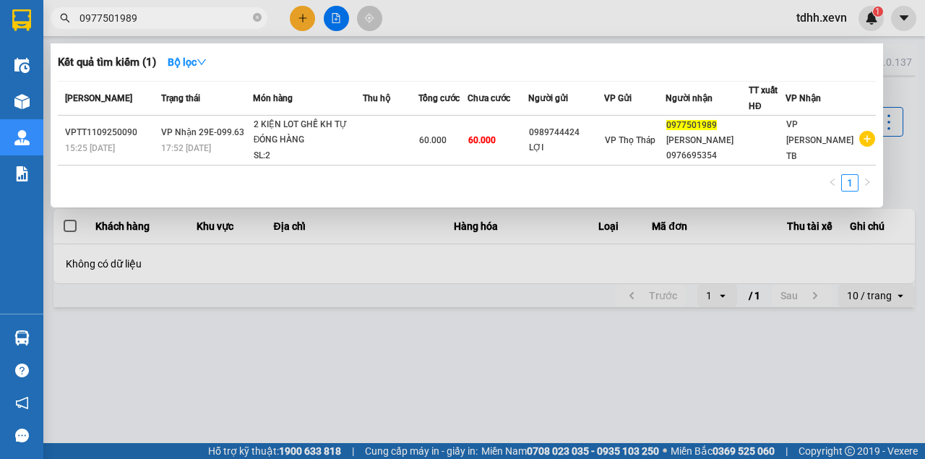
click at [150, 19] on input "0977501989" at bounding box center [164, 18] width 171 height 16
paste input "3189276"
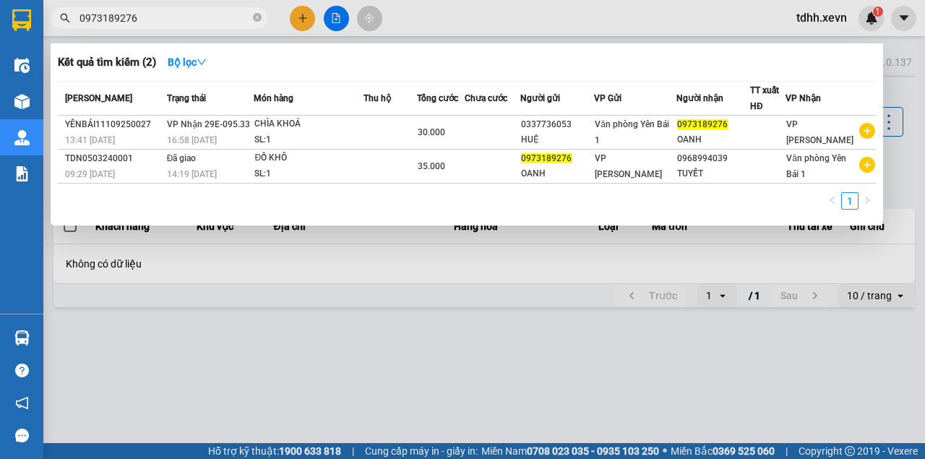
type input "0973189276"
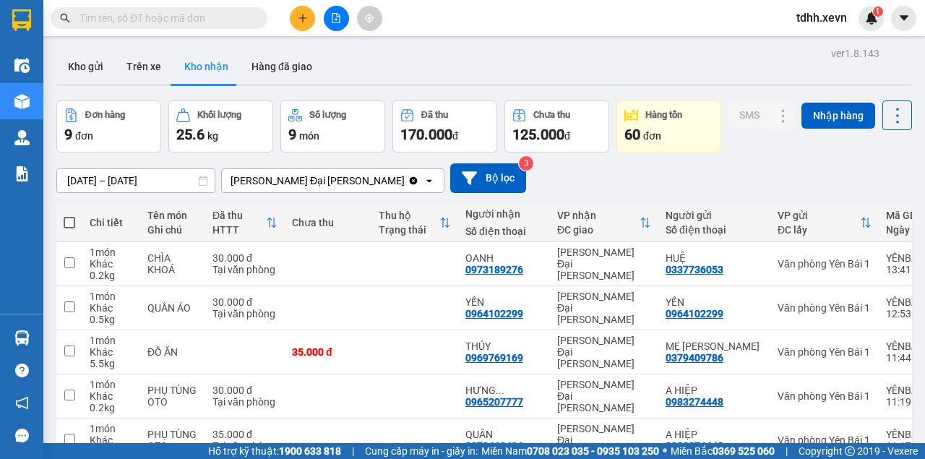
click at [129, 18] on input "text" at bounding box center [164, 18] width 171 height 16
paste input "0392242376"
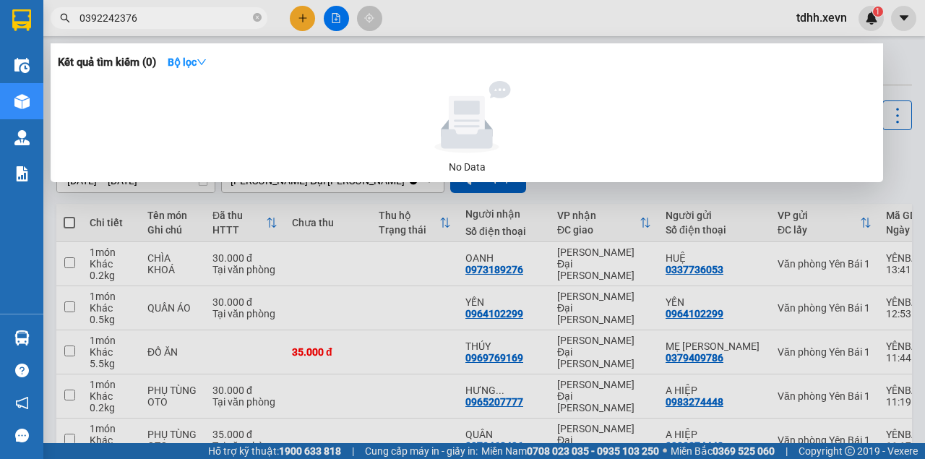
click at [147, 8] on span "0392242376" at bounding box center [159, 18] width 217 height 22
click at [145, 14] on input "0392242376" at bounding box center [164, 18] width 171 height 16
paste input "9731892"
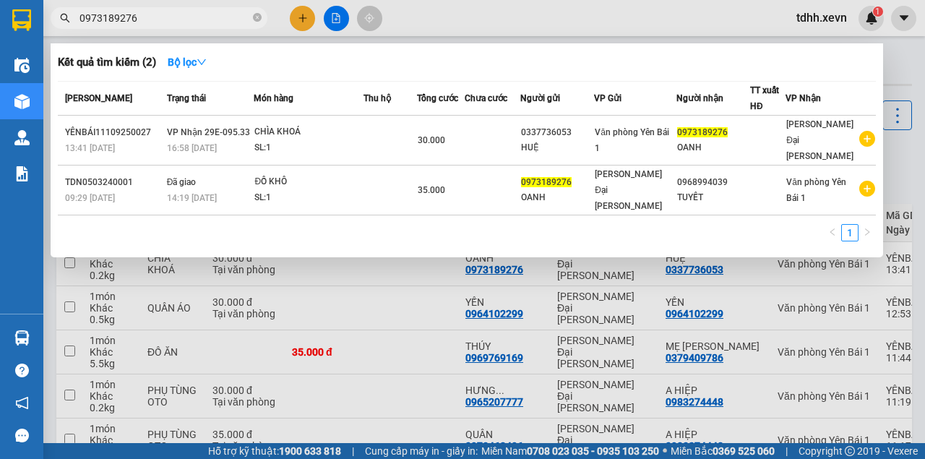
click at [208, 14] on input "0973189276" at bounding box center [164, 18] width 171 height 16
paste input "372859222"
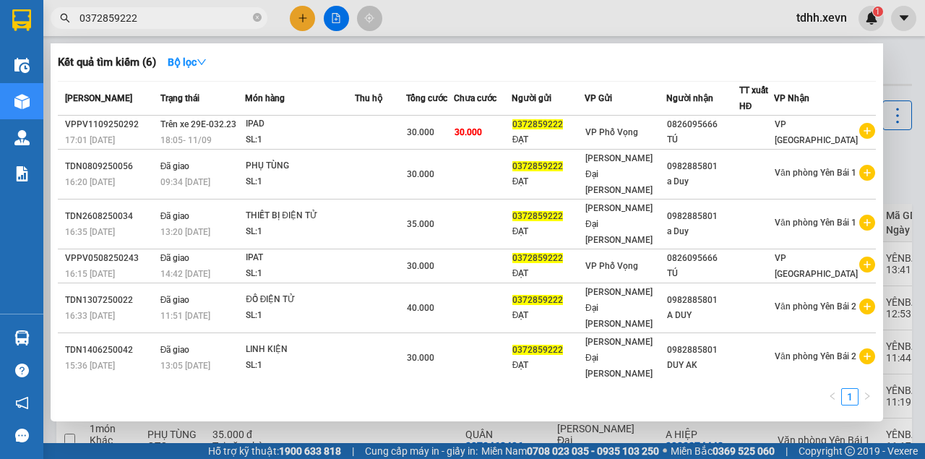
click at [134, 18] on input "0372859222" at bounding box center [164, 18] width 171 height 16
paste input "973189276"
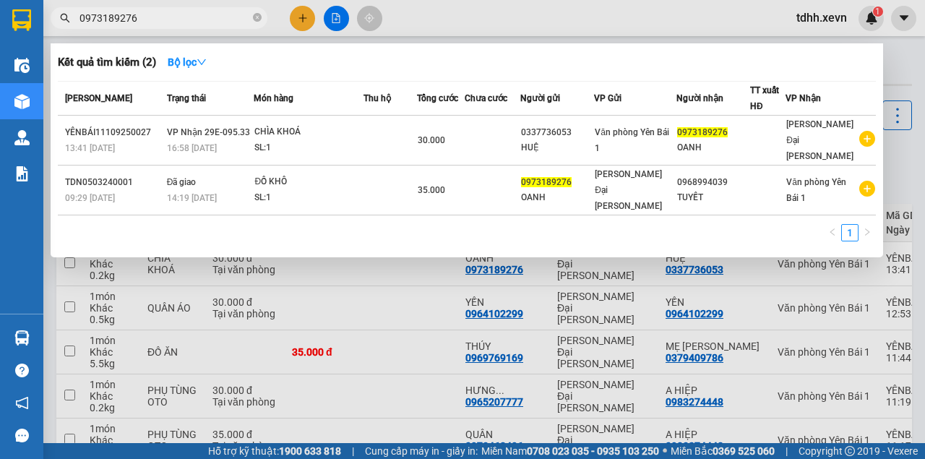
type input "0973189276"
click at [483, 33] on div at bounding box center [462, 229] width 925 height 459
click at [168, 13] on input "0973189276" at bounding box center [164, 18] width 171 height 16
click at [432, 10] on div at bounding box center [462, 229] width 925 height 459
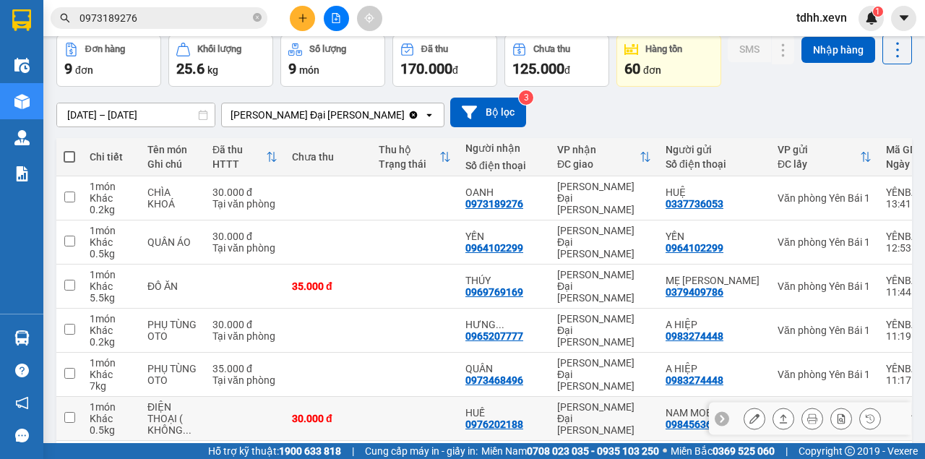
scroll to position [17, 0]
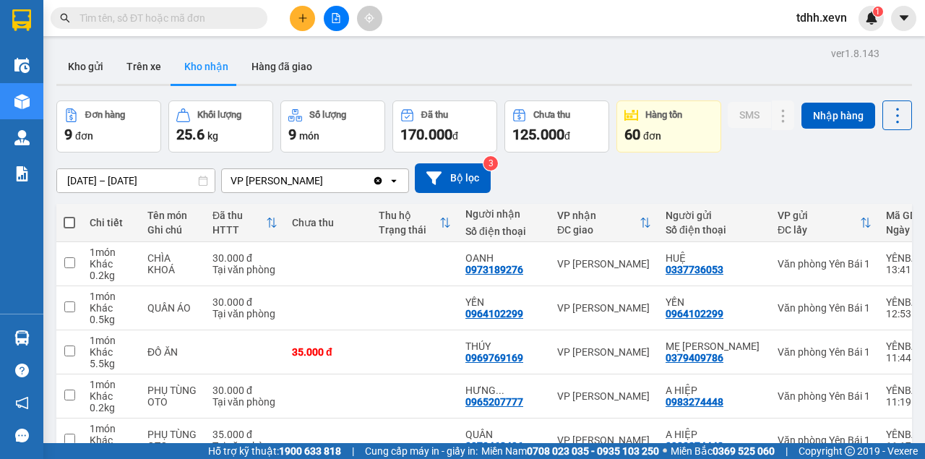
click at [189, 212] on div "ver 1.8.143 Kho gửi Trên xe Kho nhận Hàng đã giao Đơn hàng 9 đơn Khối lượng 25.…" at bounding box center [484, 372] width 867 height 659
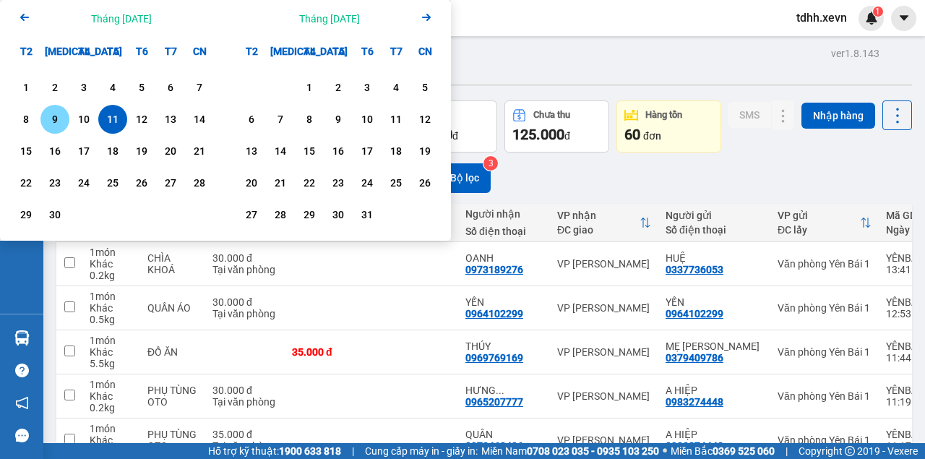
click at [62, 122] on div "9" at bounding box center [55, 119] width 20 height 17
click at [108, 119] on div "11" at bounding box center [113, 119] width 20 height 17
type input "[DATE] – [DATE]"
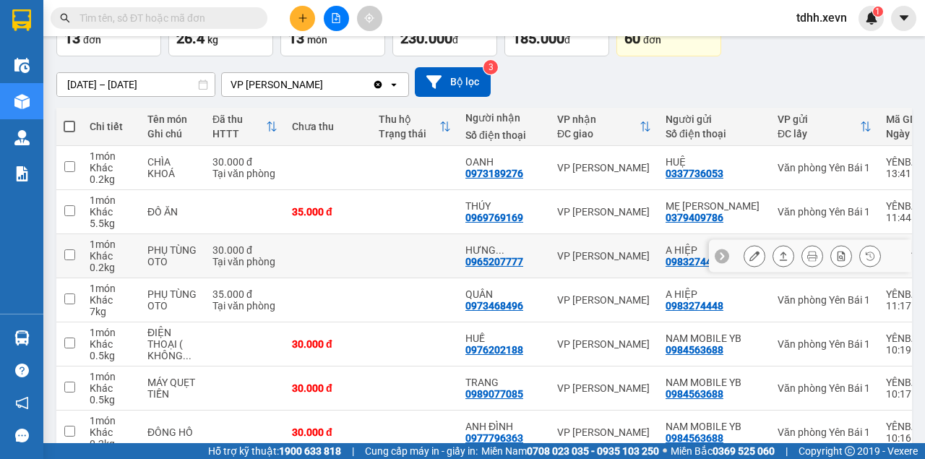
scroll to position [145, 0]
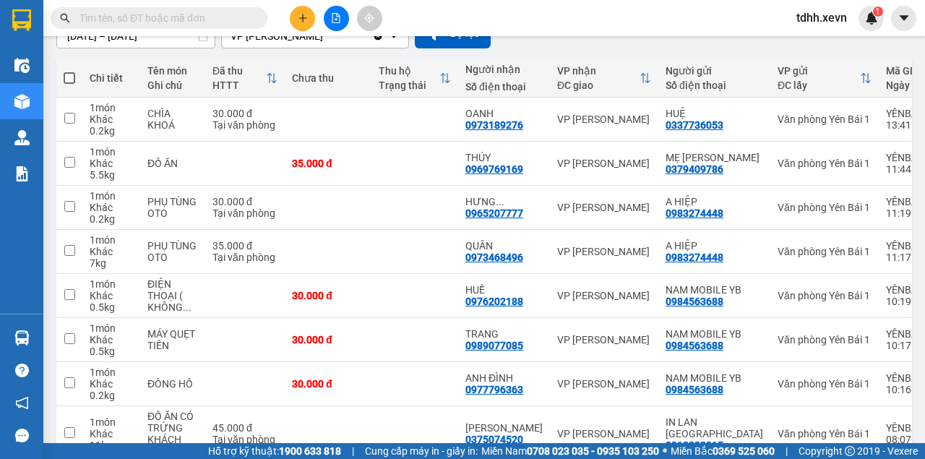
click at [158, 19] on input "text" at bounding box center [164, 18] width 171 height 16
paste input "0973189276"
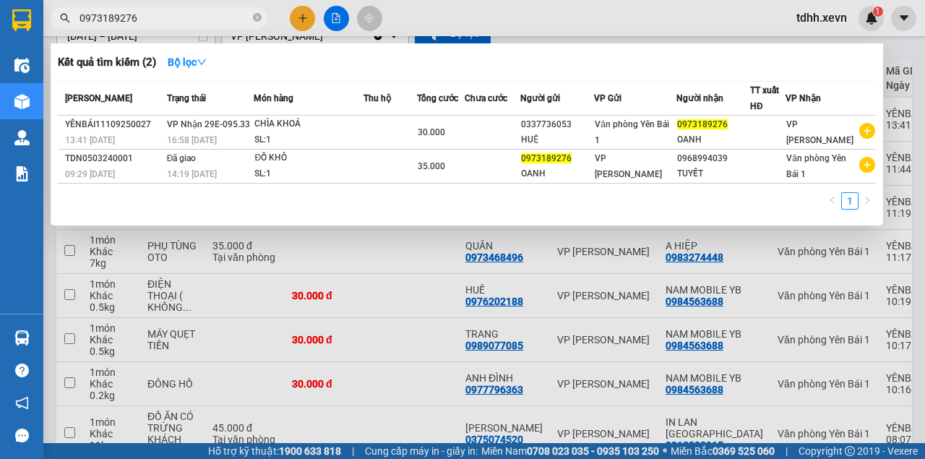
click at [452, 19] on div at bounding box center [462, 229] width 925 height 459
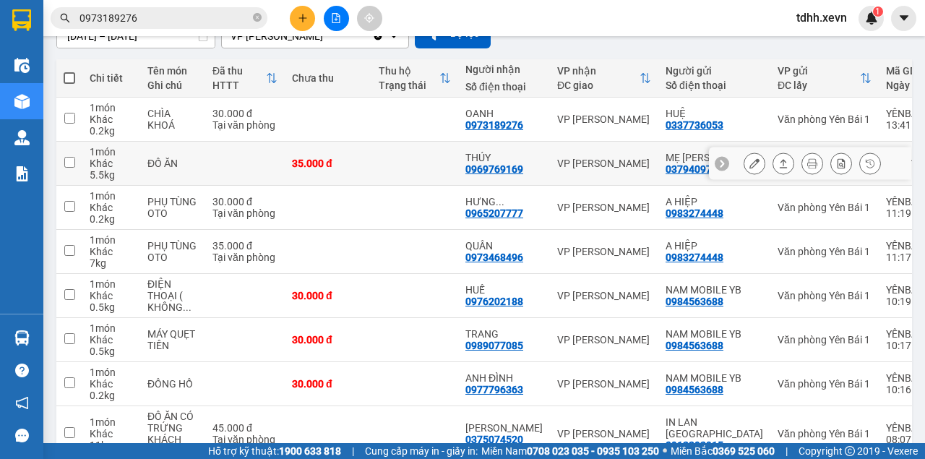
scroll to position [0, 0]
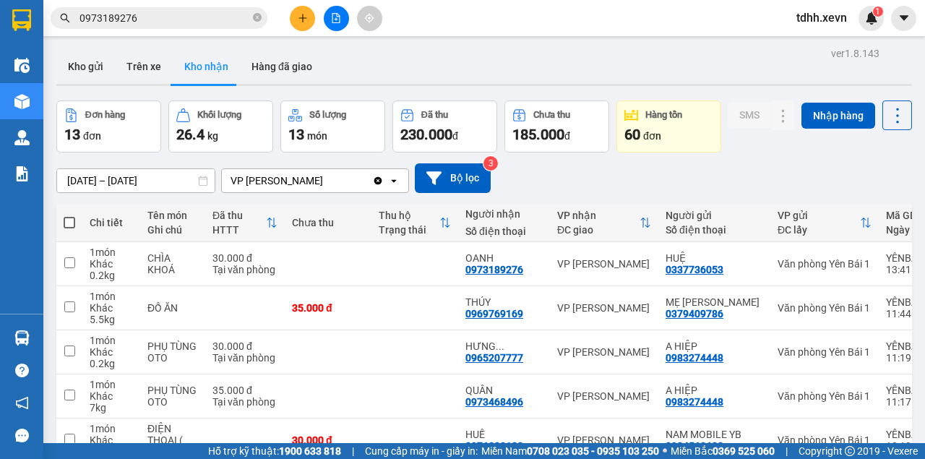
click at [147, 17] on input "0973189276" at bounding box center [164, 18] width 171 height 16
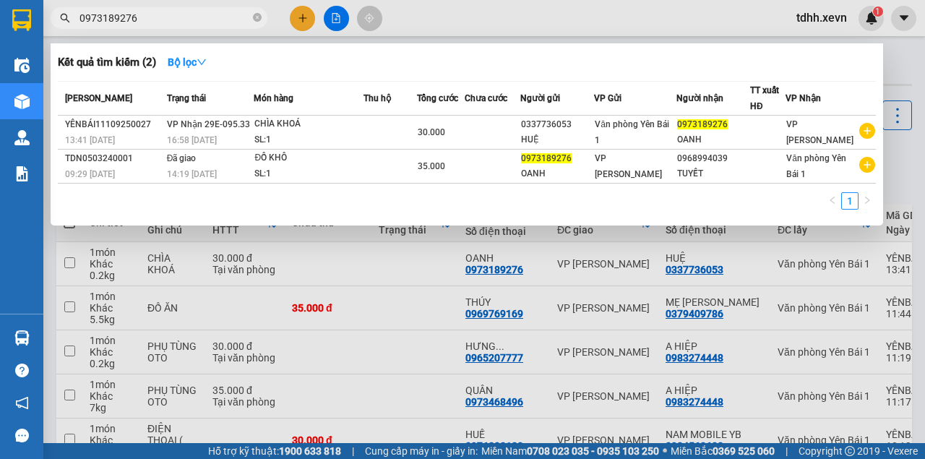
click at [147, 17] on input "0973189276" at bounding box center [164, 18] width 171 height 16
paste input "5839879"
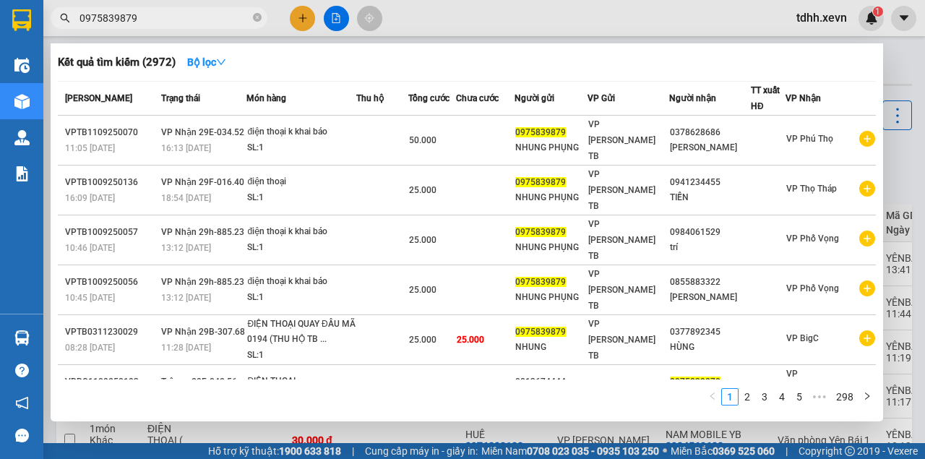
click at [119, 16] on input "0975839879" at bounding box center [164, 18] width 171 height 16
paste input "82067765"
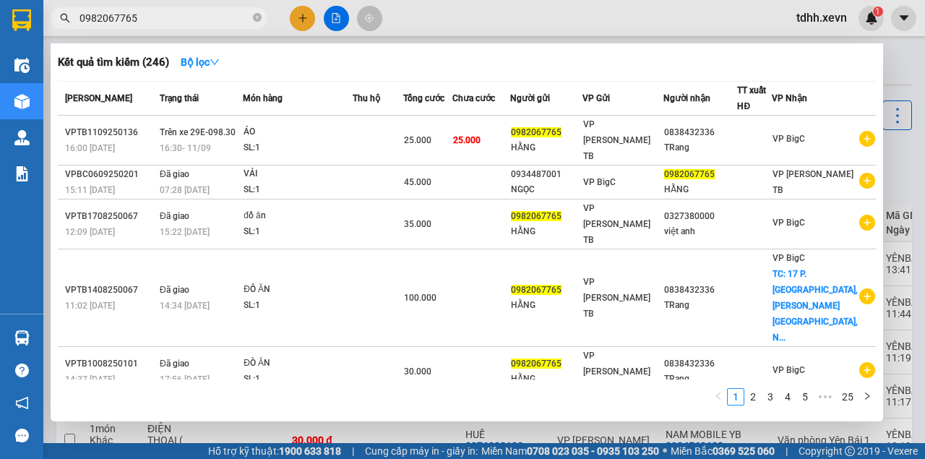
click at [443, 29] on div at bounding box center [462, 229] width 925 height 459
click at [134, 20] on input "0982067765" at bounding box center [164, 18] width 171 height 16
paste input "869012366"
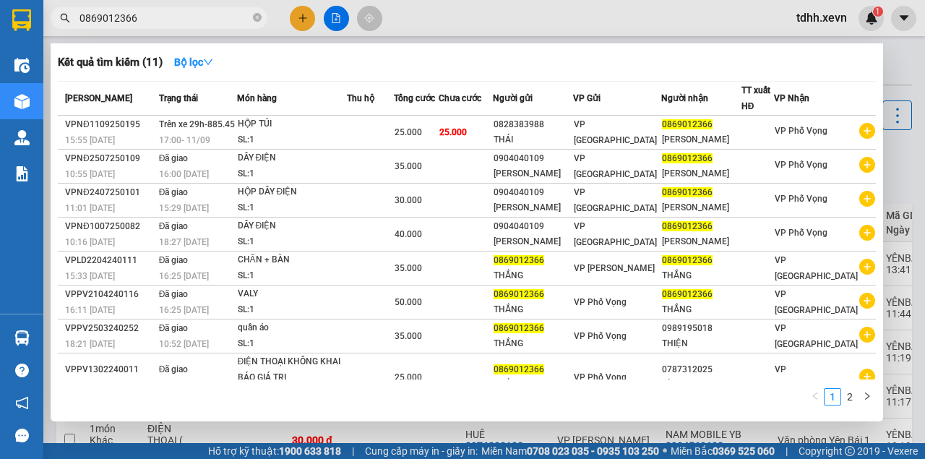
click at [471, 15] on div at bounding box center [462, 229] width 925 height 459
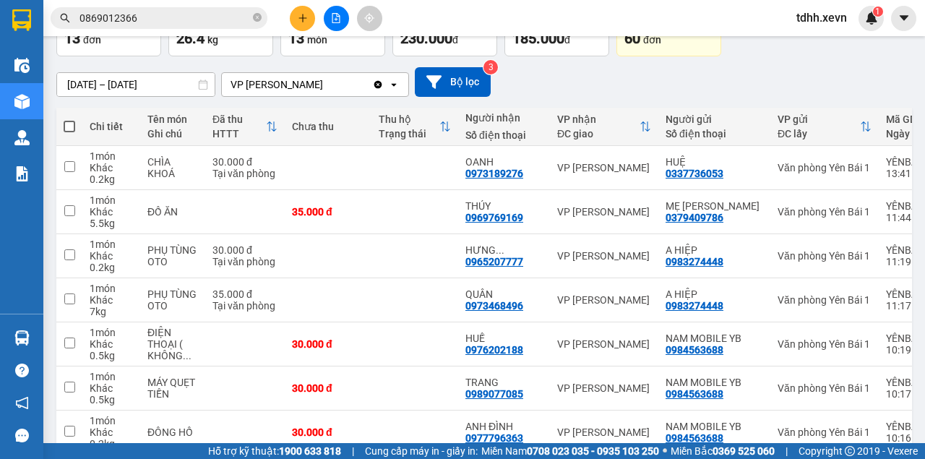
scroll to position [145, 0]
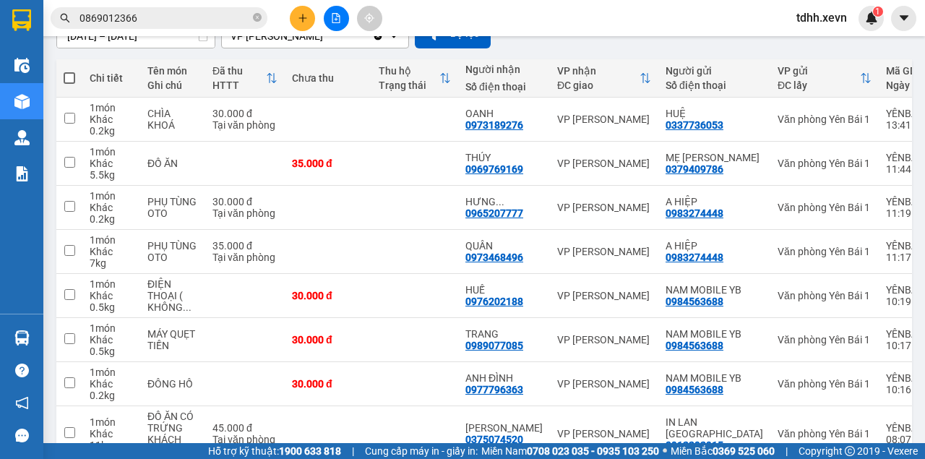
click at [626, 48] on div "[DATE] – [DATE] Press the down arrow key to interact with the calendar and sele…" at bounding box center [484, 34] width 856 height 30
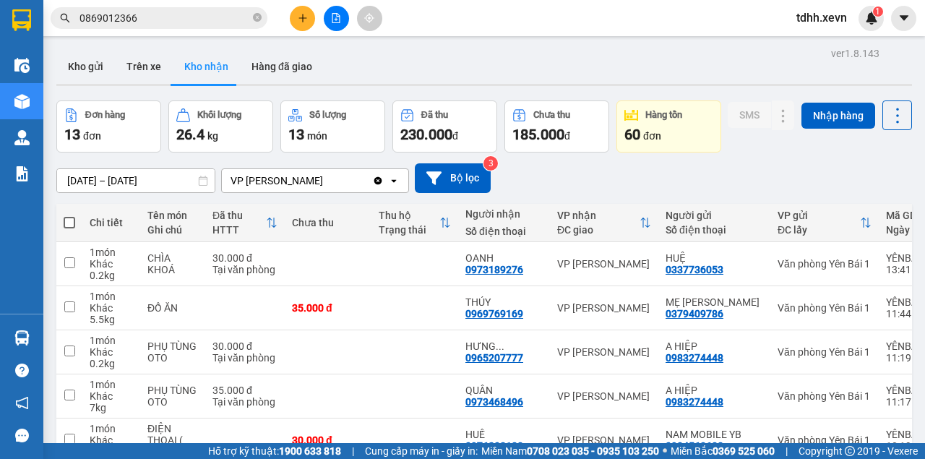
click at [124, 14] on input "0869012366" at bounding box center [164, 18] width 171 height 16
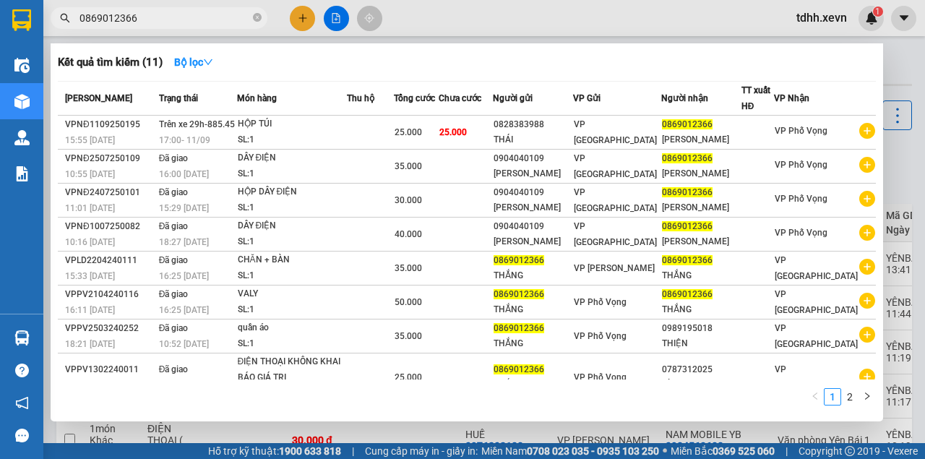
click at [124, 14] on input "0869012366" at bounding box center [164, 18] width 171 height 16
paste input "912919983"
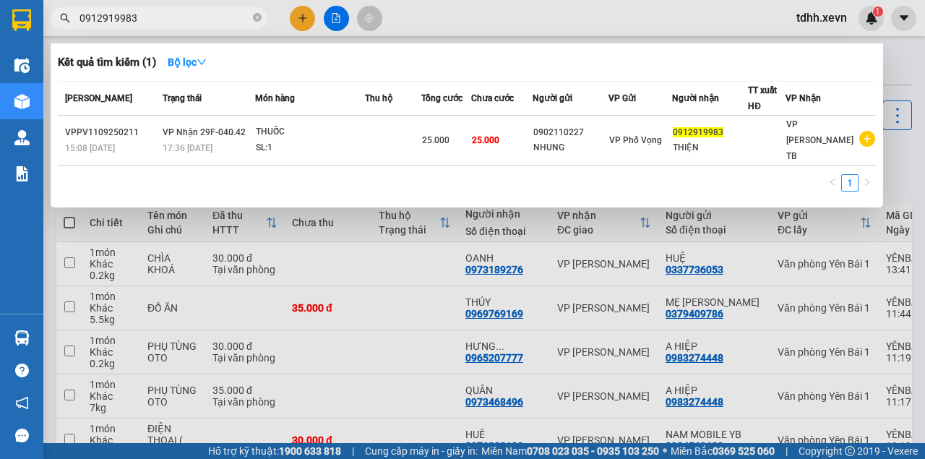
click at [121, 17] on input "0912919983" at bounding box center [164, 18] width 171 height 16
paste input "6199739"
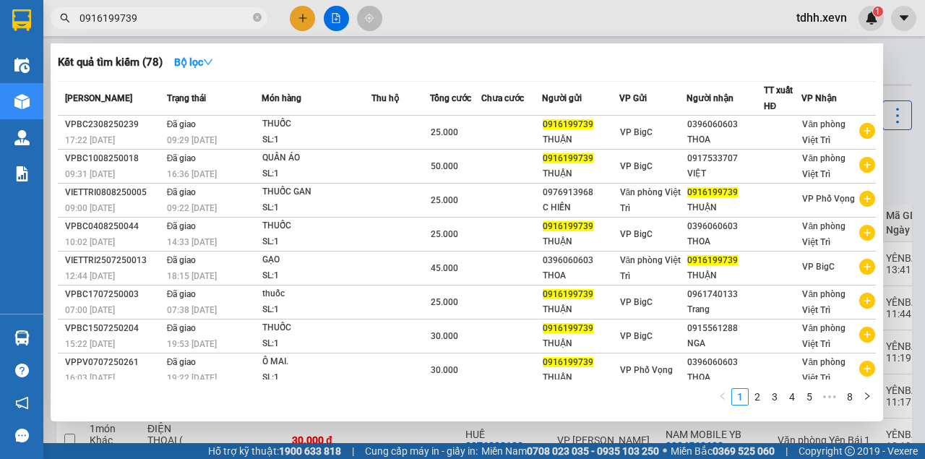
click at [186, 15] on input "0916199739" at bounding box center [164, 18] width 171 height 16
paste input "75609596"
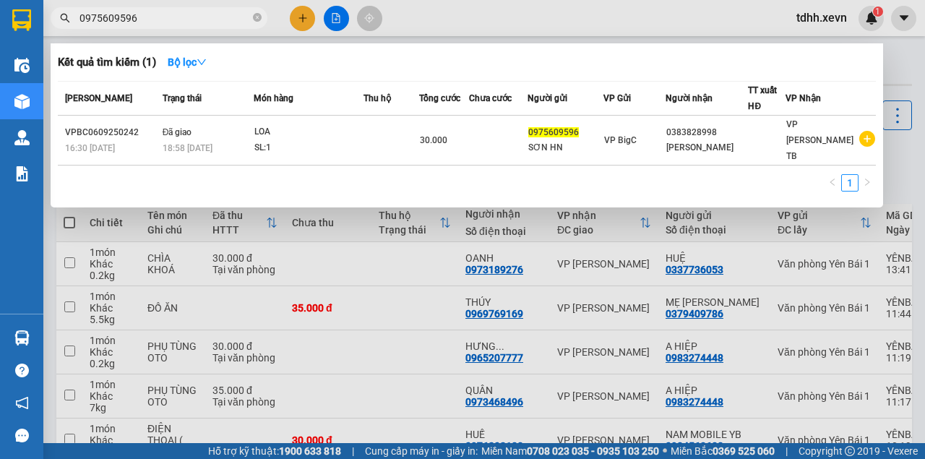
click at [187, 21] on input "0975609596" at bounding box center [164, 18] width 171 height 16
paste input "378209181"
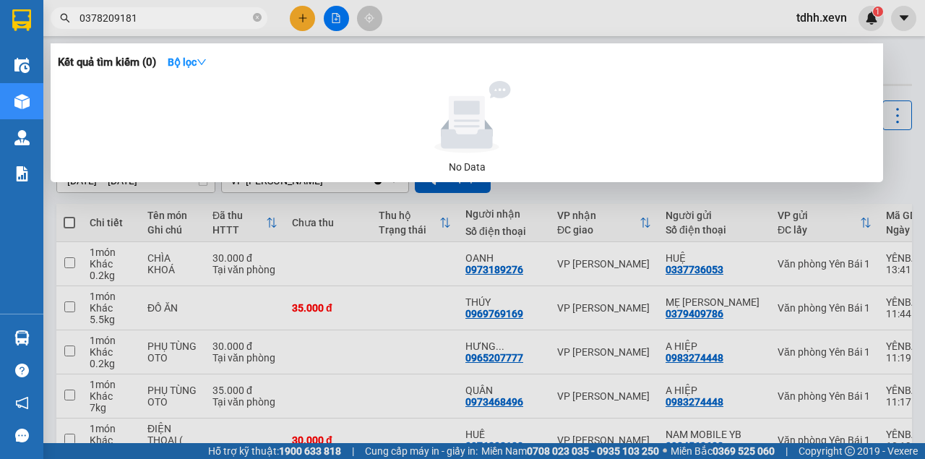
click at [123, 19] on input "0378209181" at bounding box center [164, 18] width 171 height 16
paste input "902092738"
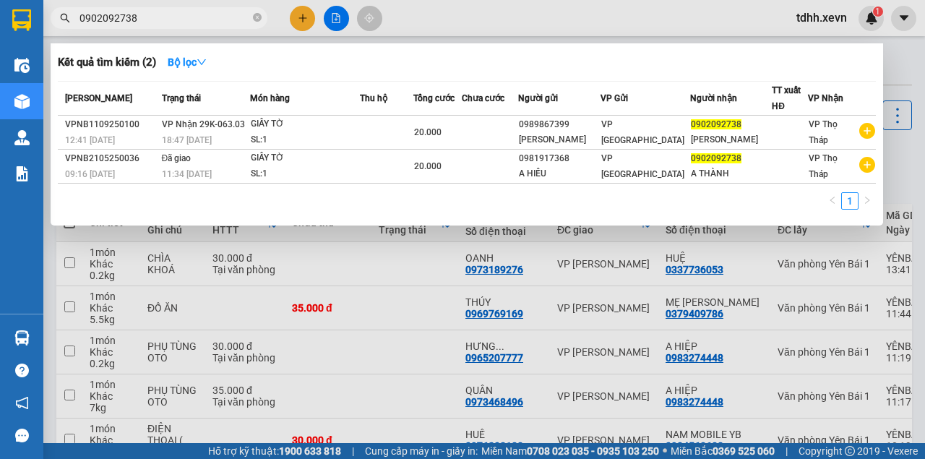
click at [129, 21] on input "0902092738" at bounding box center [164, 18] width 171 height 16
paste input "88123072"
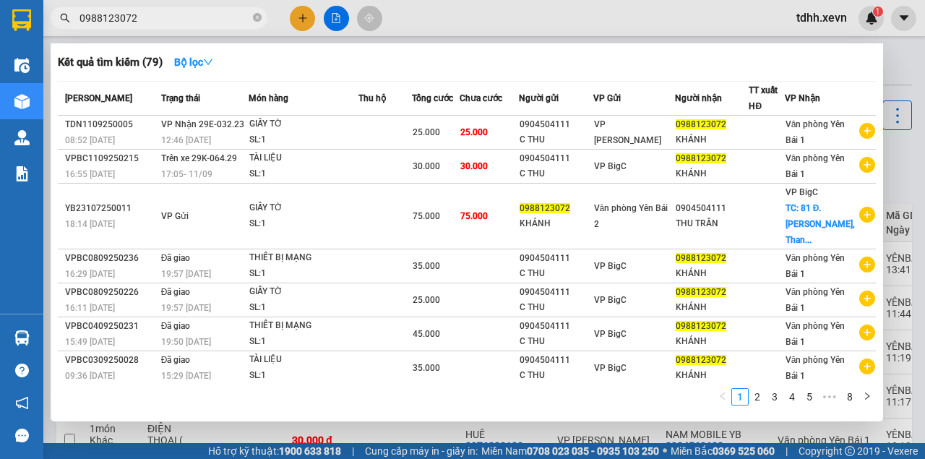
click at [136, 22] on input "0988123072" at bounding box center [164, 18] width 171 height 16
click at [137, 22] on input "0988123072" at bounding box center [164, 18] width 171 height 16
drag, startPoint x: 137, startPoint y: 22, endPoint x: 119, endPoint y: 14, distance: 20.1
click at [119, 14] on input "0988123072" at bounding box center [164, 18] width 171 height 16
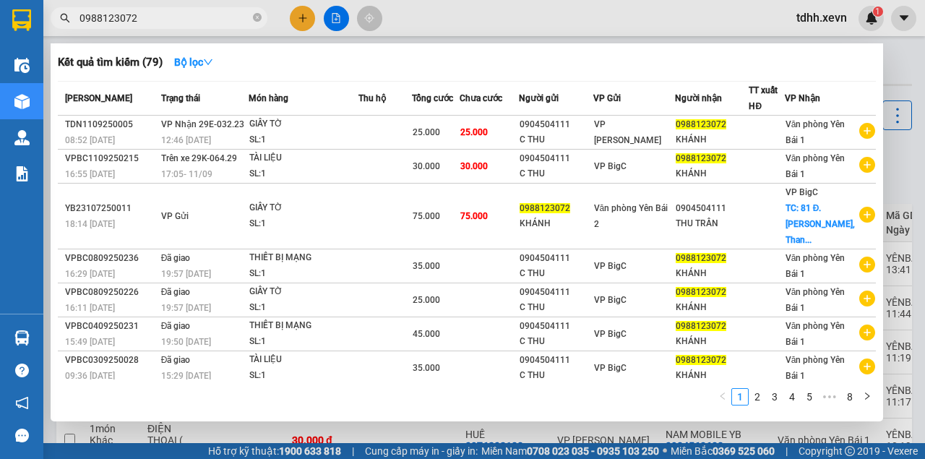
paste input "3657589"
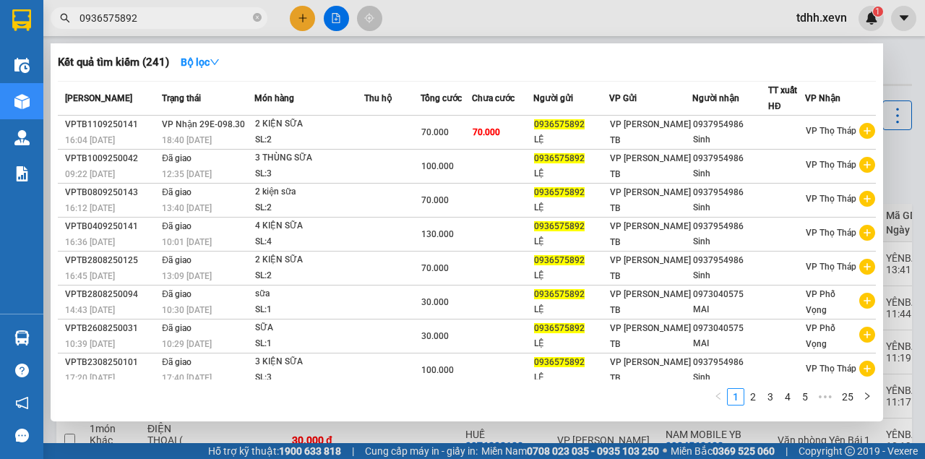
drag, startPoint x: 449, startPoint y: 13, endPoint x: 474, endPoint y: 0, distance: 28.4
click at [451, 12] on div at bounding box center [462, 229] width 925 height 459
click at [101, 16] on input "0936575892" at bounding box center [164, 18] width 171 height 16
paste input "45303288"
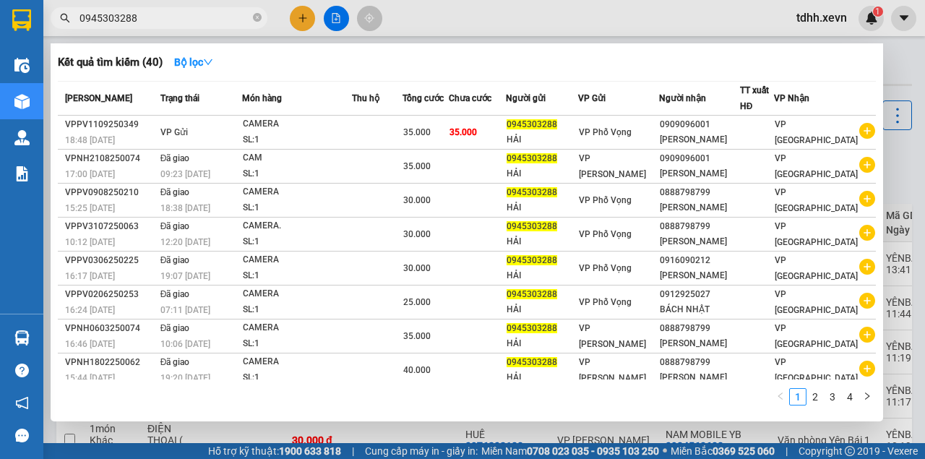
click at [546, 25] on div at bounding box center [462, 229] width 925 height 459
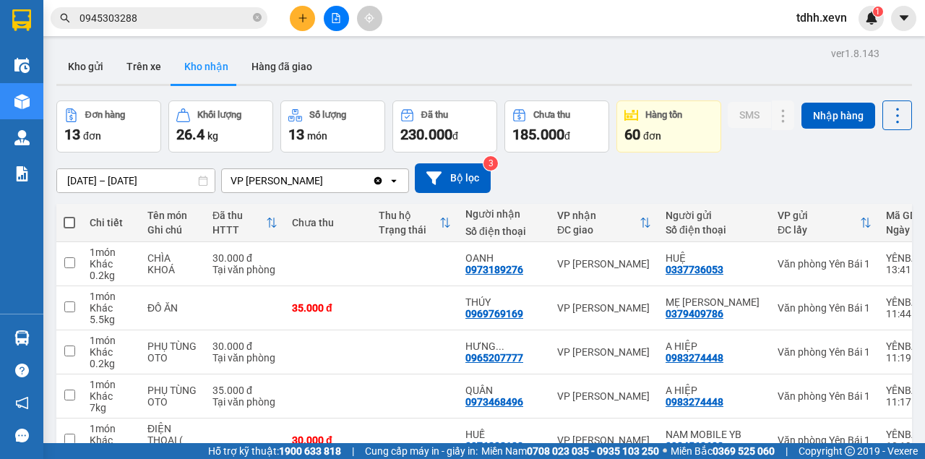
click at [114, 14] on input "0945303288" at bounding box center [164, 18] width 171 height 16
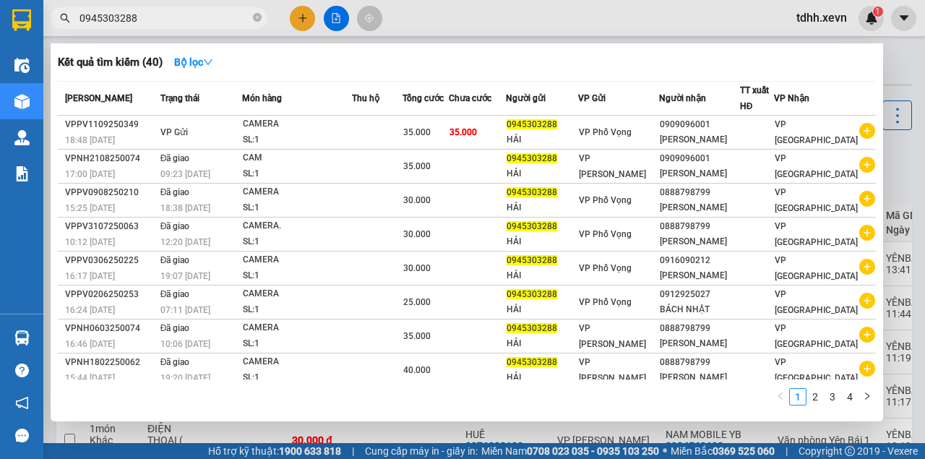
click at [114, 14] on input "0945303288" at bounding box center [164, 18] width 171 height 16
paste input "67955722"
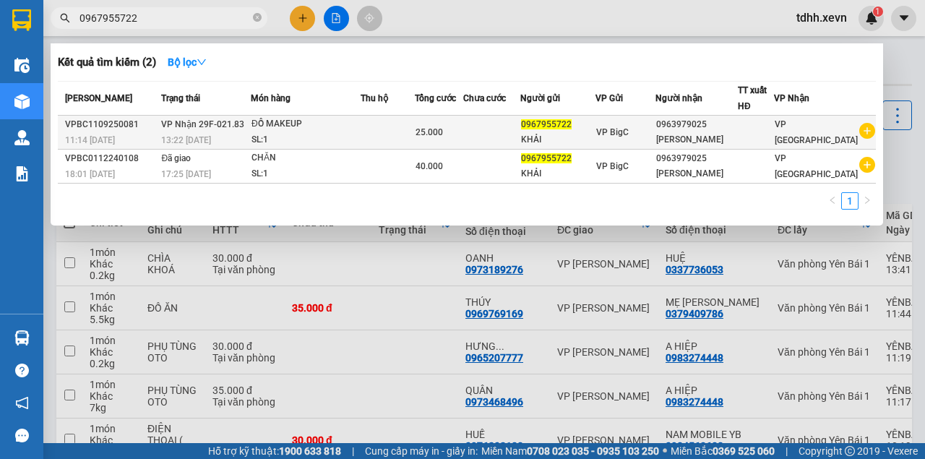
type input "0967955722"
click at [177, 122] on span "VP Nhận 29F-021.83" at bounding box center [202, 124] width 83 height 10
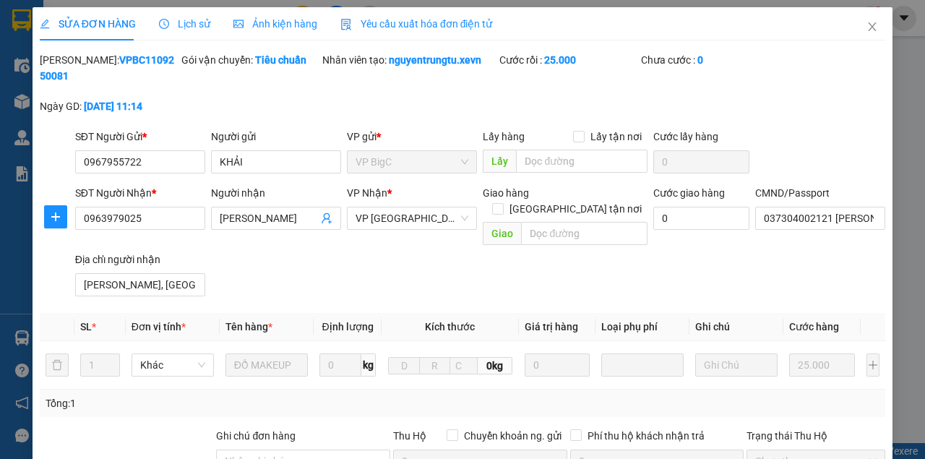
type input "0967955722"
type input "KHẢI"
type input "0963979025"
type input "KIM THÀNH"
type input "037304002121 ĐINH THỊ KIM THÀNH, THÔN KIM PHÚ"
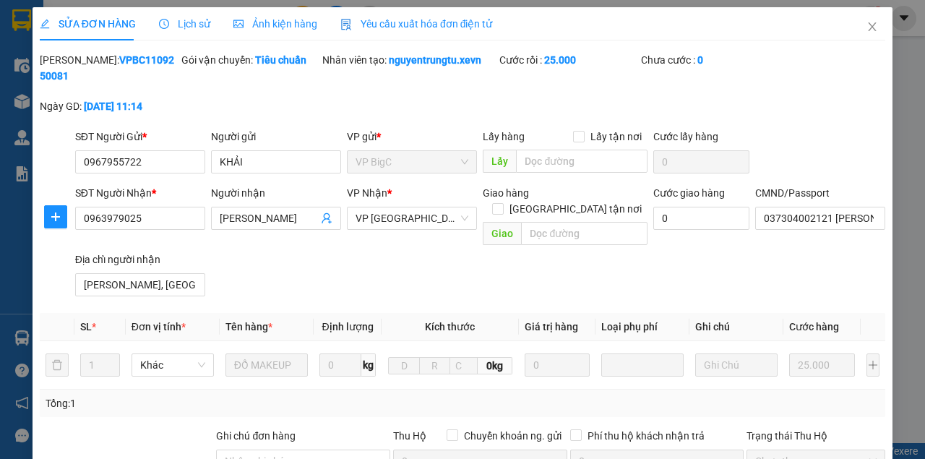
type input "NINH KHANG, HOA LƯ, NINH BÌNH"
type input "25.000"
click at [182, 20] on span "Lịch sử" at bounding box center [184, 24] width 51 height 12
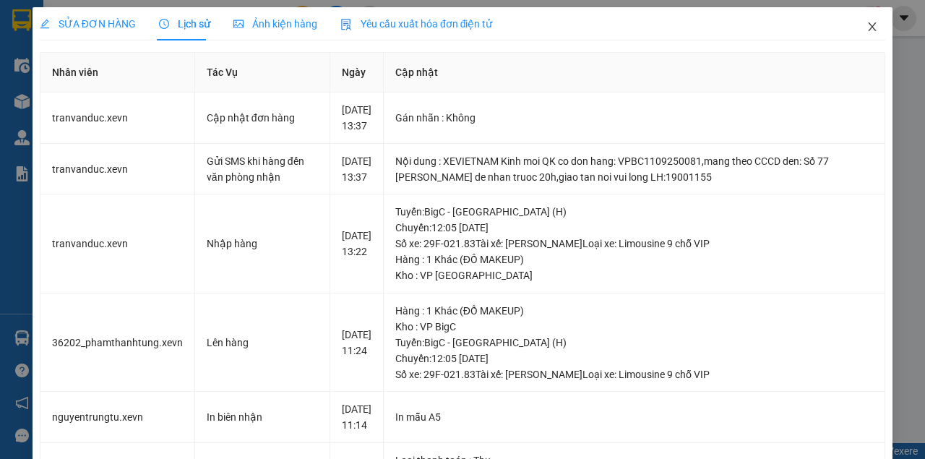
click at [869, 25] on icon "close" at bounding box center [873, 27] width 12 height 12
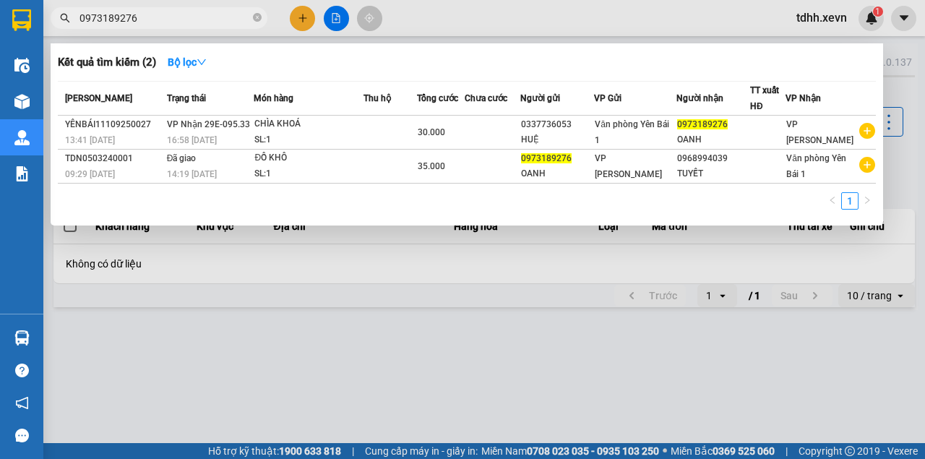
click at [191, 14] on input "0973189276" at bounding box center [164, 18] width 171 height 16
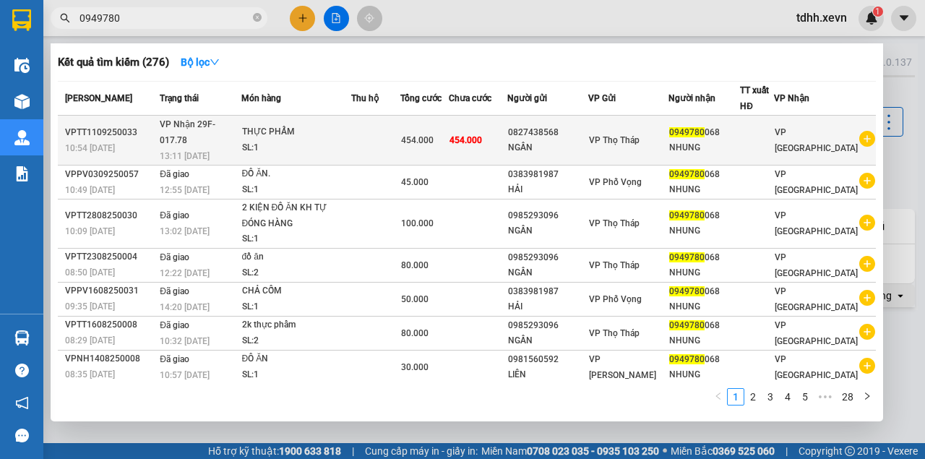
type input "0949780"
click at [482, 135] on span "454.000" at bounding box center [466, 140] width 33 height 10
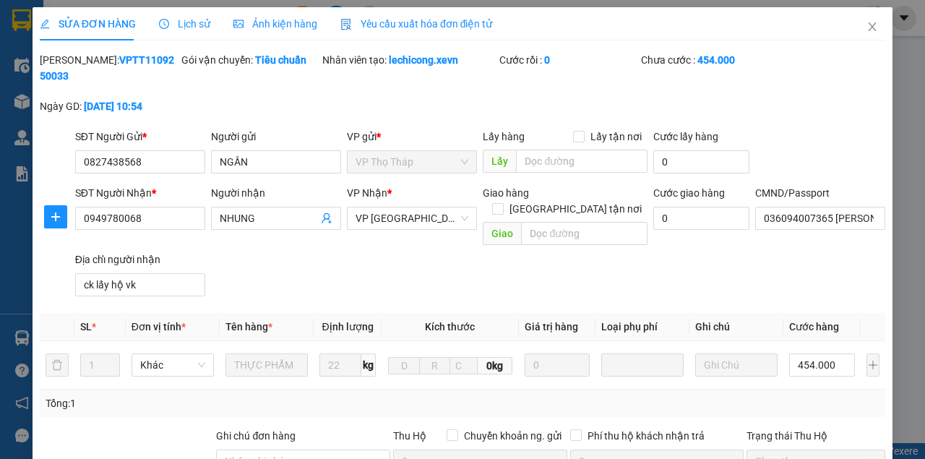
type input "0827438568"
type input "NGẦN"
type input "0949780068"
type input "NHUNG"
type input "036094007365 [PERSON_NAME] 4/1 [PERSON_NAME]"
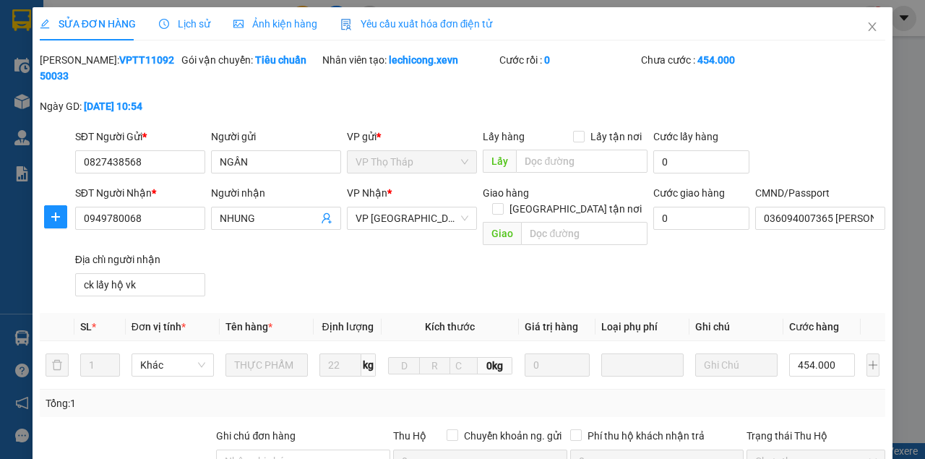
type input "ck lấy hộ vk"
type input "454.000"
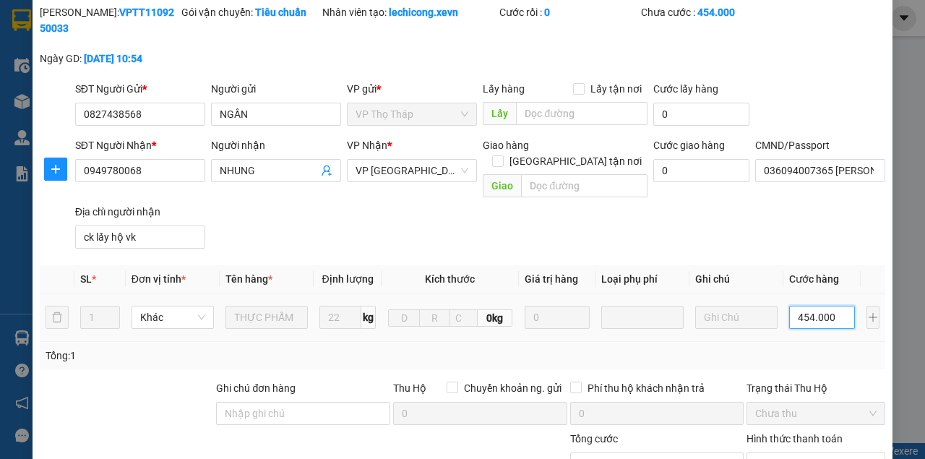
click at [808, 306] on input "454.000" at bounding box center [822, 317] width 66 height 23
type input "4"
type input "45"
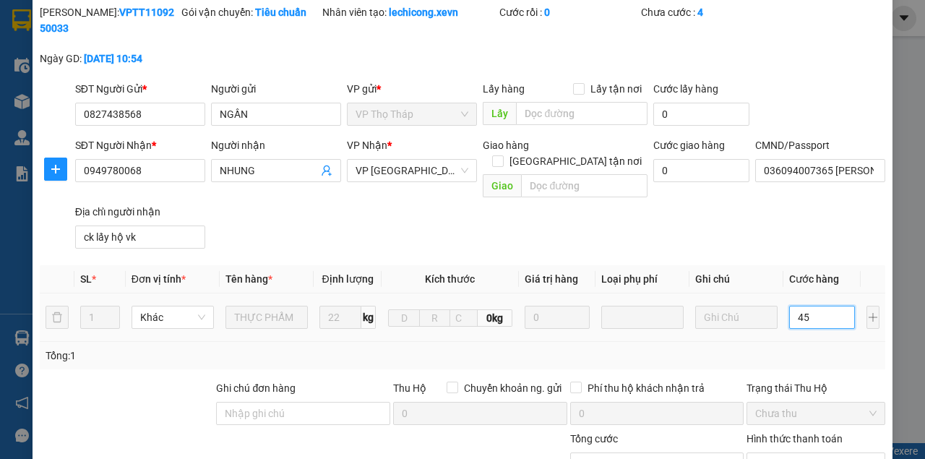
type input "45"
type input "450"
type input "4.500"
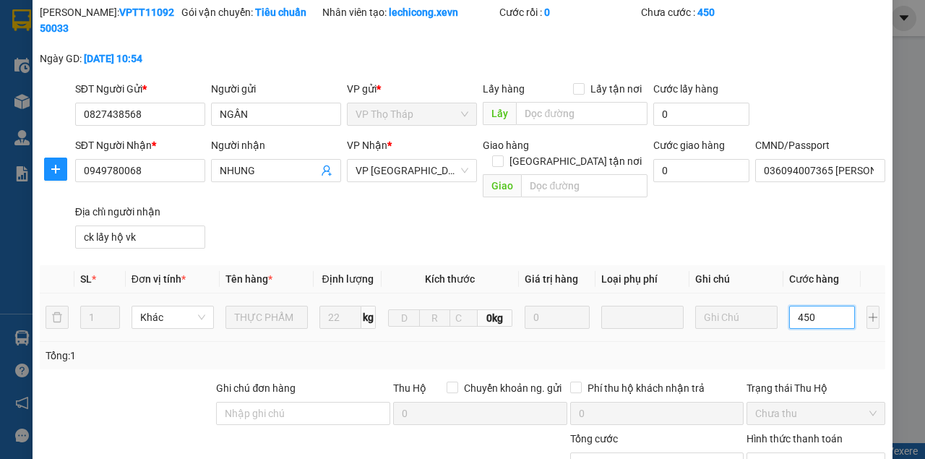
type input "4.500"
type input "45.000"
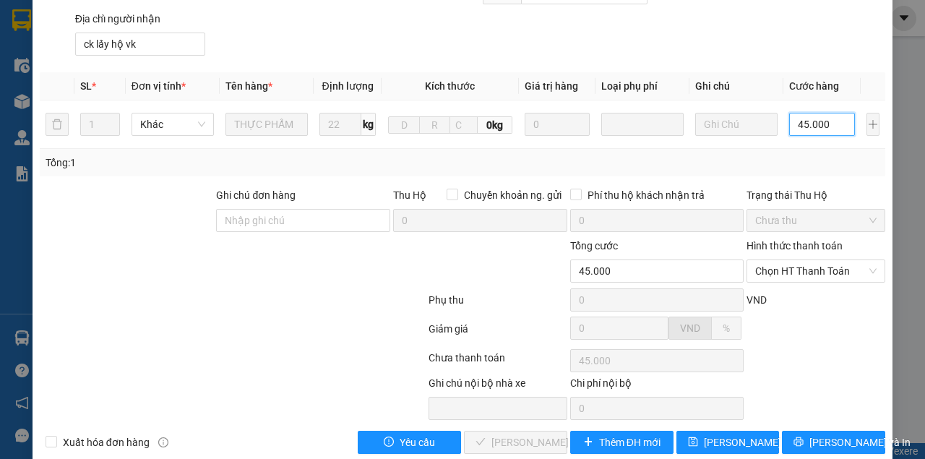
scroll to position [246, 0]
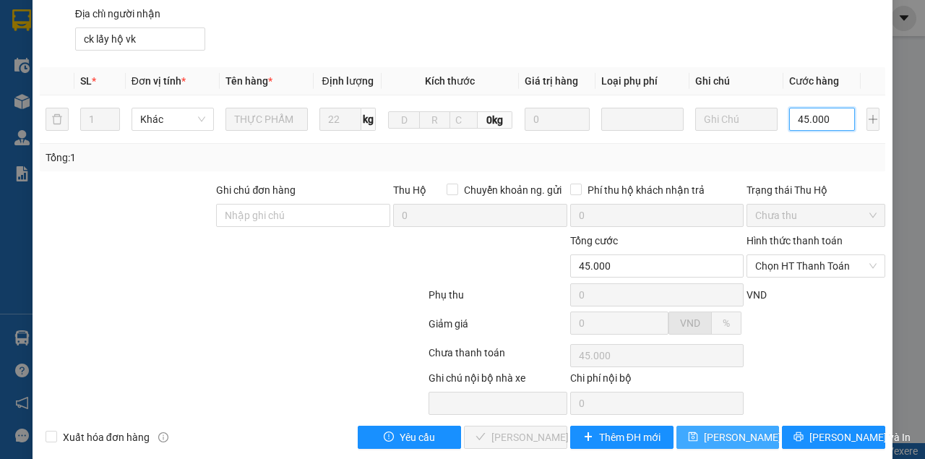
type input "45.000"
click at [722, 429] on span "[PERSON_NAME] thay đổi" at bounding box center [762, 437] width 116 height 16
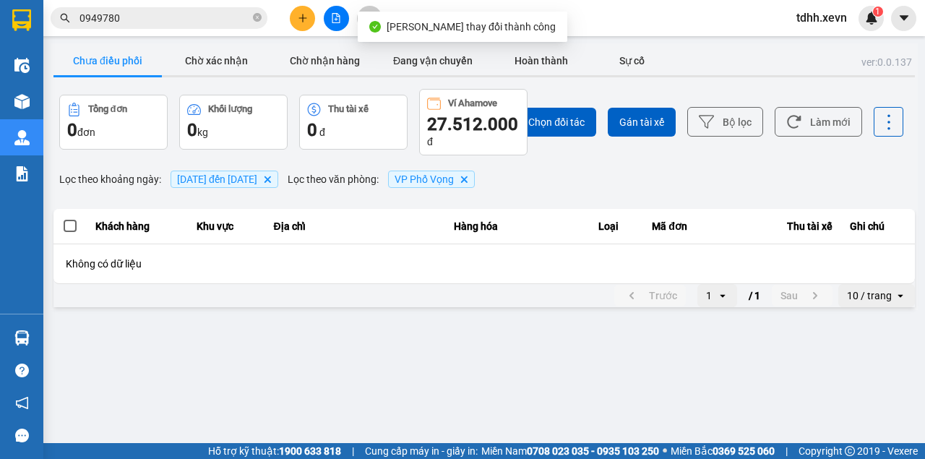
click at [171, 22] on input "0949780" at bounding box center [164, 18] width 171 height 16
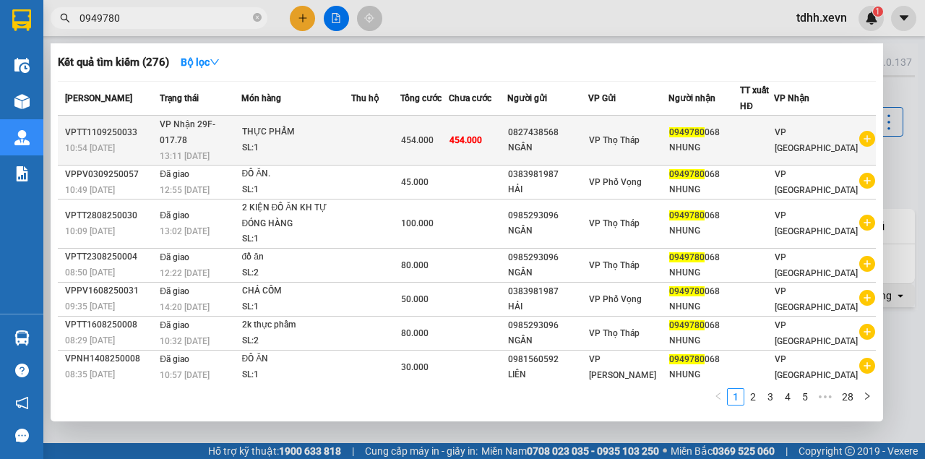
click at [210, 126] on span "VP Nhận 29F-017.78" at bounding box center [188, 132] width 56 height 26
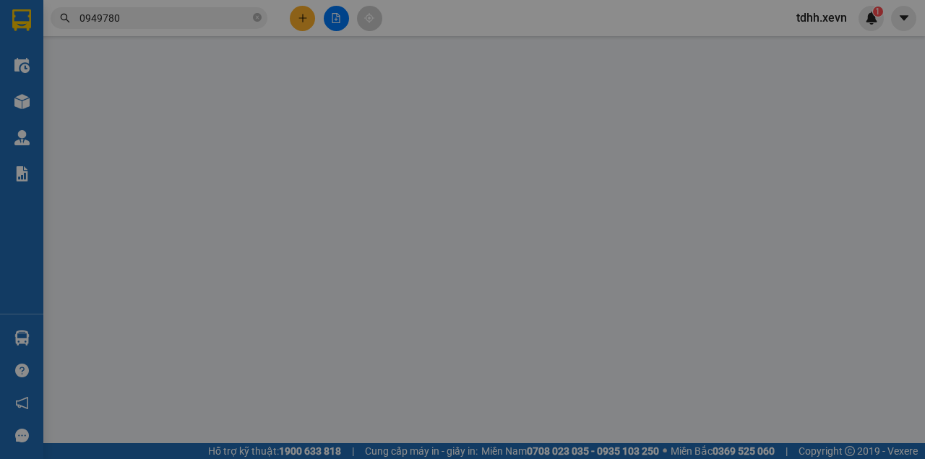
type input "0827438568"
type input "NGẦN"
type input "0949780068"
type input "NHUNG"
type input "036094007365 [PERSON_NAME] 4/1 [PERSON_NAME]"
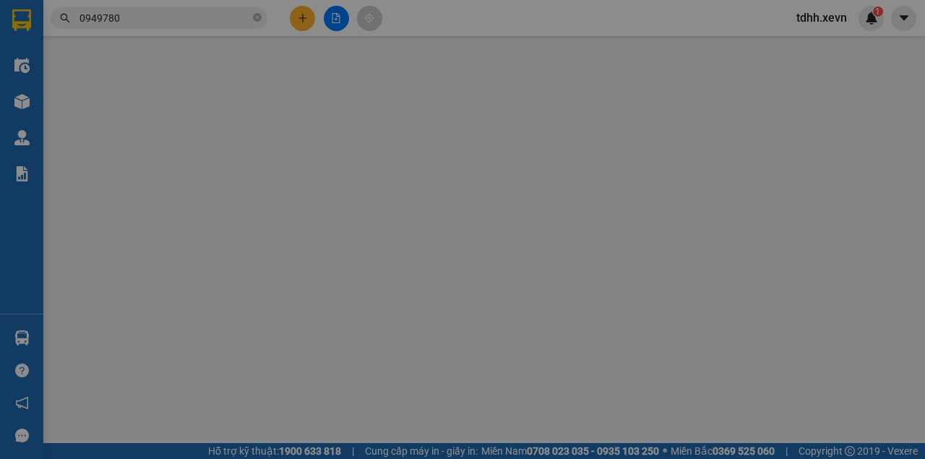
type input "ck lấy hộ vk"
type input "45.000"
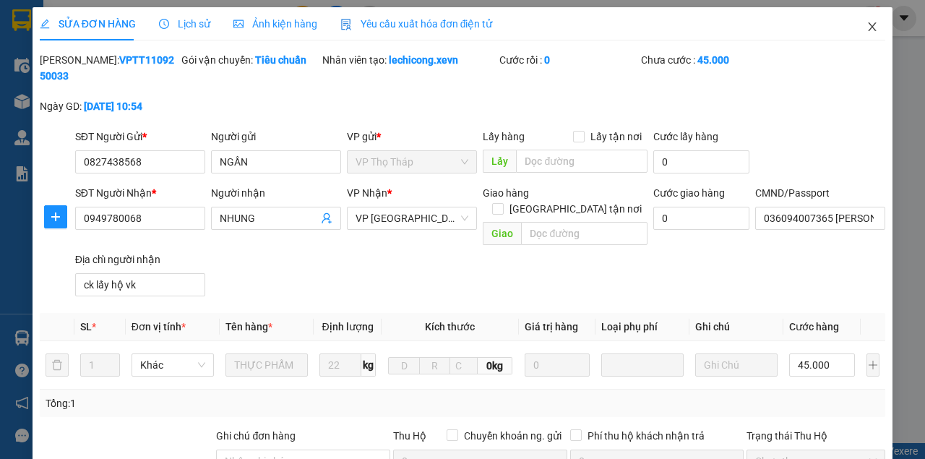
click at [854, 22] on span "Close" at bounding box center [872, 27] width 40 height 40
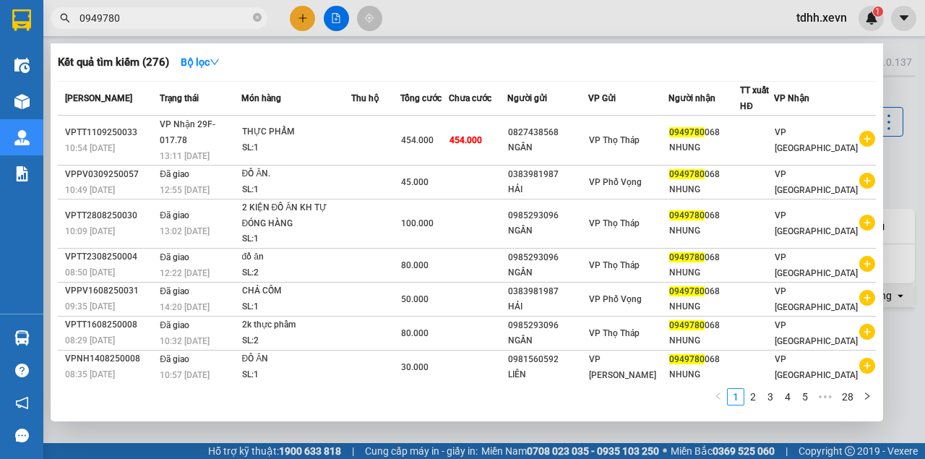
click at [218, 12] on input "0949780" at bounding box center [164, 18] width 171 height 16
click at [459, 31] on div at bounding box center [462, 229] width 925 height 459
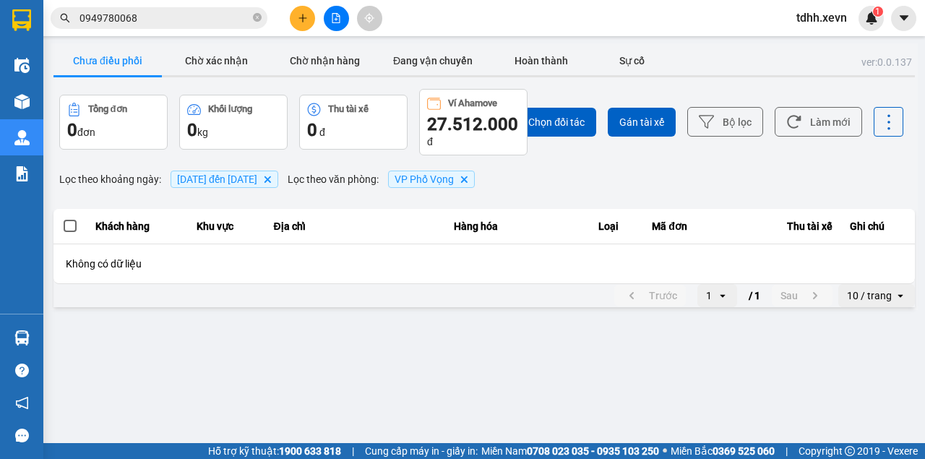
click at [179, 20] on input "0949780068" at bounding box center [164, 18] width 171 height 16
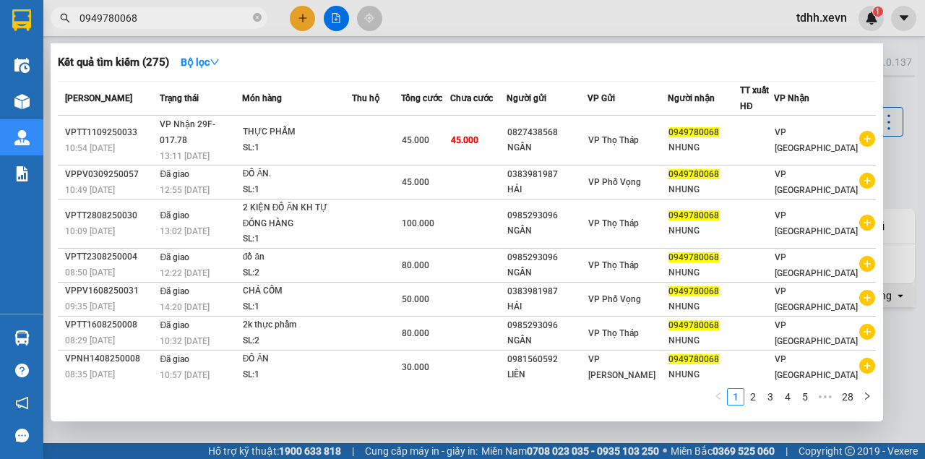
click at [179, 20] on input "0949780068" at bounding box center [164, 18] width 171 height 16
paste input "84655247"
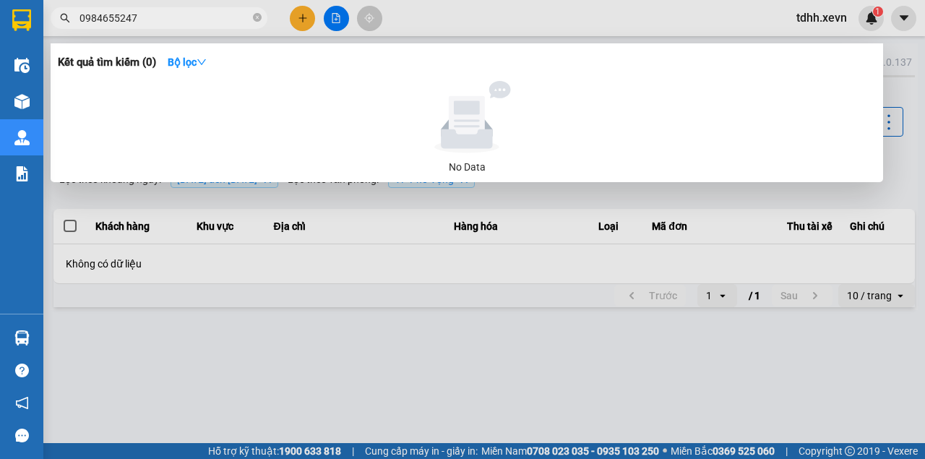
type input "0984655247"
